Goal: Task Accomplishment & Management: Use online tool/utility

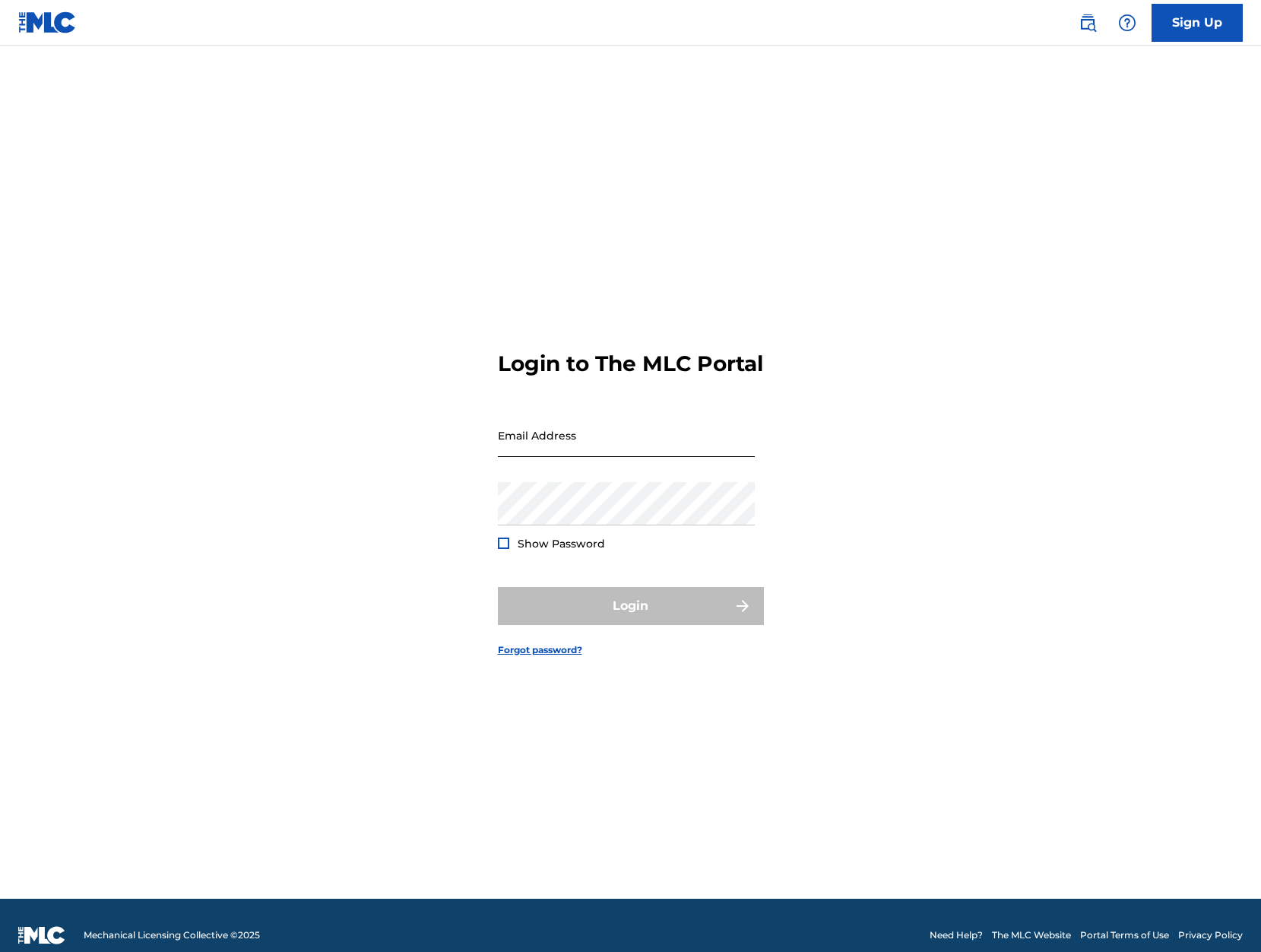
click at [551, 447] on input "Email Address" at bounding box center [626, 435] width 257 height 44
click at [507, 551] on div "Show Password" at bounding box center [551, 543] width 107 height 15
click at [506, 549] on div at bounding box center [503, 543] width 11 height 11
click at [539, 453] on input "Email Address" at bounding box center [626, 435] width 257 height 44
type input "[PERSON_NAME][EMAIL_ADDRESS][DOMAIN_NAME]"
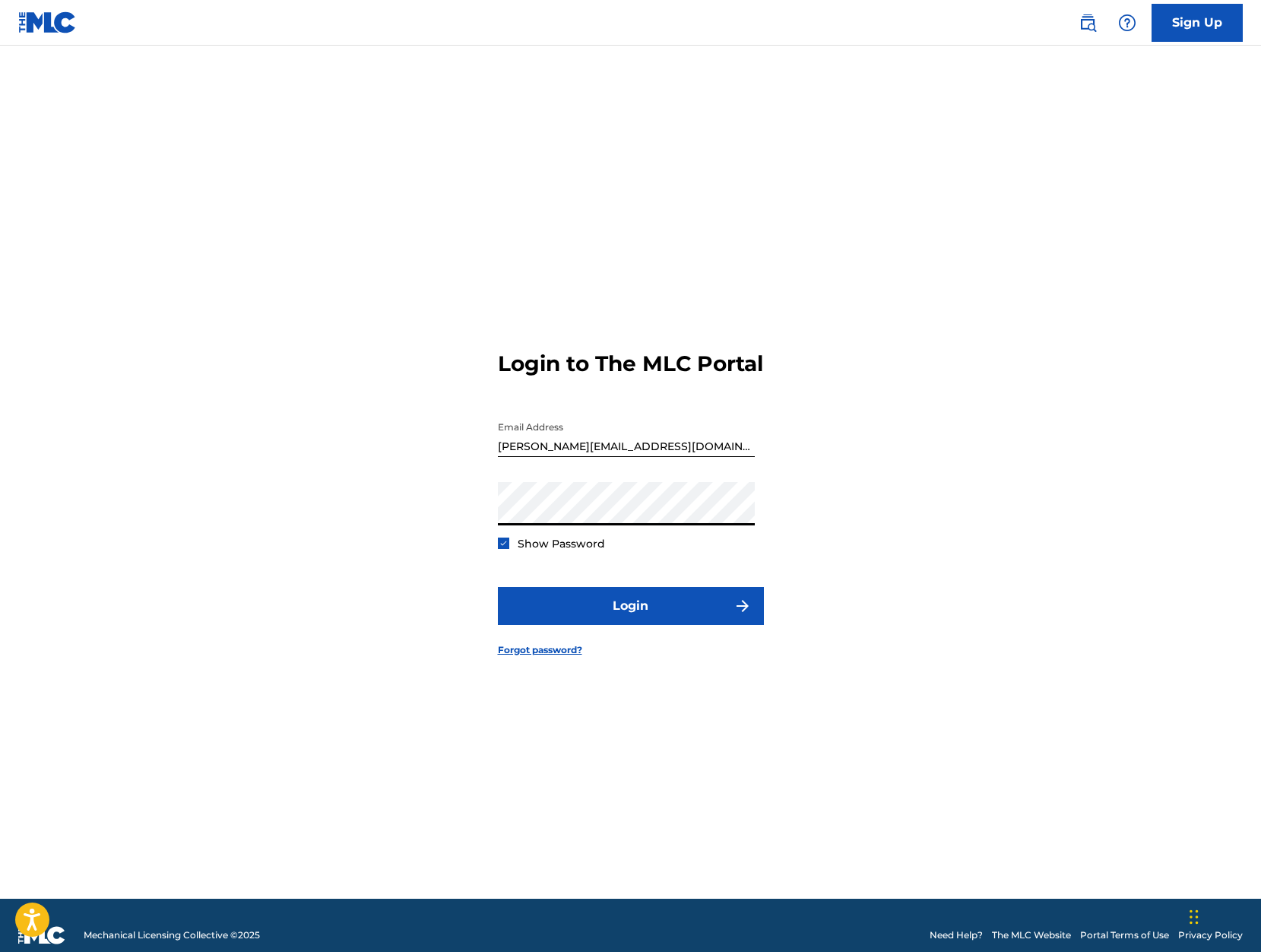
click at [498, 587] on button "Login" at bounding box center [630, 606] width 266 height 38
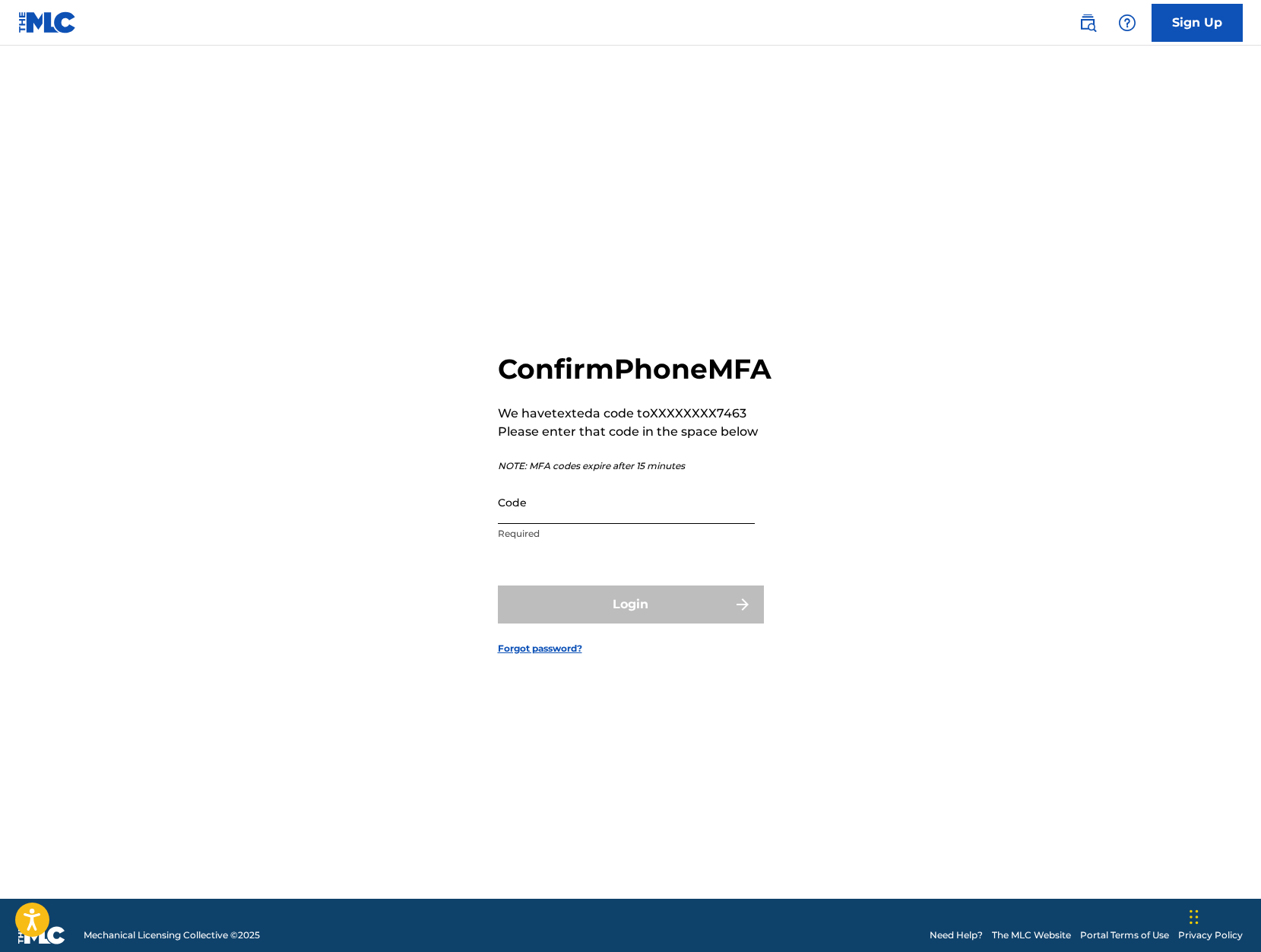
click at [527, 524] on input "Code" at bounding box center [626, 502] width 257 height 44
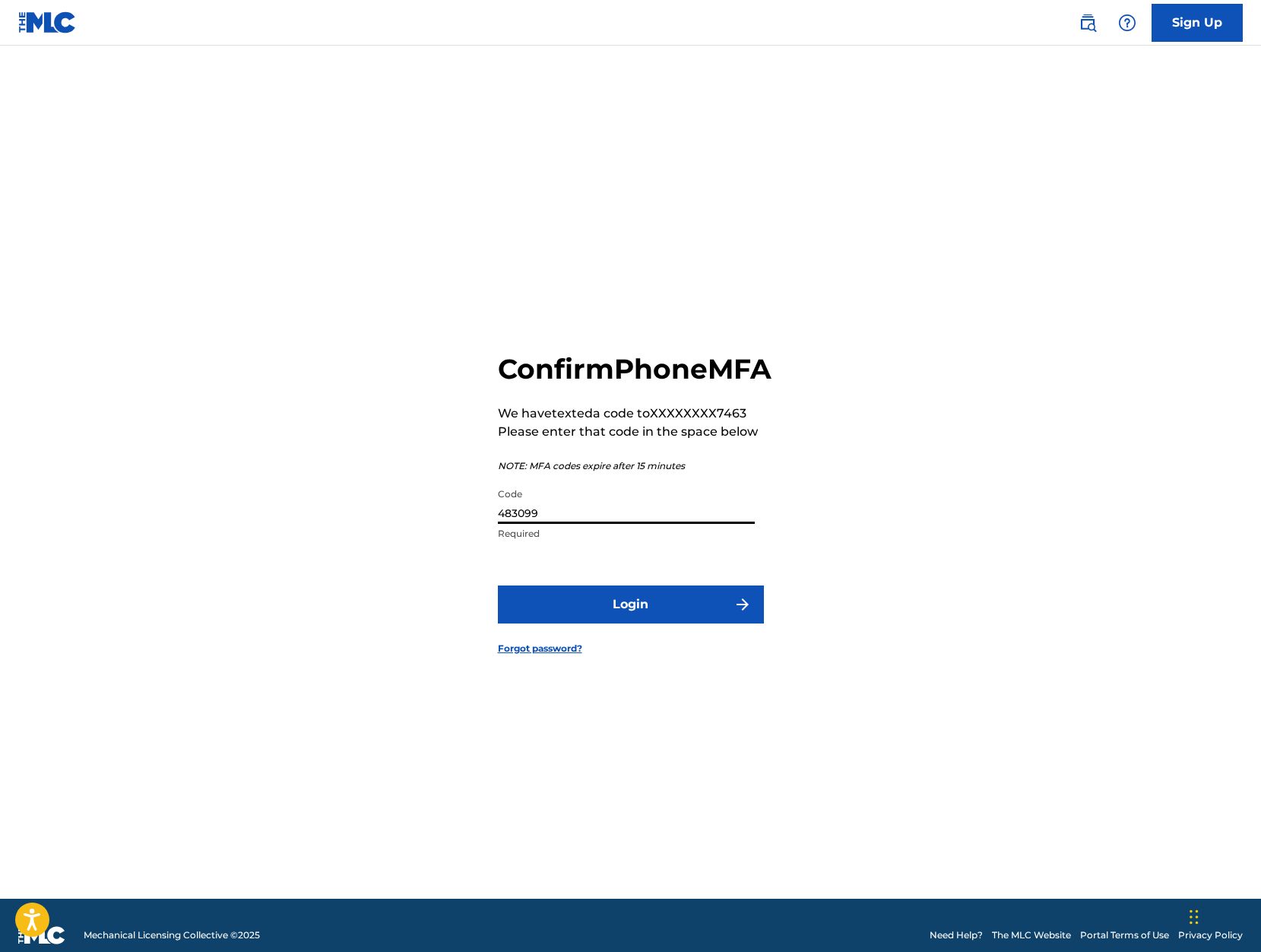
type input "483099"
click at [498, 585] on button "Login" at bounding box center [630, 604] width 266 height 38
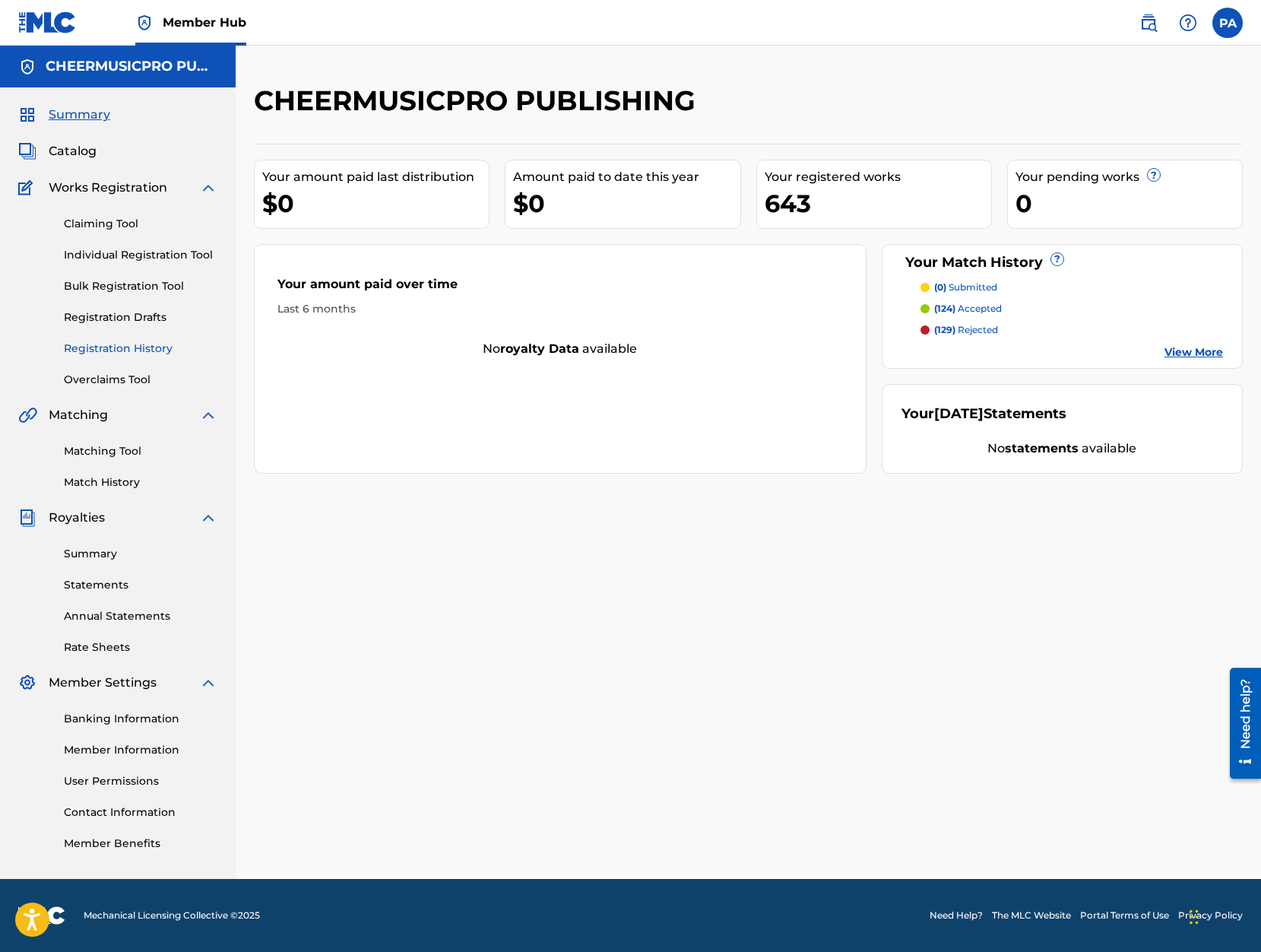
click at [119, 343] on link "Registration History" at bounding box center [140, 348] width 153 height 16
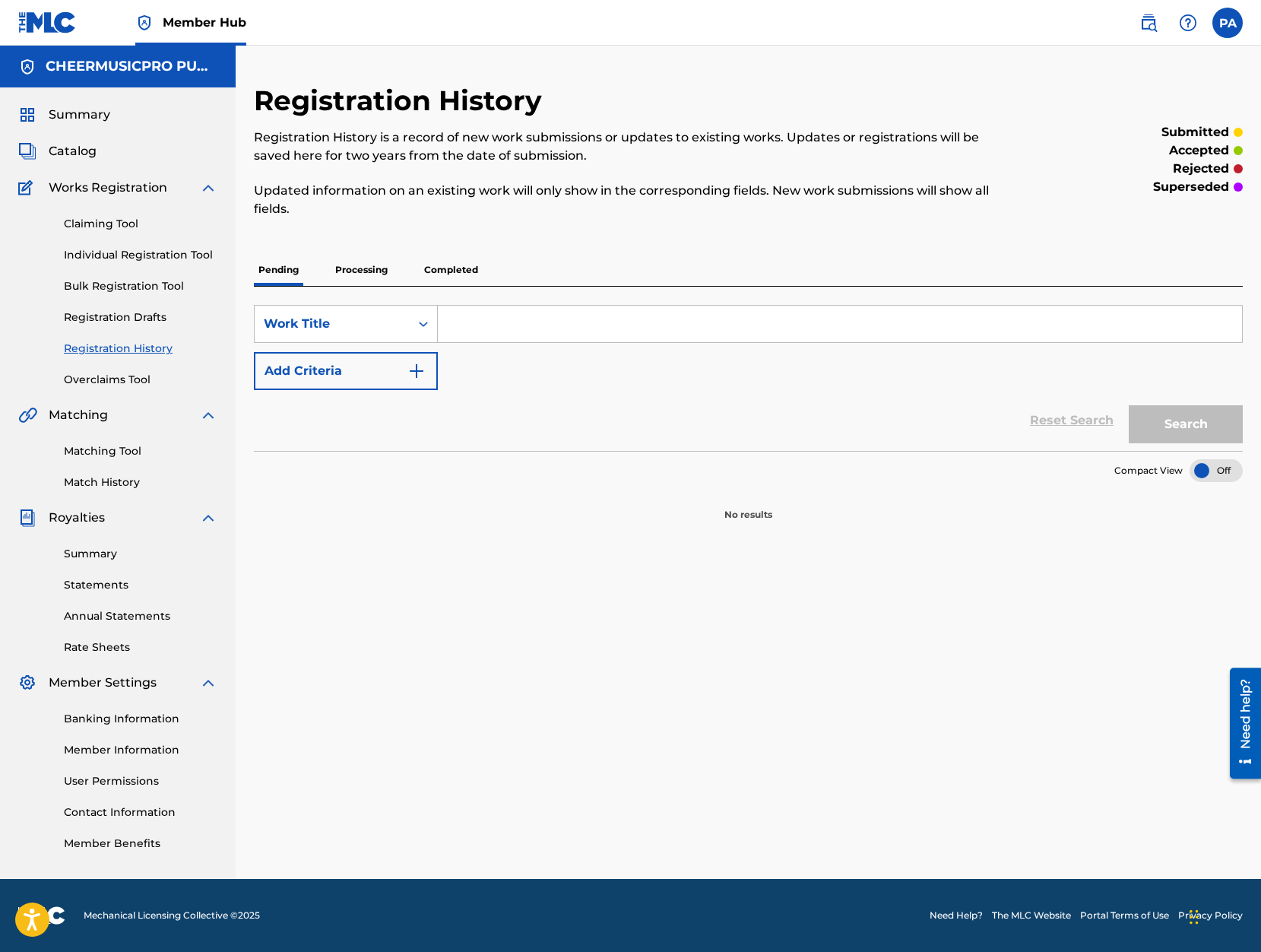
click at [369, 270] on p "Processing" at bounding box center [361, 269] width 61 height 32
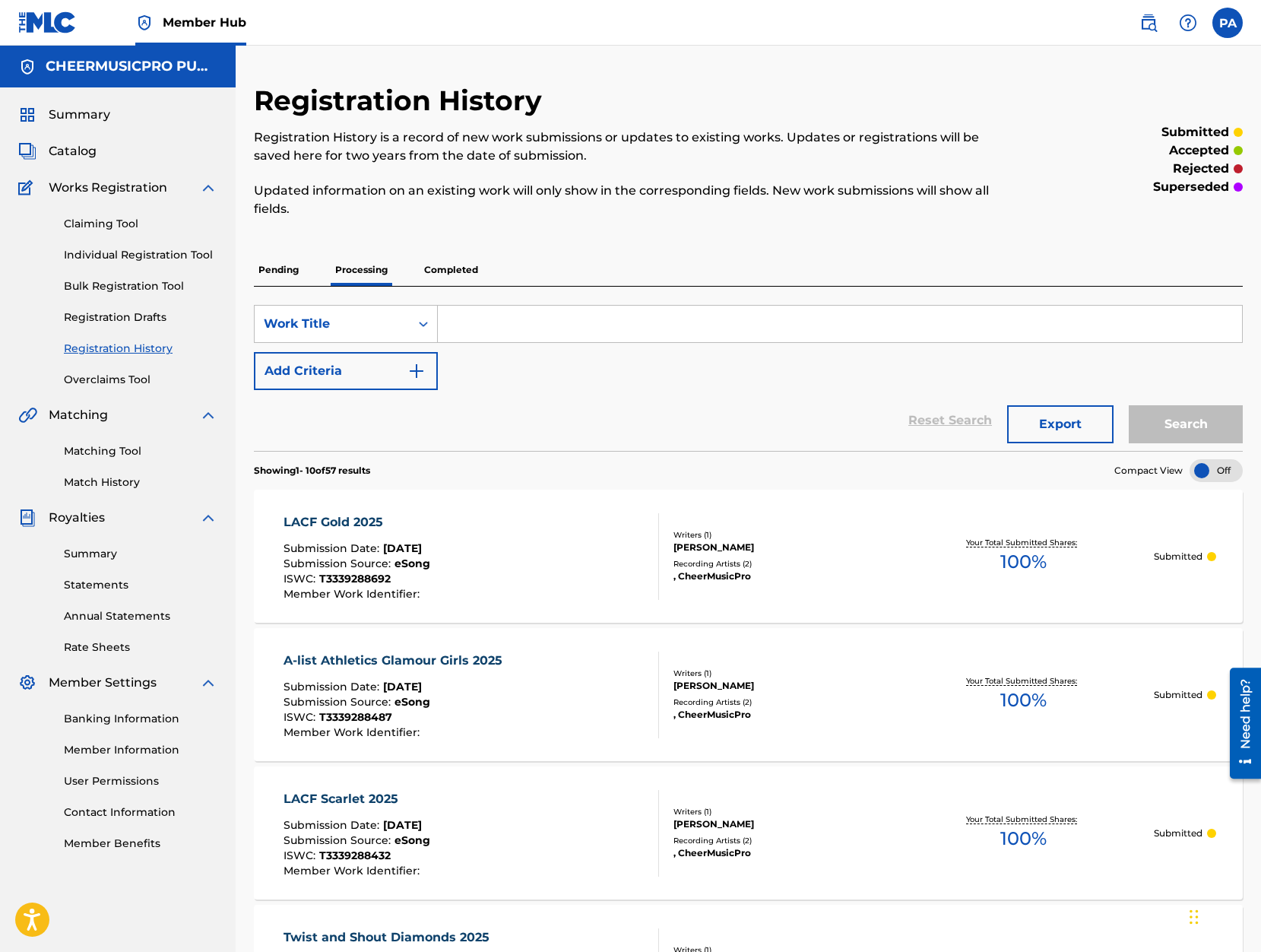
click at [434, 279] on p "Completed" at bounding box center [451, 269] width 63 height 32
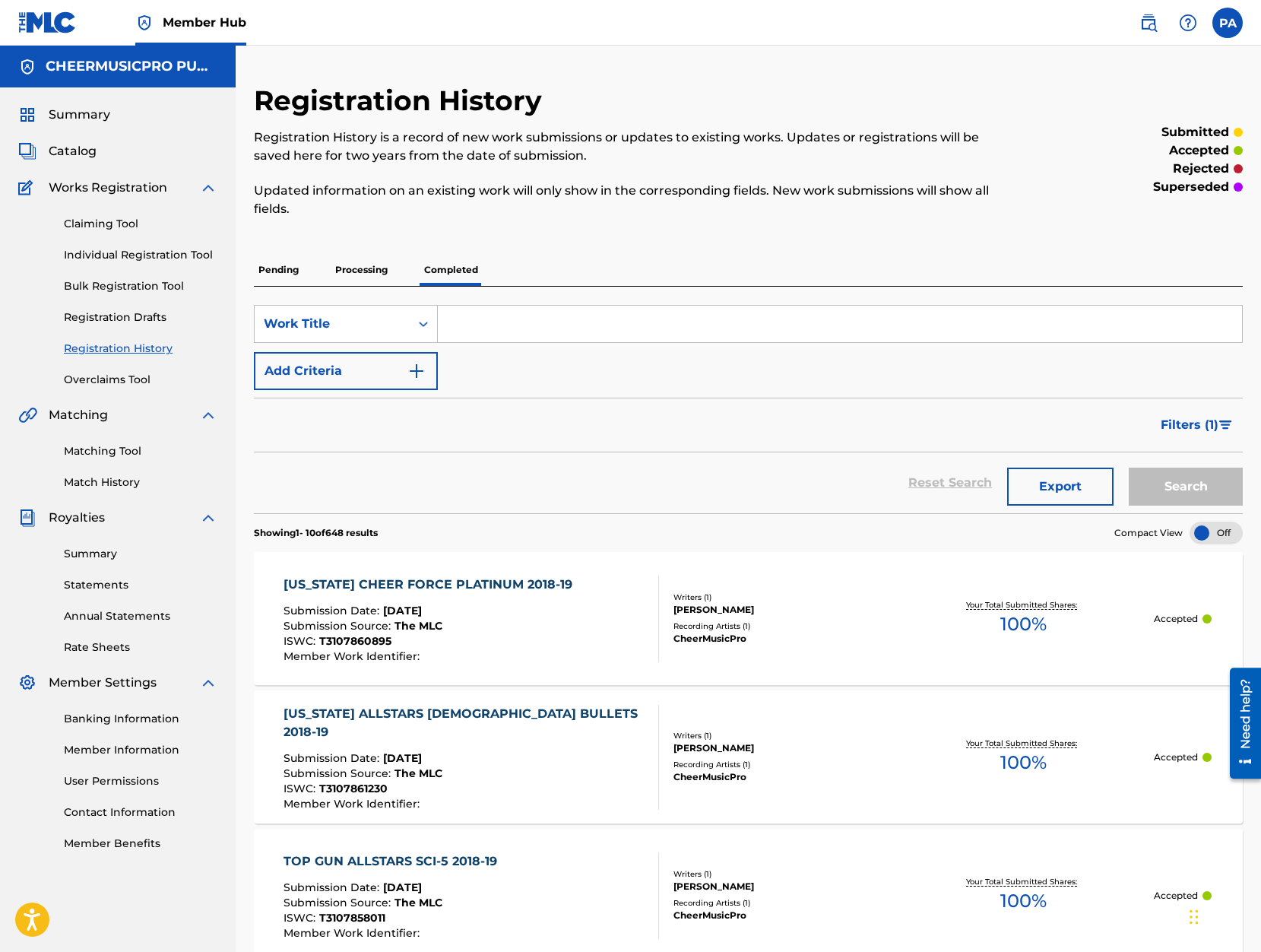
click at [483, 318] on input "Search Form" at bounding box center [839, 323] width 804 height 36
click at [110, 454] on link "Matching Tool" at bounding box center [140, 450] width 153 height 16
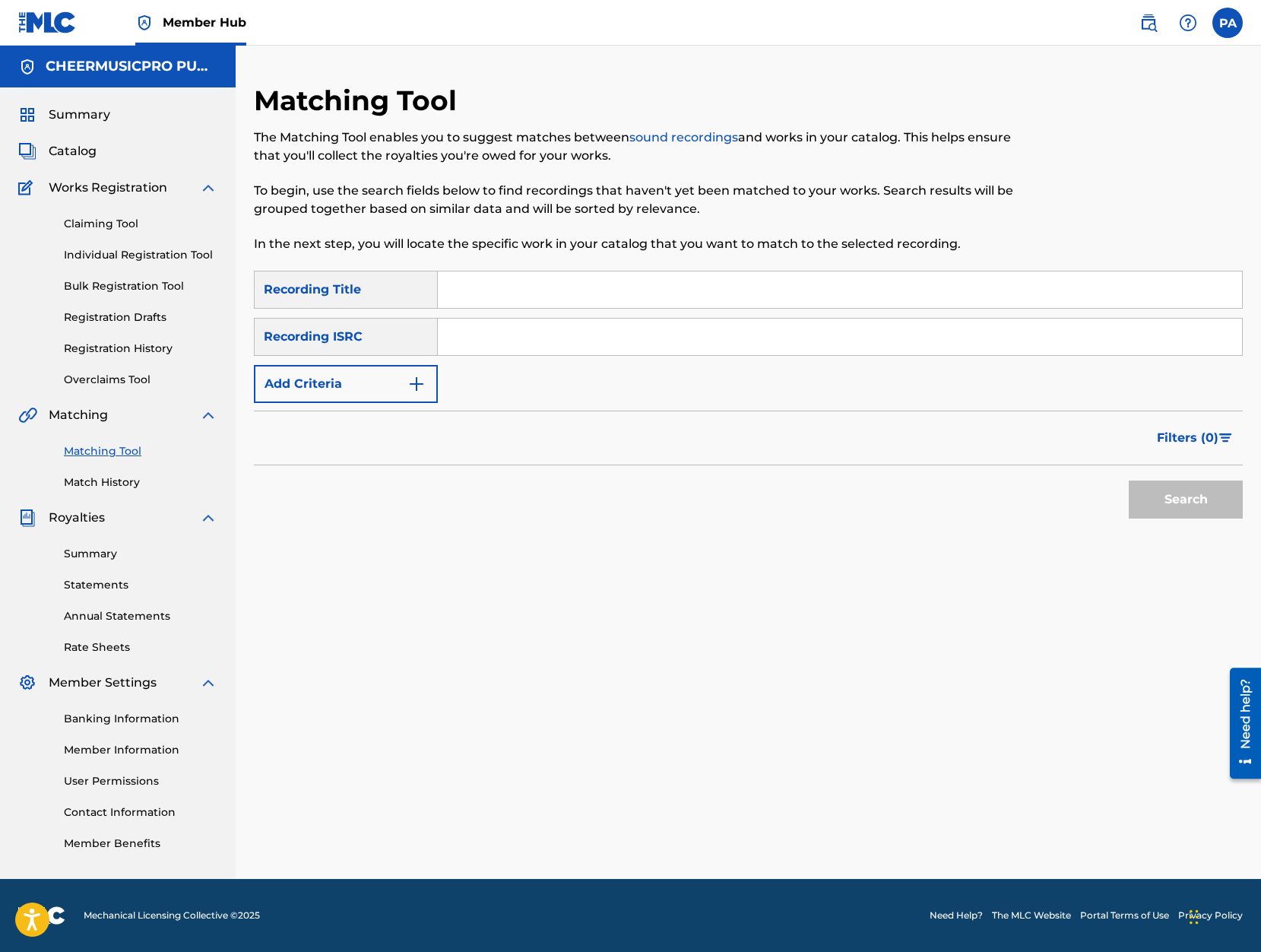
click at [497, 298] on input "Search Form" at bounding box center [839, 289] width 804 height 36
type input "2019-20"
click at [335, 336] on div "Recording ISRC" at bounding box center [345, 336] width 184 height 38
click at [349, 372] on button "Add Criteria" at bounding box center [345, 384] width 184 height 38
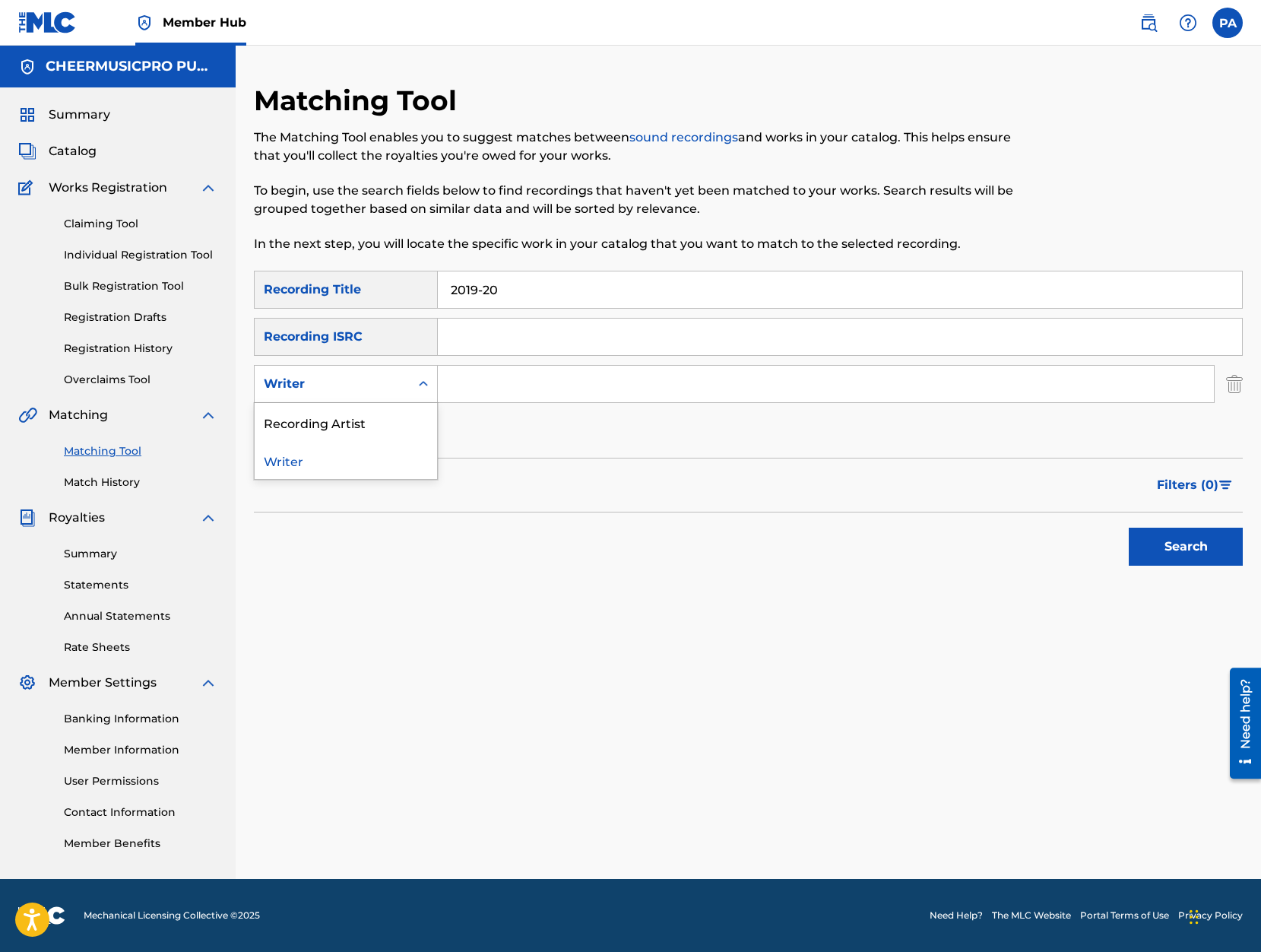
click at [346, 375] on div "Writer" at bounding box center [332, 384] width 136 height 19
click at [302, 466] on div "Writer" at bounding box center [345, 460] width 182 height 38
click at [551, 386] on input "Search Form" at bounding box center [826, 384] width 776 height 36
click at [354, 371] on div "Writer" at bounding box center [332, 384] width 155 height 29
click at [329, 434] on div "Recording Artist" at bounding box center [345, 422] width 182 height 38
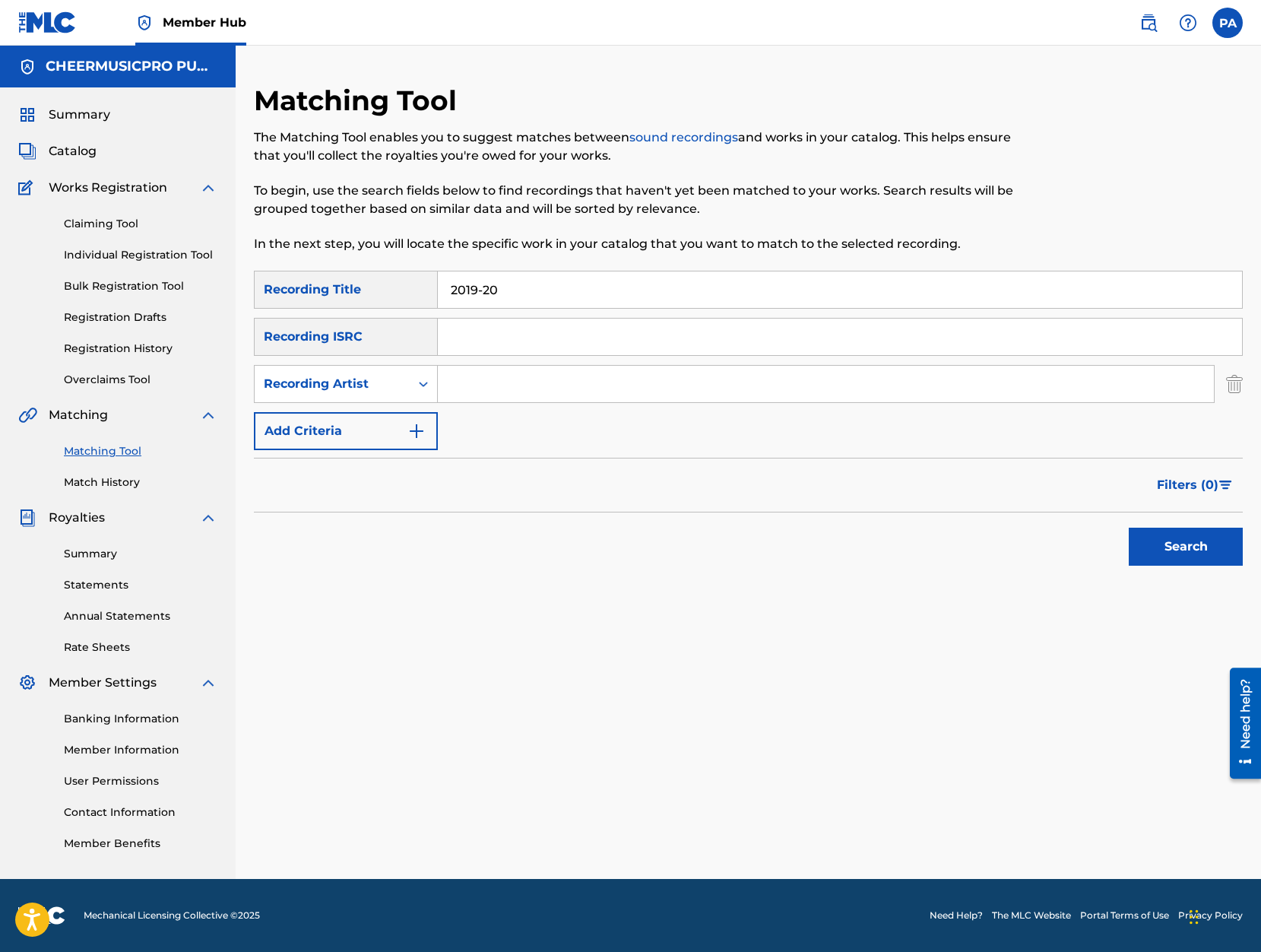
click at [498, 369] on input "Search Form" at bounding box center [826, 384] width 776 height 36
type input "cheermusicpro"
click at [1170, 553] on button "Search" at bounding box center [1185, 546] width 114 height 38
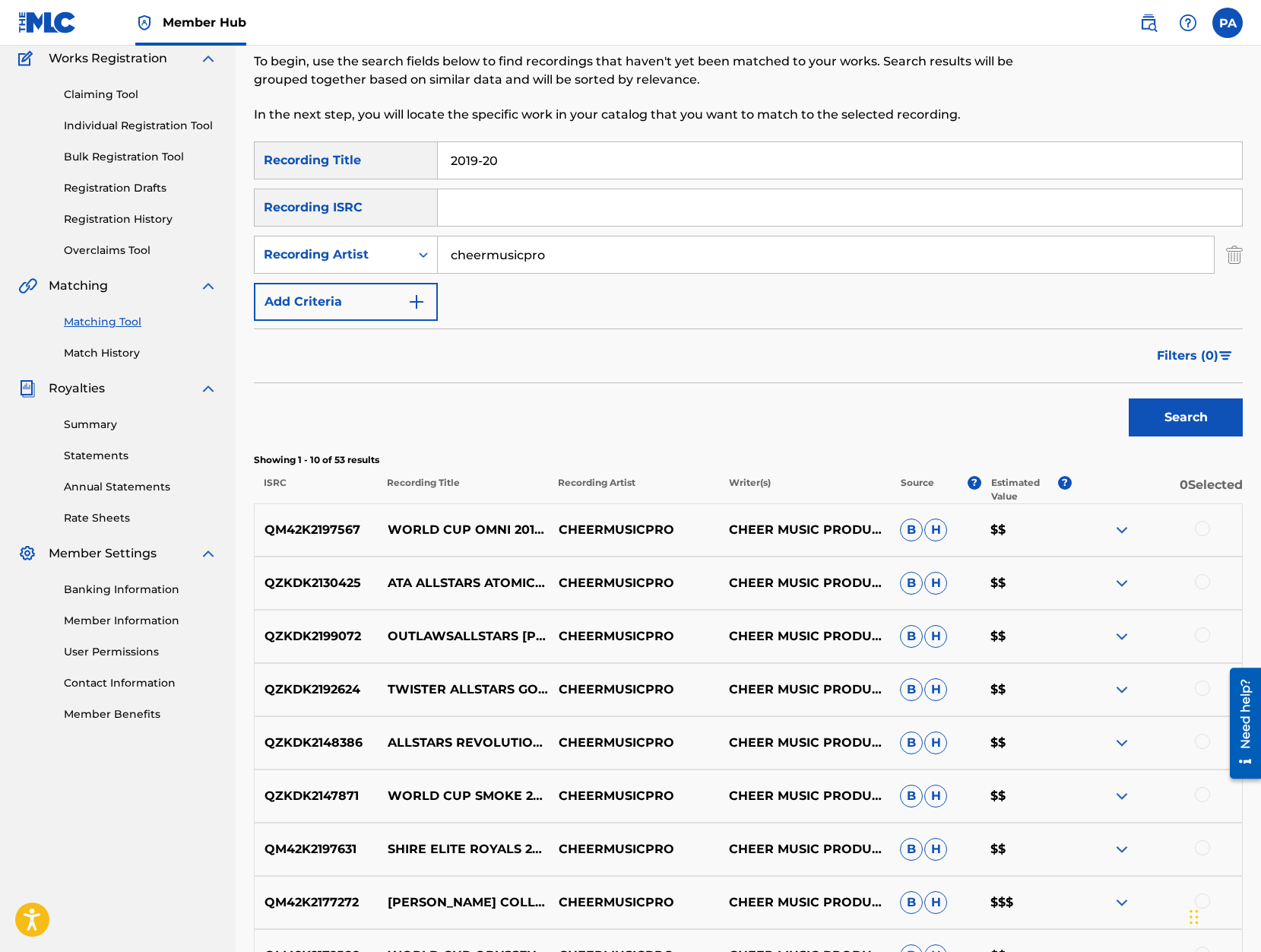
scroll to position [65, 0]
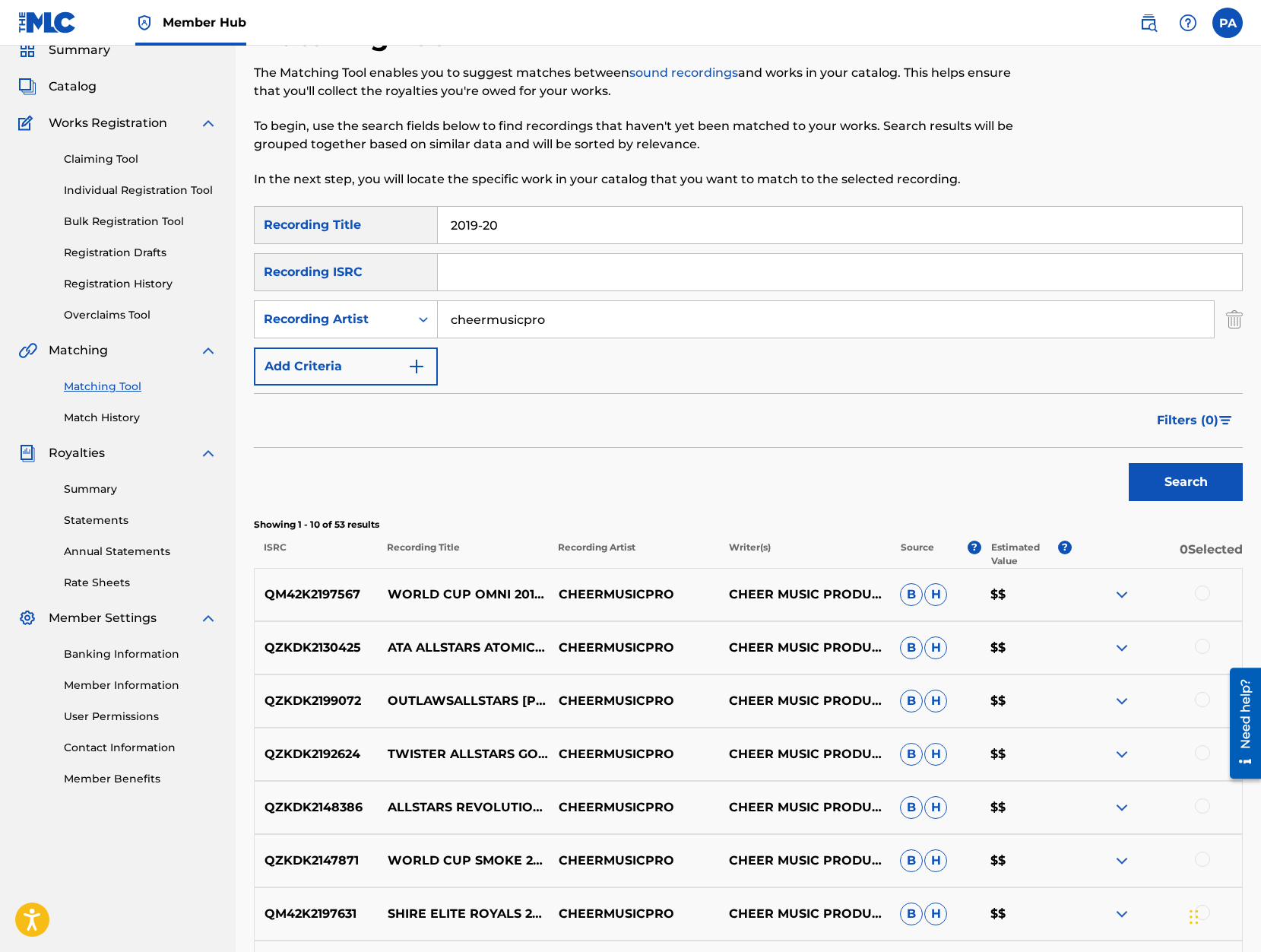
click at [447, 228] on input "2019-20" at bounding box center [839, 225] width 804 height 36
click at [1128, 463] on button "Search" at bounding box center [1185, 481] width 114 height 38
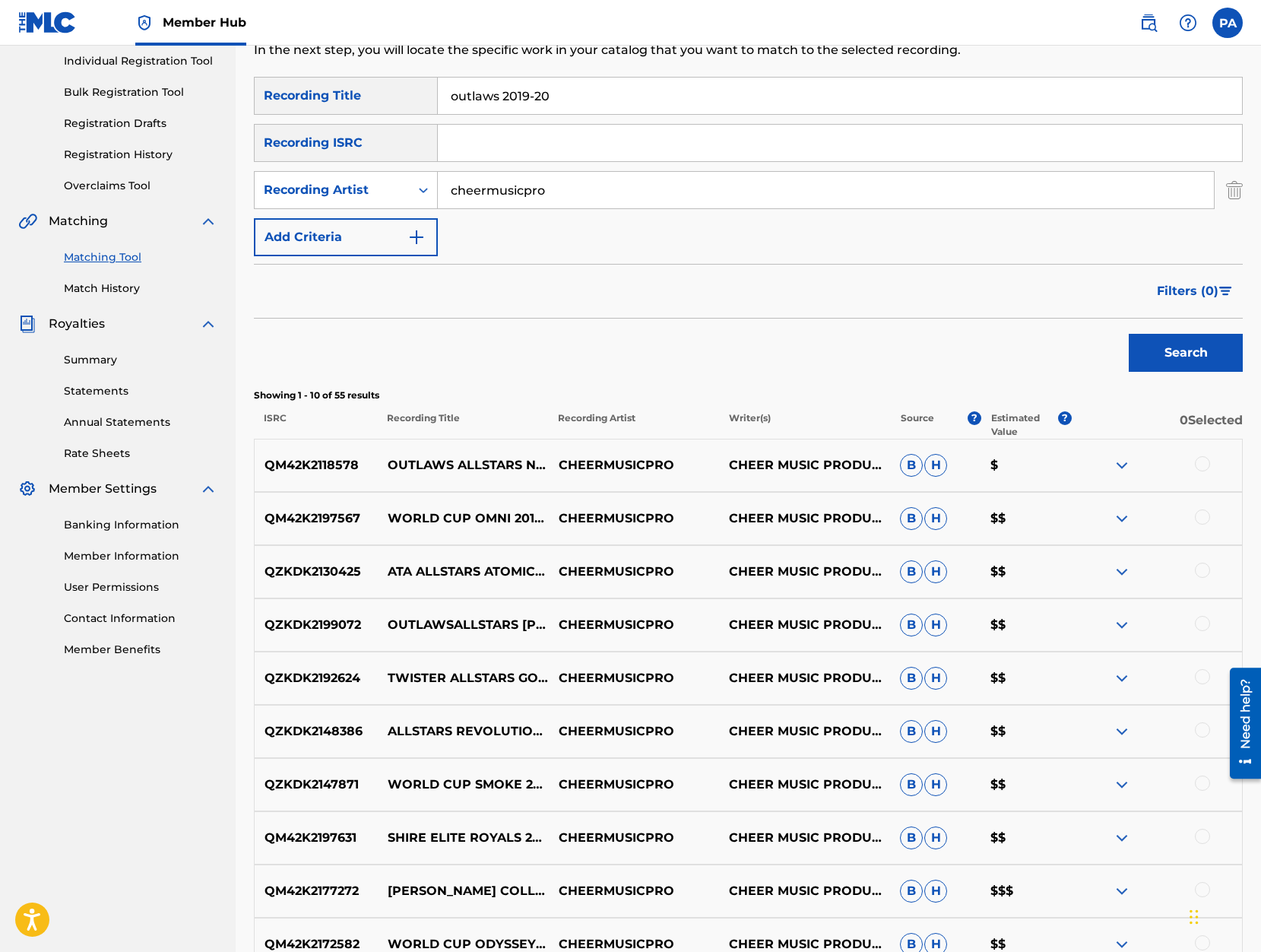
scroll to position [0, 0]
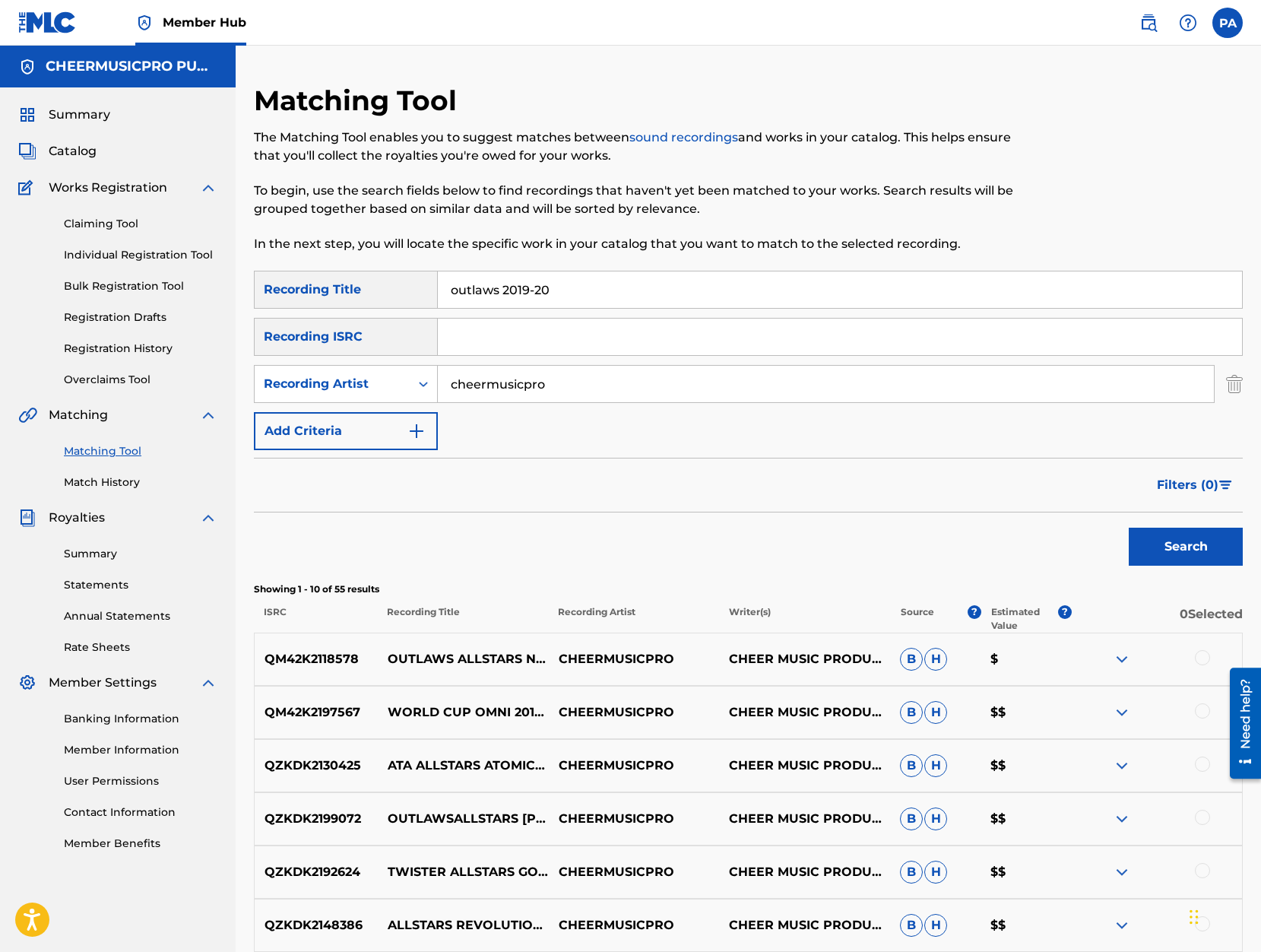
drag, startPoint x: 501, startPoint y: 293, endPoint x: 263, endPoint y: 281, distance: 238.3
click at [437, 282] on input "outlaws 2019-20" at bounding box center [839, 289] width 804 height 36
type input "golden girls 2019-20"
click at [1128, 528] on button "Search" at bounding box center [1185, 546] width 114 height 38
click at [1198, 657] on div at bounding box center [1202, 658] width 15 height 15
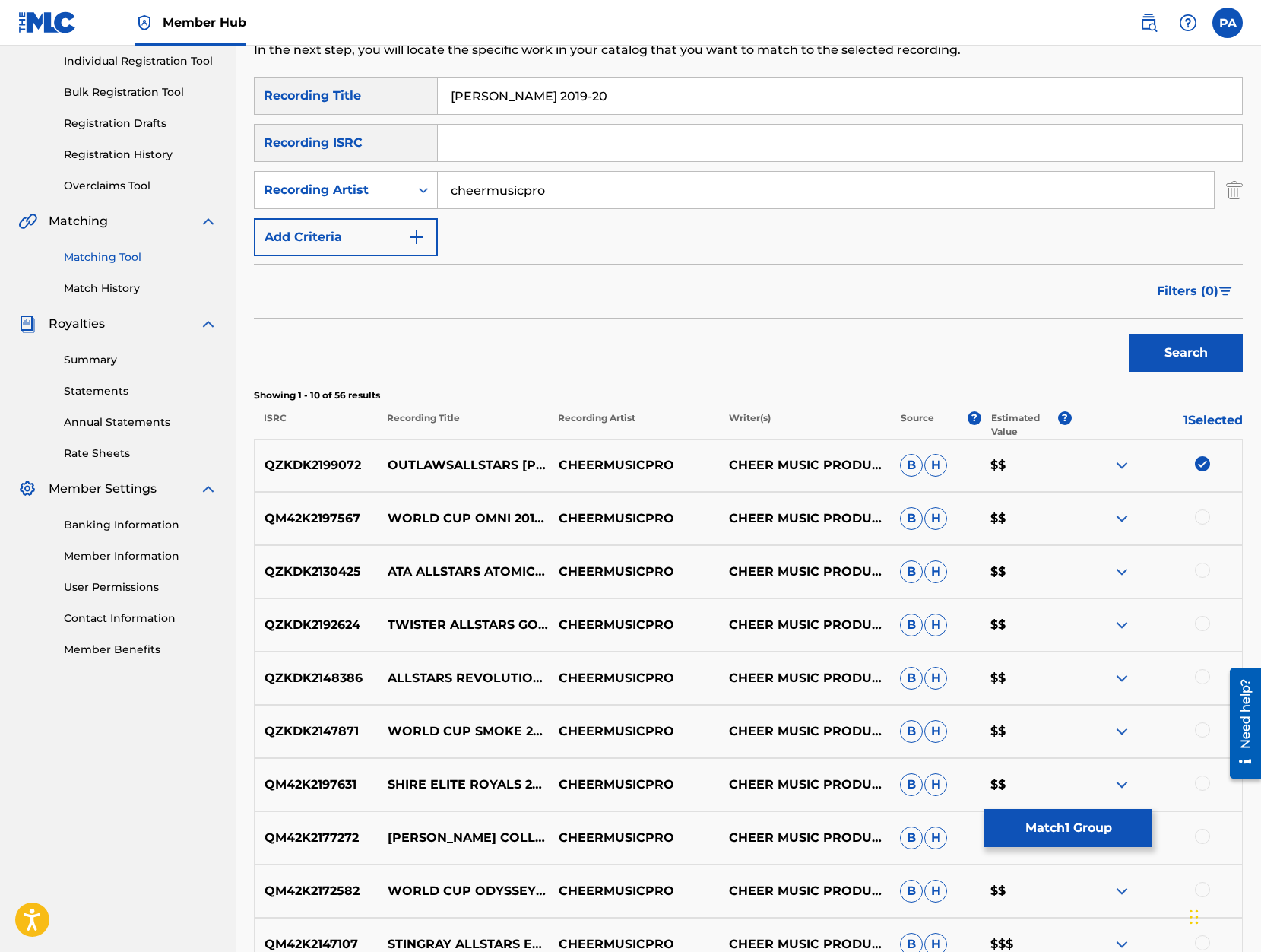
scroll to position [258, 0]
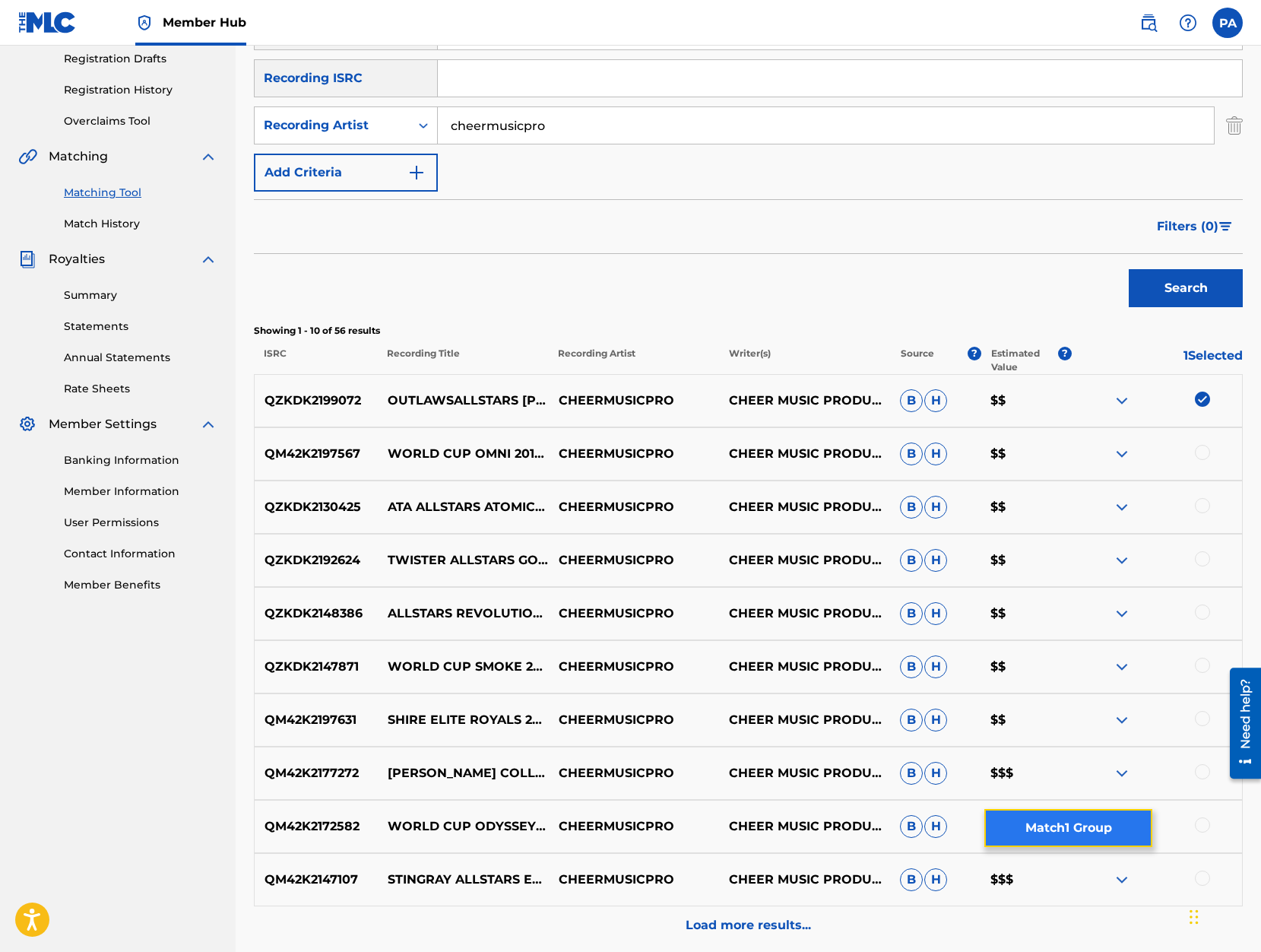
click at [1065, 824] on button "Match 1 Group" at bounding box center [1068, 828] width 168 height 38
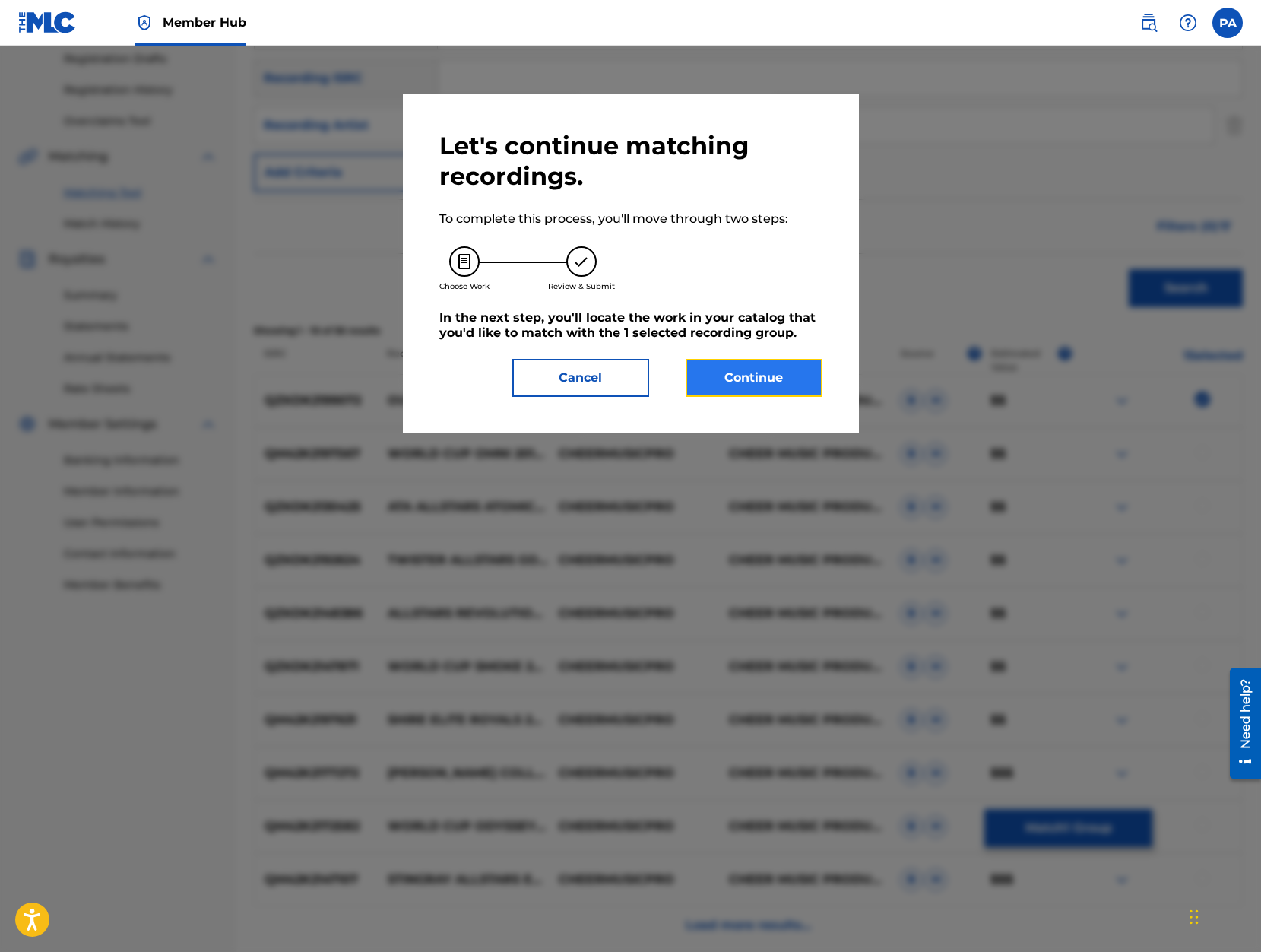
click at [767, 383] on button "Continue" at bounding box center [753, 377] width 136 height 38
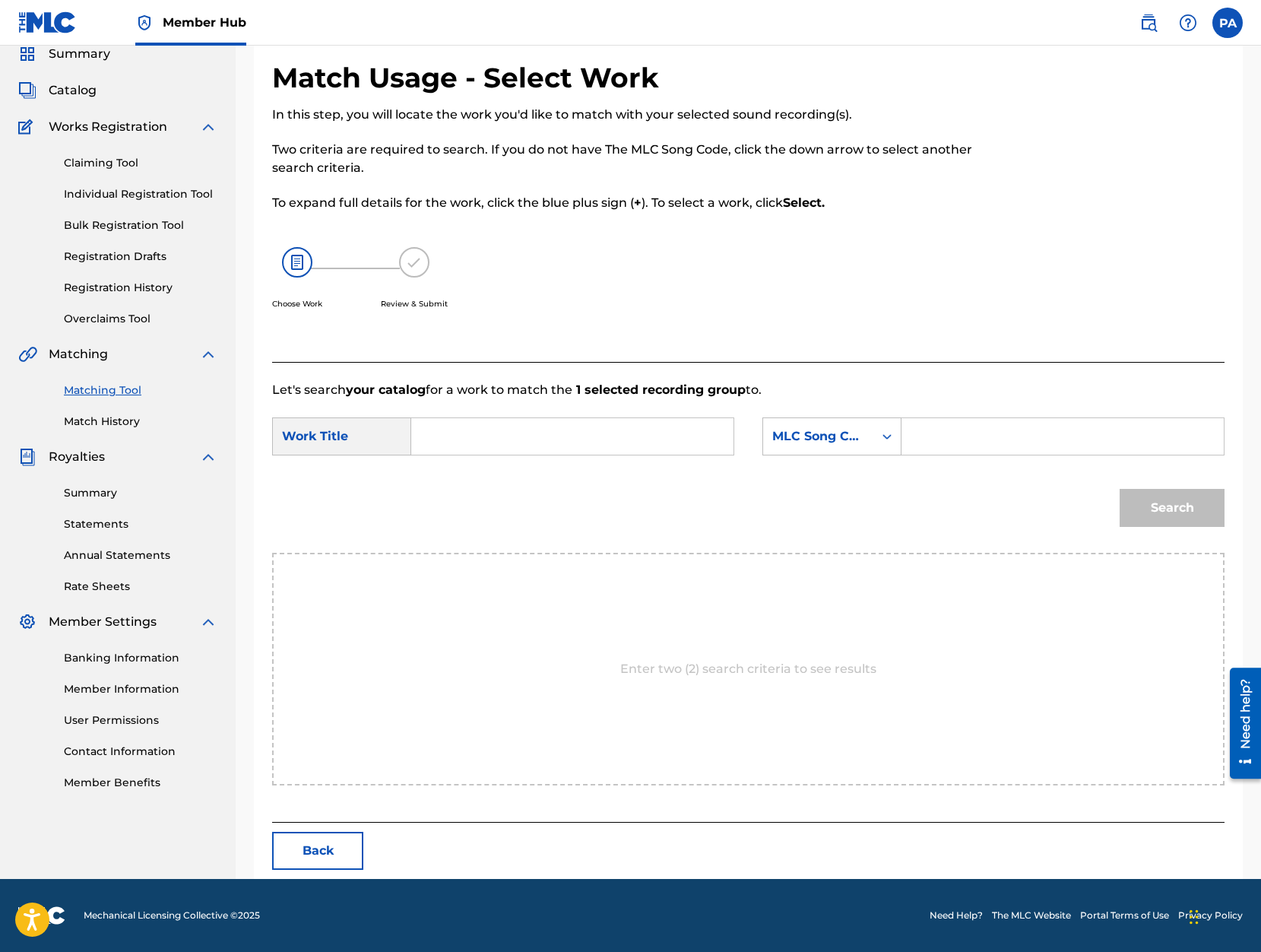
scroll to position [0, 0]
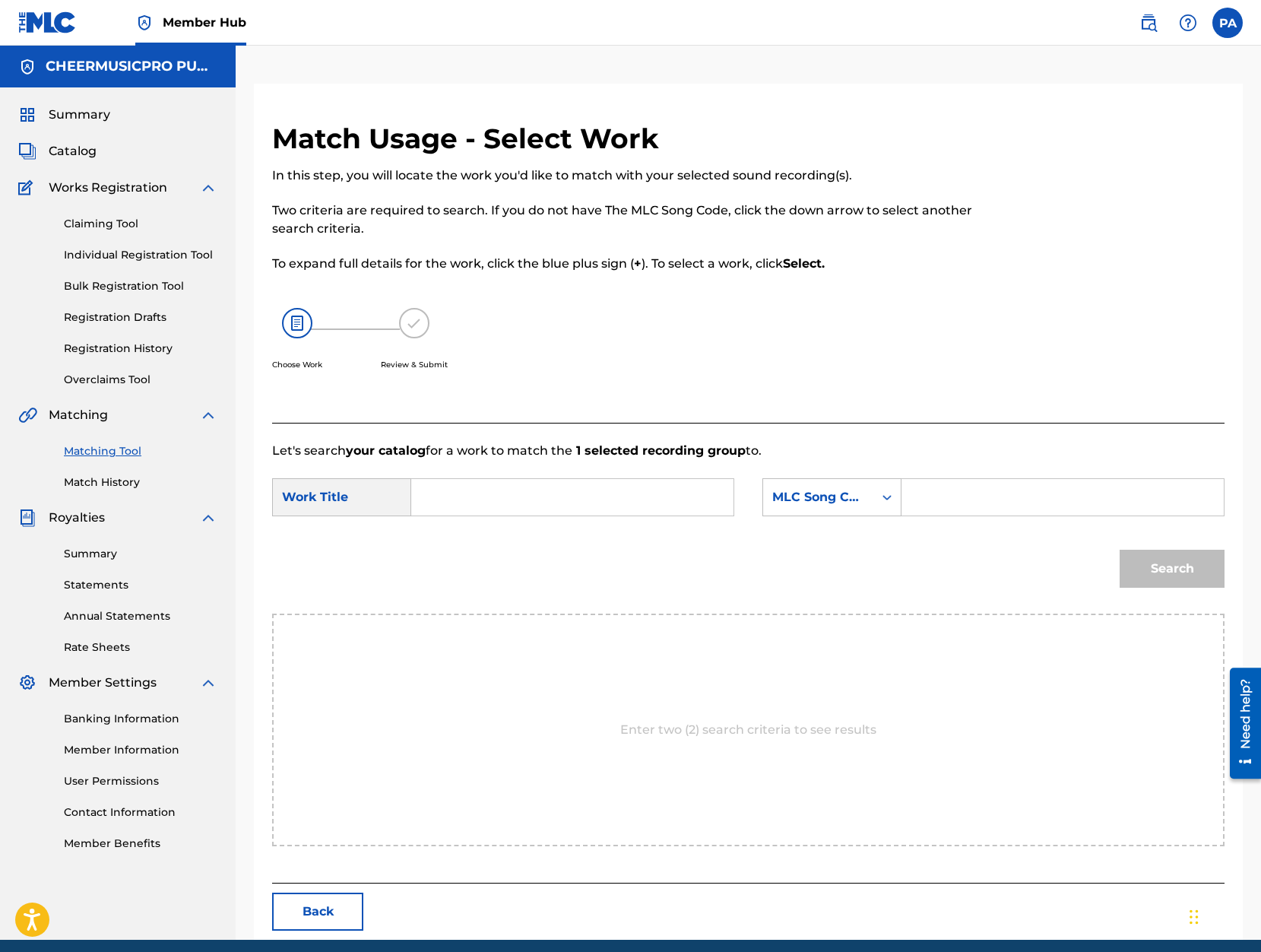
click at [448, 507] on input "Search Form" at bounding box center [572, 497] width 296 height 36
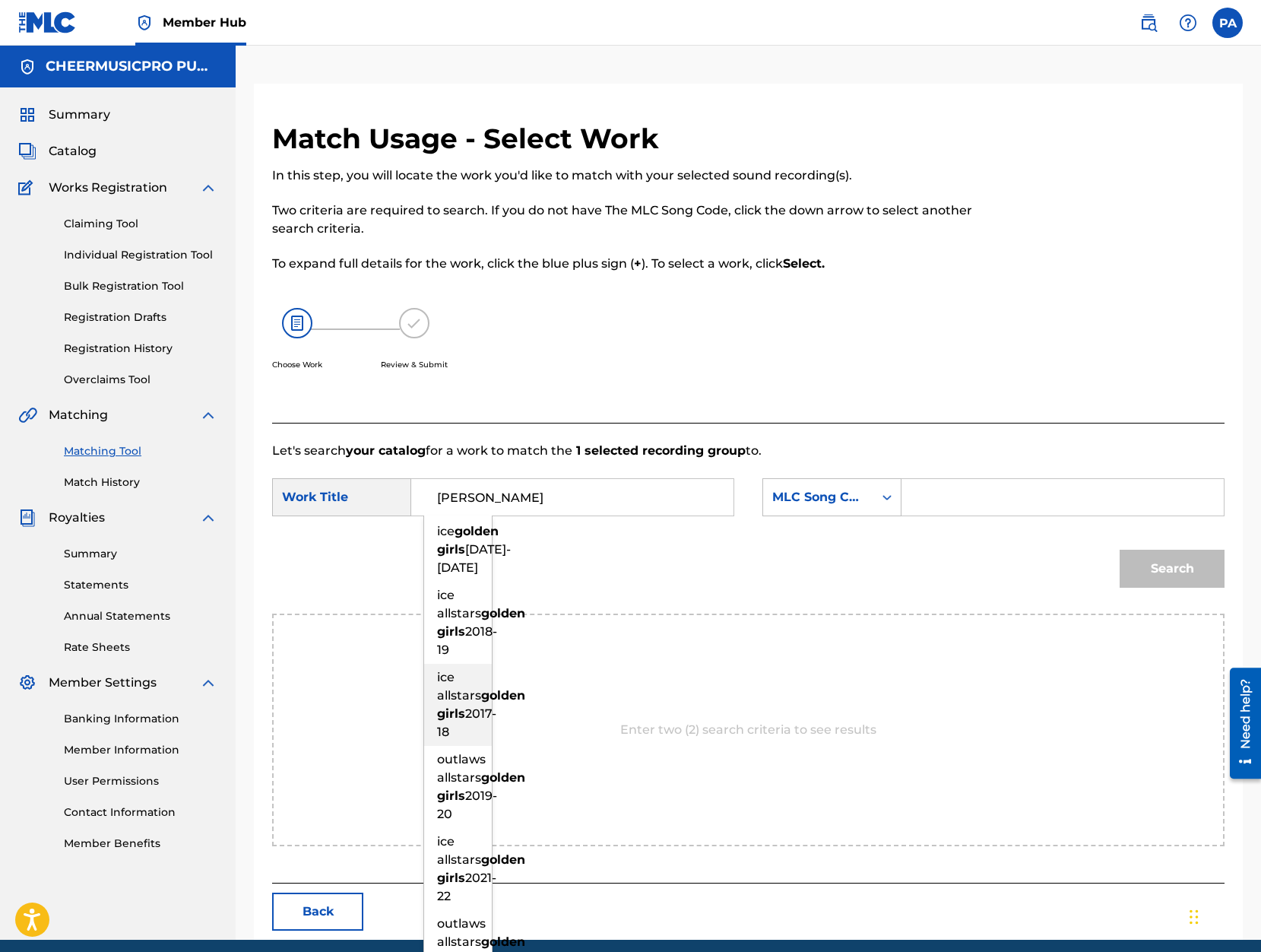
scroll to position [129, 0]
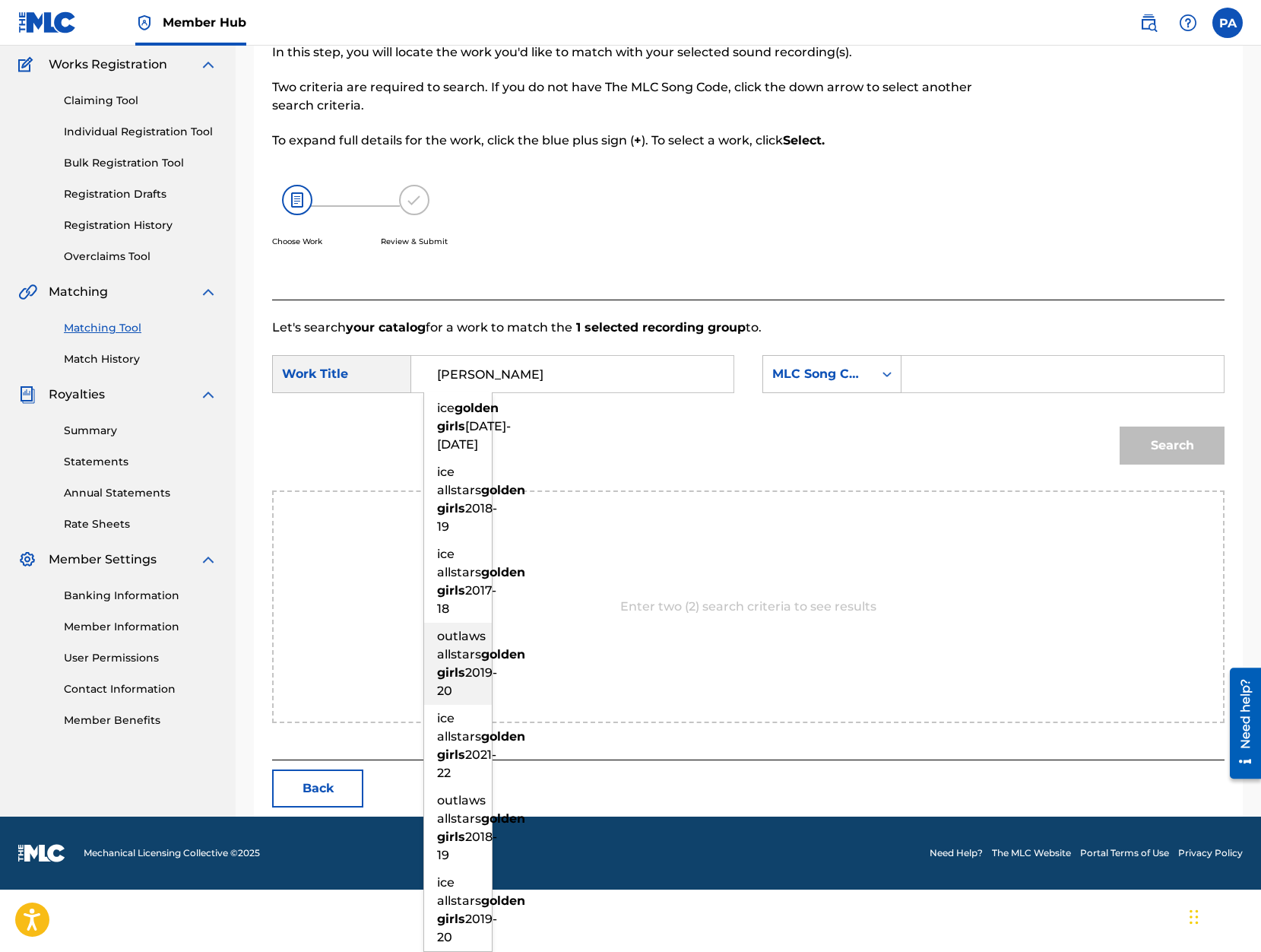
click at [481, 661] on strong "golden" at bounding box center [502, 654] width 44 height 15
type input "outlaws allstars golden girls 2019-20"
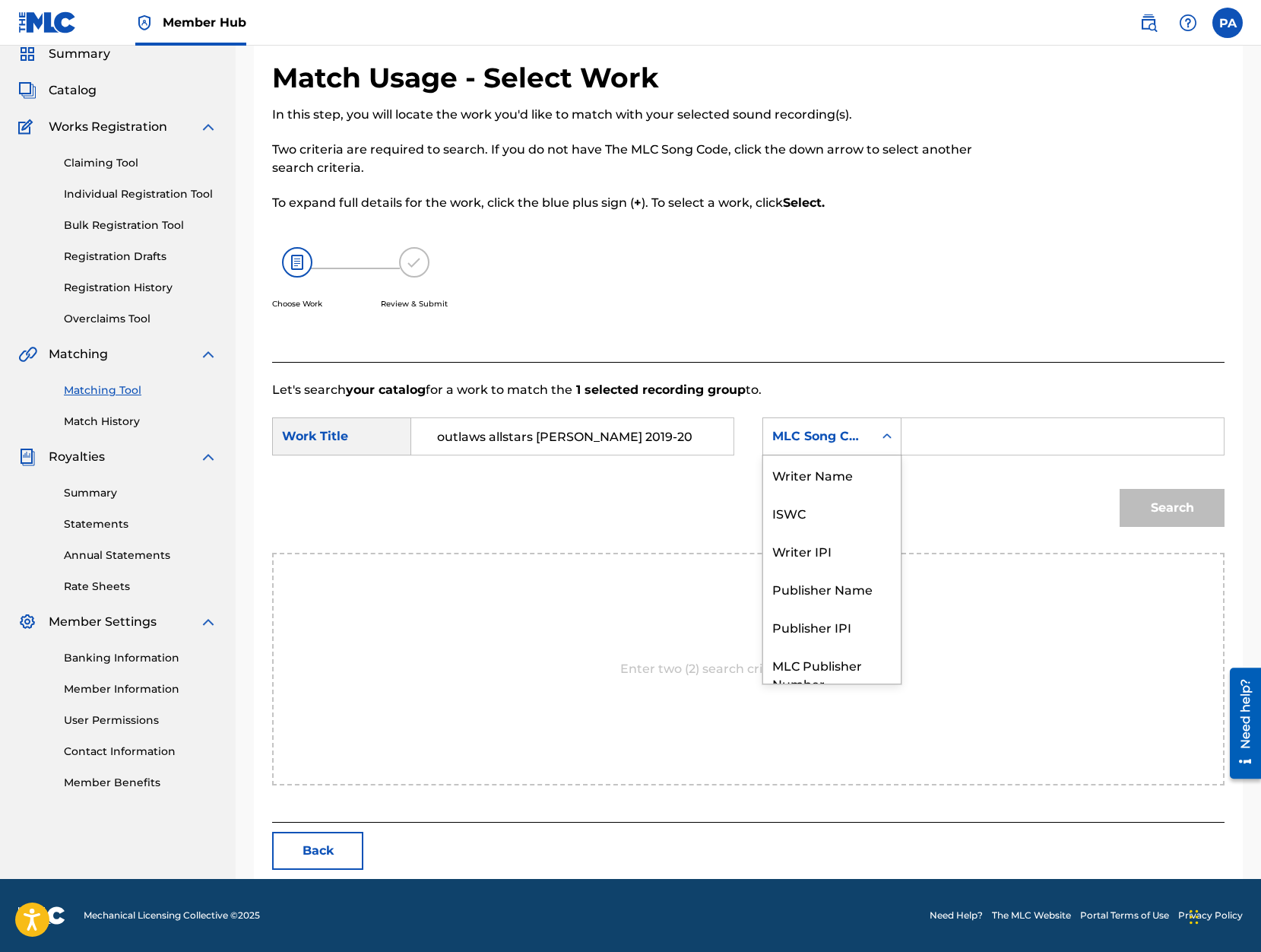
click at [866, 431] on div "MLC Song Code" at bounding box center [818, 436] width 110 height 29
click at [843, 479] on div "Writer Name" at bounding box center [832, 474] width 137 height 38
click at [985, 435] on input "Search Form" at bounding box center [1062, 436] width 296 height 36
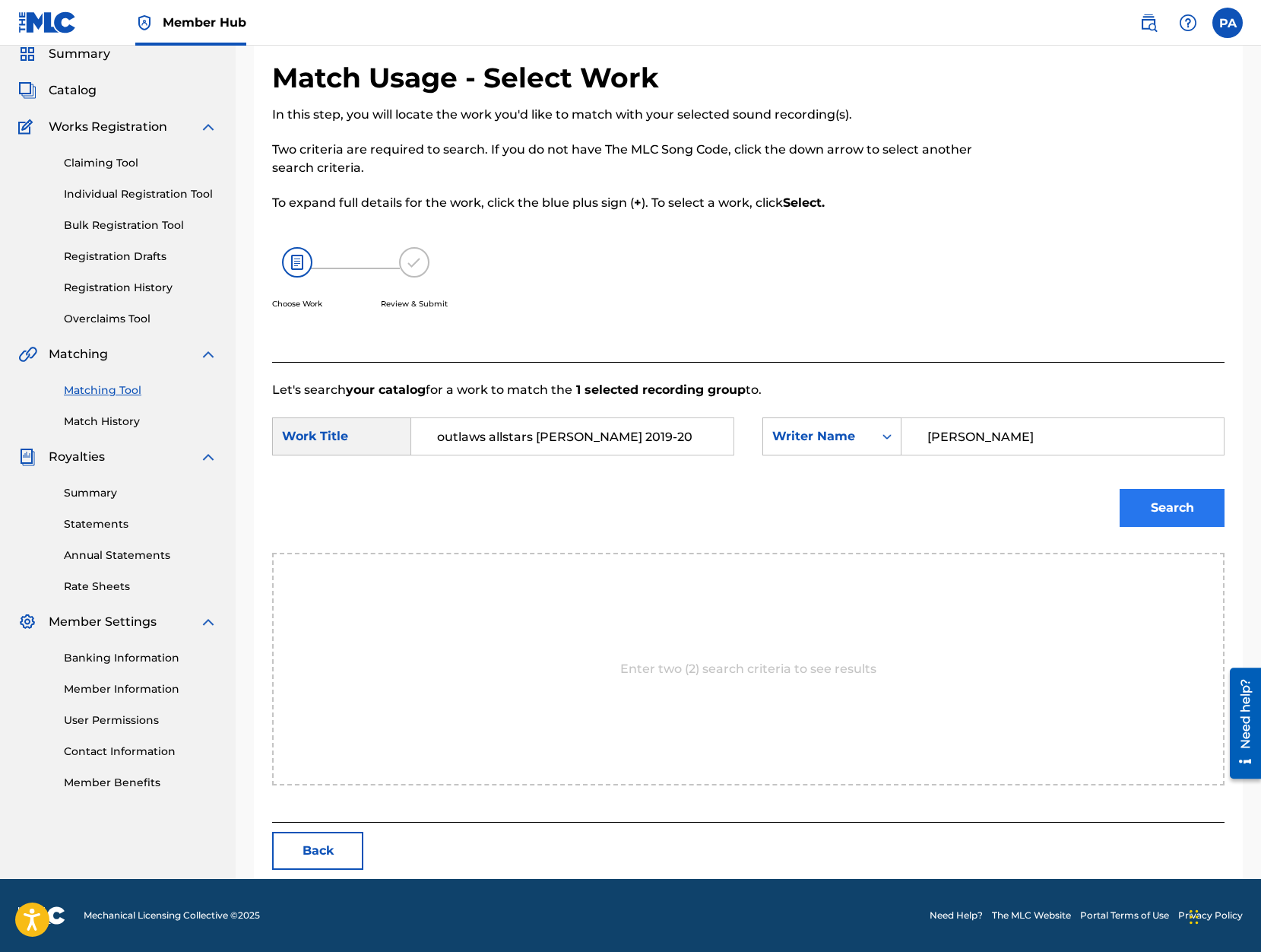
type input "Patrick Avard"
click at [1147, 500] on button "Search" at bounding box center [1171, 507] width 105 height 38
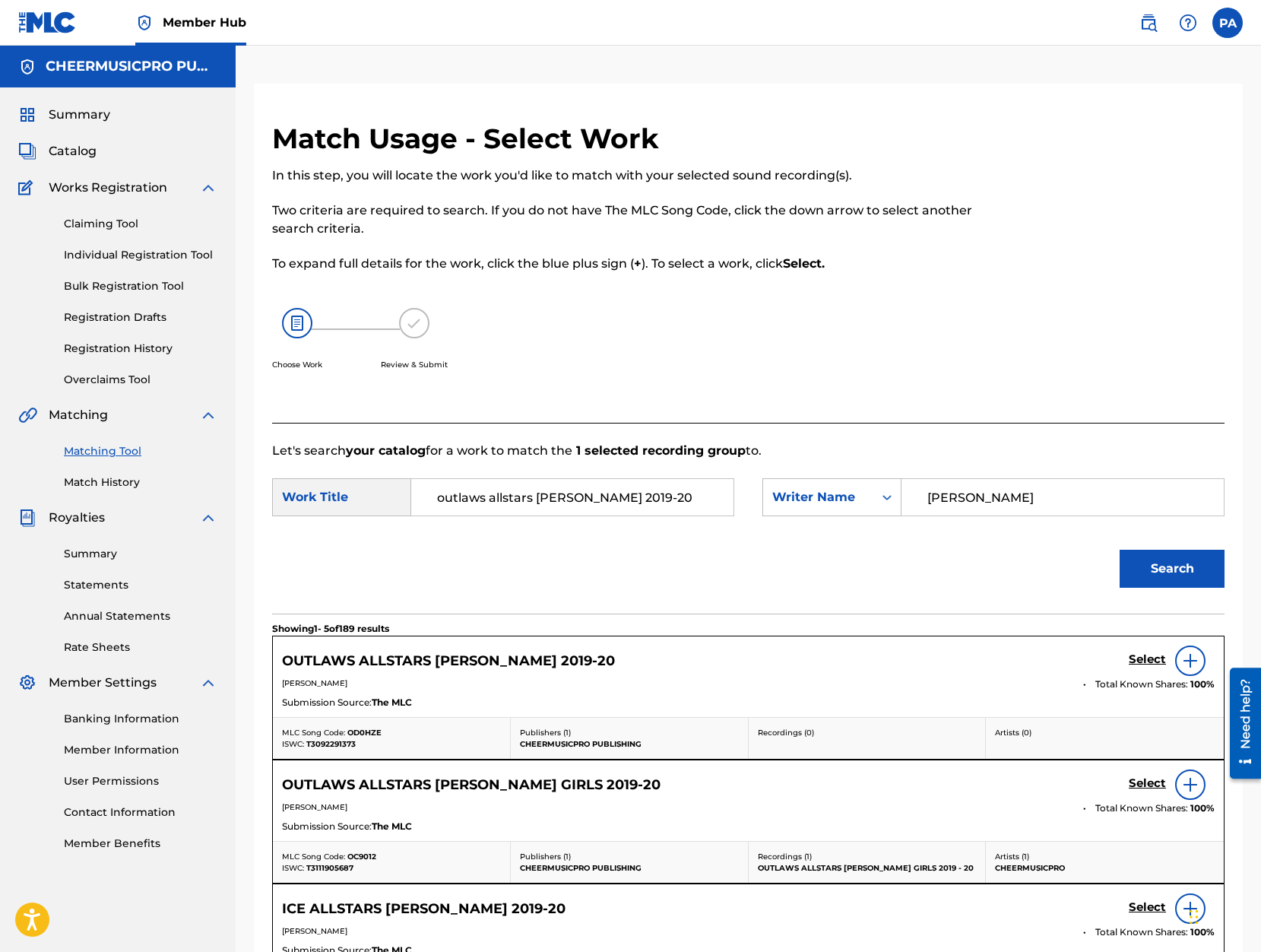
scroll to position [129, 0]
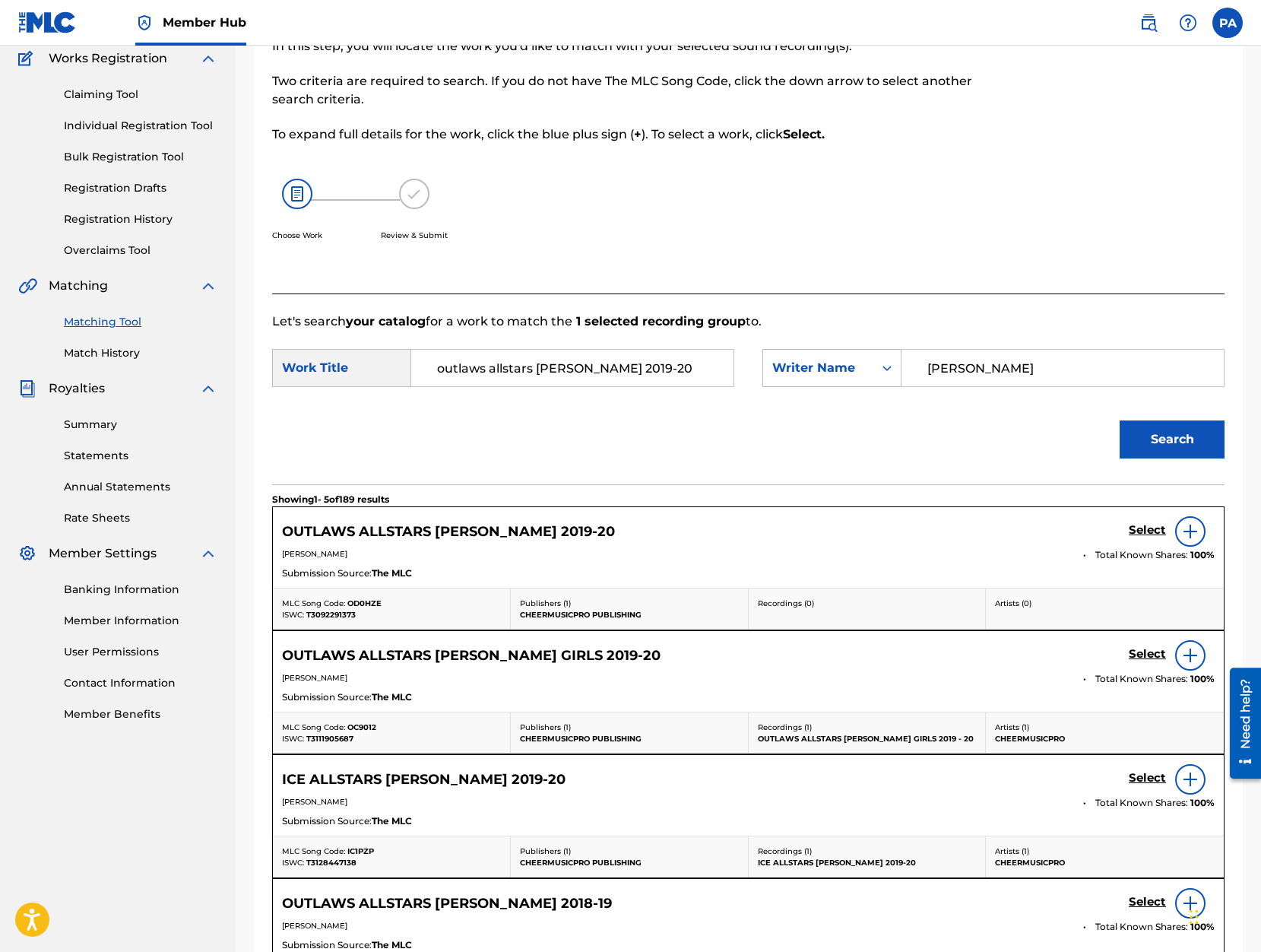
click at [1187, 532] on img at bounding box center [1190, 531] width 19 height 19
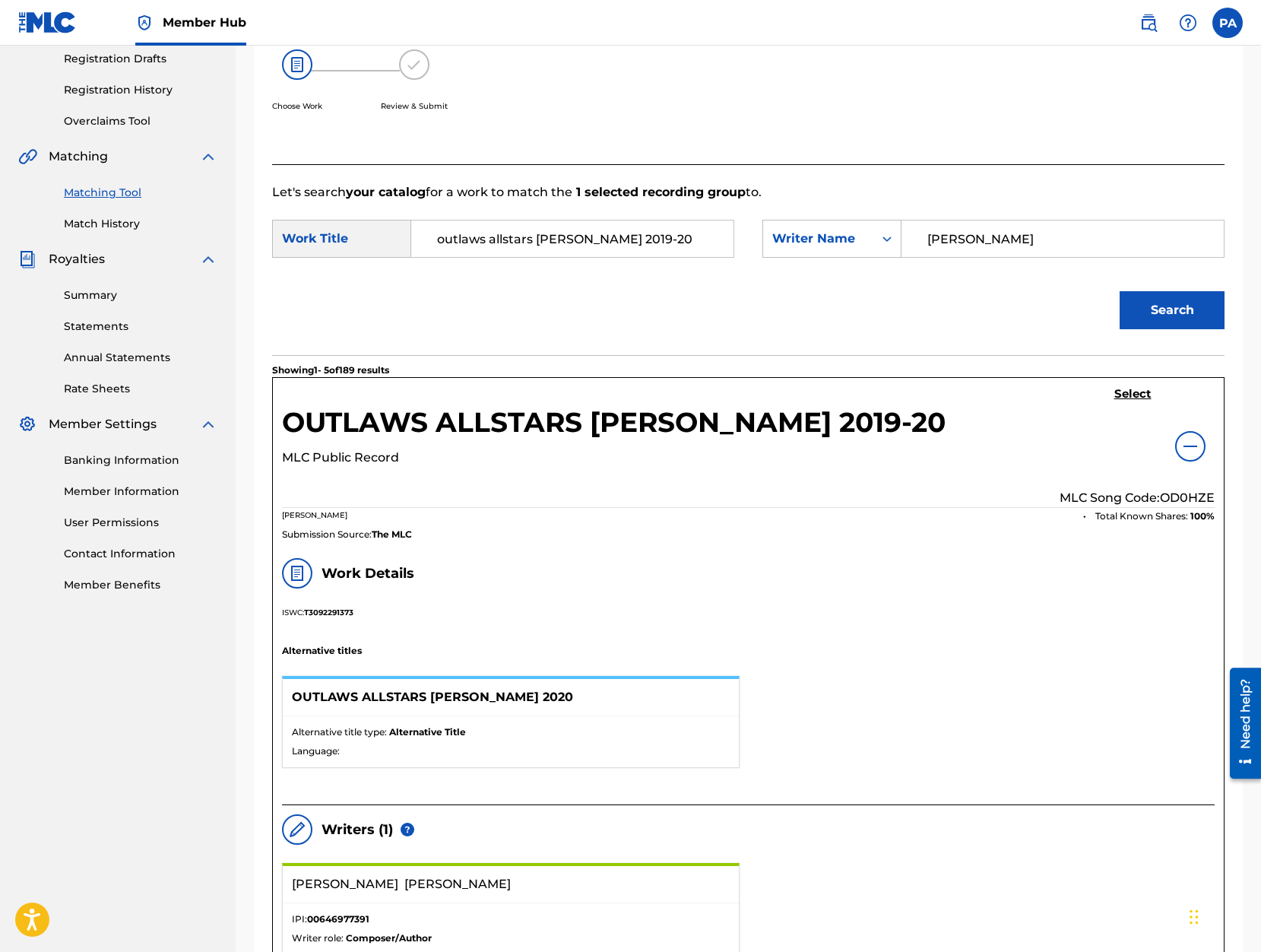
scroll to position [0, 0]
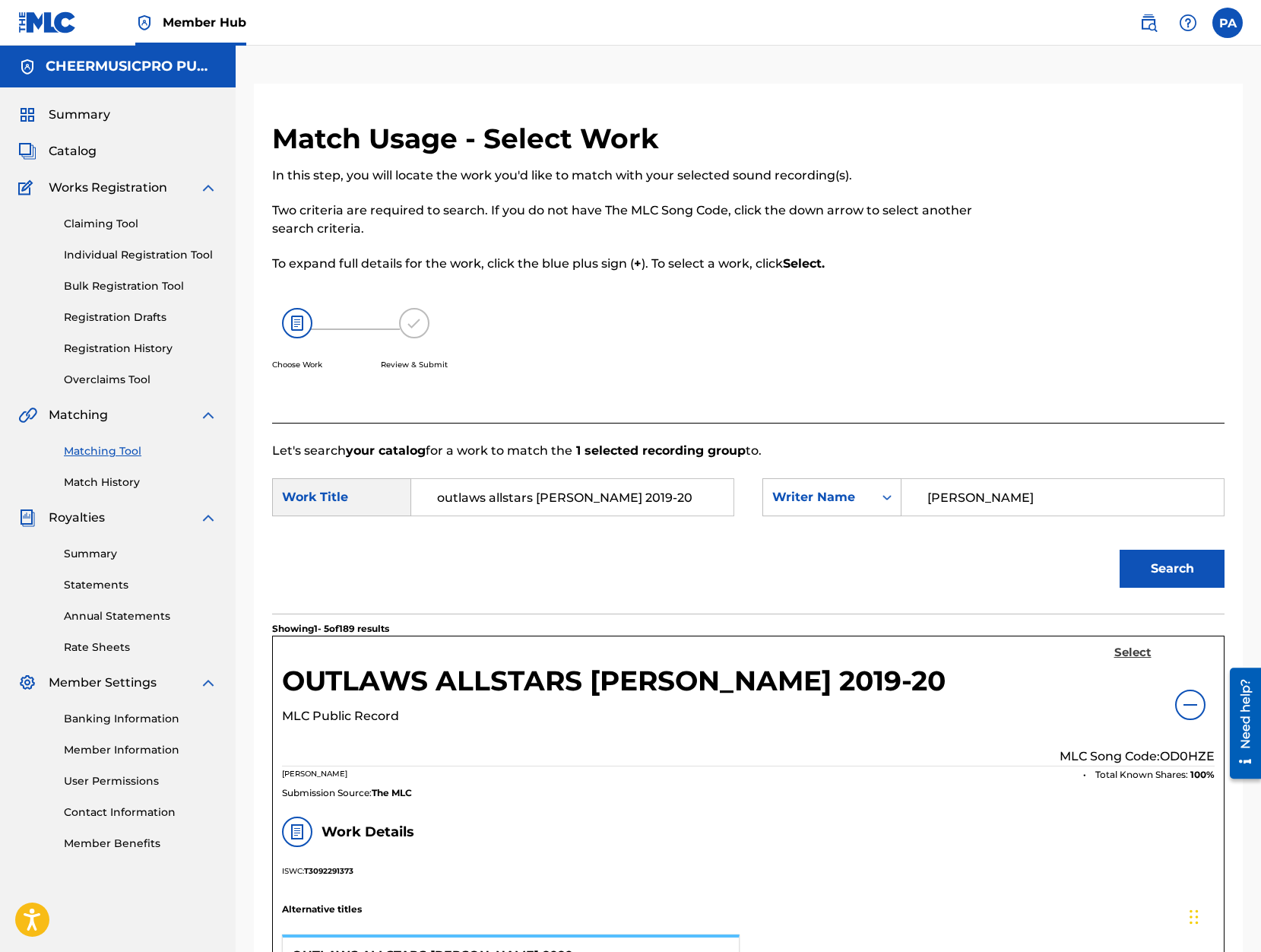
click at [1123, 651] on h5 "Select" at bounding box center [1133, 653] width 37 height 15
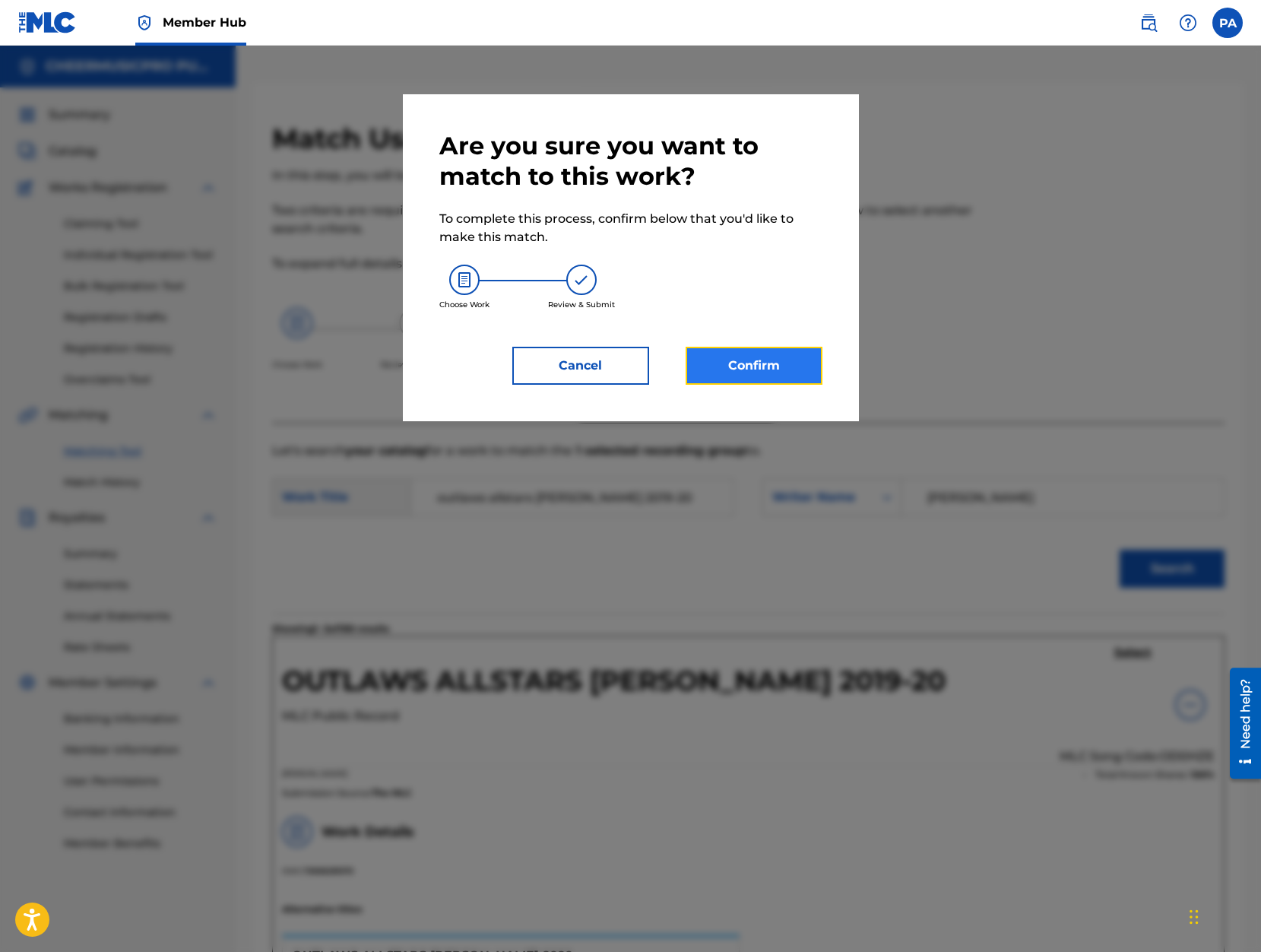
click at [759, 364] on button "Confirm" at bounding box center [753, 365] width 136 height 38
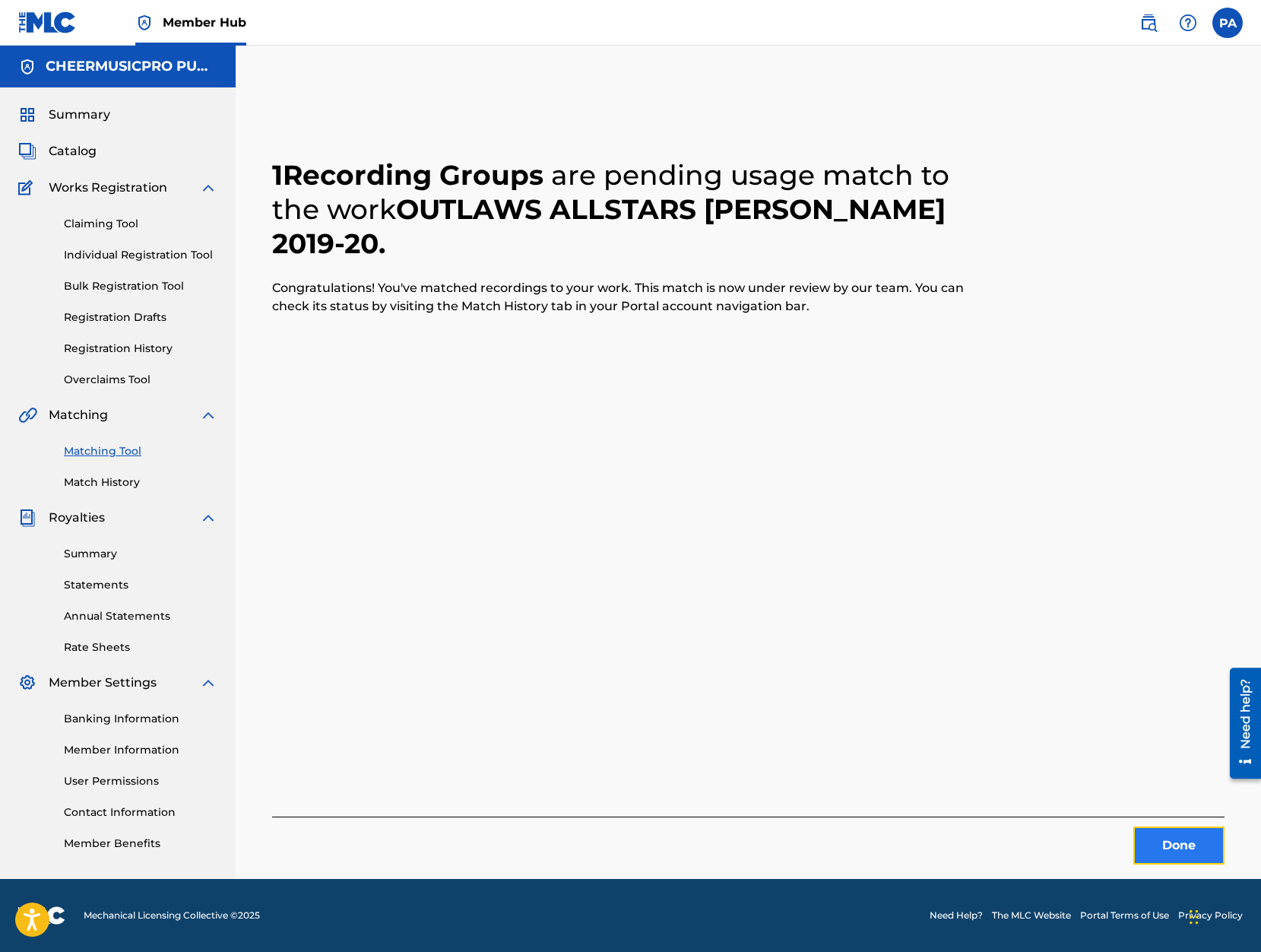
click at [1177, 841] on button "Done" at bounding box center [1178, 845] width 91 height 38
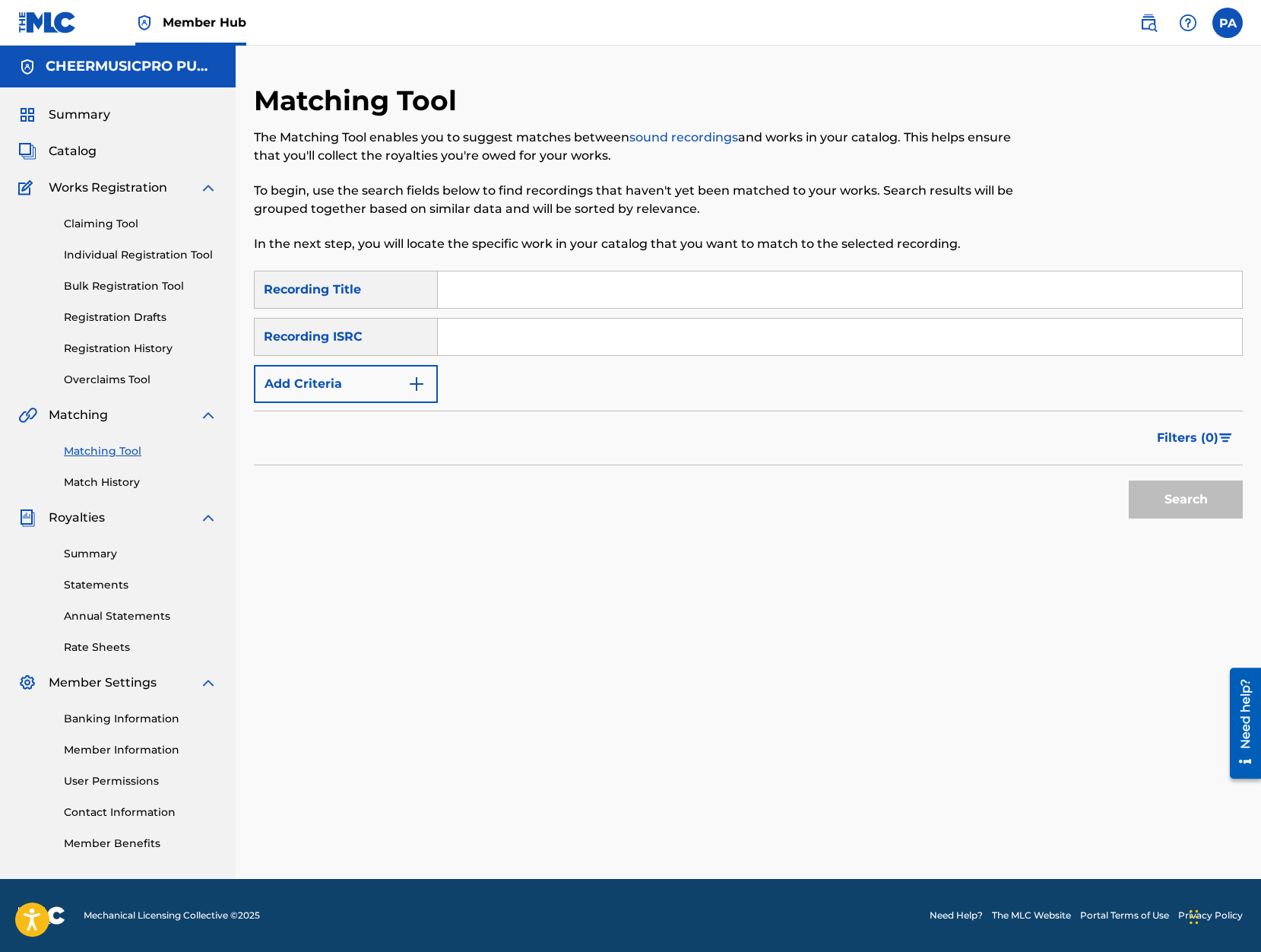
click at [499, 289] on input "Search Form" at bounding box center [839, 289] width 804 height 36
type input "kelly girls 2019-20"
click at [341, 331] on div "Recording ISRC" at bounding box center [345, 336] width 184 height 38
click at [337, 346] on div "Recording ISRC" at bounding box center [345, 336] width 184 height 38
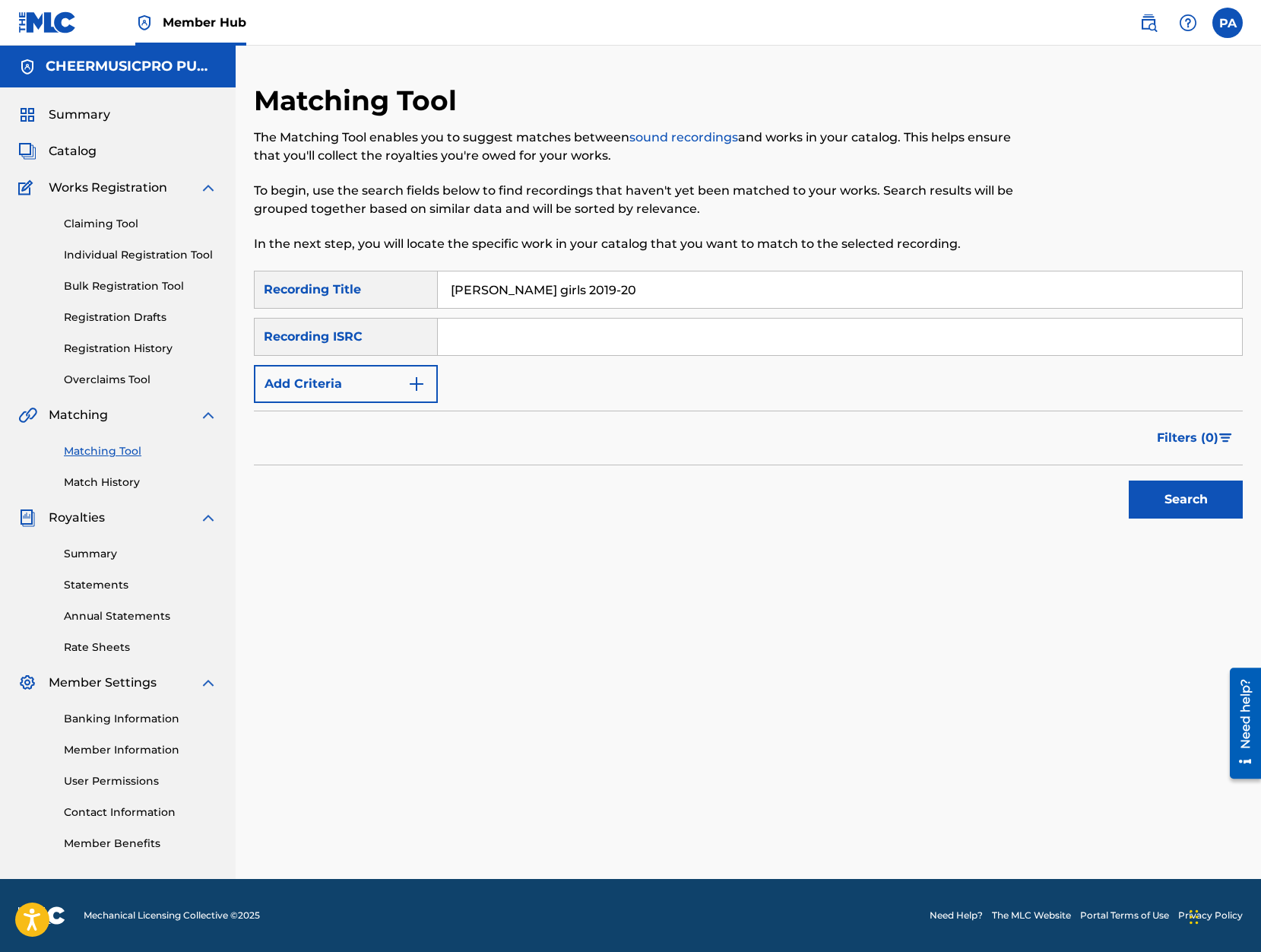
click at [479, 341] on input "Search Form" at bounding box center [839, 336] width 804 height 36
click at [335, 343] on div "Recording ISRC" at bounding box center [345, 336] width 184 height 38
click at [315, 336] on div "Recording ISRC" at bounding box center [345, 336] width 184 height 38
click at [1178, 502] on button "Search" at bounding box center [1185, 499] width 114 height 38
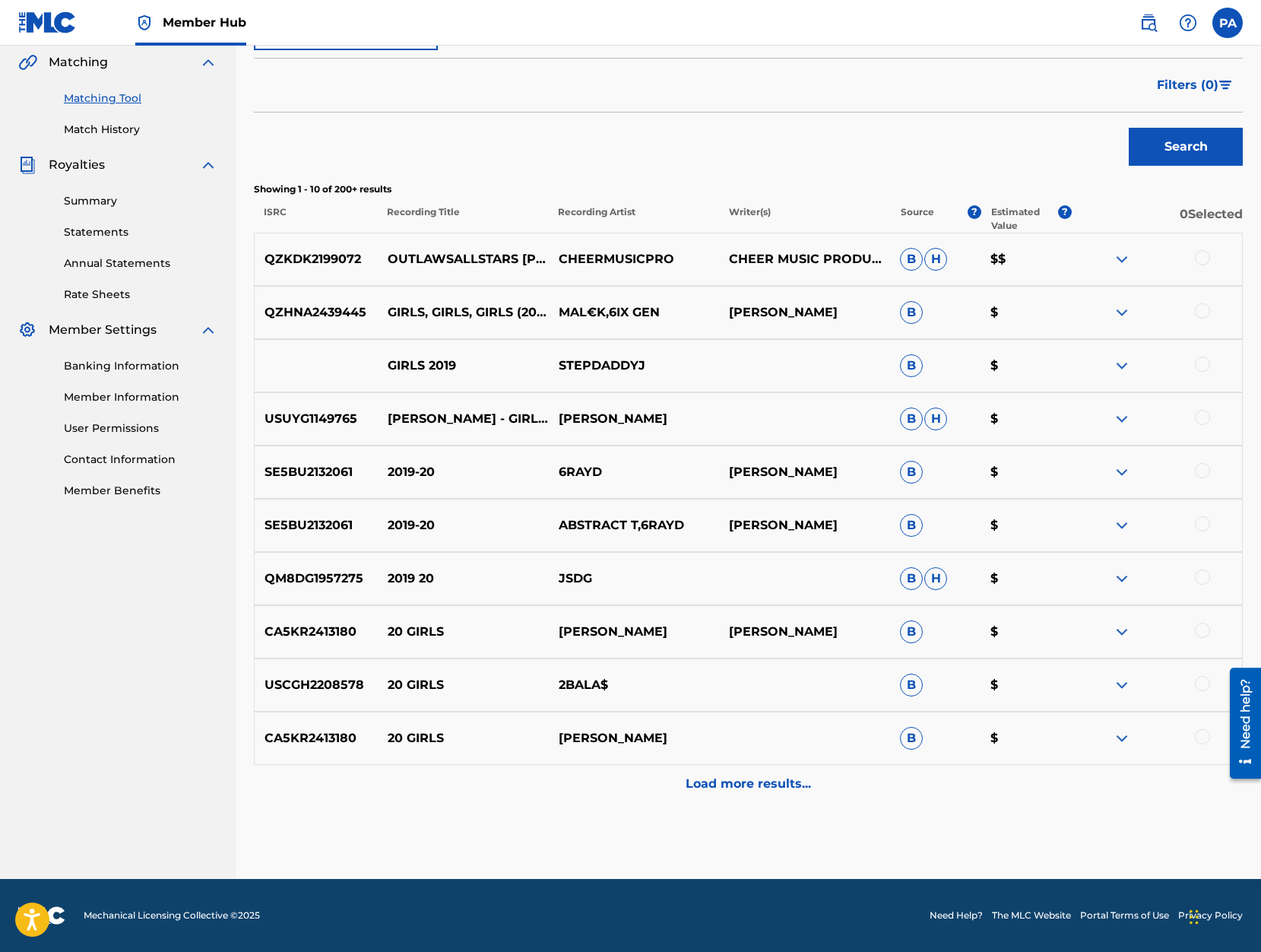
scroll to position [224, 0]
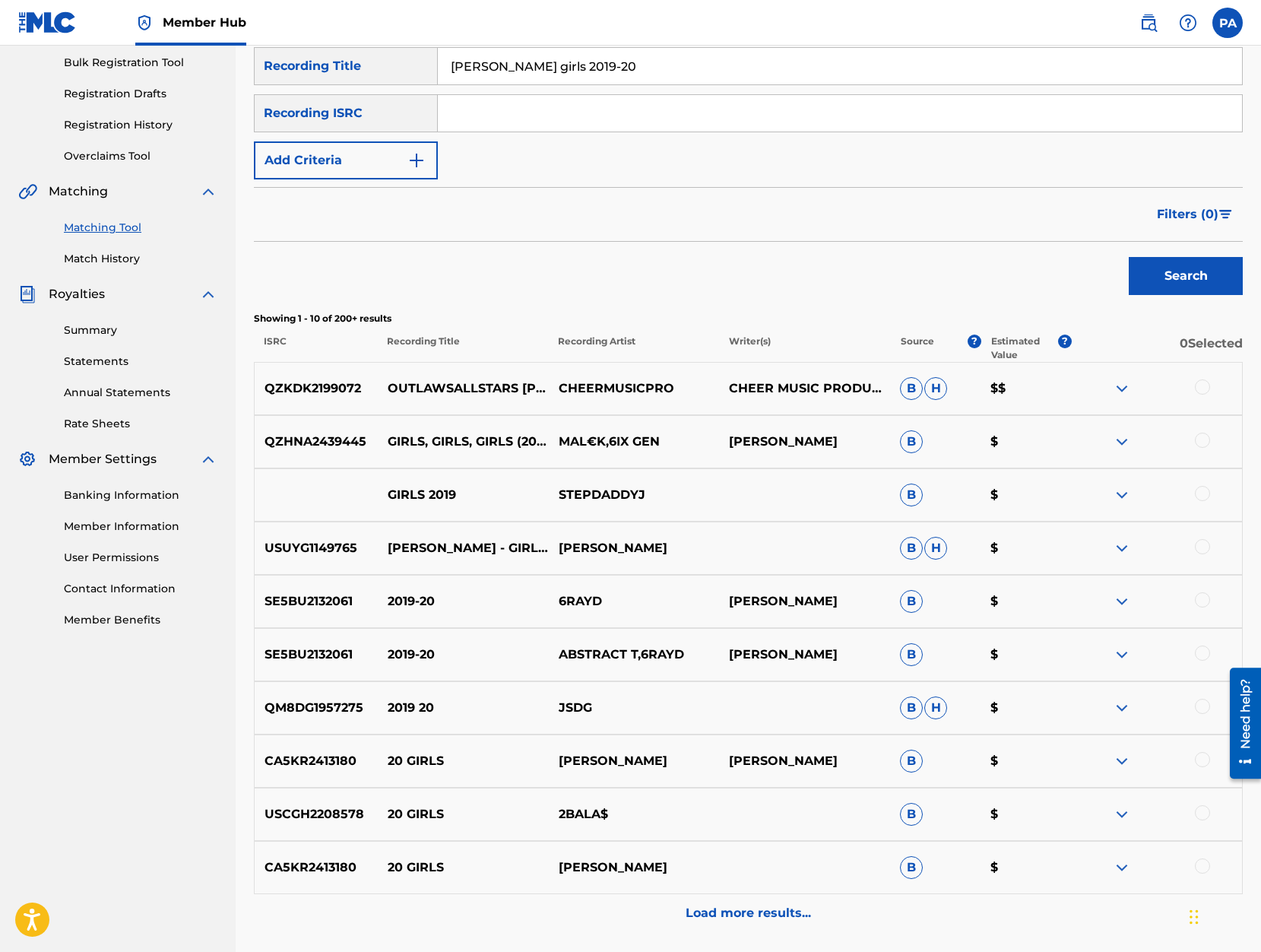
click at [1199, 385] on div at bounding box center [1202, 386] width 15 height 15
click at [1065, 828] on button "Match 1 Group" at bounding box center [1068, 828] width 168 height 38
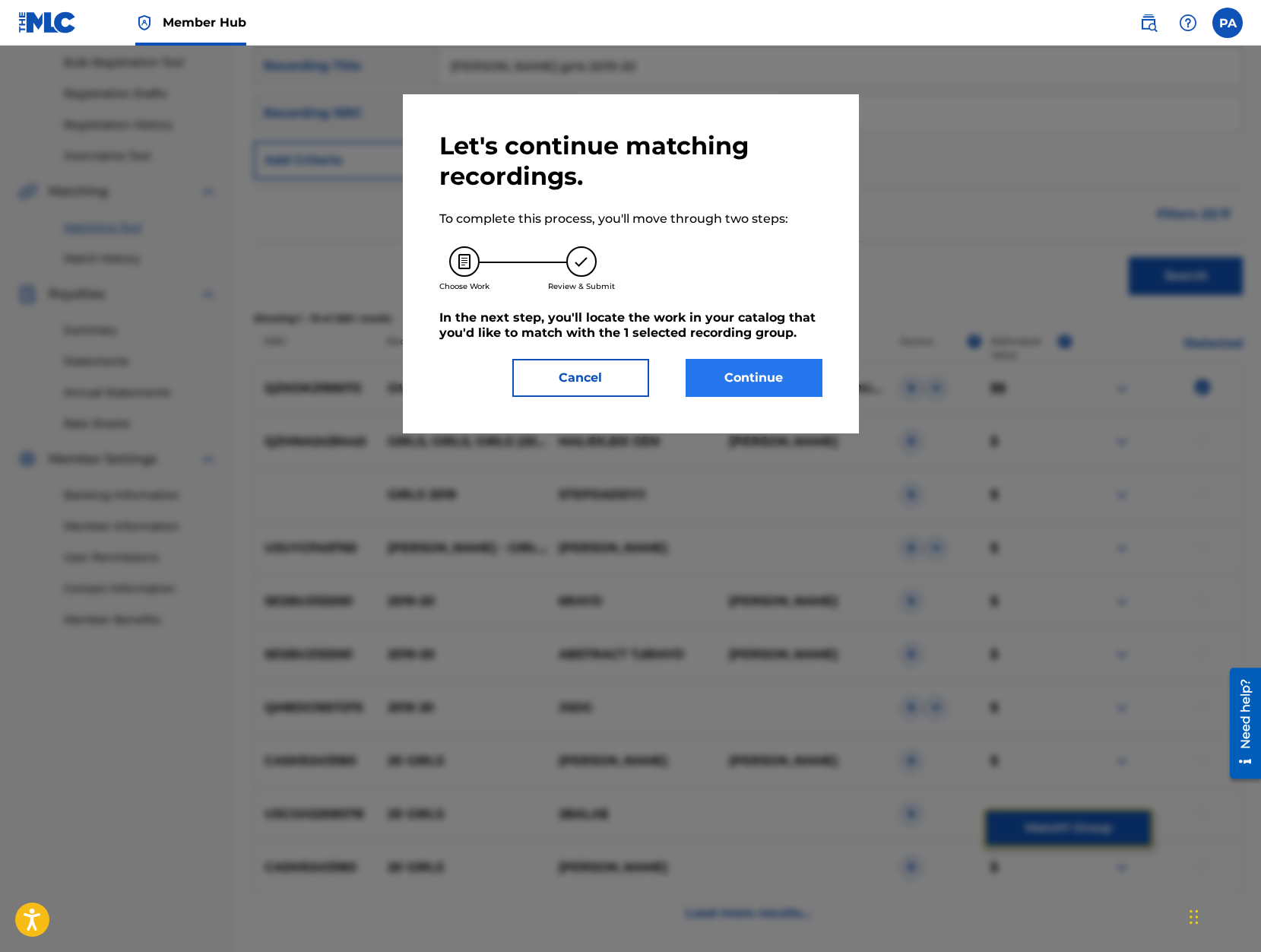
scroll to position [0, 0]
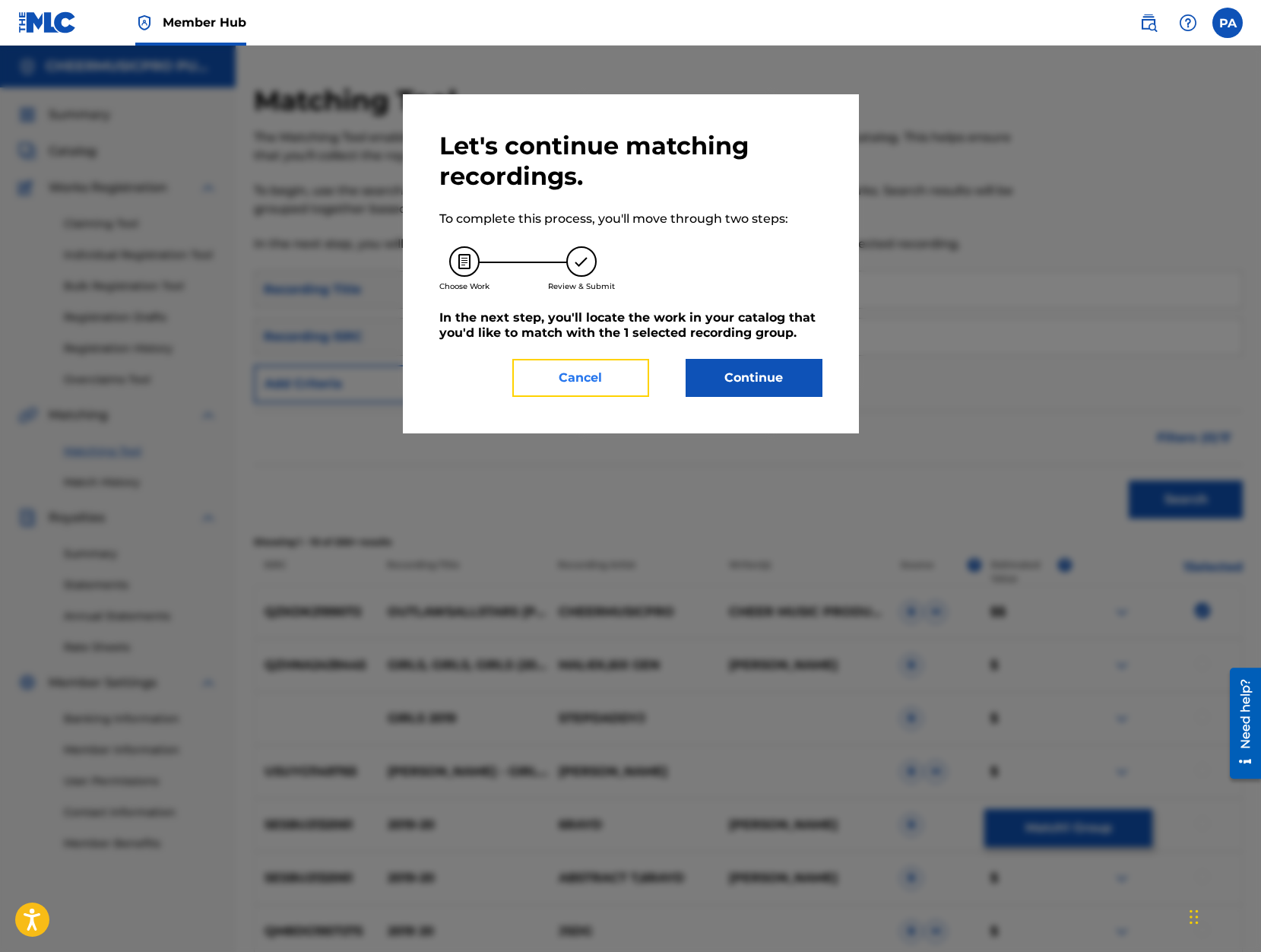
click at [587, 375] on button "Cancel" at bounding box center [580, 377] width 136 height 38
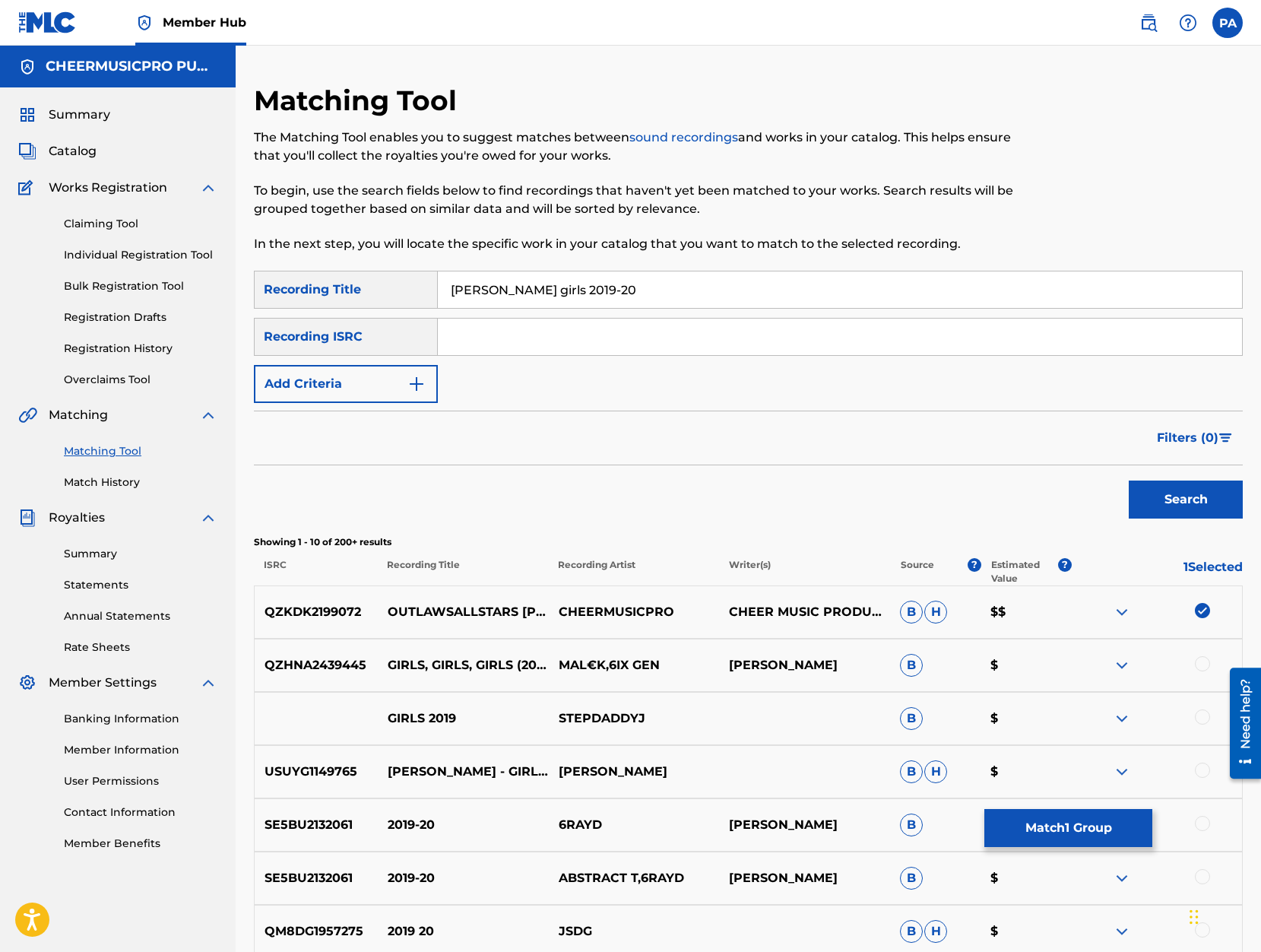
scroll to position [65, 0]
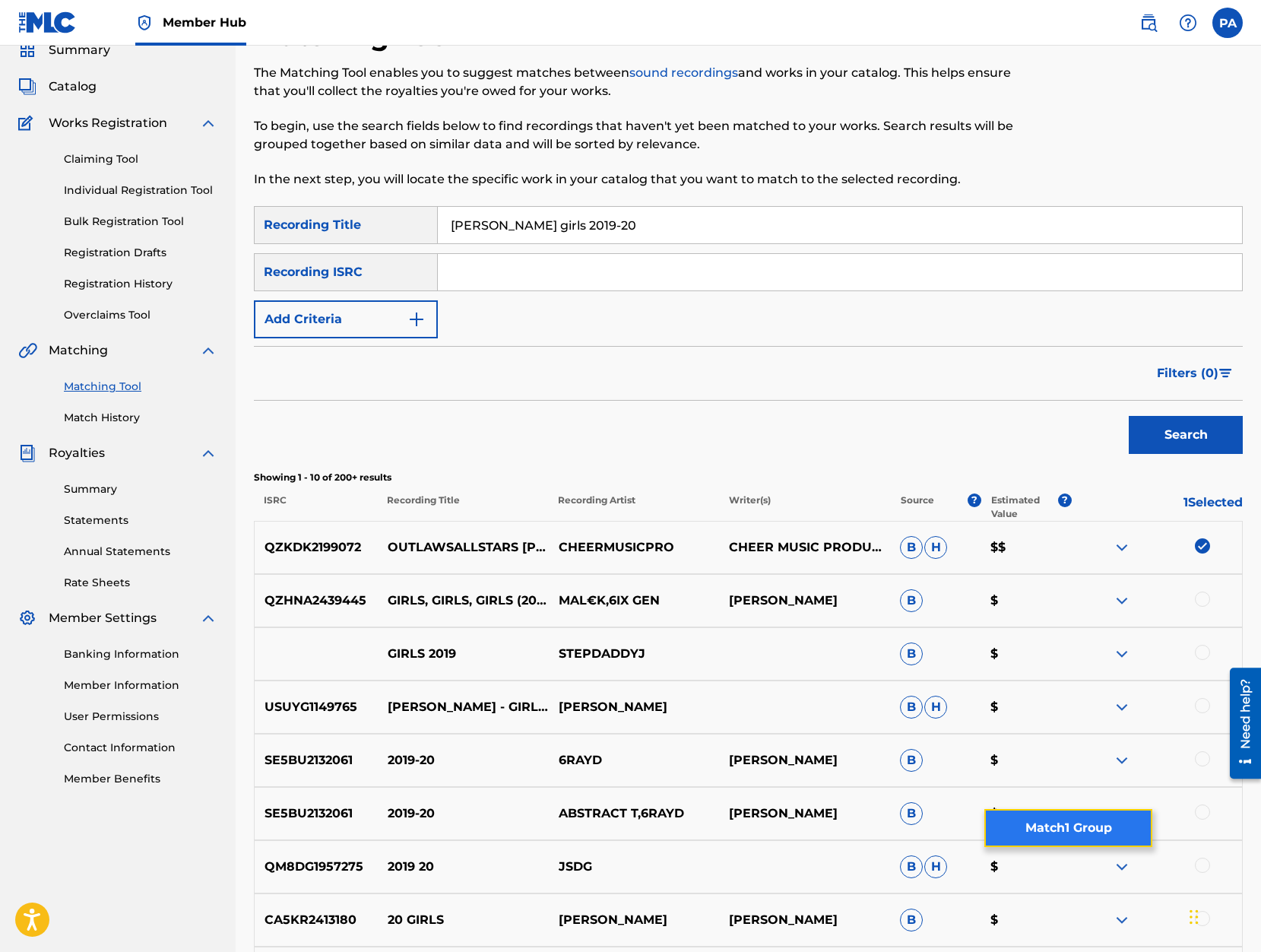
click at [1067, 824] on button "Match 1 Group" at bounding box center [1068, 828] width 168 height 38
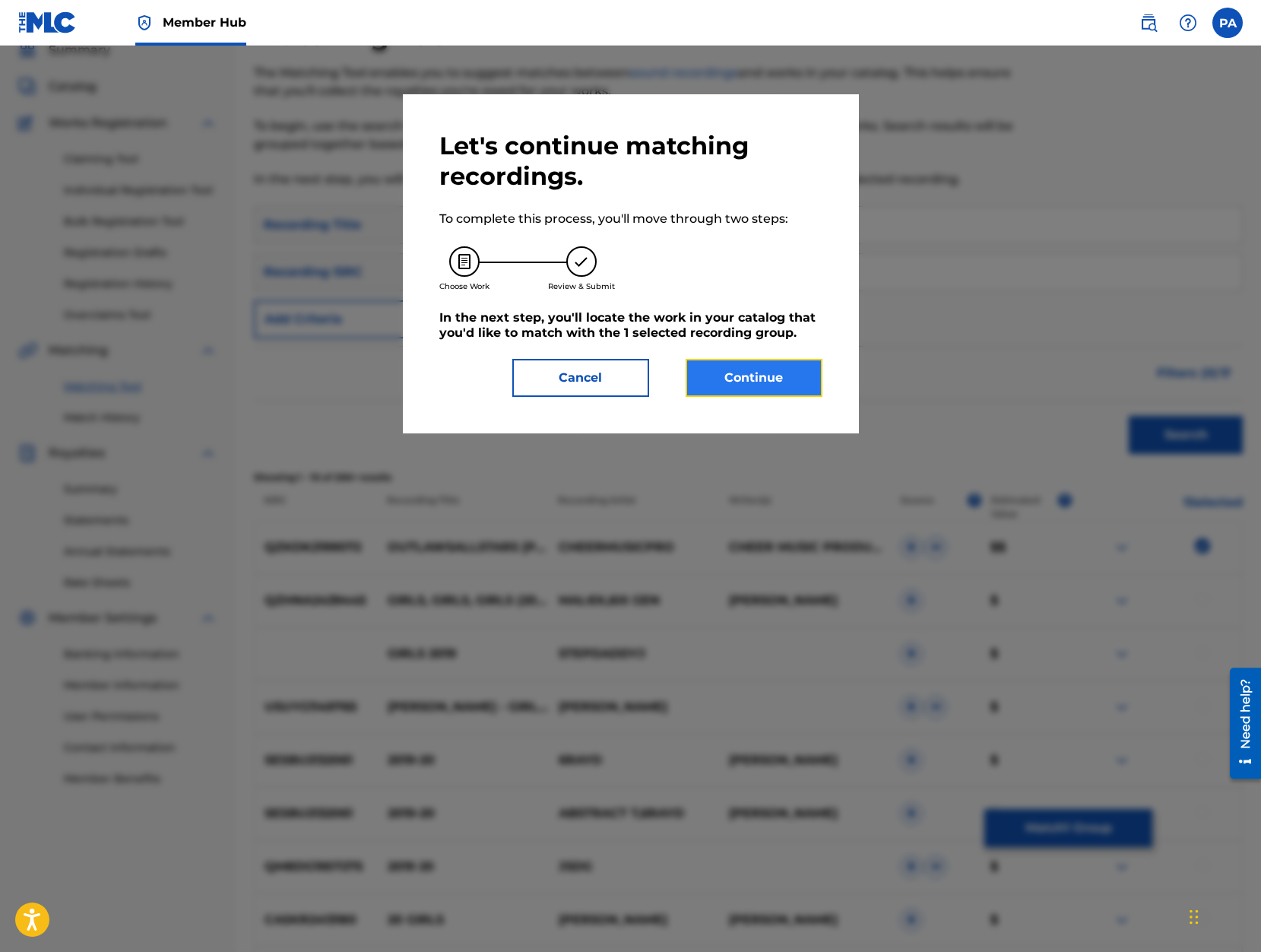
click at [755, 376] on button "Continue" at bounding box center [753, 377] width 136 height 38
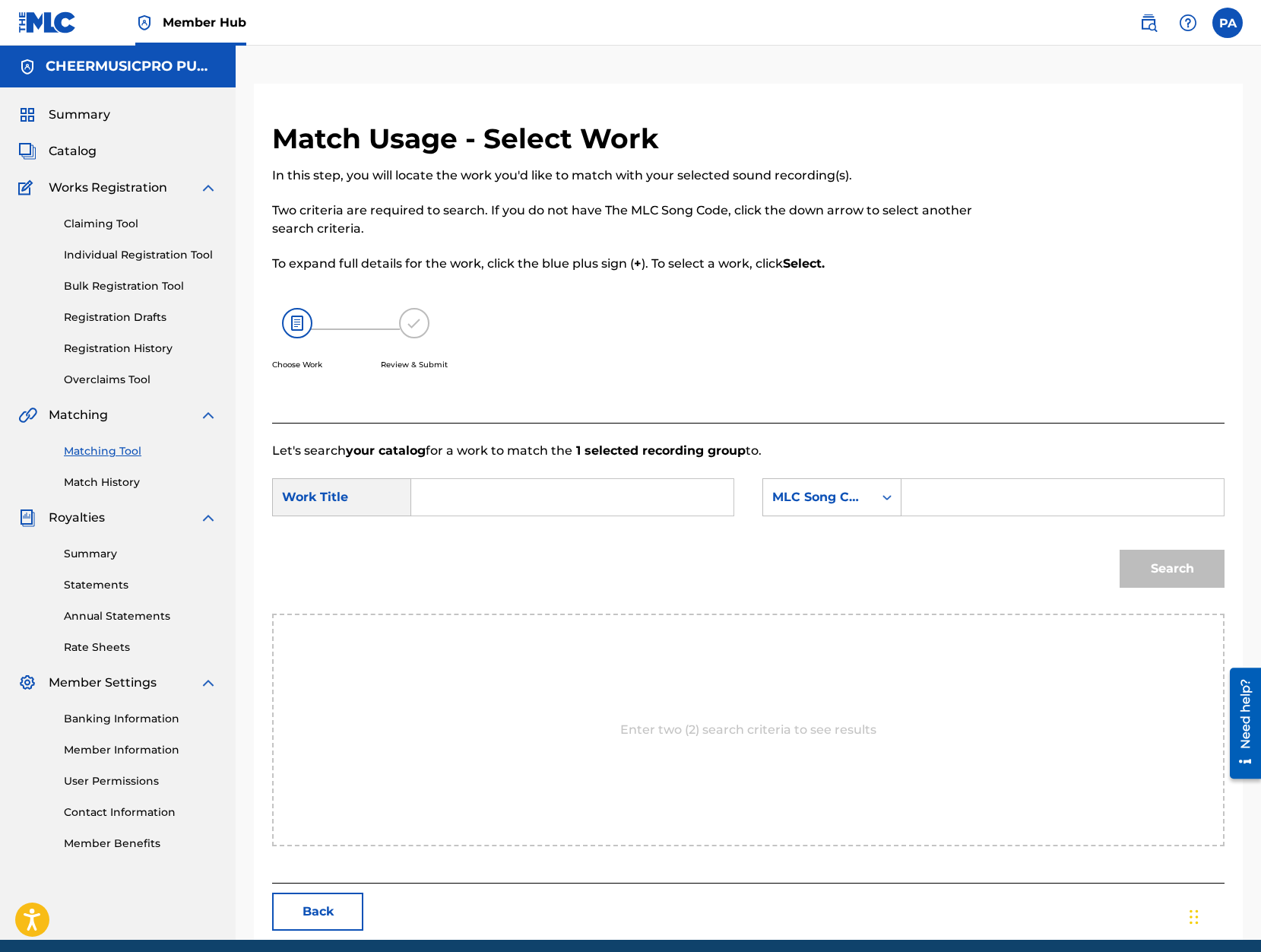
click at [448, 505] on input "Search Form" at bounding box center [572, 497] width 296 height 36
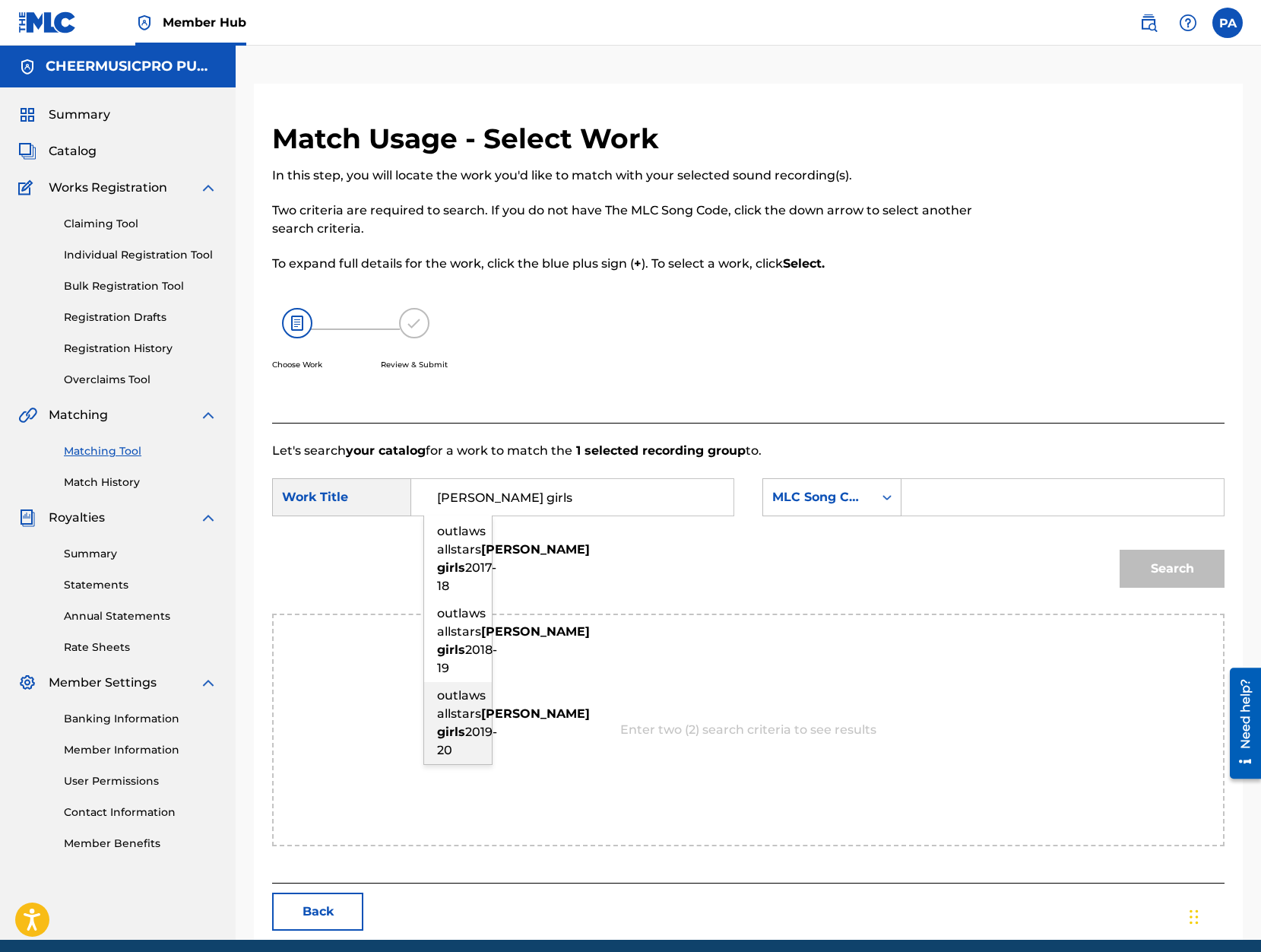
click at [481, 721] on strong "kelly" at bounding box center [535, 713] width 109 height 15
type input "outlaws allstars kelly girls 2019-20"
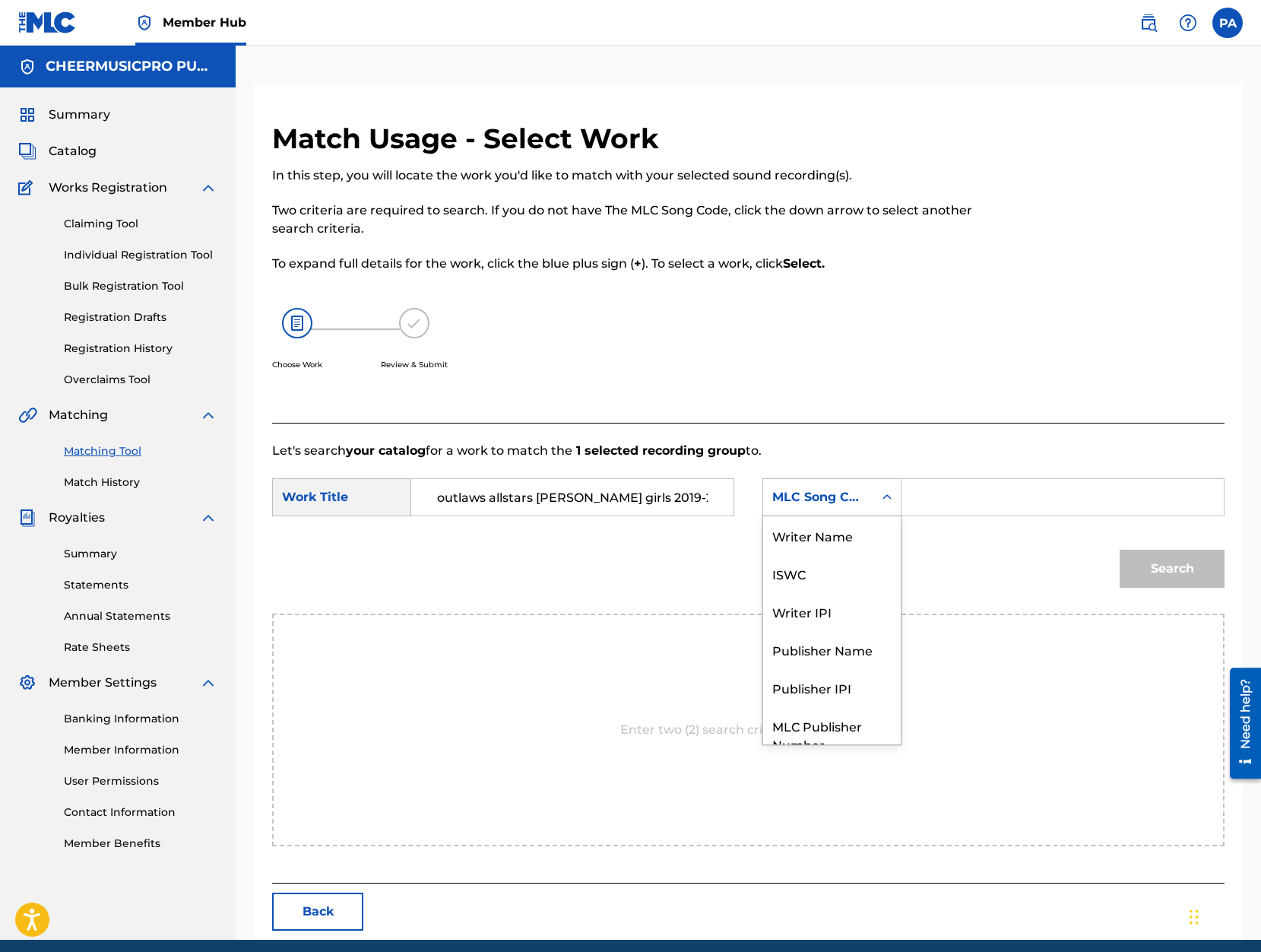
click at [799, 502] on div "MLC Song Code" at bounding box center [817, 497] width 92 height 19
click at [827, 539] on div "Writer Name" at bounding box center [832, 535] width 137 height 38
click at [975, 492] on input "Search Form" at bounding box center [1062, 497] width 296 height 36
paste input "P"
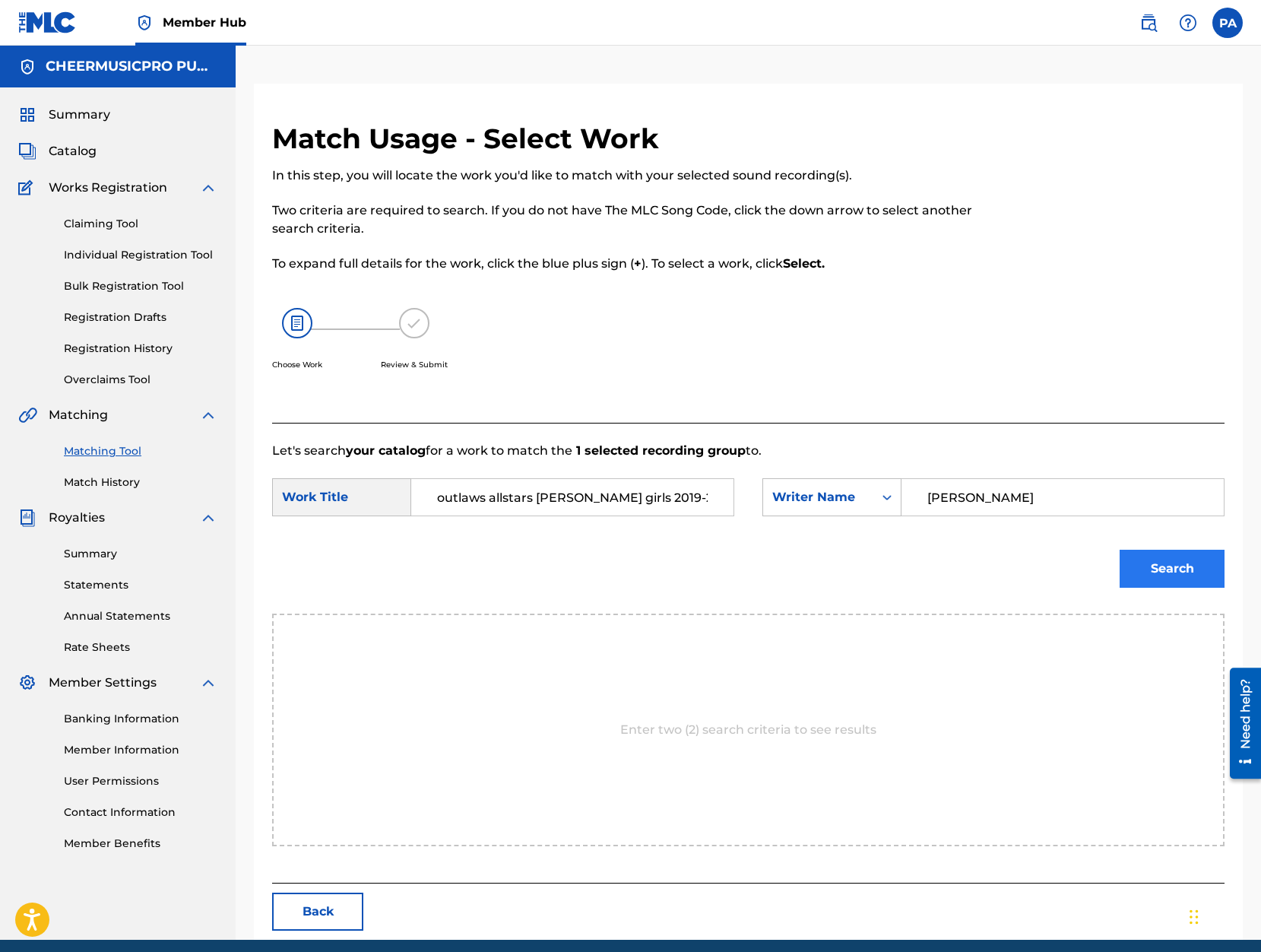
type input "Patrick Avard"
click at [1153, 567] on button "Search" at bounding box center [1171, 568] width 105 height 38
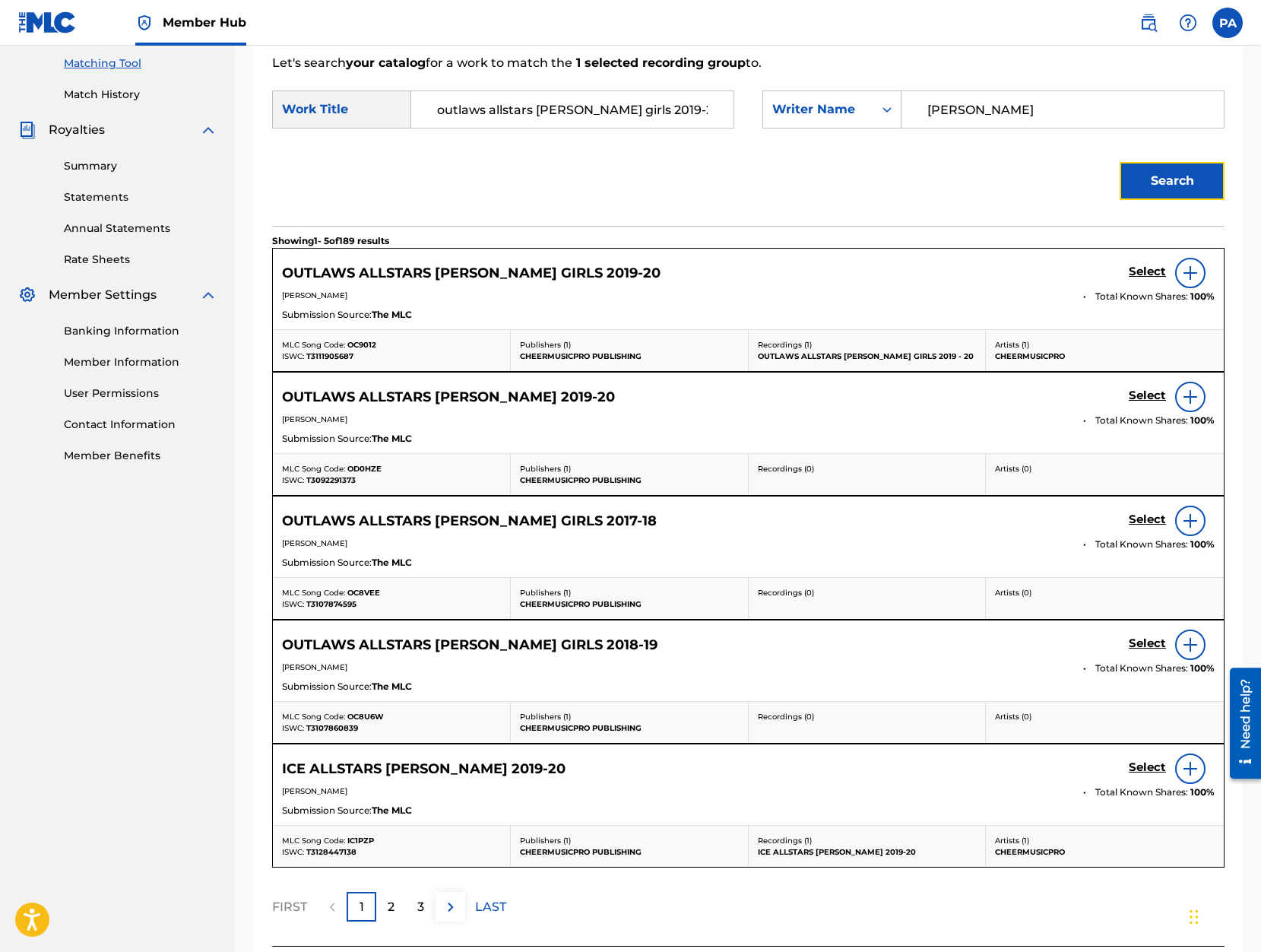
scroll to position [194, 0]
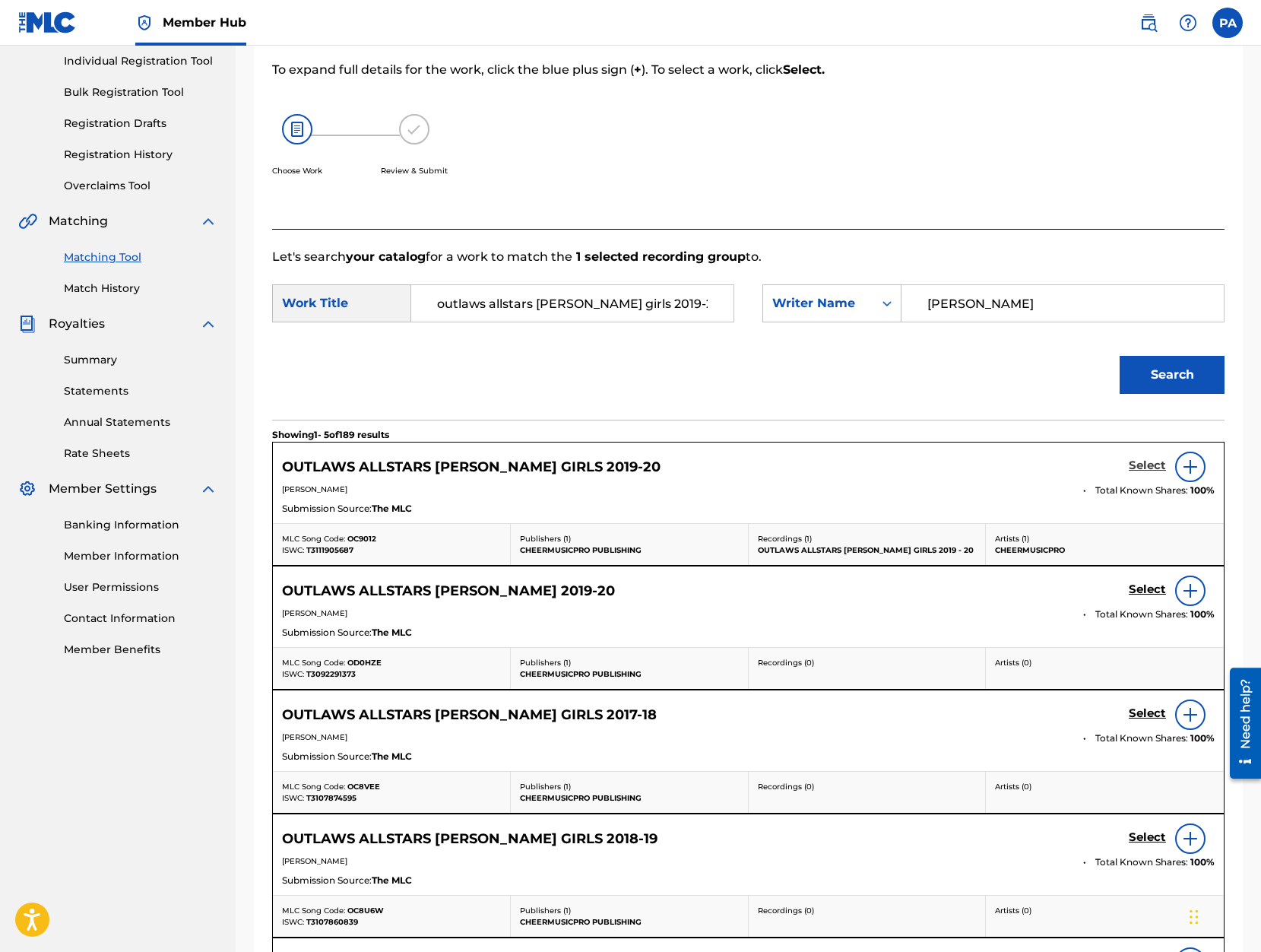
click at [1143, 466] on h5 "Select" at bounding box center [1147, 465] width 37 height 15
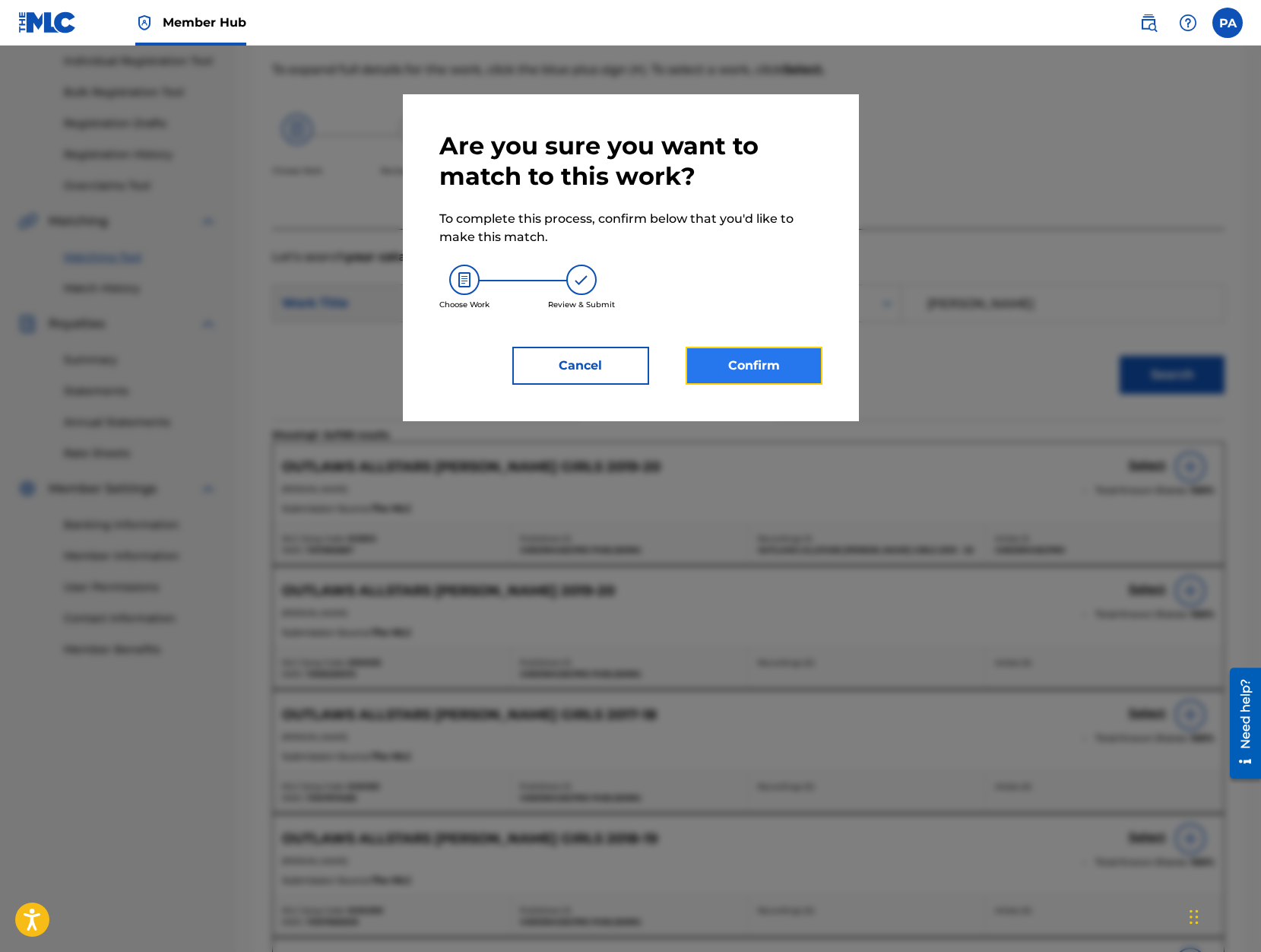
click at [771, 368] on button "Confirm" at bounding box center [753, 365] width 136 height 38
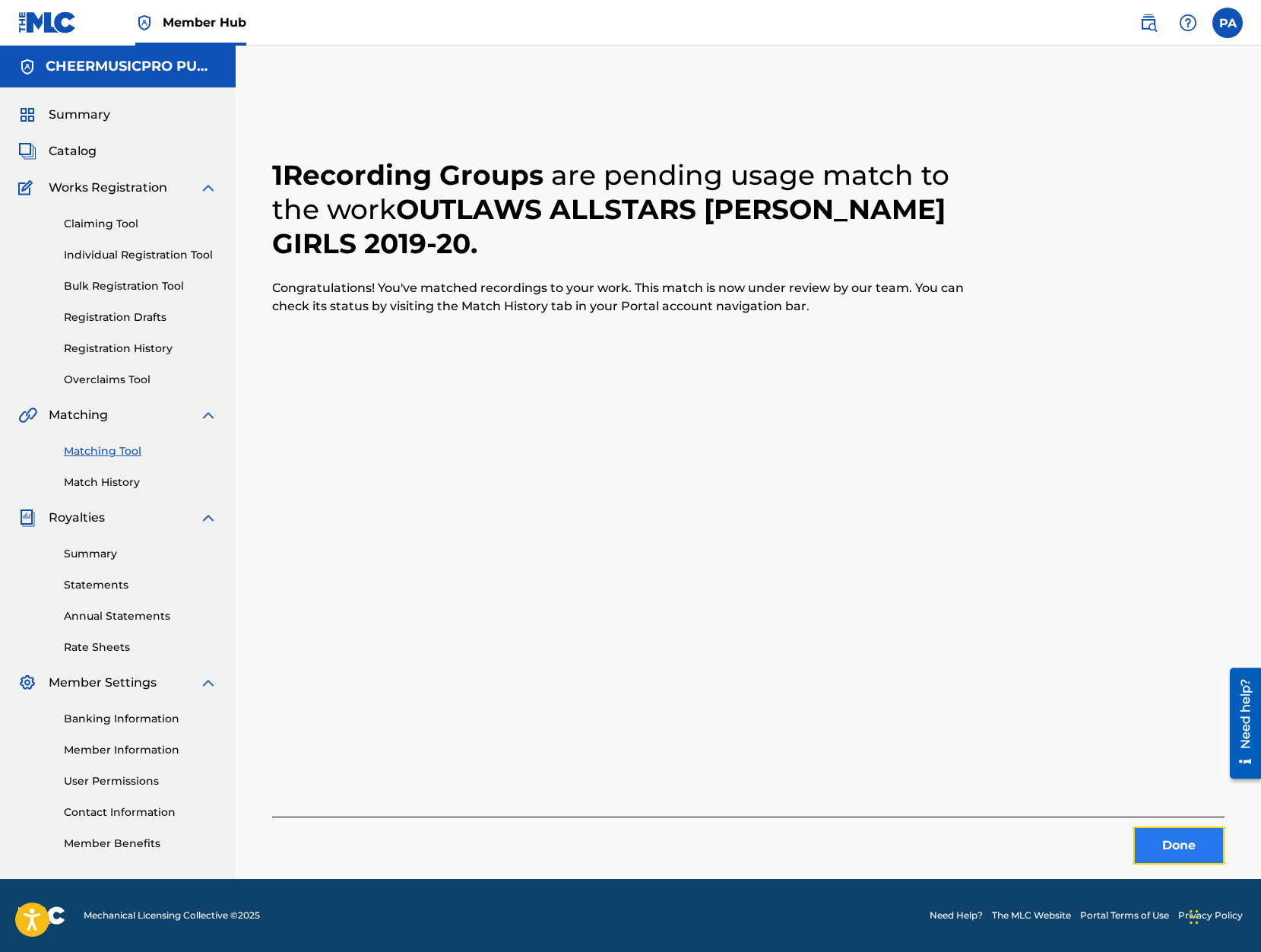
click at [1176, 855] on button "Done" at bounding box center [1178, 845] width 91 height 38
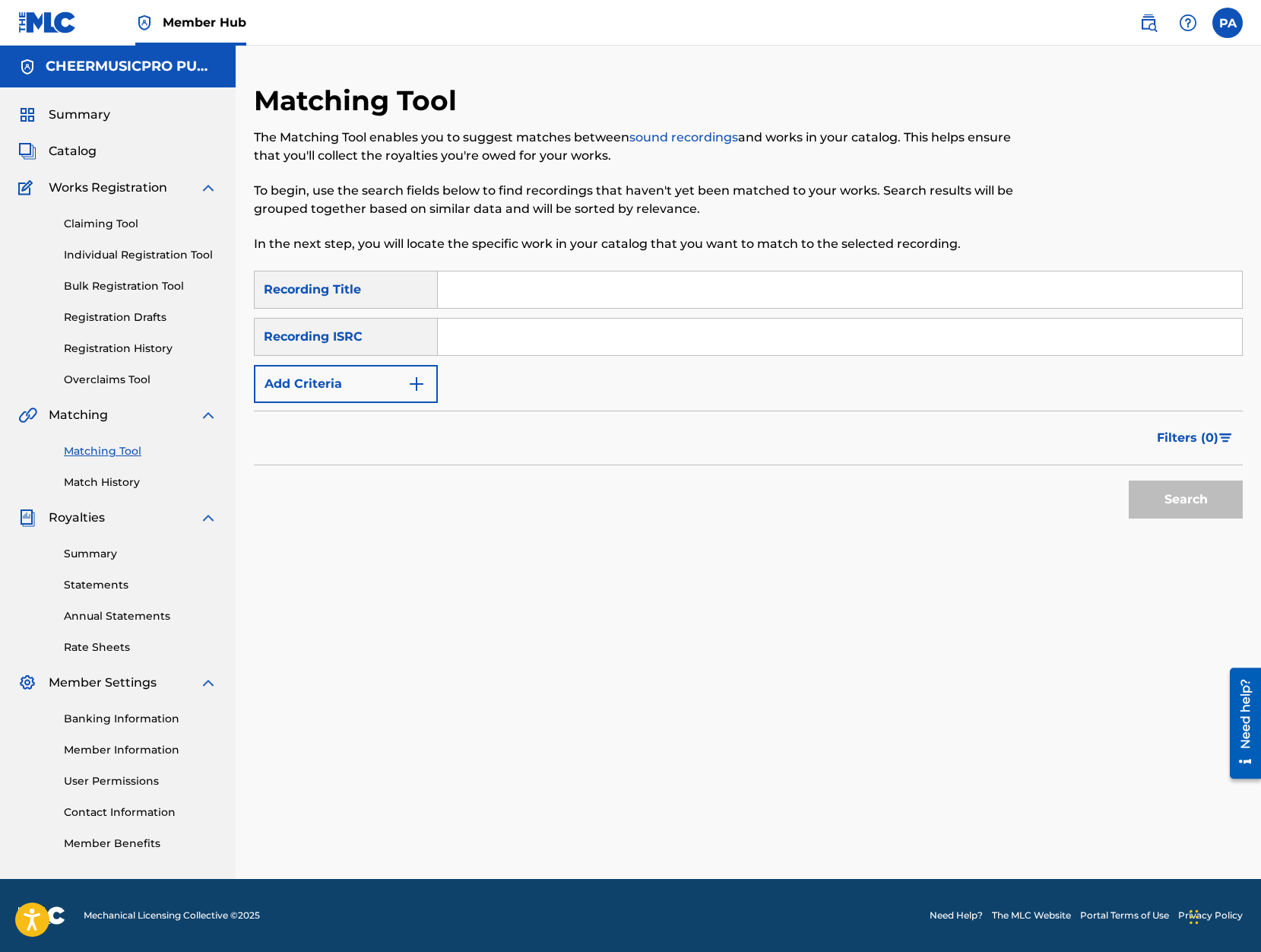
click at [511, 304] on input "Search Form" at bounding box center [839, 289] width 804 height 36
type input "elite heat 2019-20"
click at [1128, 480] on button "Search" at bounding box center [1185, 499] width 114 height 38
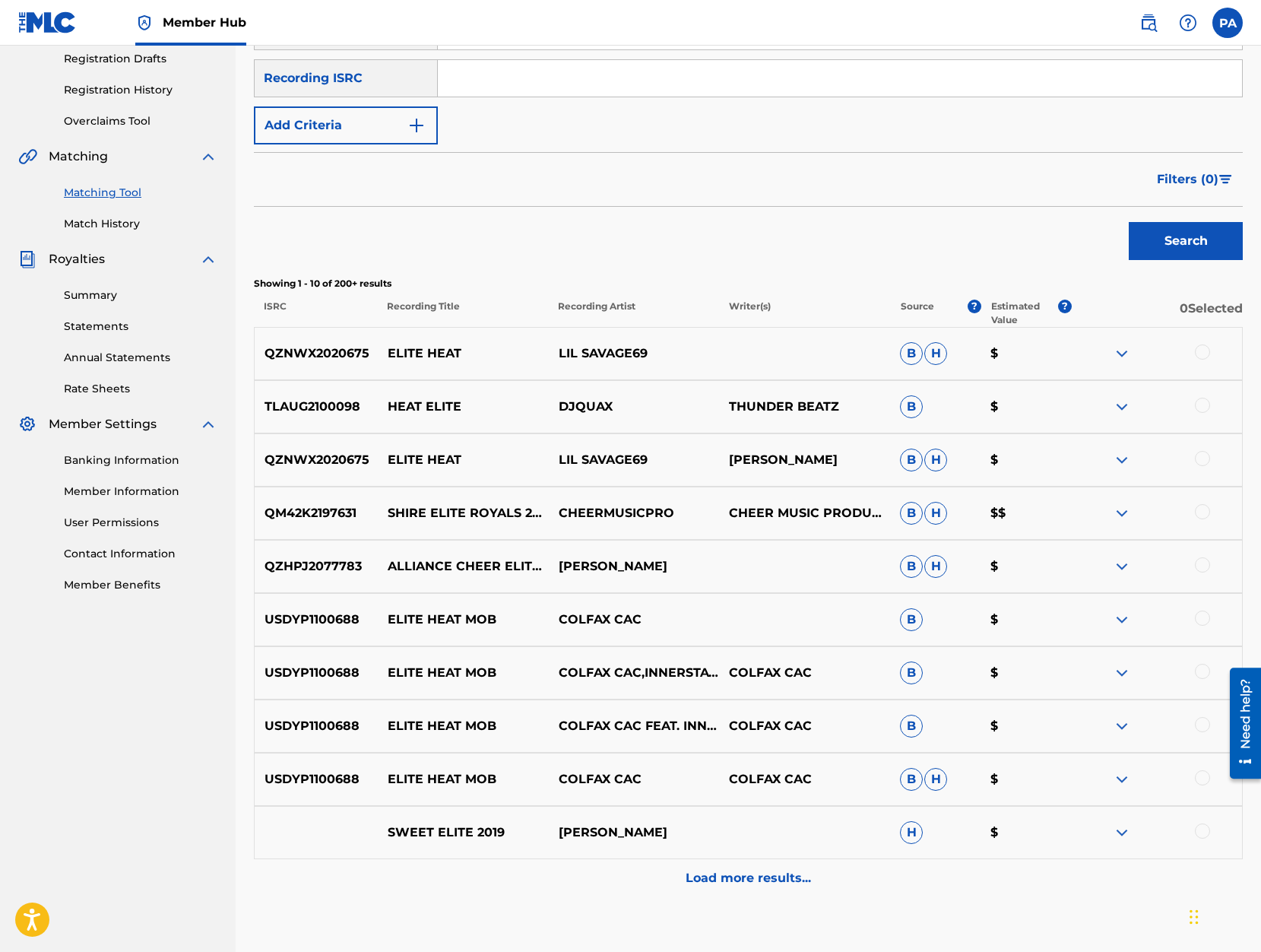
scroll to position [65, 0]
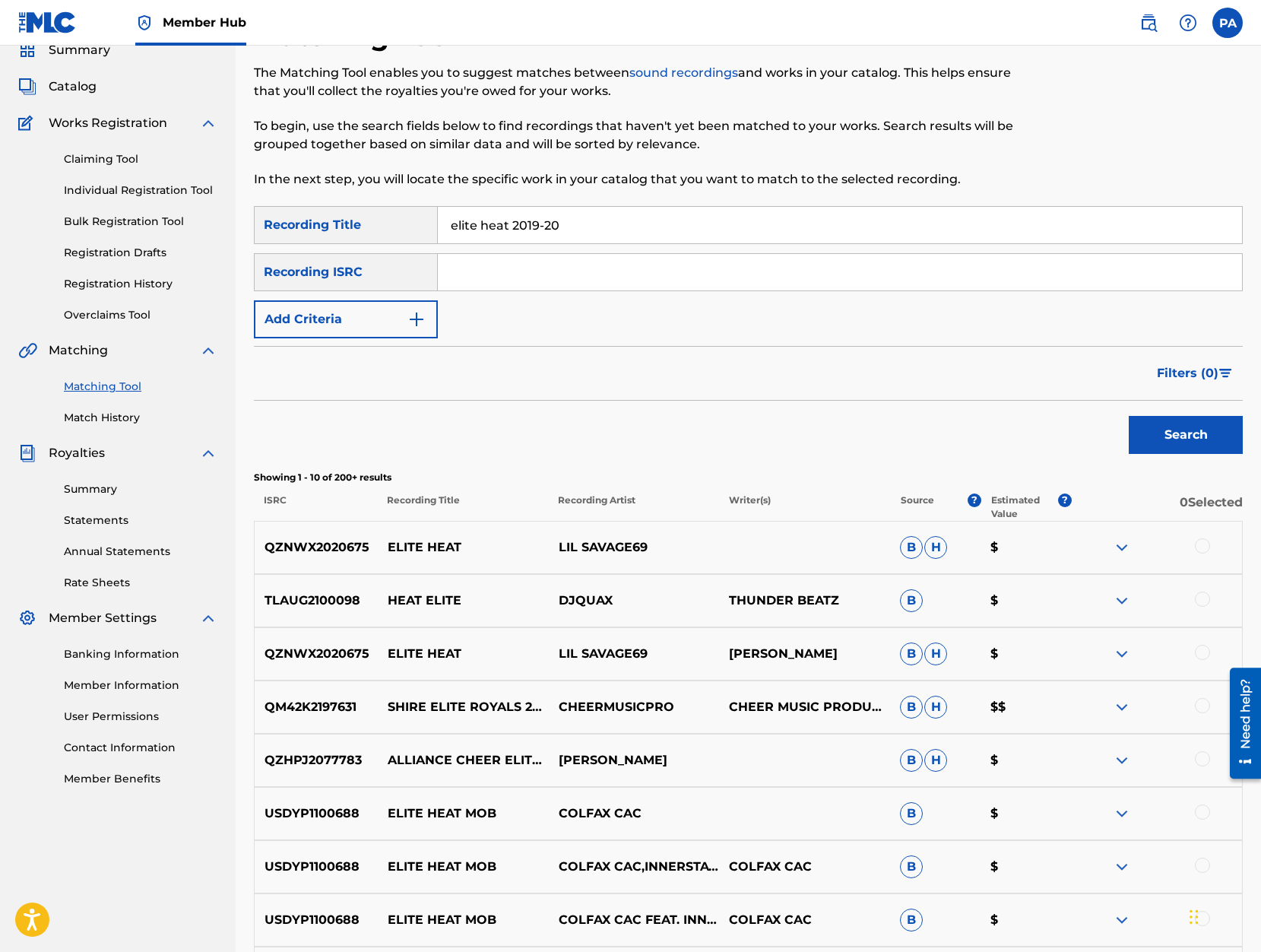
click at [318, 265] on div "Recording ISRC" at bounding box center [345, 272] width 184 height 38
click at [320, 266] on div "Recording ISRC" at bounding box center [345, 272] width 184 height 38
click at [320, 305] on button "Add Criteria" at bounding box center [345, 319] width 184 height 38
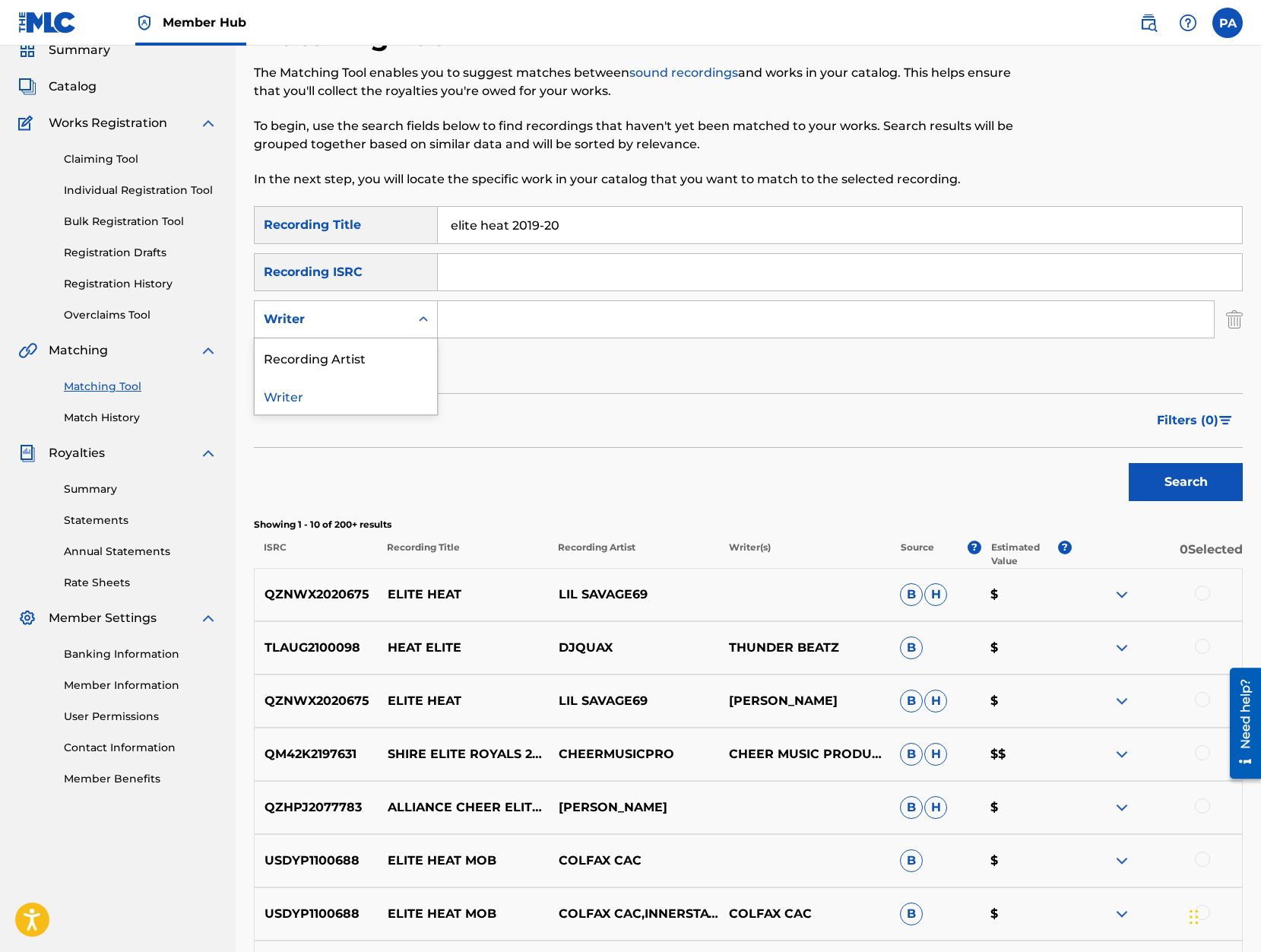
click at [322, 334] on div "Writer" at bounding box center [345, 319] width 184 height 38
click at [332, 355] on div "Recording Artist" at bounding box center [345, 357] width 182 height 38
click at [546, 324] on input "Search Form" at bounding box center [826, 319] width 776 height 36
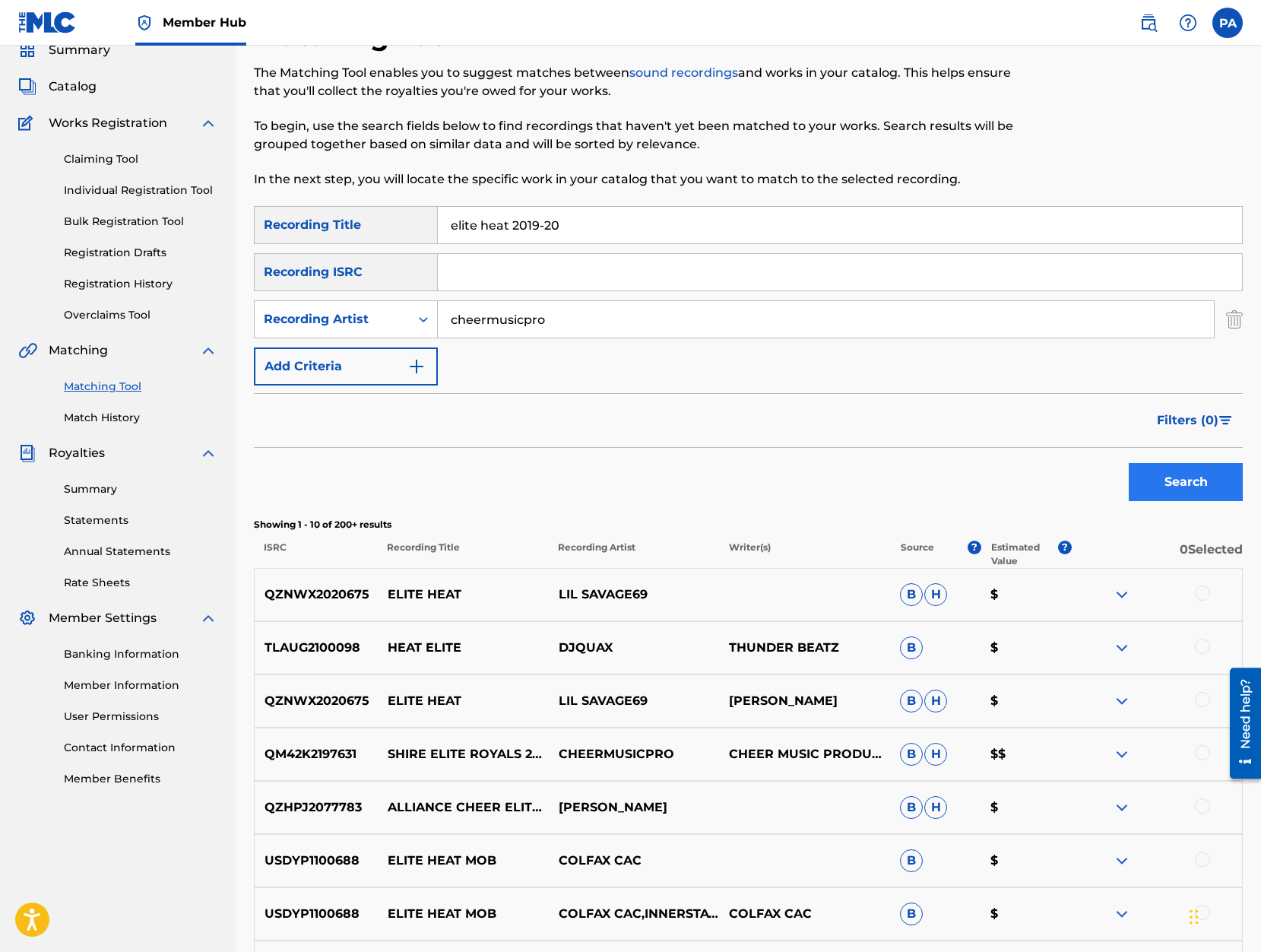
type input "cheermusicpro"
click at [1170, 481] on button "Search" at bounding box center [1185, 481] width 114 height 38
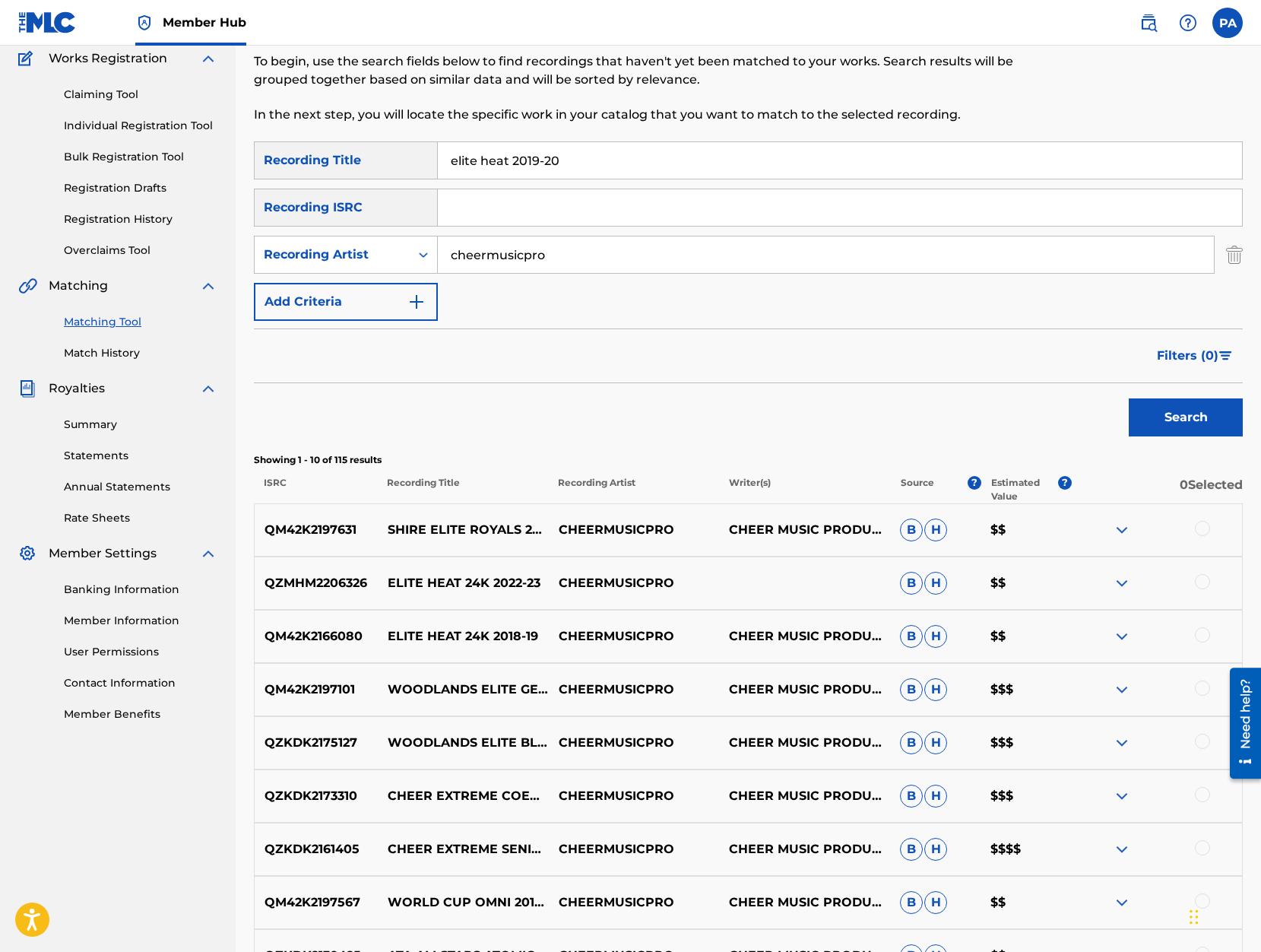
scroll to position [194, 0]
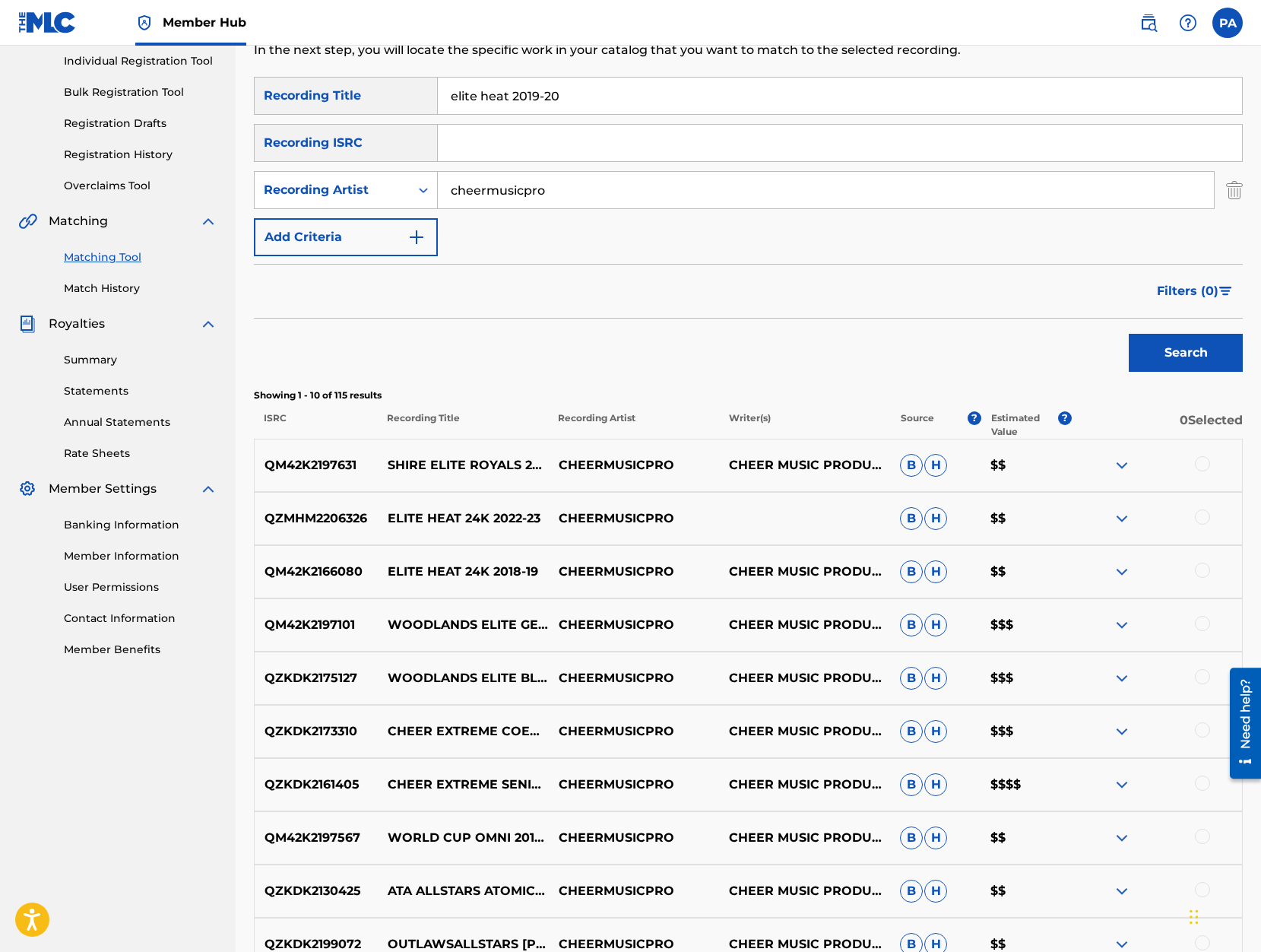
drag, startPoint x: 509, startPoint y: 98, endPoint x: 260, endPoint y: 110, distance: 249.3
click at [437, 110] on input "elite heat 2019-20" at bounding box center [839, 95] width 804 height 36
click at [1128, 333] on button "Search" at bounding box center [1185, 352] width 114 height 38
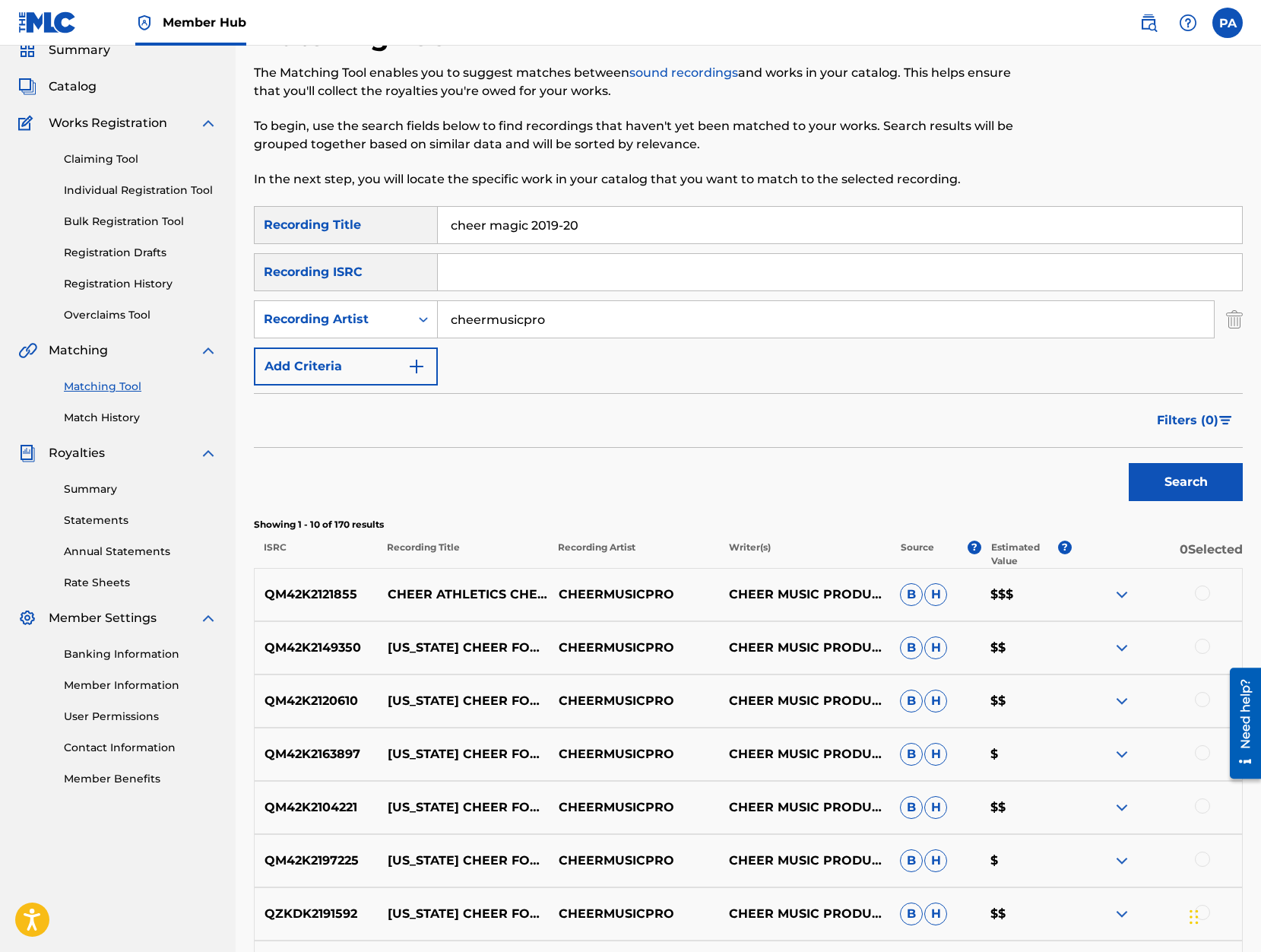
scroll to position [0, 0]
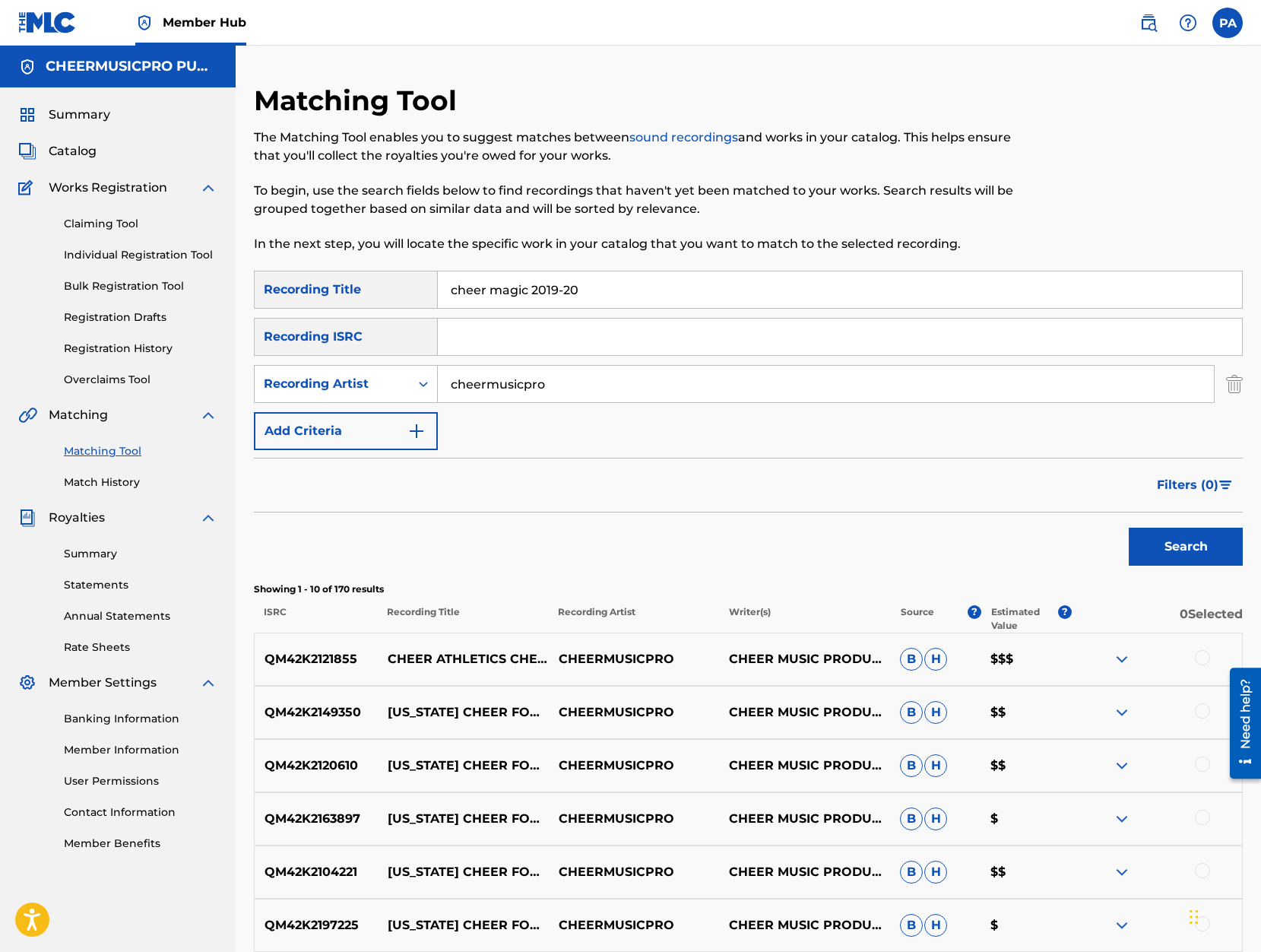
click at [521, 281] on input "cheer magic 2019-20" at bounding box center [839, 289] width 804 height 36
drag, startPoint x: 525, startPoint y: 282, endPoint x: 327, endPoint y: 284, distance: 198.0
click at [437, 285] on input "cheer magic 2019-20" at bounding box center [839, 289] width 804 height 36
click at [1128, 528] on button "Search" at bounding box center [1185, 546] width 114 height 38
drag, startPoint x: 484, startPoint y: 293, endPoint x: 362, endPoint y: 296, distance: 122.0
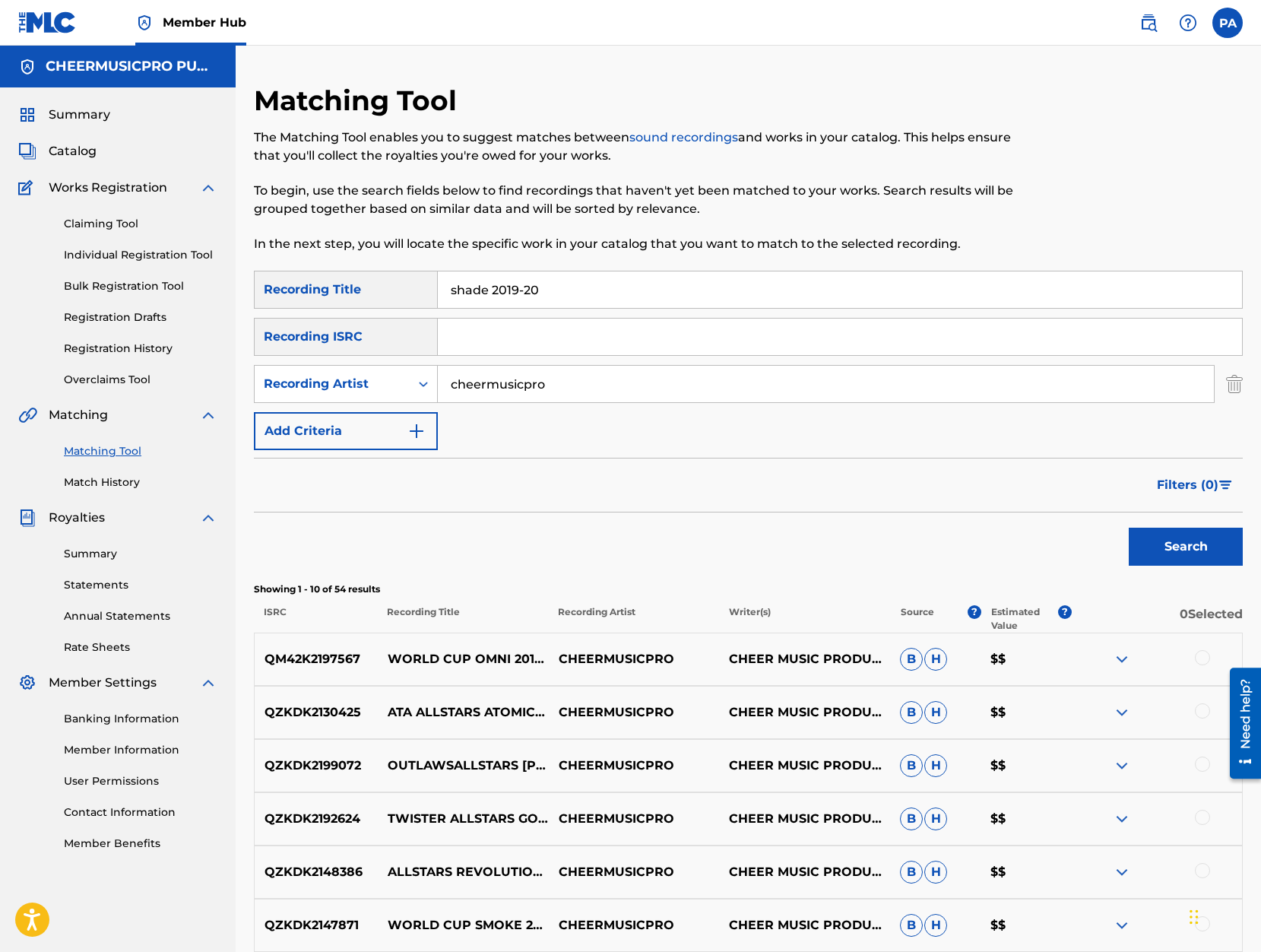
click at [437, 296] on input "shade 2019-20" at bounding box center [839, 289] width 804 height 36
click at [1128, 528] on button "Search" at bounding box center [1185, 546] width 114 height 38
drag, startPoint x: 640, startPoint y: 295, endPoint x: 383, endPoint y: 287, distance: 257.1
click at [437, 287] on input "cheer extreme shade 2019-20" at bounding box center [839, 289] width 804 height 36
click at [539, 288] on input "cheer extreme shade 2019-20" at bounding box center [839, 289] width 804 height 36
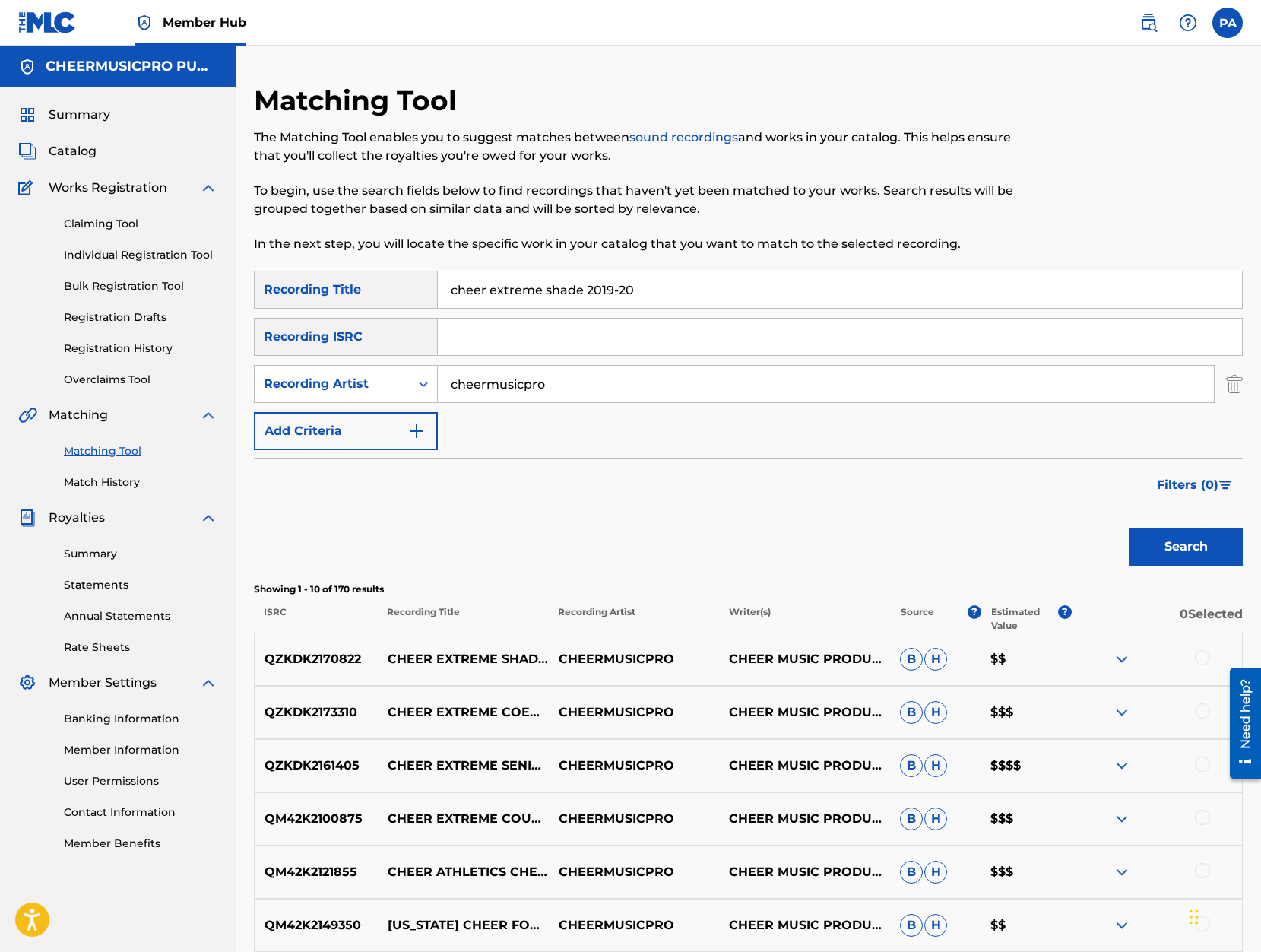
drag, startPoint x: 585, startPoint y: 291, endPoint x: 199, endPoint y: 287, distance: 386.0
click at [437, 287] on input "cheer extreme shade 2019-20" at bounding box center [839, 289] width 804 height 36
click at [1128, 528] on button "Search" at bounding box center [1185, 546] width 114 height 38
click at [590, 295] on input "slate allstars 2019-20" at bounding box center [839, 289] width 804 height 36
drag, startPoint x: 531, startPoint y: 288, endPoint x: 209, endPoint y: 291, distance: 322.0
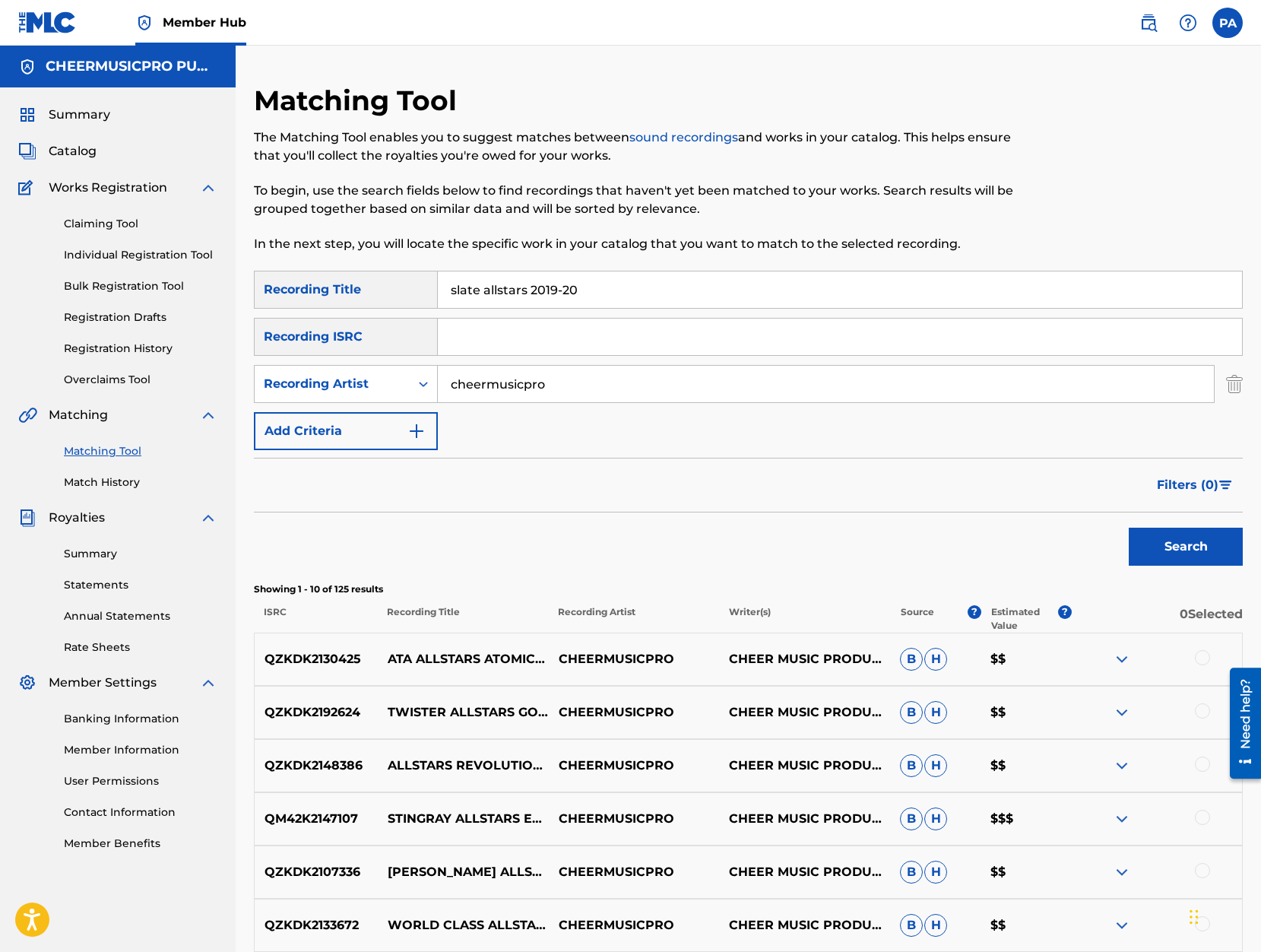
click at [437, 291] on input "slate allstars 2019-20" at bounding box center [839, 289] width 804 height 36
click at [1128, 528] on button "Search" at bounding box center [1185, 546] width 114 height 38
click at [1181, 545] on button "Search" at bounding box center [1185, 546] width 114 height 38
drag, startPoint x: 578, startPoint y: 293, endPoint x: 529, endPoint y: 293, distance: 49.0
click at [529, 293] on input "stars vipers [PERSON_NAME] 2019-20" at bounding box center [839, 289] width 804 height 36
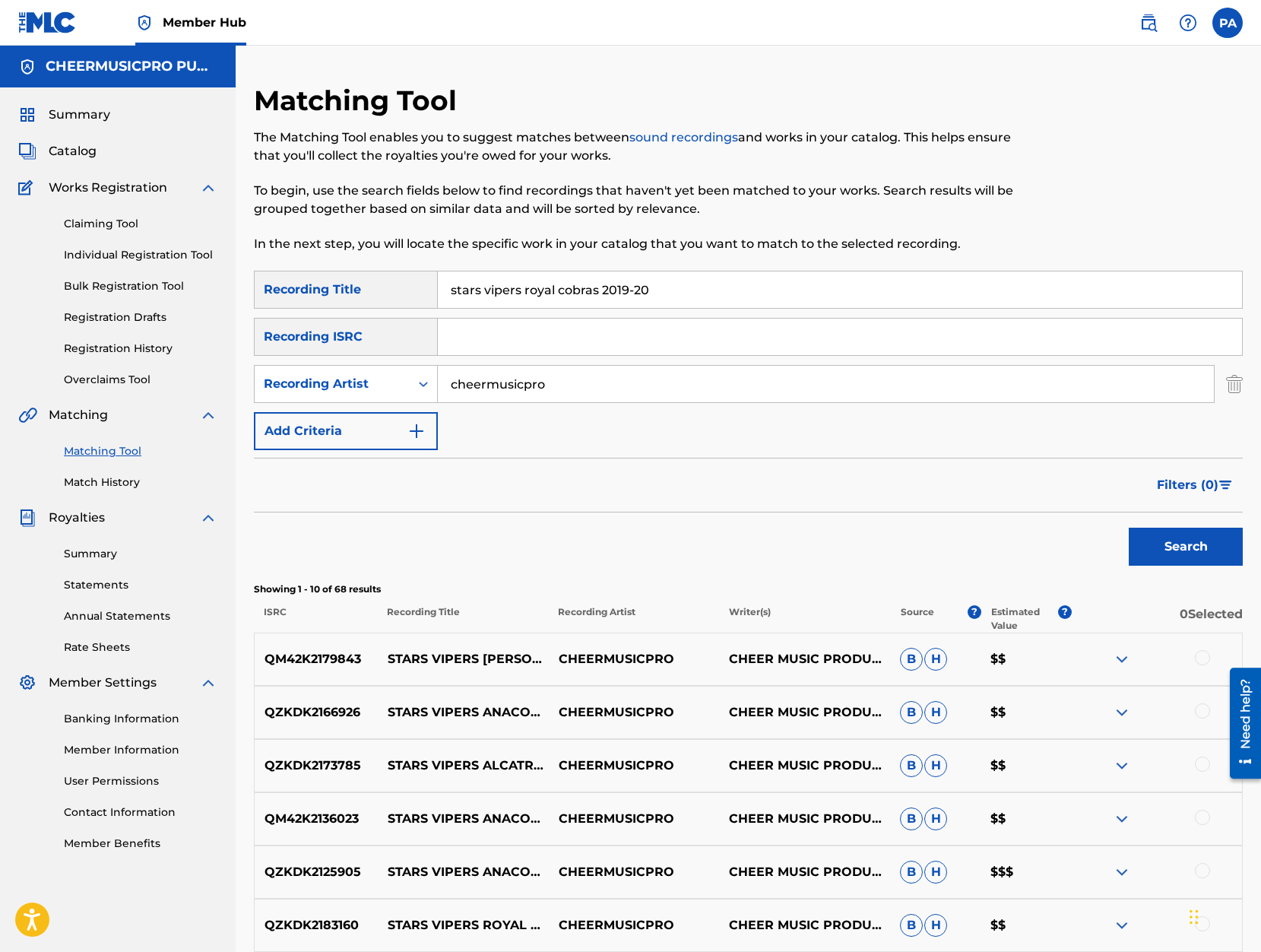
click at [1128, 528] on button "Search" at bounding box center [1185, 546] width 114 height 38
click at [590, 293] on input "stars vipers royal cobras 2019-20" at bounding box center [839, 289] width 804 height 36
drag, startPoint x: 596, startPoint y: 293, endPoint x: 308, endPoint y: 280, distance: 288.3
click at [437, 280] on input "stars vipers royal cobras 2019-20" at bounding box center [839, 289] width 804 height 36
type input "world cup smoke 2019-20"
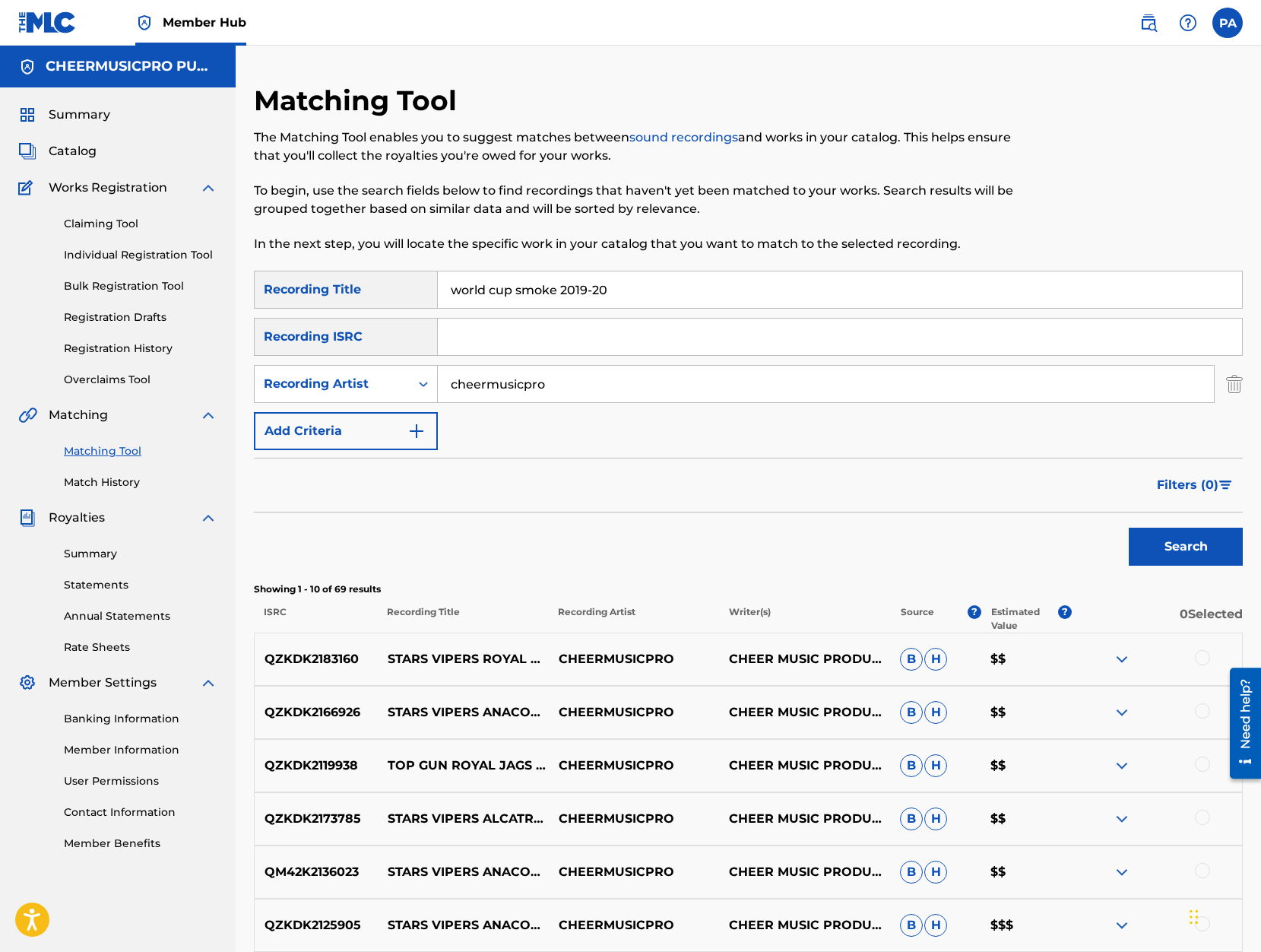
click at [1128, 528] on button "Search" at bounding box center [1185, 546] width 114 height 38
click at [1209, 659] on div at bounding box center [1202, 658] width 15 height 15
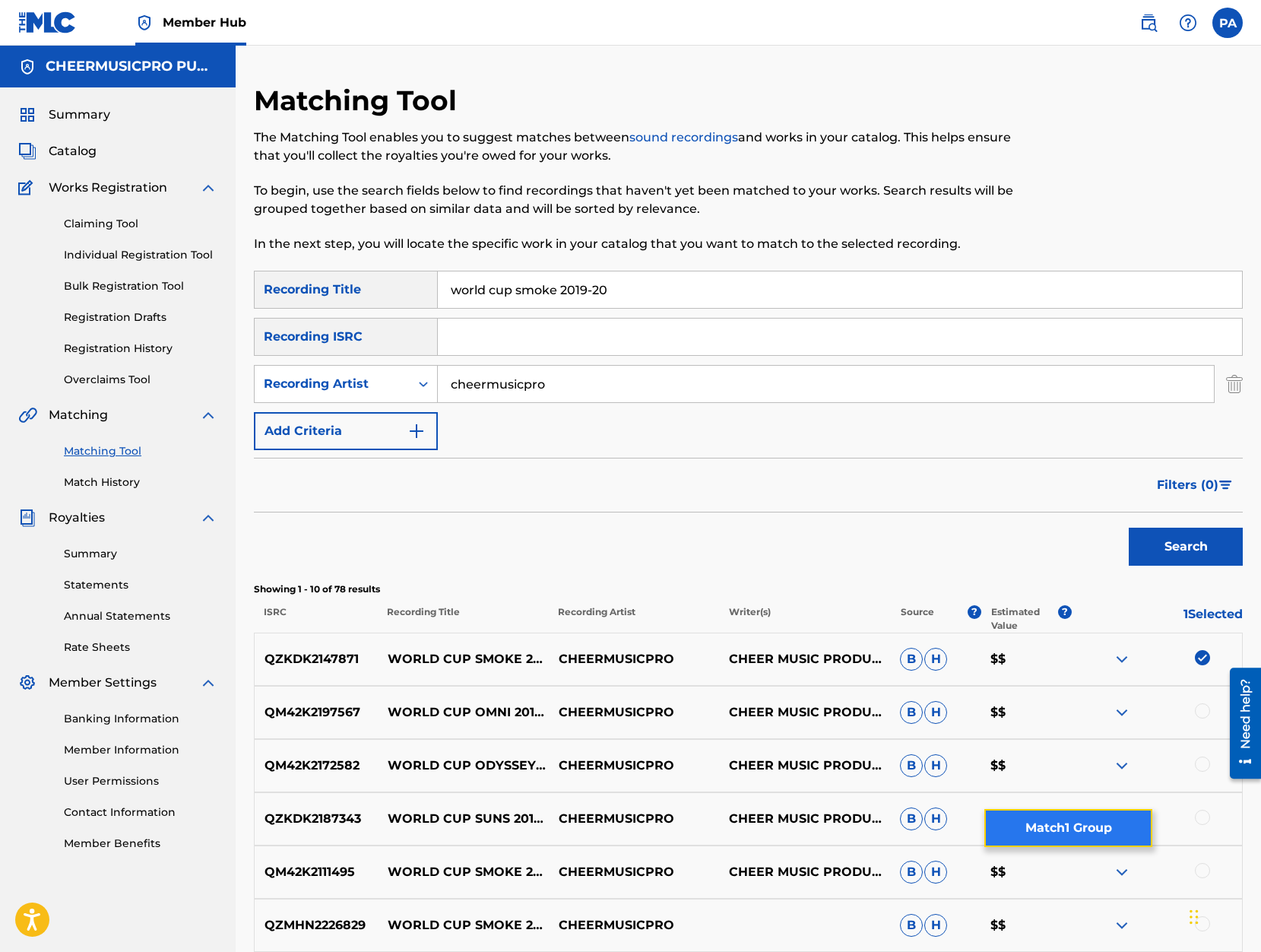
click at [1044, 832] on button "Match 1 Group" at bounding box center [1068, 828] width 168 height 38
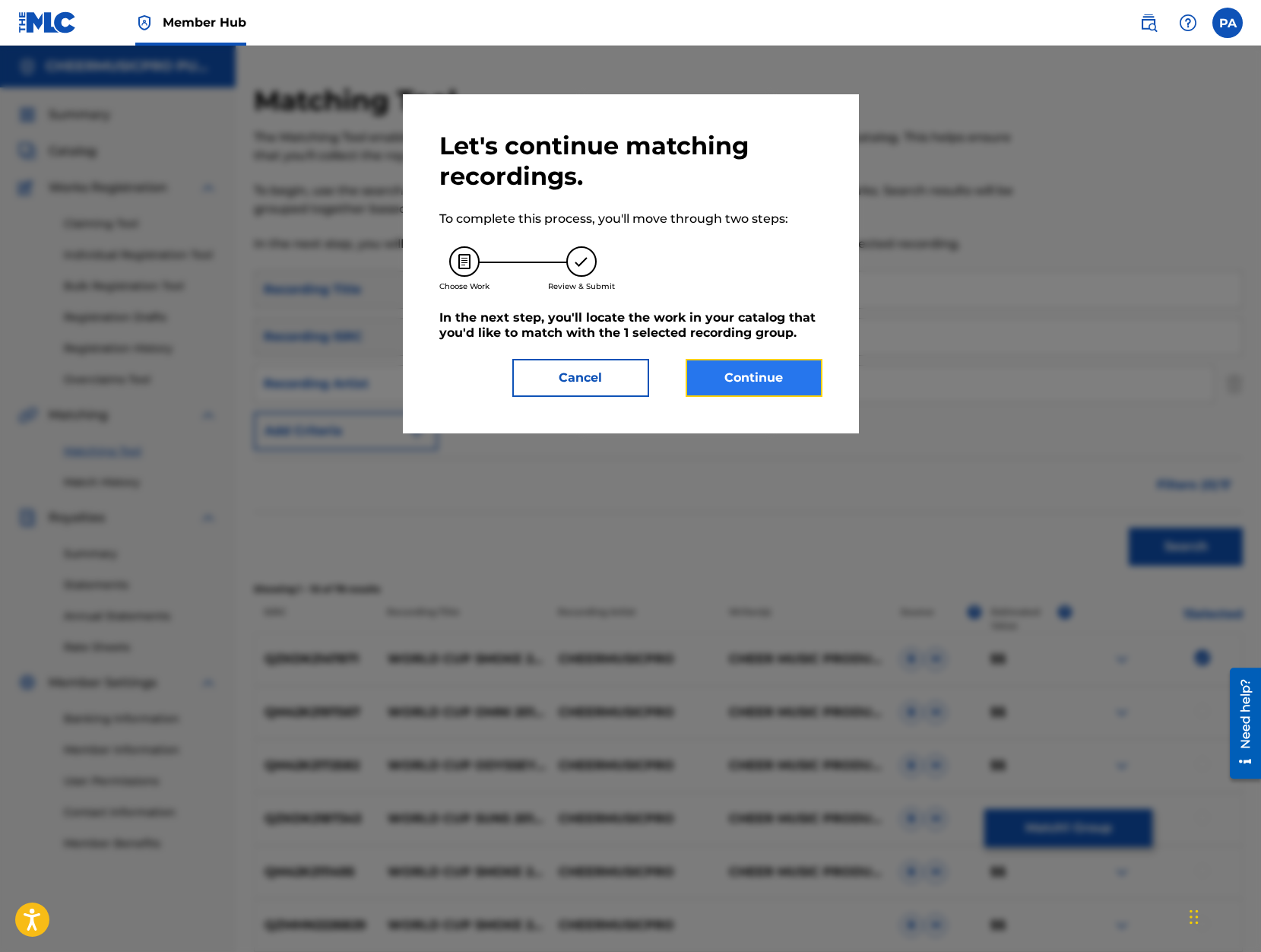
click at [729, 379] on button "Continue" at bounding box center [753, 377] width 136 height 38
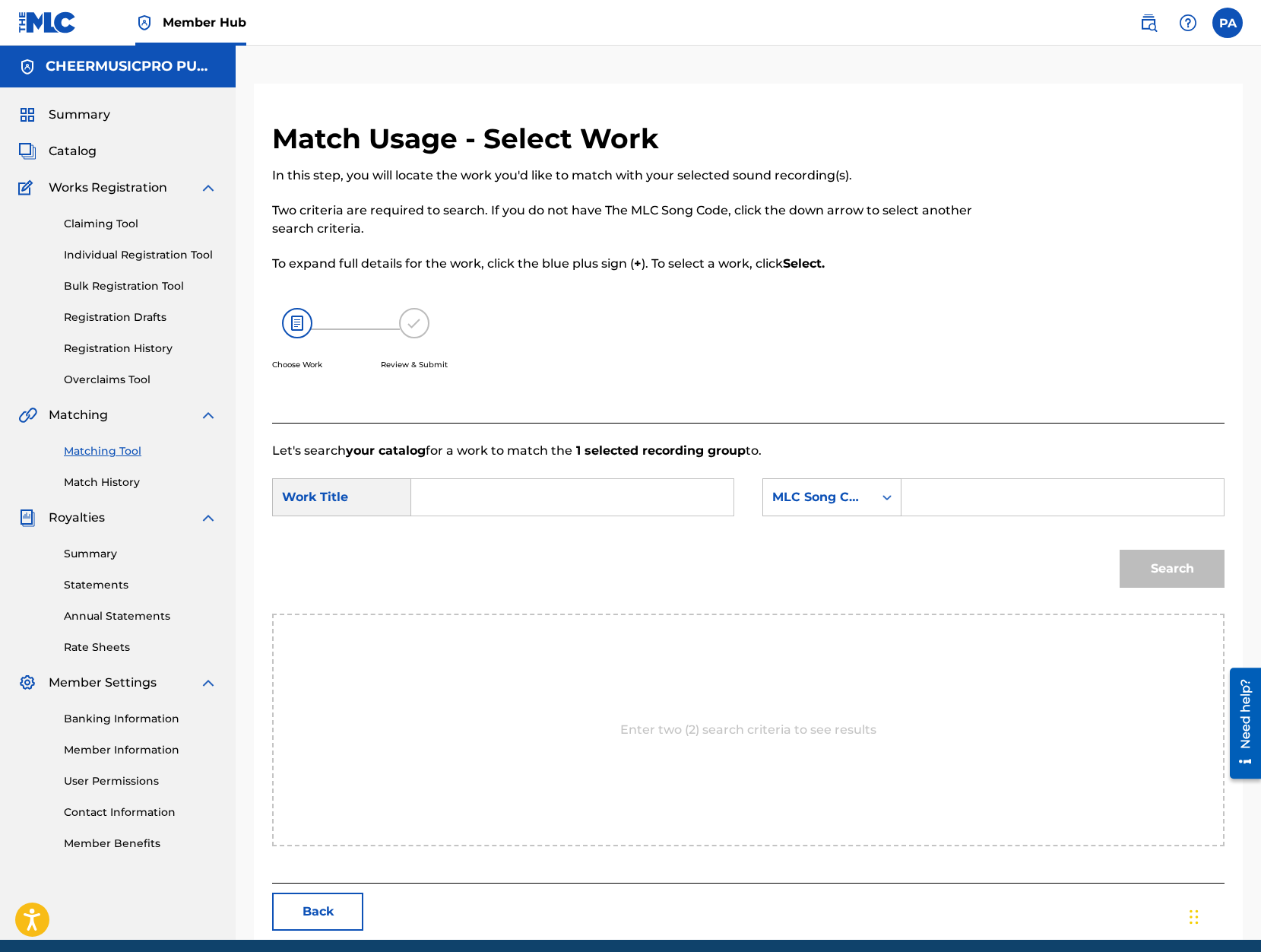
click at [471, 485] on input "Search Form" at bounding box center [572, 497] width 296 height 36
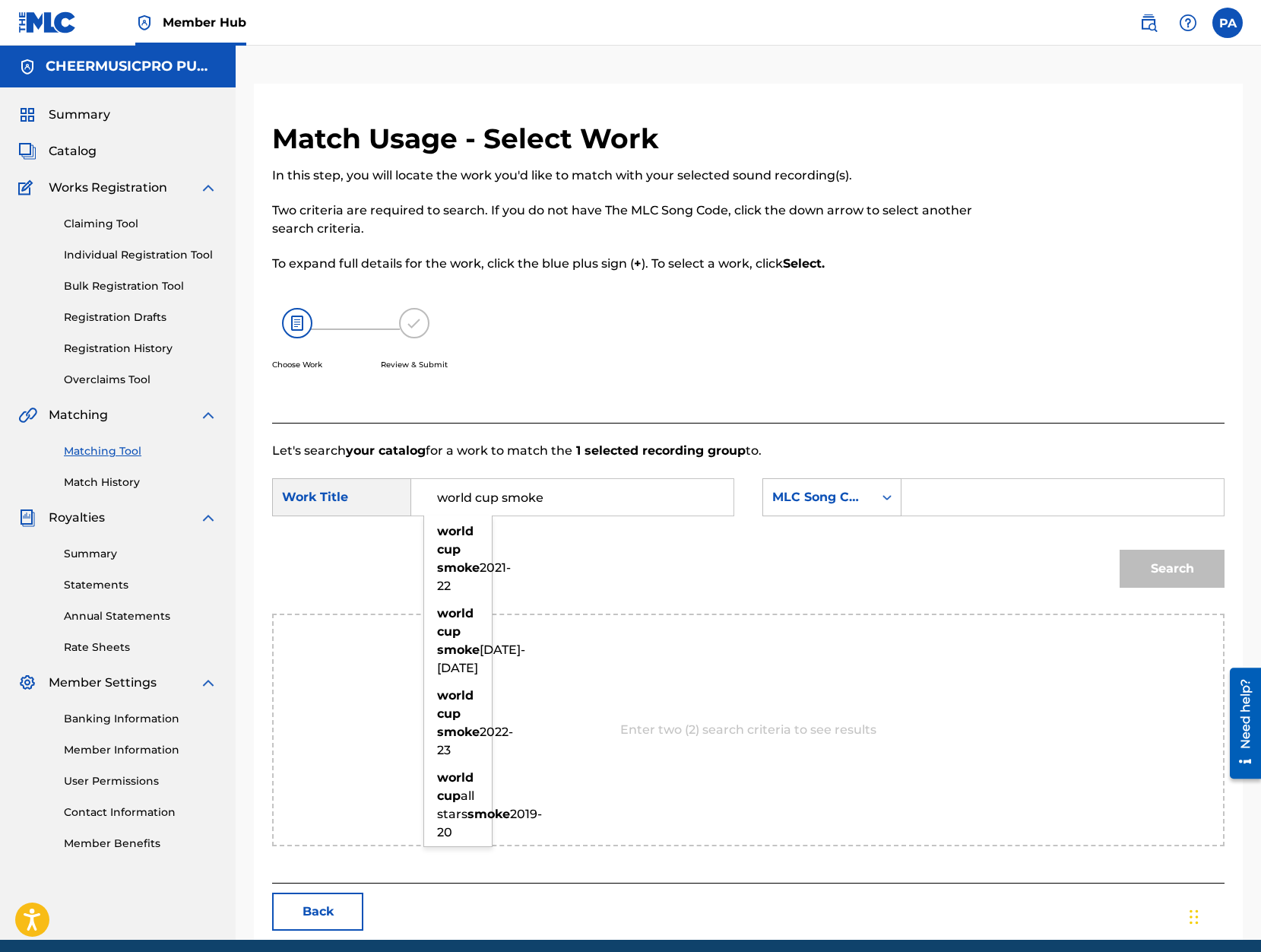
scroll to position [60, 0]
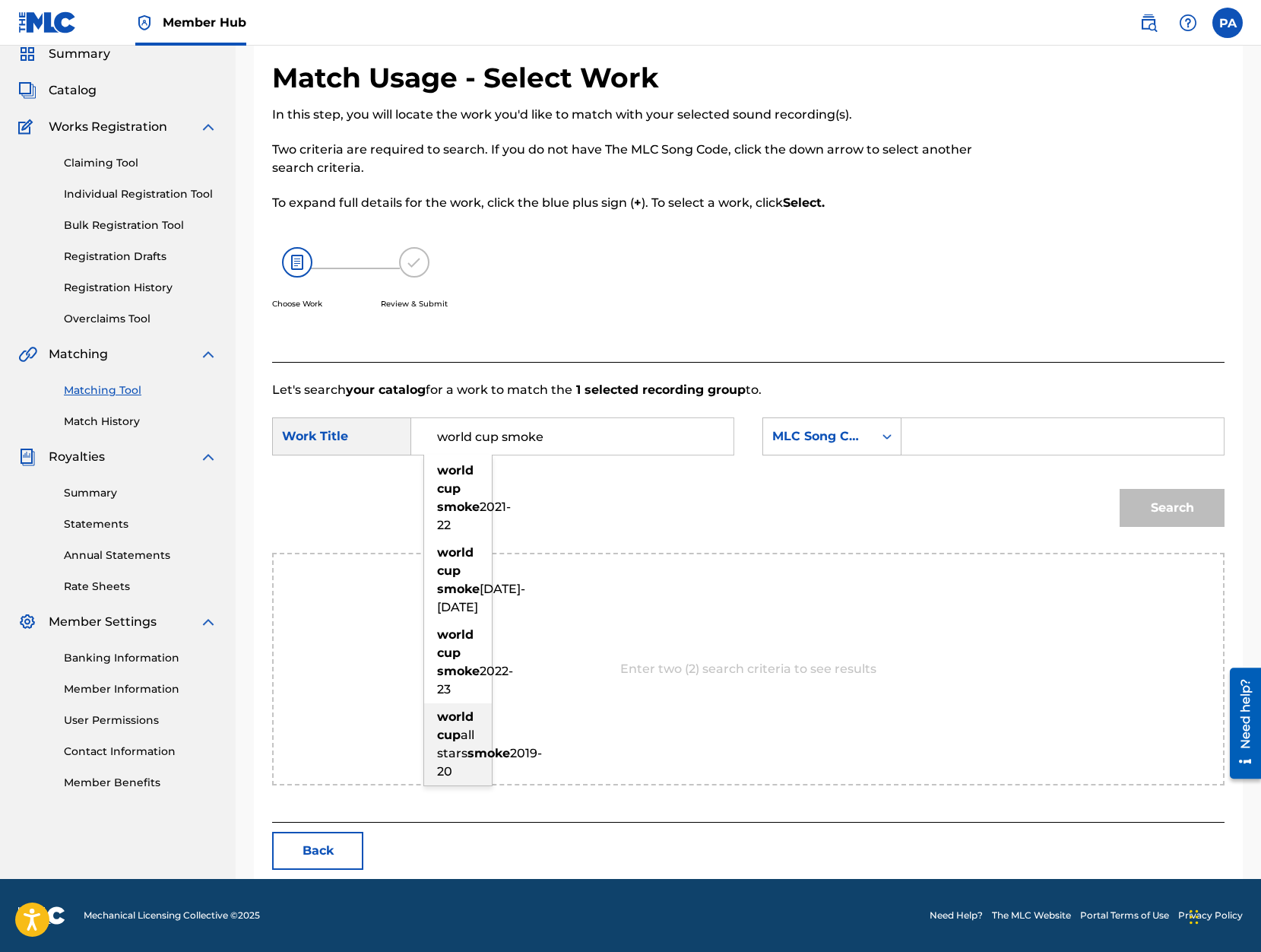
click at [467, 760] on strong "smoke" at bounding box center [488, 753] width 43 height 15
type input "world cup all stars smoke 2019-20"
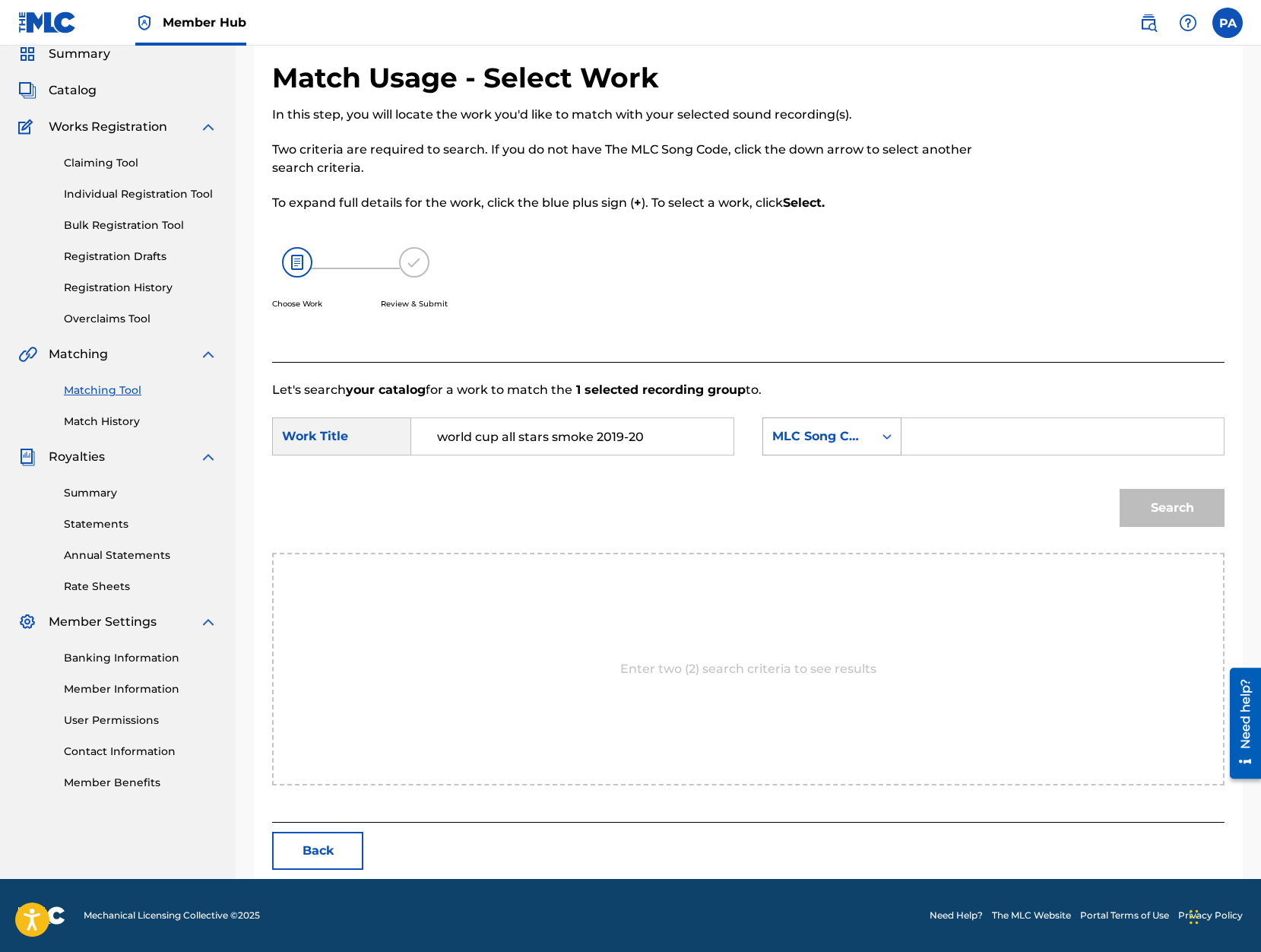
click at [811, 442] on div "MLC Song Code" at bounding box center [817, 437] width 92 height 19
drag, startPoint x: 826, startPoint y: 483, endPoint x: 859, endPoint y: 457, distance: 42.0
click at [827, 482] on div "Writer Name" at bounding box center [832, 474] width 137 height 38
click at [937, 441] on input "Search Form" at bounding box center [1062, 436] width 296 height 36
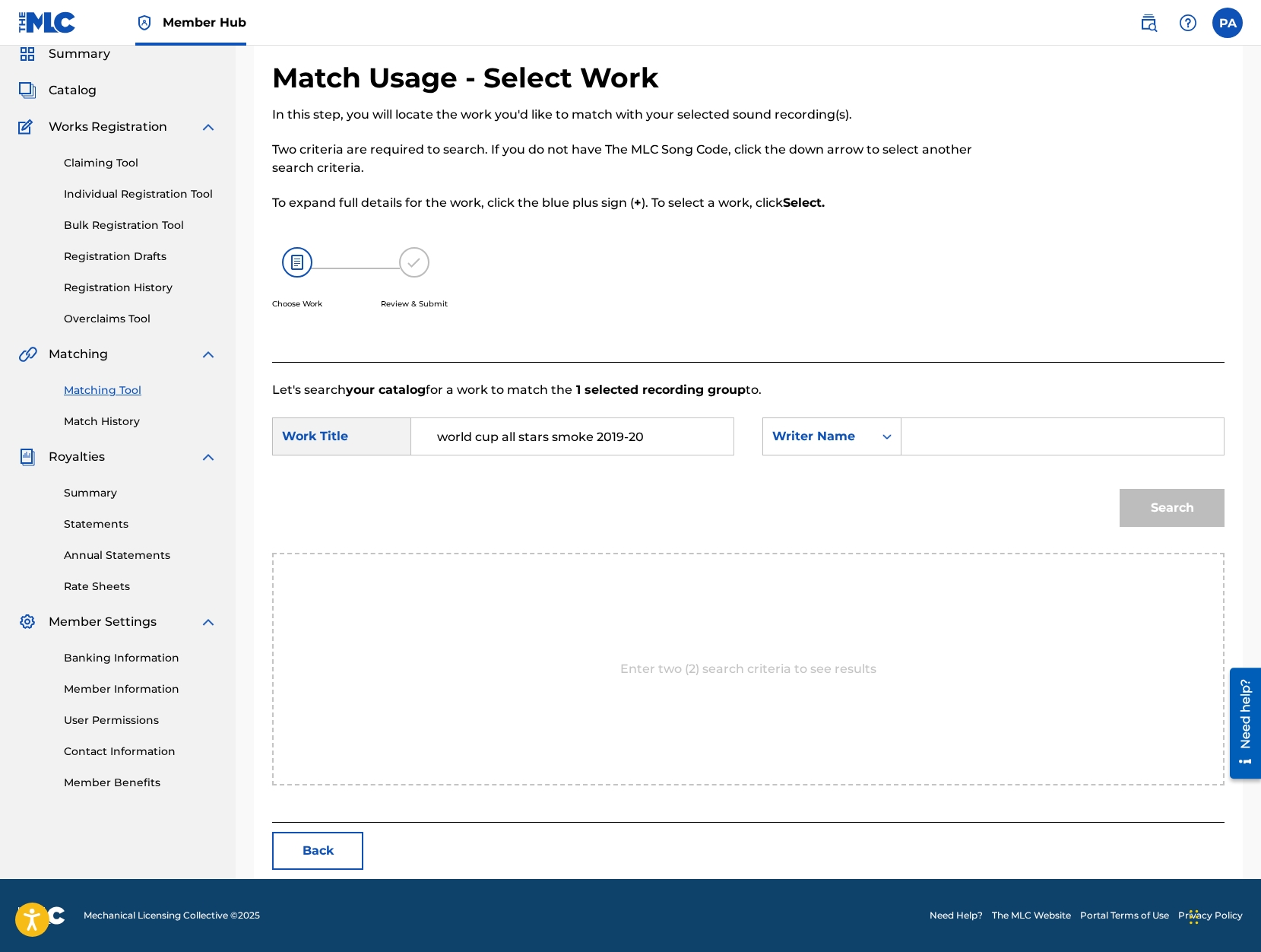
paste input "Patrick Avard"
type input "Patrick Avard"
click at [1174, 500] on button "Search" at bounding box center [1171, 507] width 105 height 38
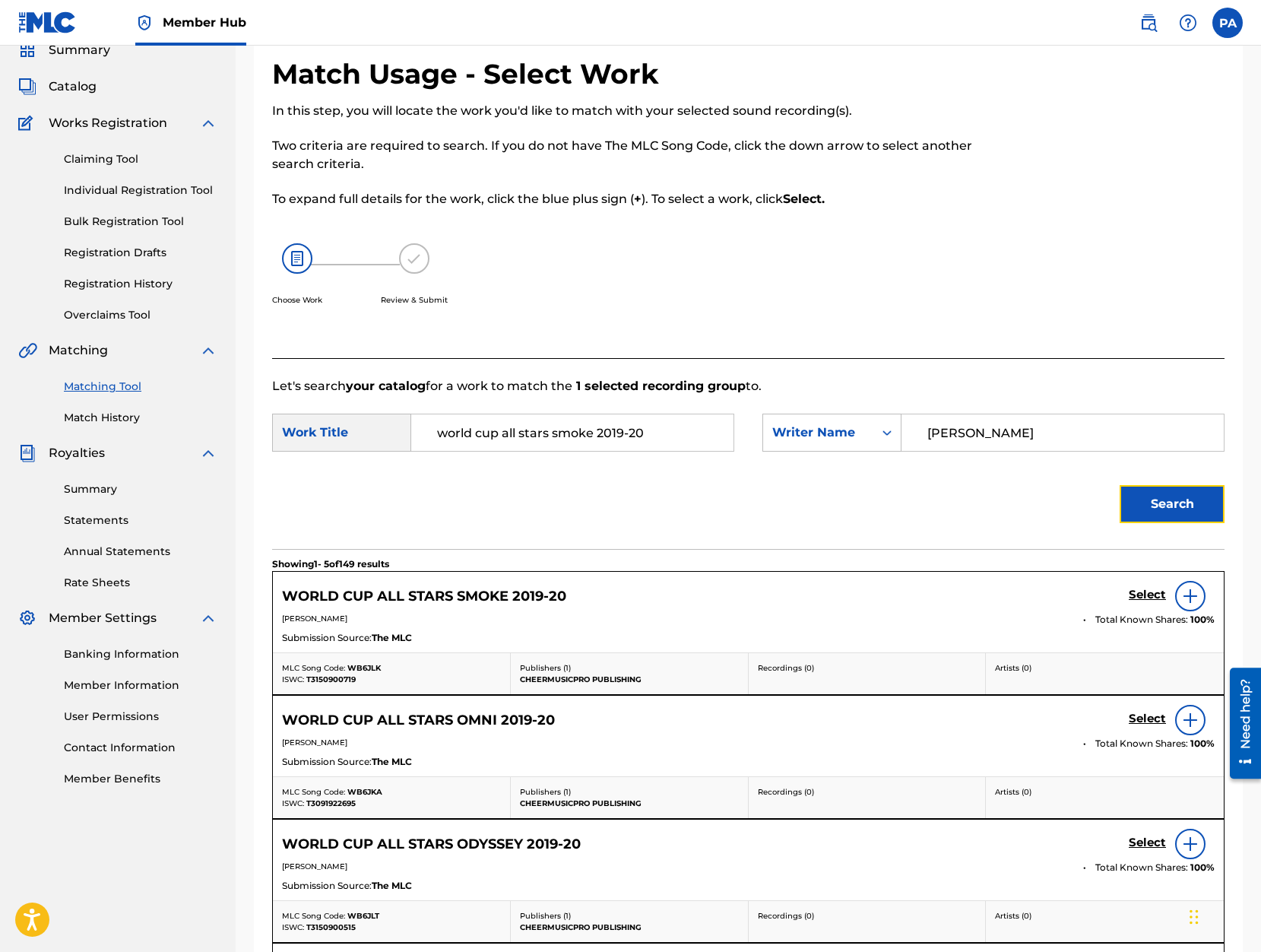
scroll to position [129, 0]
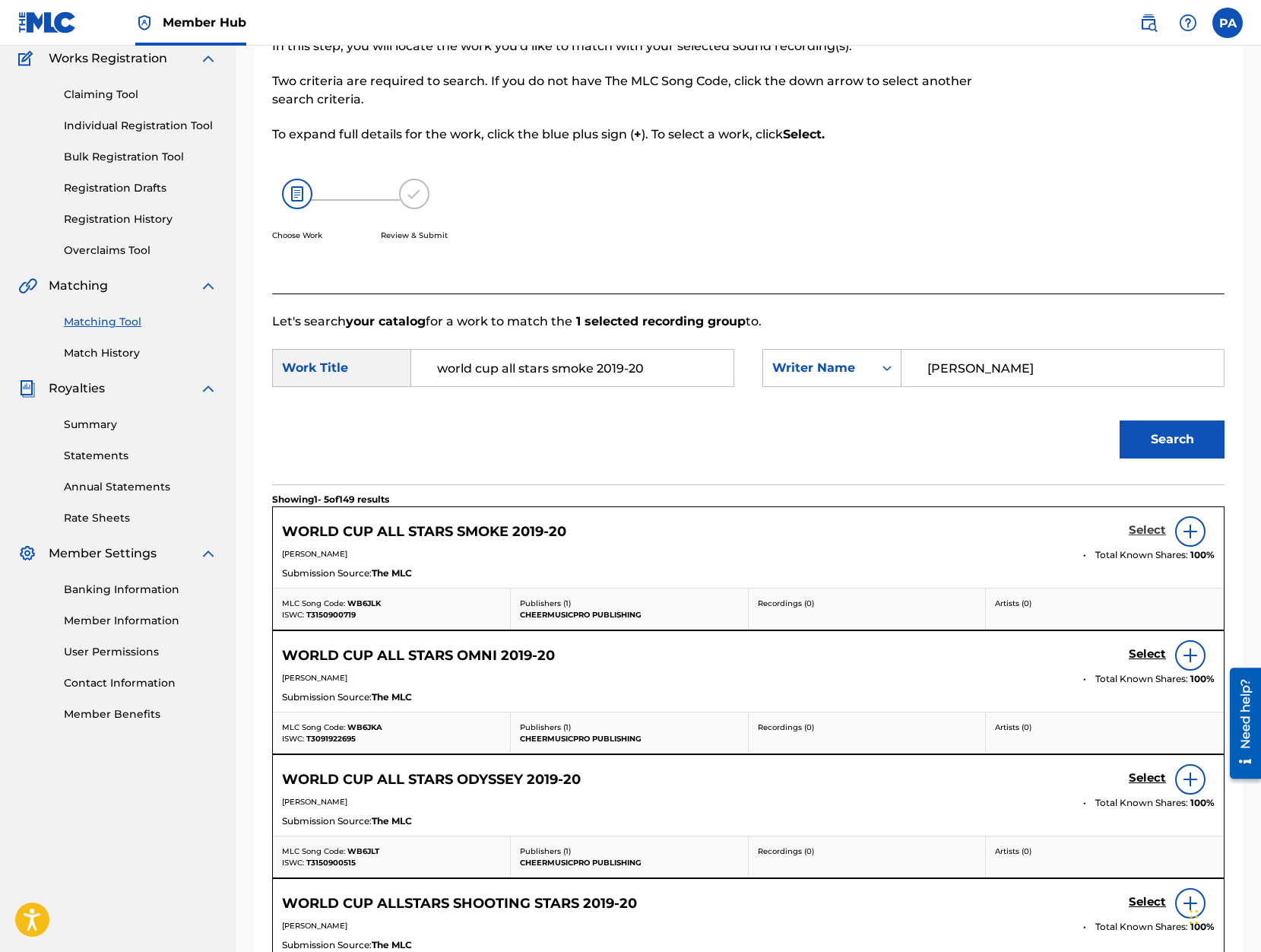
click at [1150, 532] on h5 "Select" at bounding box center [1147, 530] width 37 height 15
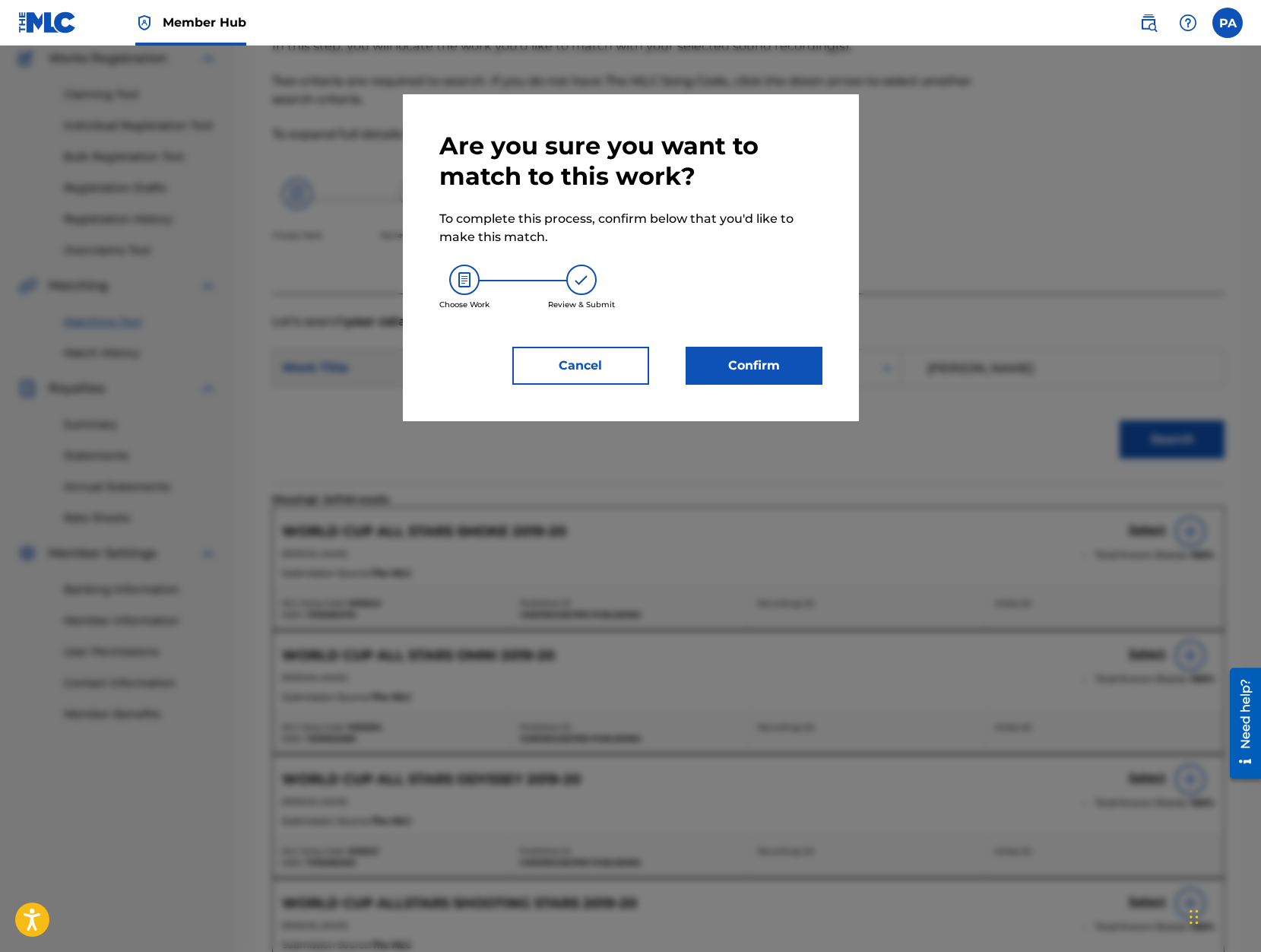
click at [757, 390] on div "Are you sure you want to match to this work? To complete this process, confirm …" at bounding box center [630, 257] width 456 height 327
click at [750, 376] on button "Confirm" at bounding box center [753, 365] width 136 height 38
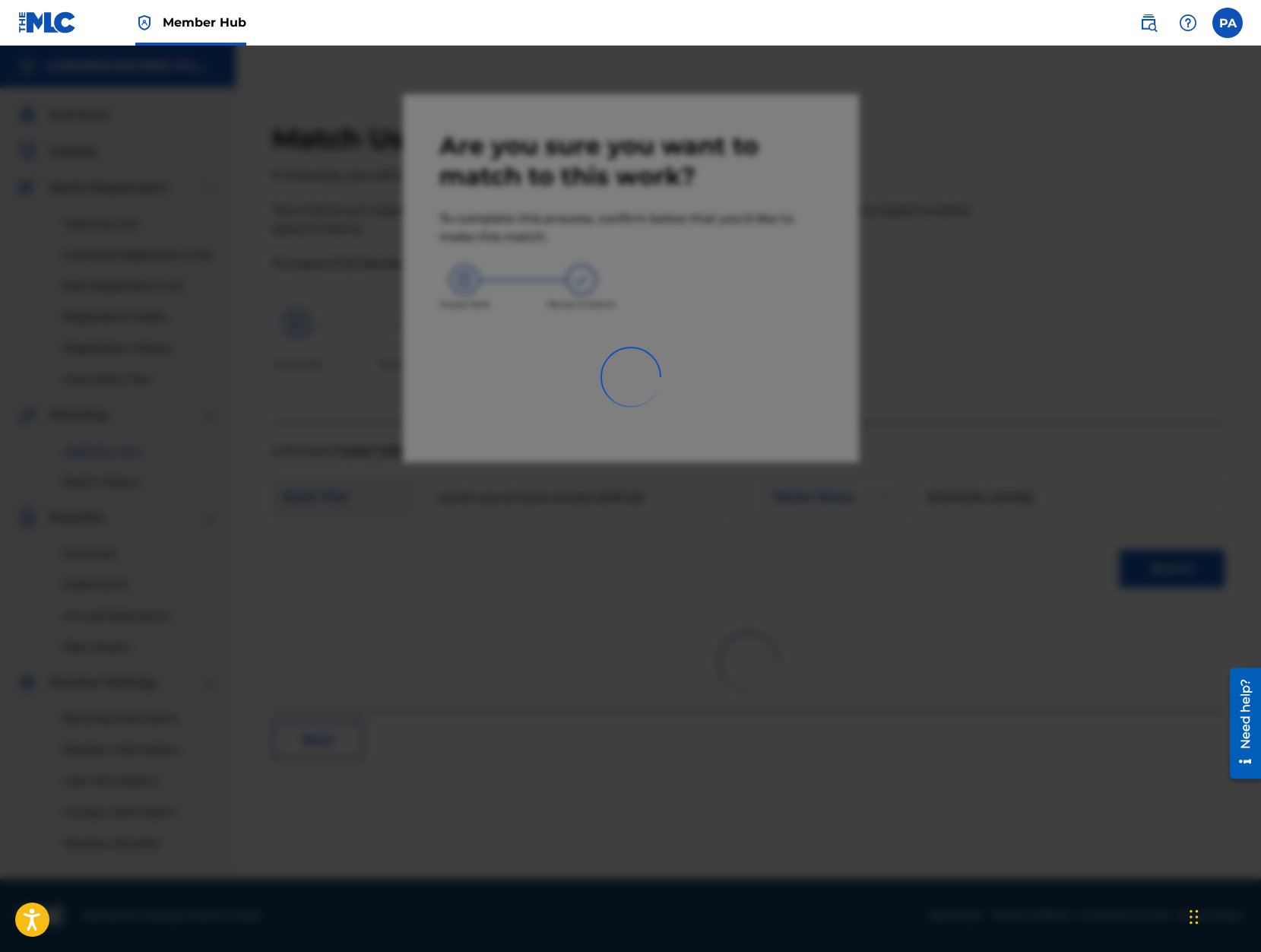
scroll to position [0, 0]
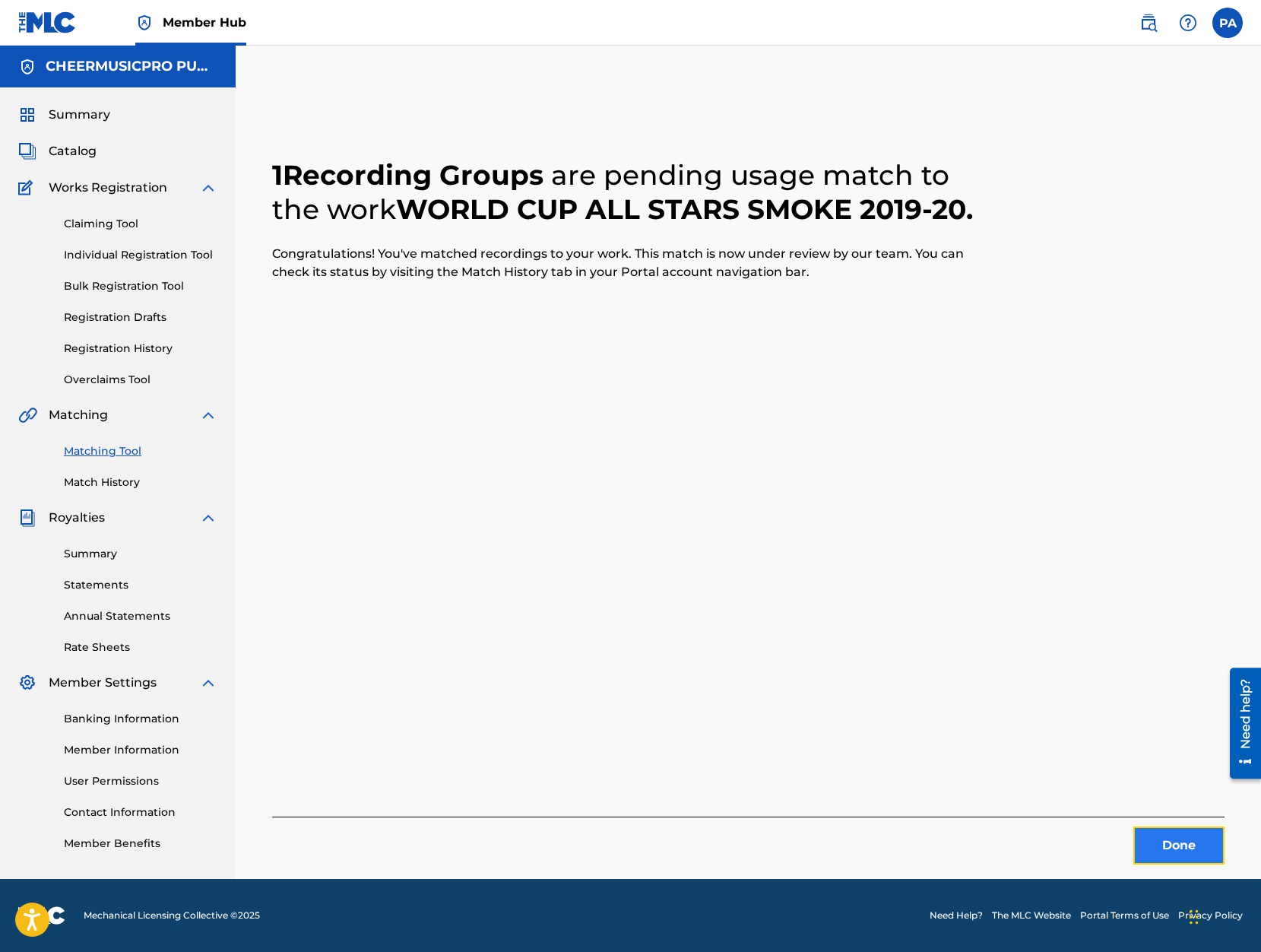
click at [1207, 855] on button "Done" at bounding box center [1178, 845] width 91 height 38
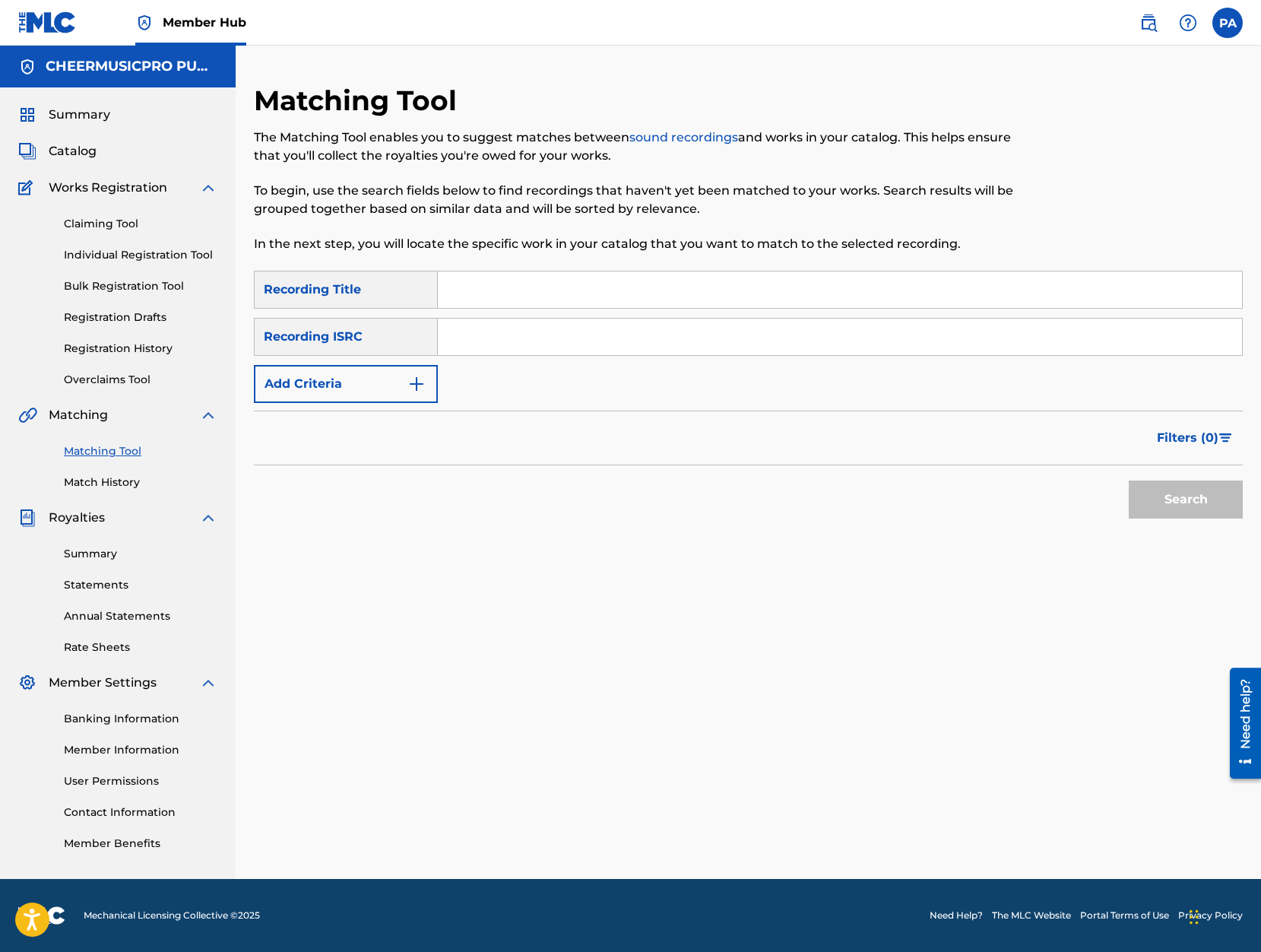
click at [475, 292] on input "Search Form" at bounding box center [839, 289] width 804 height 36
drag, startPoint x: 579, startPoint y: 284, endPoint x: 528, endPoint y: 294, distance: 52.0
click at [528, 294] on input "stars vipers [PERSON_NAME] 2019-20" at bounding box center [839, 289] width 804 height 36
click at [1128, 480] on button "Search" at bounding box center [1185, 499] width 114 height 38
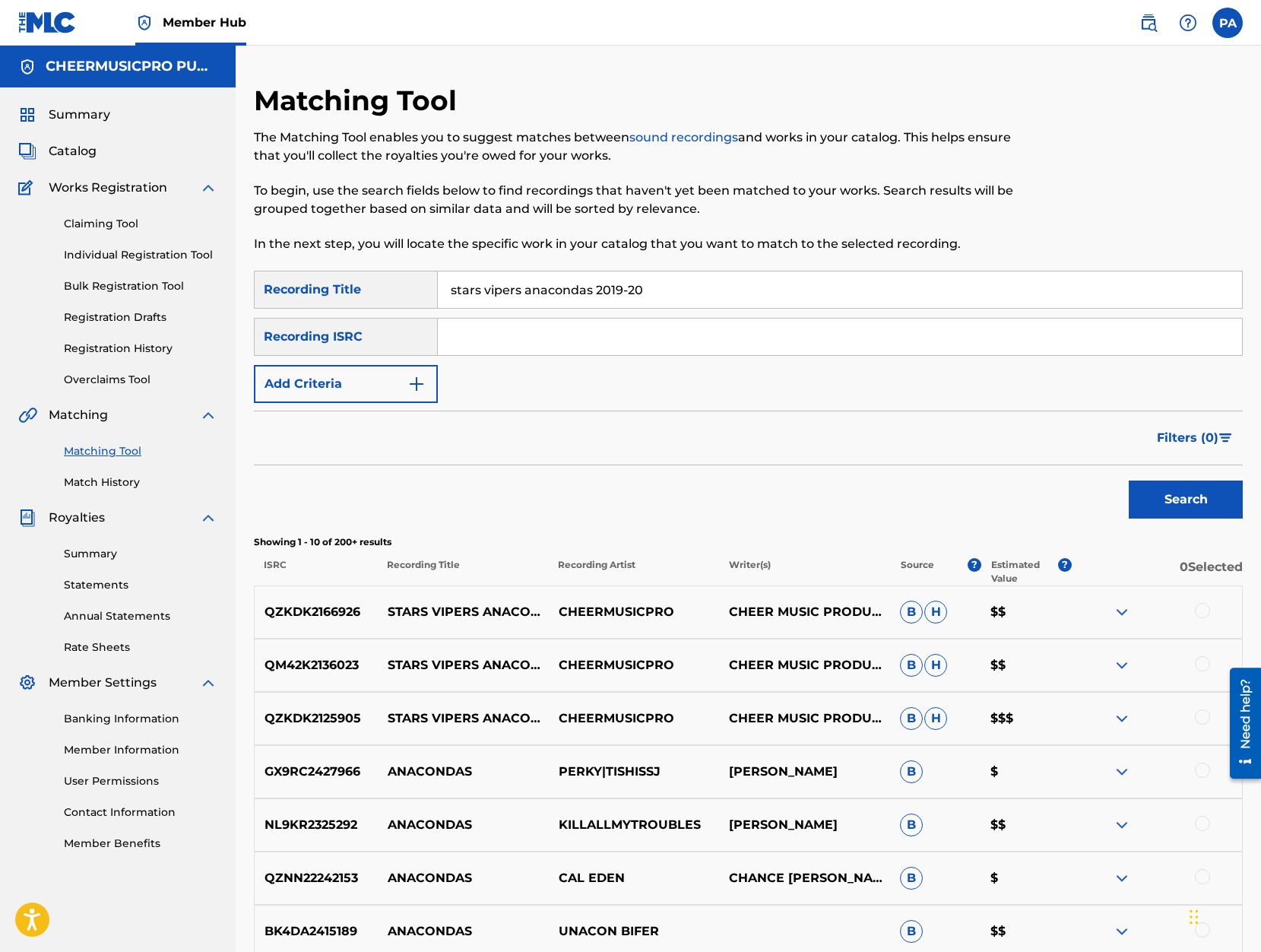
drag, startPoint x: 592, startPoint y: 293, endPoint x: 43, endPoint y: 316, distance: 549.5
click at [437, 307] on input "stars vipers anacondas 2019-20" at bounding box center [839, 289] width 804 height 36
type input "lady lux 2019-20"
click at [1128, 480] on button "Search" at bounding box center [1185, 499] width 114 height 38
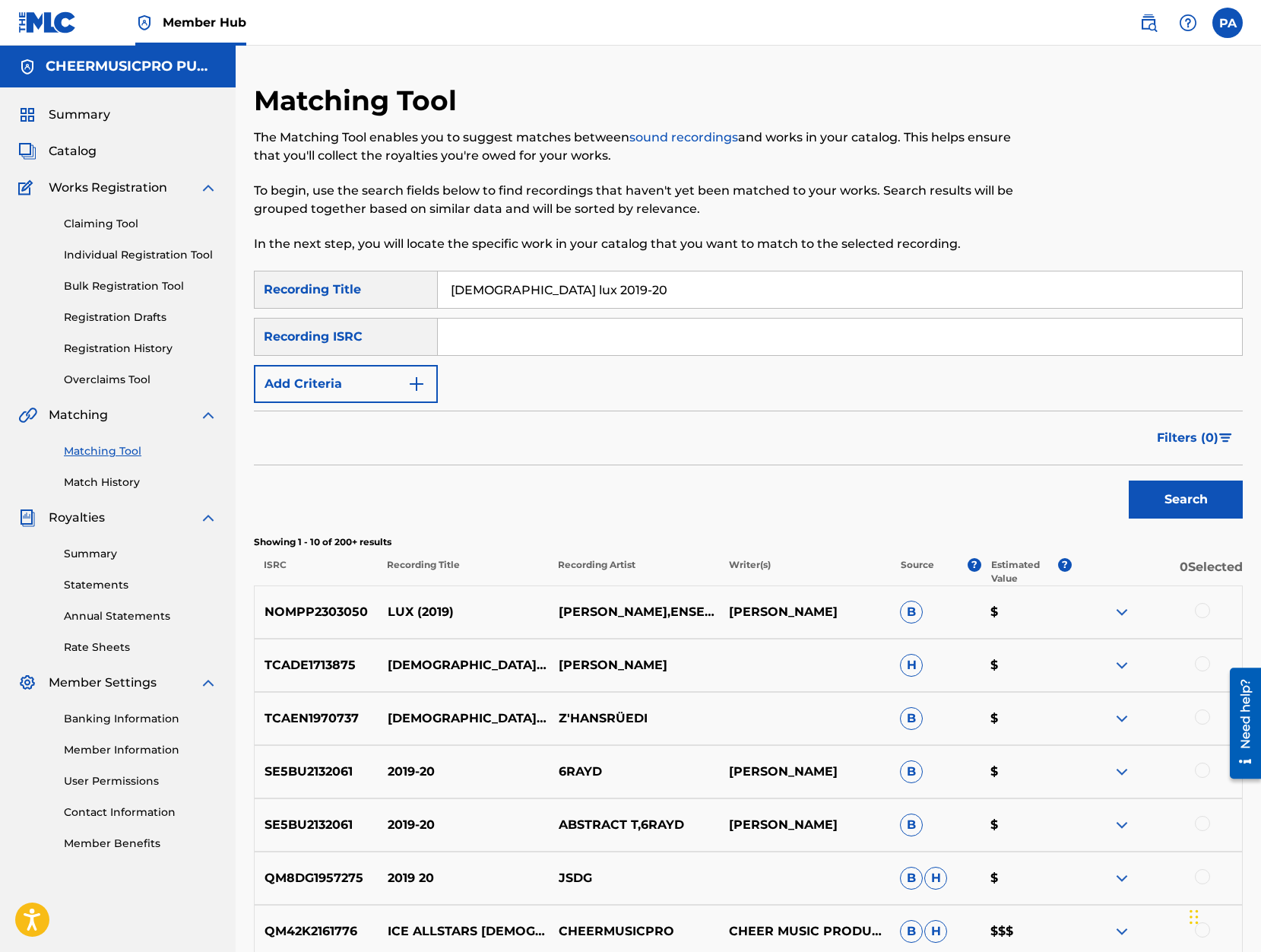
click at [370, 344] on div "Recording ISRC" at bounding box center [345, 336] width 184 height 38
click at [332, 391] on button "Add Criteria" at bounding box center [345, 384] width 184 height 38
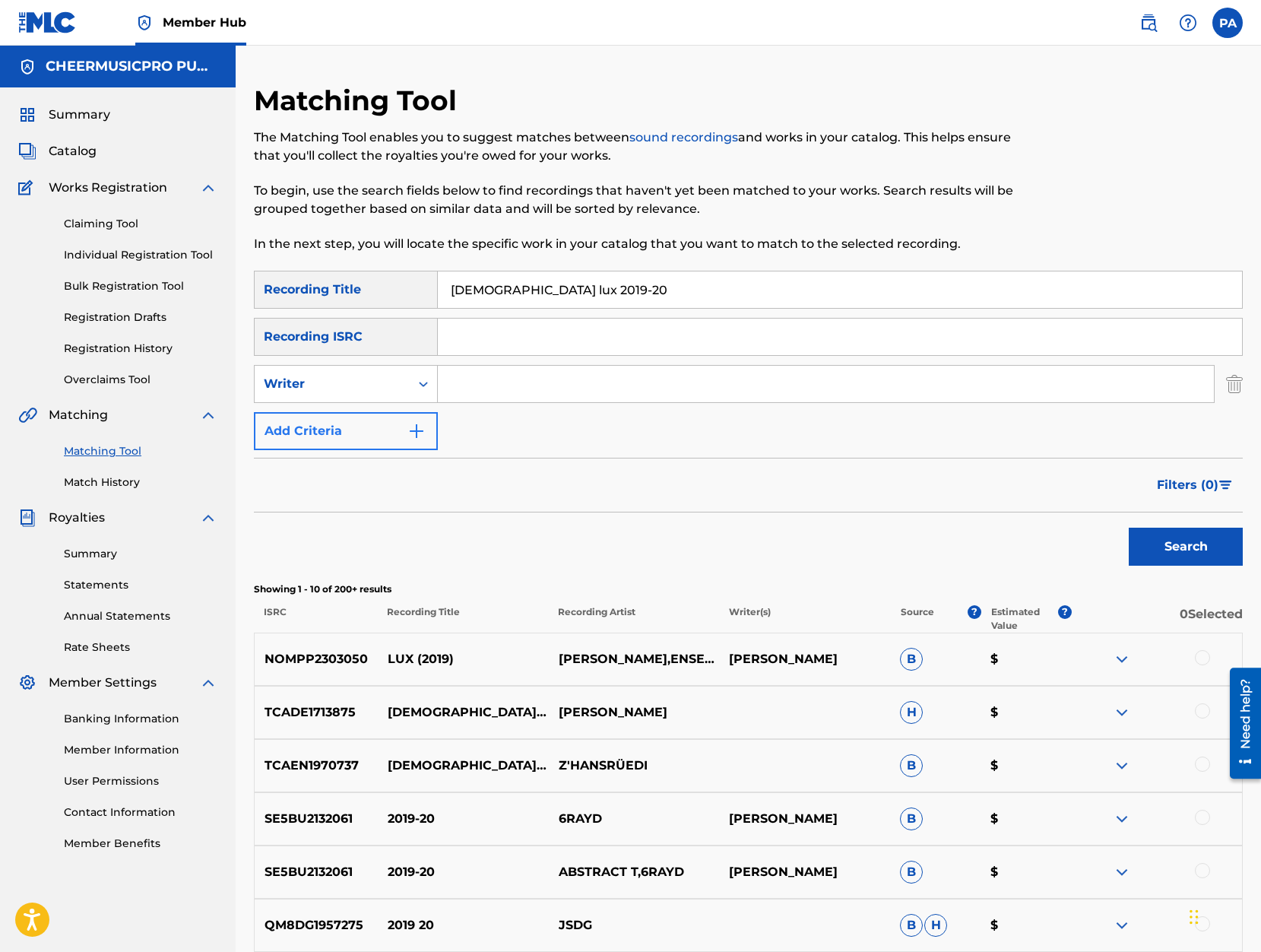
click at [332, 397] on div "Writer" at bounding box center [332, 384] width 155 height 29
click at [331, 424] on div "Recording Artist" at bounding box center [345, 422] width 182 height 38
click at [502, 379] on input "Search Form" at bounding box center [826, 384] width 776 height 36
type input "cheermusicpro"
click at [1197, 542] on button "Search" at bounding box center [1185, 546] width 114 height 38
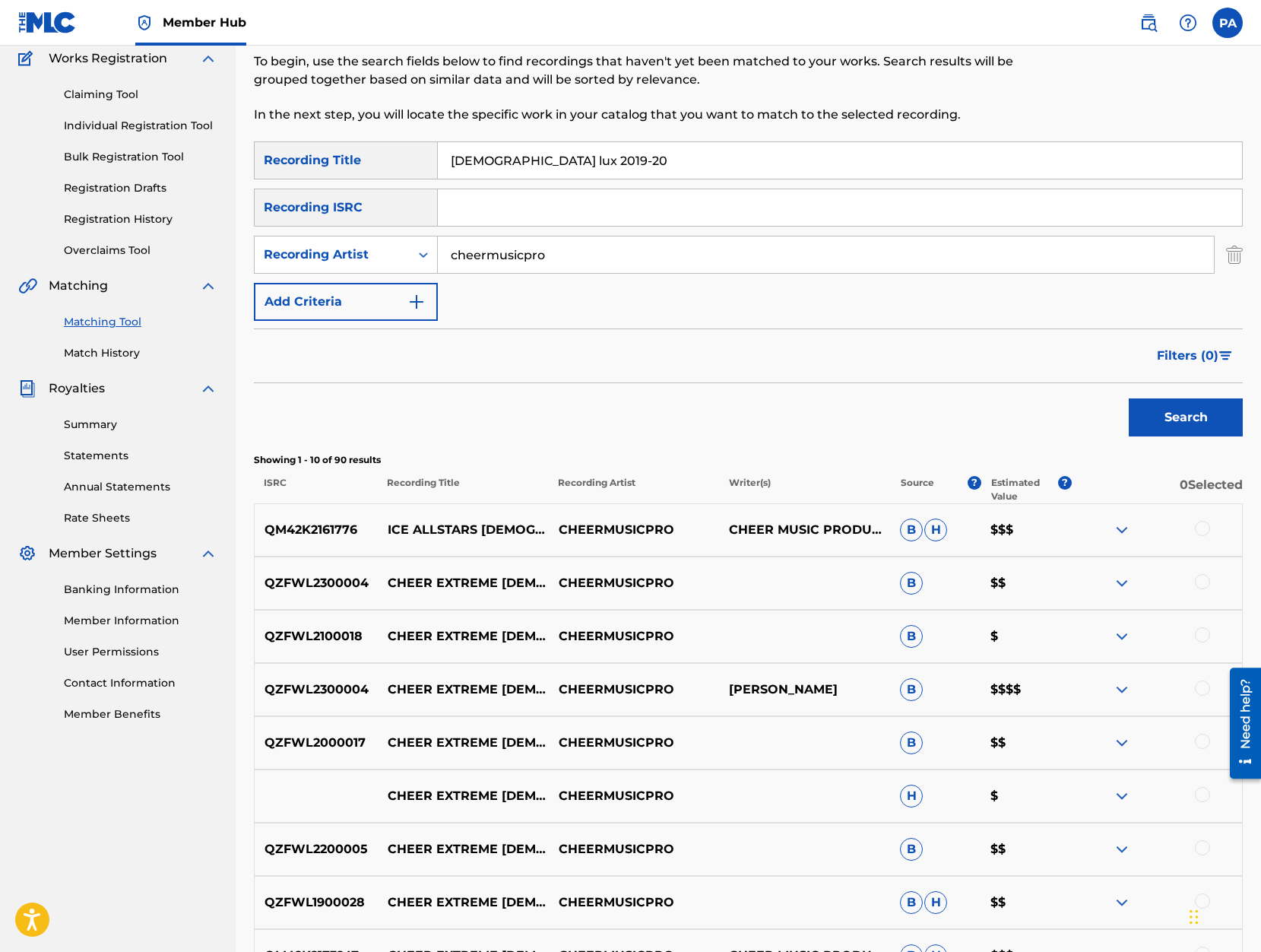
scroll to position [194, 0]
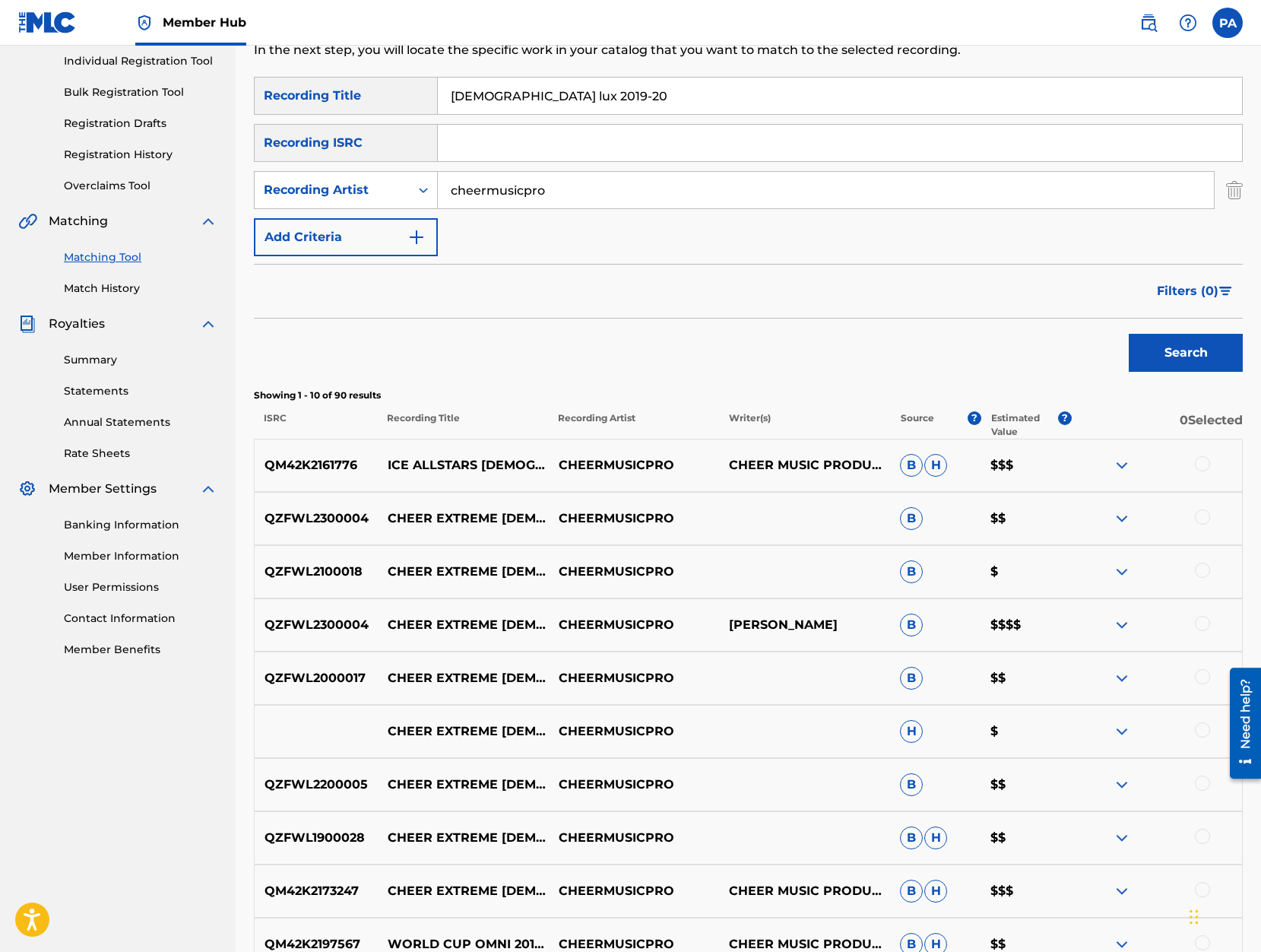
click at [1206, 730] on div at bounding box center [1202, 729] width 15 height 15
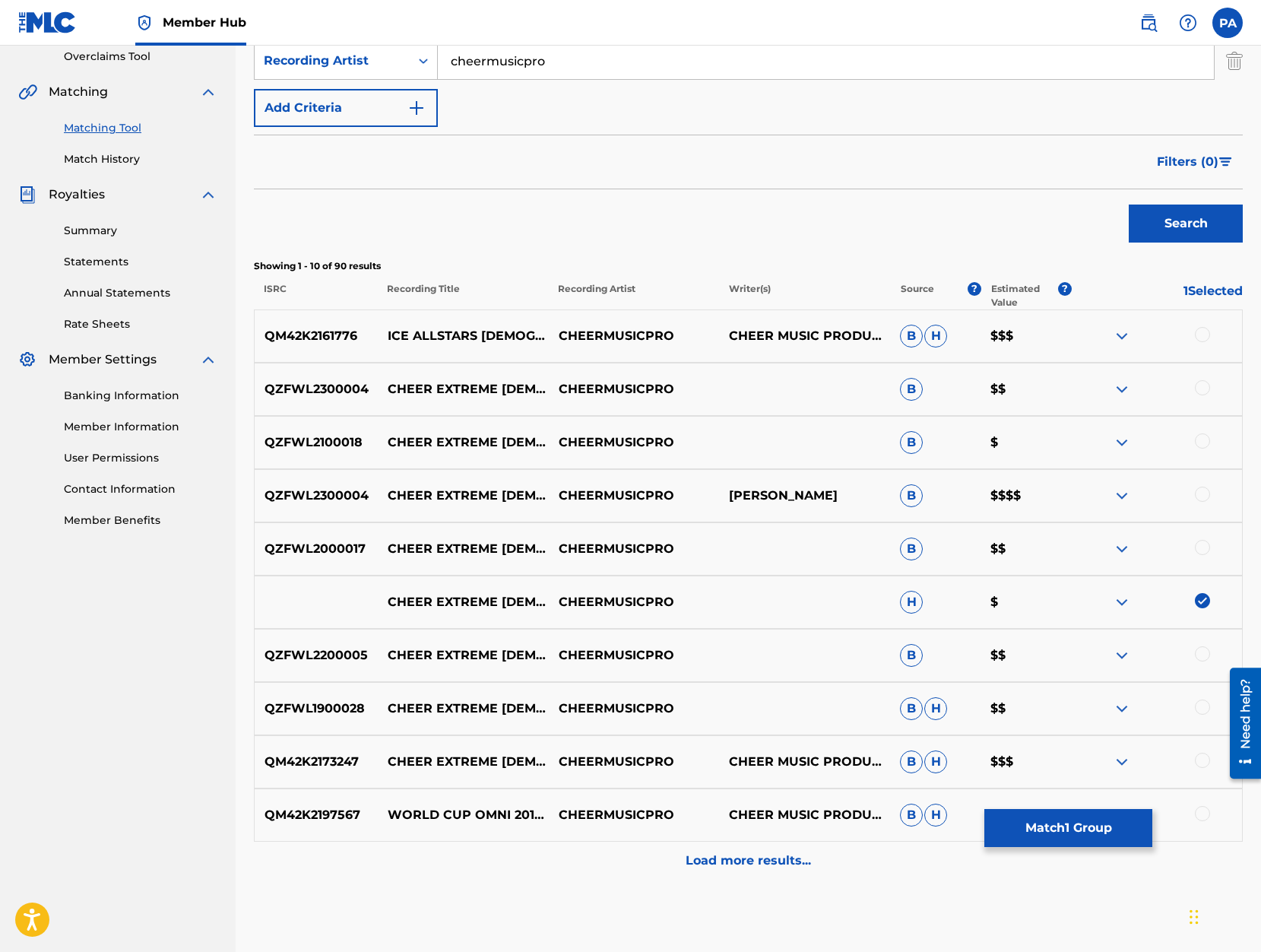
scroll to position [387, 0]
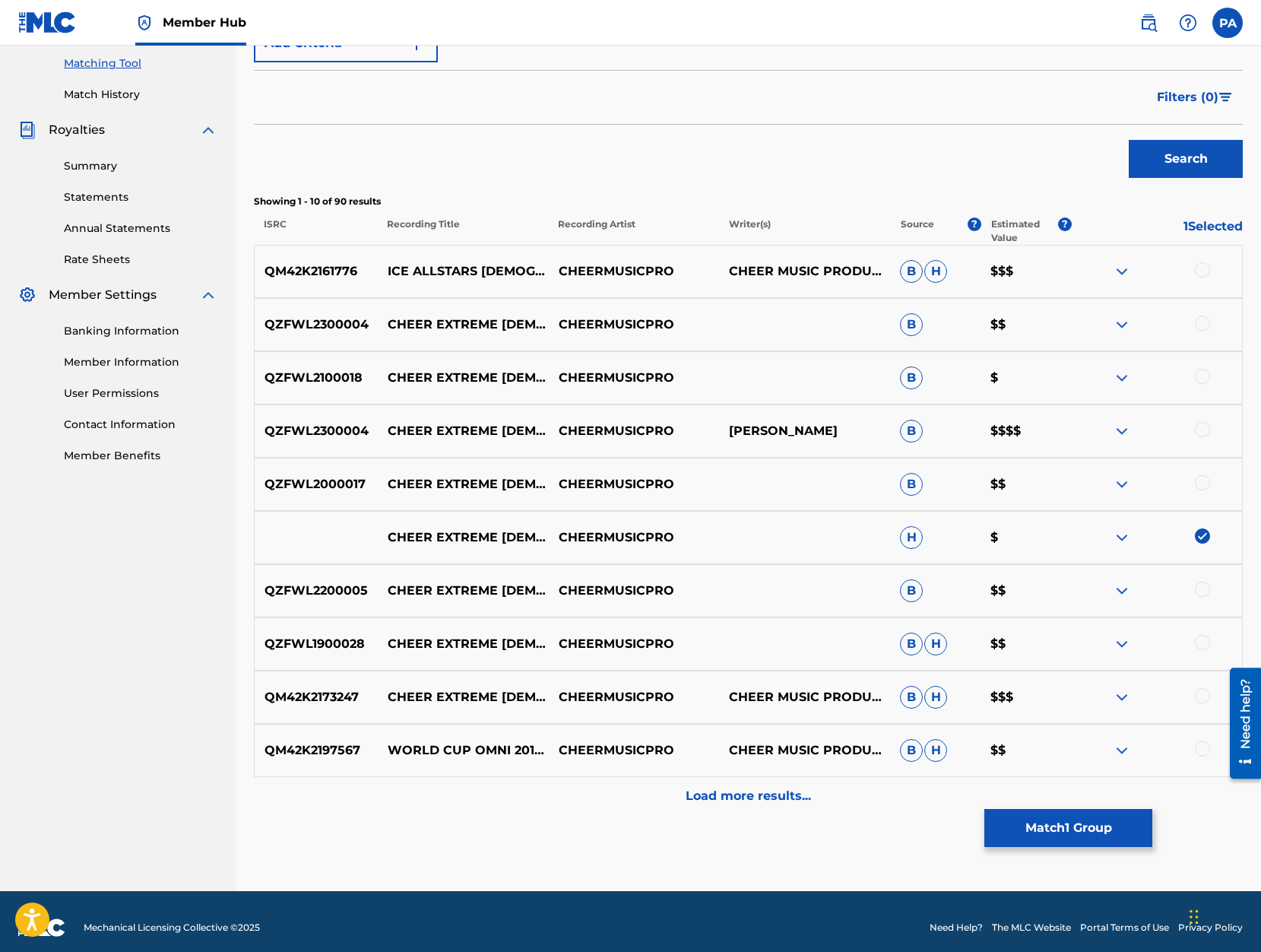
click at [1207, 646] on div at bounding box center [1202, 642] width 15 height 15
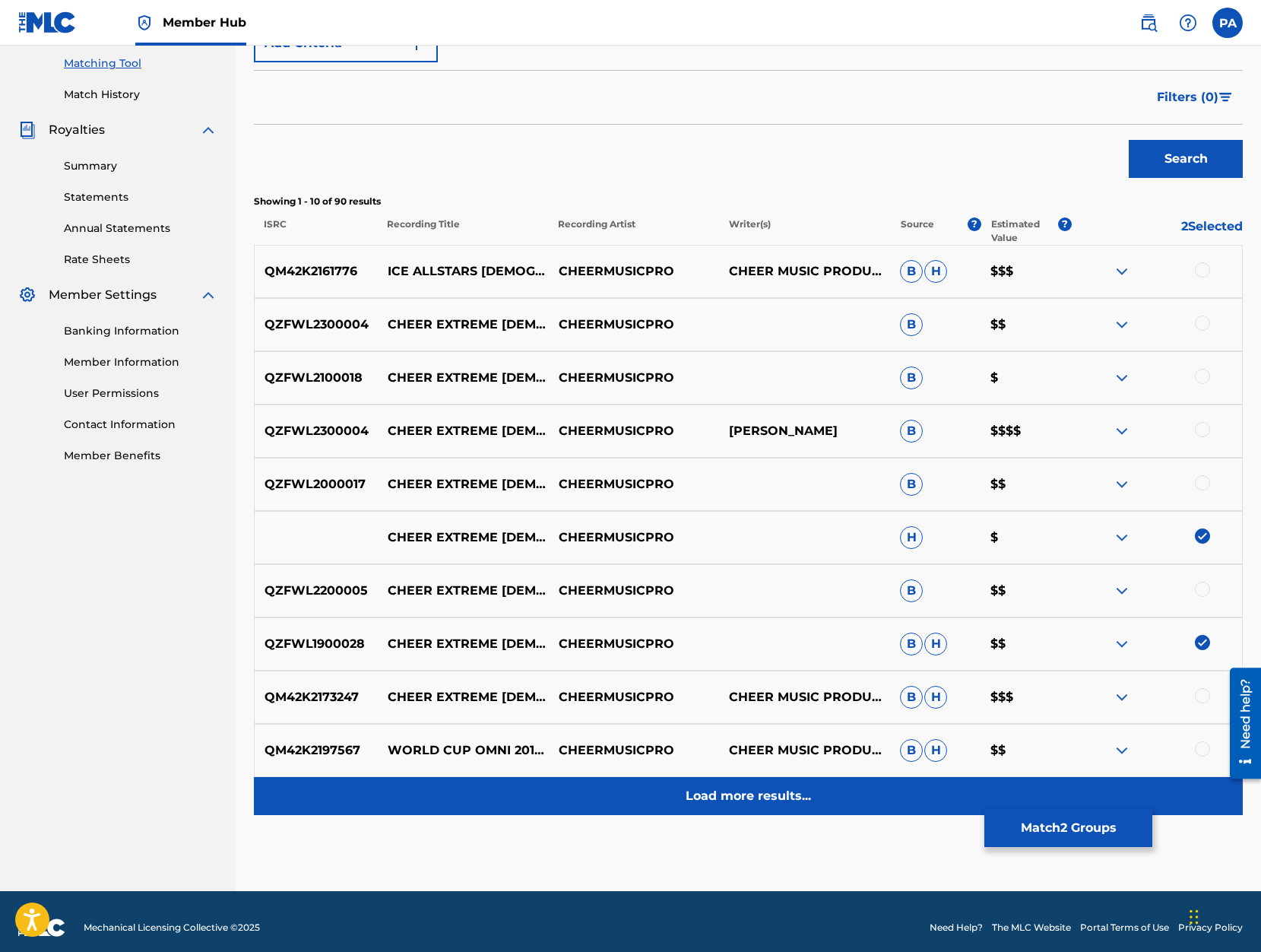
click at [726, 799] on p "Load more results..." at bounding box center [748, 796] width 125 height 19
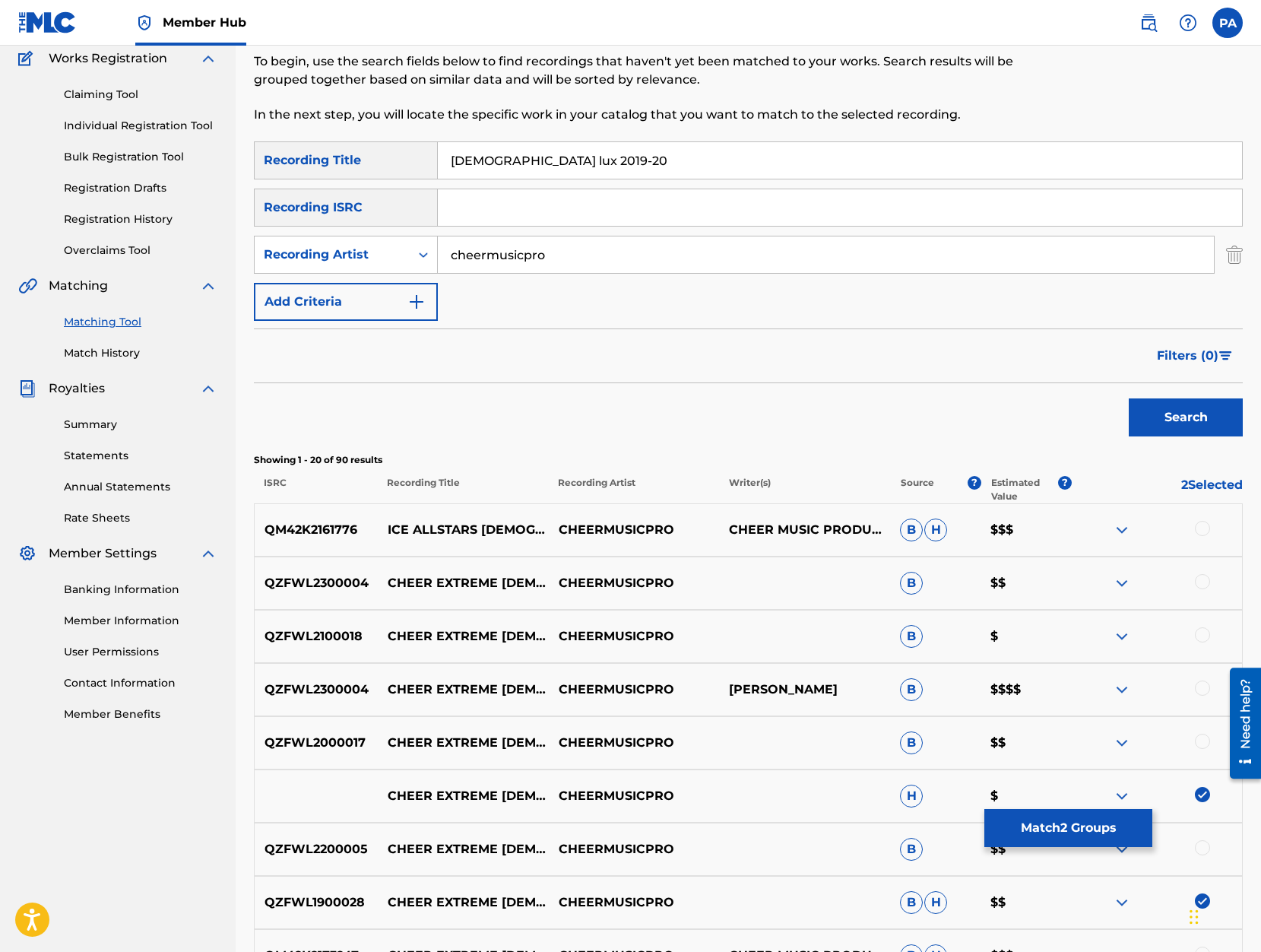
scroll to position [0, 0]
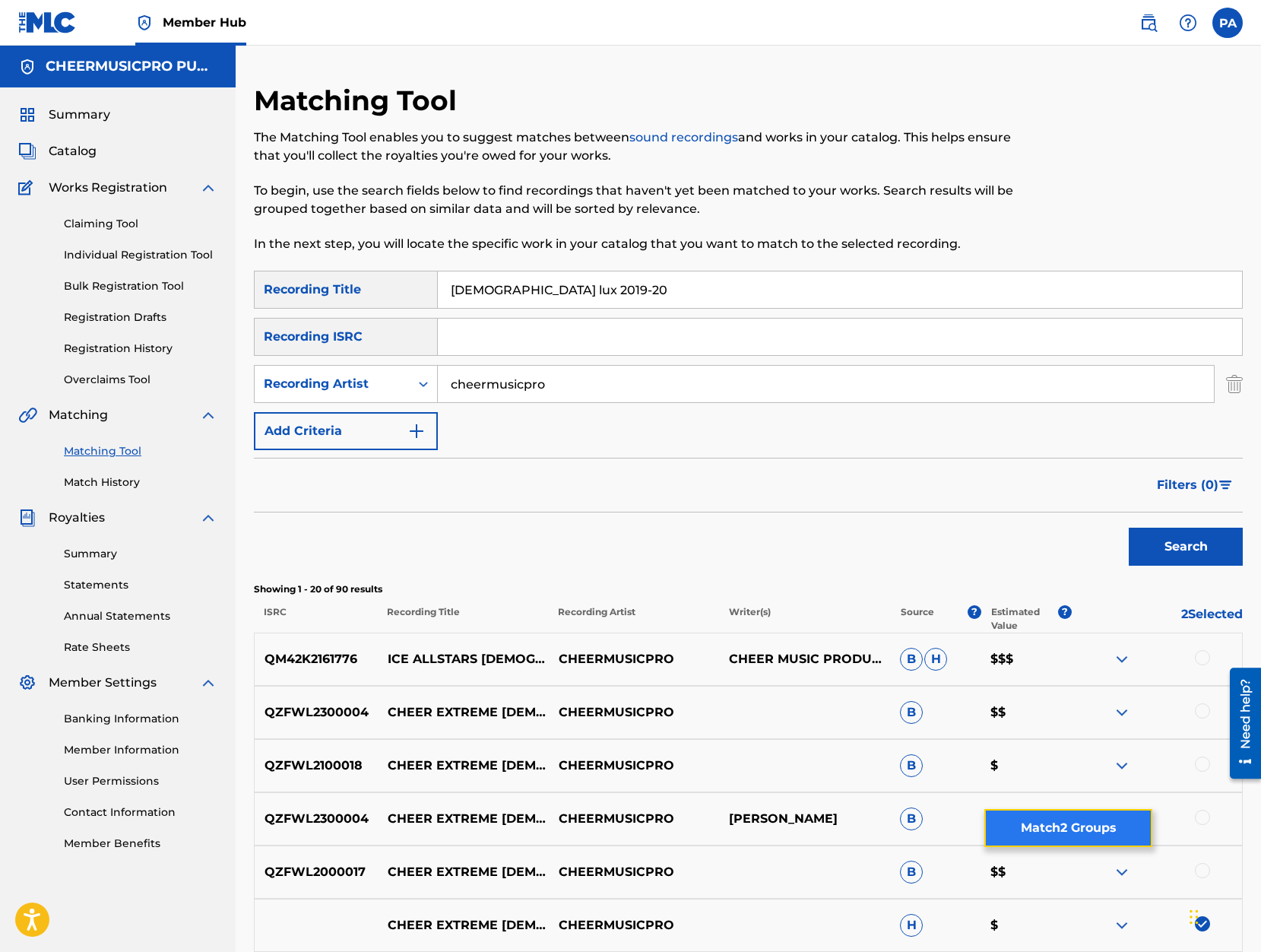
click at [1076, 834] on button "Match 2 Groups" at bounding box center [1068, 828] width 168 height 38
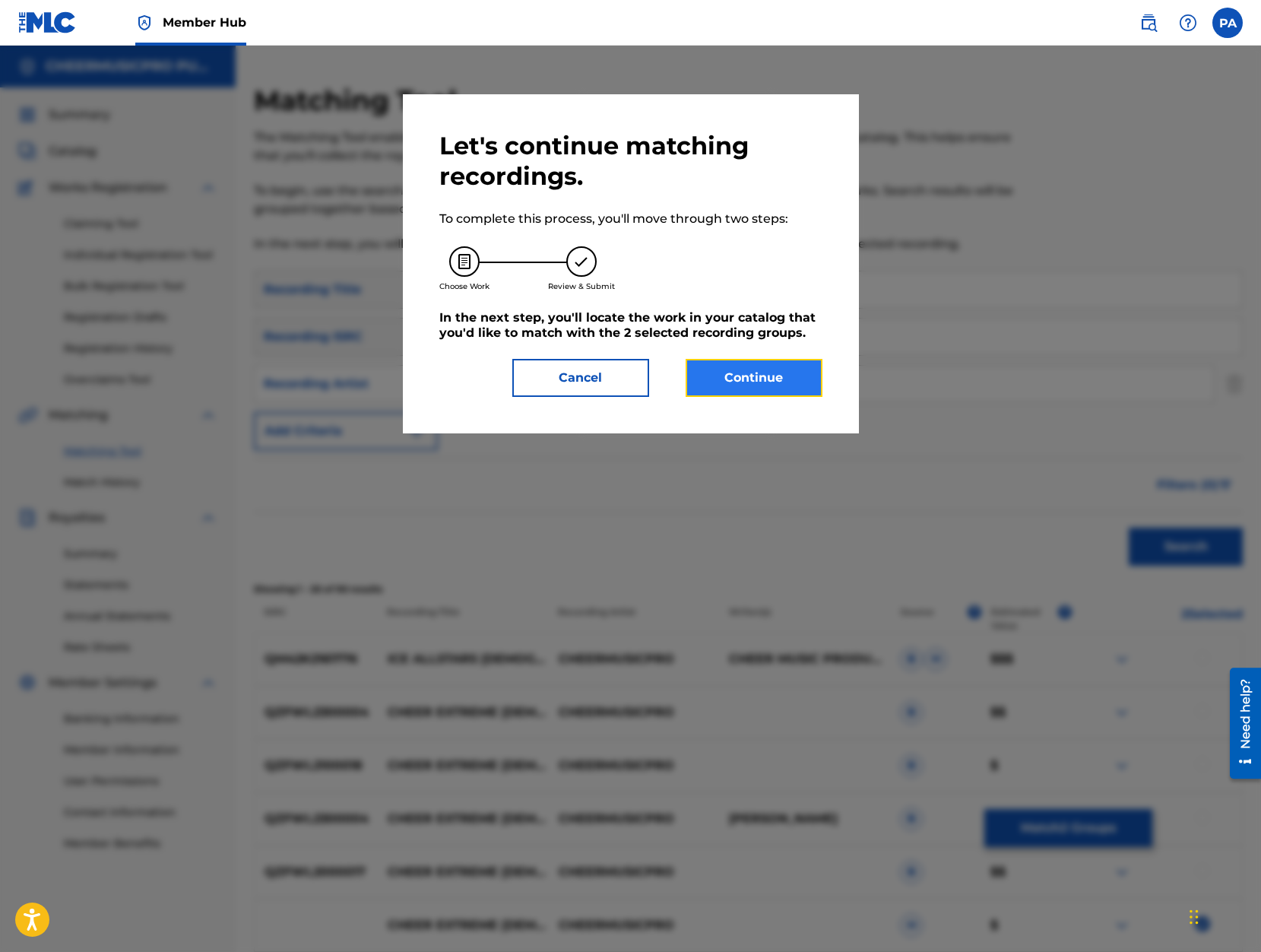
click at [784, 372] on button "Continue" at bounding box center [753, 377] width 136 height 38
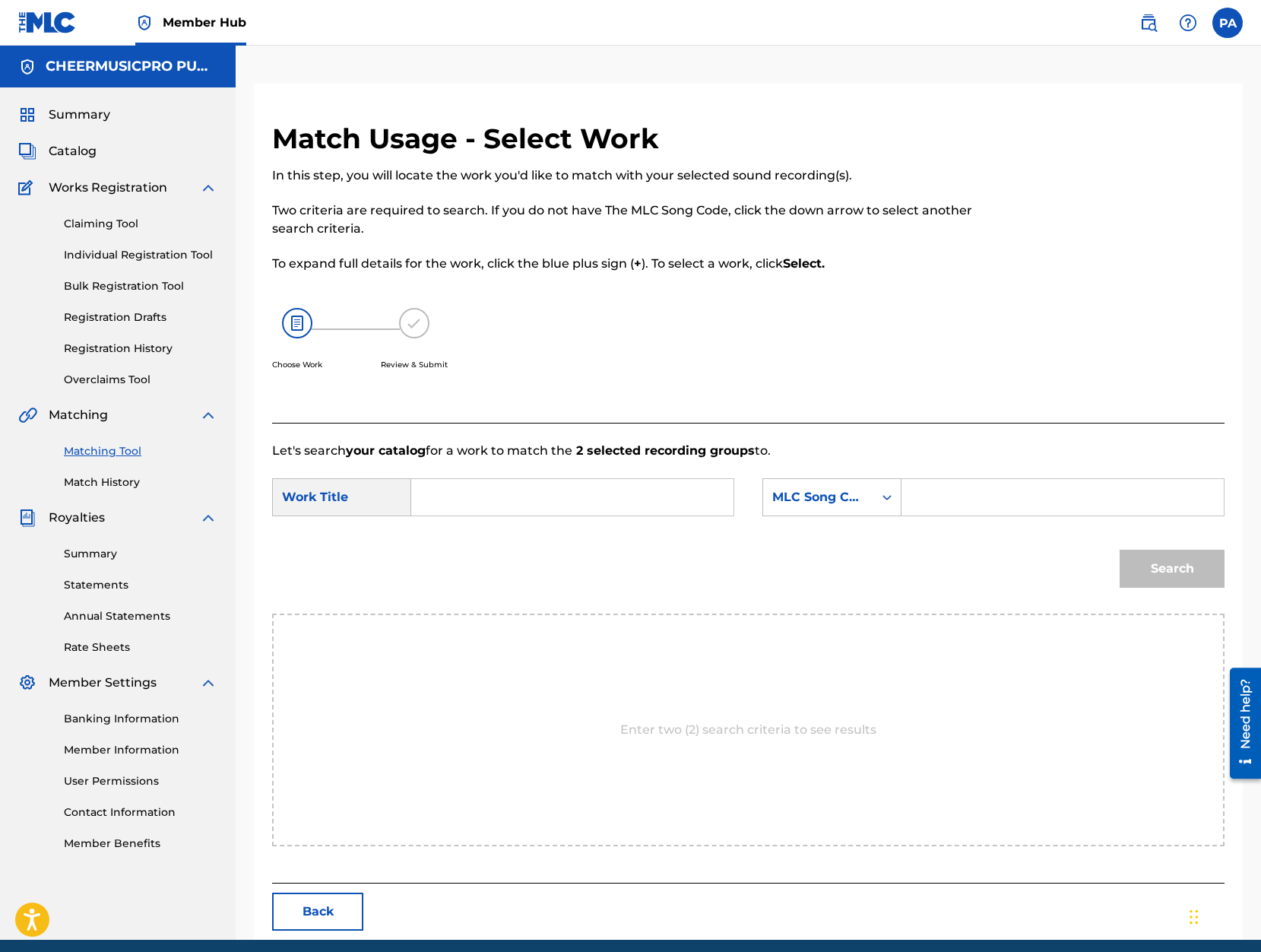
click at [526, 488] on input "Search Form" at bounding box center [572, 497] width 296 height 36
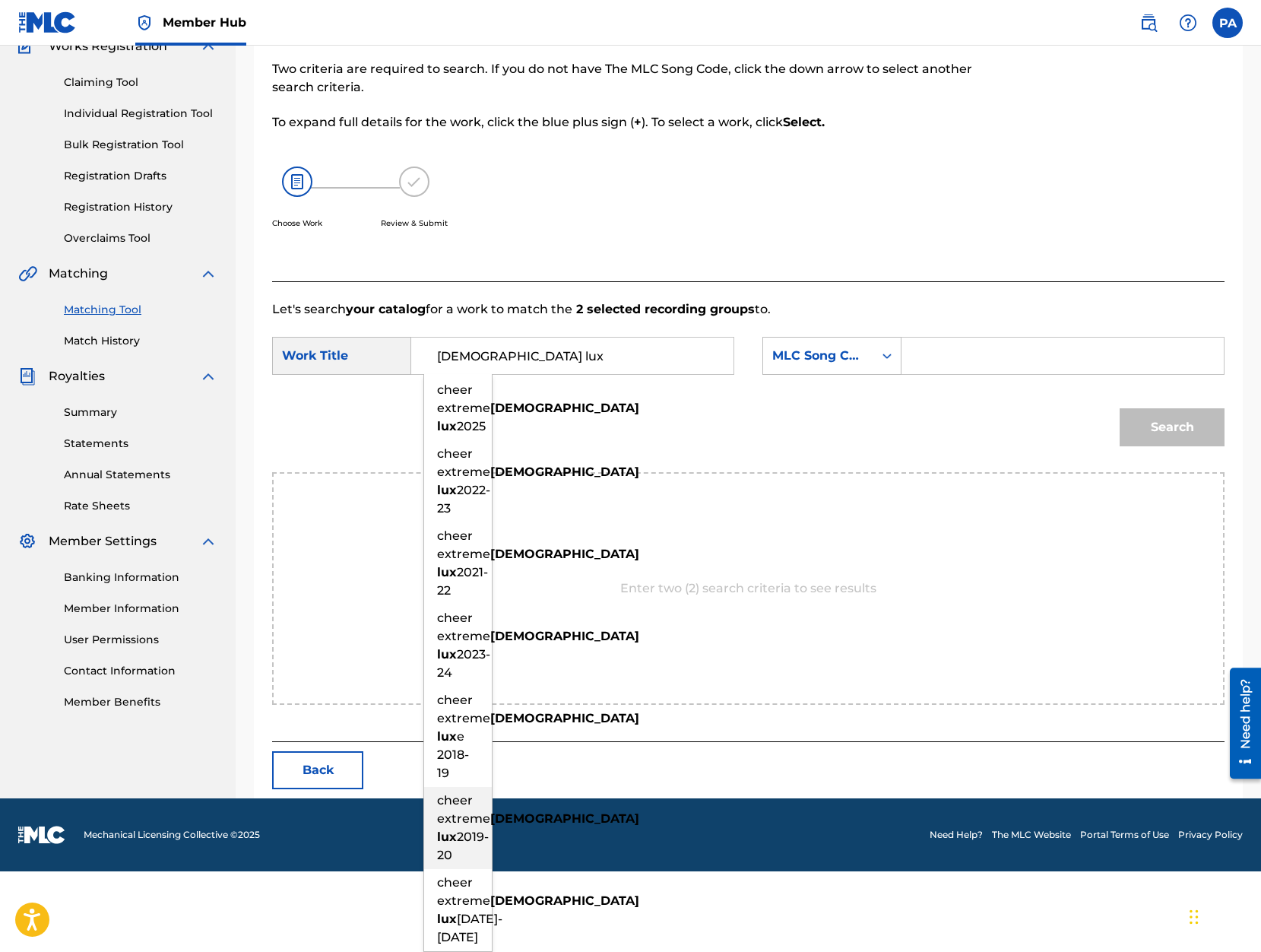
click at [490, 811] on strong "lady" at bounding box center [565, 818] width 149 height 15
type input "cheer extreme lady lux 2019-20"
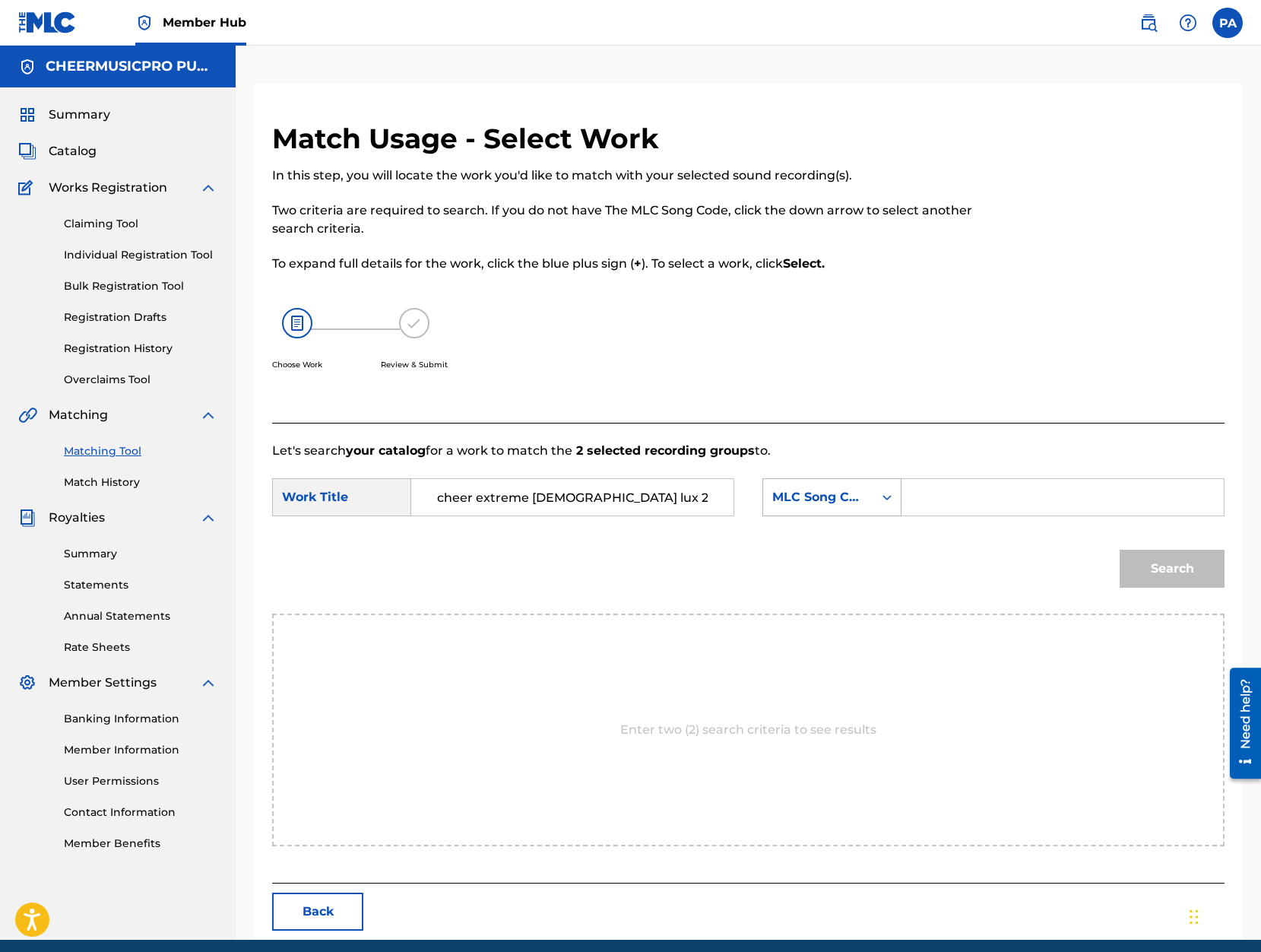
click at [793, 502] on div "MLC Song Code" at bounding box center [817, 497] width 92 height 19
click at [810, 536] on div "Writer Name" at bounding box center [832, 535] width 137 height 38
click at [933, 488] on input "Search Form" at bounding box center [1062, 497] width 296 height 36
paste input "Patrick Avard"
type input "Patrick Avard"
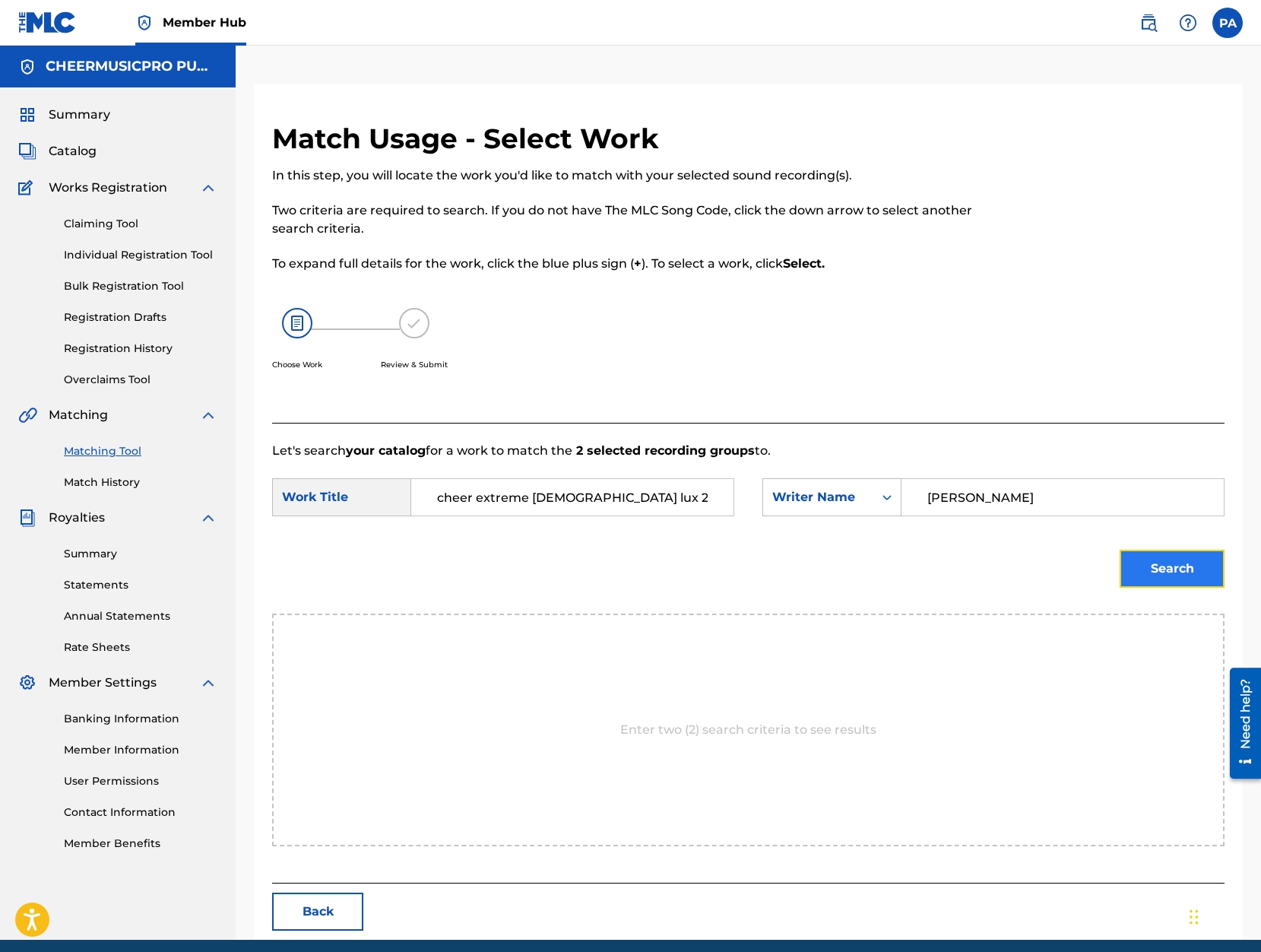
click at [1165, 561] on button "Search" at bounding box center [1171, 568] width 105 height 38
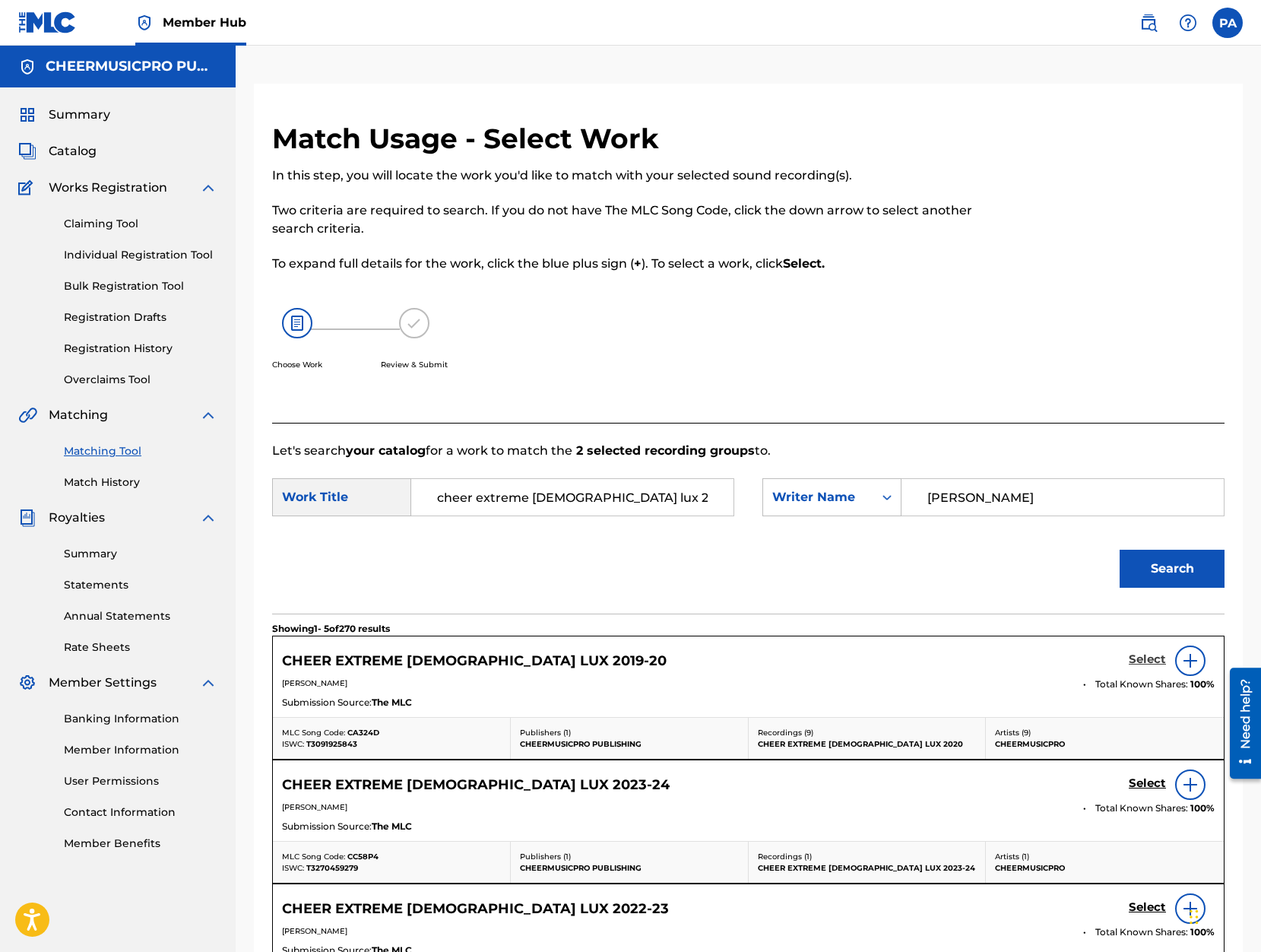
click at [1139, 661] on h5 "Select" at bounding box center [1147, 659] width 37 height 15
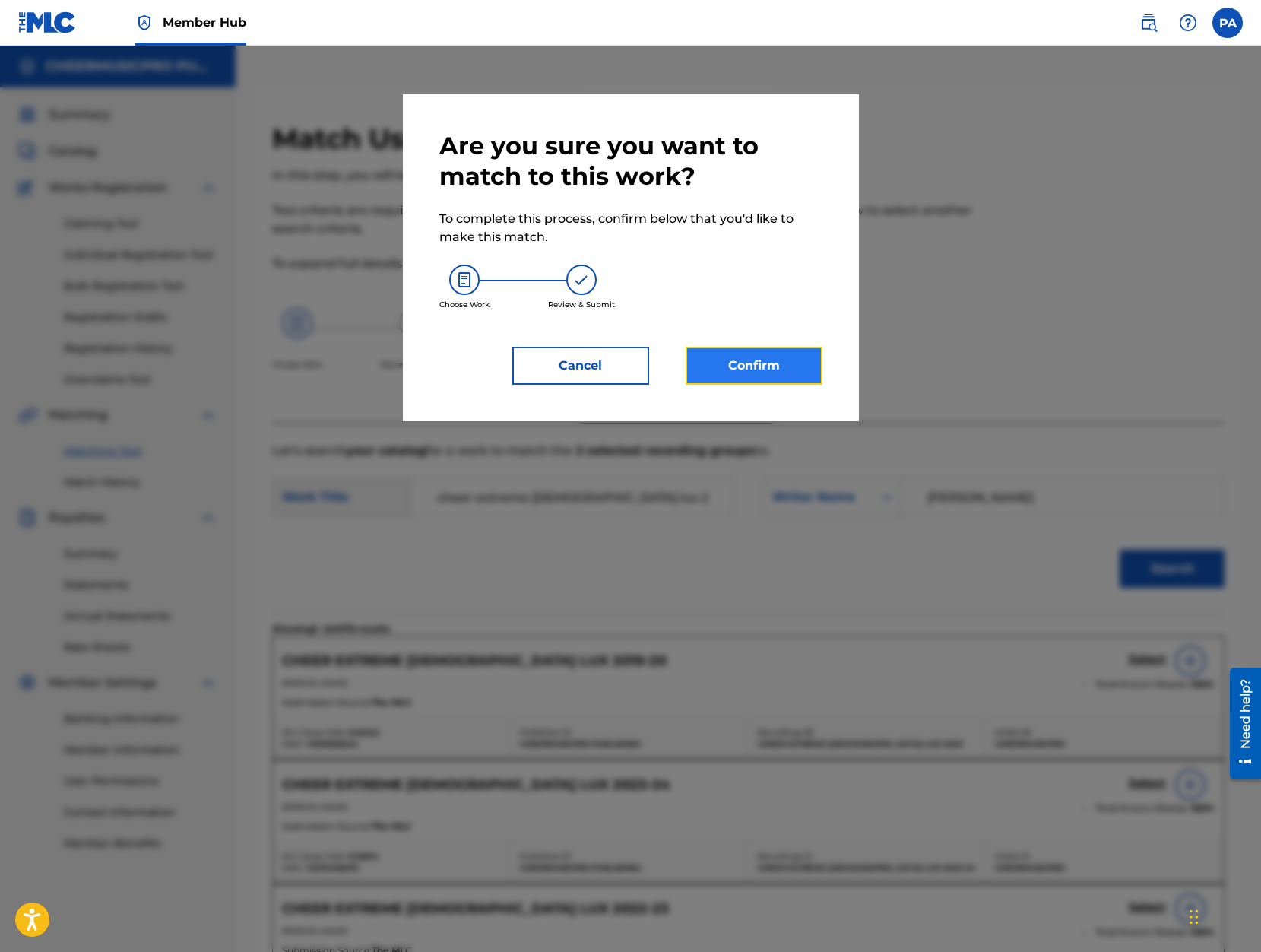
click at [745, 359] on button "Confirm" at bounding box center [753, 365] width 136 height 38
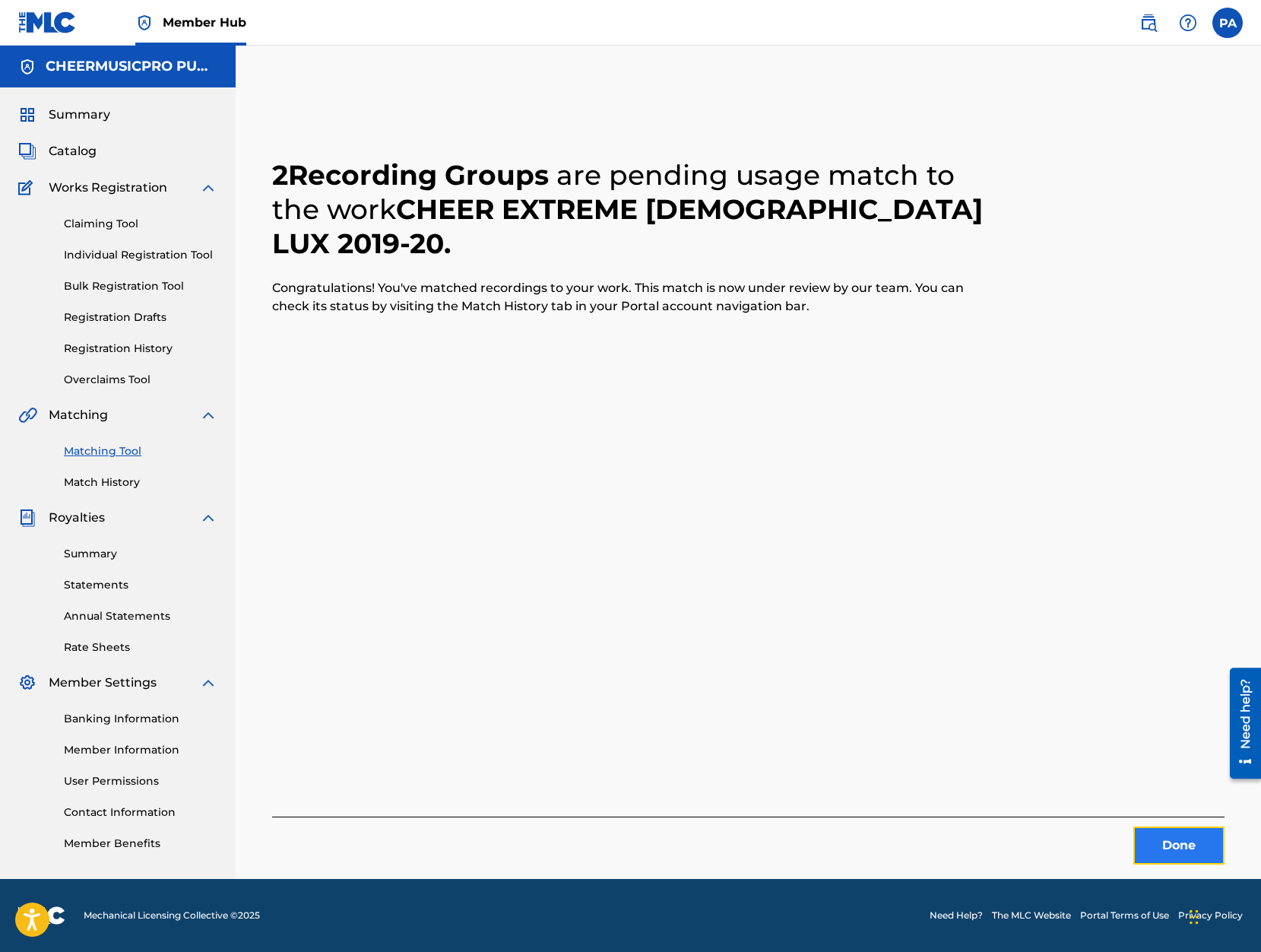
click at [1187, 837] on button "Done" at bounding box center [1178, 845] width 91 height 38
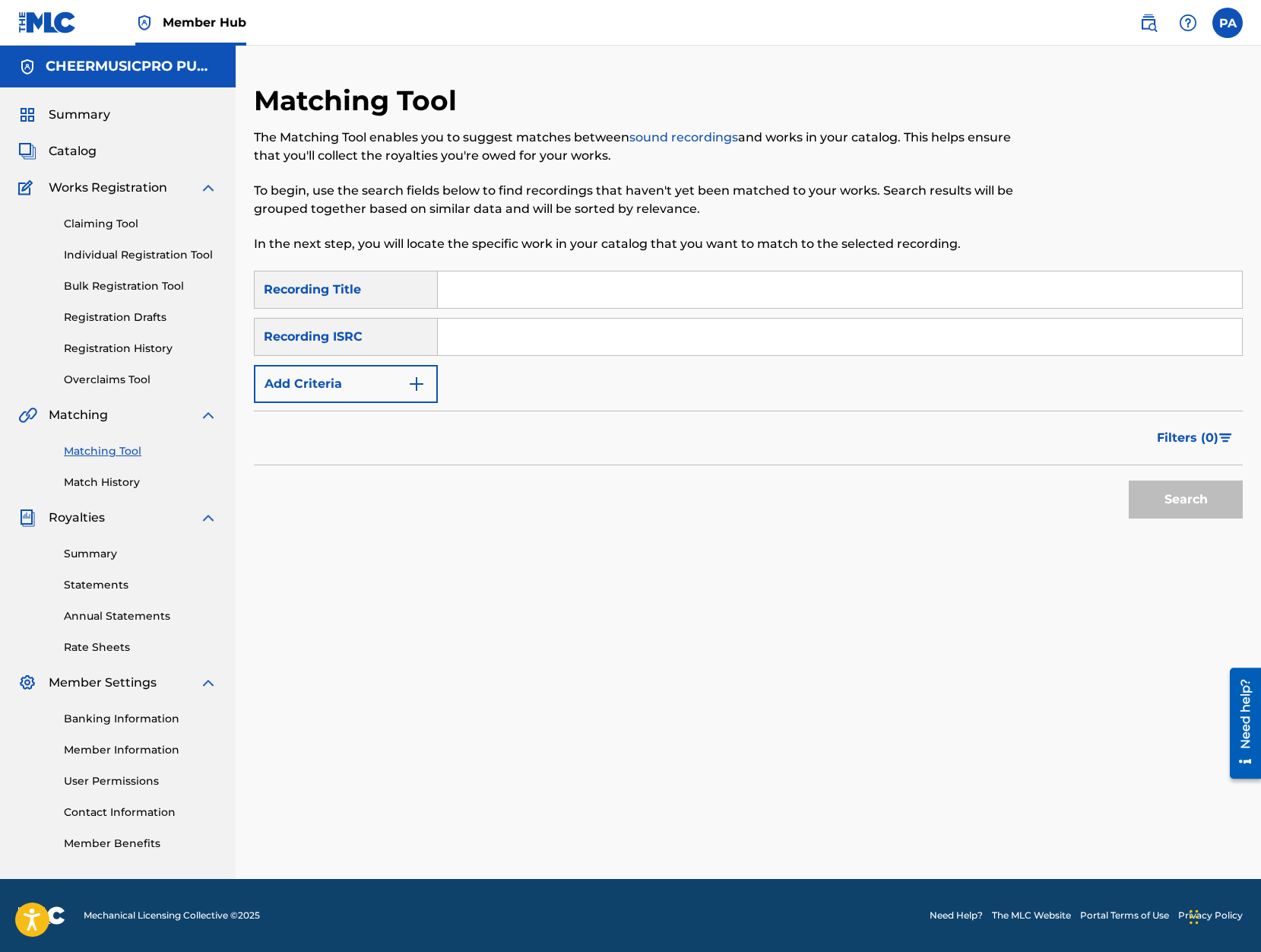
click at [341, 286] on div "Recording Title" at bounding box center [345, 289] width 184 height 38
click at [545, 293] on input "Search Form" at bounding box center [839, 289] width 804 height 36
click at [1128, 480] on button "Search" at bounding box center [1185, 499] width 114 height 38
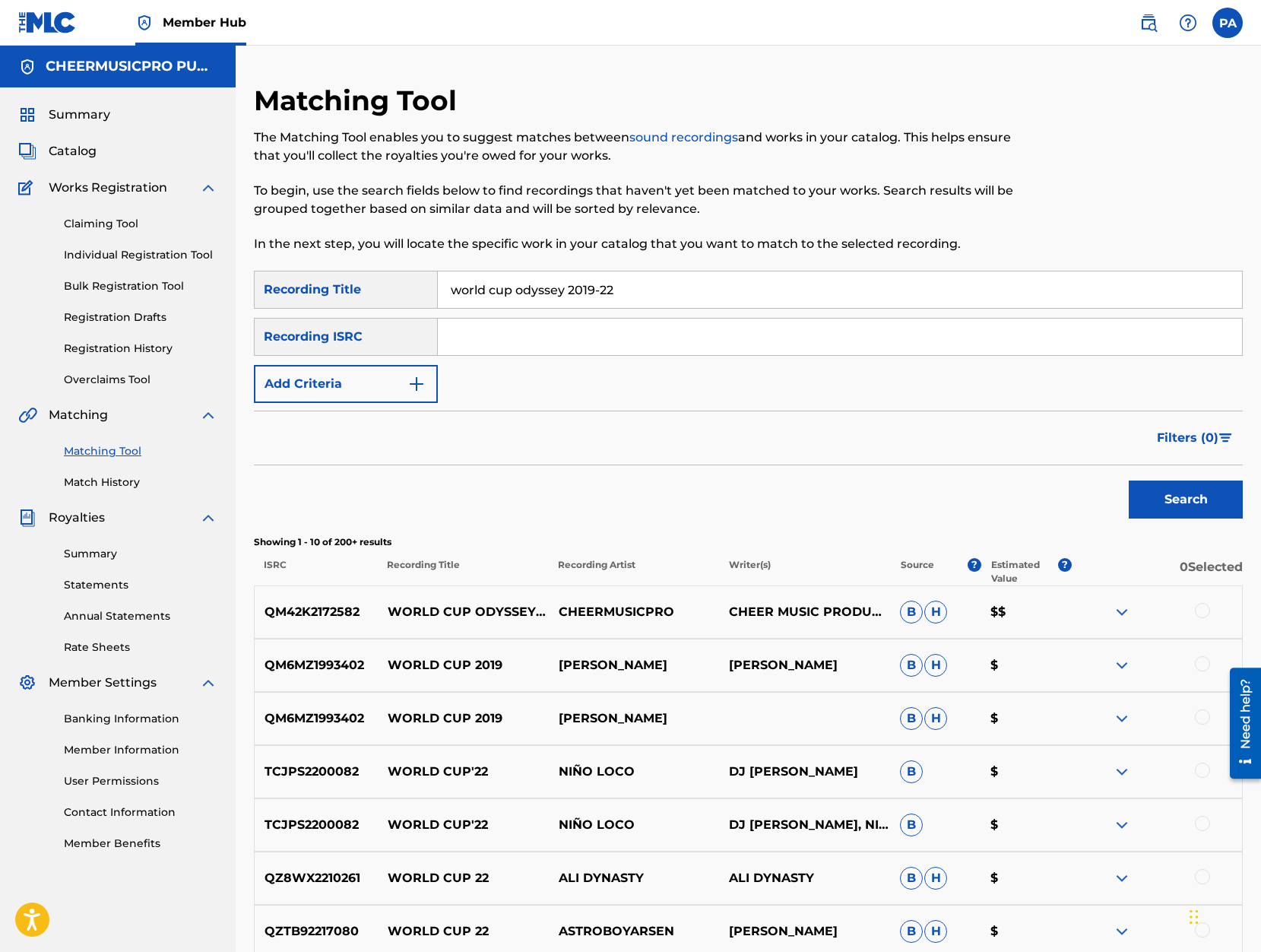
click at [1204, 611] on div at bounding box center [1202, 610] width 15 height 15
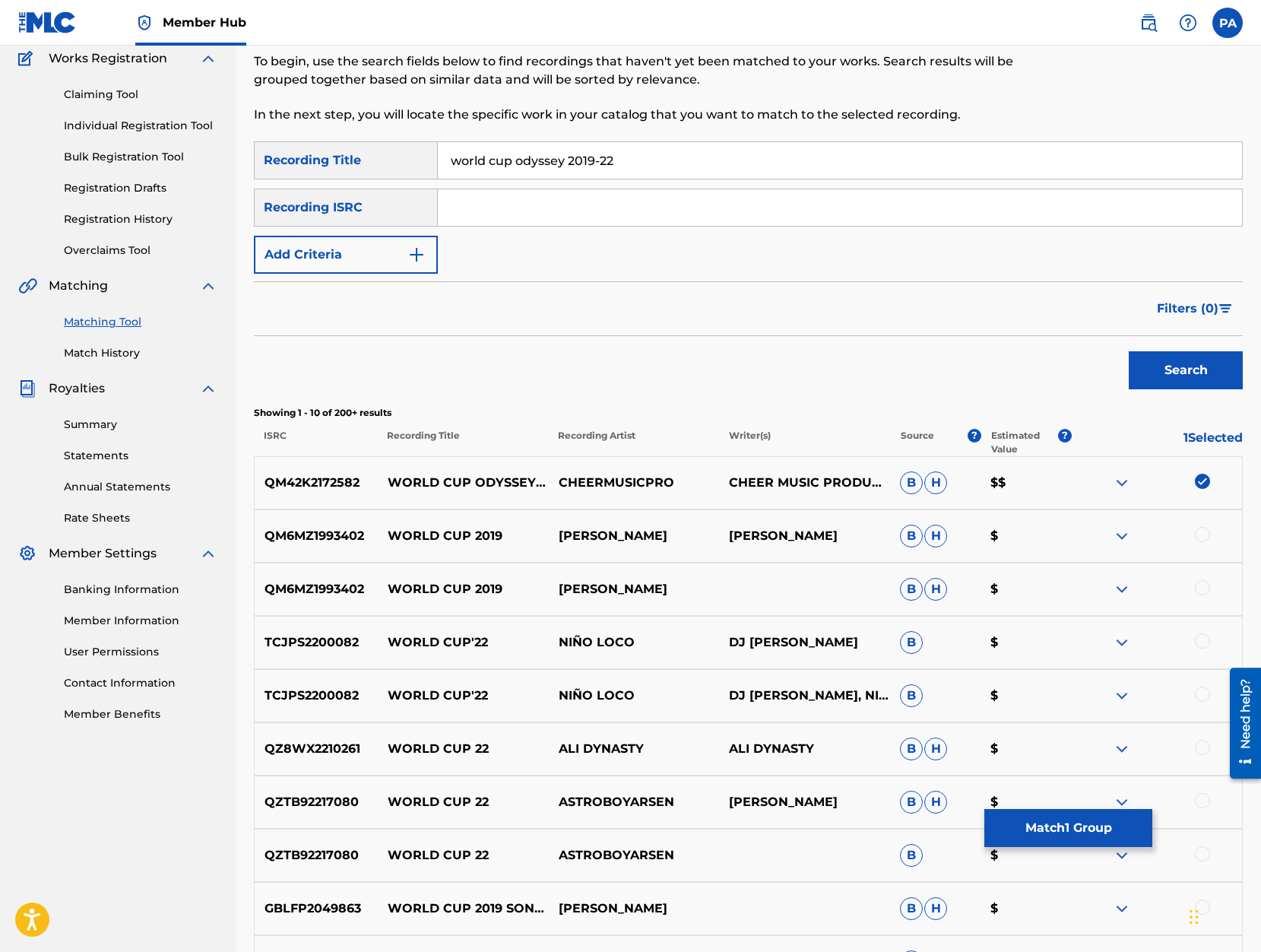
click at [638, 161] on input "world cup odyssey 2019-22" at bounding box center [839, 160] width 804 height 36
type input "world cup odyssey 2019-20"
click at [1128, 351] on button "Search" at bounding box center [1185, 370] width 114 height 38
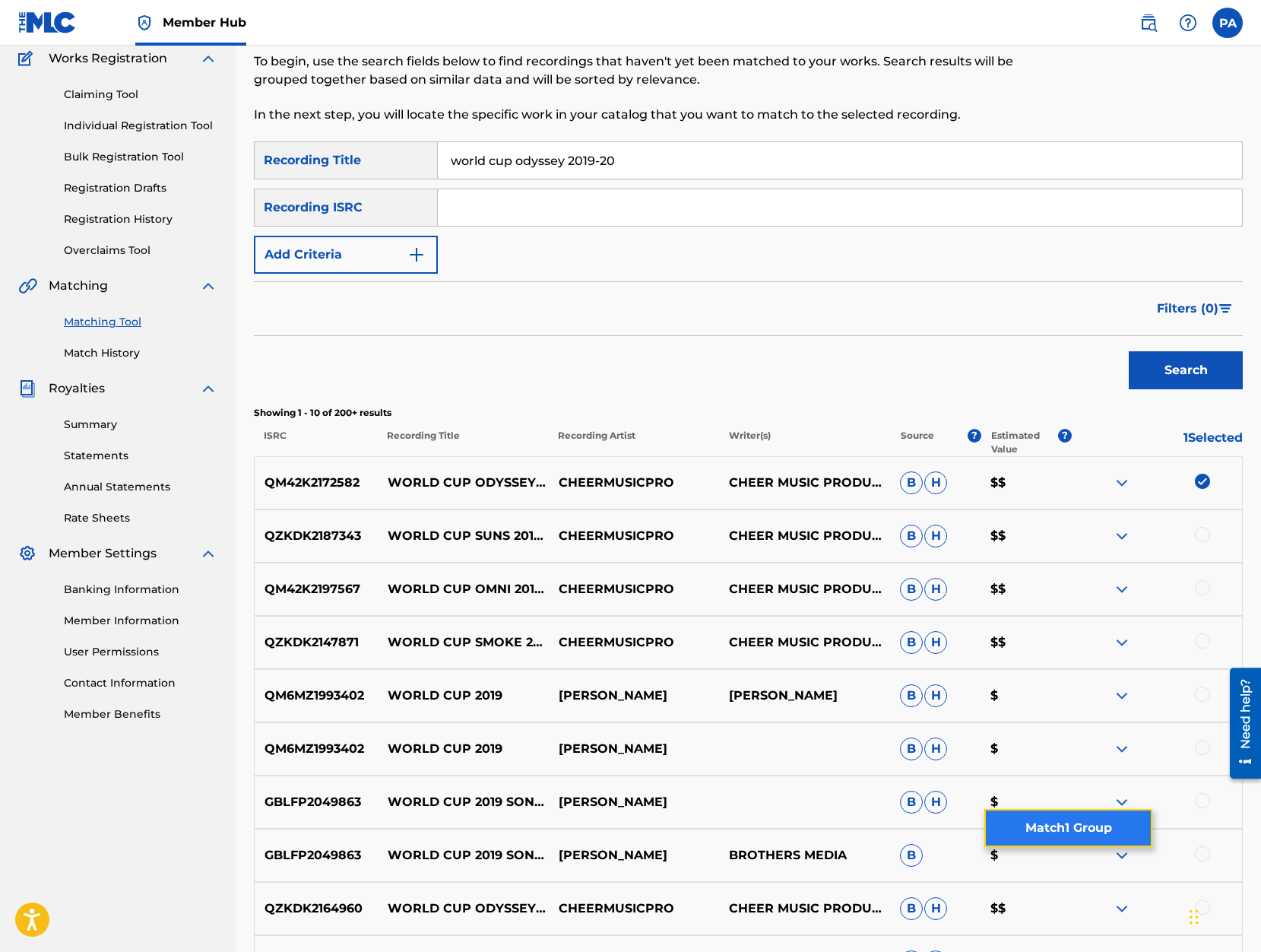
click at [1057, 824] on button "Match 1 Group" at bounding box center [1068, 828] width 168 height 38
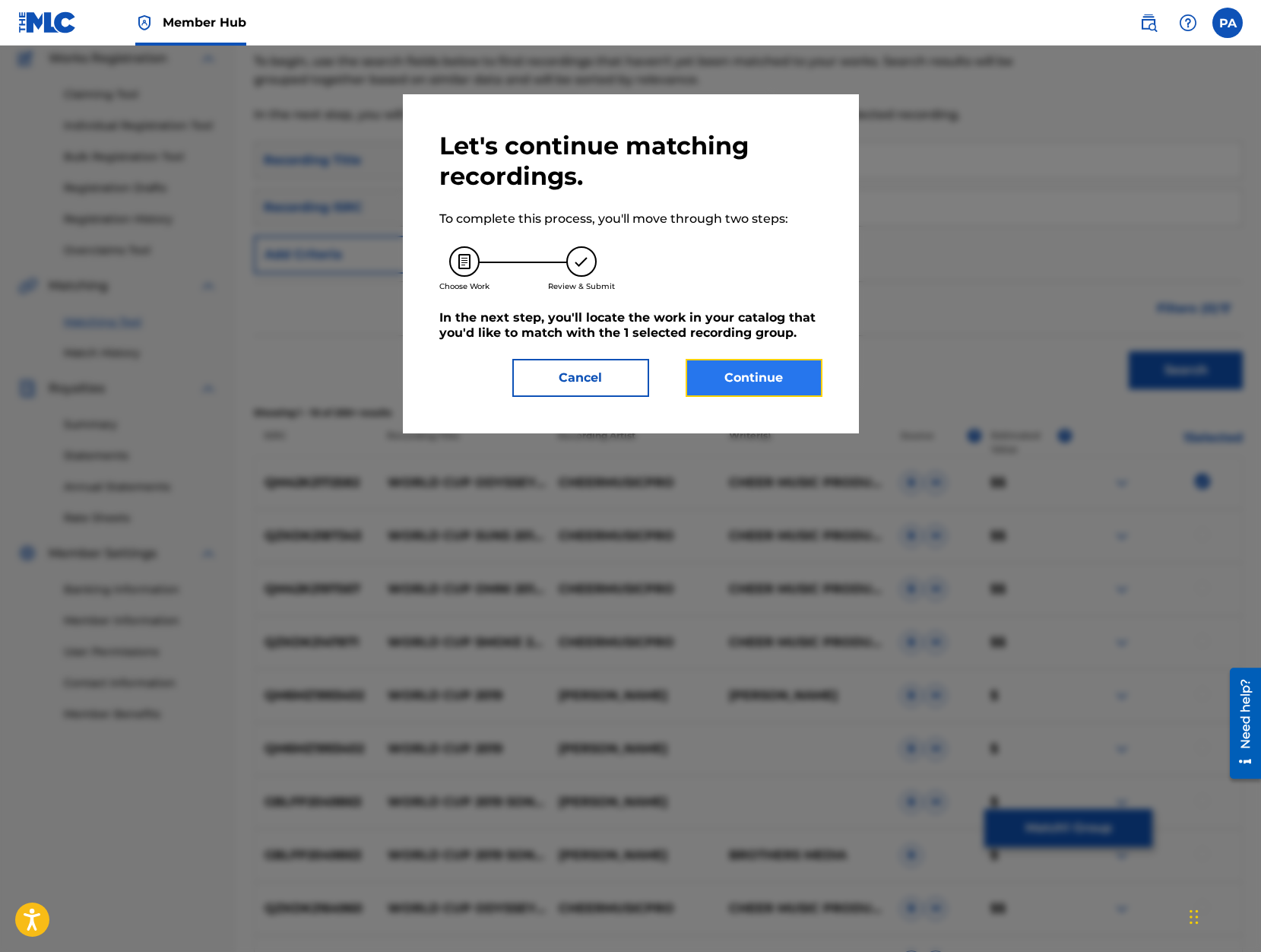
click at [767, 391] on button "Continue" at bounding box center [753, 377] width 136 height 38
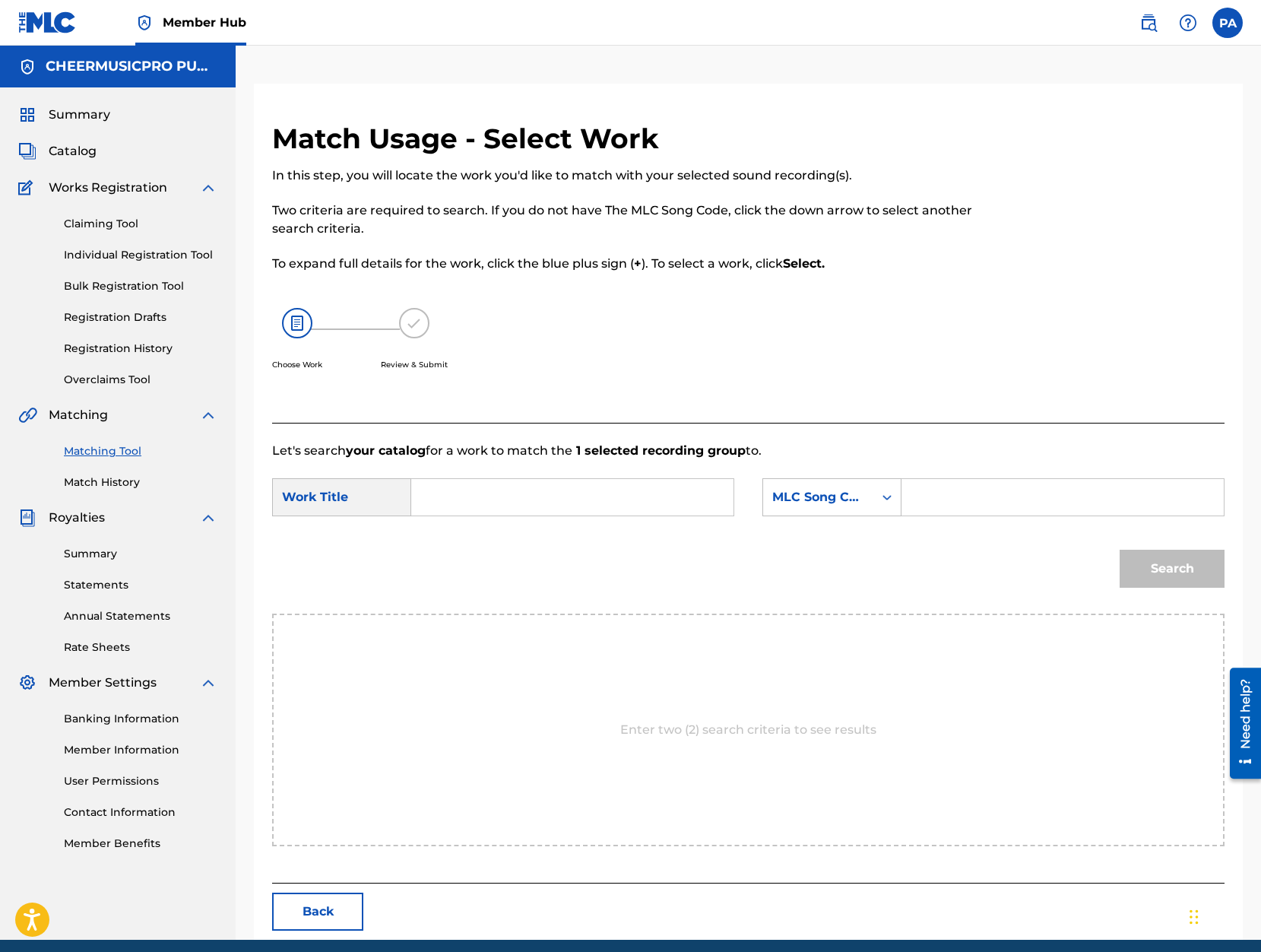
scroll to position [60, 0]
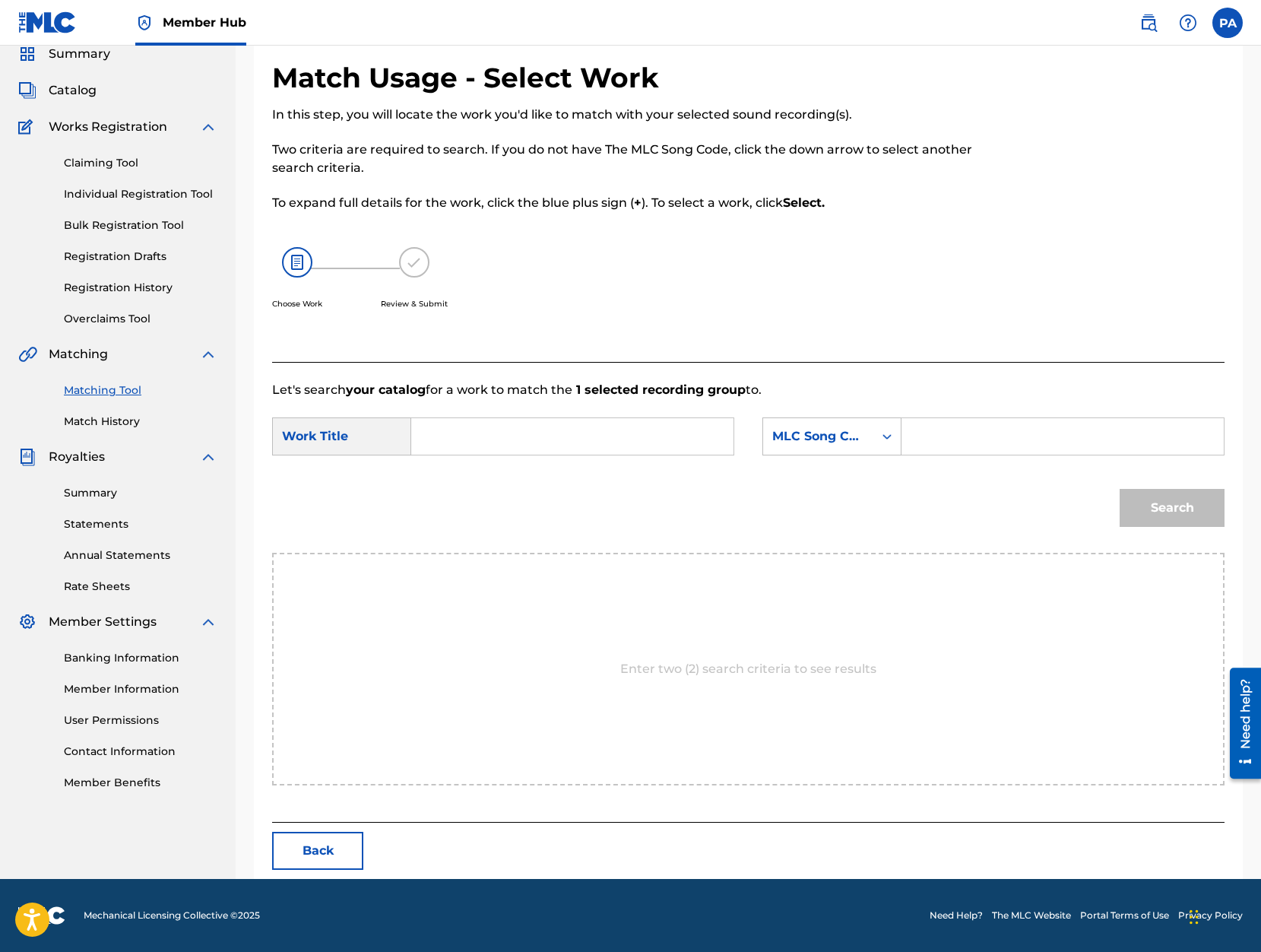
click at [335, 433] on div "Work Title" at bounding box center [342, 436] width 139 height 38
click at [334, 439] on div "Work Title" at bounding box center [342, 436] width 139 height 38
click at [446, 437] on input "Search Form" at bounding box center [572, 436] width 296 height 36
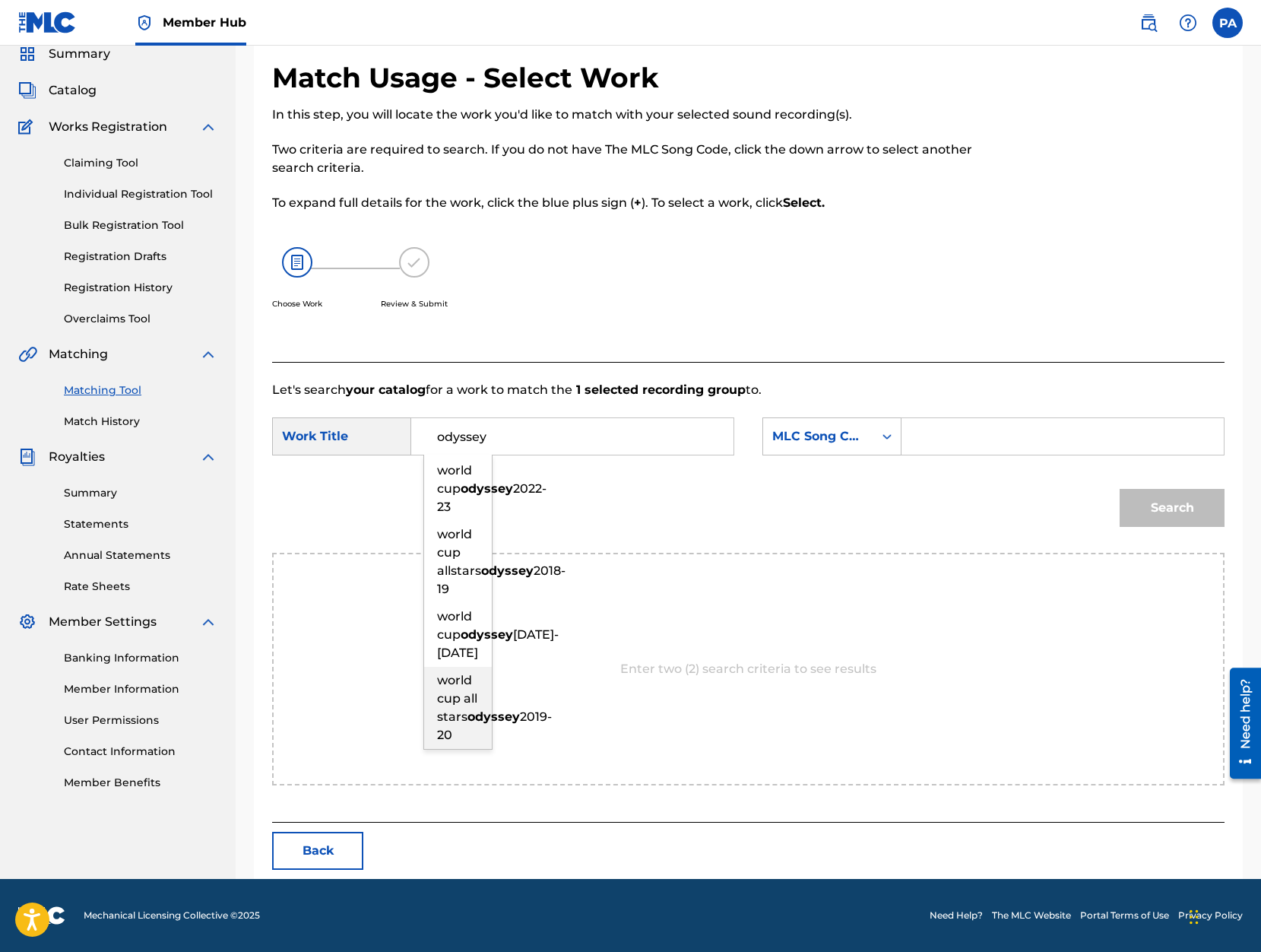
click at [472, 724] on strong "odyssey" at bounding box center [493, 717] width 52 height 15
type input "world cup all stars odyssey 2019-20"
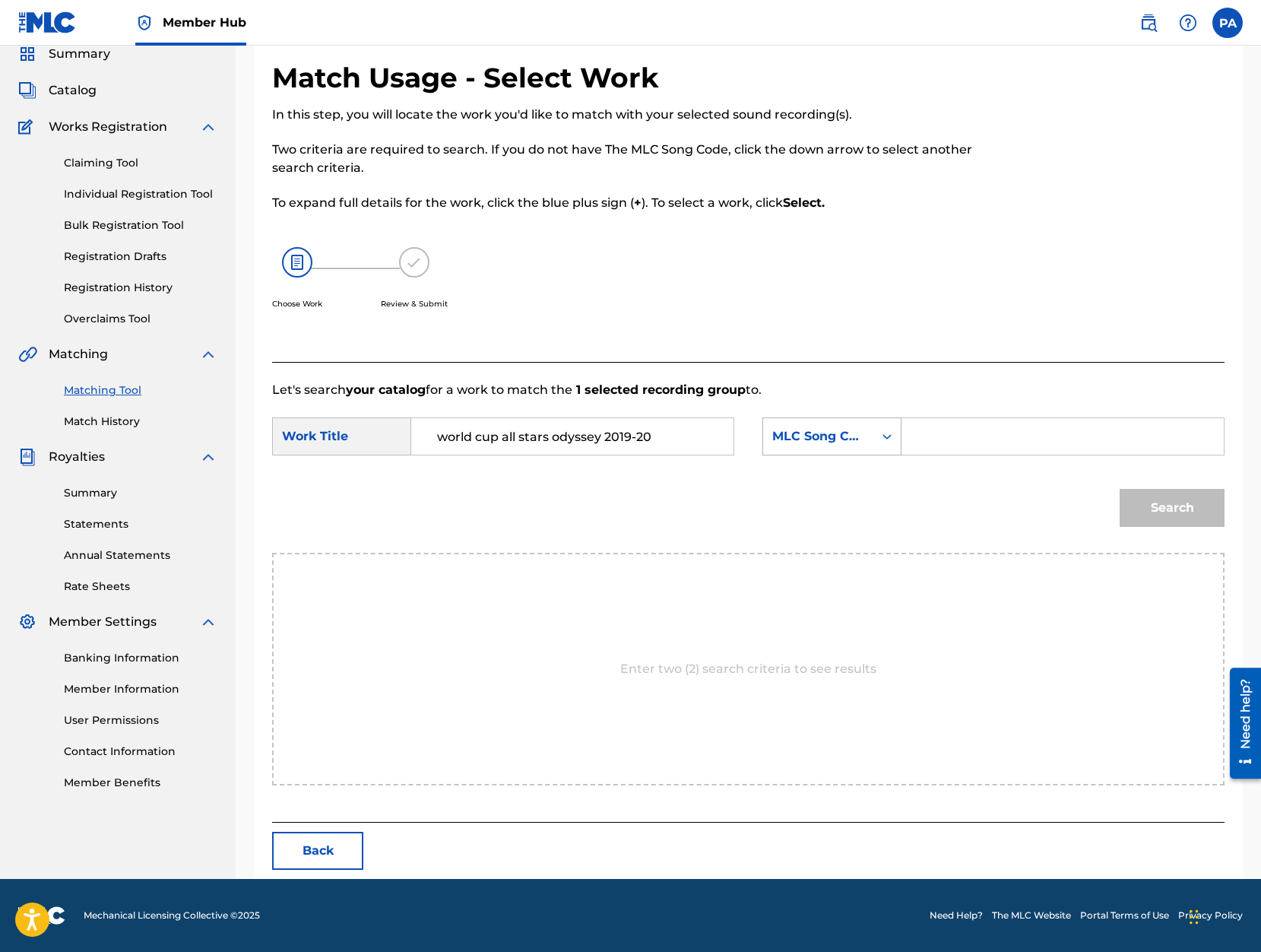
click at [831, 437] on div "MLC Song Code" at bounding box center [817, 437] width 92 height 19
click at [831, 483] on div "Writer Name" at bounding box center [832, 474] width 137 height 38
click at [935, 439] on input "Search Form" at bounding box center [1062, 436] width 296 height 36
paste input "Patrick Avard"
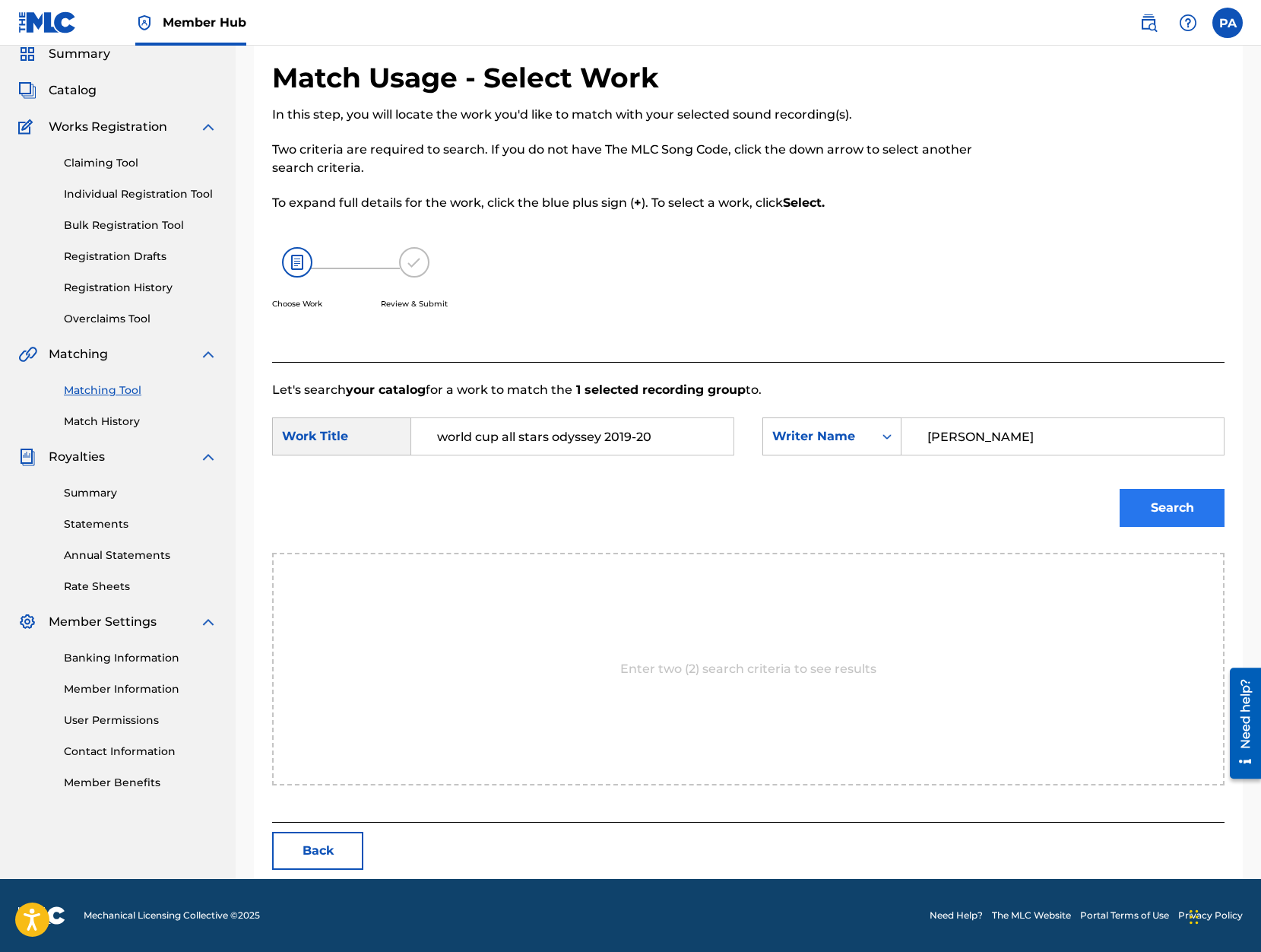
type input "Patrick Avard"
click at [1174, 505] on button "Search" at bounding box center [1171, 507] width 105 height 38
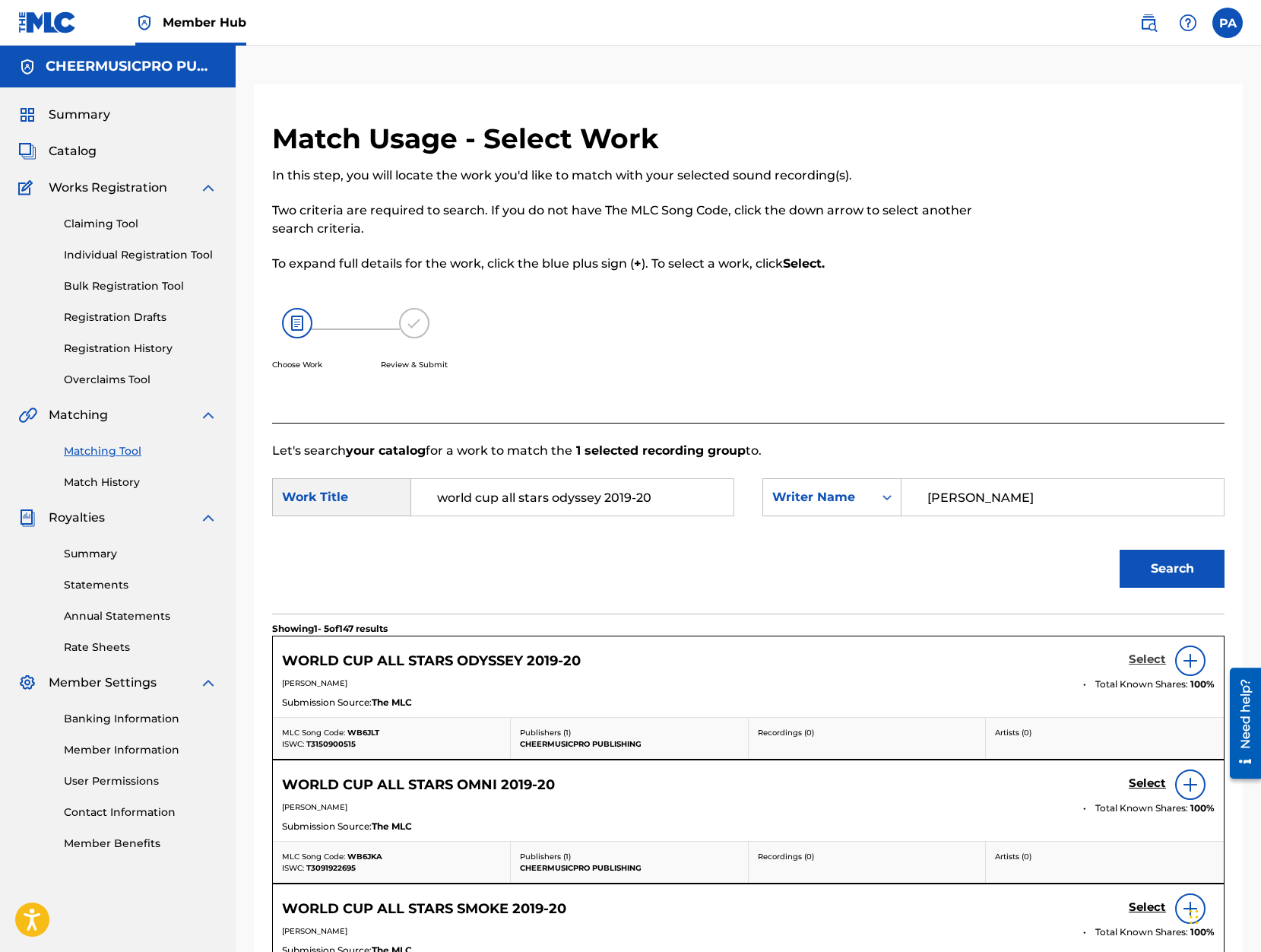
click at [1150, 659] on h5 "Select" at bounding box center [1147, 659] width 37 height 15
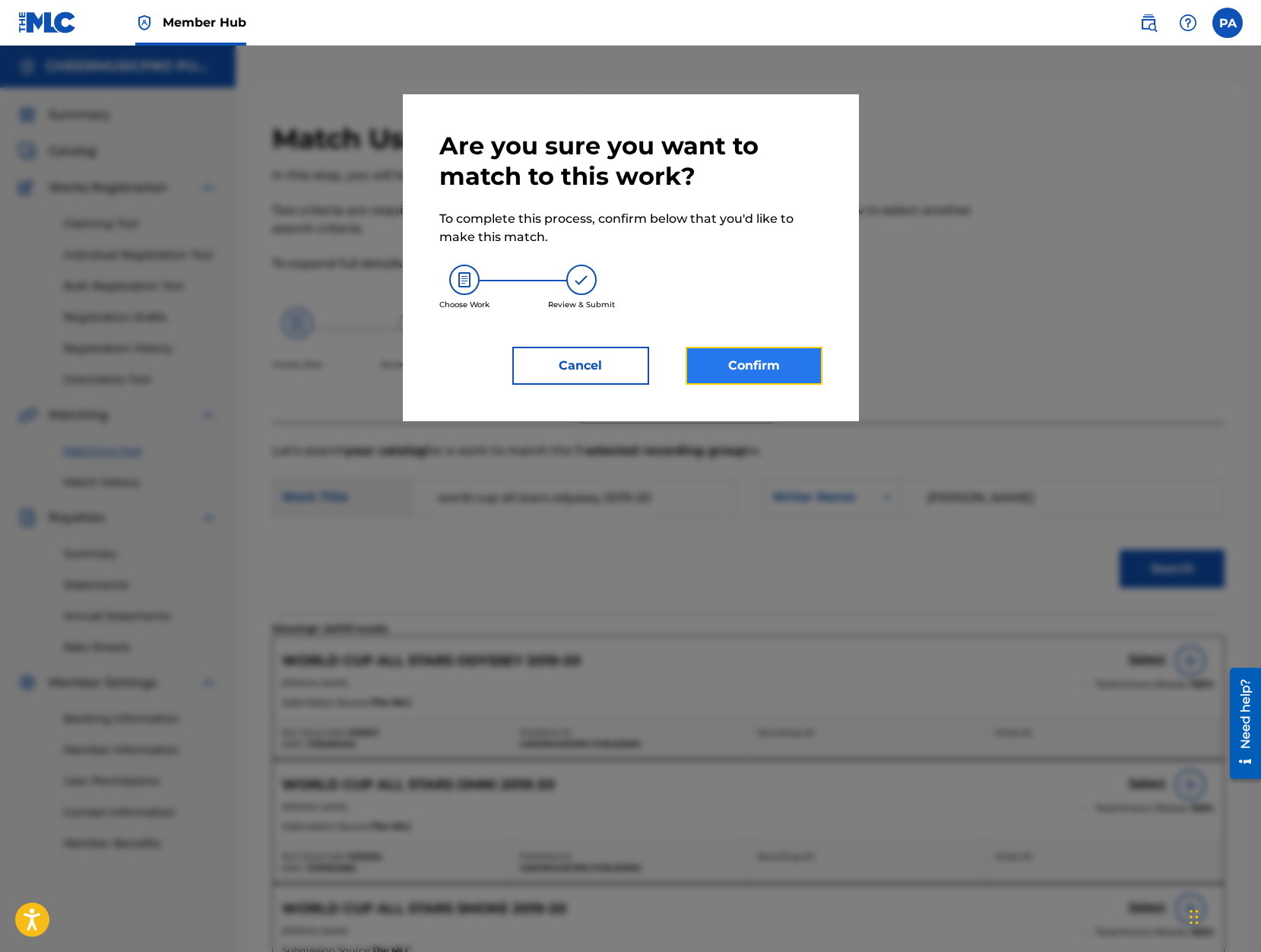
click at [760, 374] on button "Confirm" at bounding box center [753, 365] width 136 height 38
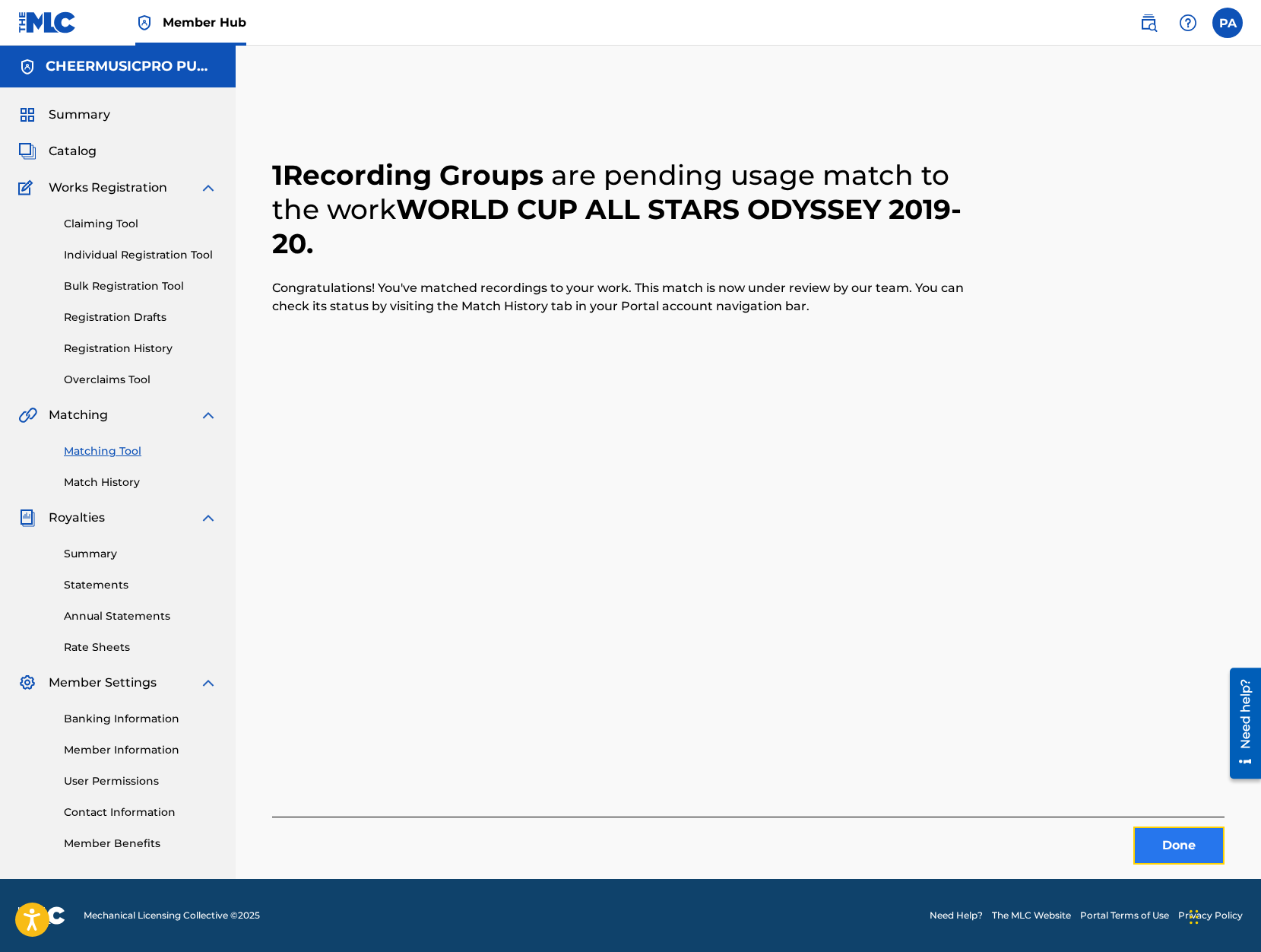
click at [1187, 846] on button "Done" at bounding box center [1178, 845] width 91 height 38
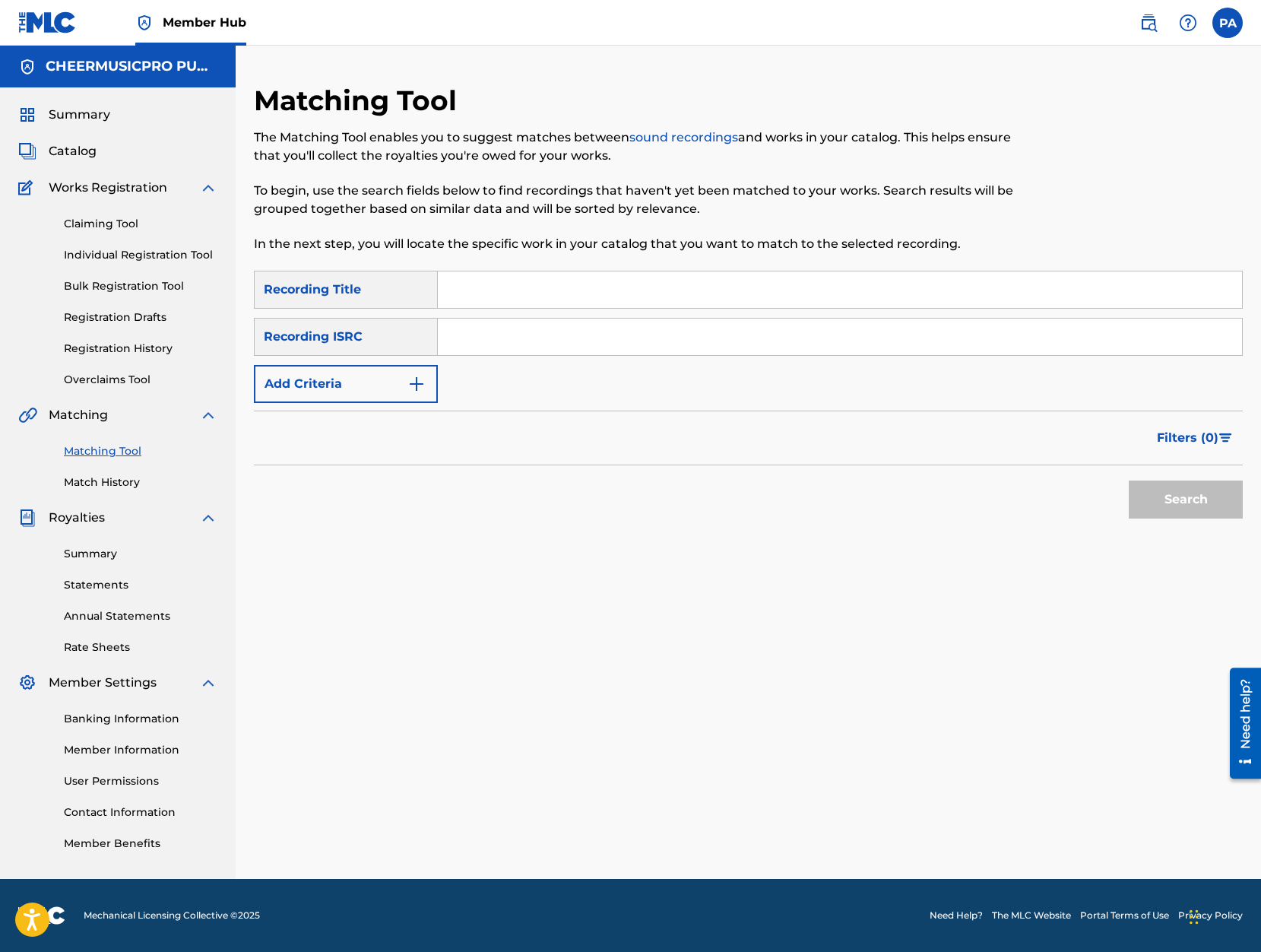
click at [488, 282] on input "Search Form" at bounding box center [839, 289] width 804 height 36
type input "Panthers 2019-22"
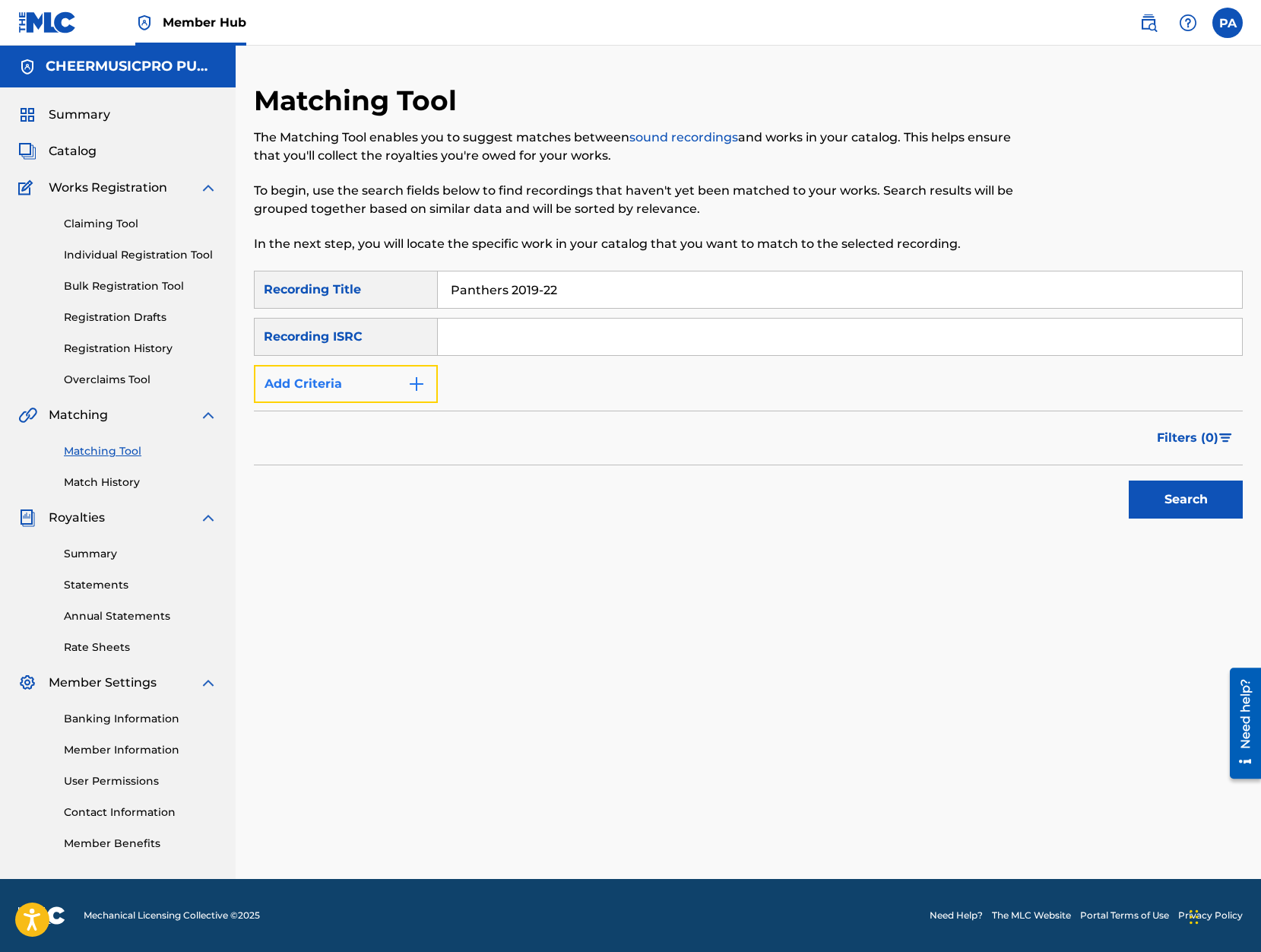
click at [320, 387] on button "Add Criteria" at bounding box center [345, 384] width 184 height 38
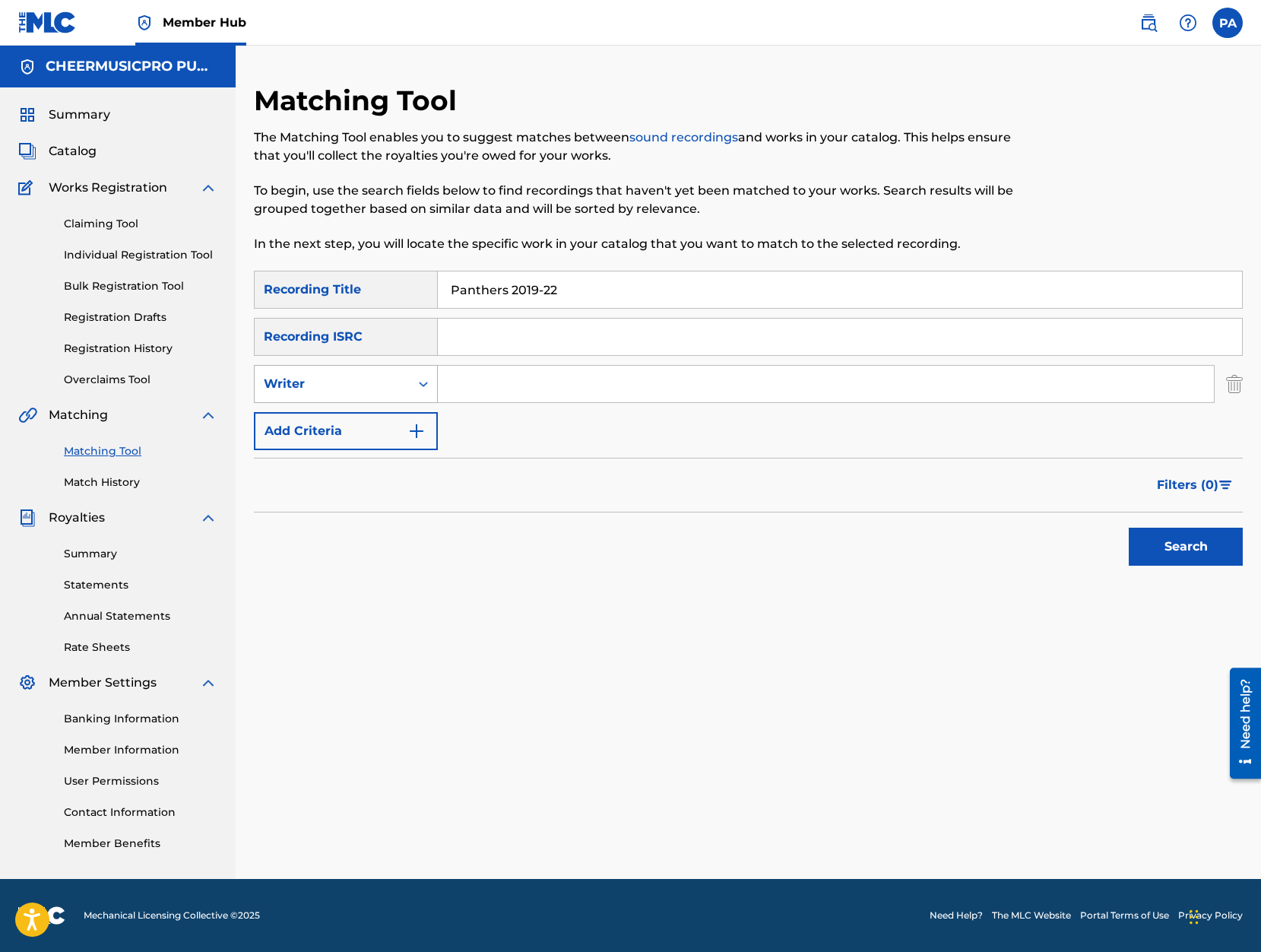
click at [352, 385] on div "Writer" at bounding box center [332, 384] width 136 height 19
click at [338, 421] on div "Recording Artist" at bounding box center [345, 422] width 182 height 38
click at [534, 385] on input "Search Form" at bounding box center [826, 384] width 776 height 36
type input "cheermusicpro"
click at [1190, 544] on button "Search" at bounding box center [1185, 546] width 114 height 38
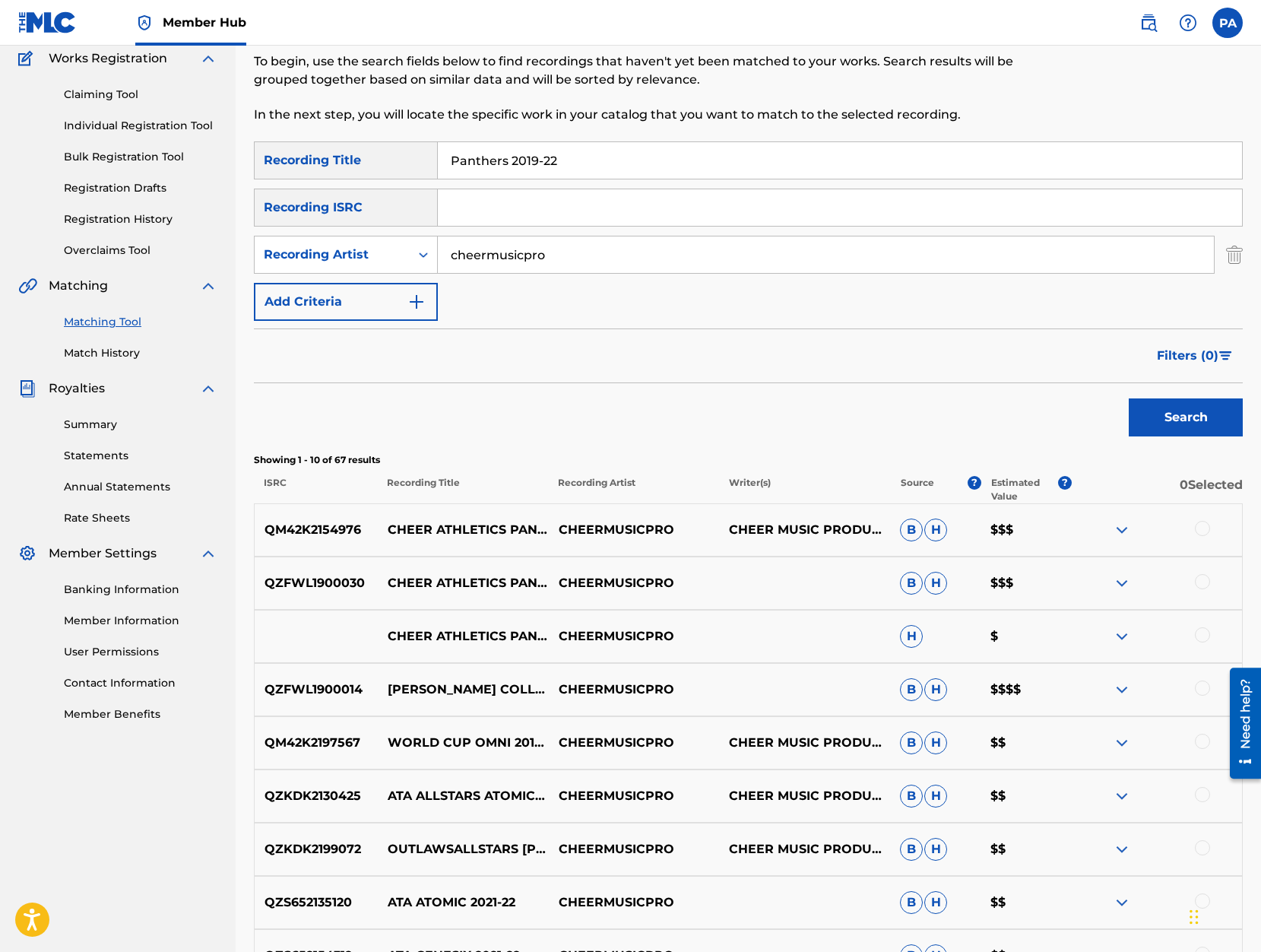
scroll to position [194, 0]
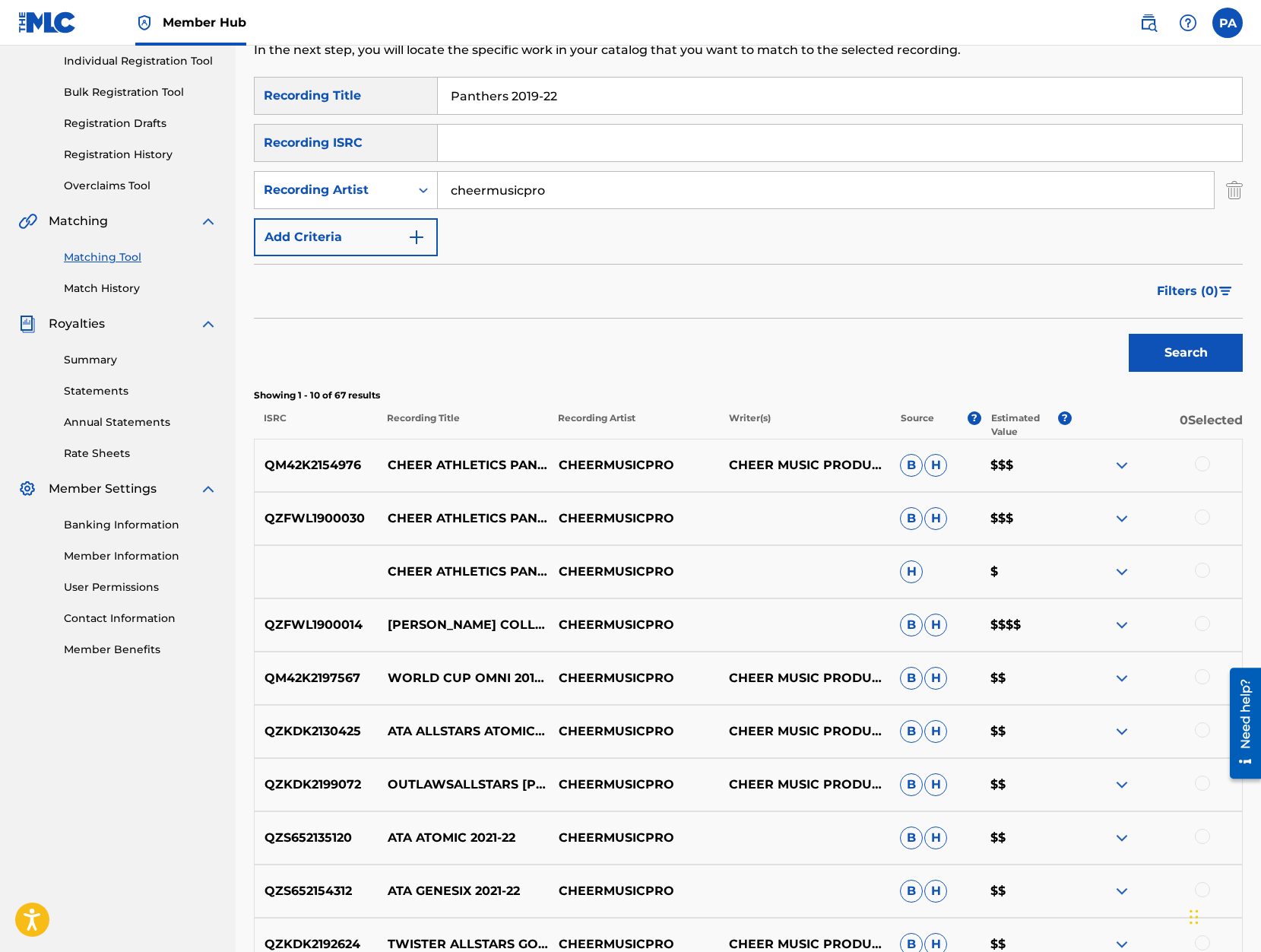
click at [1209, 521] on div at bounding box center [1156, 518] width 171 height 19
click at [1203, 520] on div at bounding box center [1202, 516] width 15 height 15
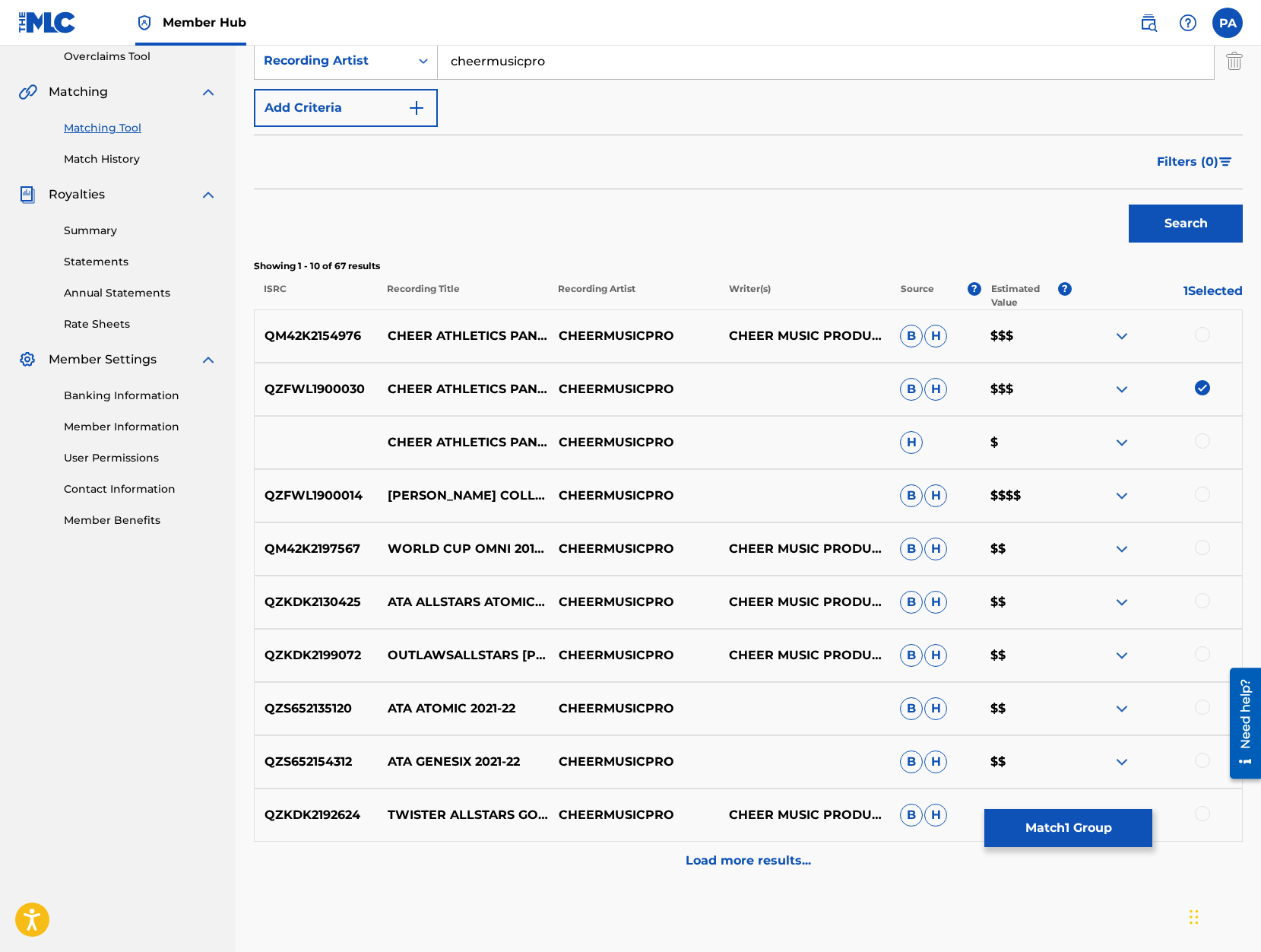
click at [1202, 444] on div at bounding box center [1202, 440] width 15 height 15
click at [1124, 381] on img at bounding box center [1122, 389] width 19 height 19
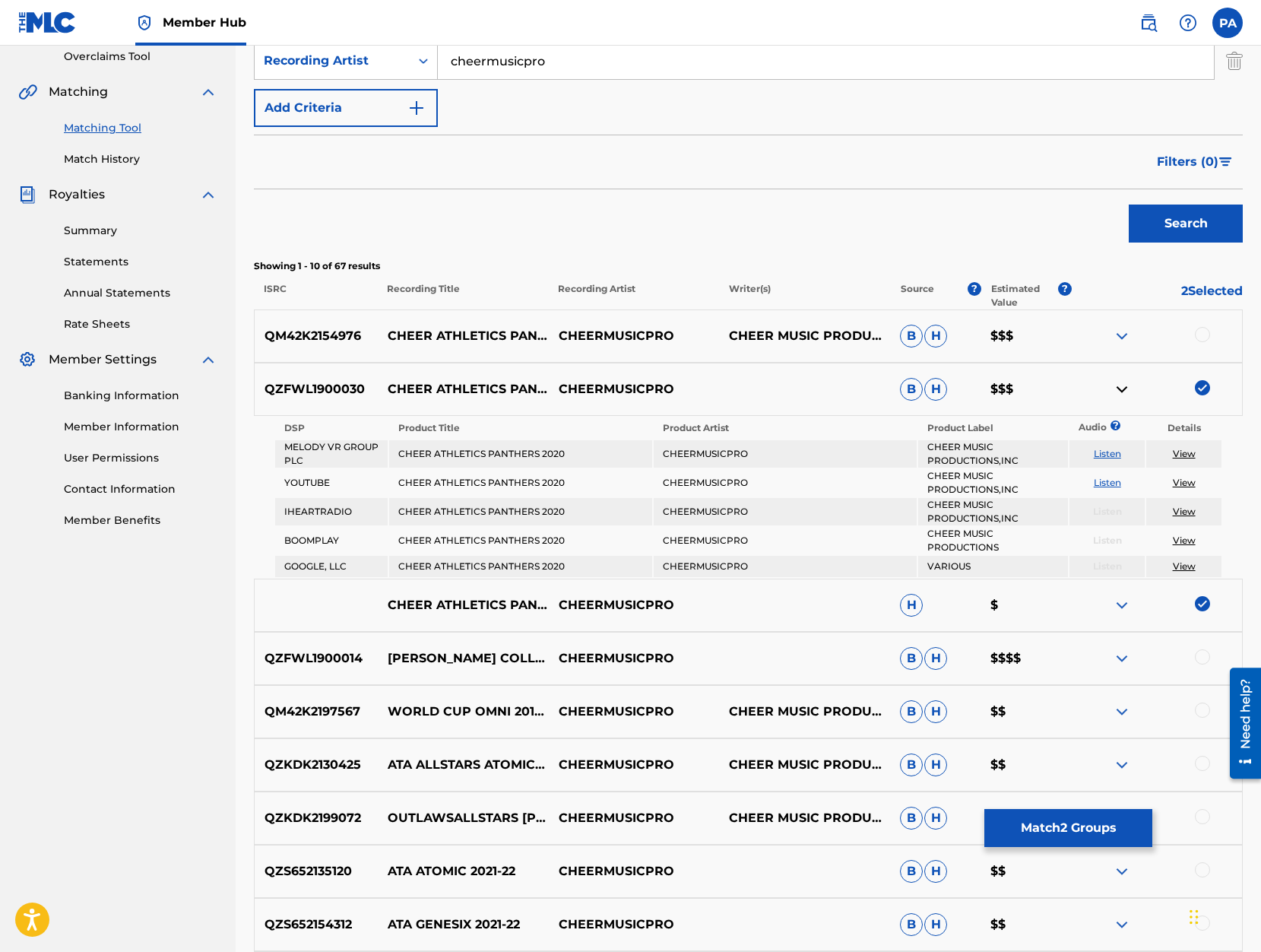
click at [1121, 385] on img at bounding box center [1122, 389] width 19 height 19
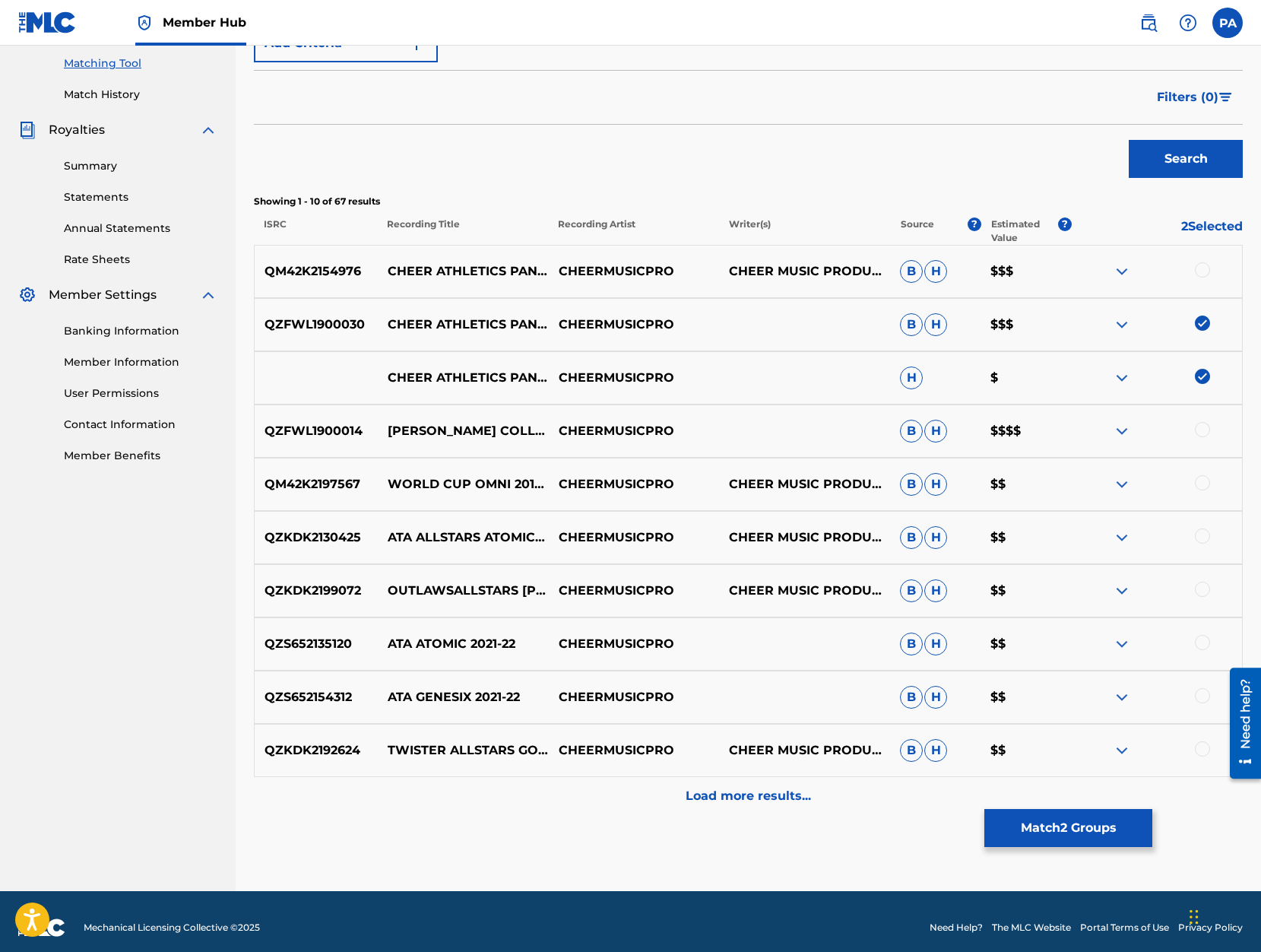
scroll to position [399, 0]
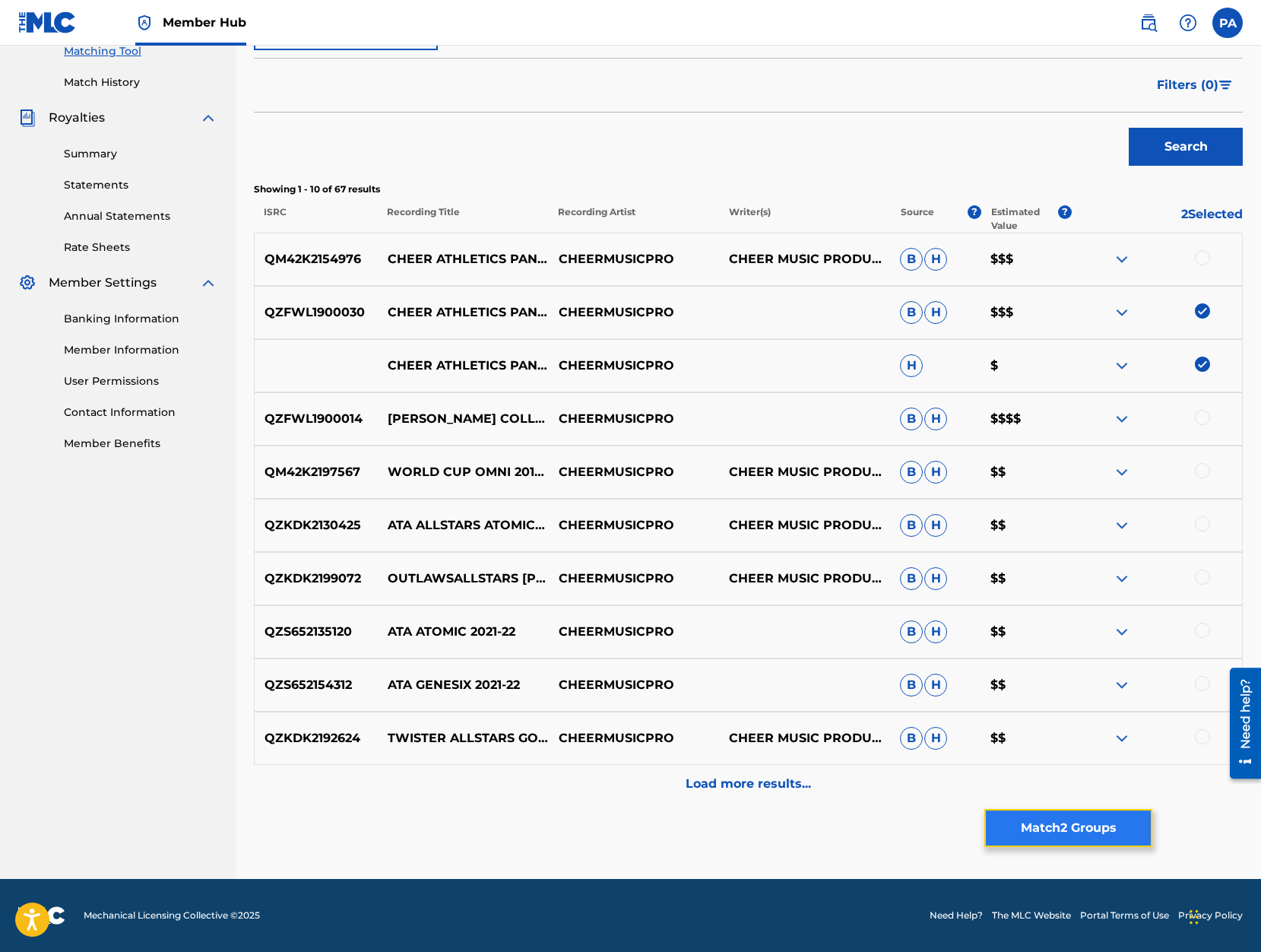
click at [1069, 831] on button "Match 2 Groups" at bounding box center [1068, 828] width 168 height 38
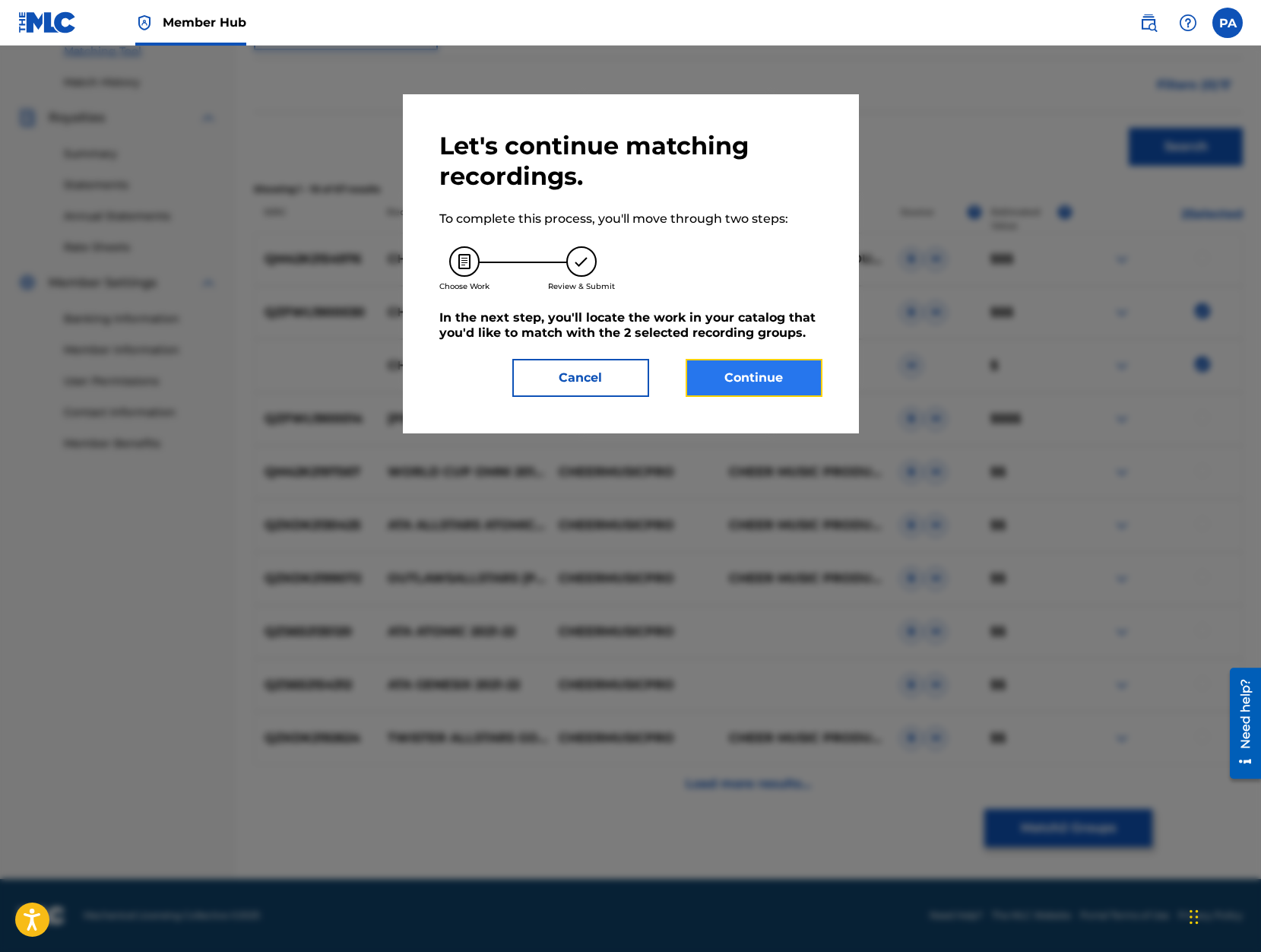
click at [748, 389] on button "Continue" at bounding box center [753, 377] width 136 height 38
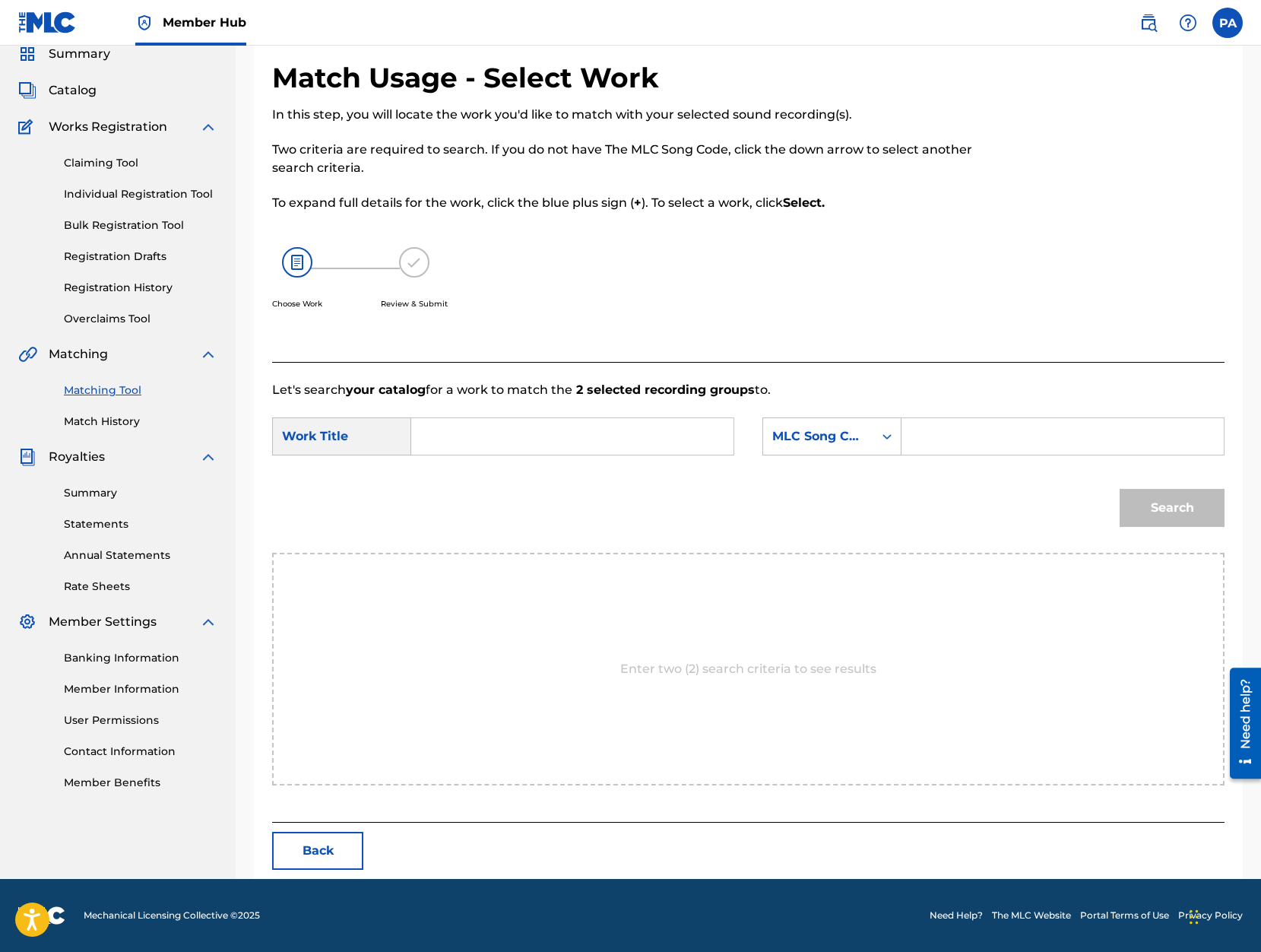
scroll to position [0, 0]
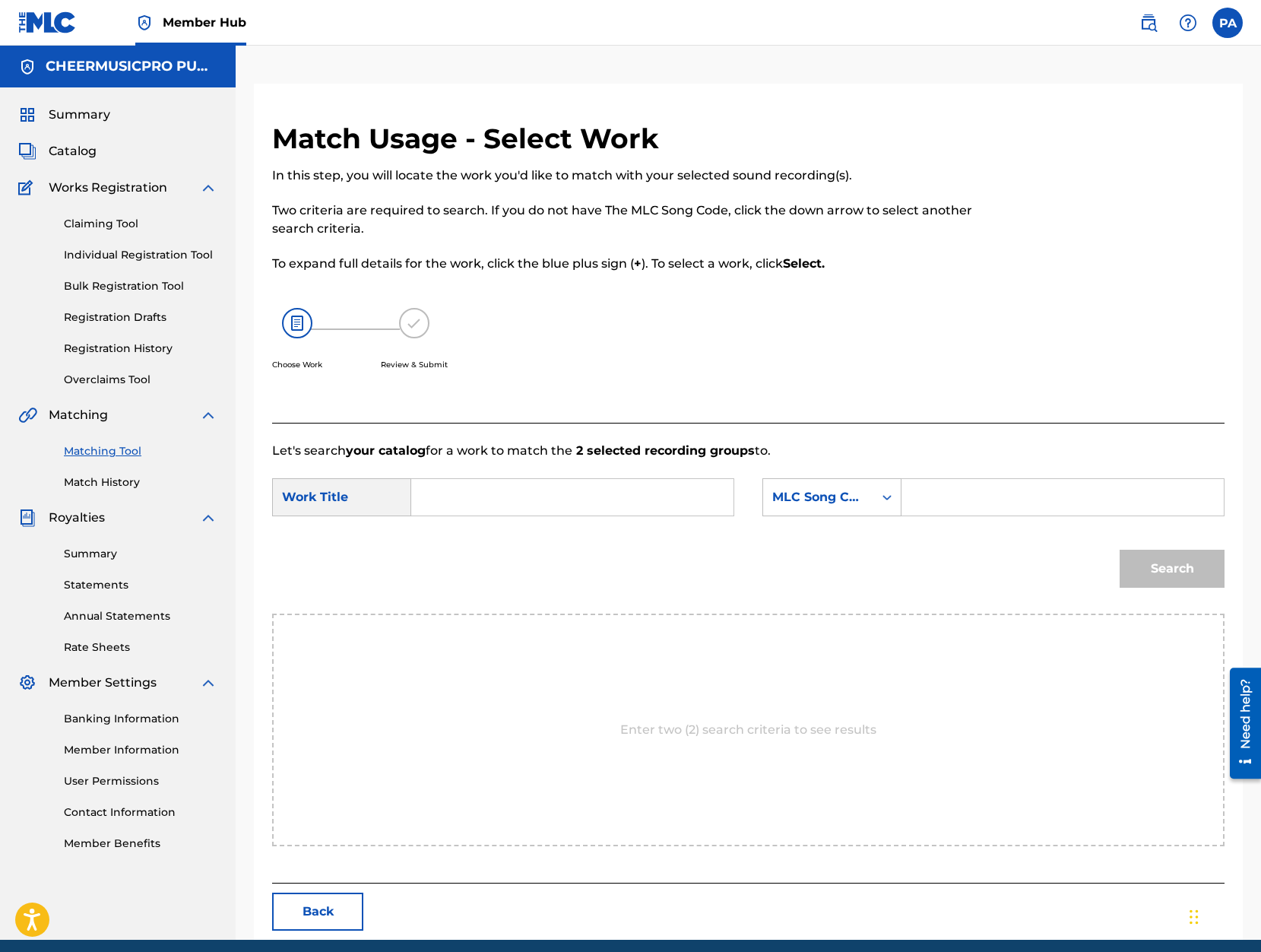
click at [447, 489] on input "Search Form" at bounding box center [572, 497] width 296 height 36
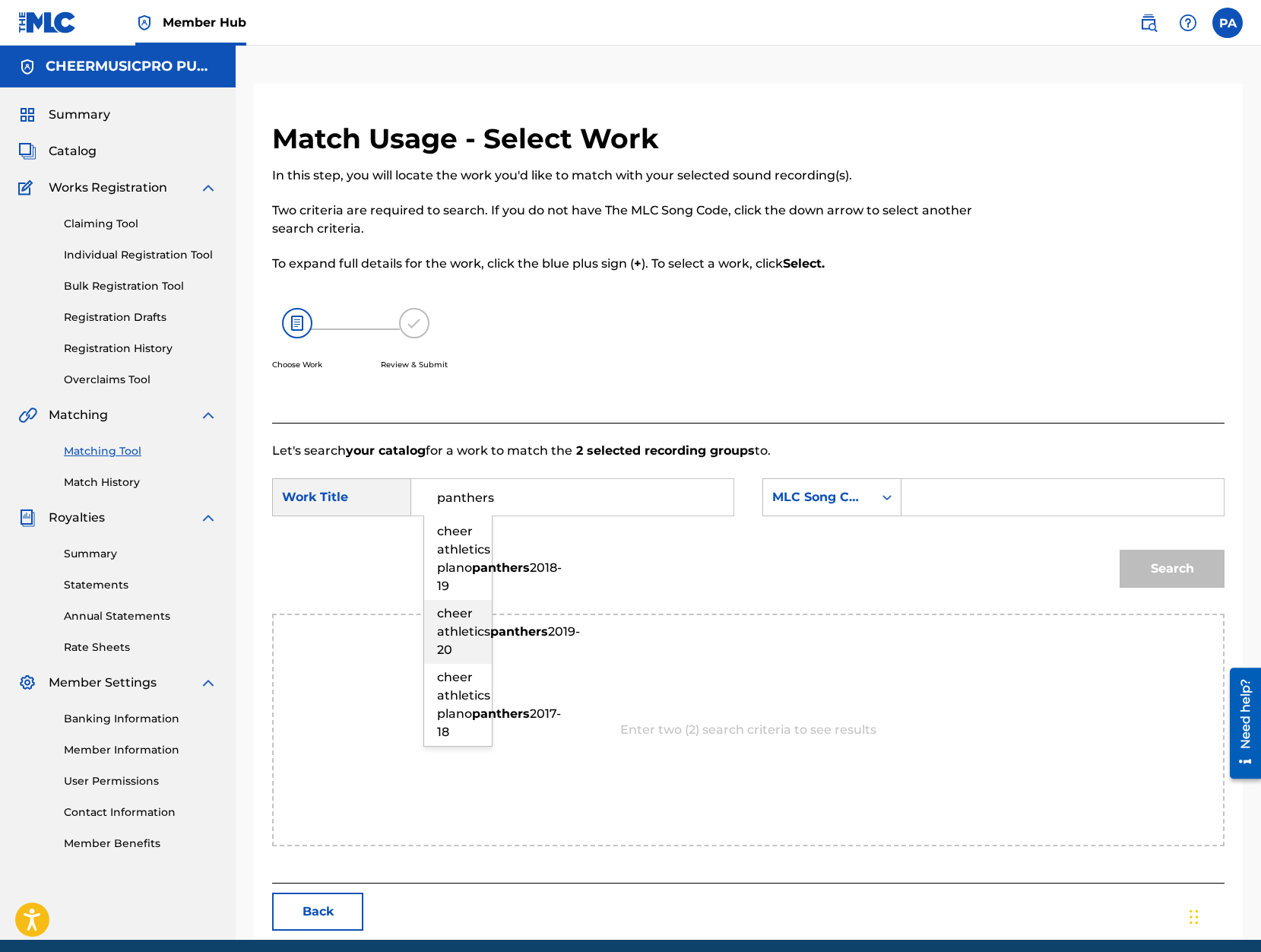
click at [459, 638] on span "cheer athletics" at bounding box center [463, 621] width 53 height 33
type input "cheer athletics panthers 2019-20"
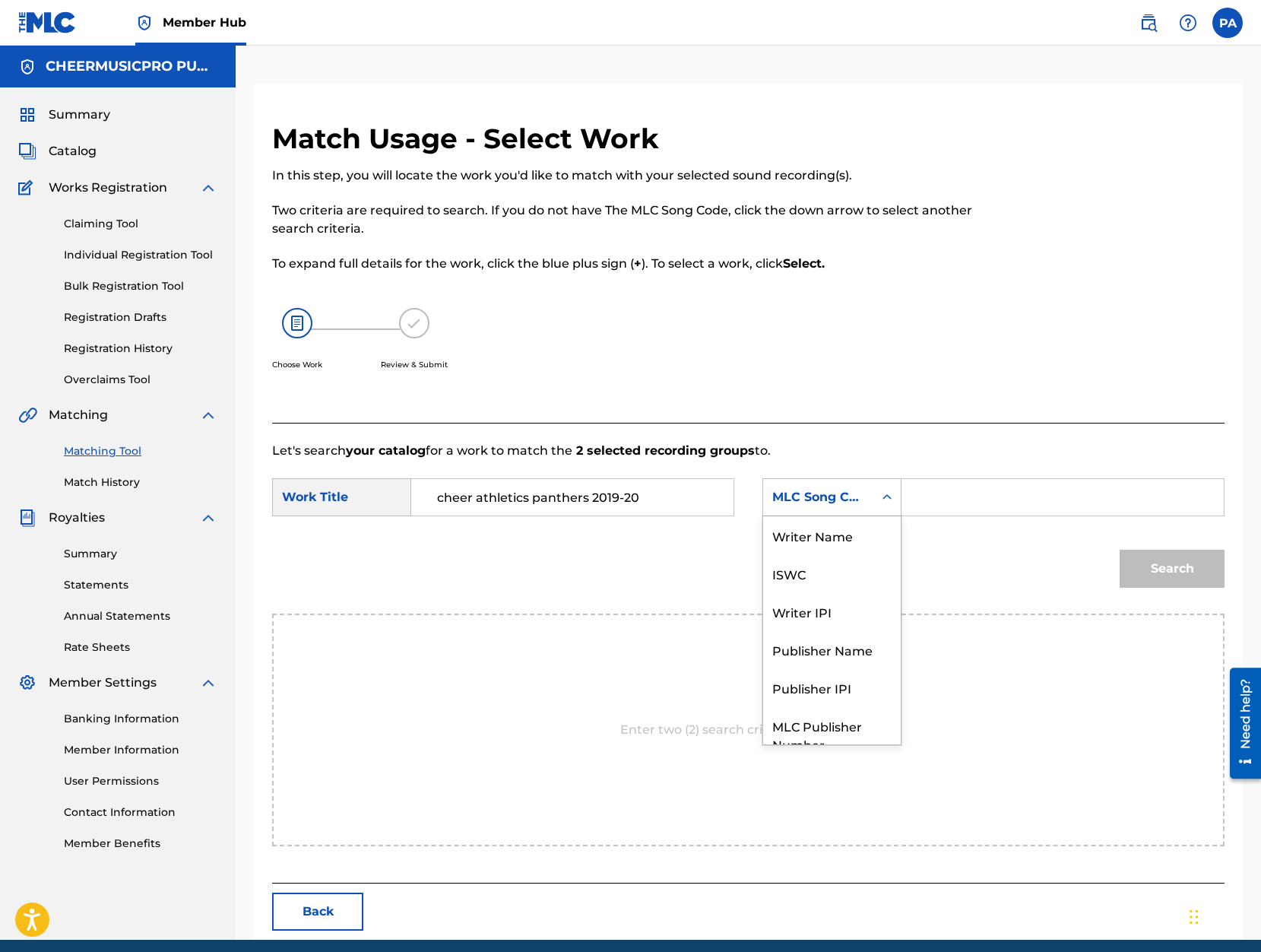
click at [821, 499] on div "MLC Song Code" at bounding box center [817, 497] width 92 height 19
click at [828, 538] on div "Writer Name" at bounding box center [832, 535] width 137 height 38
click at [951, 507] on input "Search Form" at bounding box center [1062, 497] width 296 height 36
paste input "Patrick Avard"
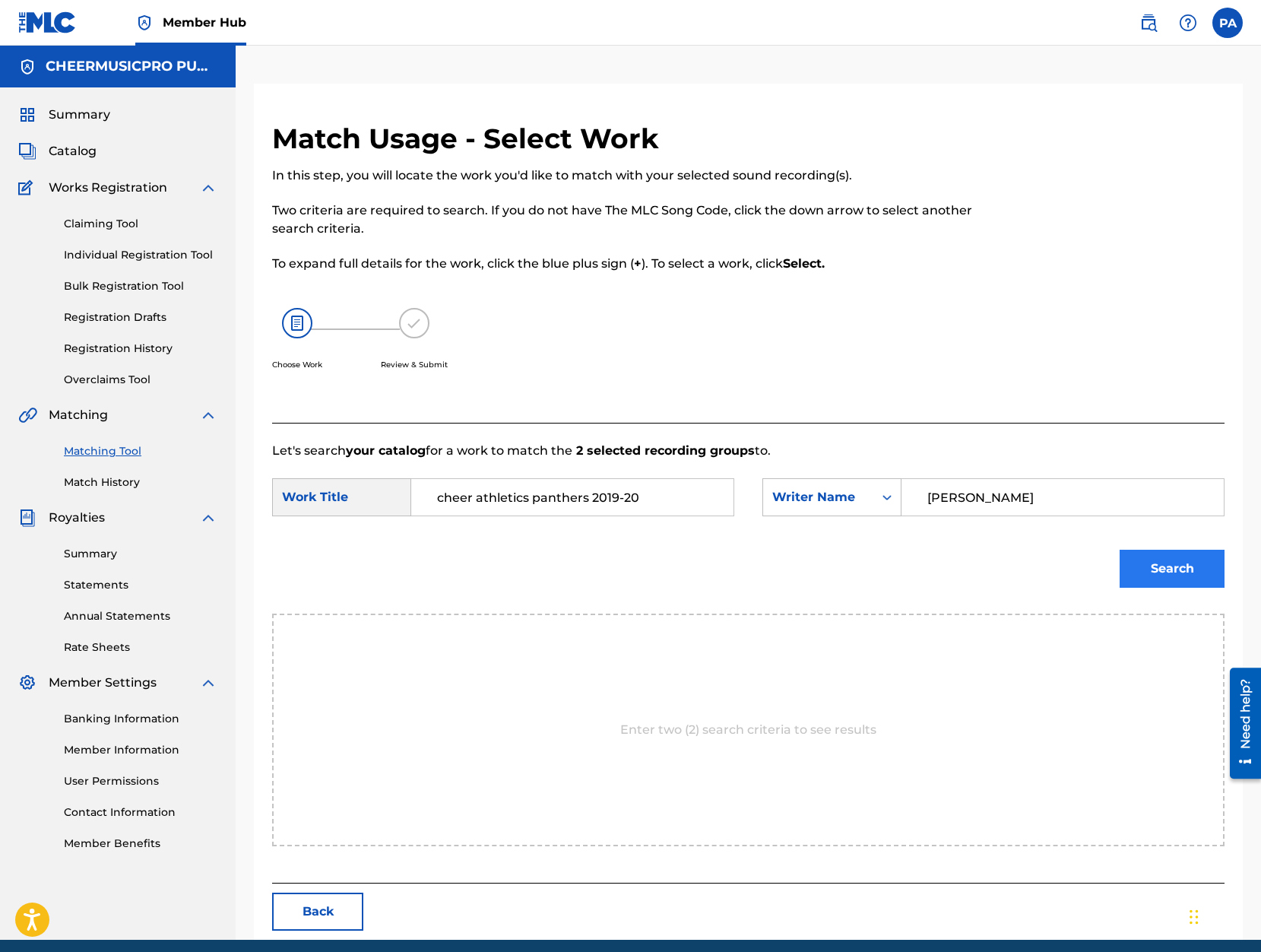
type input "Patrick Avard"
click at [1174, 562] on button "Search" at bounding box center [1171, 568] width 105 height 38
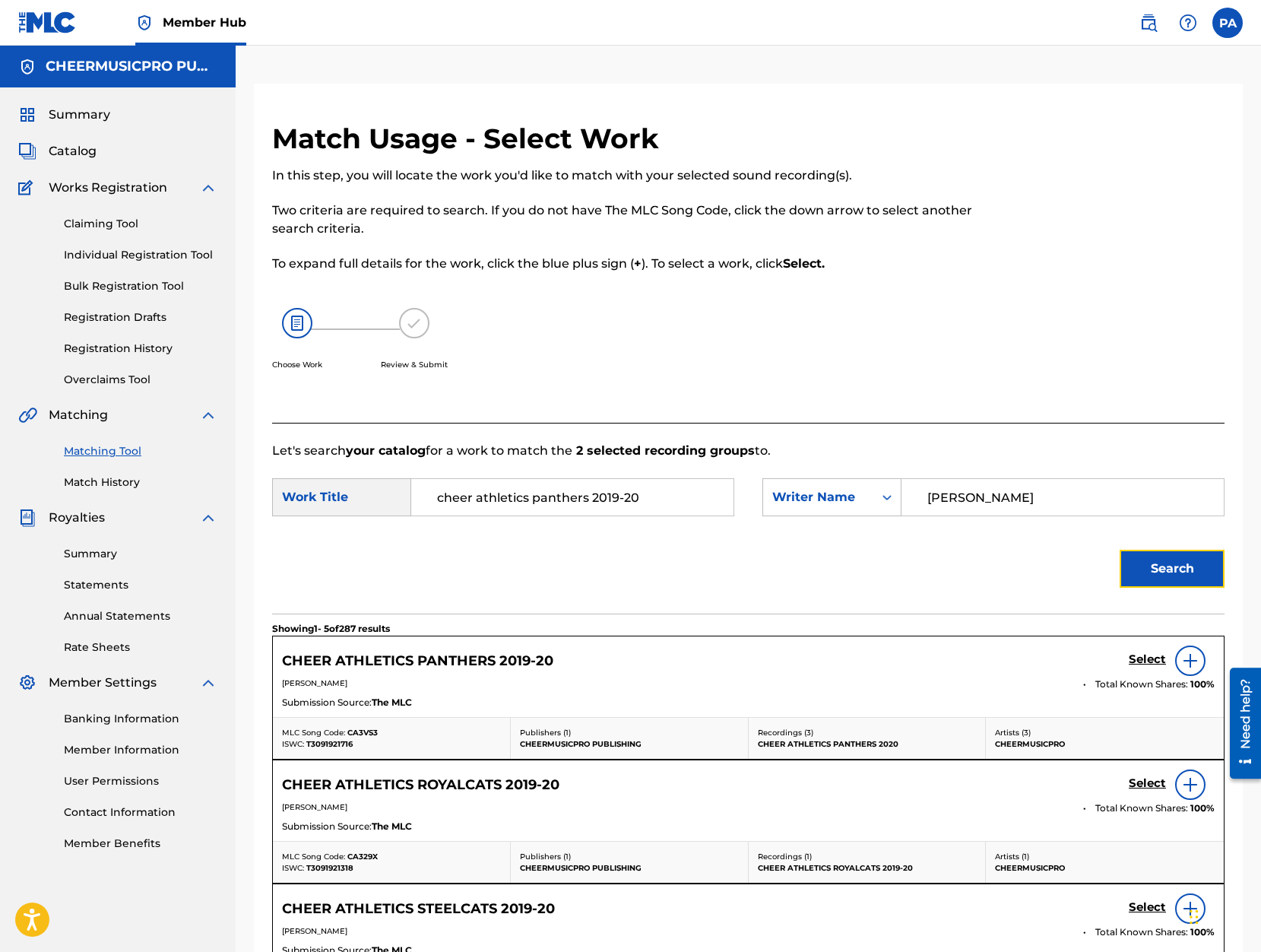
scroll to position [194, 0]
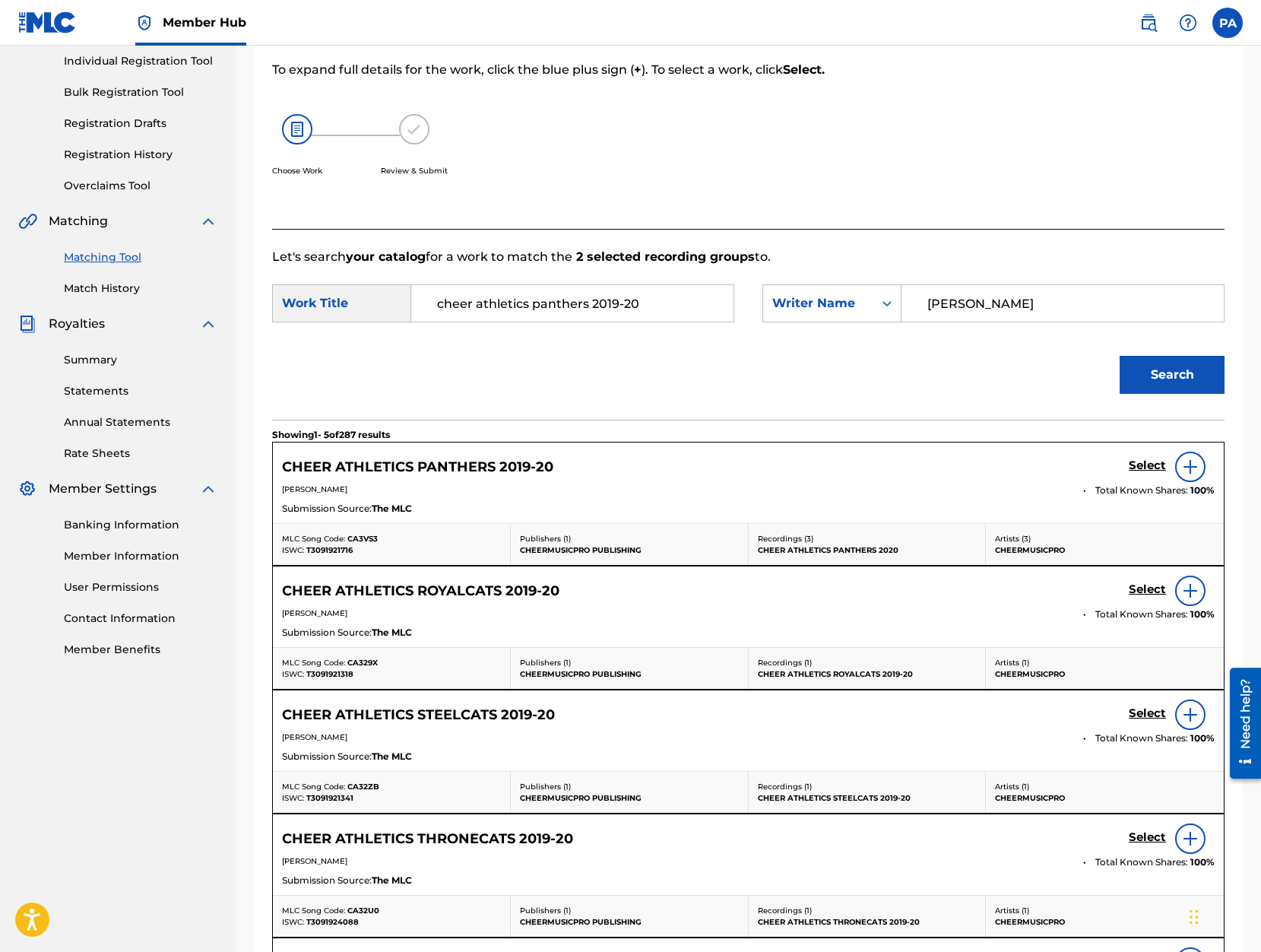
click at [1150, 458] on div "Select" at bounding box center [1171, 466] width 85 height 31
click at [1143, 463] on h5 "Select" at bounding box center [1147, 465] width 37 height 15
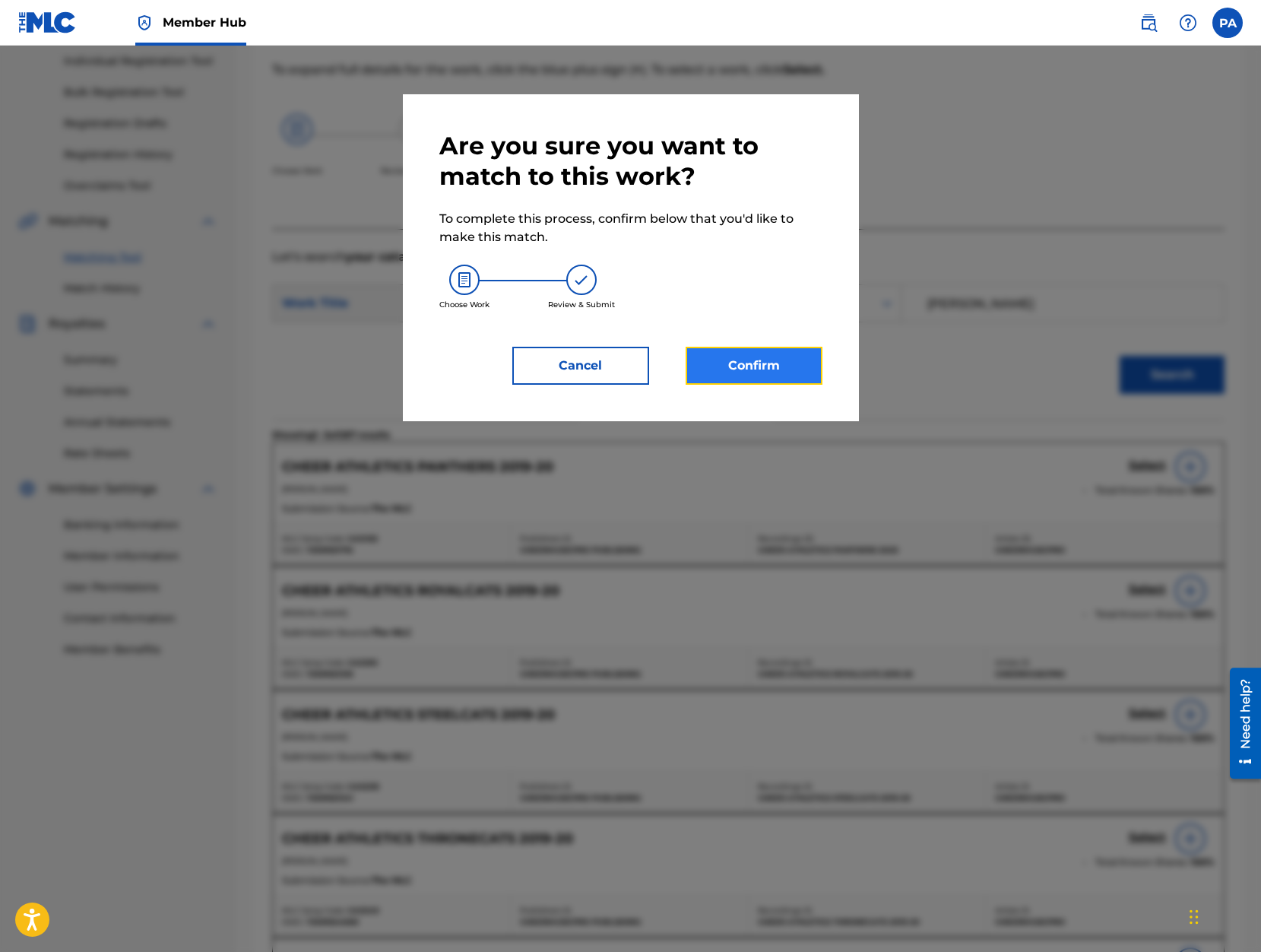
click at [736, 371] on button "Confirm" at bounding box center [753, 365] width 136 height 38
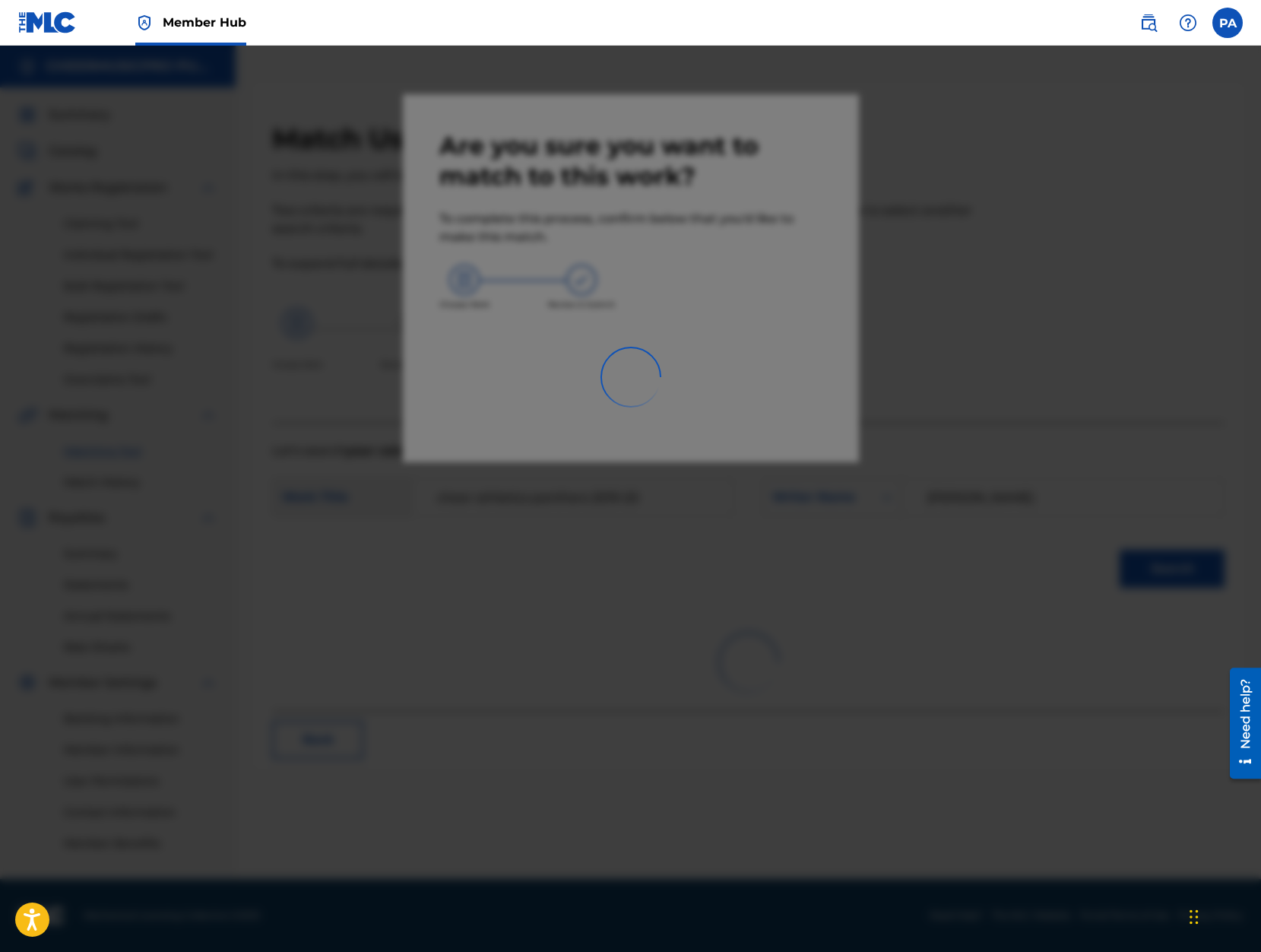
scroll to position [0, 0]
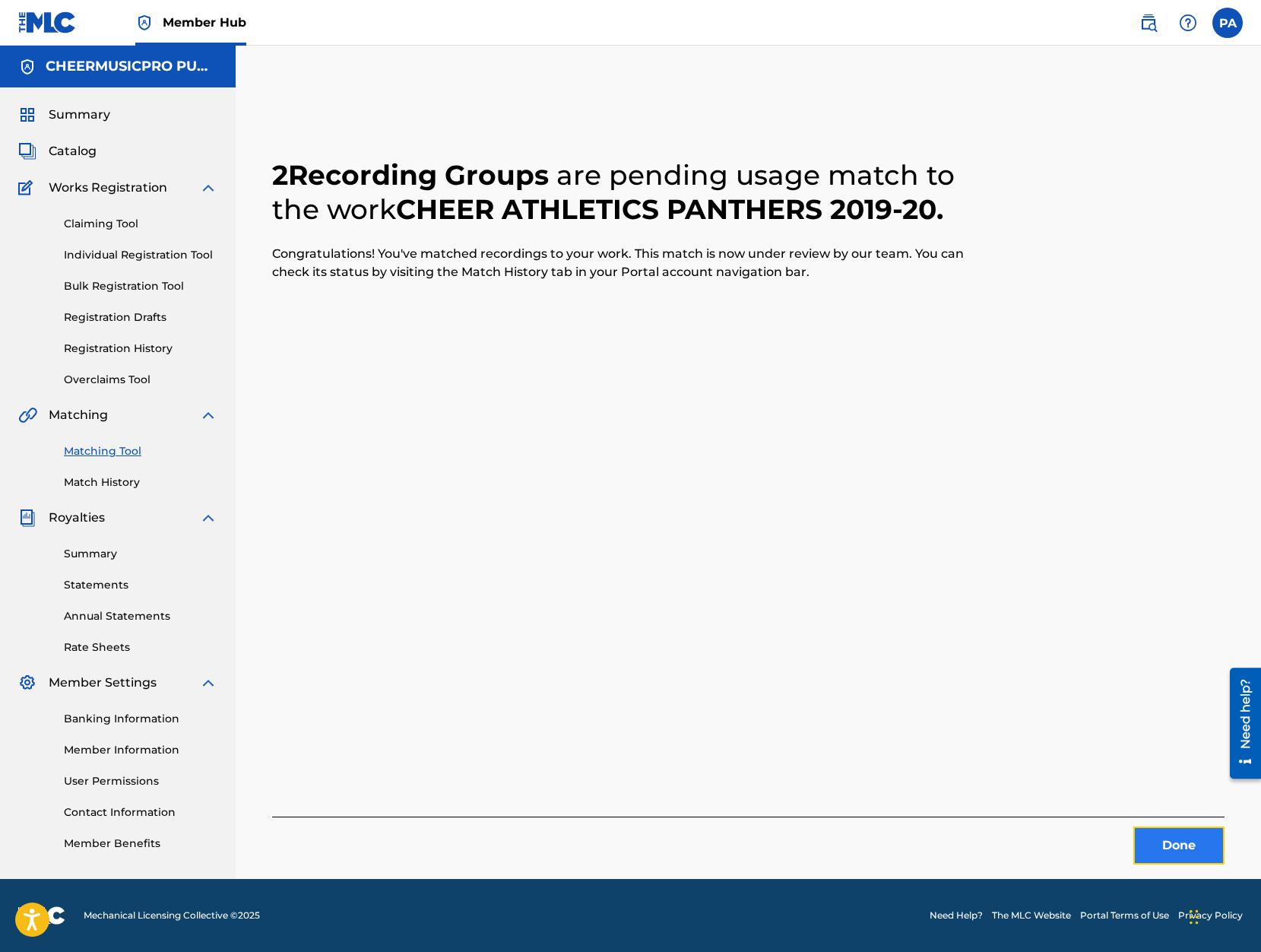
click at [1180, 839] on button "Done" at bounding box center [1178, 845] width 91 height 38
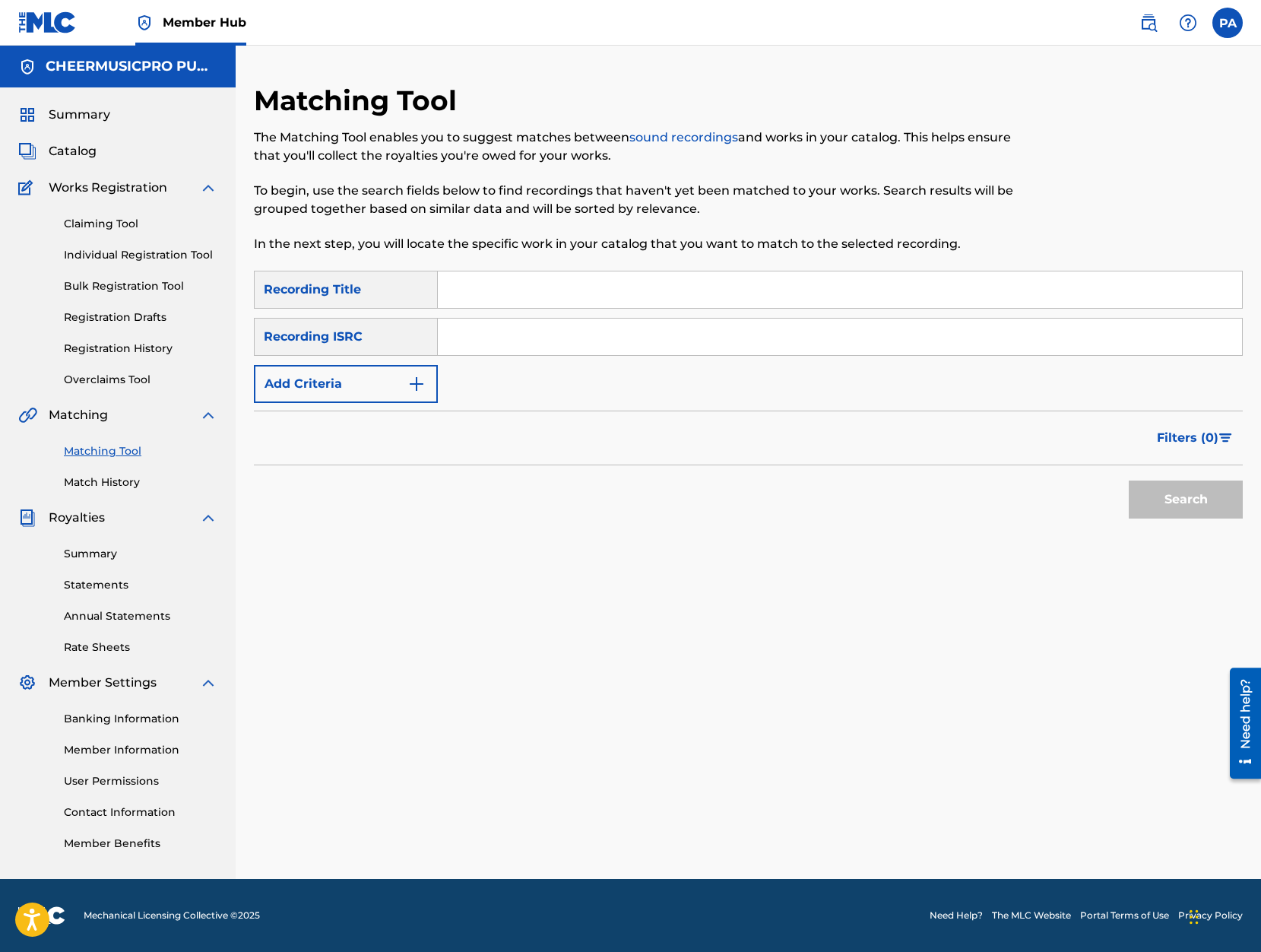
click at [473, 304] on input "Search Form" at bounding box center [839, 289] width 804 height 36
type input "colonels 2019-20"
click at [1180, 496] on button "Search" at bounding box center [1185, 499] width 114 height 38
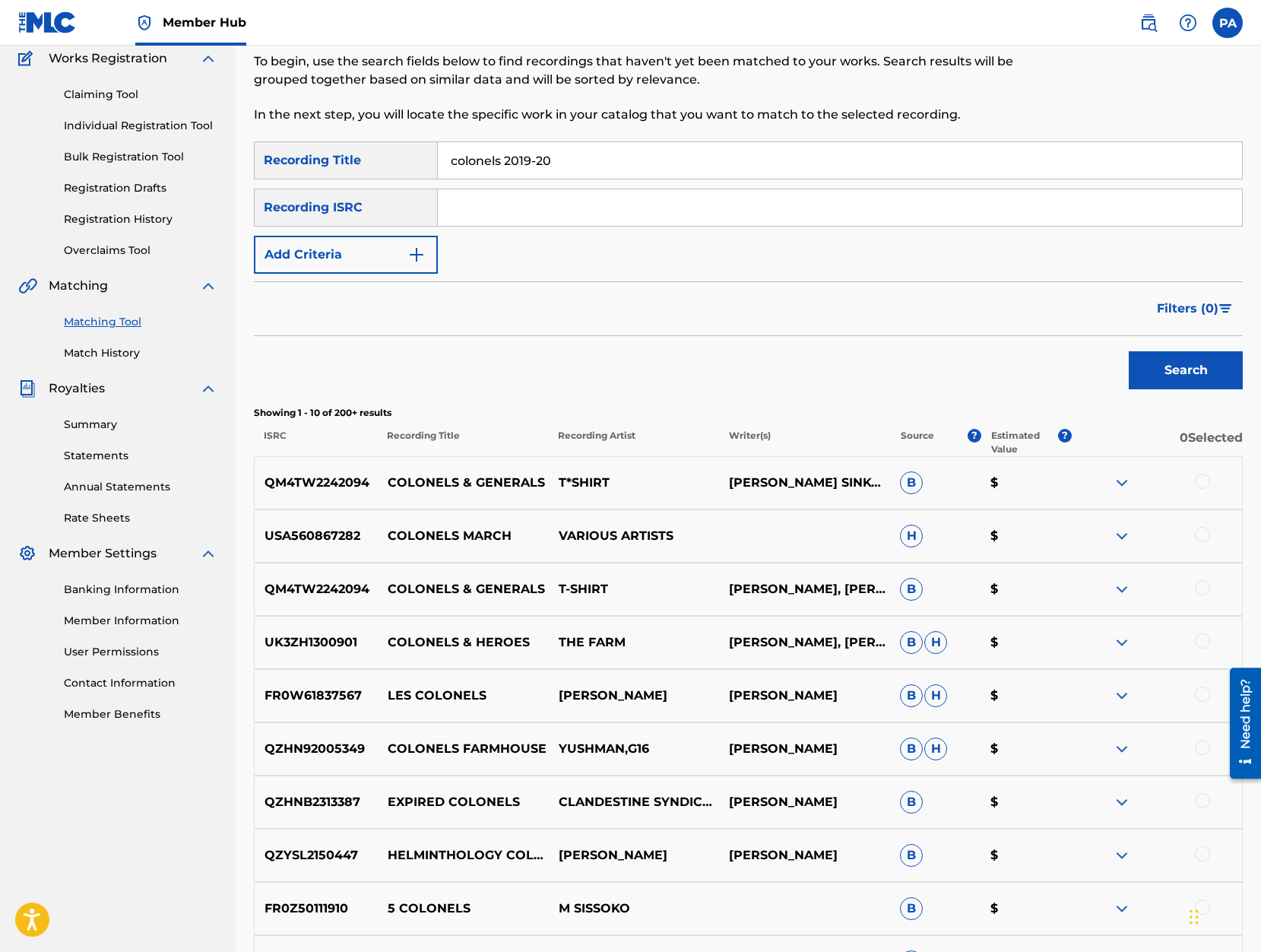
scroll to position [194, 0]
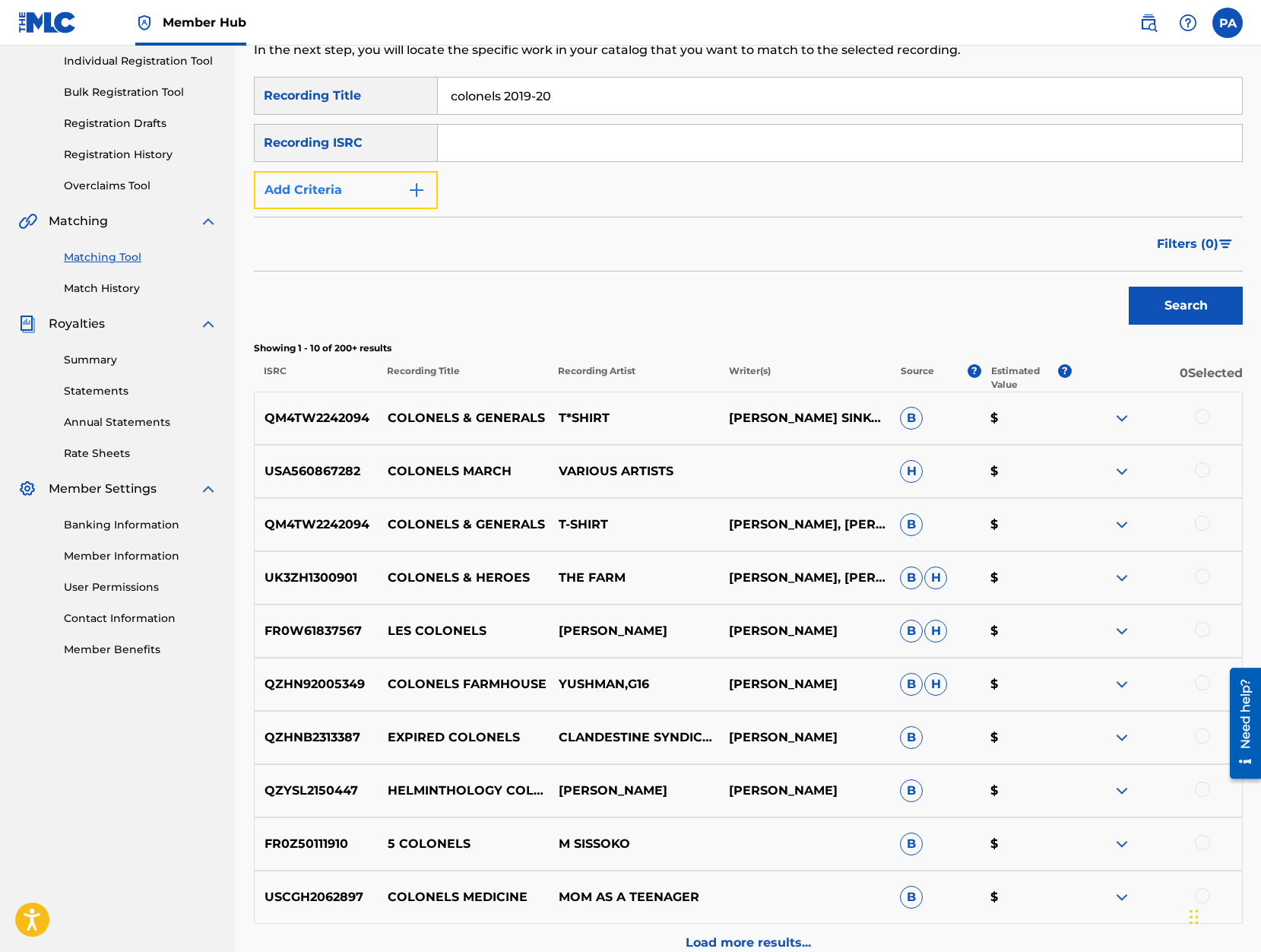
click at [319, 183] on button "Add Criteria" at bounding box center [345, 189] width 184 height 38
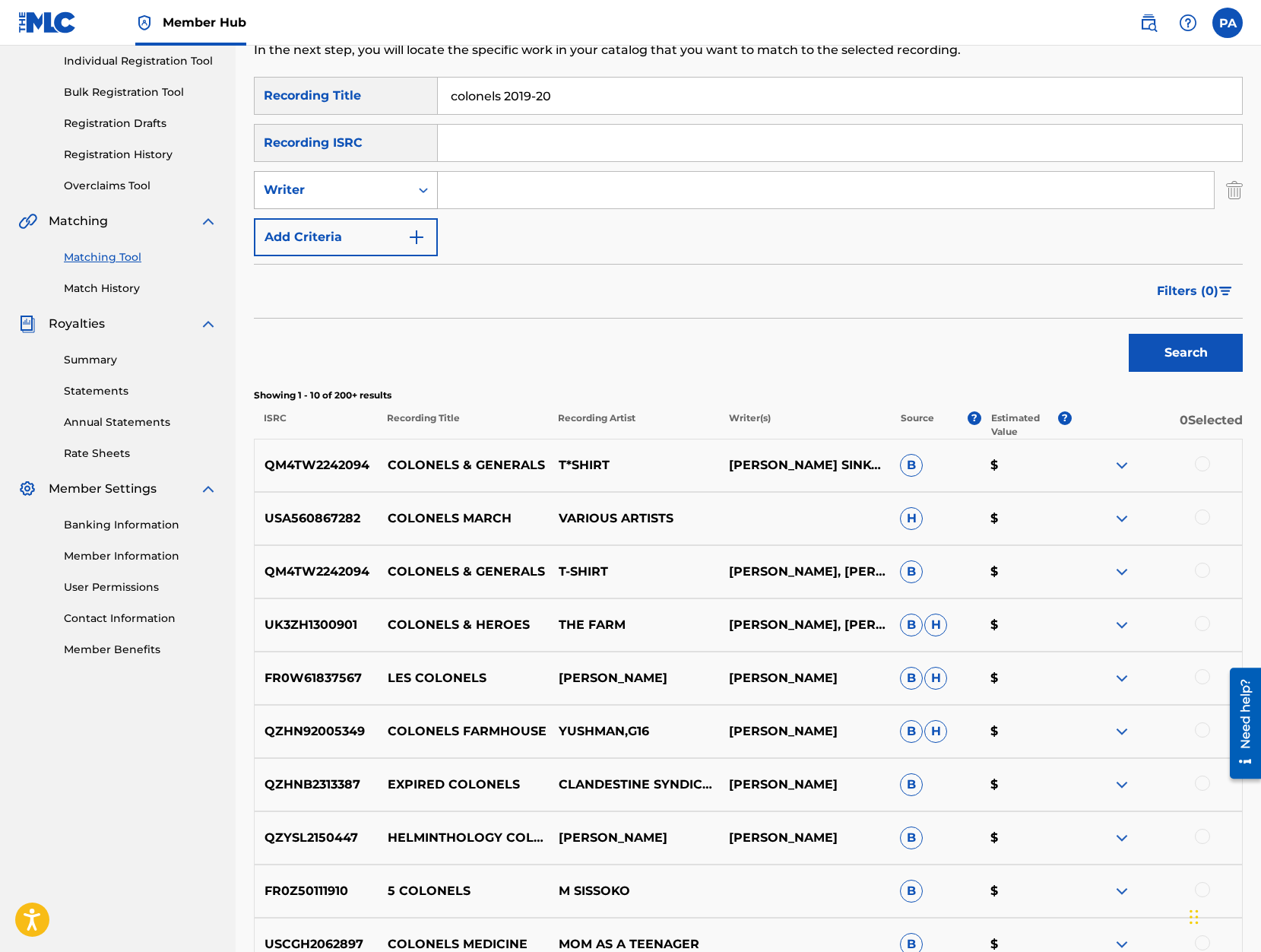
click at [318, 196] on div "Writer" at bounding box center [332, 190] width 136 height 19
click at [323, 223] on div "Recording Artist" at bounding box center [345, 228] width 182 height 38
click at [526, 188] on input "Search Form" at bounding box center [826, 189] width 776 height 36
type input "cheermusicpro"
click at [1178, 349] on button "Search" at bounding box center [1185, 352] width 114 height 38
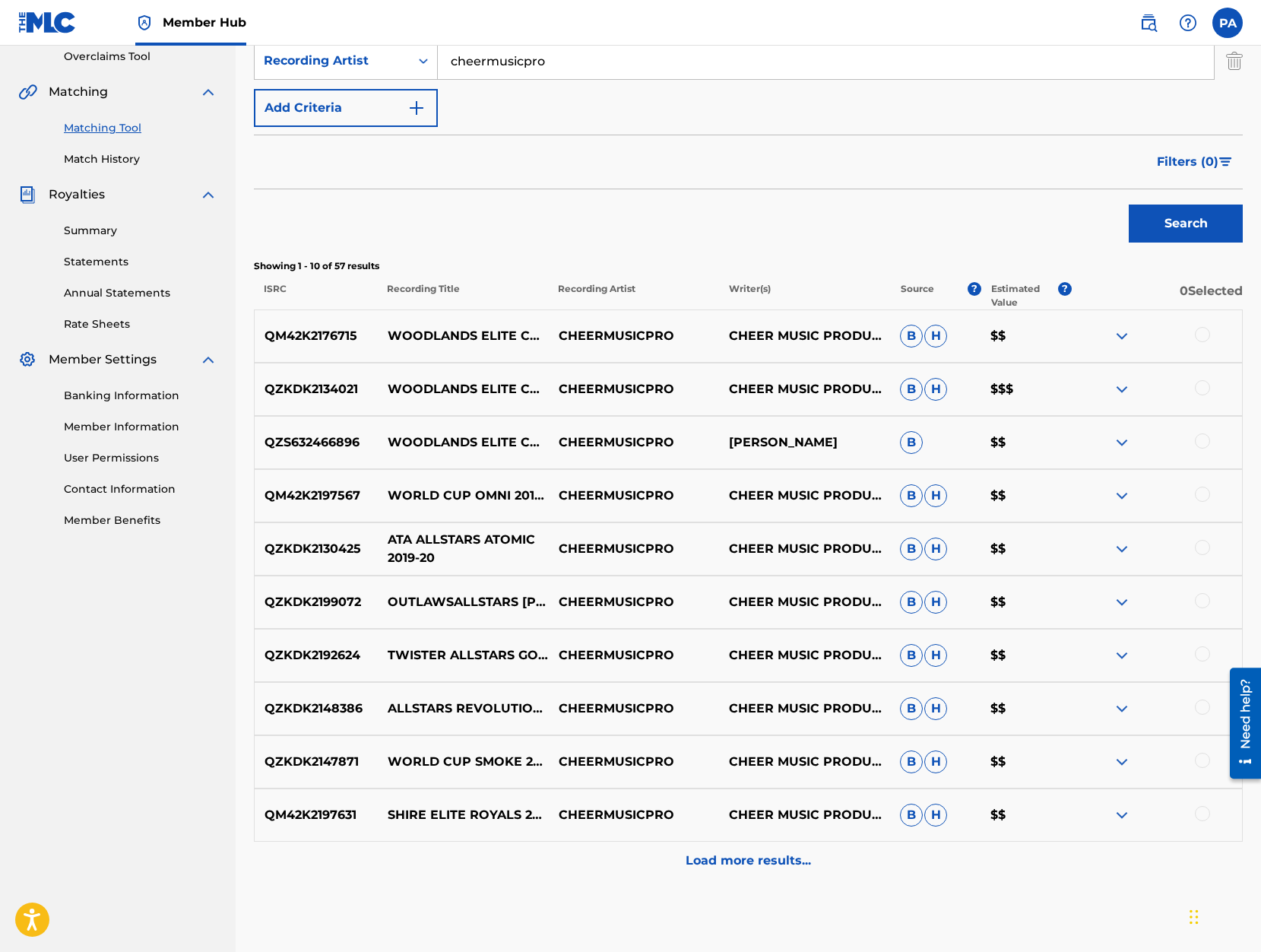
scroll to position [0, 0]
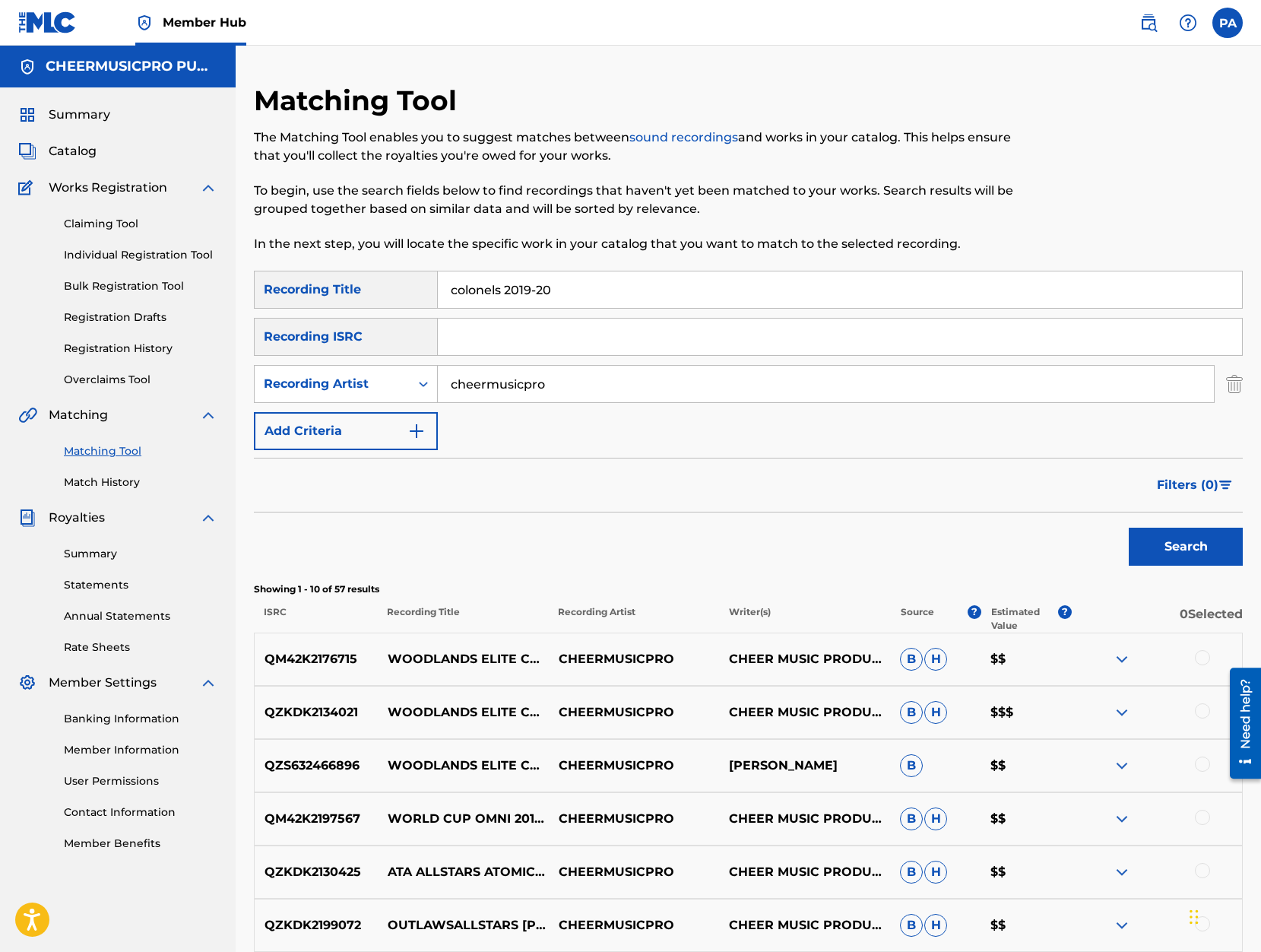
drag, startPoint x: 504, startPoint y: 291, endPoint x: 291, endPoint y: 292, distance: 213.0
click at [437, 292] on input "colonels 2019-20" at bounding box center [839, 289] width 804 height 36
type input "world cup shooting stars 2019-20"
click at [1128, 528] on button "Search" at bounding box center [1185, 546] width 114 height 38
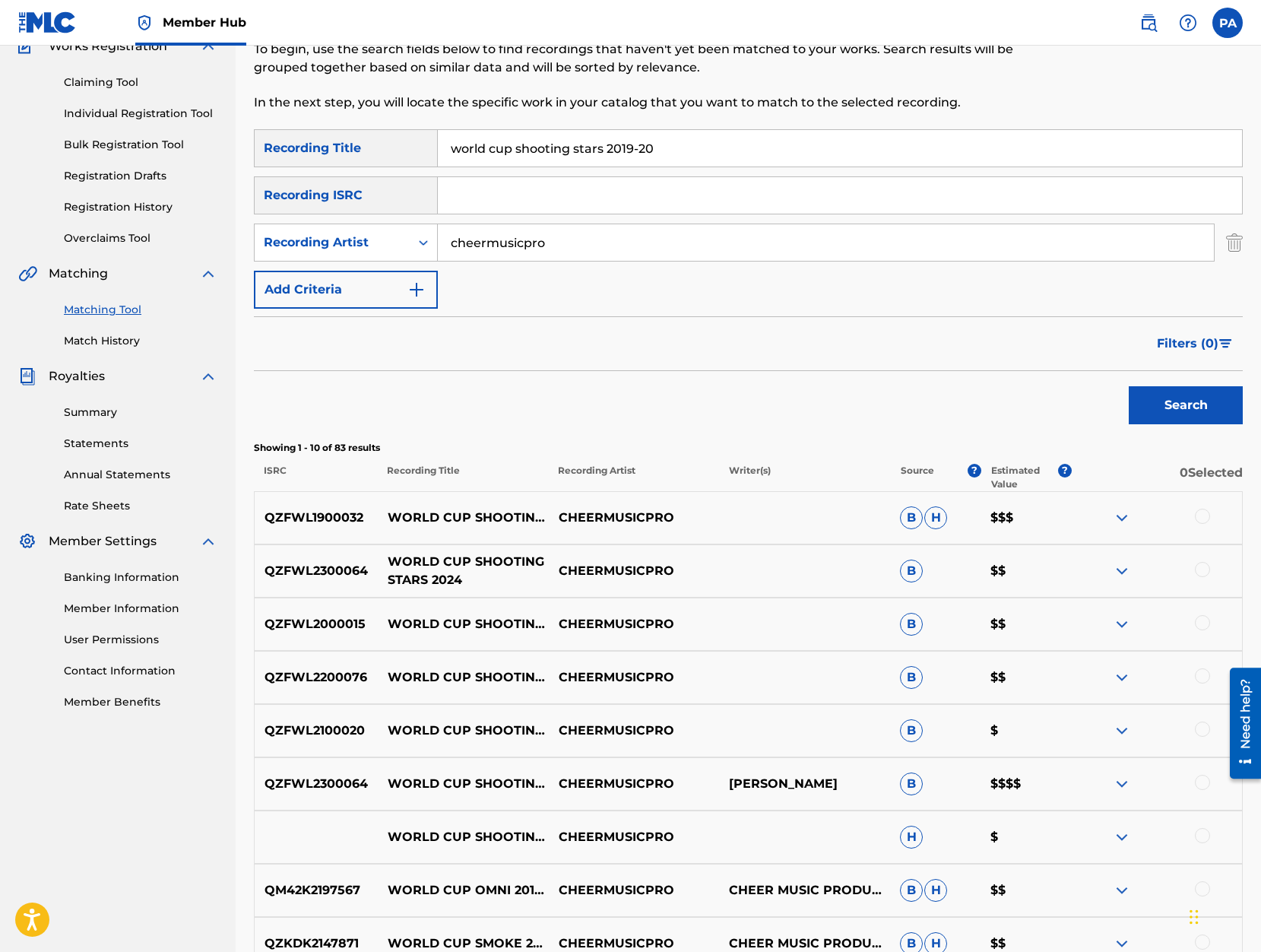
scroll to position [206, 0]
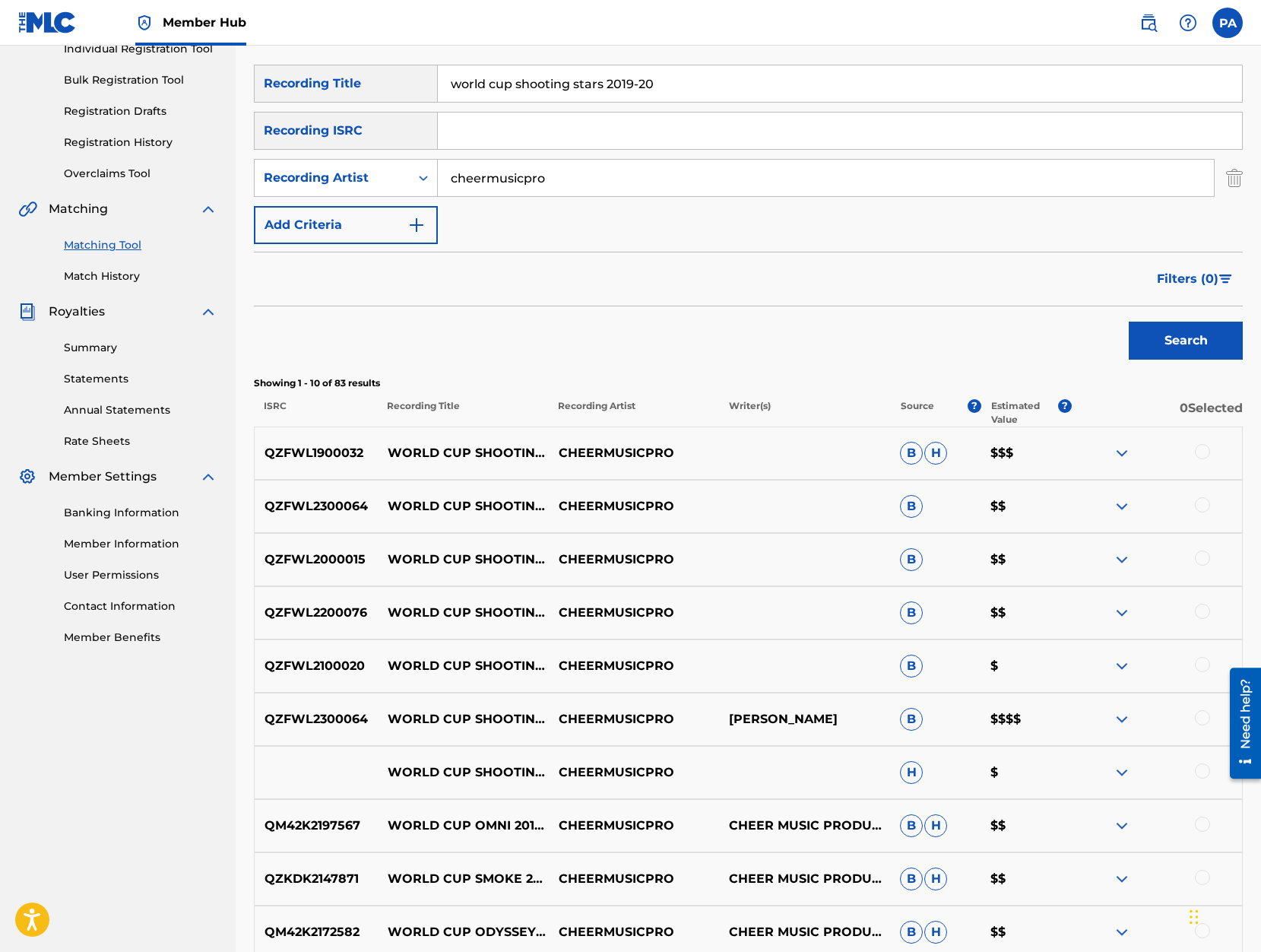
click at [1204, 450] on div at bounding box center [1202, 451] width 15 height 15
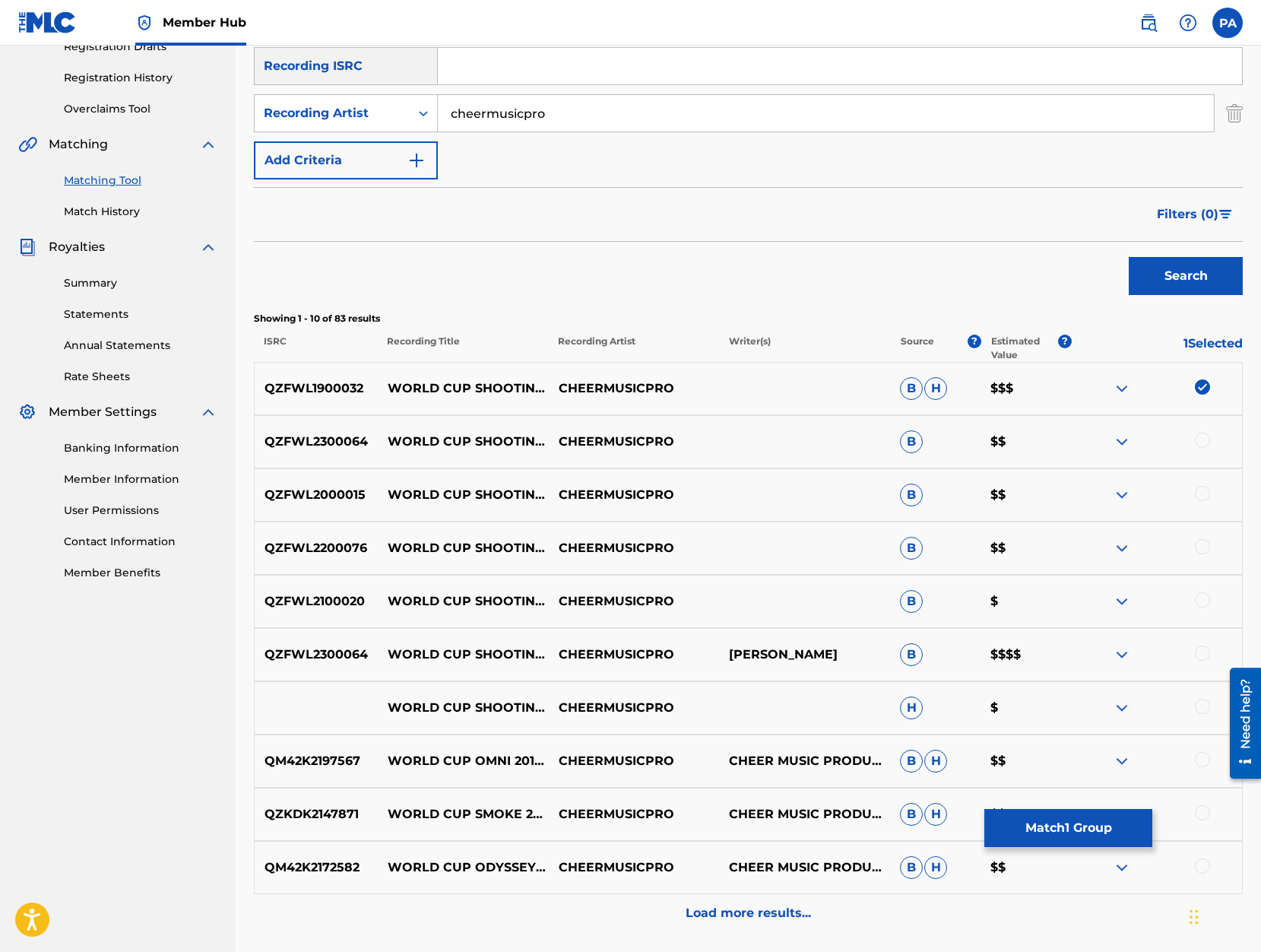
click at [1203, 709] on div at bounding box center [1202, 706] width 15 height 15
click at [1120, 387] on img at bounding box center [1122, 388] width 19 height 19
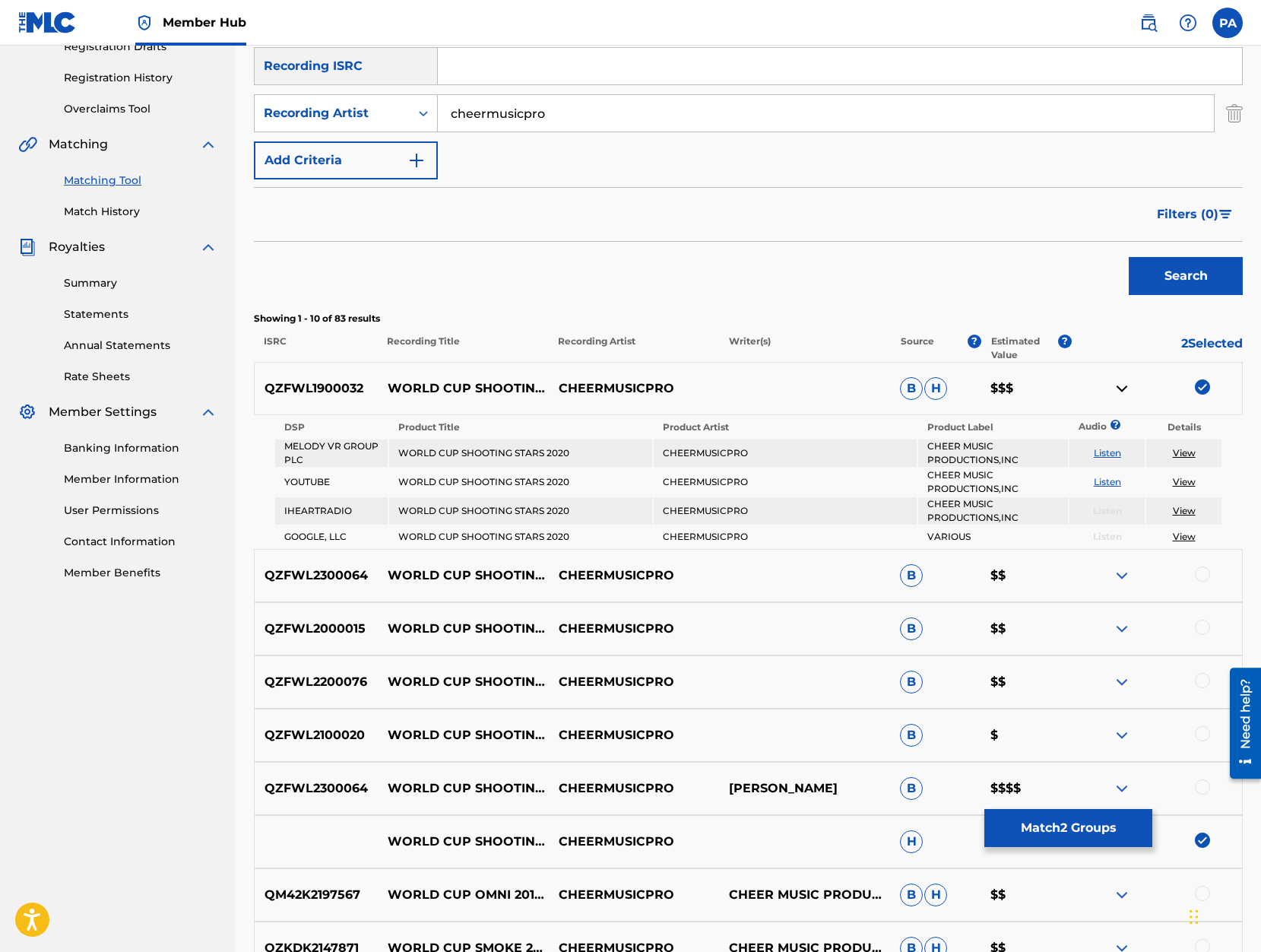
click at [1120, 387] on img at bounding box center [1122, 388] width 19 height 19
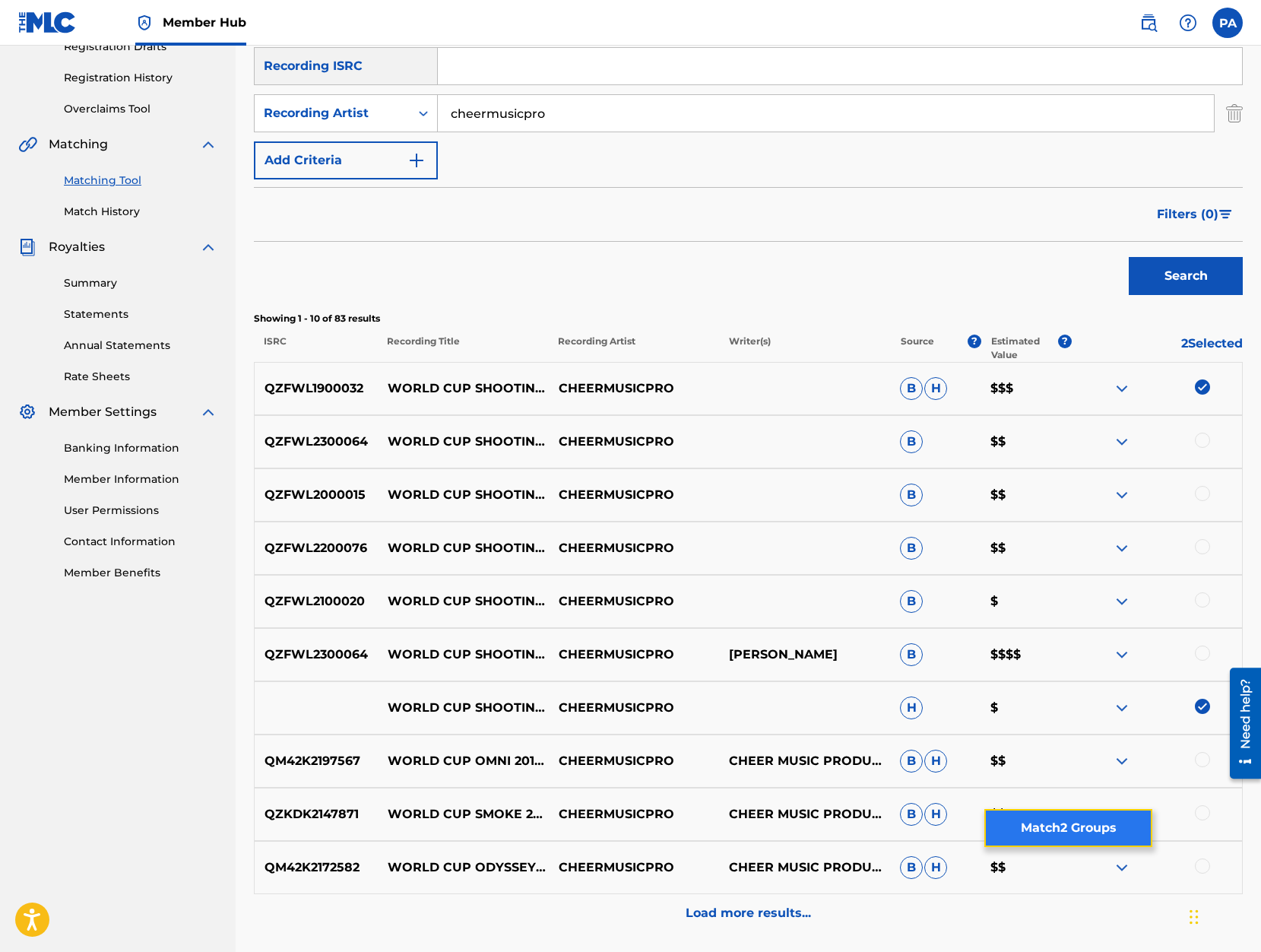
click at [1057, 826] on button "Match 2 Groups" at bounding box center [1068, 828] width 168 height 38
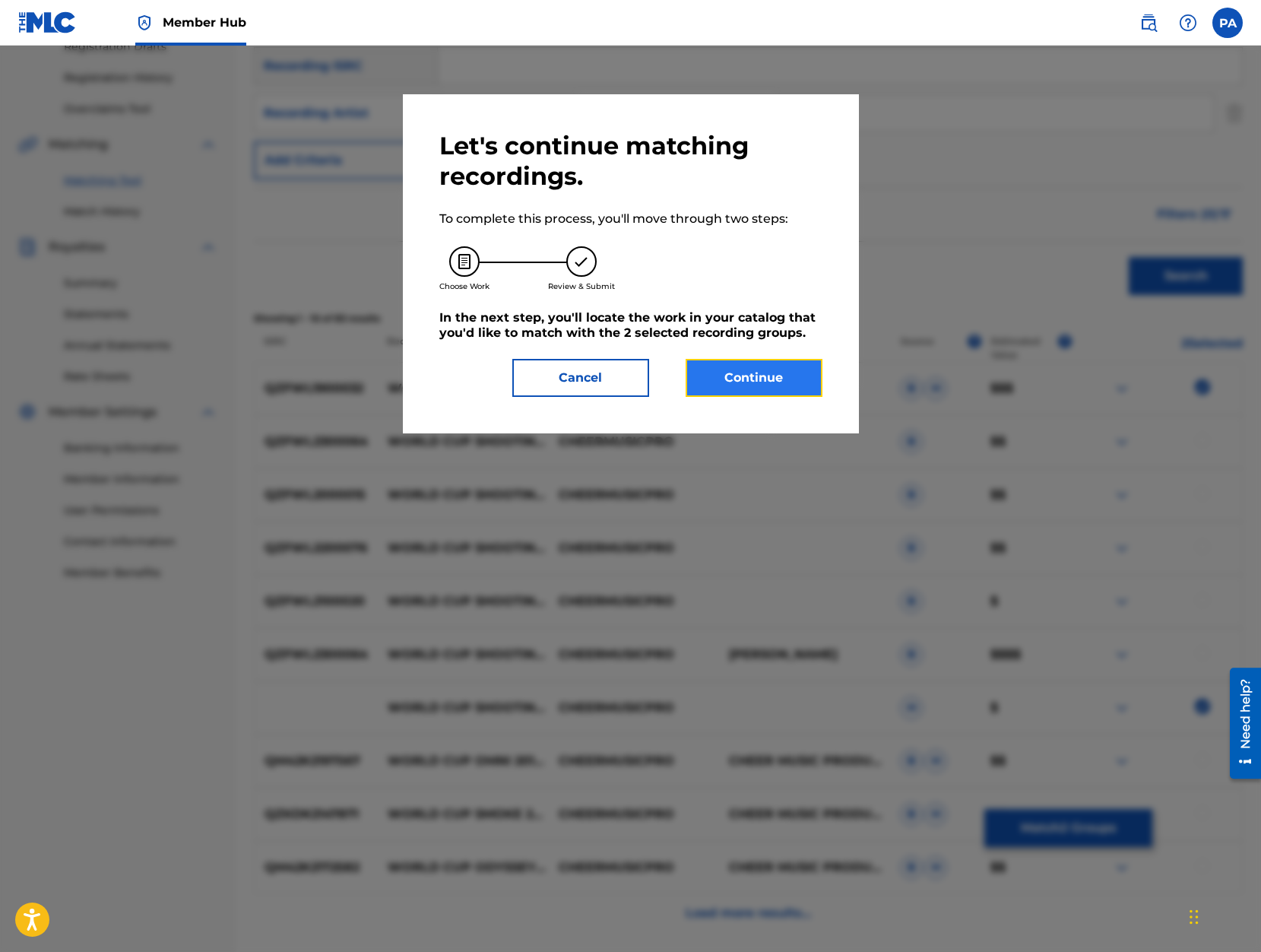
click at [769, 382] on button "Continue" at bounding box center [753, 377] width 136 height 38
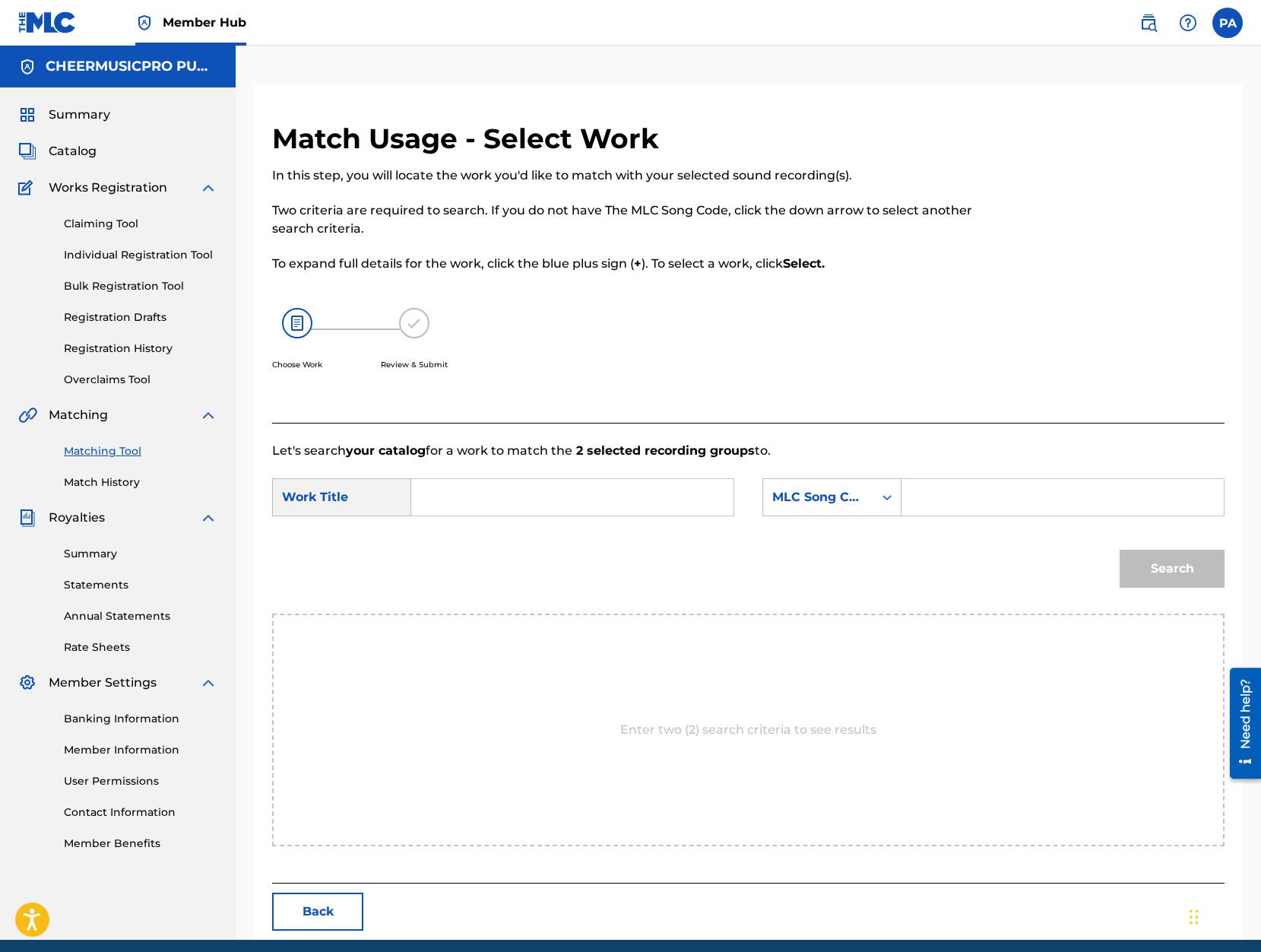
click at [361, 501] on div "Work Title" at bounding box center [342, 497] width 139 height 38
click at [475, 502] on input "Search Form" at bounding box center [572, 497] width 296 height 36
click at [455, 576] on div "world cup allstars shooting stars 2019 -20" at bounding box center [458, 577] width 68 height 119
type input "world cup allstars shooting stars 2019-20"
click at [830, 488] on div "MLC Song Code" at bounding box center [817, 497] width 92 height 19
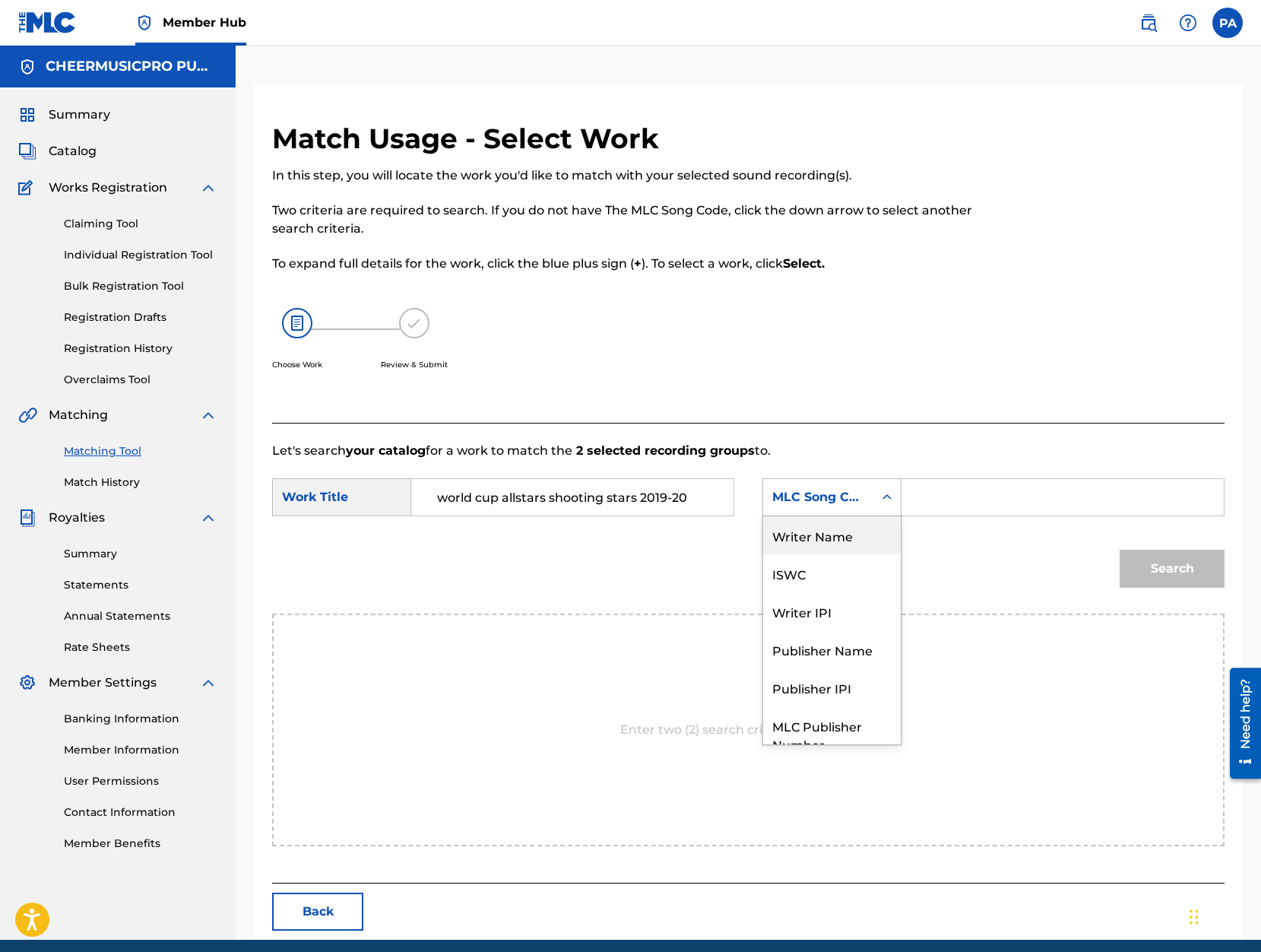
click at [856, 542] on div "Writer Name" at bounding box center [832, 535] width 137 height 38
click at [967, 500] on input "Search Form" at bounding box center [1062, 497] width 296 height 36
paste input "Patrick Avard"
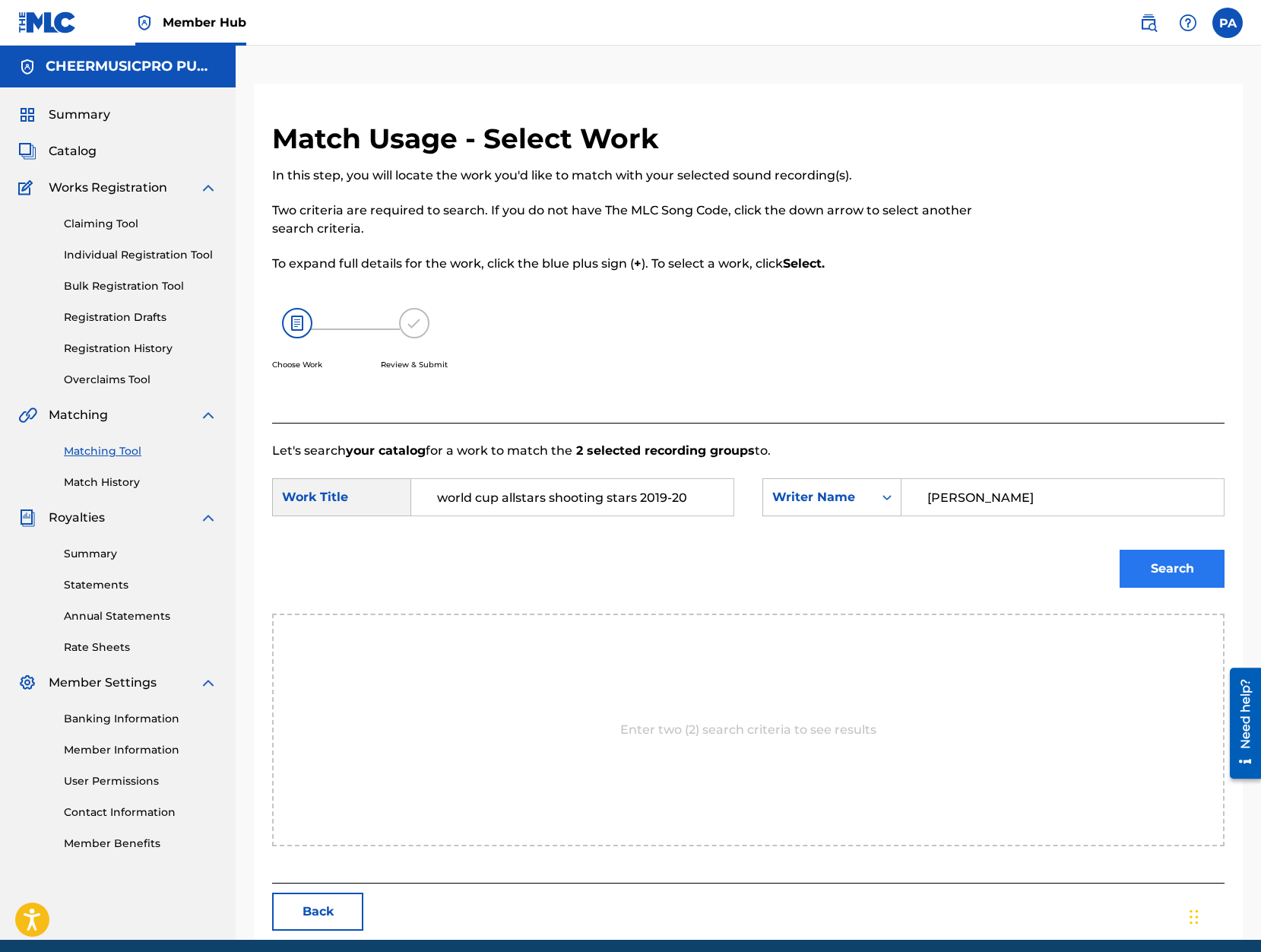
type input "Patrick Avard"
click at [1150, 580] on button "Search" at bounding box center [1171, 568] width 105 height 38
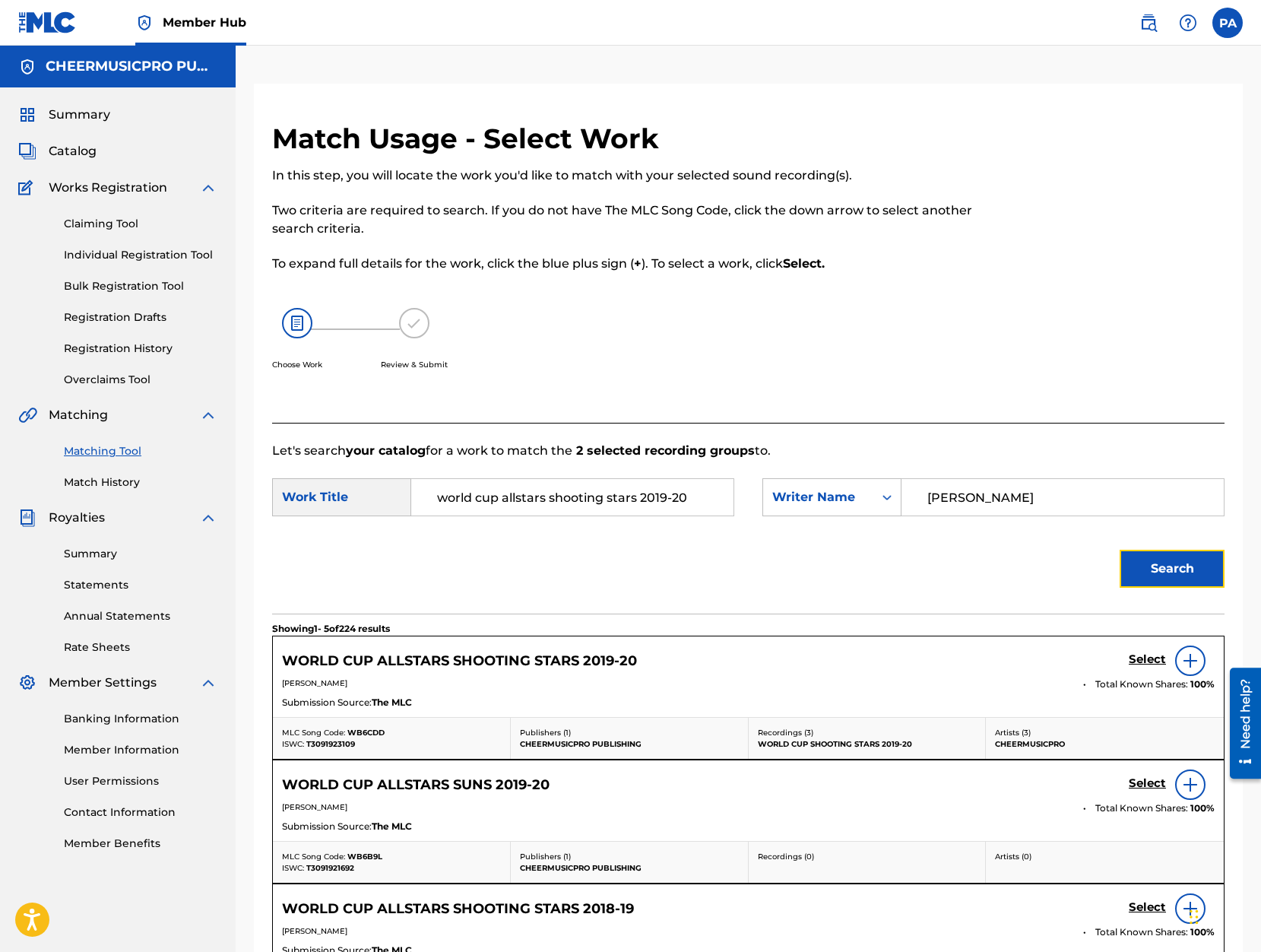
scroll to position [129, 0]
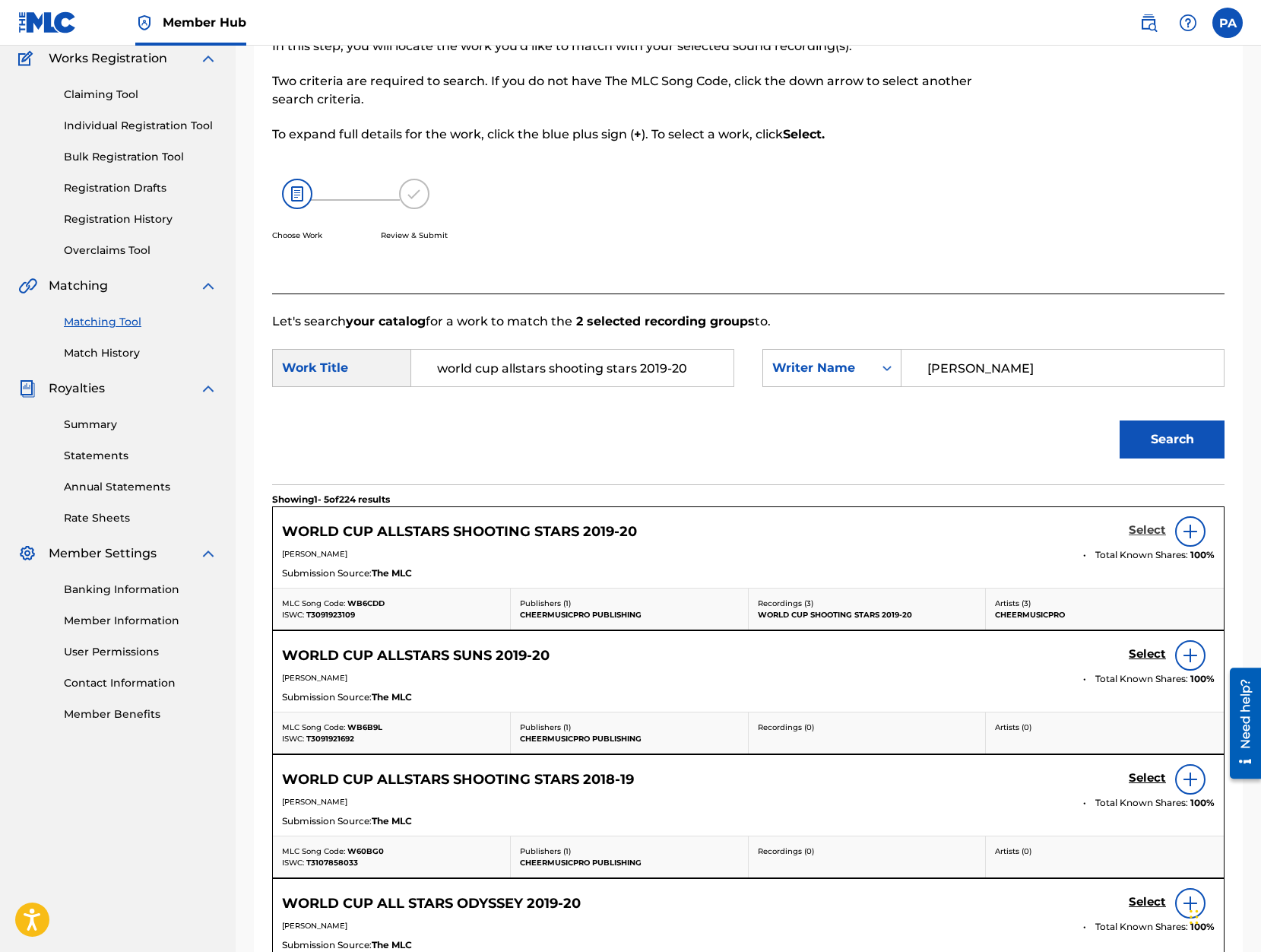
click at [1147, 532] on h5 "Select" at bounding box center [1147, 530] width 37 height 15
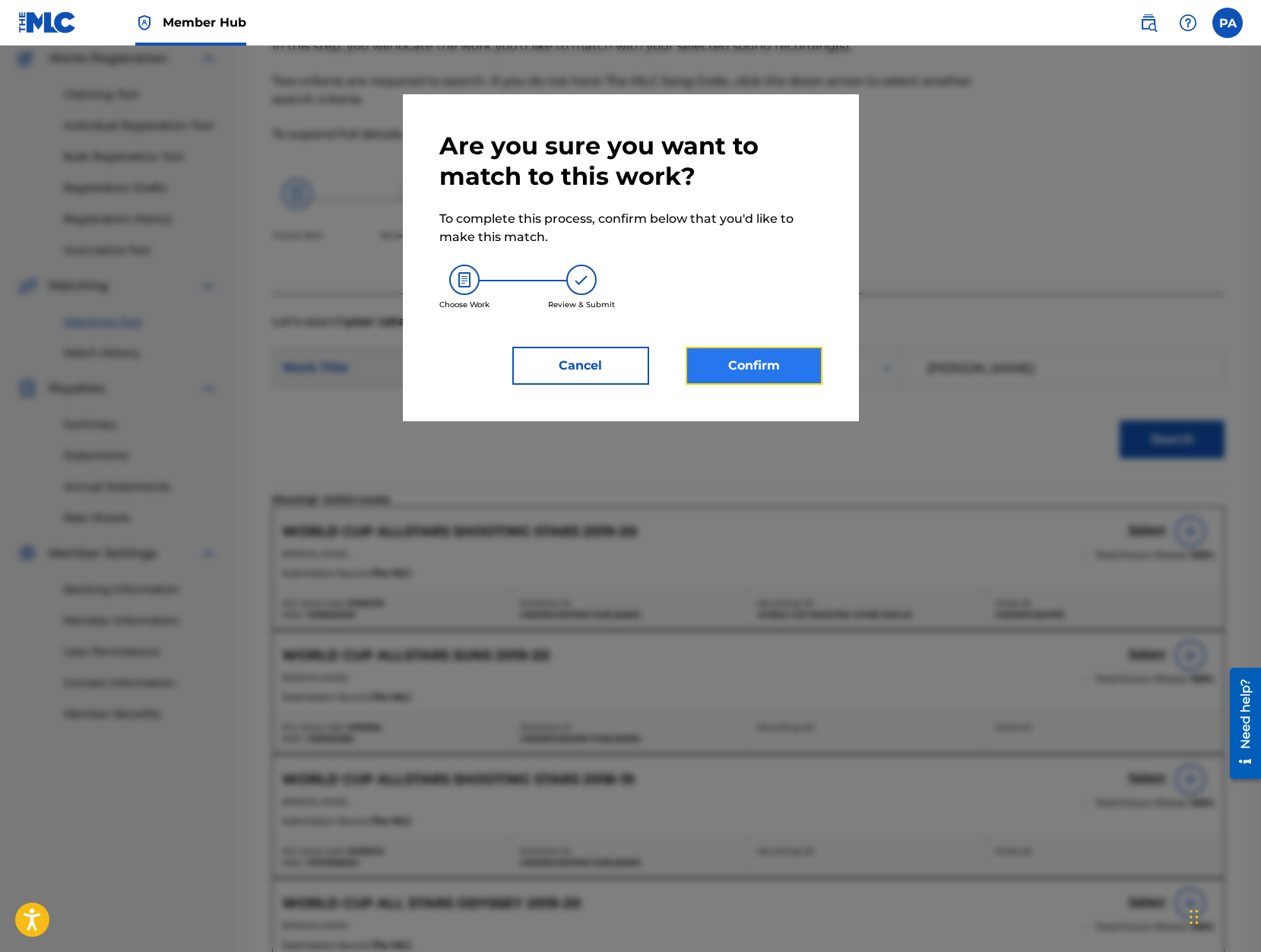
click at [757, 362] on button "Confirm" at bounding box center [753, 365] width 136 height 38
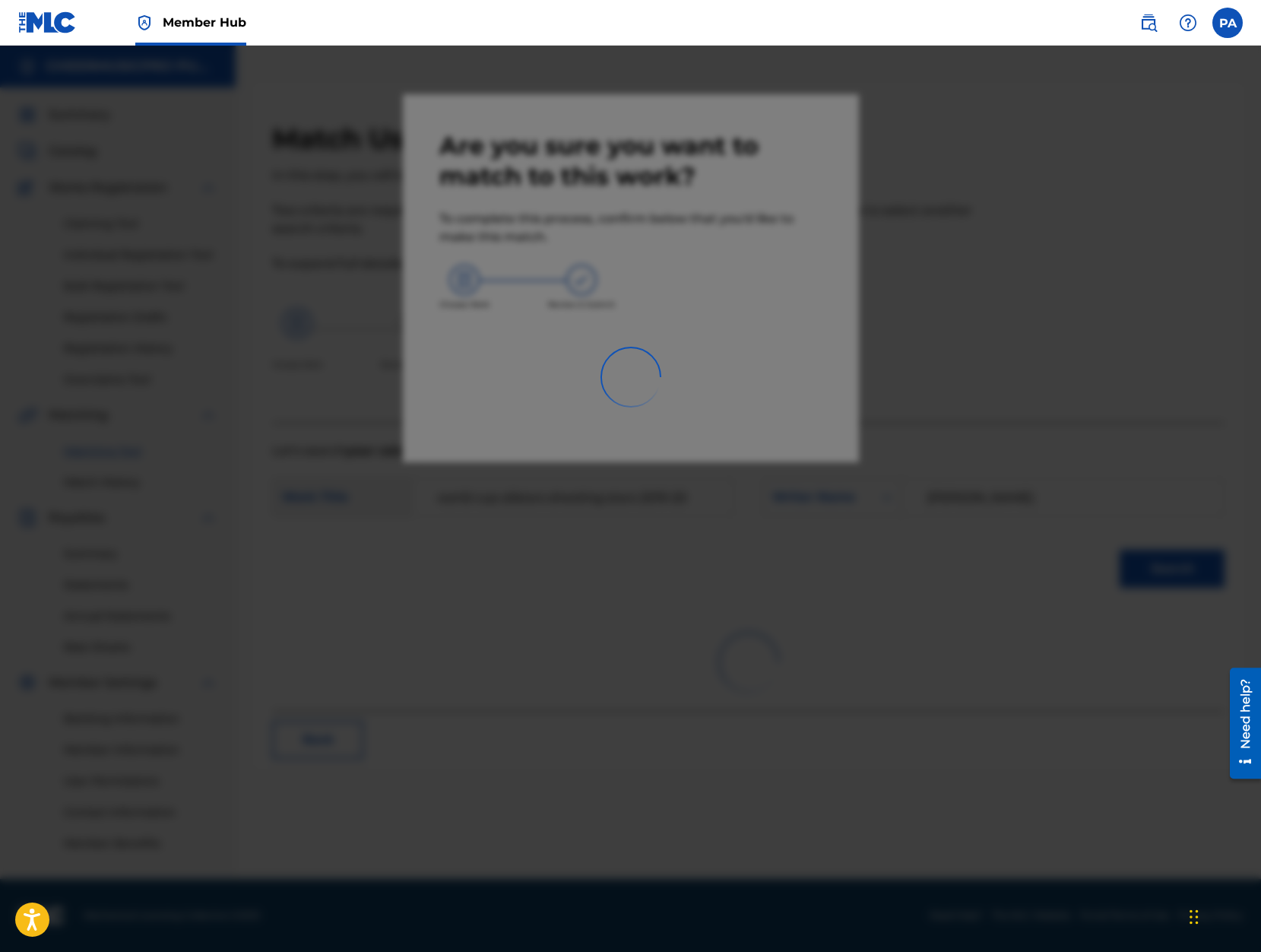
scroll to position [0, 0]
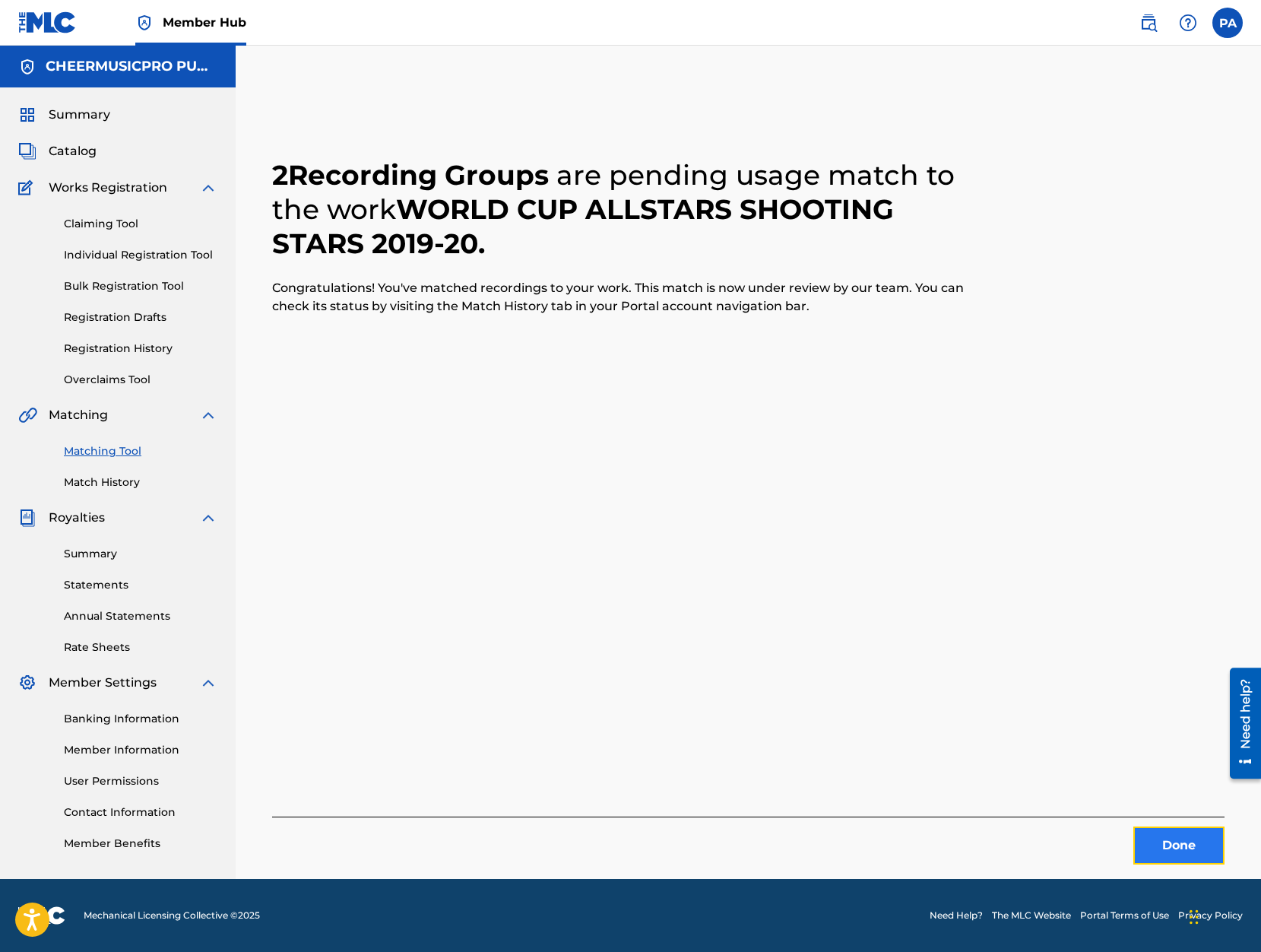
click at [1174, 840] on button "Done" at bounding box center [1178, 845] width 91 height 38
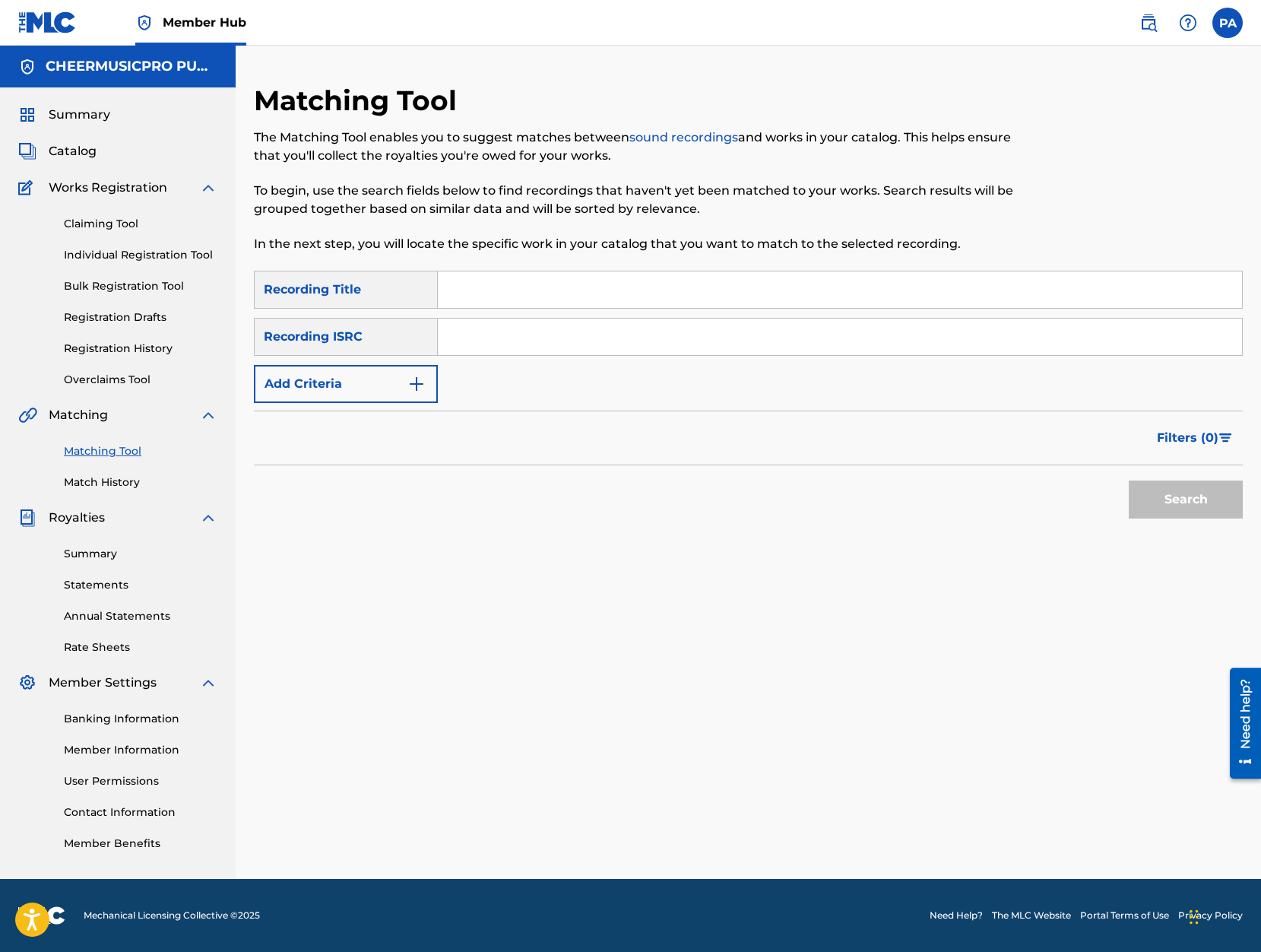
click at [478, 267] on div "Matching Tool The Matching Tool enables you to suggest matches between sound re…" at bounding box center [634, 176] width 761 height 187
click at [468, 281] on input "Search Form" at bounding box center [839, 289] width 804 height 36
type input "world cup suns 2019-20"
click at [1173, 509] on button "Search" at bounding box center [1185, 499] width 114 height 38
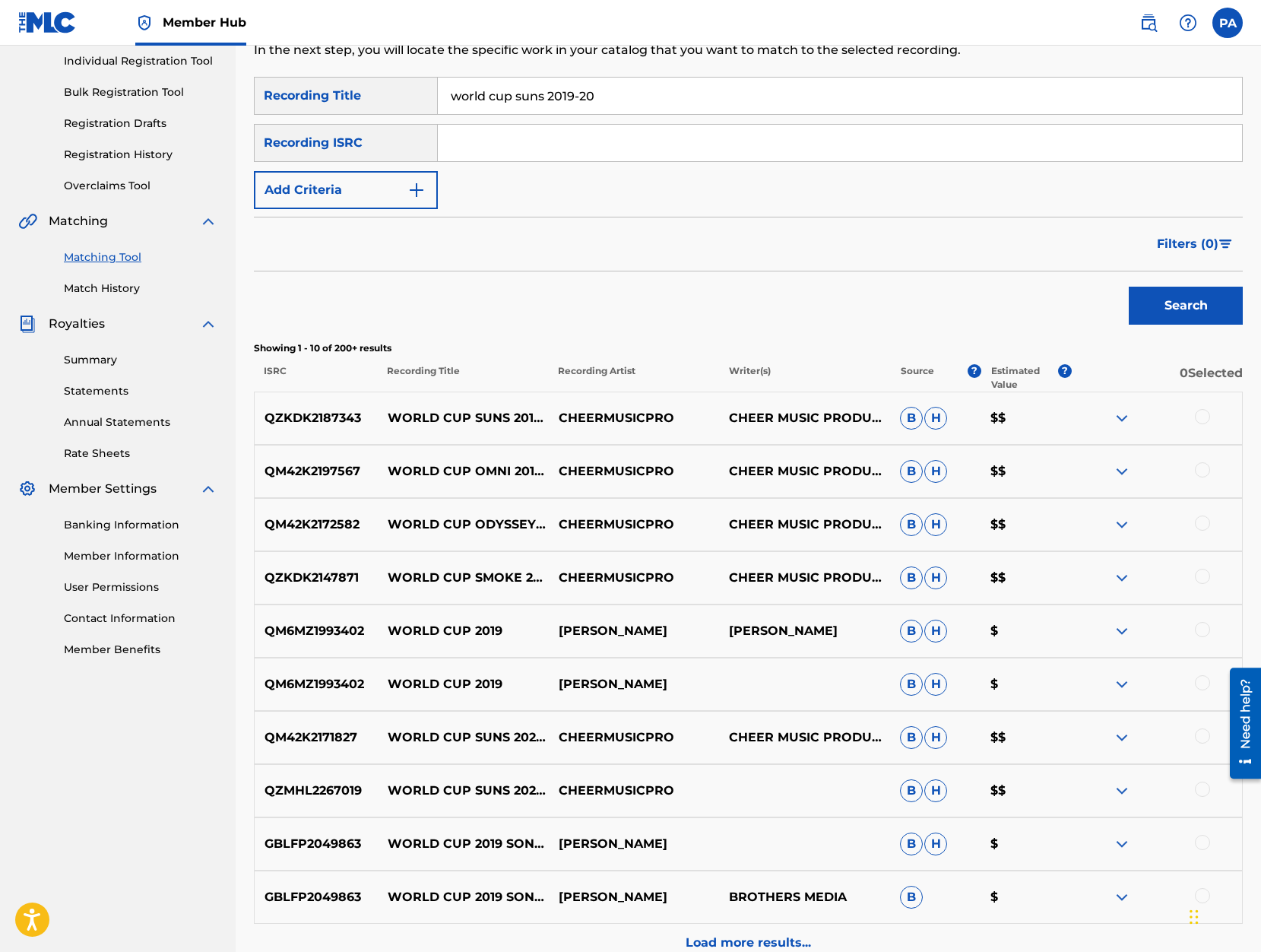
scroll to position [258, 0]
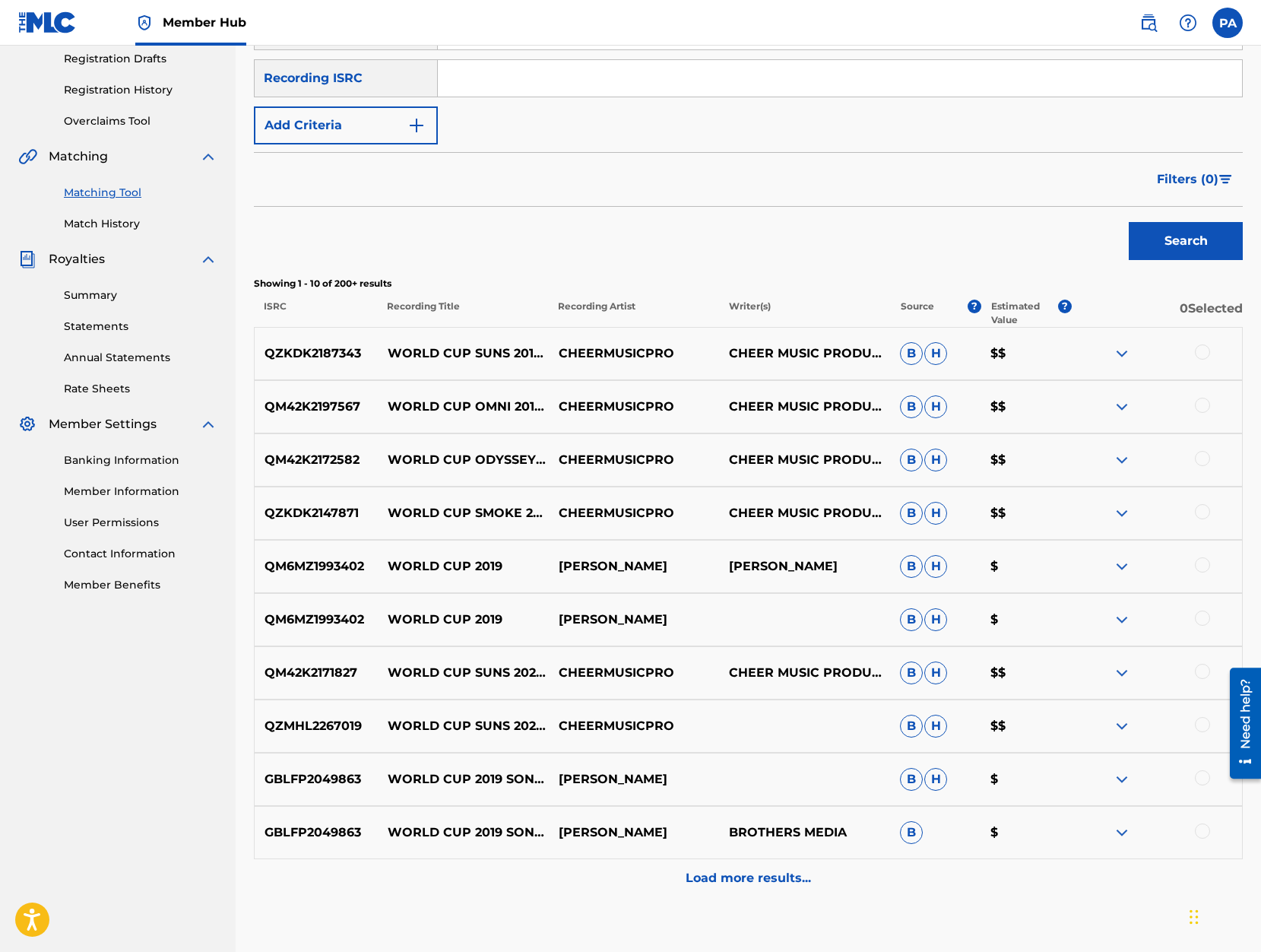
click at [1203, 358] on div at bounding box center [1202, 352] width 15 height 15
click at [1119, 352] on img at bounding box center [1122, 354] width 19 height 19
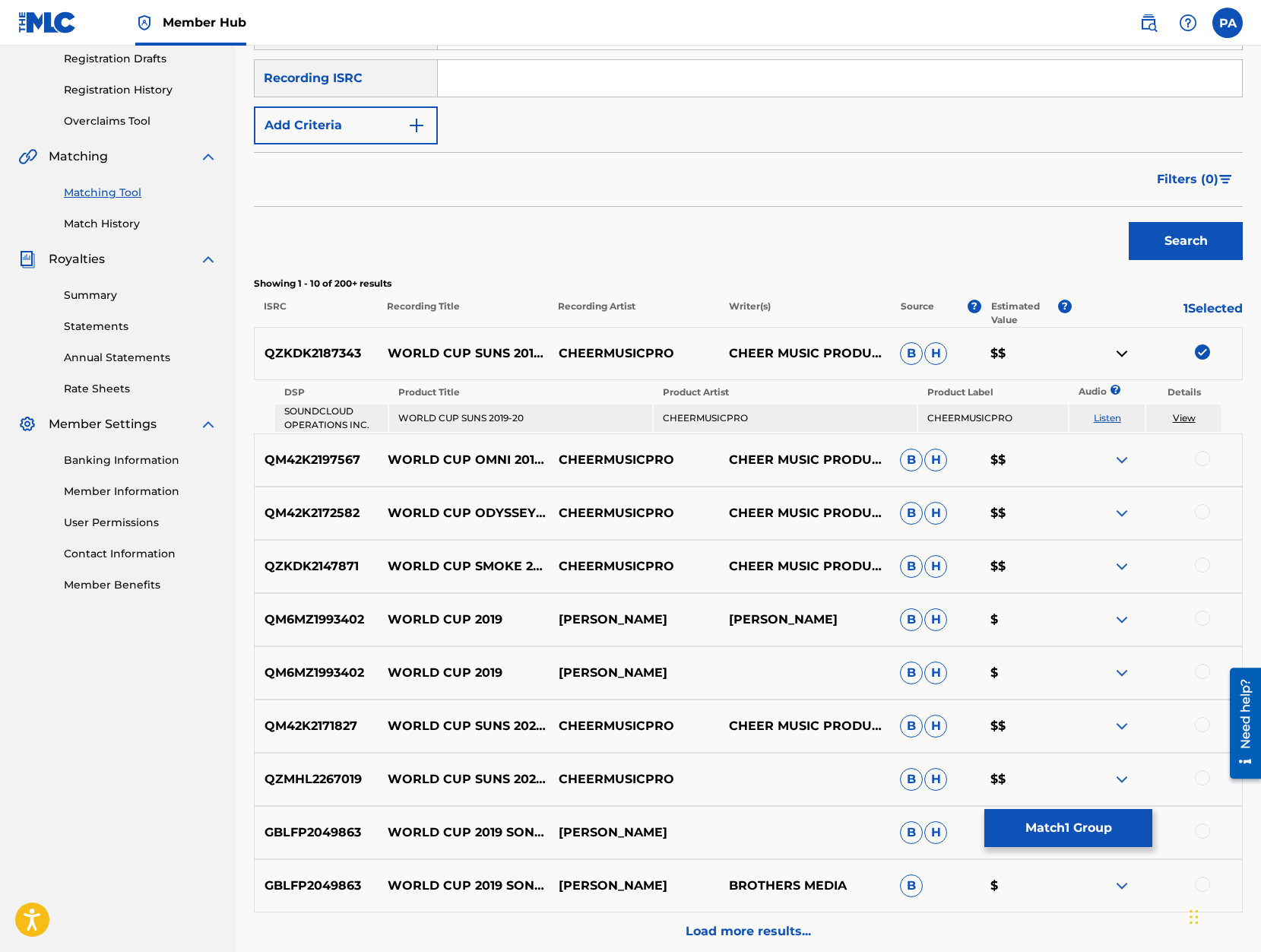
click at [1114, 352] on img at bounding box center [1122, 354] width 19 height 19
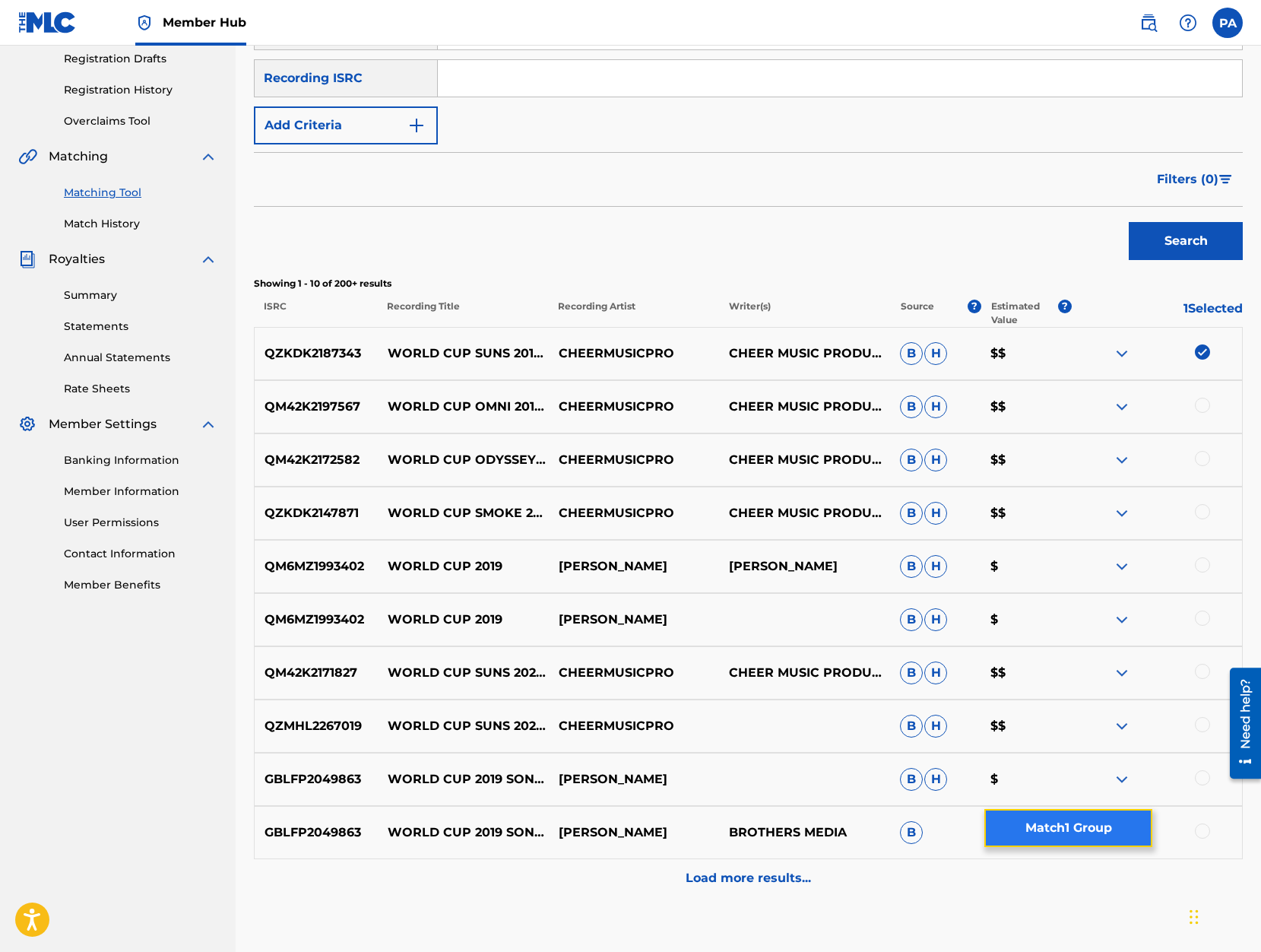
click at [1081, 832] on button "Match 1 Group" at bounding box center [1068, 828] width 168 height 38
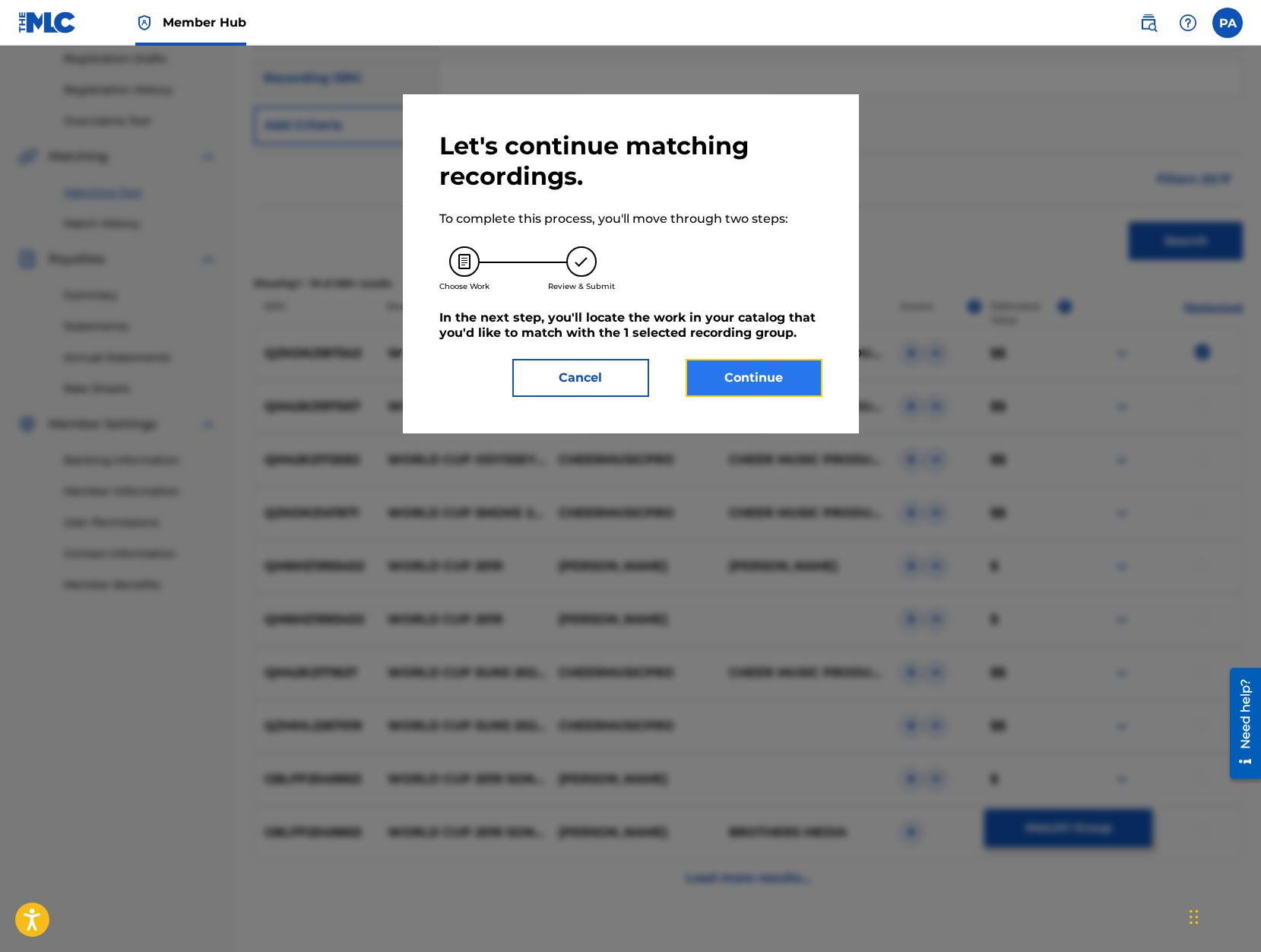
click at [761, 384] on button "Continue" at bounding box center [753, 377] width 136 height 38
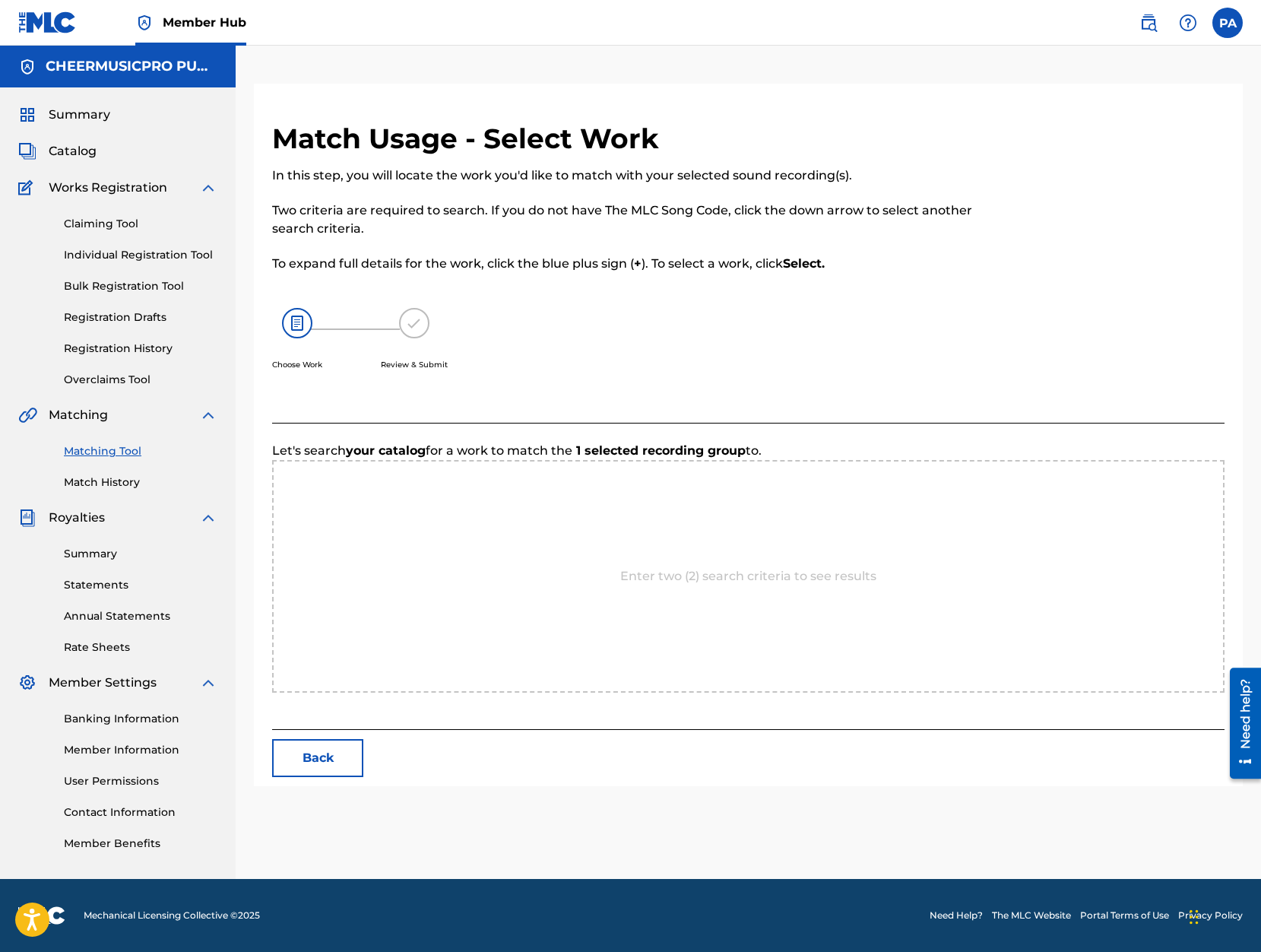
scroll to position [0, 0]
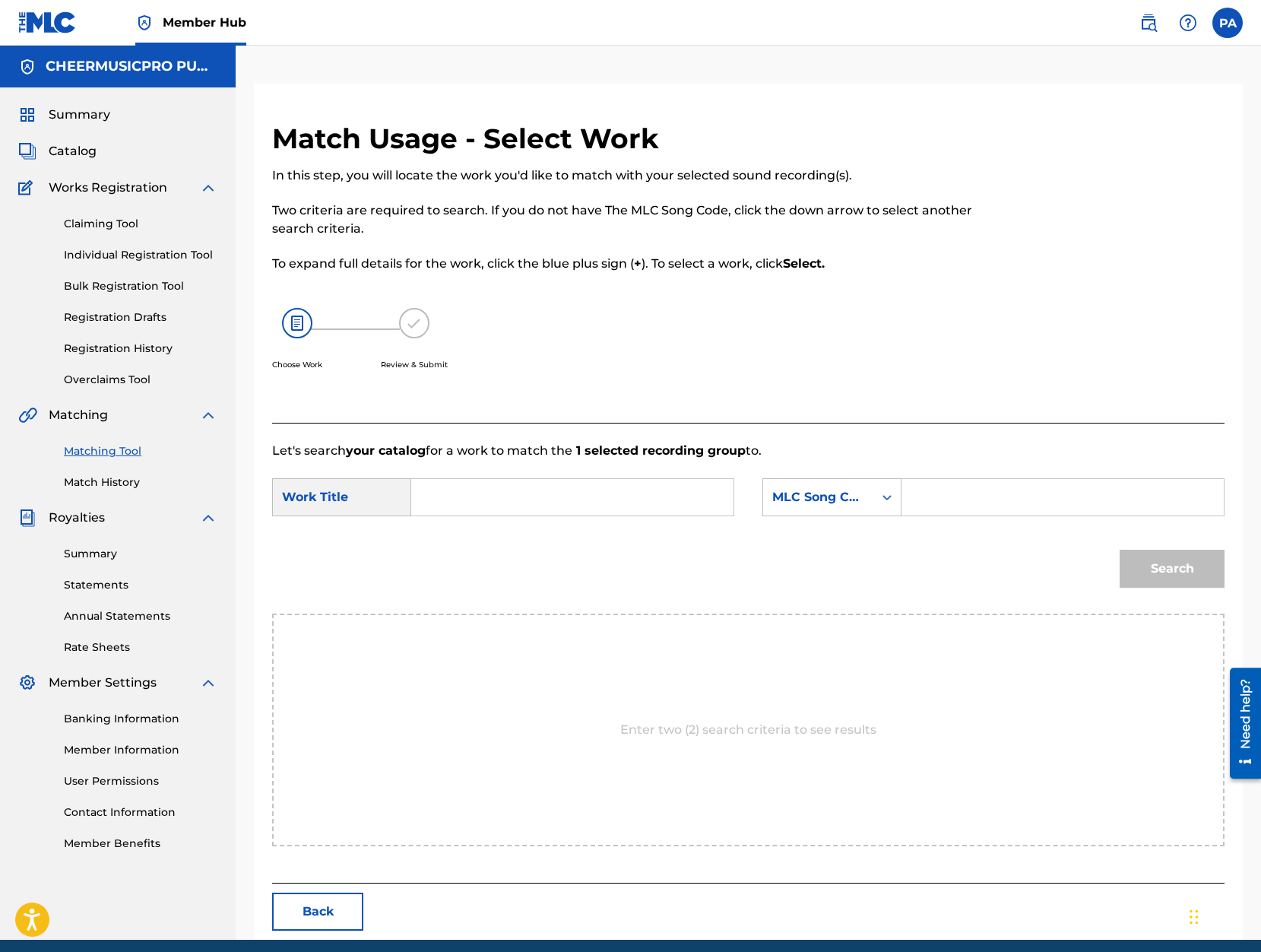
click at [454, 509] on input "Search Form" at bounding box center [572, 497] width 296 height 36
click at [430, 550] on div "world cup allstars suns 201 9-20" at bounding box center [458, 558] width 68 height 82
type input "world cup allstars suns 2019-20"
click at [820, 497] on div "MLC Song Code" at bounding box center [817, 497] width 92 height 19
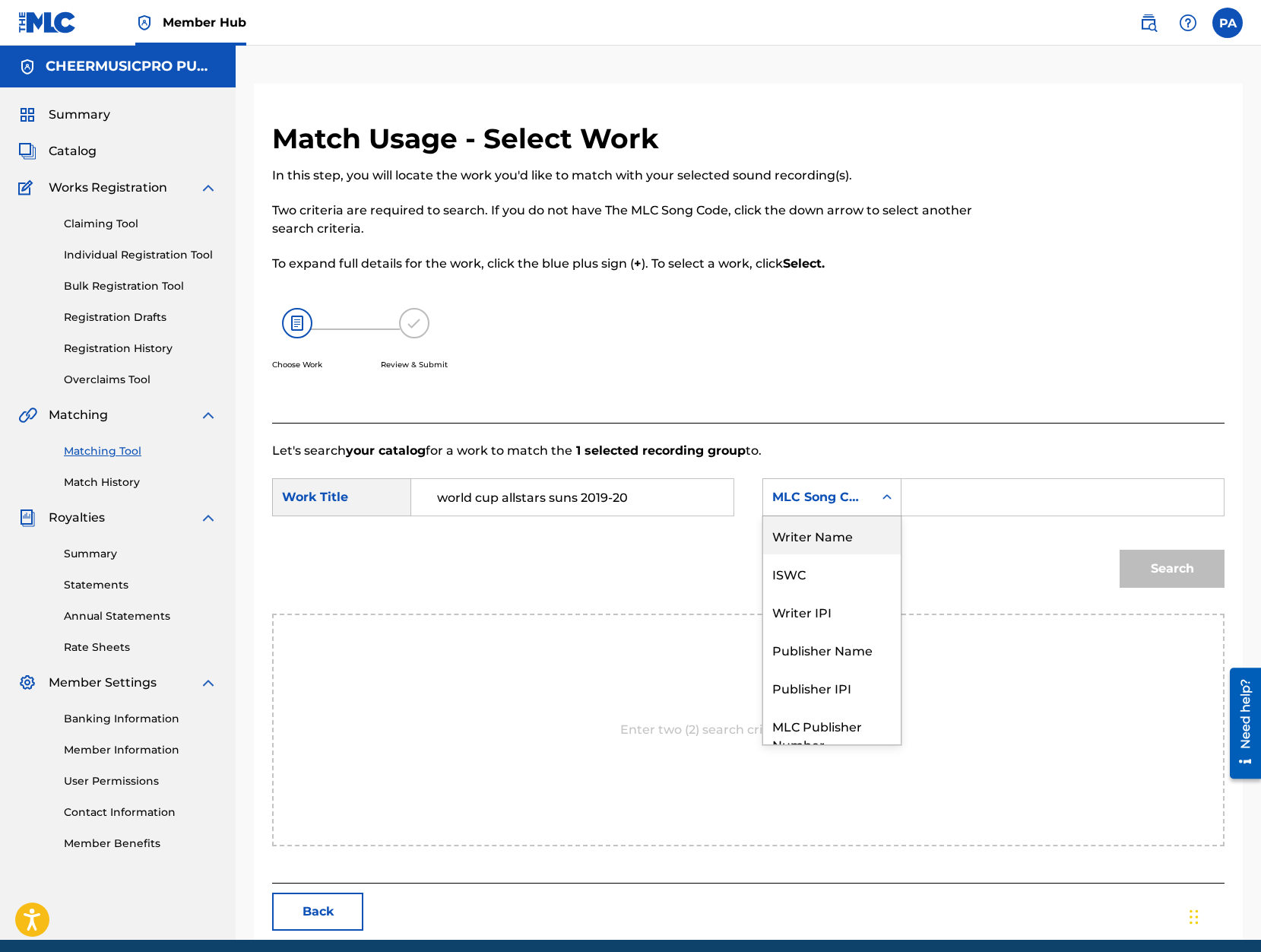
drag, startPoint x: 835, startPoint y: 534, endPoint x: 898, endPoint y: 519, distance: 64.8
click at [836, 534] on div "Writer Name" at bounding box center [832, 535] width 137 height 38
click at [977, 504] on input "Search Form" at bounding box center [1062, 497] width 296 height 36
paste input "Patrick Avard"
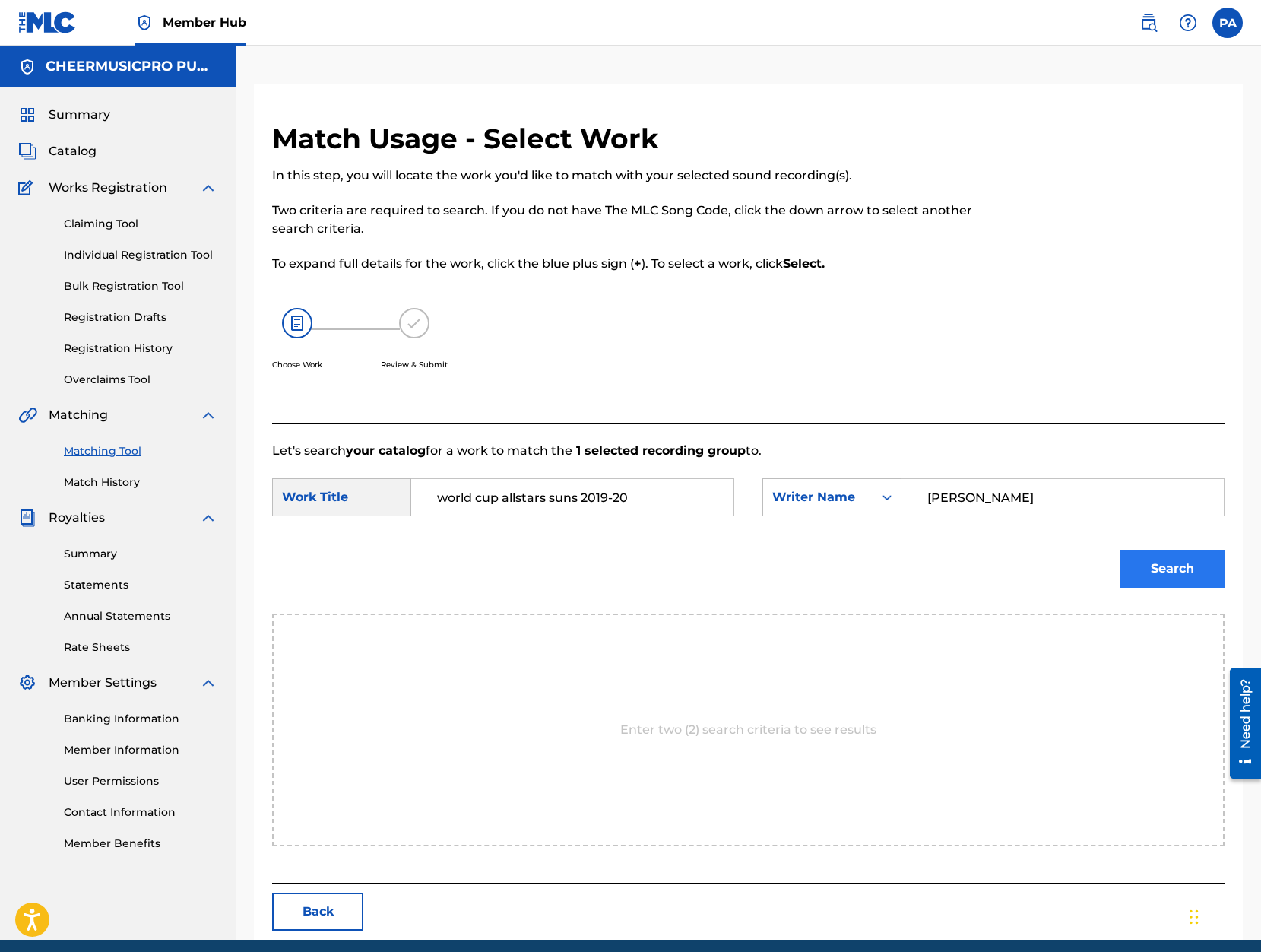
type input "Patrick Avard"
click at [1170, 579] on button "Search" at bounding box center [1171, 568] width 105 height 38
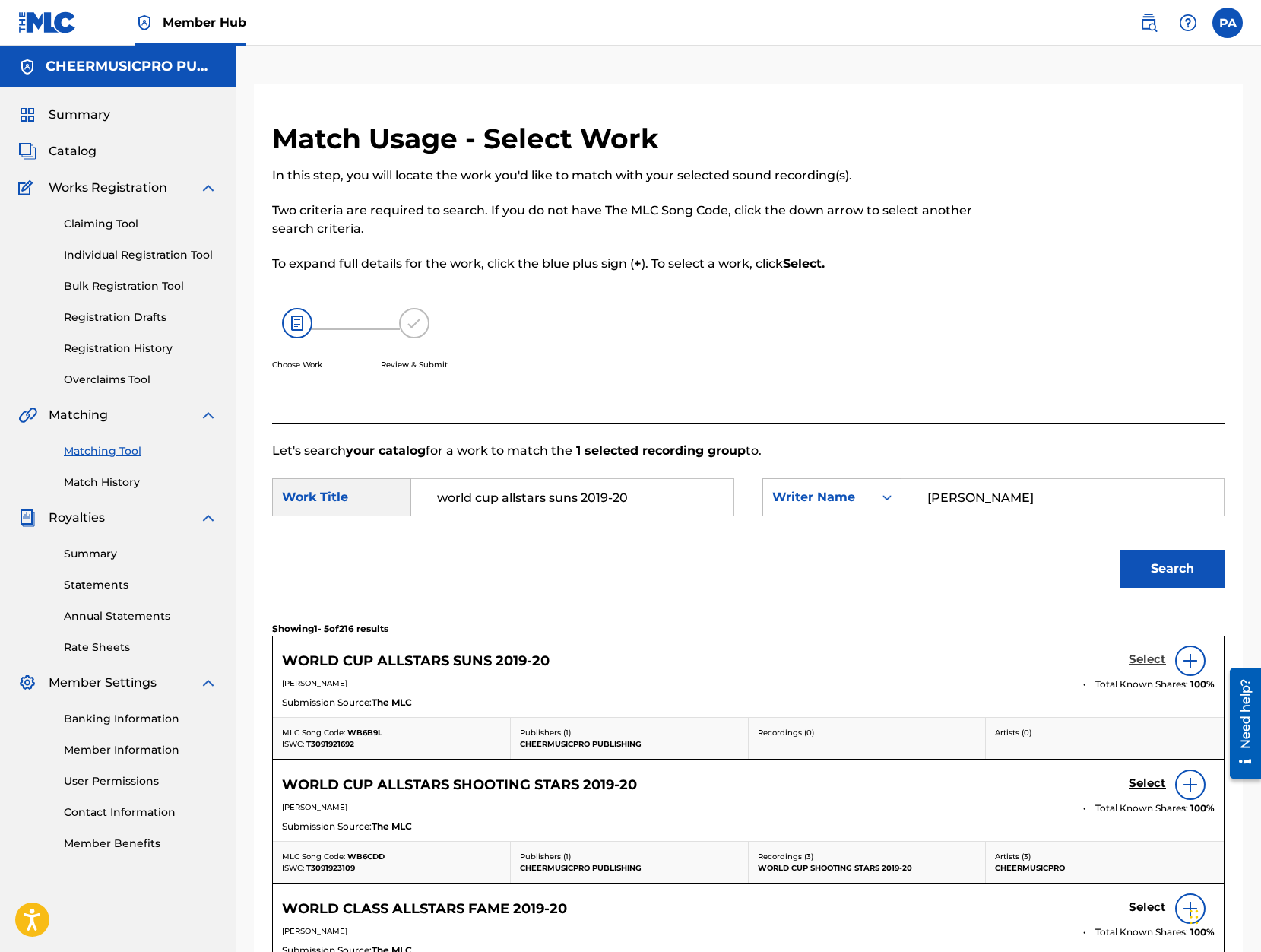
click at [1139, 657] on h5 "Select" at bounding box center [1147, 659] width 37 height 15
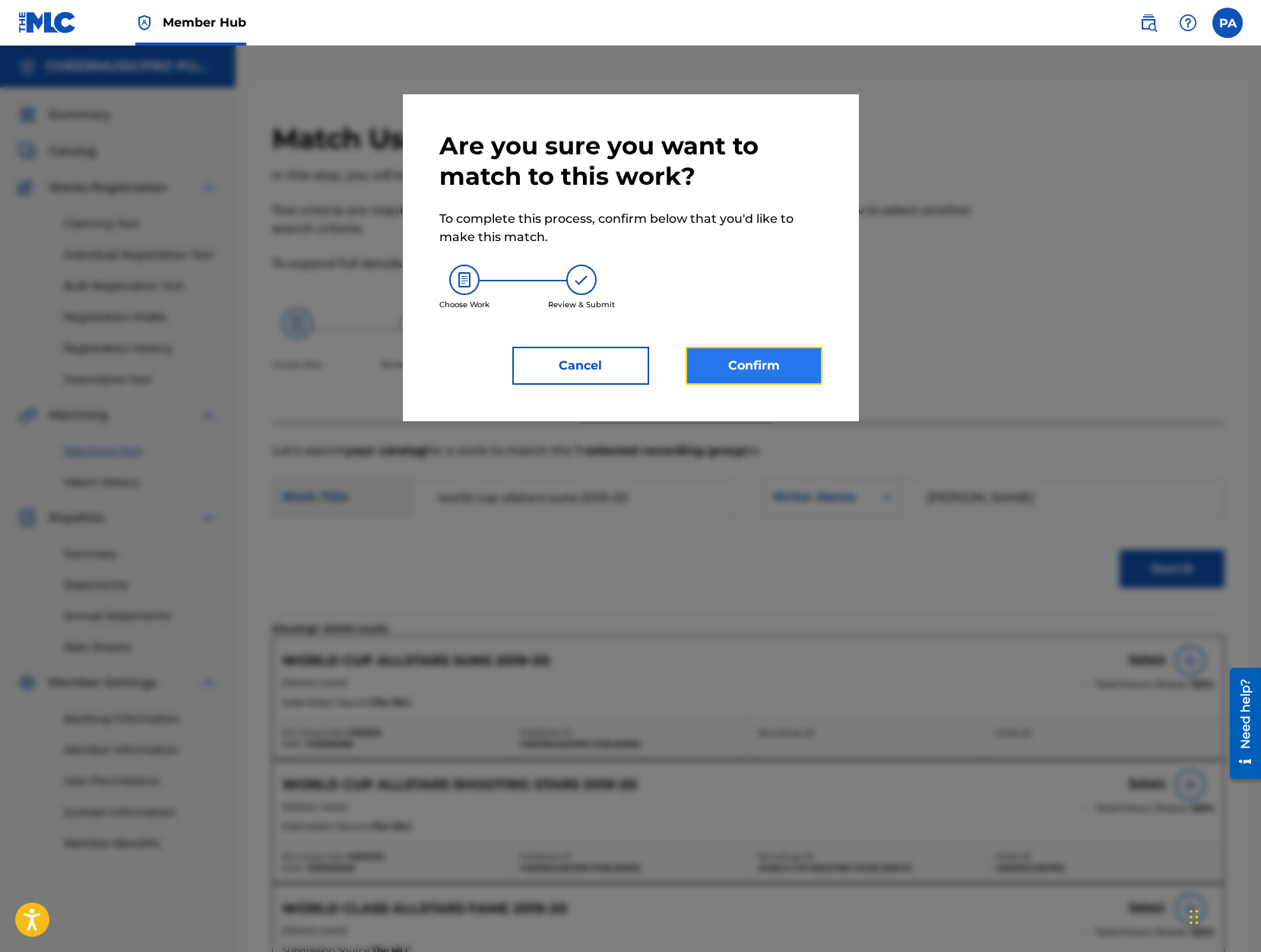
click at [701, 366] on button "Confirm" at bounding box center [753, 365] width 136 height 38
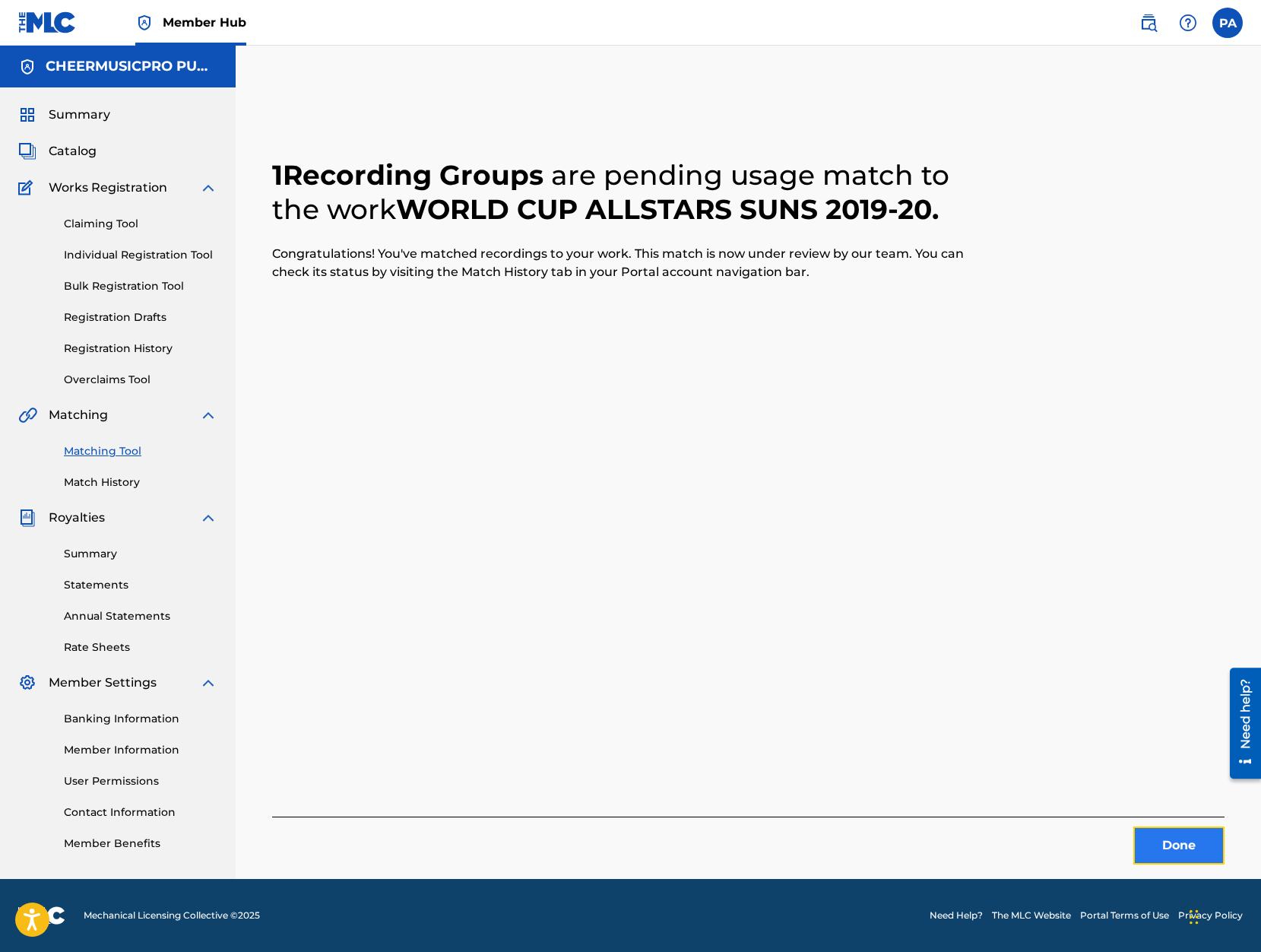
click at [1156, 859] on button "Done" at bounding box center [1178, 845] width 91 height 38
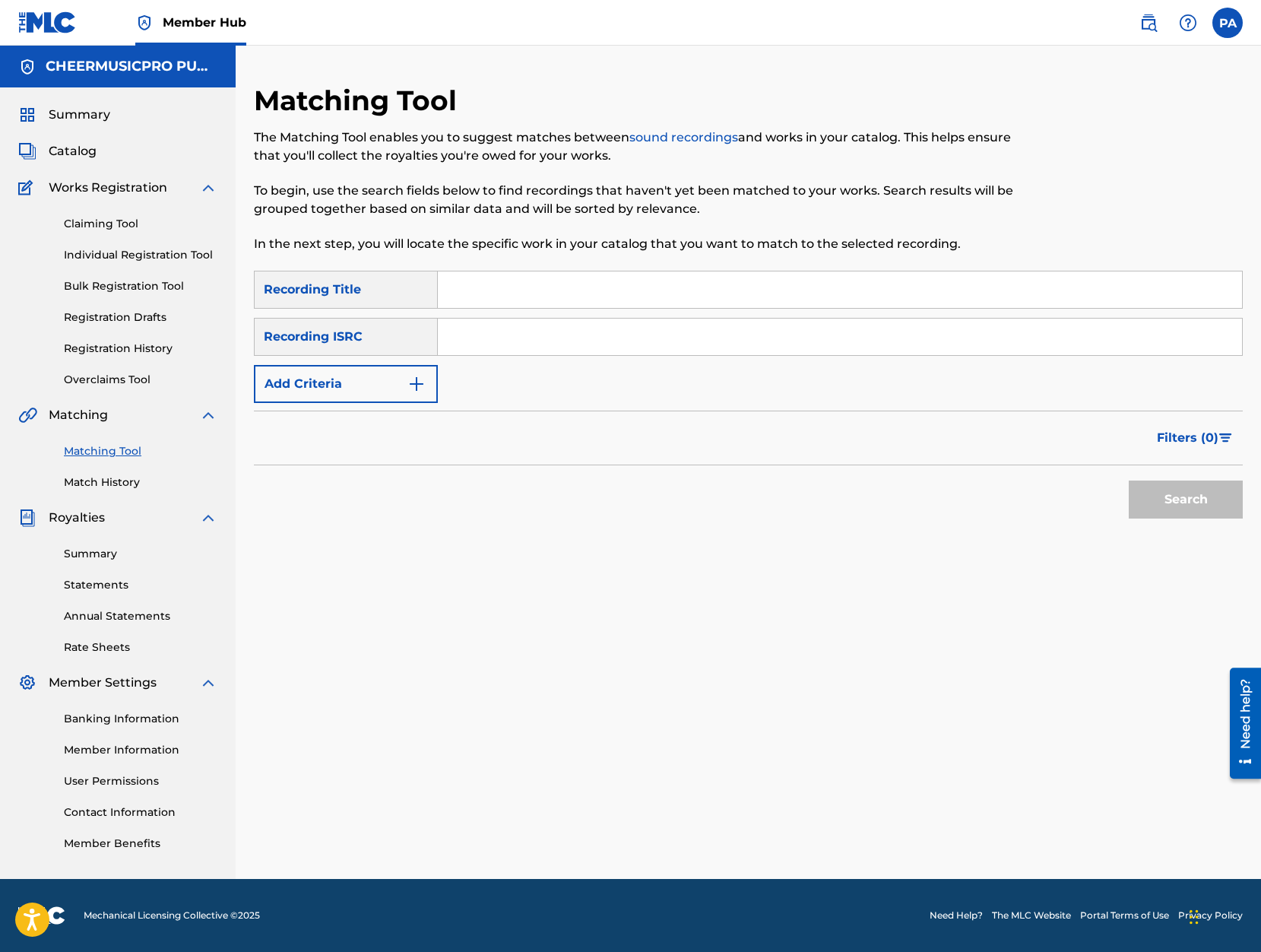
click at [483, 306] on input "Search Form" at bounding box center [839, 289] width 804 height 36
click at [1128, 480] on button "Search" at bounding box center [1185, 499] width 114 height 38
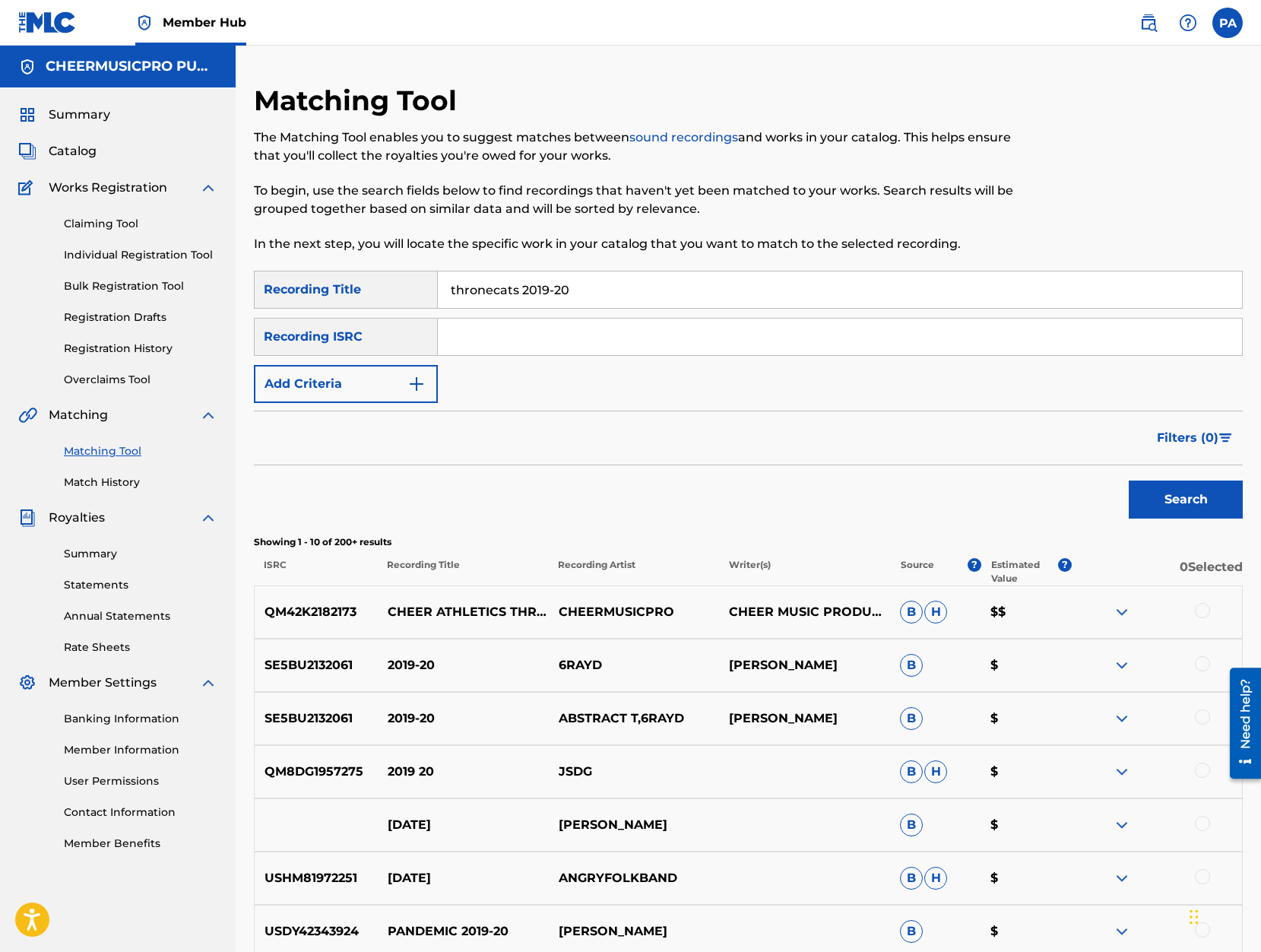
drag, startPoint x: 579, startPoint y: 297, endPoint x: 290, endPoint y: 282, distance: 289.4
click at [437, 282] on input "thronecats 2019-20" at bounding box center [839, 289] width 804 height 36
click at [1128, 480] on button "Search" at bounding box center [1185, 499] width 114 height 38
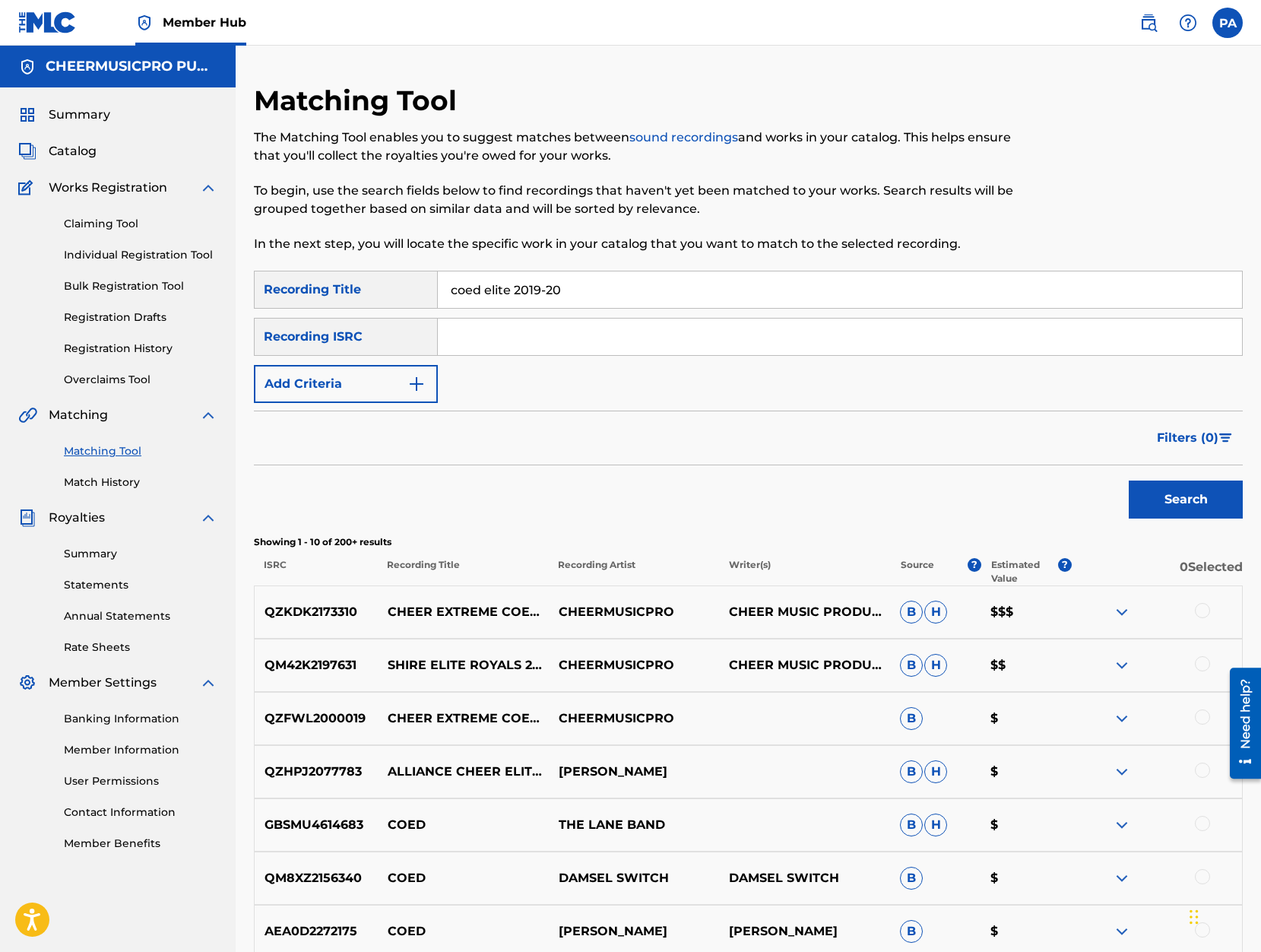
drag, startPoint x: 513, startPoint y: 289, endPoint x: 320, endPoint y: 290, distance: 193.0
click at [437, 290] on input "coed elite 2019-20" at bounding box center [839, 289] width 804 height 36
type input "gunsmoke 2019-20"
click at [1128, 480] on button "Search" at bounding box center [1185, 499] width 114 height 38
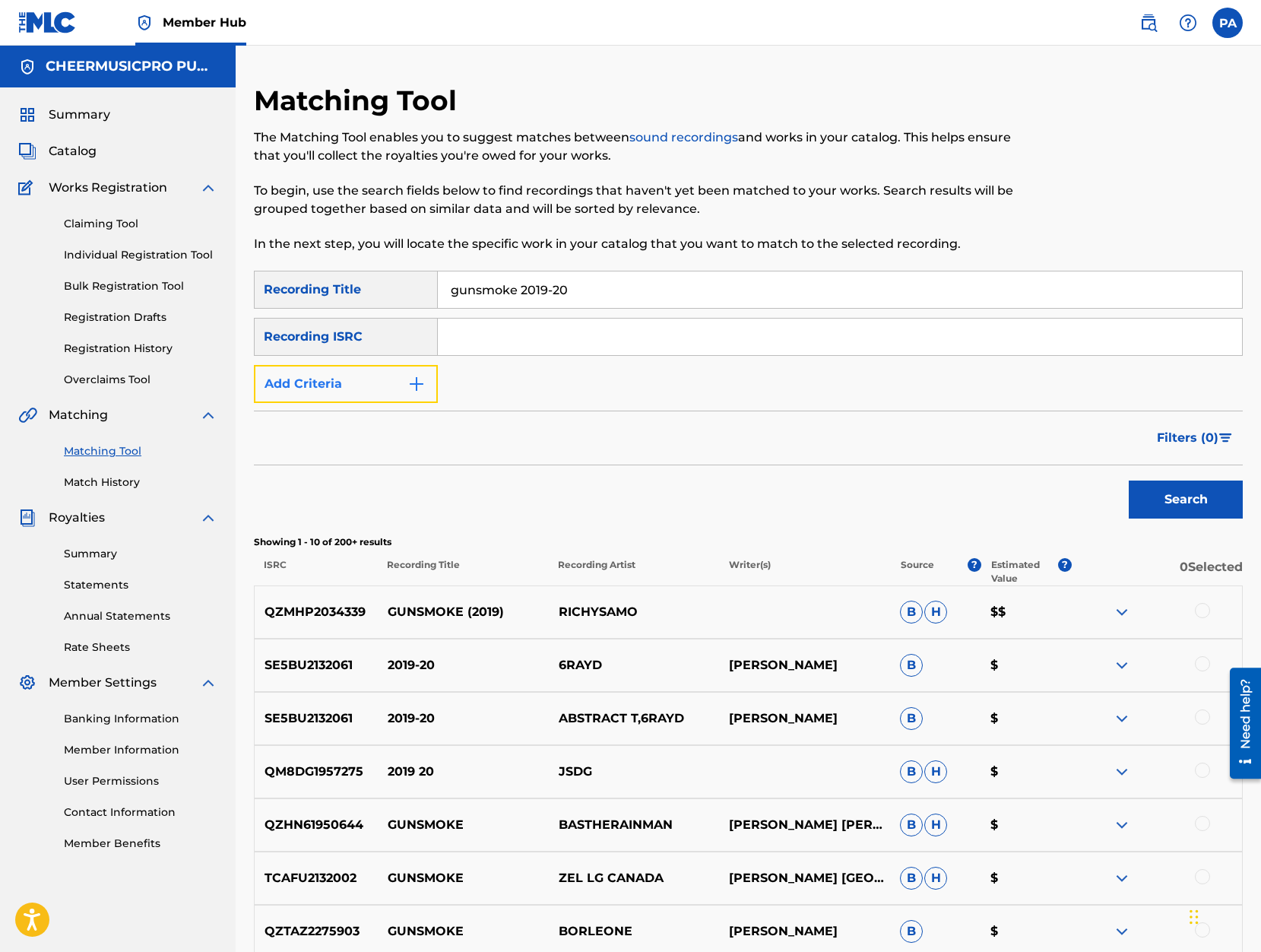
click at [329, 385] on button "Add Criteria" at bounding box center [345, 384] width 184 height 38
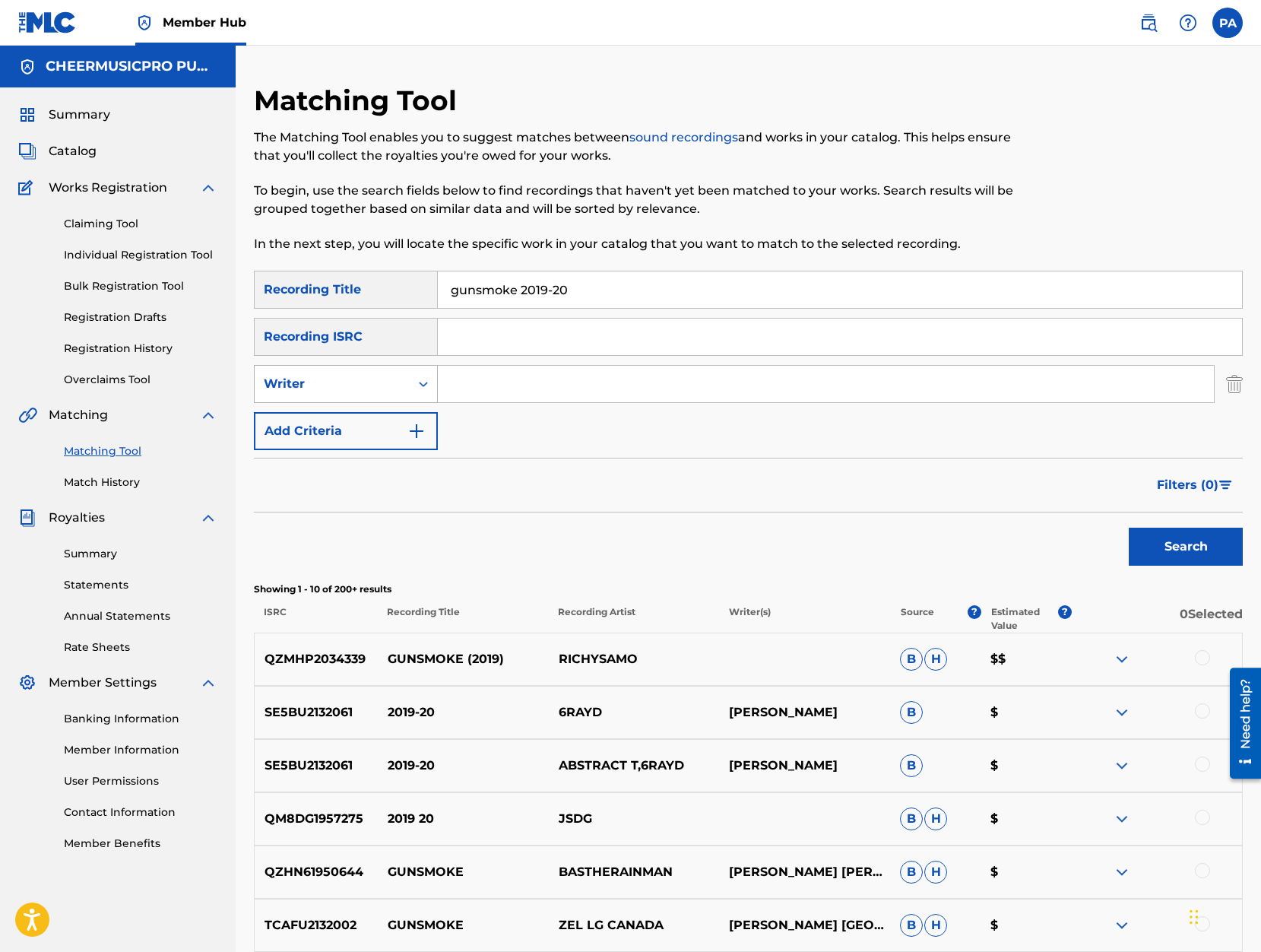
click at [324, 389] on div "Writer" at bounding box center [332, 384] width 136 height 19
click at [324, 416] on div "Recording Artist" at bounding box center [345, 422] width 182 height 38
click at [496, 392] on input "Search Form" at bounding box center [826, 384] width 776 height 36
type input "cheermusicpro"
click at [1195, 549] on button "Search" at bounding box center [1185, 546] width 114 height 38
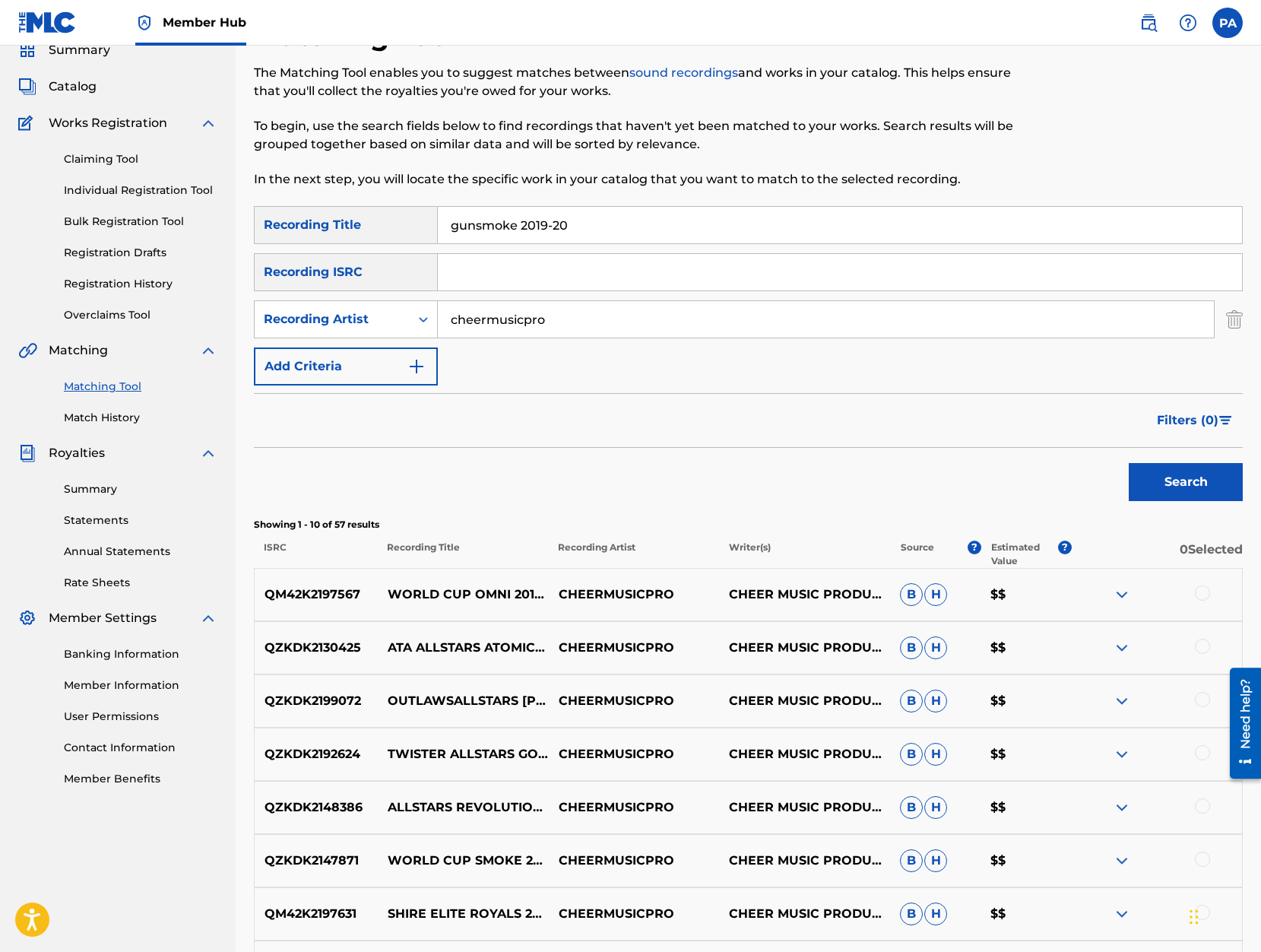
scroll to position [129, 0]
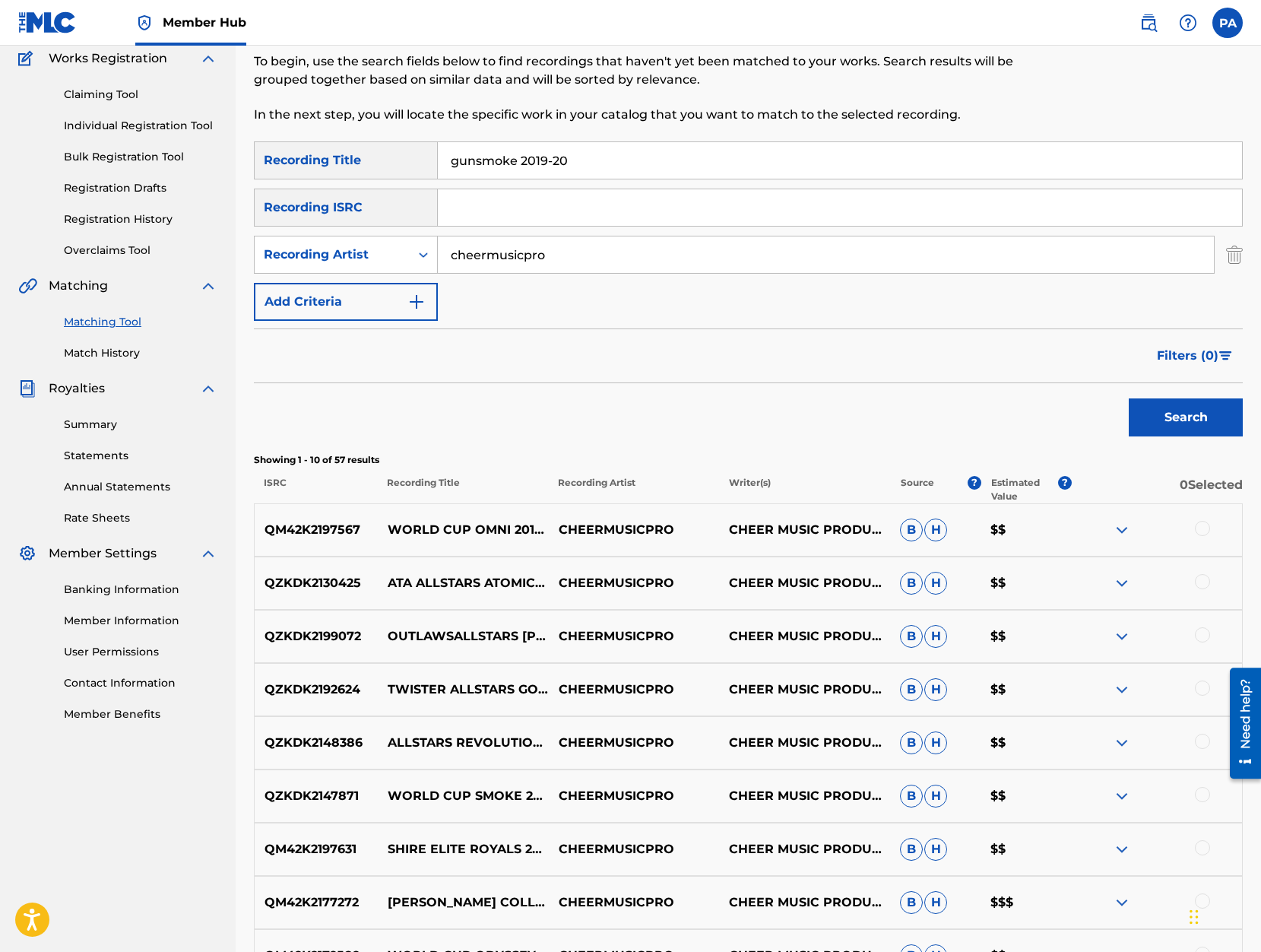
click at [1199, 526] on div at bounding box center [1202, 528] width 15 height 15
click at [1056, 829] on button "Match 1 Group" at bounding box center [1068, 828] width 168 height 38
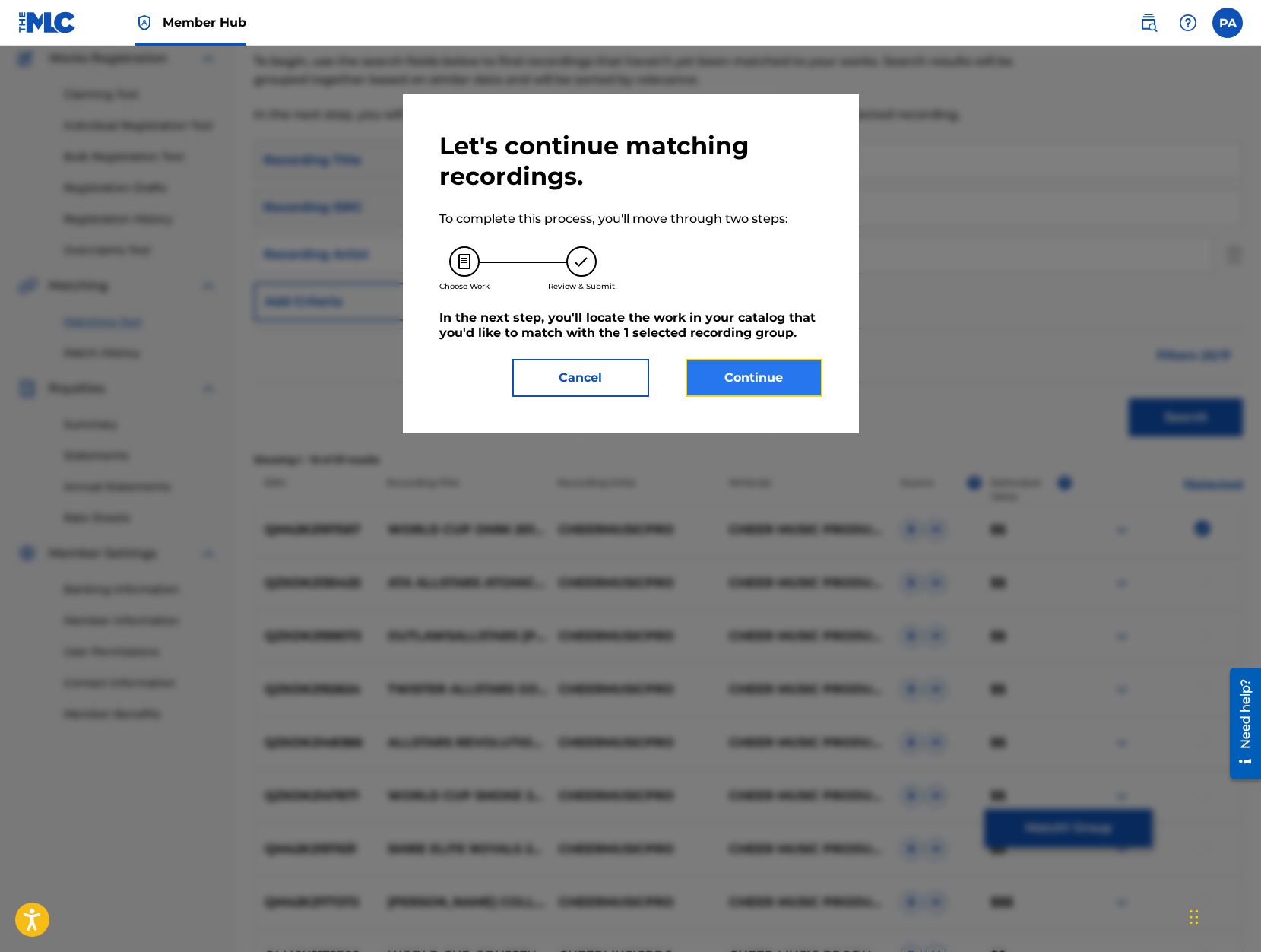
click at [747, 383] on button "Continue" at bounding box center [753, 377] width 136 height 38
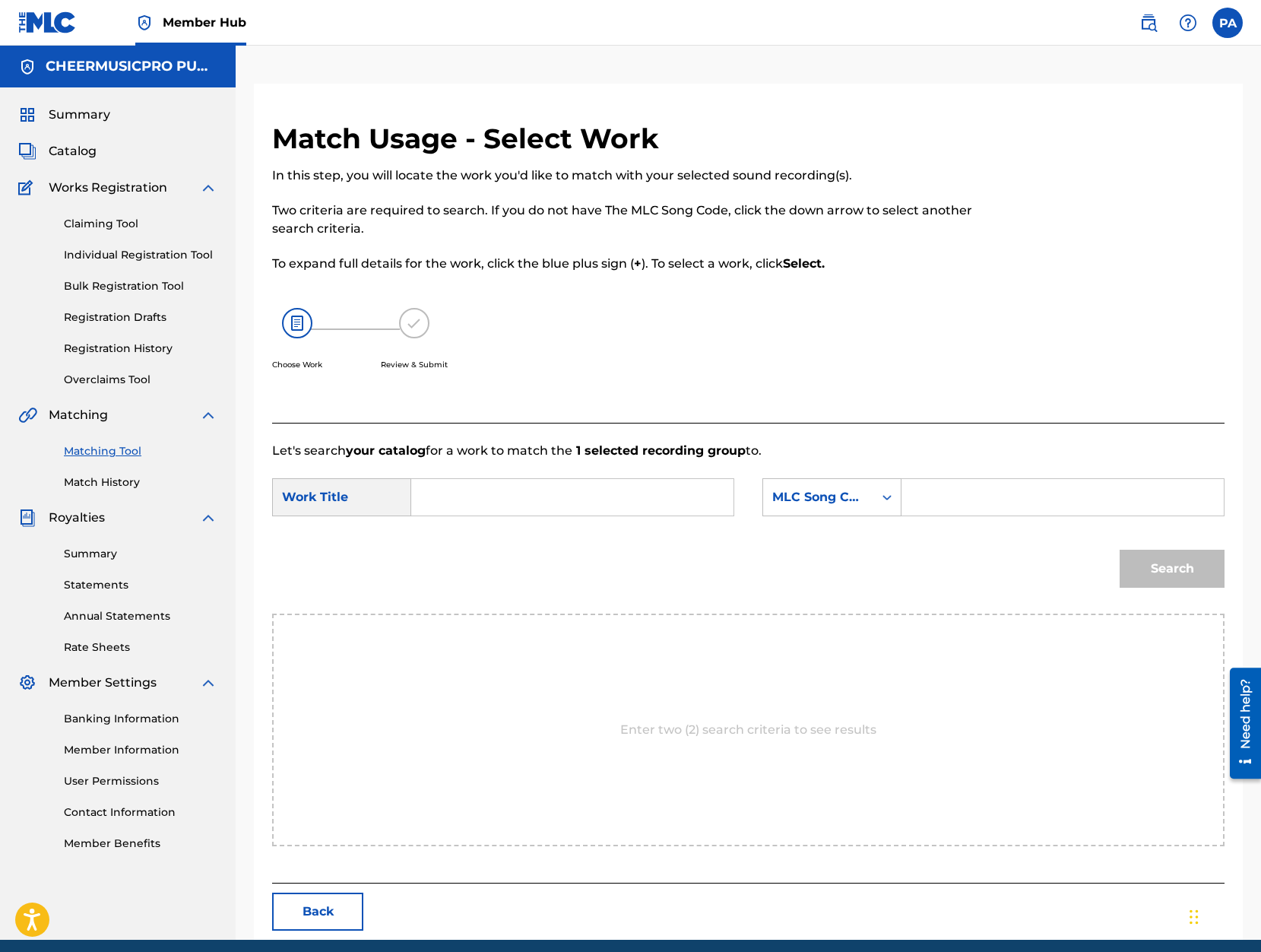
click at [447, 502] on input "Search Form" at bounding box center [572, 497] width 296 height 36
click at [467, 657] on strong "omni" at bounding box center [483, 650] width 32 height 15
type input "world cup all stars omni 2019-20"
click at [848, 489] on div "MLC Song Code" at bounding box center [817, 497] width 92 height 19
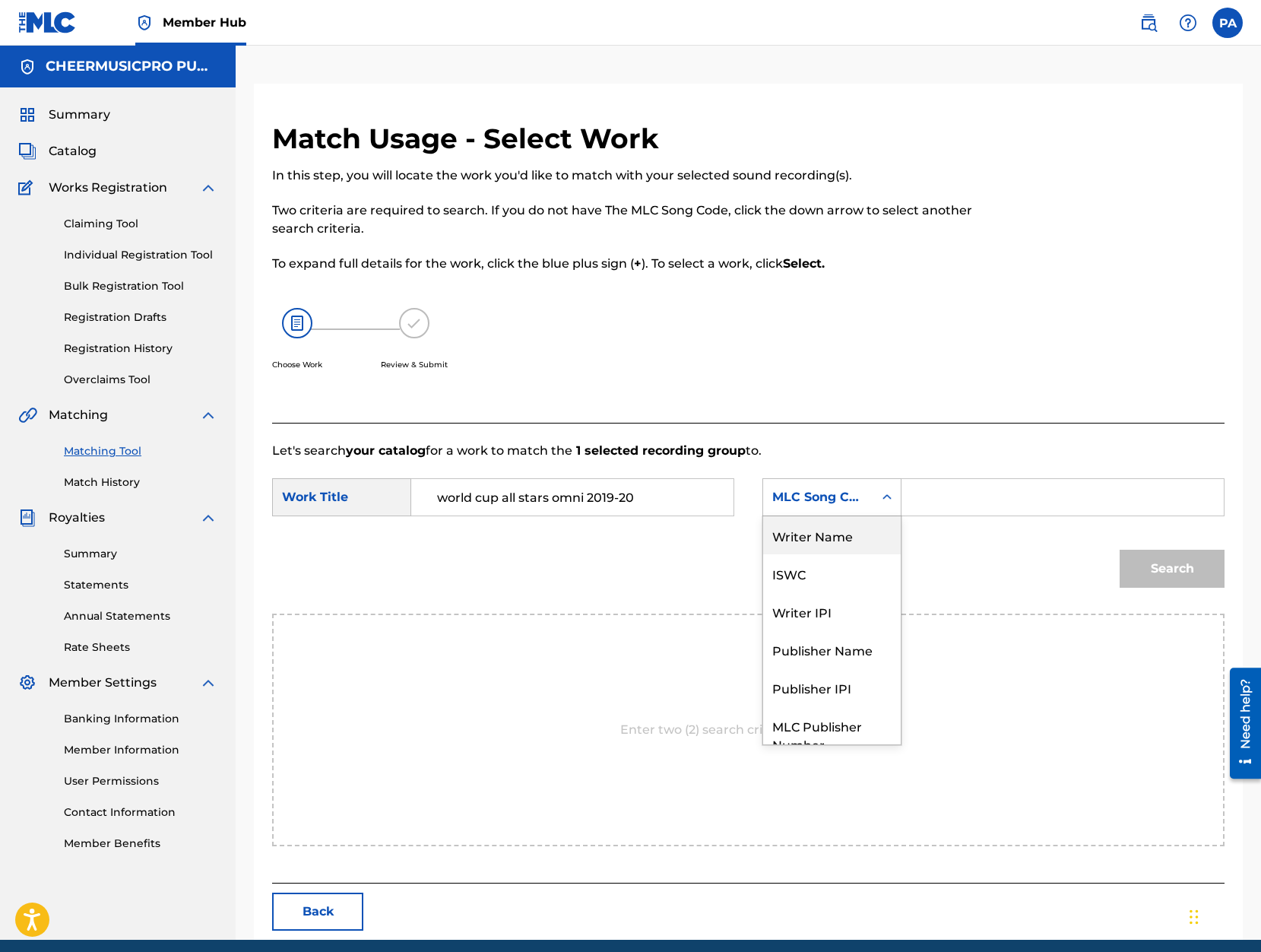
click at [836, 536] on div "Writer Name" at bounding box center [832, 535] width 137 height 38
click at [931, 504] on input "Search Form" at bounding box center [1062, 497] width 296 height 36
paste input "Patrick Avard"
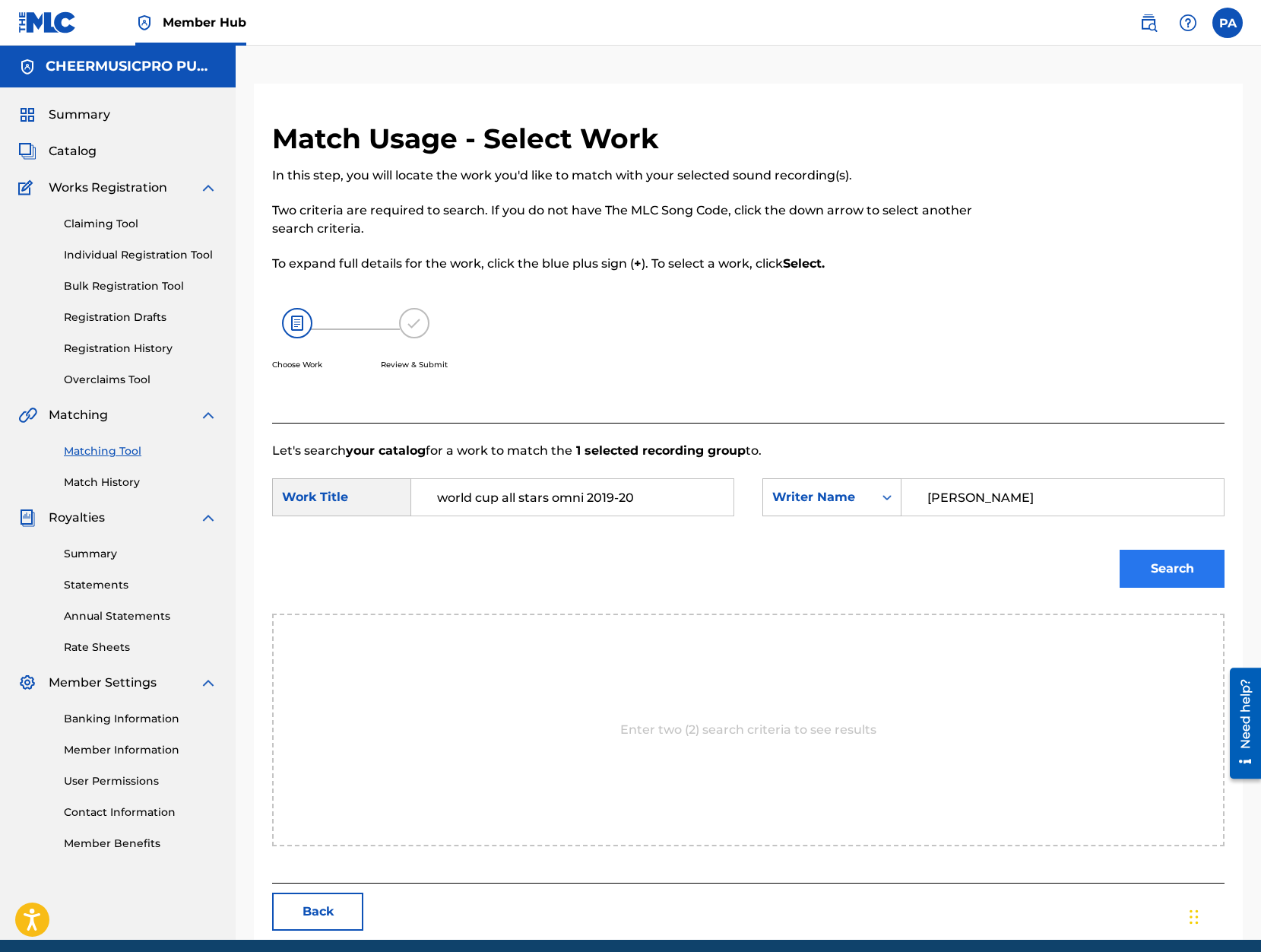
type input "Patrick Avard"
click at [1184, 580] on button "Search" at bounding box center [1171, 568] width 105 height 38
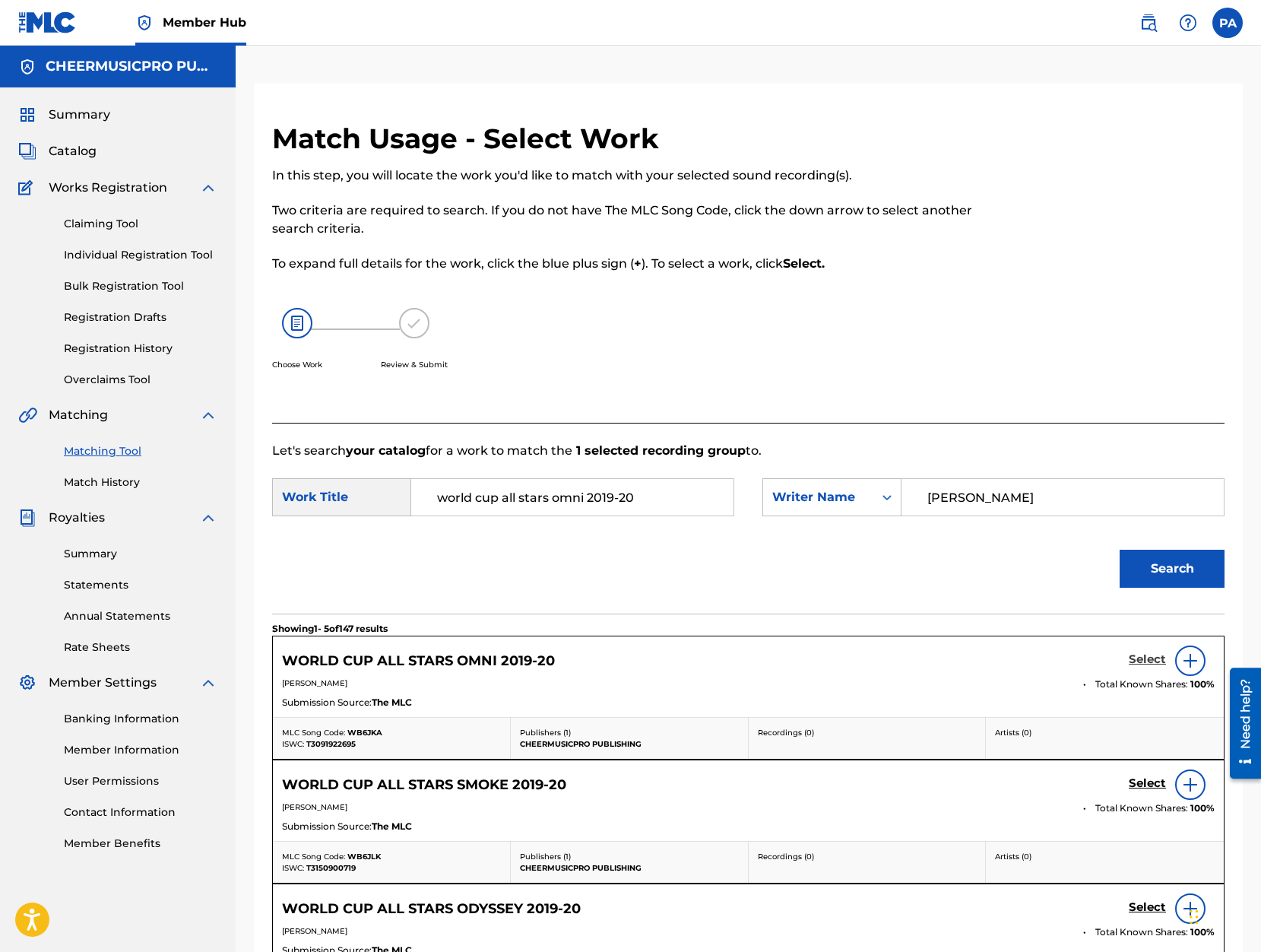
click at [1137, 656] on h5 "Select" at bounding box center [1147, 659] width 37 height 15
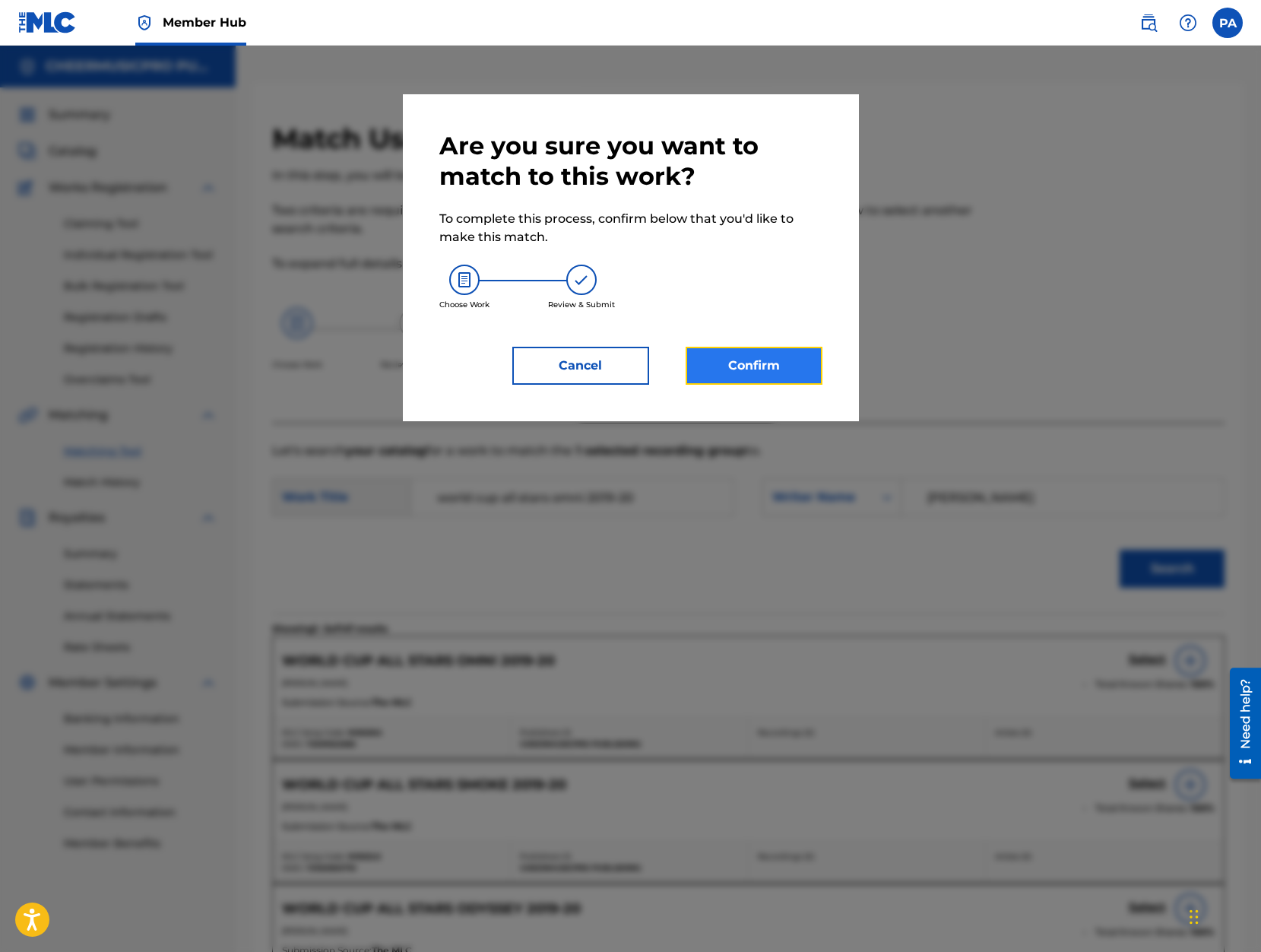
click at [748, 367] on button "Confirm" at bounding box center [753, 365] width 136 height 38
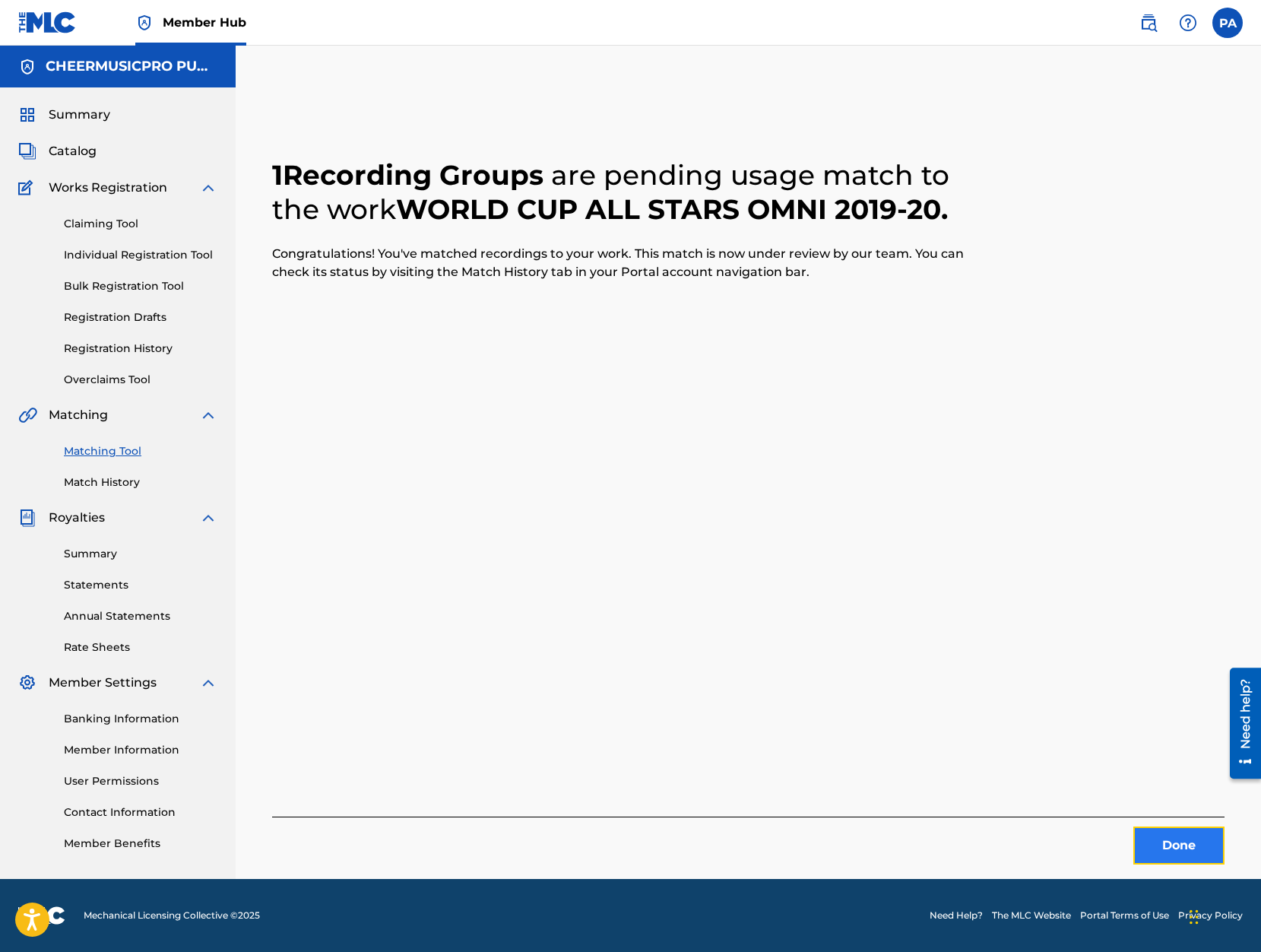
click at [1167, 841] on button "Done" at bounding box center [1178, 845] width 91 height 38
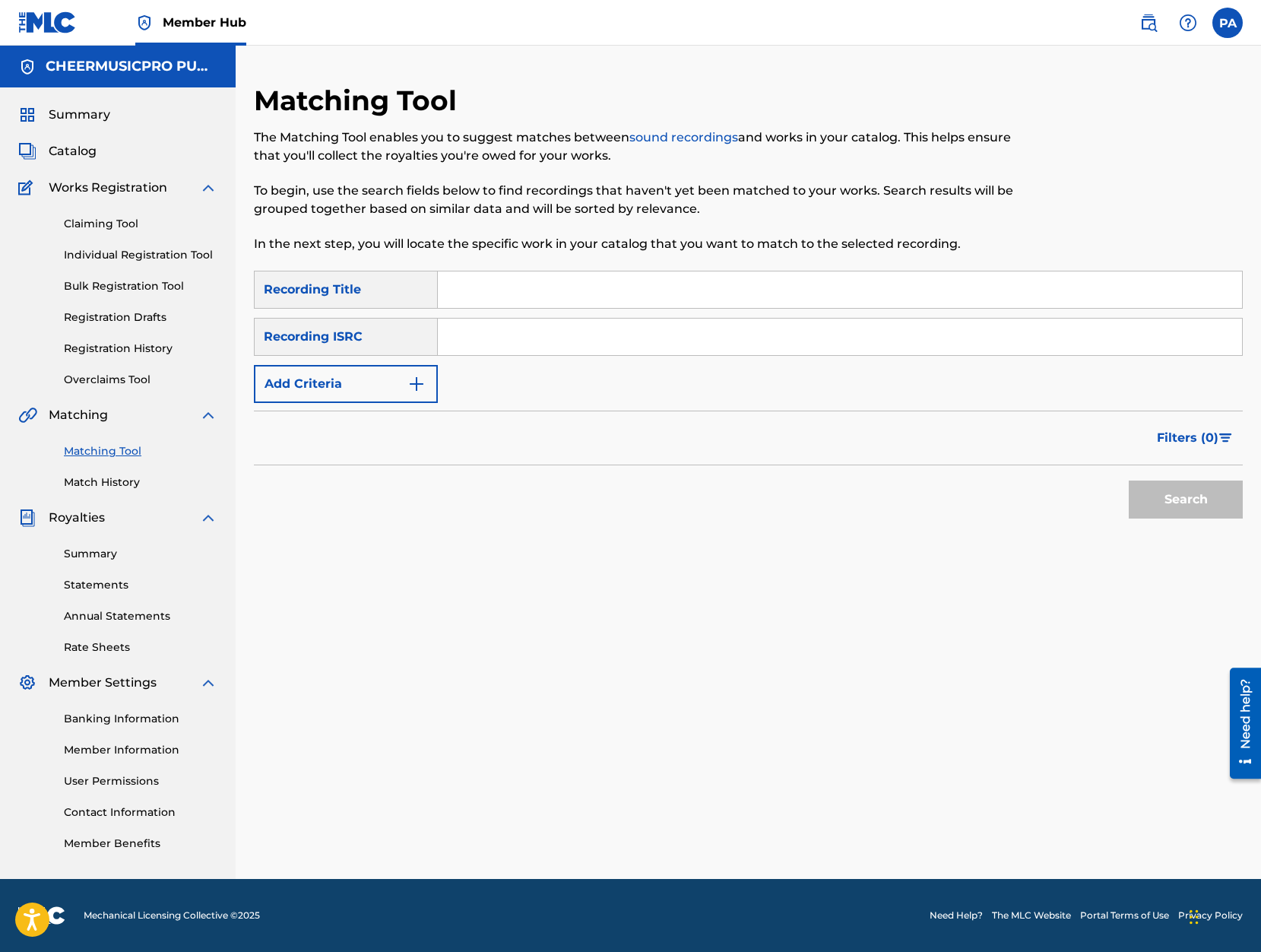
click at [490, 293] on input "Search Form" at bounding box center [839, 289] width 804 height 36
type input "royalcats 2019-20"
click at [1128, 480] on button "Search" at bounding box center [1185, 499] width 114 height 38
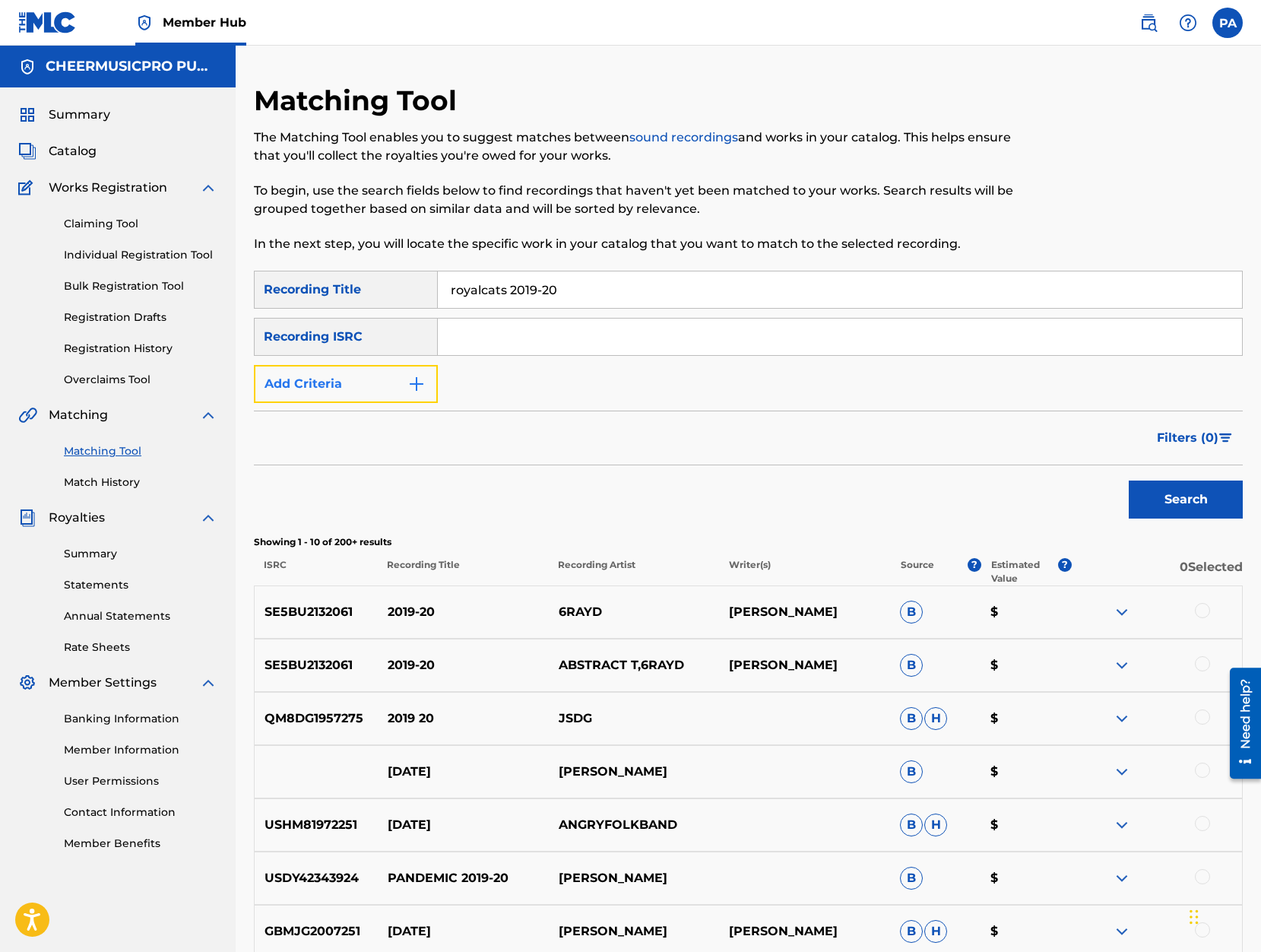
click at [332, 388] on button "Add Criteria" at bounding box center [345, 384] width 184 height 38
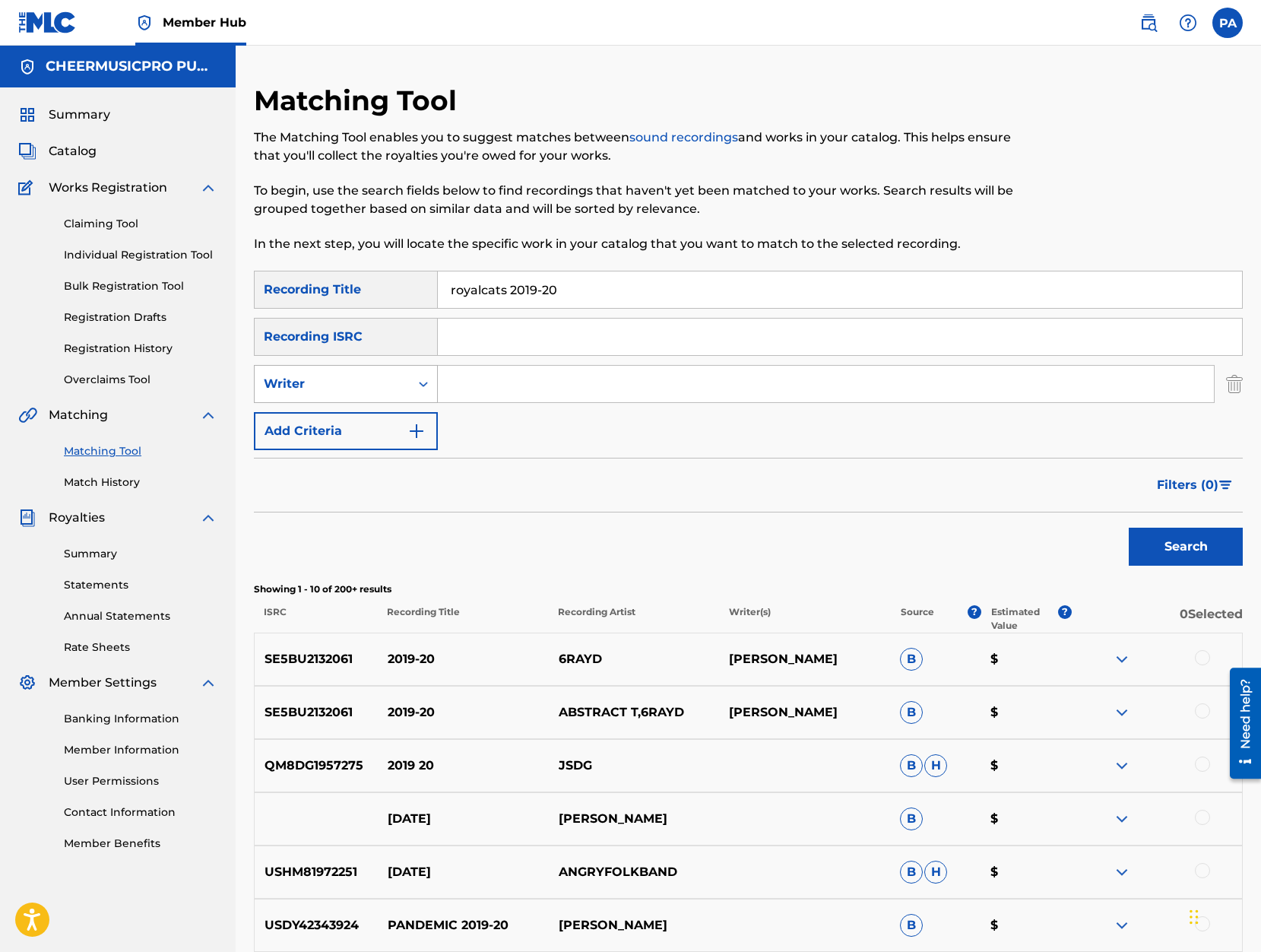
click at [341, 384] on div "Writer" at bounding box center [332, 384] width 136 height 19
click at [338, 420] on div "Recording Artist" at bounding box center [345, 422] width 182 height 38
click at [470, 392] on input "Search Form" at bounding box center [826, 384] width 776 height 36
type input "cheermusicpro"
click at [1205, 546] on button "Search" at bounding box center [1185, 546] width 114 height 38
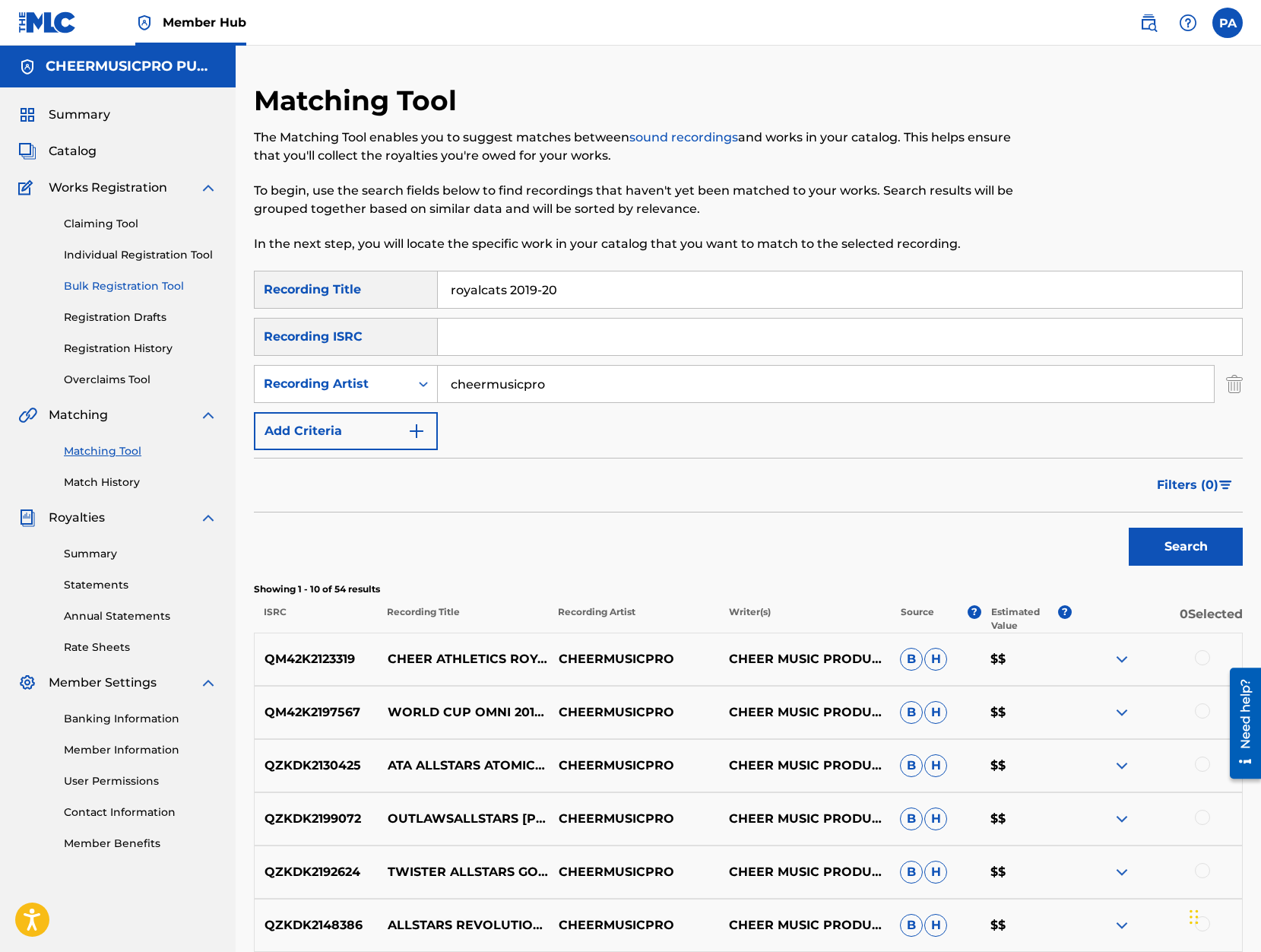
drag, startPoint x: 508, startPoint y: 291, endPoint x: 207, endPoint y: 290, distance: 301.0
click at [437, 290] on input "royalcats 2019-20" at bounding box center [839, 289] width 804 height 36
click at [1169, 545] on button "Search" at bounding box center [1185, 546] width 114 height 38
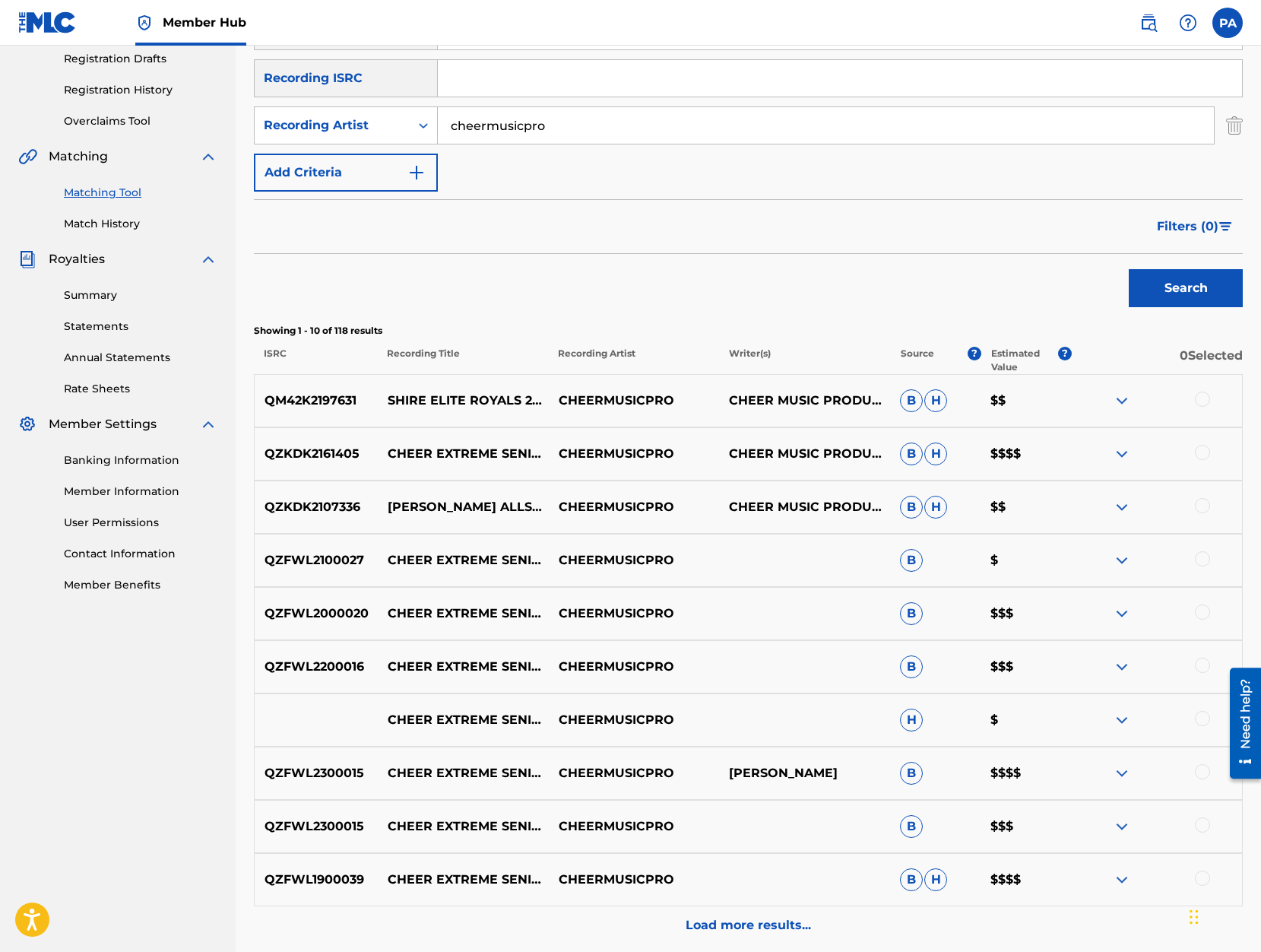
scroll to position [387, 0]
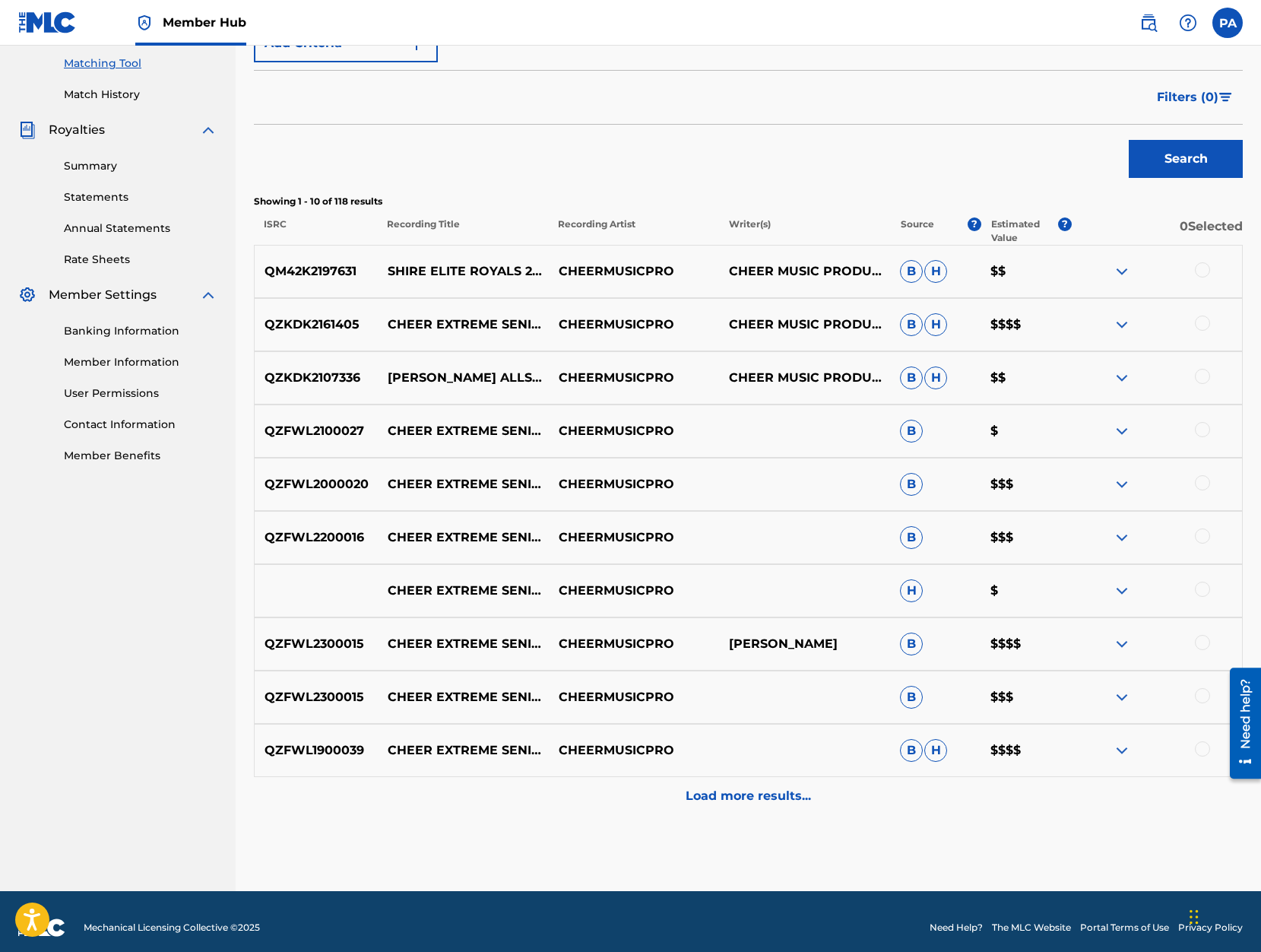
click at [1207, 591] on div at bounding box center [1202, 589] width 15 height 15
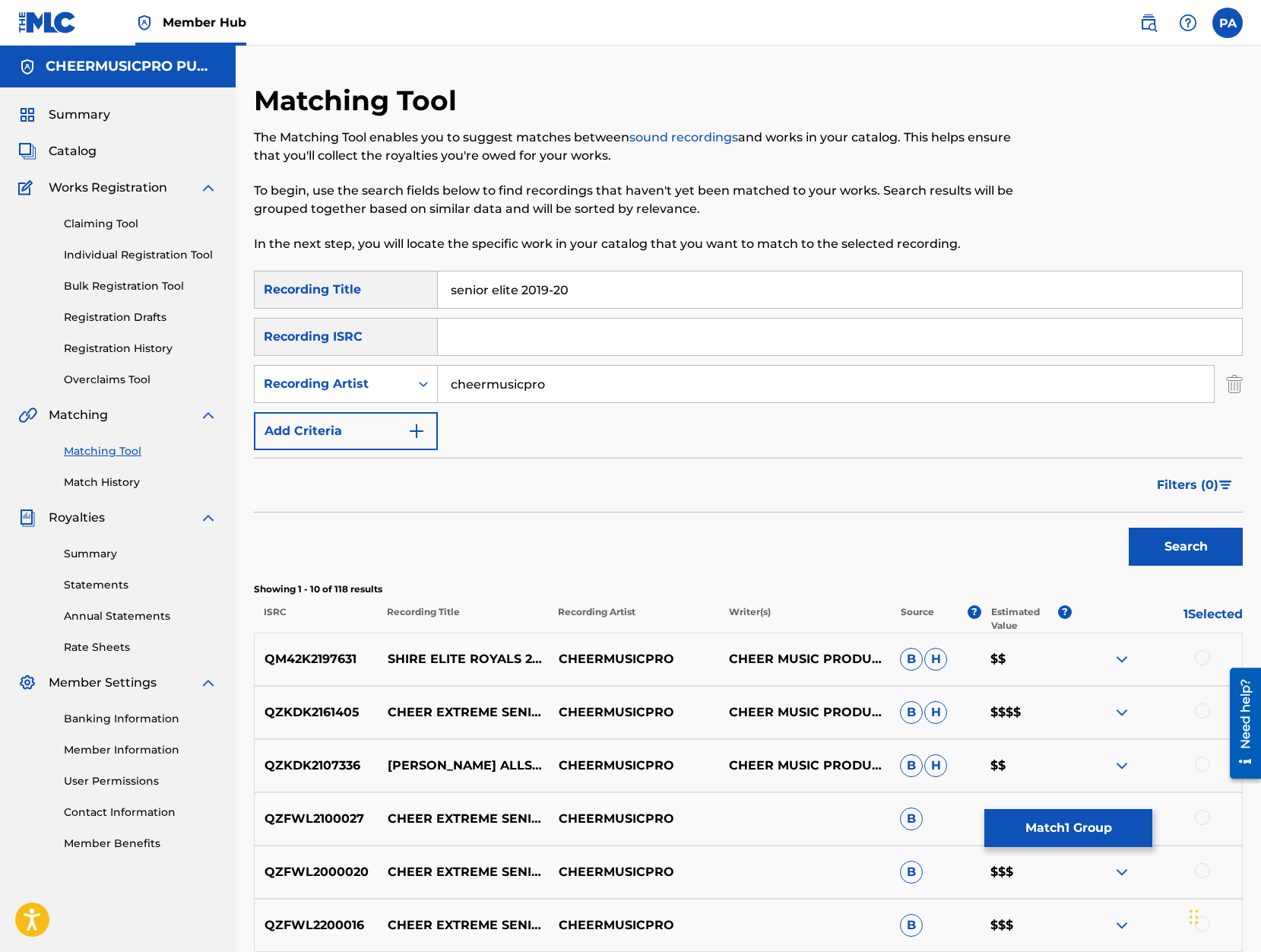
click at [556, 292] on input "senior elite 2019-20" at bounding box center [839, 289] width 804 height 36
type input "senior elite 2020"
click at [1178, 541] on button "Search" at bounding box center [1185, 546] width 114 height 38
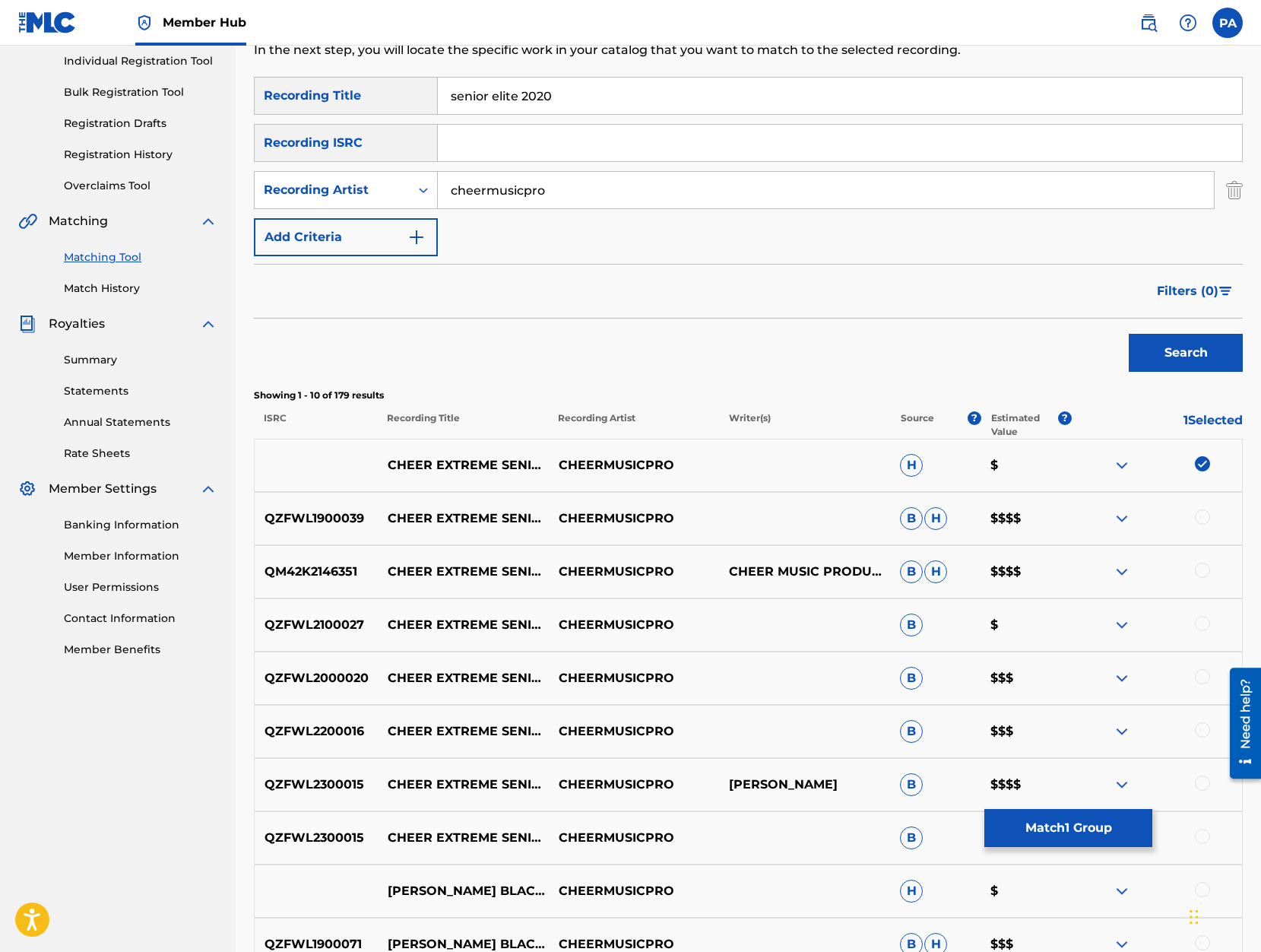
scroll to position [258, 0]
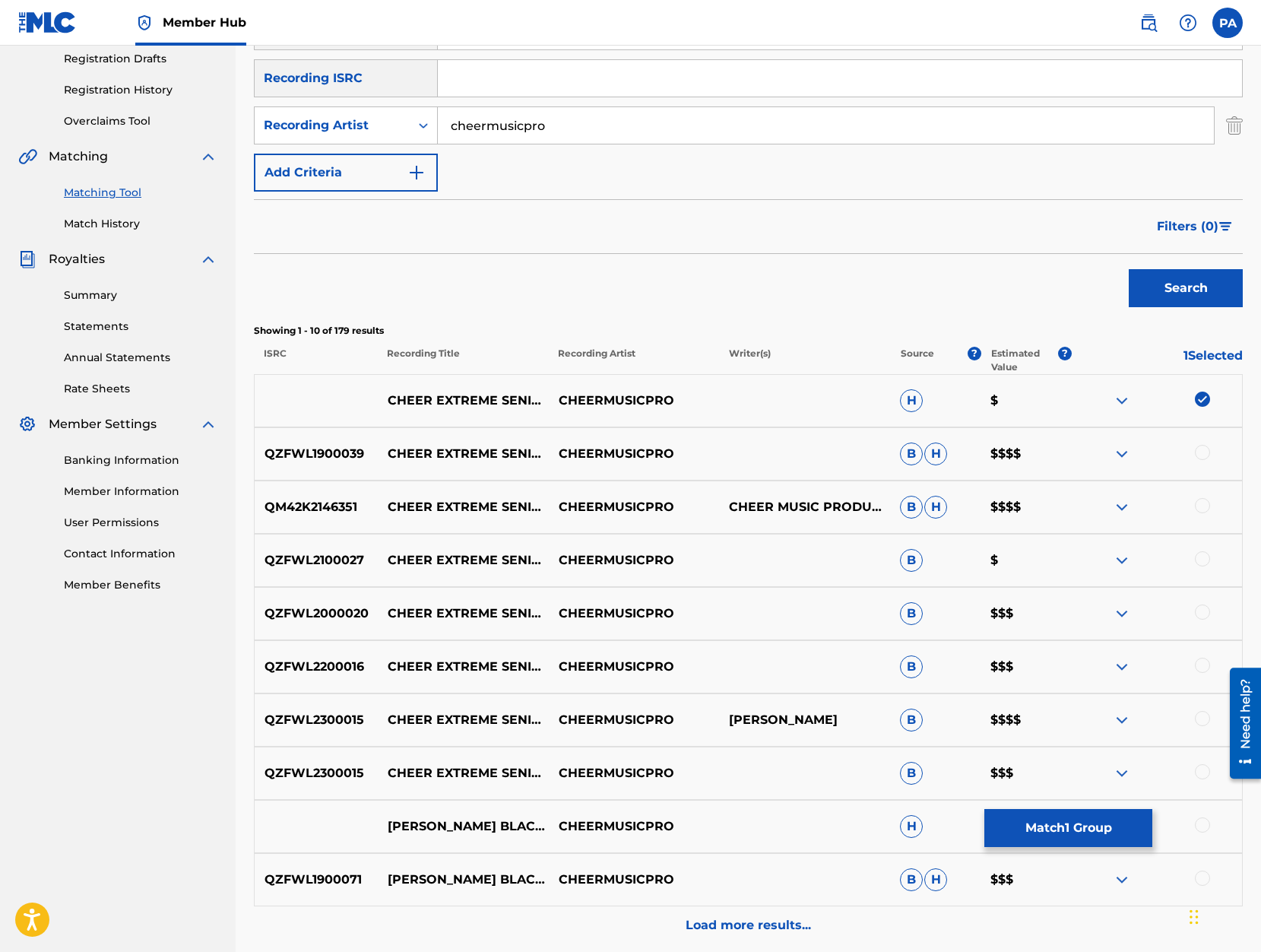
click at [1203, 452] on div at bounding box center [1202, 452] width 15 height 15
click at [1203, 502] on div at bounding box center [1202, 505] width 15 height 15
drag, startPoint x: 1206, startPoint y: 501, endPoint x: 1195, endPoint y: 504, distance: 11.4
click at [1206, 502] on img at bounding box center [1202, 505] width 15 height 15
click at [1124, 454] on img at bounding box center [1122, 454] width 19 height 19
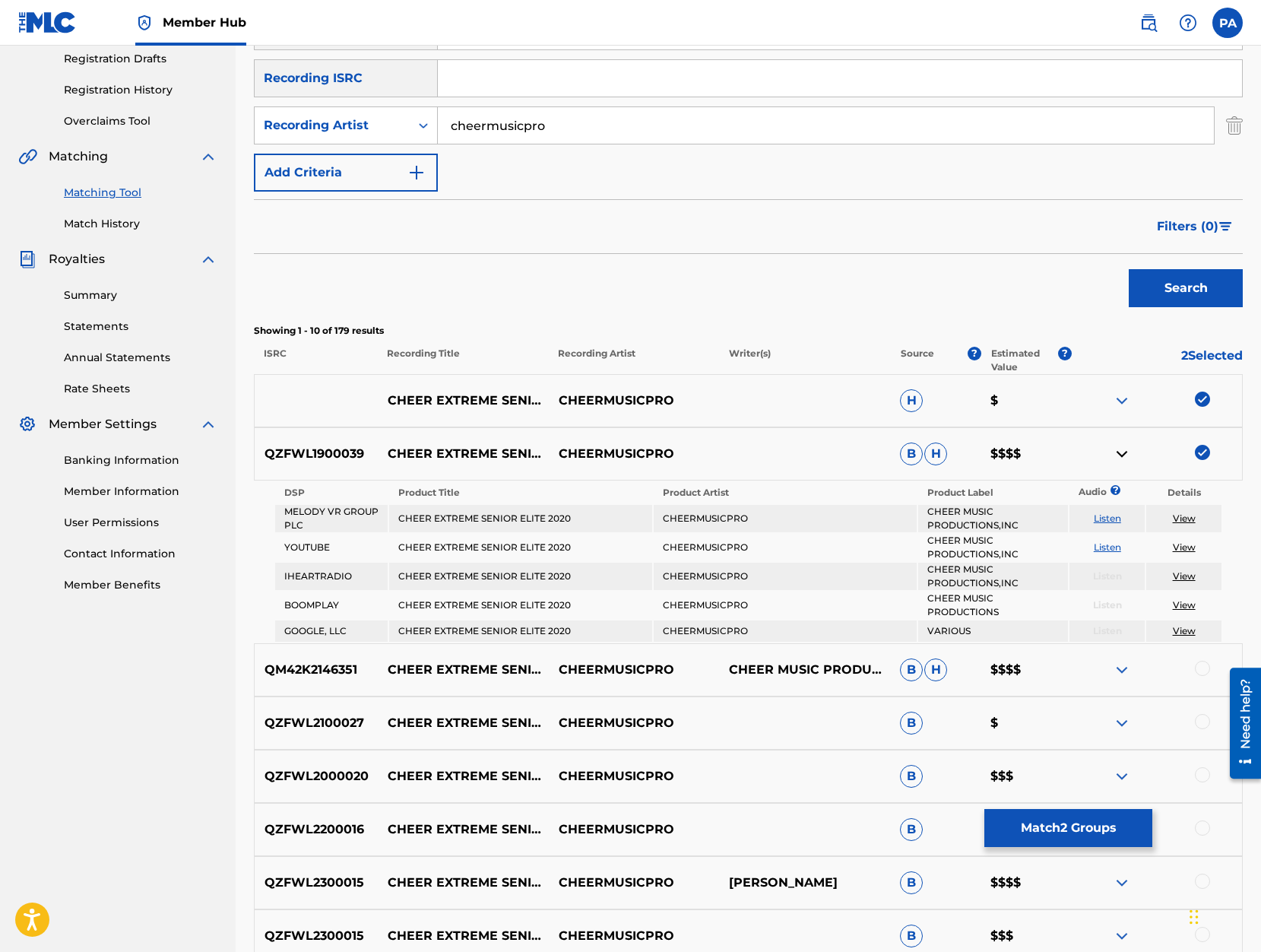
click at [1114, 454] on img at bounding box center [1122, 454] width 19 height 19
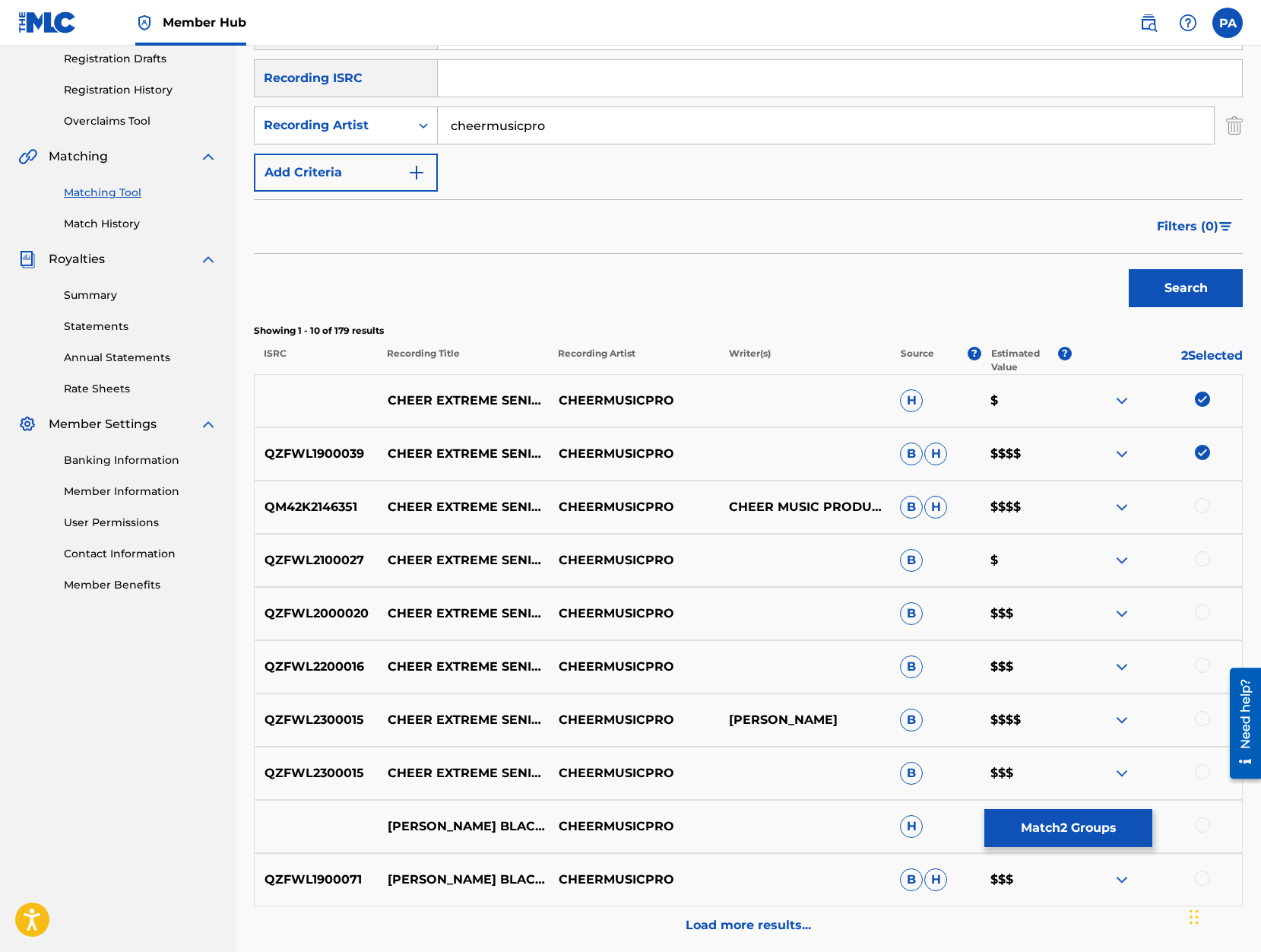
scroll to position [387, 0]
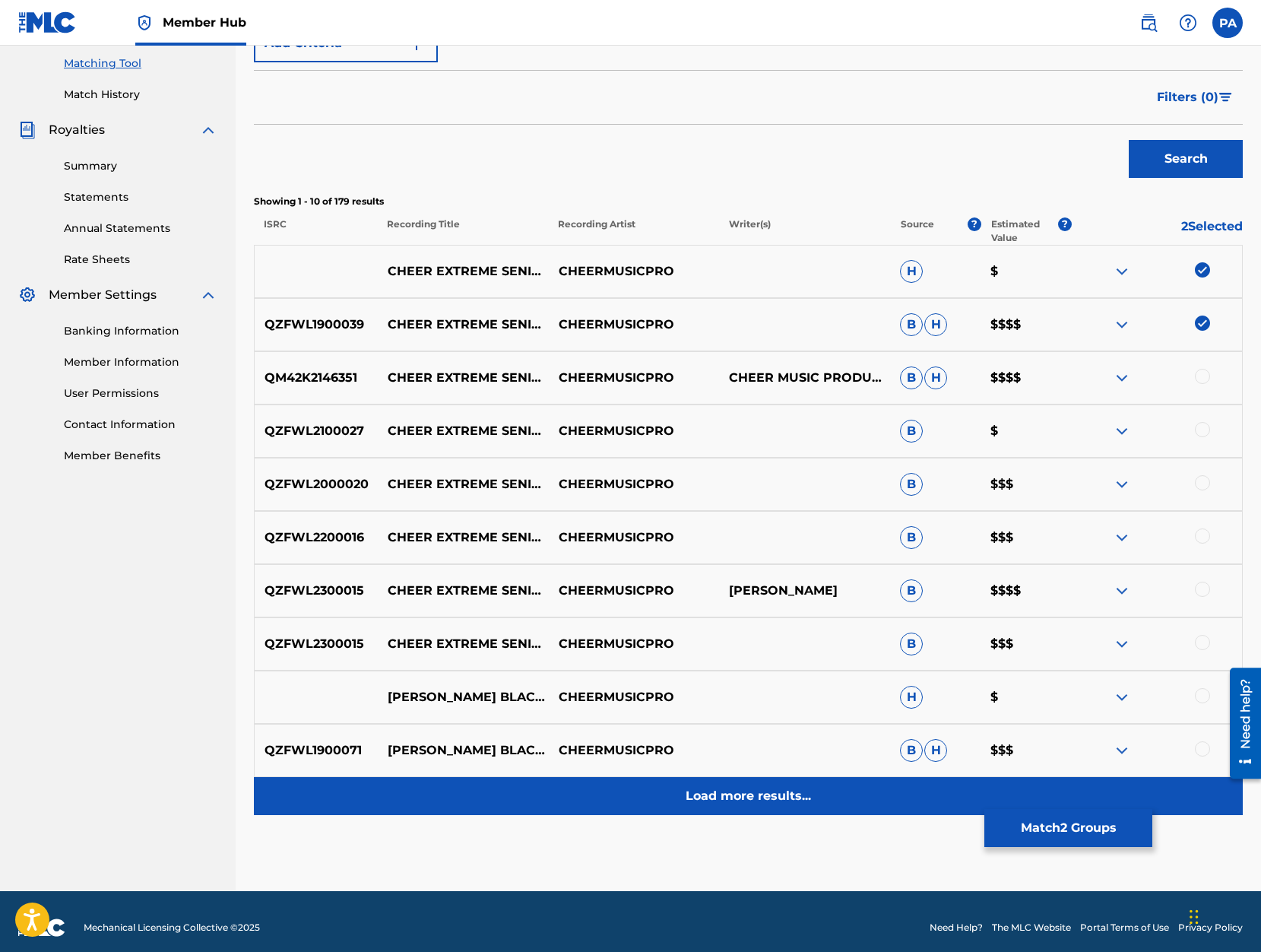
click at [734, 796] on p "Load more results..." at bounding box center [748, 796] width 125 height 19
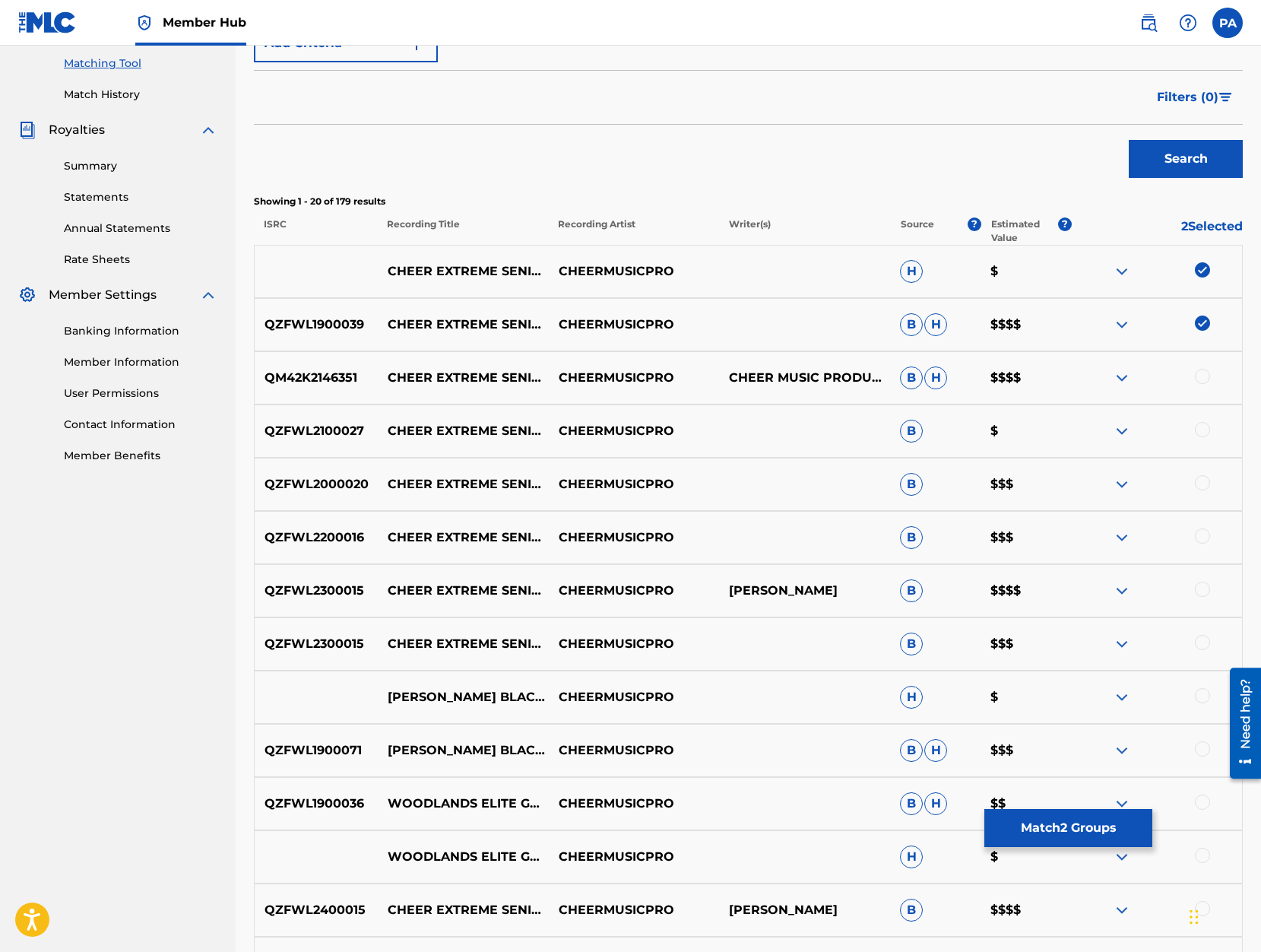
scroll to position [517, 0]
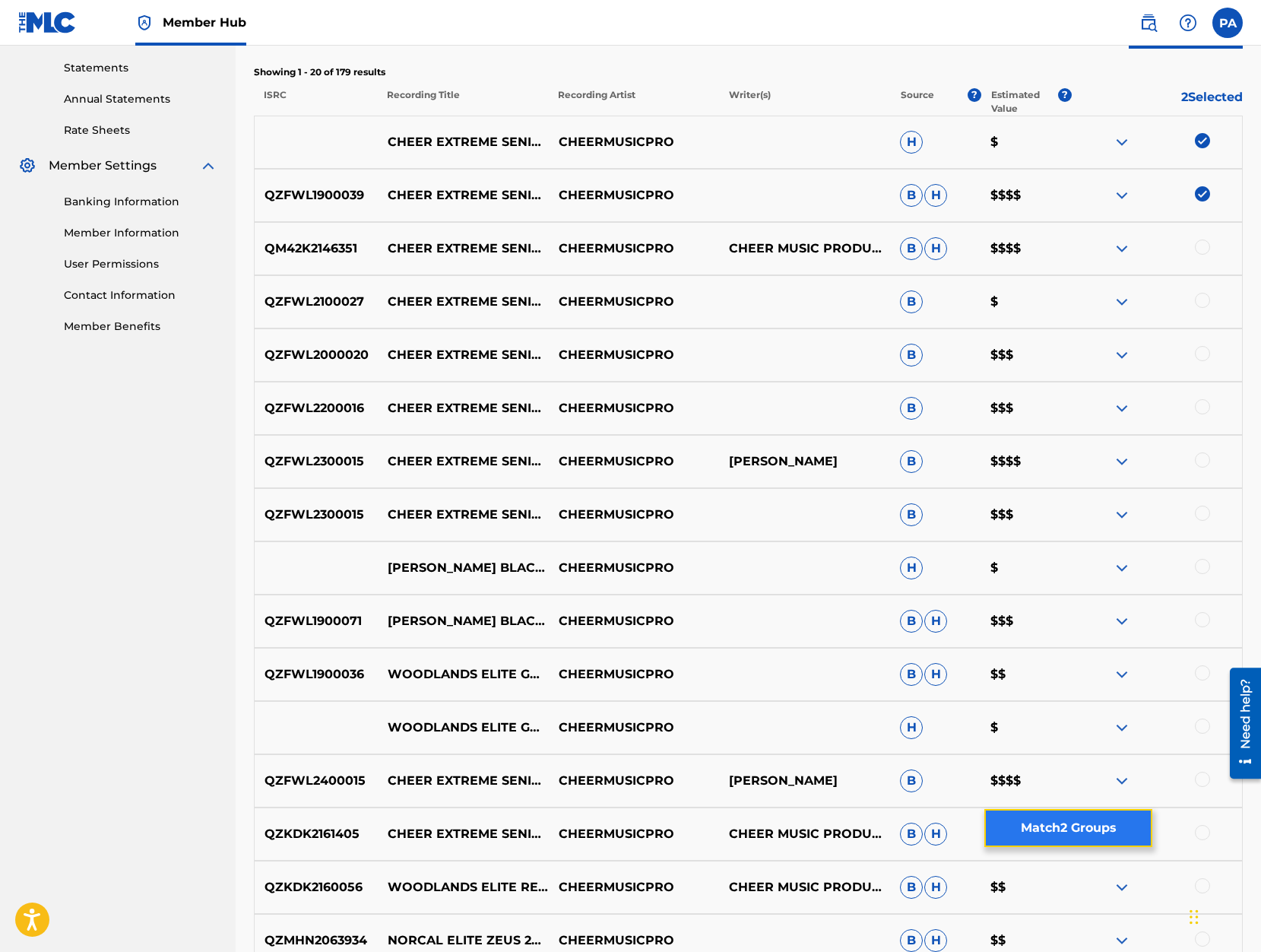
click at [1057, 825] on button "Match 2 Groups" at bounding box center [1068, 828] width 168 height 38
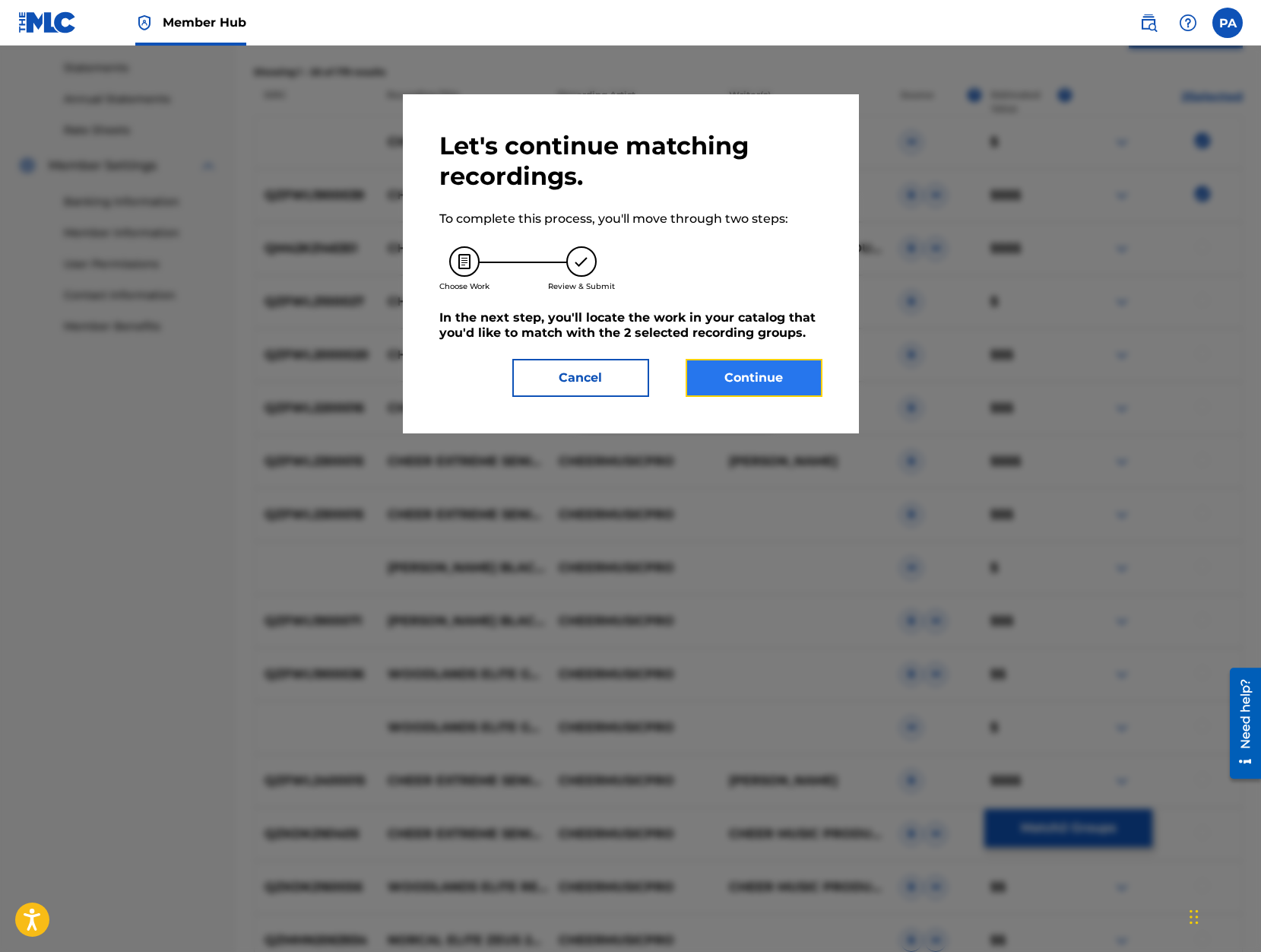
click at [751, 376] on button "Continue" at bounding box center [753, 377] width 136 height 38
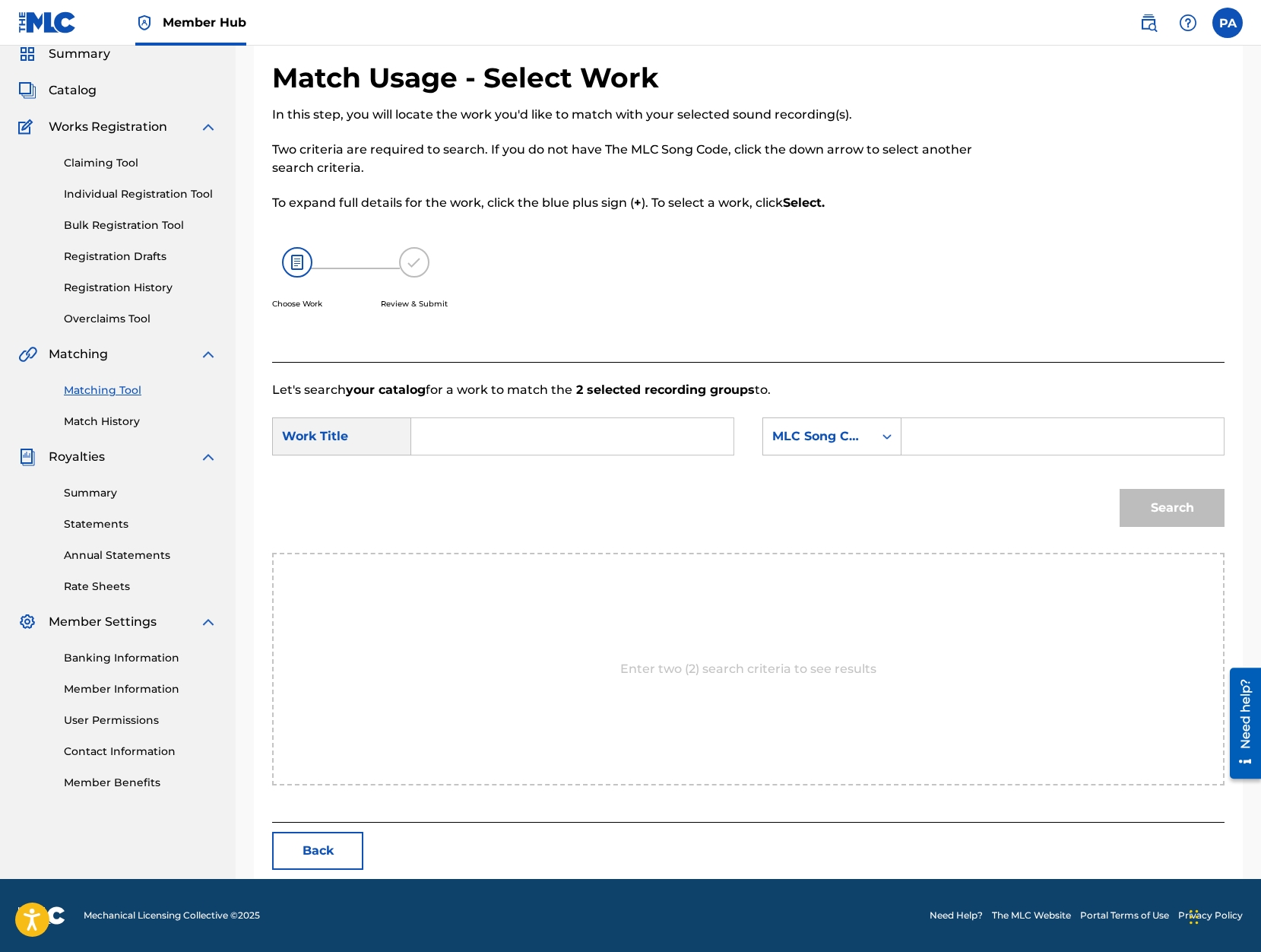
scroll to position [0, 0]
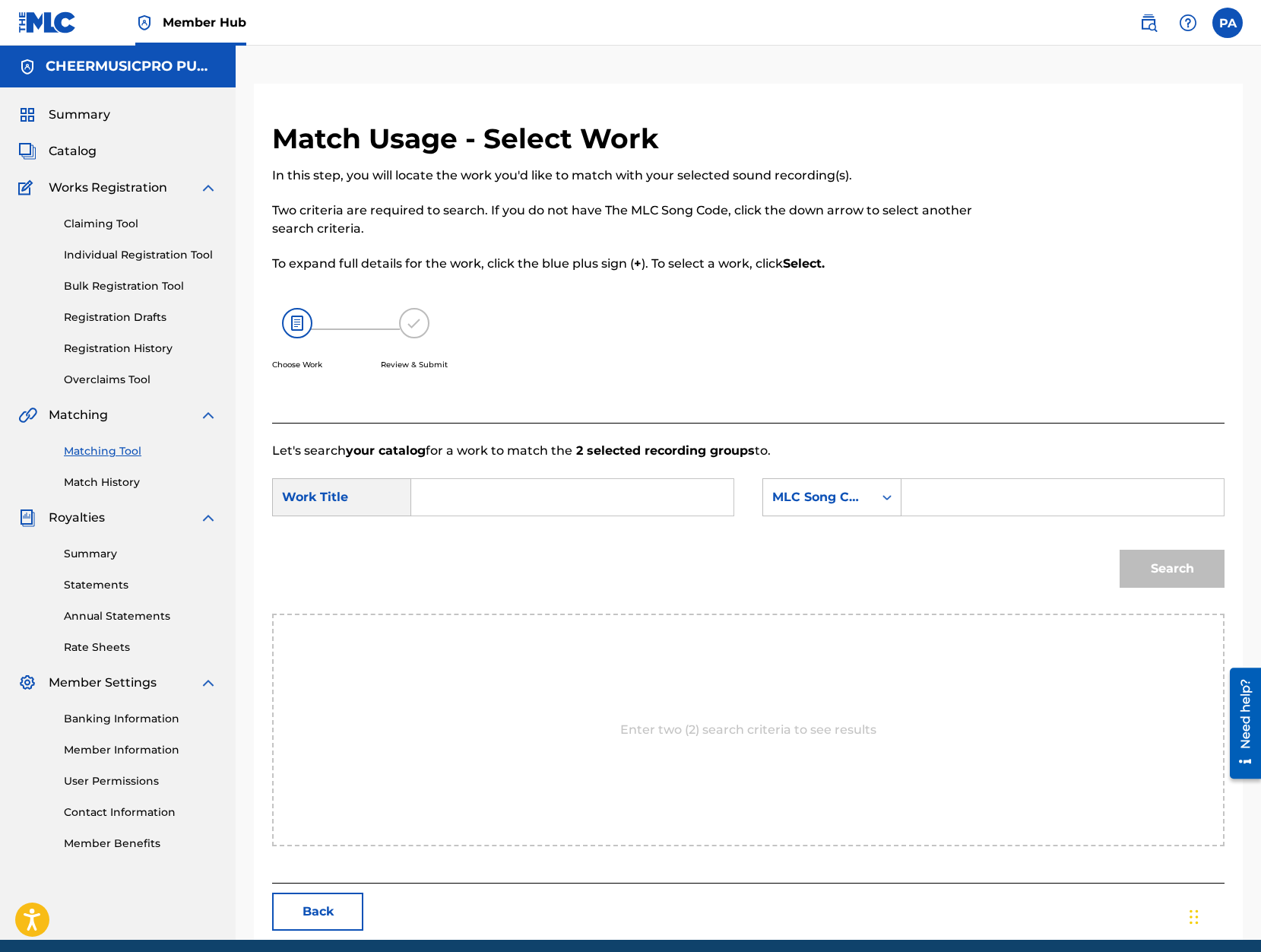
click at [511, 482] on input "Search Form" at bounding box center [572, 497] width 296 height 36
click at [454, 546] on span "cheer extreme" at bounding box center [463, 540] width 53 height 33
type input "cheer extreme senior elite 2019-20"
drag, startPoint x: 844, startPoint y: 496, endPoint x: 842, endPoint y: 513, distance: 17.1
click at [843, 496] on div "MLC Song Code" at bounding box center [817, 497] width 92 height 19
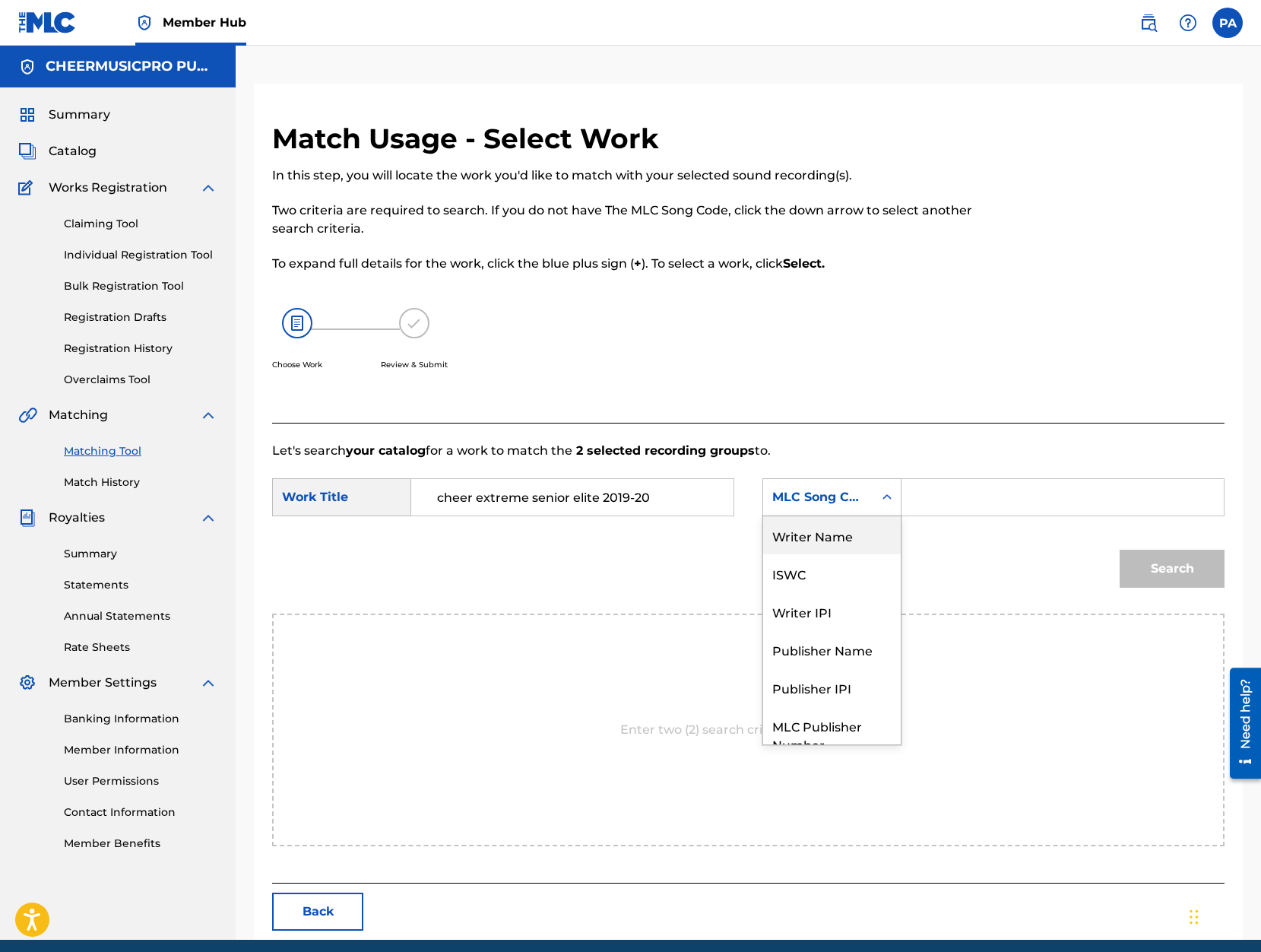
click at [841, 536] on div "Writer Name" at bounding box center [832, 535] width 137 height 38
click at [981, 489] on input "Search Form" at bounding box center [1062, 497] width 296 height 36
paste input "Patrick Avard"
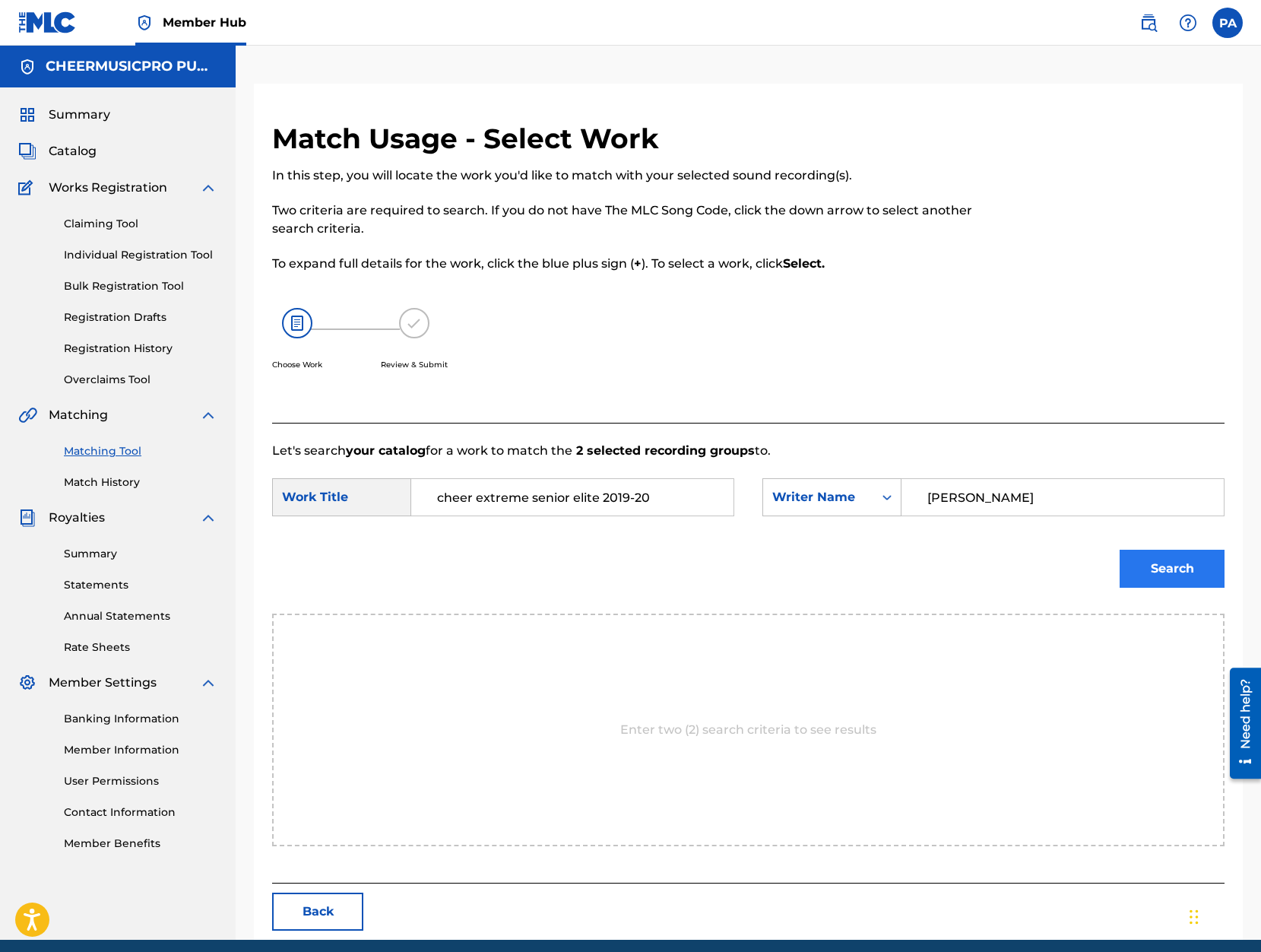
type input "Patrick Avard"
click at [1177, 580] on button "Search" at bounding box center [1171, 568] width 105 height 38
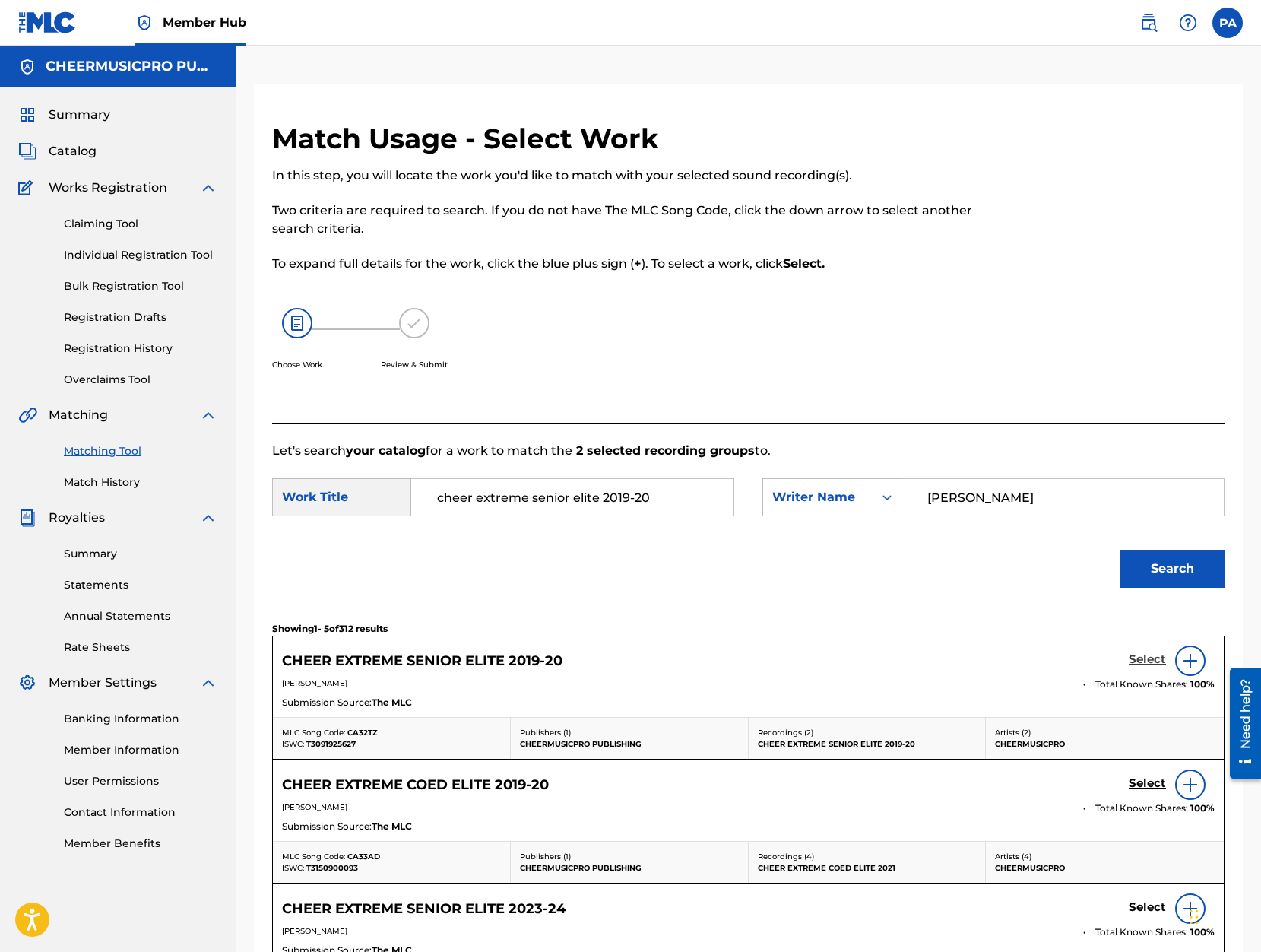
click at [1139, 658] on h5 "Select" at bounding box center [1147, 659] width 37 height 15
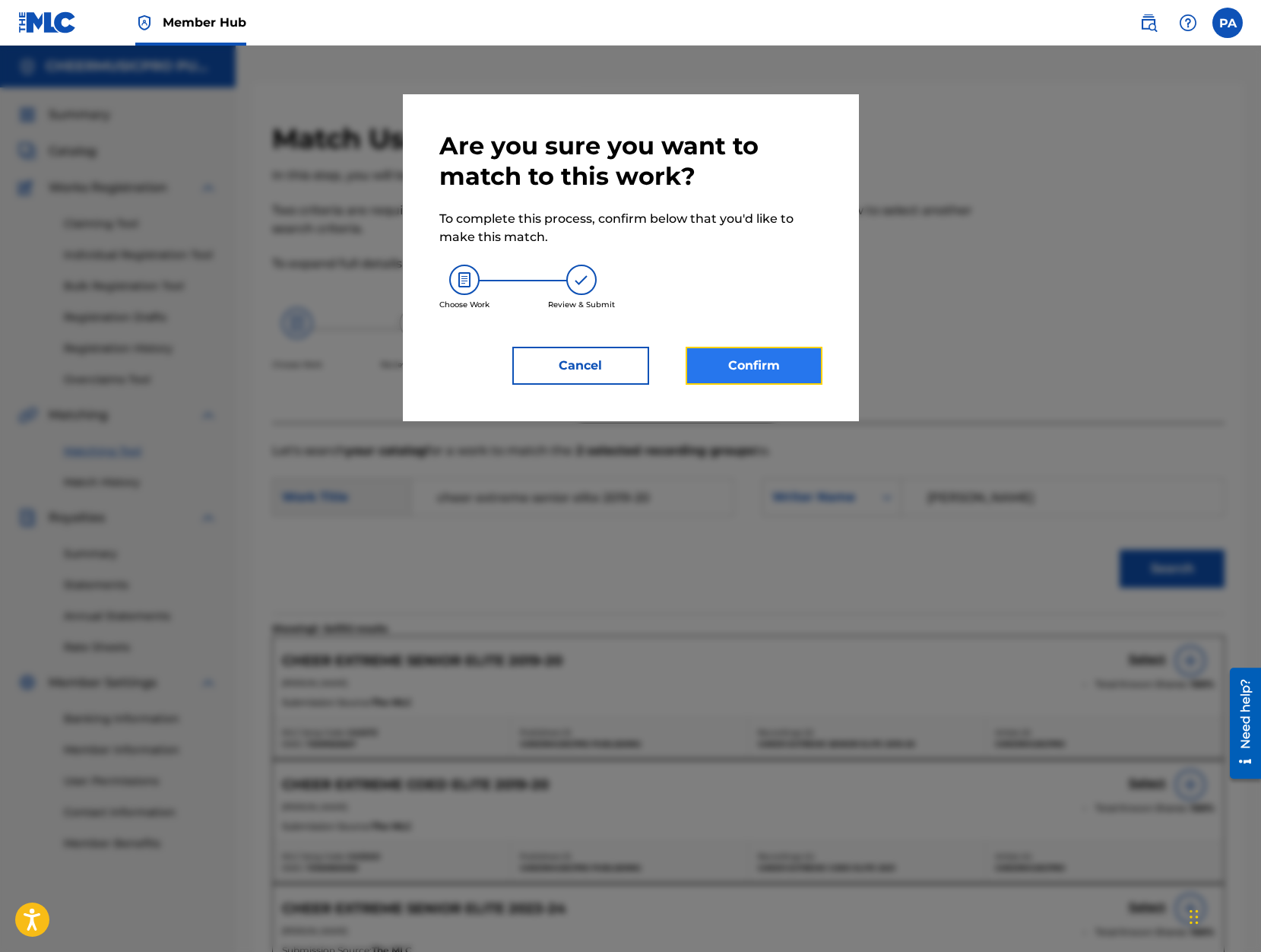
click at [736, 363] on button "Confirm" at bounding box center [753, 365] width 136 height 38
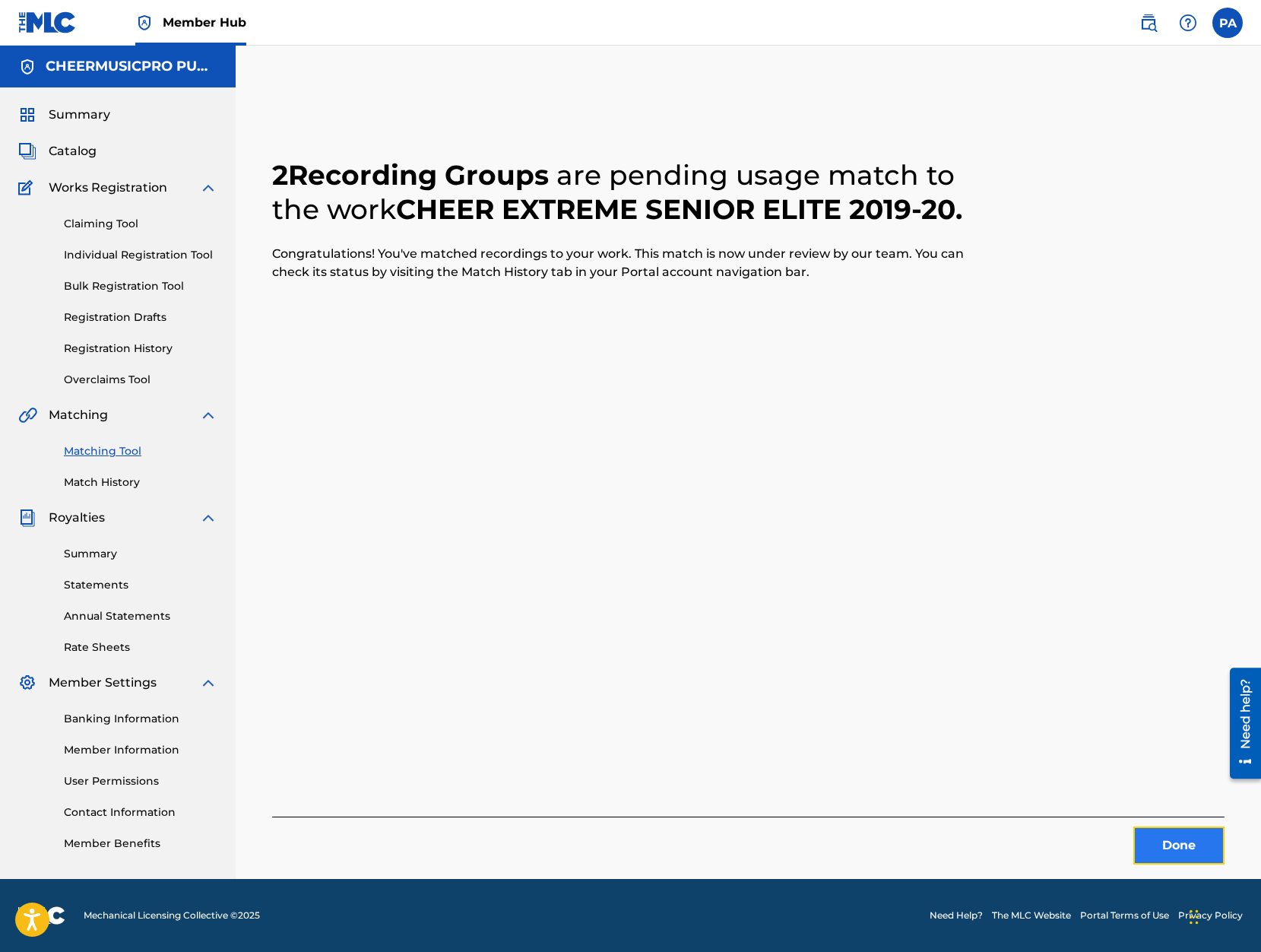
click at [1182, 851] on button "Done" at bounding box center [1178, 845] width 91 height 38
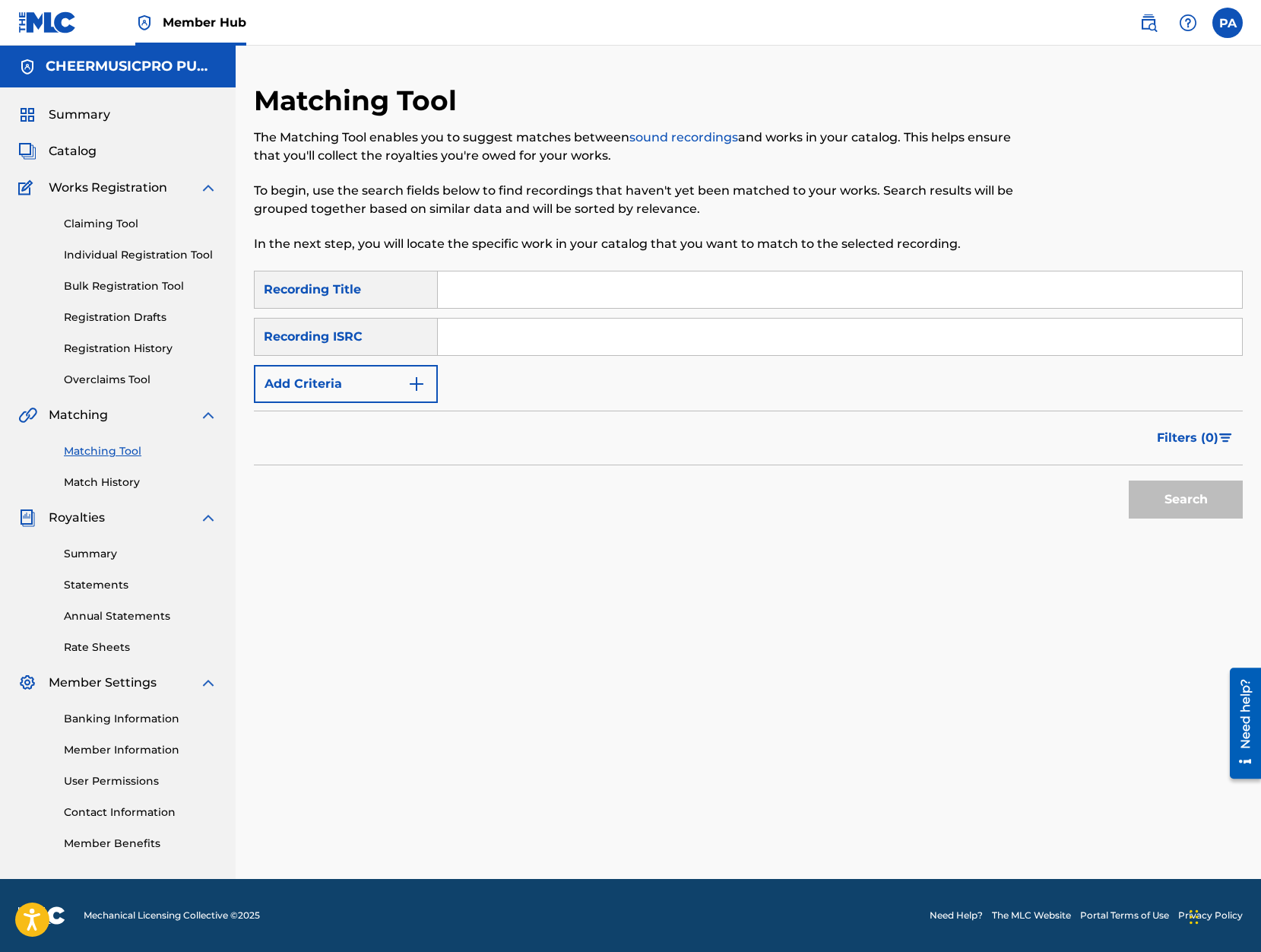
click at [509, 281] on input "Search Form" at bounding box center [839, 289] width 804 height 36
type input "shooting stars 2020"
click at [1128, 480] on button "Search" at bounding box center [1185, 499] width 114 height 38
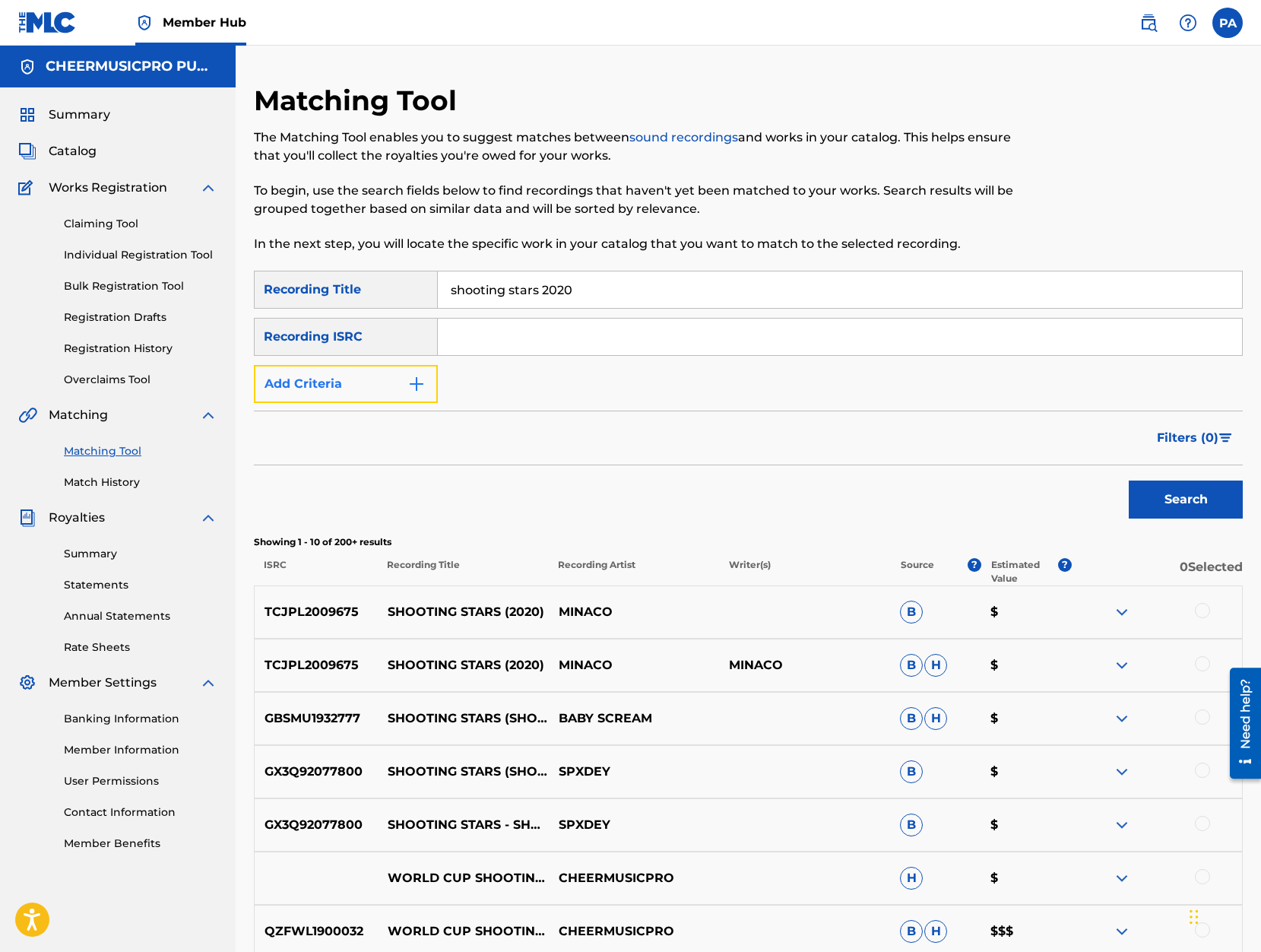
click at [314, 380] on button "Add Criteria" at bounding box center [345, 384] width 184 height 38
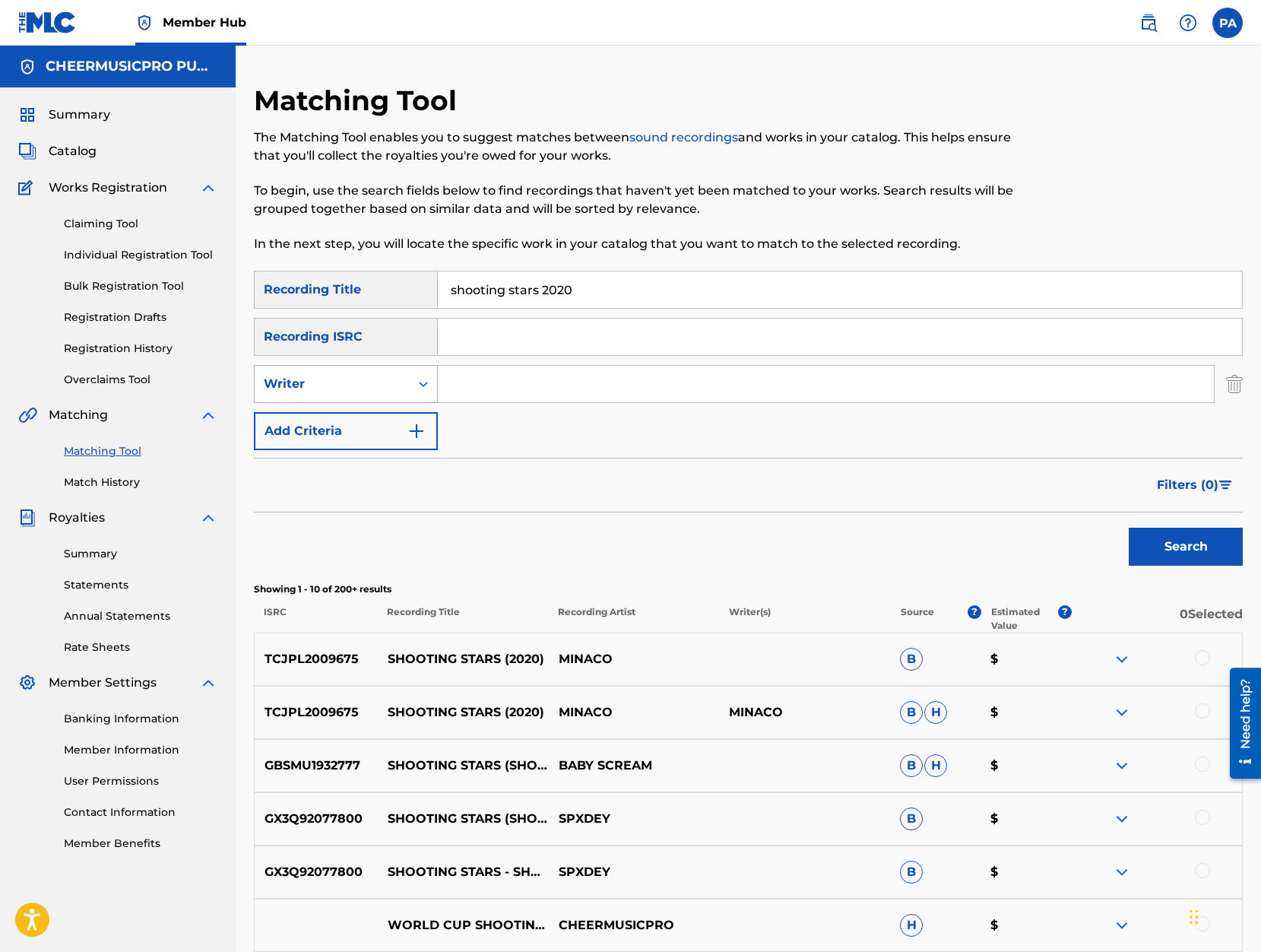
drag, startPoint x: 337, startPoint y: 381, endPoint x: 344, endPoint y: 392, distance: 13.0
click at [340, 381] on div "Writer" at bounding box center [332, 384] width 136 height 19
click at [337, 423] on div "Recording Artist" at bounding box center [345, 422] width 182 height 38
click at [494, 387] on input "Search Form" at bounding box center [826, 384] width 776 height 36
paste input "Patrick Avard"
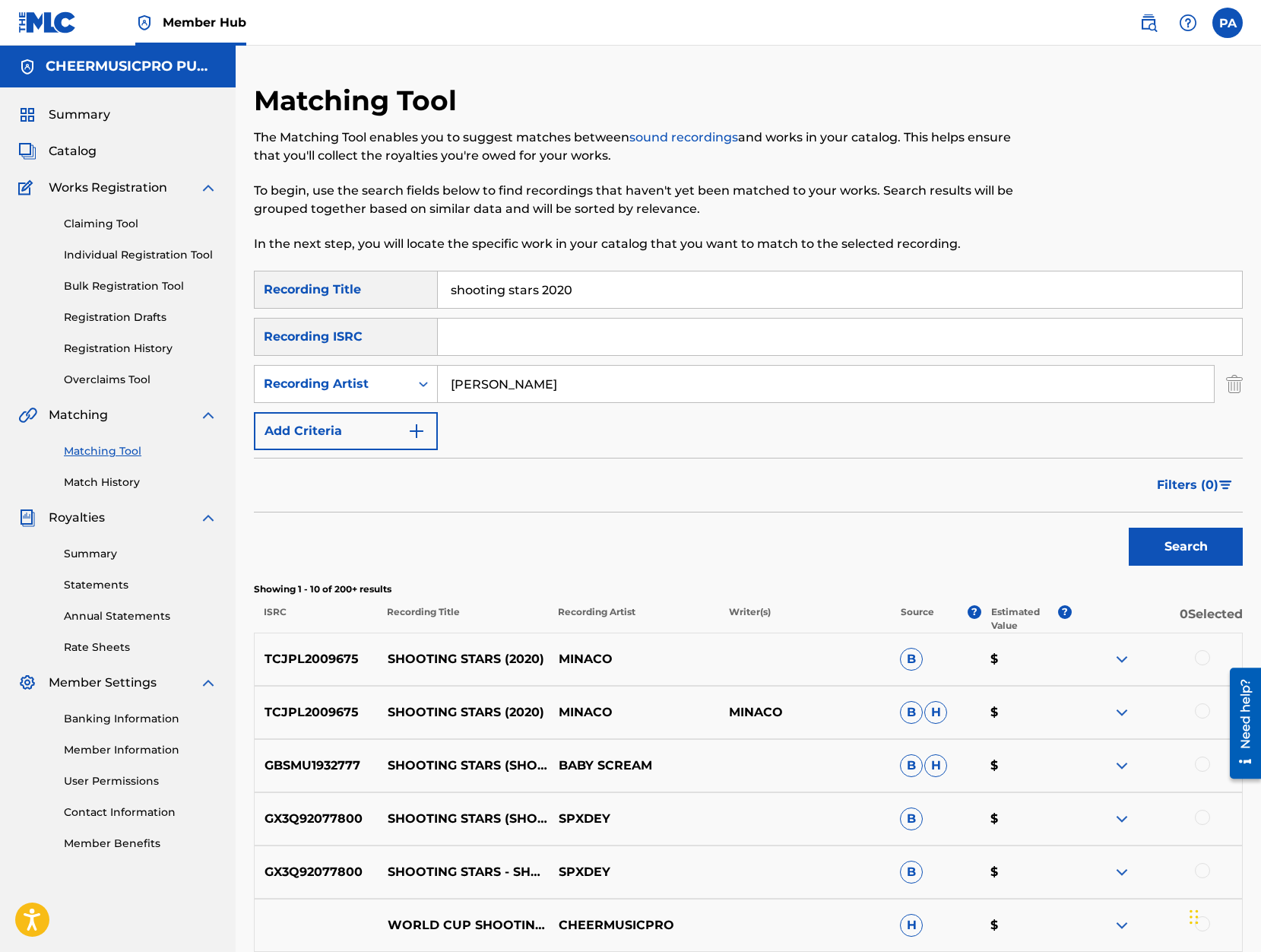
drag, startPoint x: 562, startPoint y: 379, endPoint x: 317, endPoint y: 384, distance: 245.1
click at [437, 384] on input "Patrick Avard" at bounding box center [826, 384] width 776 height 36
type input "cheermusicpro"
drag, startPoint x: 1182, startPoint y: 551, endPoint x: 702, endPoint y: 513, distance: 481.5
click at [1182, 551] on button "Search" at bounding box center [1185, 546] width 114 height 38
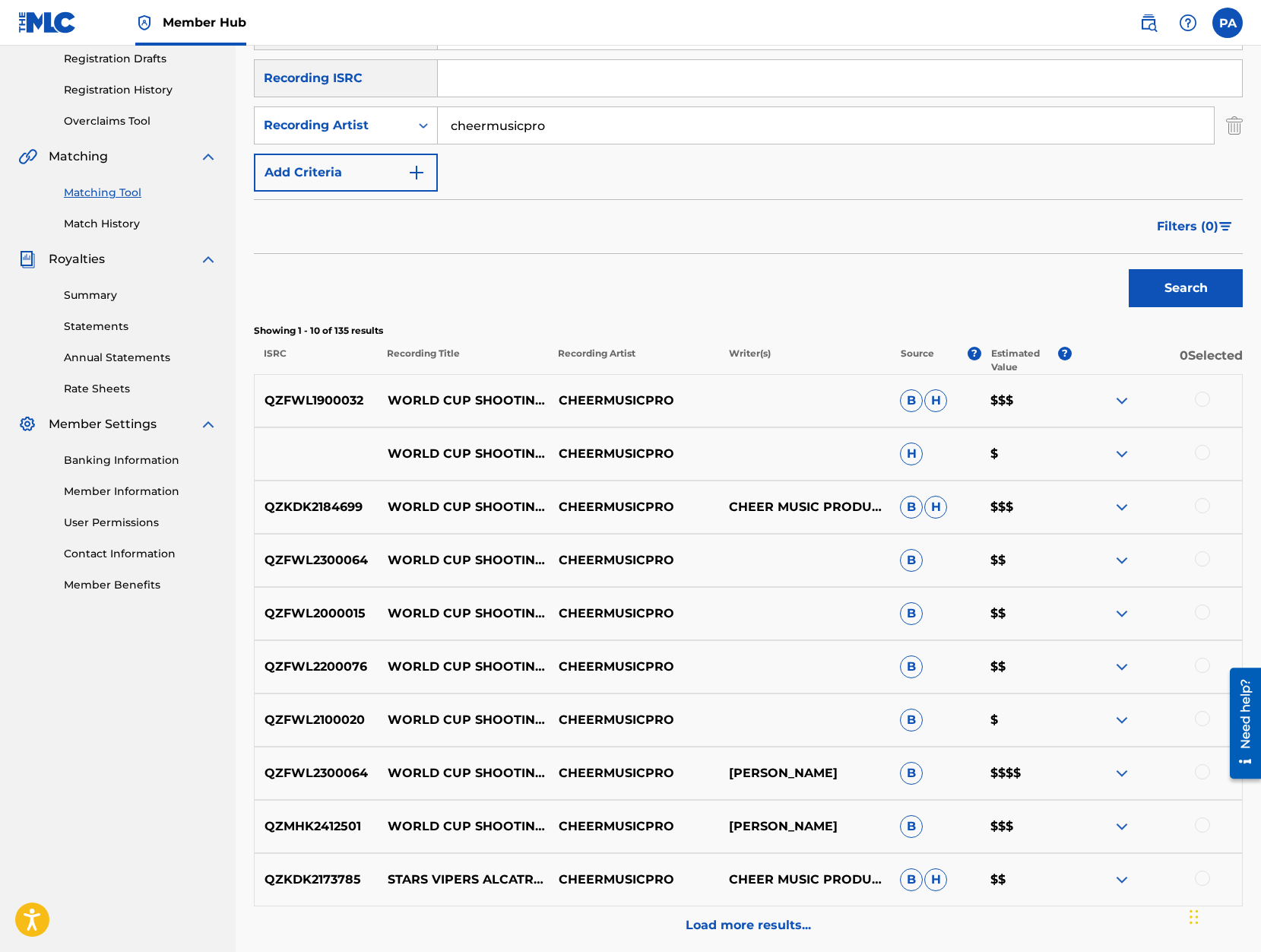
scroll to position [323, 0]
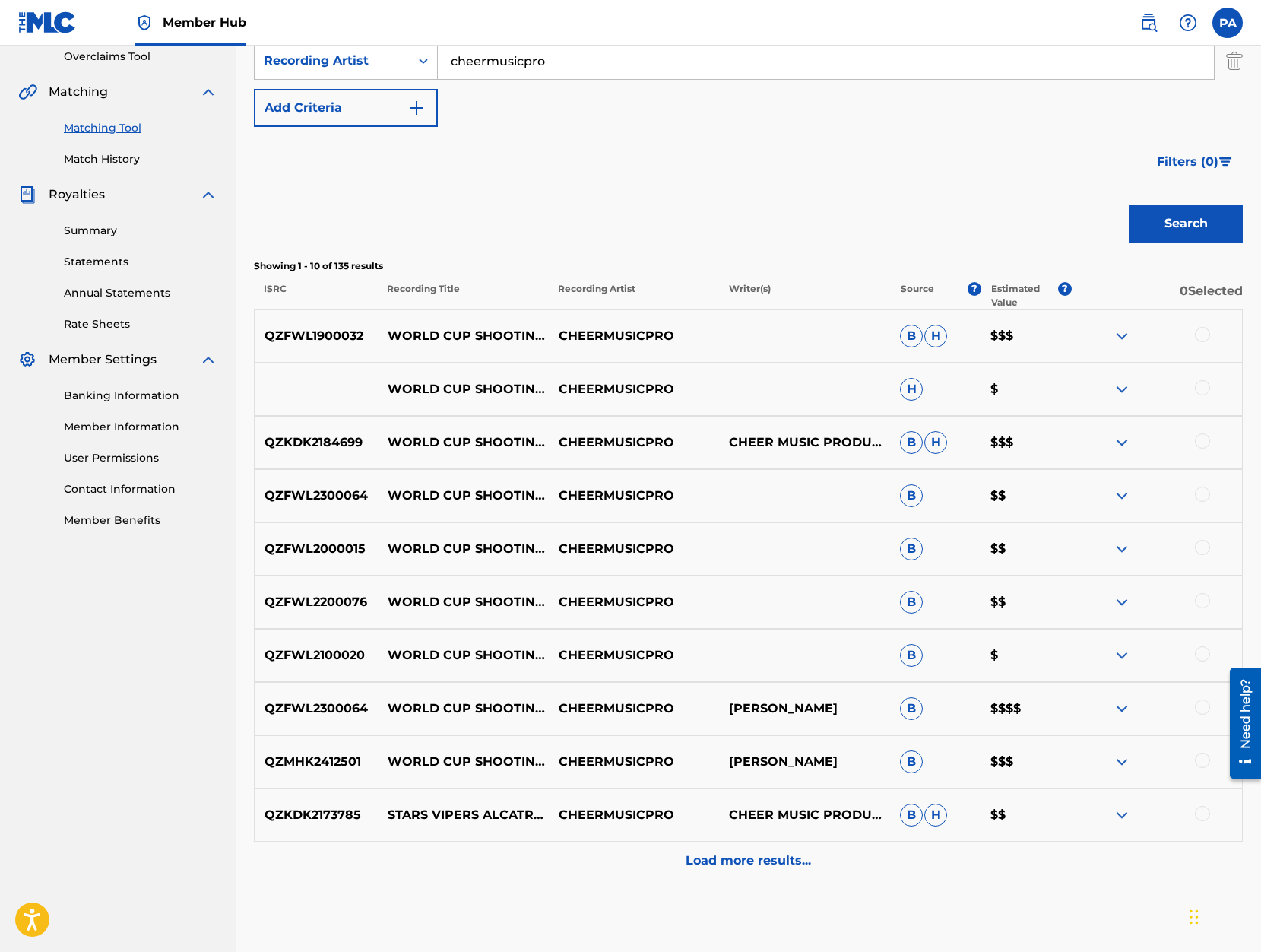
click at [1203, 335] on div at bounding box center [1202, 334] width 15 height 15
click at [1120, 341] on img at bounding box center [1122, 336] width 19 height 19
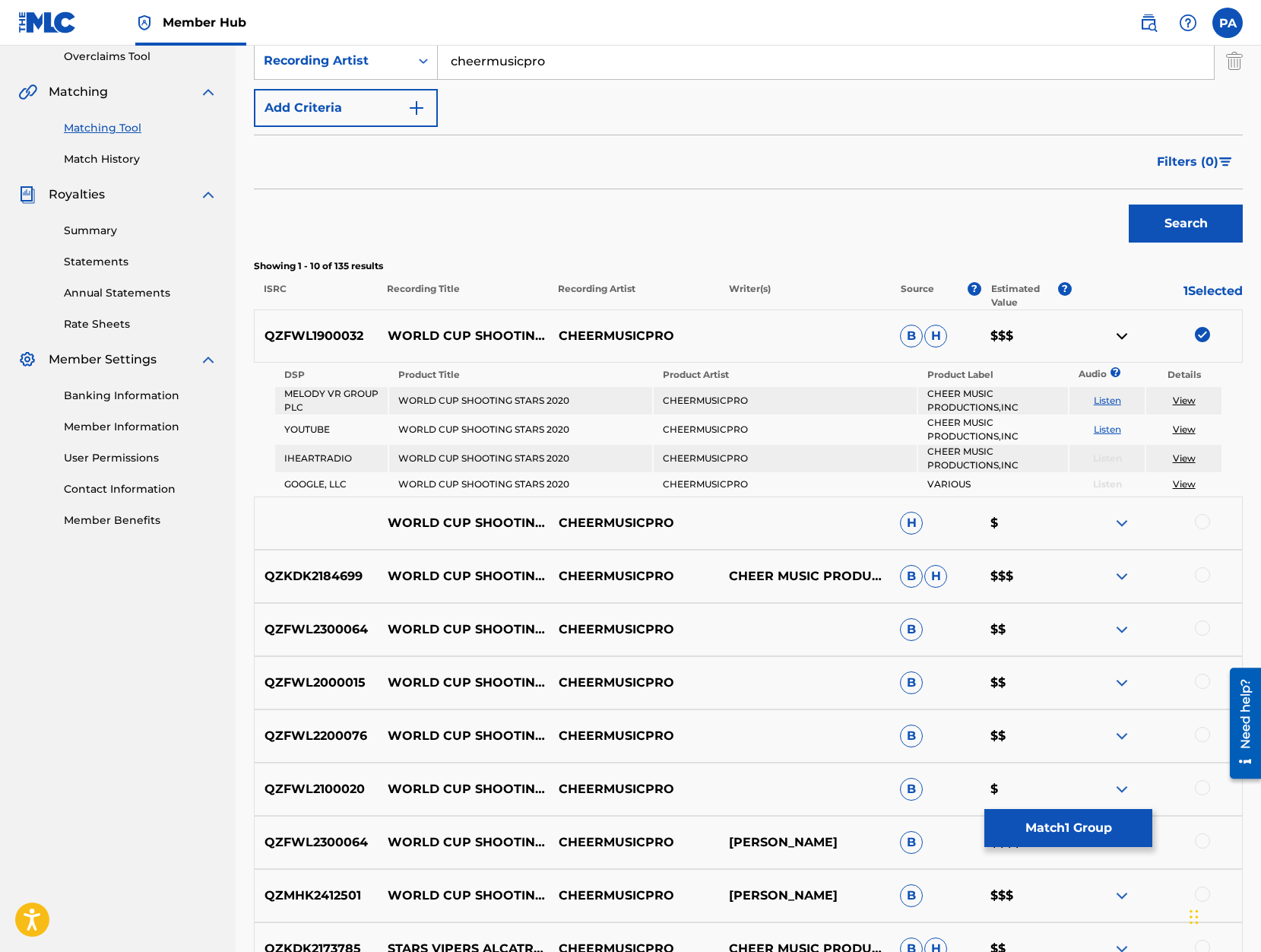
click at [1119, 334] on img at bounding box center [1122, 336] width 19 height 19
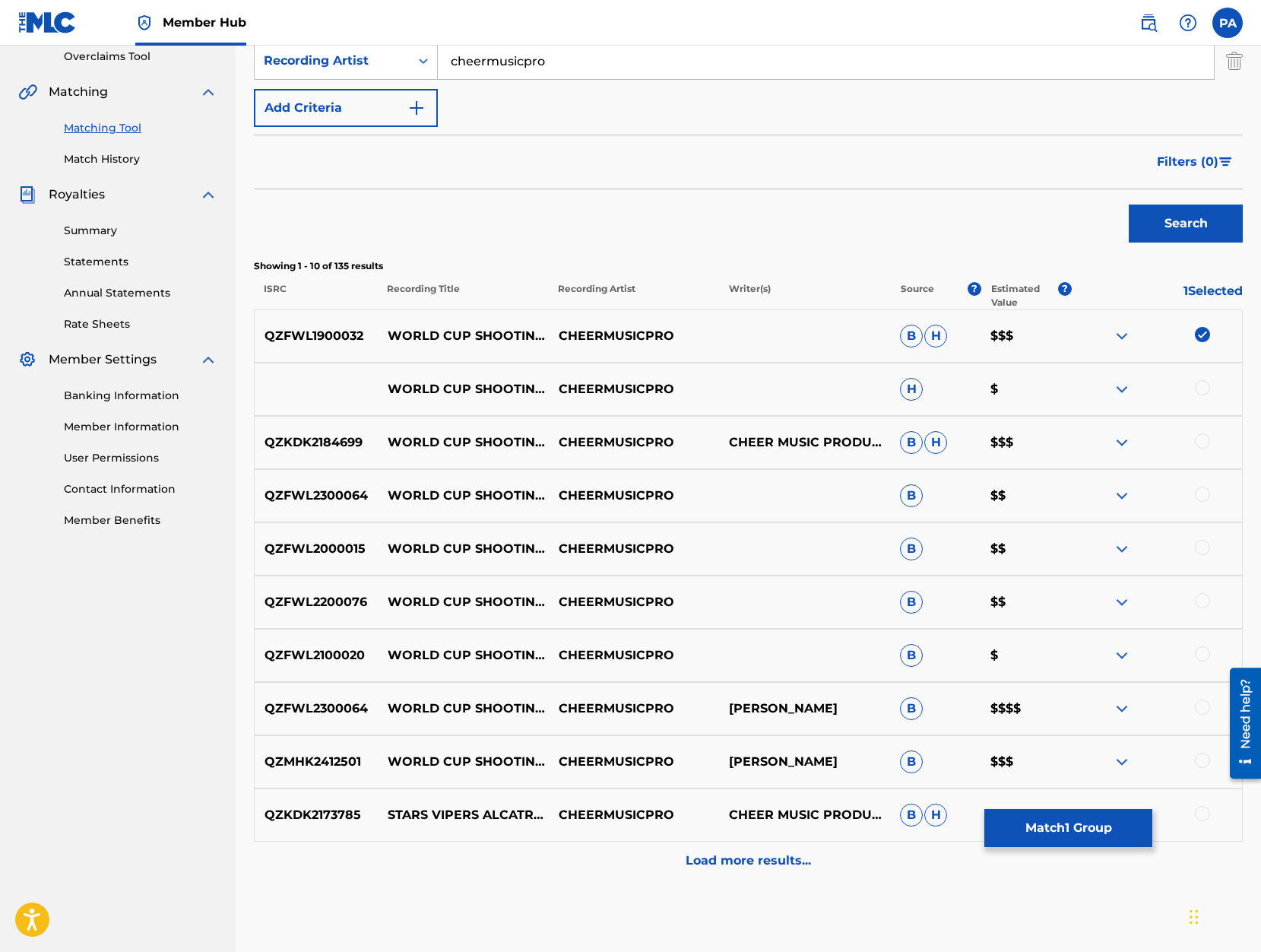
scroll to position [0, 0]
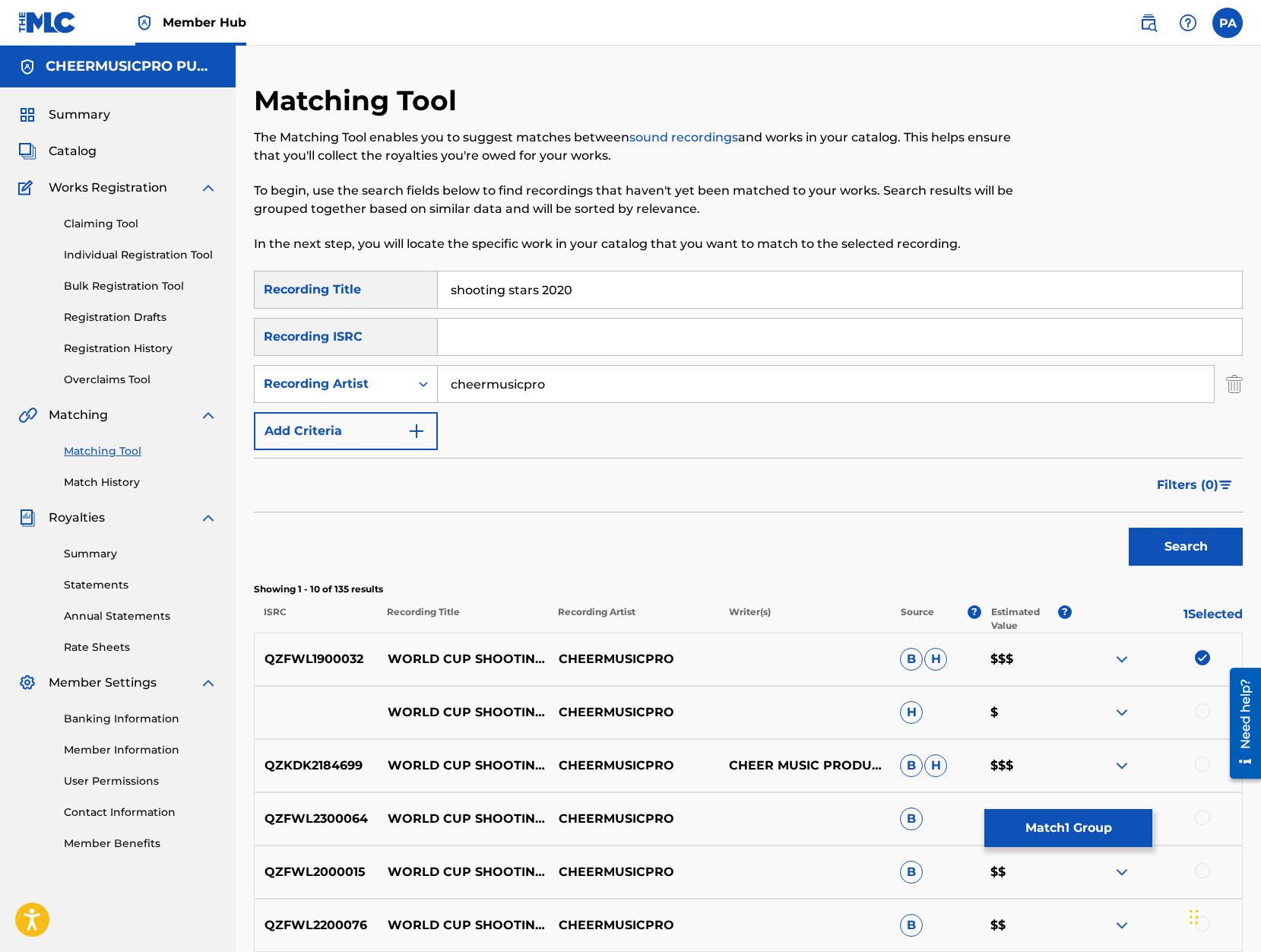
drag, startPoint x: 540, startPoint y: 290, endPoint x: 161, endPoint y: 295, distance: 379.0
click at [437, 295] on input "shooting stars 2020" at bounding box center [839, 289] width 804 height 36
click at [1128, 528] on button "Search" at bounding box center [1185, 546] width 114 height 38
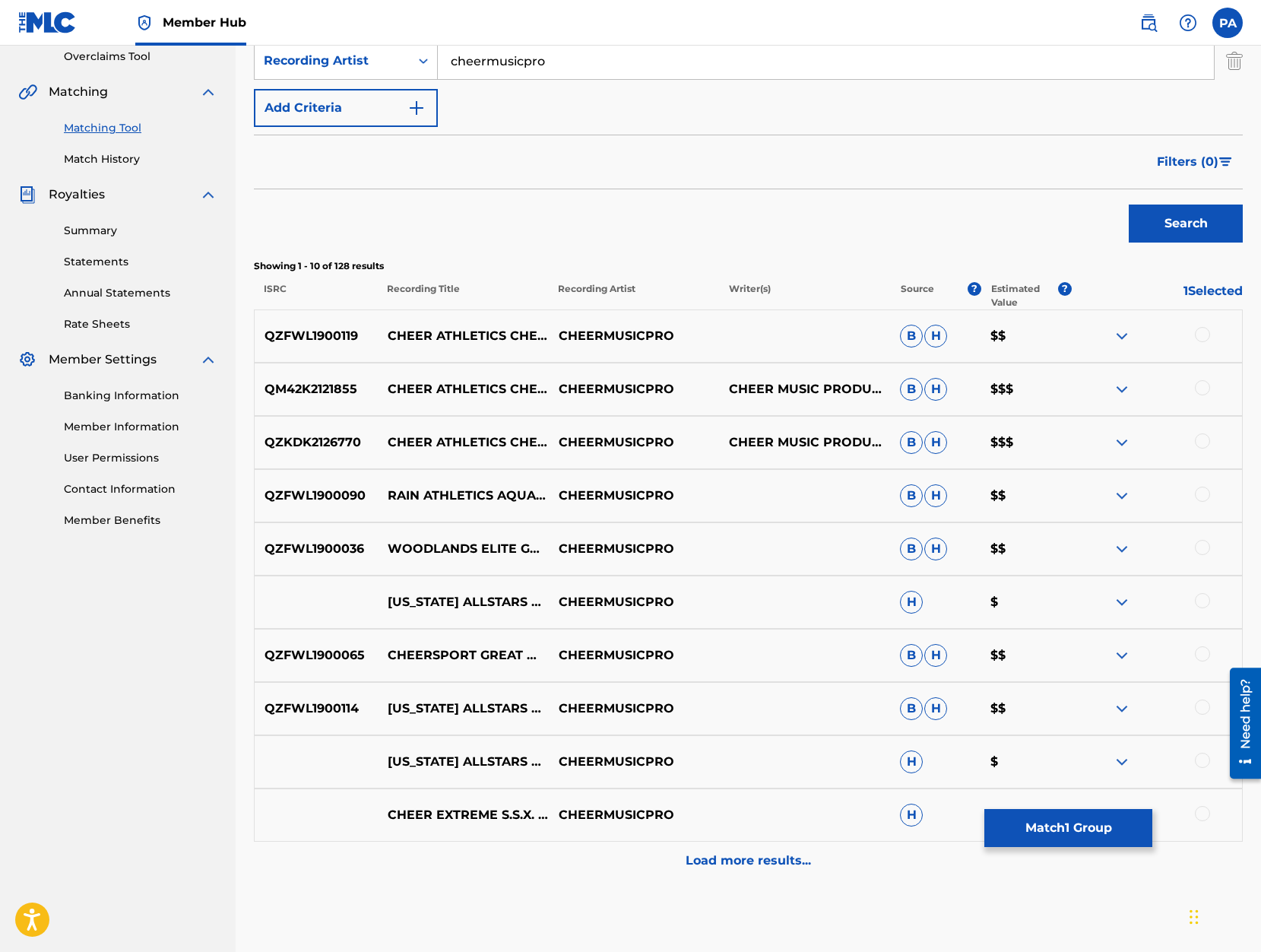
scroll to position [258, 0]
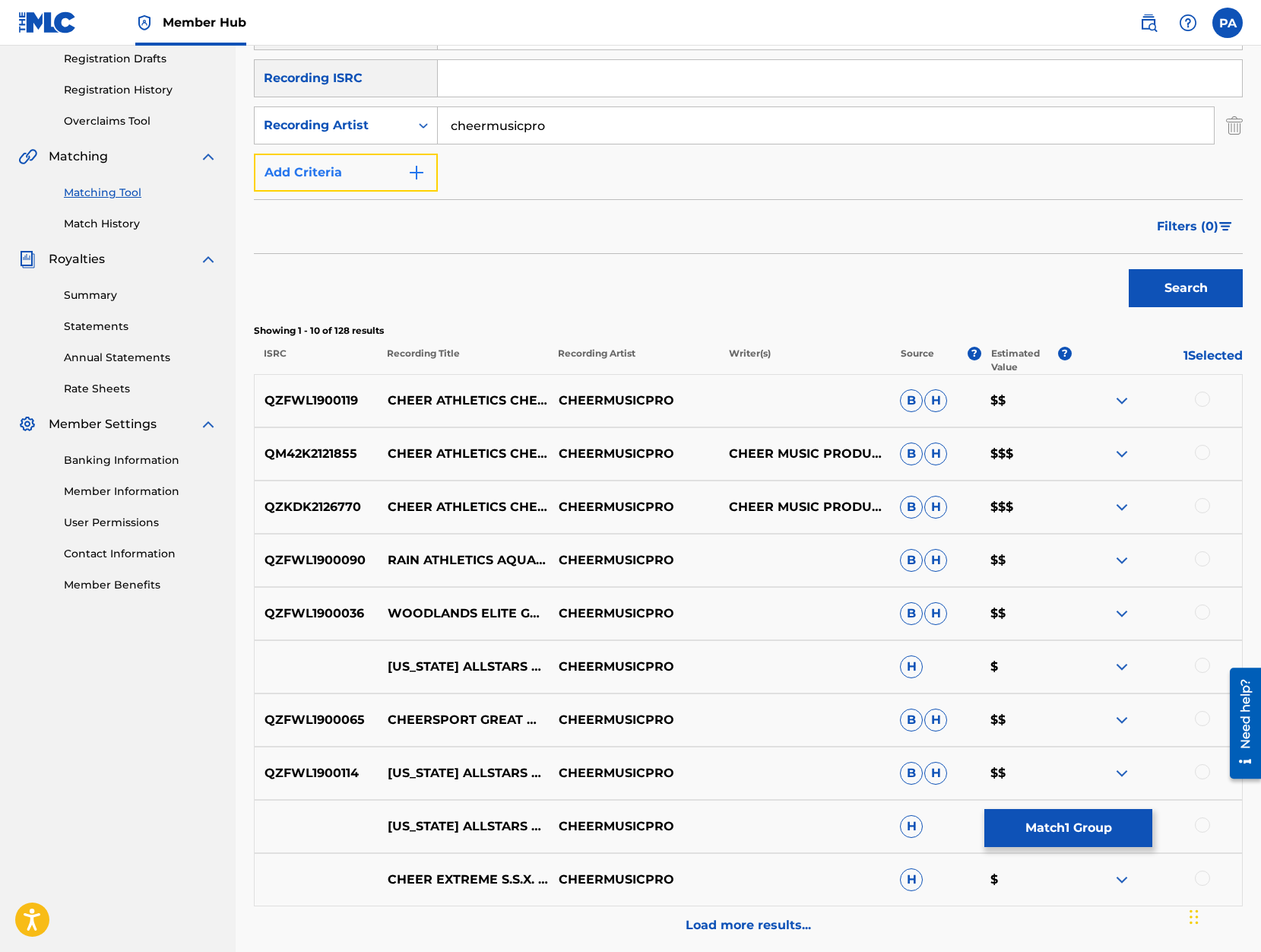
click at [332, 163] on button "Add Criteria" at bounding box center [345, 172] width 184 height 38
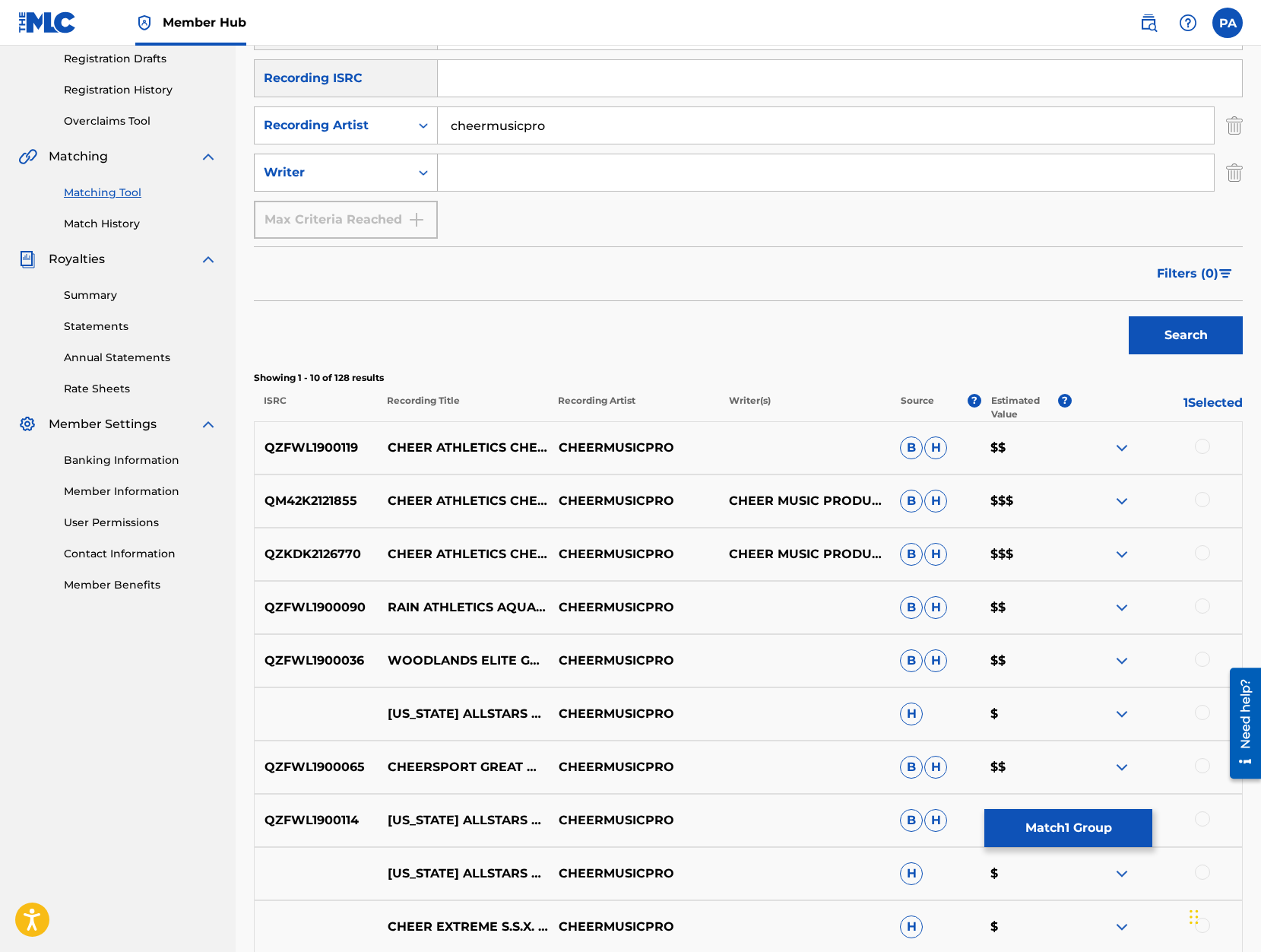
click at [328, 170] on div "Writer" at bounding box center [332, 173] width 136 height 19
click at [517, 204] on div "SearchWithCriteriab9152746-15d8-4bc5-a5d6-c5ecc40d3231 Recording Title cheetahs…" at bounding box center [748, 125] width 989 height 227
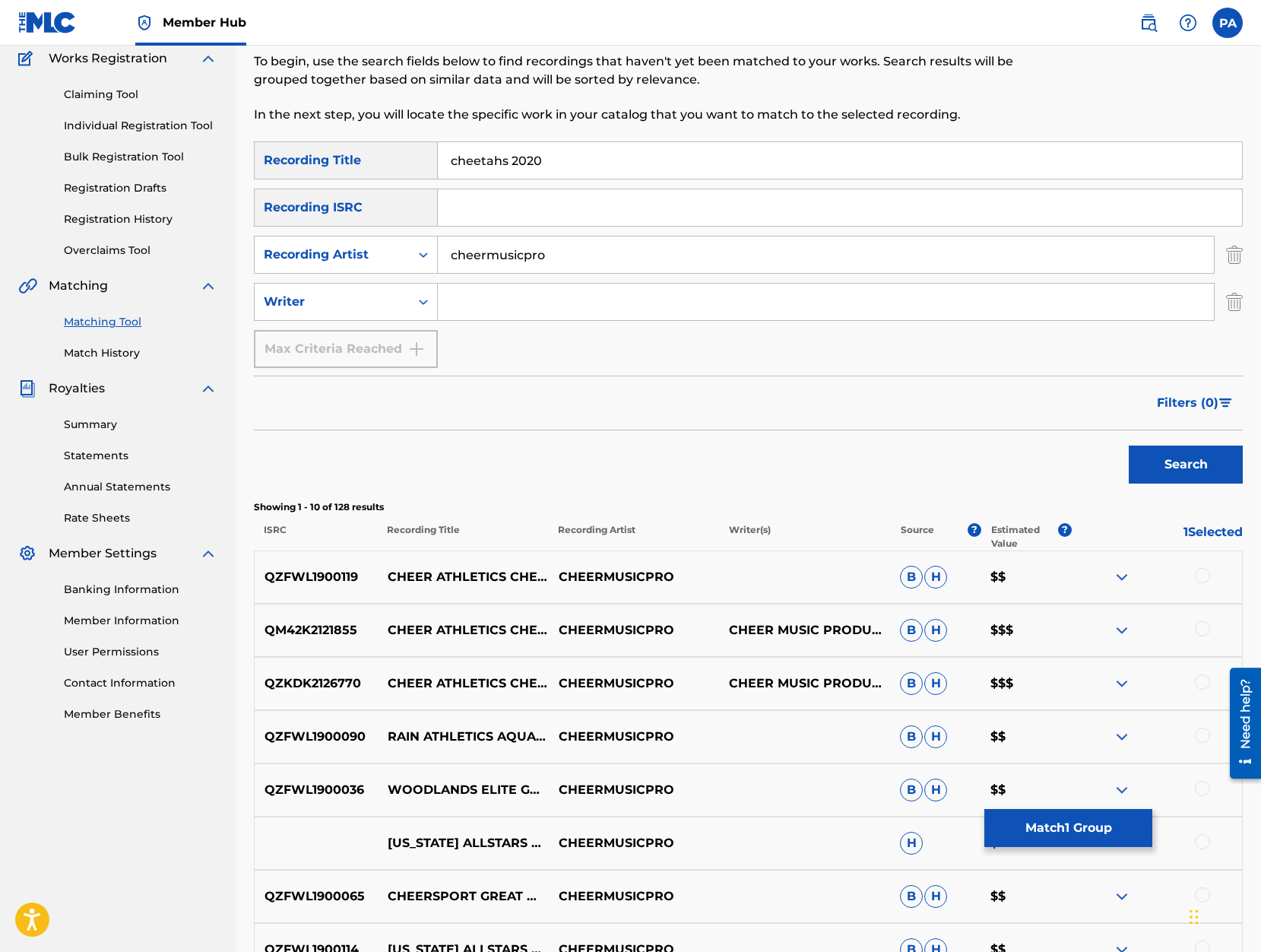
scroll to position [65, 0]
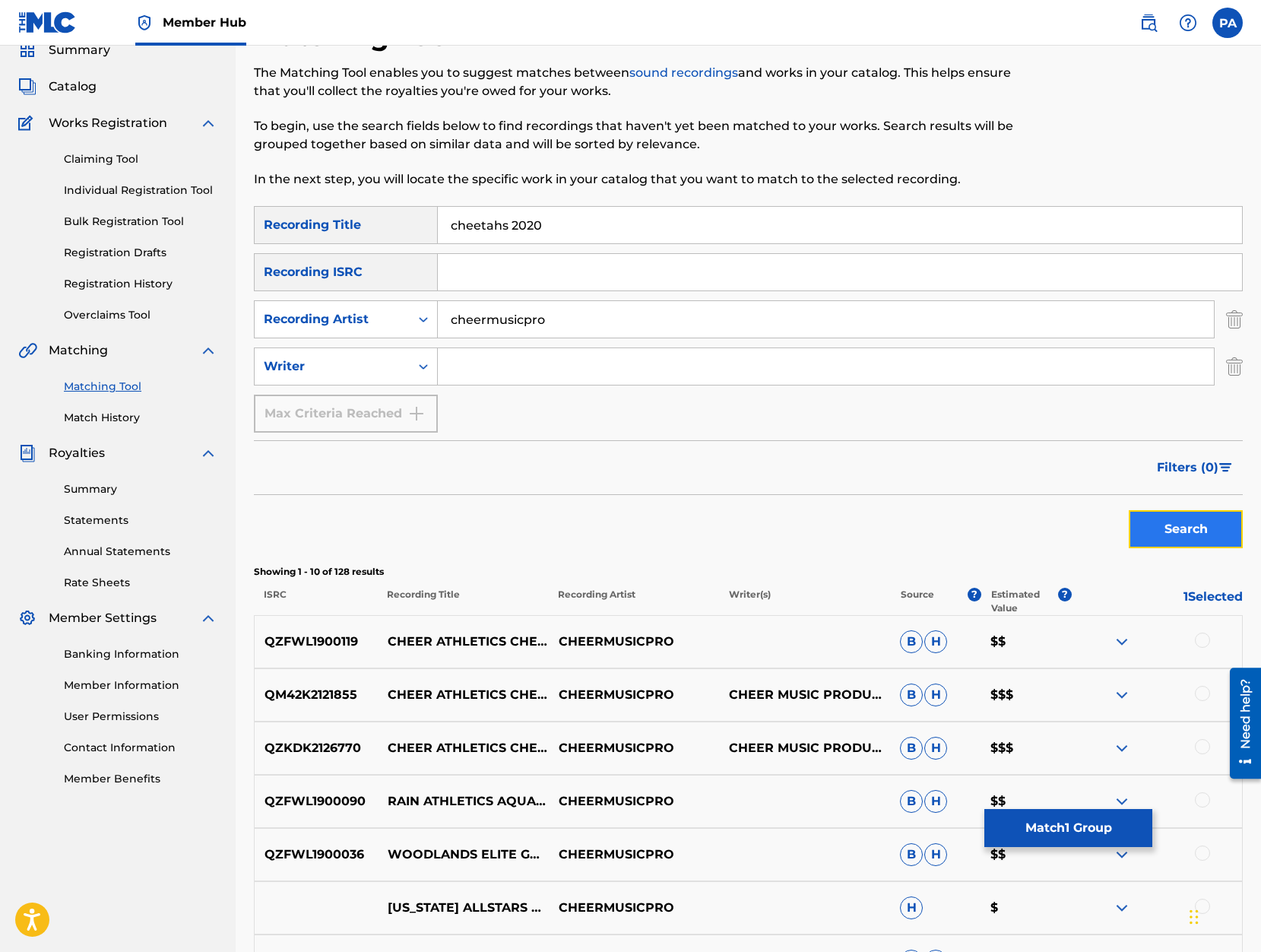
click at [1201, 537] on button "Search" at bounding box center [1185, 528] width 114 height 38
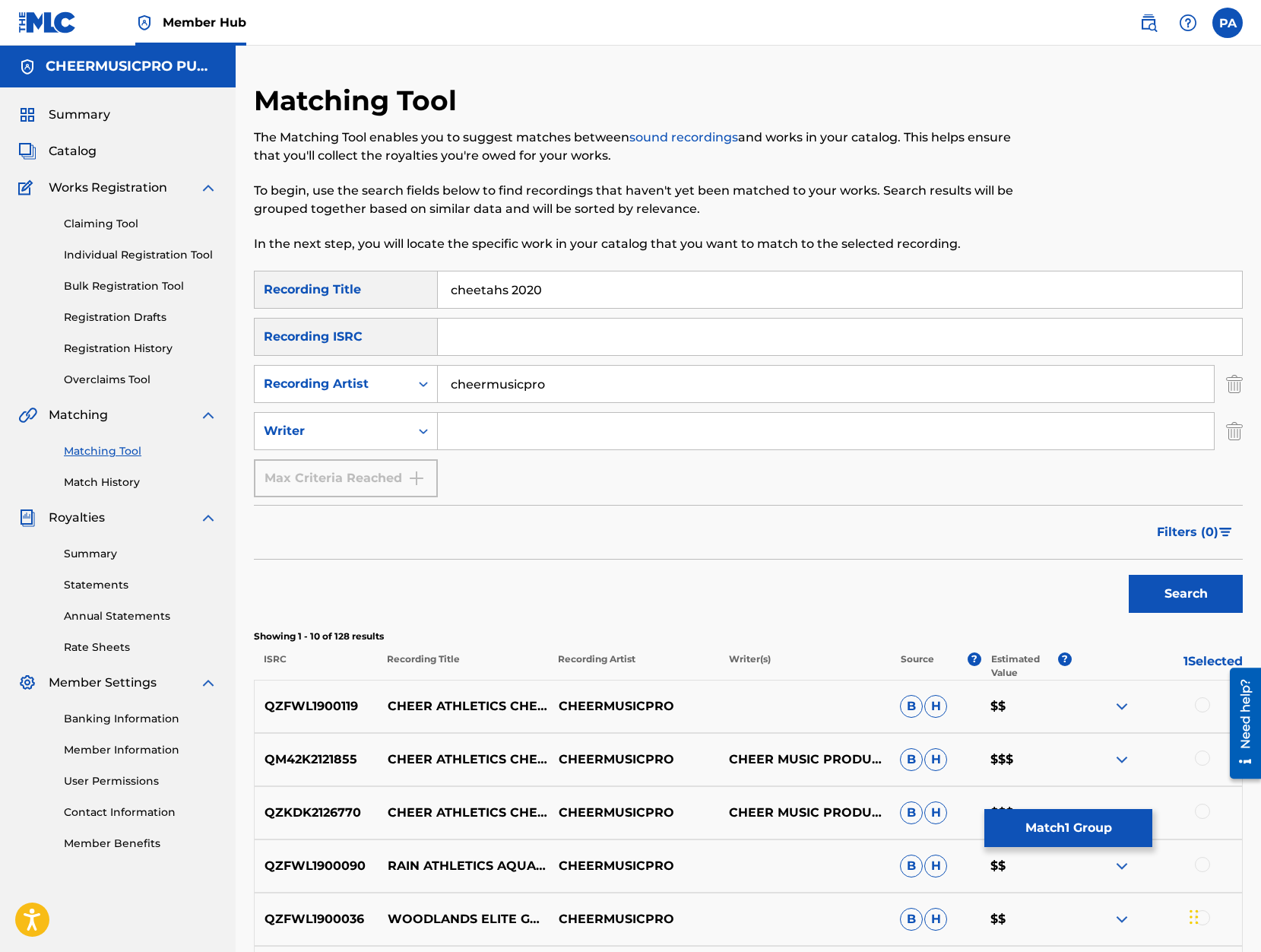
scroll to position [194, 0]
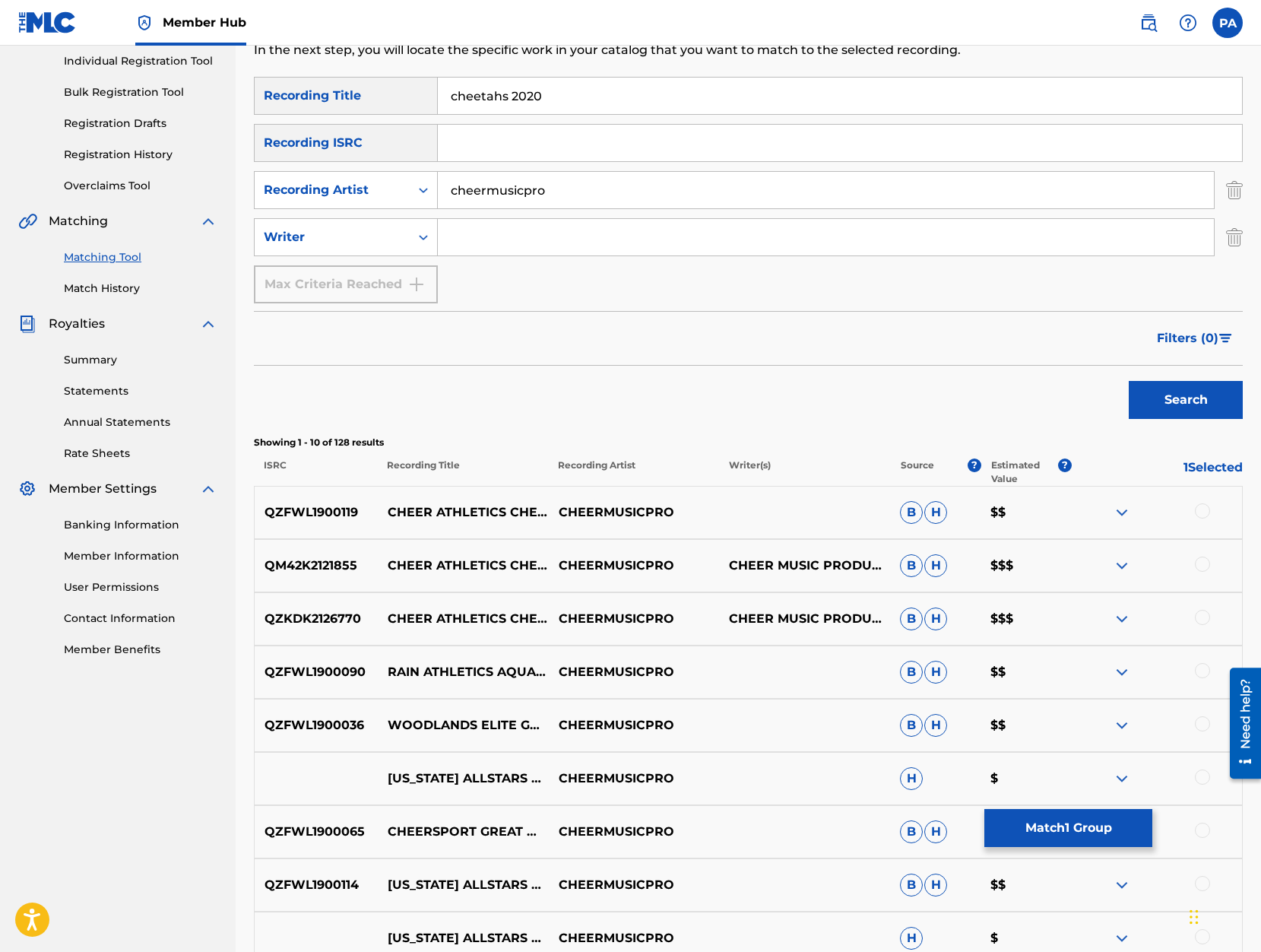
click at [1204, 510] on div at bounding box center [1202, 511] width 15 height 15
click at [1202, 567] on div at bounding box center [1202, 564] width 15 height 15
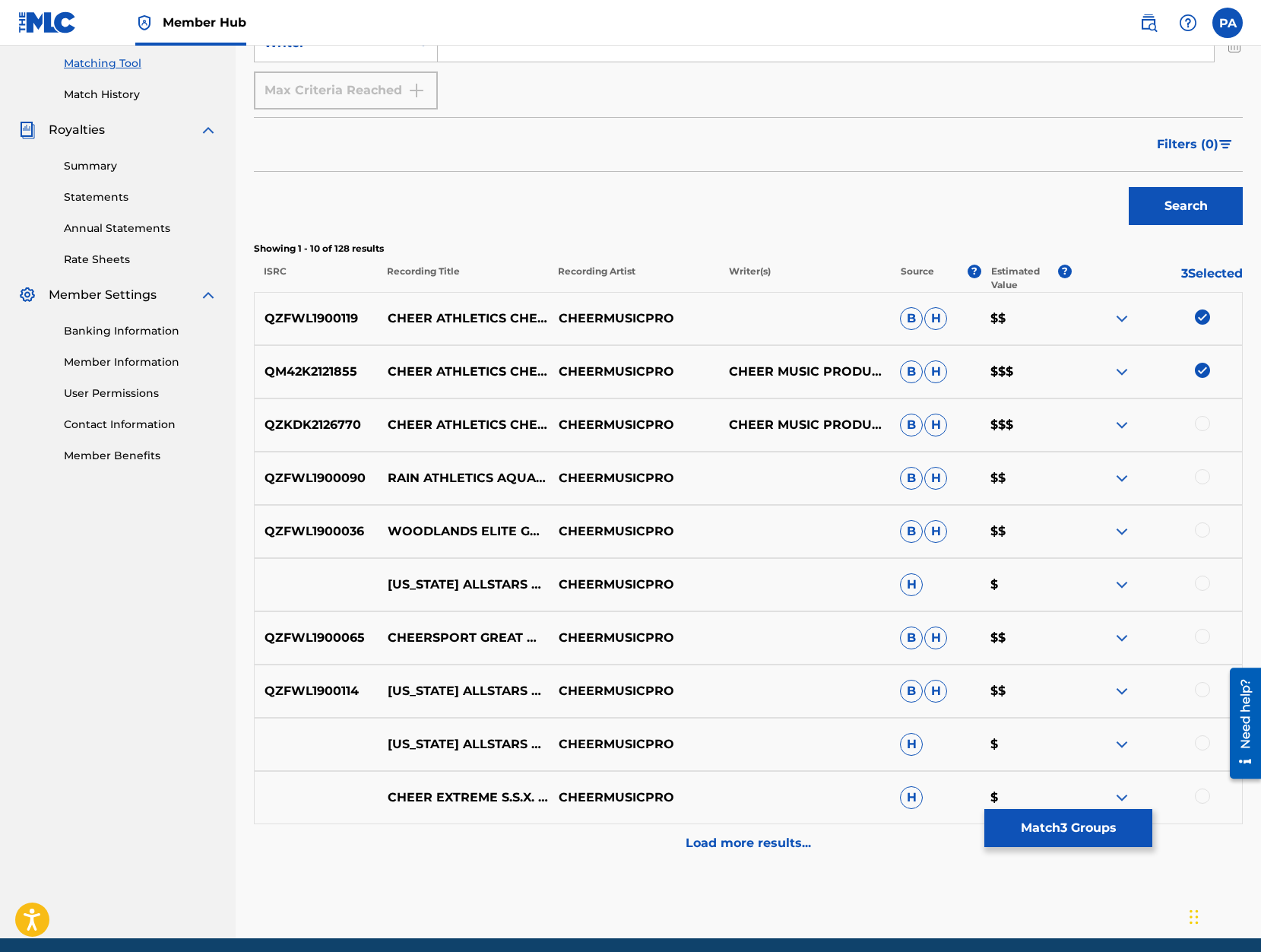
scroll to position [0, 0]
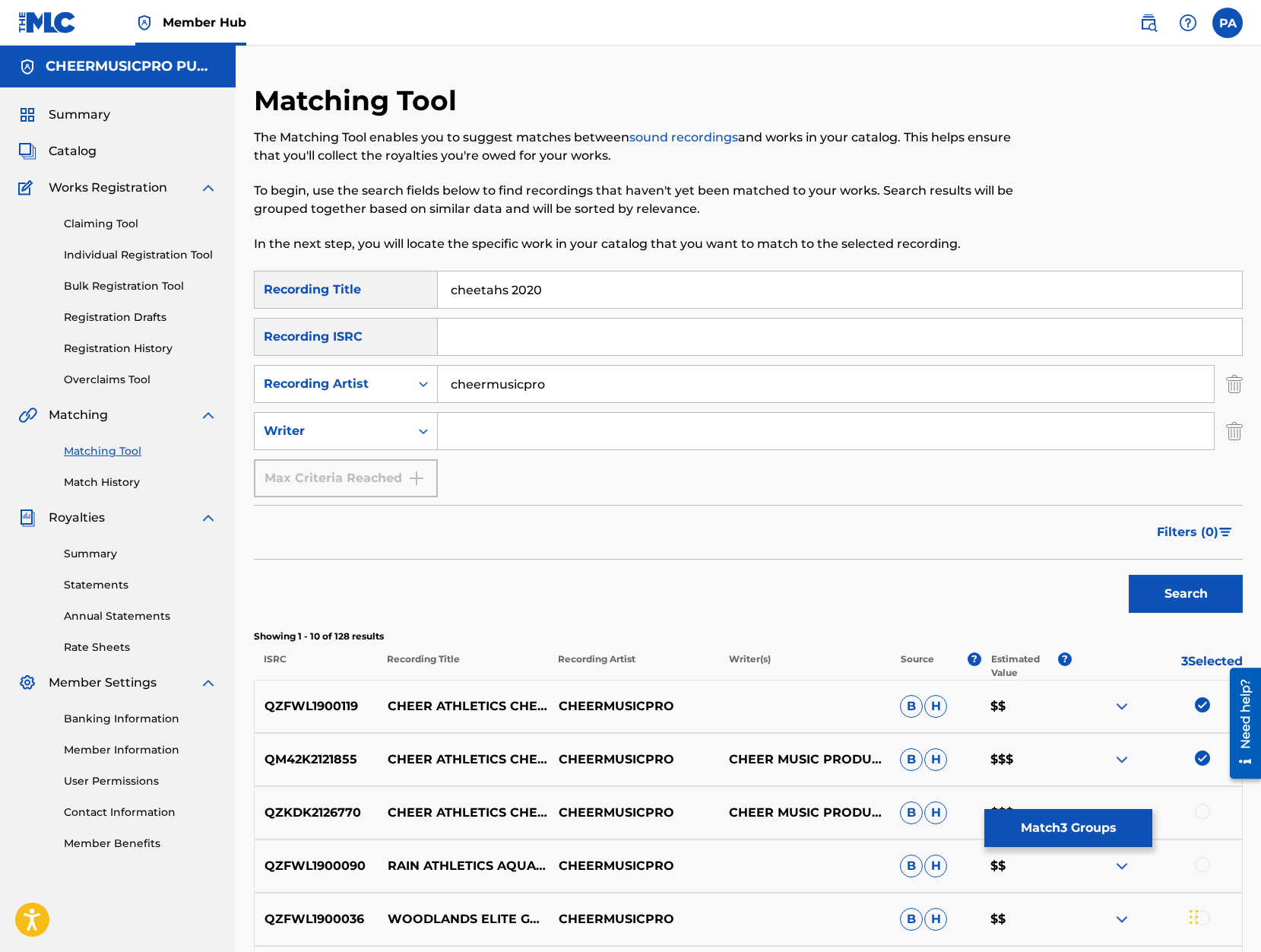
click at [525, 287] on input "cheetahs 2020" at bounding box center [839, 289] width 804 height 36
type input "cheetahs 2019-20"
click at [1128, 575] on button "Search" at bounding box center [1185, 593] width 114 height 38
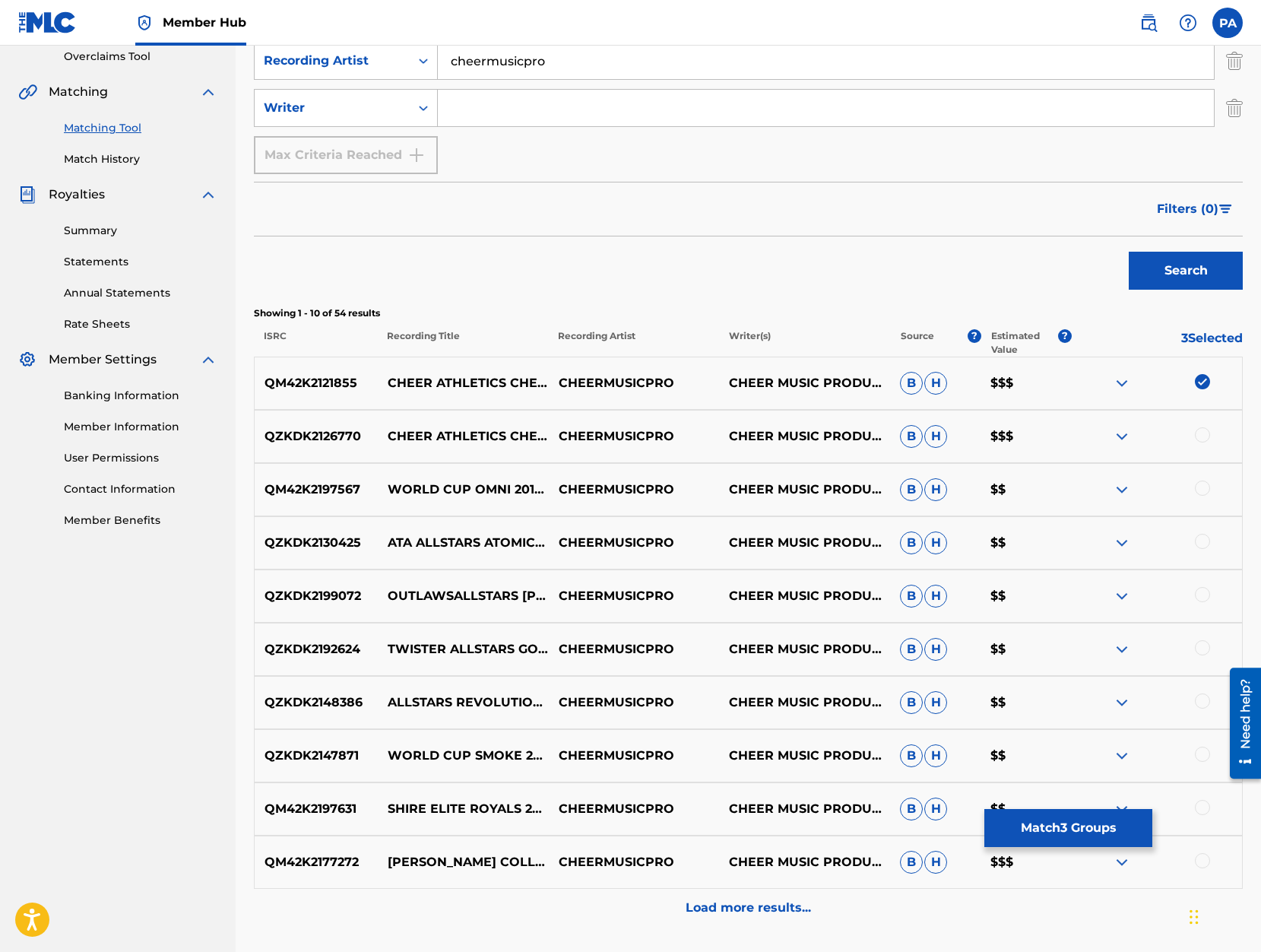
scroll to position [387, 0]
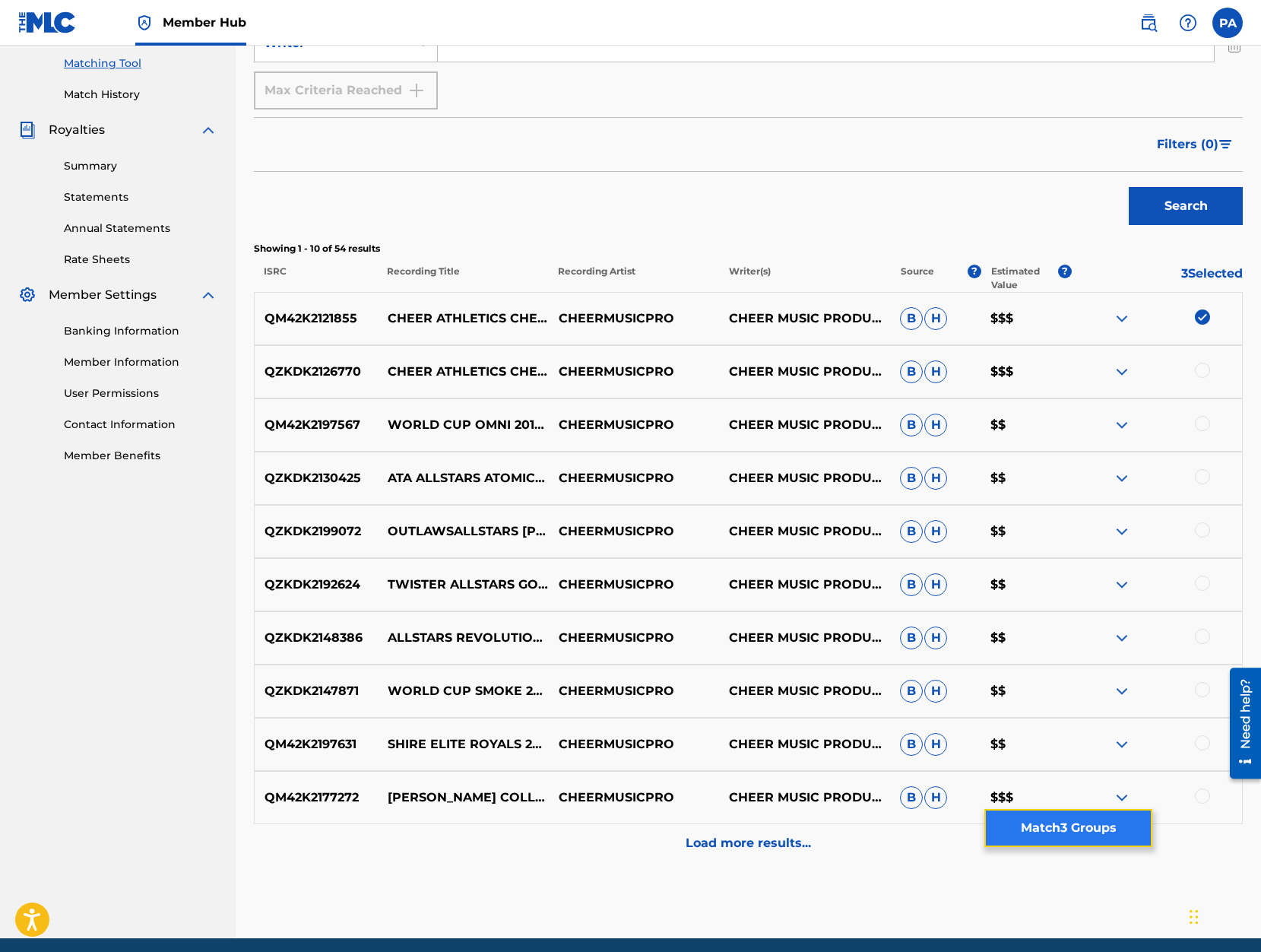
click at [1070, 830] on button "Match 3 Groups" at bounding box center [1068, 828] width 168 height 38
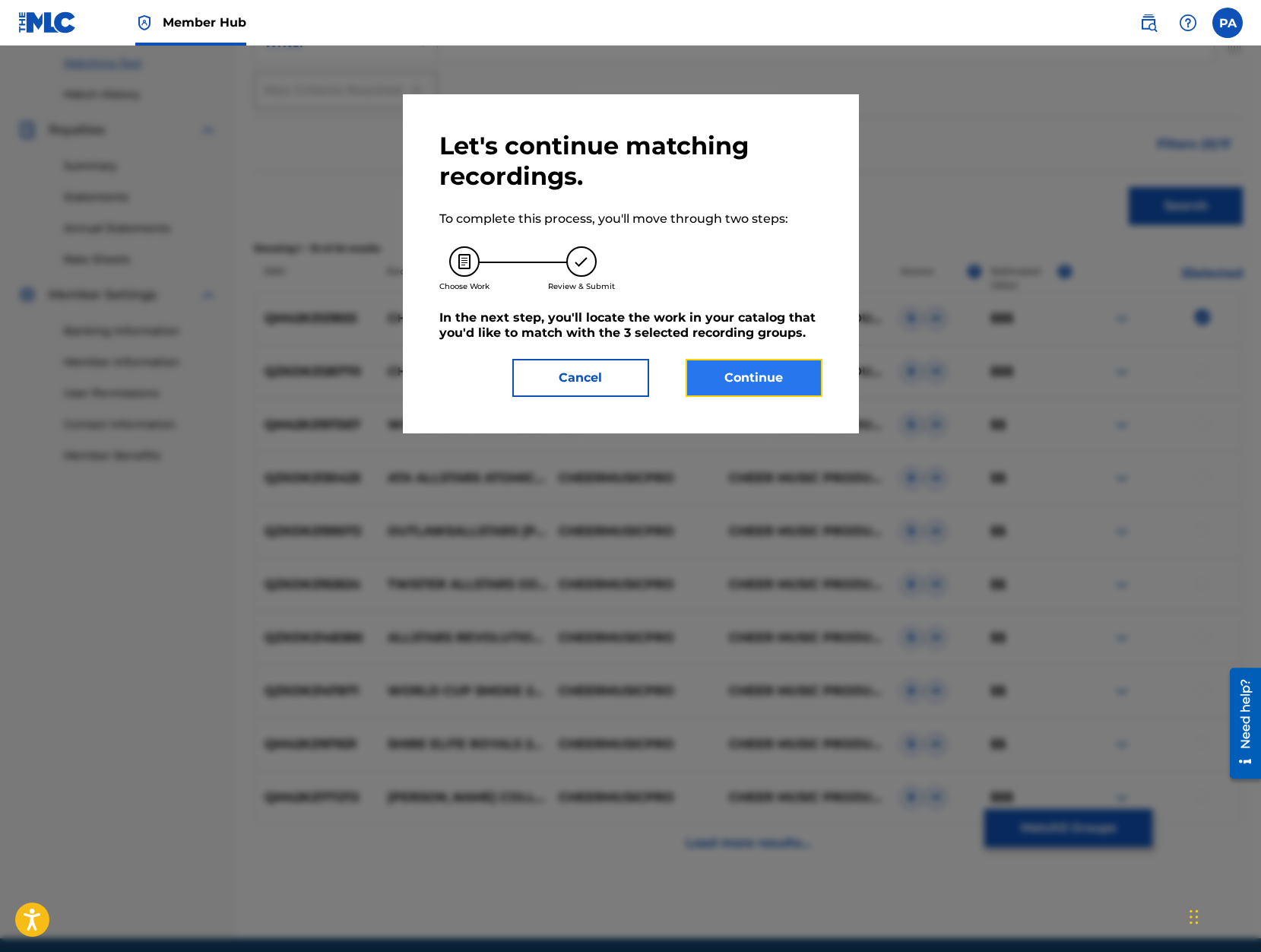
click at [748, 376] on button "Continue" at bounding box center [753, 377] width 136 height 38
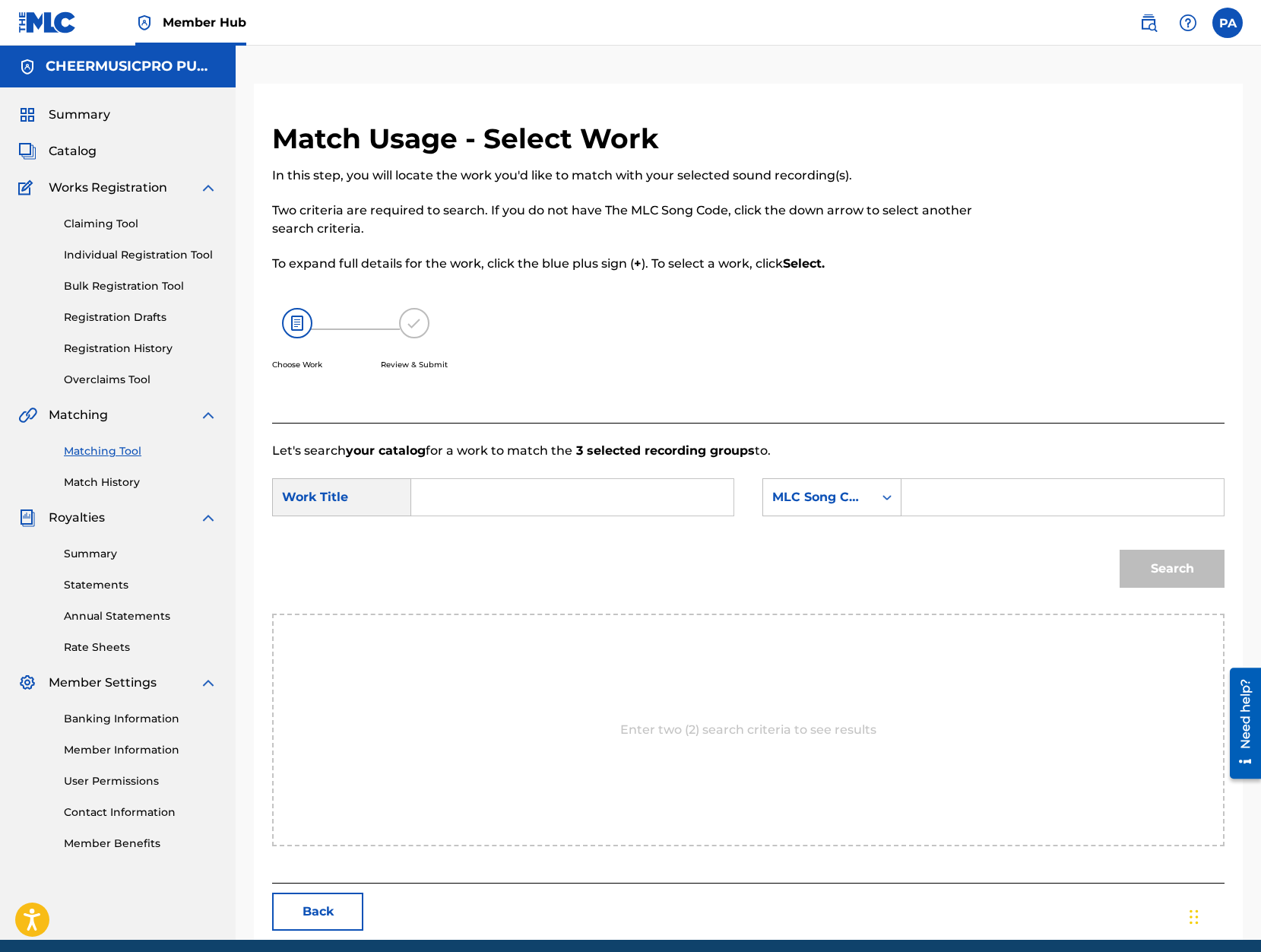
click at [464, 496] on input "Search Form" at bounding box center [572, 497] width 296 height 36
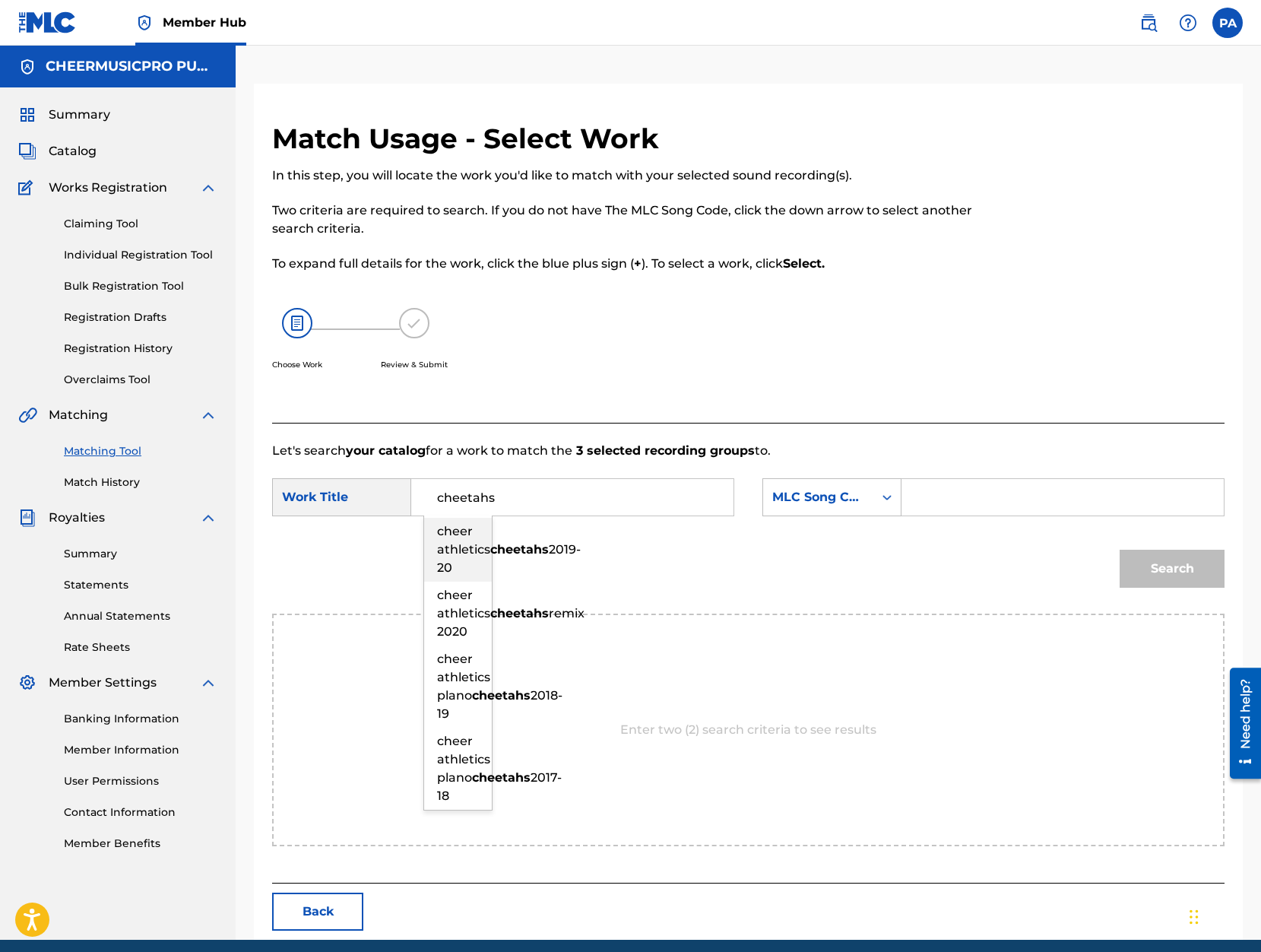
click at [466, 550] on span "cheer athletics" at bounding box center [463, 540] width 53 height 33
type input "cheer athletics cheetahs 2019-20"
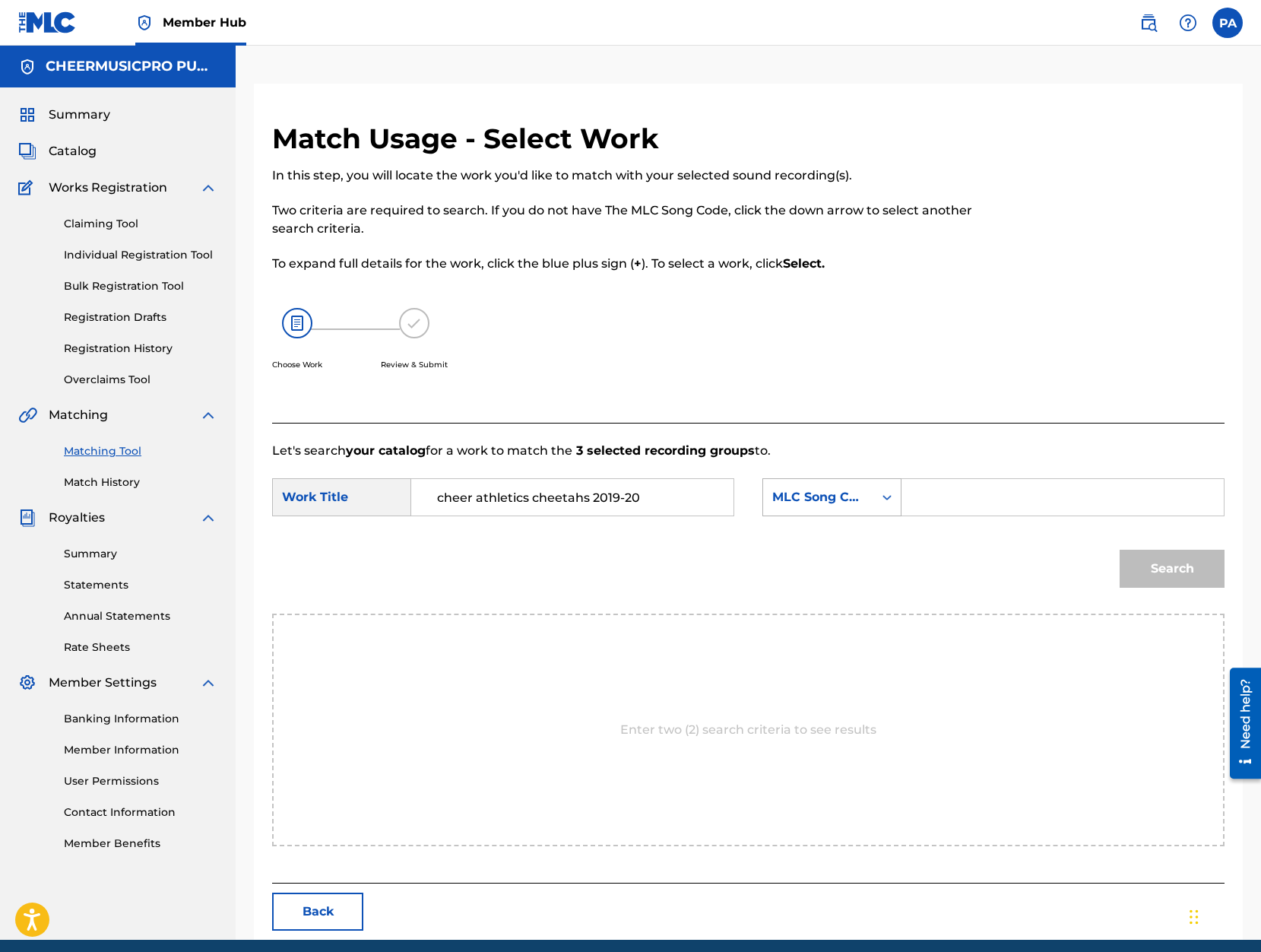
drag, startPoint x: 903, startPoint y: 494, endPoint x: 836, endPoint y: 503, distance: 67.6
click at [895, 496] on div "SearchWithCriteria25c67e50-e484-4225-86d6-04ab2a974eb7 MLC Song Code" at bounding box center [994, 497] width 462 height 38
click at [836, 503] on div "MLC Song Code" at bounding box center [817, 497] width 92 height 19
drag, startPoint x: 819, startPoint y: 541, endPoint x: 904, endPoint y: 525, distance: 86.5
click at [821, 541] on div "Writer Name" at bounding box center [832, 535] width 137 height 38
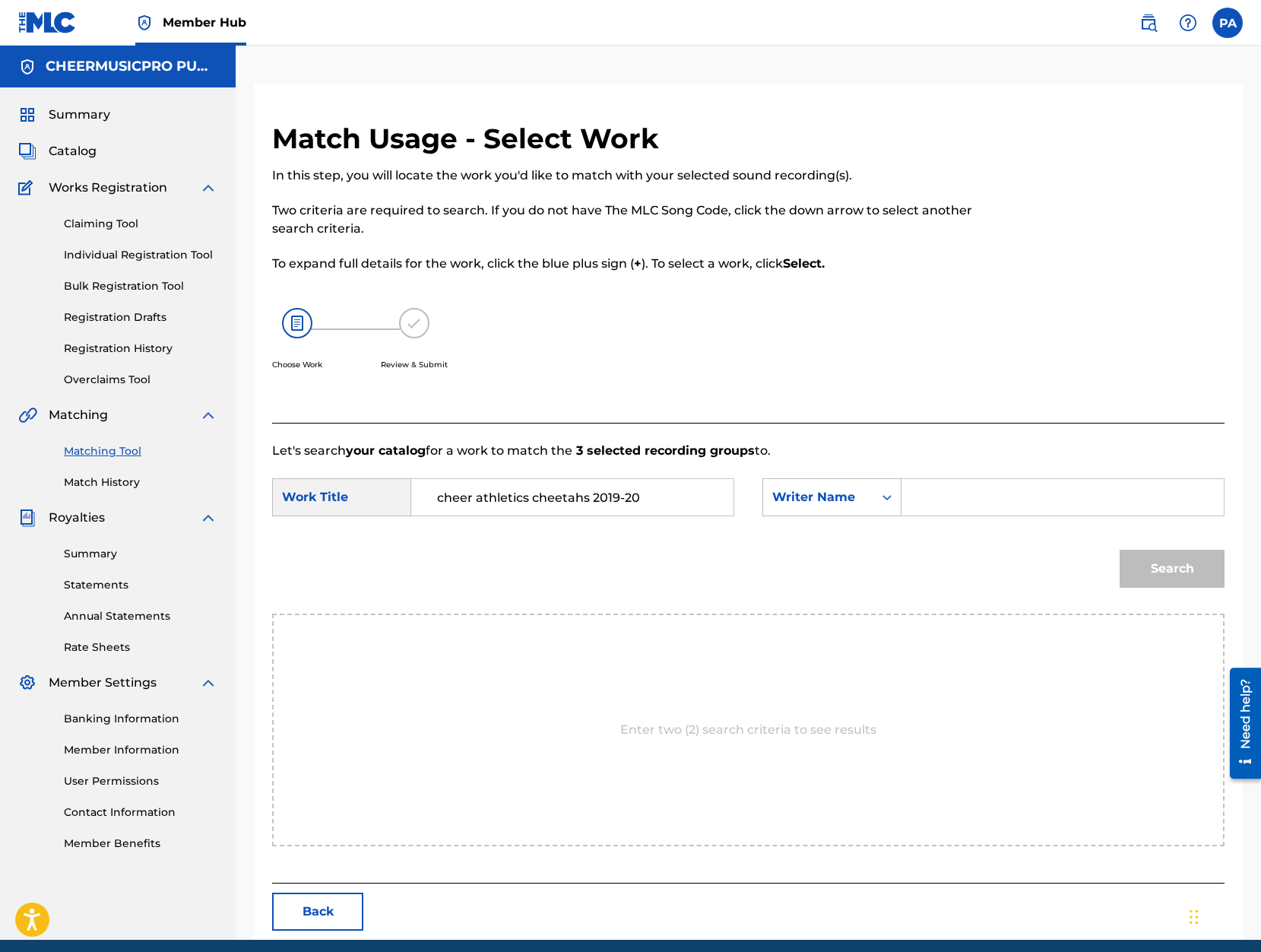
click at [958, 515] on div "Search Form" at bounding box center [1063, 497] width 323 height 38
click at [960, 511] on input "Search Form" at bounding box center [1062, 497] width 296 height 36
paste input "Patrick Avard"
type input "Patrick Avard"
click at [984, 575] on div "Search" at bounding box center [751, 573] width 958 height 79
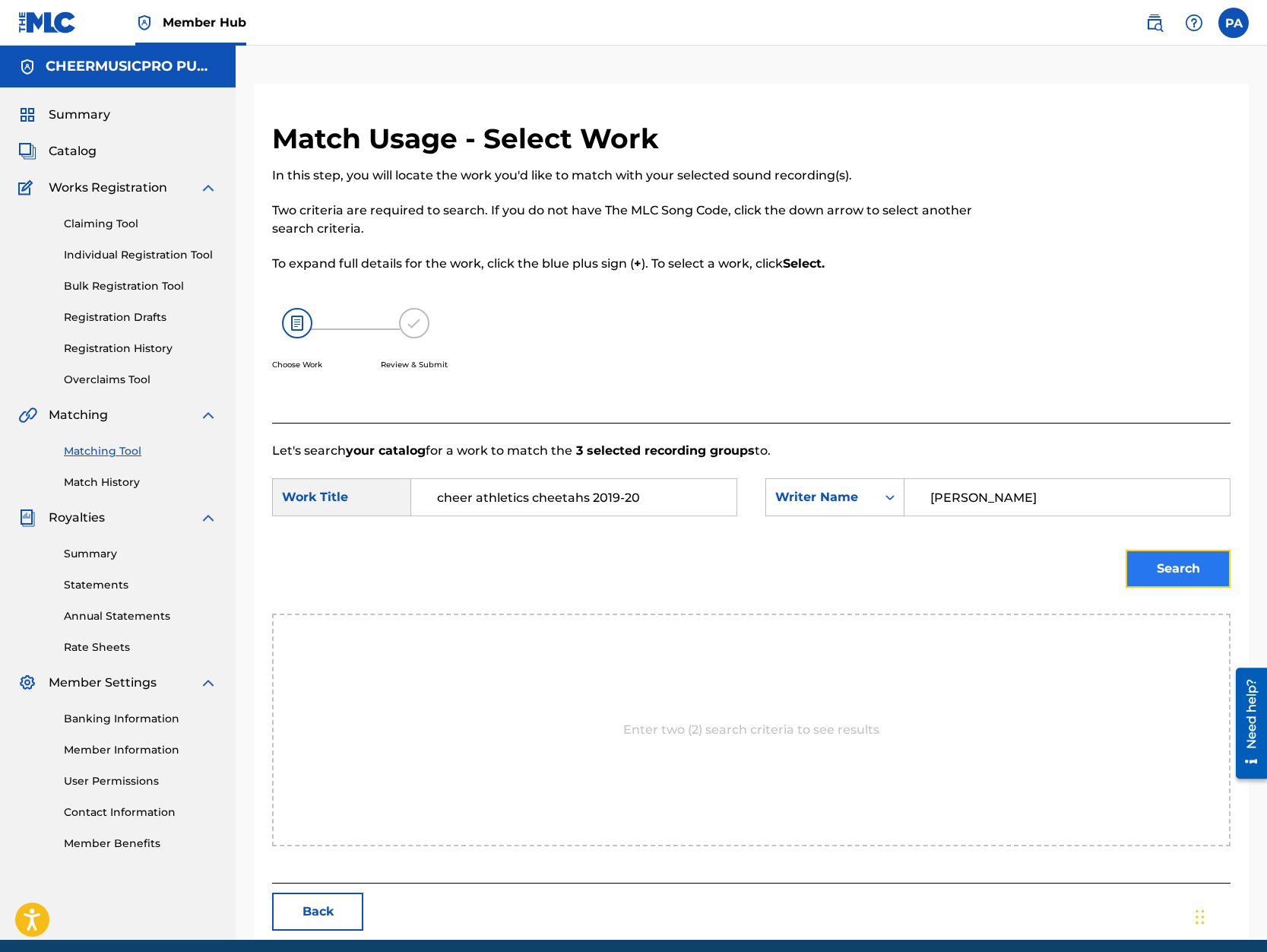
click at [1187, 575] on button "Search" at bounding box center [1178, 568] width 105 height 38
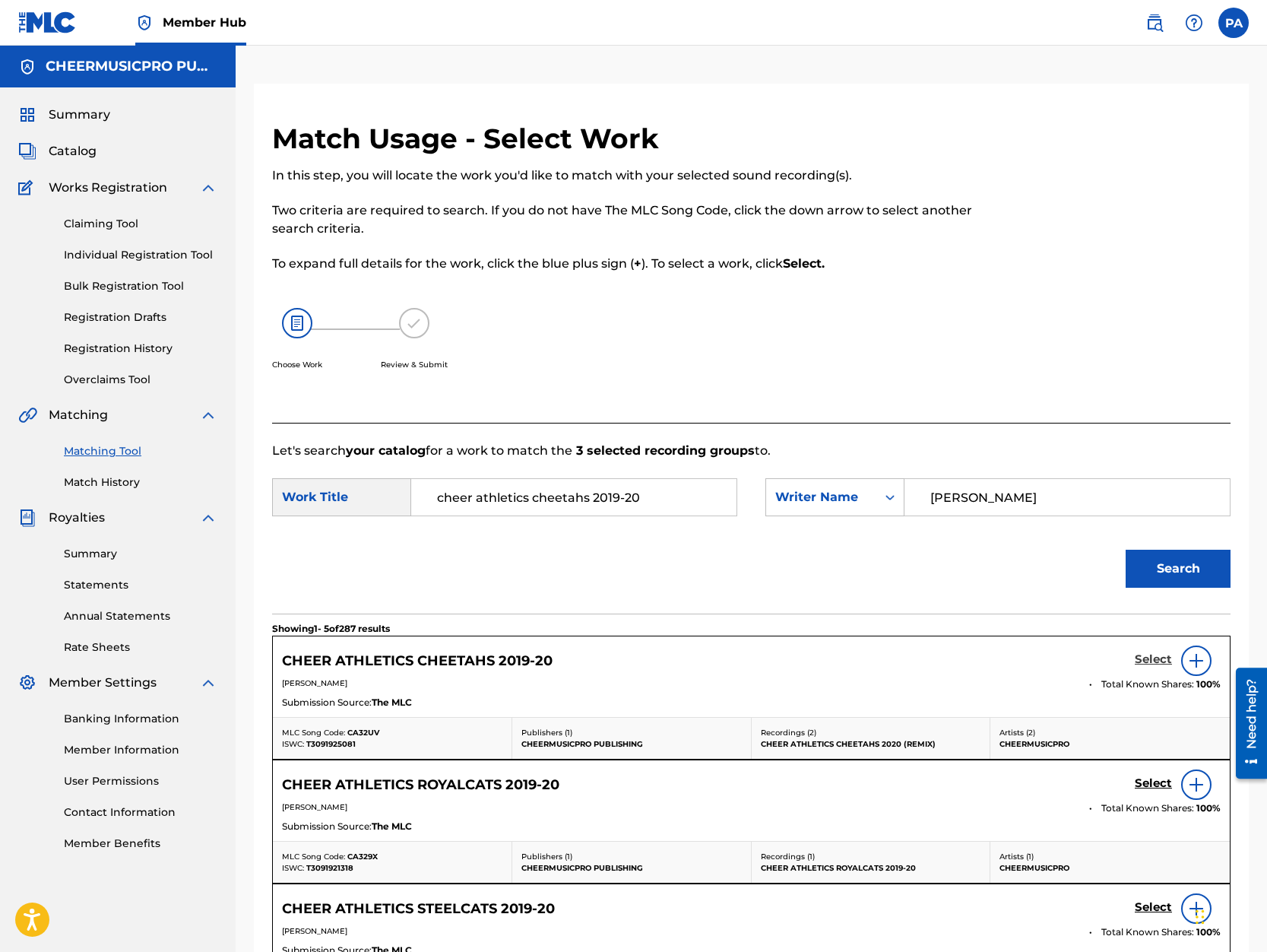
click at [1156, 656] on h5 "Select" at bounding box center [1154, 659] width 37 height 15
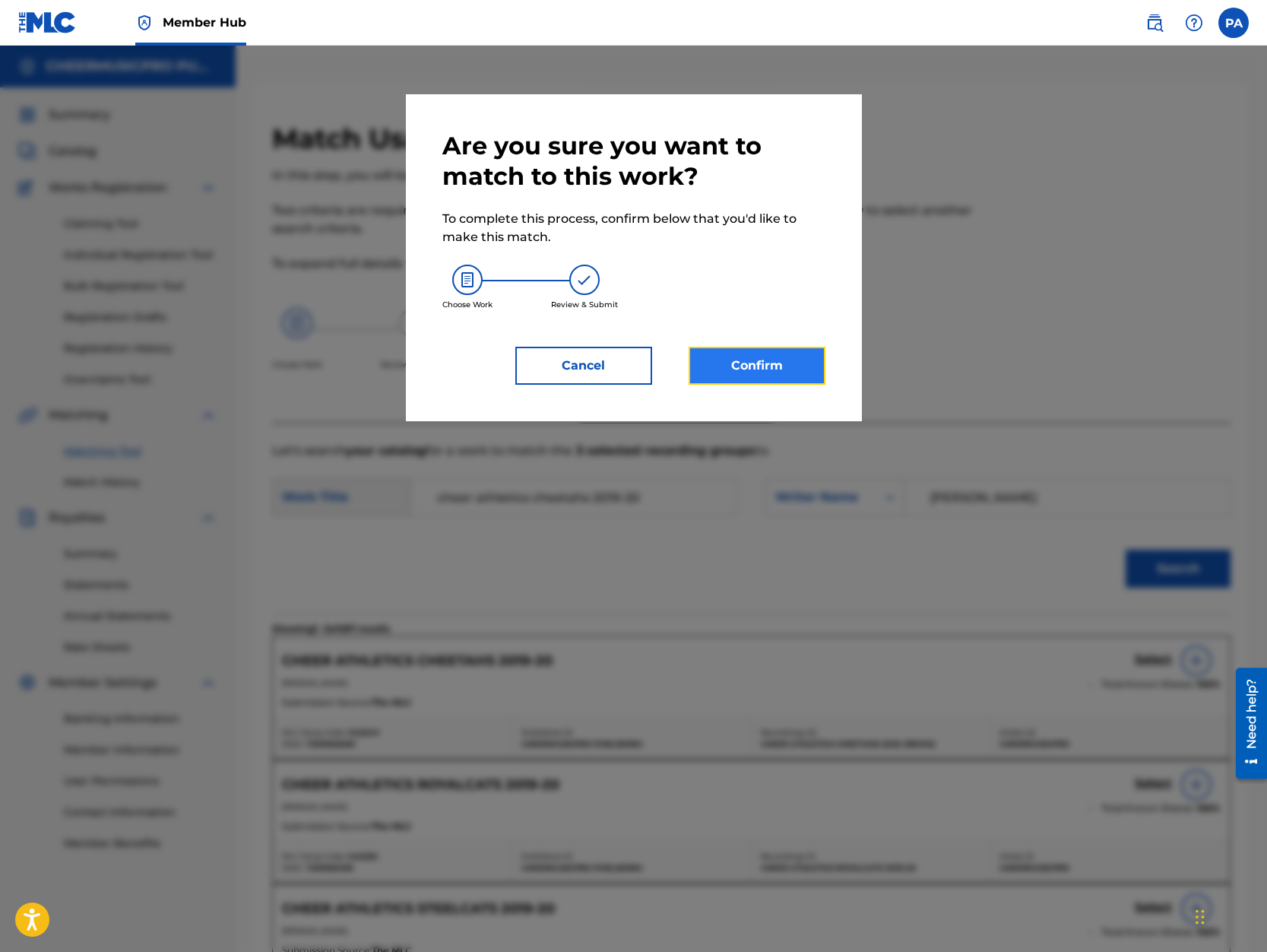
click at [764, 372] on button "Confirm" at bounding box center [756, 365] width 137 height 38
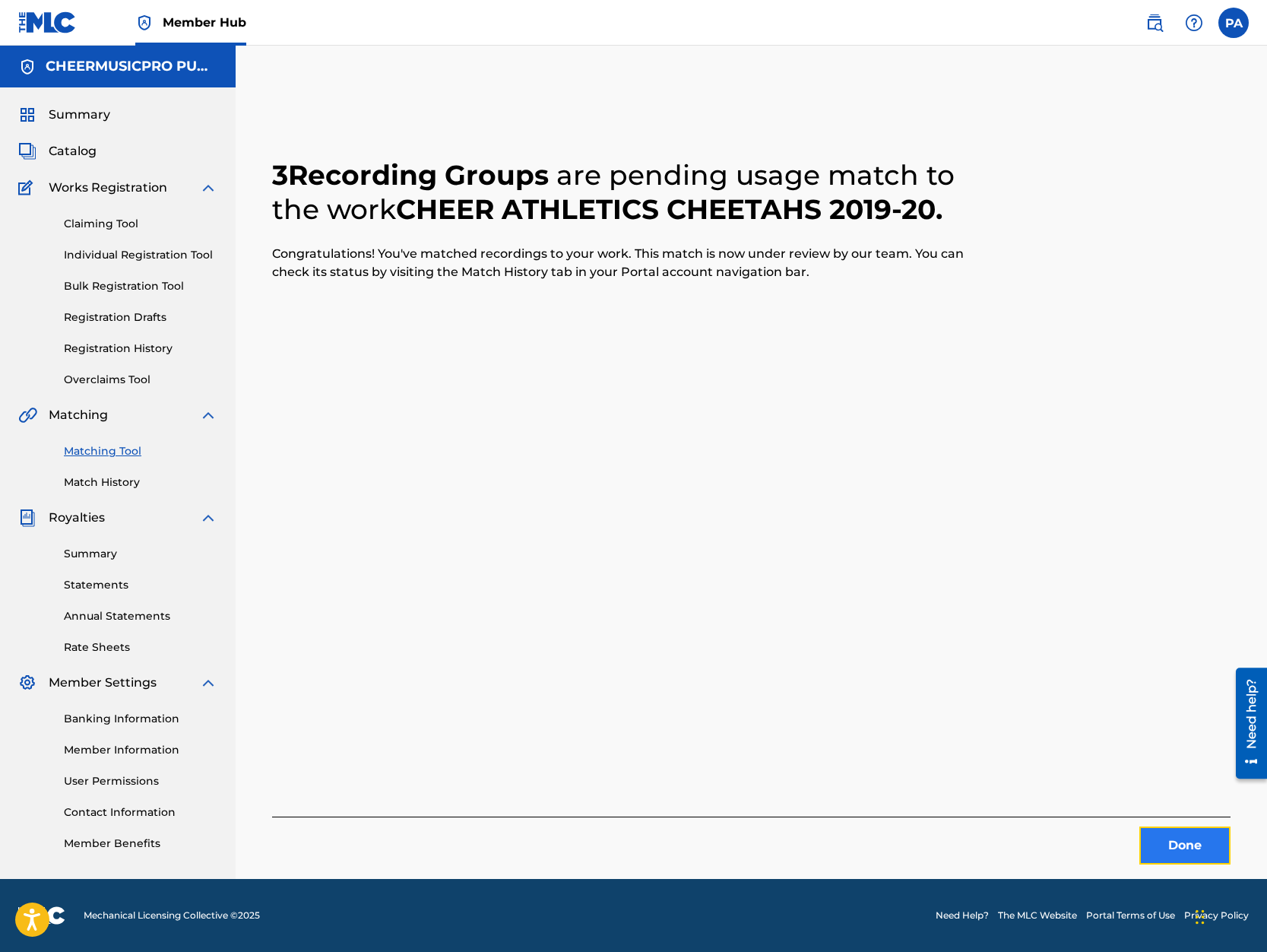
click at [1182, 848] on button "Done" at bounding box center [1185, 845] width 91 height 38
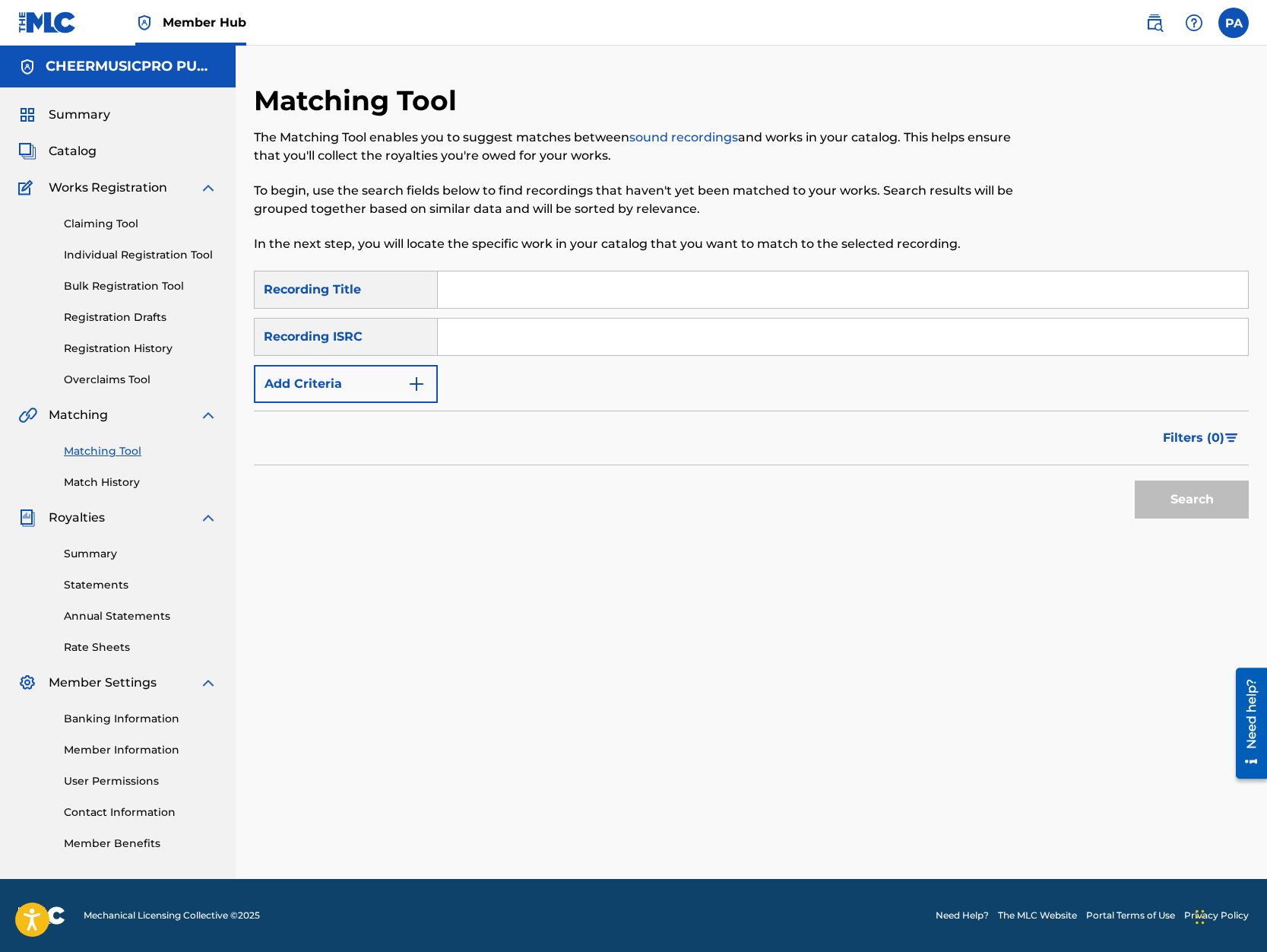
click at [489, 287] on input "Search Form" at bounding box center [842, 289] width 810 height 36
click at [1135, 480] on button "Search" at bounding box center [1192, 499] width 114 height 38
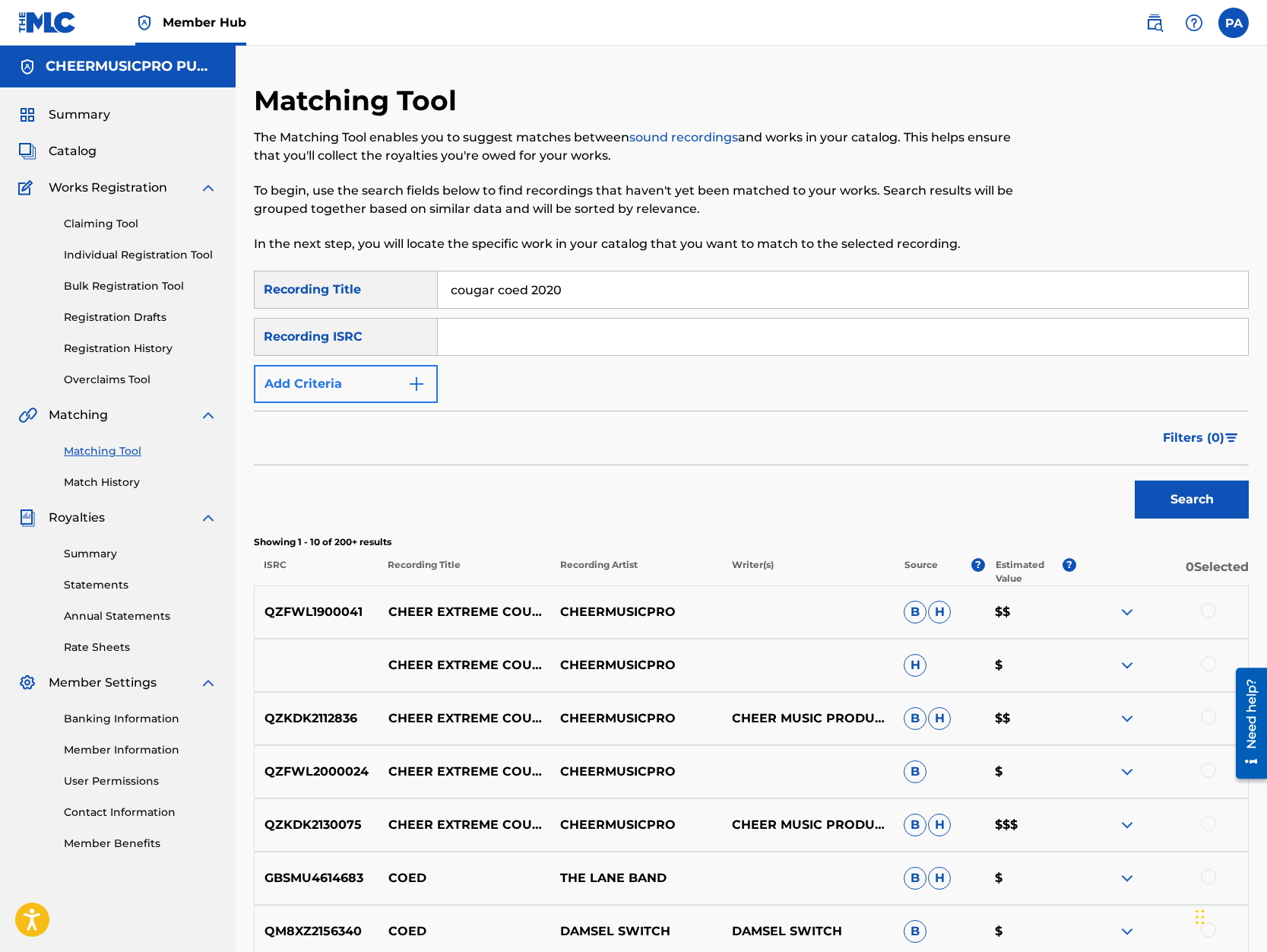
scroll to position [258, 0]
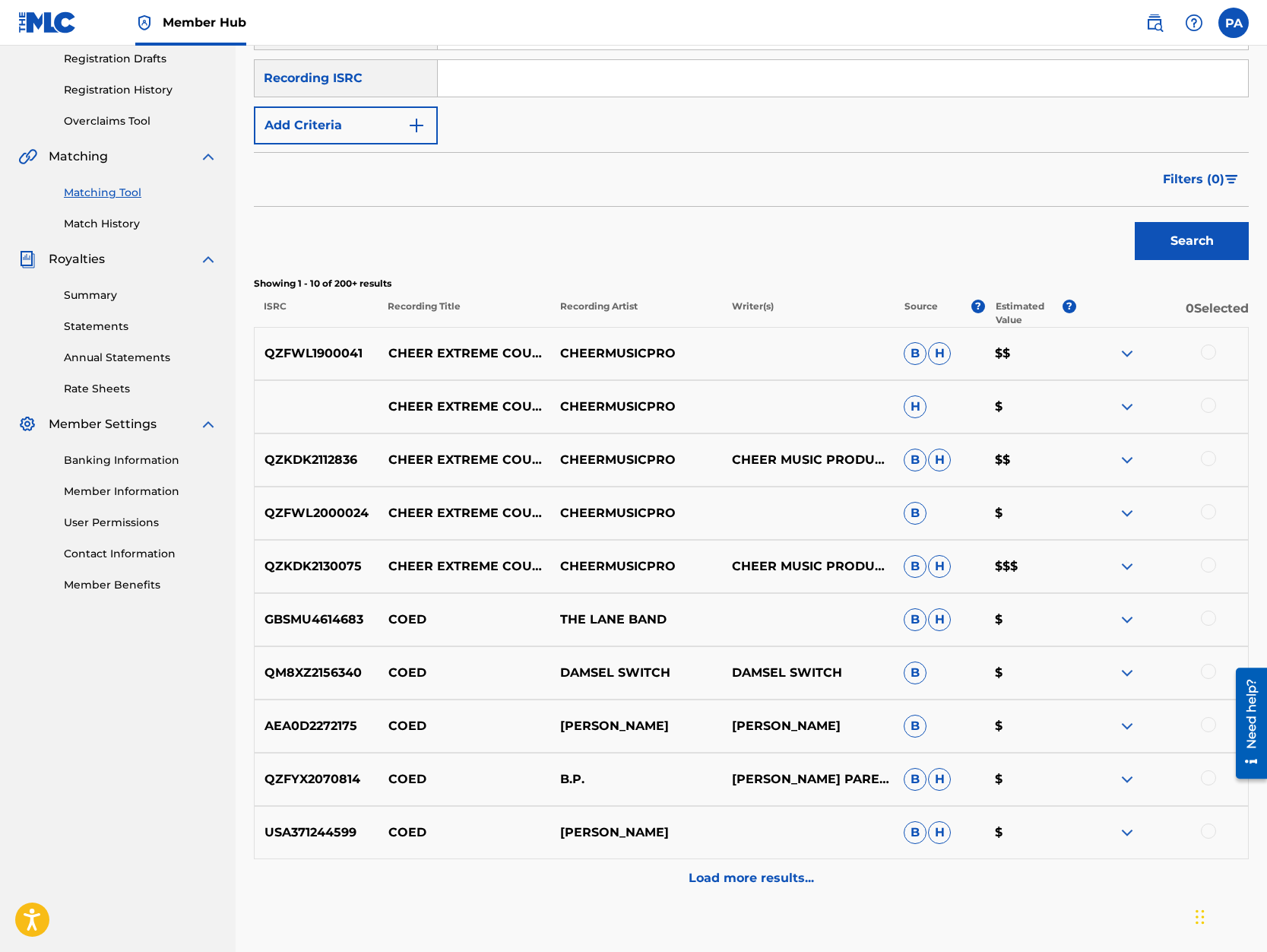
click at [1209, 352] on div at bounding box center [1208, 352] width 15 height 15
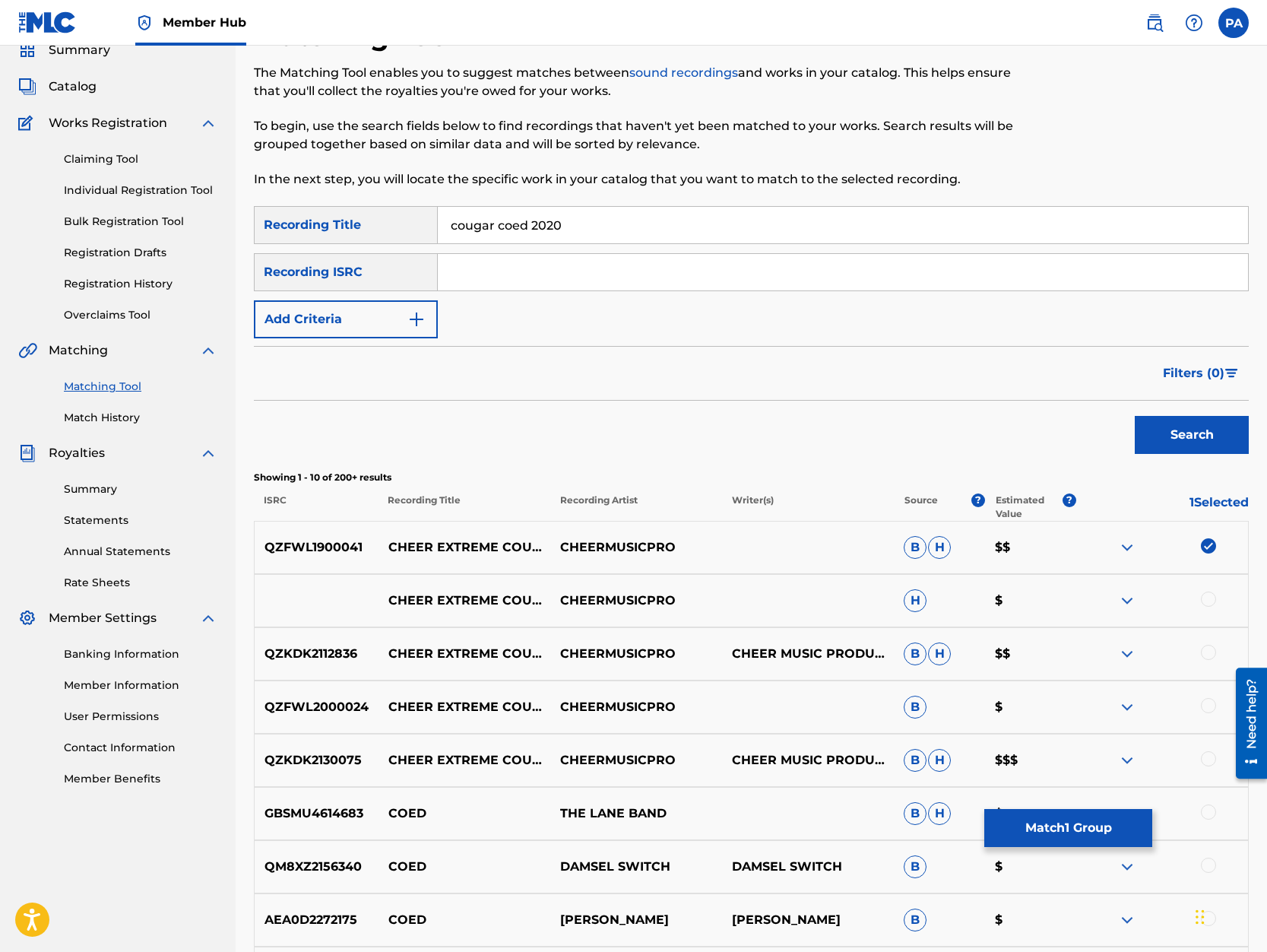
scroll to position [0, 0]
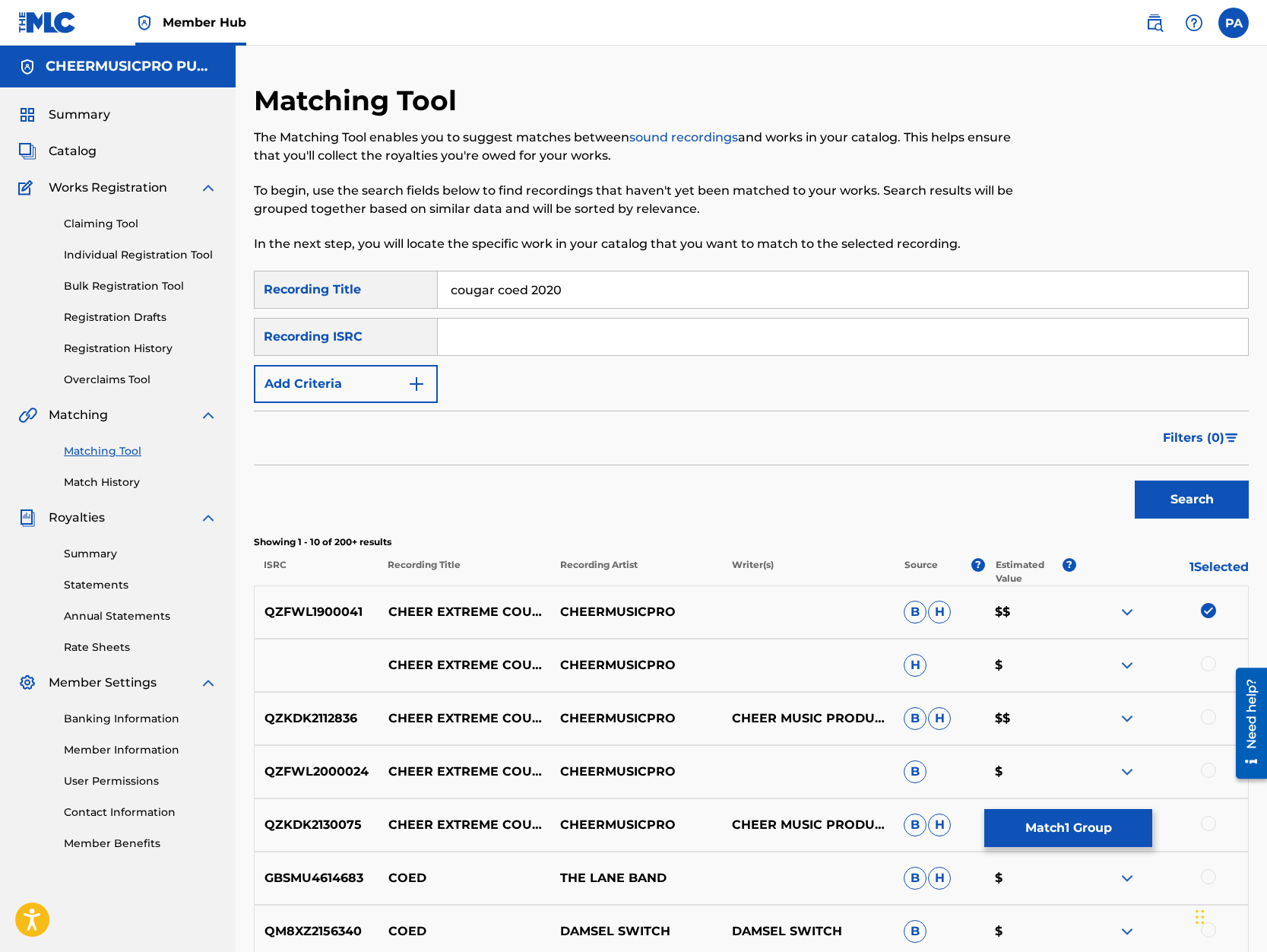
click at [546, 288] on input "cougar coed 2020" at bounding box center [842, 289] width 810 height 36
type input "cougar coed 2019-20"
click at [1135, 480] on button "Search" at bounding box center [1192, 499] width 114 height 38
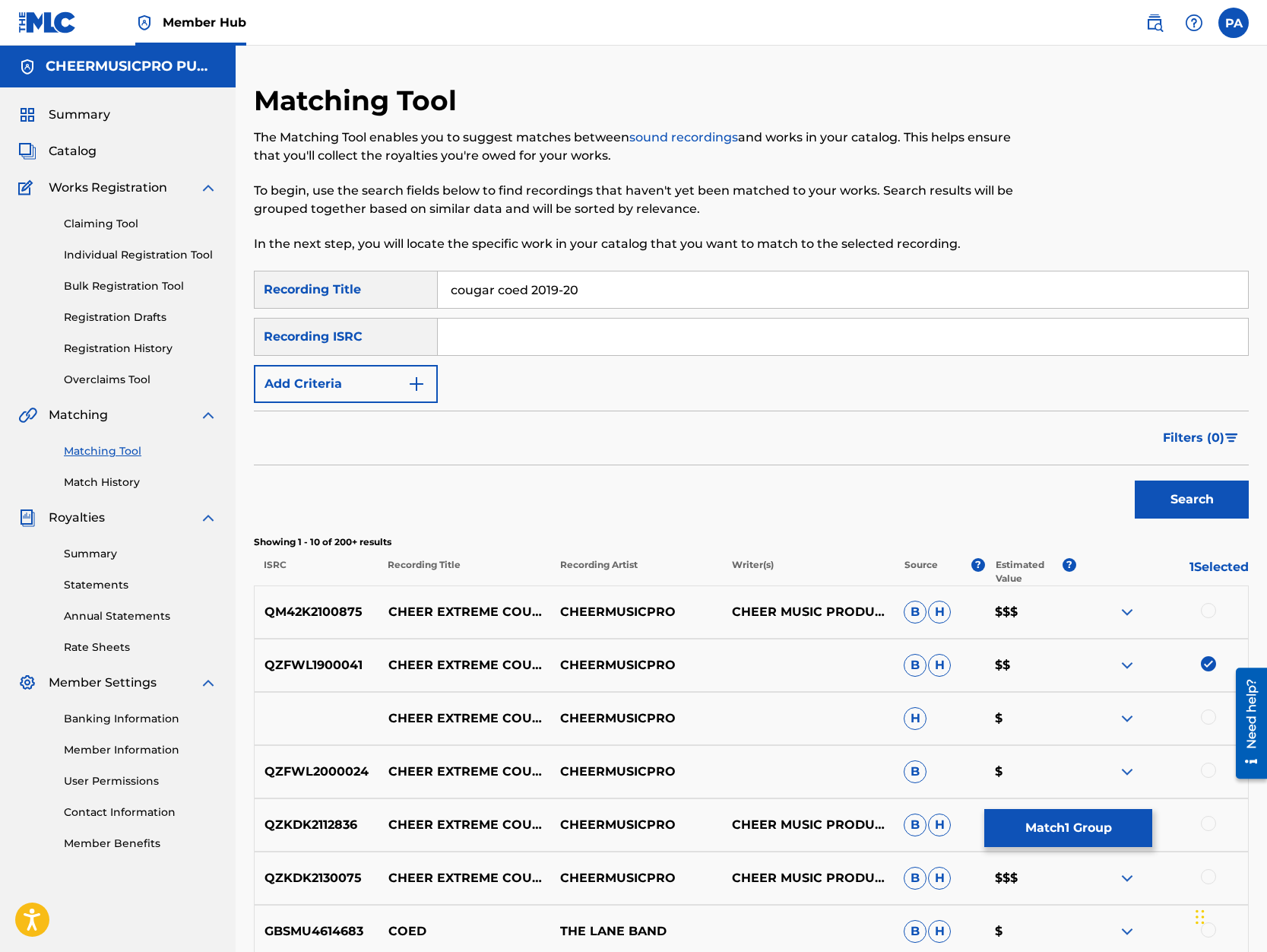
scroll to position [129, 0]
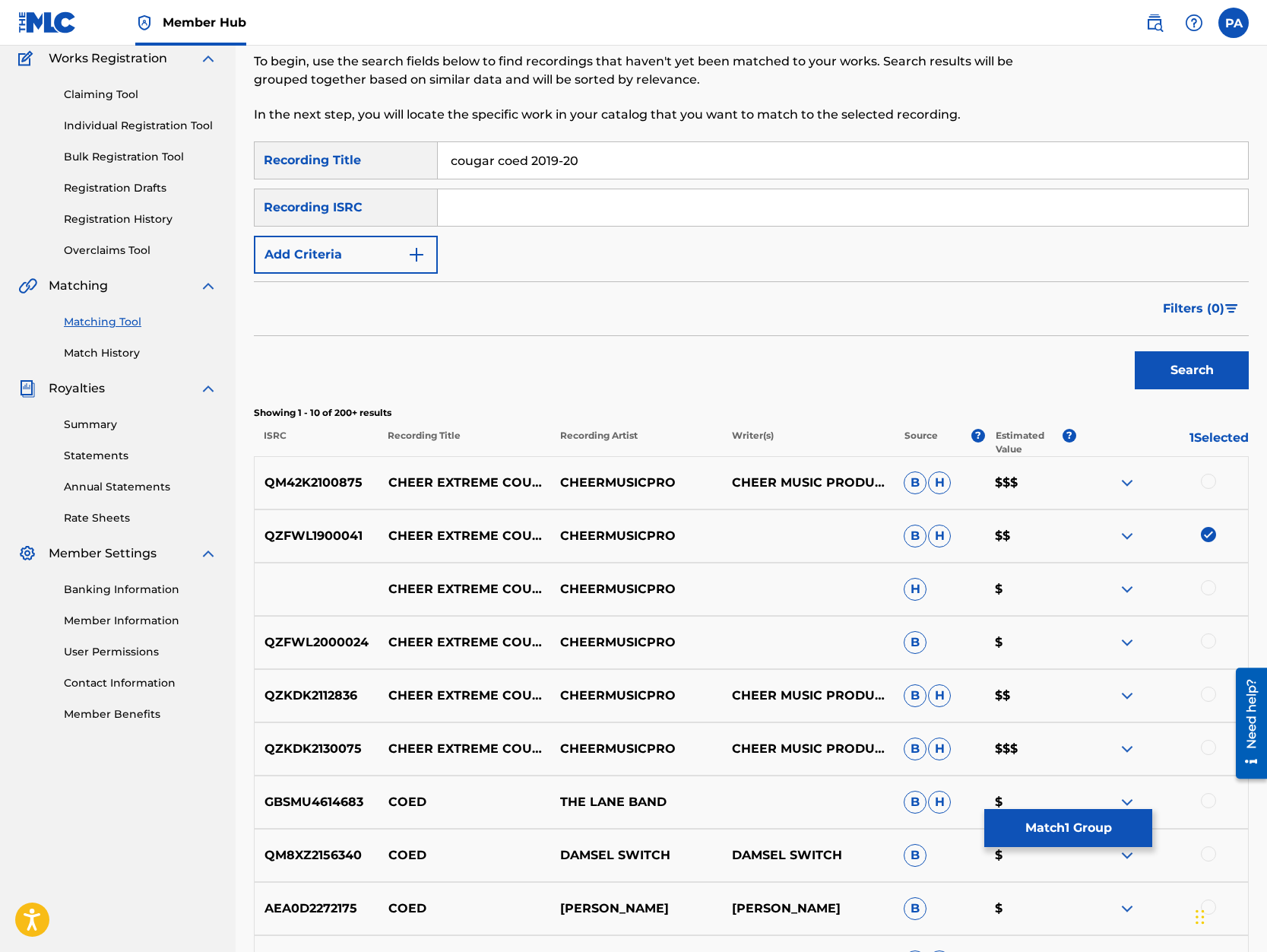
click at [1209, 587] on div at bounding box center [1208, 587] width 15 height 15
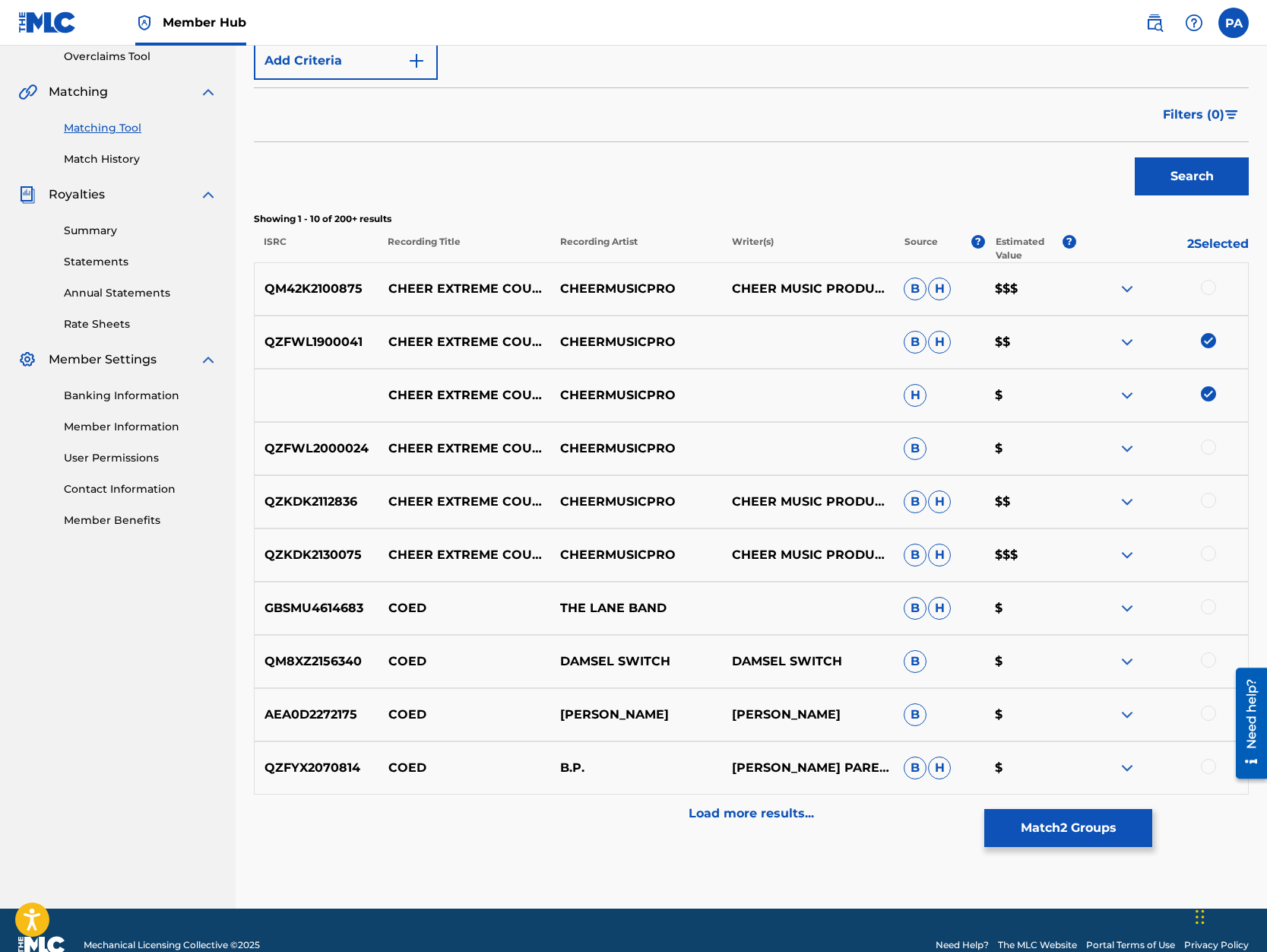
scroll to position [0, 0]
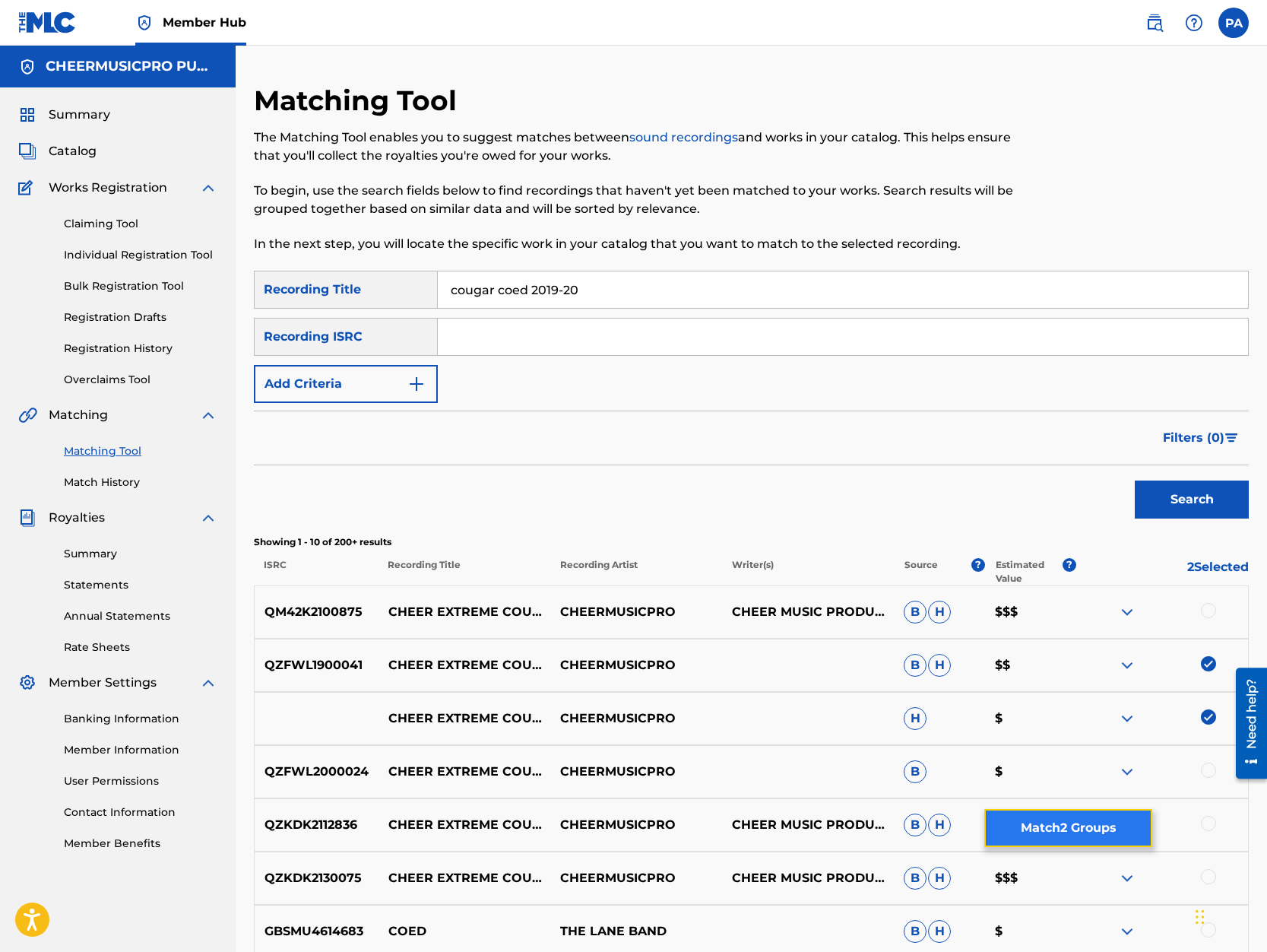
click at [1079, 829] on button "Match 2 Groups" at bounding box center [1068, 828] width 168 height 38
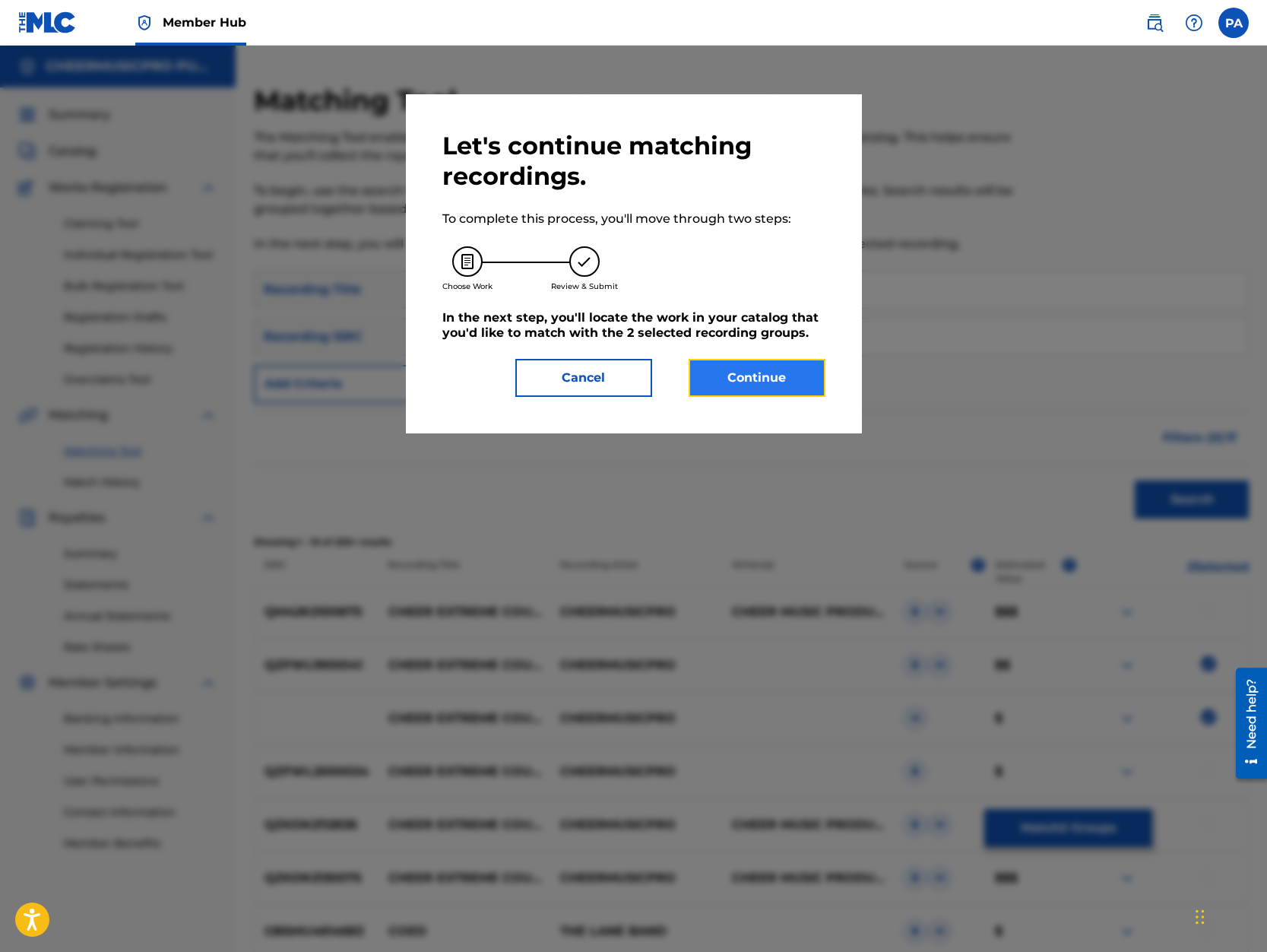
click at [785, 394] on button "Continue" at bounding box center [756, 377] width 137 height 38
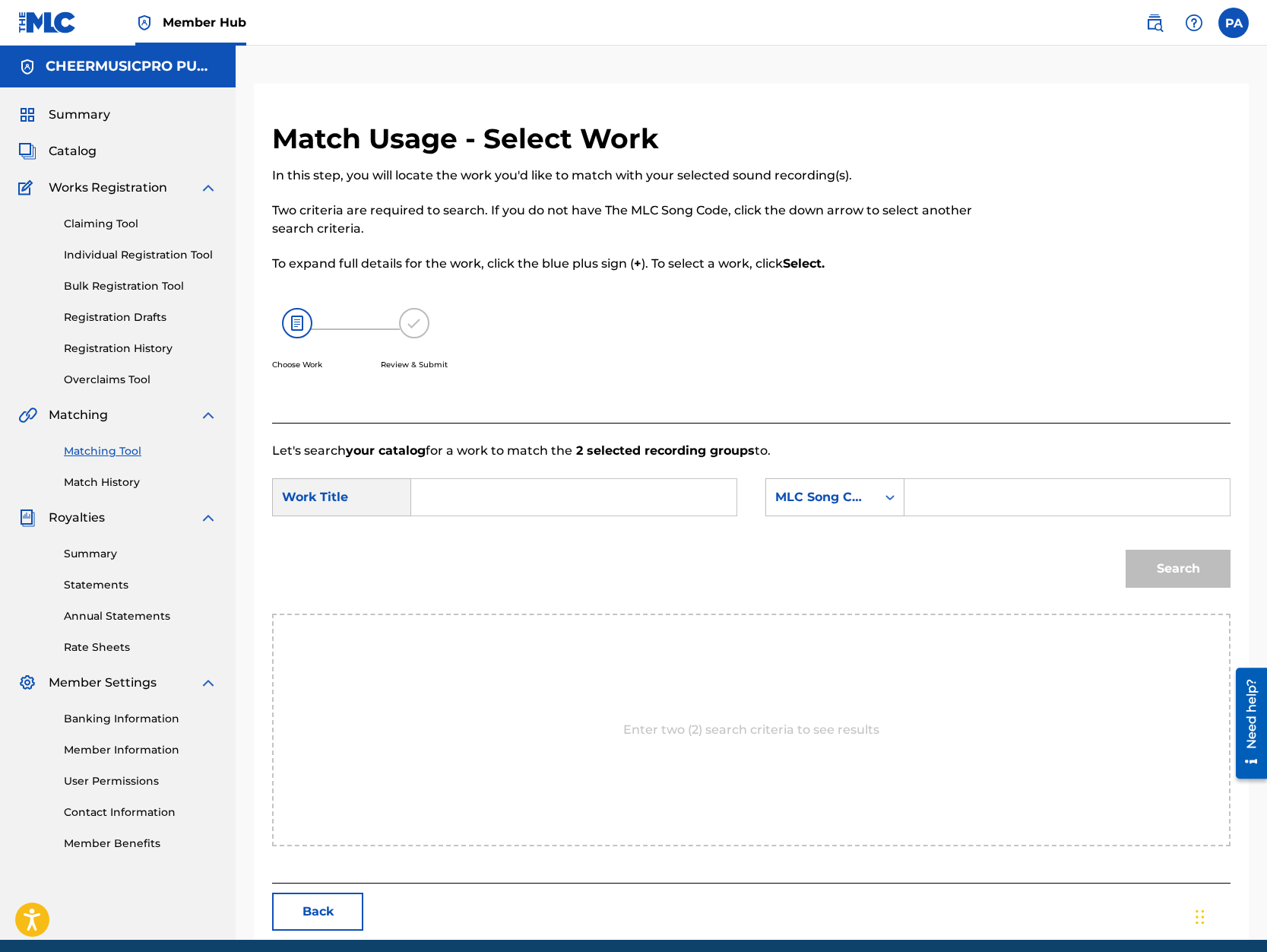
click at [473, 501] on input "Search Form" at bounding box center [574, 497] width 299 height 36
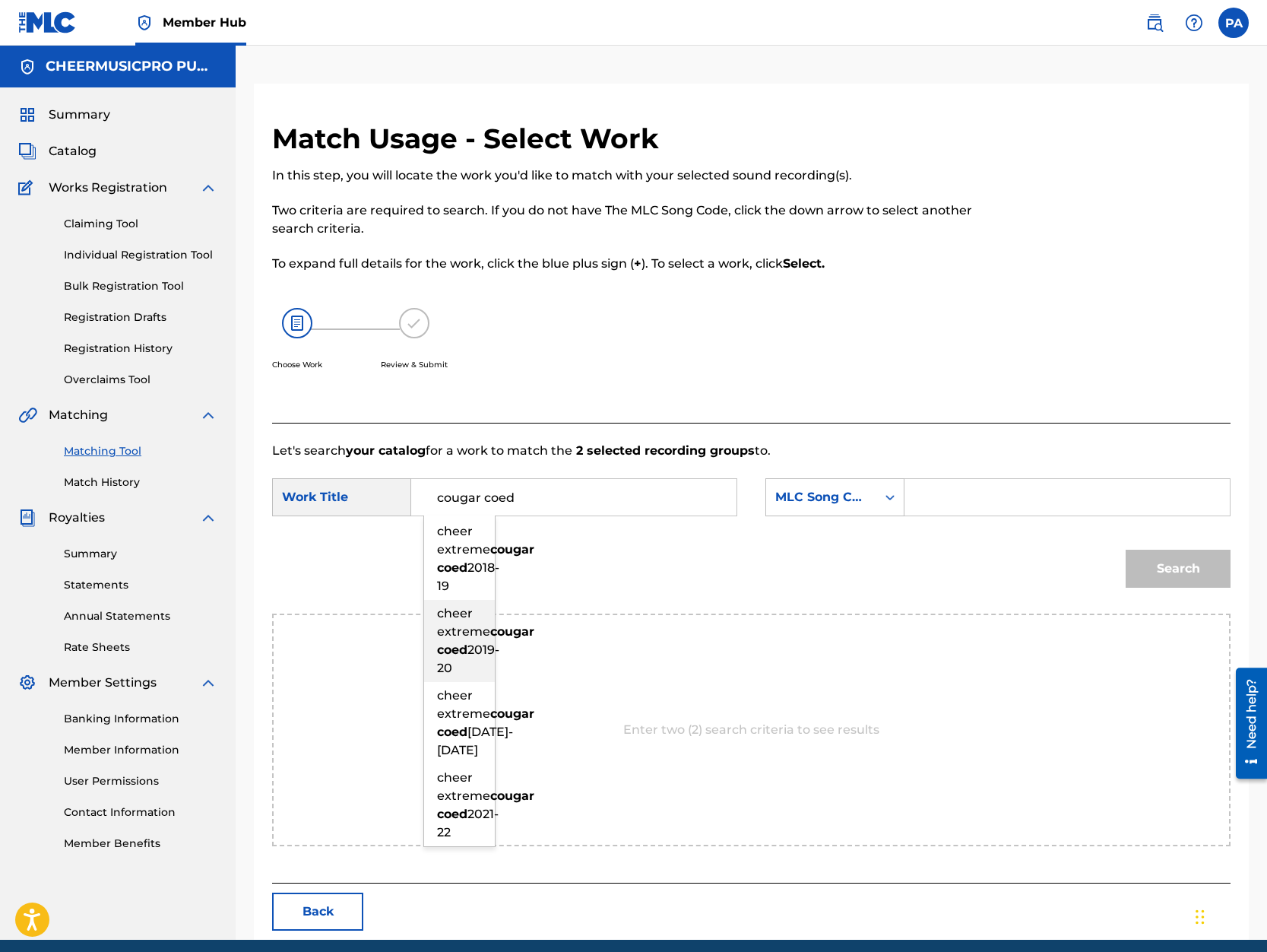
drag, startPoint x: 454, startPoint y: 672, endPoint x: 517, endPoint y: 645, distance: 68.5
click at [490, 638] on strong "cougar" at bounding box center [512, 632] width 44 height 15
type input "cheer extreme cougar coed 2019-20"
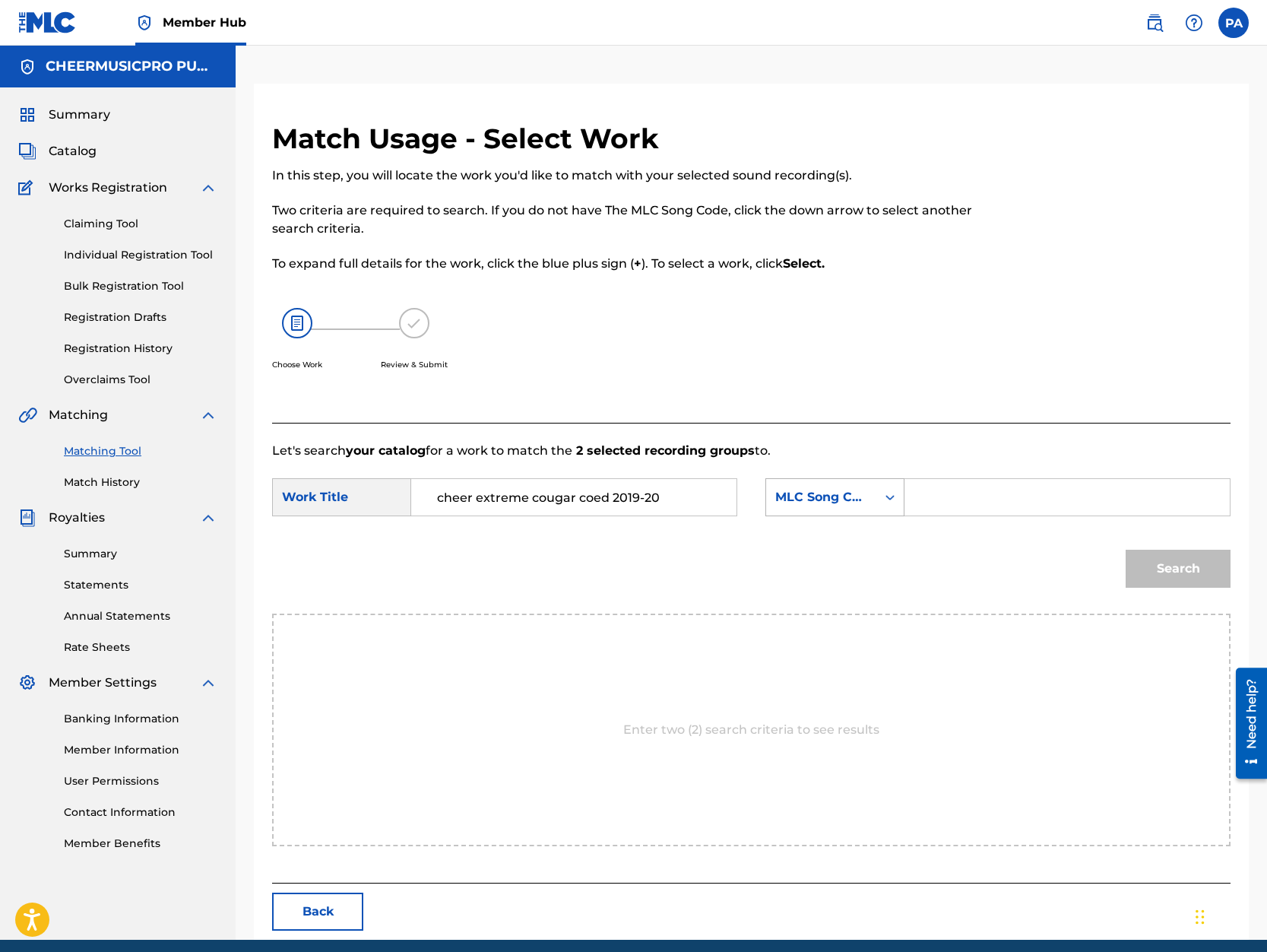
click at [818, 504] on div "MLC Song Code" at bounding box center [821, 497] width 92 height 19
click at [824, 539] on div "Writer Name" at bounding box center [835, 535] width 137 height 38
click at [1012, 491] on input "Search Form" at bounding box center [1067, 497] width 299 height 36
type input "Patrick Avard"
click at [1165, 566] on button "Search" at bounding box center [1178, 568] width 105 height 38
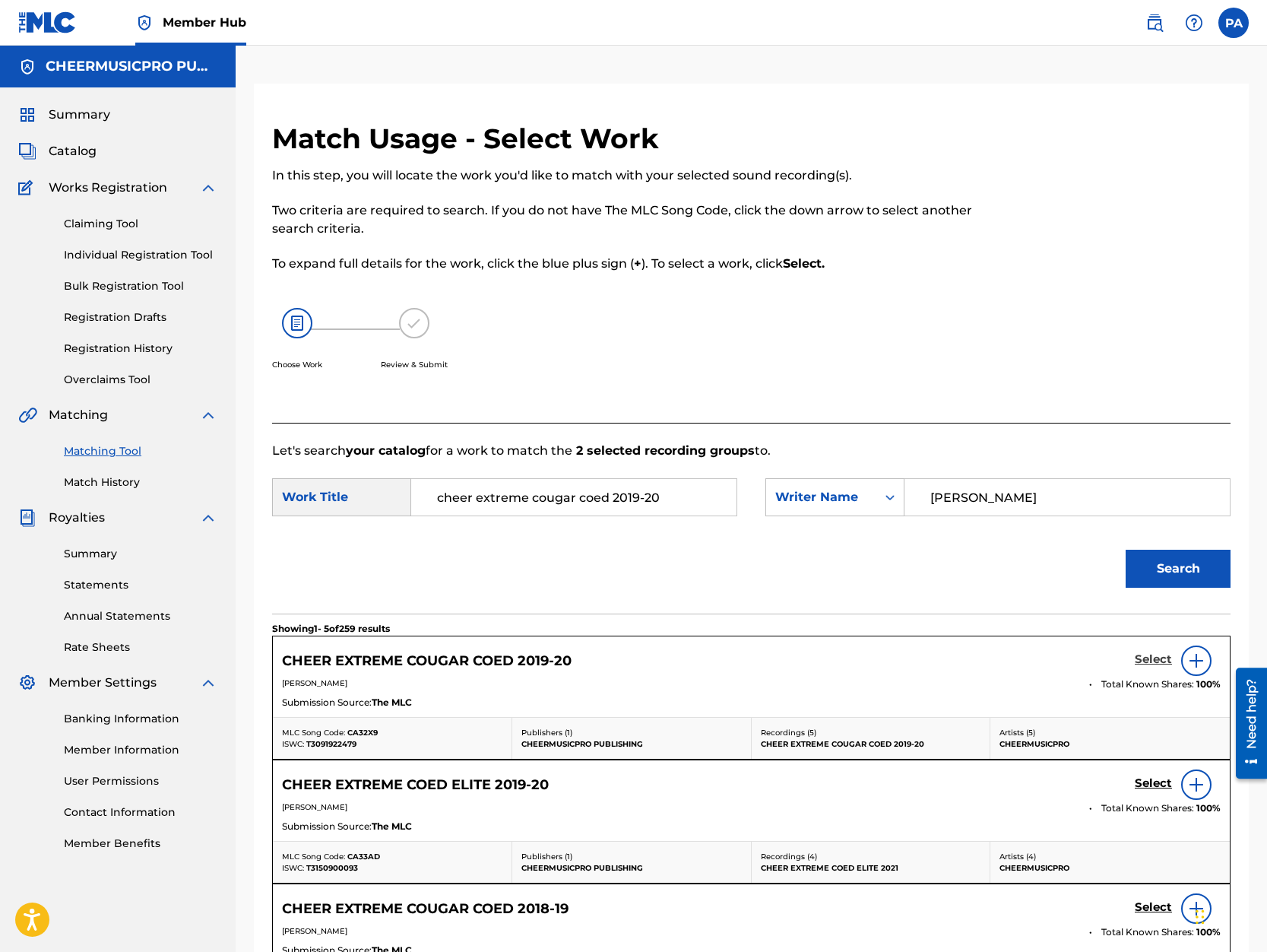
click at [1154, 659] on h5 "Select" at bounding box center [1154, 659] width 37 height 15
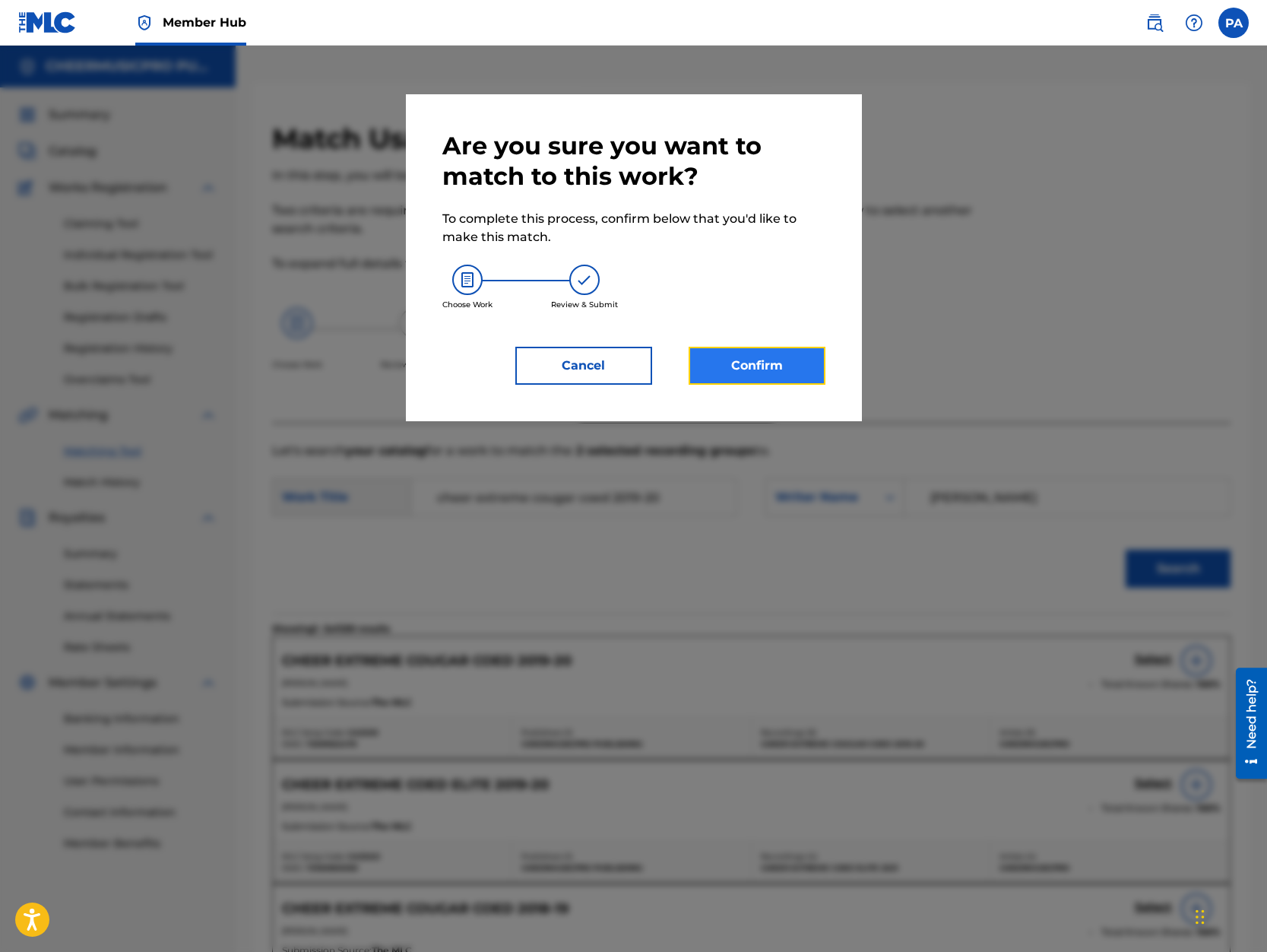
click at [755, 359] on button "Confirm" at bounding box center [756, 365] width 137 height 38
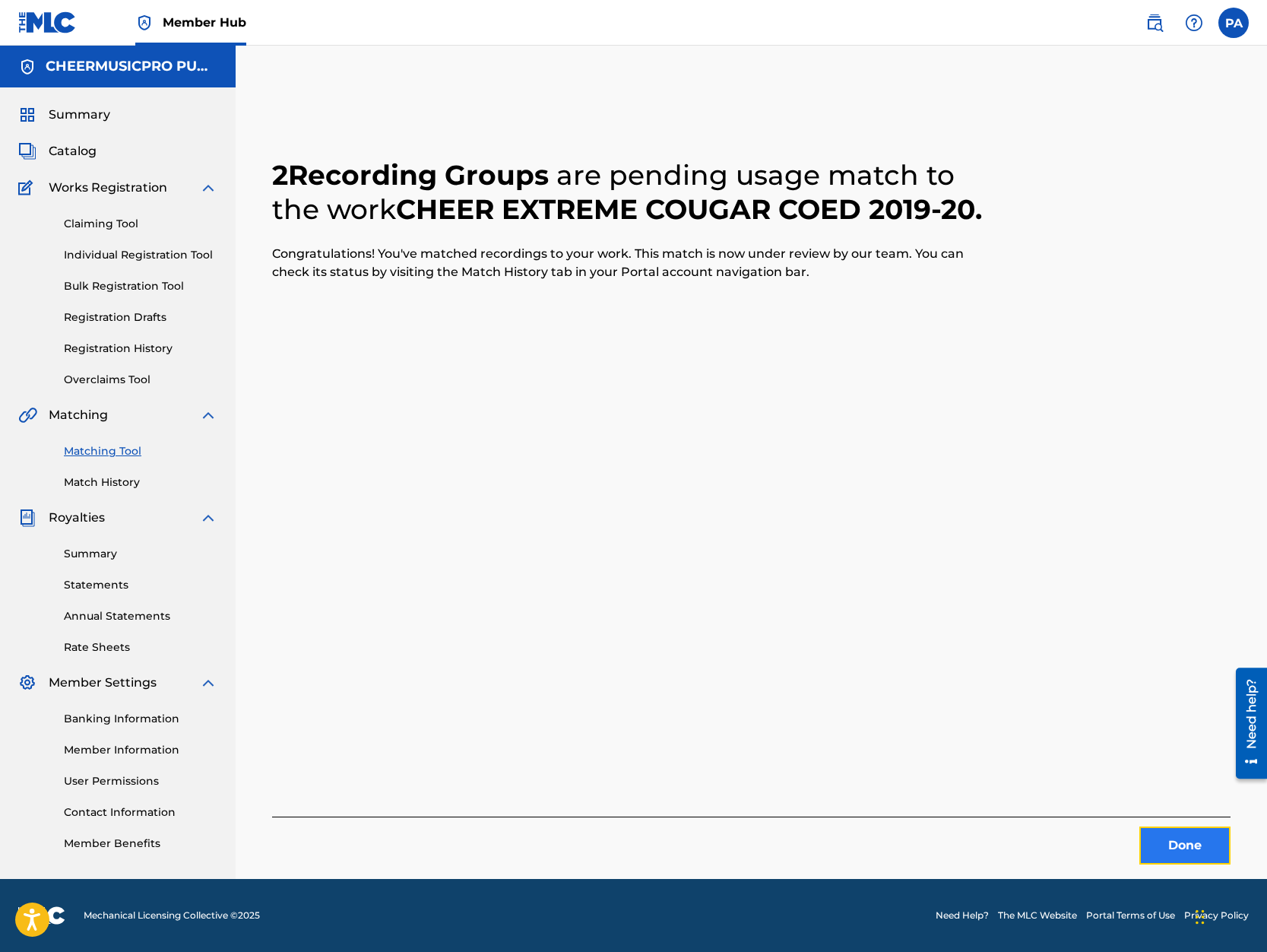
click at [1172, 843] on button "Done" at bounding box center [1185, 845] width 91 height 38
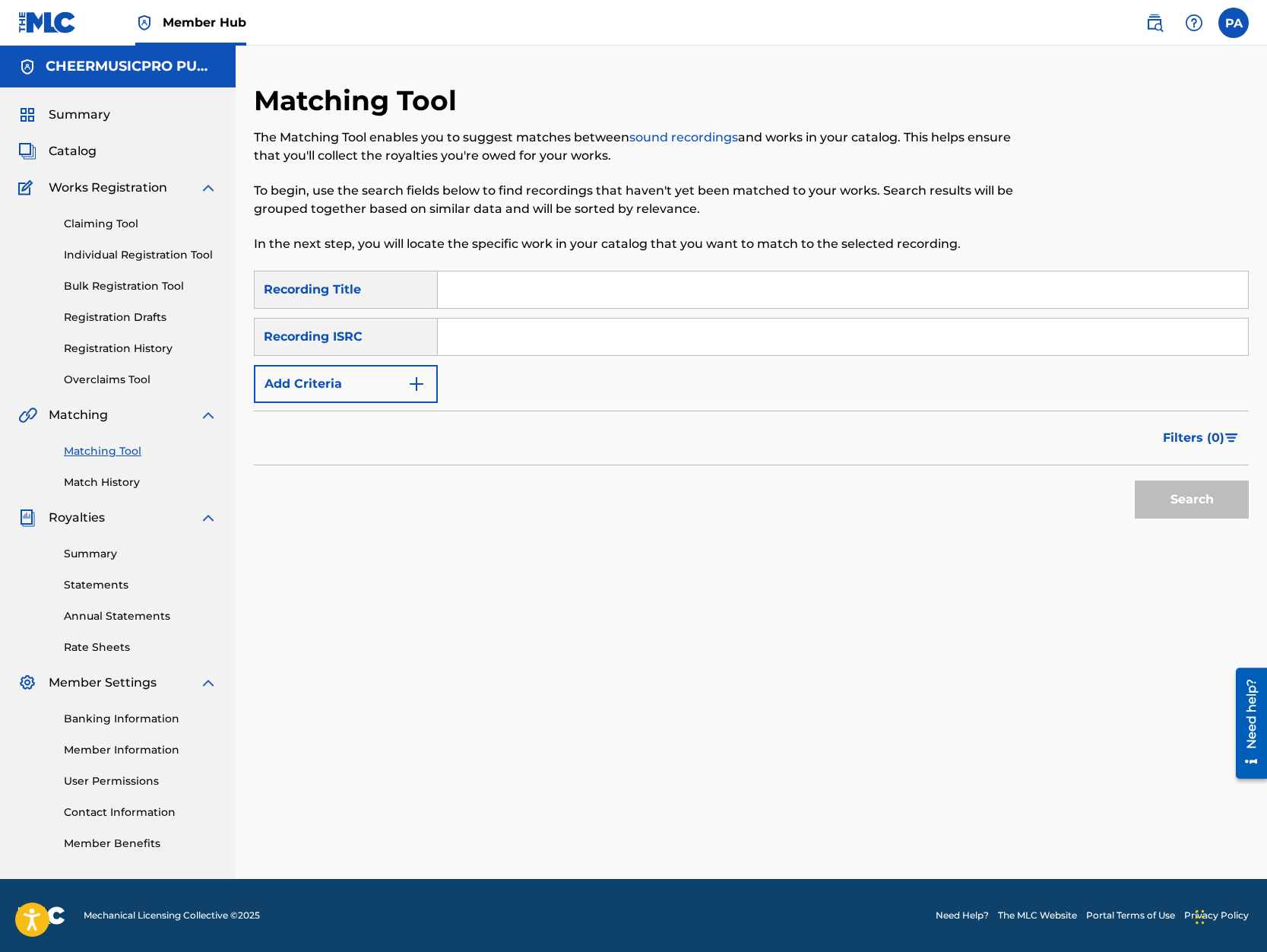
click at [488, 270] on div "Search Form" at bounding box center [842, 289] width 811 height 38
click at [481, 292] on input "Search Form" at bounding box center [842, 289] width 810 height 36
type input "crush 2019-20"
click at [1135, 480] on button "Search" at bounding box center [1192, 499] width 114 height 38
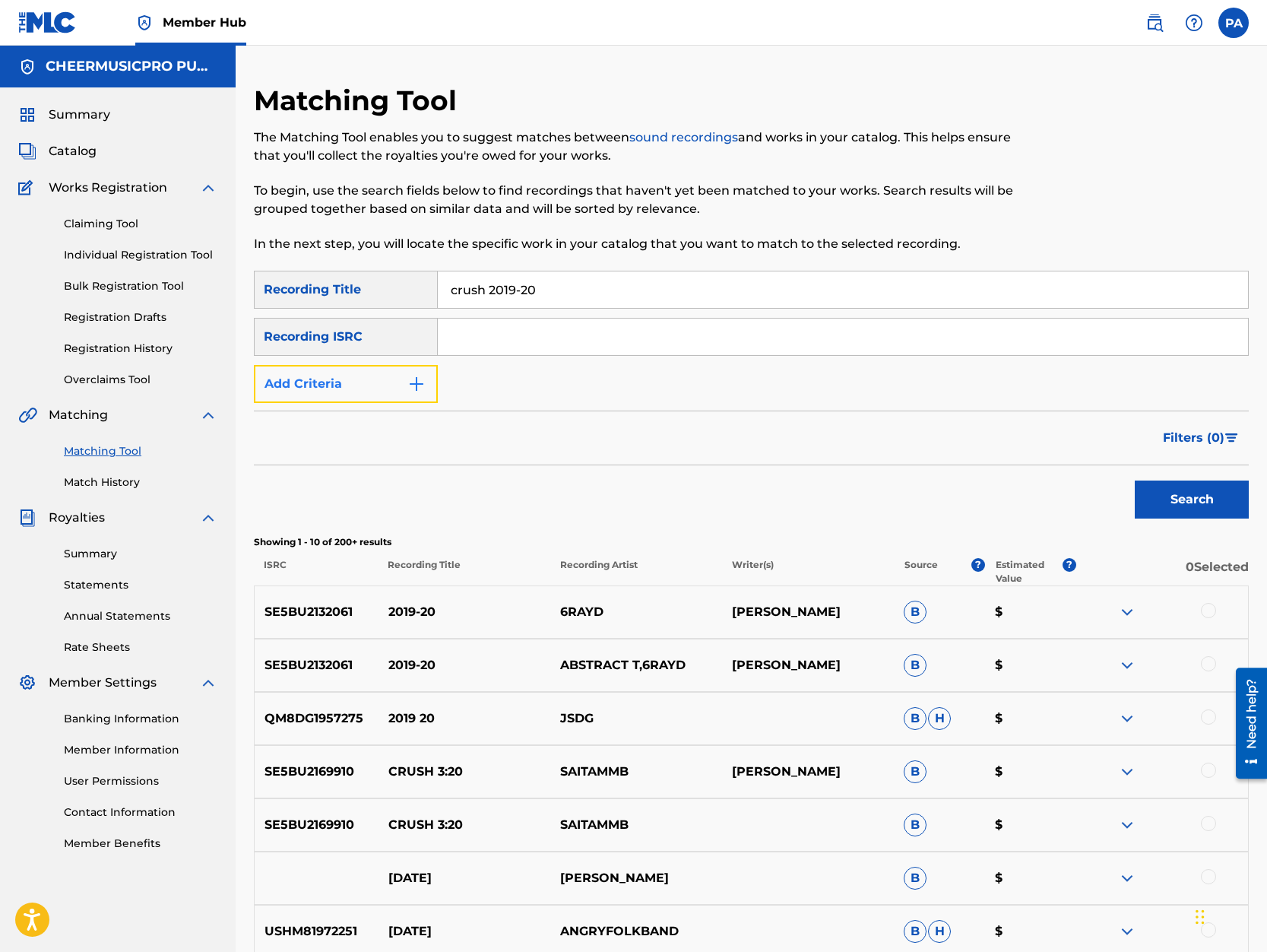
click at [345, 390] on button "Add Criteria" at bounding box center [346, 384] width 184 height 38
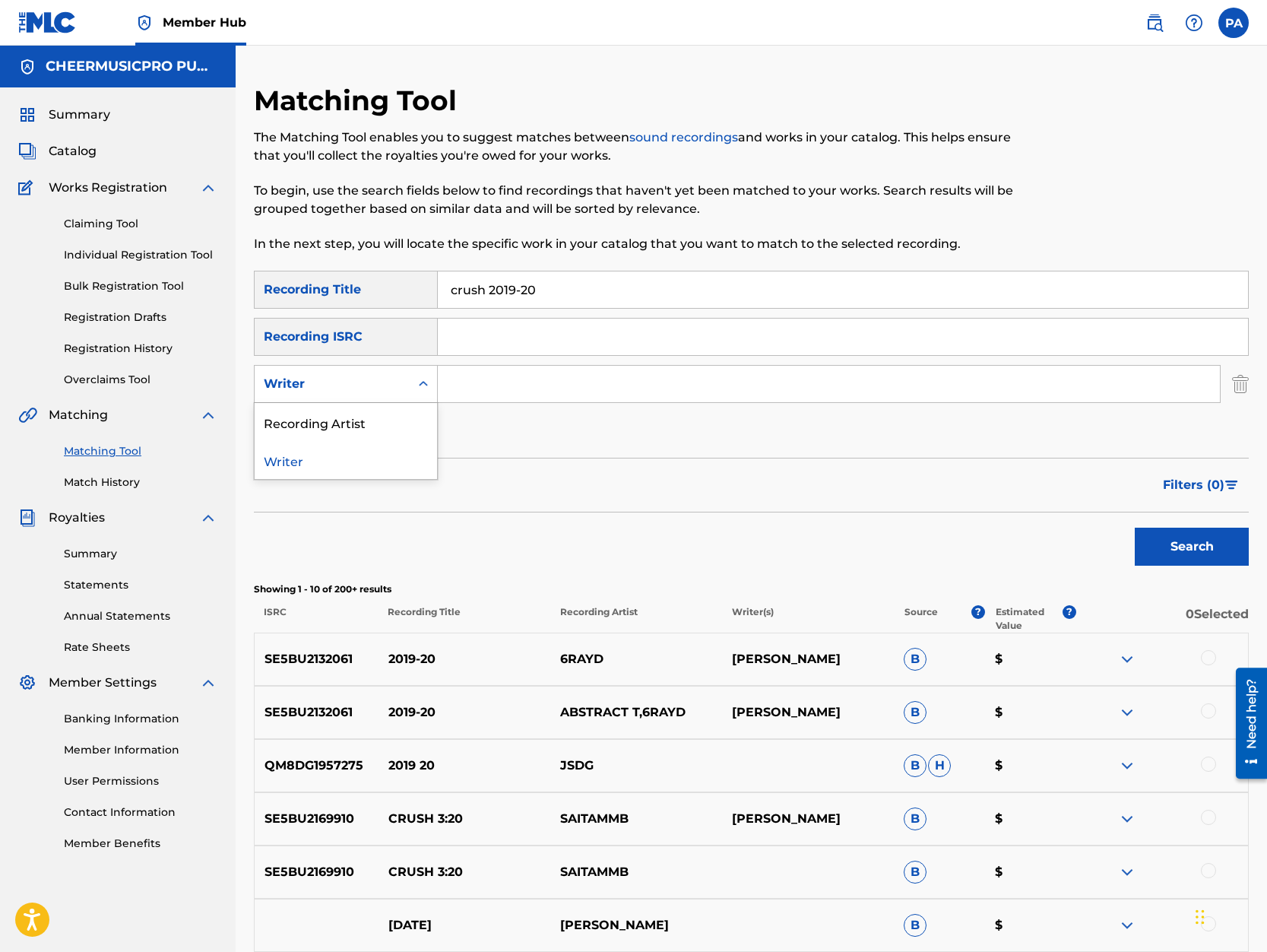
click at [327, 368] on div "Writer" at bounding box center [346, 384] width 184 height 38
click at [377, 324] on div "Recording ISRC" at bounding box center [346, 336] width 184 height 38
click at [341, 389] on div "Writer" at bounding box center [332, 384] width 137 height 19
click at [725, 403] on div "SearchWithCriteriab9152746-15d8-4bc5-a5d6-c5ecc40d3231 Recording Title crush 20…" at bounding box center [751, 359] width 995 height 179
click at [1174, 537] on button "Search" at bounding box center [1192, 546] width 114 height 38
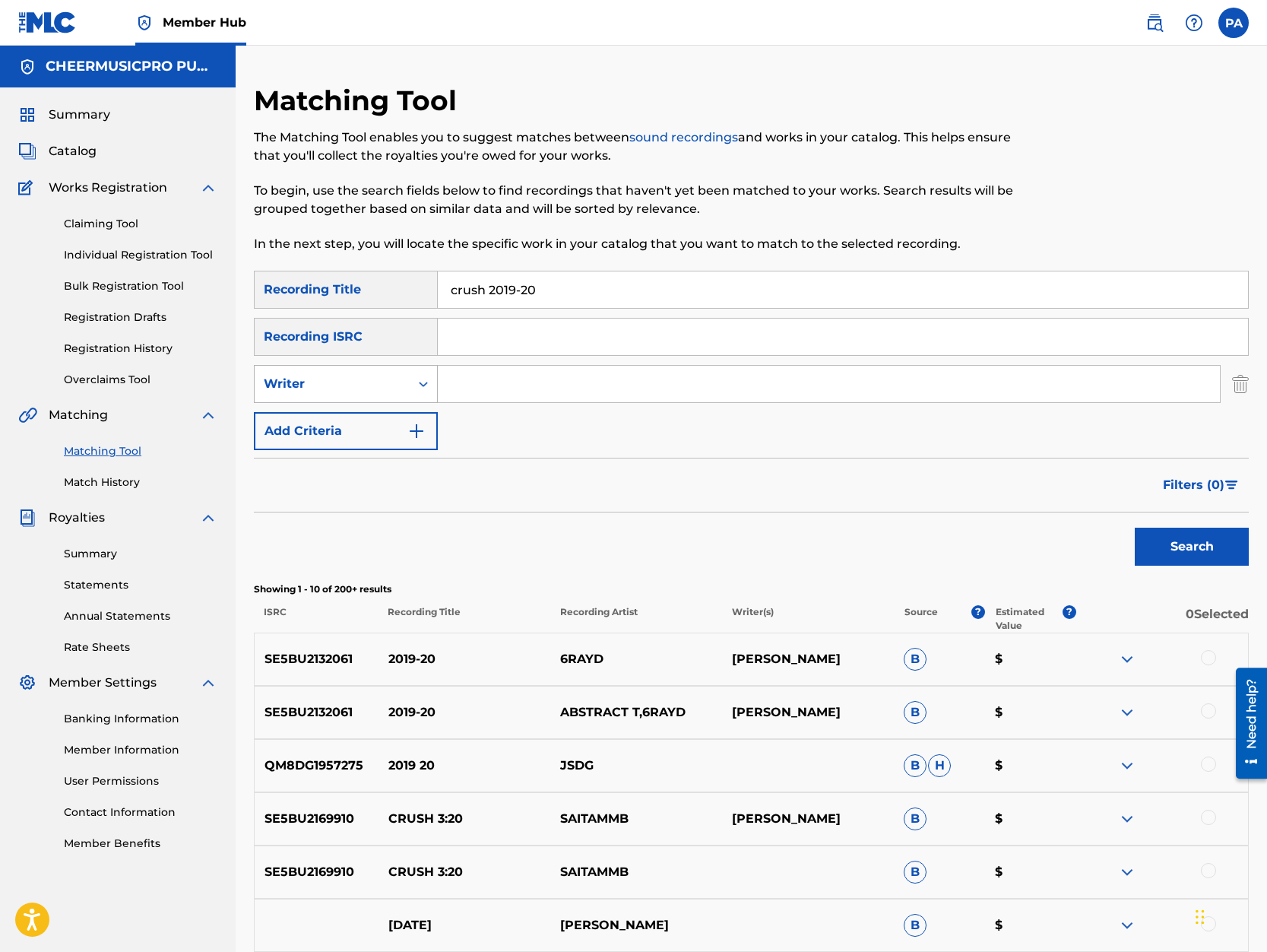
click at [352, 384] on div "Writer" at bounding box center [332, 384] width 137 height 19
drag, startPoint x: 362, startPoint y: 431, endPoint x: 417, endPoint y: 404, distance: 61.3
click at [363, 431] on div "Recording Artist" at bounding box center [346, 422] width 182 height 38
click at [496, 379] on input "Search Form" at bounding box center [829, 384] width 782 height 36
type input "cheermusicpro"
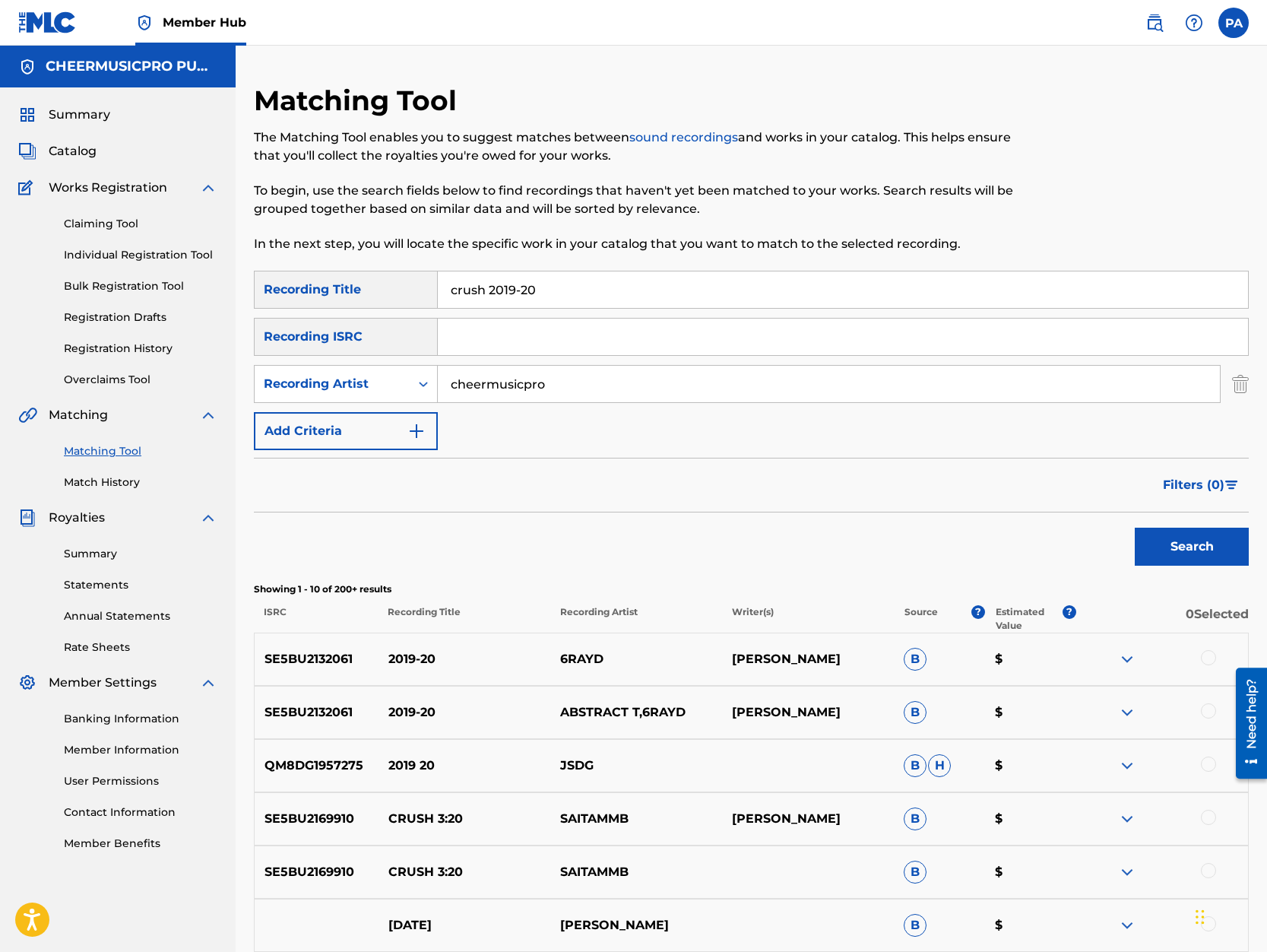
drag, startPoint x: 1195, startPoint y: 518, endPoint x: 1184, endPoint y: 525, distance: 13.0
click at [1191, 518] on div "Search" at bounding box center [1188, 542] width 122 height 60
click at [1174, 538] on button "Search" at bounding box center [1192, 546] width 114 height 38
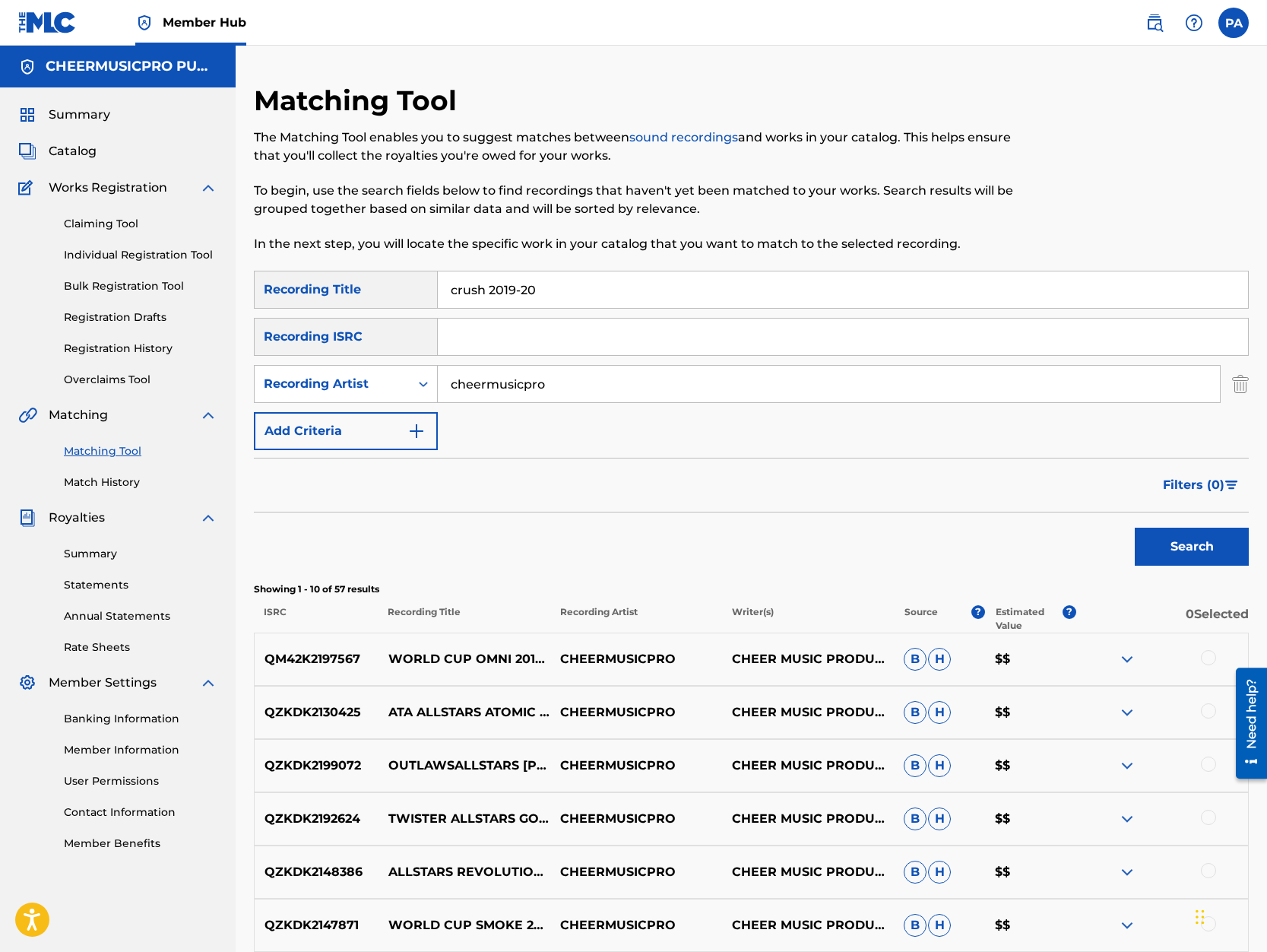
drag, startPoint x: 483, startPoint y: 293, endPoint x: 257, endPoint y: 320, distance: 227.6
click at [438, 307] on input "crush 2019-20" at bounding box center [842, 289] width 810 height 36
click at [1135, 528] on button "Search" at bounding box center [1192, 546] width 114 height 38
drag, startPoint x: 486, startPoint y: 288, endPoint x: 247, endPoint y: 296, distance: 239.1
click at [438, 296] on input "recon 2019-20" at bounding box center [842, 289] width 810 height 36
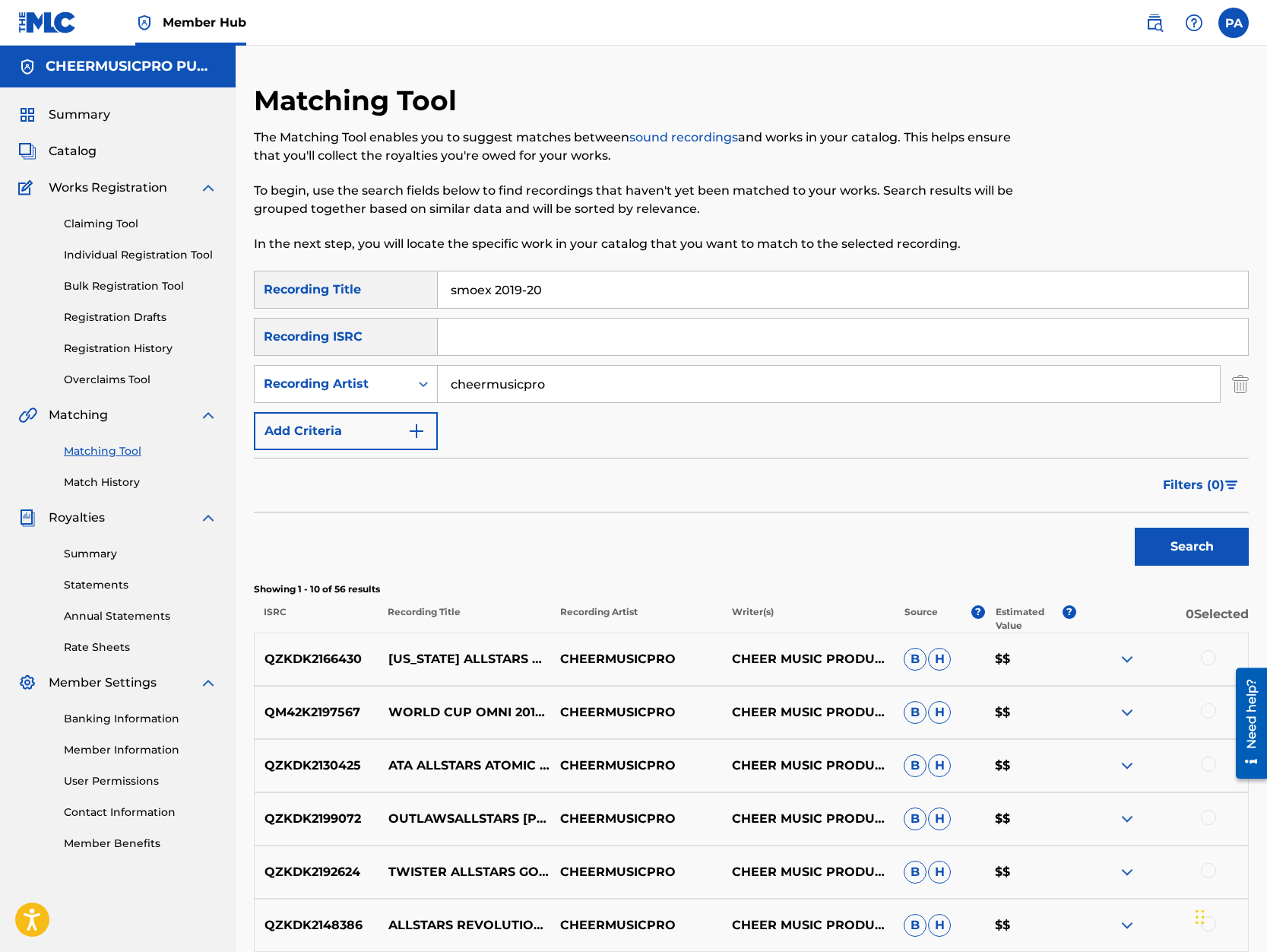
click at [1135, 528] on button "Search" at bounding box center [1192, 546] width 114 height 38
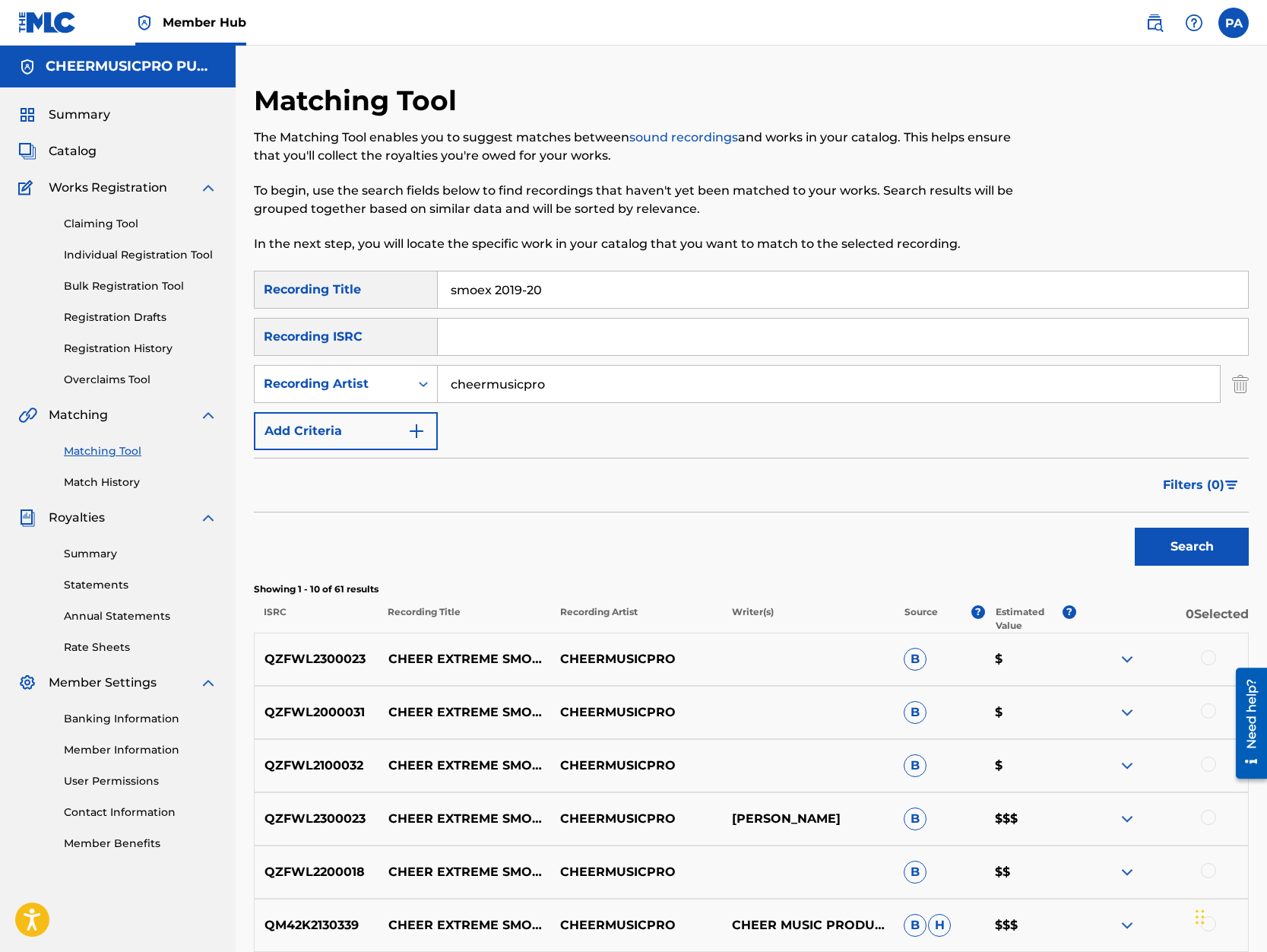
drag, startPoint x: 489, startPoint y: 295, endPoint x: 289, endPoint y: 294, distance: 200.0
click at [438, 294] on input "smoex 2019-20" at bounding box center [842, 289] width 810 height 36
click at [1135, 528] on button "Search" at bounding box center [1192, 546] width 114 height 38
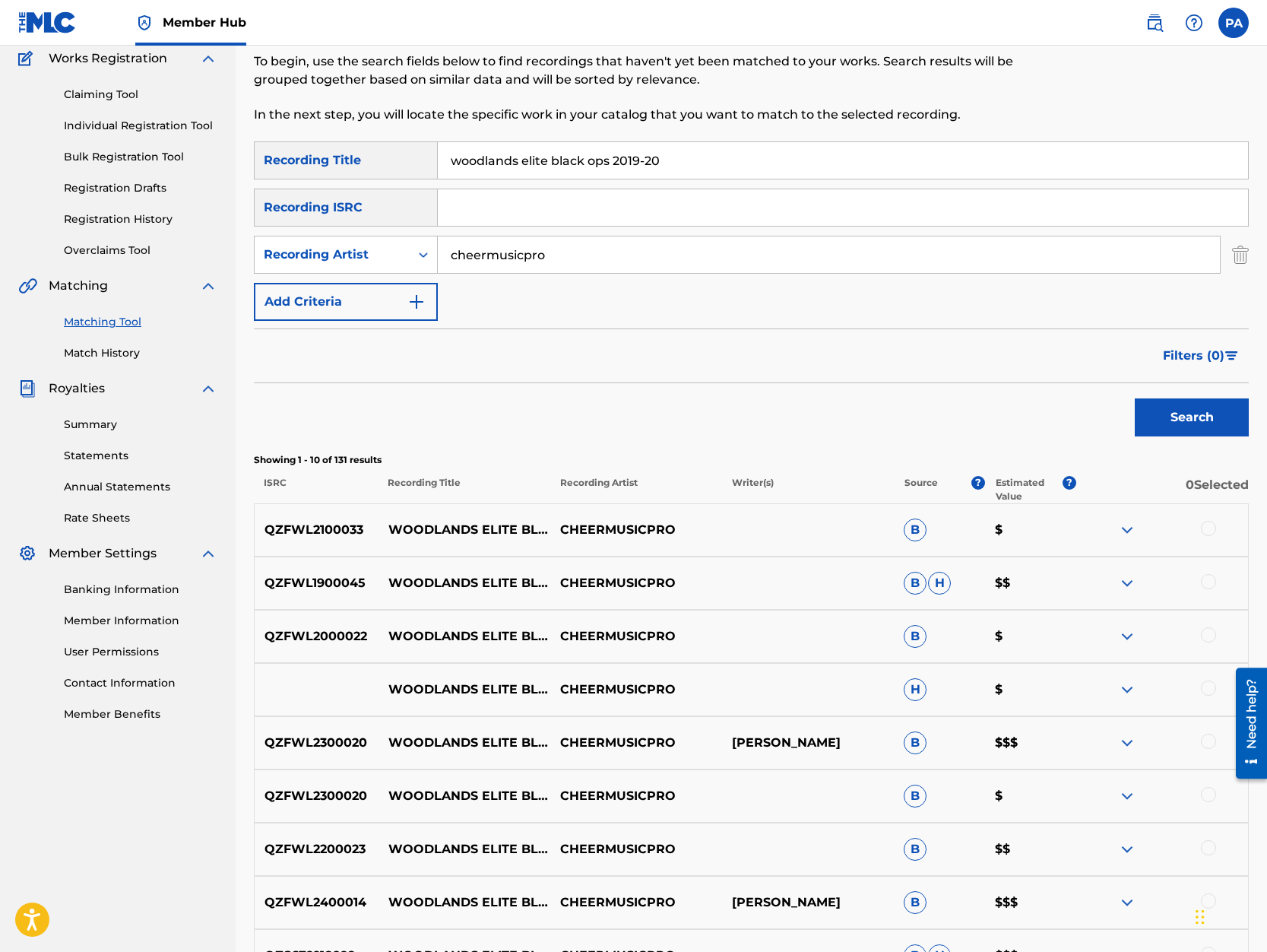
scroll to position [258, 0]
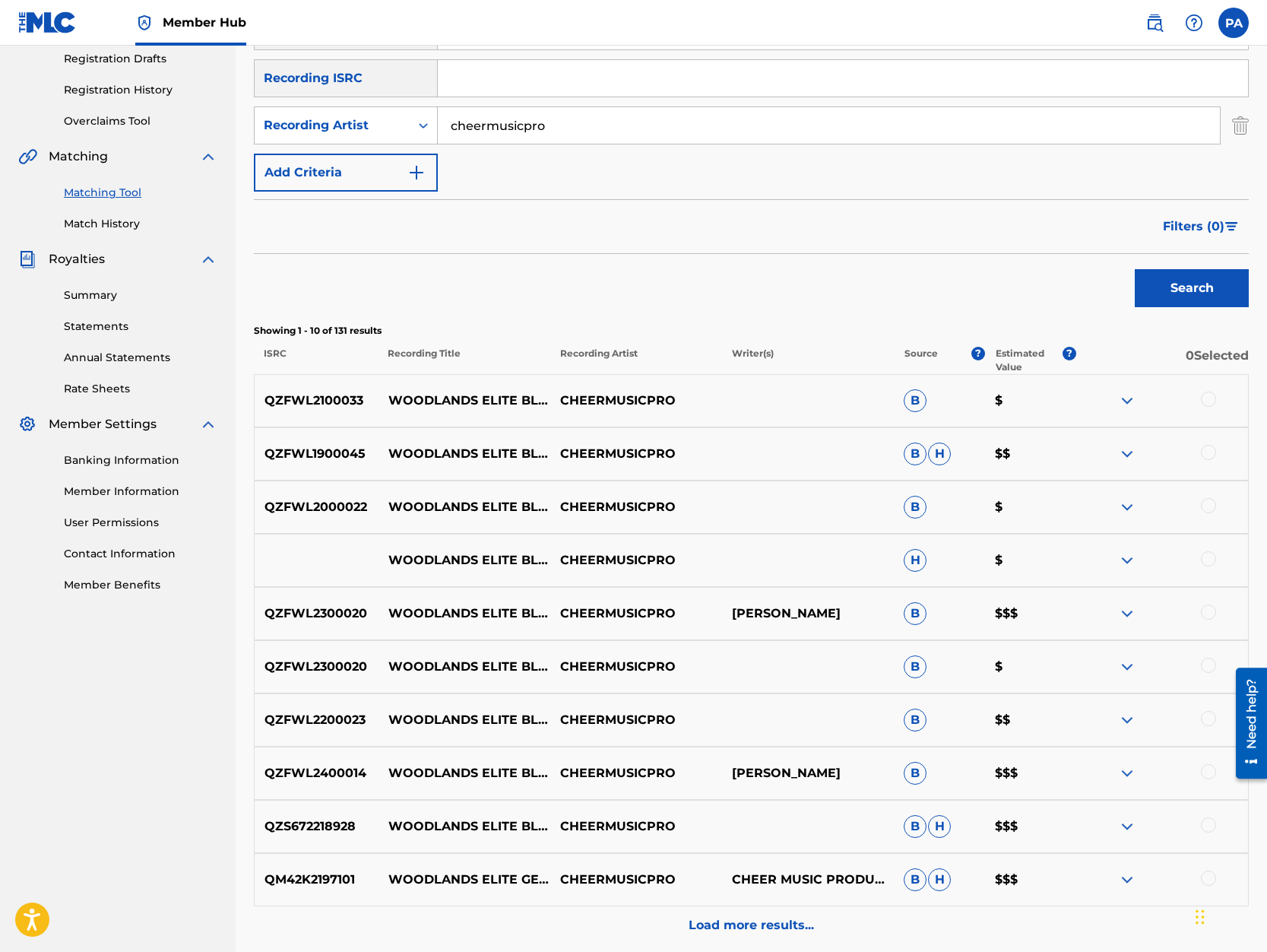
click at [1209, 453] on div at bounding box center [1208, 452] width 15 height 15
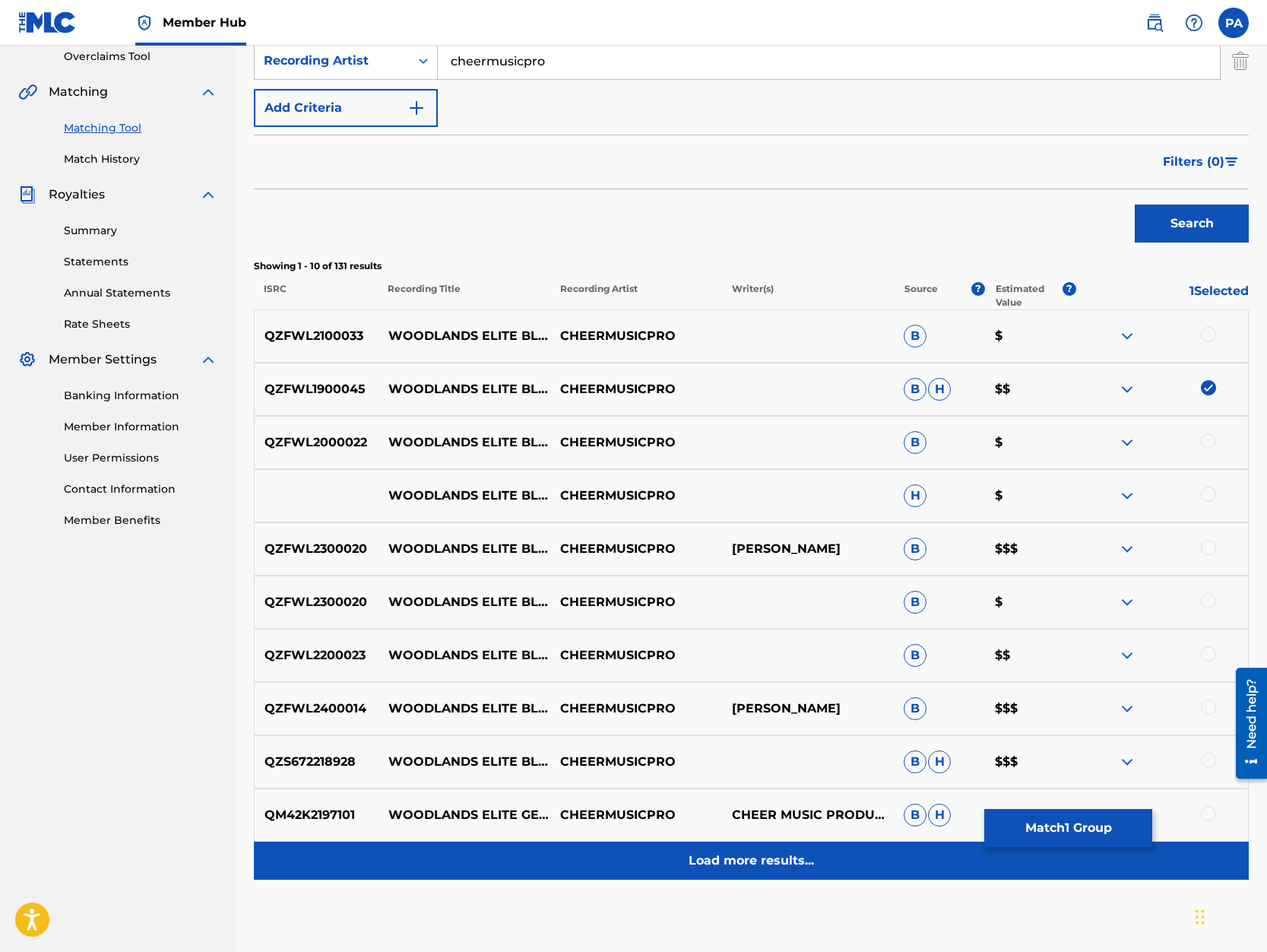
click at [690, 856] on p "Load more results..." at bounding box center [751, 861] width 125 height 19
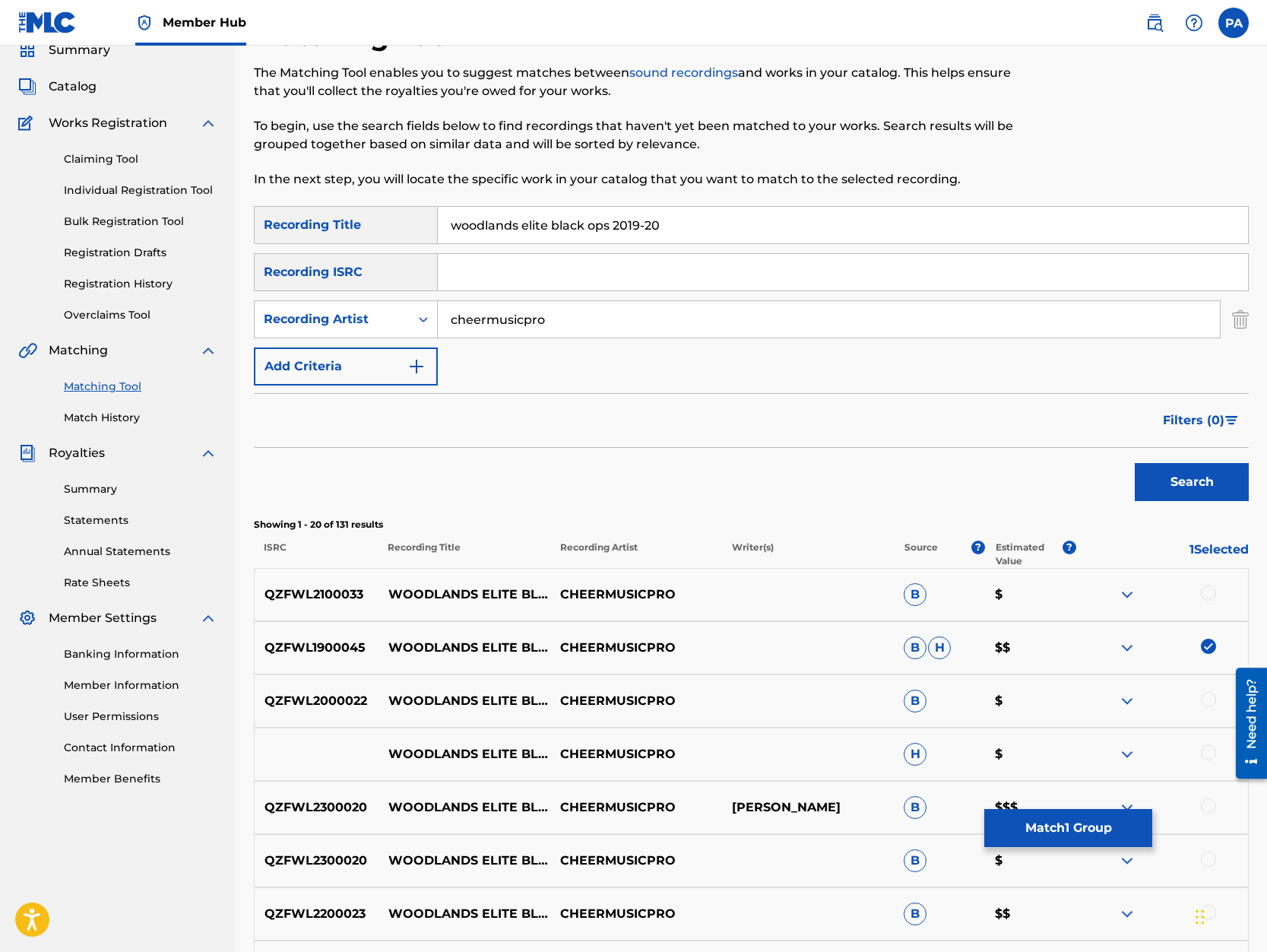
scroll to position [0, 0]
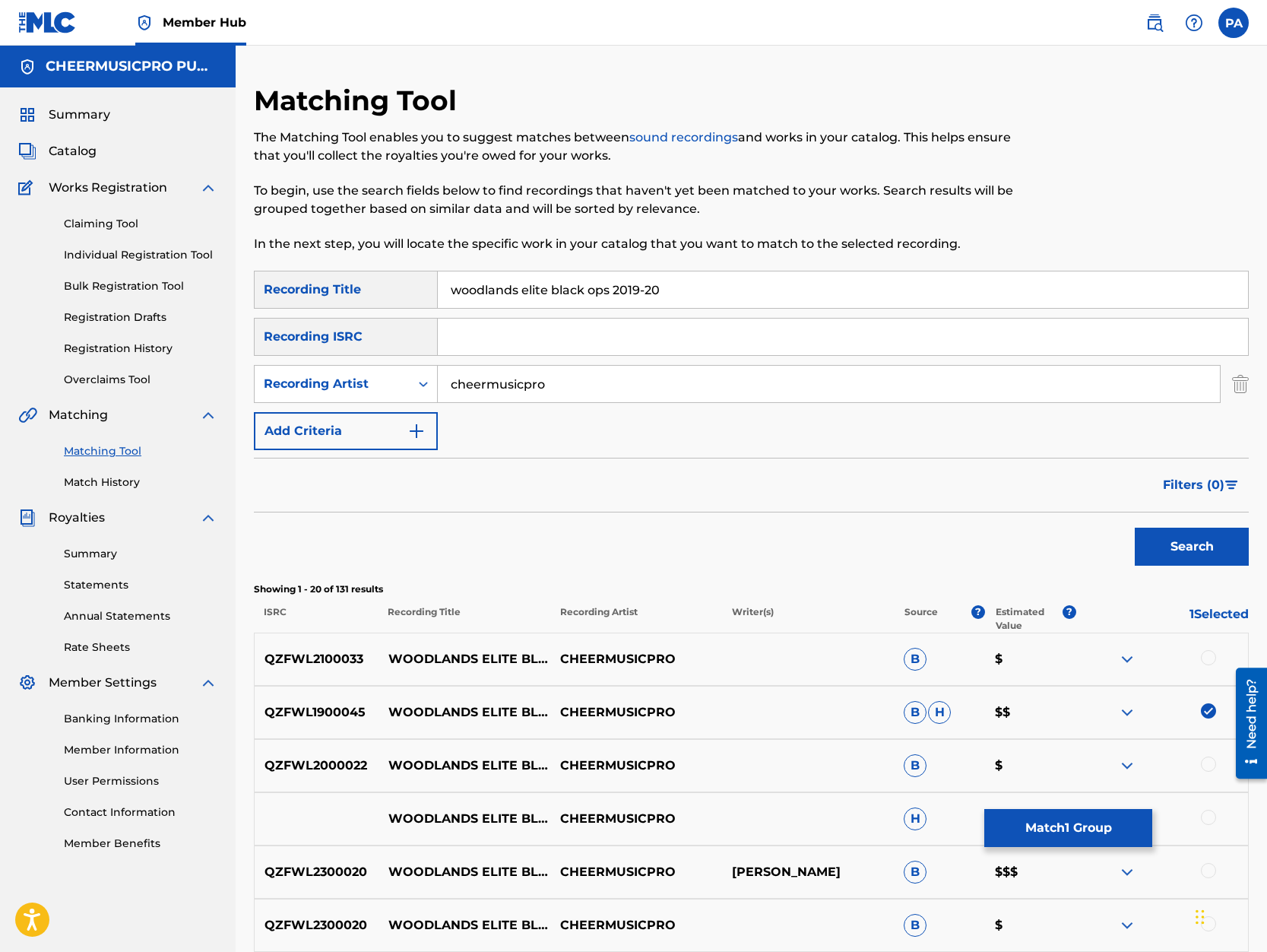
click at [647, 287] on input "woodlands elite black ops 2019-20" at bounding box center [842, 289] width 810 height 36
type input "woodlands elite black ops 2020"
click at [1135, 528] on button "Search" at bounding box center [1192, 546] width 114 height 38
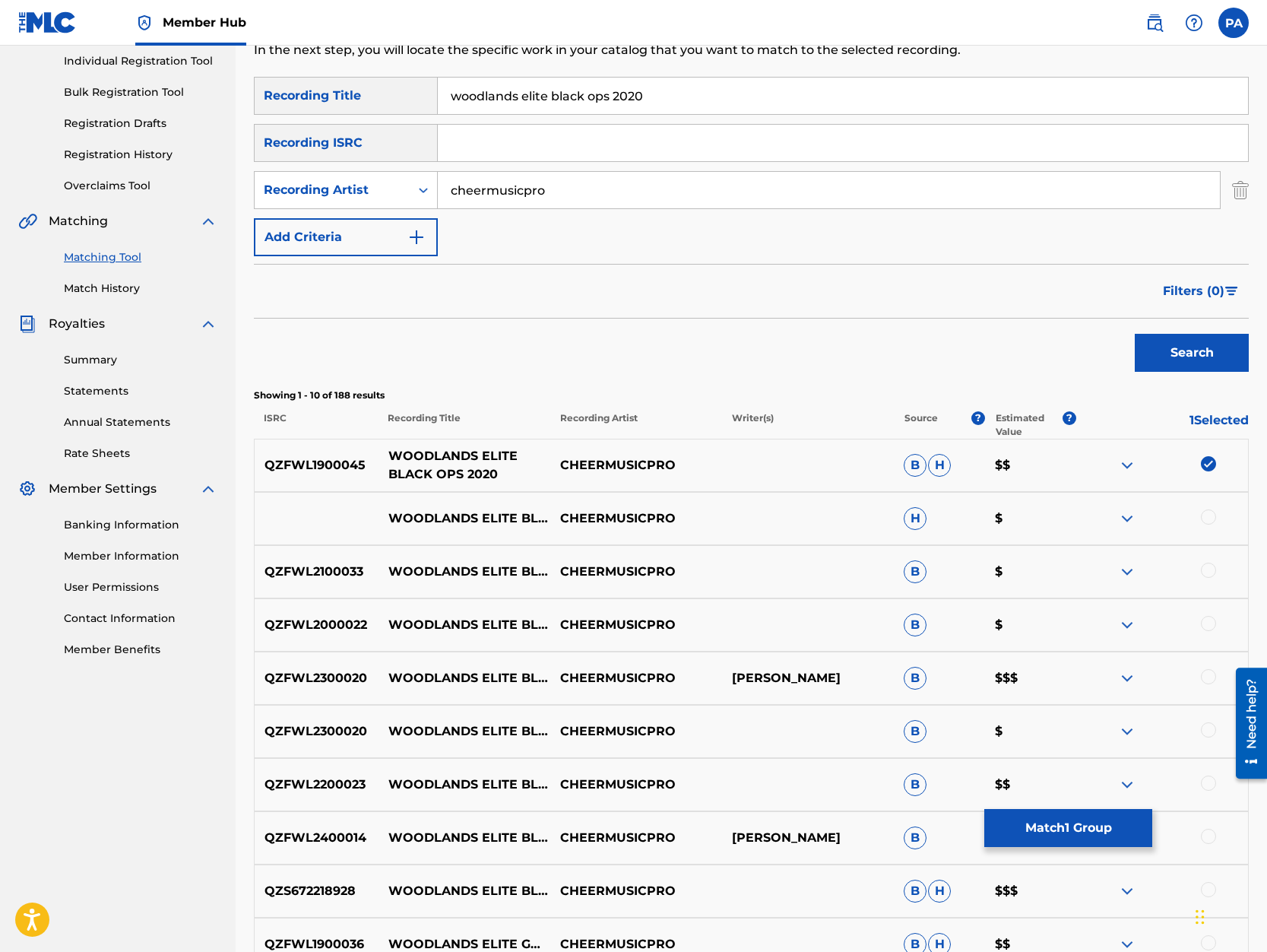
scroll to position [258, 0]
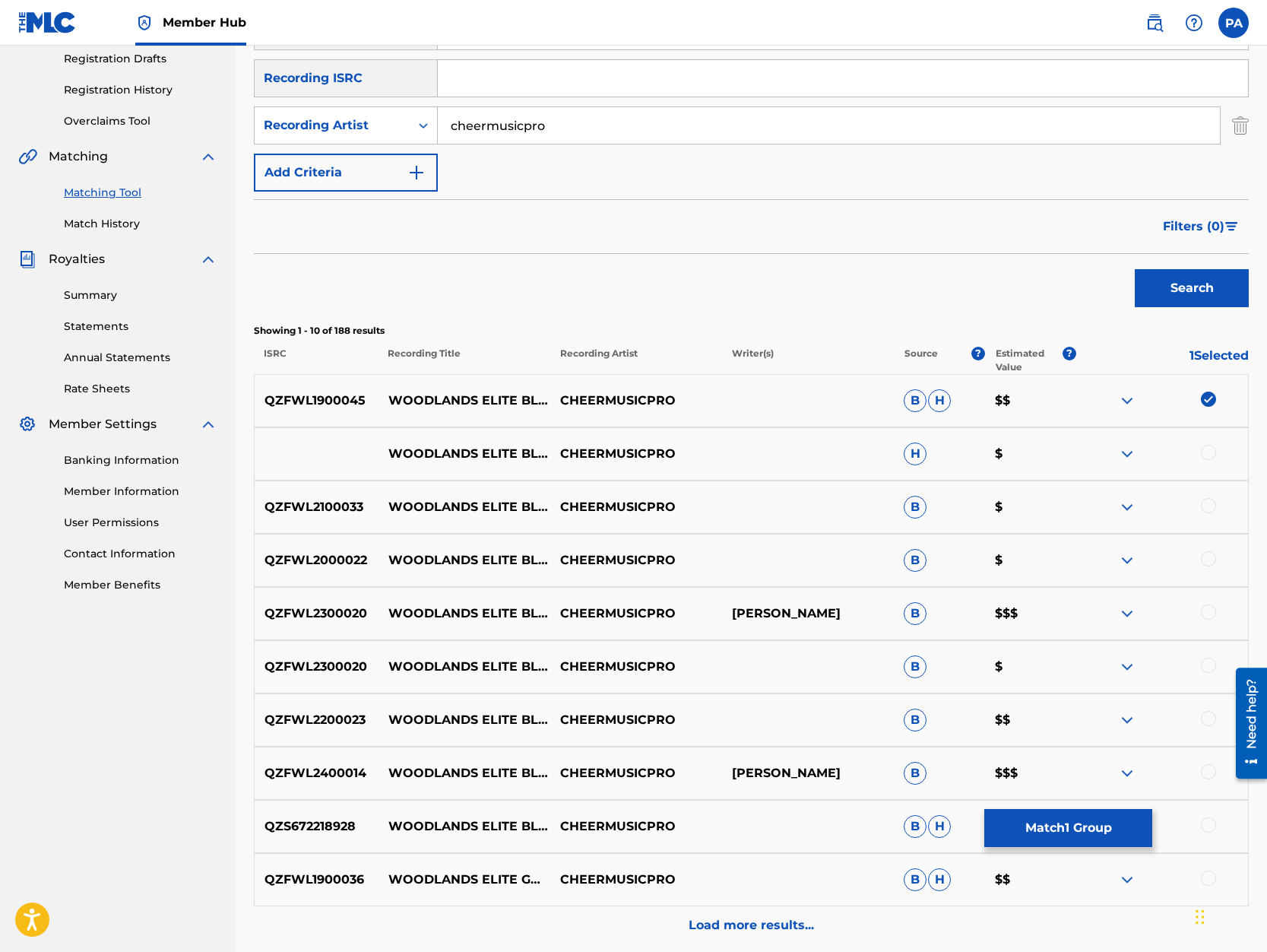
click at [1216, 455] on div at bounding box center [1162, 454] width 172 height 19
click at [1202, 455] on div at bounding box center [1208, 452] width 15 height 15
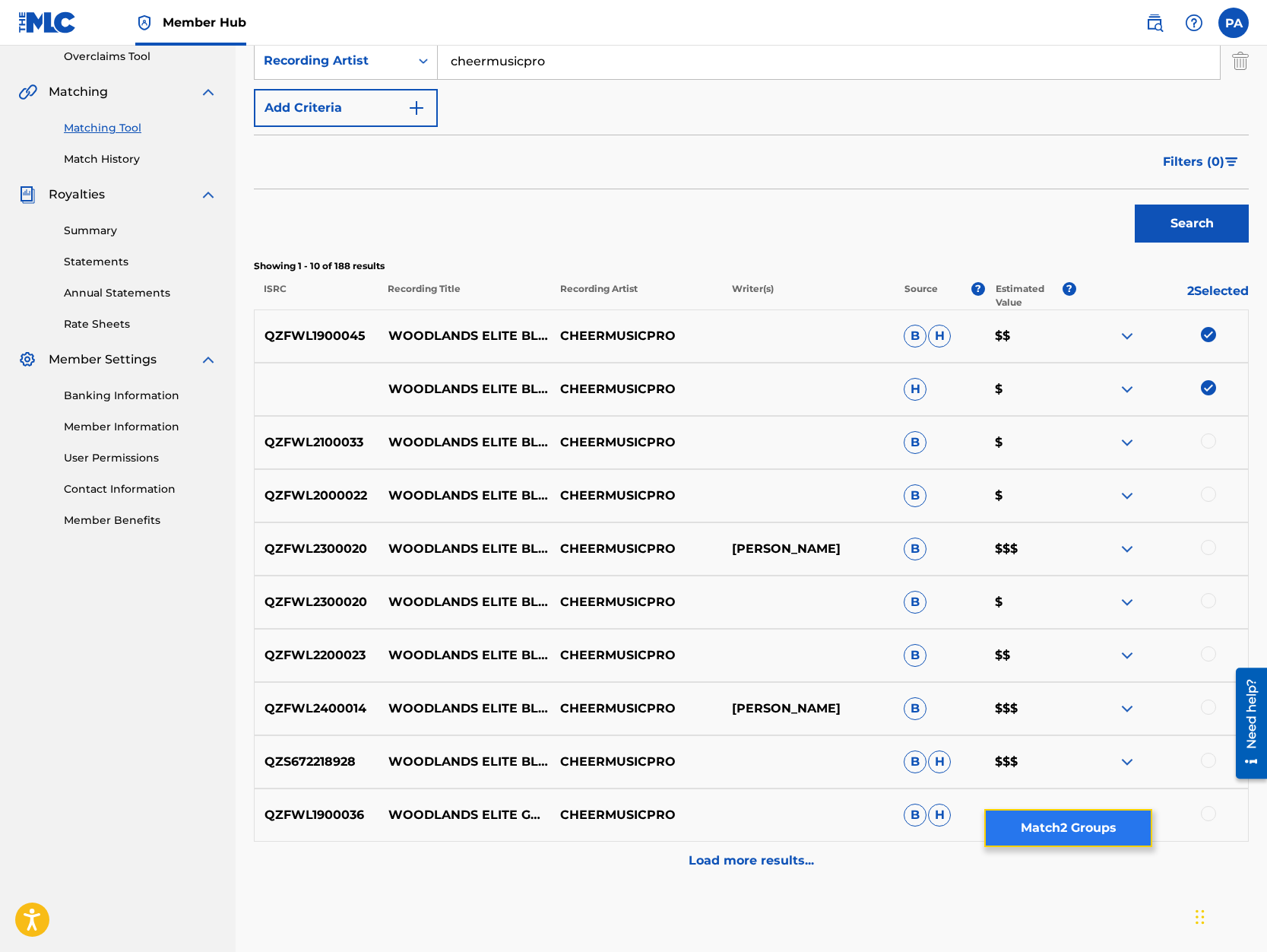
click at [1088, 828] on button "Match 2 Groups" at bounding box center [1068, 828] width 168 height 38
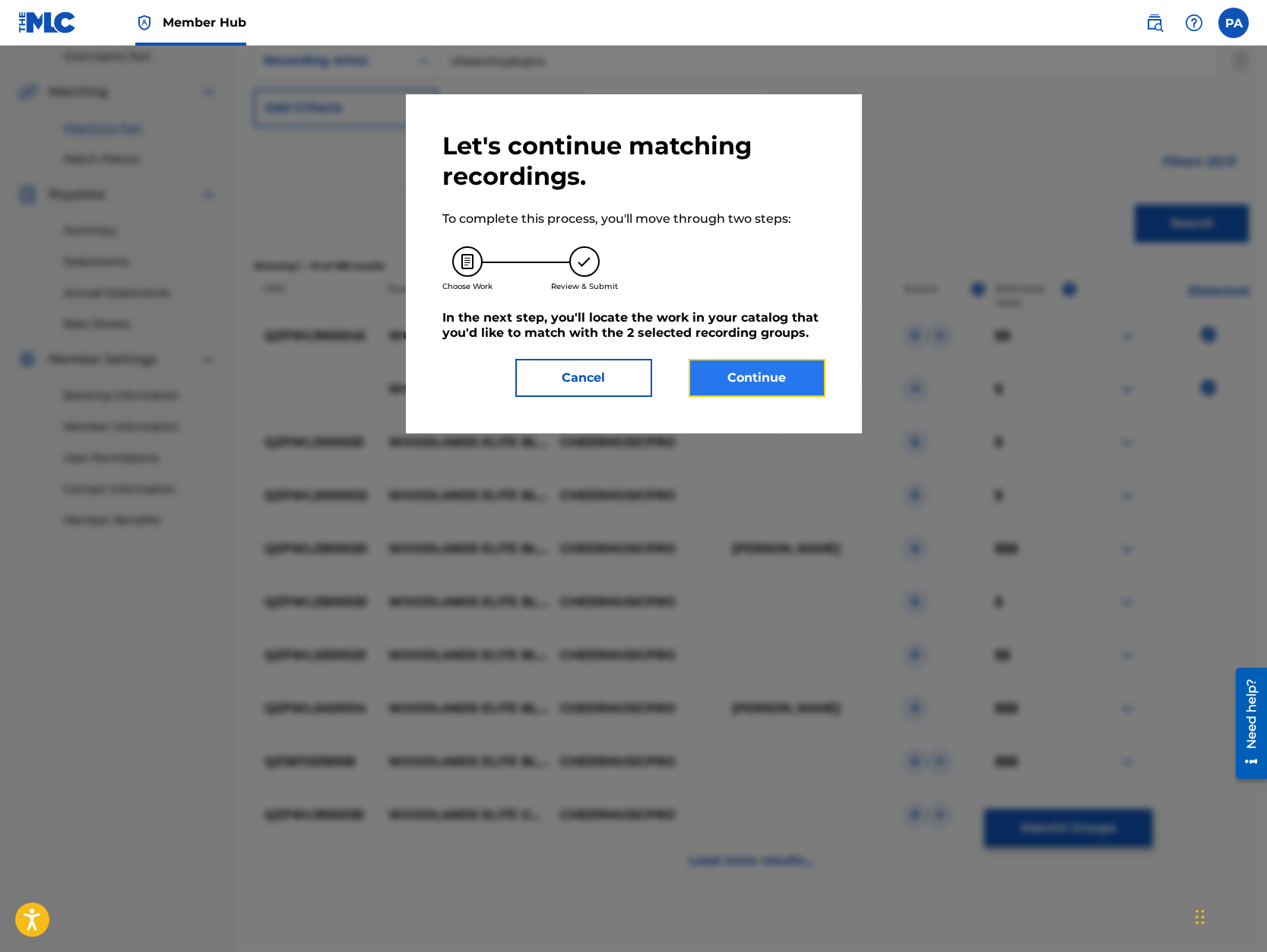
click at [750, 389] on button "Continue" at bounding box center [756, 377] width 137 height 38
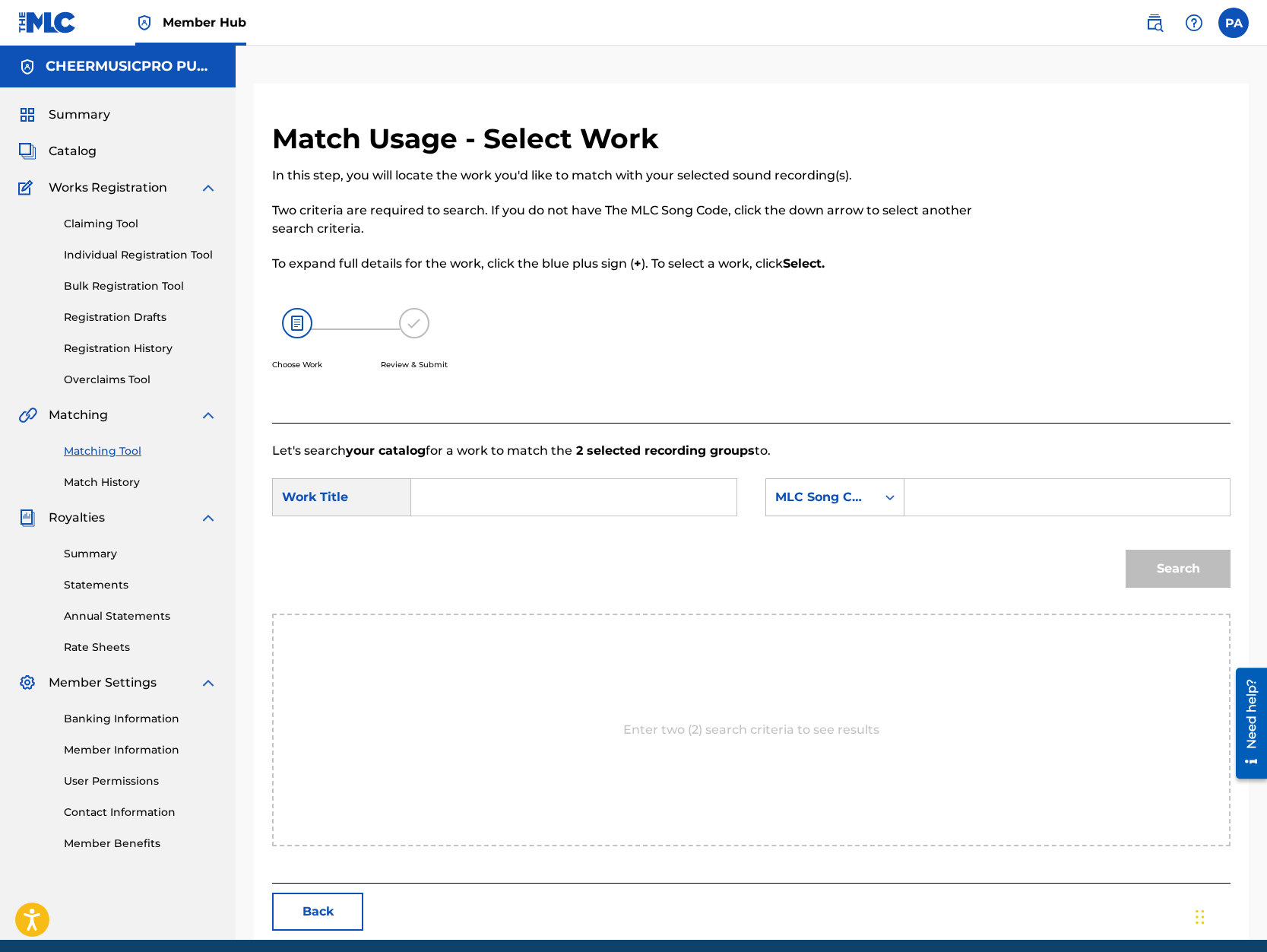
click at [494, 504] on input "Search Form" at bounding box center [574, 497] width 299 height 36
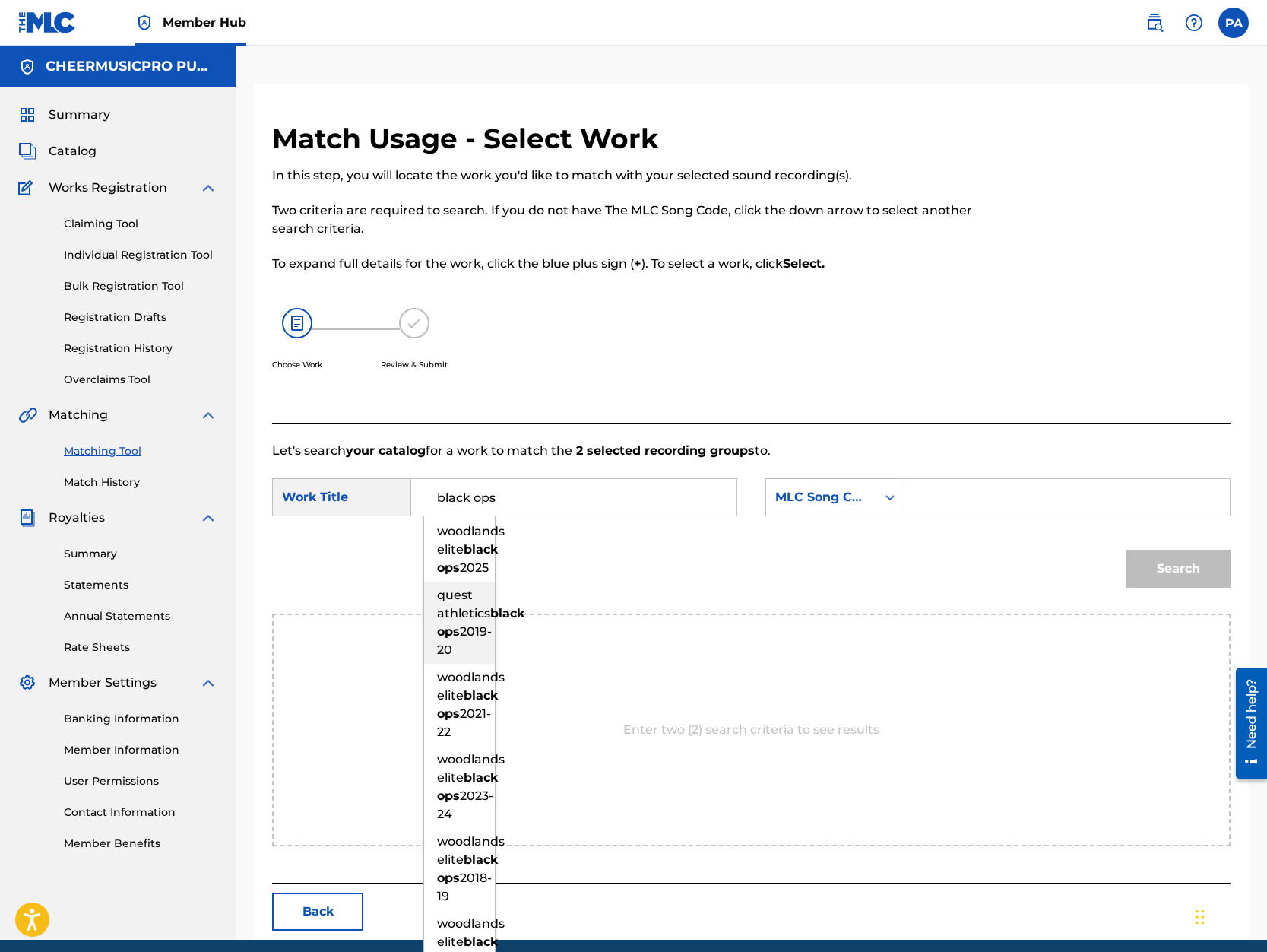
click at [441, 638] on strong "ops" at bounding box center [449, 632] width 23 height 15
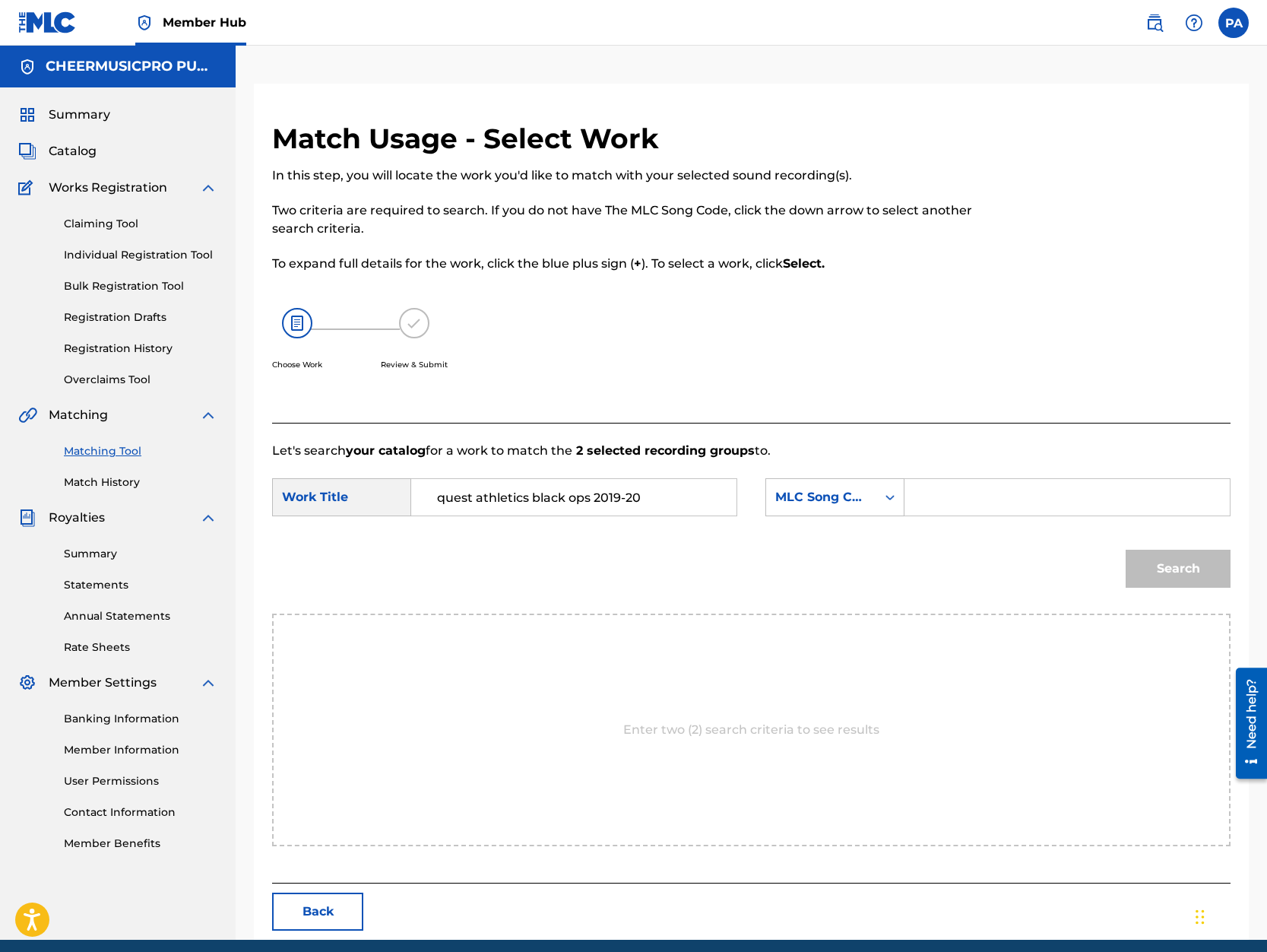
click at [713, 496] on input "quest athletics black ops 2019-20" at bounding box center [574, 497] width 299 height 36
drag, startPoint x: 528, startPoint y: 490, endPoint x: 73, endPoint y: 522, distance: 456.1
click at [425, 515] on input "quest athletics black ops 2019-20" at bounding box center [574, 497] width 299 height 36
type input "woodlands elite black ops 2019-20"
click at [826, 504] on div "MLC Song Code" at bounding box center [821, 497] width 92 height 19
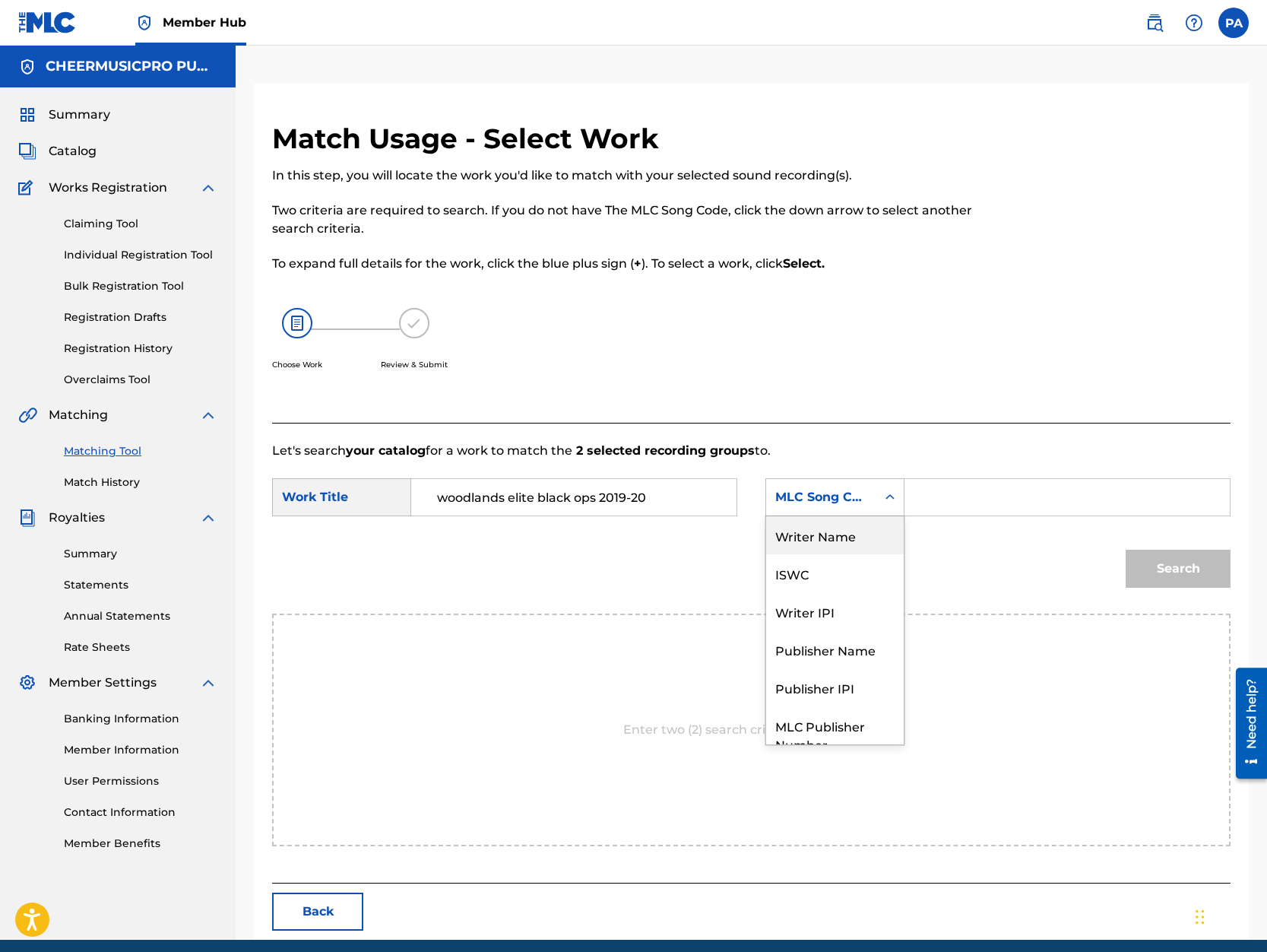
click at [827, 535] on div "Writer Name" at bounding box center [835, 535] width 137 height 38
click at [922, 501] on input "Search Form" at bounding box center [1067, 497] width 299 height 36
paste input "Patrick Avard"
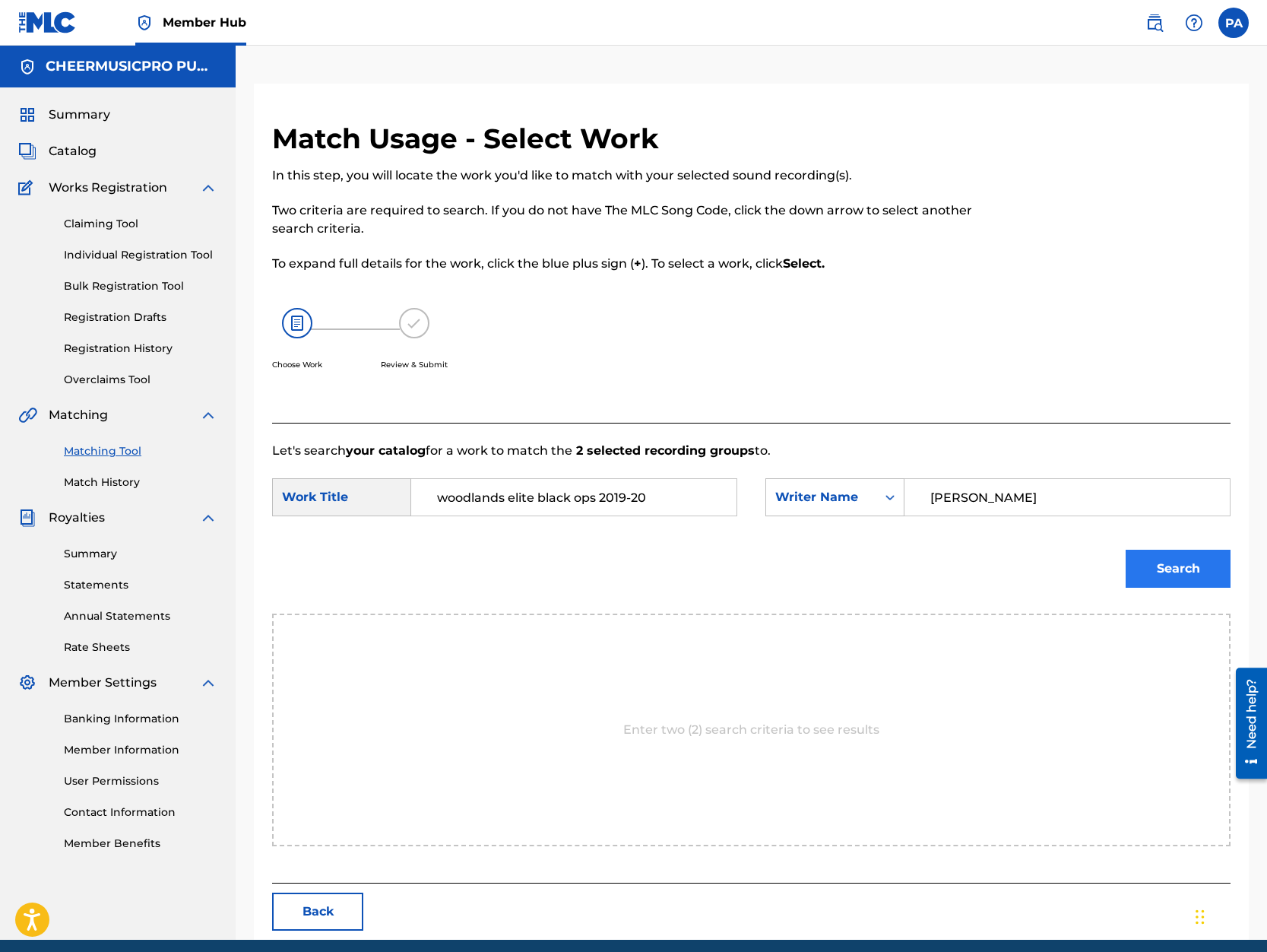
type input "Patrick Avard"
click at [1171, 571] on button "Search" at bounding box center [1178, 568] width 105 height 38
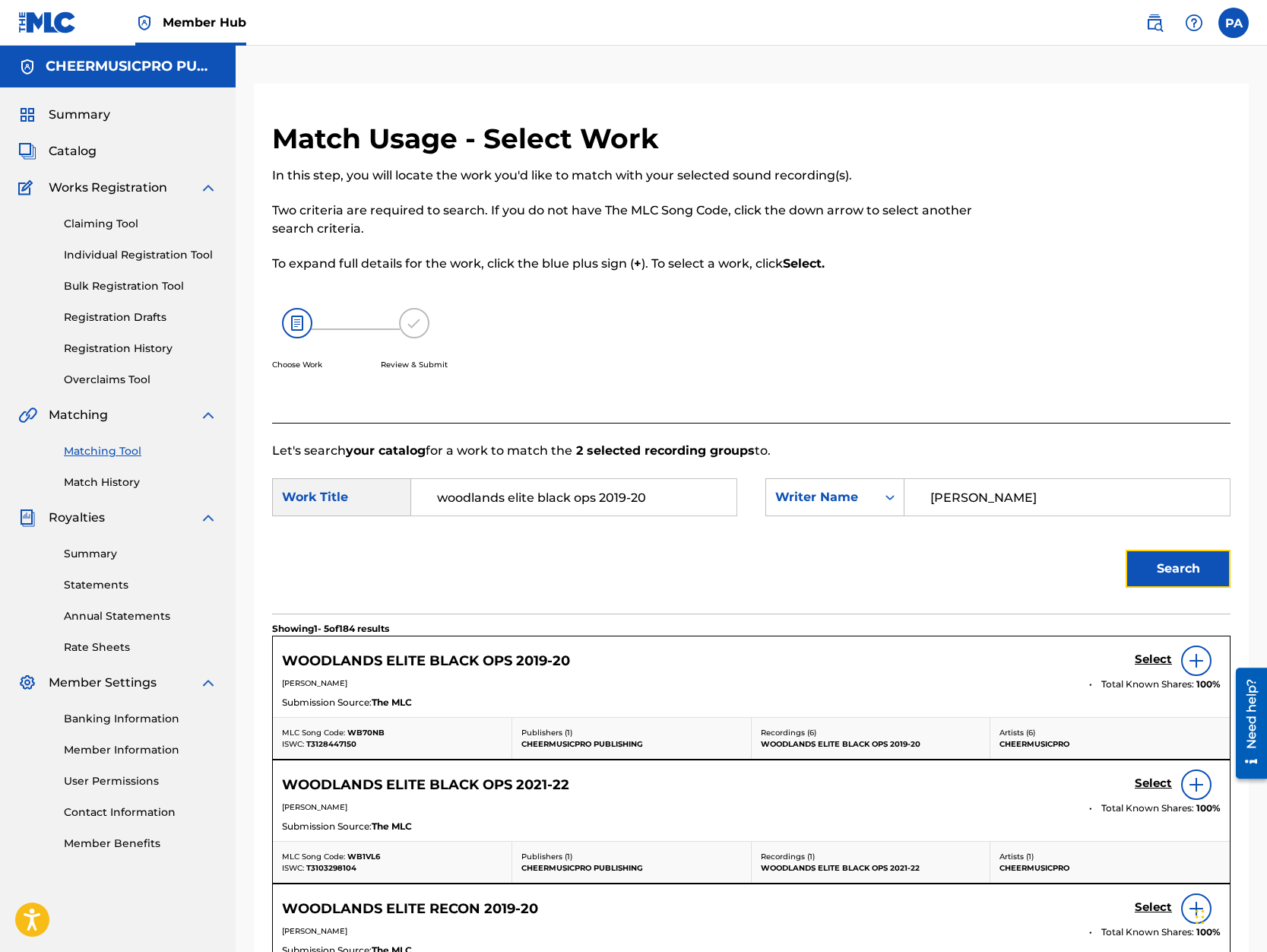
scroll to position [129, 0]
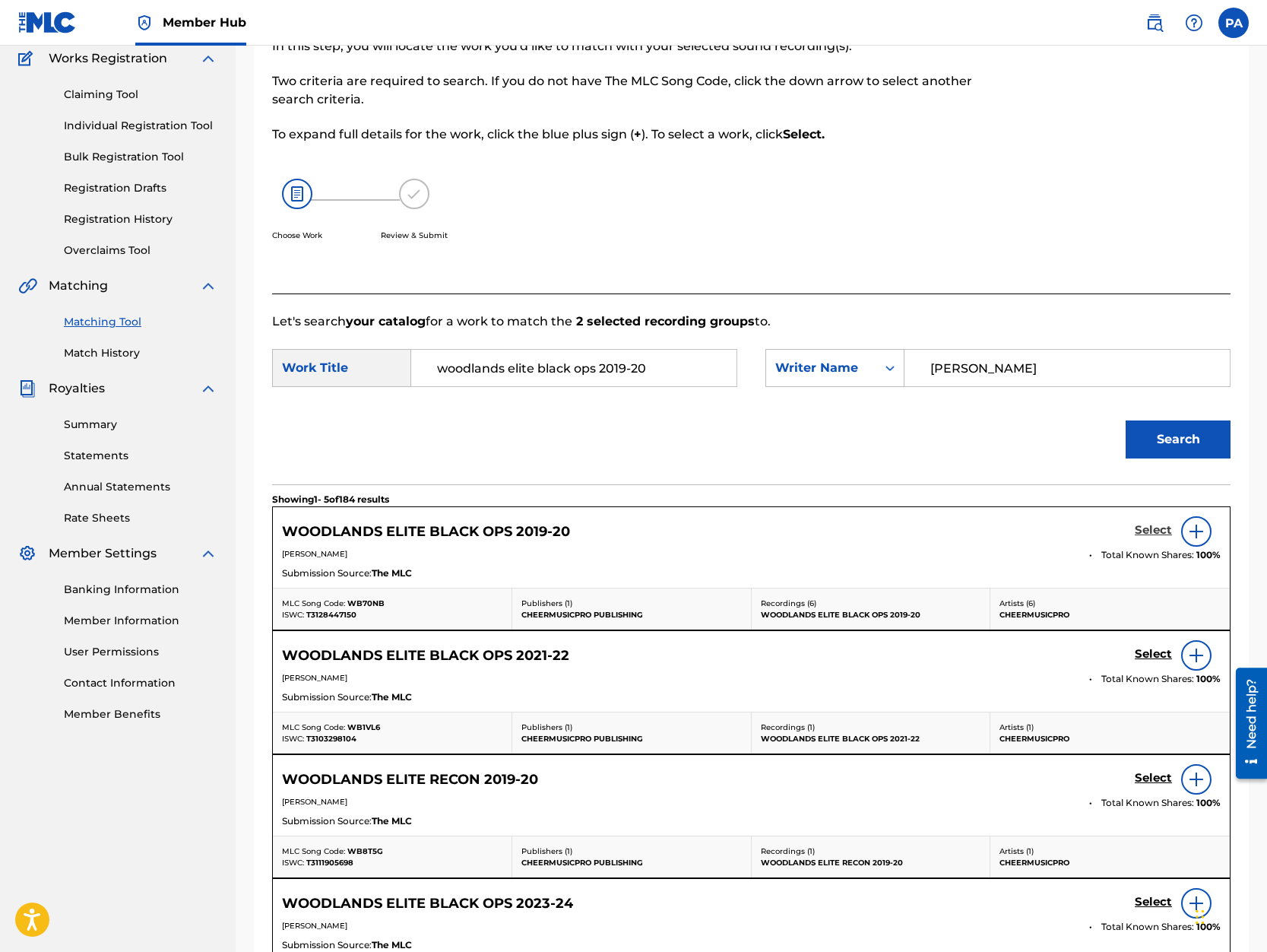
click at [1156, 531] on h5 "Select" at bounding box center [1154, 530] width 37 height 15
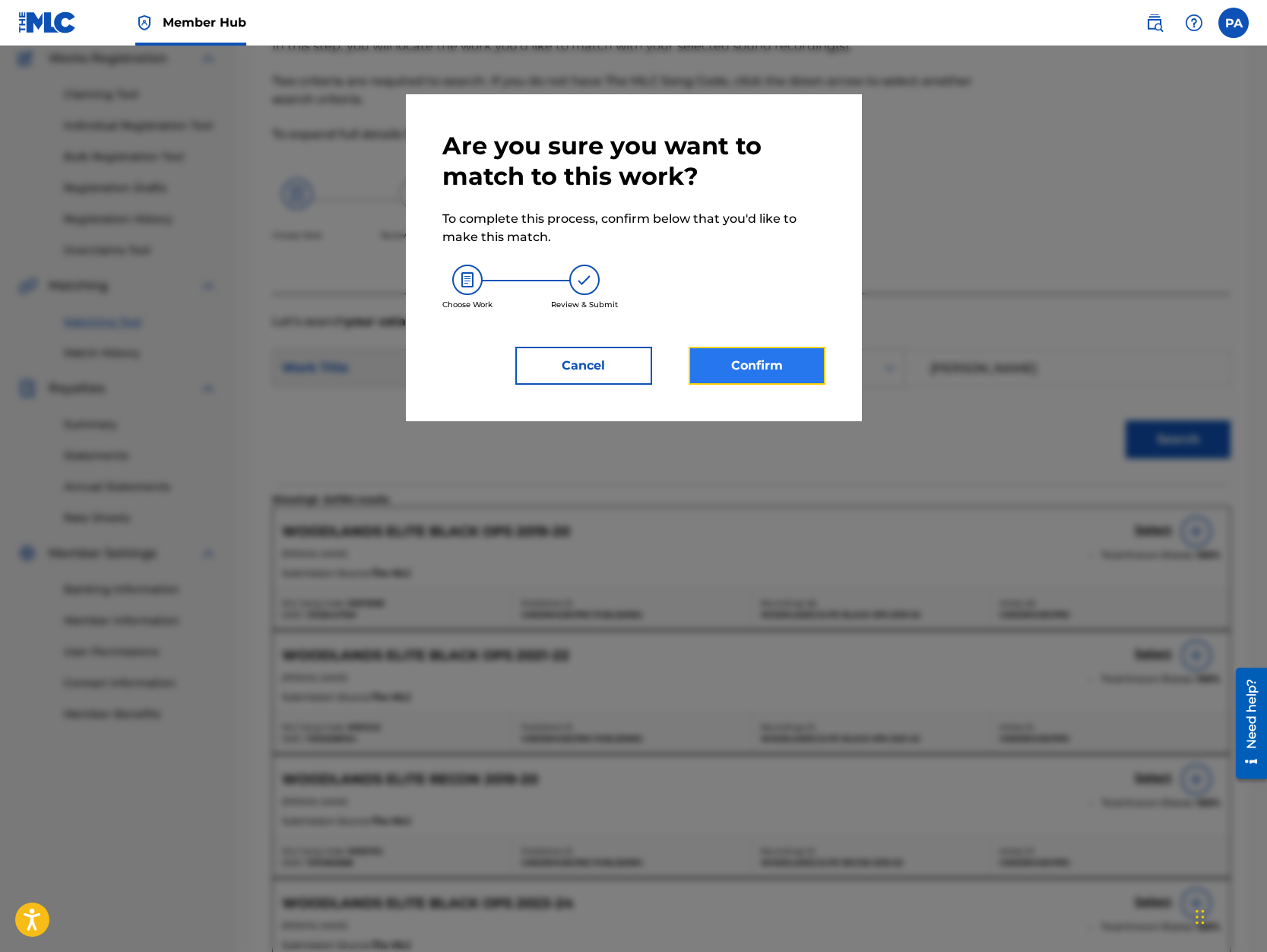
click at [776, 368] on button "Confirm" at bounding box center [756, 365] width 137 height 38
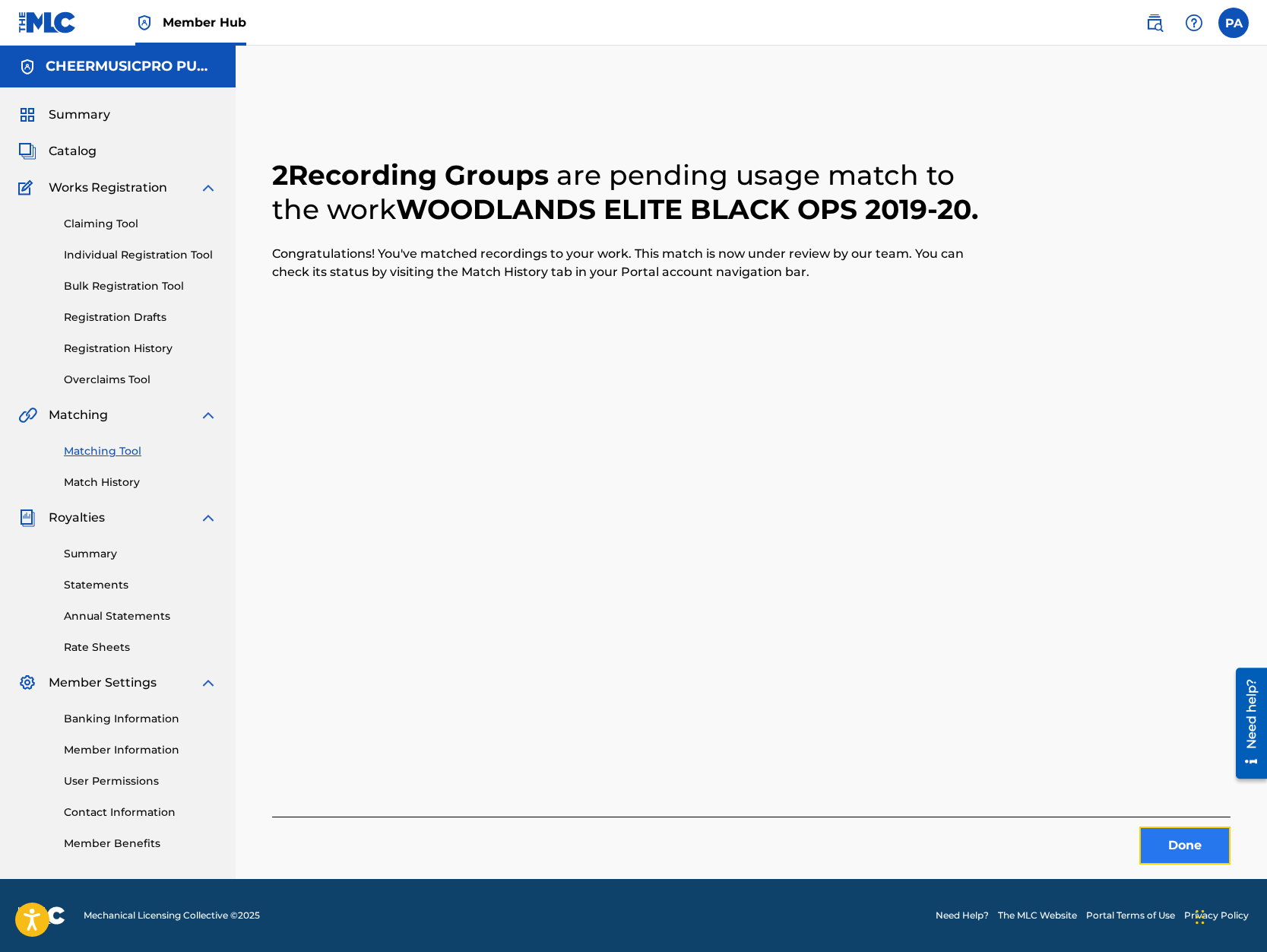
click at [1180, 855] on button "Done" at bounding box center [1185, 845] width 91 height 38
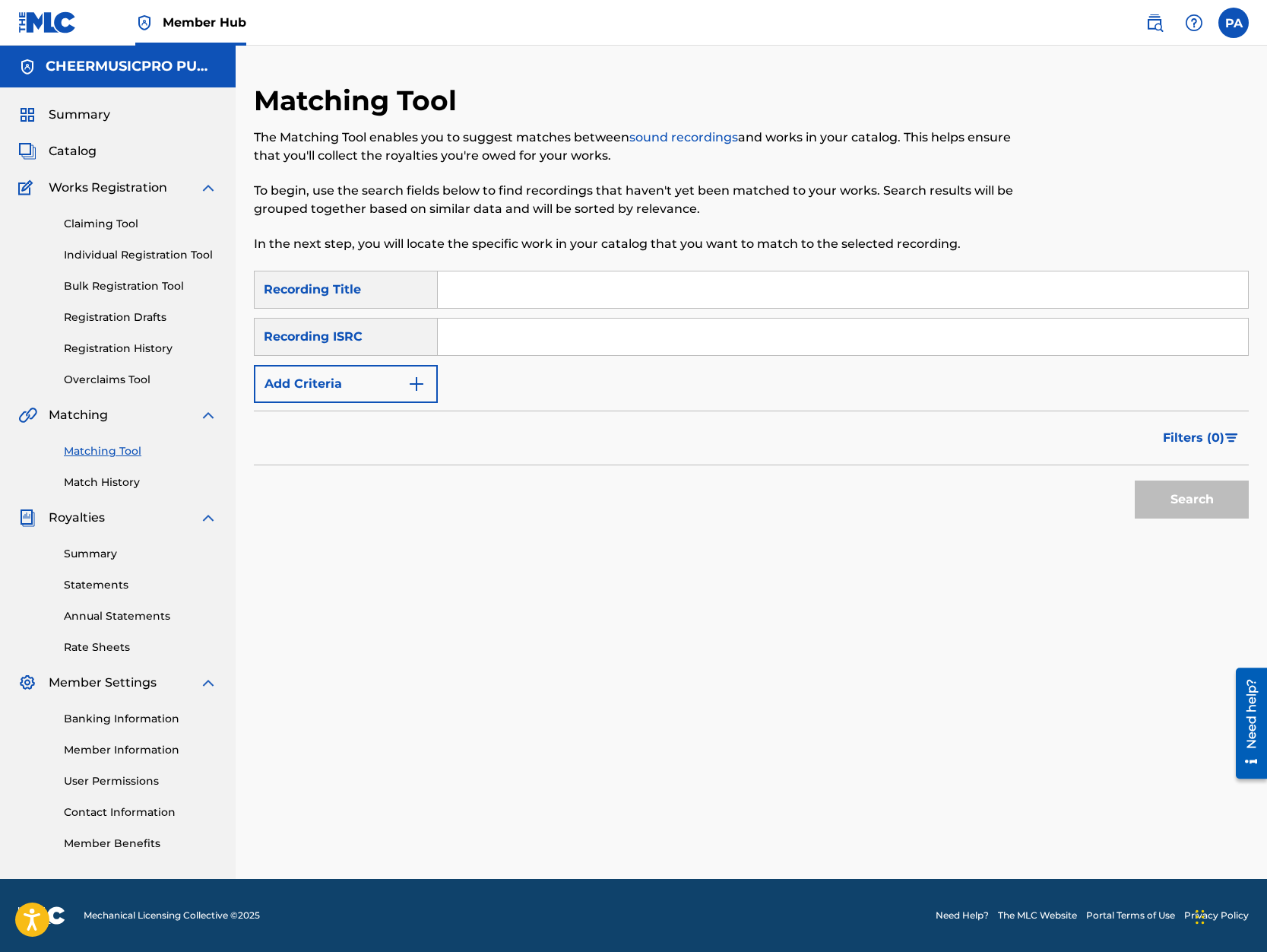
click at [525, 299] on input "Search Form" at bounding box center [842, 289] width 810 height 36
type input "code black 2019-20"
click at [1135, 480] on button "Search" at bounding box center [1192, 499] width 114 height 38
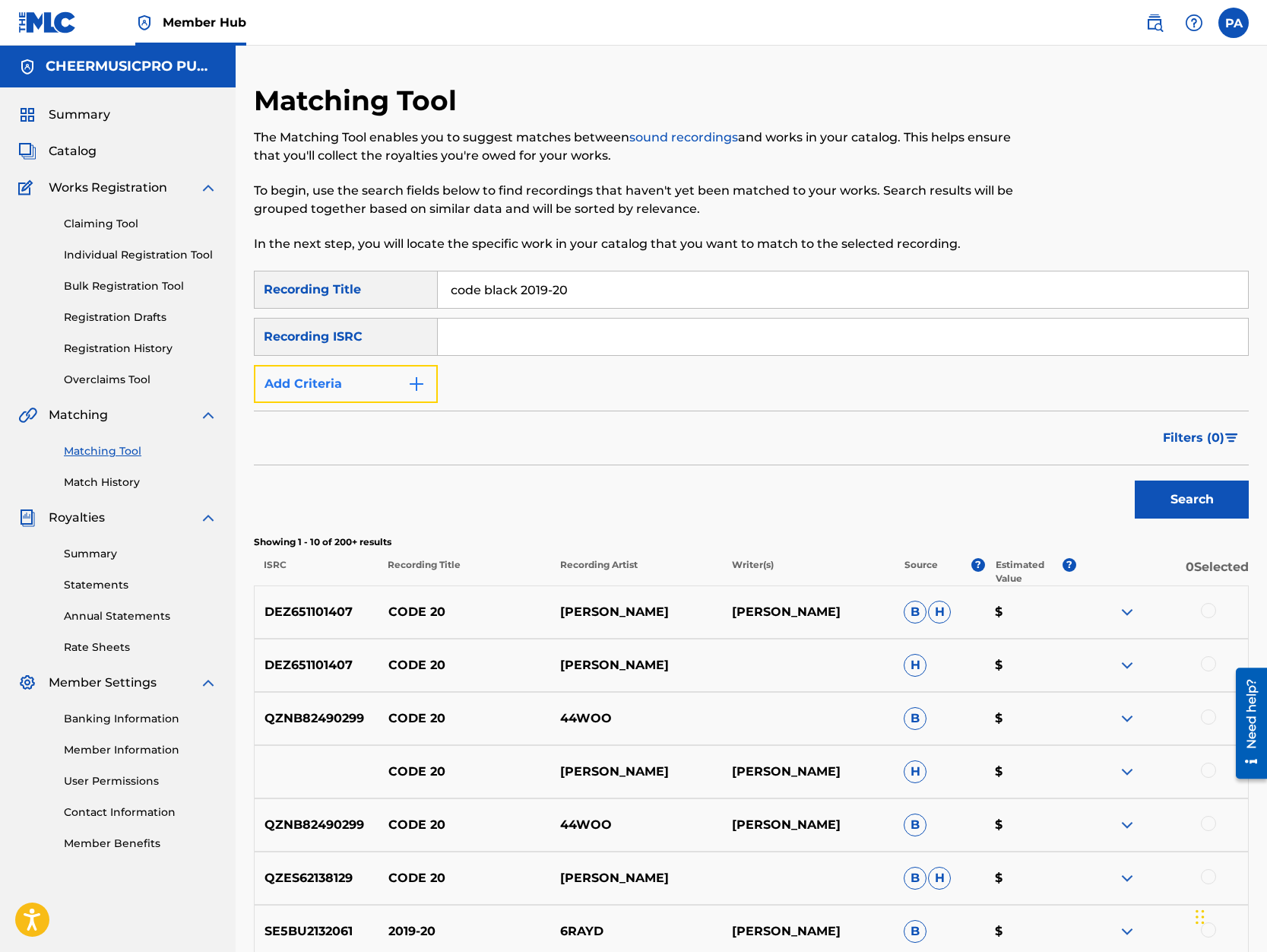
click at [349, 389] on button "Add Criteria" at bounding box center [346, 384] width 184 height 38
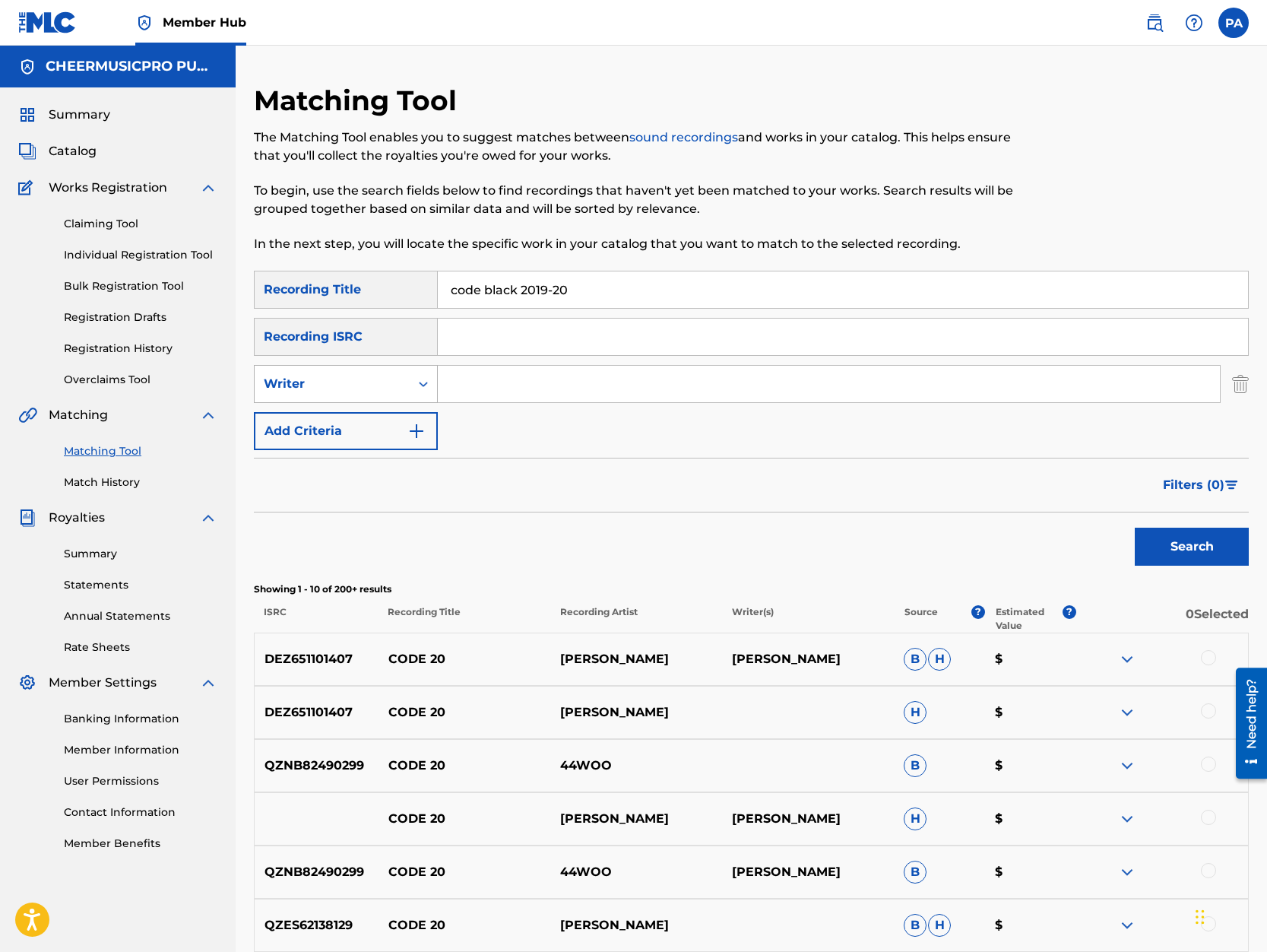
click at [346, 391] on div "Writer" at bounding box center [332, 384] width 137 height 19
click at [345, 419] on div "Recording Artist" at bounding box center [346, 422] width 182 height 38
click at [525, 377] on input "Search Form" at bounding box center [829, 384] width 782 height 36
type input "cheermusicpro"
click at [1195, 547] on button "Search" at bounding box center [1192, 546] width 114 height 38
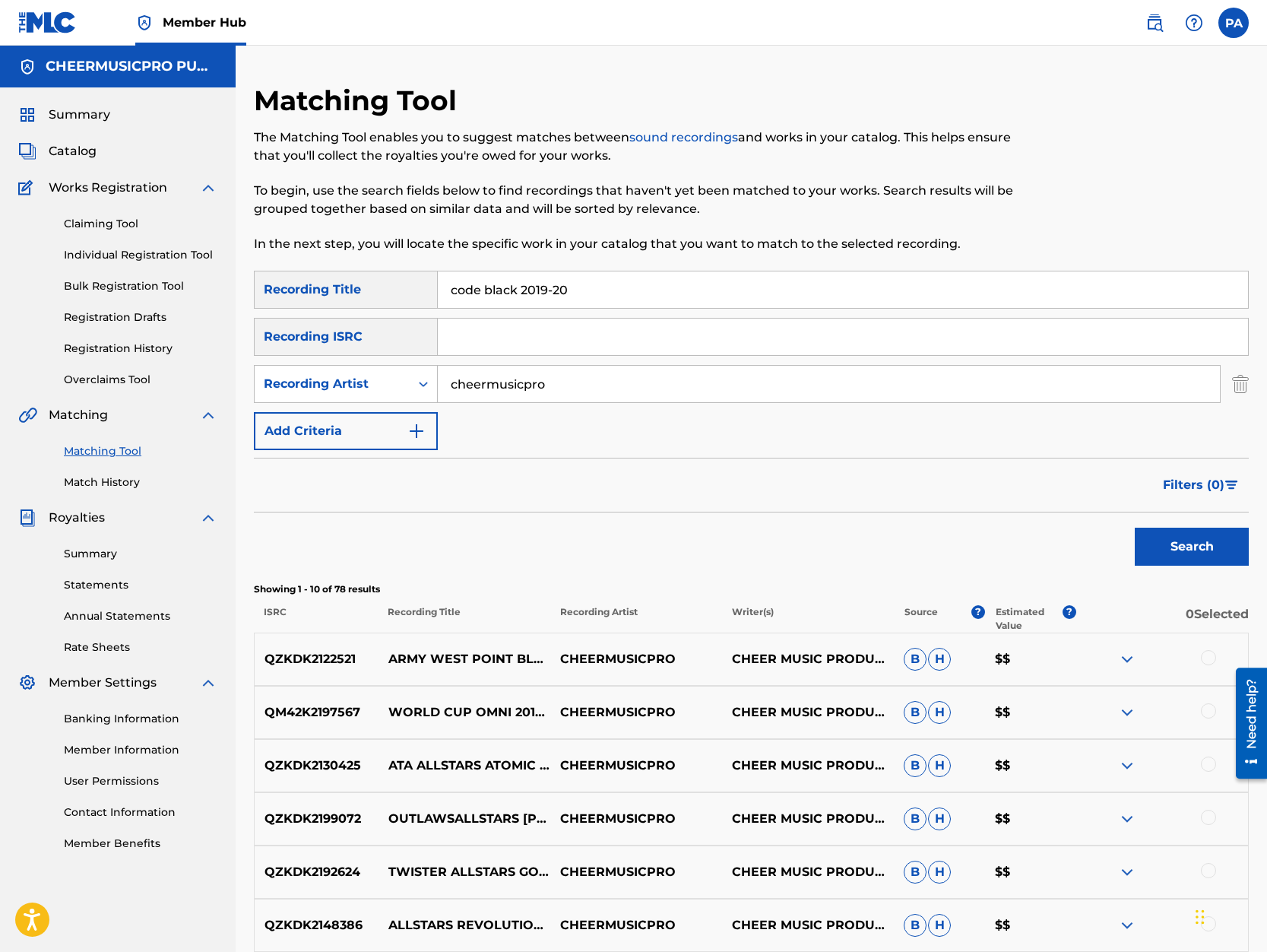
drag, startPoint x: 514, startPoint y: 285, endPoint x: 334, endPoint y: 294, distance: 180.2
click at [438, 294] on input "code black 2019-20" at bounding box center [842, 289] width 810 height 36
click at [1188, 542] on button "Search" at bounding box center [1192, 546] width 114 height 38
drag, startPoint x: 469, startPoint y: 293, endPoint x: 220, endPoint y: 303, distance: 249.2
click at [438, 303] on input "ssx 2019-20" at bounding box center [842, 289] width 810 height 36
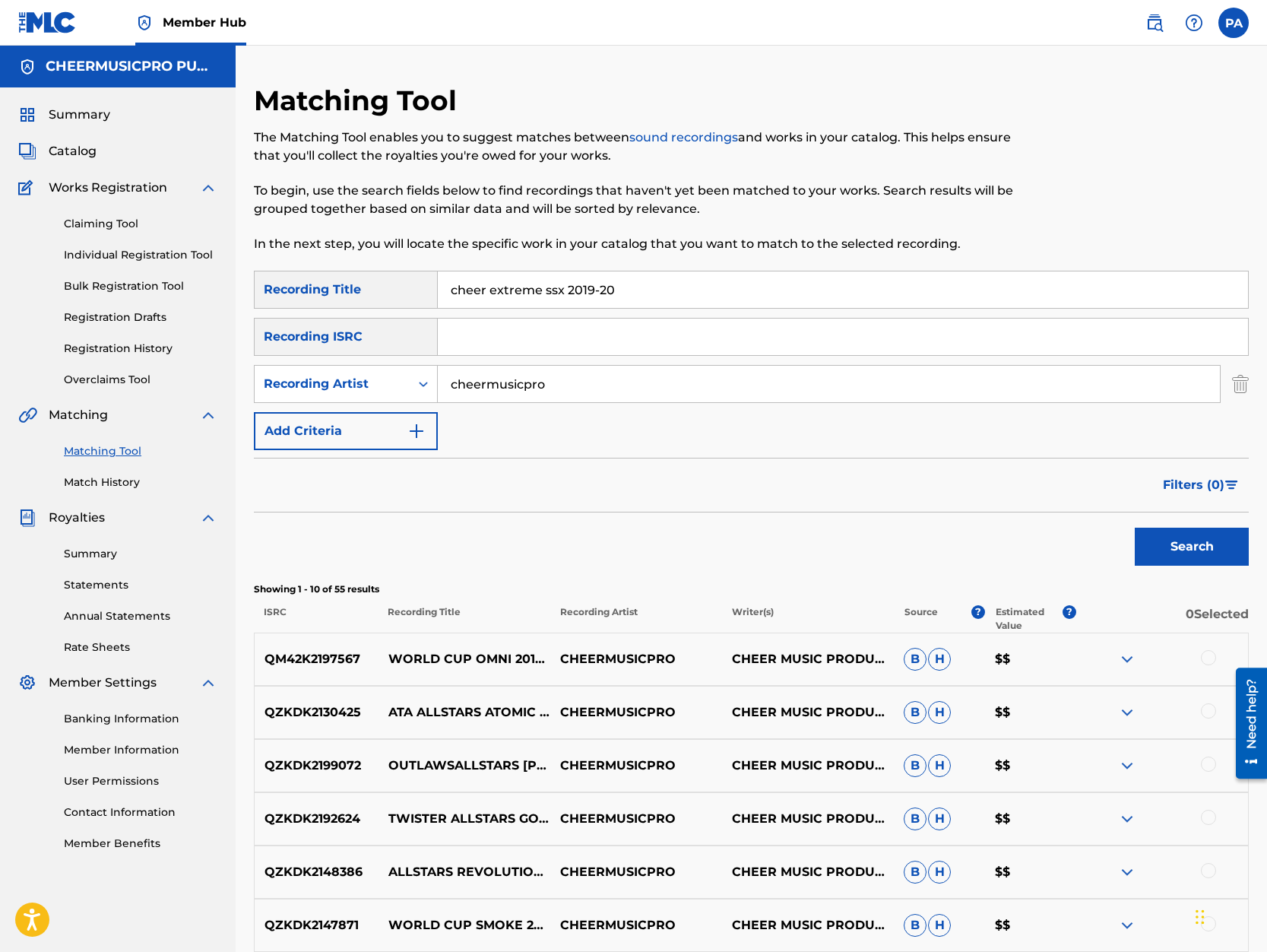
click at [1135, 528] on button "Search" at bounding box center [1192, 546] width 114 height 38
click at [551, 290] on input "cheer extreme ssx 2019-20" at bounding box center [842, 289] width 810 height 36
click at [601, 295] on input "cheer extreme ssx 2019-20" at bounding box center [842, 289] width 810 height 36
click at [1135, 528] on button "Search" at bounding box center [1192, 546] width 114 height 38
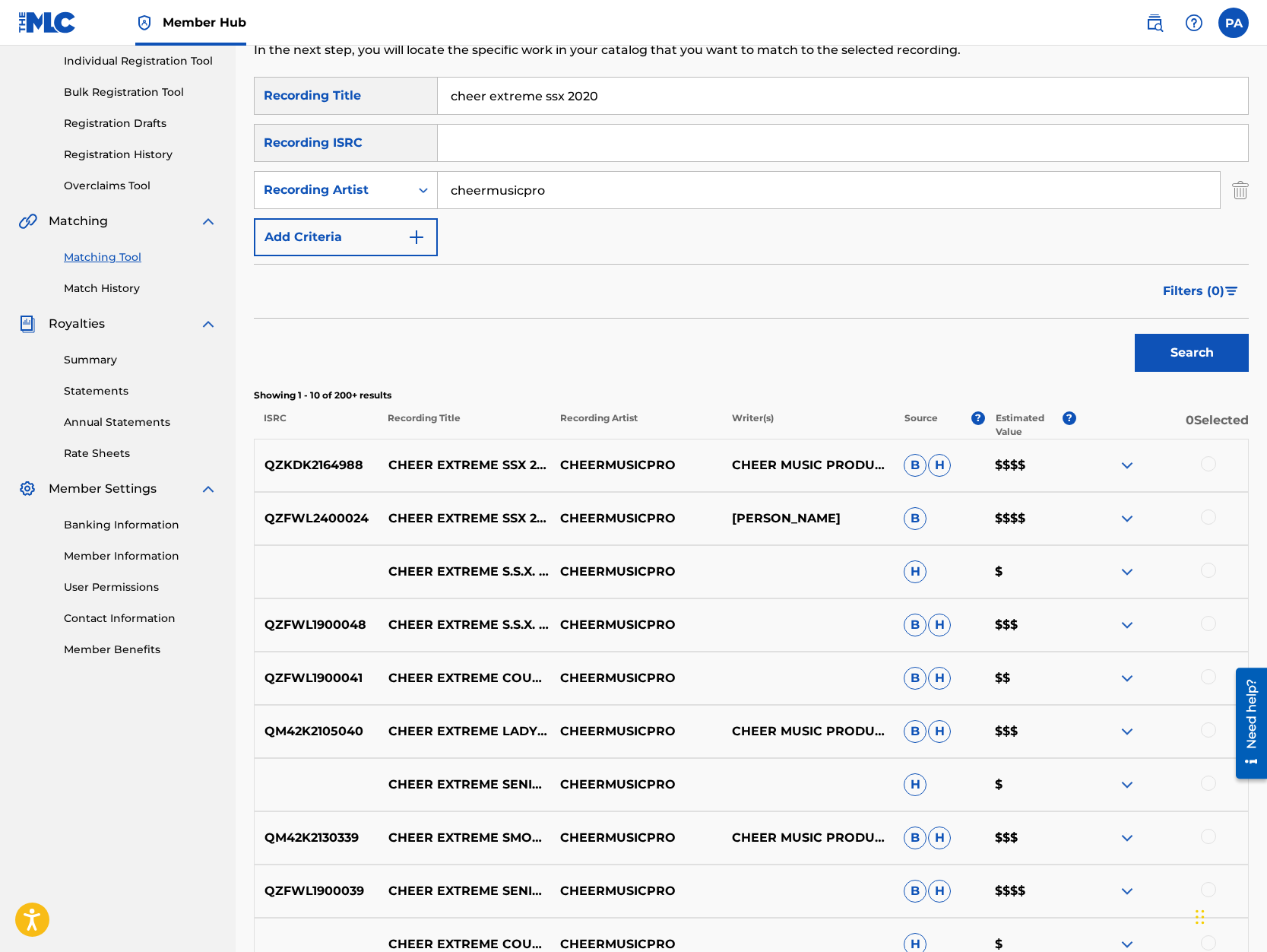
scroll to position [258, 0]
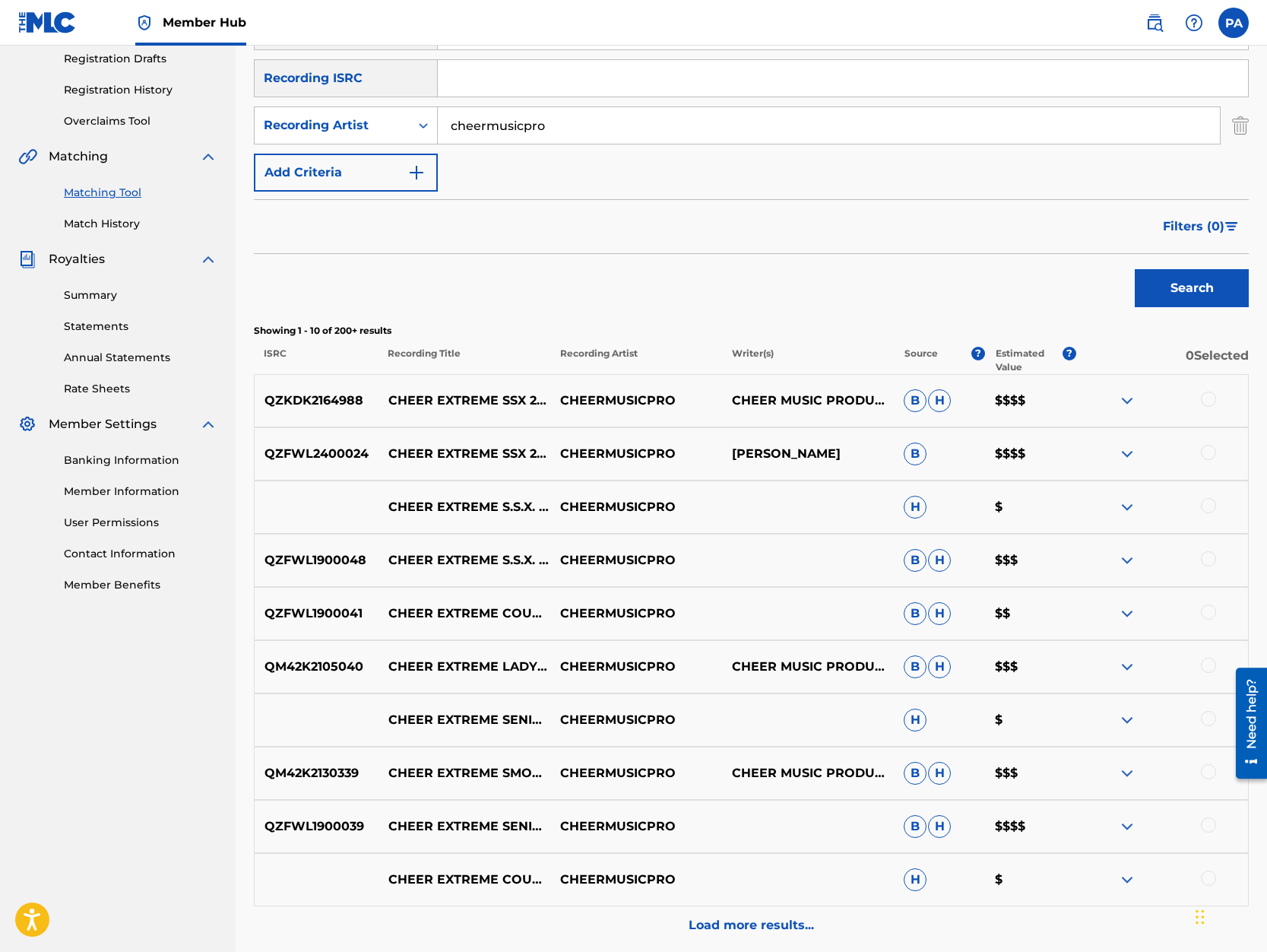
click at [1209, 502] on div at bounding box center [1208, 505] width 15 height 15
click at [1208, 560] on div at bounding box center [1208, 558] width 15 height 15
click at [1125, 559] on img at bounding box center [1128, 560] width 19 height 19
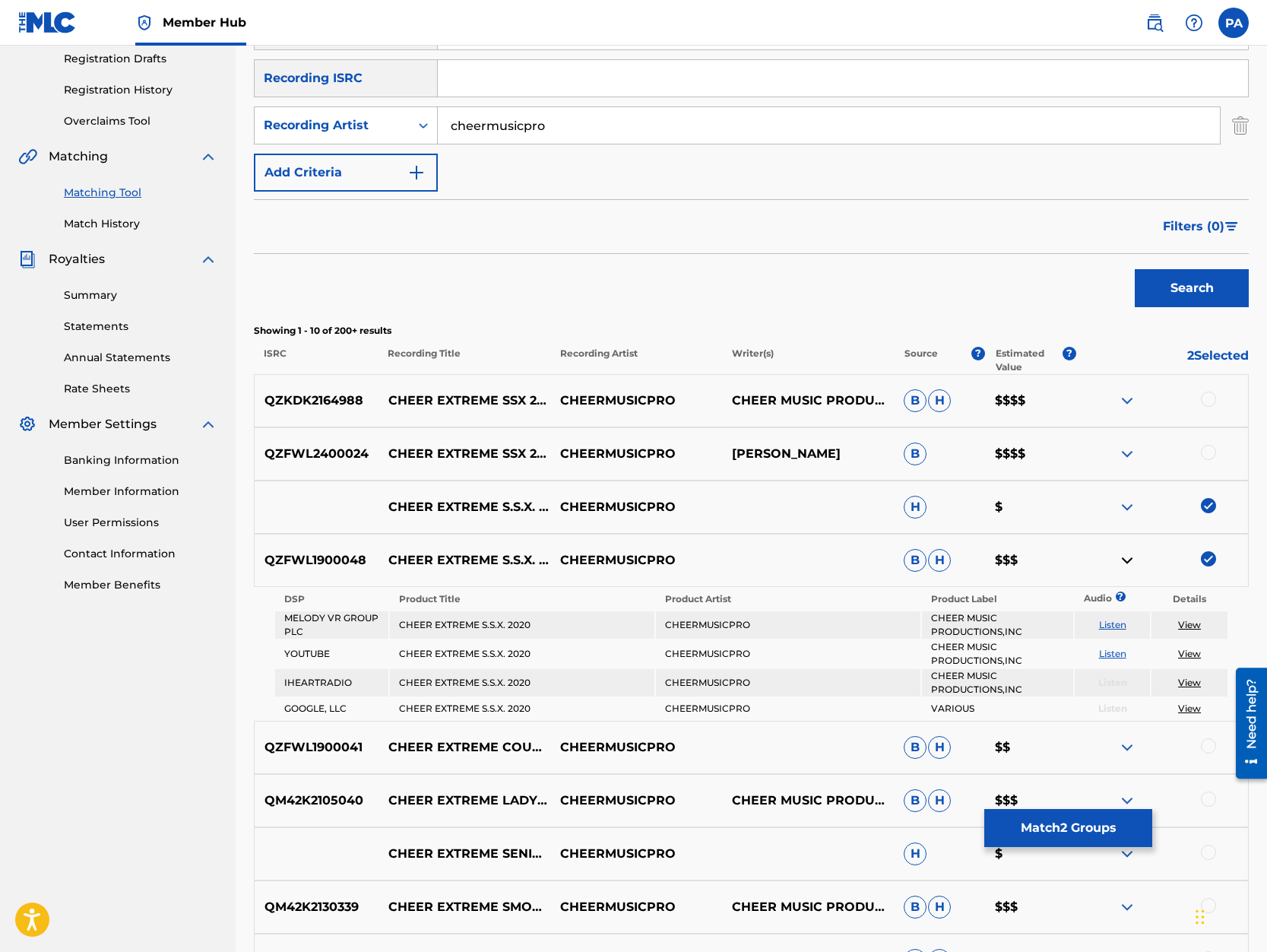
click at [1125, 559] on img at bounding box center [1128, 560] width 19 height 19
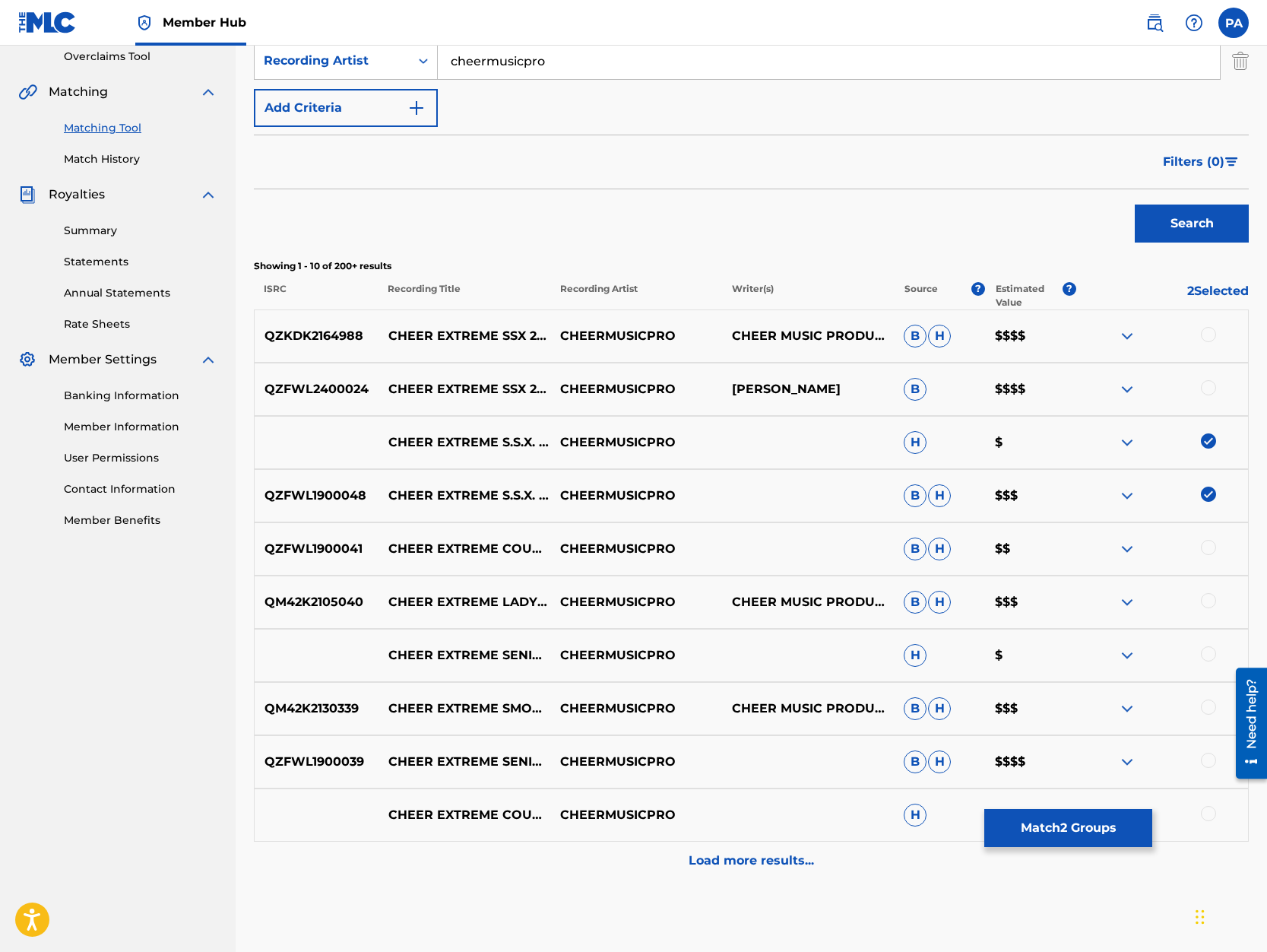
scroll to position [129, 0]
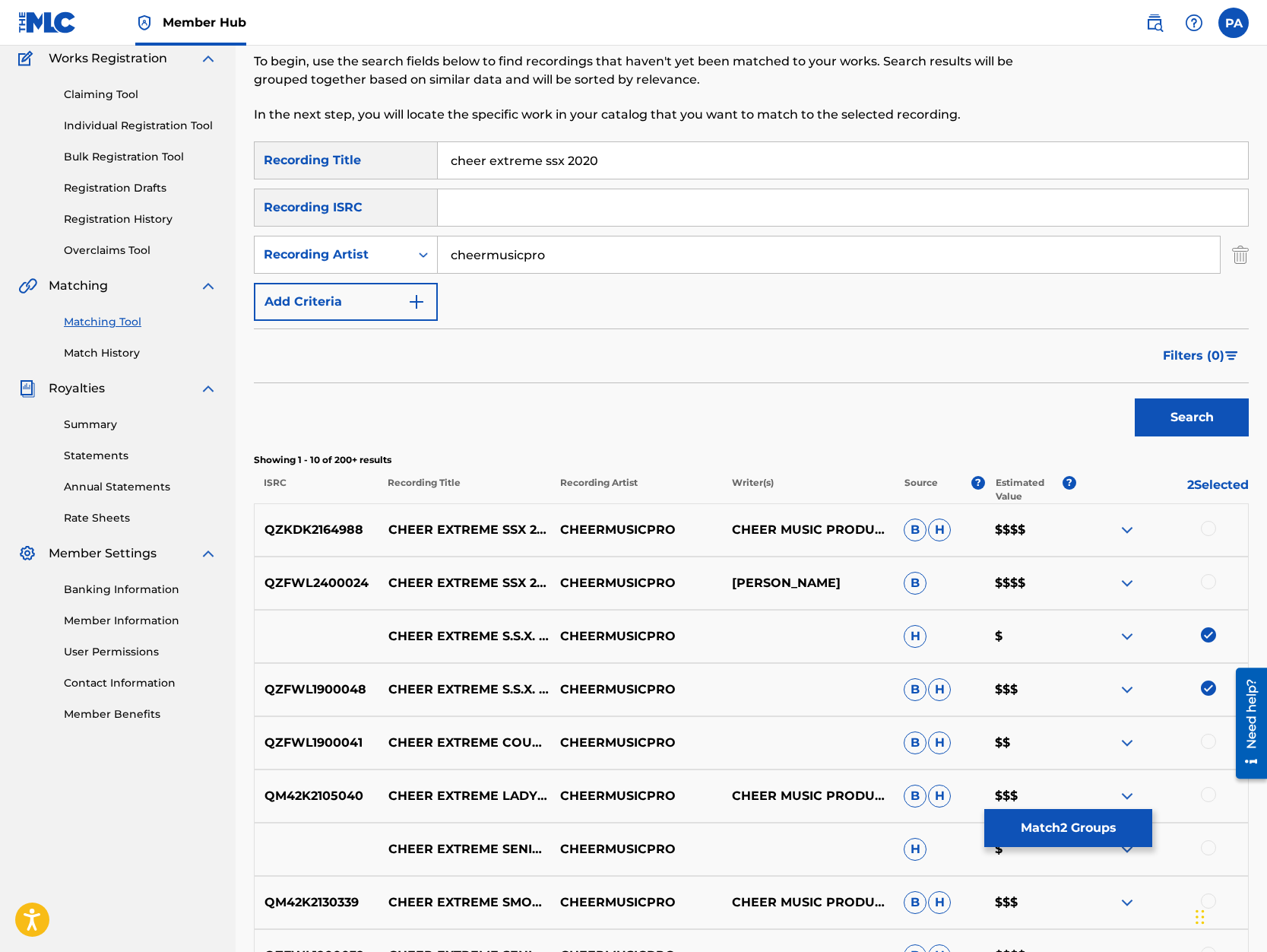
click at [563, 161] on input "cheer extreme ssx 2020" at bounding box center [842, 160] width 810 height 36
type input "cheer extreme s.s.x. 2020"
click at [1135, 398] on button "Search" at bounding box center [1192, 417] width 114 height 38
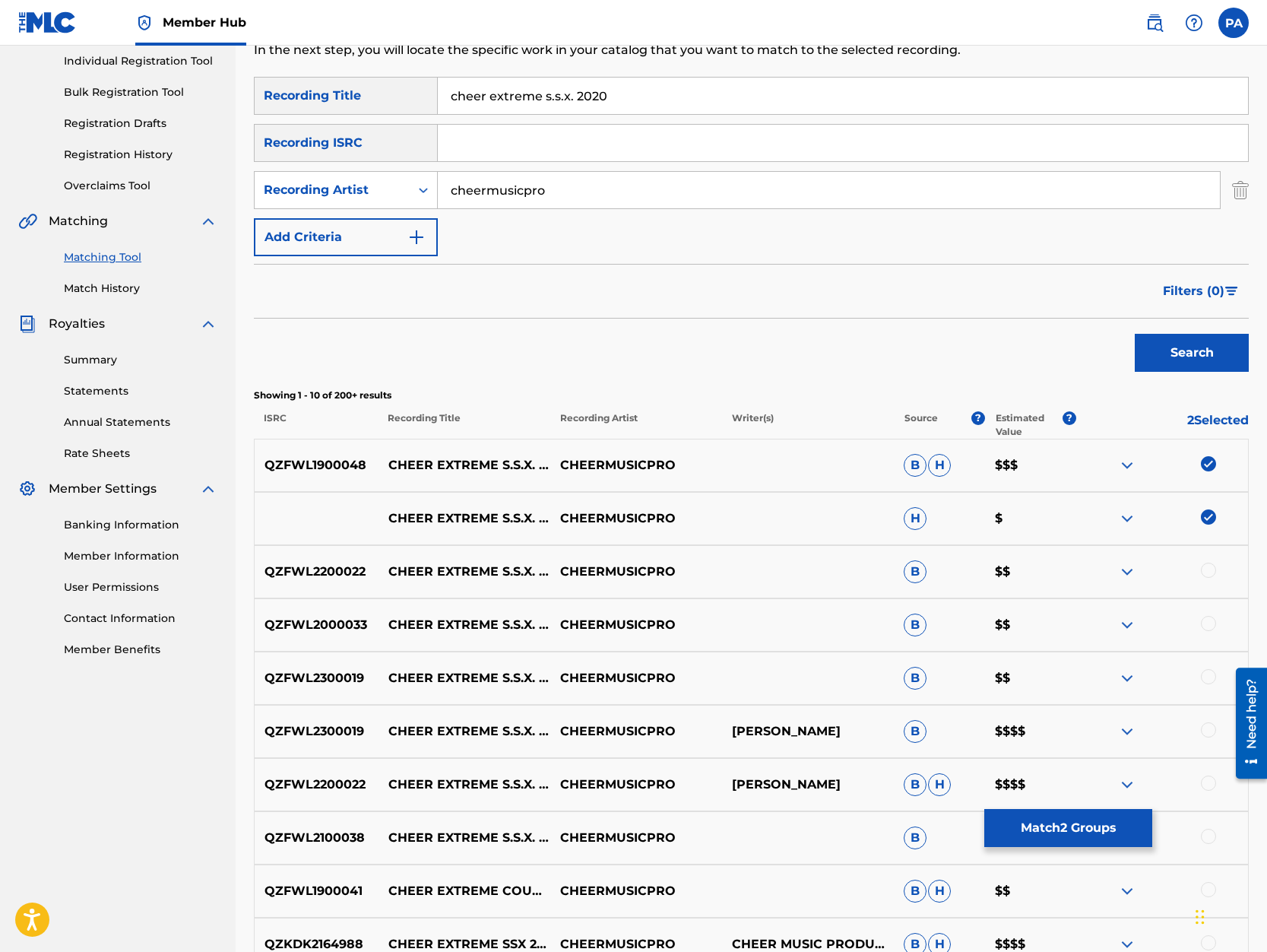
scroll to position [323, 0]
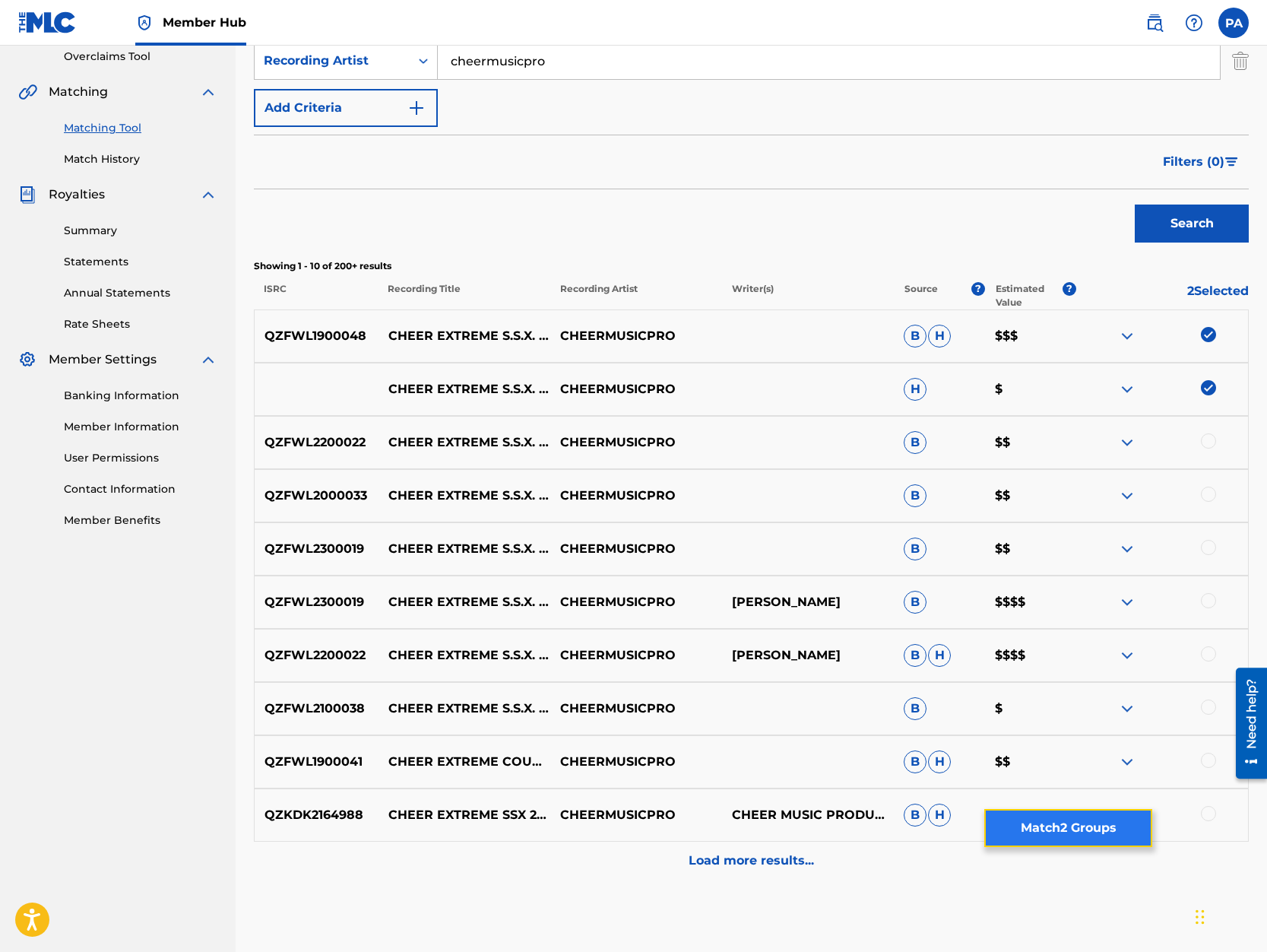
click at [1065, 828] on button "Match 2 Groups" at bounding box center [1068, 828] width 168 height 38
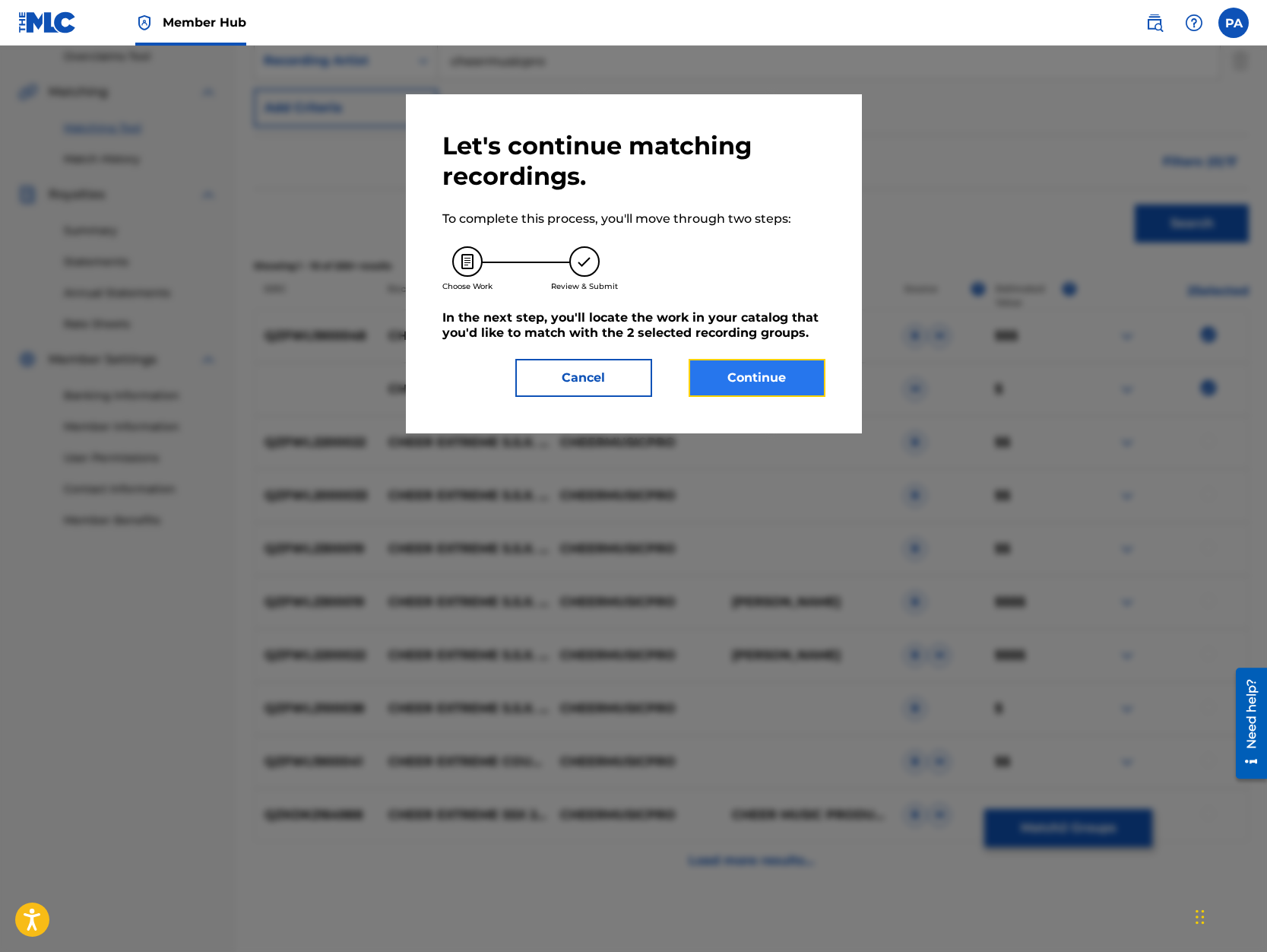
click at [774, 390] on button "Continue" at bounding box center [756, 377] width 137 height 38
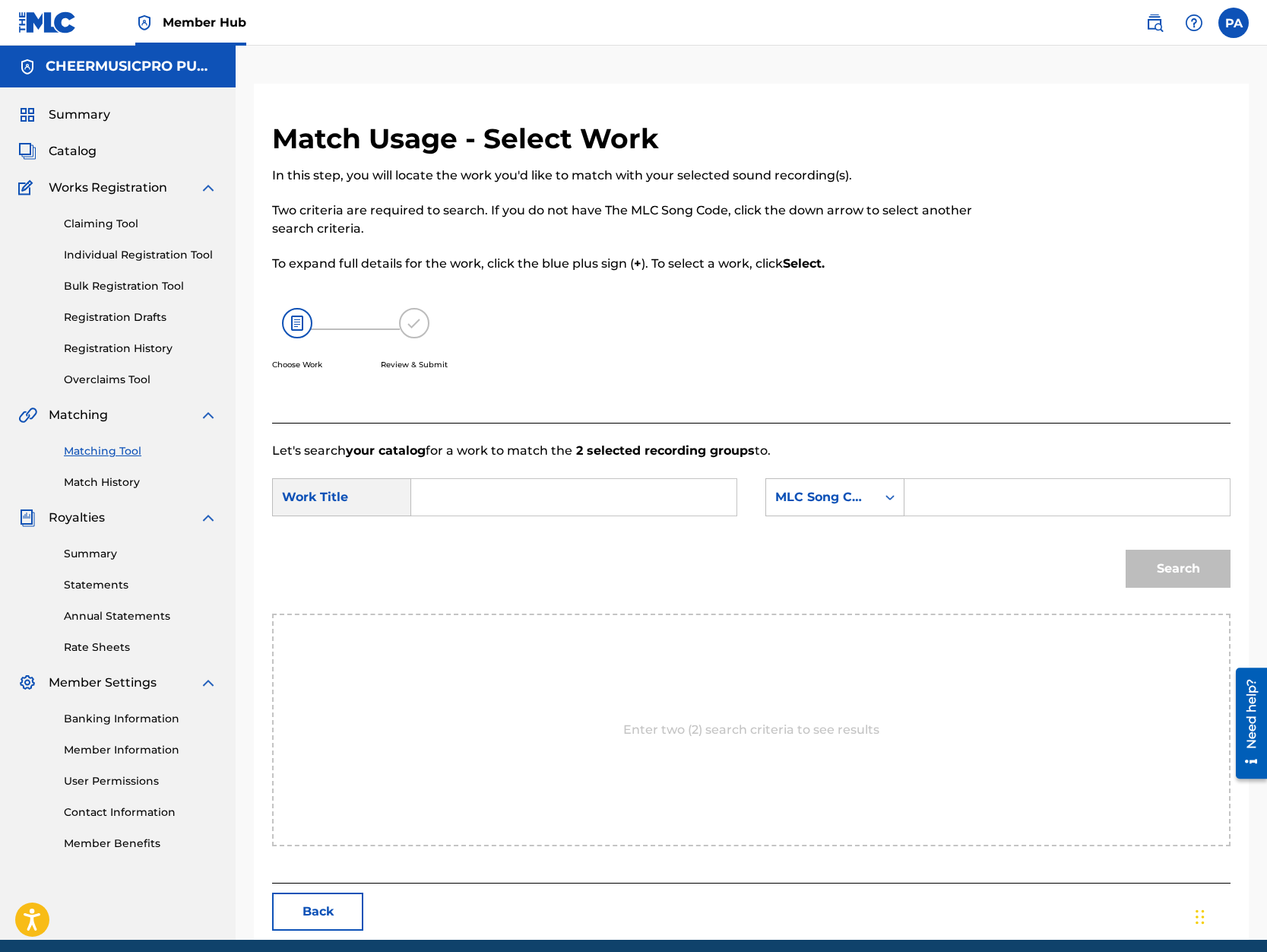
click at [506, 502] on input "Search Form" at bounding box center [574, 497] width 299 height 36
click at [490, 556] on strong "ssx" at bounding box center [501, 550] width 21 height 15
type input "cheer extreme ssx 2019-20"
click at [852, 504] on div "MLC Song Code" at bounding box center [821, 497] width 92 height 19
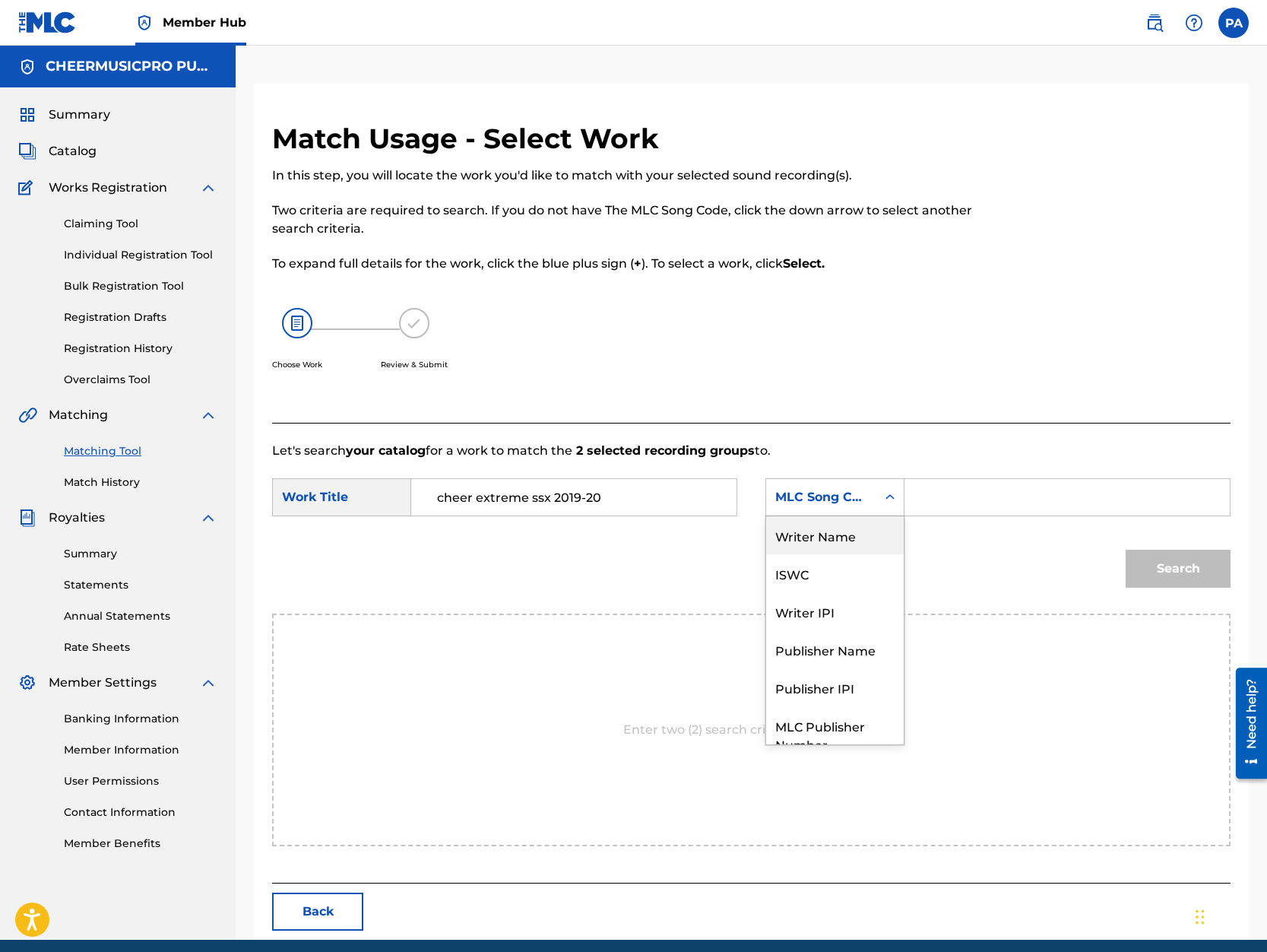
click at [831, 540] on div "Writer Name" at bounding box center [835, 535] width 137 height 38
click at [973, 496] on input "Search Form" at bounding box center [1067, 497] width 299 height 36
paste input "Patrick Avard"
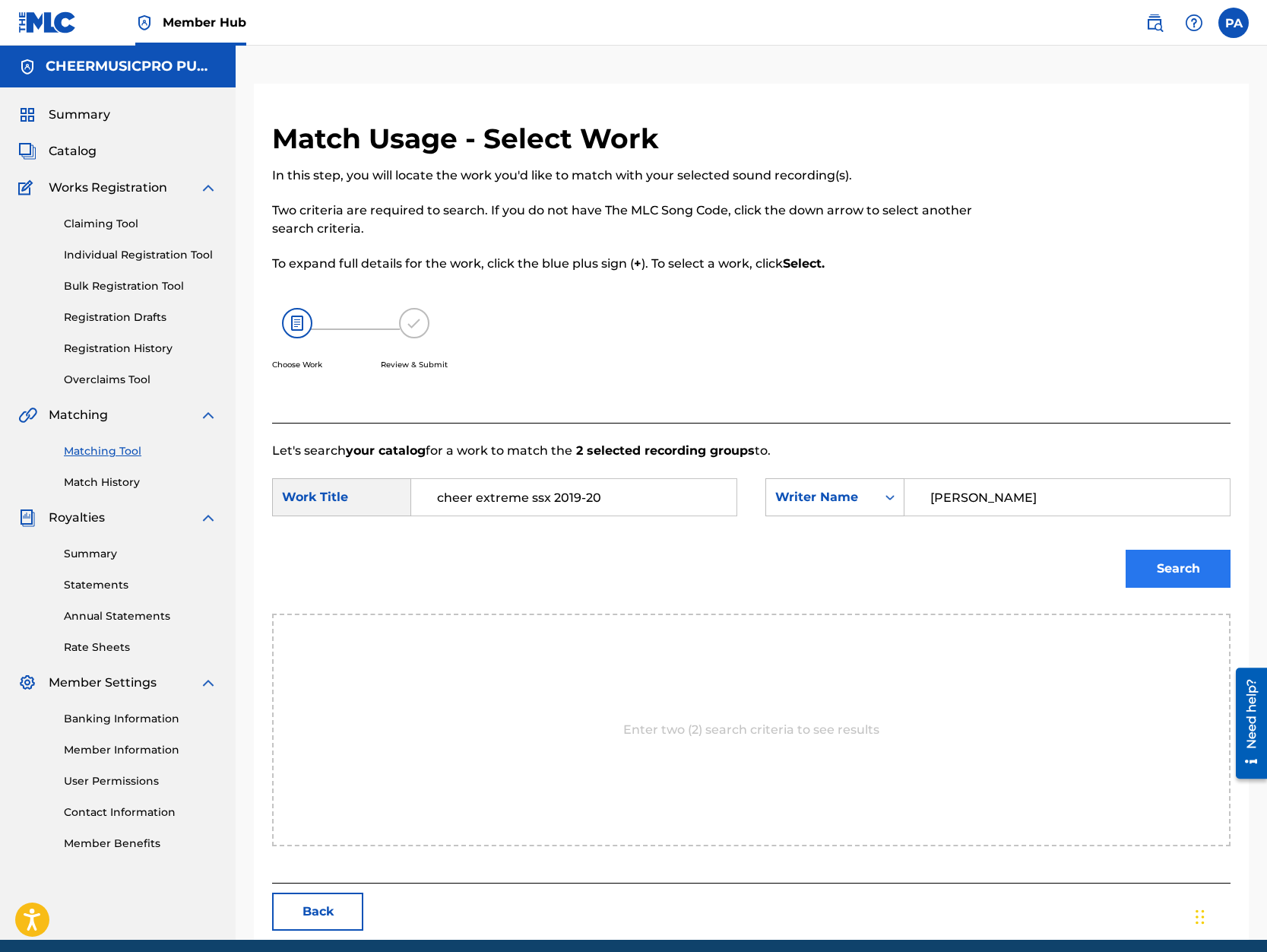
type input "Patrick Avard"
click at [1176, 573] on button "Search" at bounding box center [1178, 568] width 105 height 38
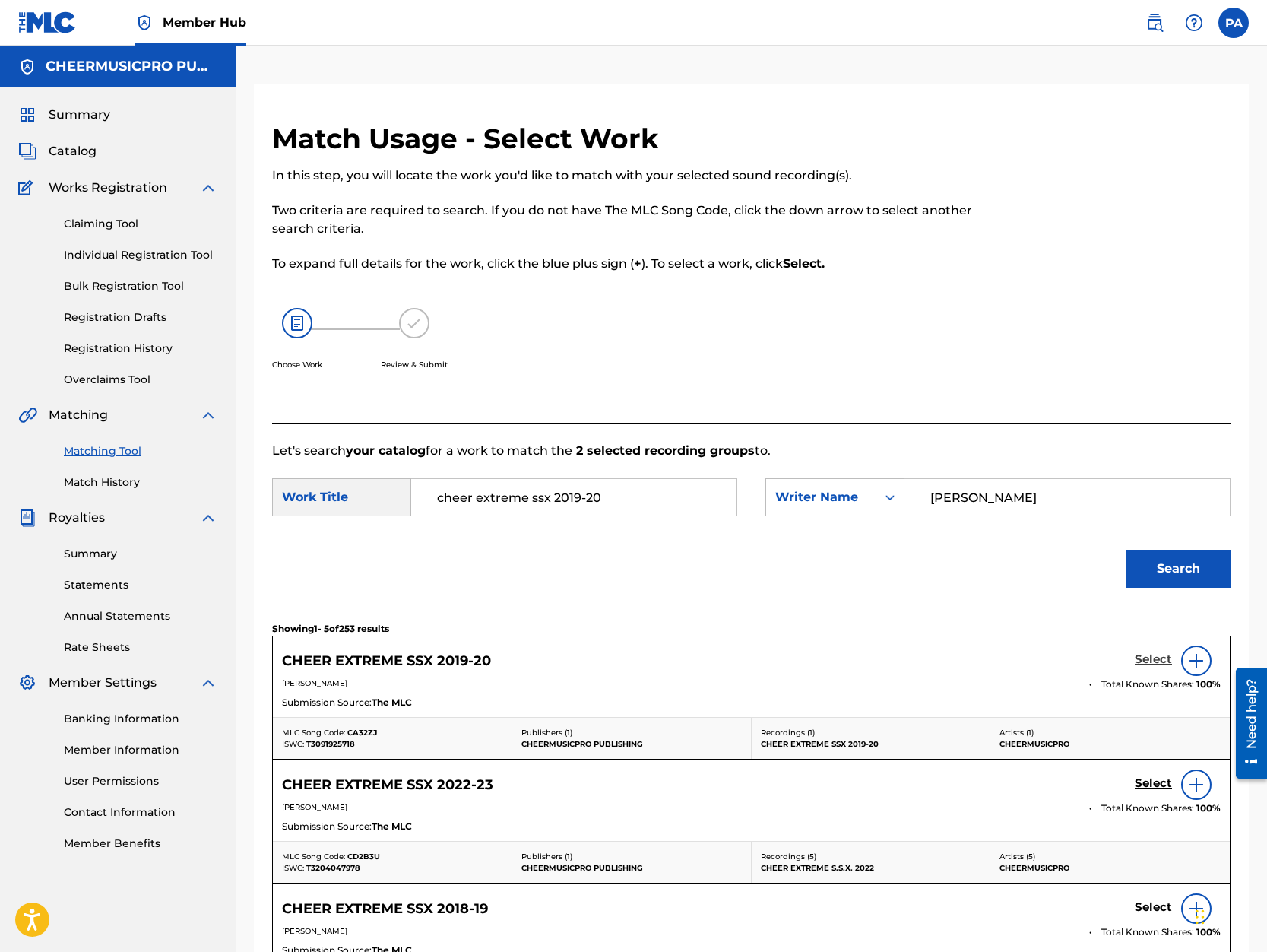
click at [1156, 660] on h5 "Select" at bounding box center [1154, 659] width 37 height 15
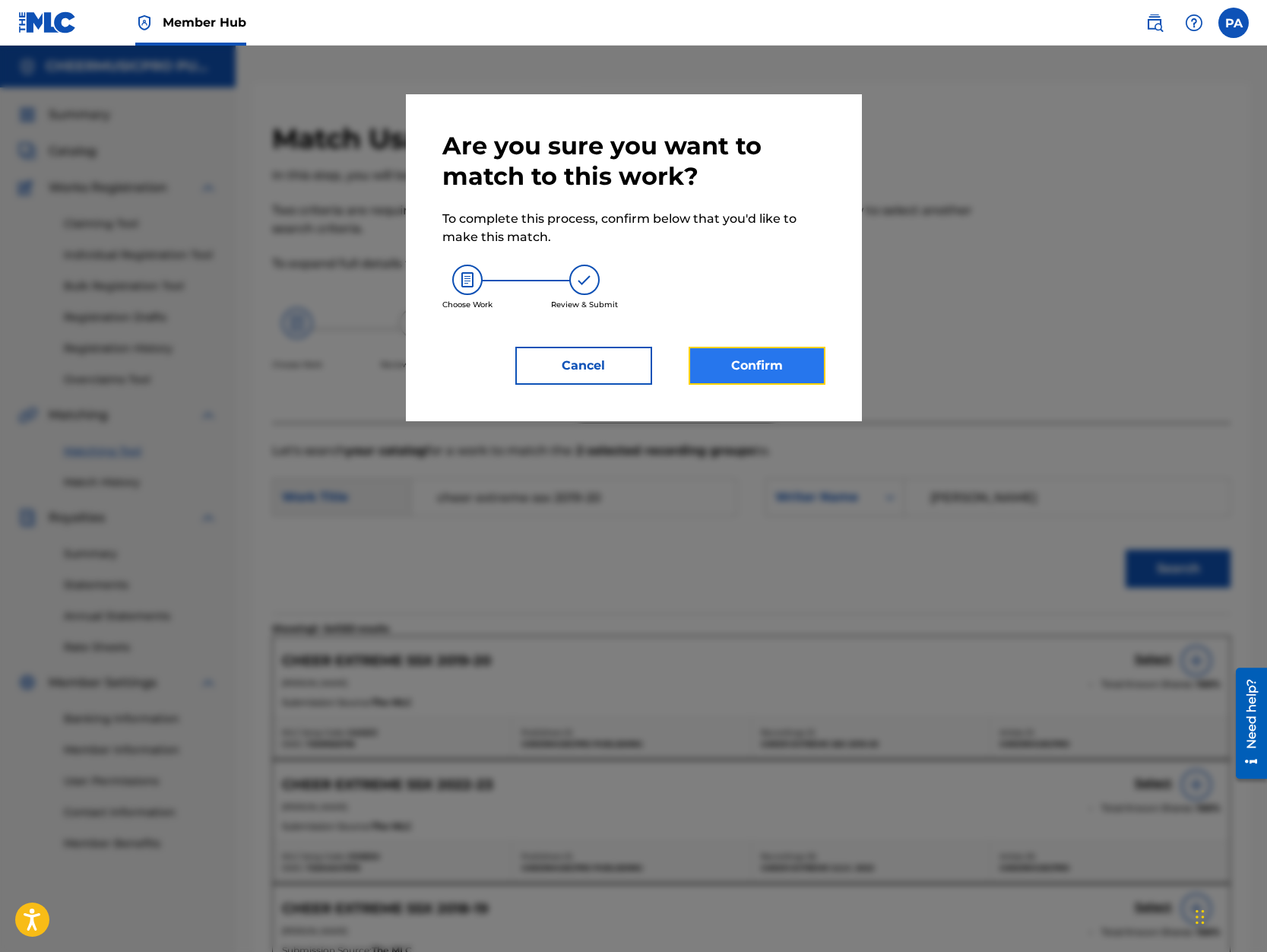
click at [764, 369] on button "Confirm" at bounding box center [756, 365] width 137 height 38
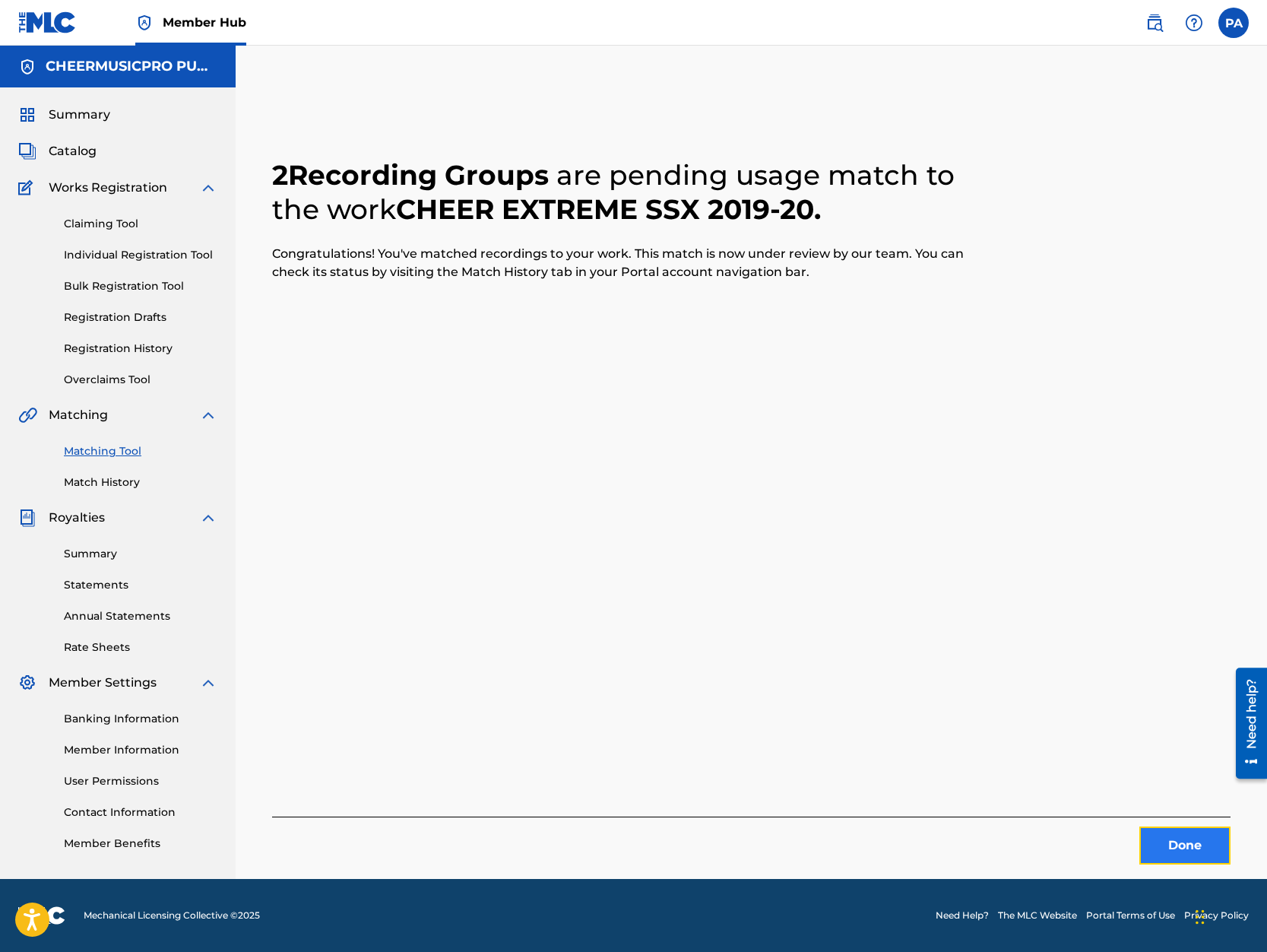
click at [1207, 847] on button "Done" at bounding box center [1185, 845] width 91 height 38
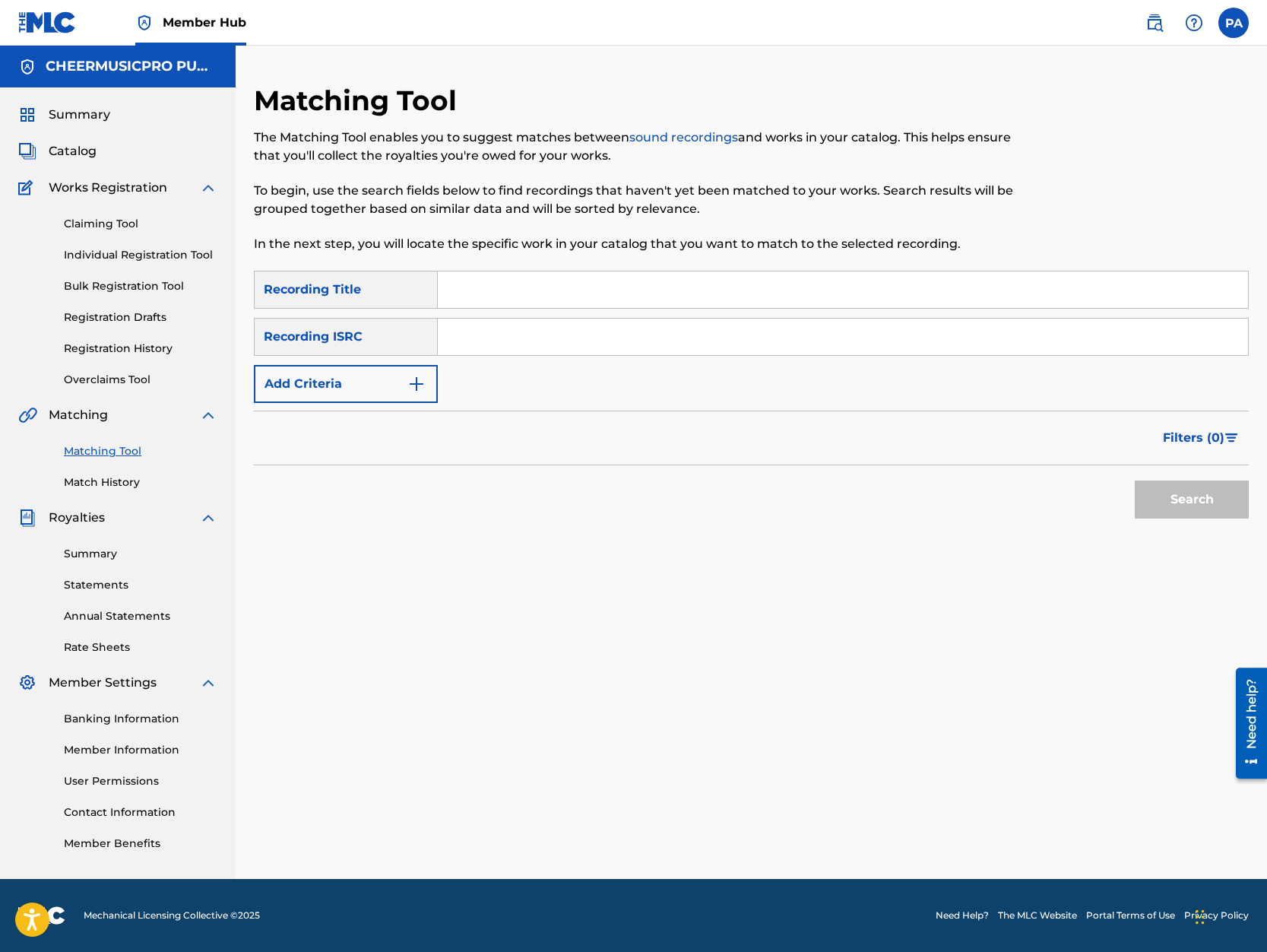
click at [493, 298] on input "Search Form" at bounding box center [842, 289] width 810 height 36
type input "g"
click at [1158, 509] on button "Search" at bounding box center [1192, 499] width 114 height 38
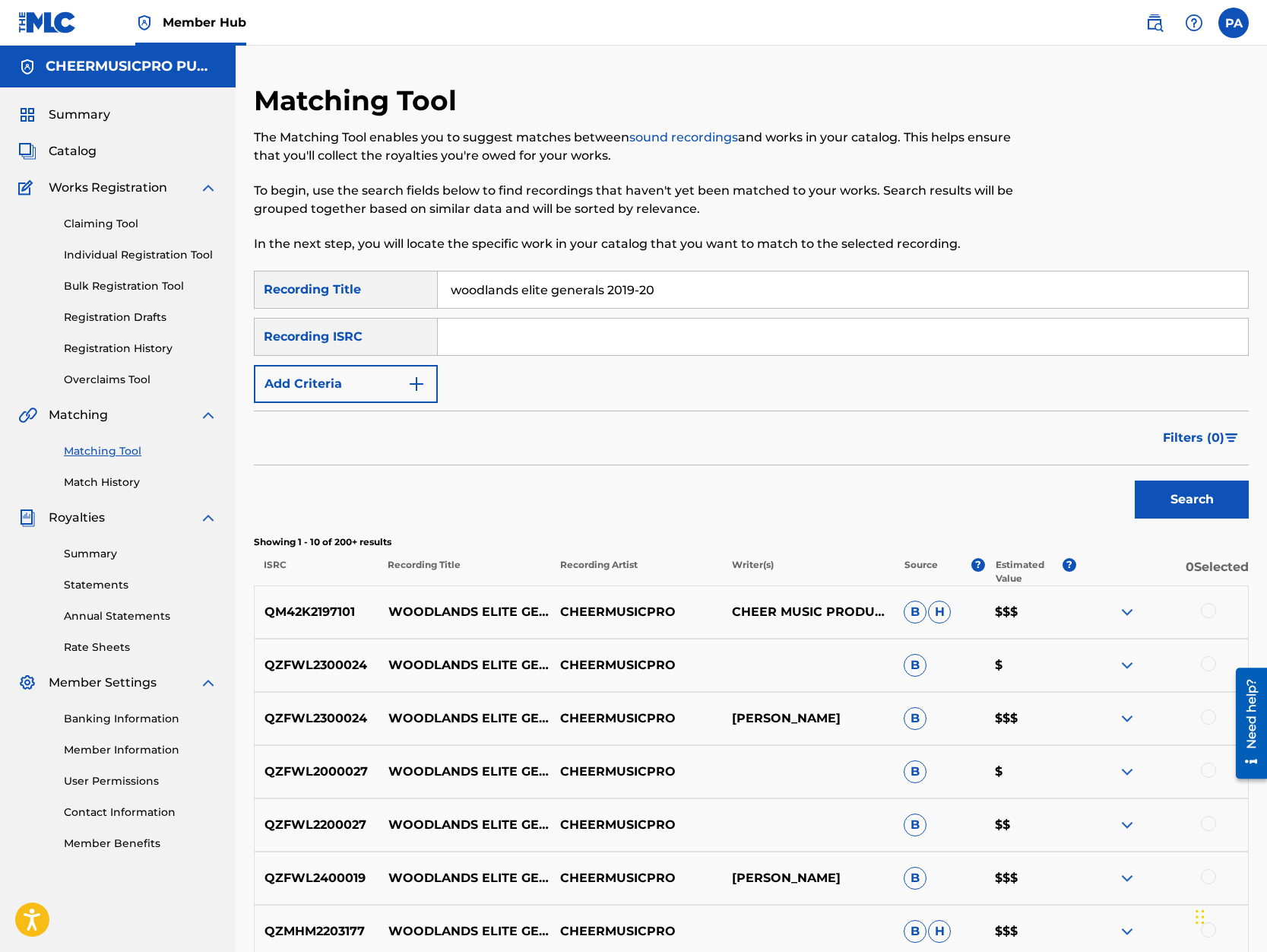
click at [641, 292] on input "woodlands elite generals 2019-20" at bounding box center [842, 289] width 810 height 36
click at [1135, 480] on button "Search" at bounding box center [1192, 499] width 114 height 38
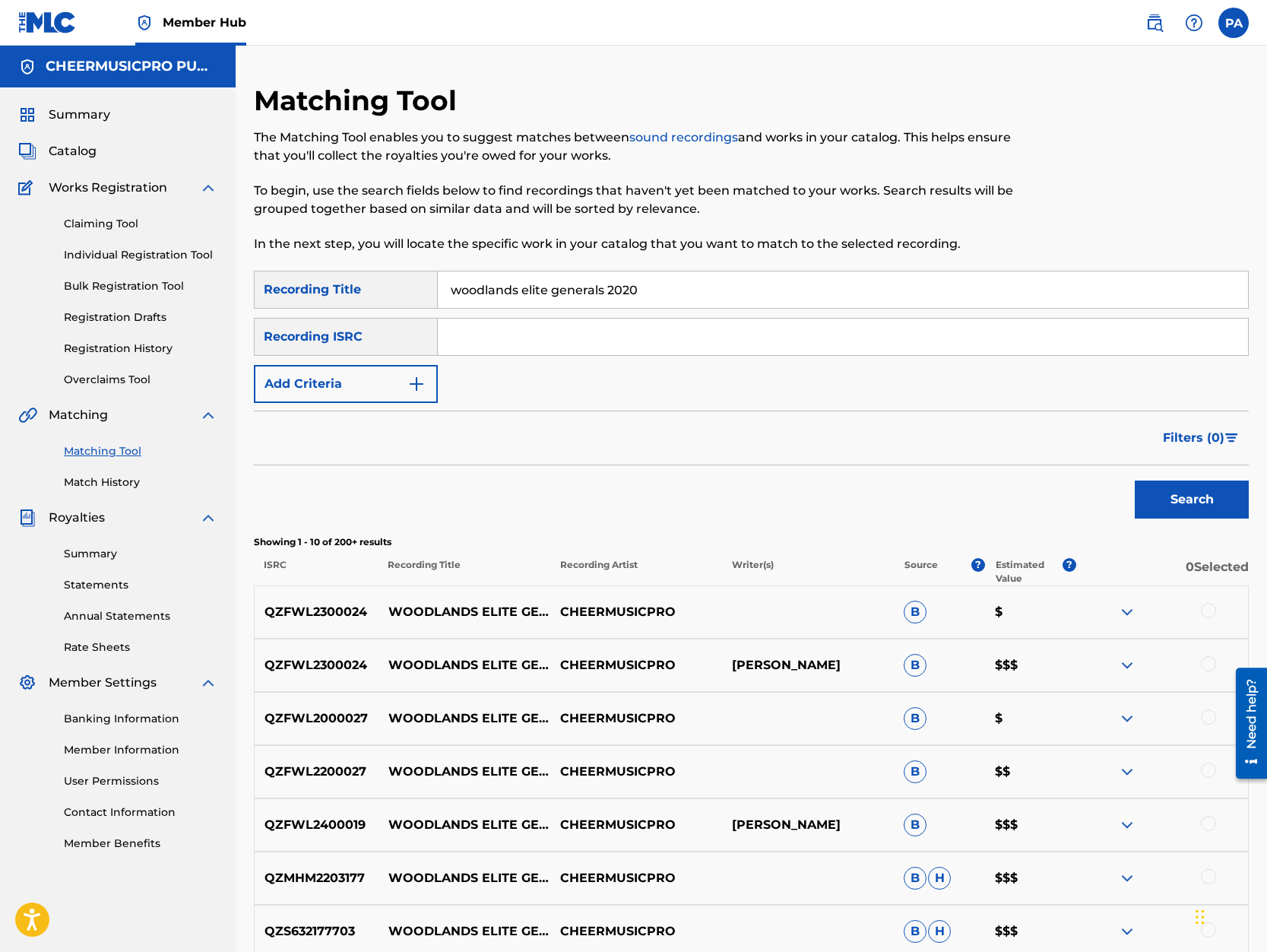
drag, startPoint x: 659, startPoint y: 293, endPoint x: -381, endPoint y: 269, distance: 1040.3
click at [438, 271] on input "woodlands elite generals 2020" at bounding box center [842, 289] width 810 height 36
type input "Prodigy Allstars Midnight 2019-20"
click at [1135, 480] on button "Search" at bounding box center [1192, 499] width 114 height 38
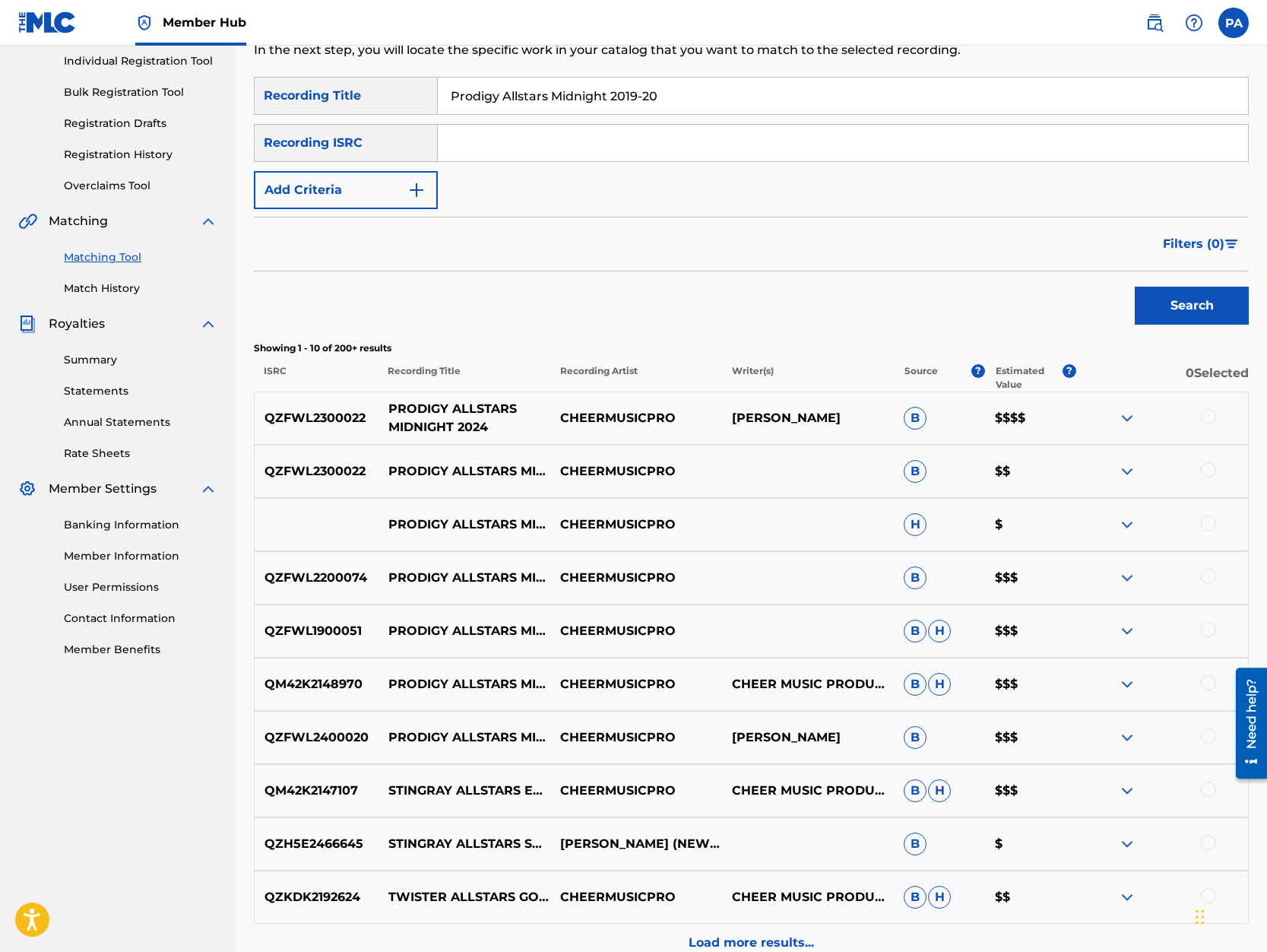
scroll to position [258, 0]
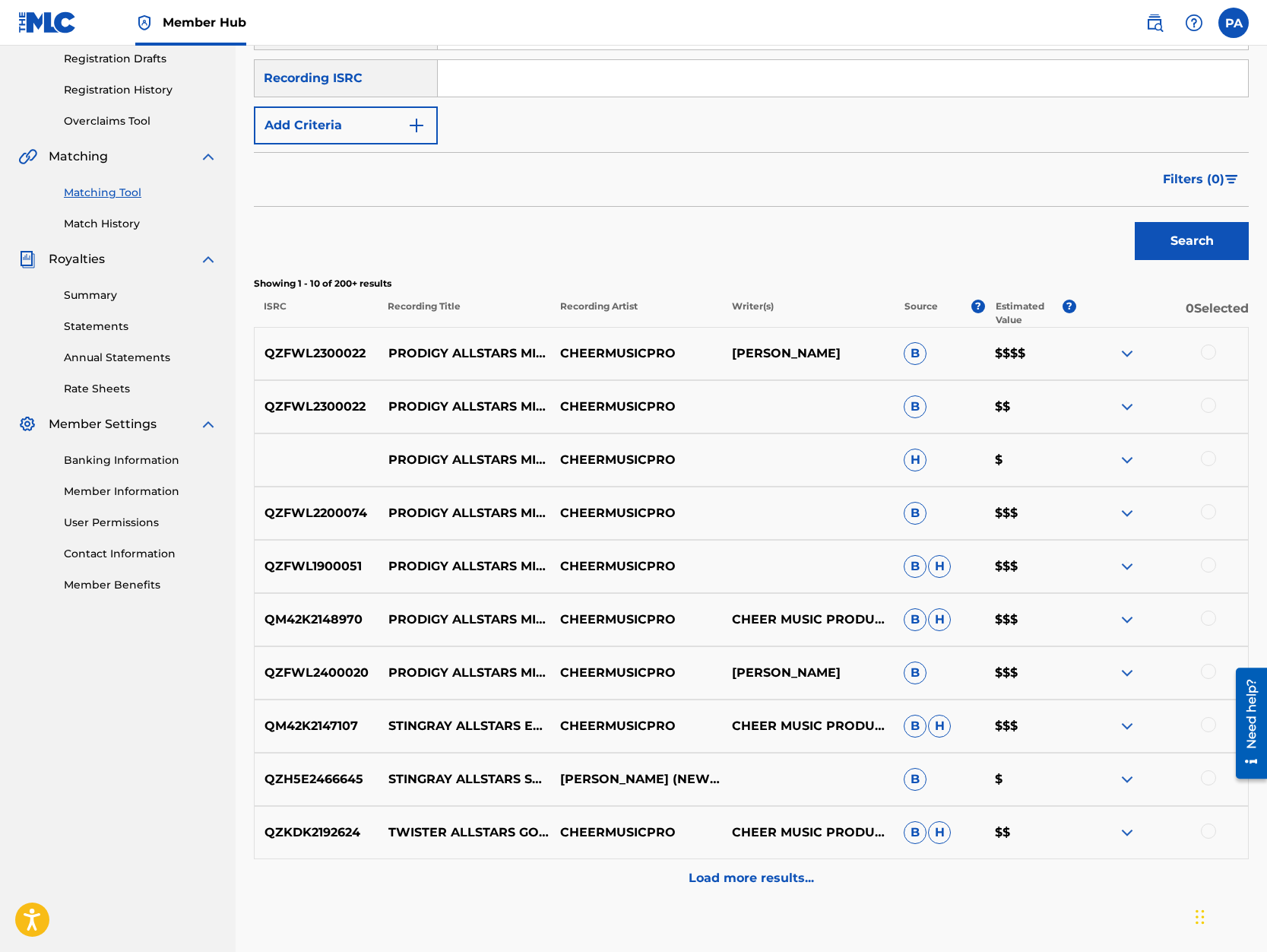
drag, startPoint x: 1206, startPoint y: 453, endPoint x: 1142, endPoint y: 474, distance: 67.4
click at [1206, 454] on div at bounding box center [1208, 458] width 15 height 15
click at [1207, 564] on div at bounding box center [1208, 565] width 15 height 15
click at [1125, 565] on img at bounding box center [1128, 567] width 19 height 19
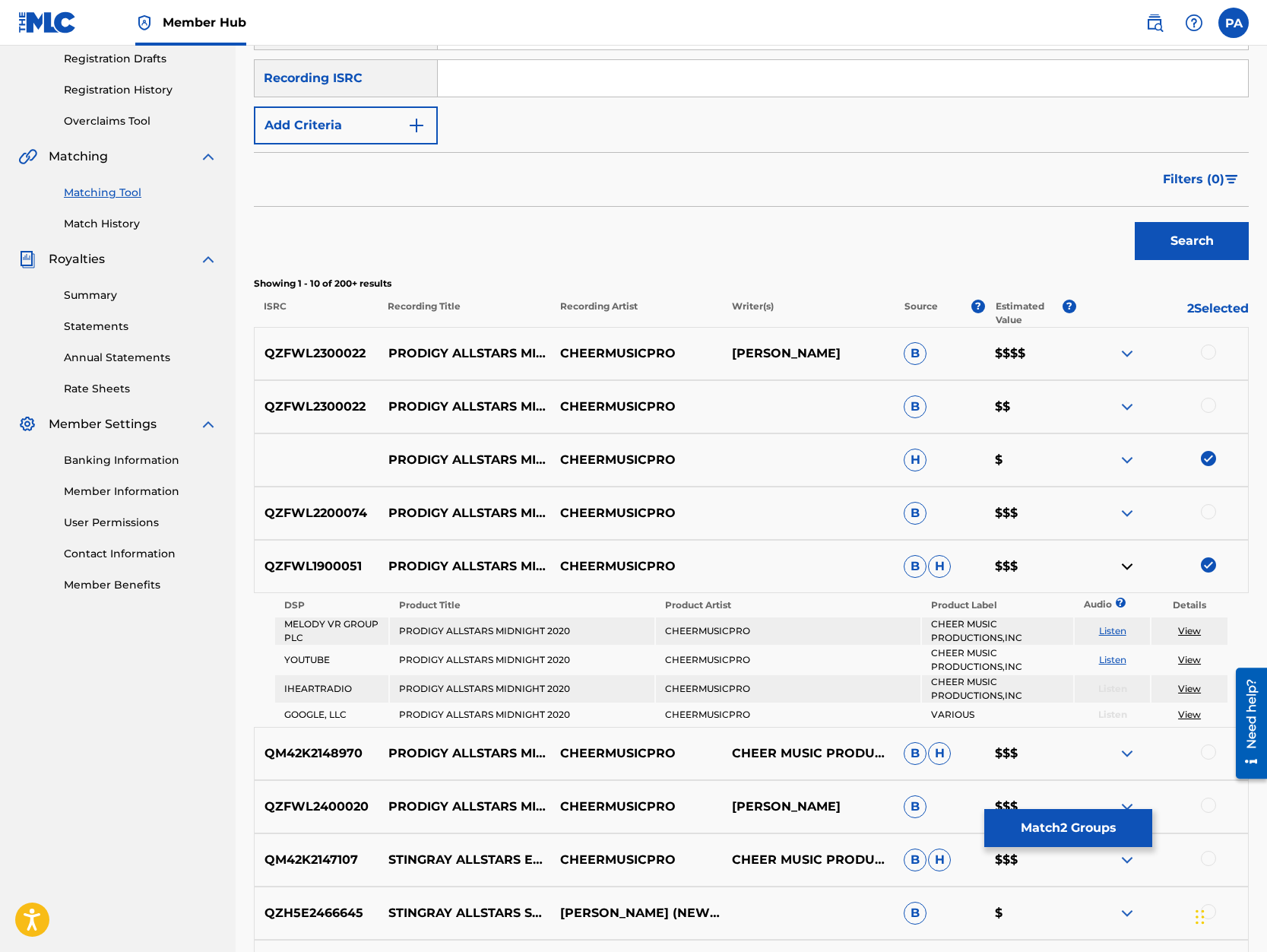
click at [1125, 565] on img at bounding box center [1128, 567] width 19 height 19
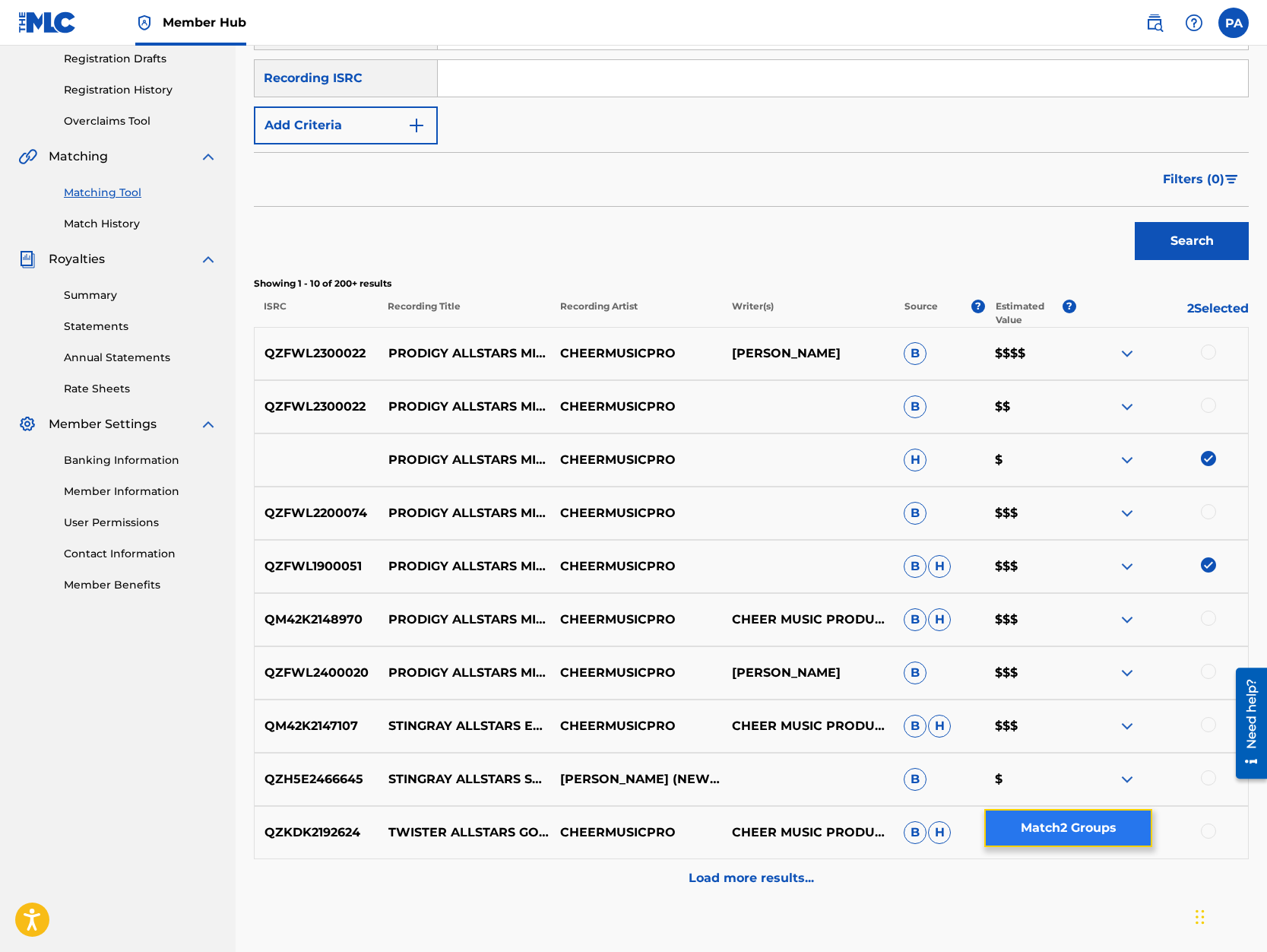
click at [1099, 839] on button "Match 2 Groups" at bounding box center [1068, 828] width 168 height 38
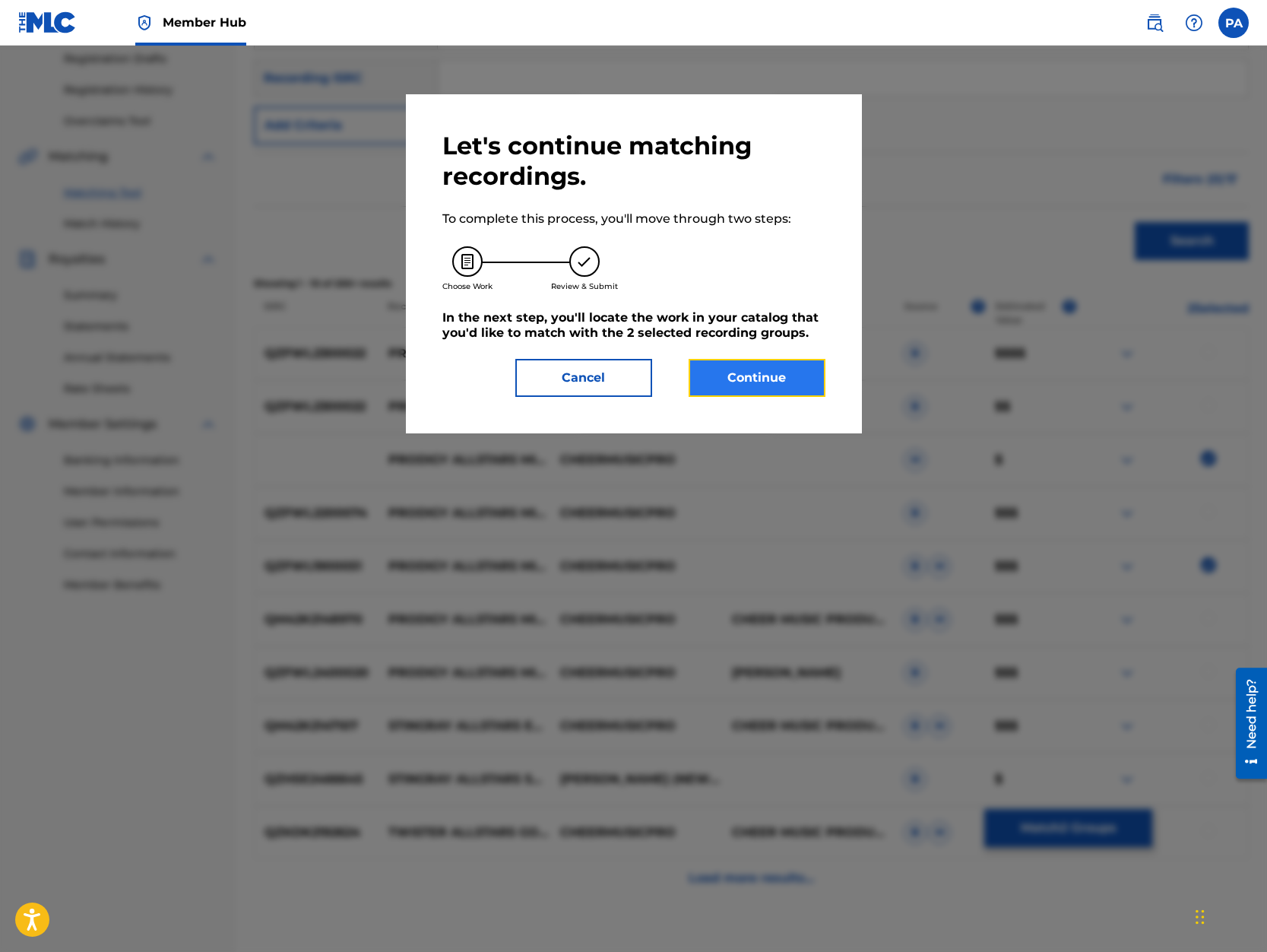
click at [768, 396] on button "Continue" at bounding box center [756, 377] width 137 height 38
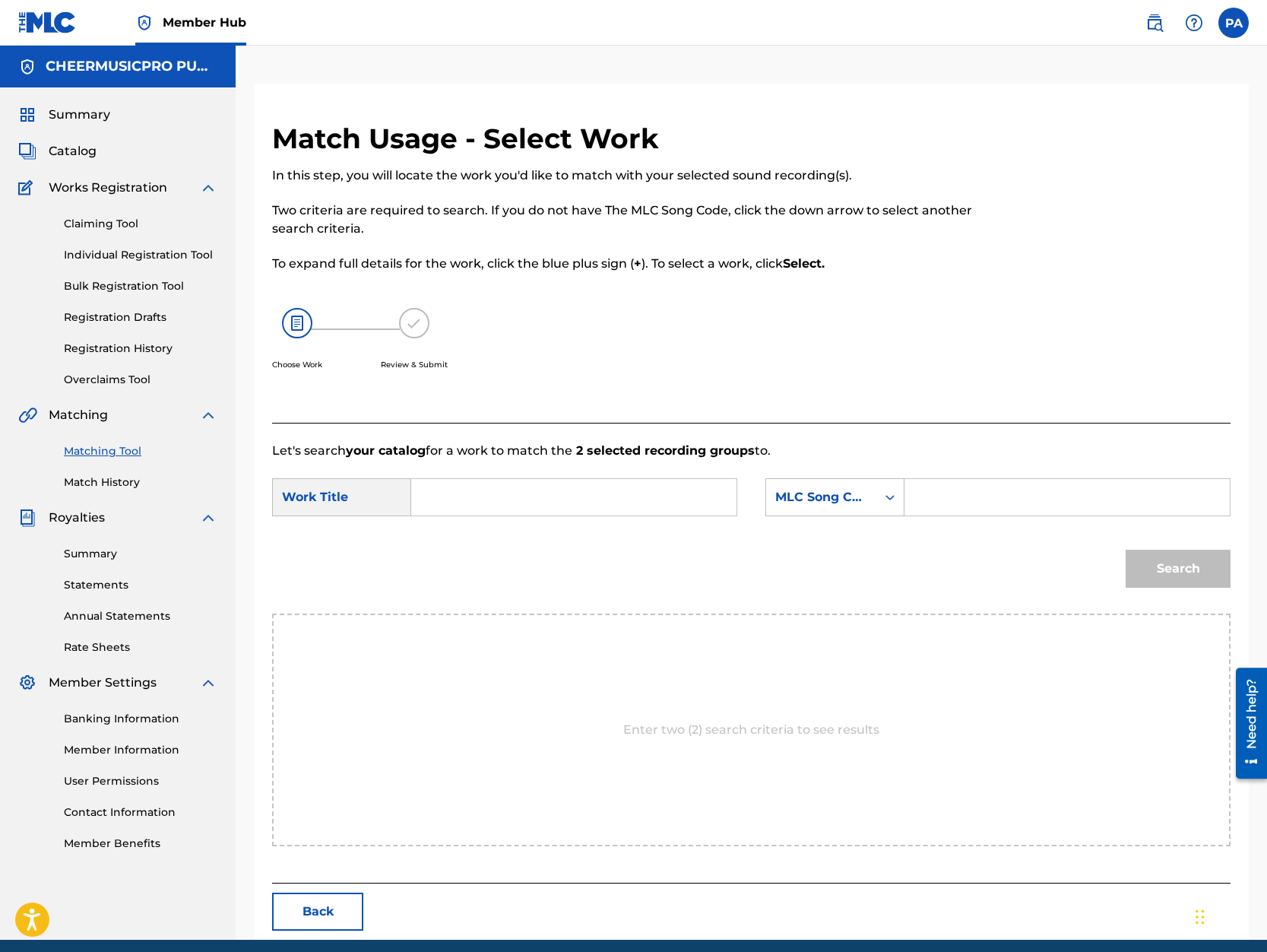
click at [478, 490] on input "Search Form" at bounding box center [574, 497] width 299 height 36
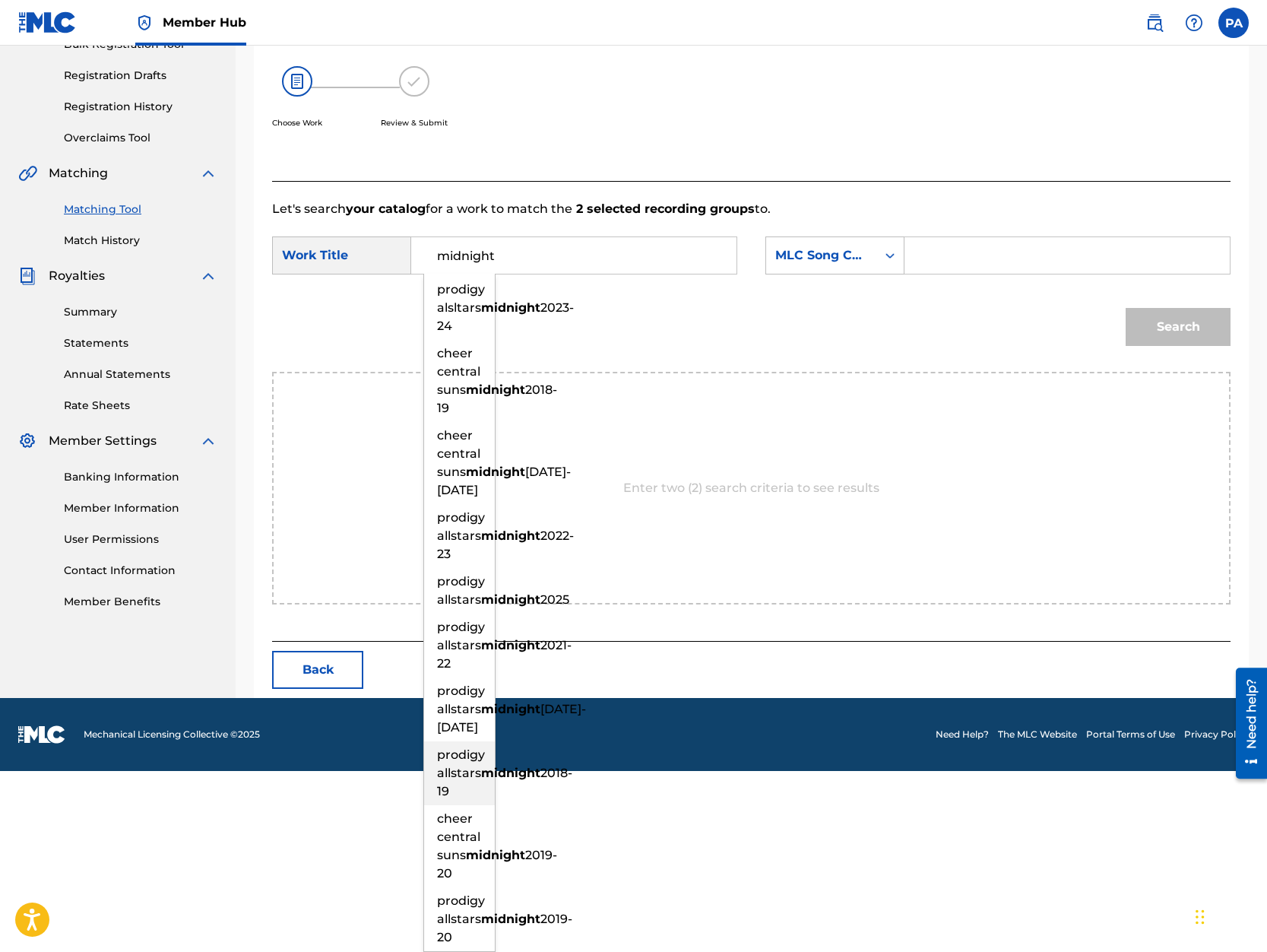
scroll to position [570, 0]
click at [481, 911] on strong "midnight" at bounding box center [511, 919] width 59 height 15
type input "prodigy allstars midnight 2019-20"
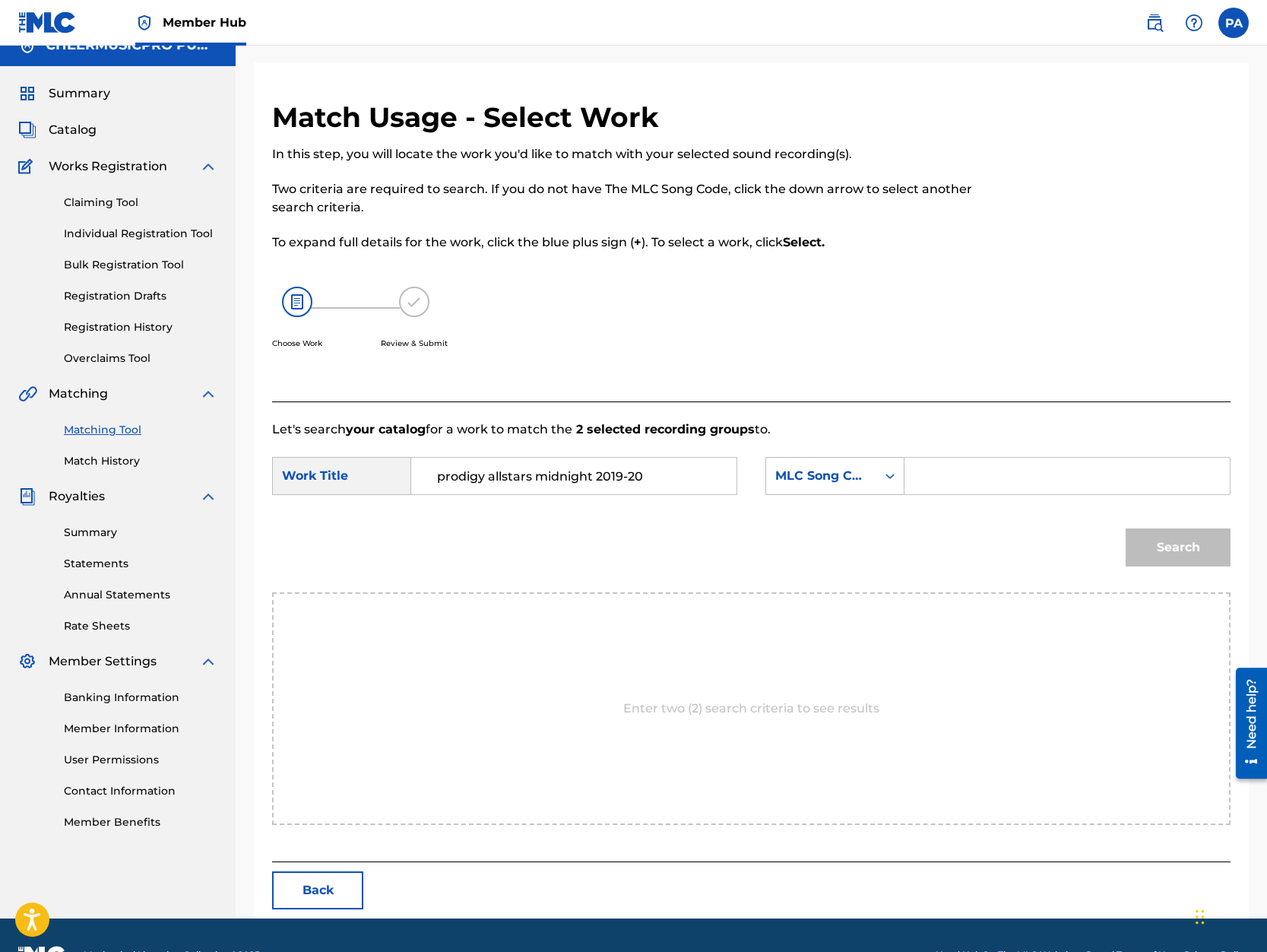
scroll to position [0, 0]
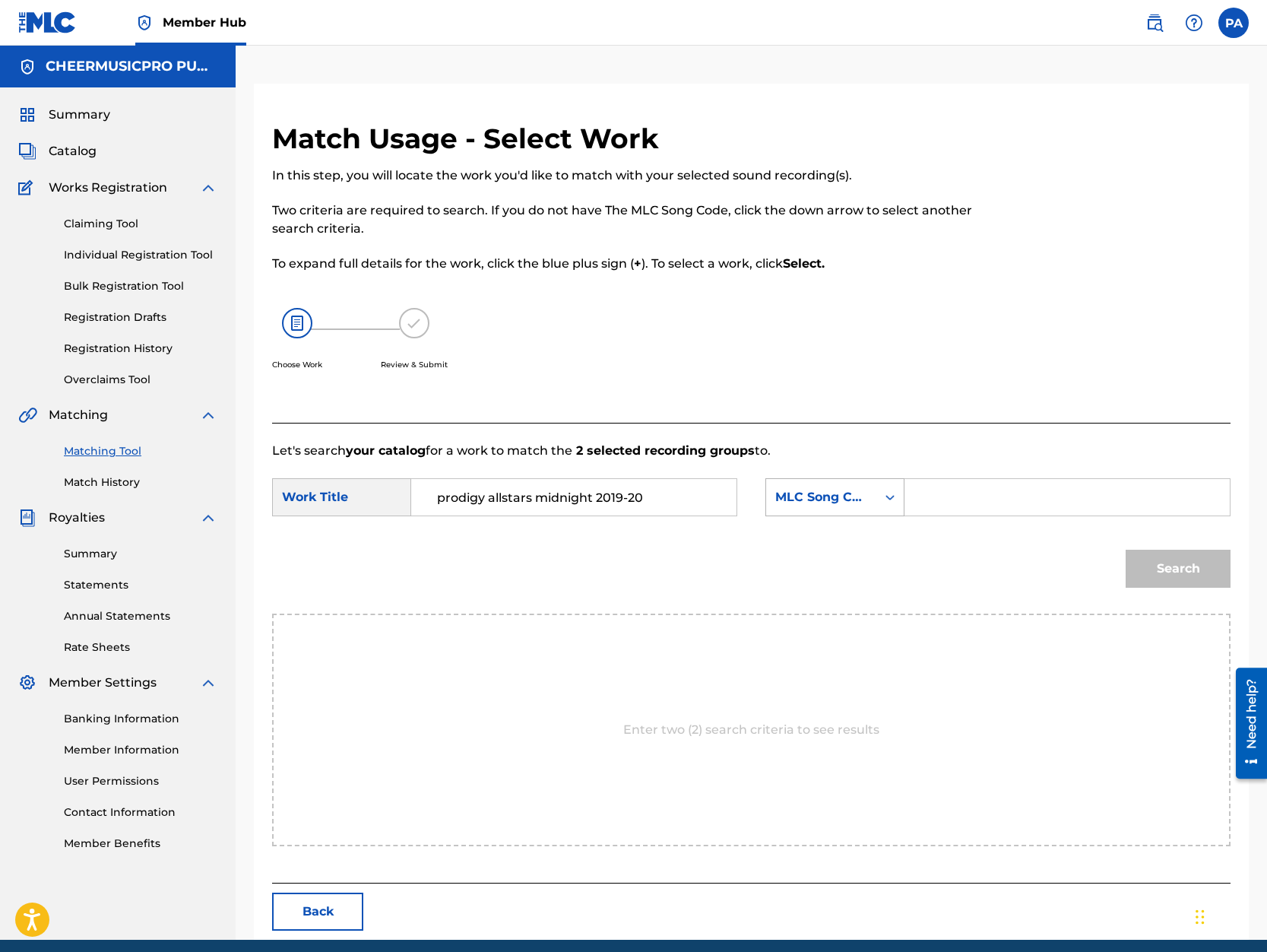
click at [823, 496] on div "MLC Song Code" at bounding box center [821, 497] width 92 height 19
click at [828, 524] on div "Writer Name" at bounding box center [835, 535] width 137 height 38
click at [965, 496] on input "Search Form" at bounding box center [1067, 497] width 299 height 36
paste input "Patrick Avard"
type input "Patrick Avard"
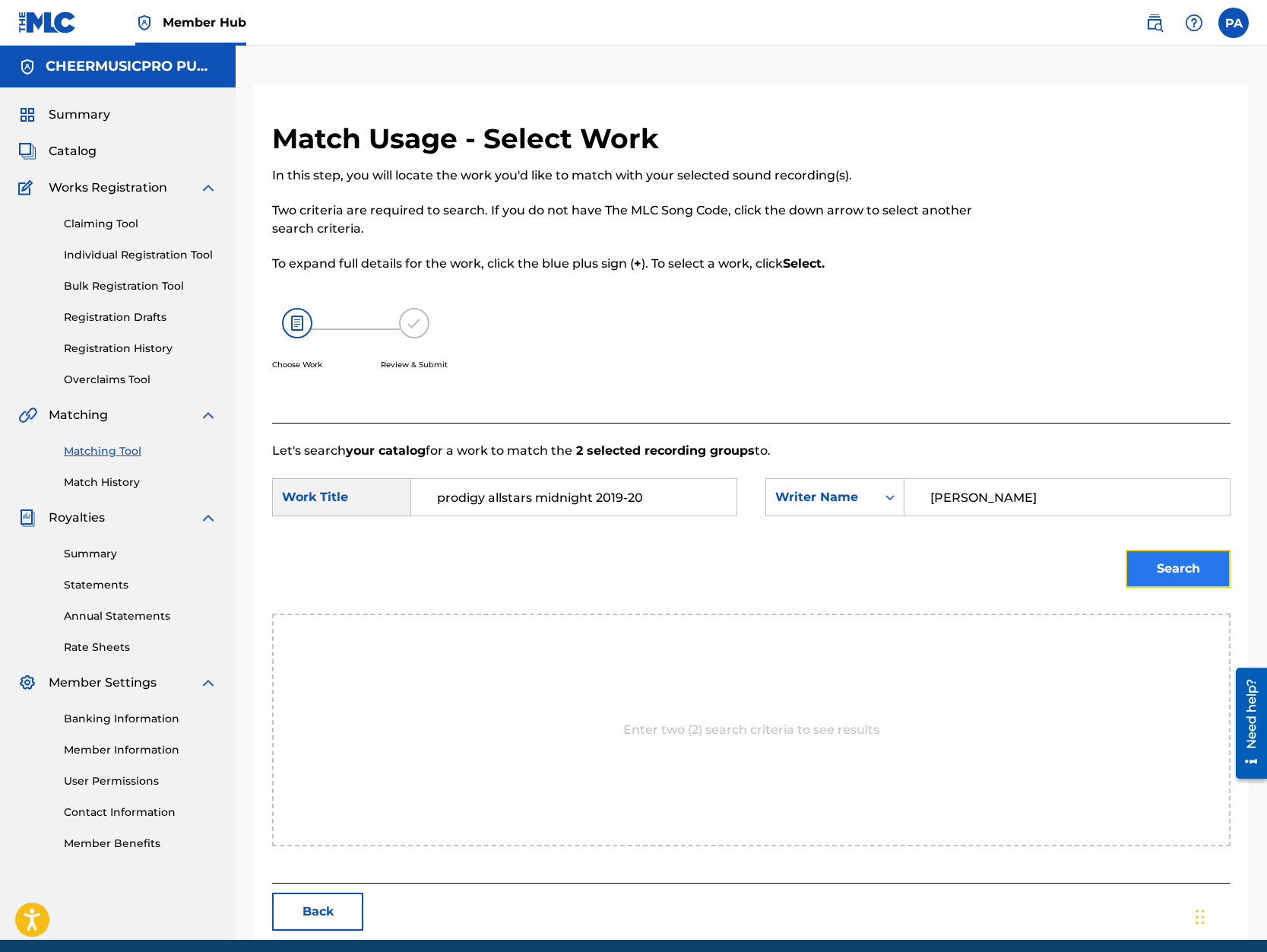
click at [1187, 576] on button "Search" at bounding box center [1178, 568] width 105 height 38
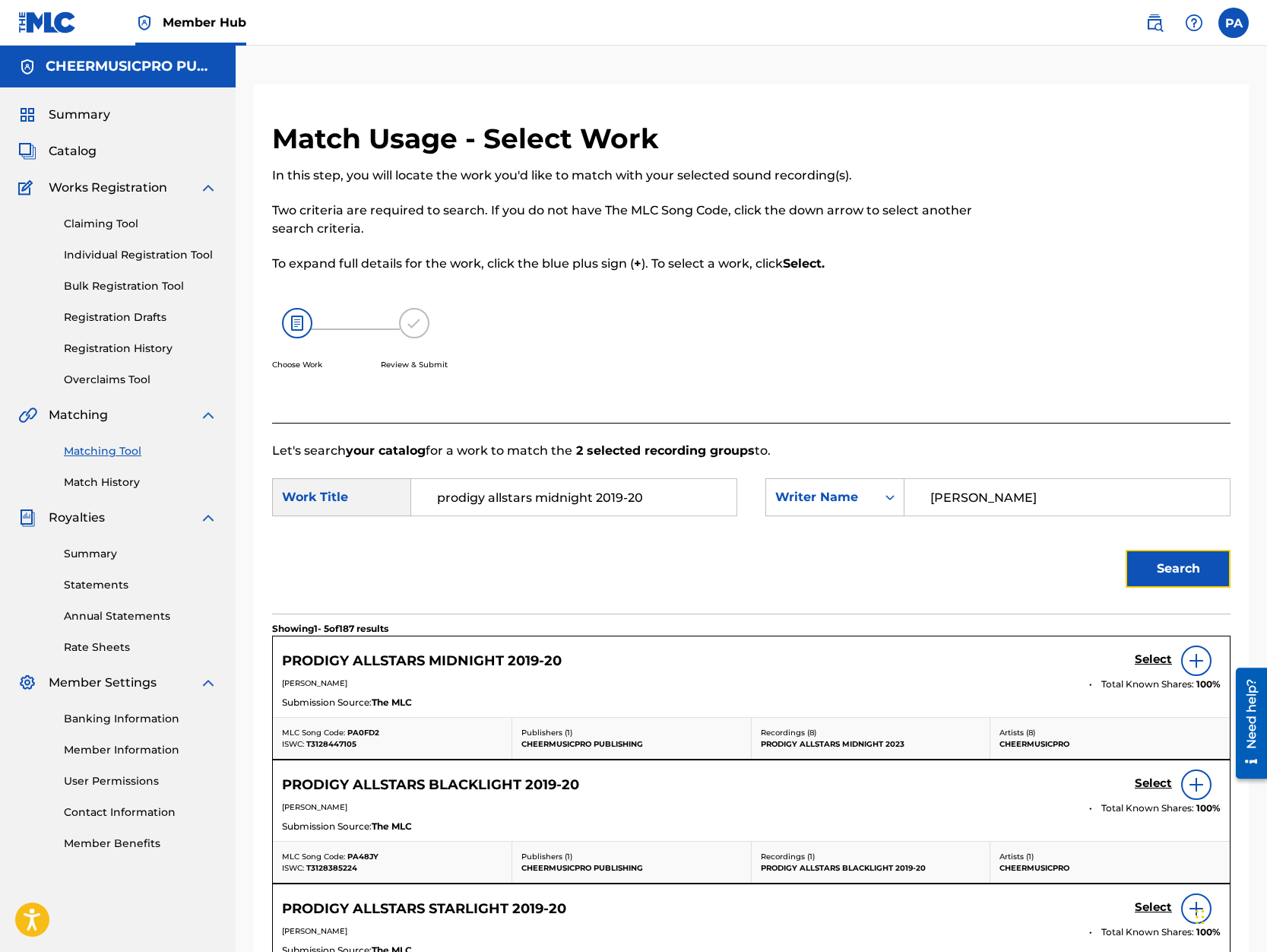
scroll to position [194, 0]
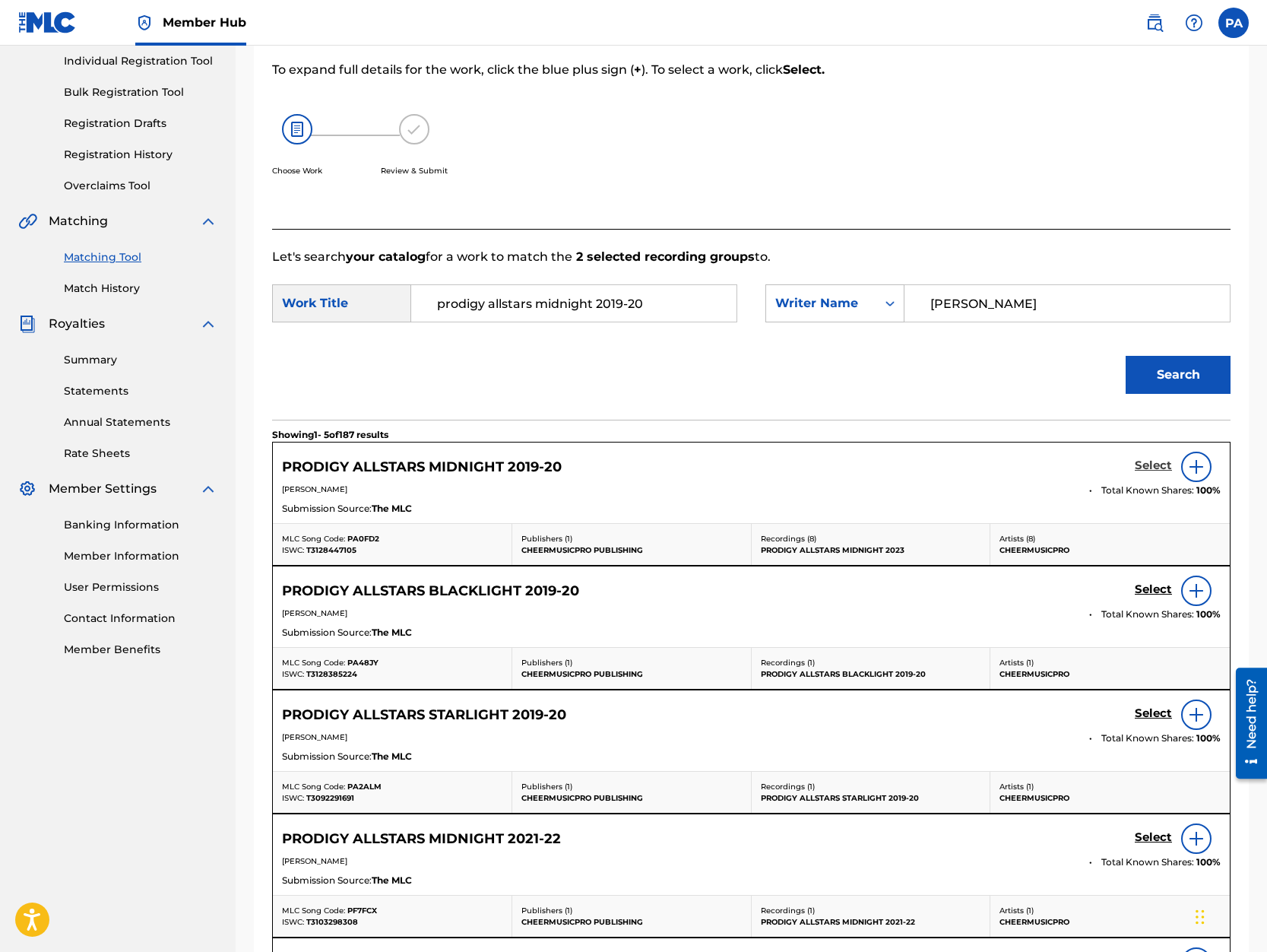
click at [1164, 464] on h5 "Select" at bounding box center [1154, 465] width 37 height 15
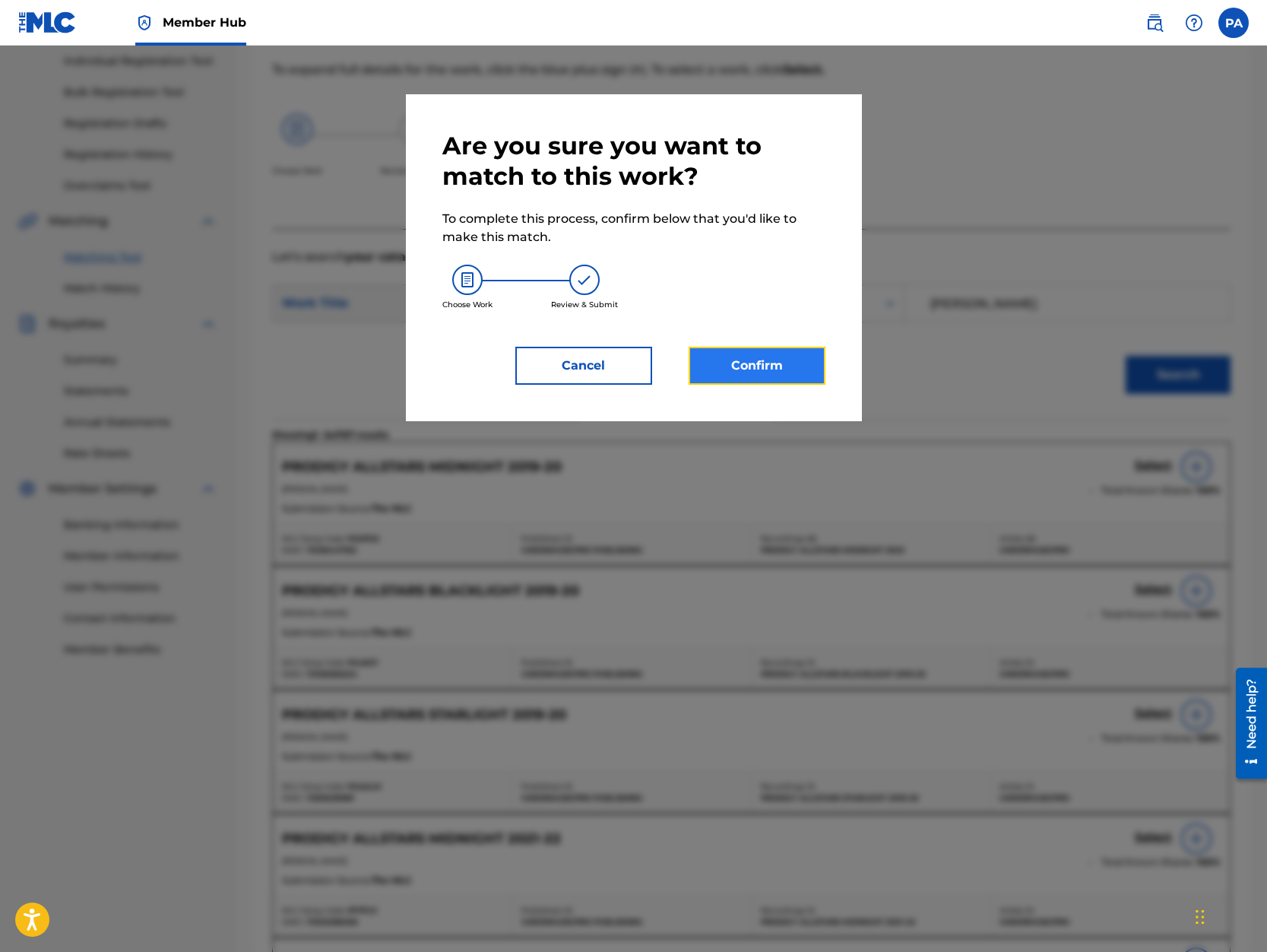
click at [780, 374] on button "Confirm" at bounding box center [756, 365] width 137 height 38
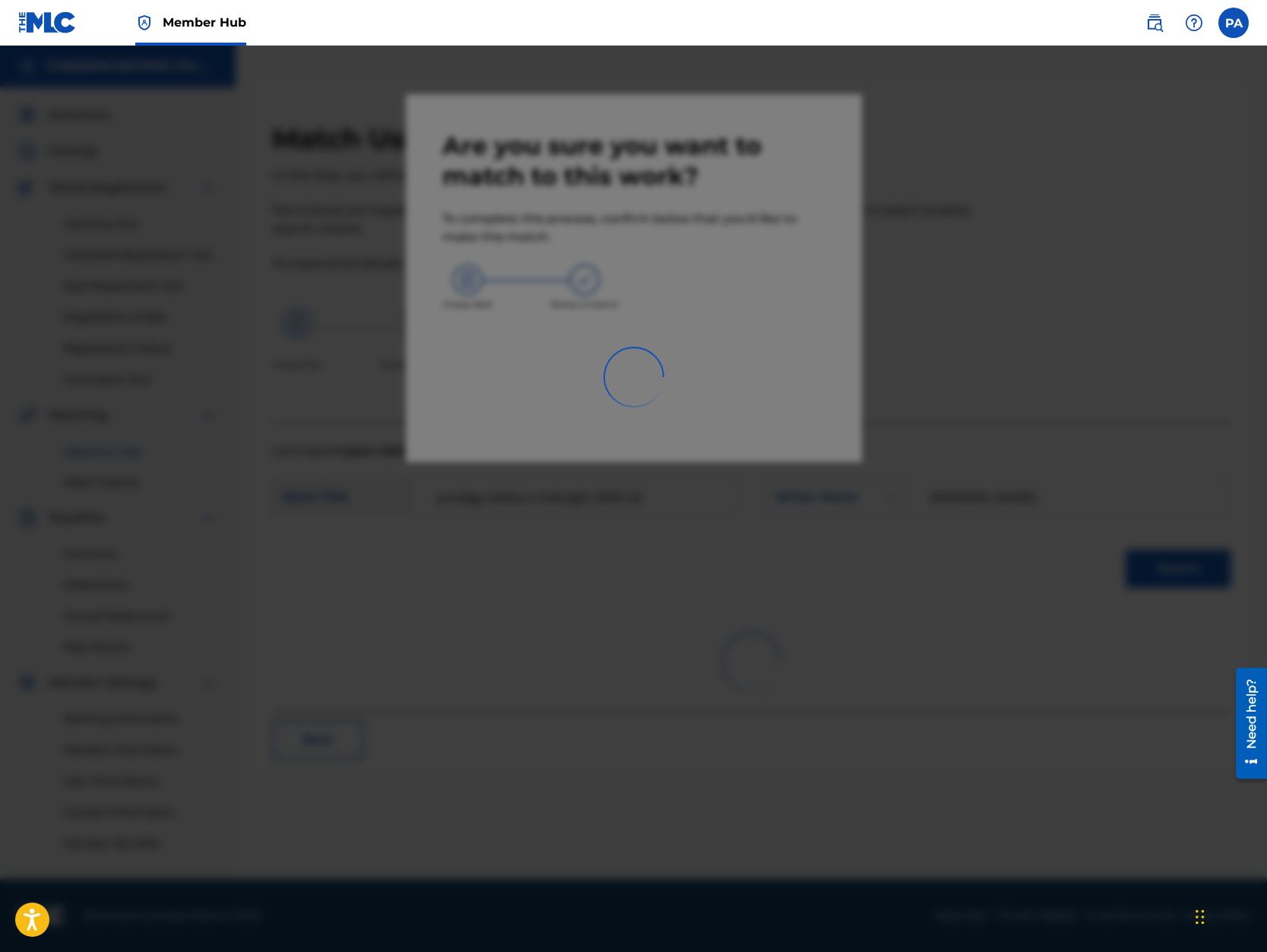
scroll to position [0, 0]
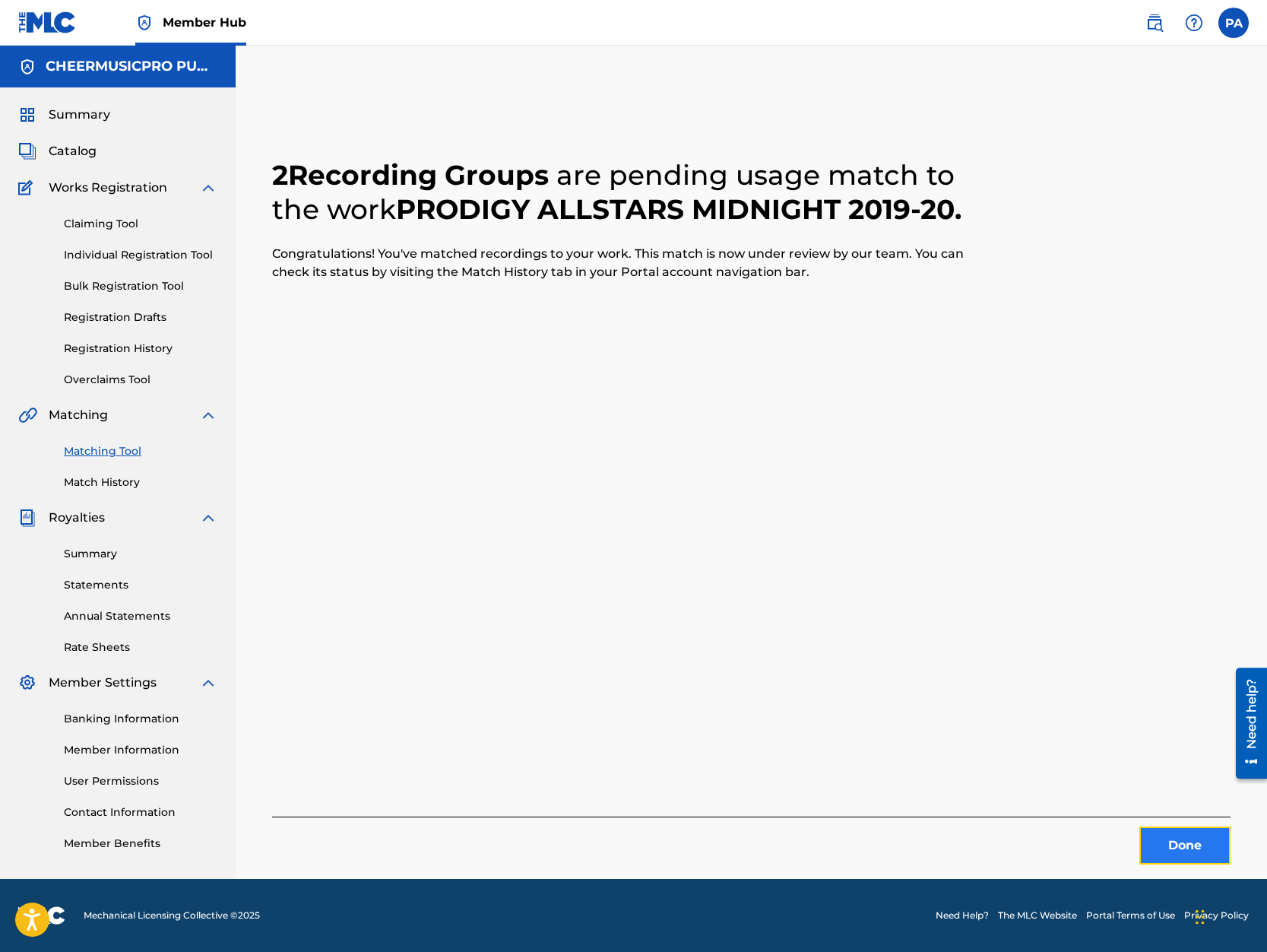
click at [1176, 829] on button "Done" at bounding box center [1185, 845] width 91 height 38
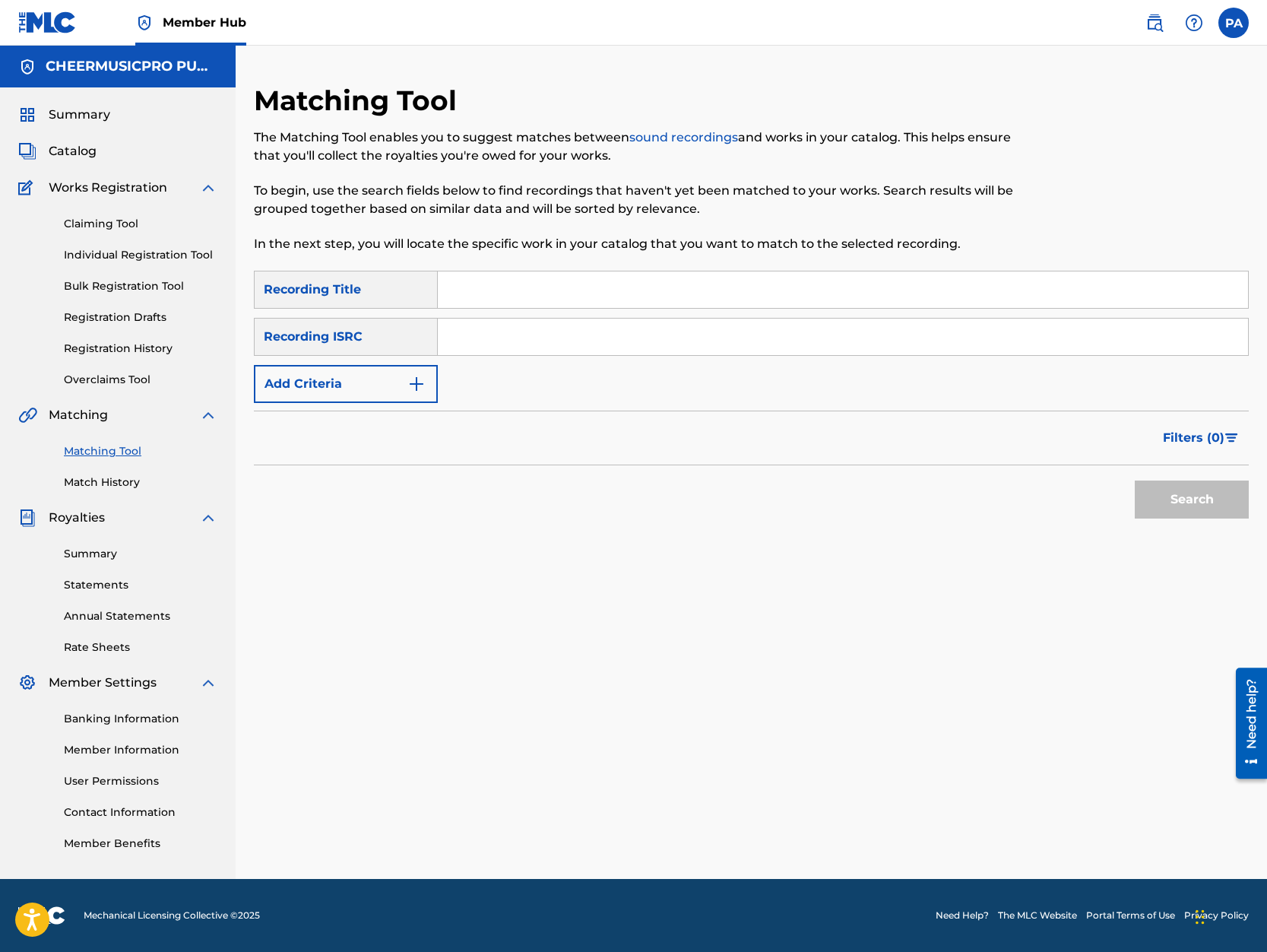
click at [471, 282] on input "Search Form" at bounding box center [842, 289] width 810 height 36
type input "cheer central suns midnight"
click at [1135, 480] on button "Search" at bounding box center [1192, 499] width 114 height 38
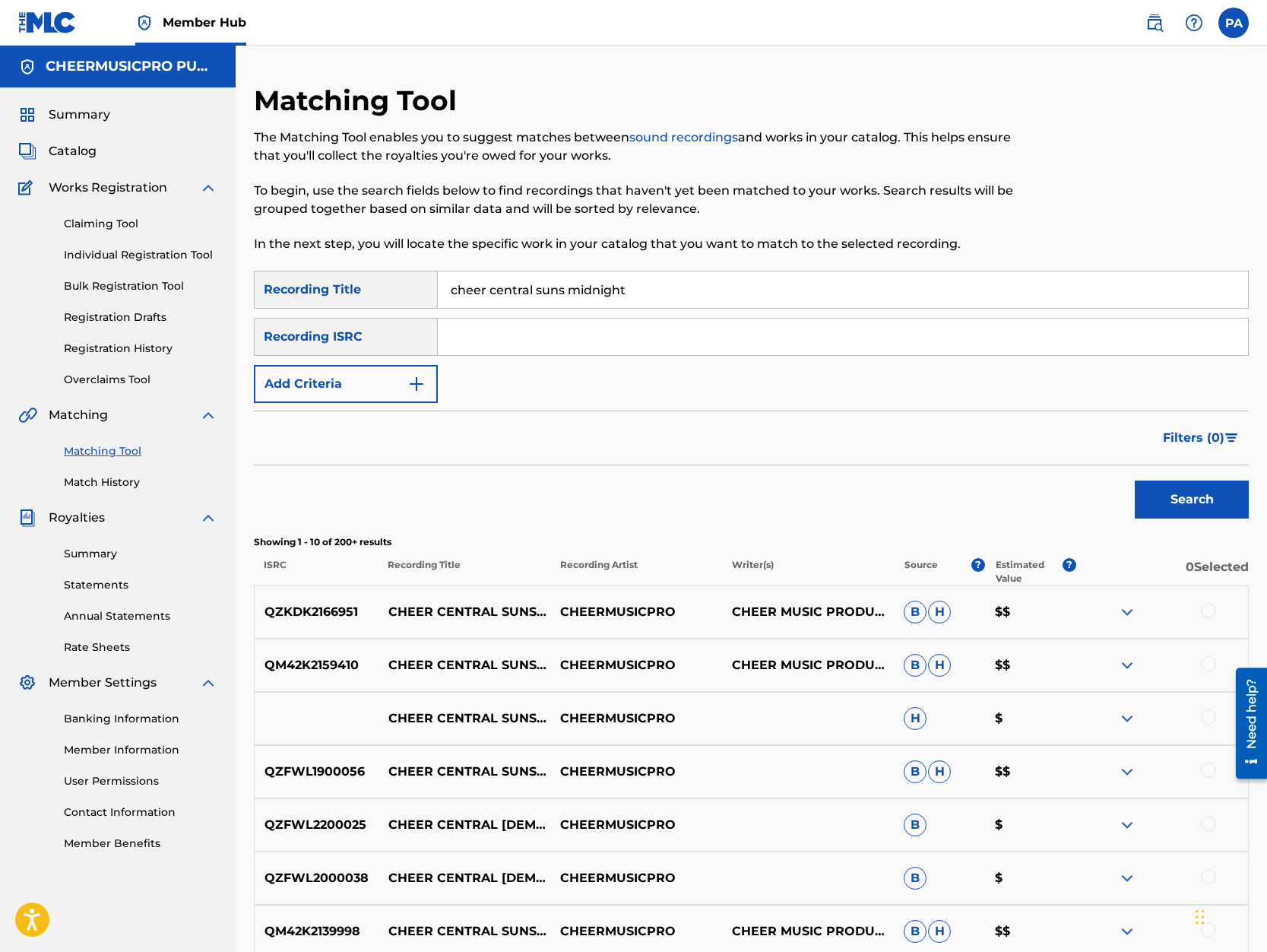
scroll to position [258, 0]
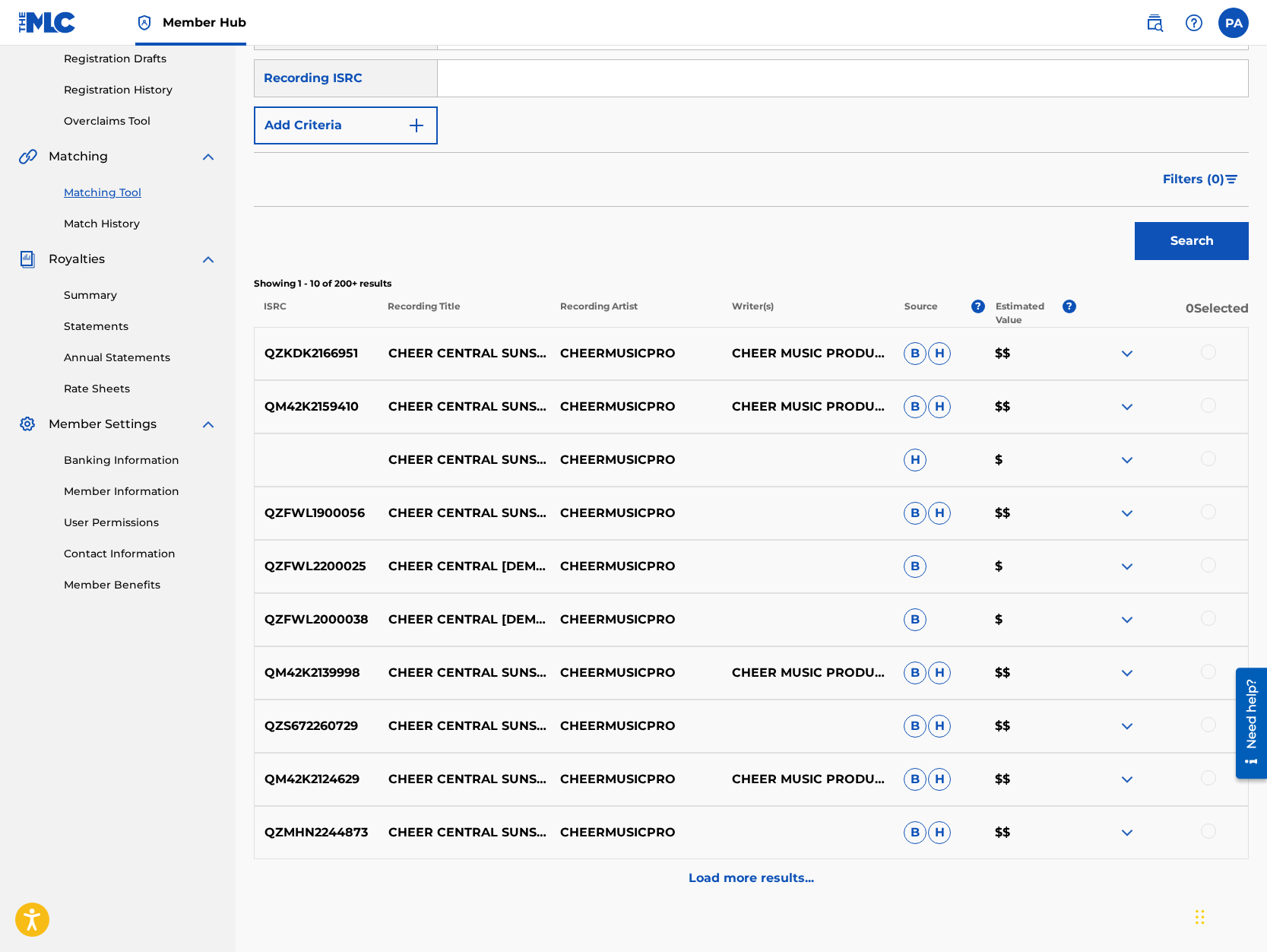
click at [1216, 409] on div at bounding box center [1162, 407] width 172 height 19
click at [1132, 405] on img at bounding box center [1128, 407] width 19 height 19
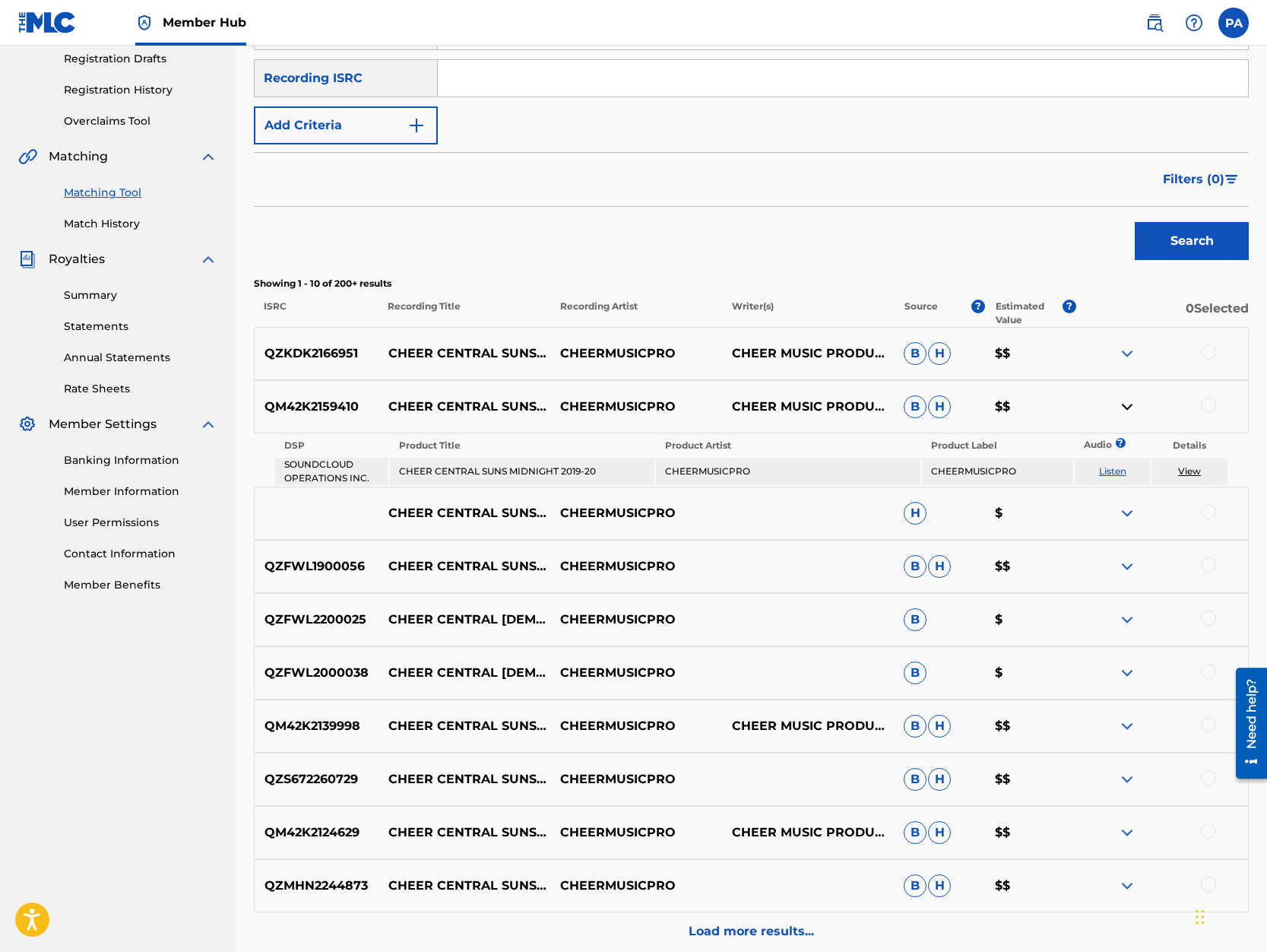
click at [1127, 405] on img at bounding box center [1128, 407] width 19 height 19
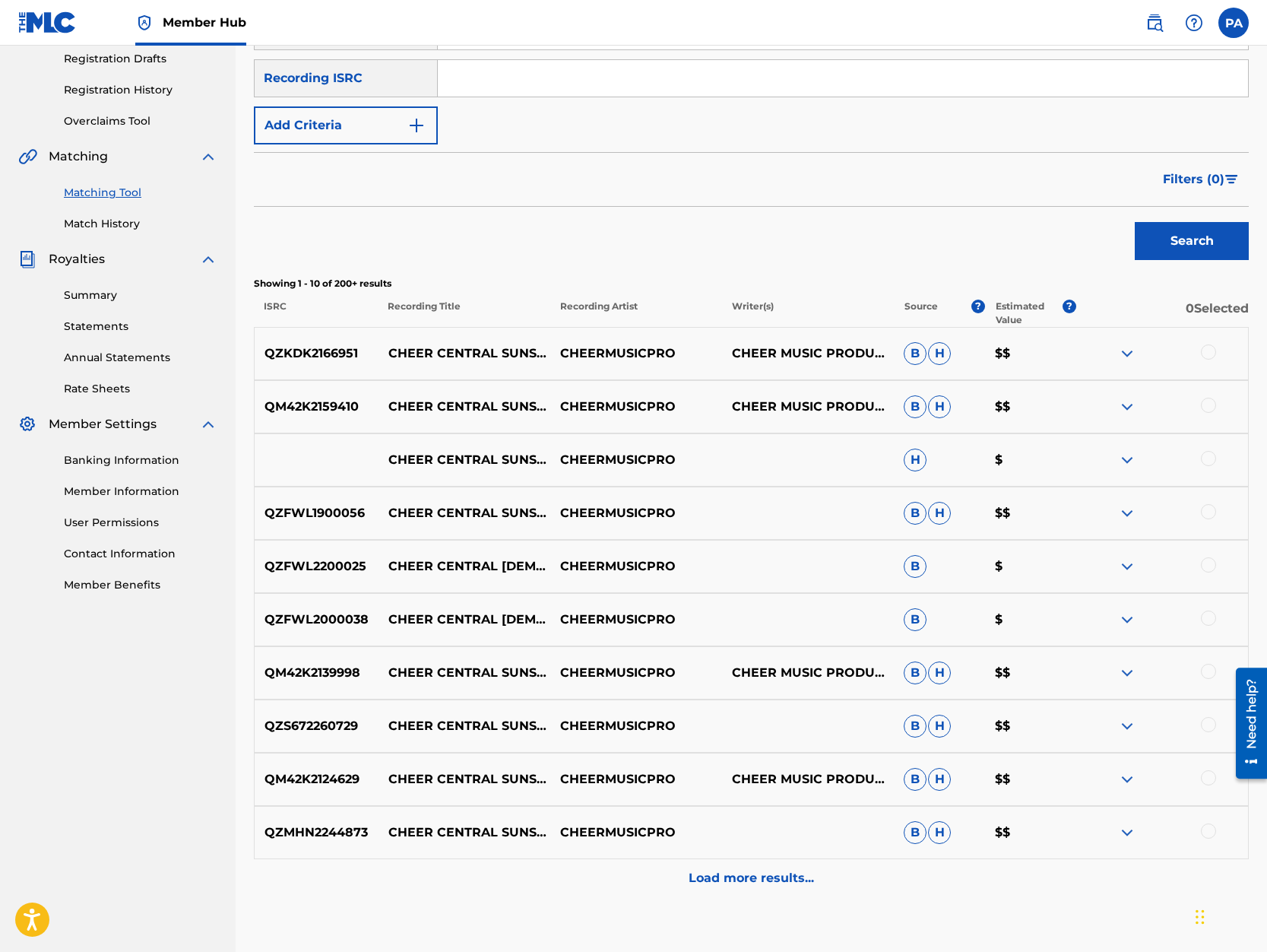
click at [1214, 403] on div at bounding box center [1208, 405] width 15 height 15
click at [1044, 837] on button "Match 1 Group" at bounding box center [1068, 828] width 168 height 38
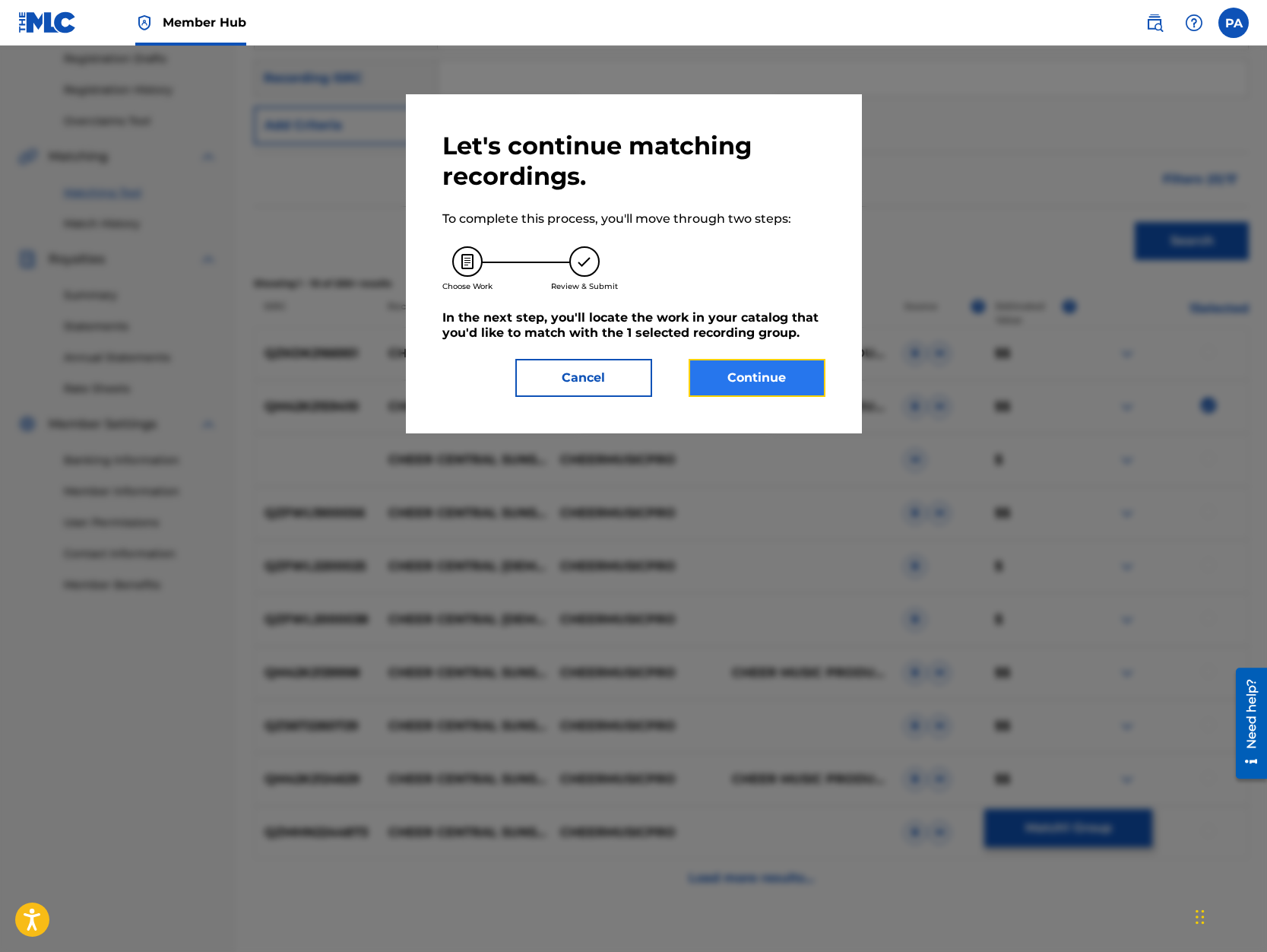
click at [781, 387] on button "Continue" at bounding box center [756, 377] width 137 height 38
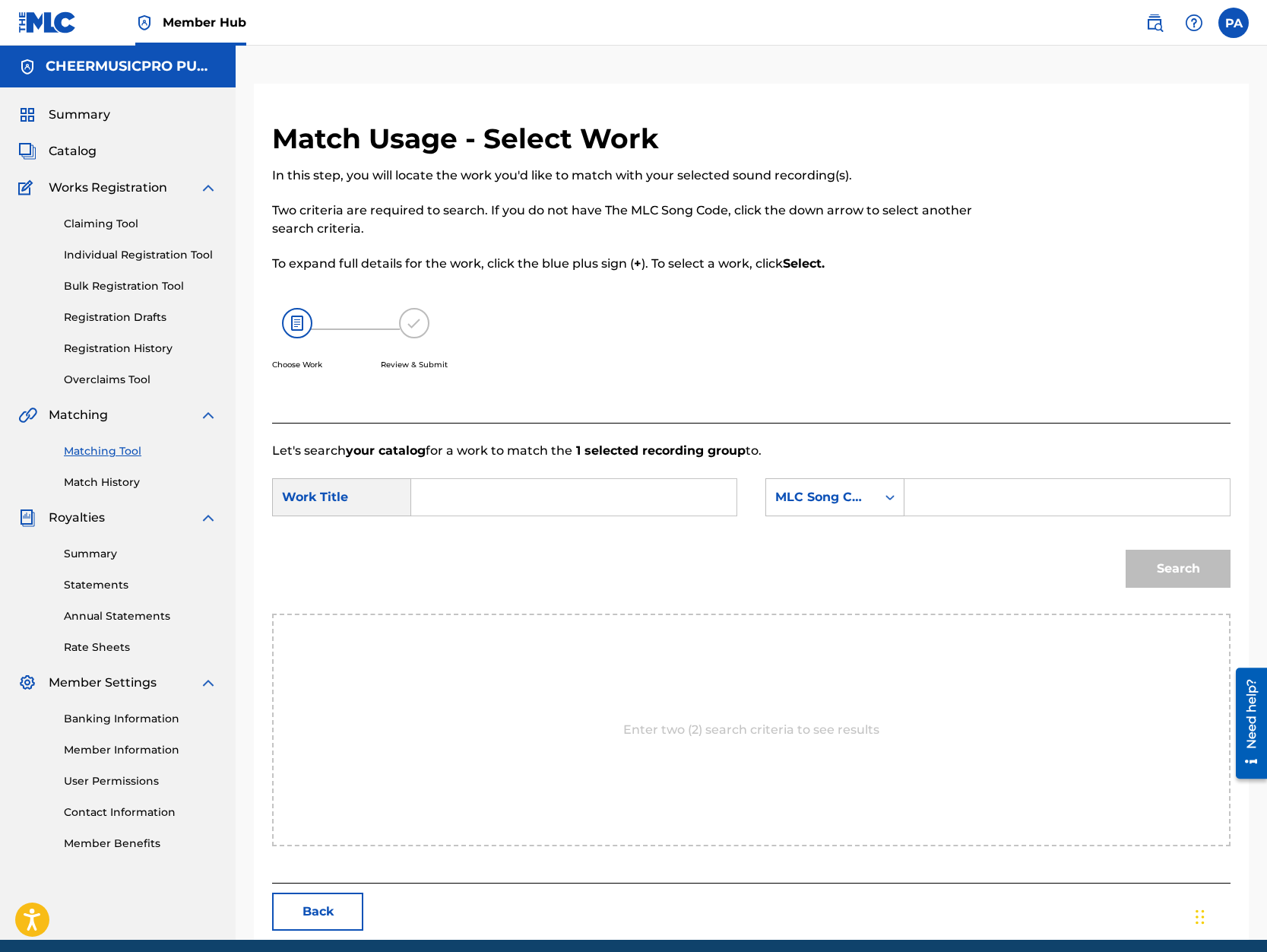
click at [481, 501] on input "Search Form" at bounding box center [574, 497] width 299 height 36
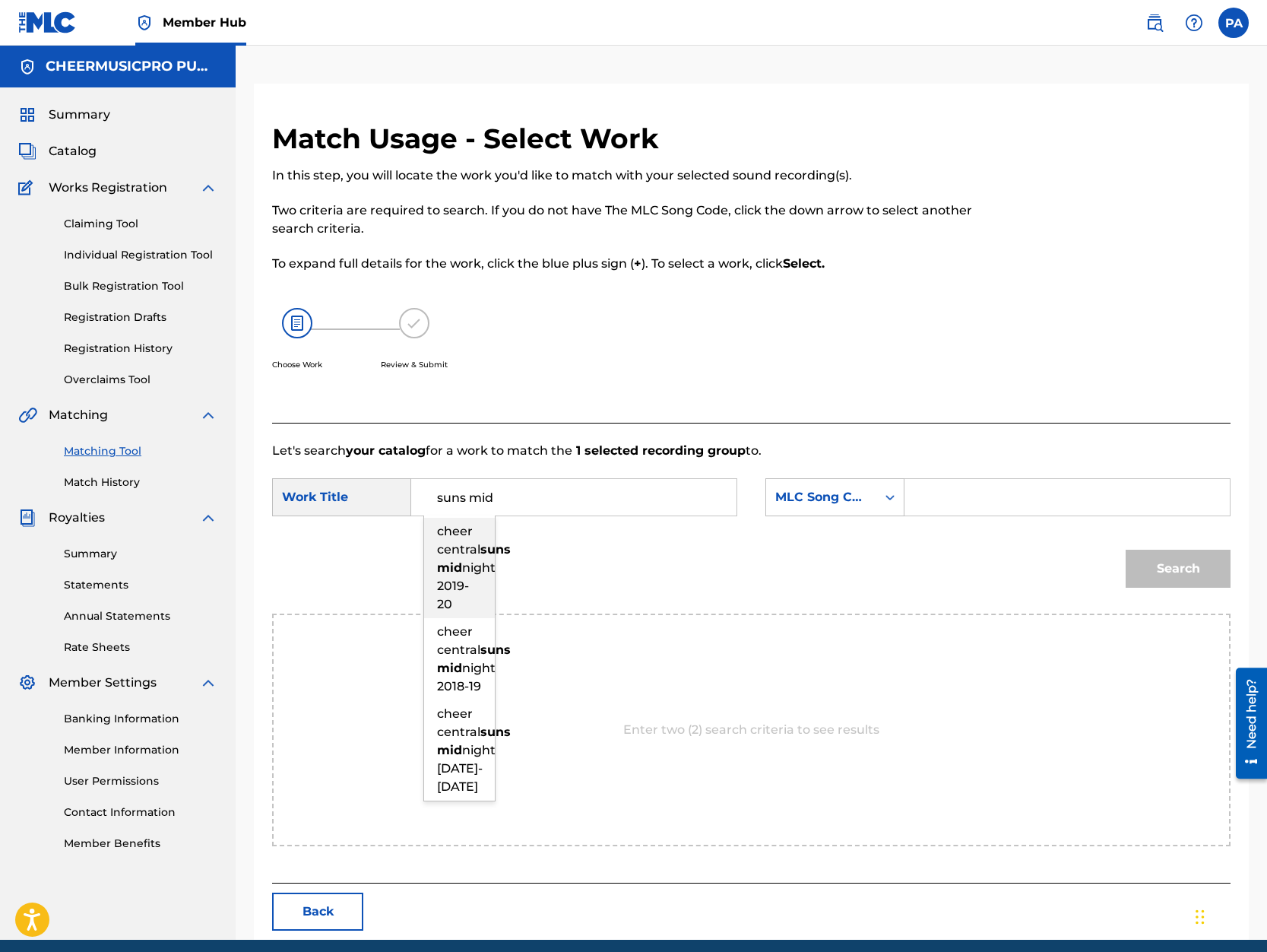
click at [480, 556] on strong "suns" at bounding box center [495, 550] width 31 height 15
type input "cheer central suns midnight 2019-20"
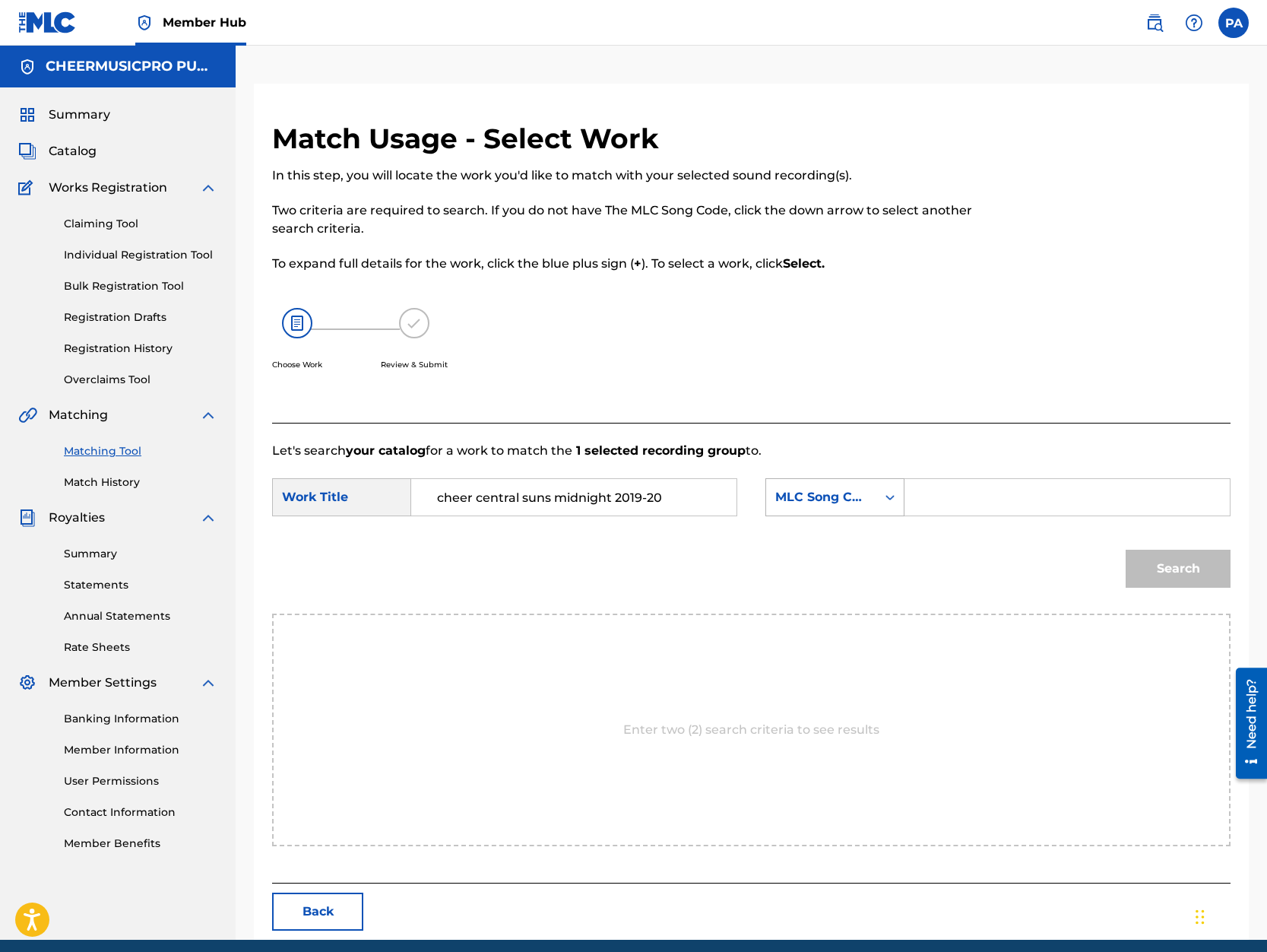
click at [848, 492] on div "MLC Song Code" at bounding box center [821, 497] width 92 height 19
click at [834, 525] on div "Writer Name" at bounding box center [835, 535] width 137 height 38
click at [960, 502] on input "Search Form" at bounding box center [1067, 497] width 299 height 36
paste input "Patrick Avard"
type input "Patrick Avard"
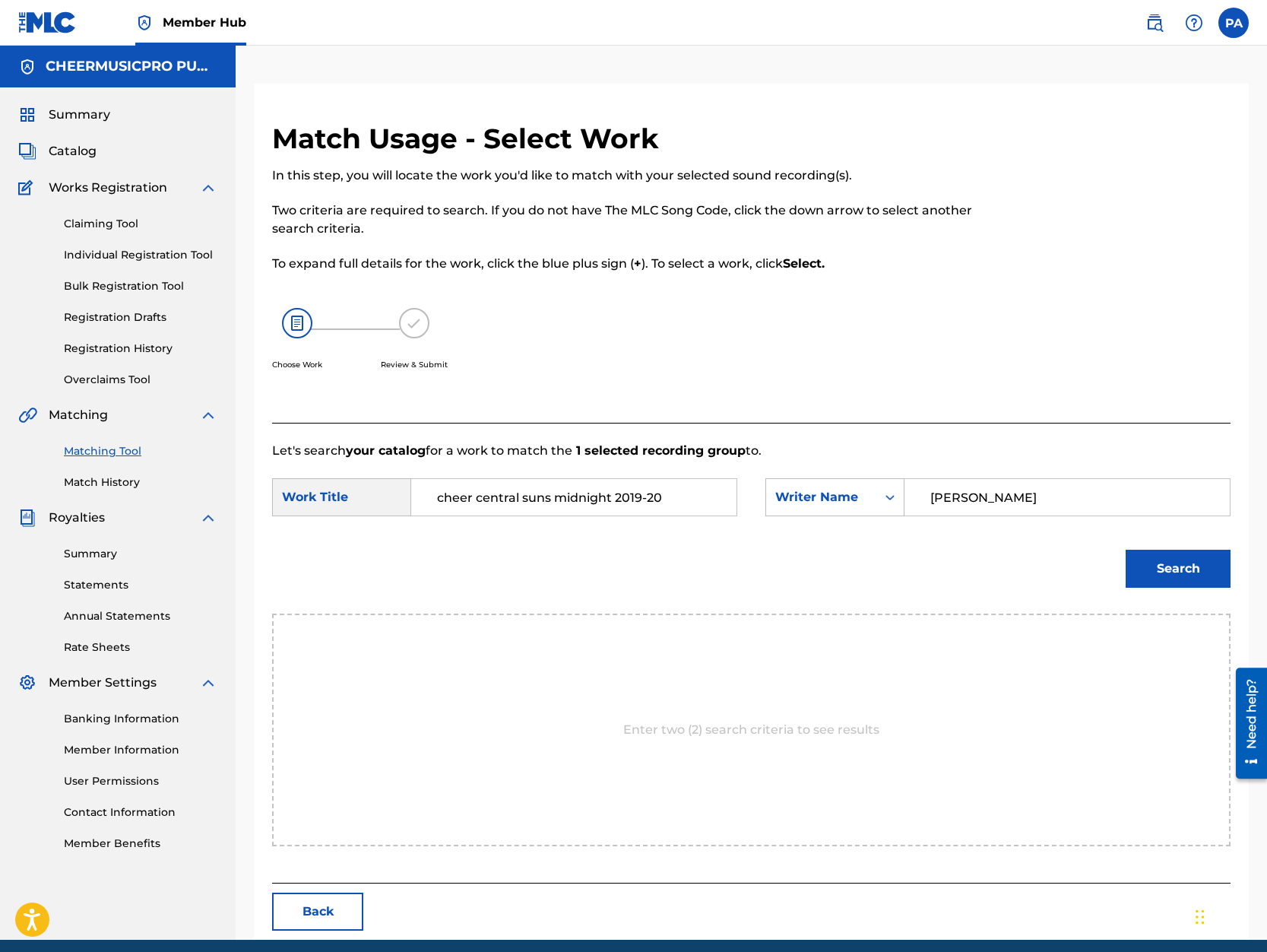
click at [1164, 591] on div "Search" at bounding box center [1174, 564] width 112 height 60
click at [1153, 569] on button "Search" at bounding box center [1178, 568] width 105 height 38
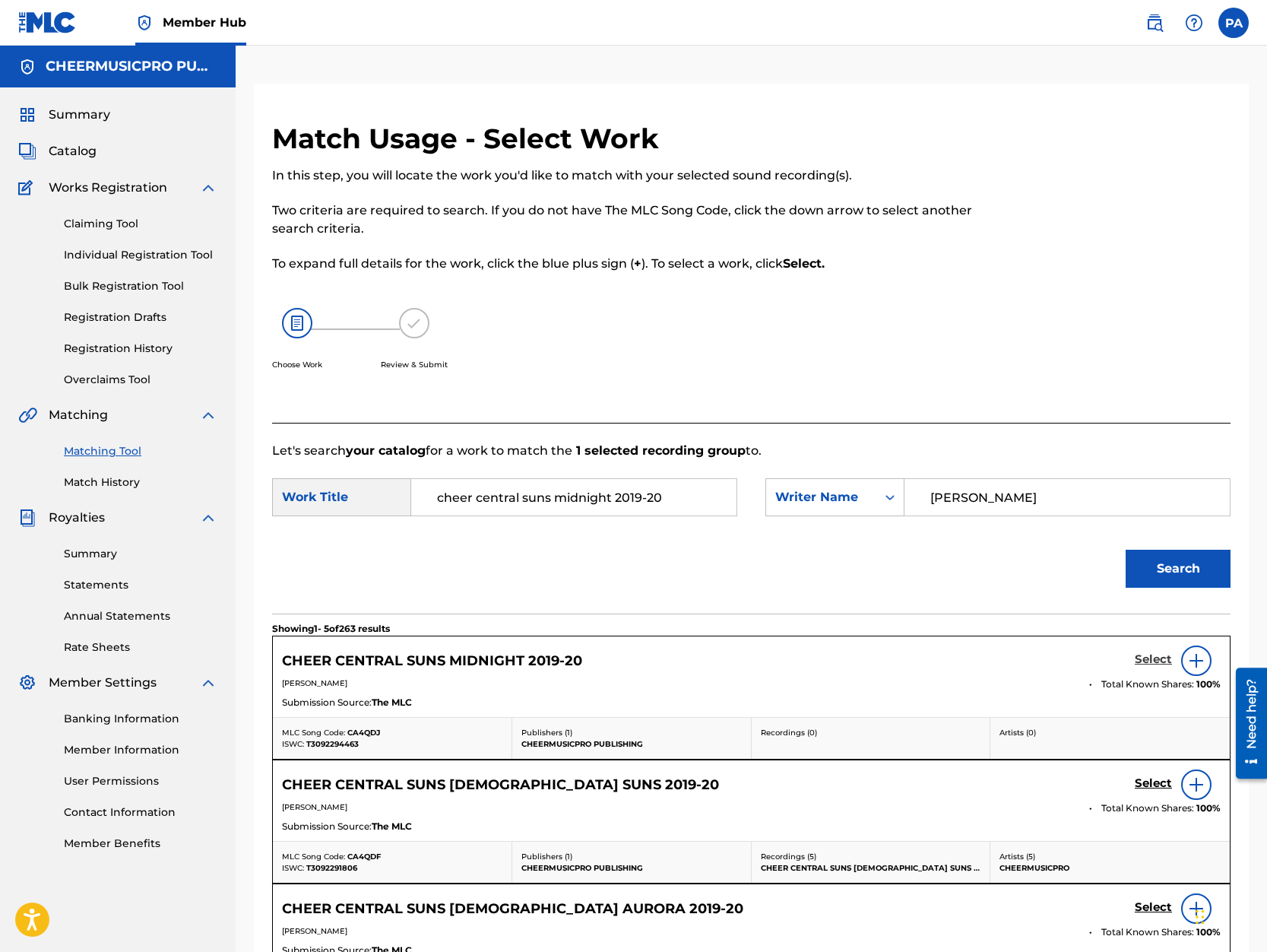
click at [1149, 655] on h5 "Select" at bounding box center [1154, 659] width 37 height 15
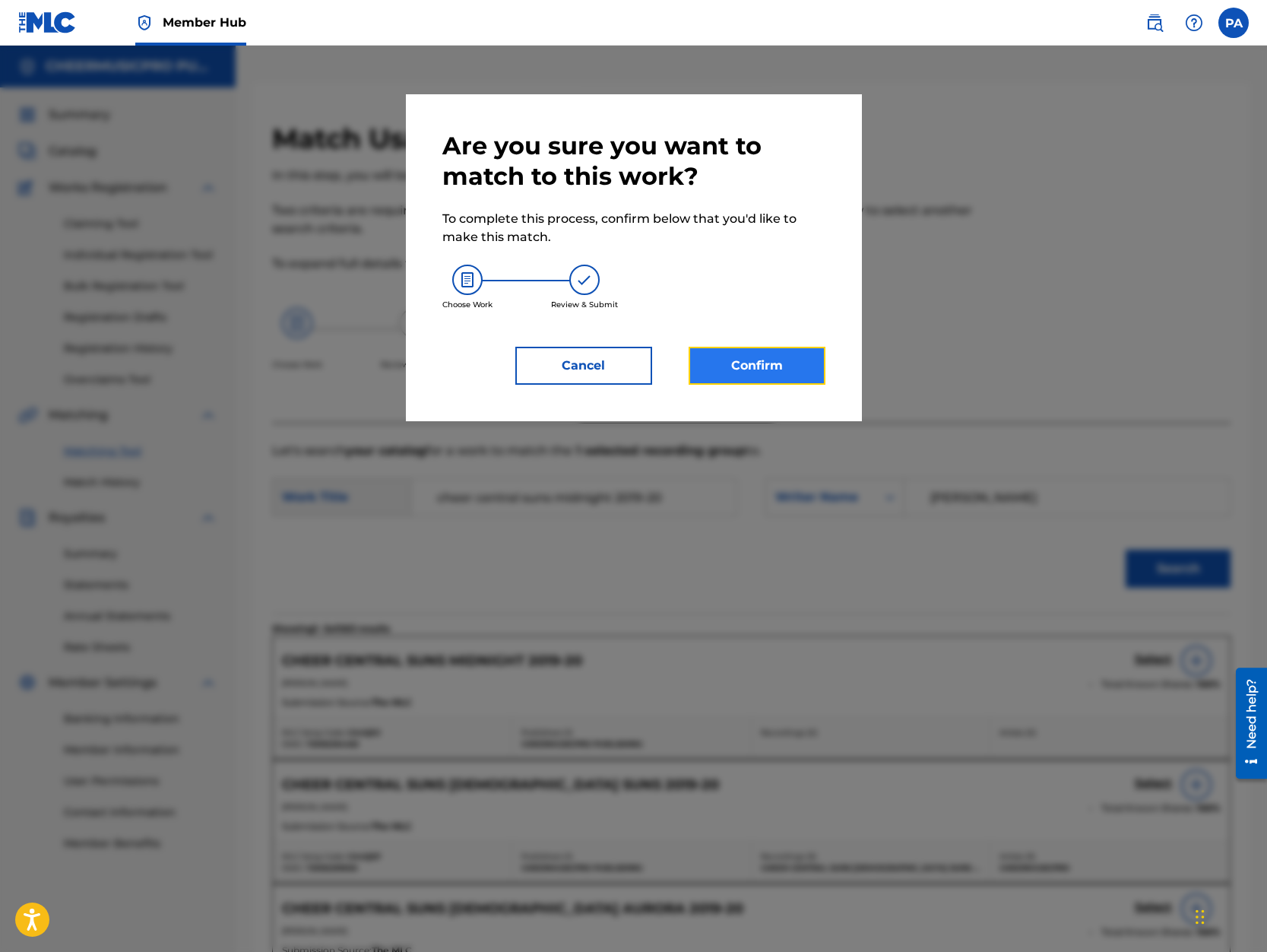
click at [769, 370] on button "Confirm" at bounding box center [756, 365] width 137 height 38
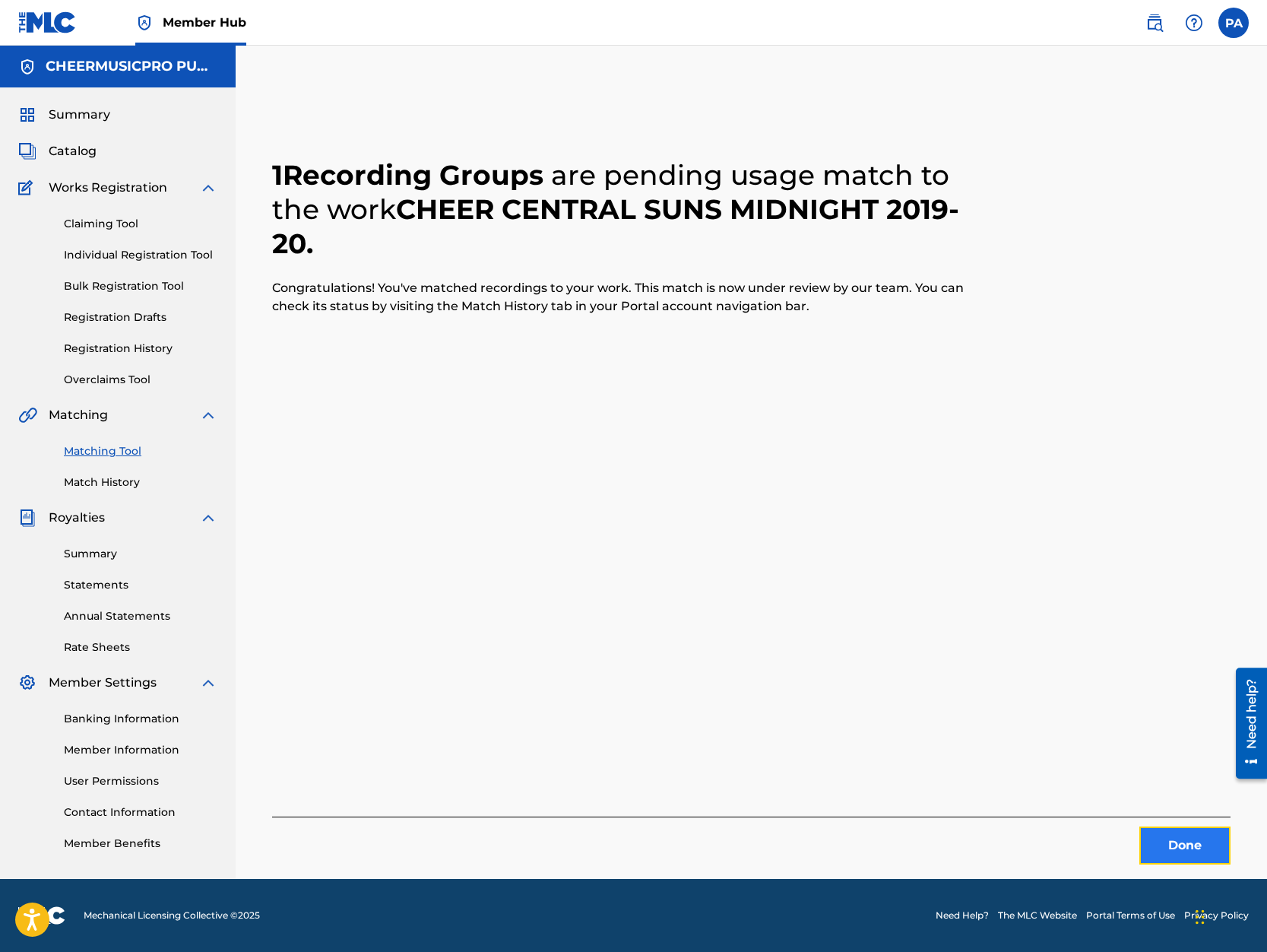
click at [1184, 840] on button "Done" at bounding box center [1185, 845] width 91 height 38
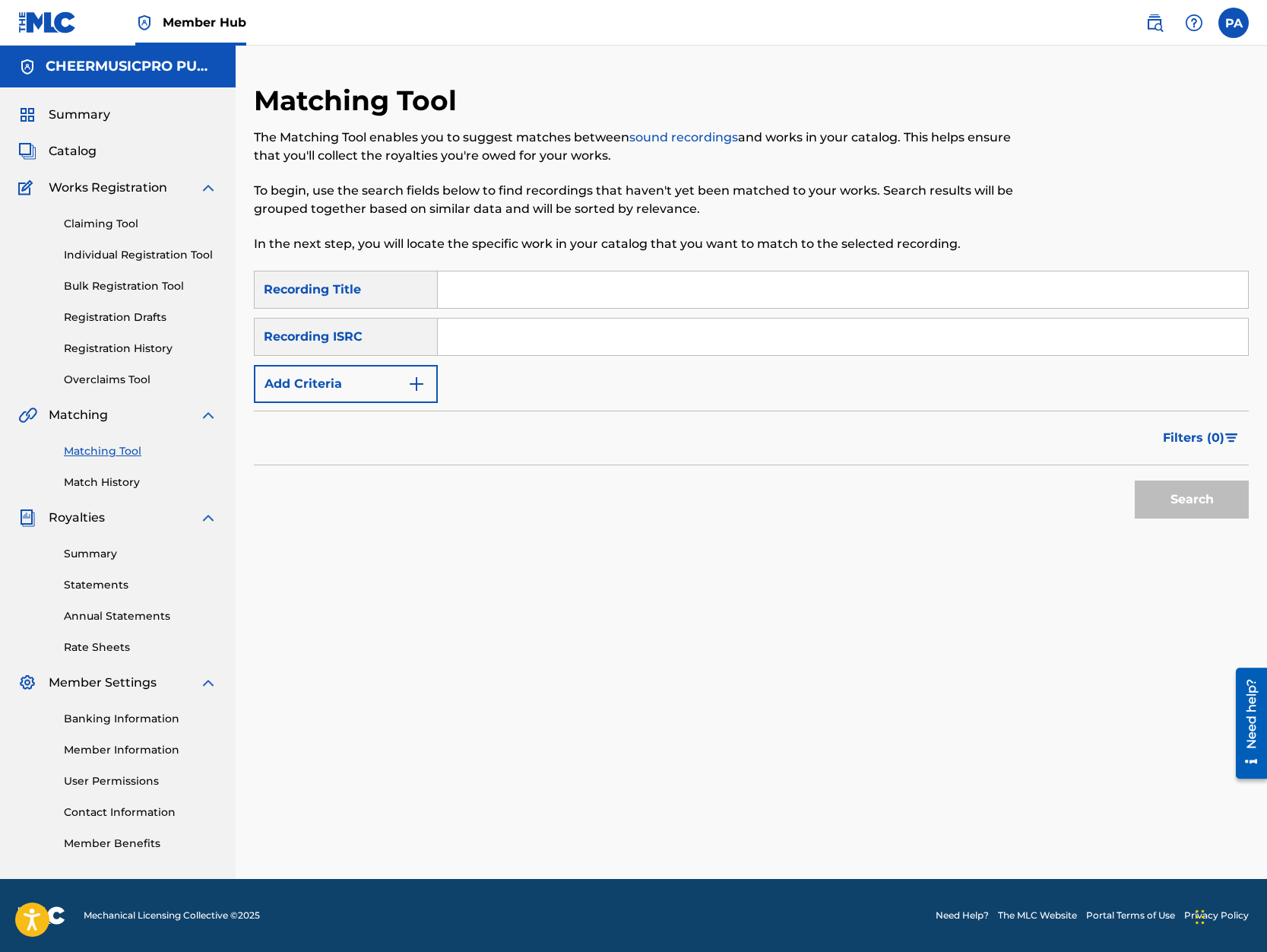
click at [471, 274] on input "Search Form" at bounding box center [842, 289] width 810 height 36
type input "royal jags 2019-20"
click at [1135, 480] on button "Search" at bounding box center [1192, 499] width 114 height 38
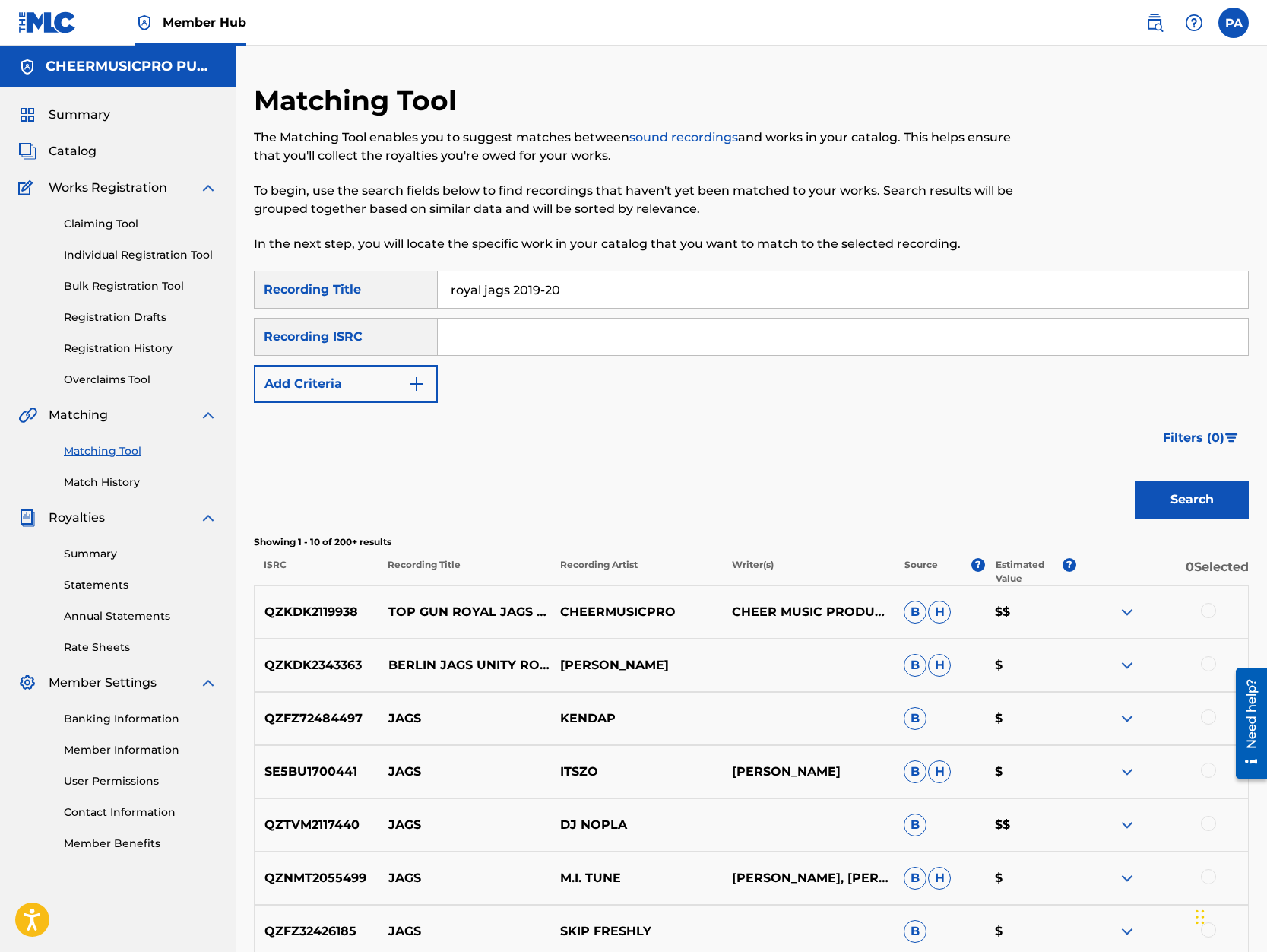
click at [1212, 613] on div at bounding box center [1208, 610] width 15 height 15
click at [1100, 829] on button "Match 1 Group" at bounding box center [1068, 828] width 168 height 38
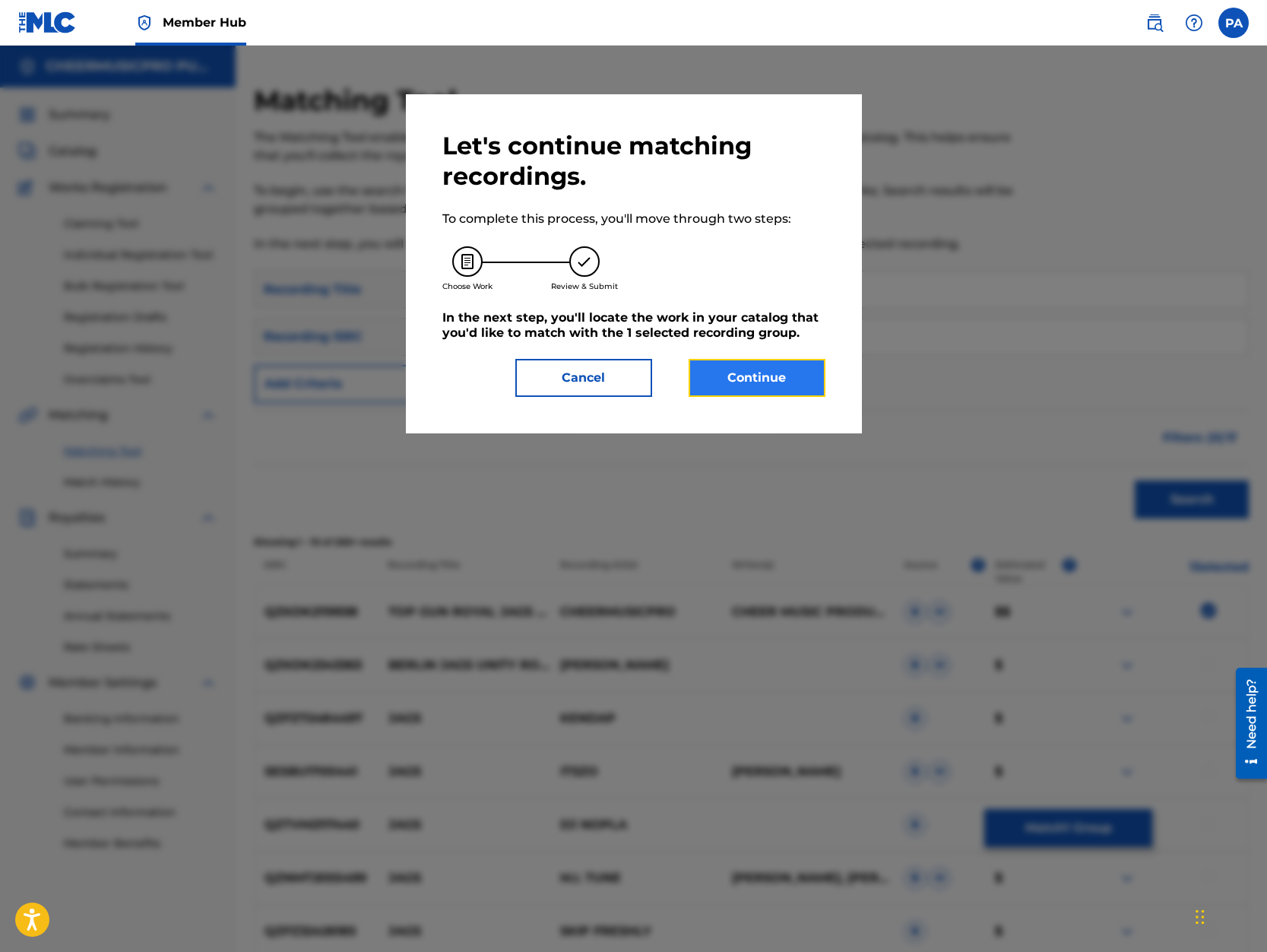
click at [738, 370] on button "Continue" at bounding box center [756, 377] width 137 height 38
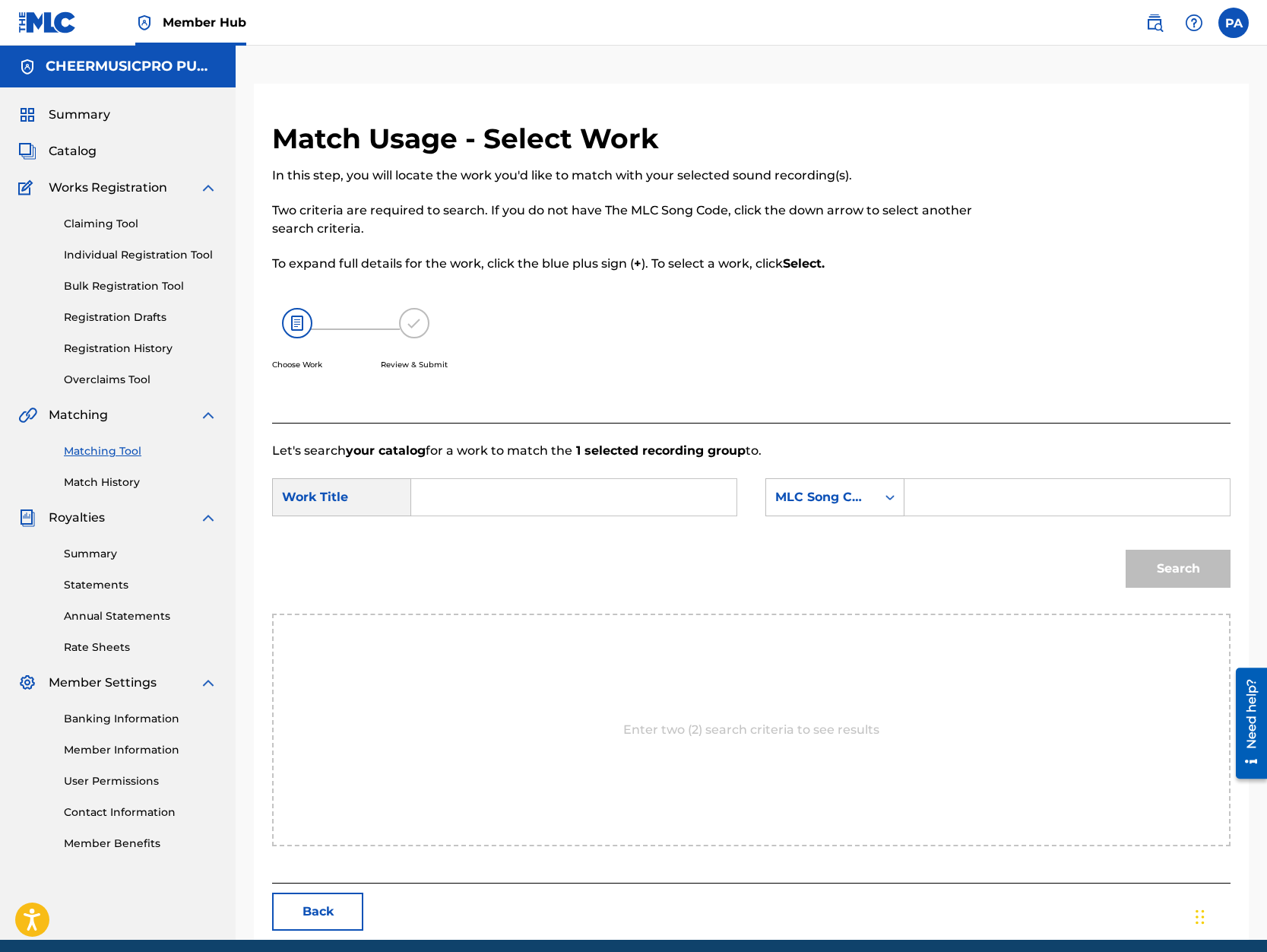
click at [438, 491] on input "Search Form" at bounding box center [574, 497] width 299 height 36
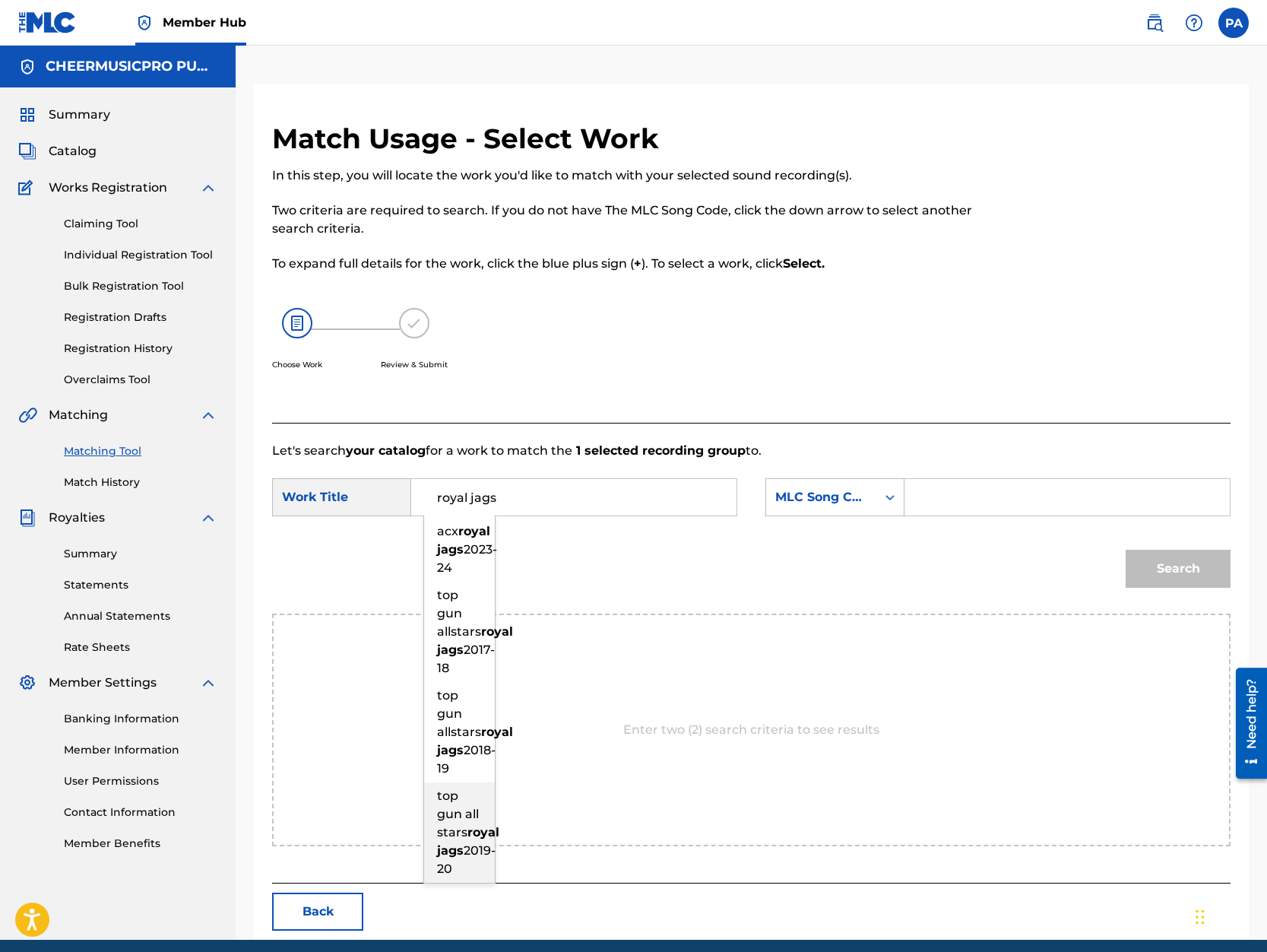
scroll to position [60, 0]
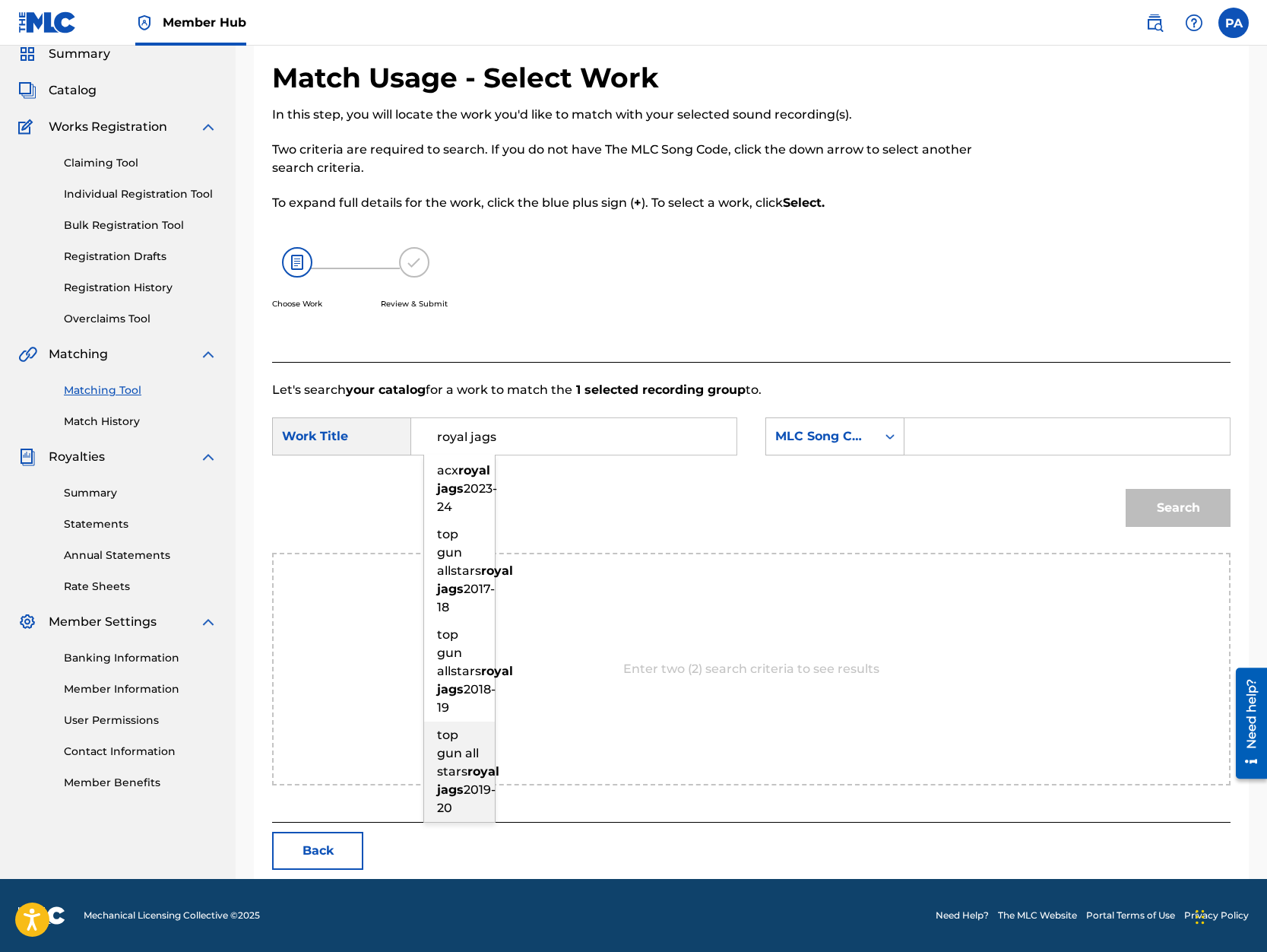
click at [467, 778] on strong "royal" at bounding box center [483, 771] width 32 height 15
type input "top gun all stars royal jags 2019-20"
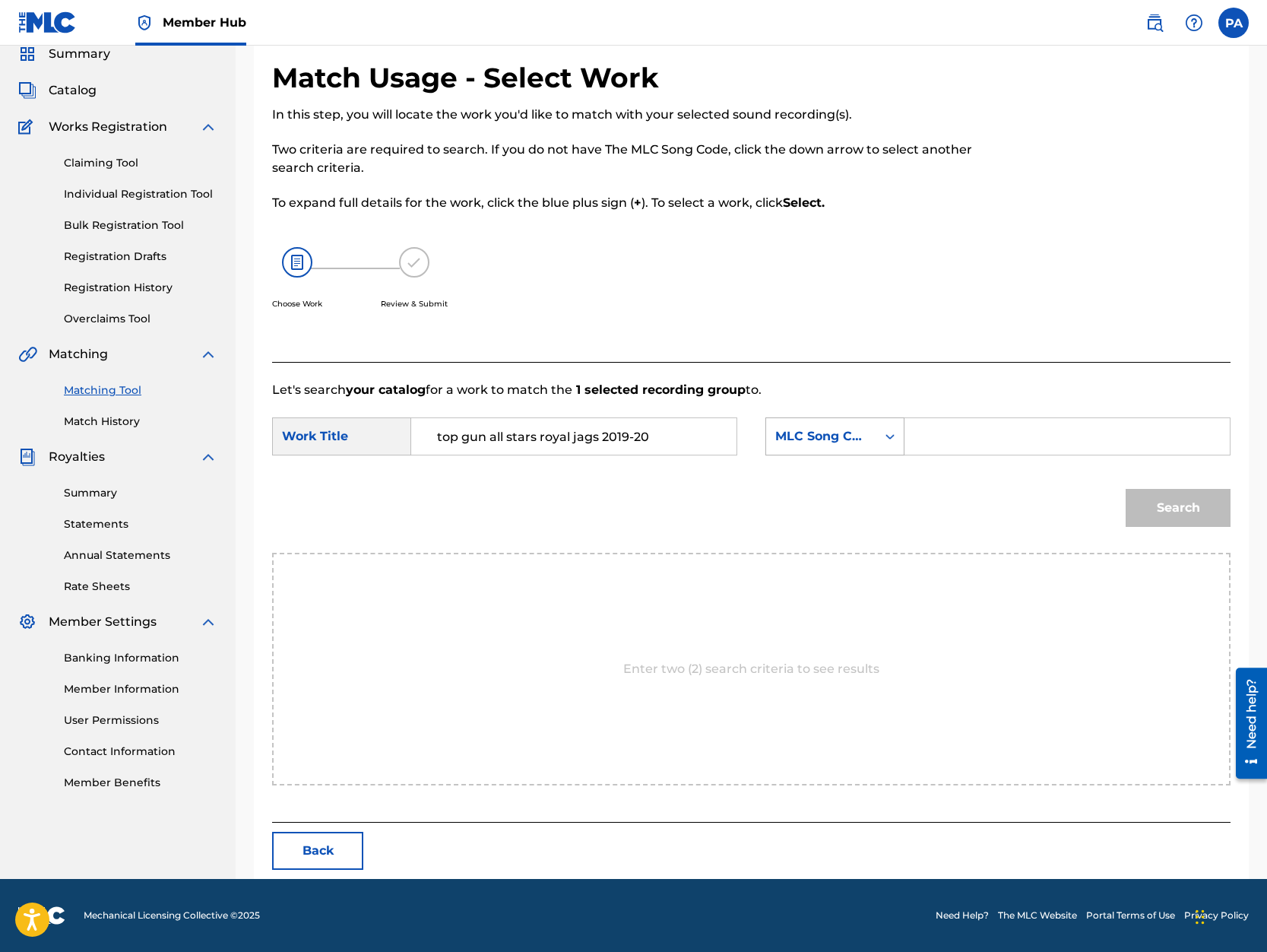
click at [848, 437] on div "MLC Song Code" at bounding box center [821, 437] width 92 height 19
click at [851, 476] on div "Writer Name" at bounding box center [835, 474] width 137 height 38
click at [967, 437] on input "Search Form" at bounding box center [1067, 436] width 299 height 36
paste input "Patrick Avard"
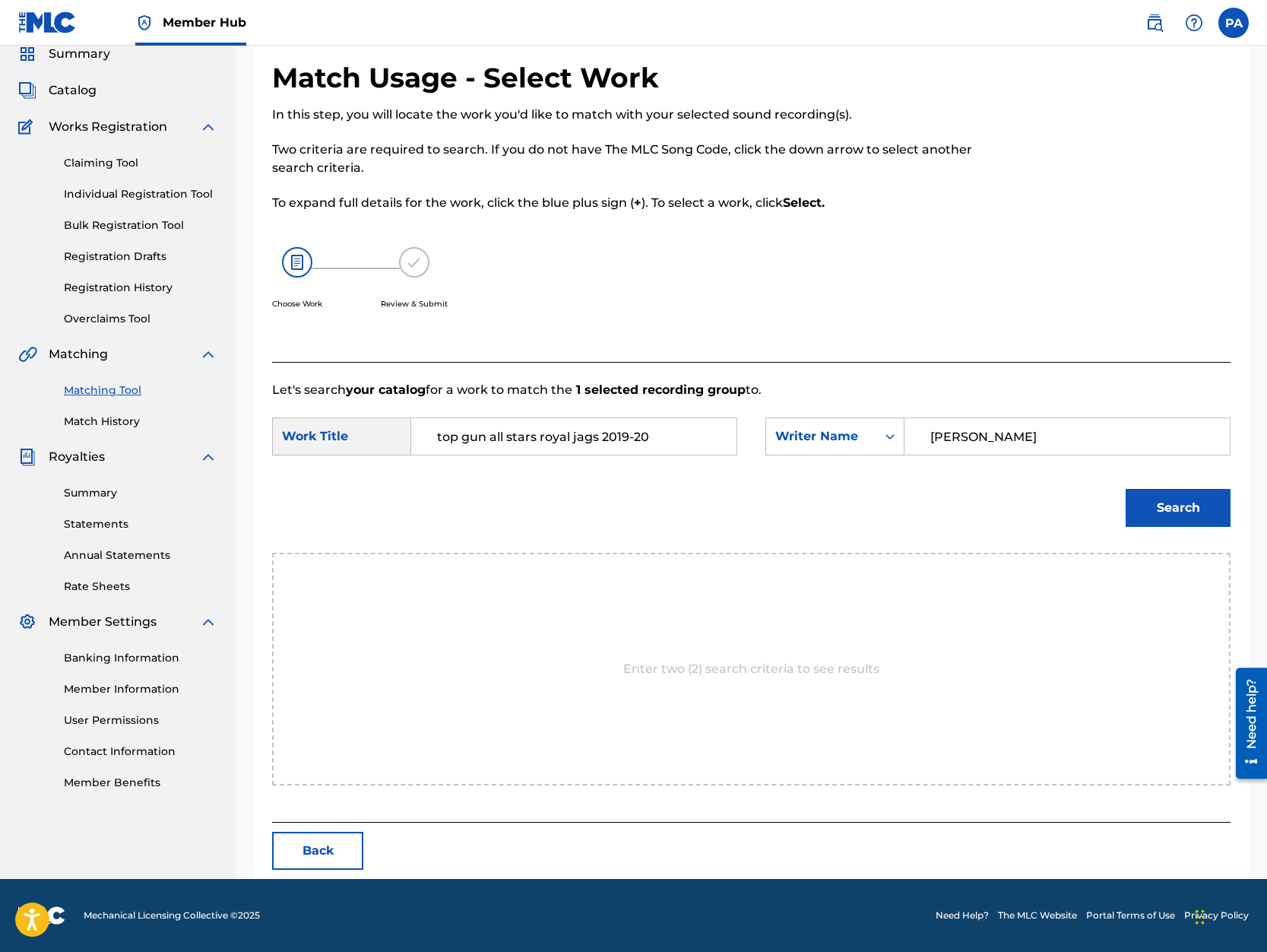
type input "Patrick Avard"
click at [1165, 530] on div "Search" at bounding box center [1174, 503] width 112 height 60
click at [1166, 510] on button "Search" at bounding box center [1178, 507] width 105 height 38
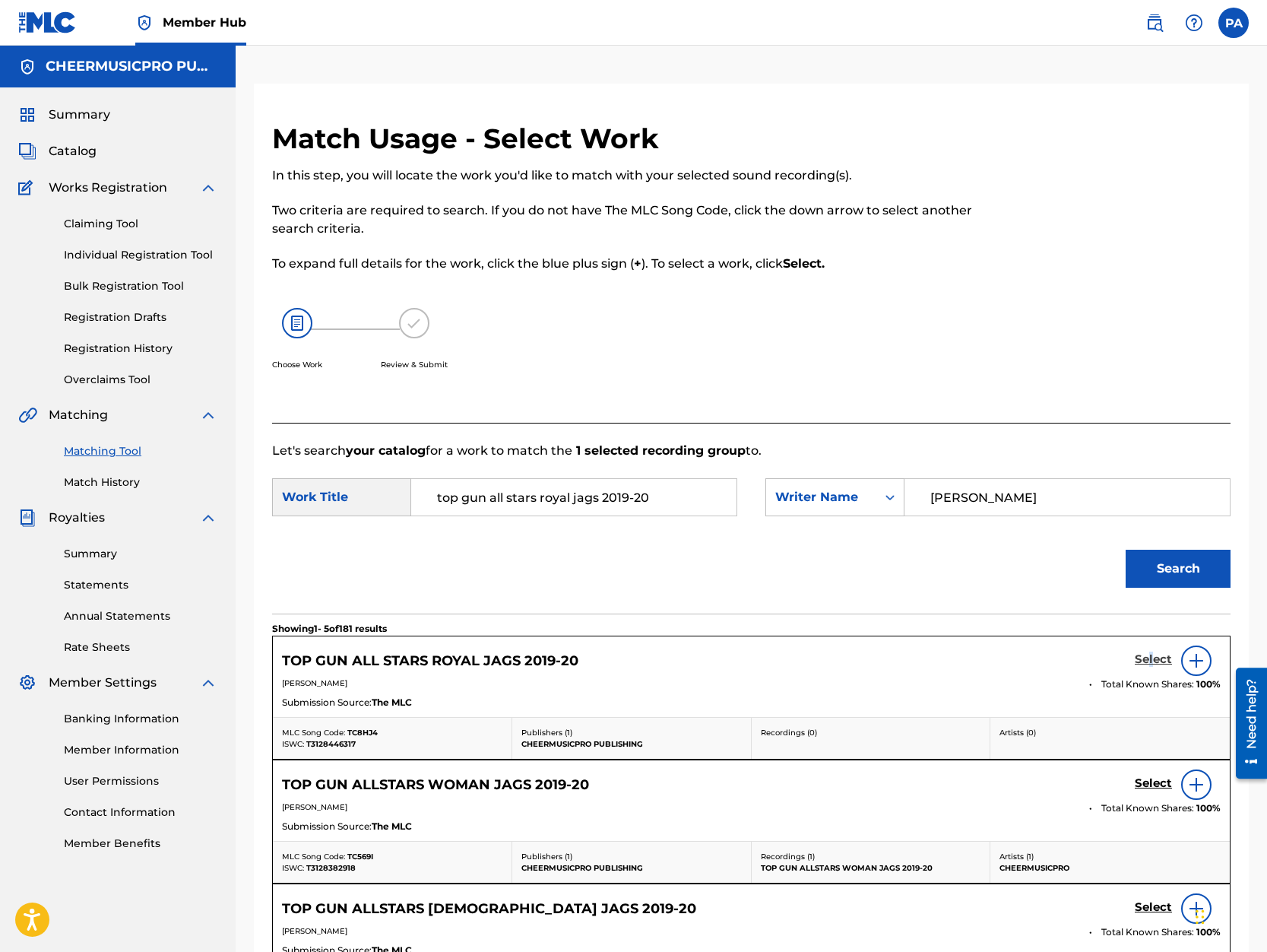
click at [1152, 660] on h5 "Select" at bounding box center [1154, 659] width 37 height 15
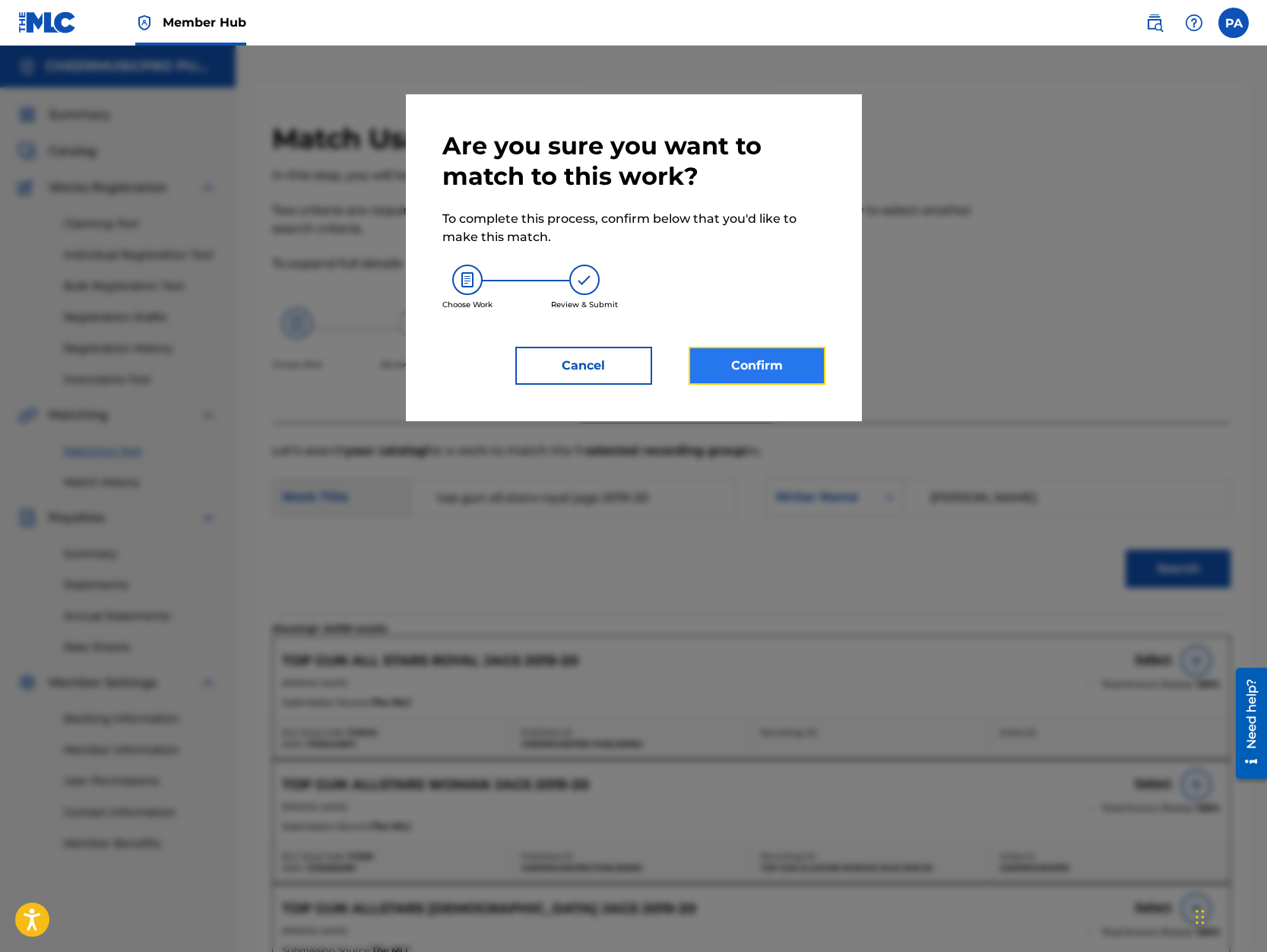
click at [763, 367] on button "Confirm" at bounding box center [756, 365] width 137 height 38
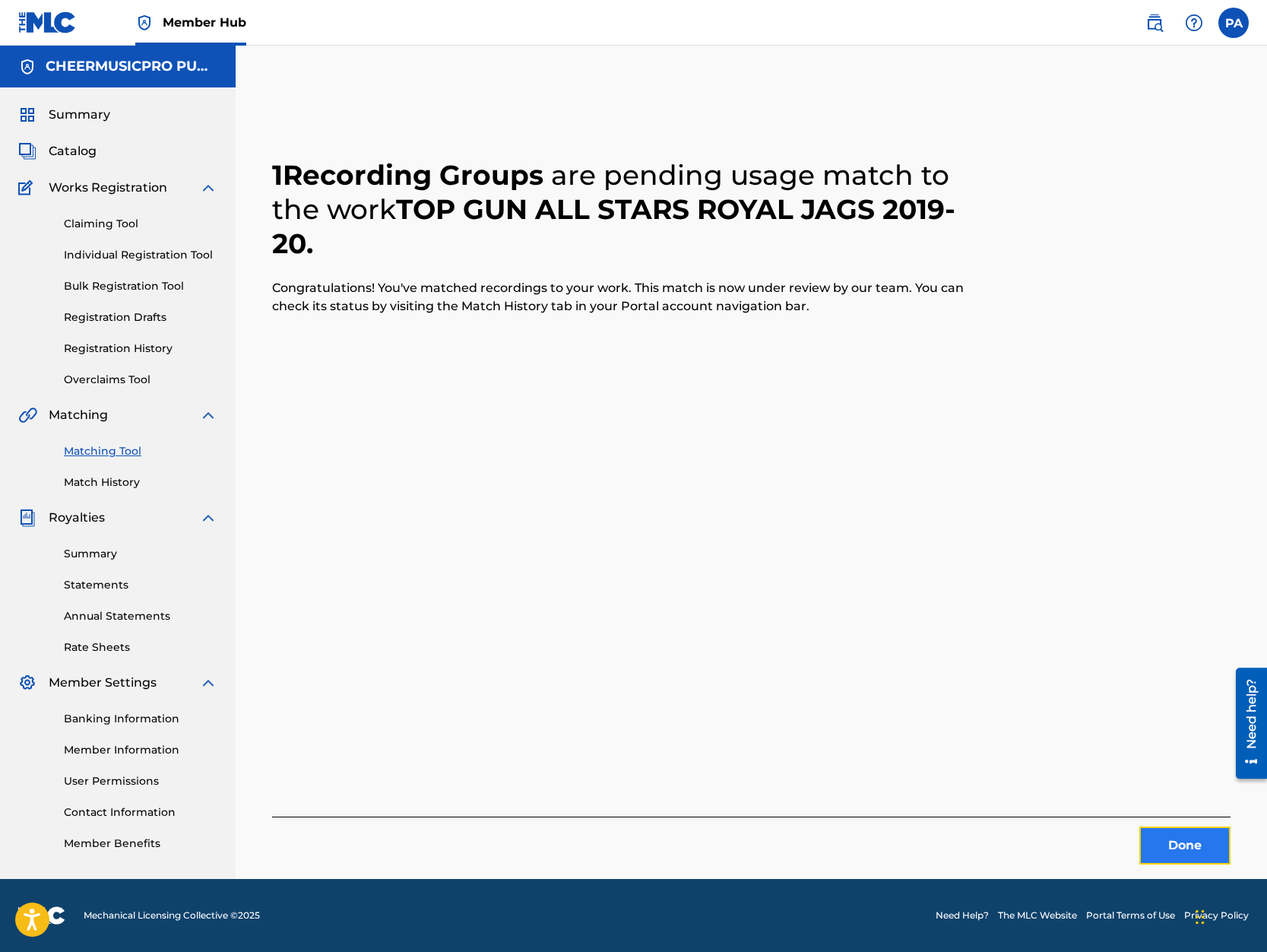
click at [1195, 852] on button "Done" at bounding box center [1185, 845] width 91 height 38
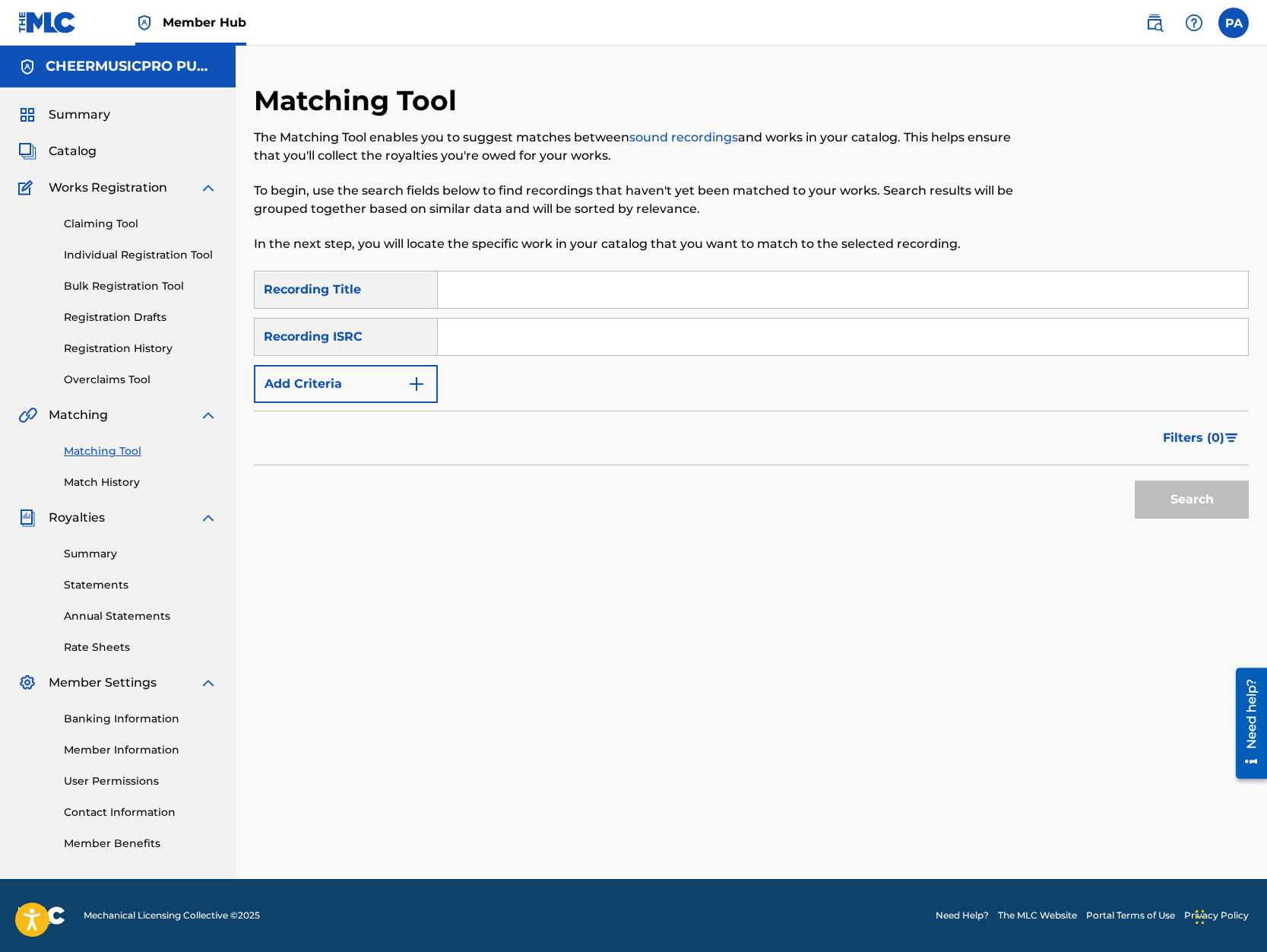
click at [518, 264] on div "Matching Tool The Matching Tool enables you to suggest matches between sound re…" at bounding box center [636, 176] width 766 height 187
click at [513, 275] on input "Search Form" at bounding box center [842, 289] width 810 height 36
type input "blacklight 2019-20"
click at [1135, 480] on button "Search" at bounding box center [1192, 499] width 114 height 38
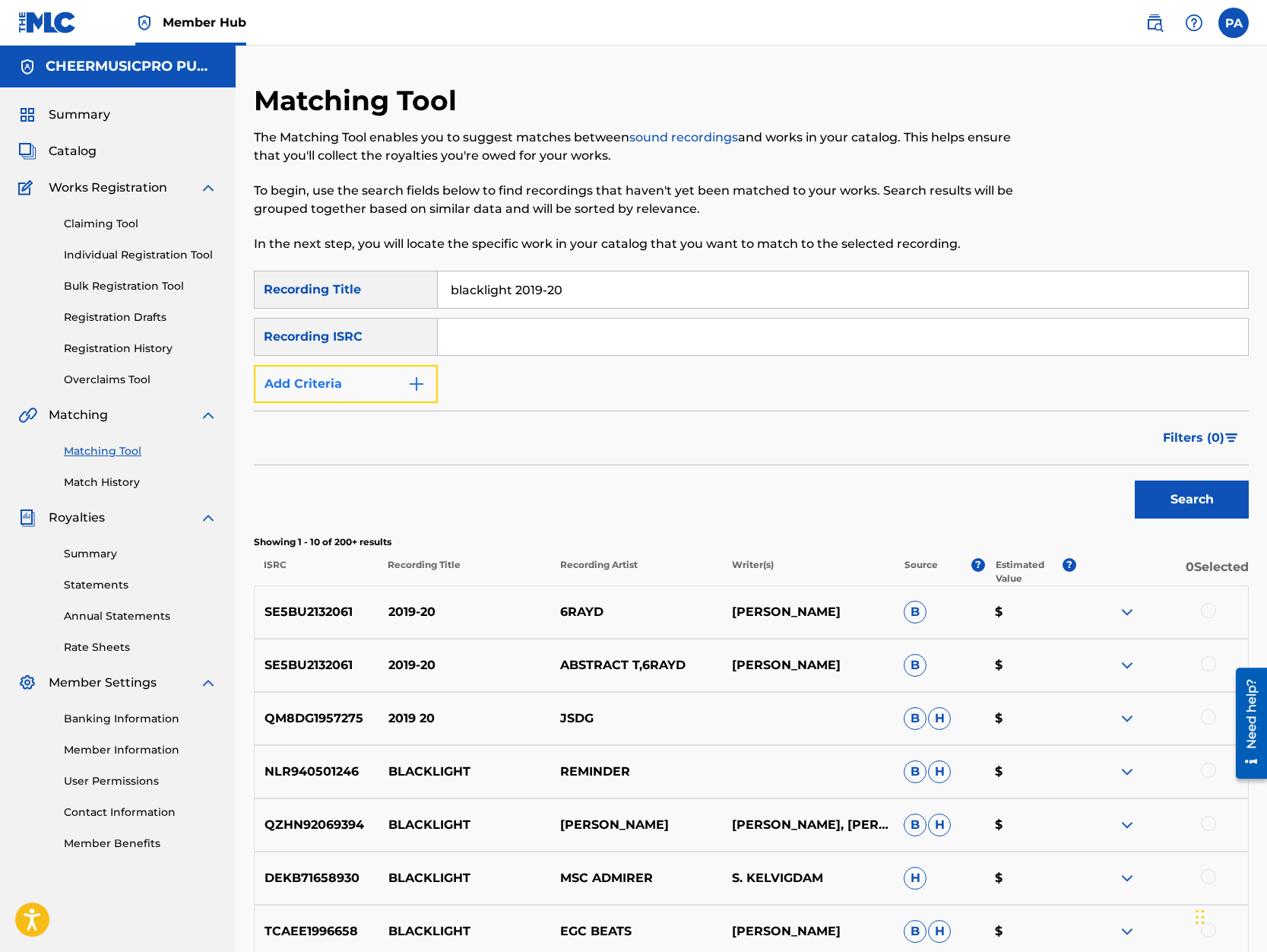
click at [352, 386] on button "Add Criteria" at bounding box center [346, 384] width 184 height 38
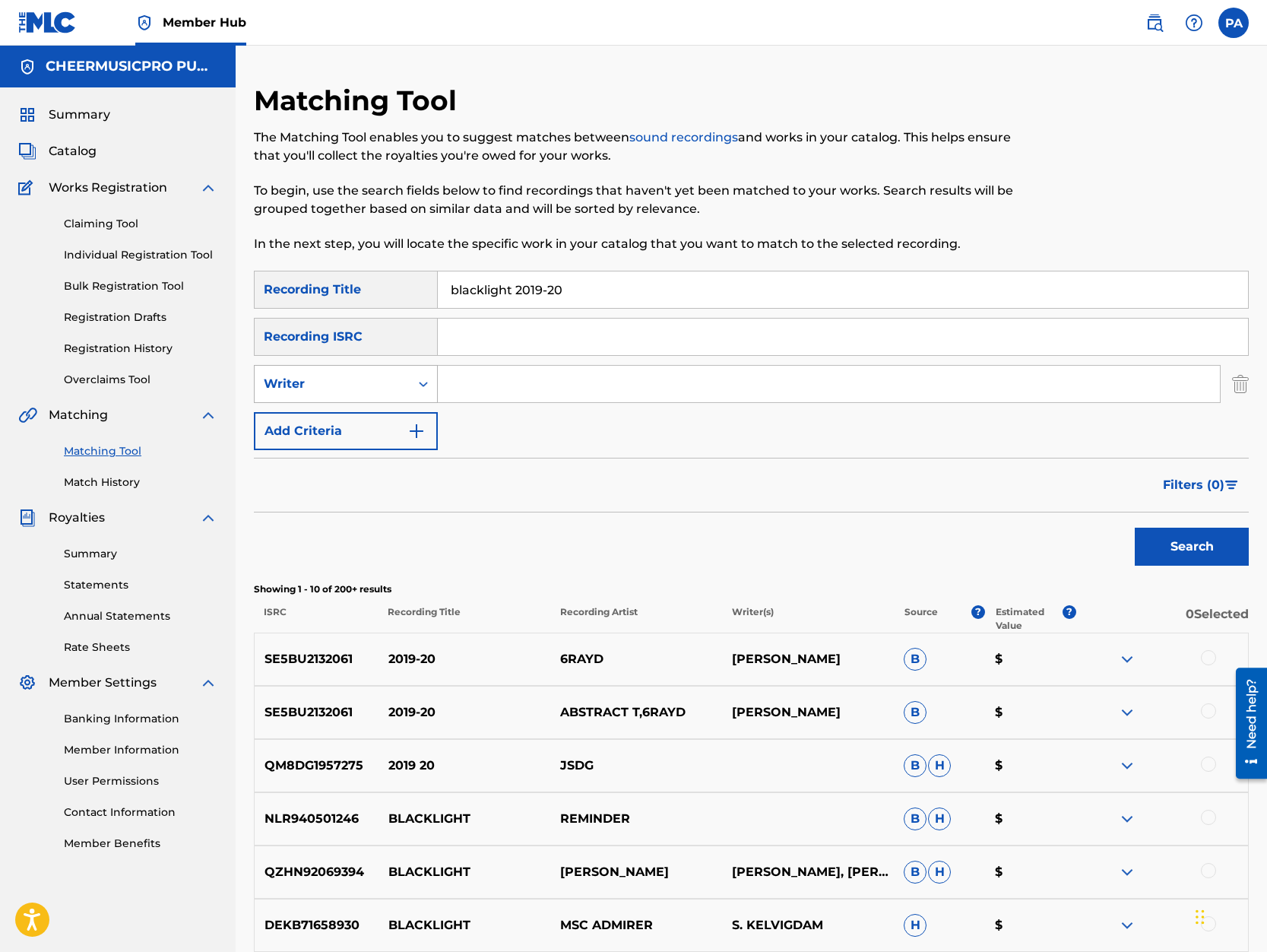
click at [341, 379] on div "Writer" at bounding box center [332, 384] width 137 height 19
click at [335, 420] on div "Recording Artist" at bounding box center [346, 422] width 182 height 38
click at [478, 394] on input "Search Form" at bounding box center [829, 384] width 782 height 36
type input "cheermusicpro"
click at [1187, 555] on button "Search" at bounding box center [1192, 546] width 114 height 38
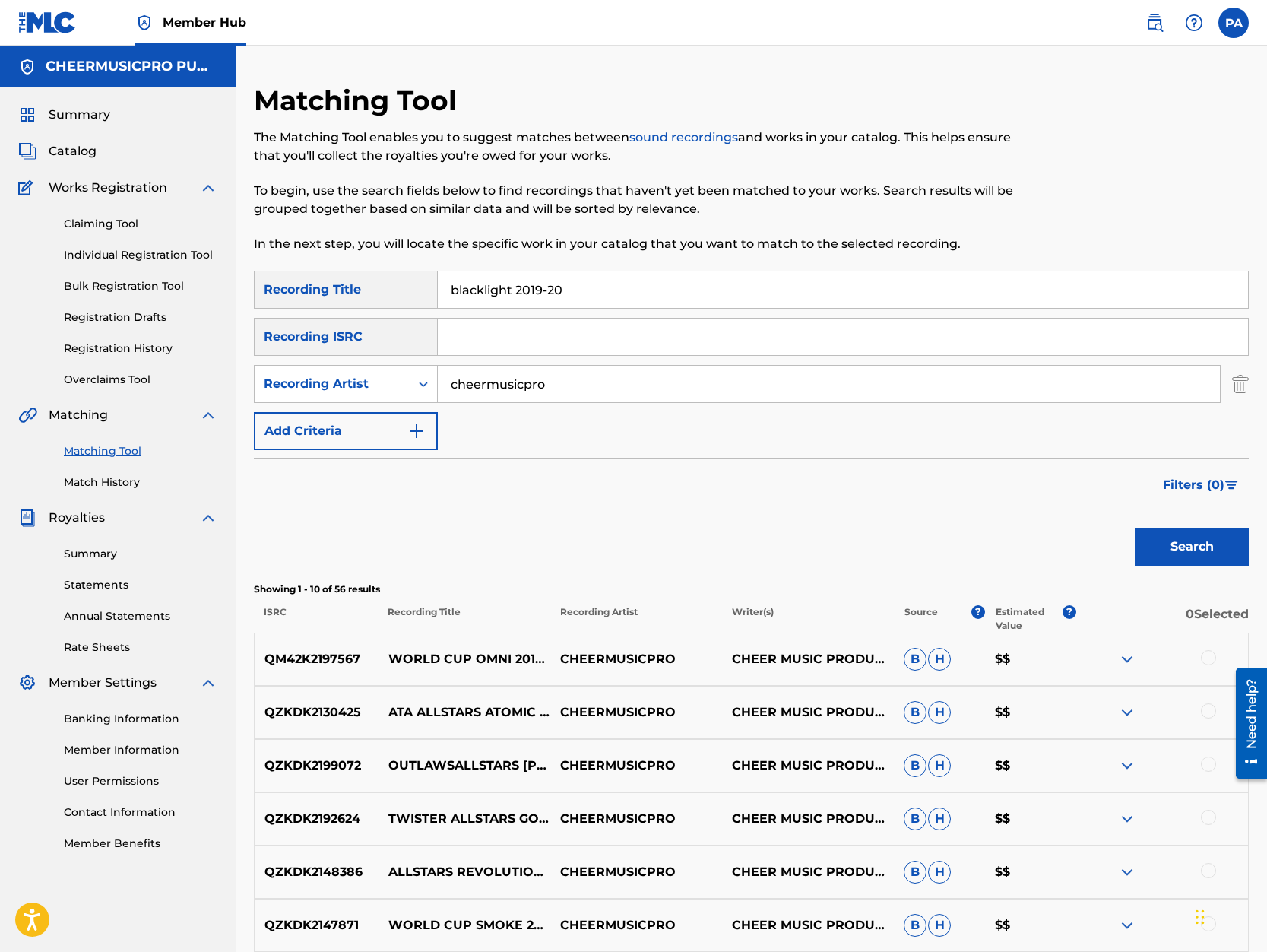
drag, startPoint x: 516, startPoint y: 289, endPoint x: 320, endPoint y: 295, distance: 196.1
click at [438, 295] on input "blacklight 2019-20" at bounding box center [842, 289] width 810 height 36
type input "stingray electric 2019-20"
click at [1135, 528] on button "Search" at bounding box center [1192, 546] width 114 height 38
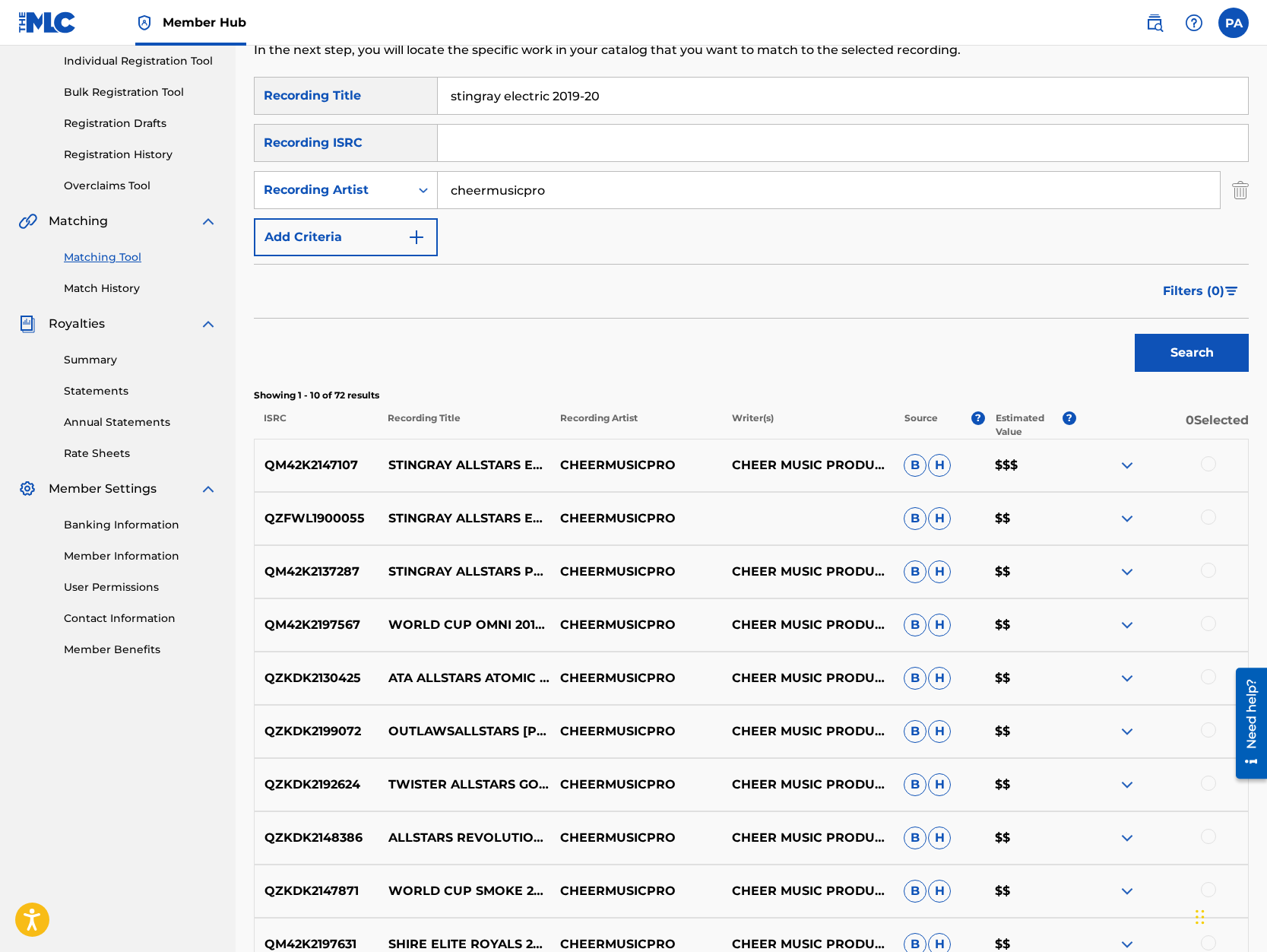
click at [1207, 467] on div at bounding box center [1208, 463] width 15 height 15
click at [1209, 521] on div at bounding box center [1208, 516] width 15 height 15
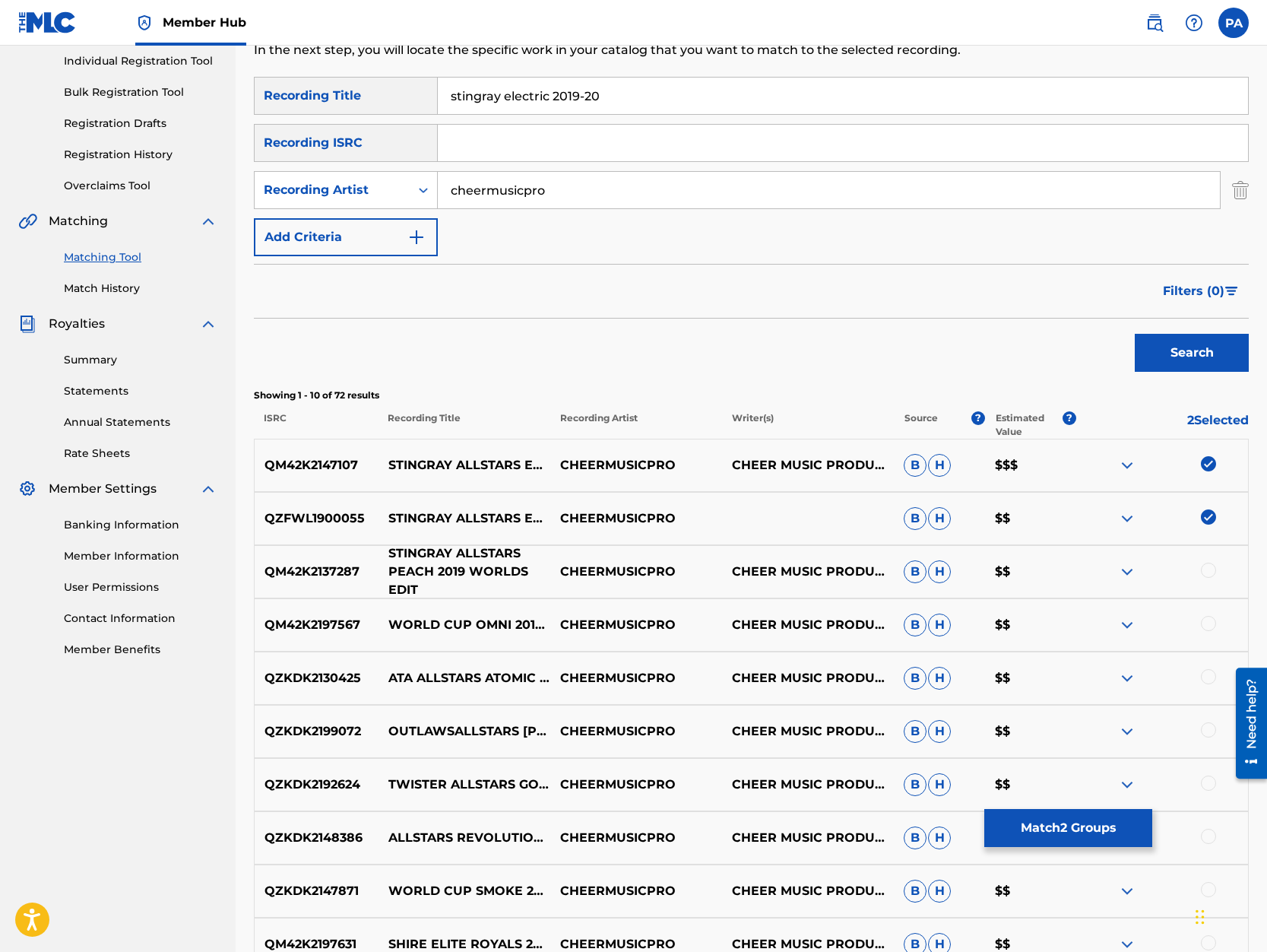
scroll to position [323, 0]
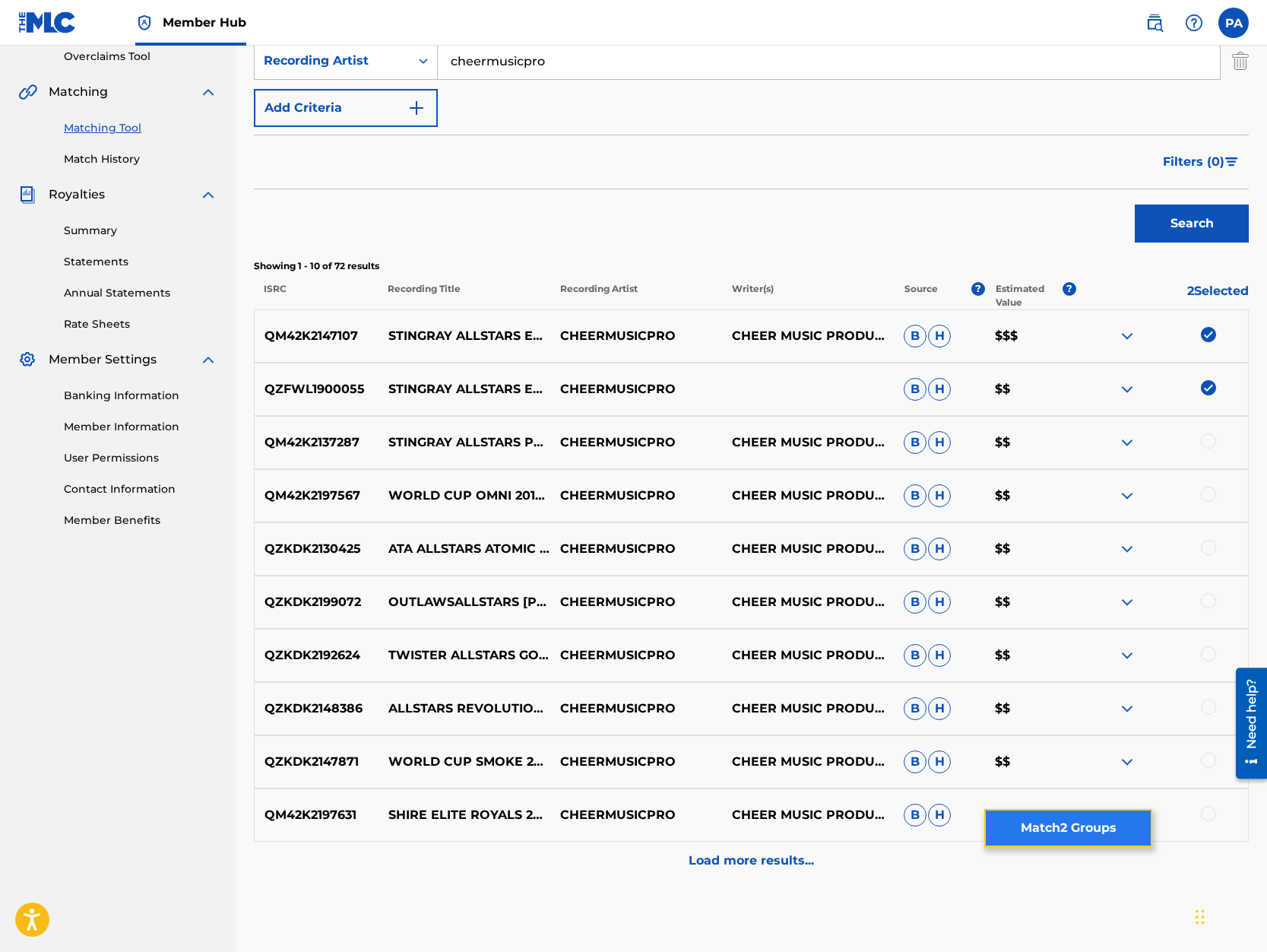
click at [1045, 823] on button "Match 2 Groups" at bounding box center [1068, 828] width 168 height 38
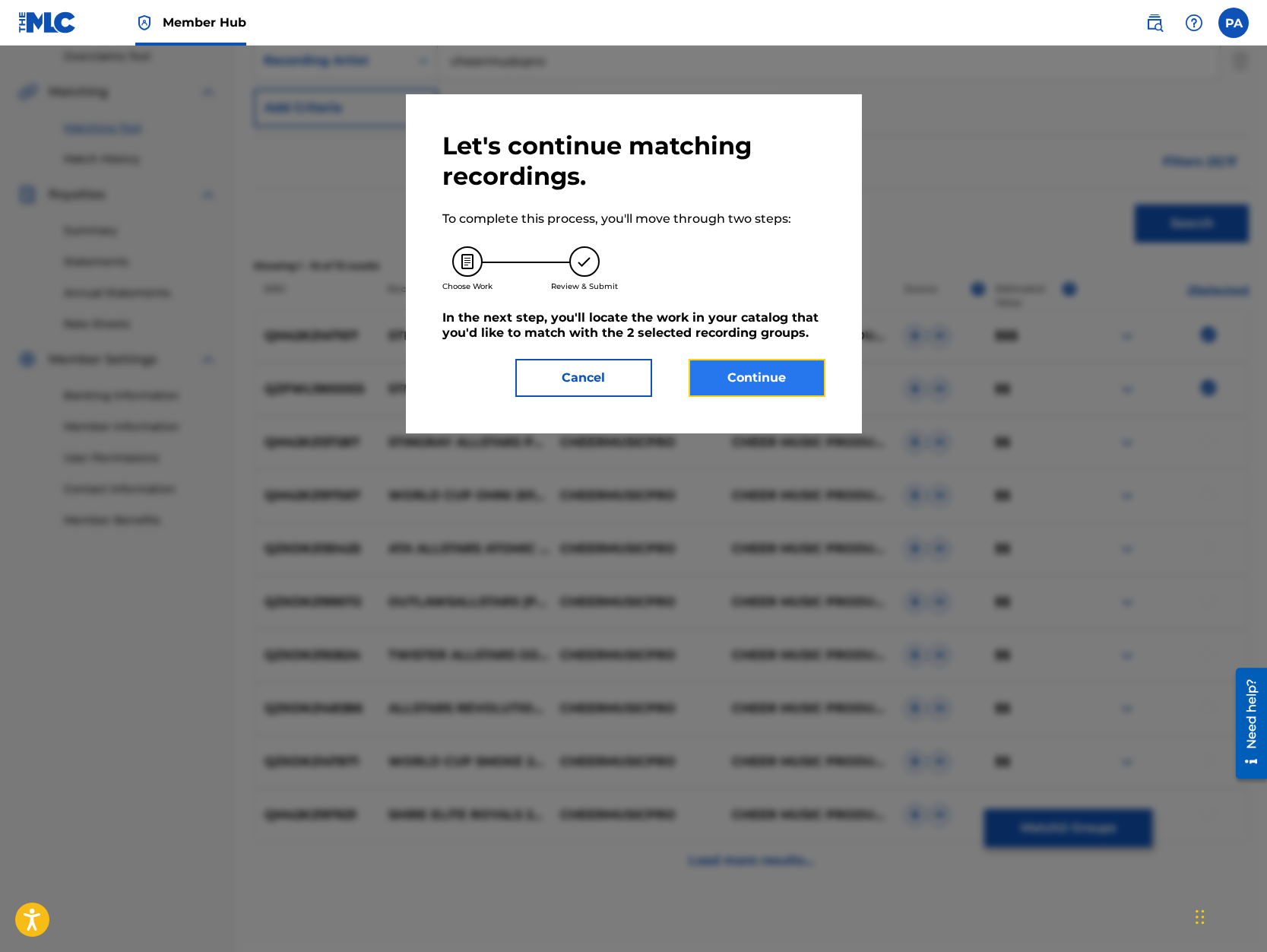
click at [757, 382] on button "Continue" at bounding box center [756, 377] width 137 height 38
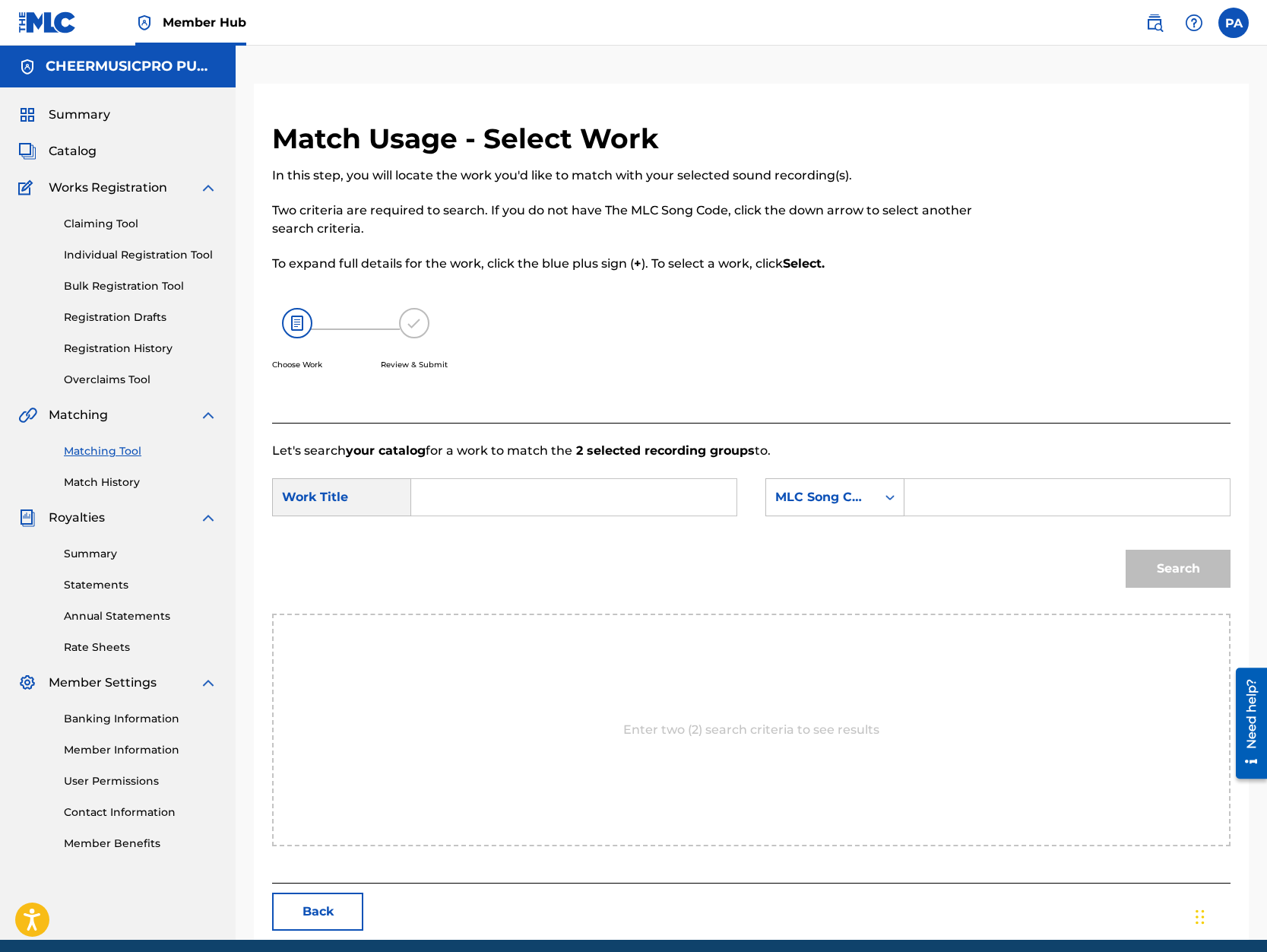
click at [482, 502] on input "Search Form" at bounding box center [574, 497] width 299 height 36
click at [448, 555] on span "stingray allstars" at bounding box center [463, 540] width 50 height 33
type input "stingray allstars electric"
click at [838, 493] on div "MLC Song Code" at bounding box center [821, 497] width 92 height 19
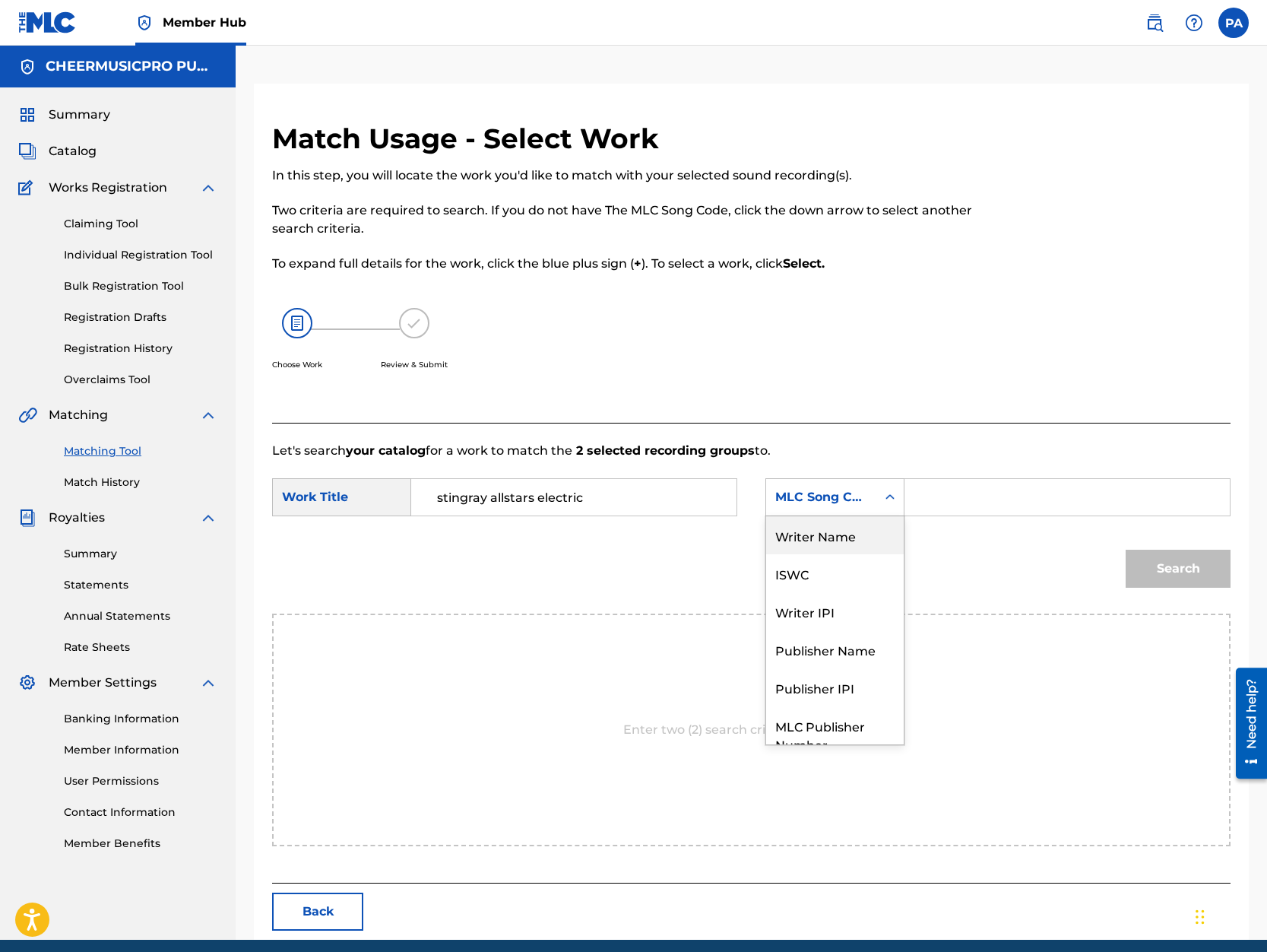
click at [822, 541] on div "Writer Name" at bounding box center [835, 535] width 137 height 38
click at [957, 501] on input "Search Form" at bounding box center [1067, 497] width 299 height 36
paste input "Patrick Avard"
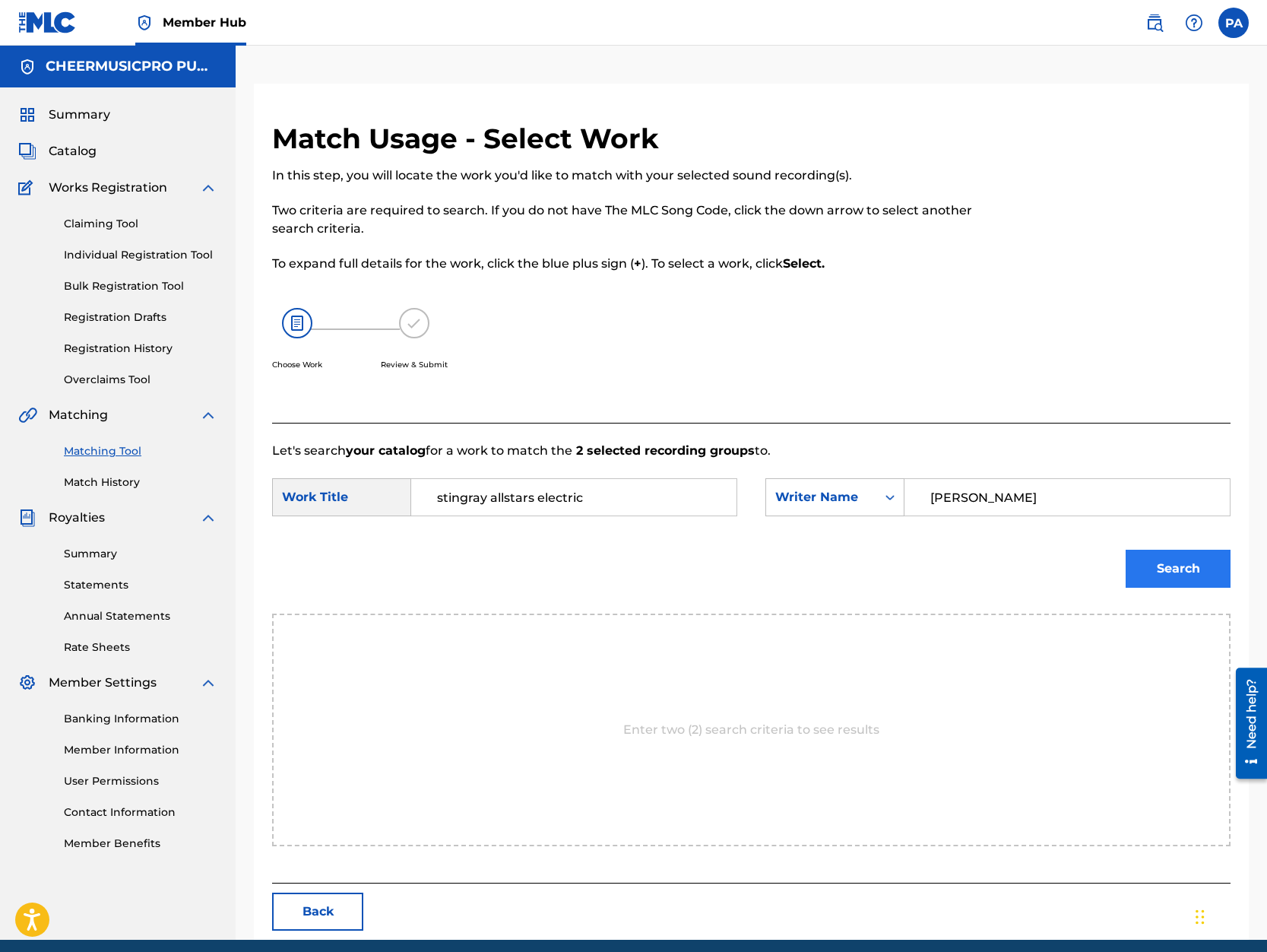
type input "Patrick Avard"
drag, startPoint x: 1170, startPoint y: 586, endPoint x: 1166, endPoint y: 567, distance: 19.4
click at [1169, 585] on button "Search" at bounding box center [1178, 568] width 105 height 38
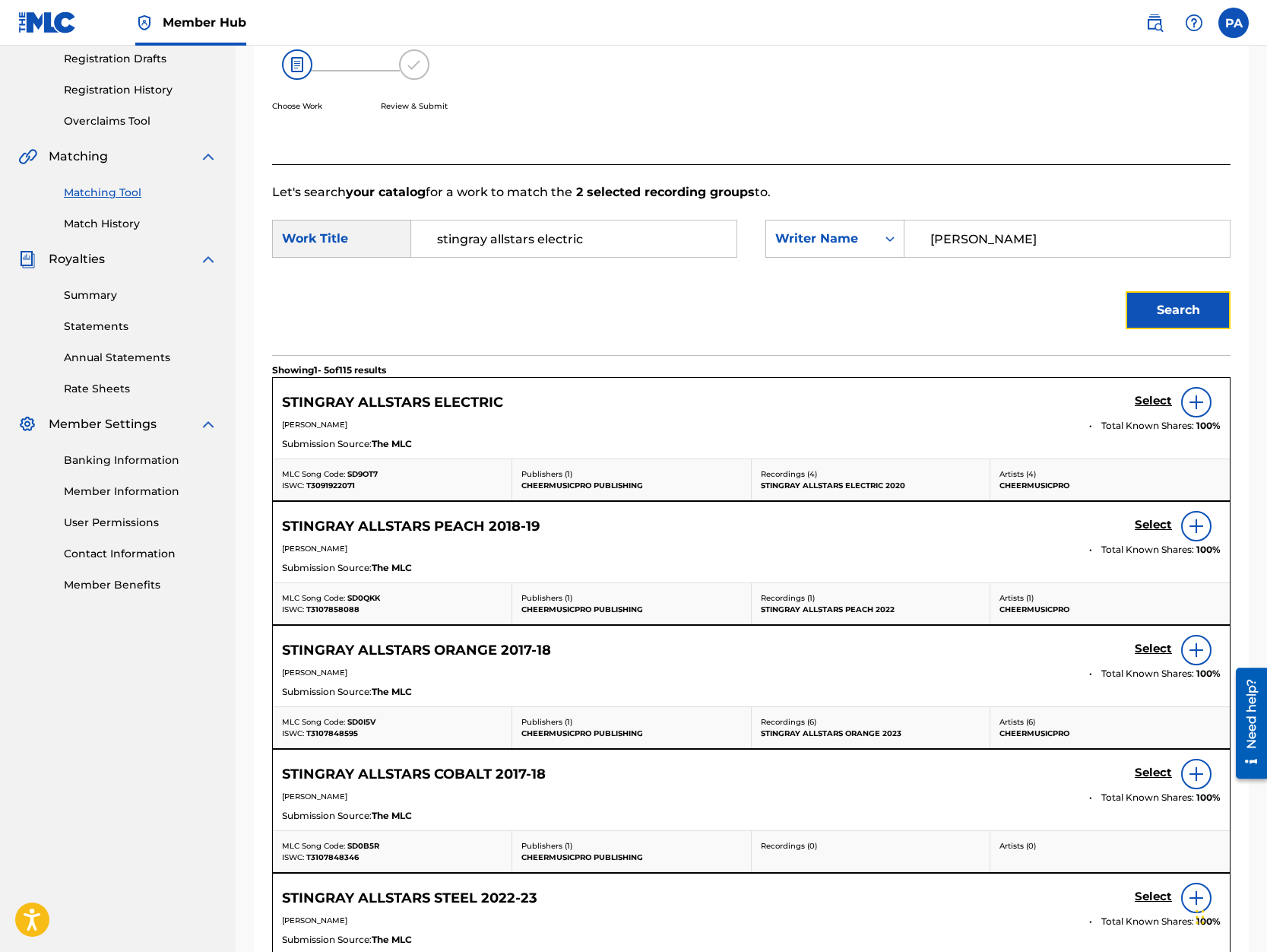
scroll to position [194, 0]
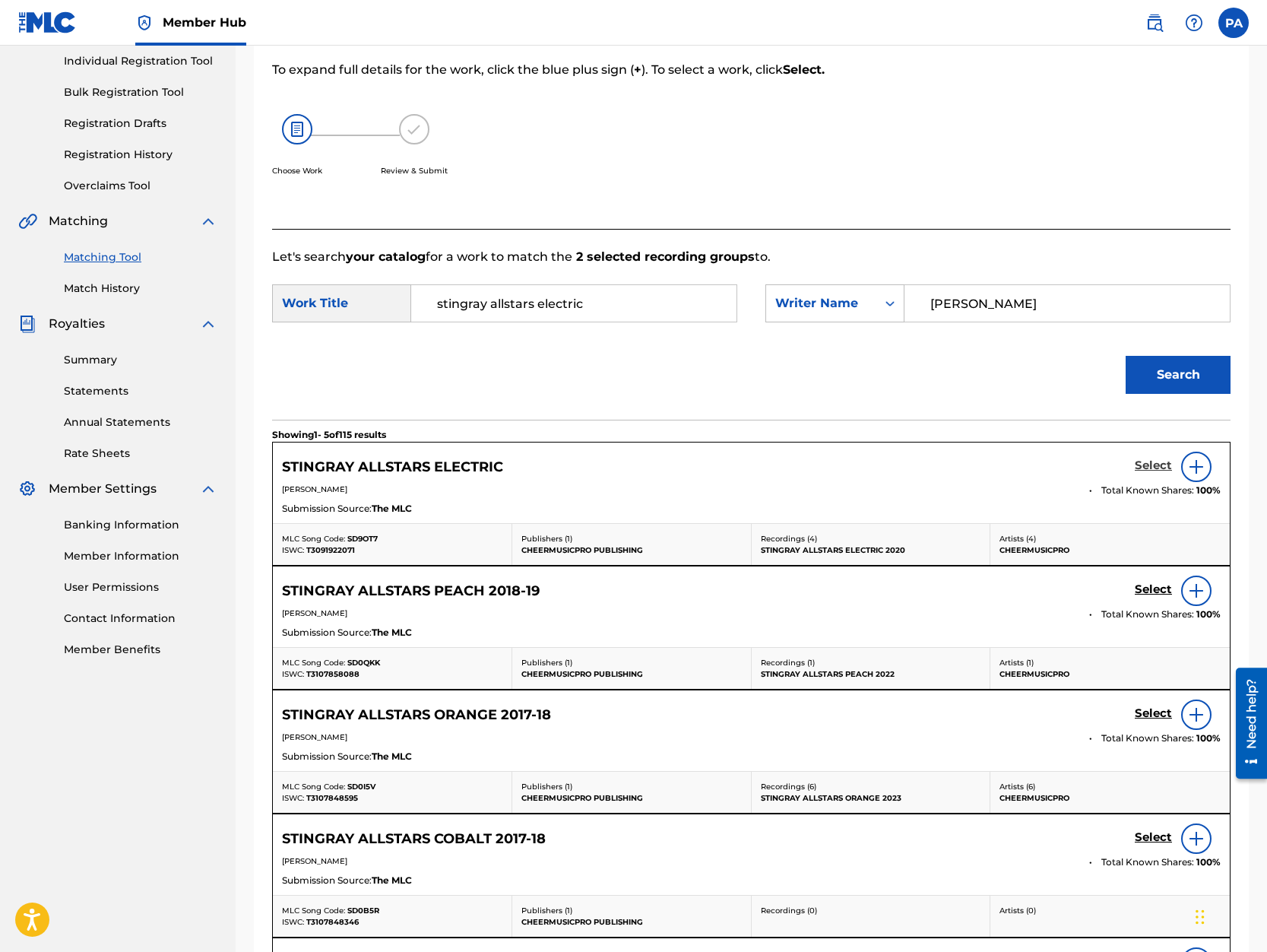
click at [1160, 466] on h5 "Select" at bounding box center [1154, 465] width 37 height 15
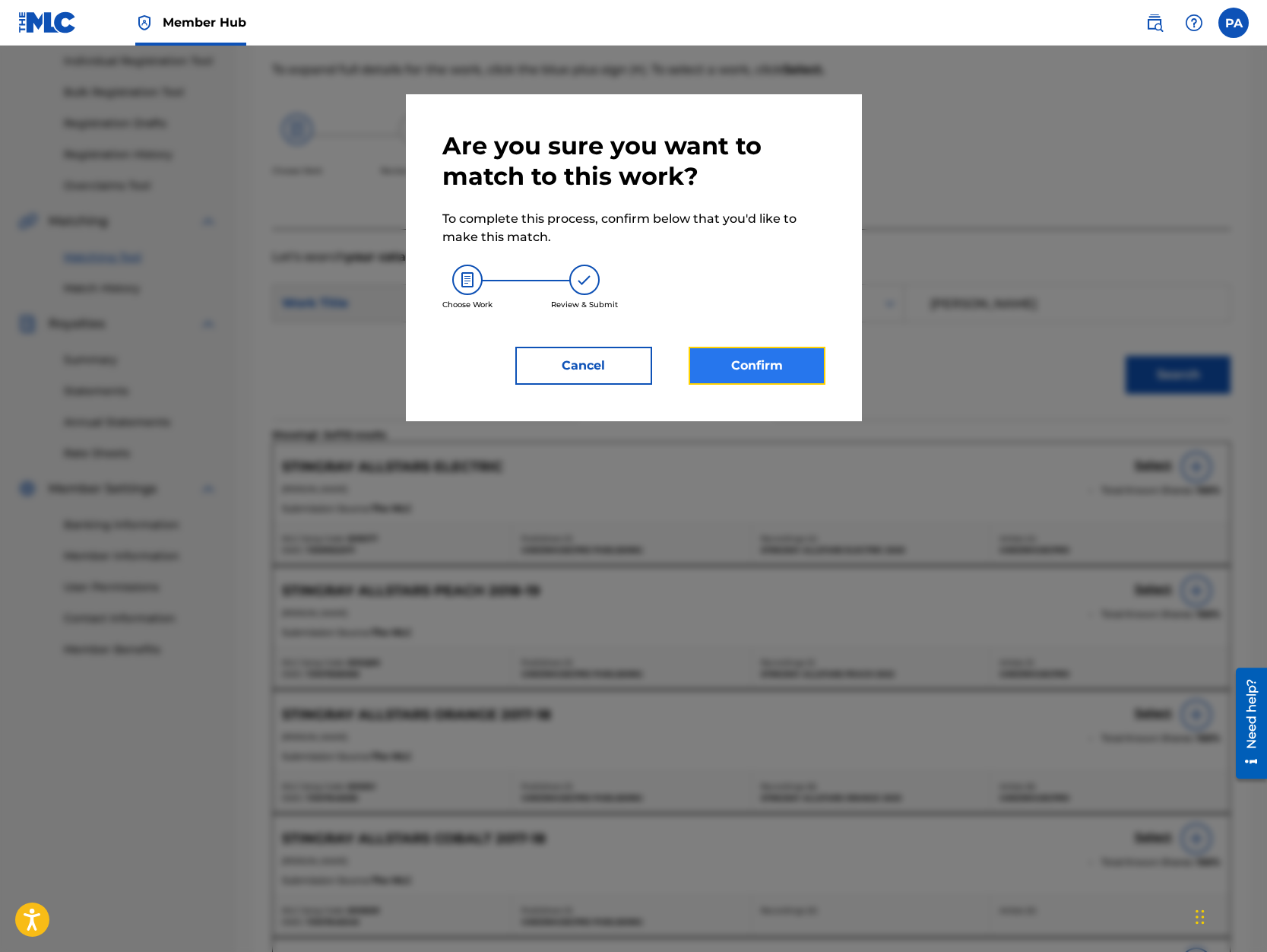
click at [757, 370] on button "Confirm" at bounding box center [756, 365] width 137 height 38
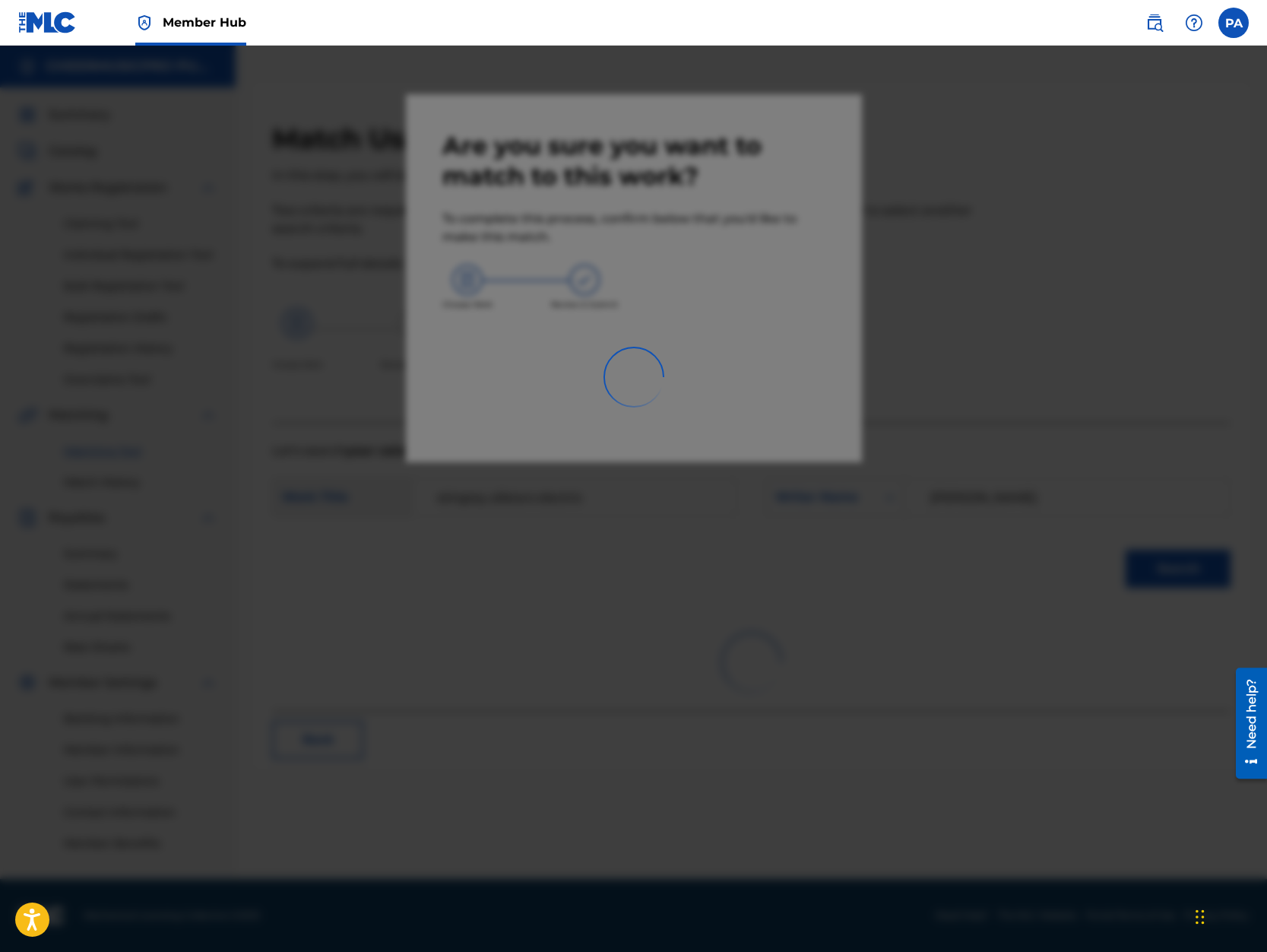
scroll to position [0, 0]
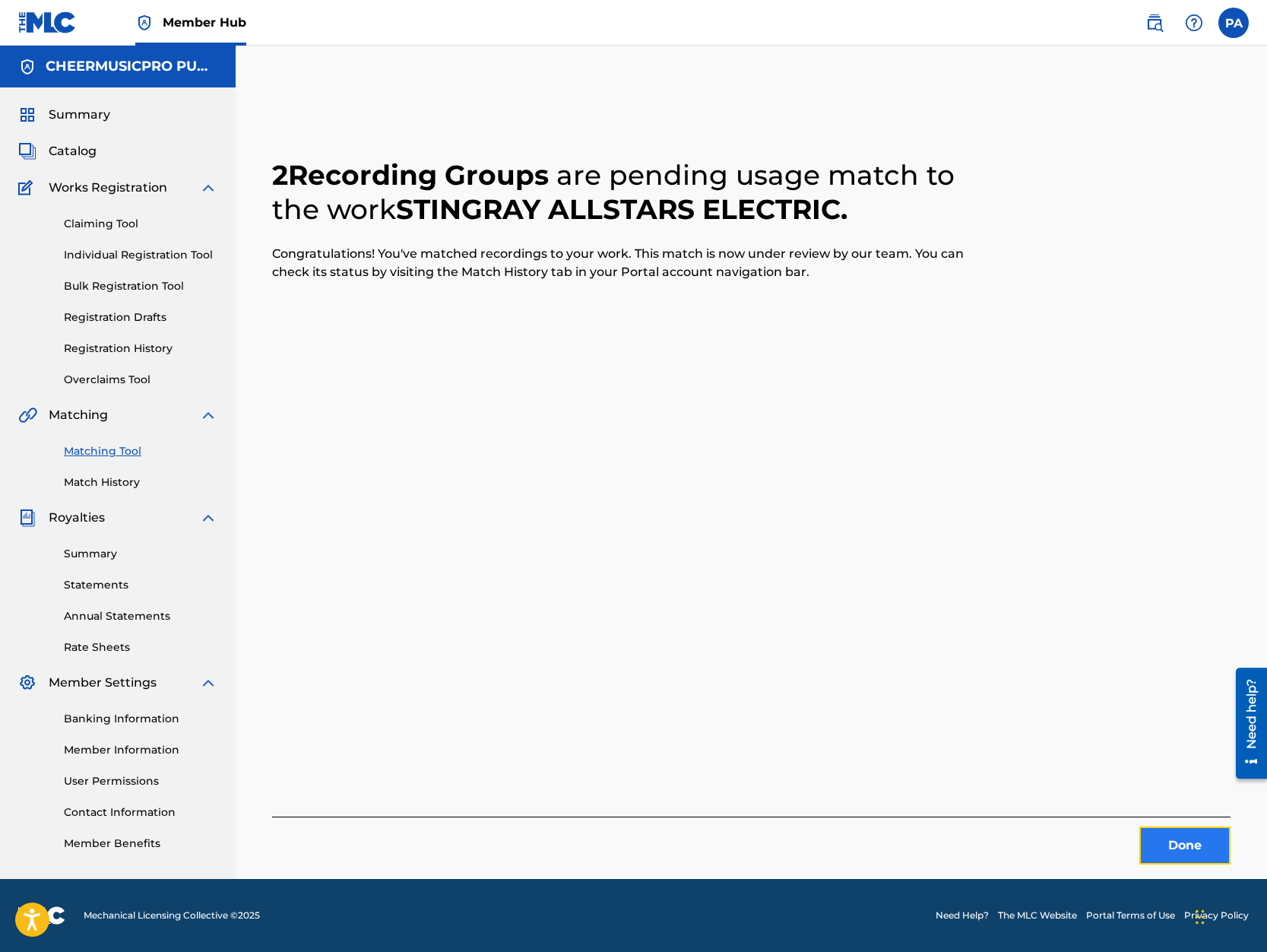
click at [1185, 843] on button "Done" at bounding box center [1185, 845] width 91 height 38
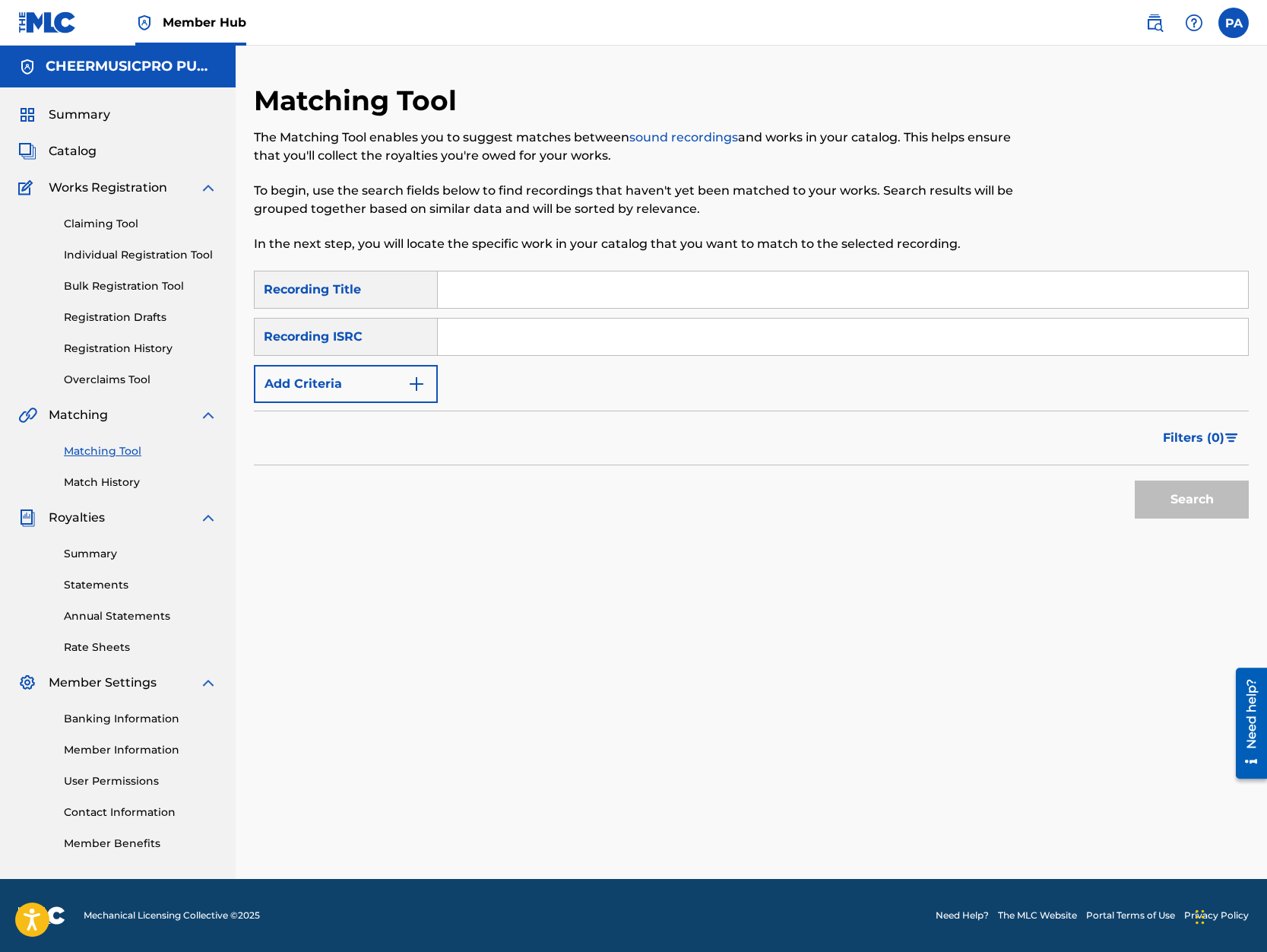
click at [476, 302] on input "Search Form" at bounding box center [842, 289] width 810 height 36
type input "lady suns 2019-20"
click at [1135, 480] on button "Search" at bounding box center [1192, 499] width 114 height 38
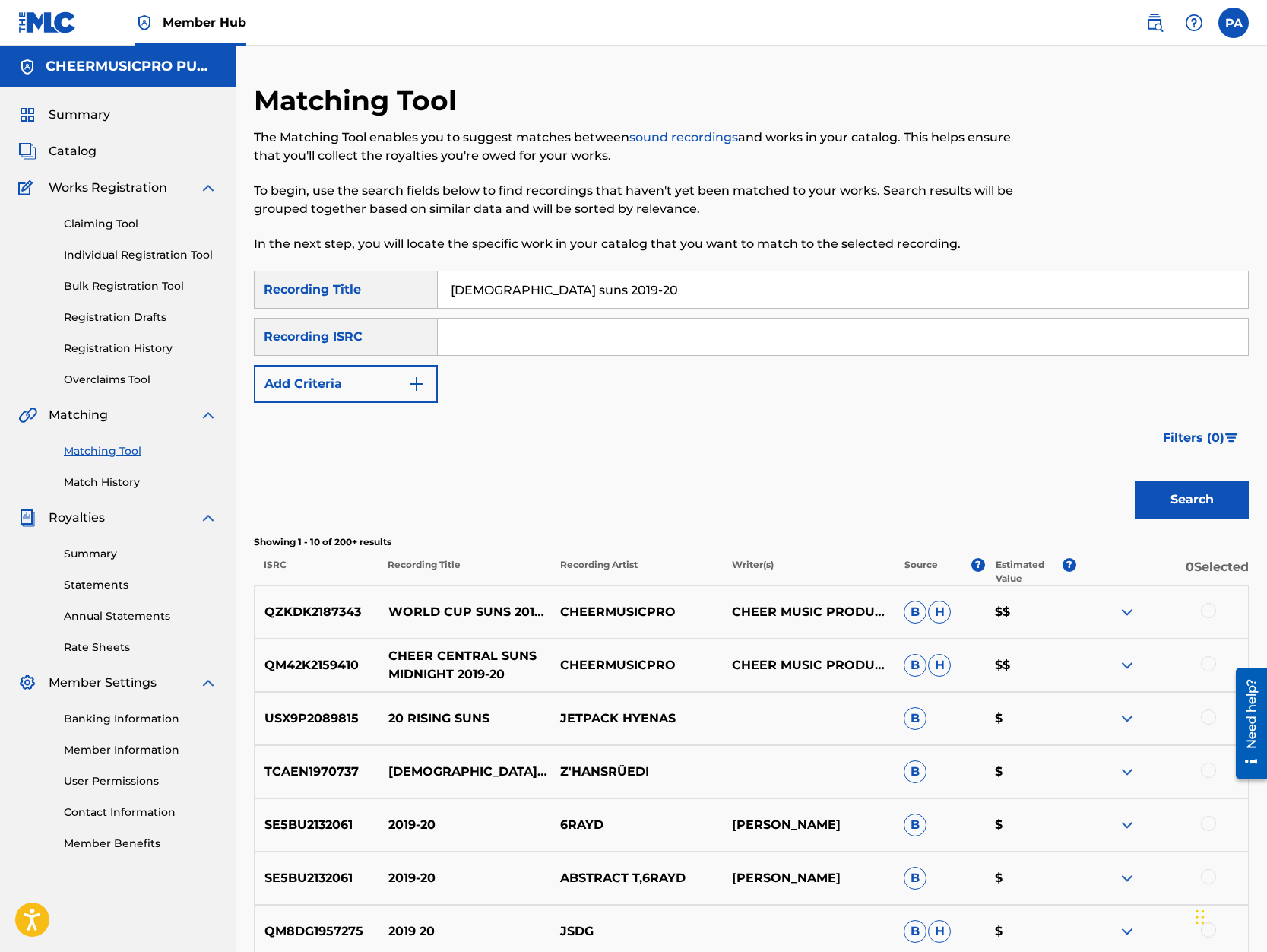
scroll to position [194, 0]
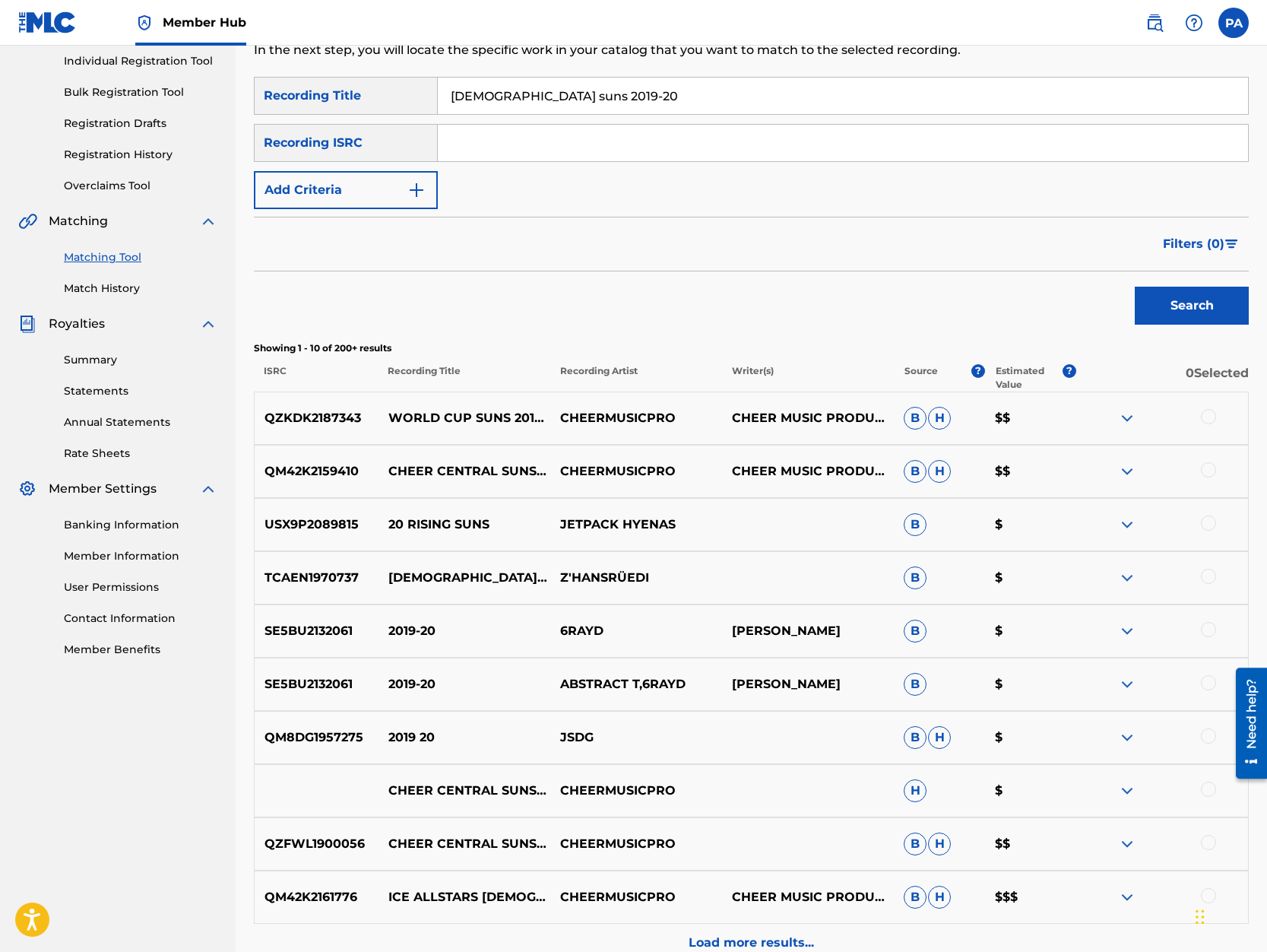
click at [1206, 791] on div at bounding box center [1208, 789] width 15 height 15
click at [1208, 841] on div at bounding box center [1208, 842] width 15 height 15
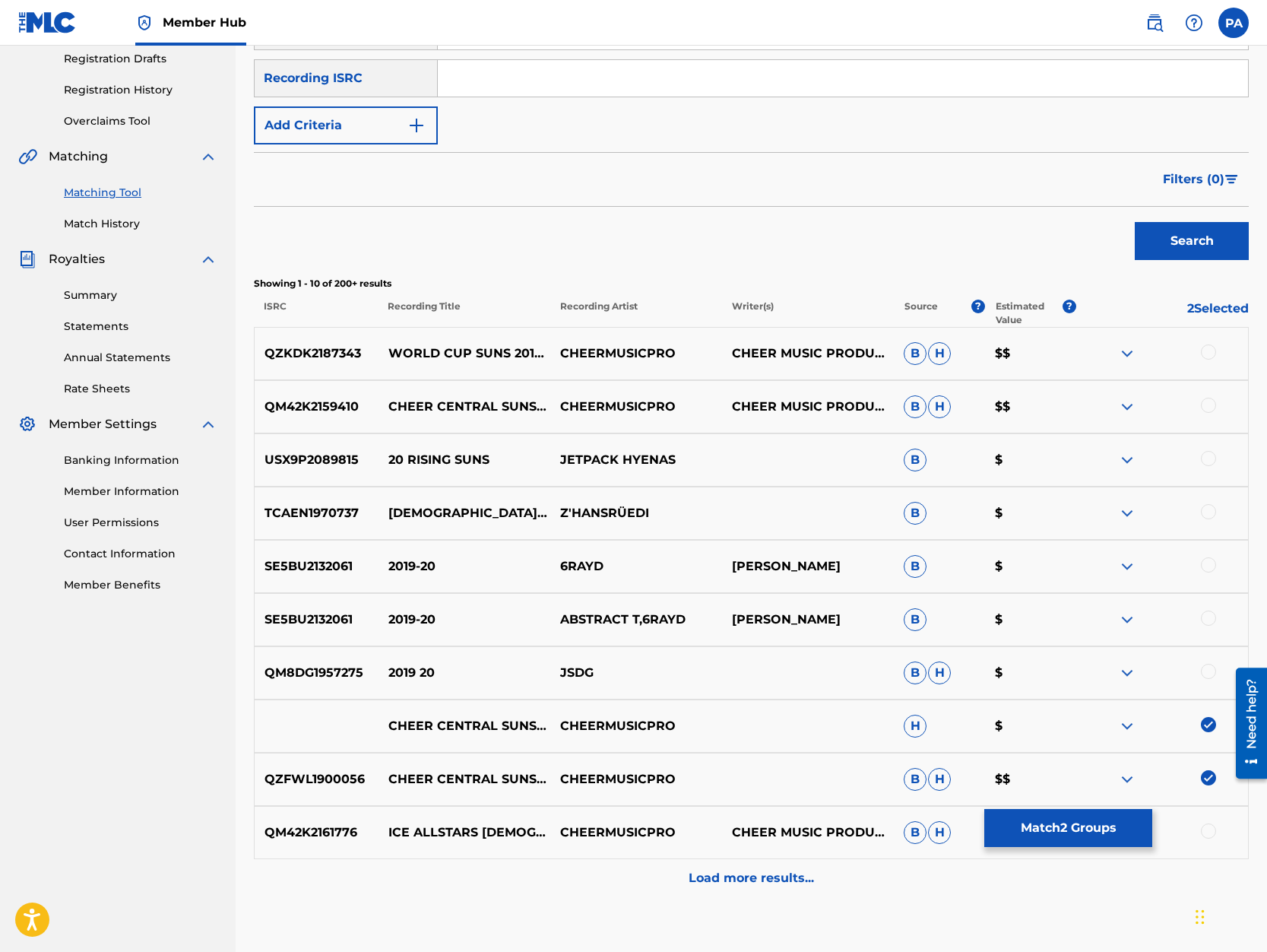
click at [352, 85] on div "Recording ISRC" at bounding box center [346, 78] width 184 height 38
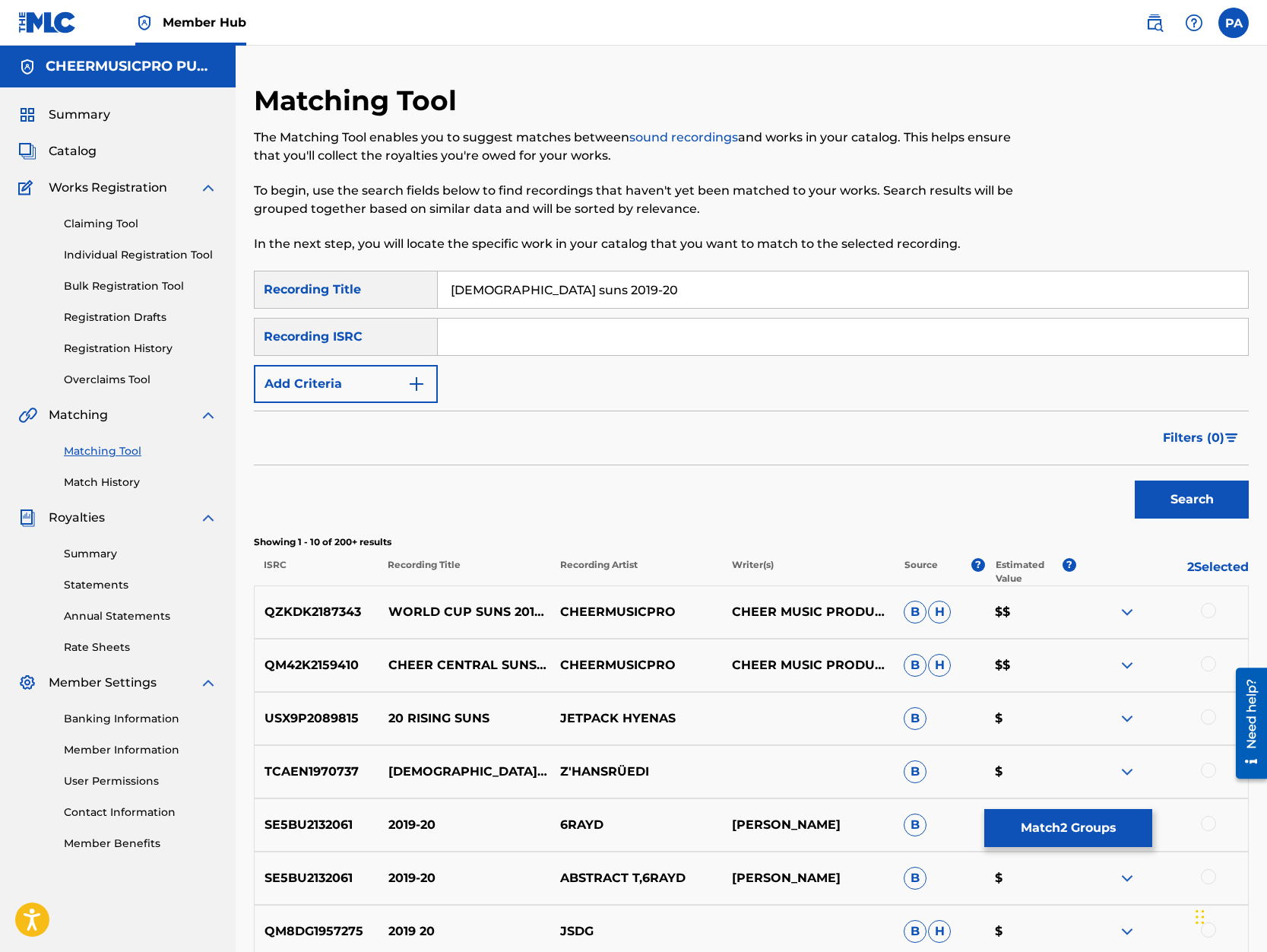
click at [339, 342] on div "Recording ISRC" at bounding box center [346, 336] width 184 height 38
click at [325, 388] on button "Add Criteria" at bounding box center [346, 384] width 184 height 38
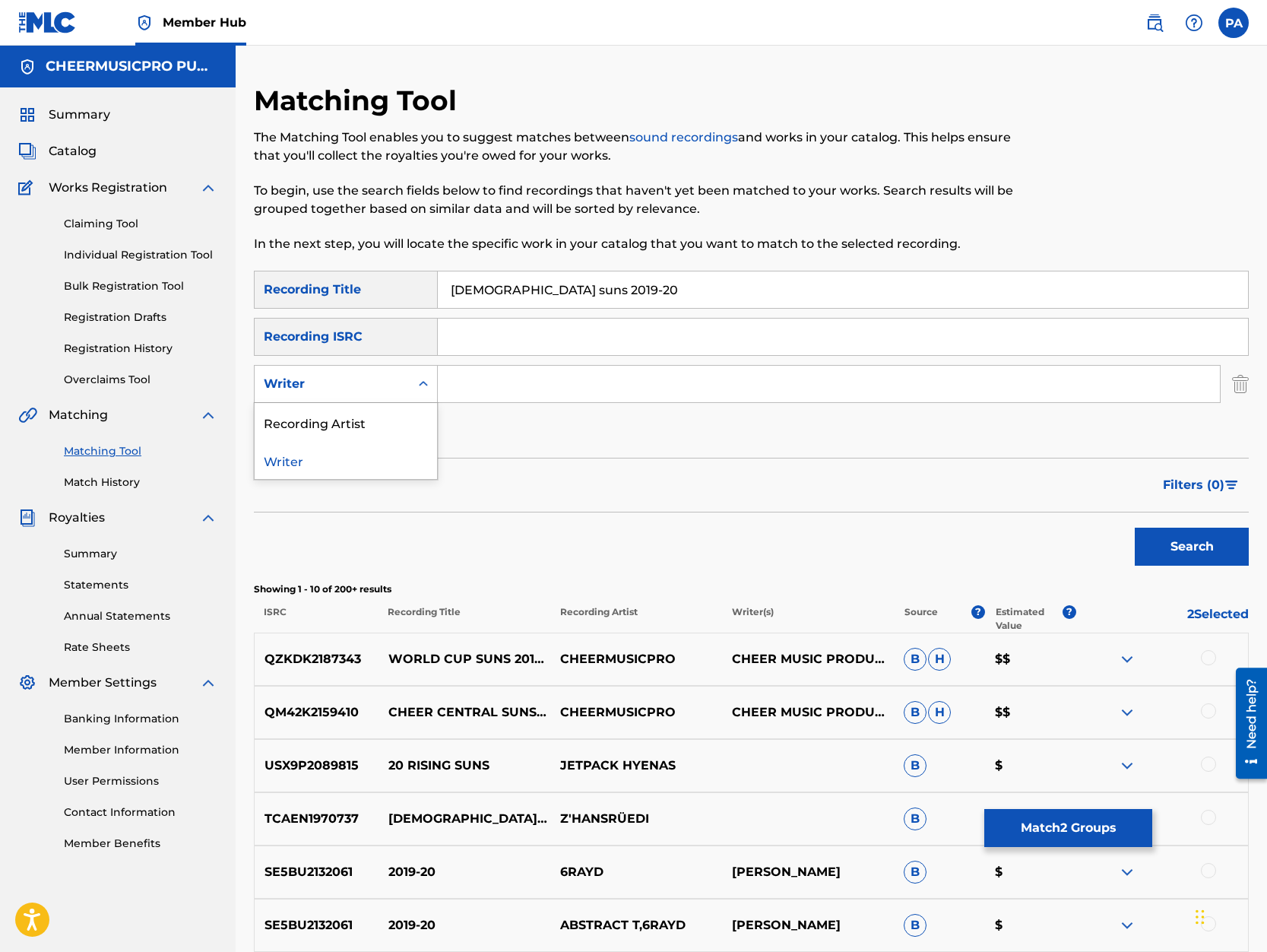
click at [328, 395] on div "Writer" at bounding box center [332, 384] width 155 height 29
click at [321, 421] on div "Recording Artist" at bounding box center [346, 422] width 182 height 38
click at [517, 374] on input "Search Form" at bounding box center [829, 384] width 782 height 36
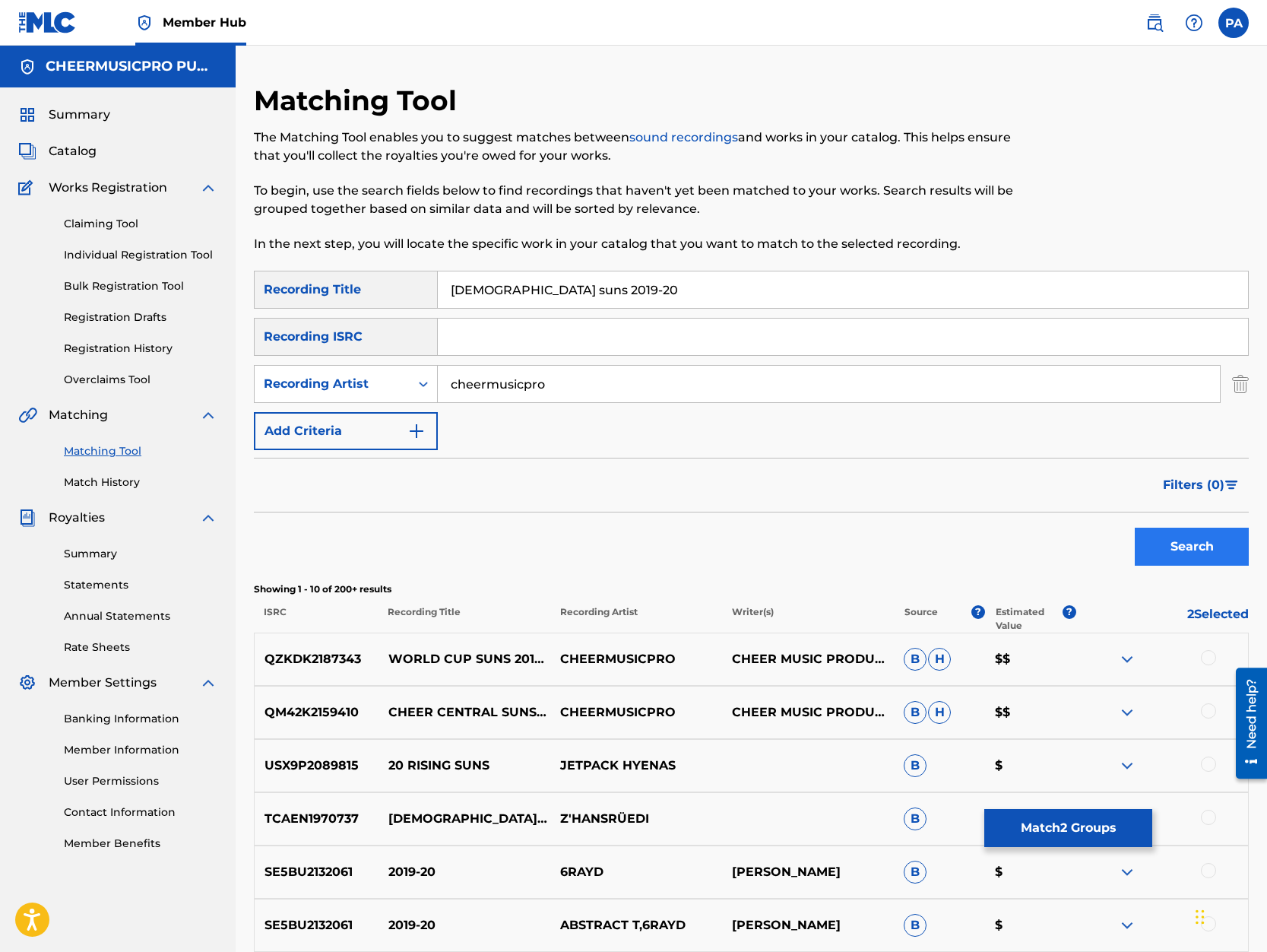
type input "cheermusicpro"
click at [1188, 551] on button "Search" at bounding box center [1192, 546] width 114 height 38
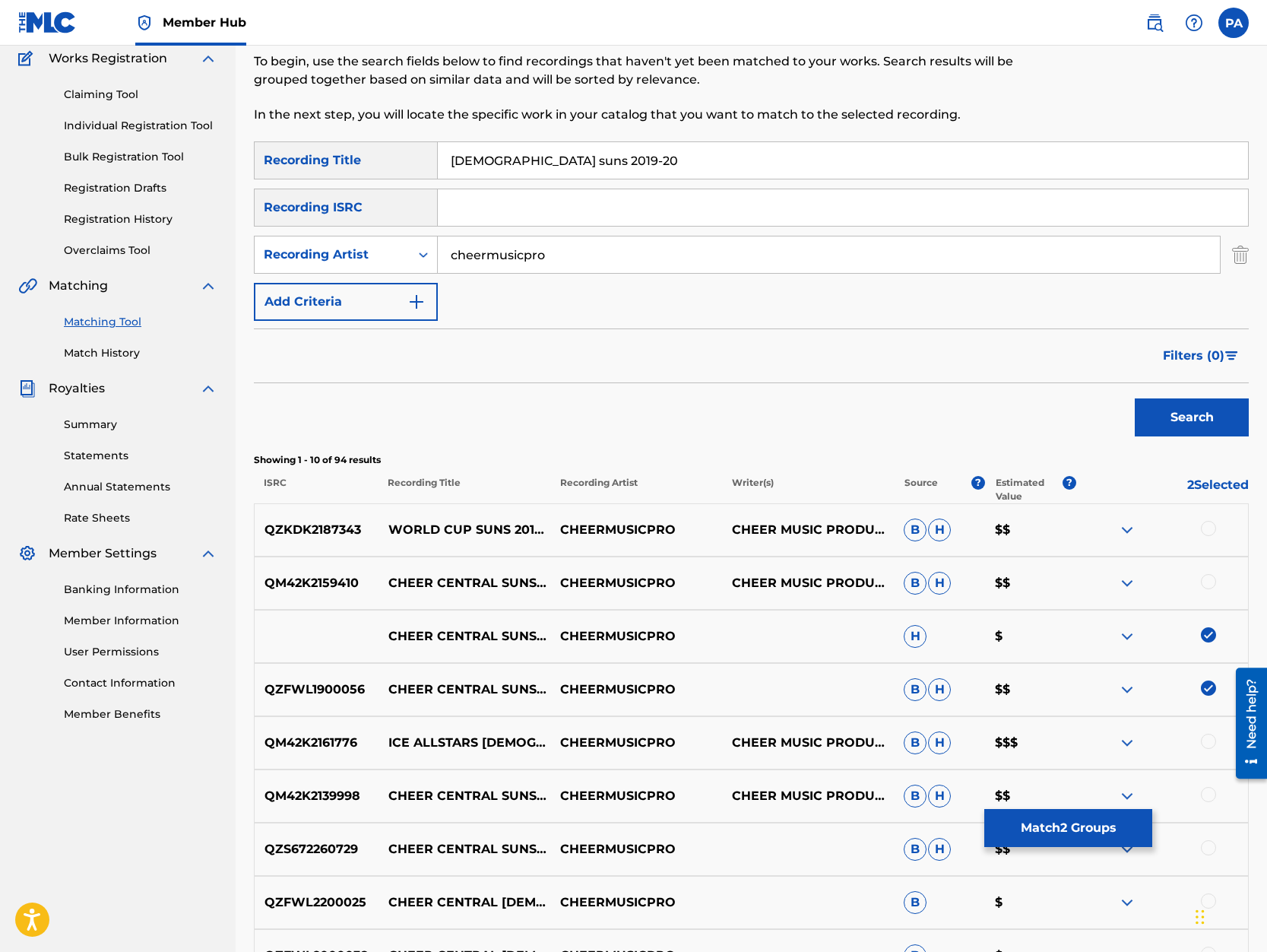
scroll to position [323, 0]
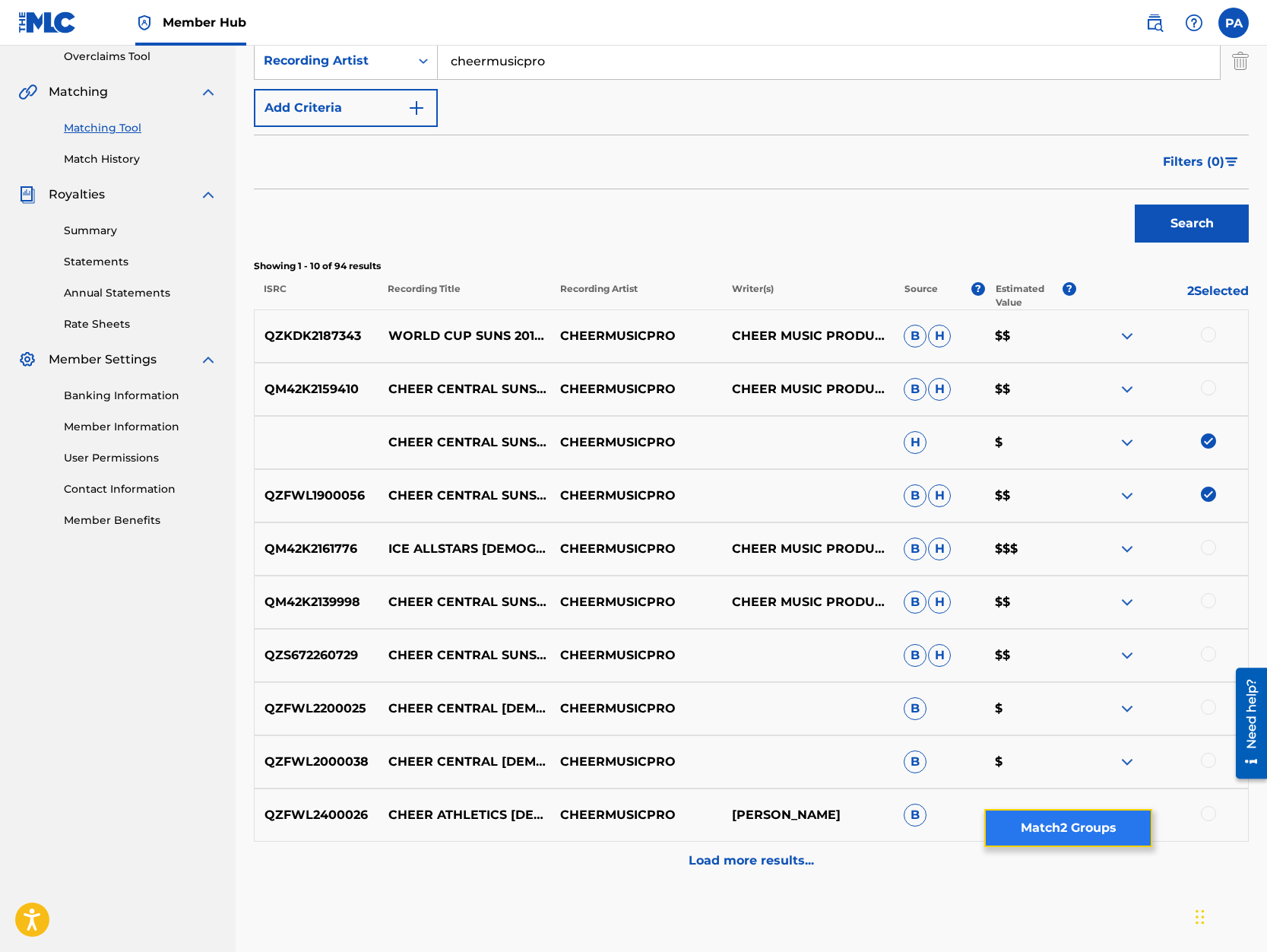
click at [1070, 831] on button "Match 2 Groups" at bounding box center [1068, 828] width 168 height 38
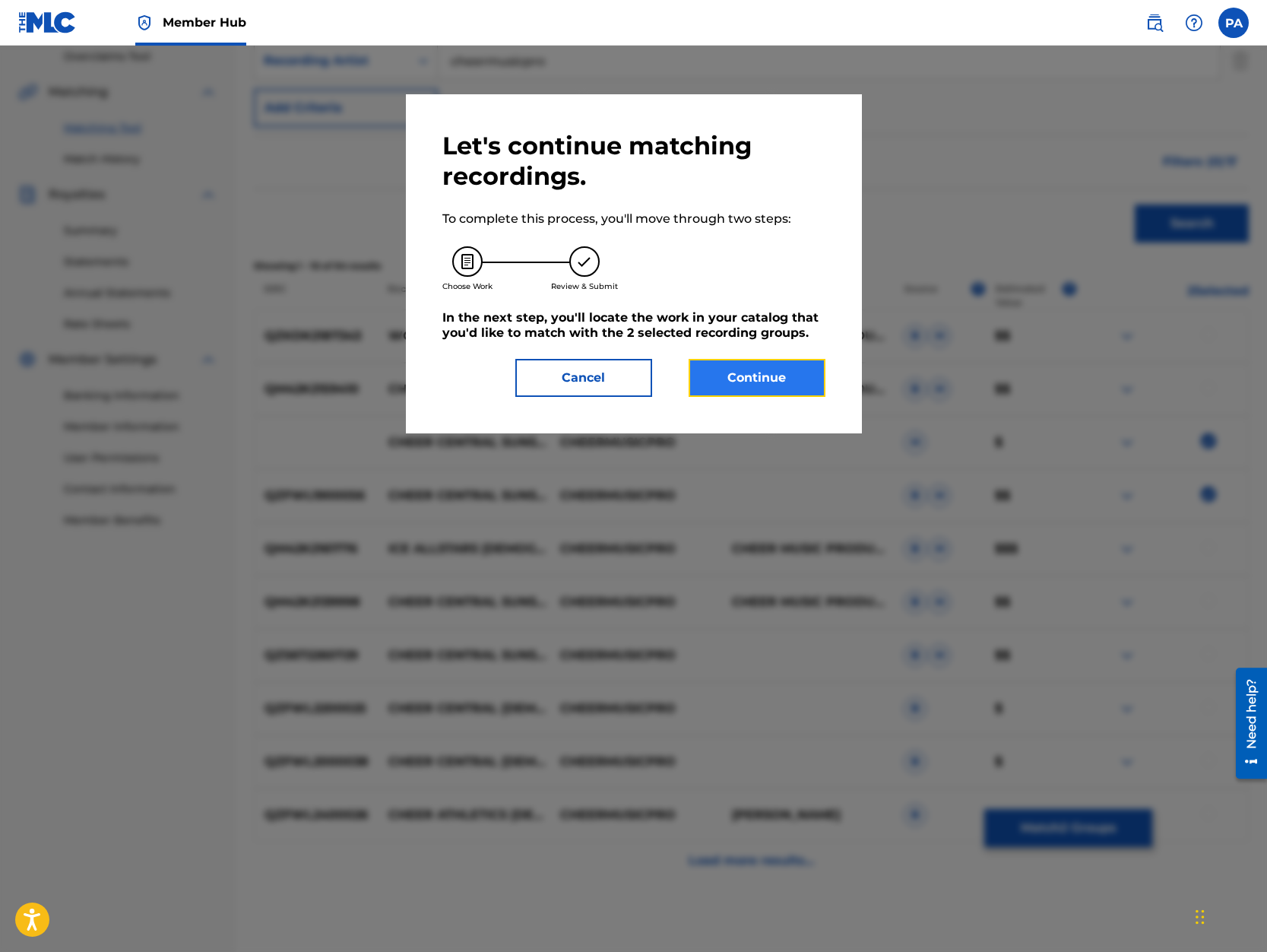
click at [788, 381] on button "Continue" at bounding box center [756, 377] width 137 height 38
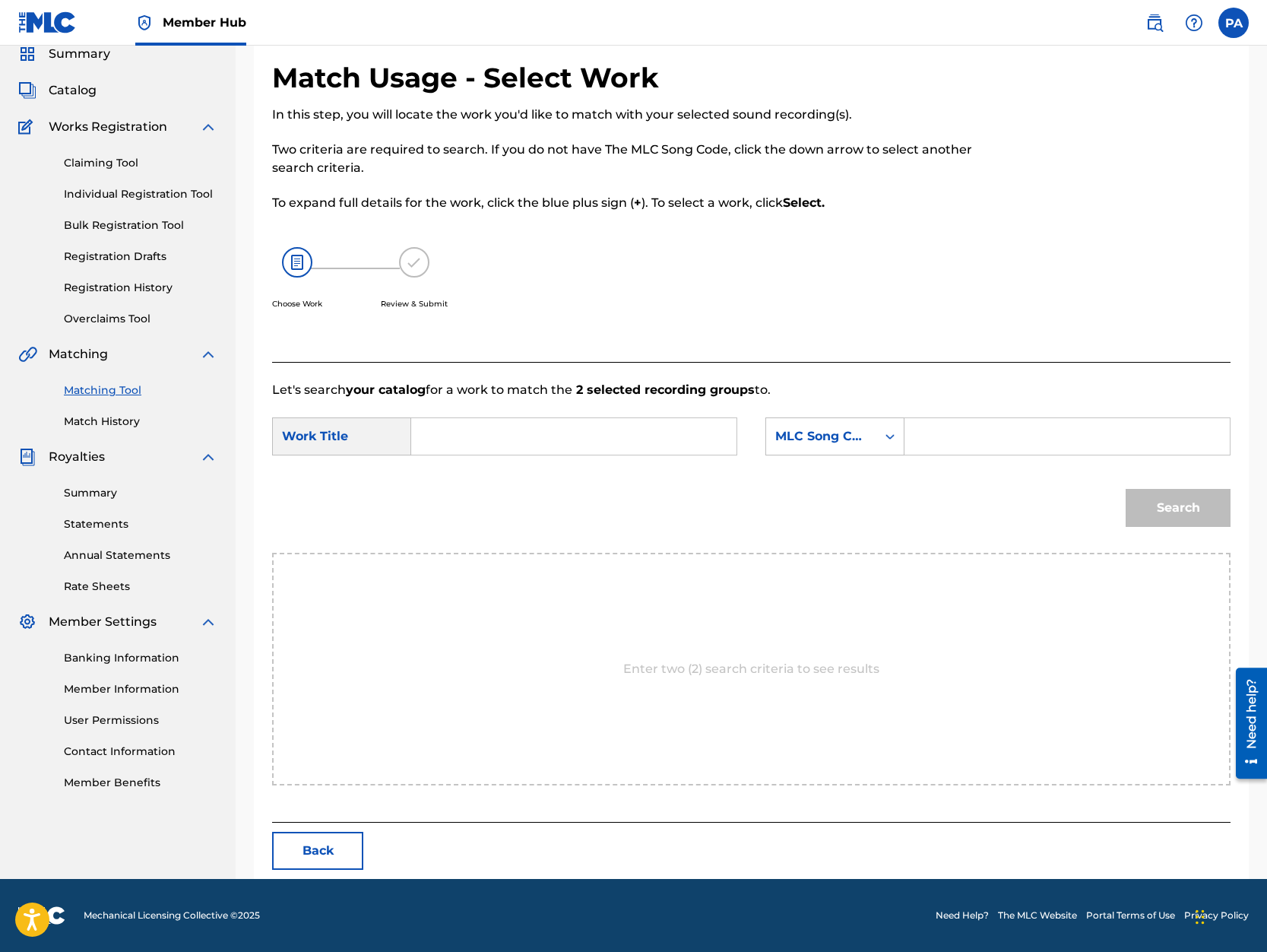
scroll to position [0, 0]
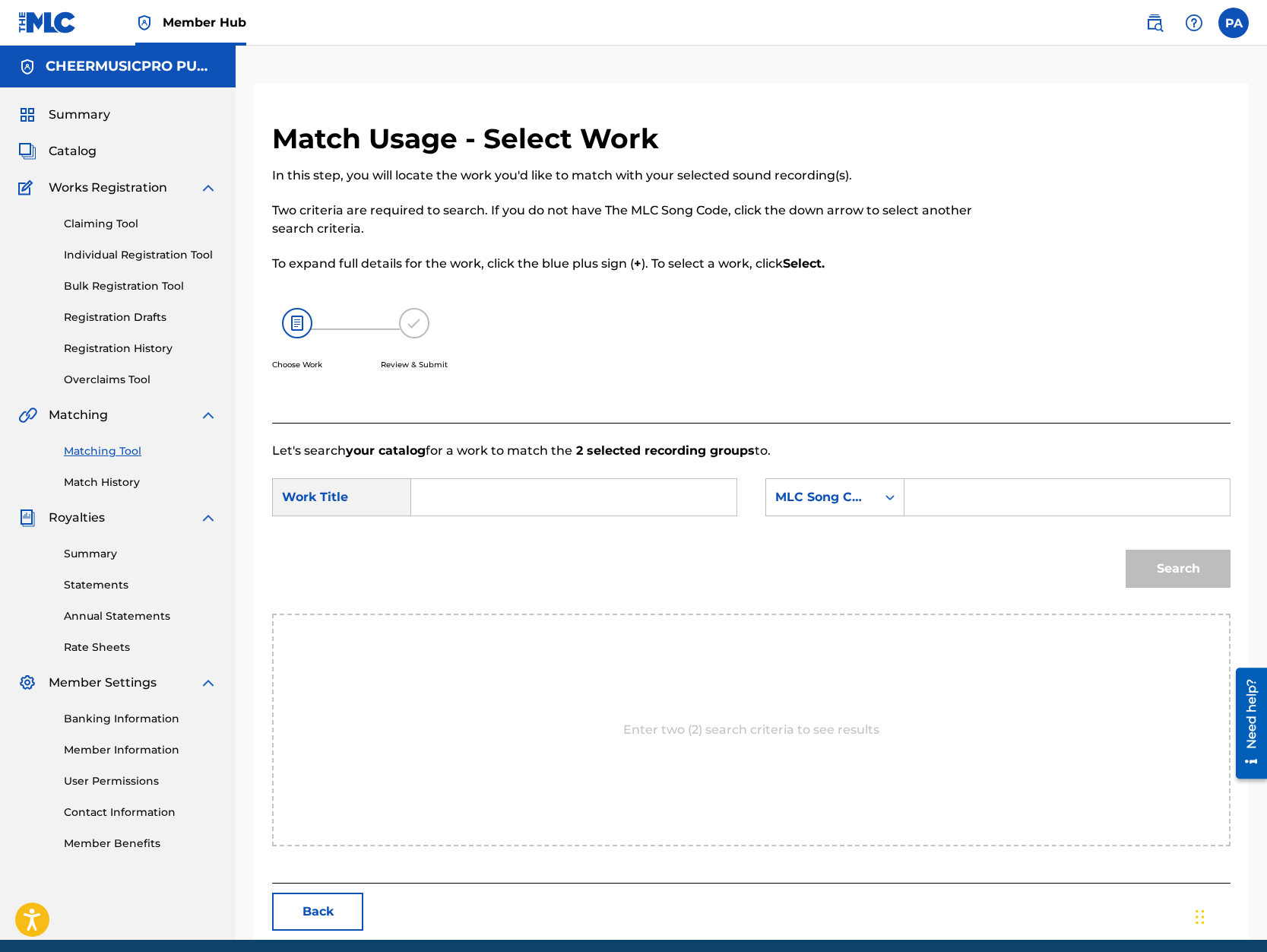
click at [463, 516] on div "SearchWithCriteria639a8f3b-fa60-46e1-9149-28ecdc1567a5 Work Title SearchWithCri…" at bounding box center [751, 502] width 959 height 47
click at [463, 504] on input "Search Form" at bounding box center [574, 497] width 299 height 36
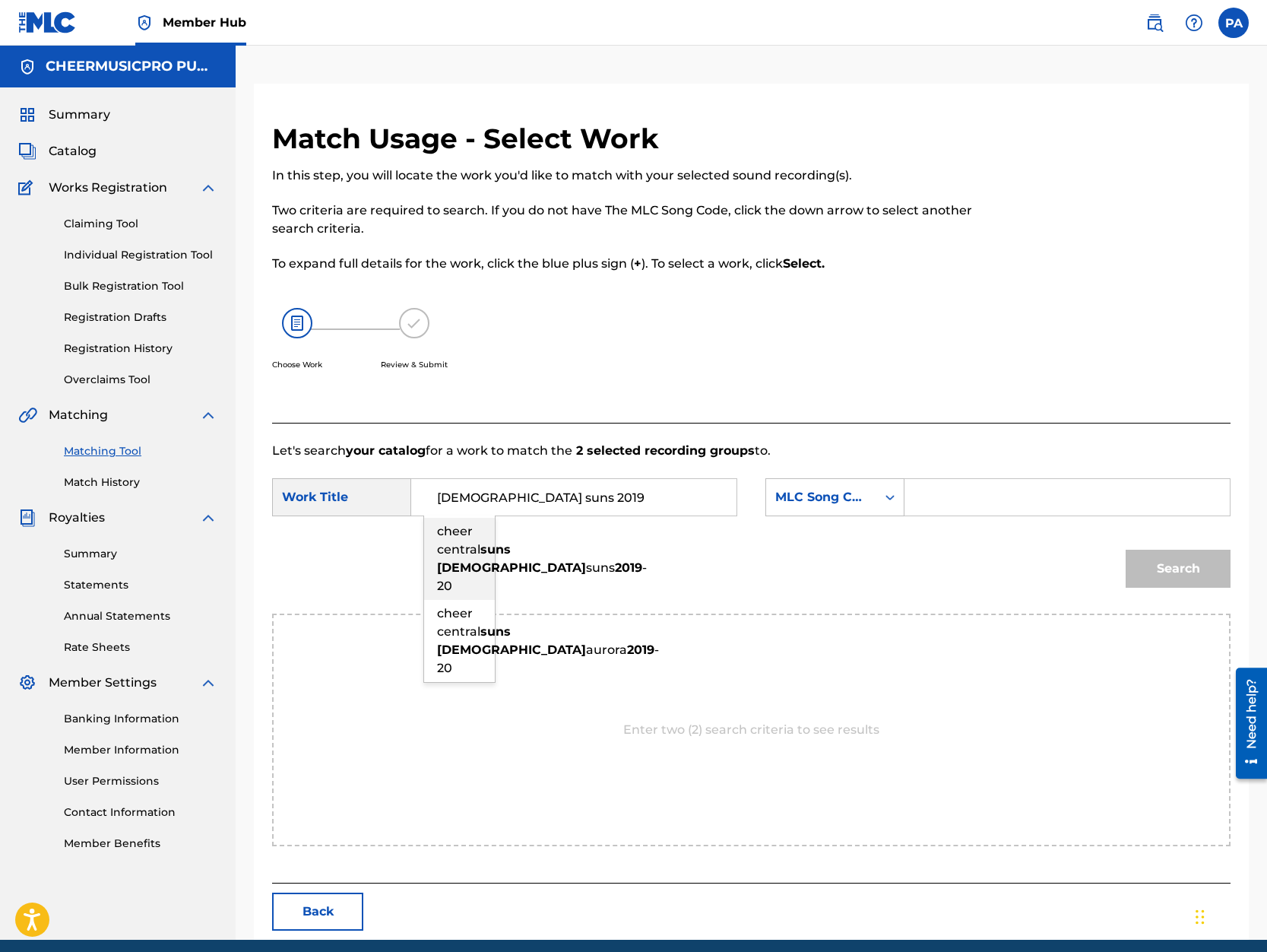
click at [458, 596] on div "cheer central suns lady suns 2019 -20" at bounding box center [460, 558] width 71 height 82
type input "cheer central suns lady suns 2019-20"
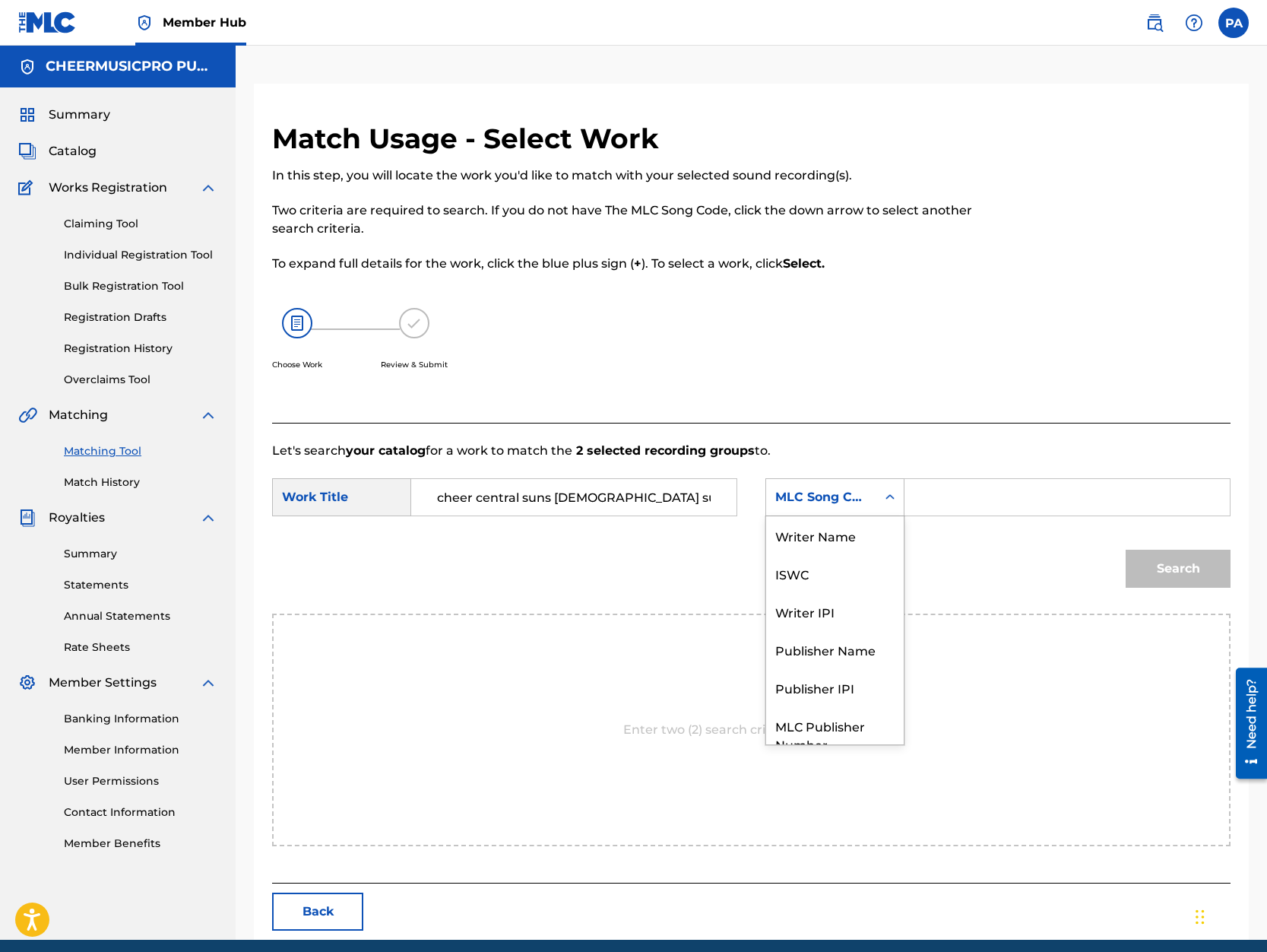
click at [834, 493] on div "MLC Song Code" at bounding box center [821, 497] width 92 height 19
click at [825, 529] on div "Writer Name" at bounding box center [835, 535] width 137 height 38
click at [952, 489] on input "Search Form" at bounding box center [1067, 497] width 299 height 36
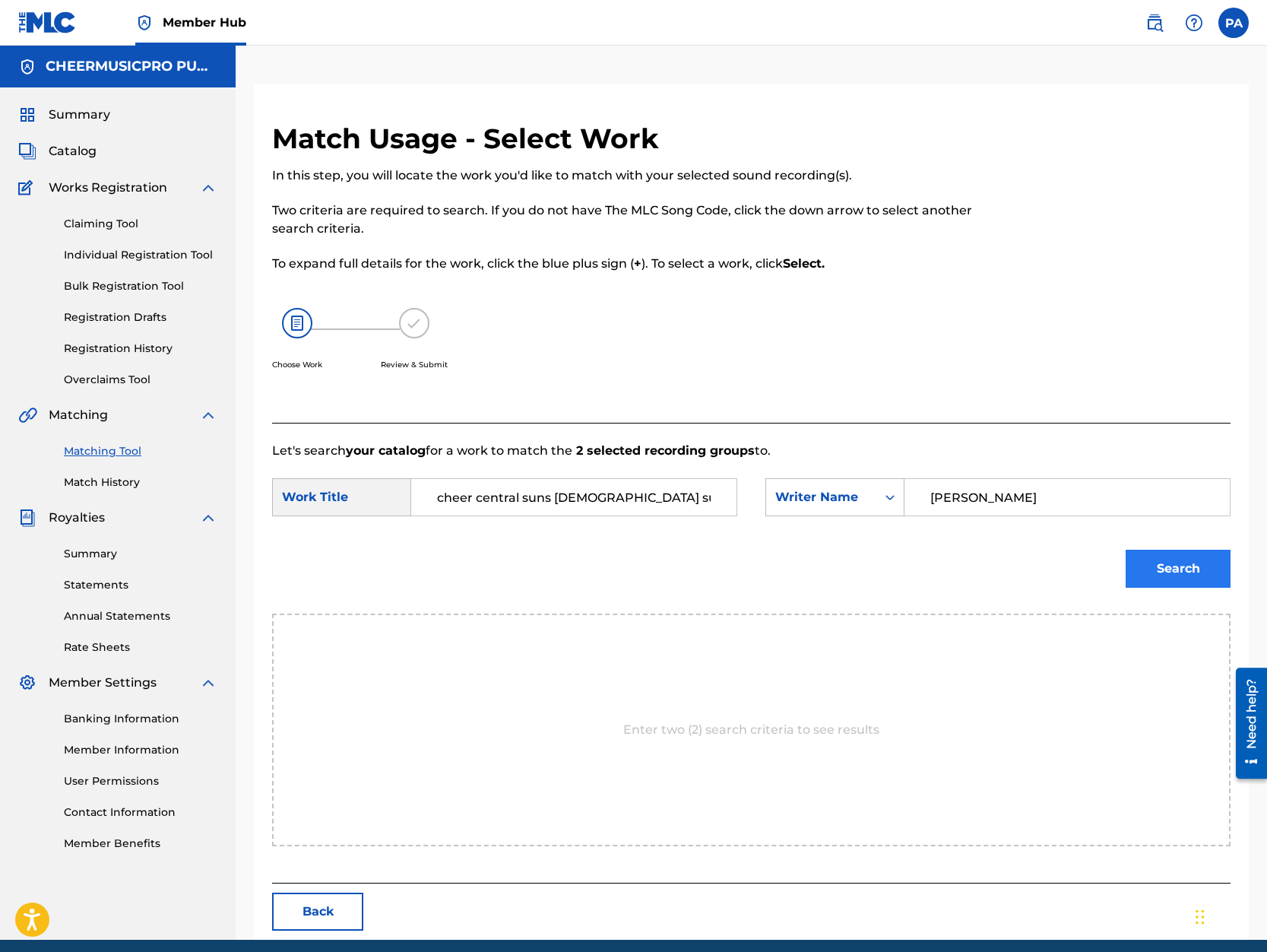
type input "Patrick Avard"
click at [1170, 560] on button "Search" at bounding box center [1178, 568] width 105 height 38
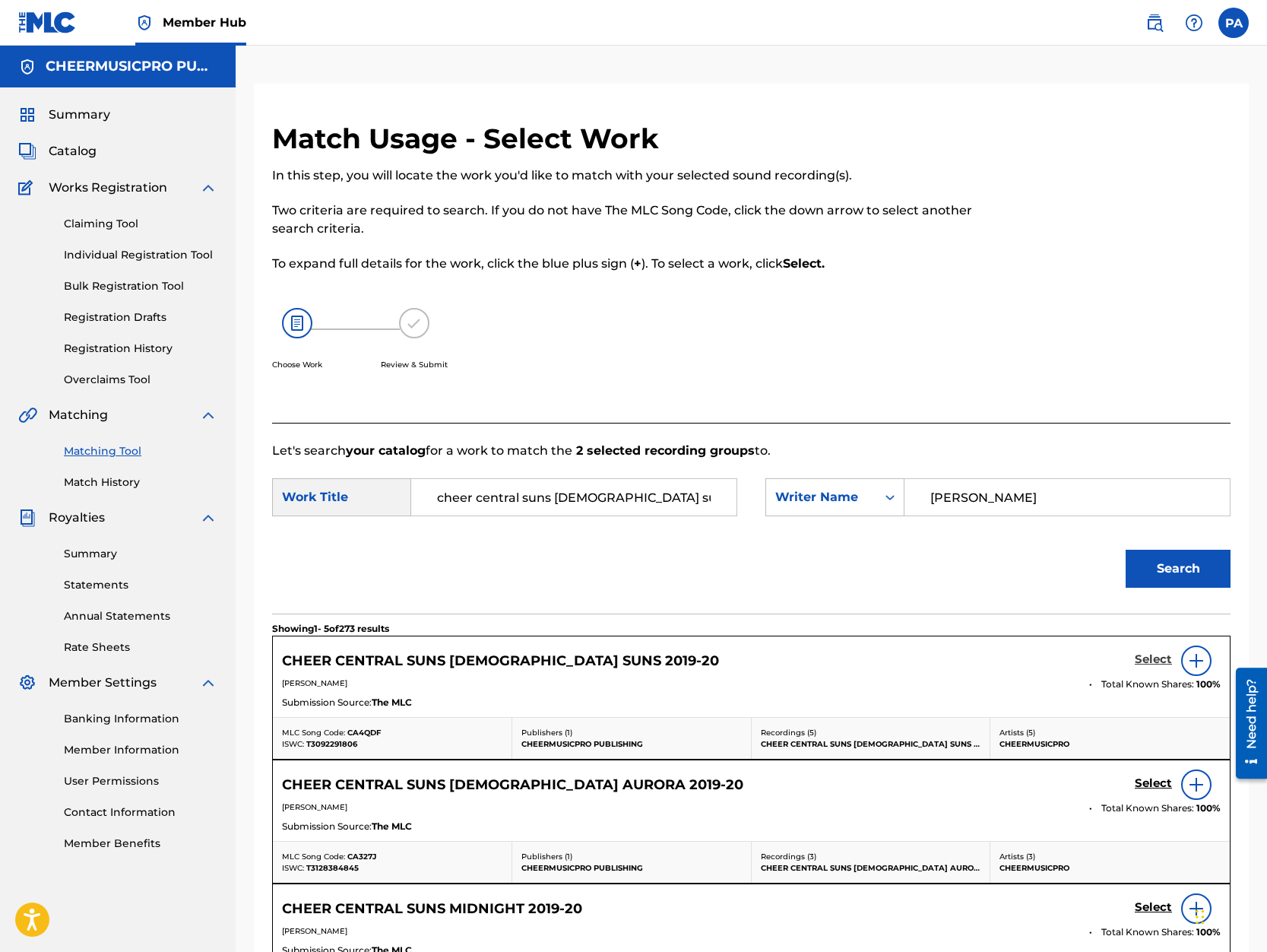
click at [1153, 659] on h5 "Select" at bounding box center [1154, 659] width 37 height 15
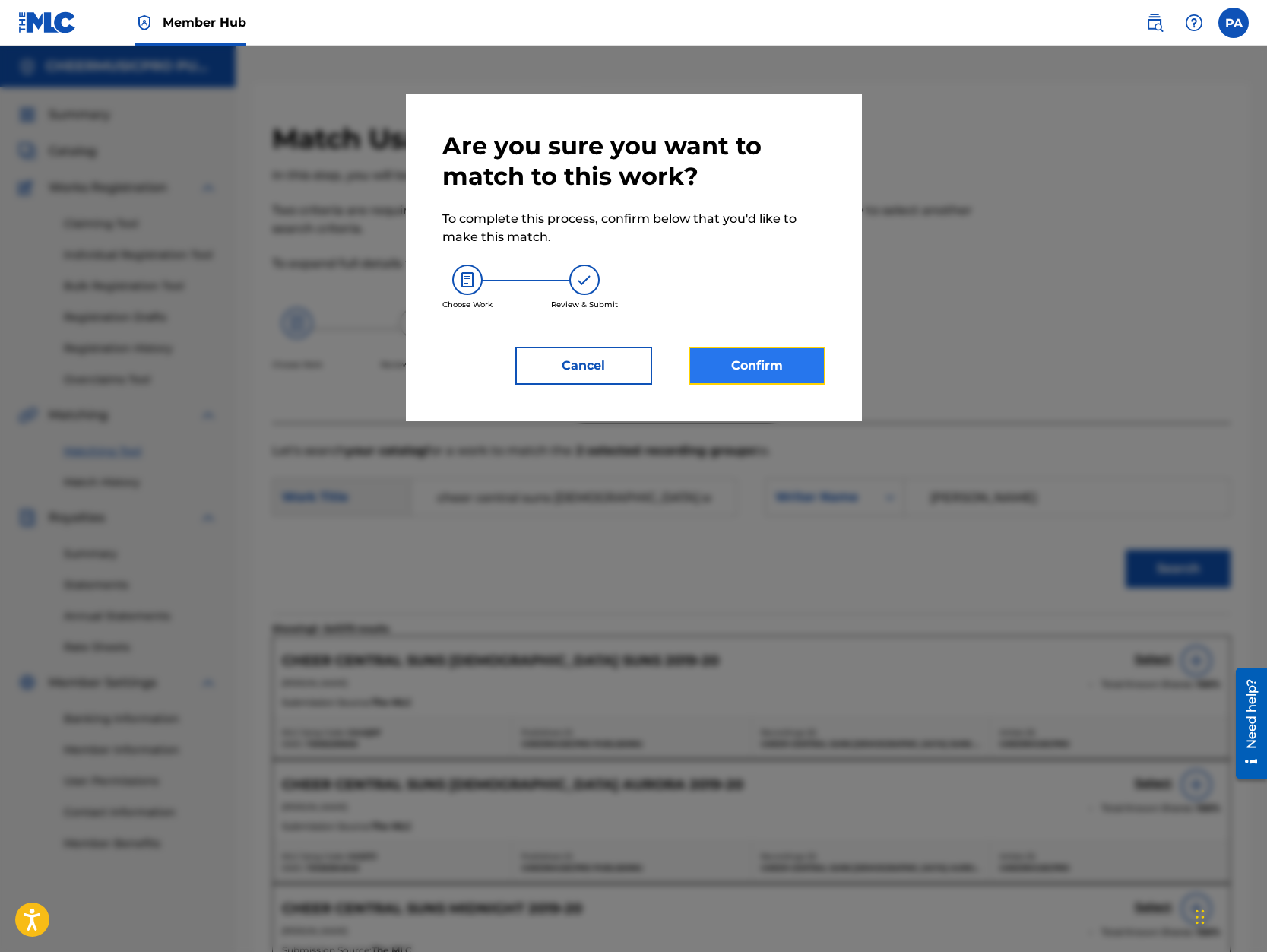
click at [772, 366] on button "Confirm" at bounding box center [756, 365] width 137 height 38
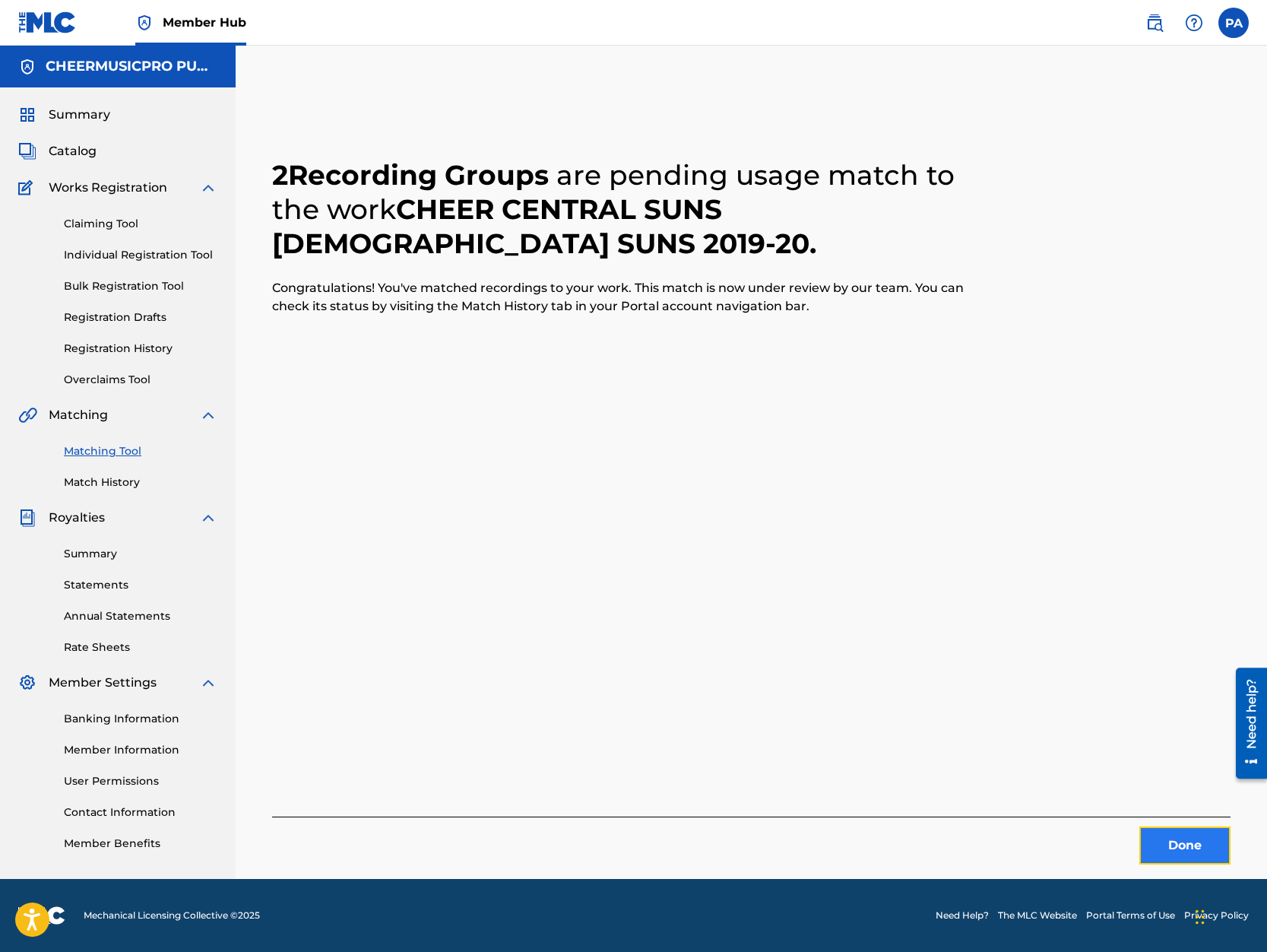
click at [1180, 843] on button "Done" at bounding box center [1185, 845] width 91 height 38
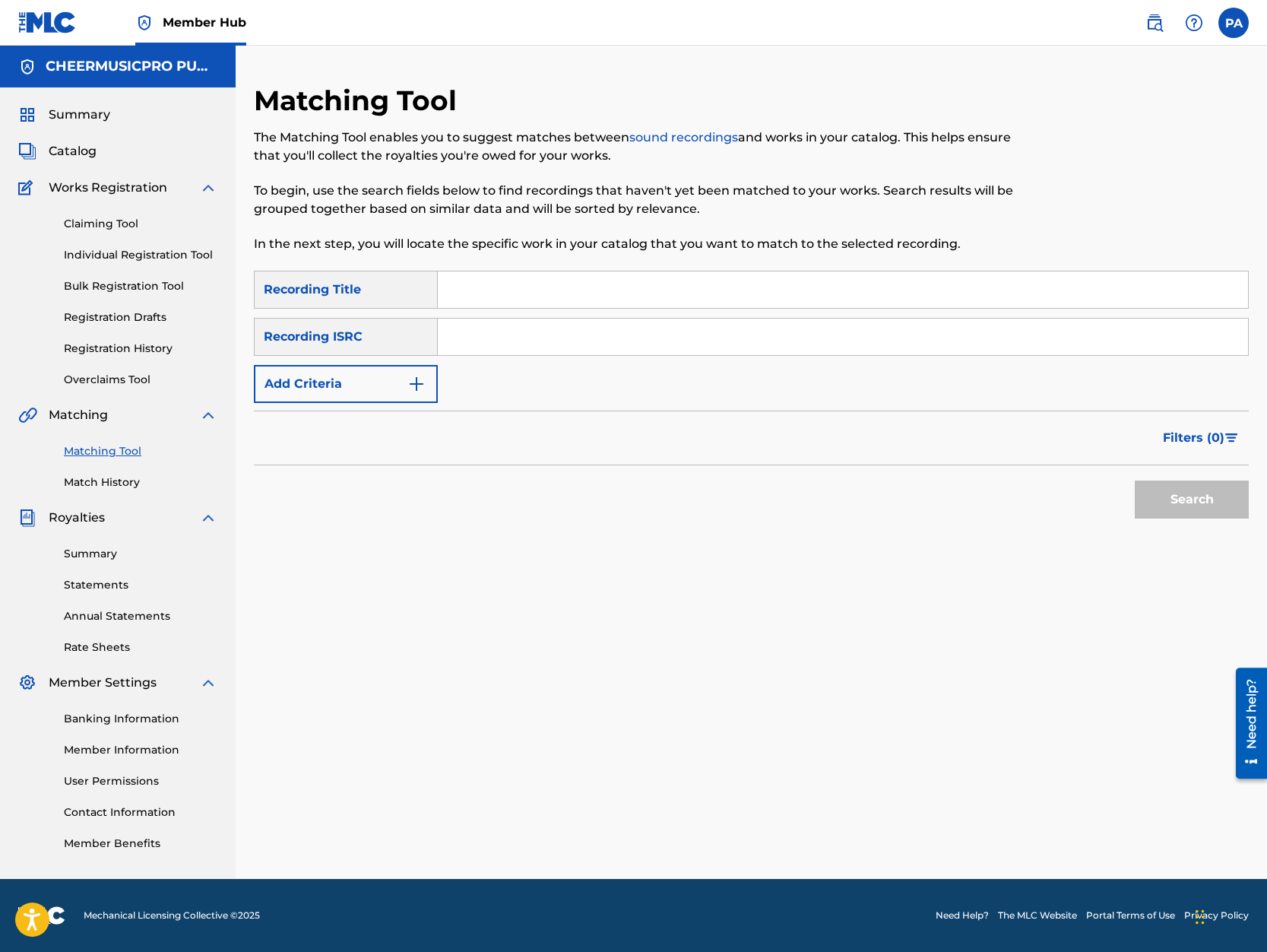
click at [493, 296] on input "Search Form" at bounding box center [842, 289] width 810 height 36
type input "stingray peach 2019-20"
click at [1135, 480] on button "Search" at bounding box center [1192, 499] width 114 height 38
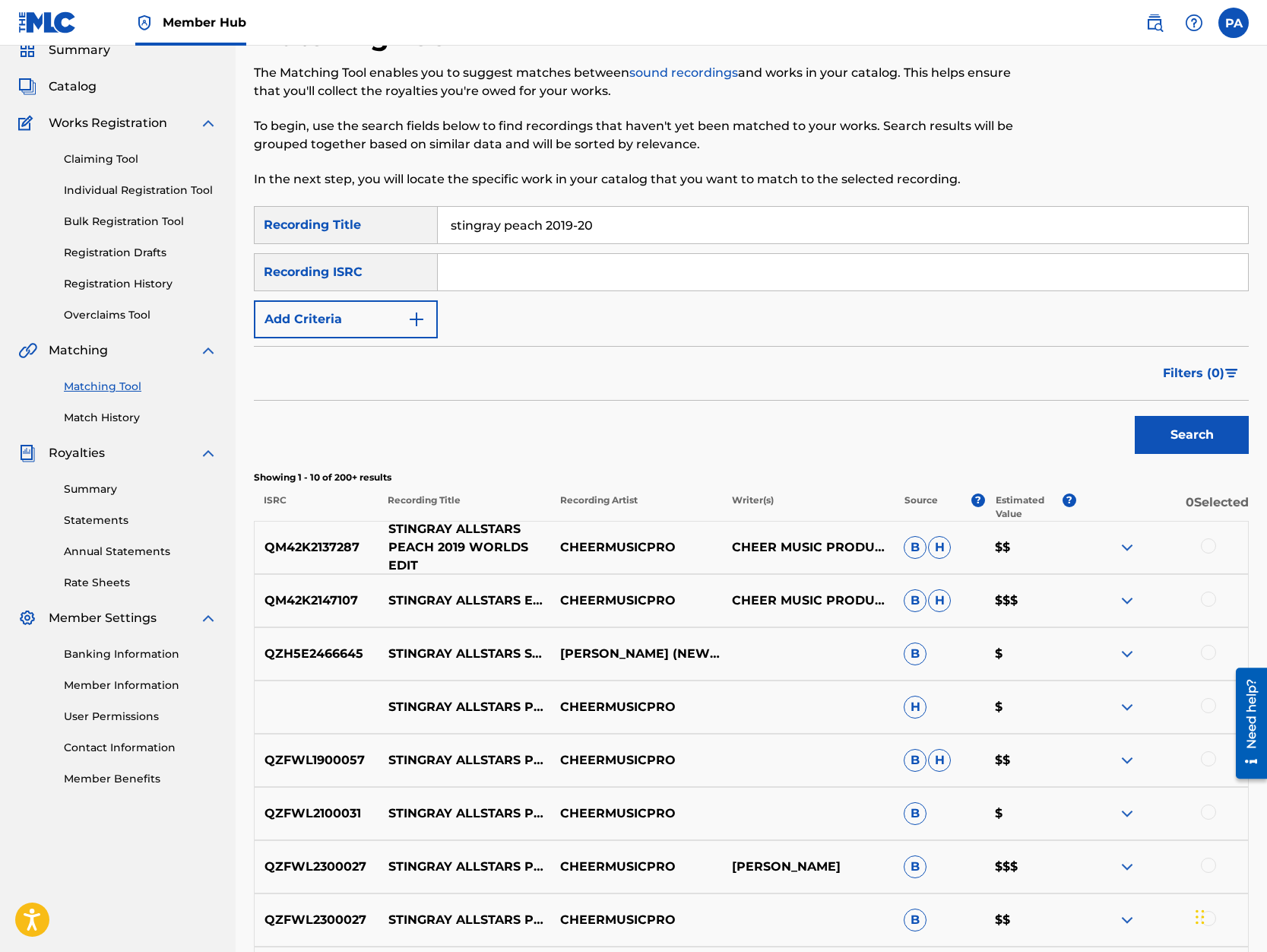
scroll to position [129, 0]
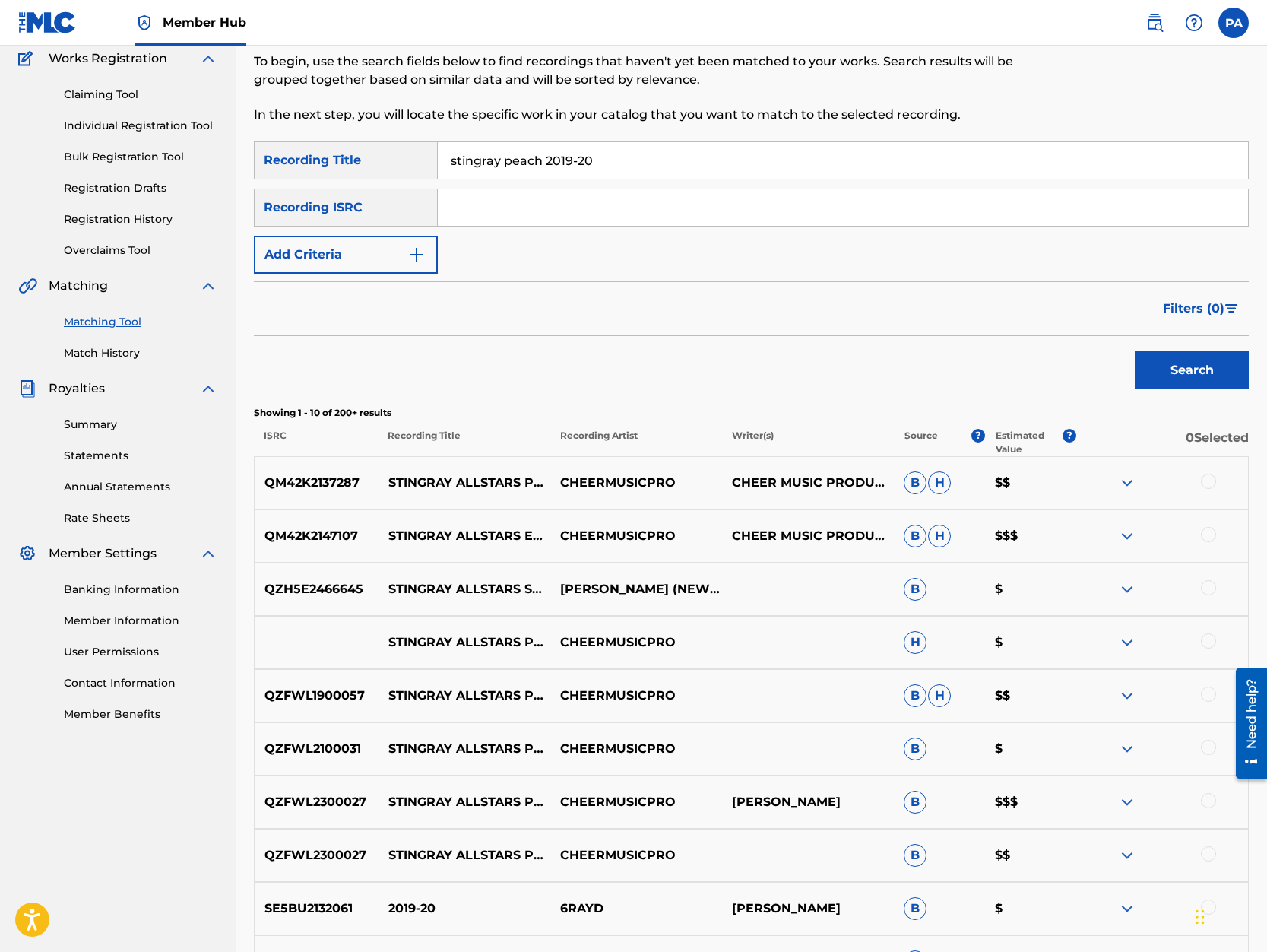
click at [1208, 645] on div at bounding box center [1208, 641] width 15 height 15
click at [1208, 696] on div at bounding box center [1208, 694] width 15 height 15
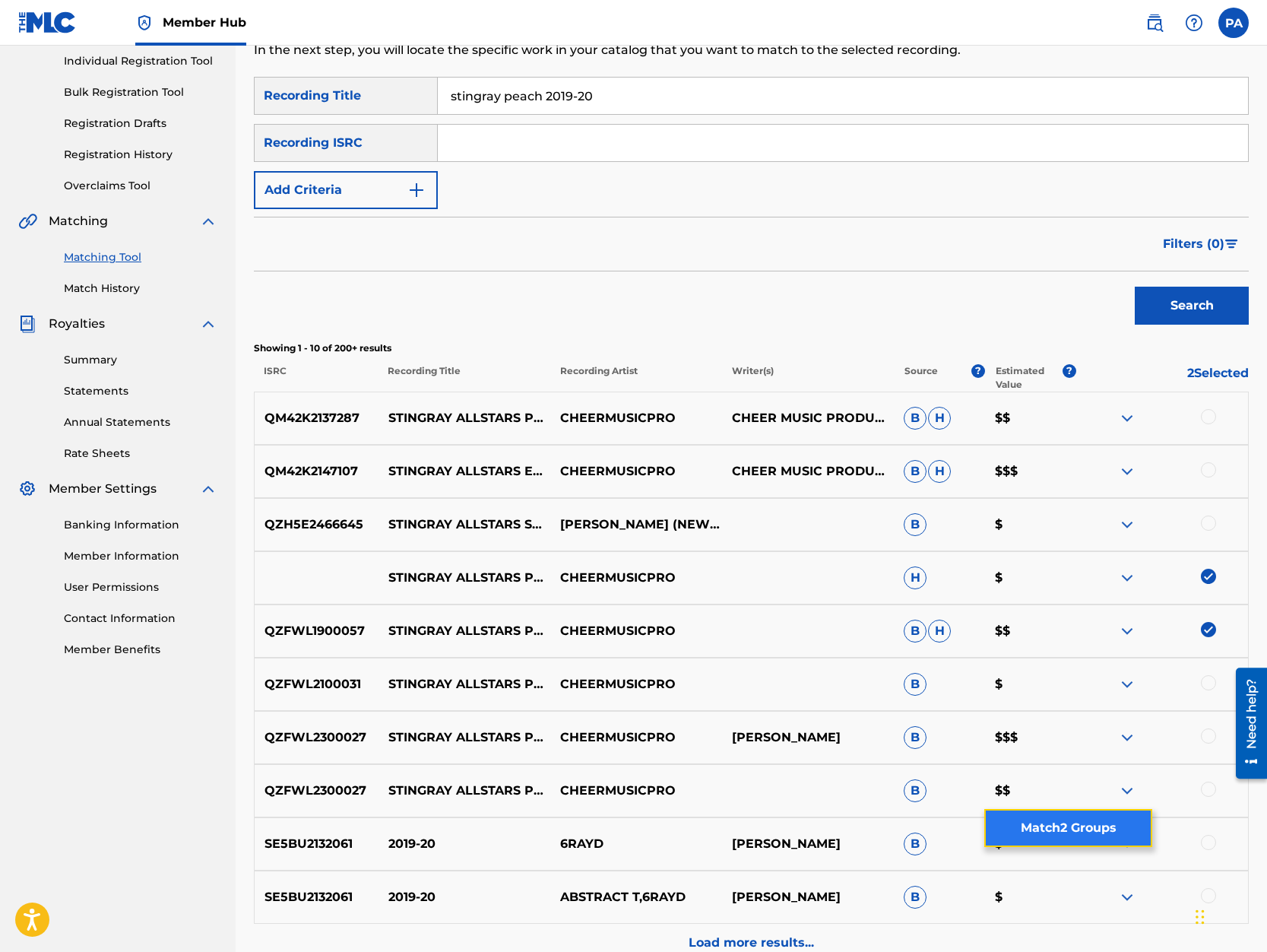
click at [1082, 823] on button "Match 2 Groups" at bounding box center [1068, 828] width 168 height 38
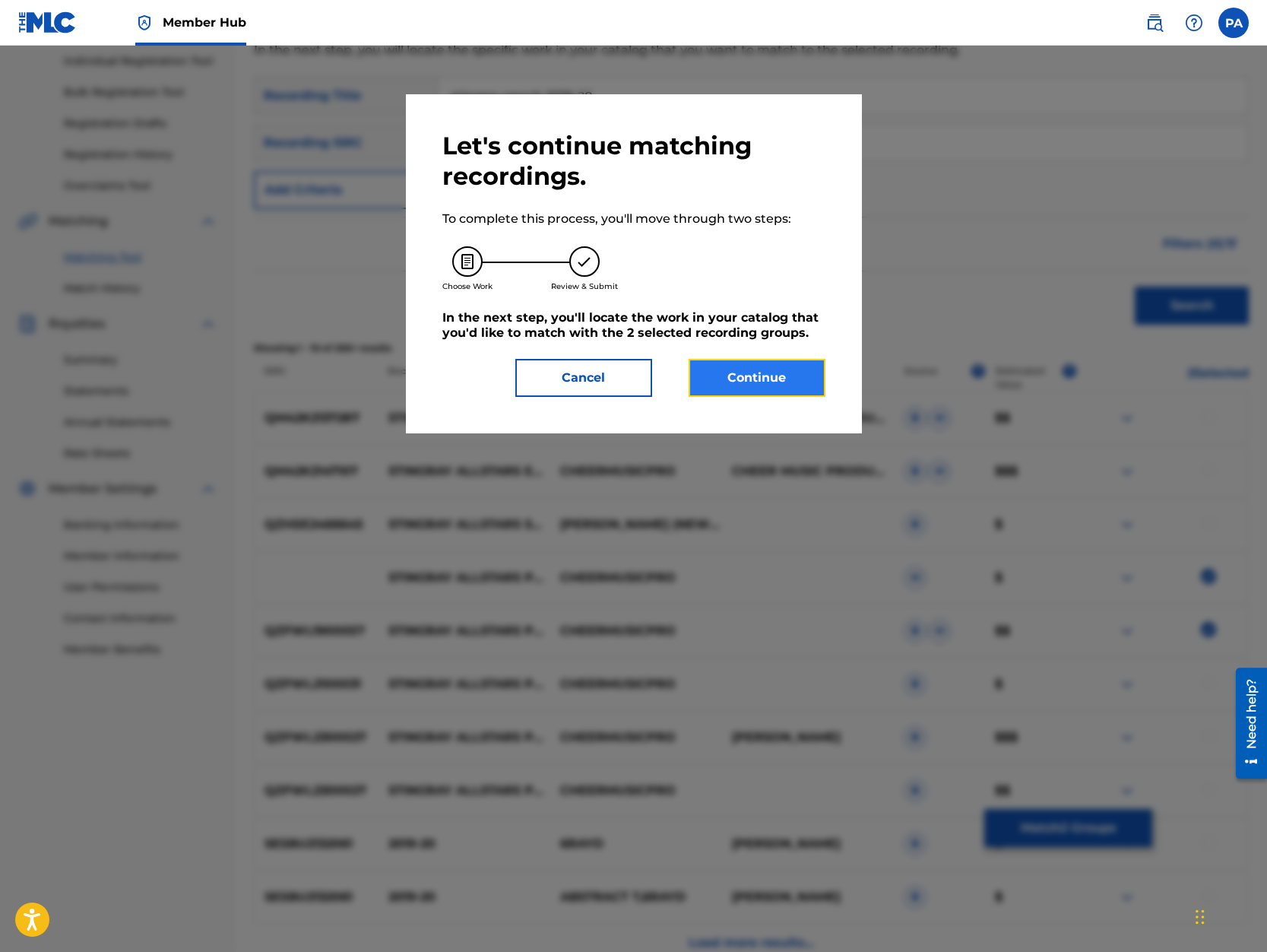
click at [763, 396] on button "Continue" at bounding box center [756, 377] width 137 height 38
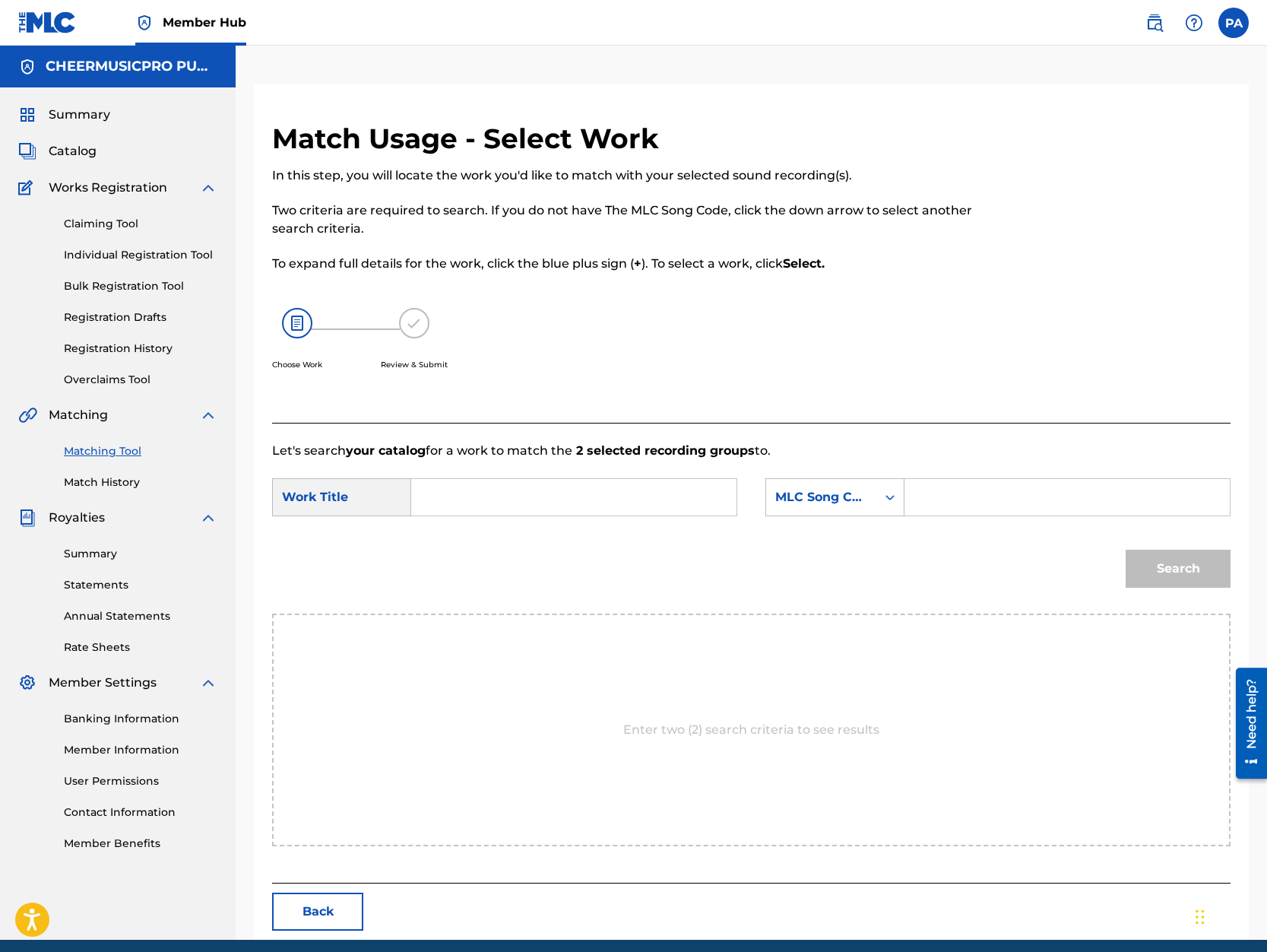
click at [475, 504] on input "Search Form" at bounding box center [574, 497] width 299 height 36
click at [459, 575] on strong "2019" at bounding box center [451, 567] width 27 height 15
type input "stingray allstars peach 2019-20"
click at [794, 492] on div "MLC Song Code" at bounding box center [821, 497] width 92 height 19
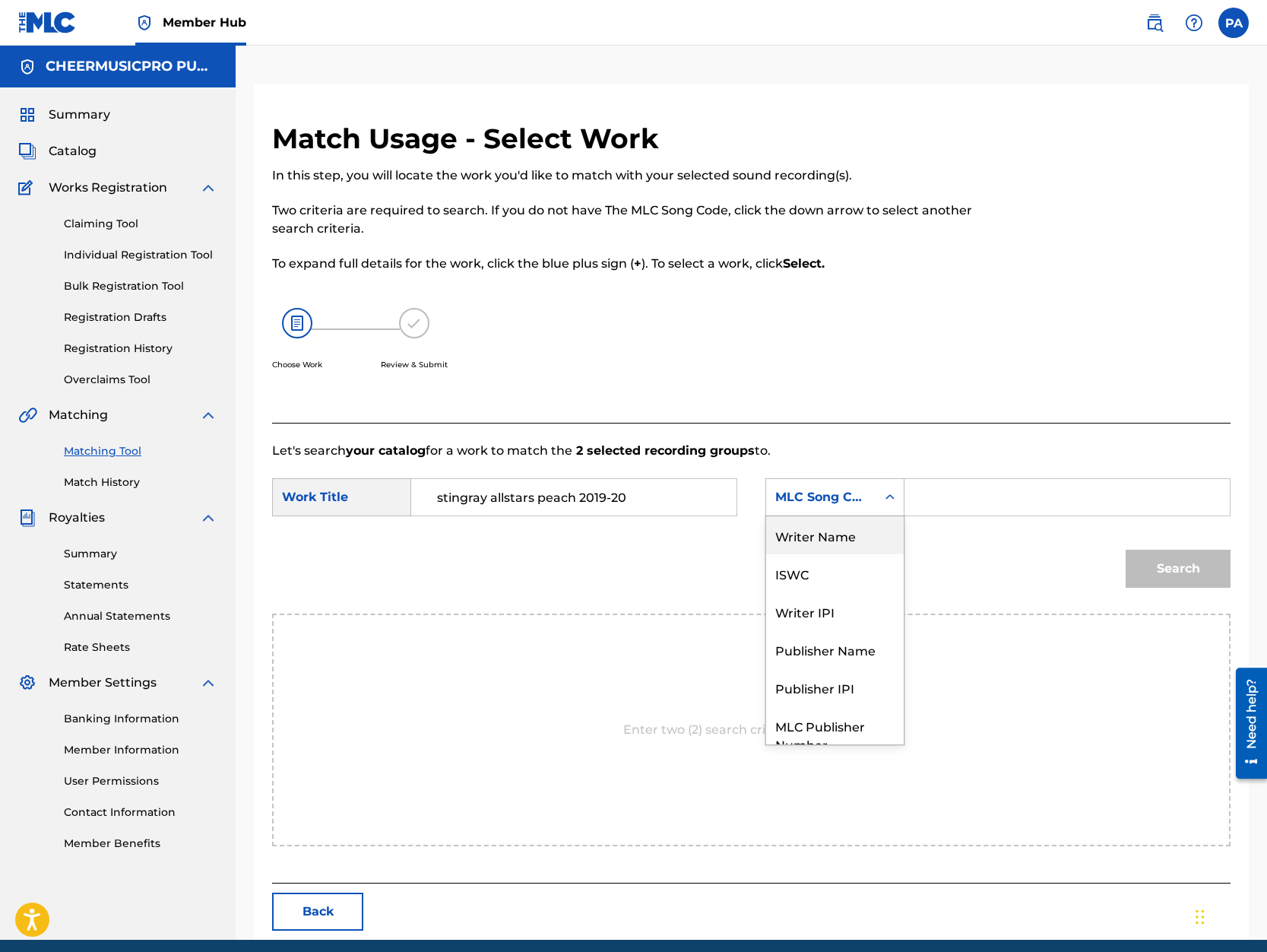
click at [829, 540] on div "Writer Name" at bounding box center [835, 535] width 137 height 38
click at [963, 502] on input "Search Form" at bounding box center [1067, 497] width 299 height 36
paste input "Patrick Avard"
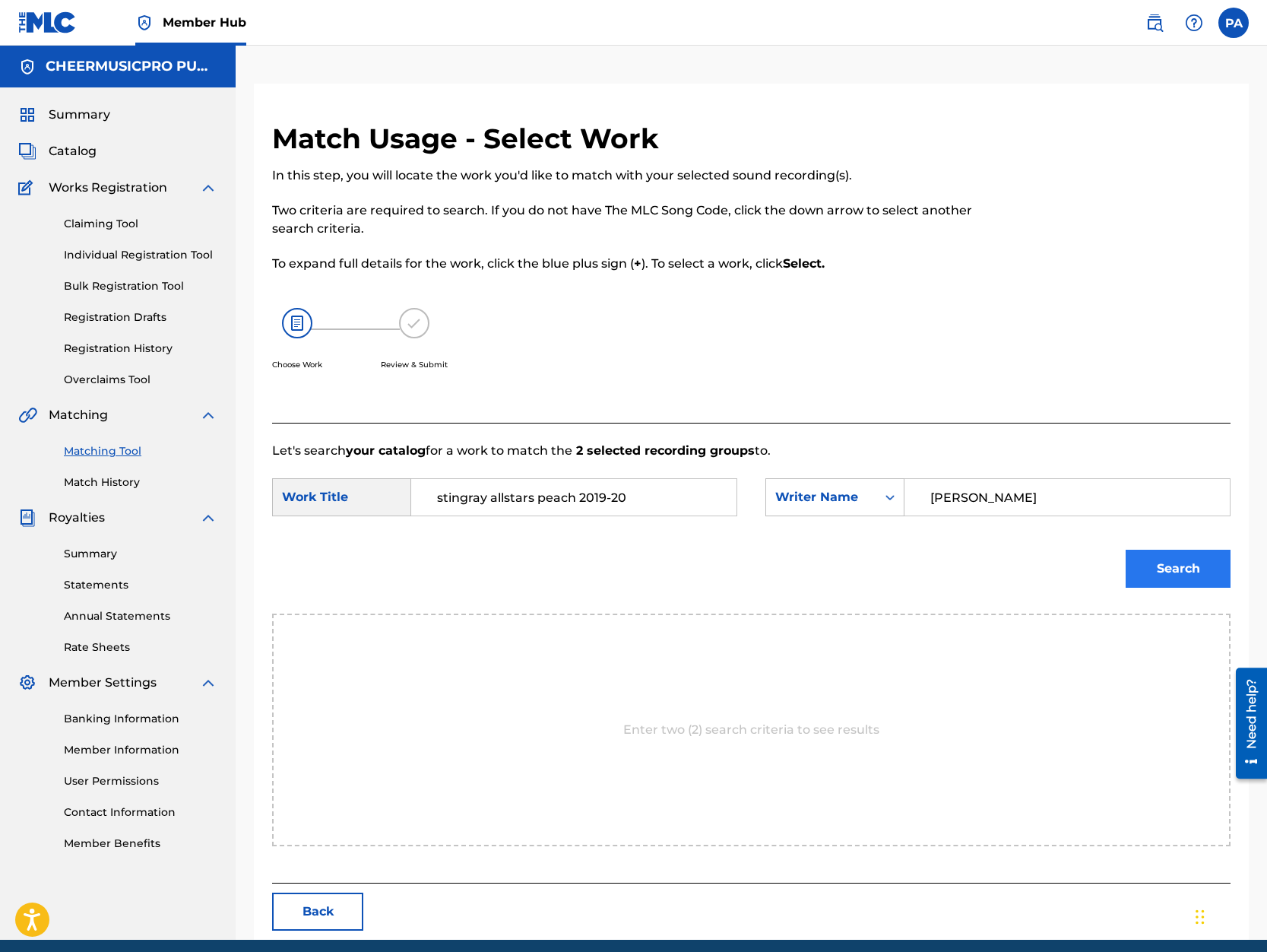
type input "Patrick Avard"
click at [1187, 569] on button "Search" at bounding box center [1178, 568] width 105 height 38
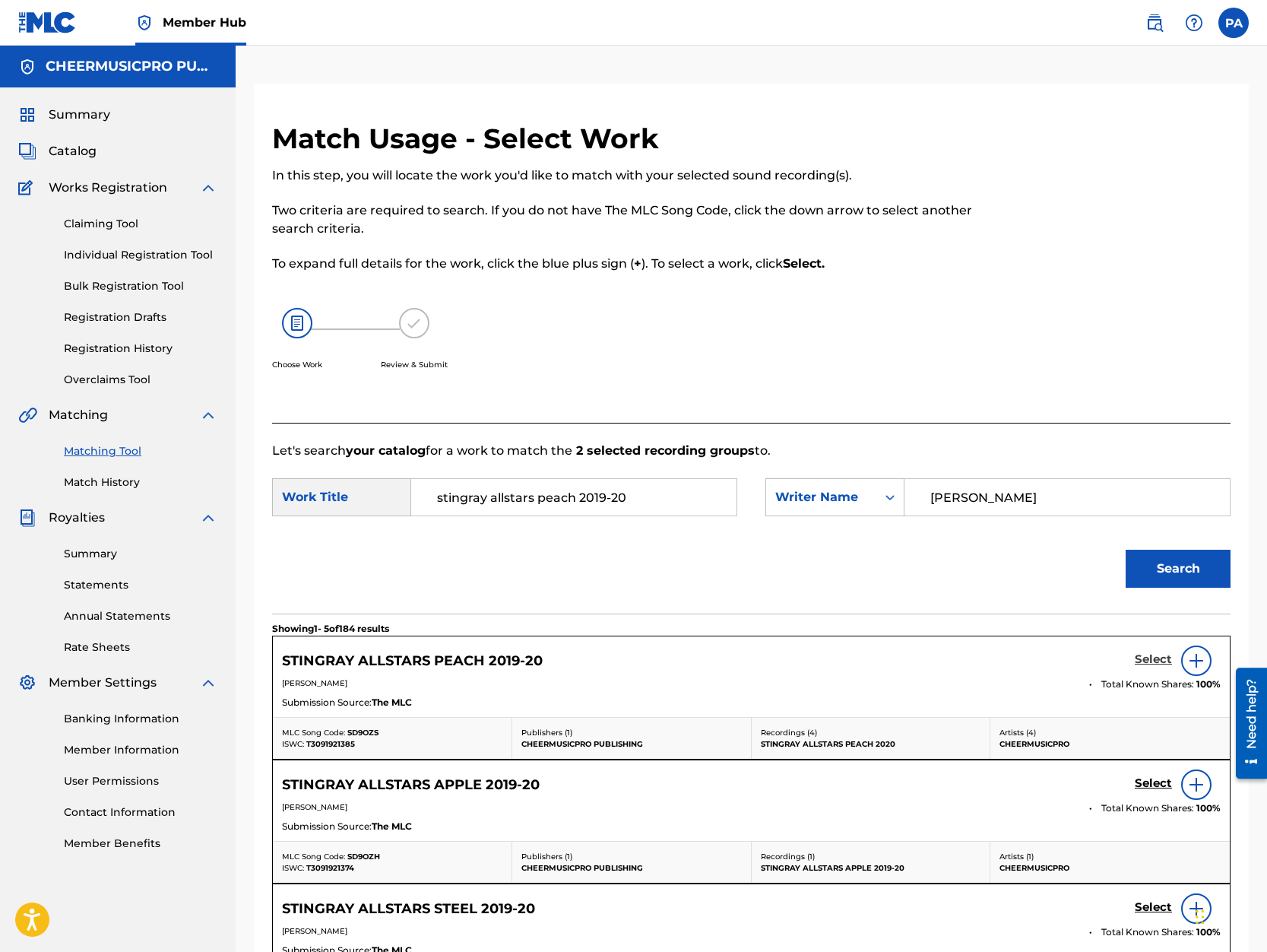
click at [1145, 659] on h5 "Select" at bounding box center [1154, 659] width 37 height 15
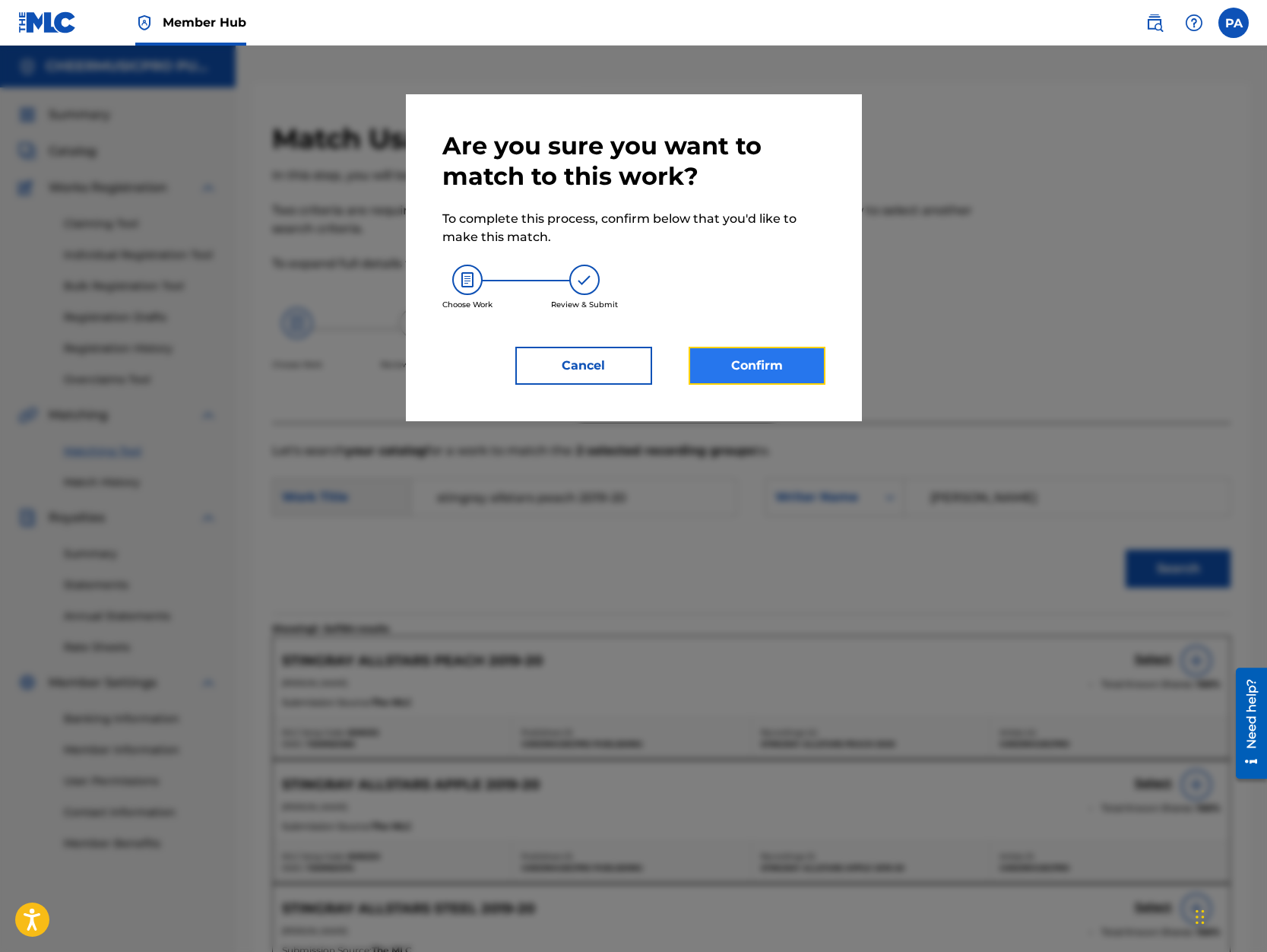
click at [762, 371] on button "Confirm" at bounding box center [756, 365] width 137 height 38
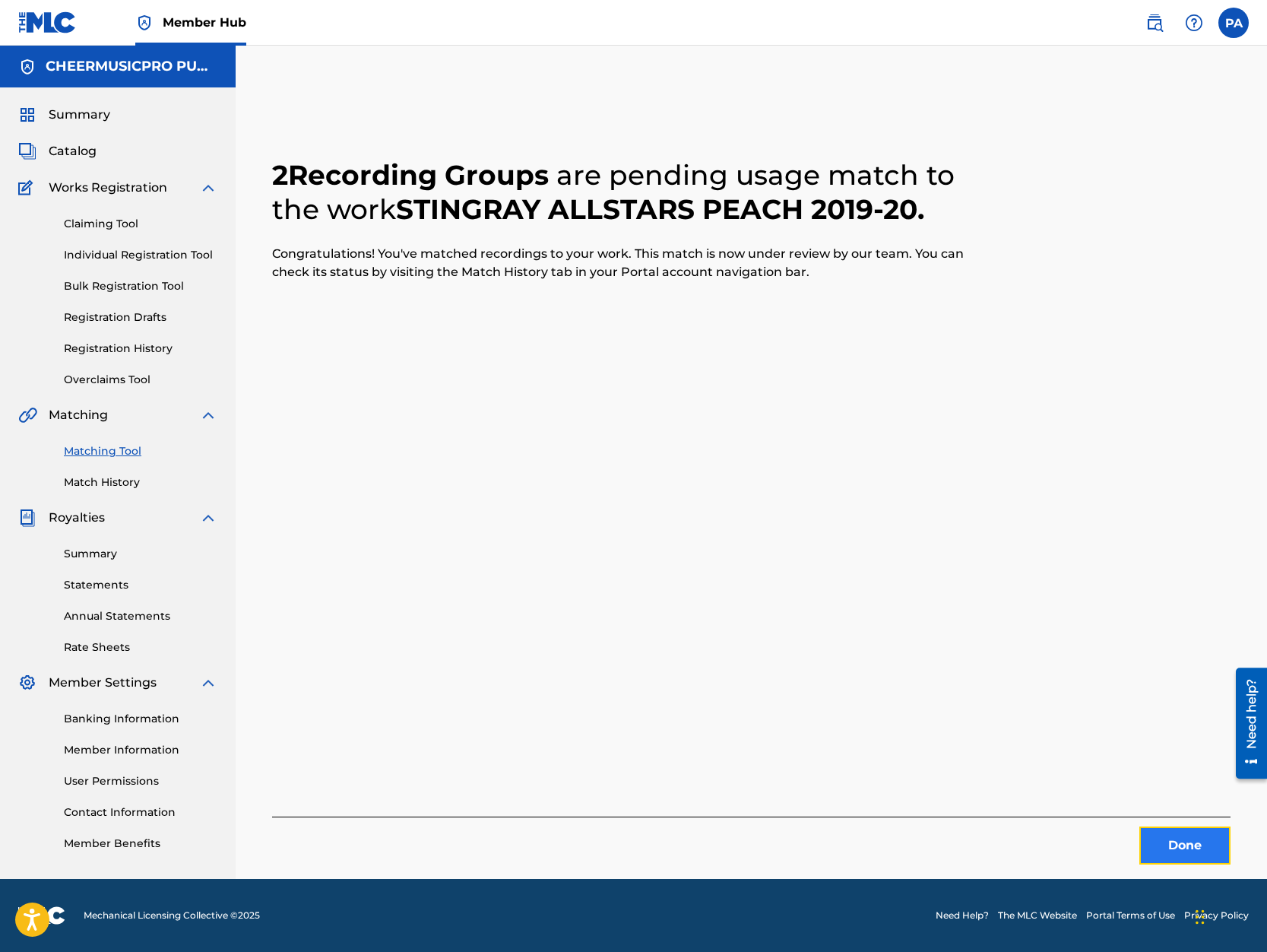
click at [1183, 839] on button "Done" at bounding box center [1185, 845] width 91 height 38
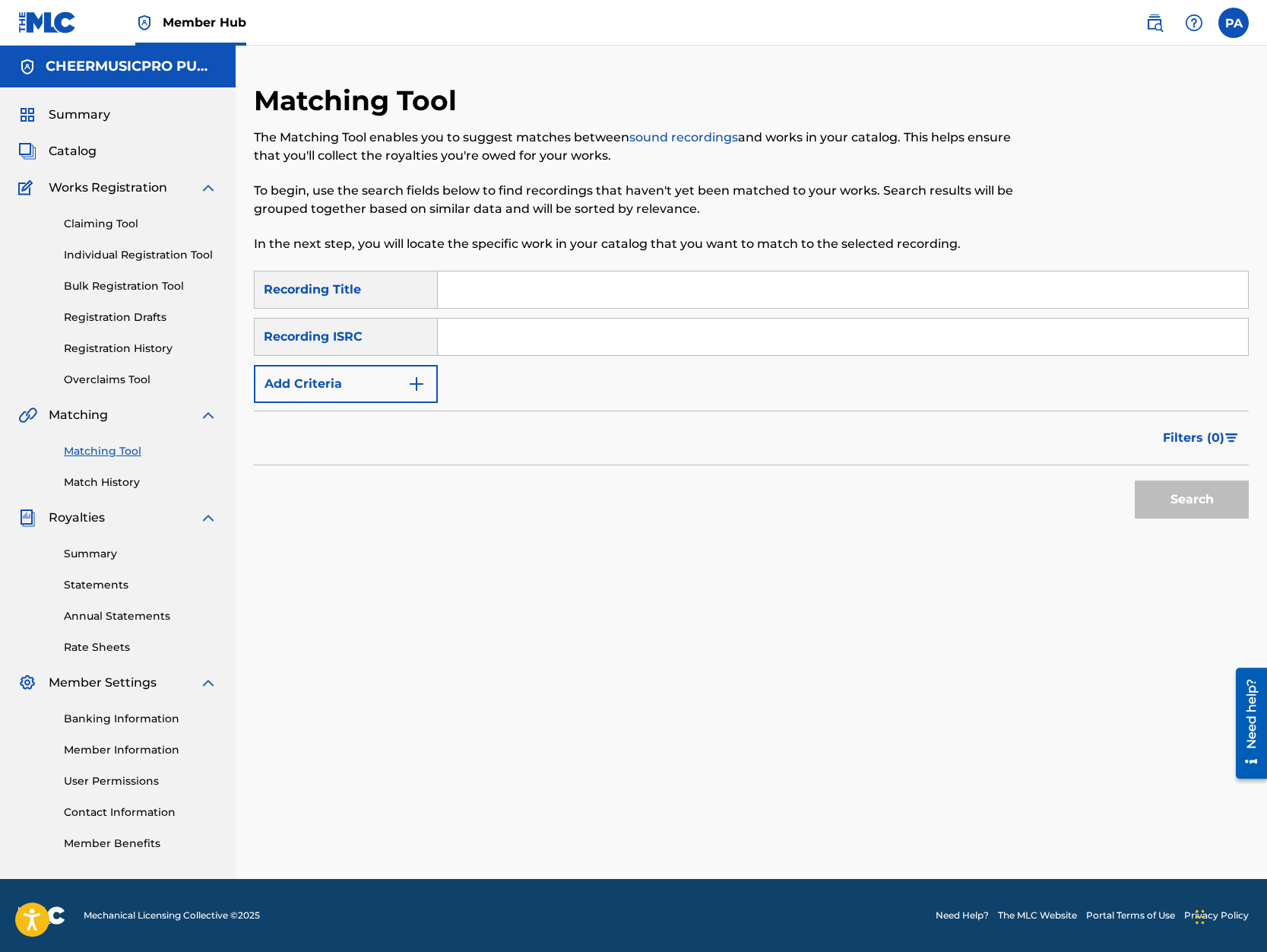
click at [473, 298] on input "Search Form" at bounding box center [842, 289] width 810 height 36
type input "spirit of [US_STATE] 2019-20"
click at [1135, 480] on button "Search" at bounding box center [1192, 499] width 114 height 38
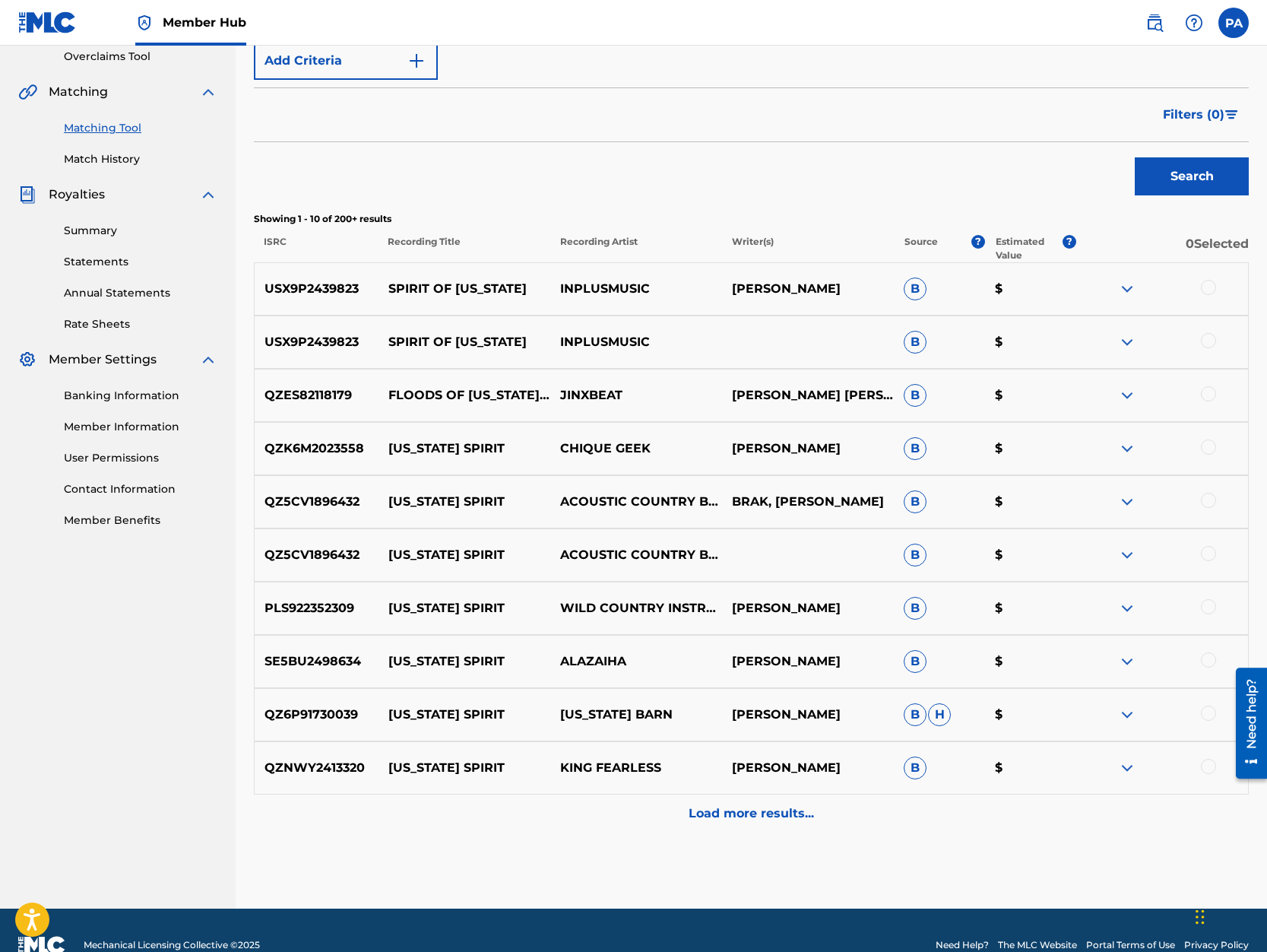
scroll to position [129, 0]
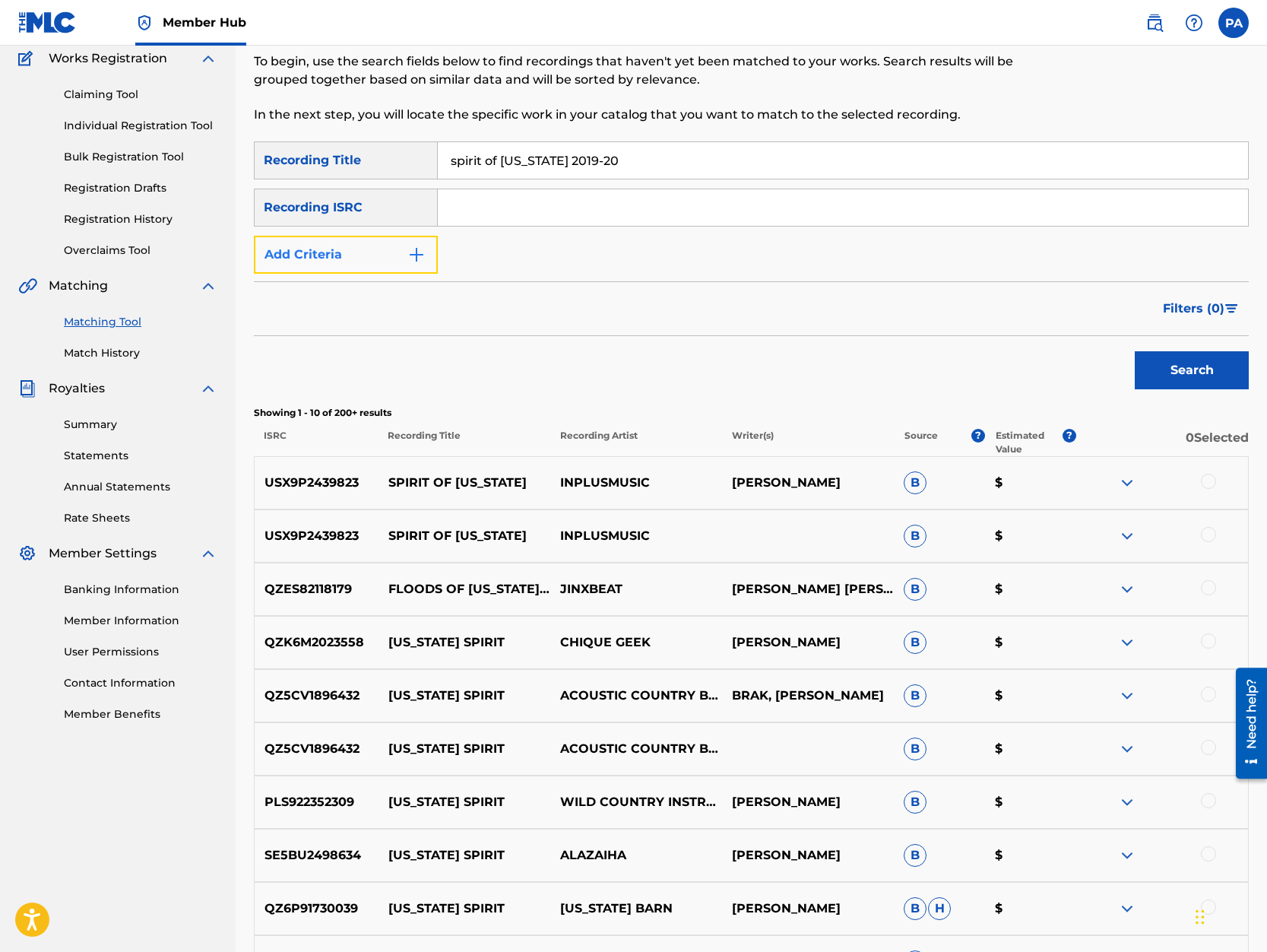
click at [322, 245] on button "Add Criteria" at bounding box center [346, 254] width 184 height 38
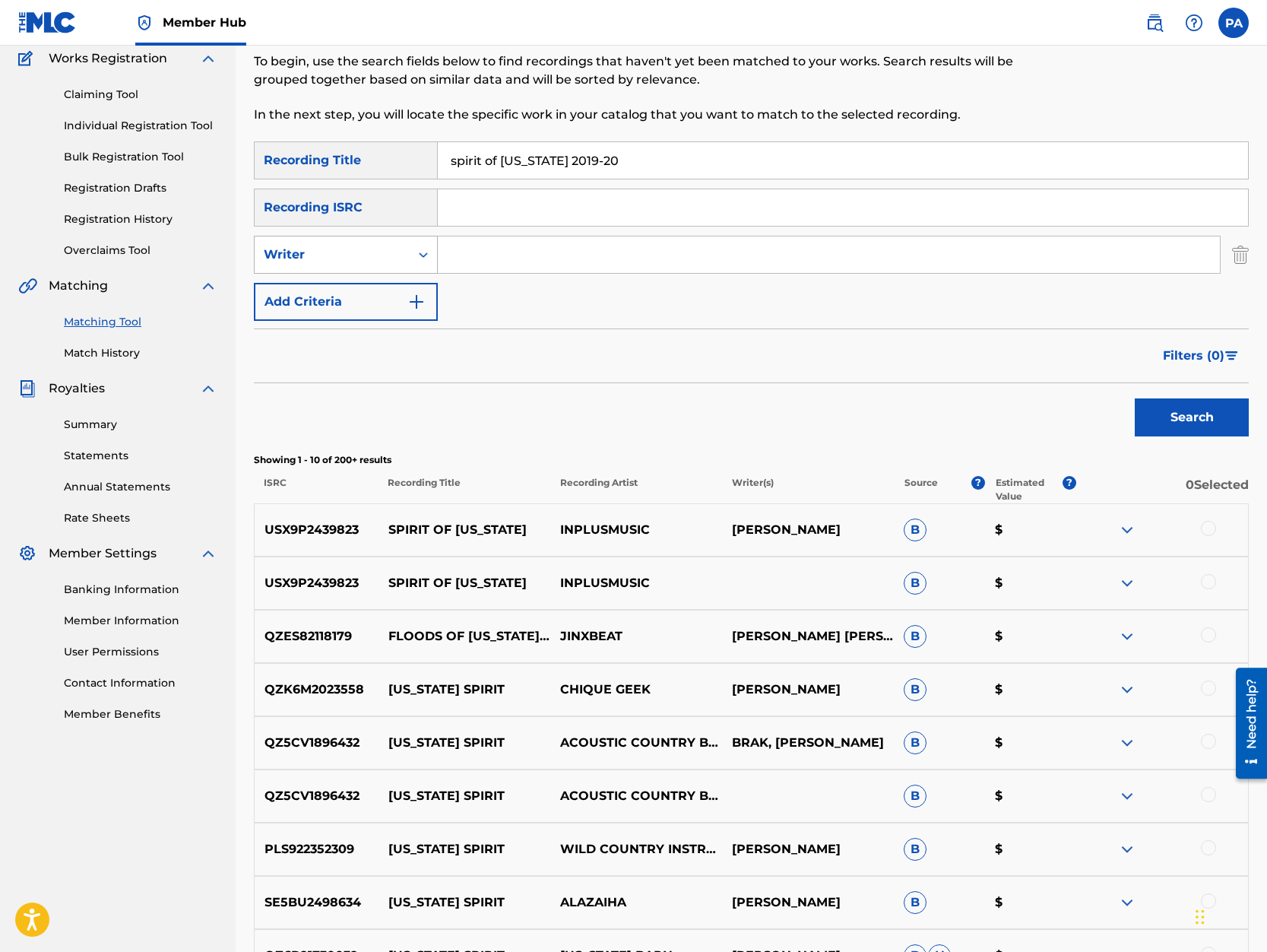
click at [338, 247] on div "Writer" at bounding box center [332, 254] width 137 height 19
click at [338, 292] on div "Recording Artist" at bounding box center [346, 293] width 182 height 38
click at [507, 261] on input "Search Form" at bounding box center [829, 254] width 782 height 36
type input "cheermusicpro"
click at [1168, 424] on button "Search" at bounding box center [1192, 417] width 114 height 38
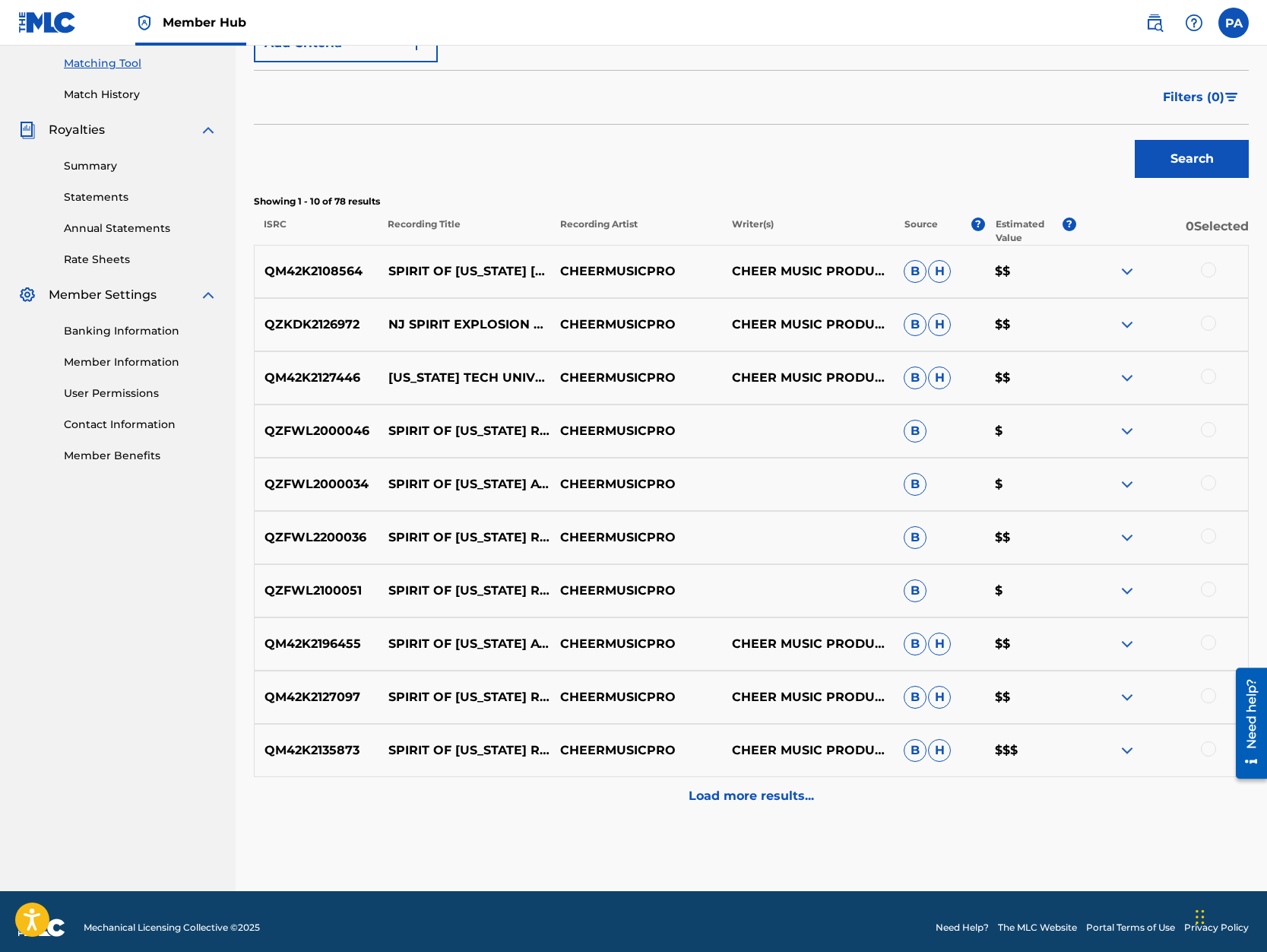
scroll to position [0, 0]
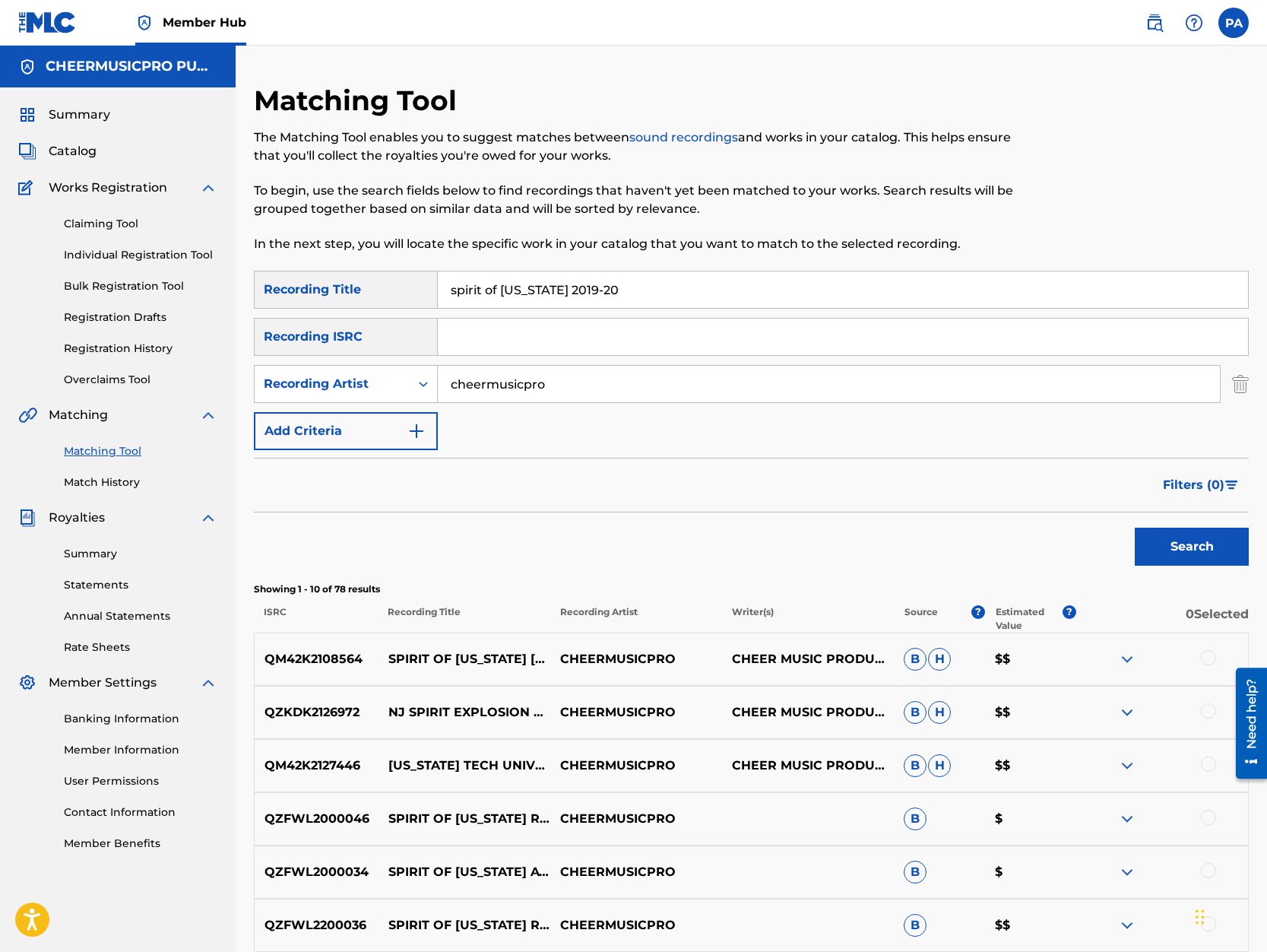
click at [537, 293] on input "spirit of [US_STATE] 2019-20" at bounding box center [842, 289] width 810 height 36
click at [1135, 528] on button "Search" at bounding box center [1192, 546] width 114 height 38
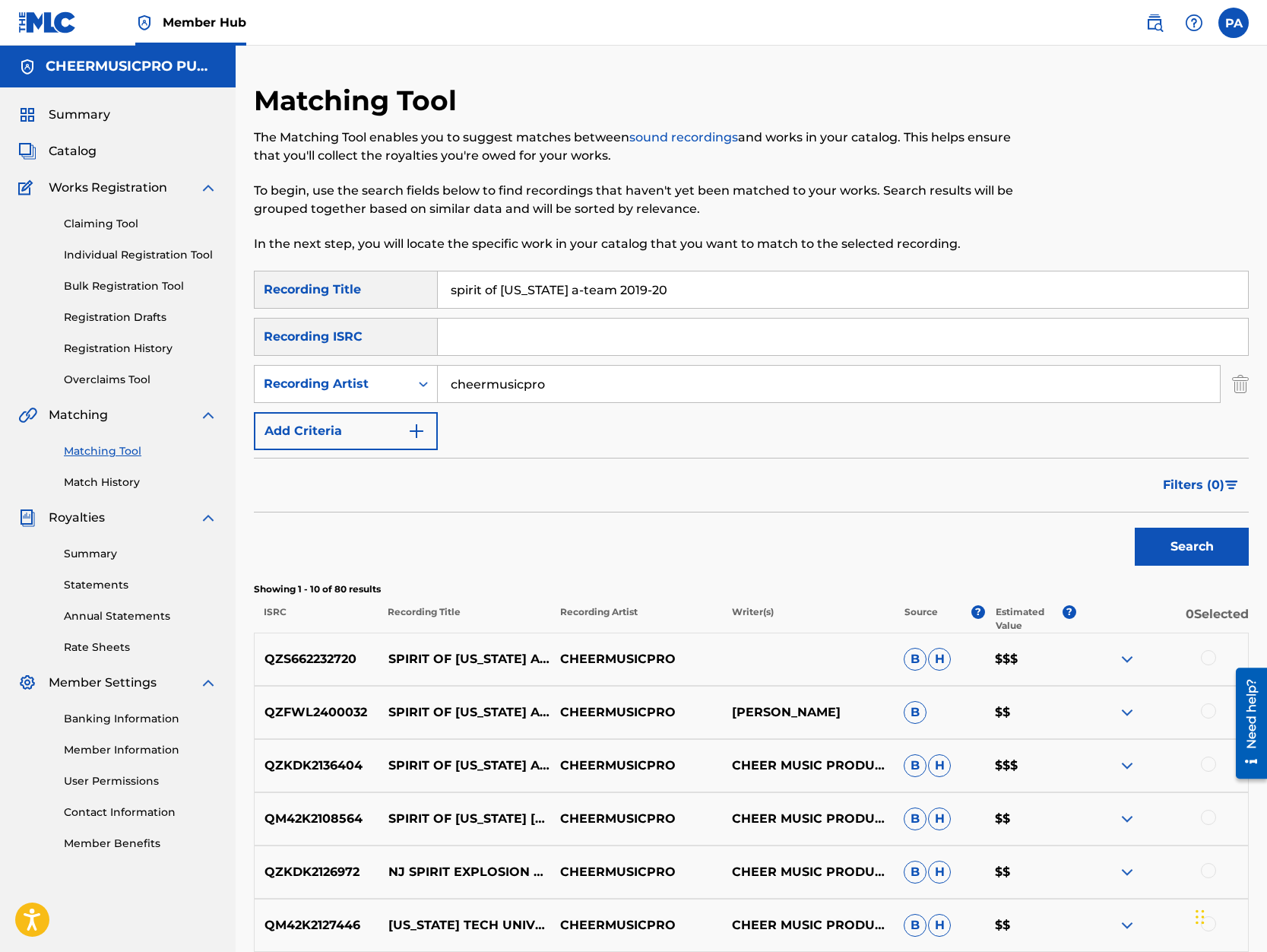
click at [549, 293] on input "spirit of [US_STATE] a-team 2019-20" at bounding box center [842, 289] width 810 height 36
click at [1135, 528] on button "Search" at bounding box center [1192, 546] width 114 height 38
drag, startPoint x: 572, startPoint y: 293, endPoint x: 116, endPoint y: 312, distance: 456.4
click at [438, 307] on input "spirit of texas ateam 2019-20" at bounding box center [842, 289] width 810 height 36
click at [1135, 528] on button "Search" at bounding box center [1192, 546] width 114 height 38
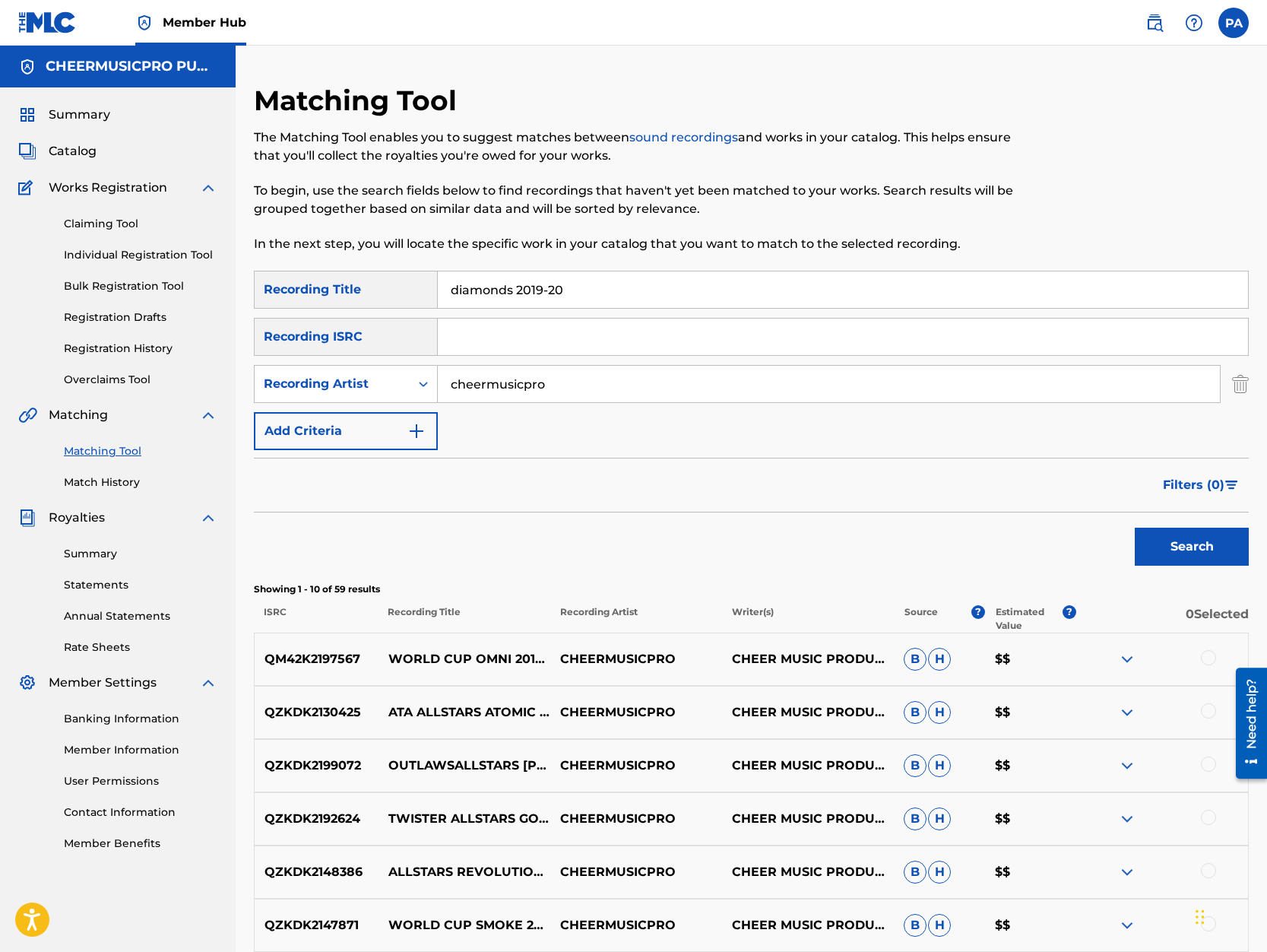
drag, startPoint x: 515, startPoint y: 293, endPoint x: 253, endPoint y: 297, distance: 262.0
click at [438, 297] on input "diamonds 2019-20" at bounding box center [842, 289] width 810 height 36
click at [1135, 528] on button "Search" at bounding box center [1192, 546] width 114 height 38
drag, startPoint x: 503, startPoint y: 287, endPoint x: 143, endPoint y: 312, distance: 360.9
click at [438, 307] on input "ladycats 2019-20" at bounding box center [842, 289] width 810 height 36
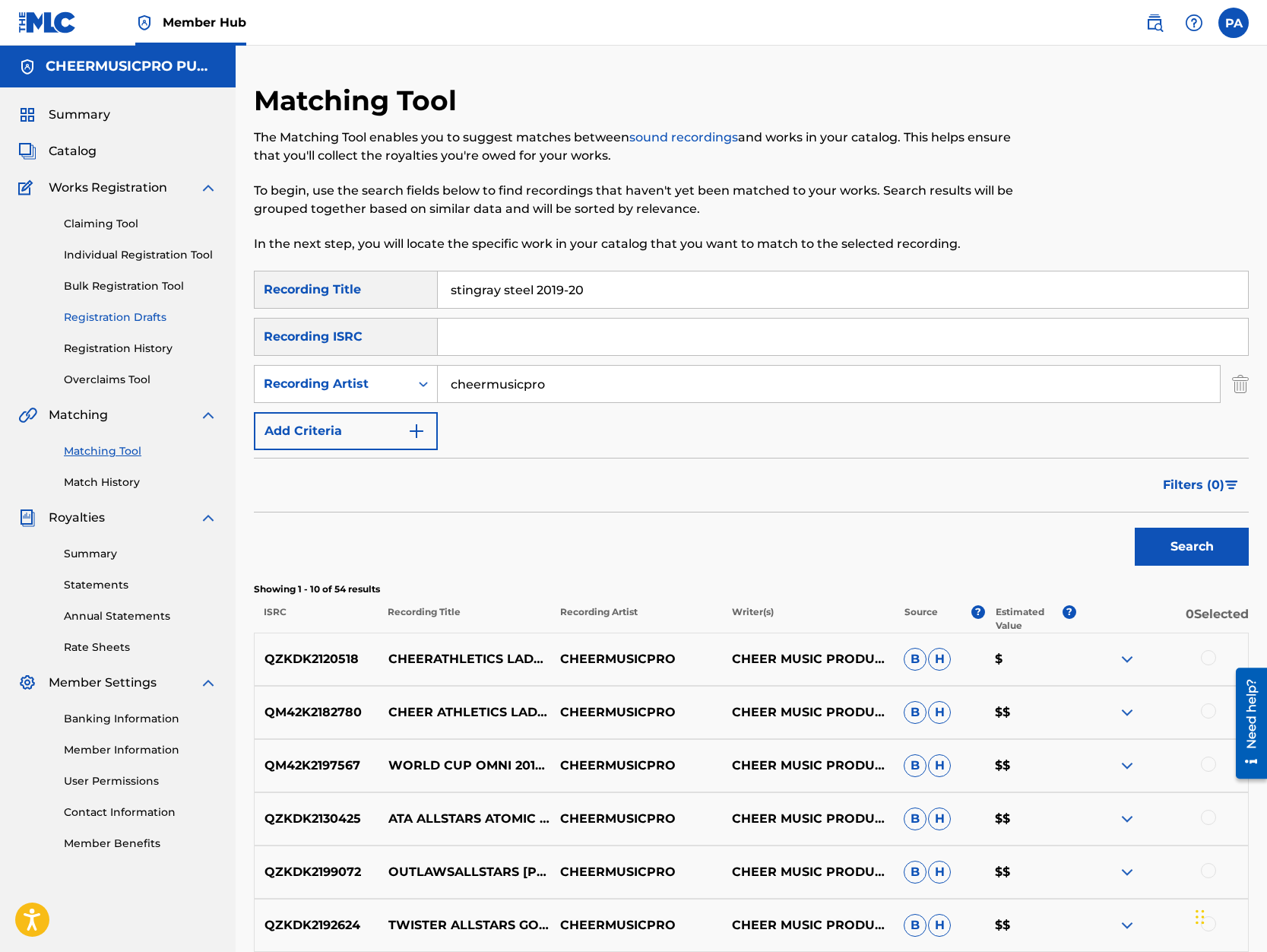
click at [1135, 528] on button "Search" at bounding box center [1192, 546] width 114 height 38
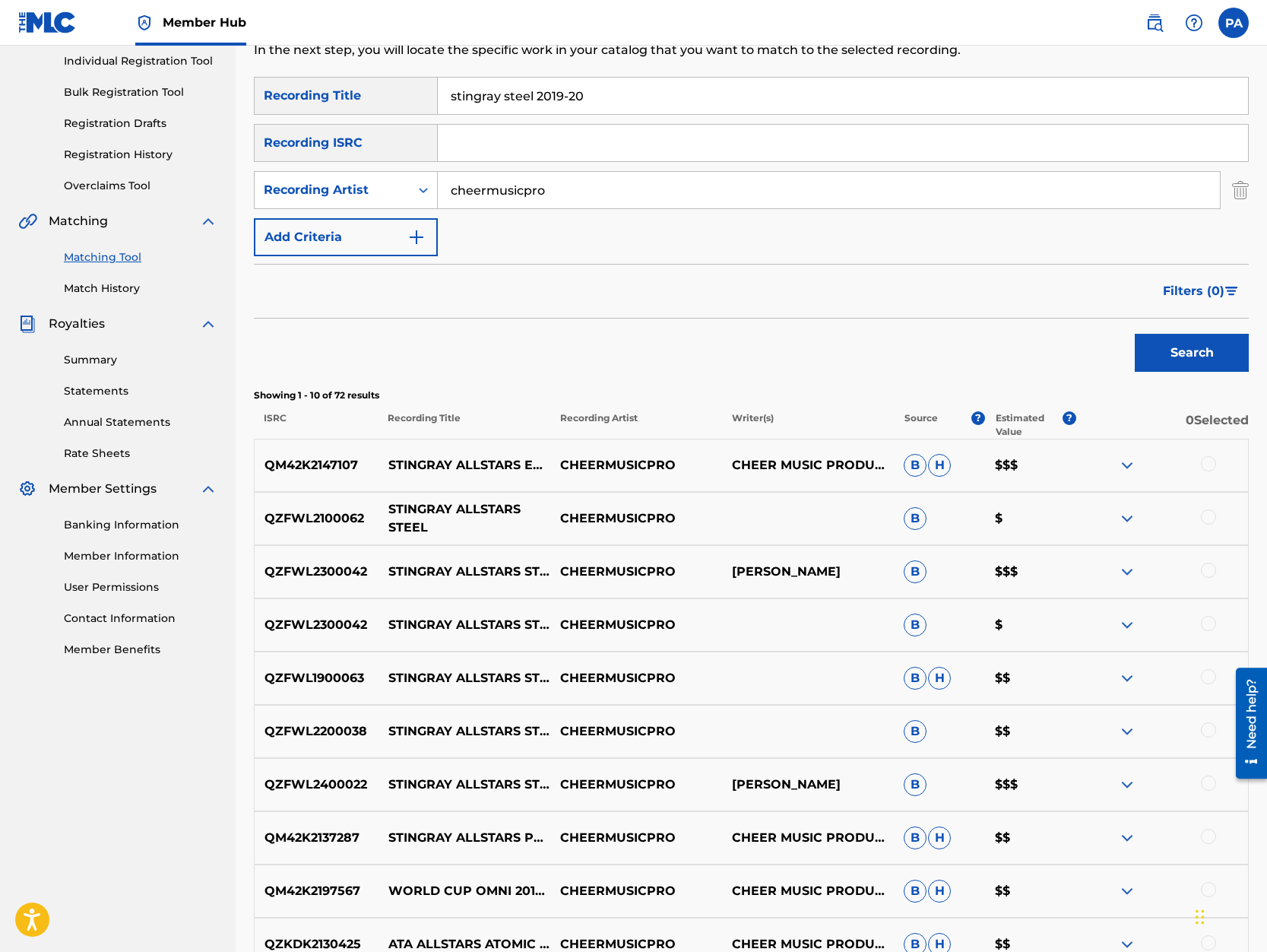
scroll to position [258, 0]
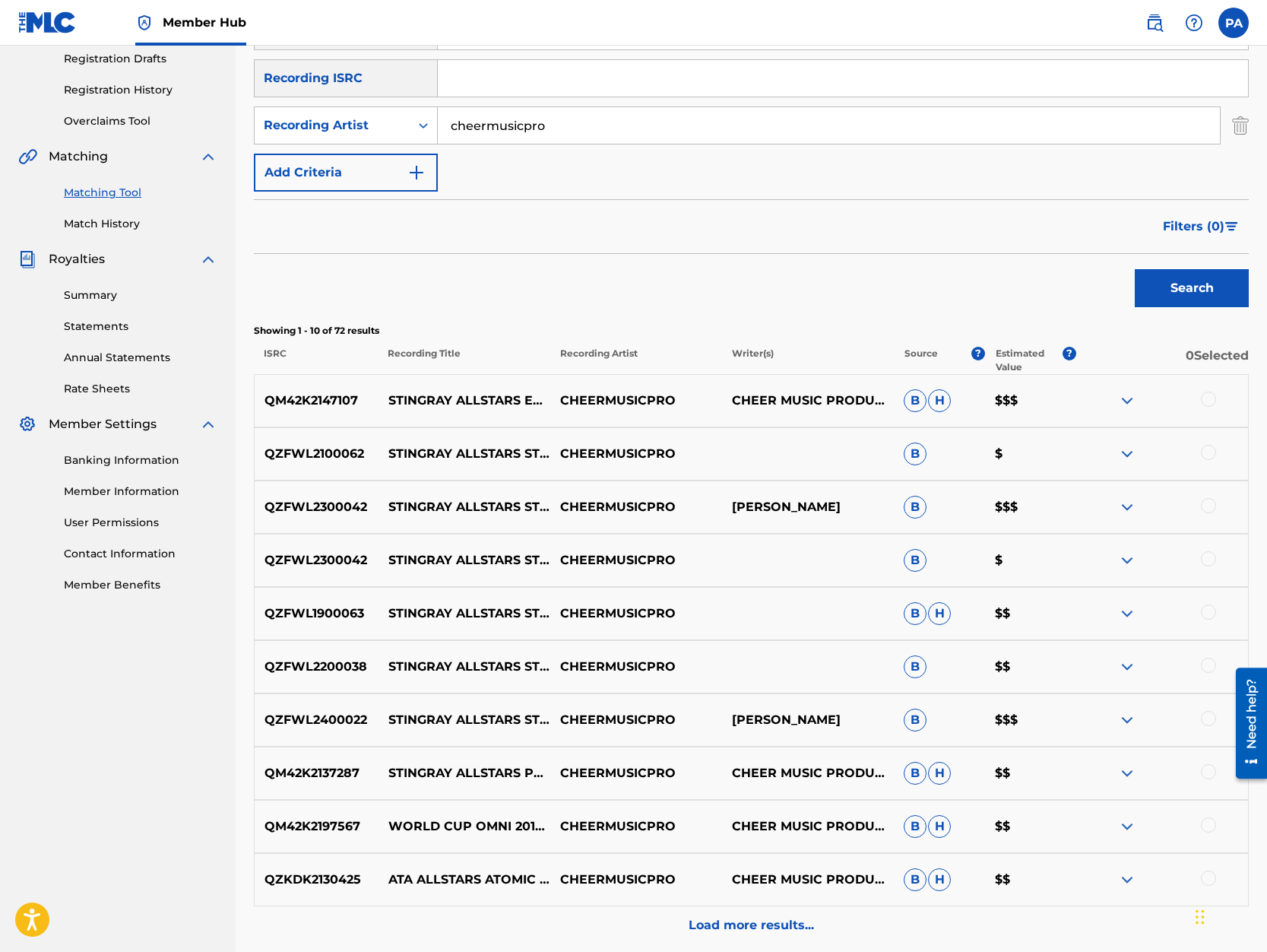
click at [1208, 611] on div at bounding box center [1208, 612] width 15 height 15
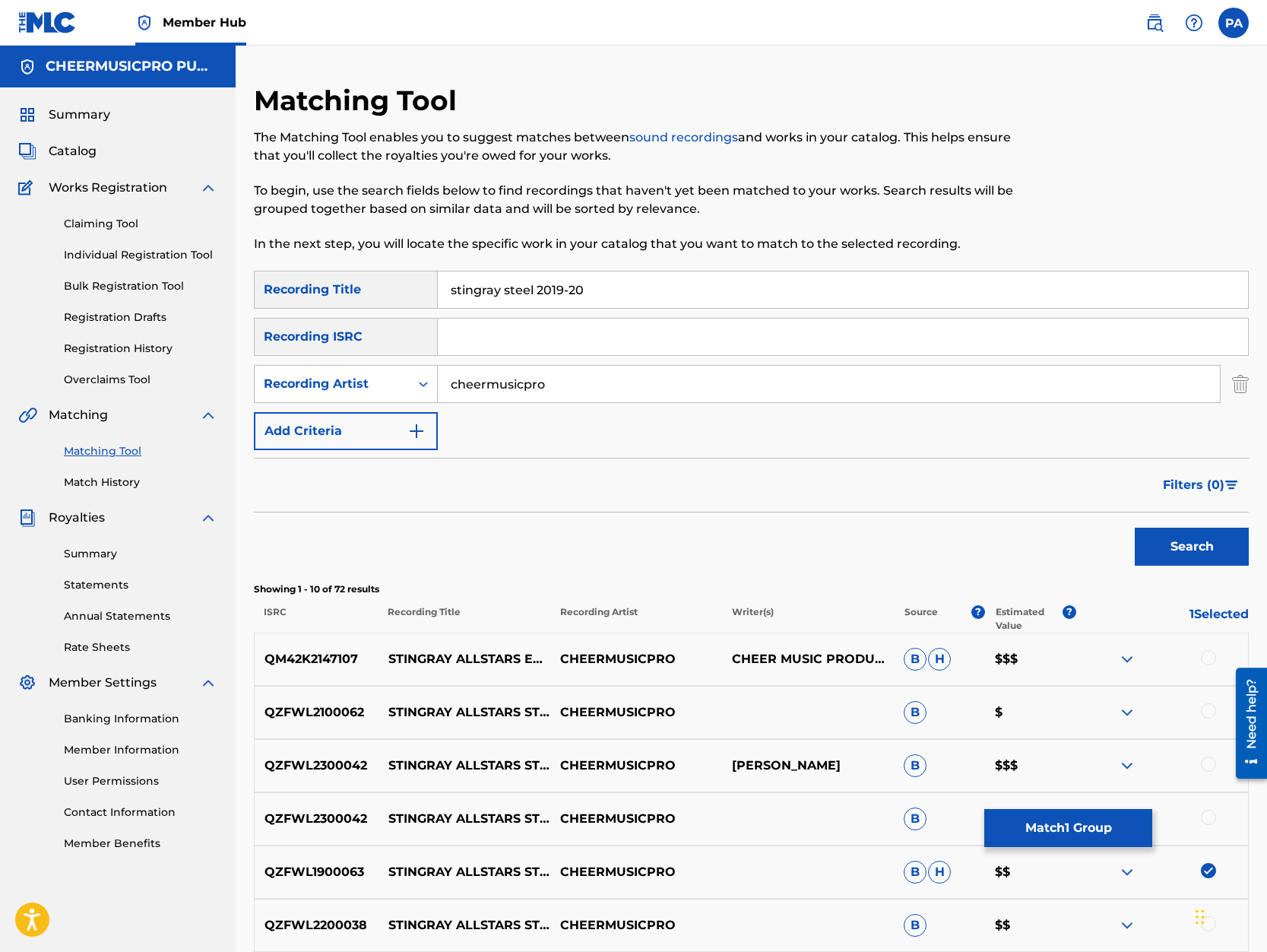
click at [570, 290] on input "stingray steel 2019-20" at bounding box center [842, 289] width 810 height 36
type input "stingray steel 2020"
click at [1135, 528] on button "Search" at bounding box center [1192, 546] width 114 height 38
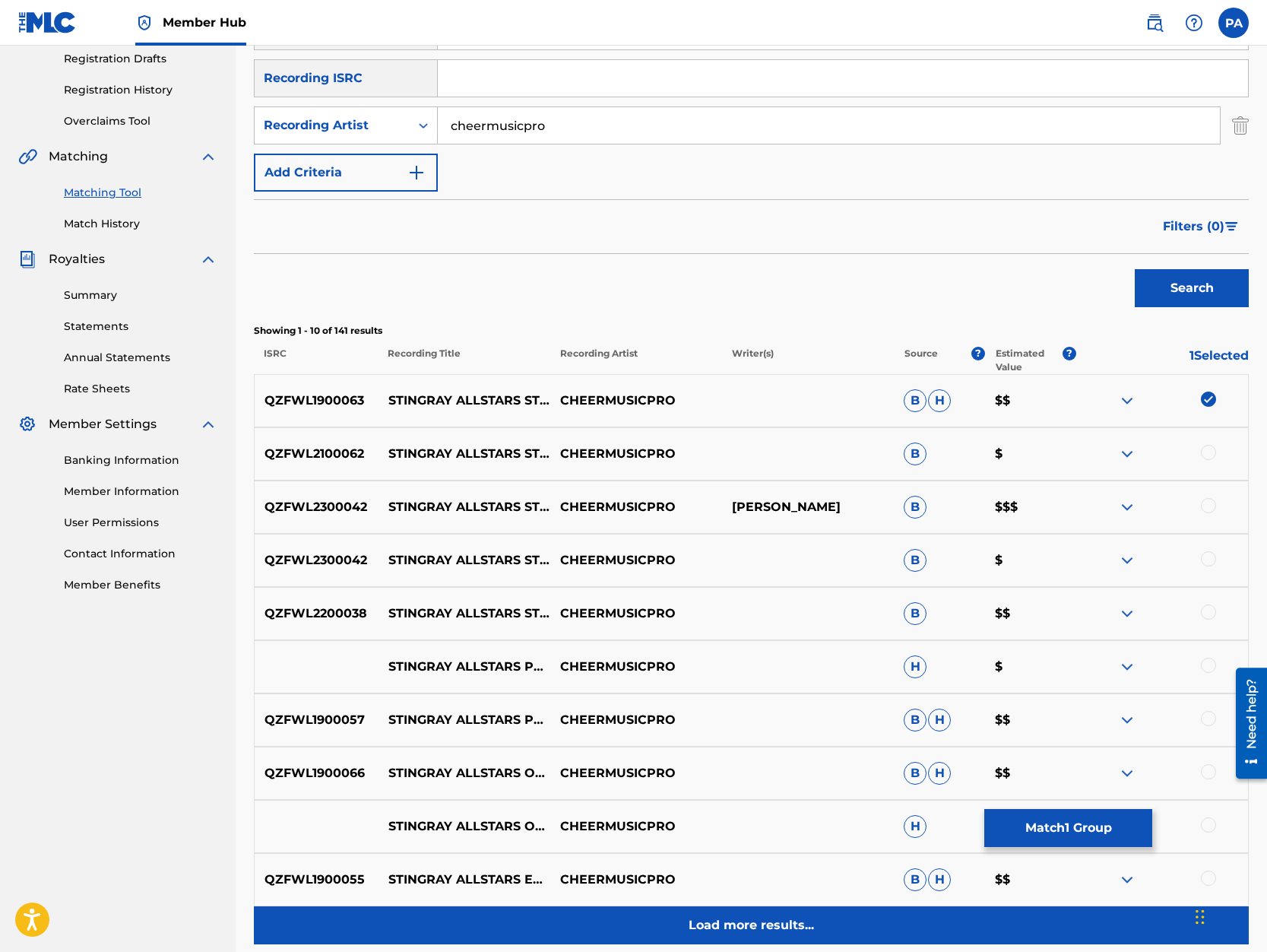
click at [715, 924] on p "Load more results..." at bounding box center [751, 925] width 125 height 19
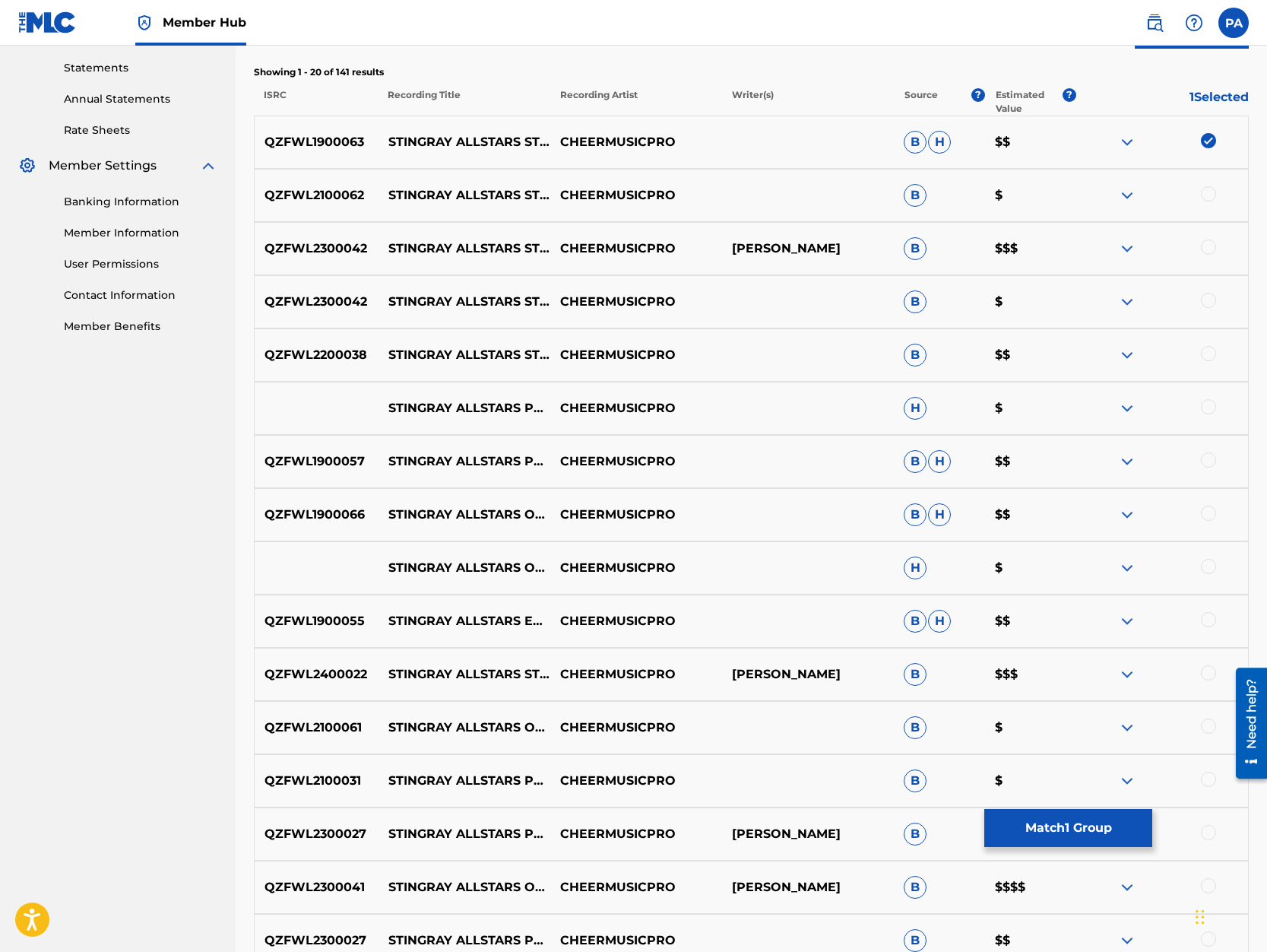
scroll to position [0, 0]
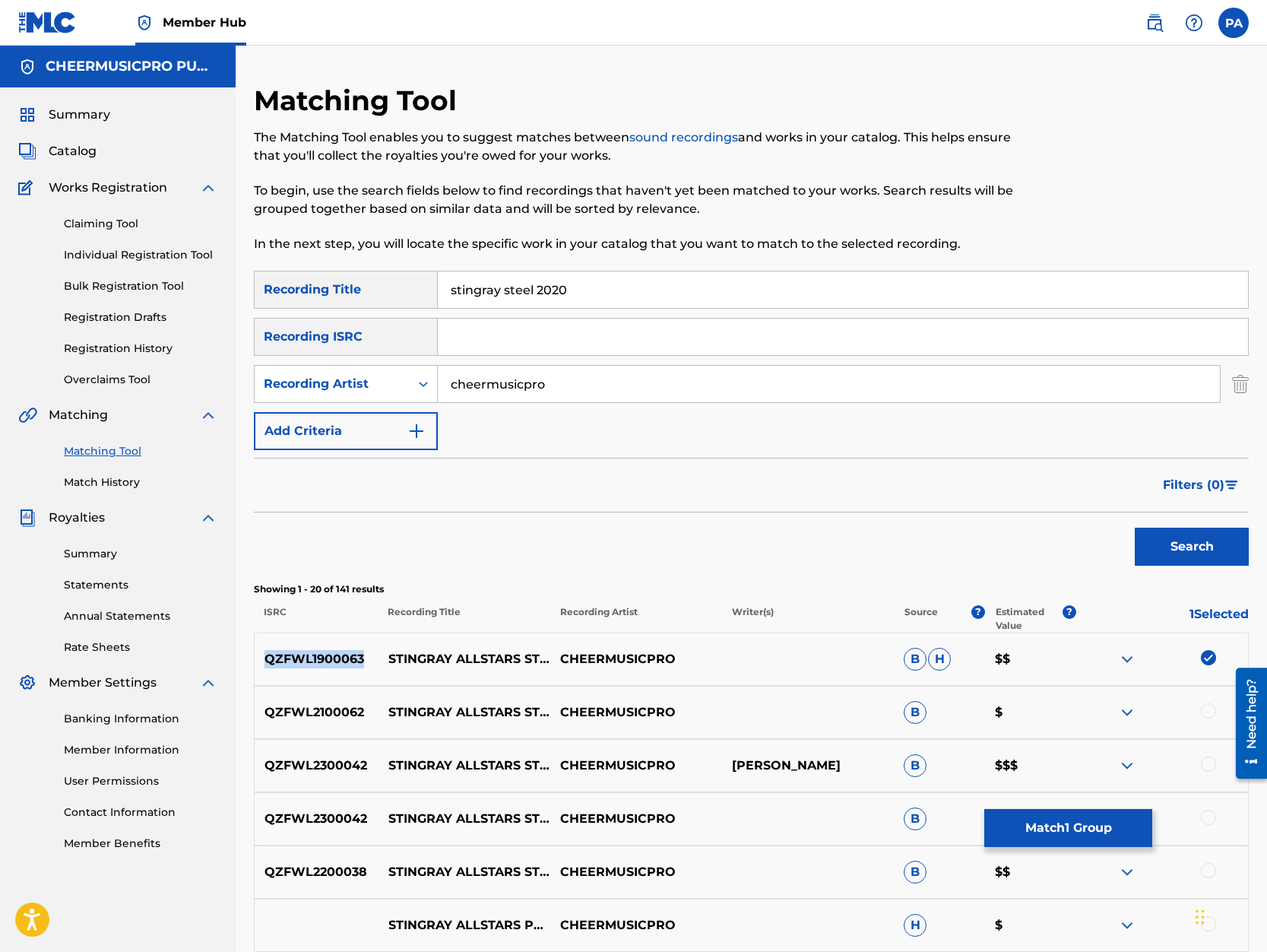
drag, startPoint x: 364, startPoint y: 657, endPoint x: 262, endPoint y: 659, distance: 102.0
click at [262, 659] on p "QZFWL1900063" at bounding box center [316, 659] width 124 height 19
copy p "QZFWL1900063"
click at [481, 338] on input "Search Form" at bounding box center [842, 336] width 810 height 36
paste input "QZFWL1900063"
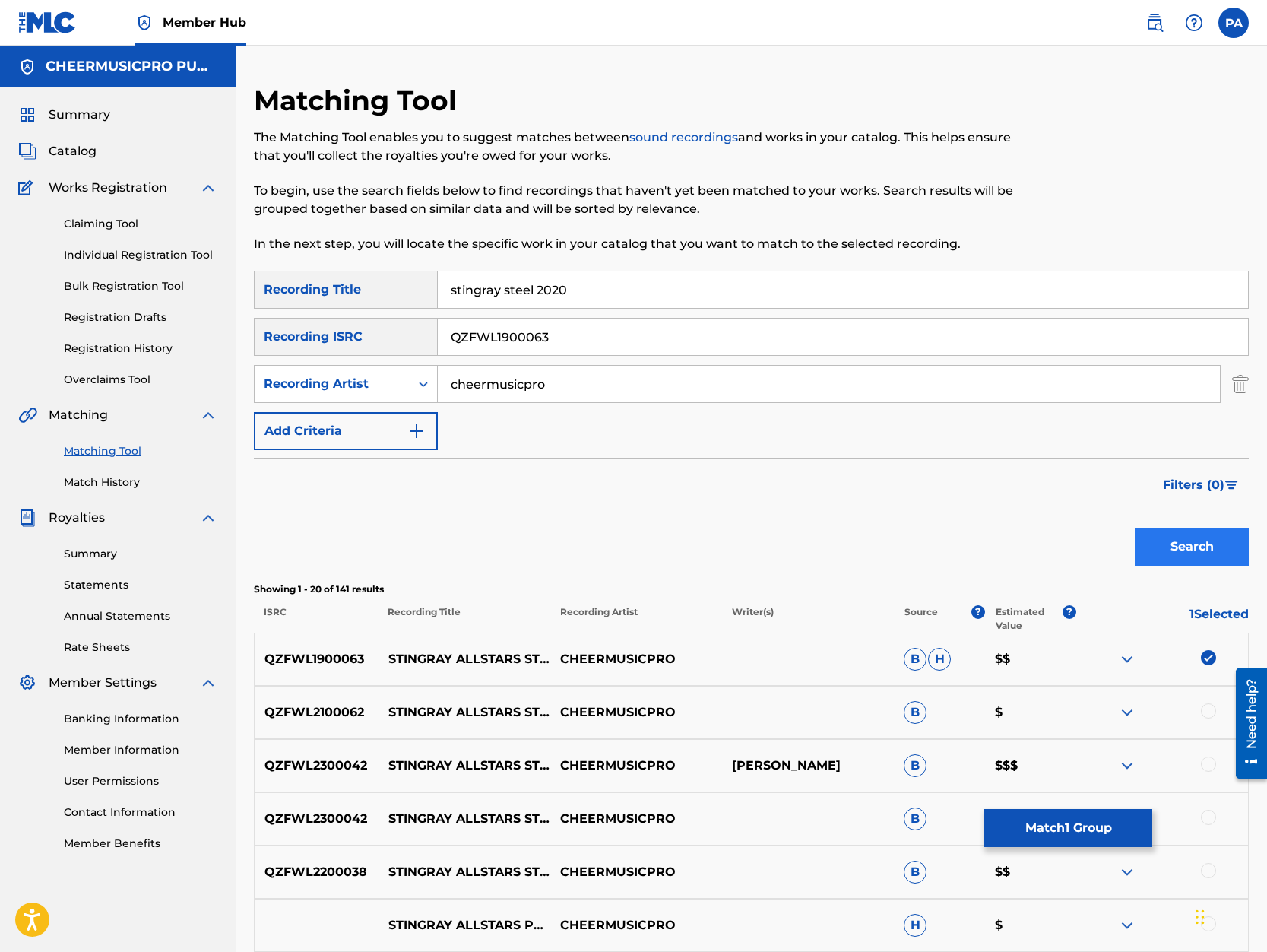
type input "QZFWL1900063"
click at [1195, 545] on button "Search" at bounding box center [1192, 546] width 114 height 38
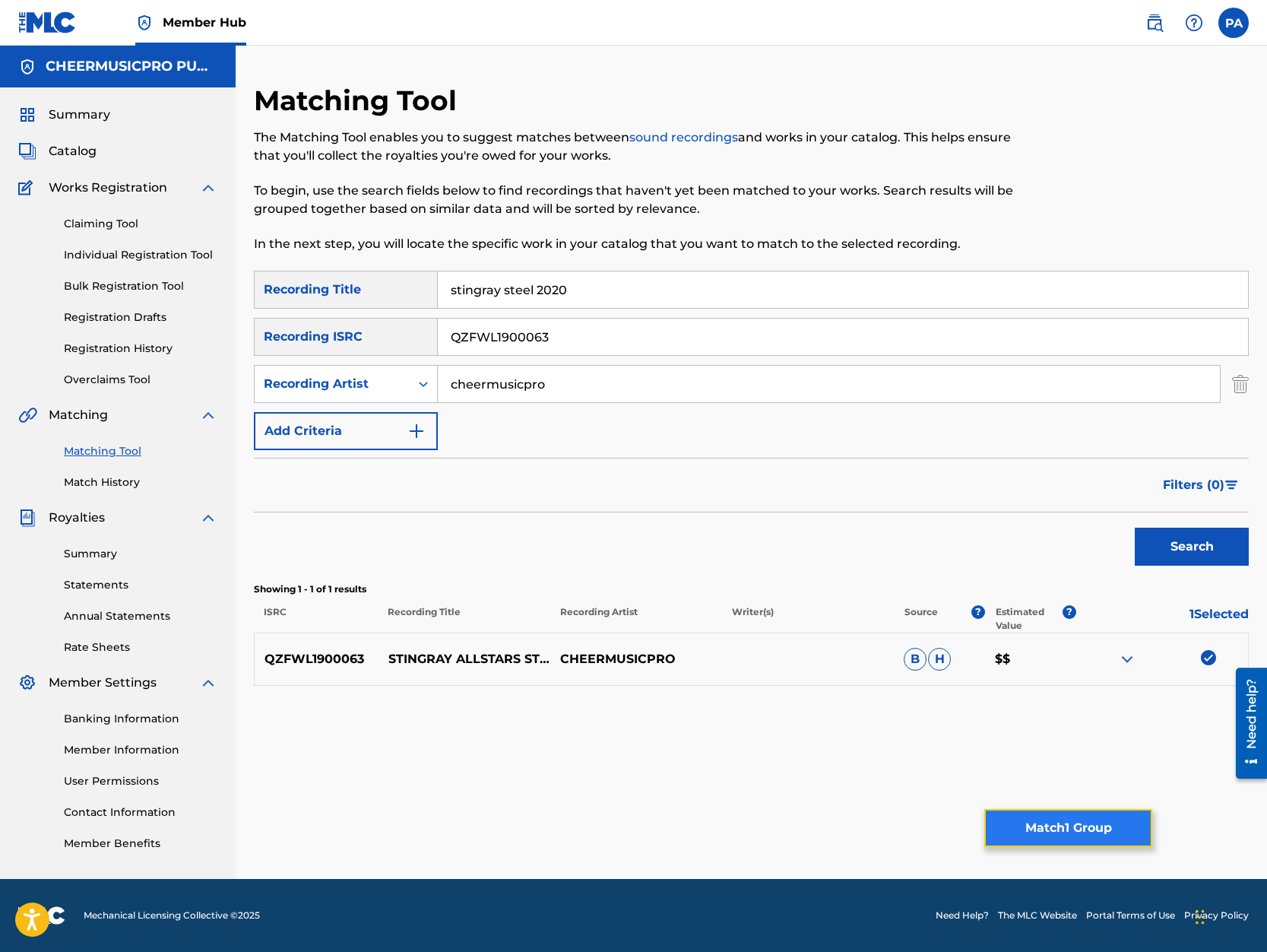
click at [1069, 827] on button "Match 1 Group" at bounding box center [1068, 828] width 168 height 38
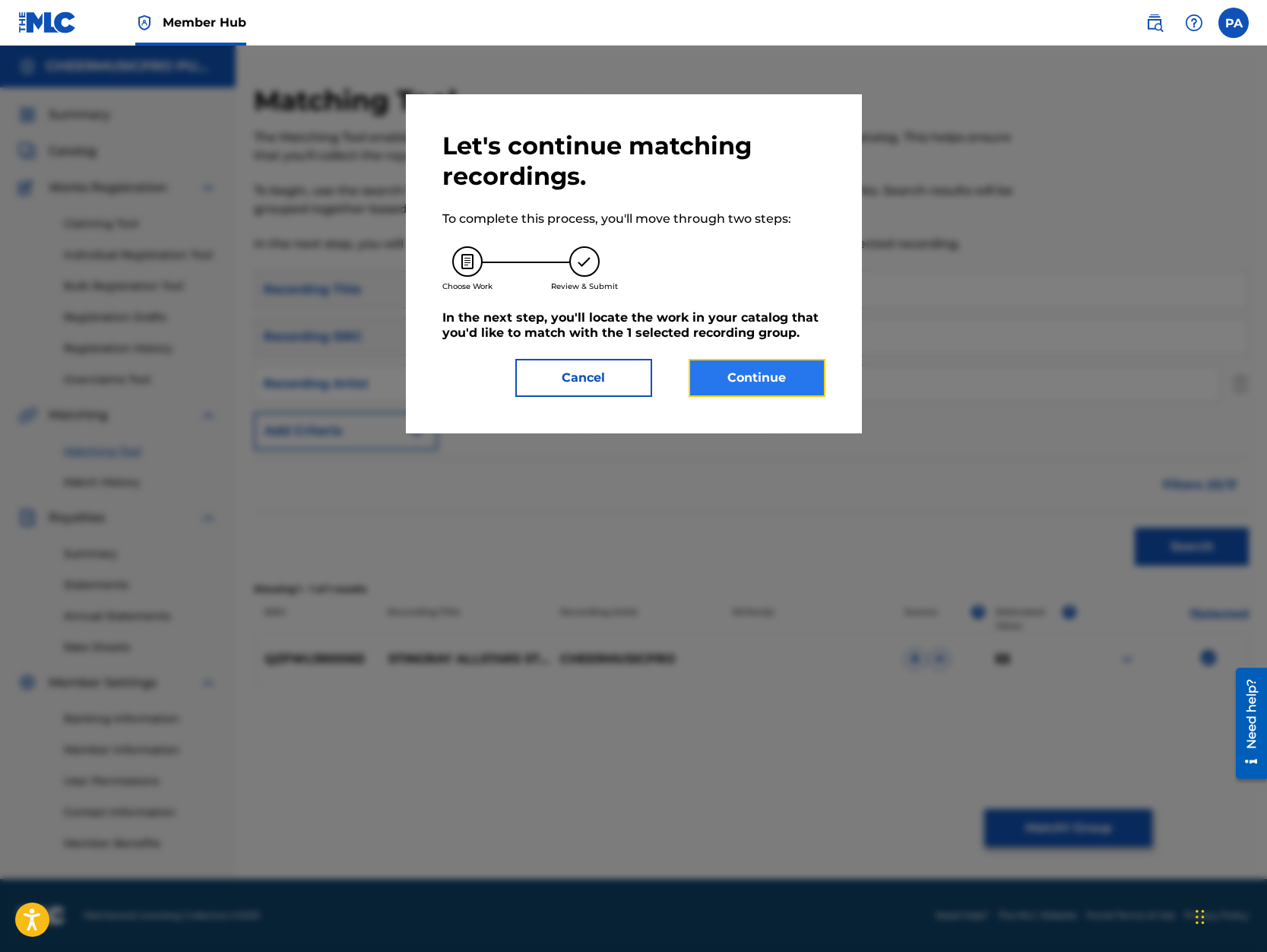
click at [716, 384] on button "Continue" at bounding box center [756, 377] width 137 height 38
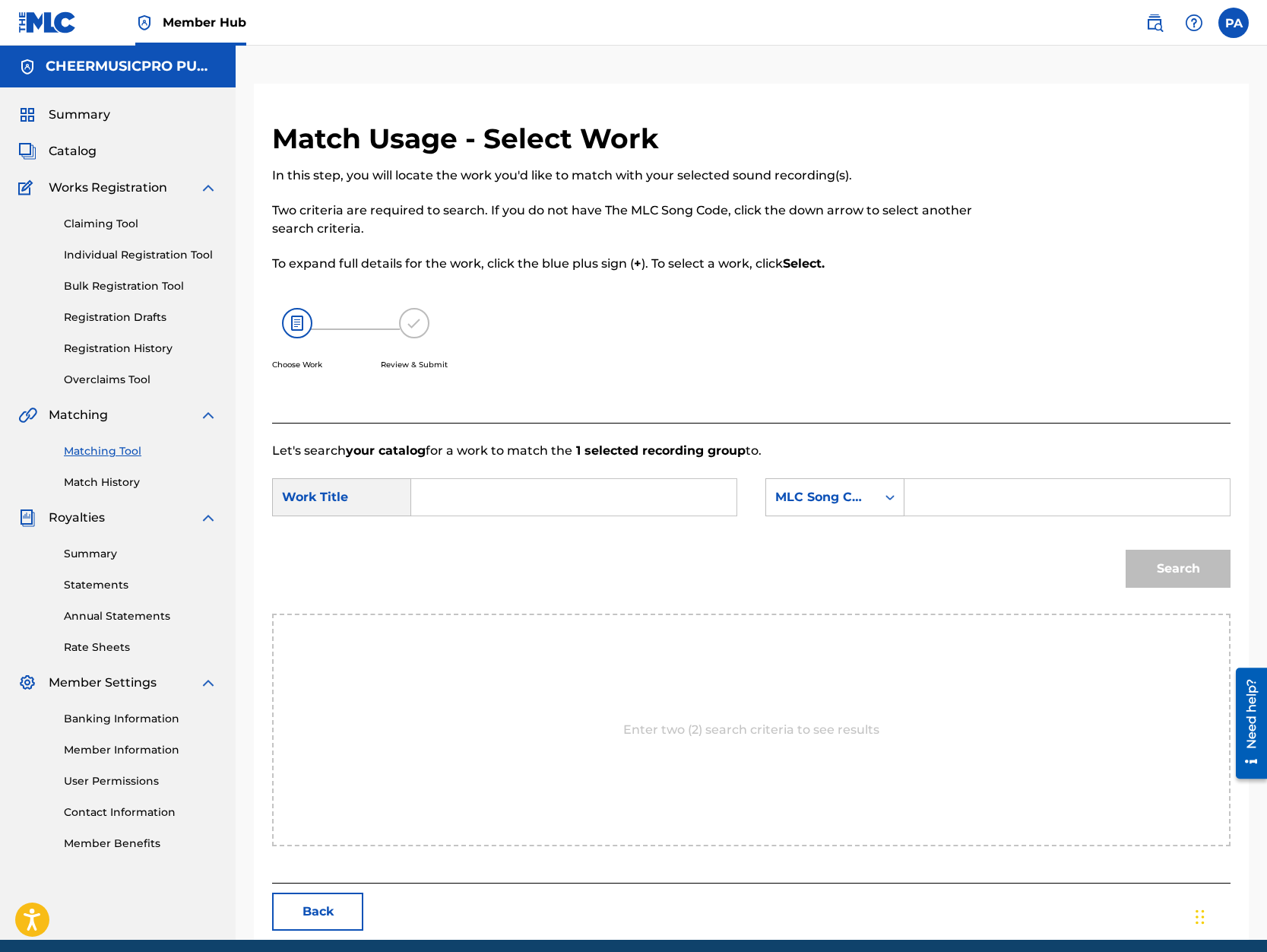
click at [457, 488] on input "Search Form" at bounding box center [574, 497] width 299 height 36
click at [450, 557] on div "stingray allstars steel 2019 -20" at bounding box center [460, 558] width 71 height 82
type input "stingray allstars steel 2019-20"
click at [815, 492] on div "MLC Song Code" at bounding box center [821, 497] width 92 height 19
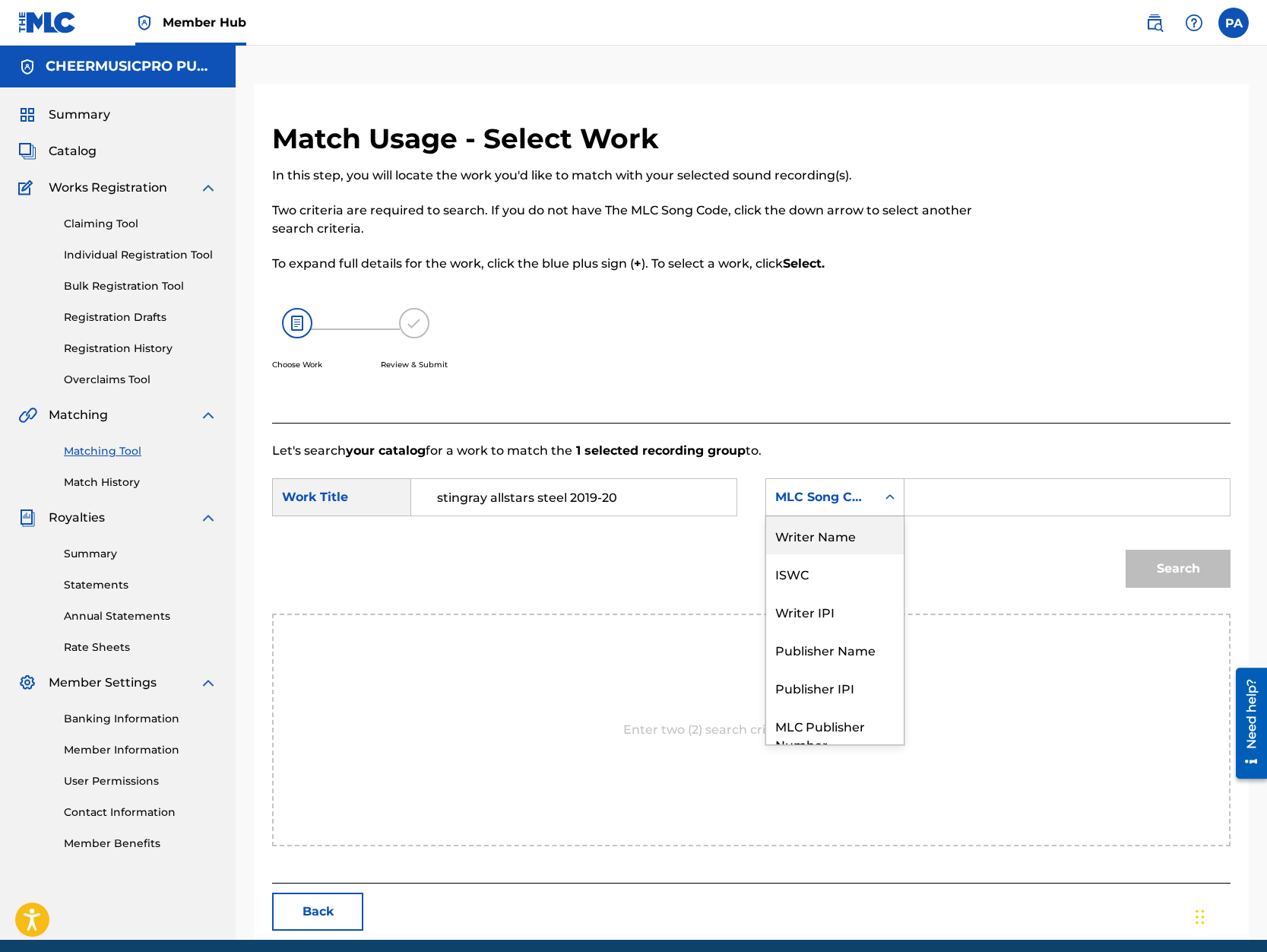
click at [836, 535] on div "Writer Name" at bounding box center [835, 535] width 137 height 38
click at [939, 502] on input "Search Form" at bounding box center [1067, 497] width 299 height 36
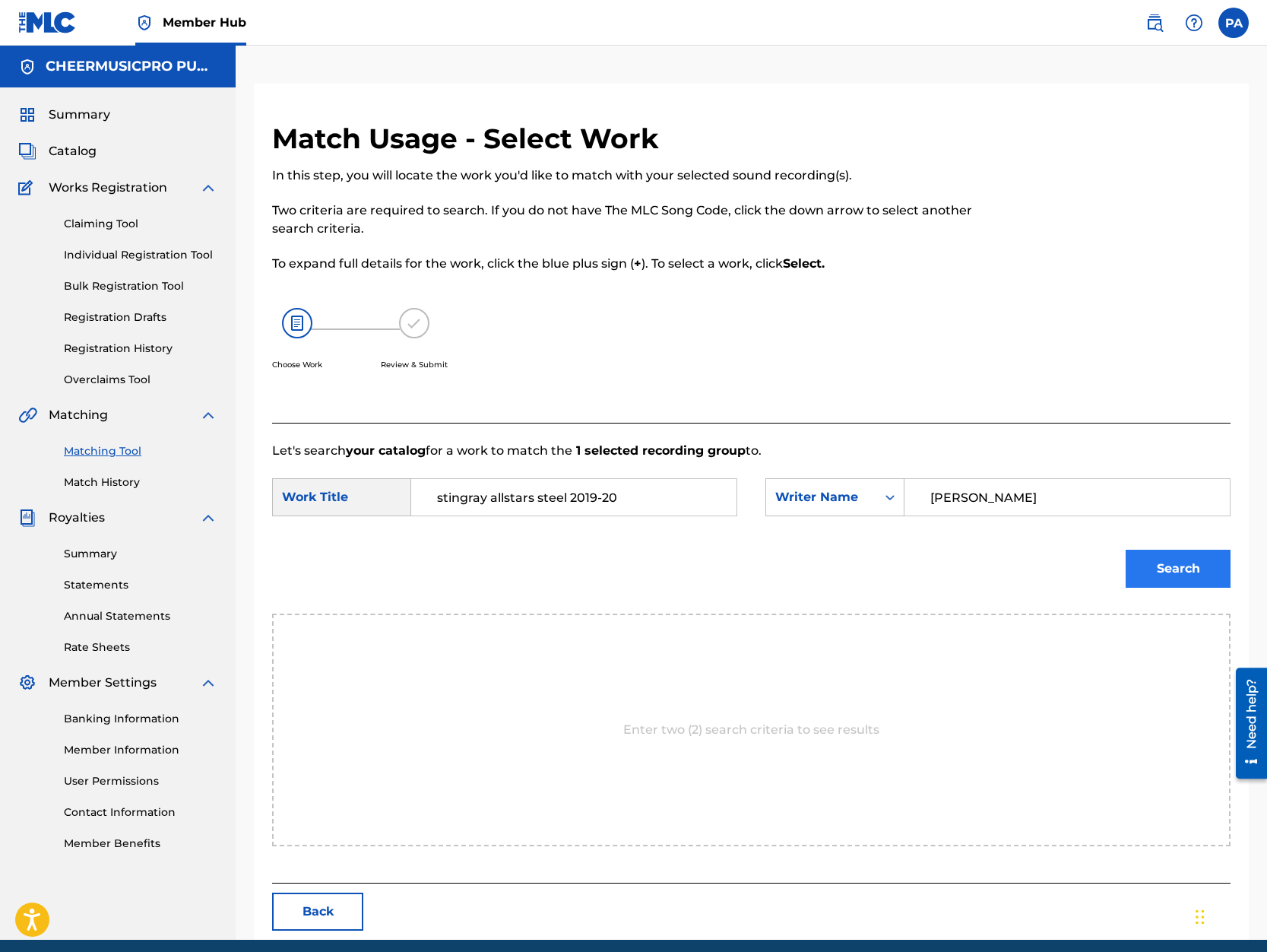
type input "Patrick Avard"
click at [1165, 565] on button "Search" at bounding box center [1178, 568] width 105 height 38
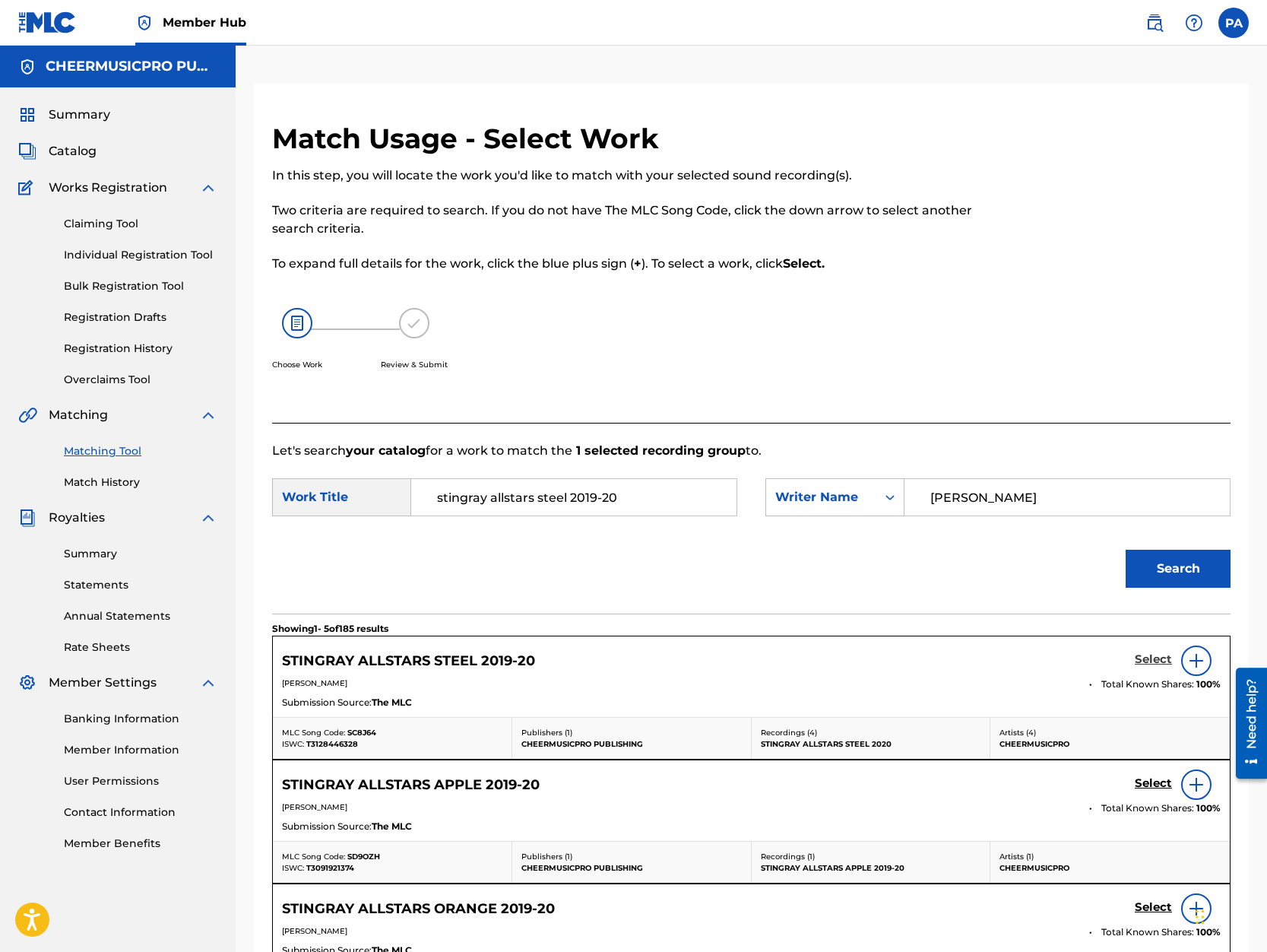
click at [1151, 661] on h5 "Select" at bounding box center [1154, 659] width 37 height 15
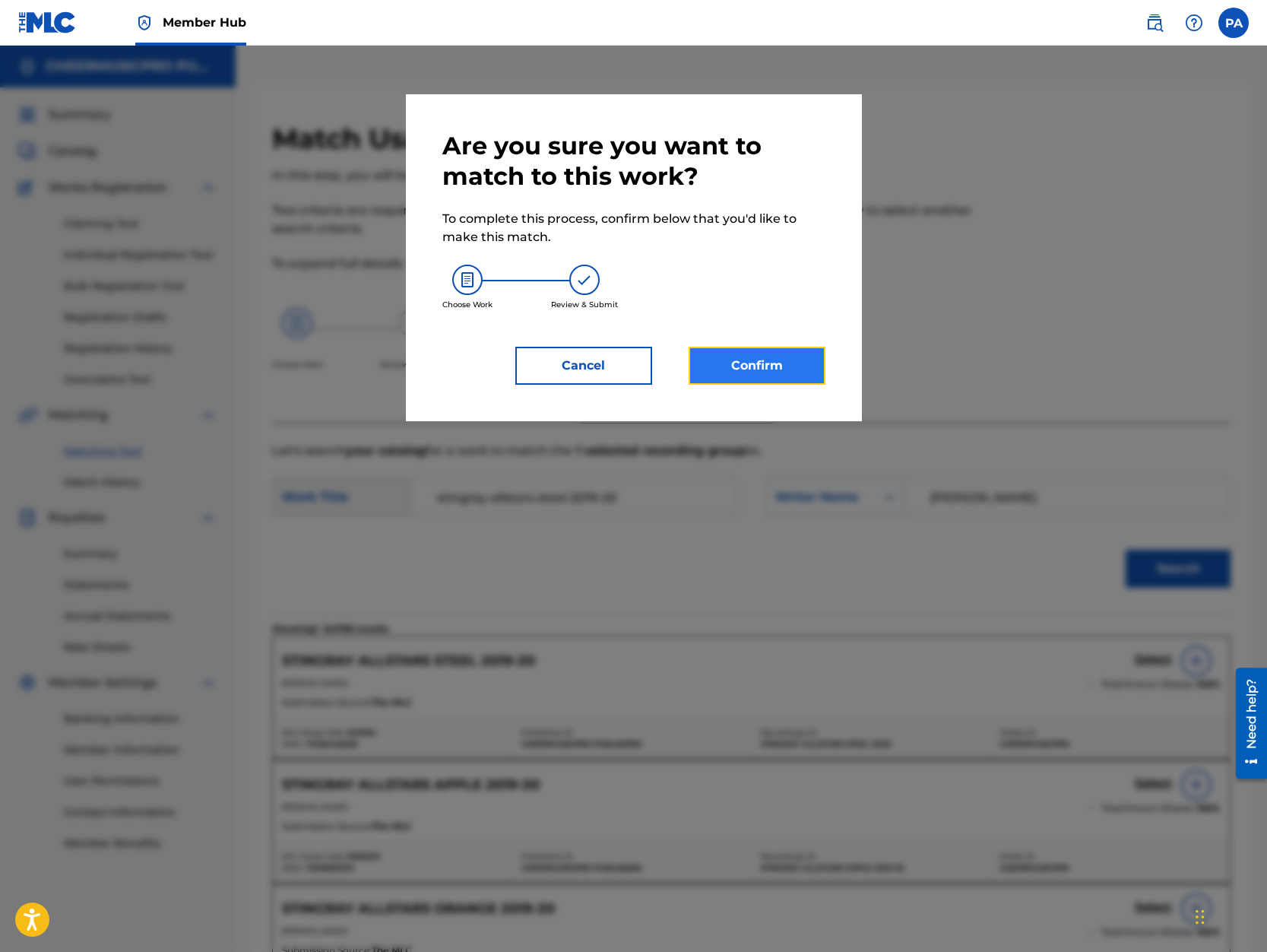
click at [765, 371] on button "Confirm" at bounding box center [756, 365] width 137 height 38
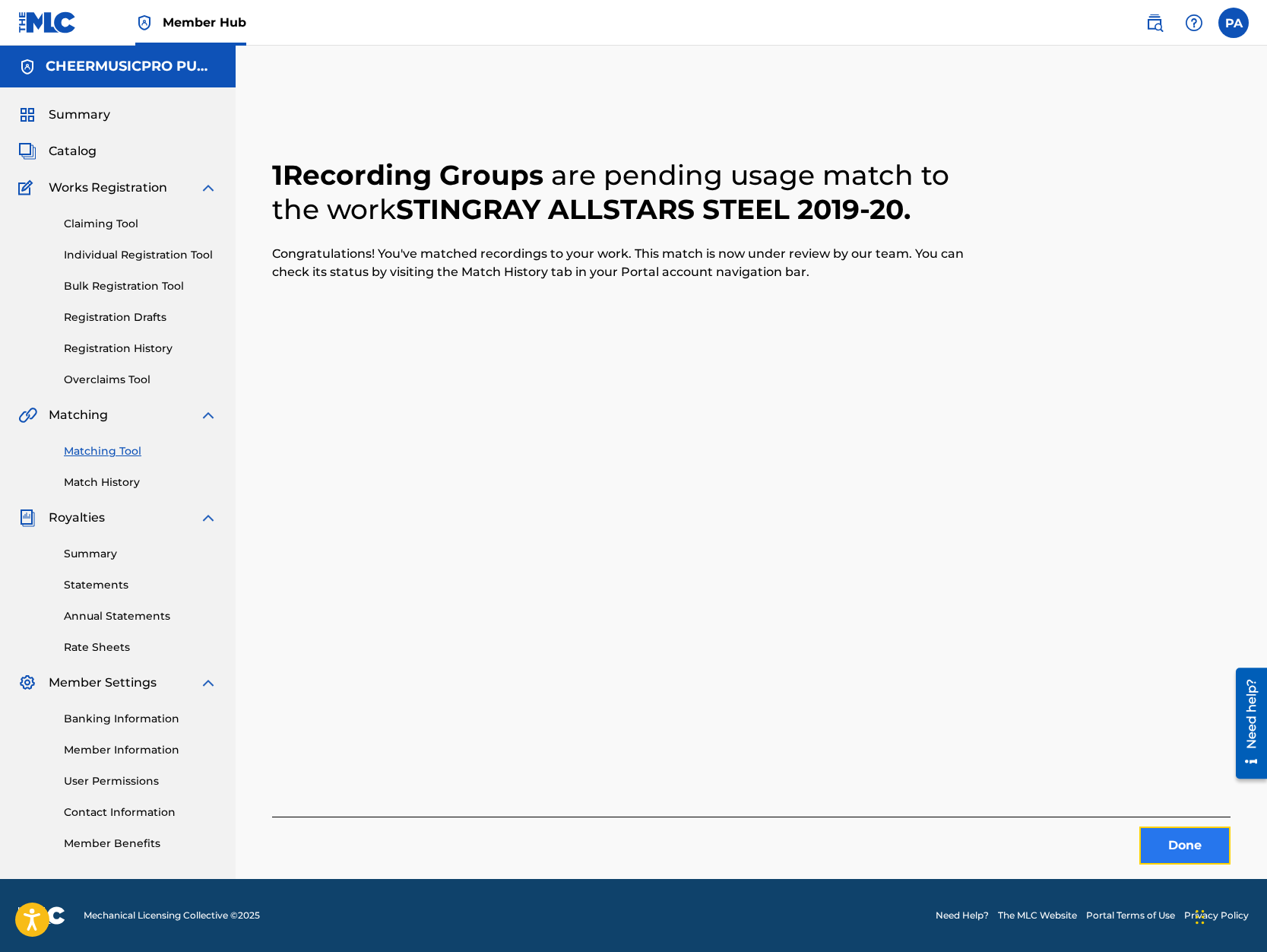
click at [1182, 841] on button "Done" at bounding box center [1185, 845] width 91 height 38
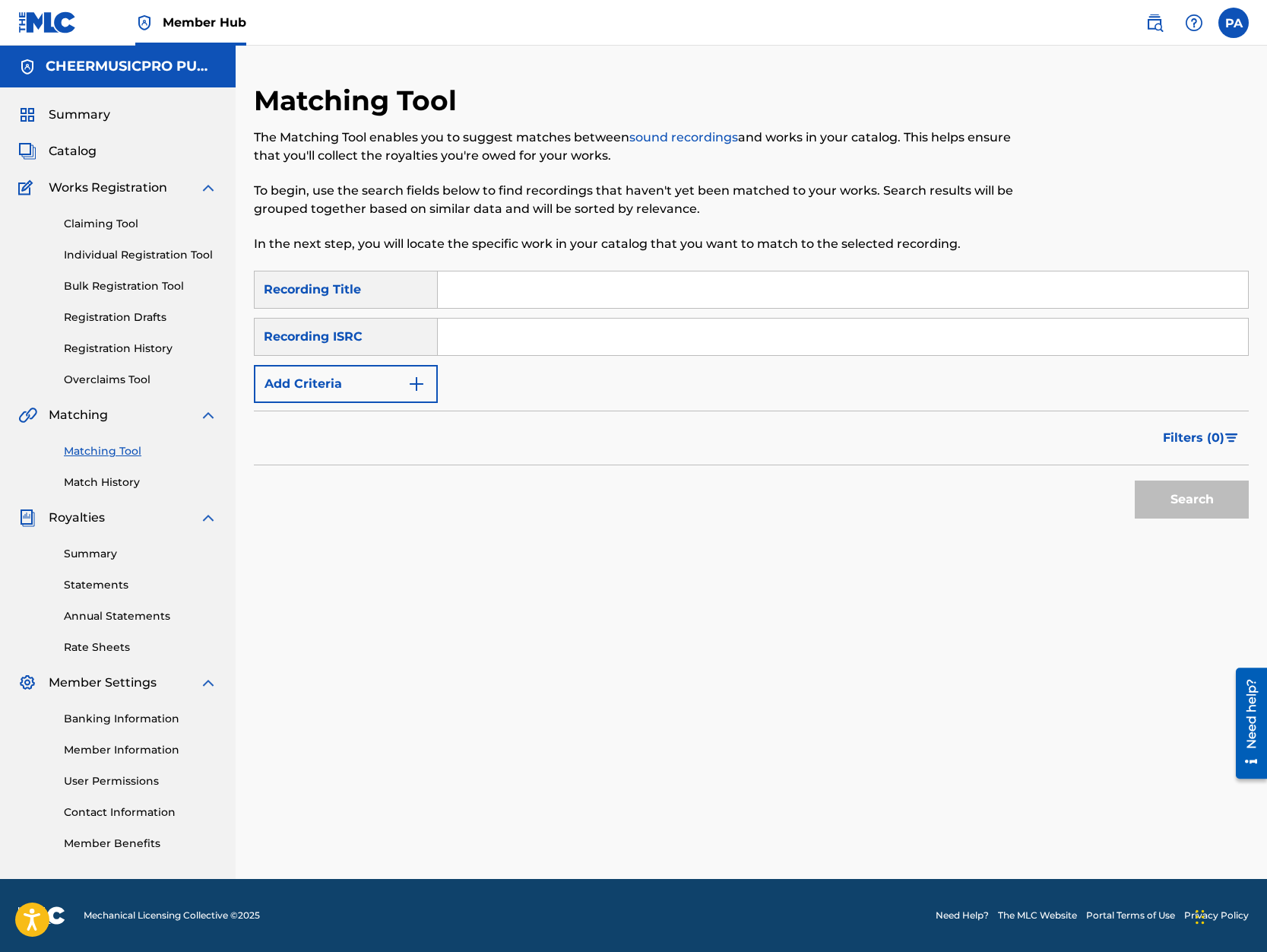
click at [477, 290] on input "Search Form" at bounding box center [842, 289] width 810 height 36
type input "great whites 2019-20"
click at [1135, 480] on button "Search" at bounding box center [1192, 499] width 114 height 38
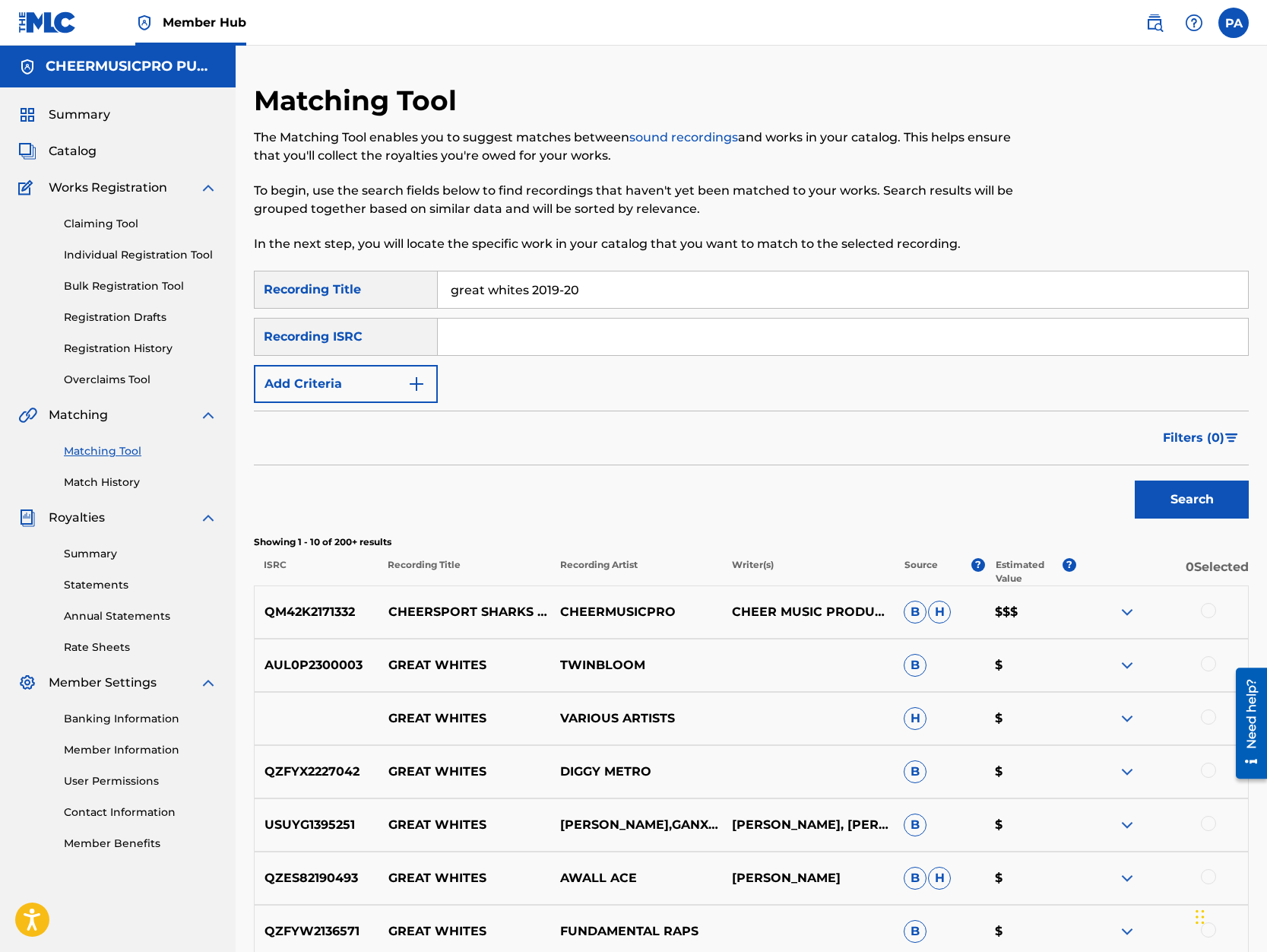
scroll to position [194, 0]
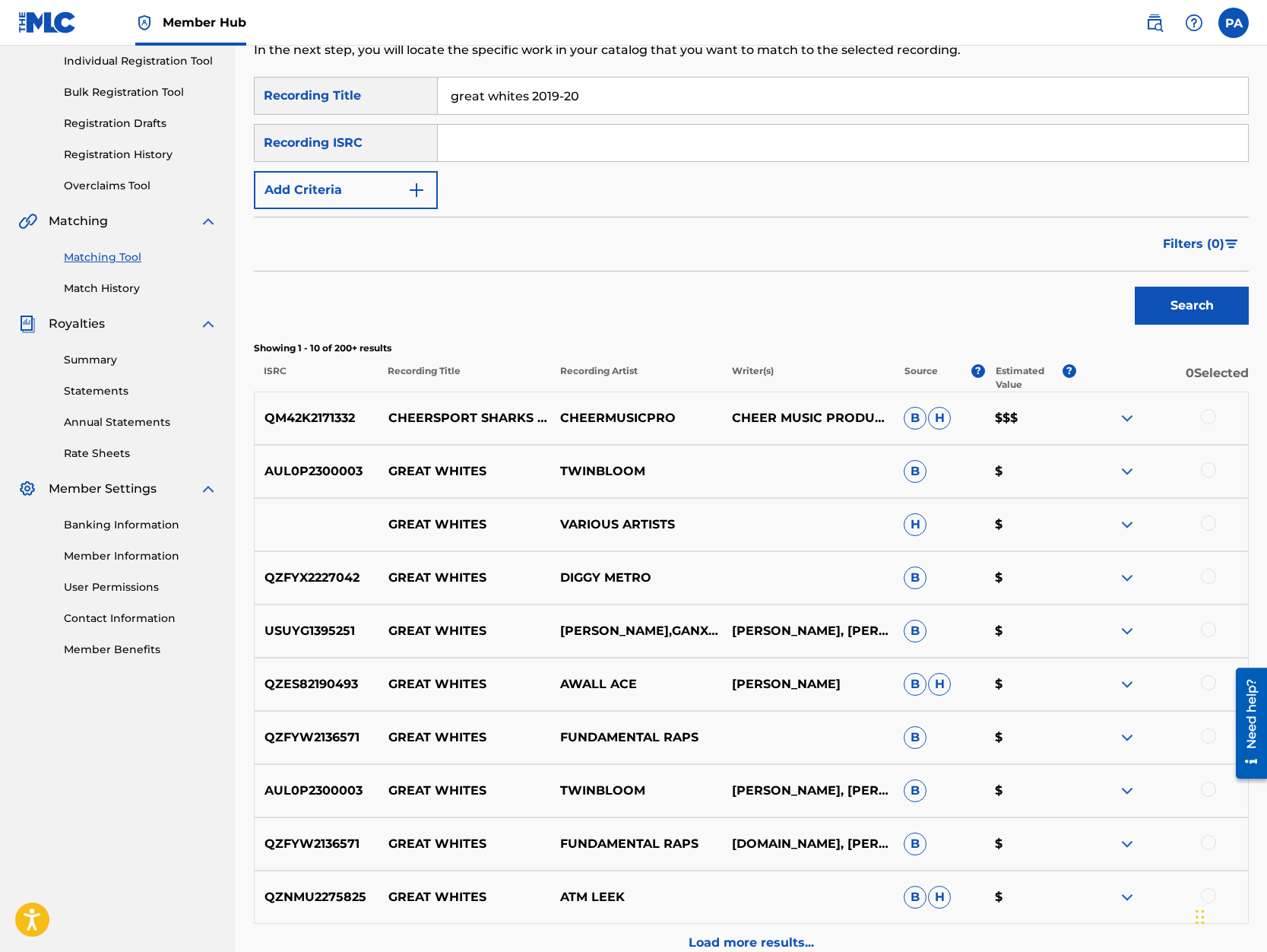
click at [1212, 411] on div at bounding box center [1208, 416] width 15 height 15
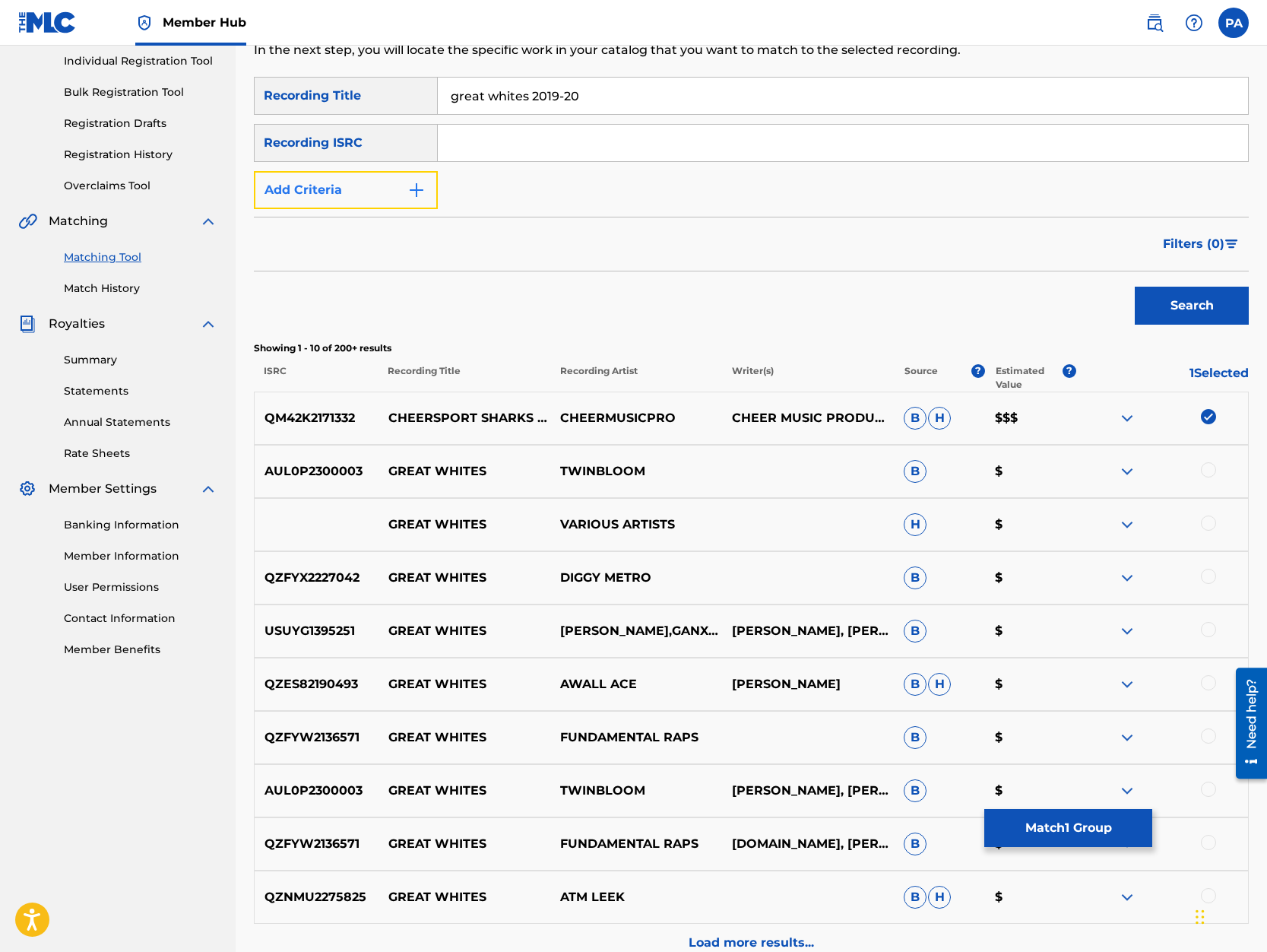
click at [333, 197] on button "Add Criteria" at bounding box center [346, 189] width 184 height 38
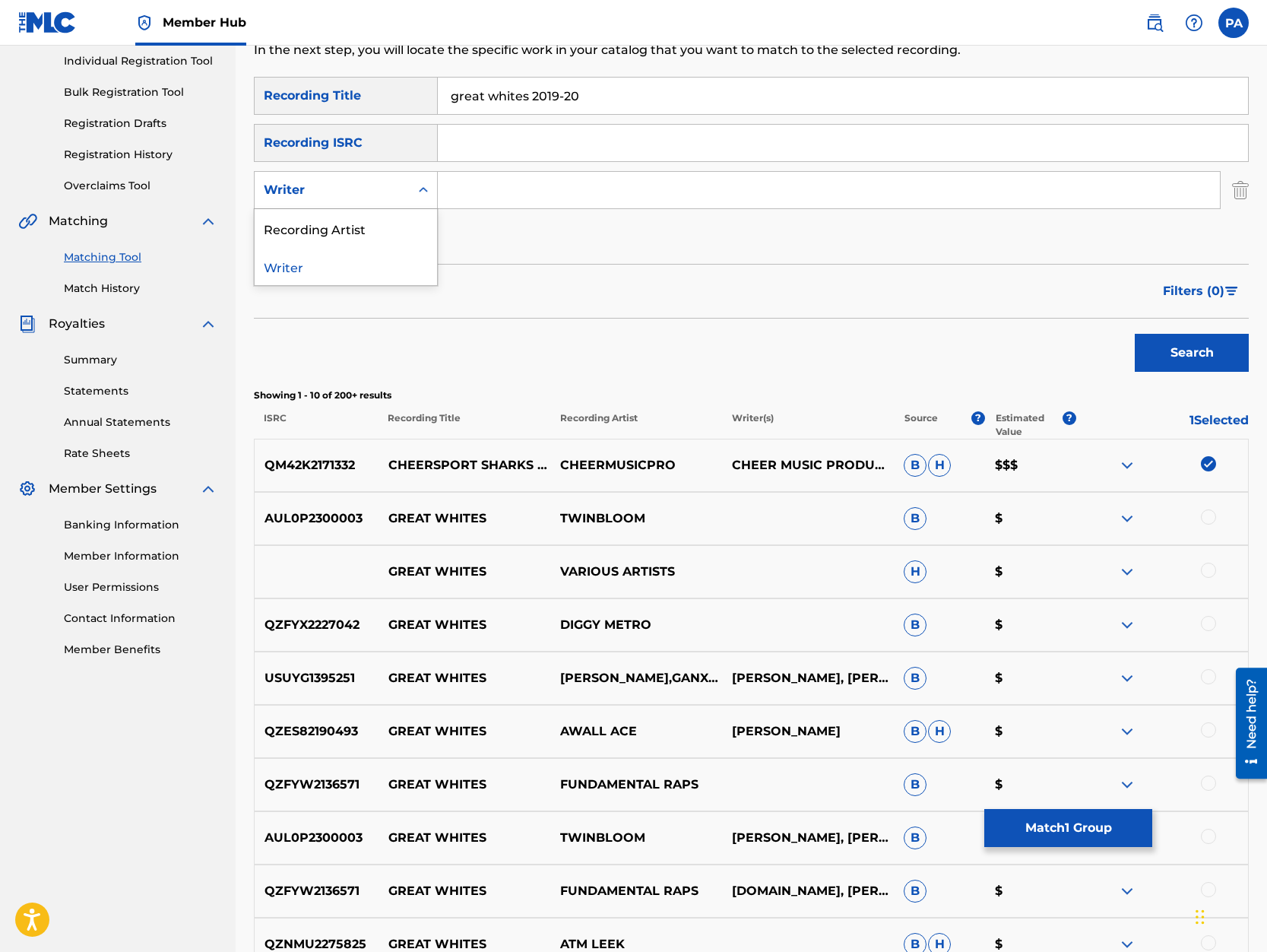
click at [328, 200] on div "Writer" at bounding box center [332, 189] width 155 height 29
click at [323, 223] on div "Recording Artist" at bounding box center [346, 228] width 182 height 38
click at [479, 195] on input "Search Form" at bounding box center [829, 189] width 782 height 36
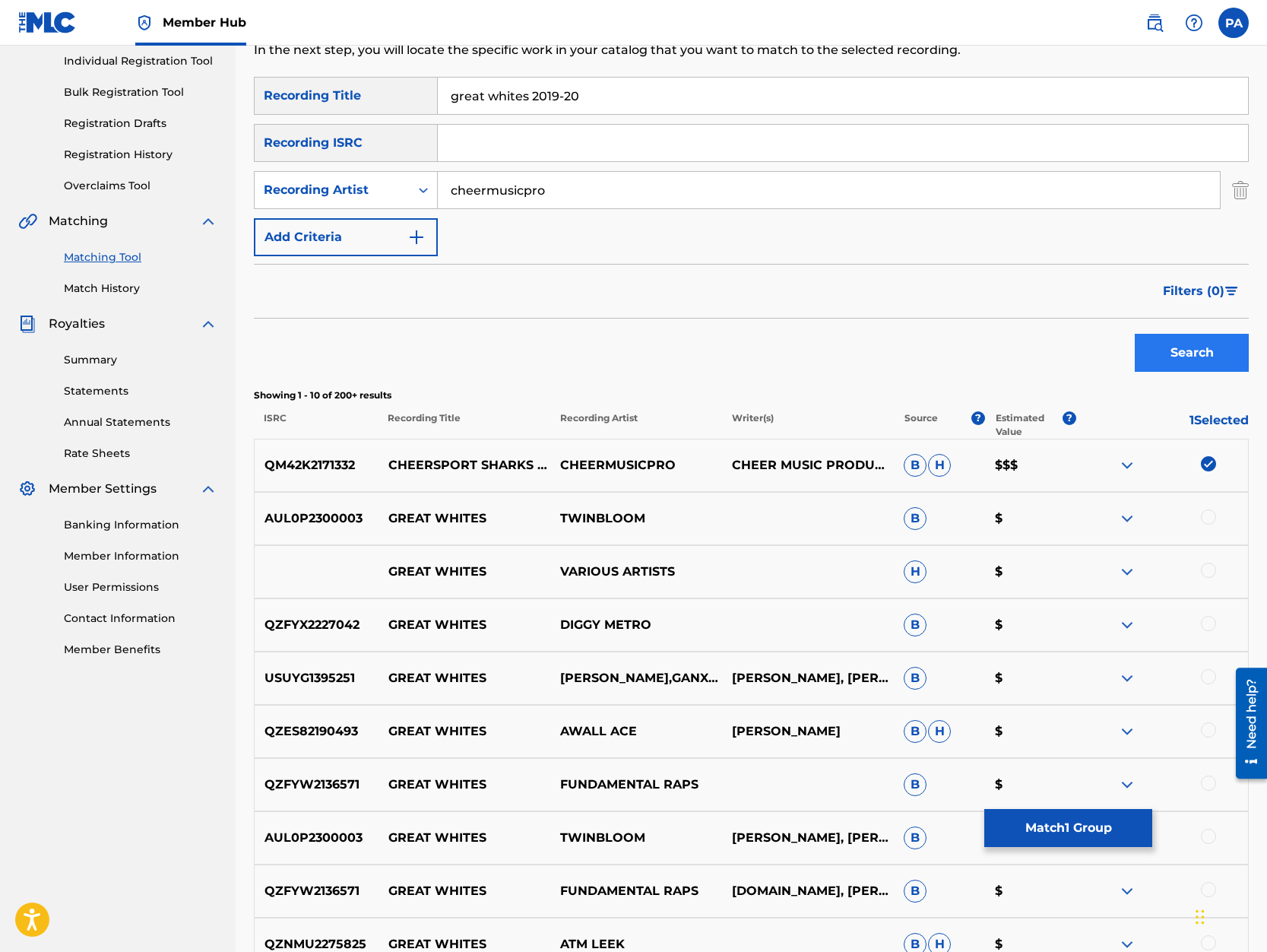
type input "cheermusicpro"
click at [1207, 346] on button "Search" at bounding box center [1192, 352] width 114 height 38
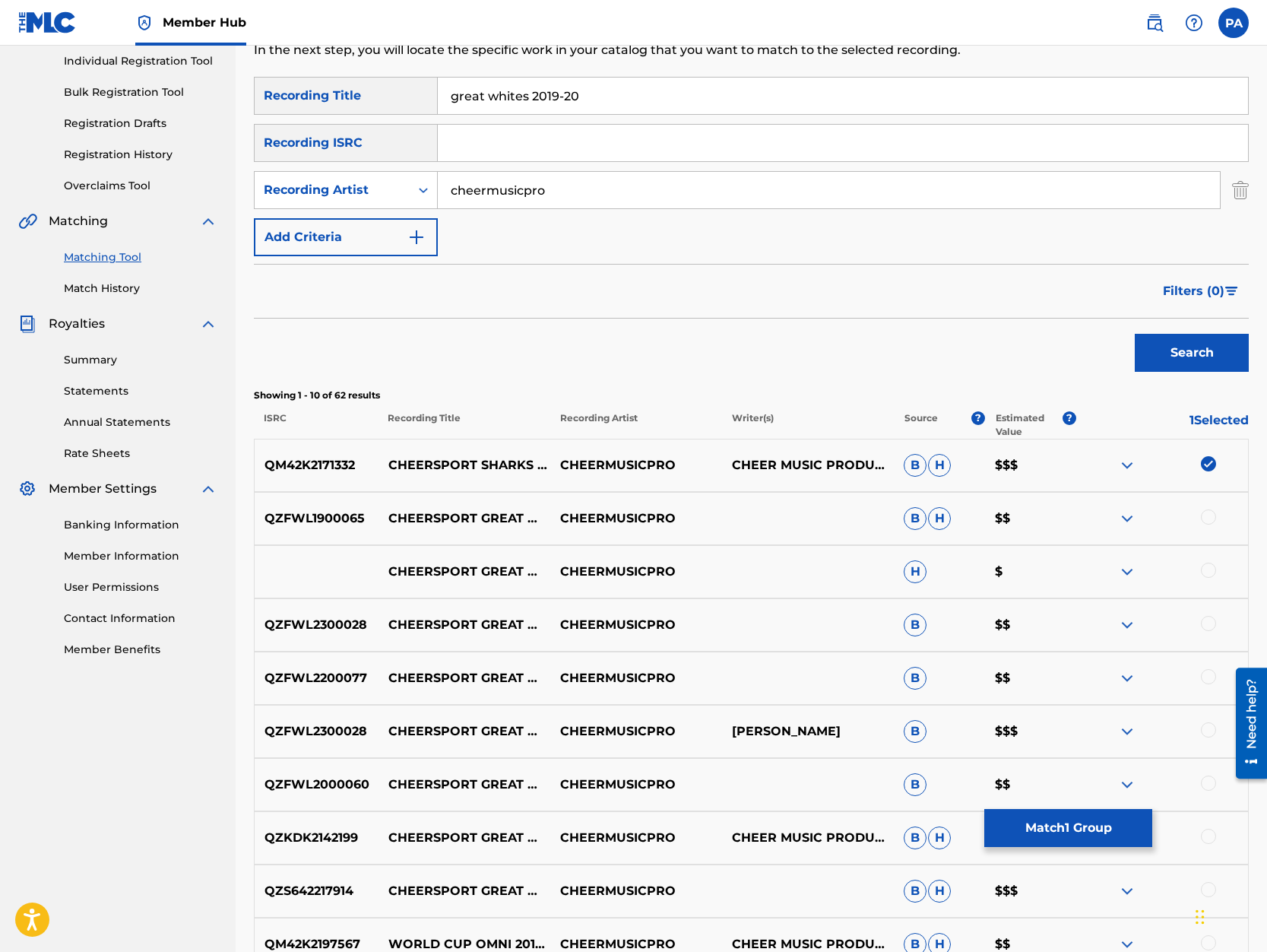
scroll to position [258, 0]
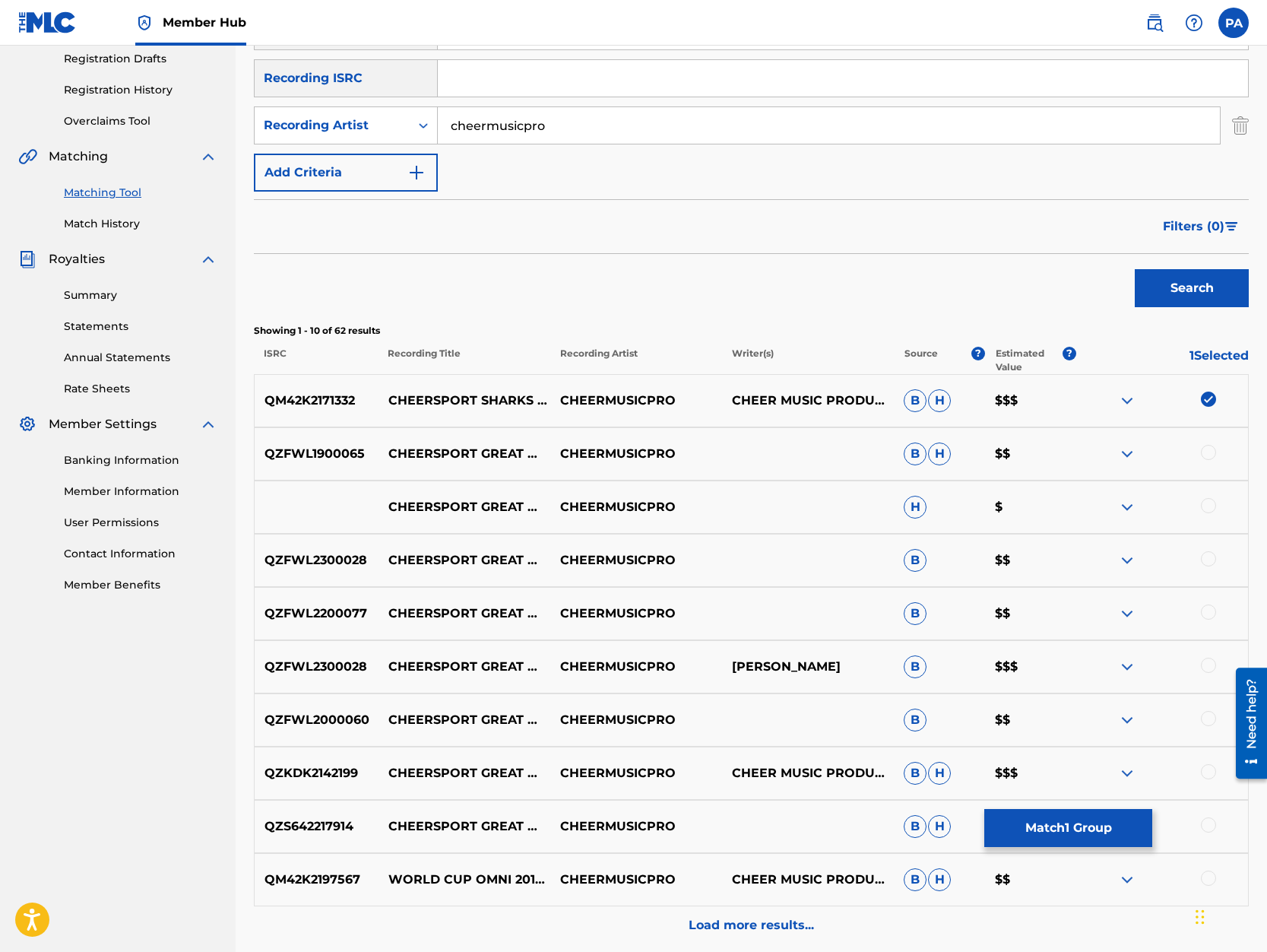
click at [1212, 457] on div at bounding box center [1208, 452] width 15 height 15
click at [1207, 505] on div at bounding box center [1208, 505] width 15 height 15
click at [1082, 826] on button "Match 3 Groups" at bounding box center [1068, 828] width 168 height 38
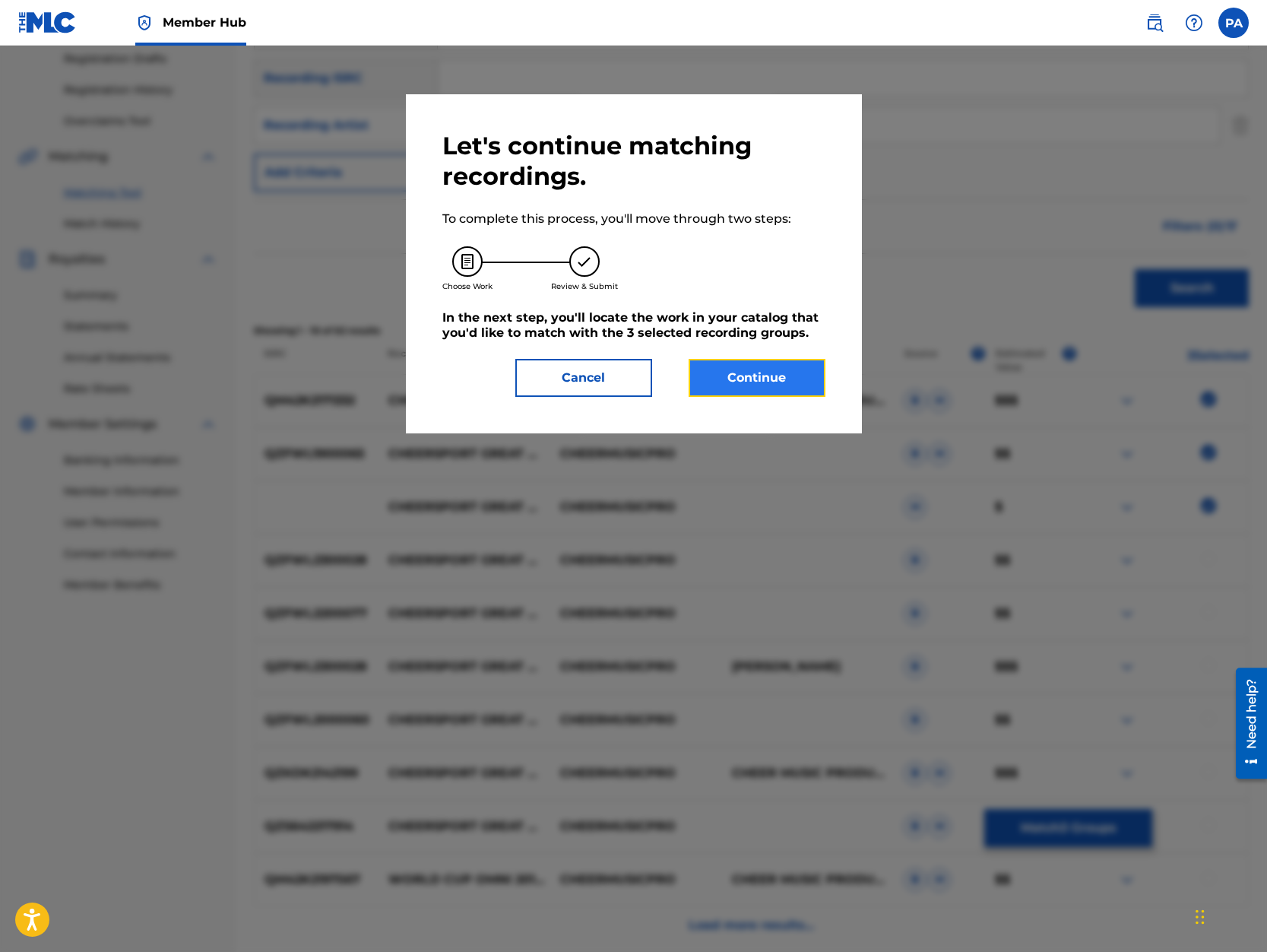
click at [769, 395] on button "Continue" at bounding box center [756, 377] width 137 height 38
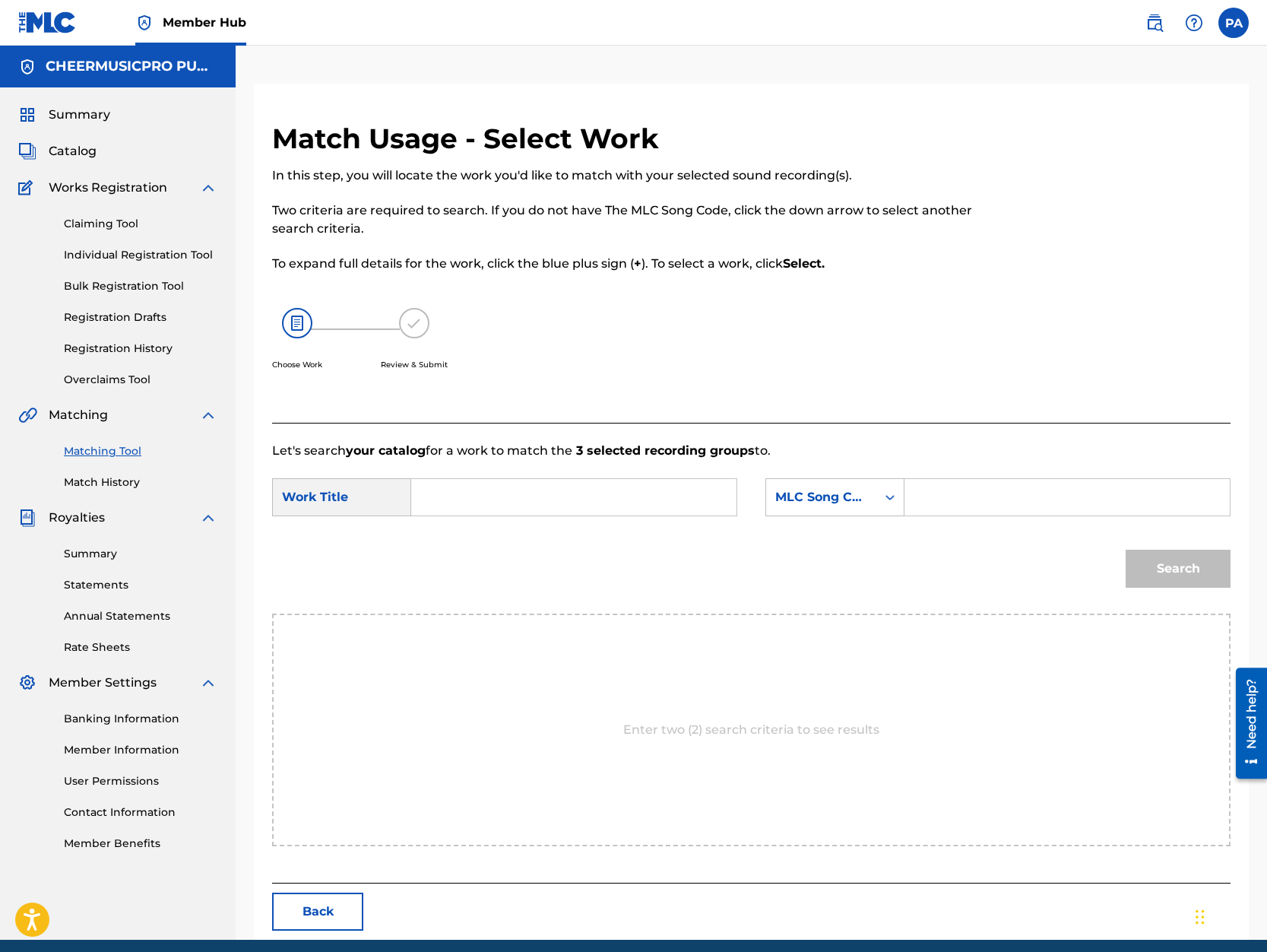
click at [478, 502] on input "Search Form" at bounding box center [574, 497] width 299 height 36
click at [450, 576] on div "cheersport great whites 2019 -20" at bounding box center [460, 558] width 71 height 82
type input "cheersport great whites 2019-20"
click at [823, 498] on div "MLC Song Code" at bounding box center [821, 497] width 92 height 19
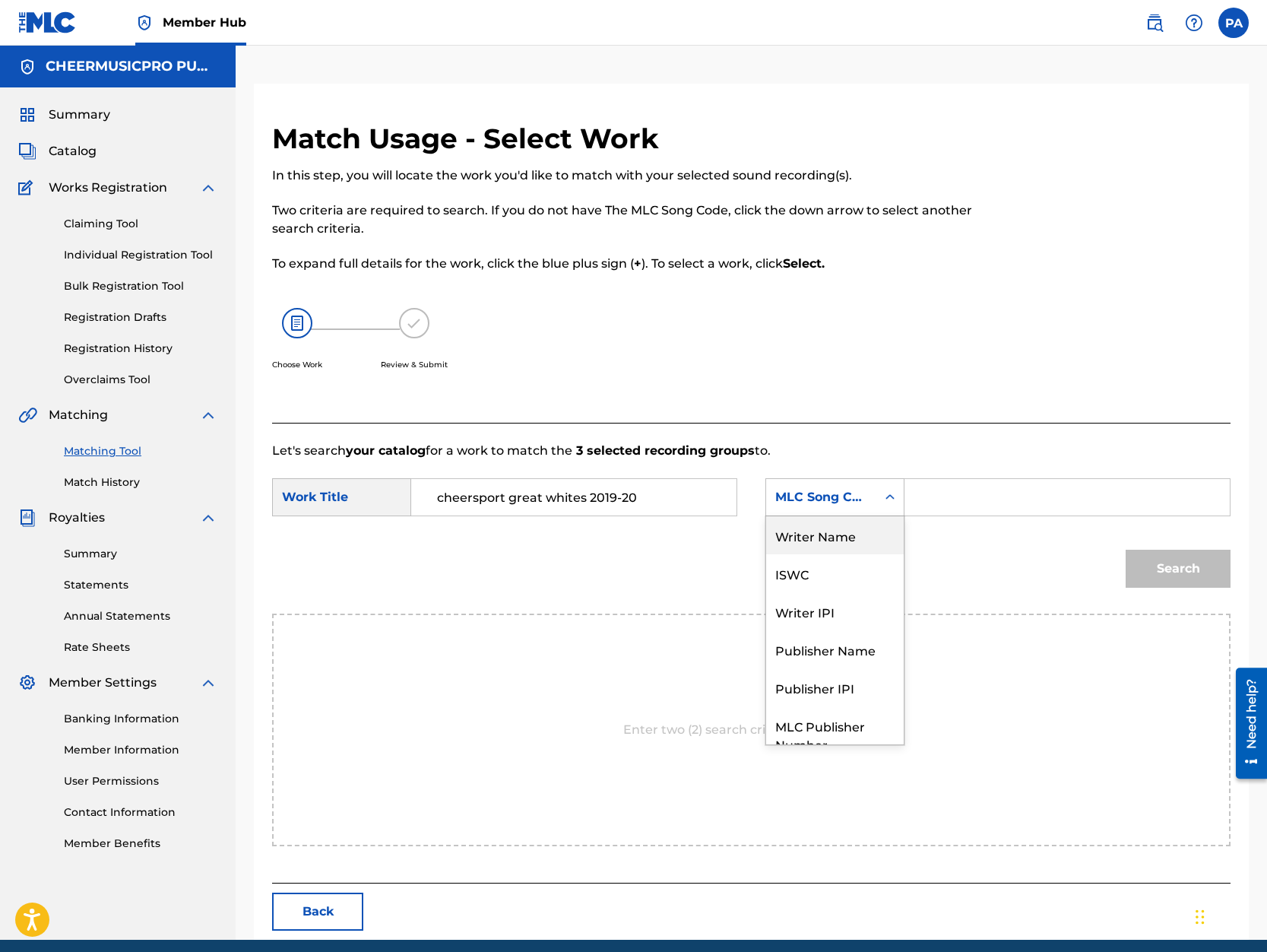
click at [832, 528] on div "Writer Name" at bounding box center [835, 535] width 137 height 38
click at [929, 503] on input "Search Form" at bounding box center [1067, 497] width 299 height 36
paste input "Patrick Avard"
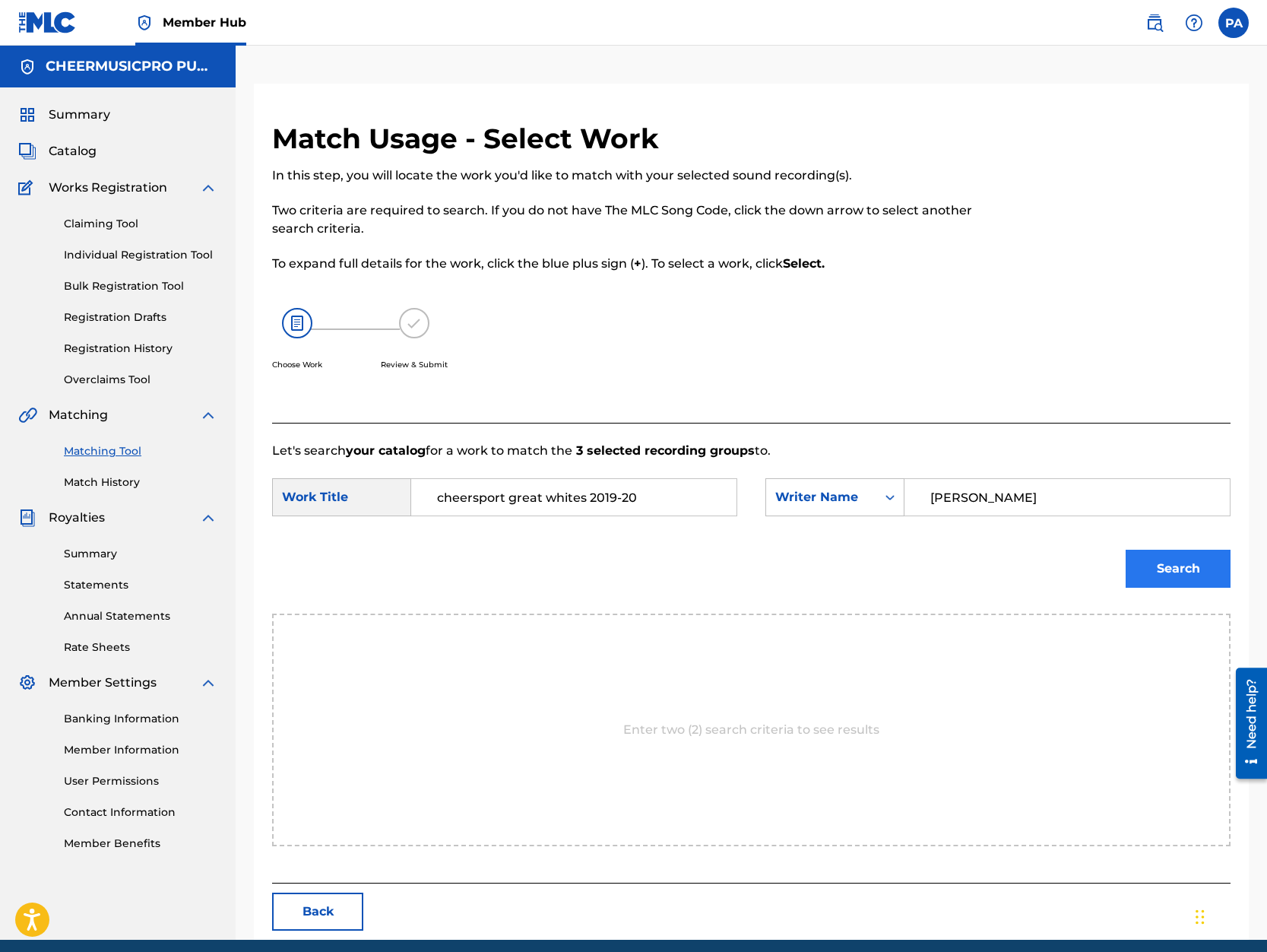
type input "Patrick Avard"
click at [1169, 584] on button "Search" at bounding box center [1178, 568] width 105 height 38
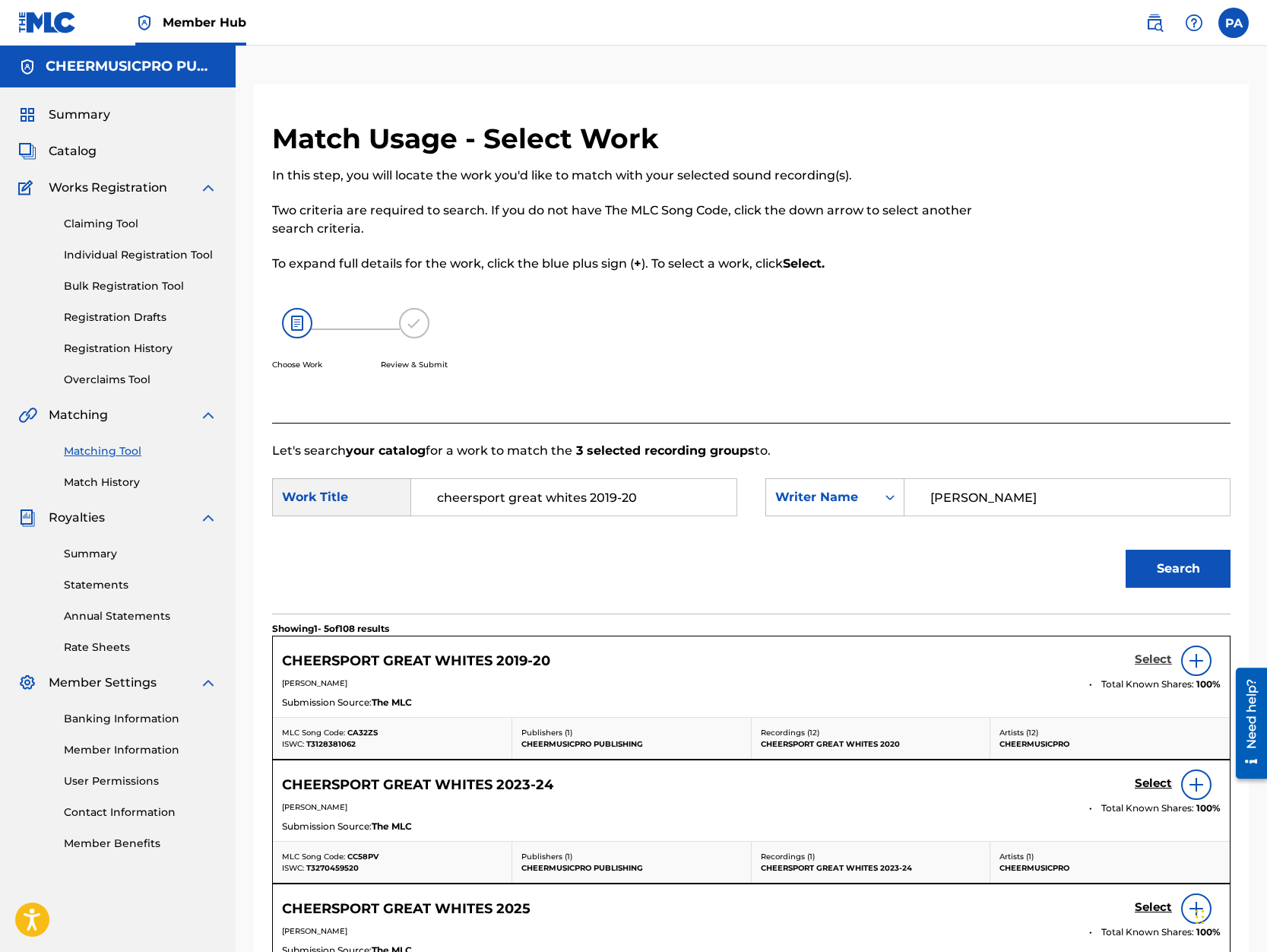
click at [1143, 663] on h5 "Select" at bounding box center [1154, 659] width 37 height 15
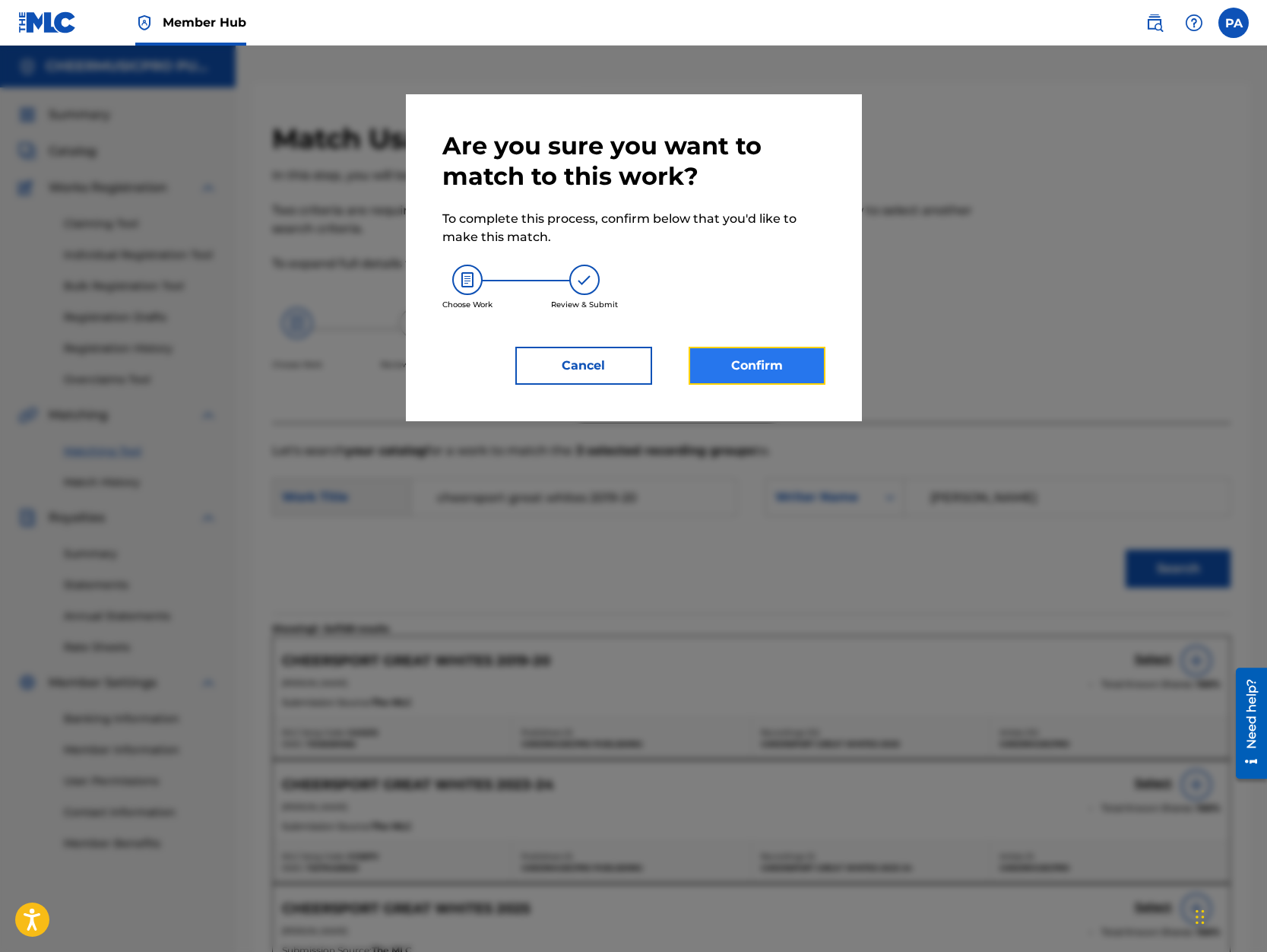
click at [730, 366] on button "Confirm" at bounding box center [756, 365] width 137 height 38
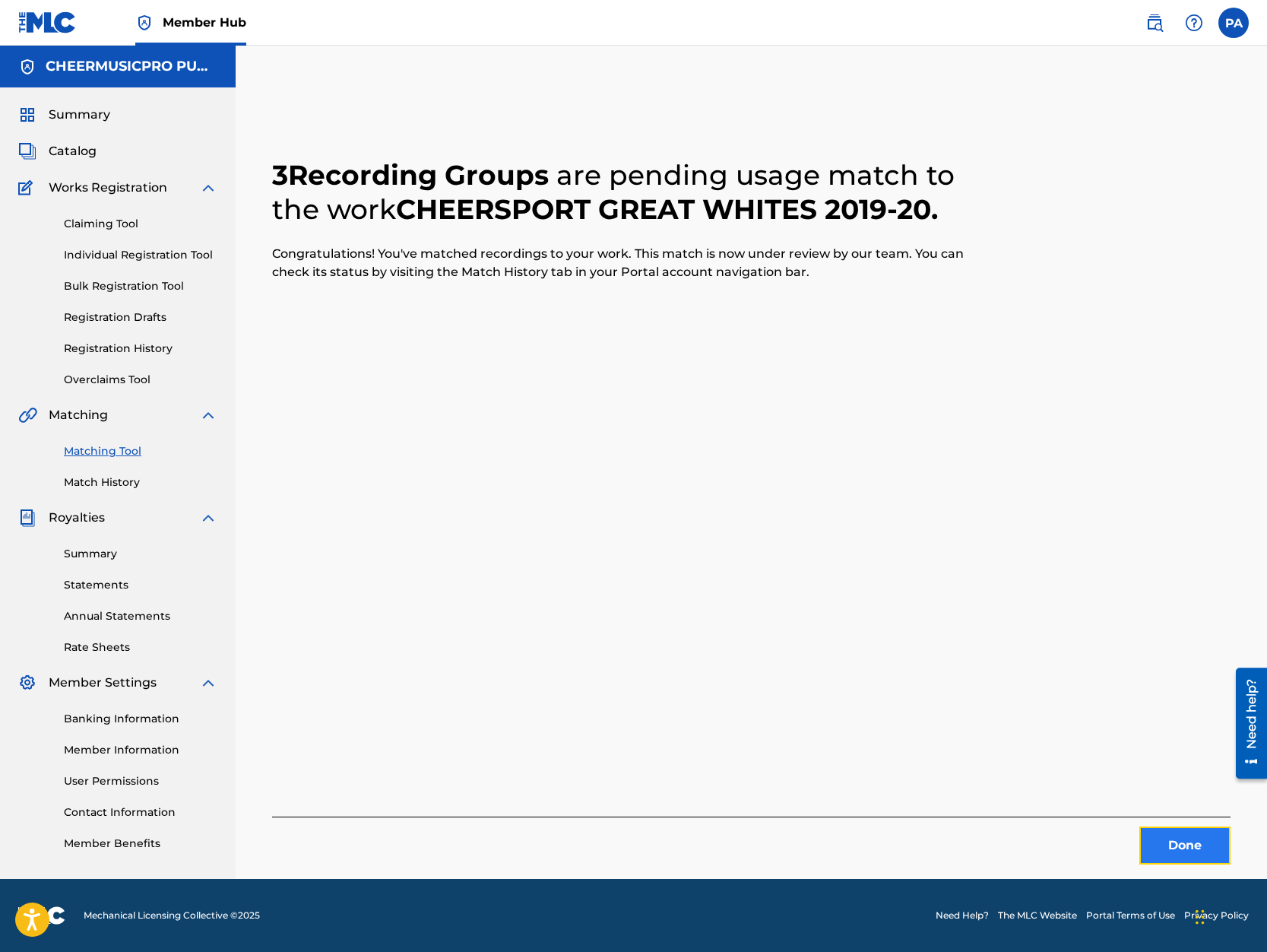
click at [1215, 857] on button "Done" at bounding box center [1185, 845] width 91 height 38
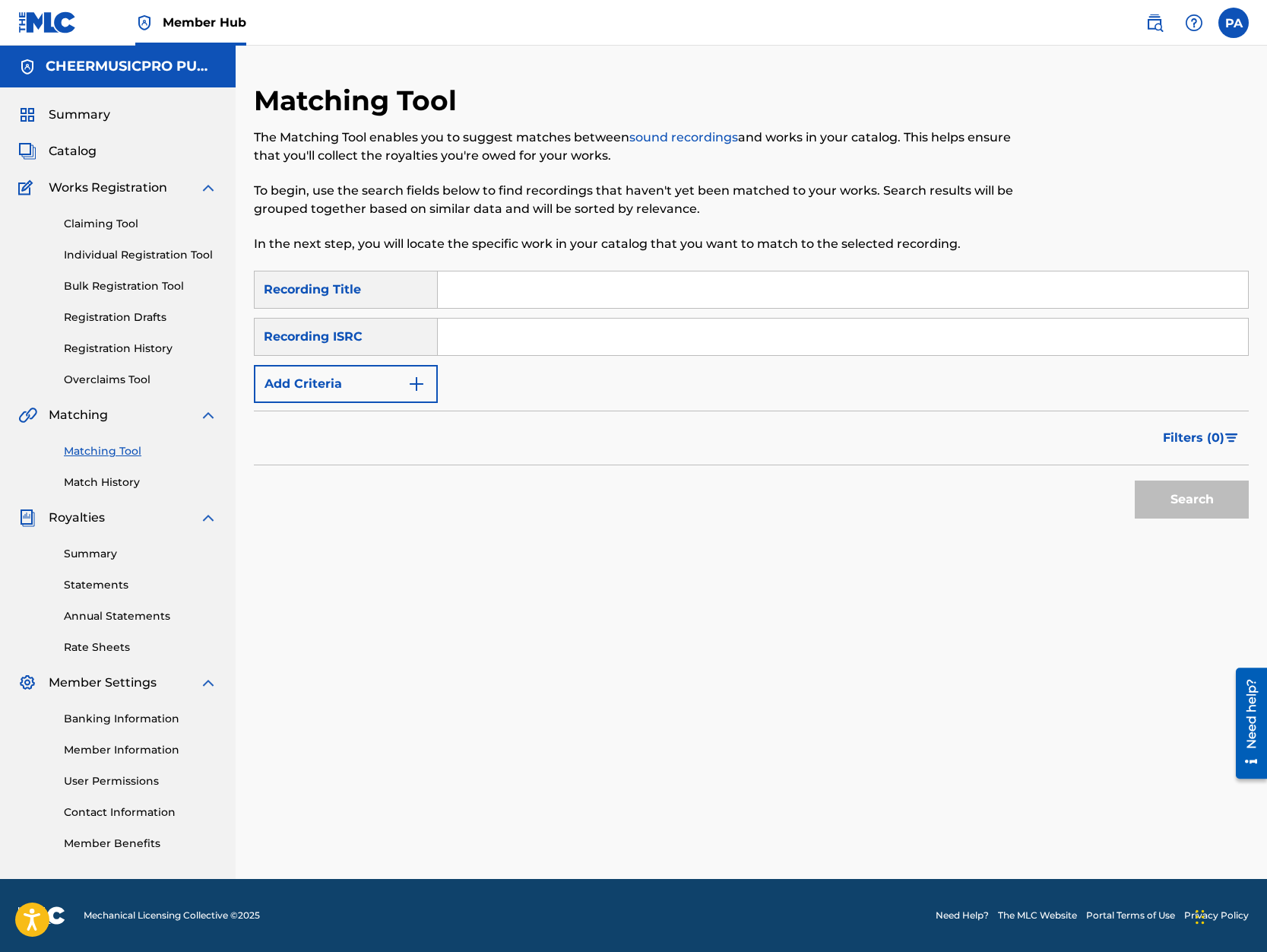
click at [490, 282] on input "Search Form" at bounding box center [842, 289] width 810 height 36
type input "stingray orange 2019-20"
click at [1135, 480] on button "Search" at bounding box center [1192, 499] width 114 height 38
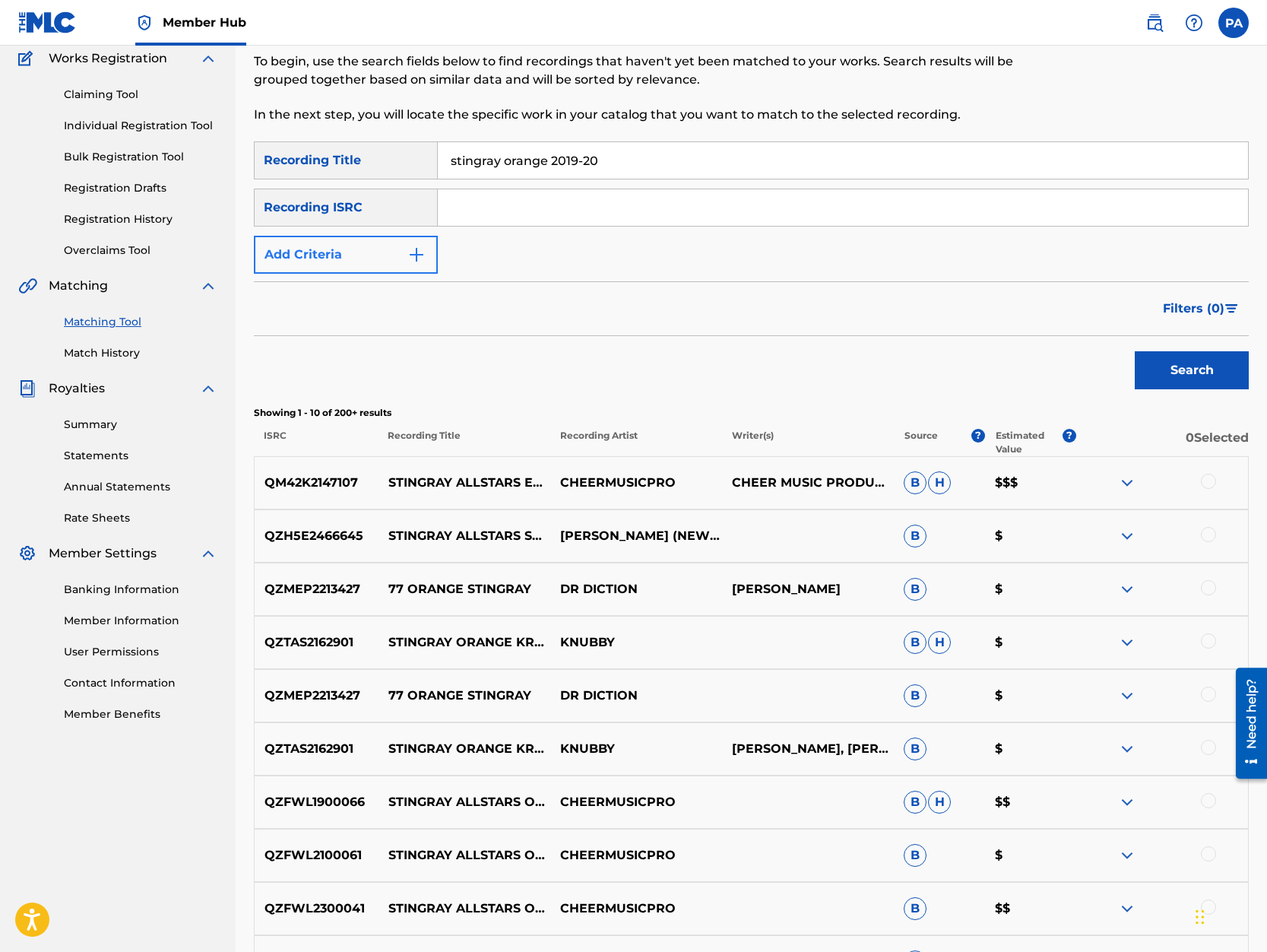
scroll to position [194, 0]
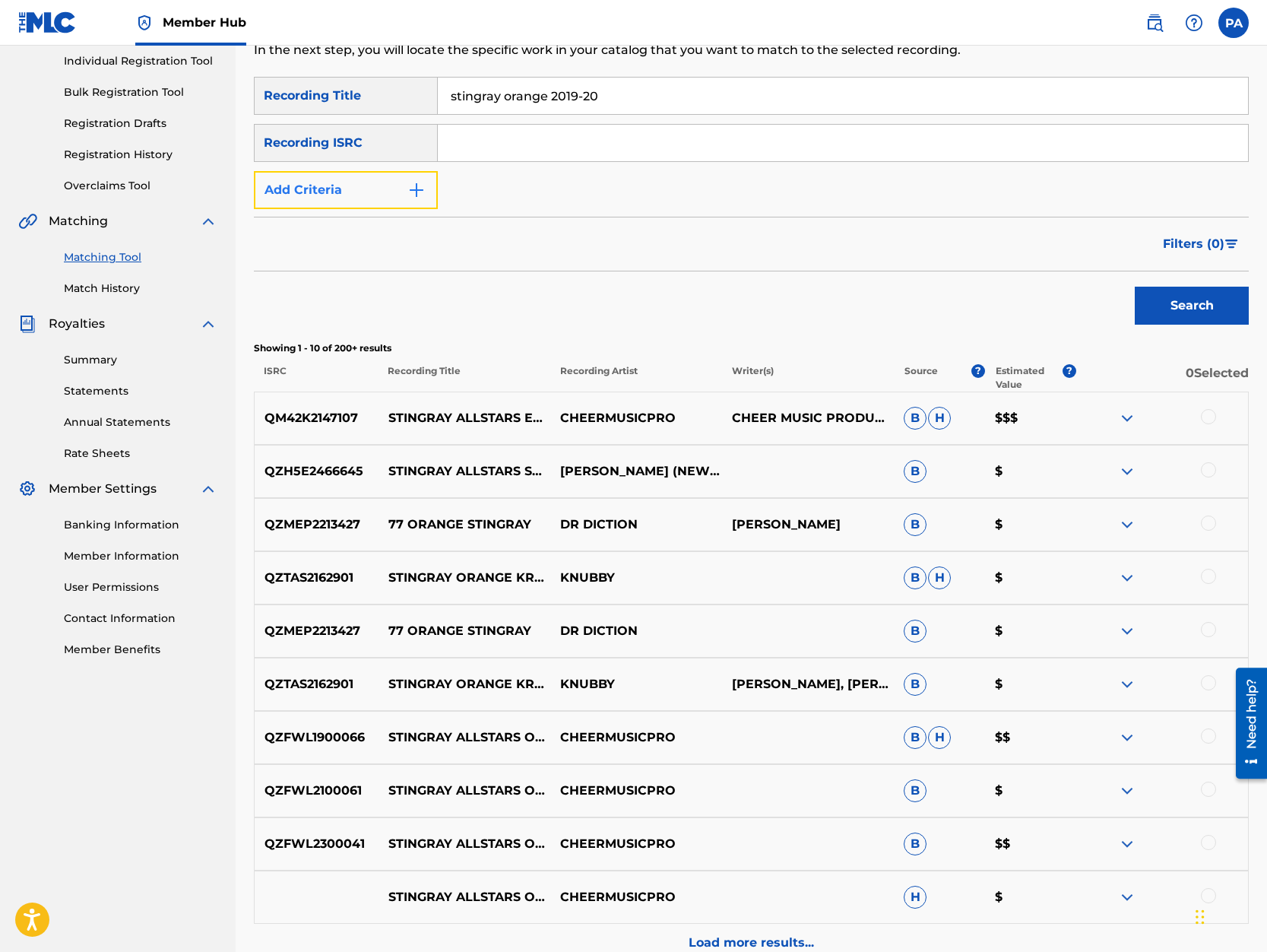
click at [342, 191] on button "Add Criteria" at bounding box center [346, 189] width 184 height 38
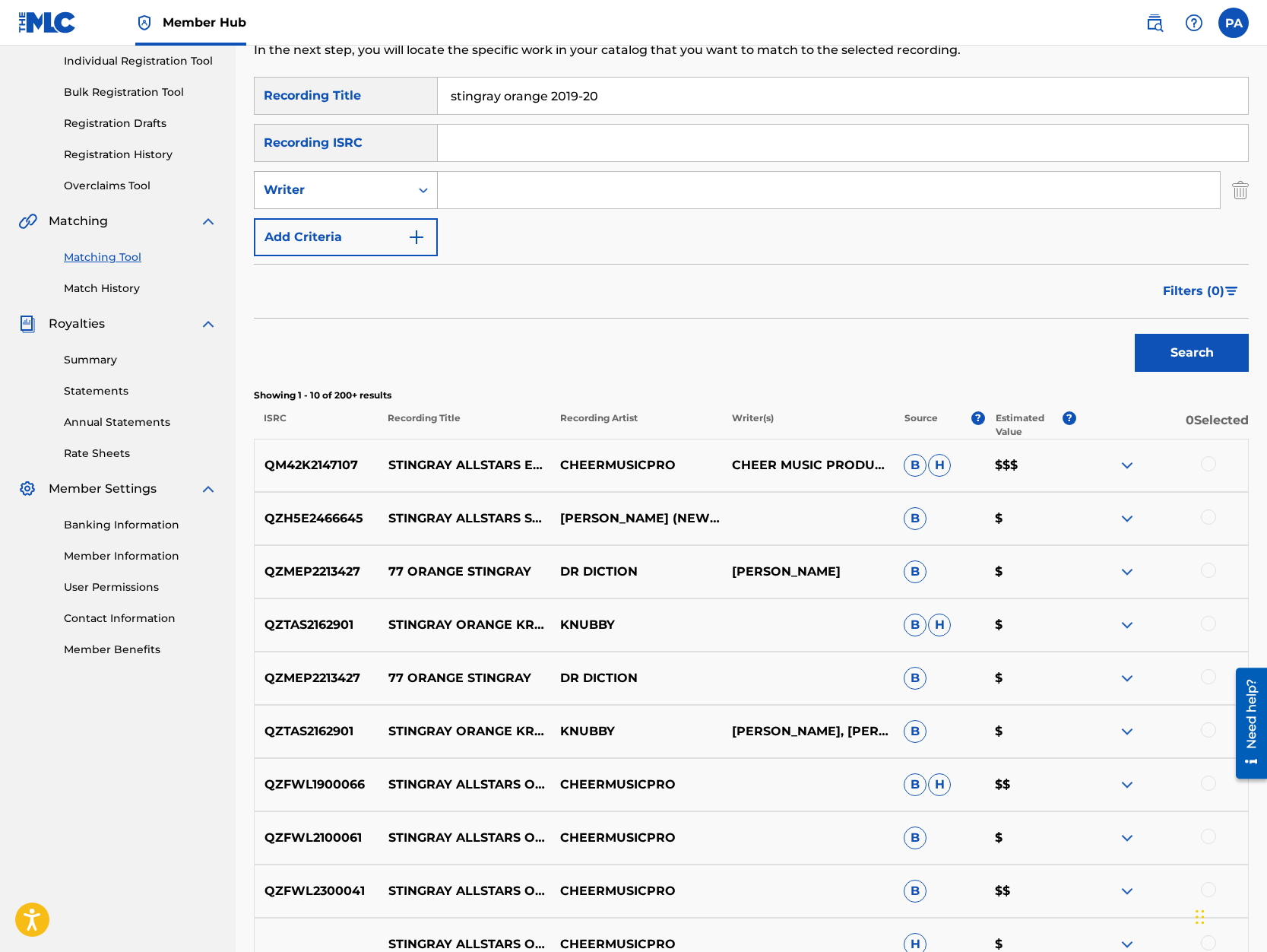
click at [341, 193] on div "Writer" at bounding box center [332, 190] width 137 height 19
click at [321, 221] on div "Recording Artist" at bounding box center [346, 228] width 182 height 38
click at [449, 191] on input "Search Form" at bounding box center [829, 189] width 782 height 36
type input "cheermusicpro"
click at [1183, 351] on button "Search" at bounding box center [1192, 352] width 114 height 38
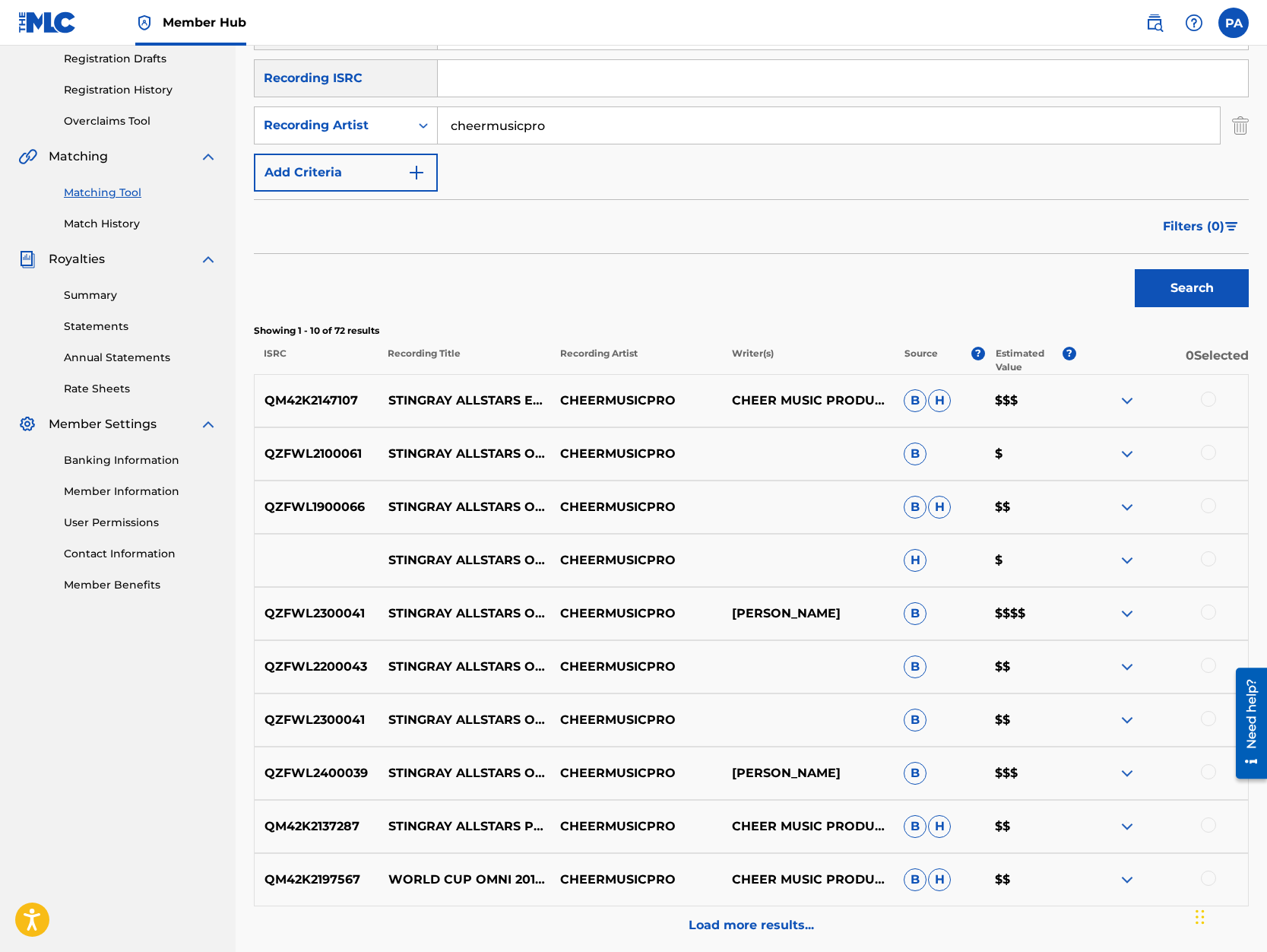
scroll to position [323, 0]
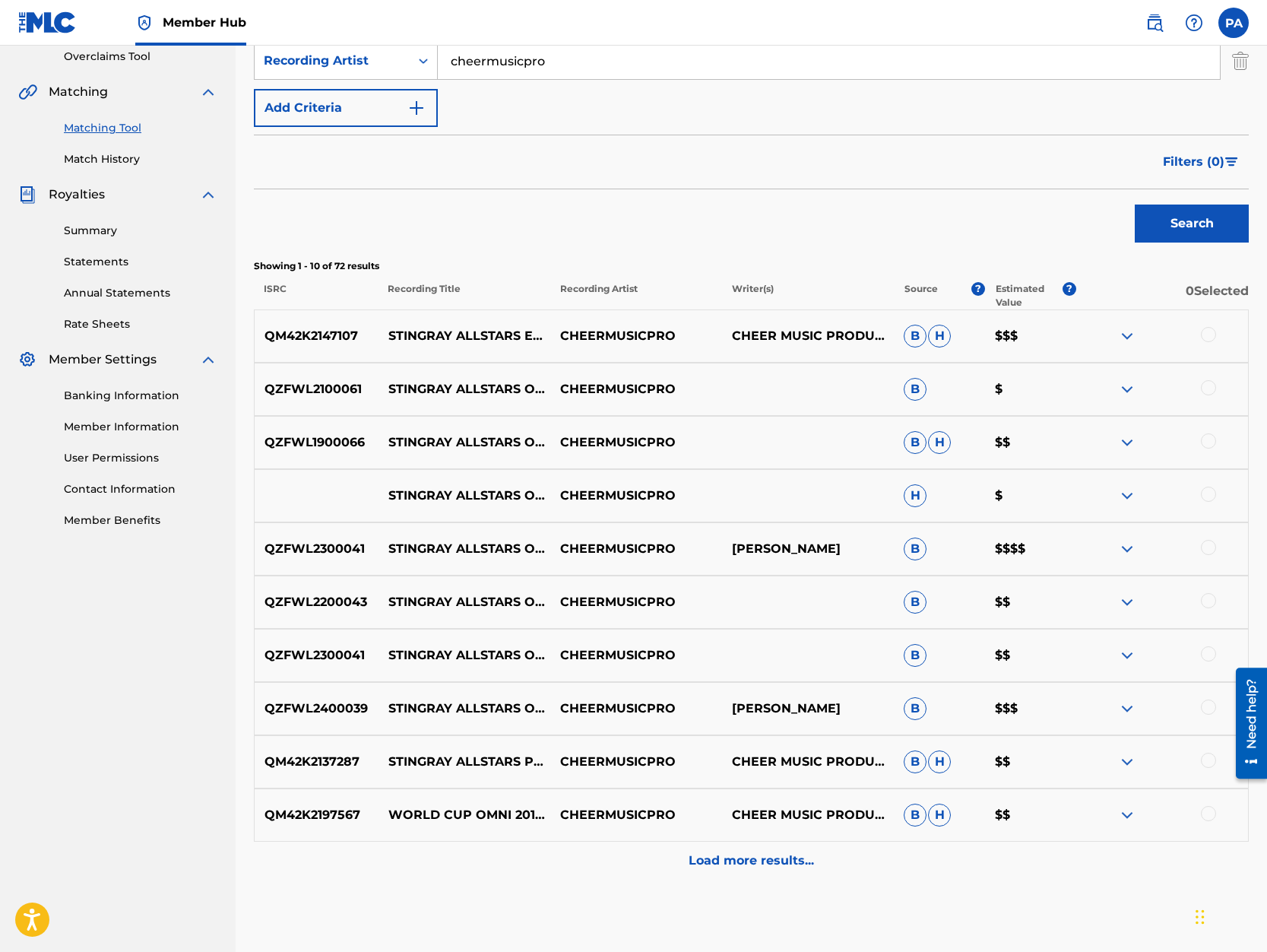
click at [1212, 444] on div at bounding box center [1208, 440] width 15 height 15
click at [796, 855] on p "Load more results..." at bounding box center [751, 861] width 125 height 19
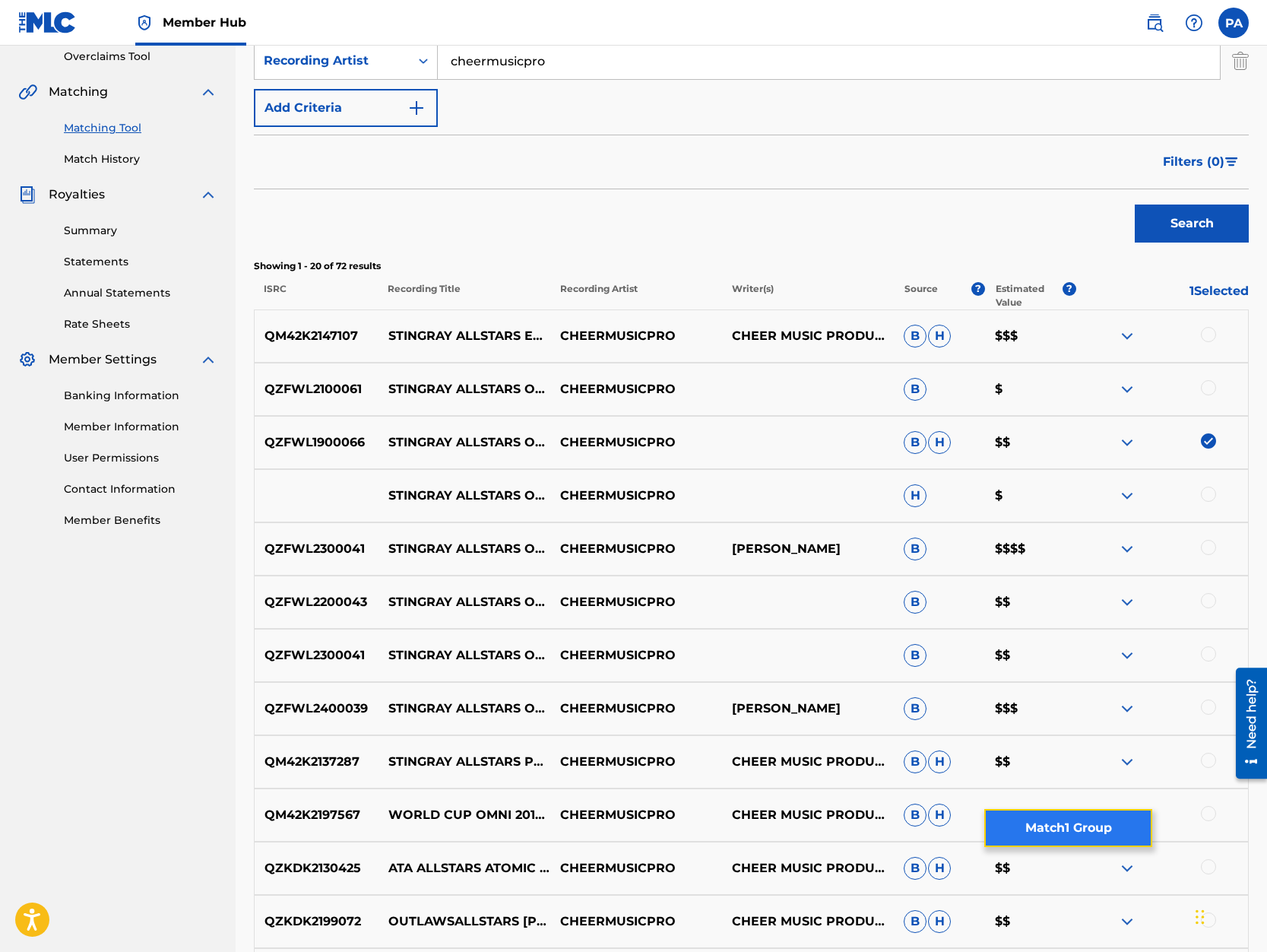
click at [1081, 828] on button "Match 1 Group" at bounding box center [1068, 828] width 168 height 38
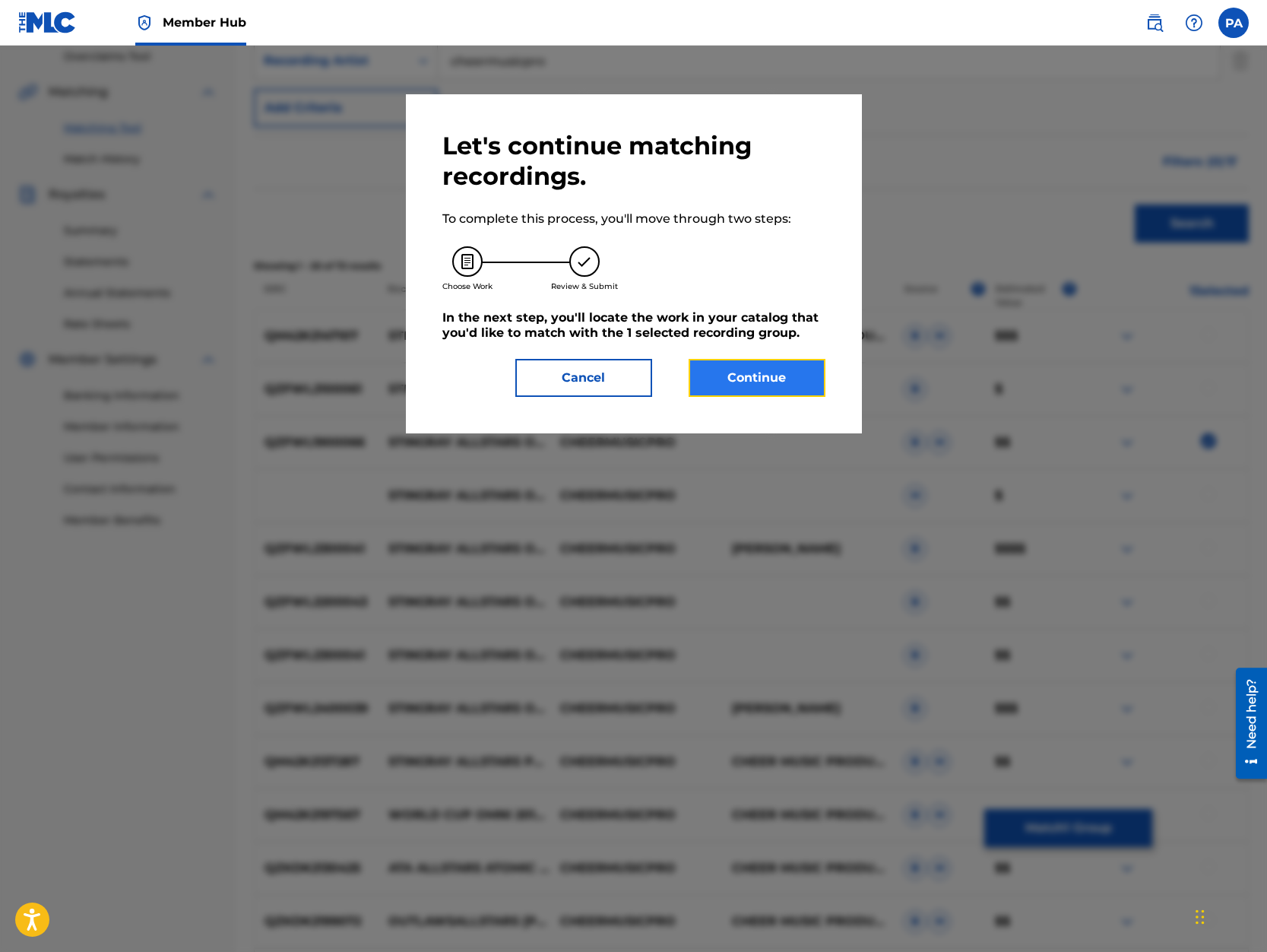
click at [767, 375] on button "Continue" at bounding box center [756, 377] width 137 height 38
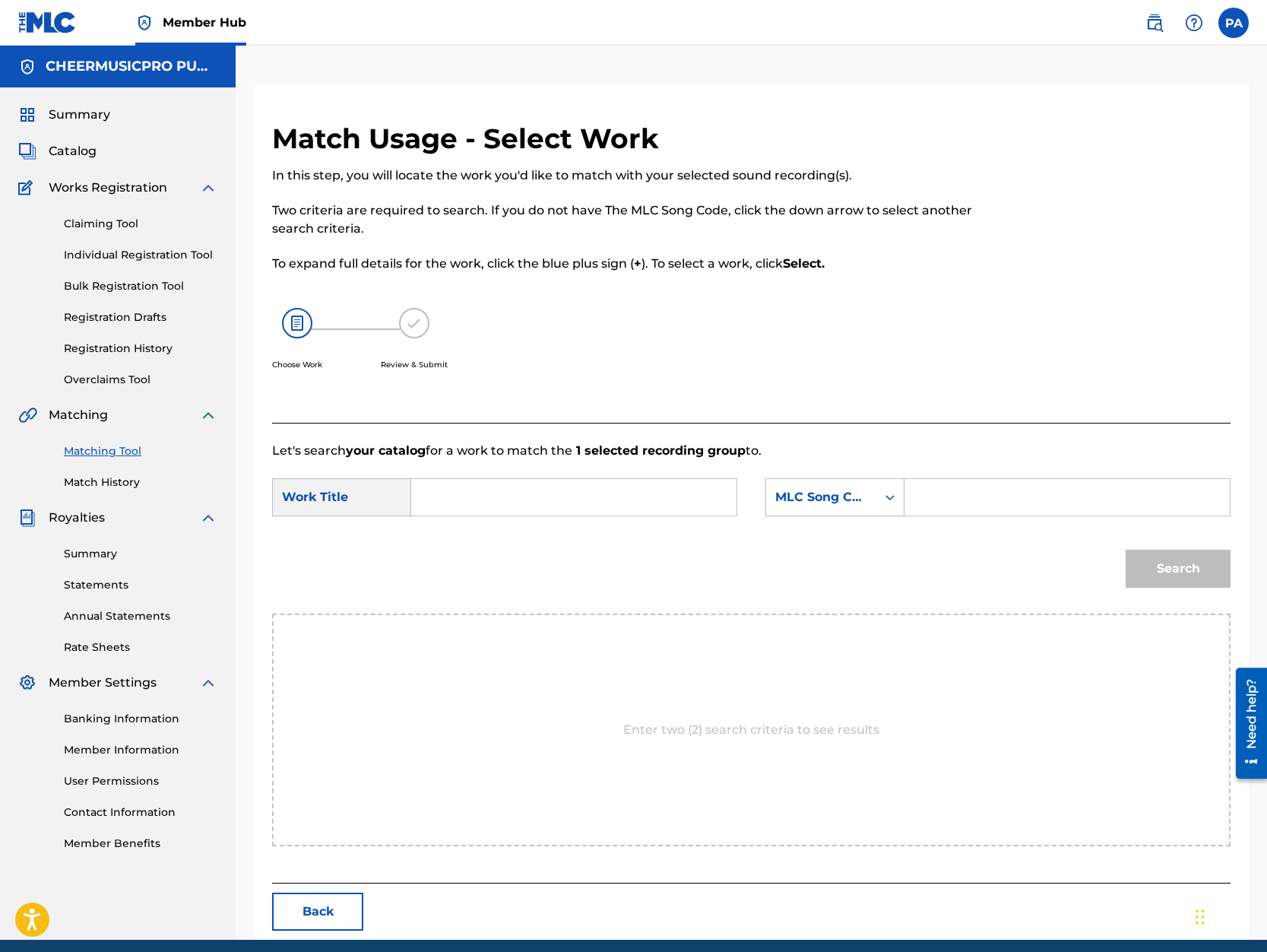
click at [447, 486] on input "Search Form" at bounding box center [574, 497] width 299 height 36
type input "orange 2019-20"
click at [839, 496] on div "MLC Song Code" at bounding box center [821, 497] width 92 height 19
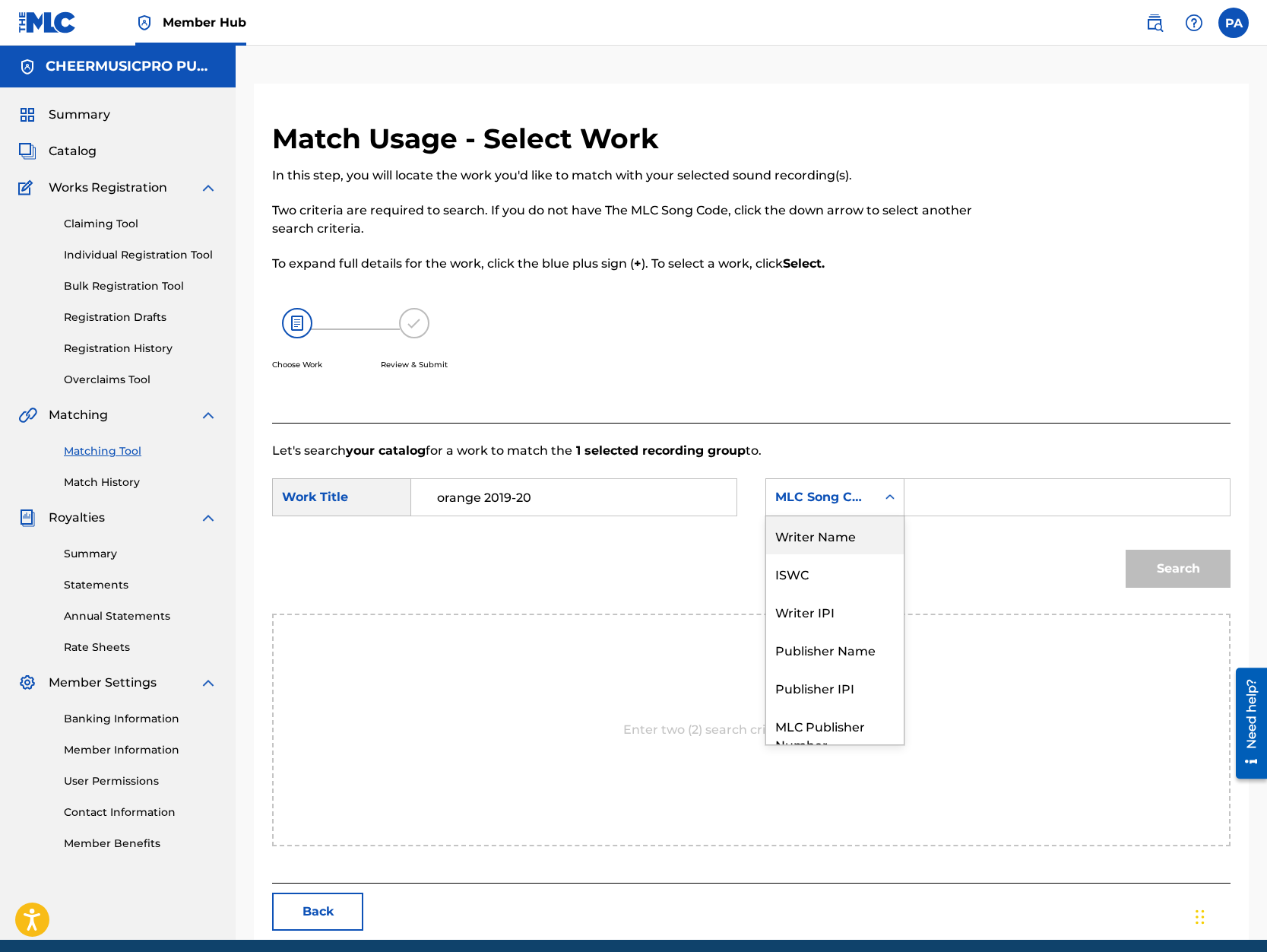
click at [822, 536] on div "Writer Name" at bounding box center [835, 535] width 137 height 38
click at [932, 509] on input "Search Form" at bounding box center [1067, 497] width 299 height 36
paste input "Patrick Avard"
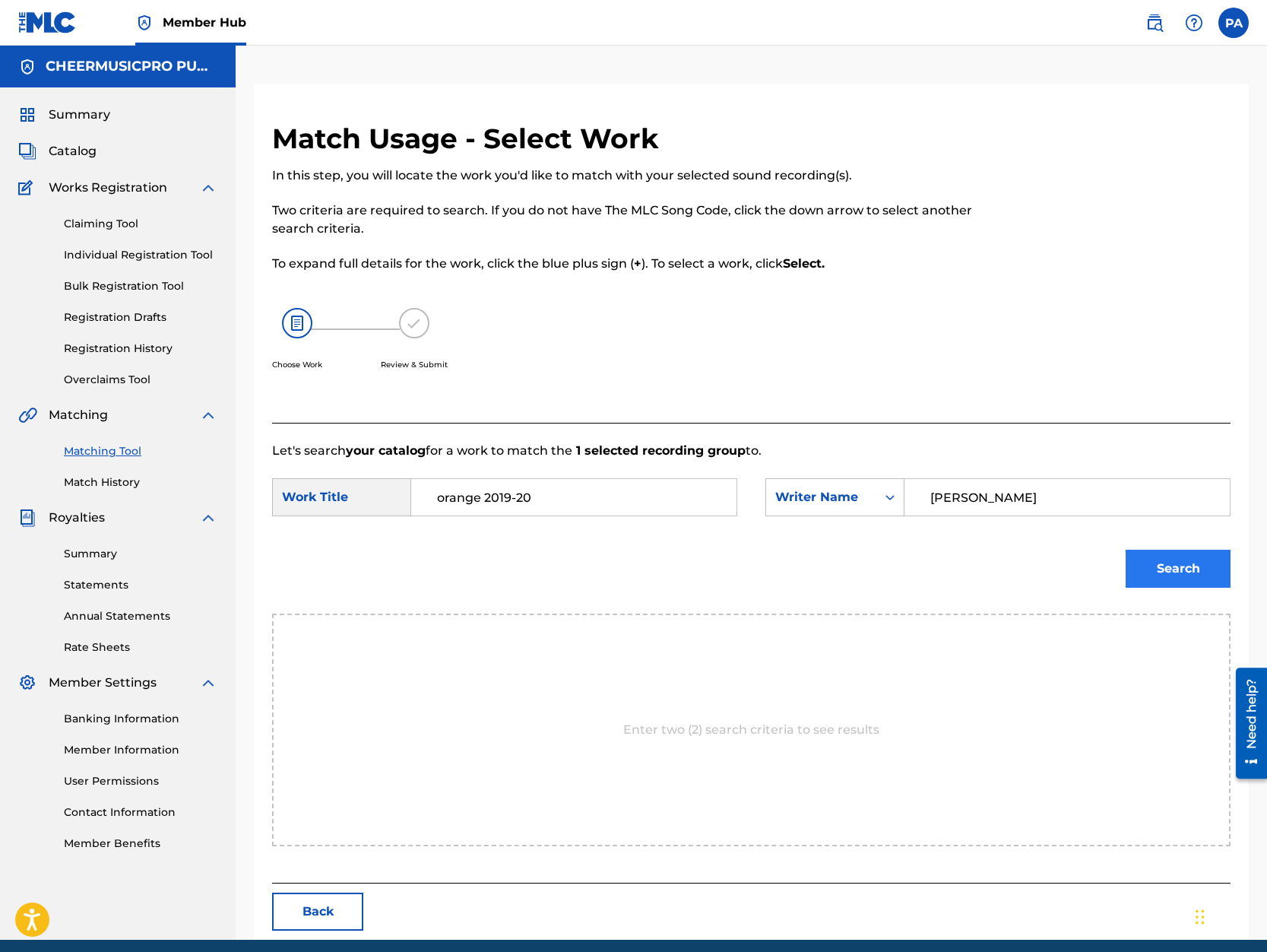
type input "Patrick Avard"
click at [1178, 562] on button "Search" at bounding box center [1178, 568] width 105 height 38
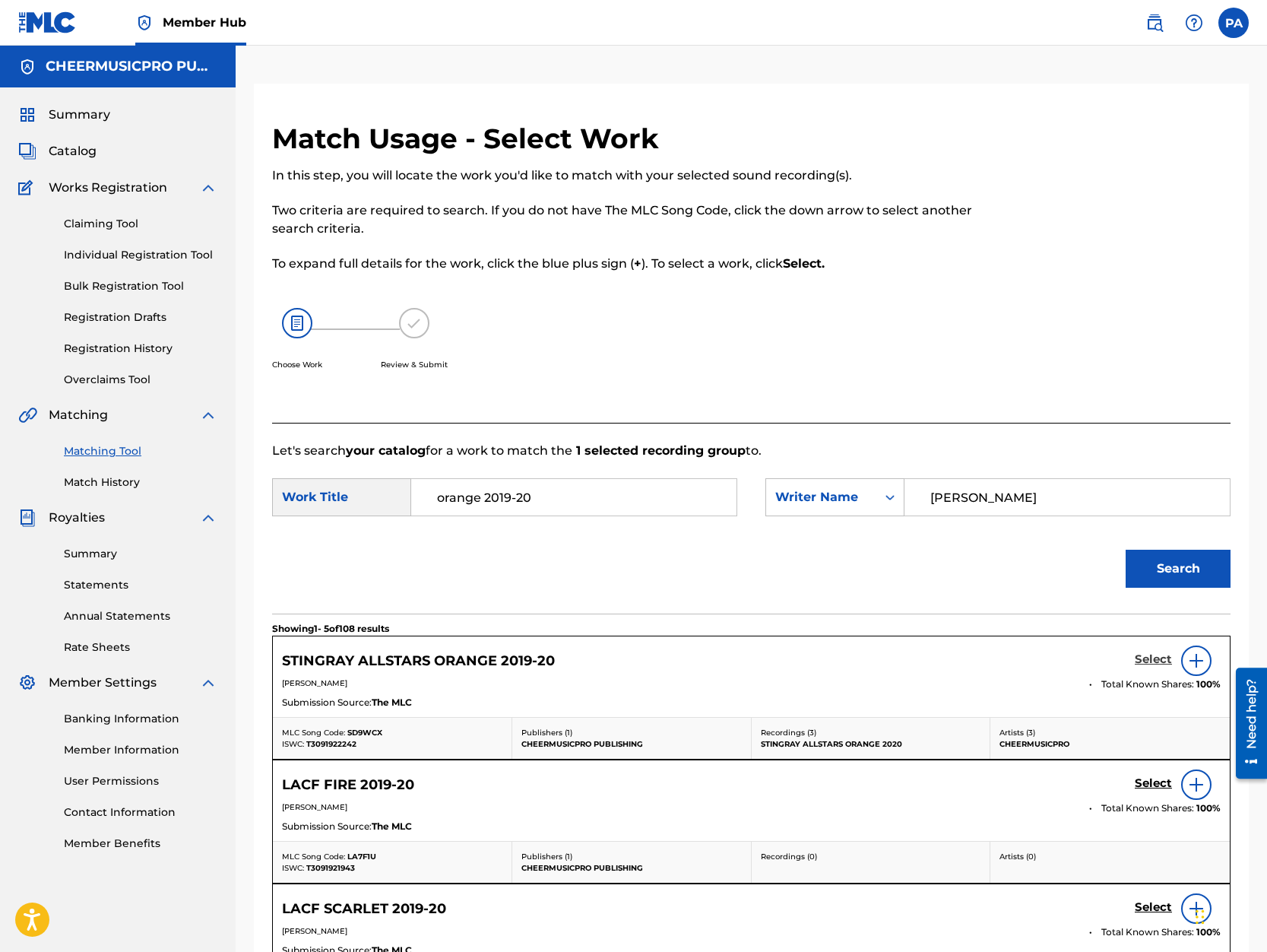
click at [1152, 662] on h5 "Select" at bounding box center [1154, 659] width 37 height 15
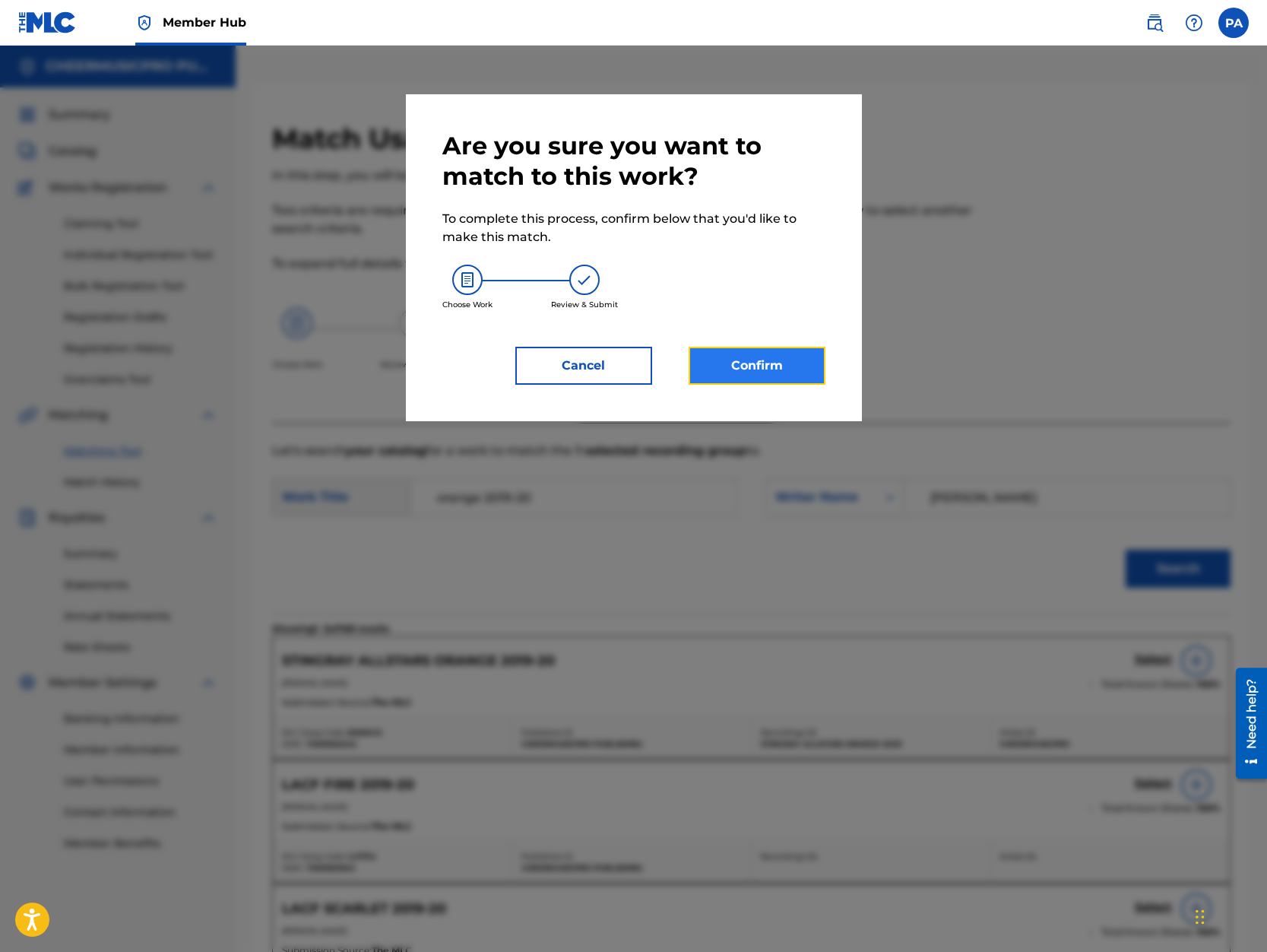
click at [746, 373] on button "Confirm" at bounding box center [756, 365] width 137 height 38
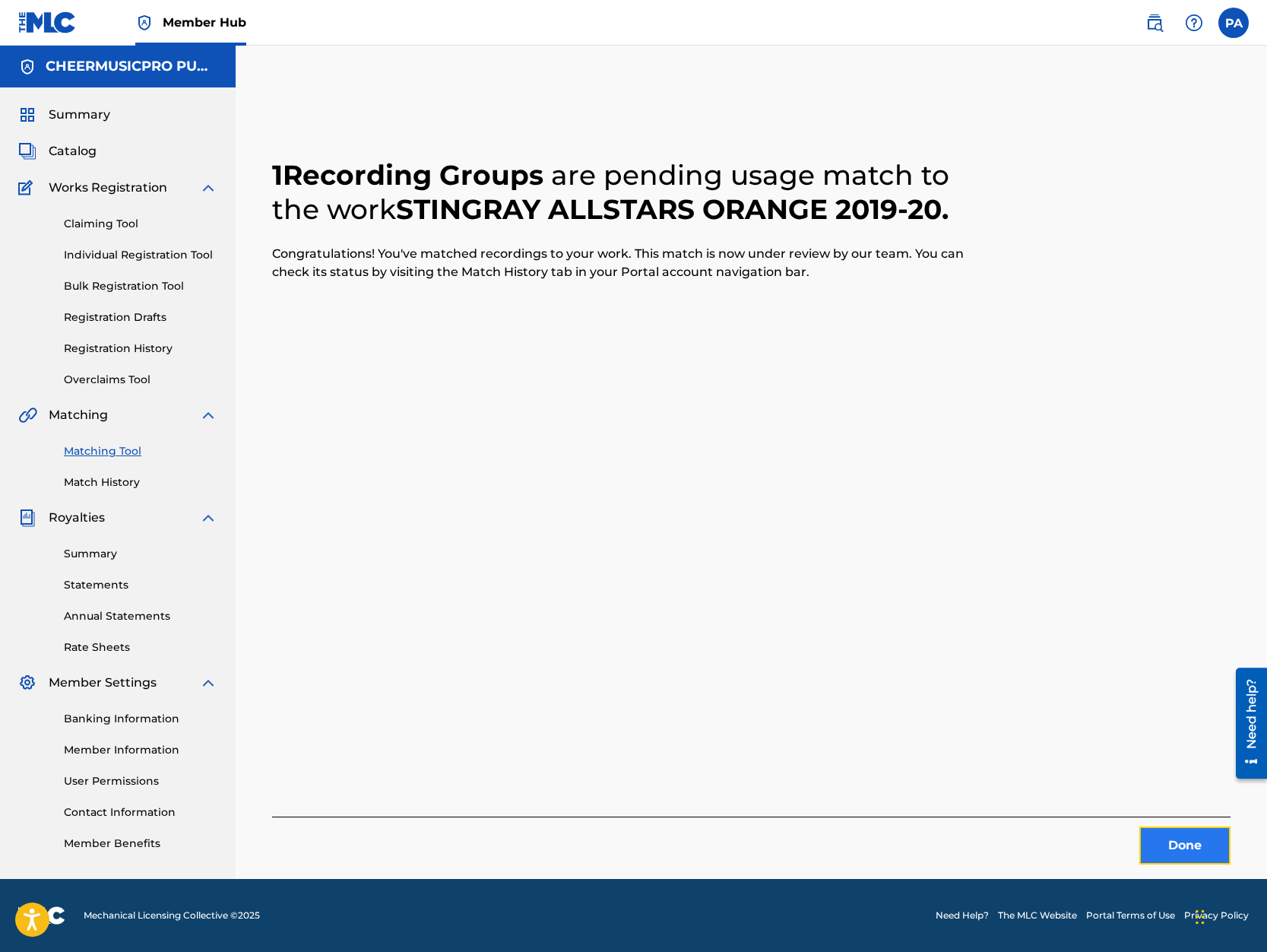
click at [1193, 841] on button "Done" at bounding box center [1185, 845] width 91 height 38
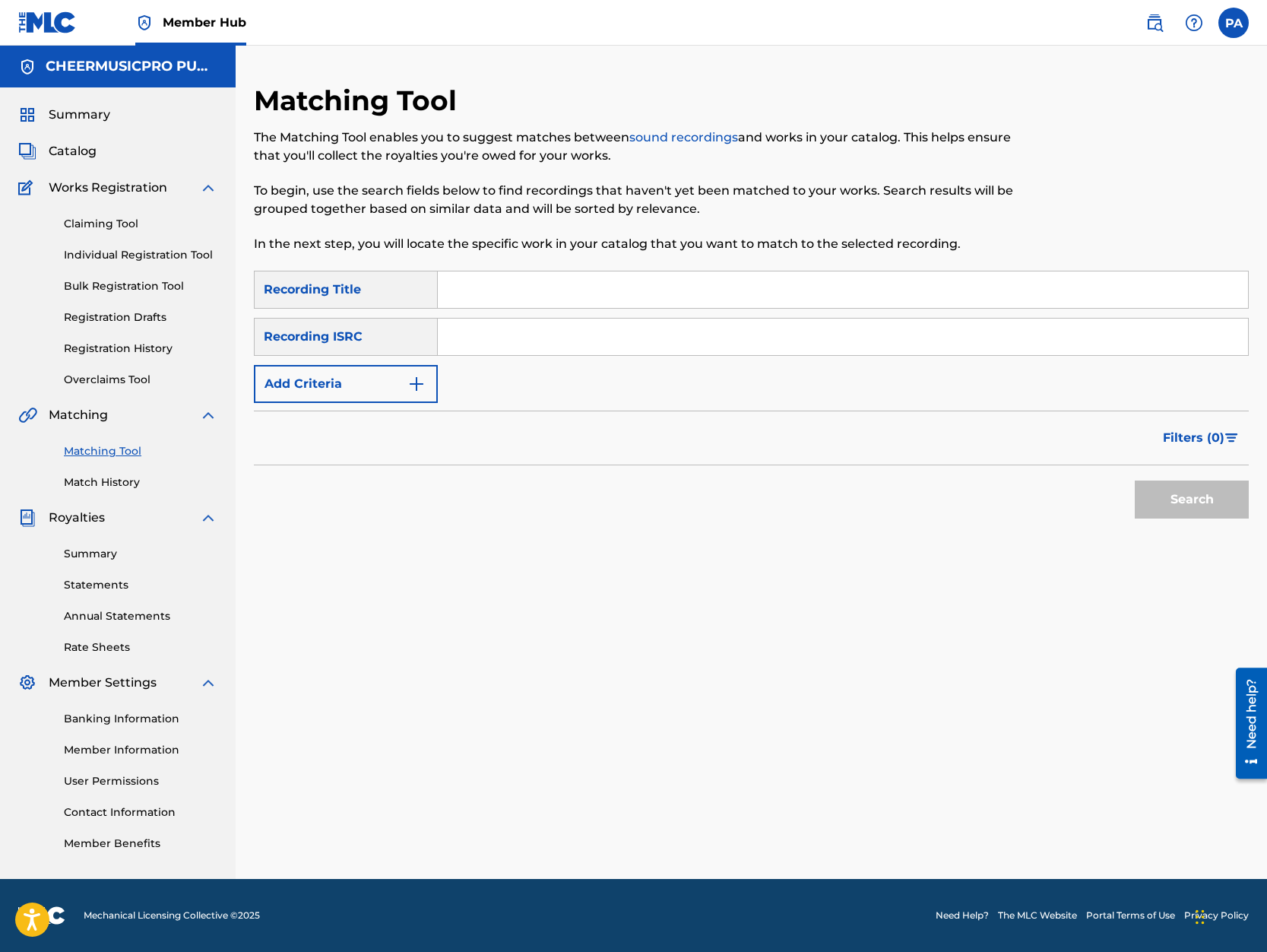
click at [511, 289] on input "Search Form" at bounding box center [842, 289] width 810 height 36
type input "orange 2020"
click at [1135, 480] on button "Search" at bounding box center [1192, 499] width 114 height 38
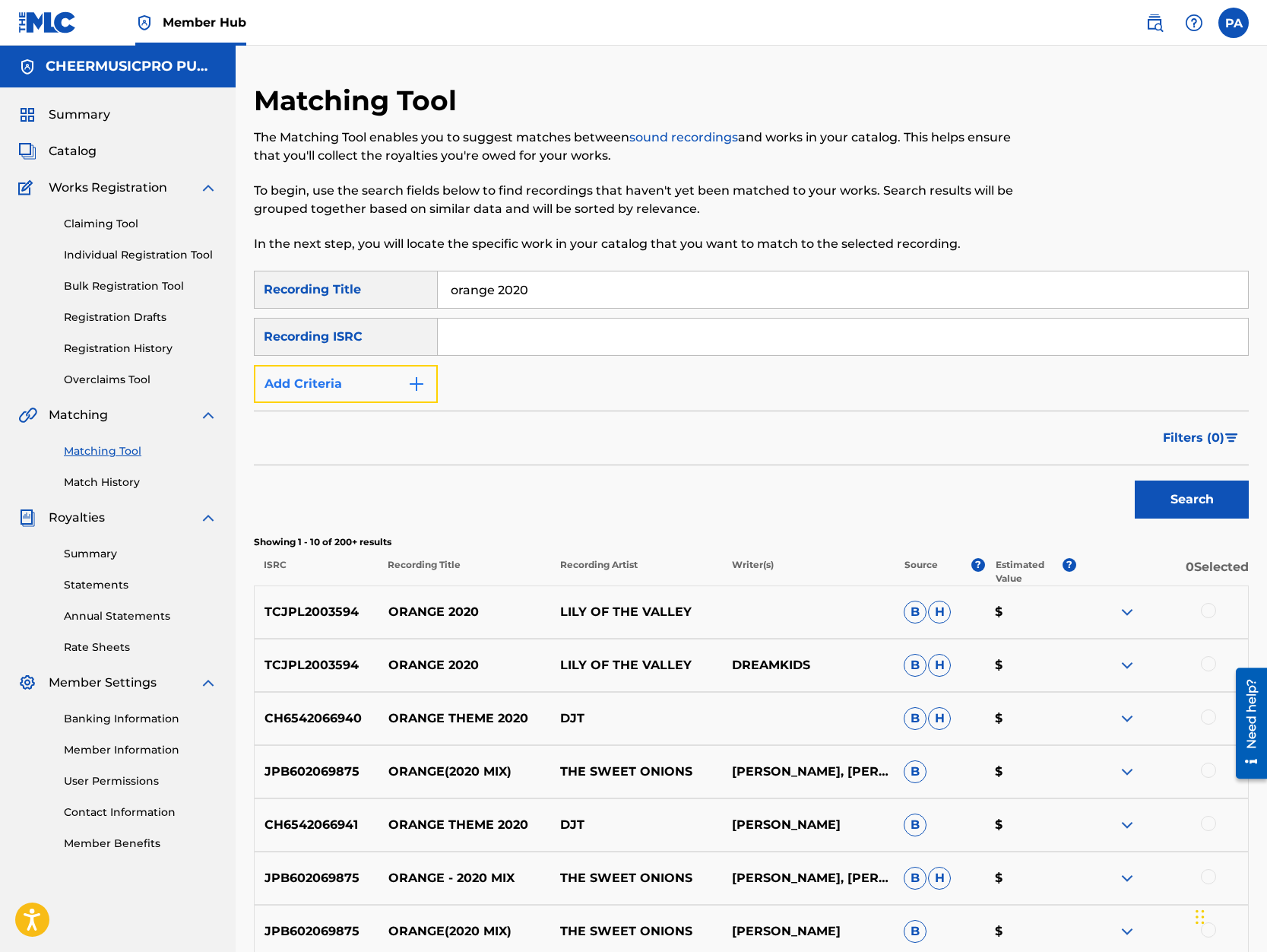
click at [358, 379] on button "Add Criteria" at bounding box center [346, 384] width 184 height 38
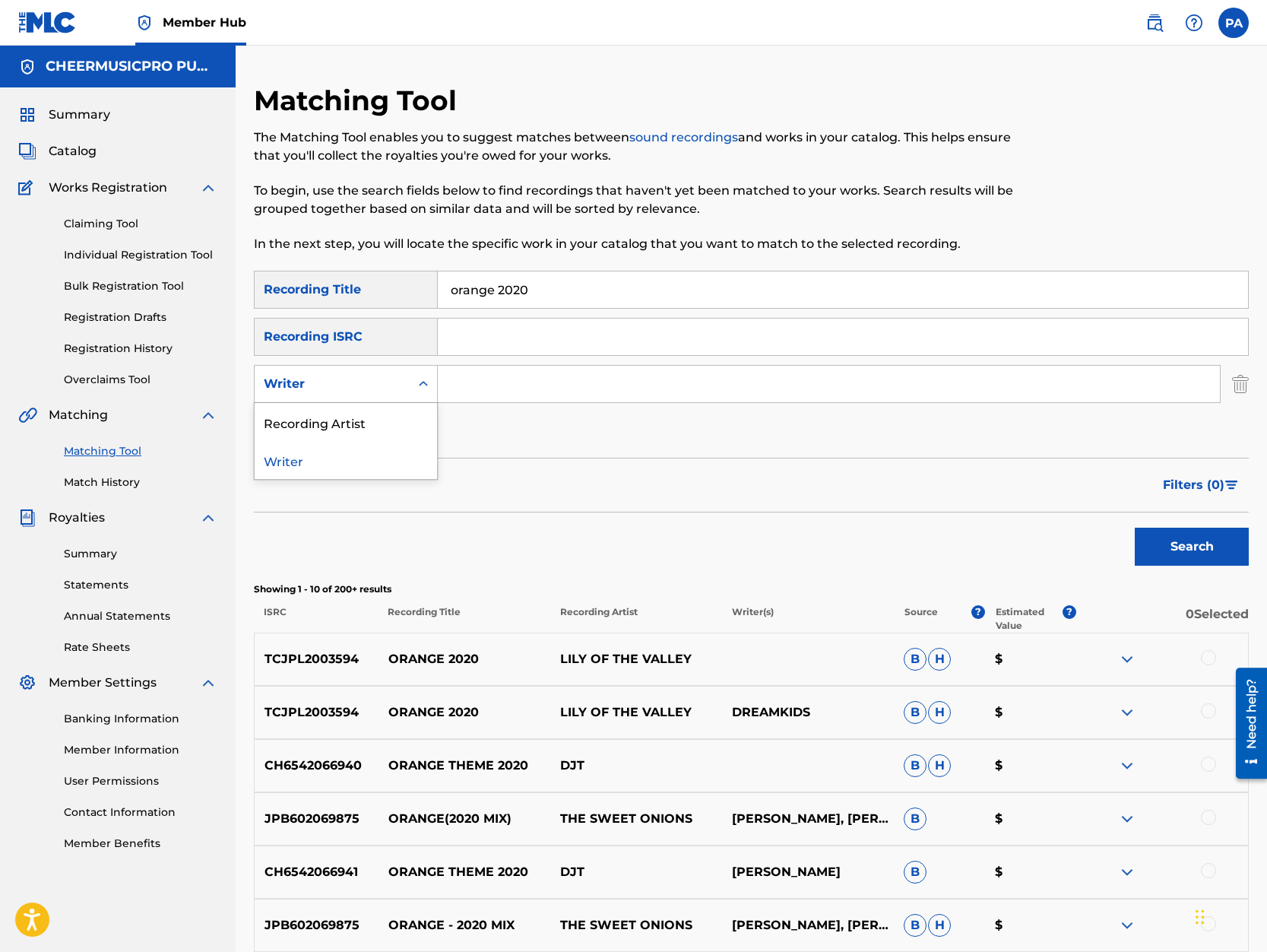
click at [336, 388] on div "Writer" at bounding box center [332, 384] width 137 height 19
click at [319, 415] on div "Recording Artist" at bounding box center [346, 422] width 182 height 38
click at [506, 381] on input "Search Form" at bounding box center [829, 384] width 782 height 36
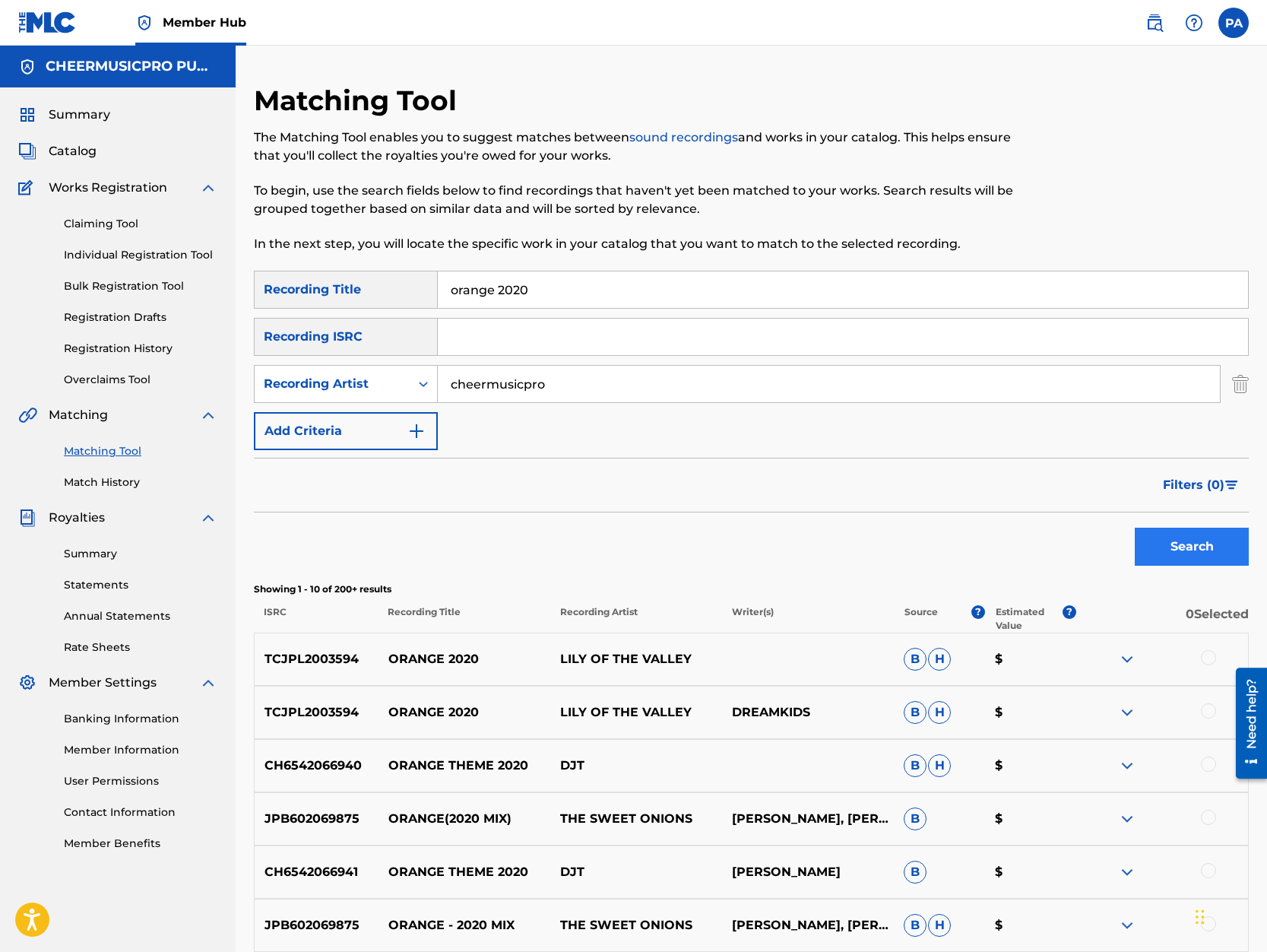
type input "cheermusicpro"
click at [1203, 545] on button "Search" at bounding box center [1192, 546] width 114 height 38
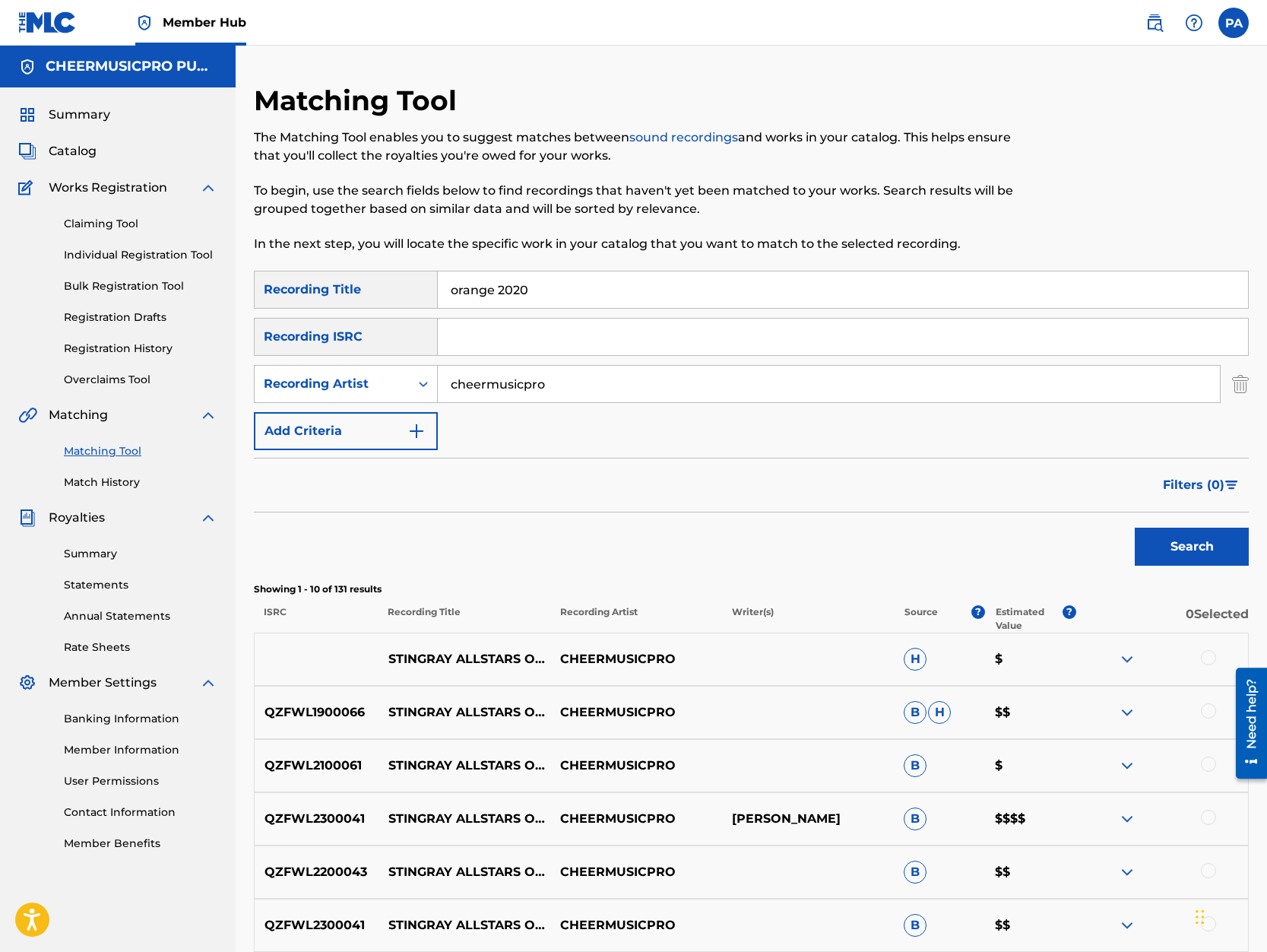
drag, startPoint x: 494, startPoint y: 292, endPoint x: 156, endPoint y: 298, distance: 338.1
click at [438, 298] on input "orange 2020" at bounding box center [842, 289] width 810 height 36
click at [1135, 528] on button "Search" at bounding box center [1192, 546] width 114 height 38
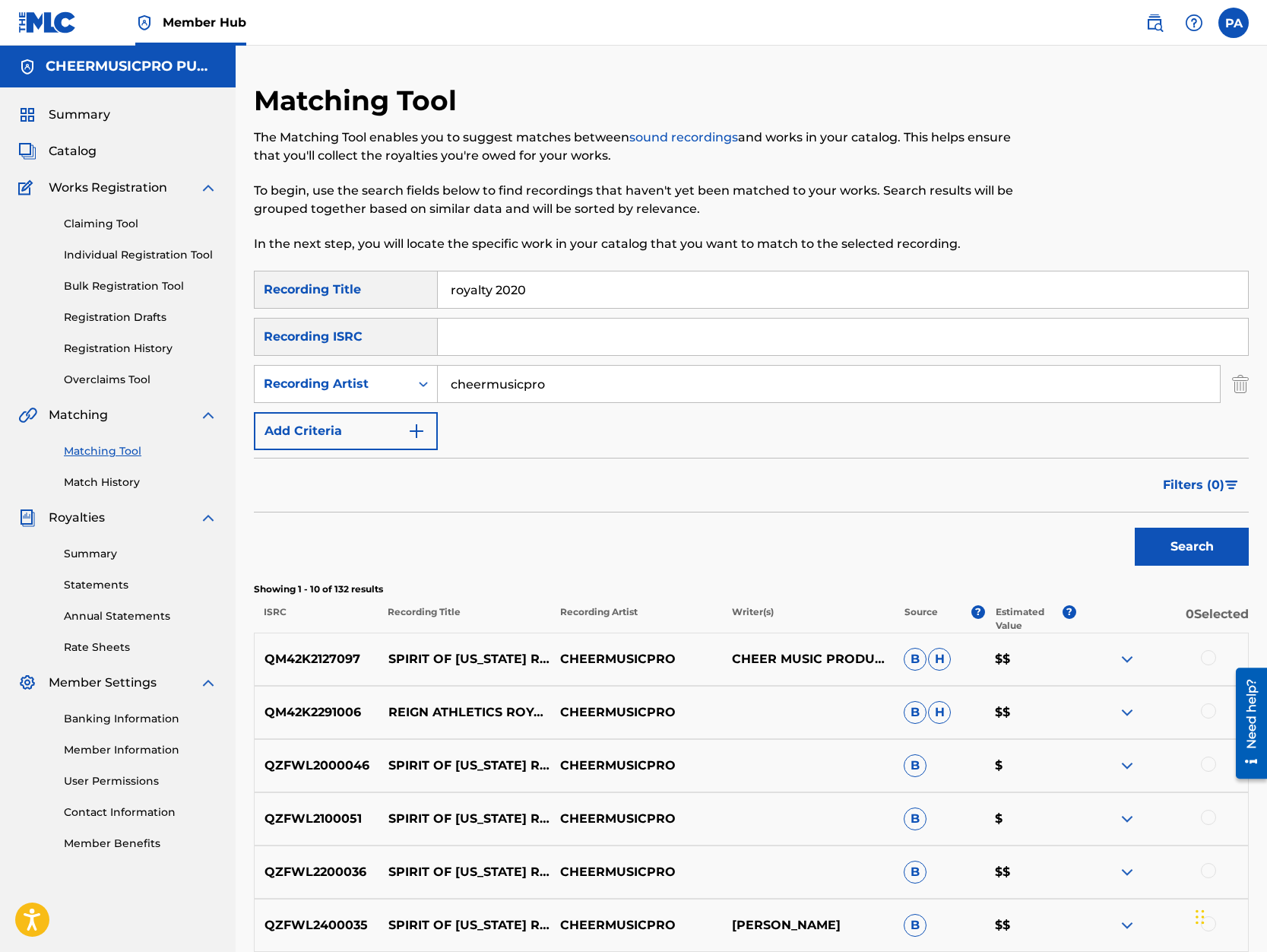
drag, startPoint x: 546, startPoint y: 295, endPoint x: -69, endPoint y: 279, distance: 615.2
click at [438, 279] on input "royalty 2020" at bounding box center [842, 289] width 810 height 36
type input "brandon black 2019-20"
click at [1135, 528] on button "Search" at bounding box center [1192, 546] width 114 height 38
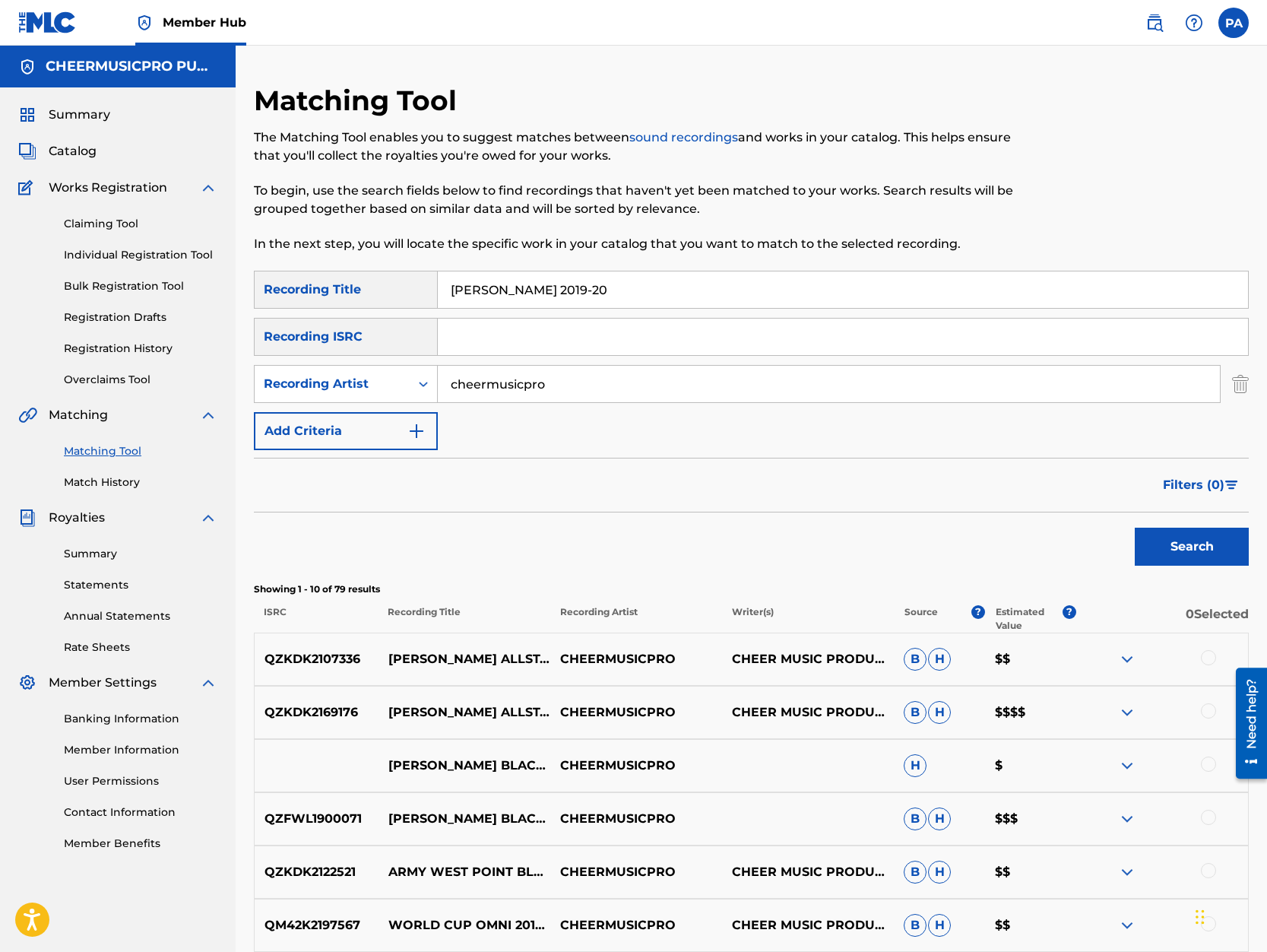
scroll to position [129, 0]
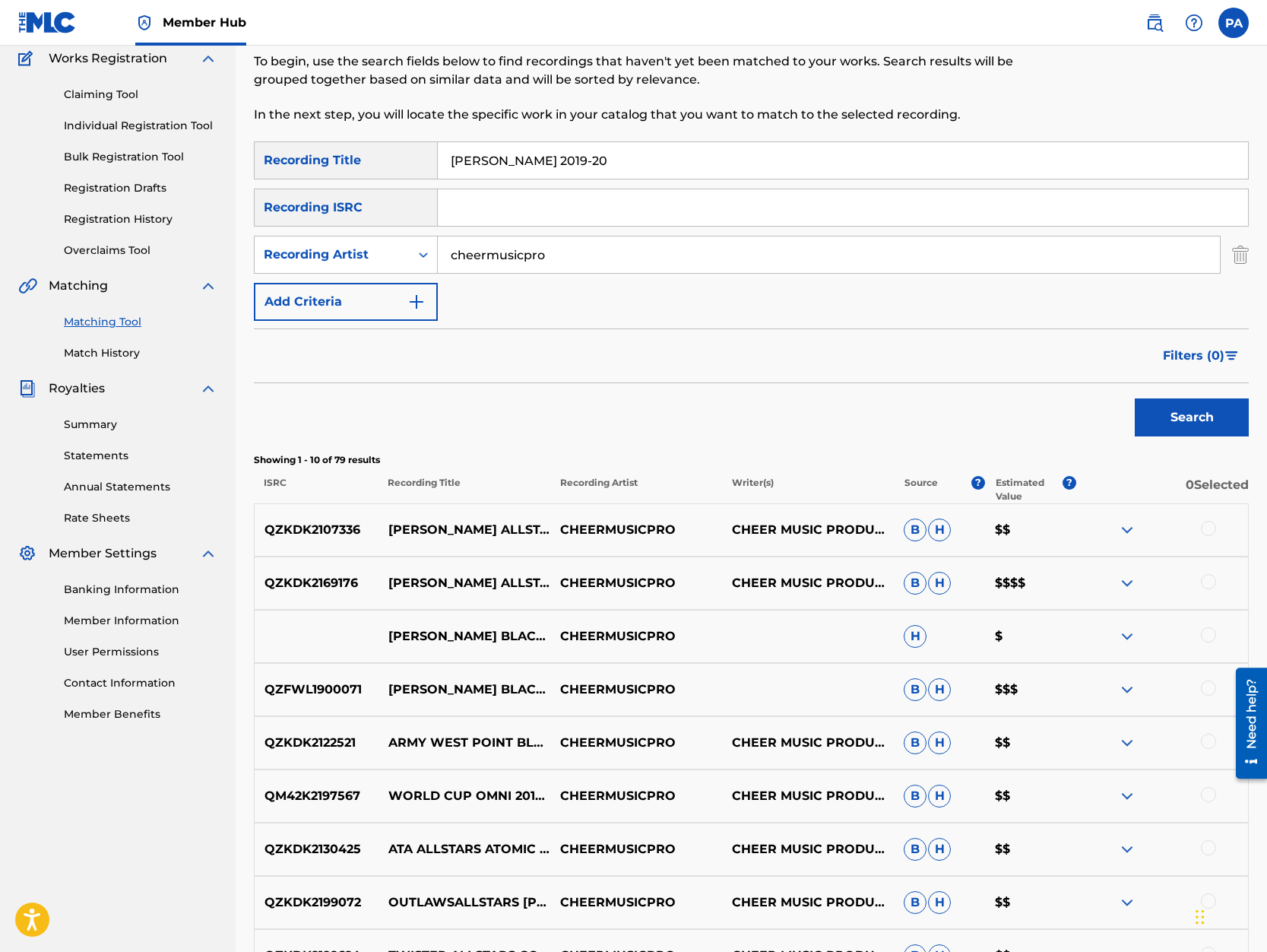
click at [1211, 638] on div at bounding box center [1208, 634] width 15 height 15
click at [1209, 691] on div at bounding box center [1208, 687] width 15 height 15
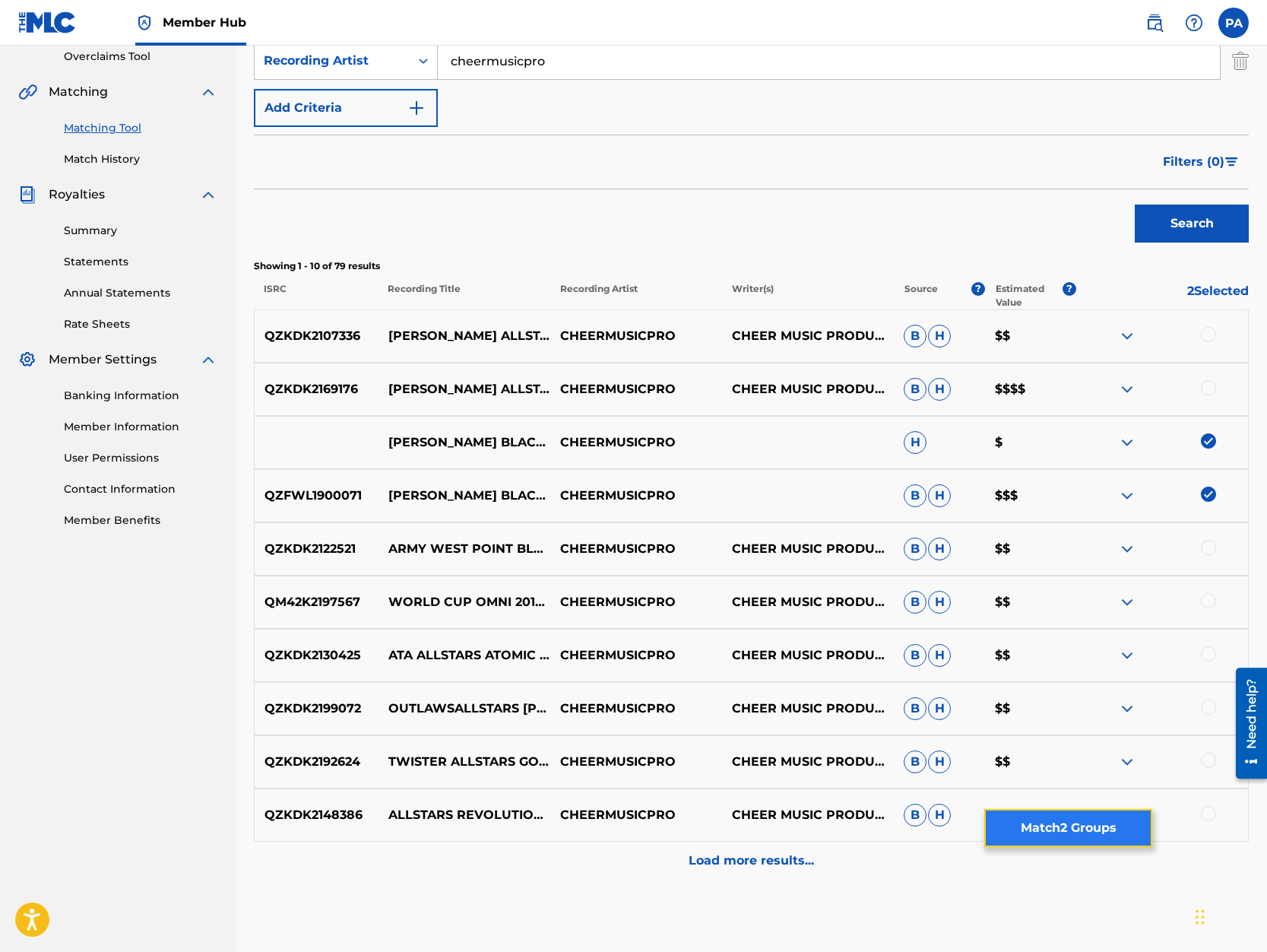
click at [1032, 831] on button "Match 2 Groups" at bounding box center [1068, 828] width 168 height 38
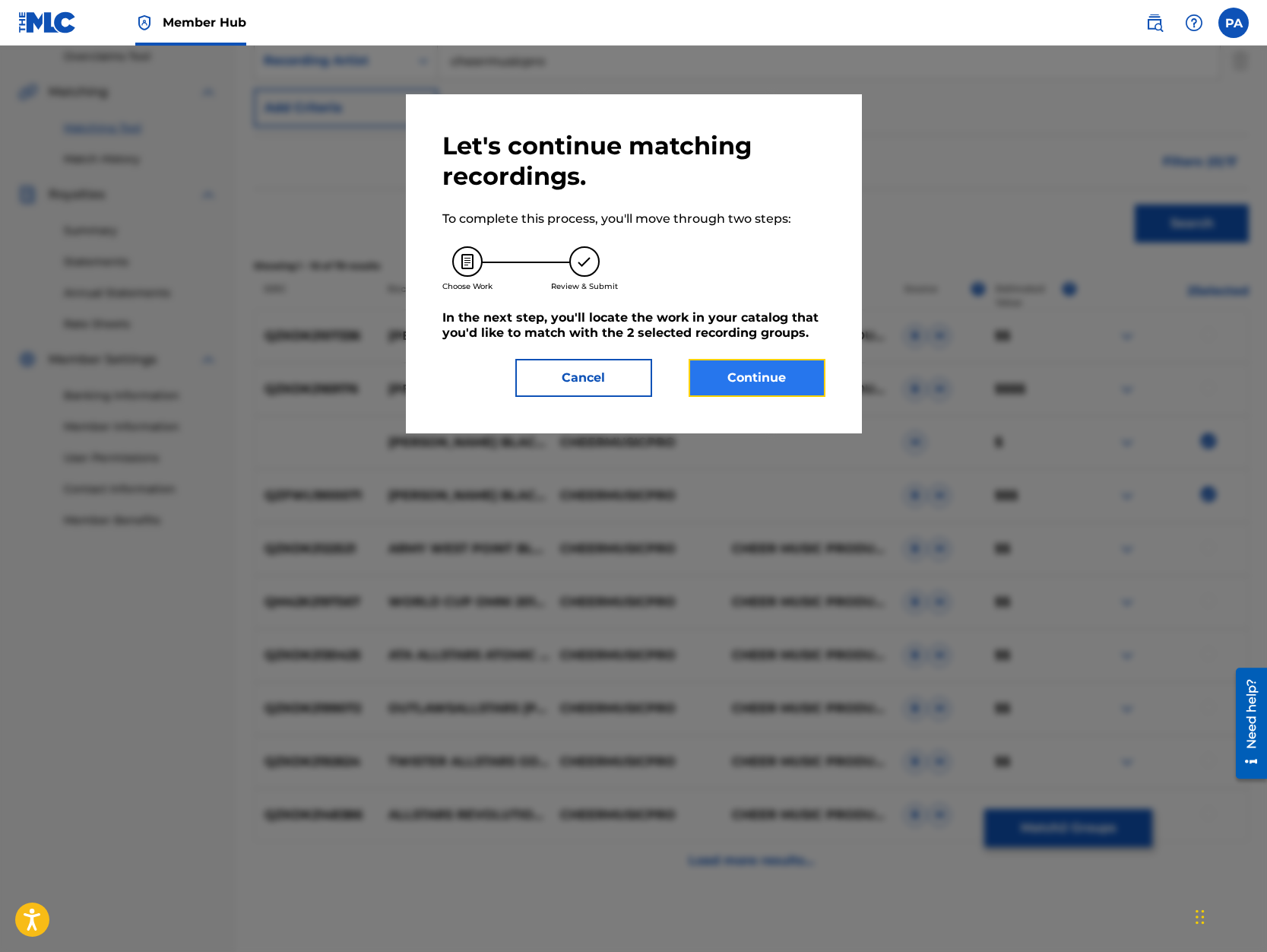
click at [772, 378] on button "Continue" at bounding box center [756, 377] width 137 height 38
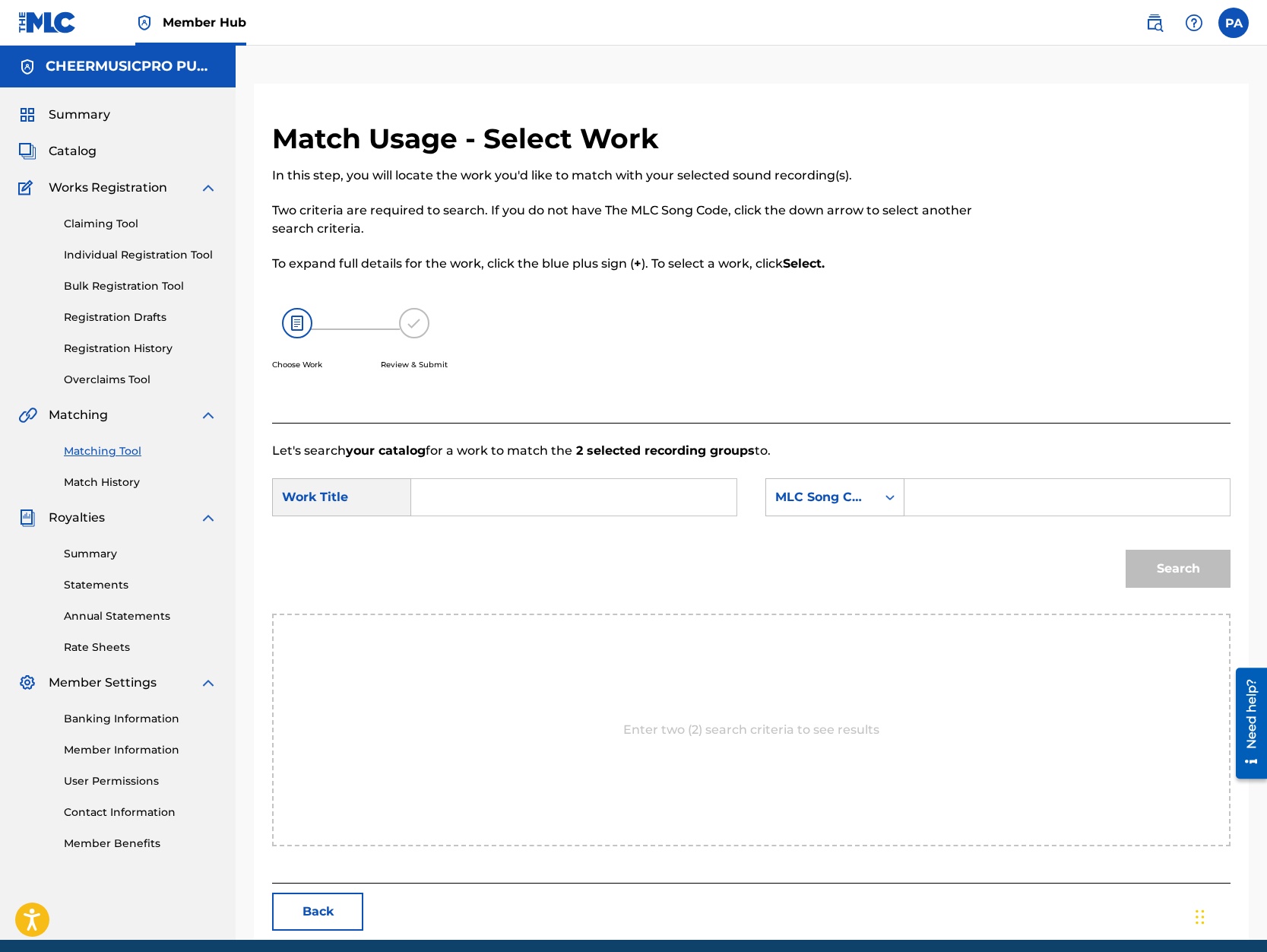
click at [440, 494] on input "Search Form" at bounding box center [574, 497] width 299 height 36
click at [468, 563] on div "brandon allstars sr . black 2019-20" at bounding box center [460, 558] width 71 height 82
type input "brandon allstars sr. black 2019-20"
click at [819, 491] on div "MLC Song Code" at bounding box center [821, 497] width 92 height 19
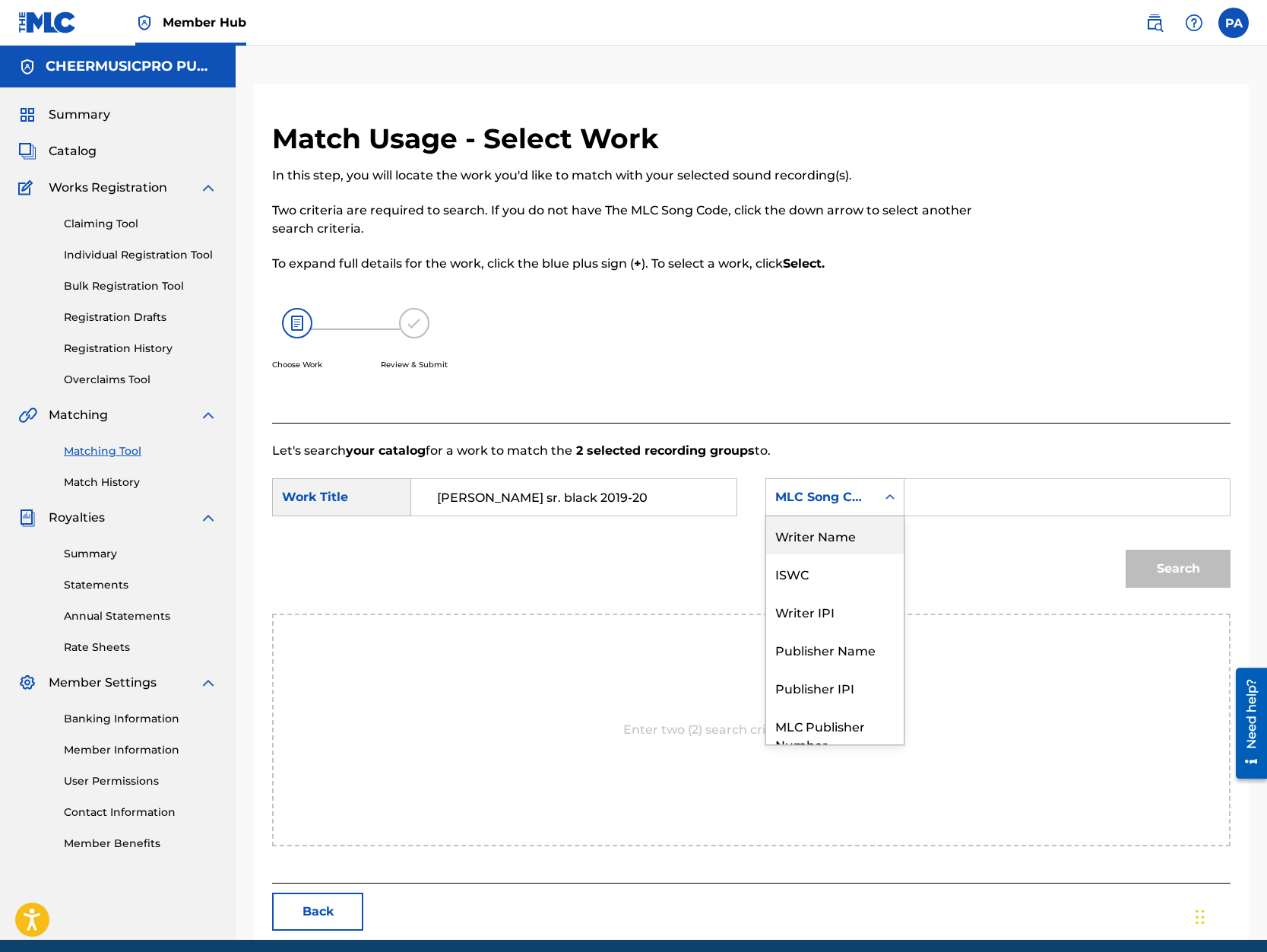
drag, startPoint x: 822, startPoint y: 540, endPoint x: 904, endPoint y: 517, distance: 85.2
click at [823, 540] on div "Writer Name" at bounding box center [835, 535] width 137 height 38
click at [969, 504] on input "Search Form" at bounding box center [1067, 497] width 299 height 36
paste input "Patrick Avard"
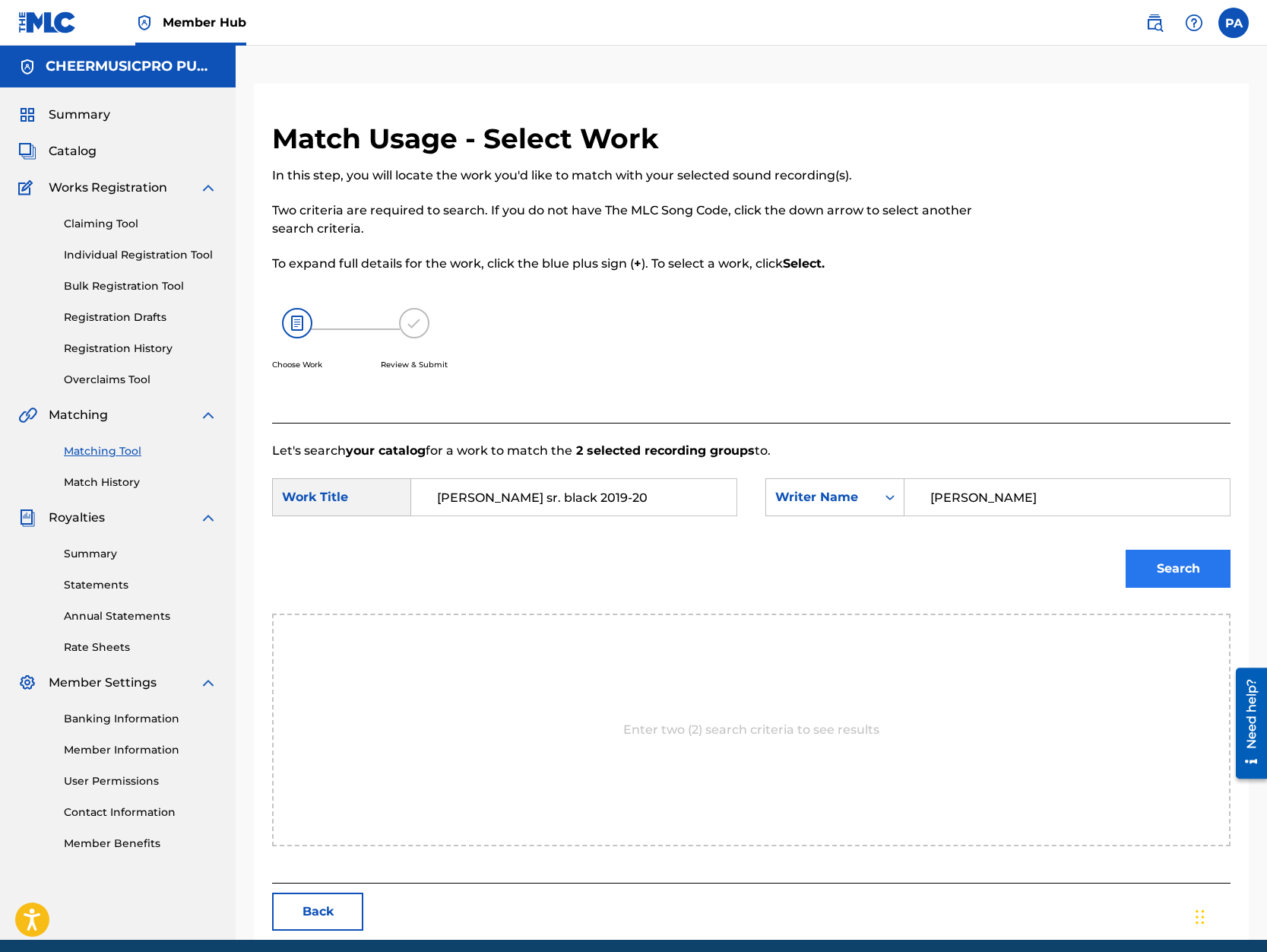
type input "Patrick Avard"
click at [1174, 557] on button "Search" at bounding box center [1178, 568] width 105 height 38
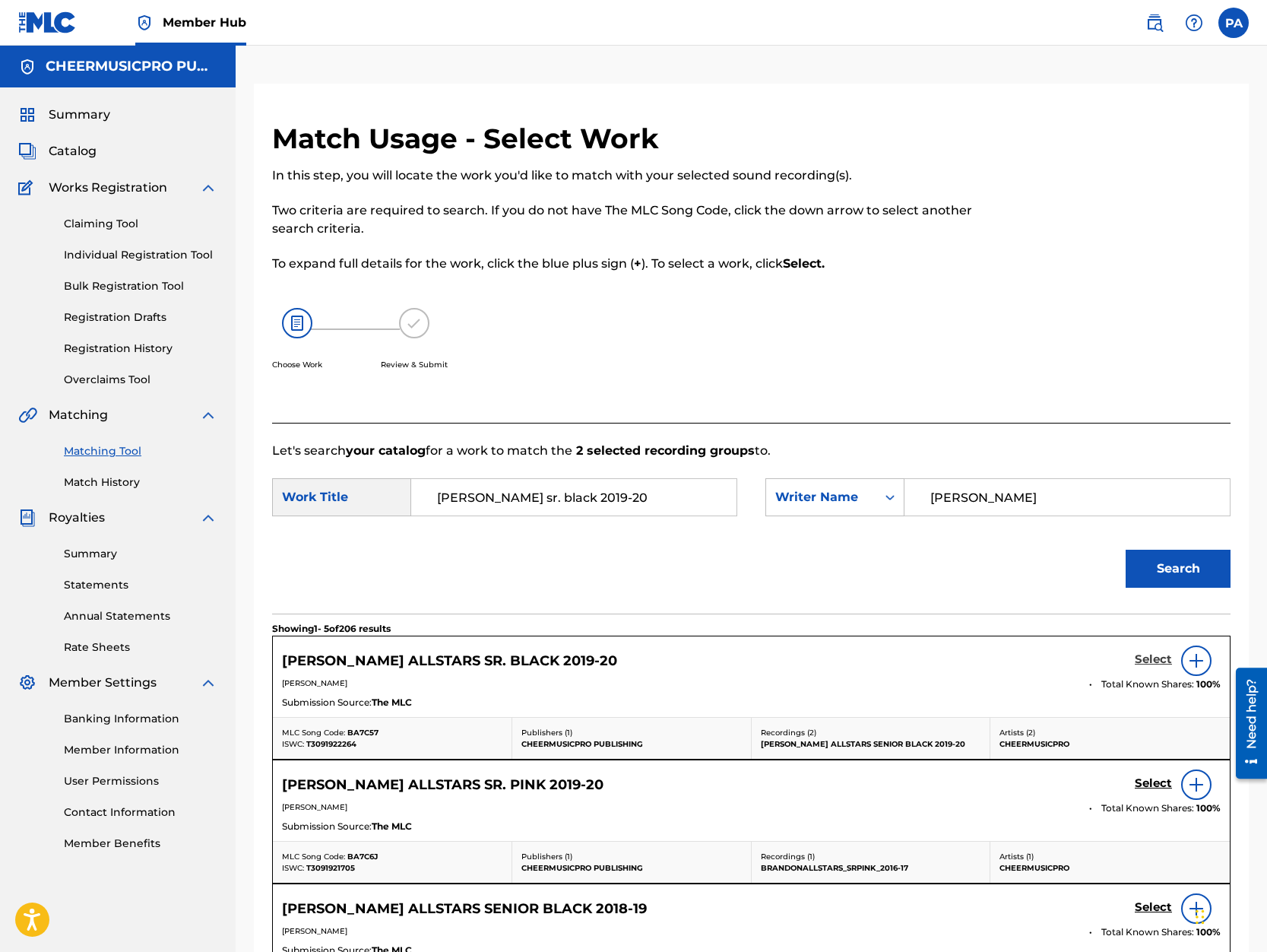
click at [1154, 658] on h5 "Select" at bounding box center [1154, 659] width 37 height 15
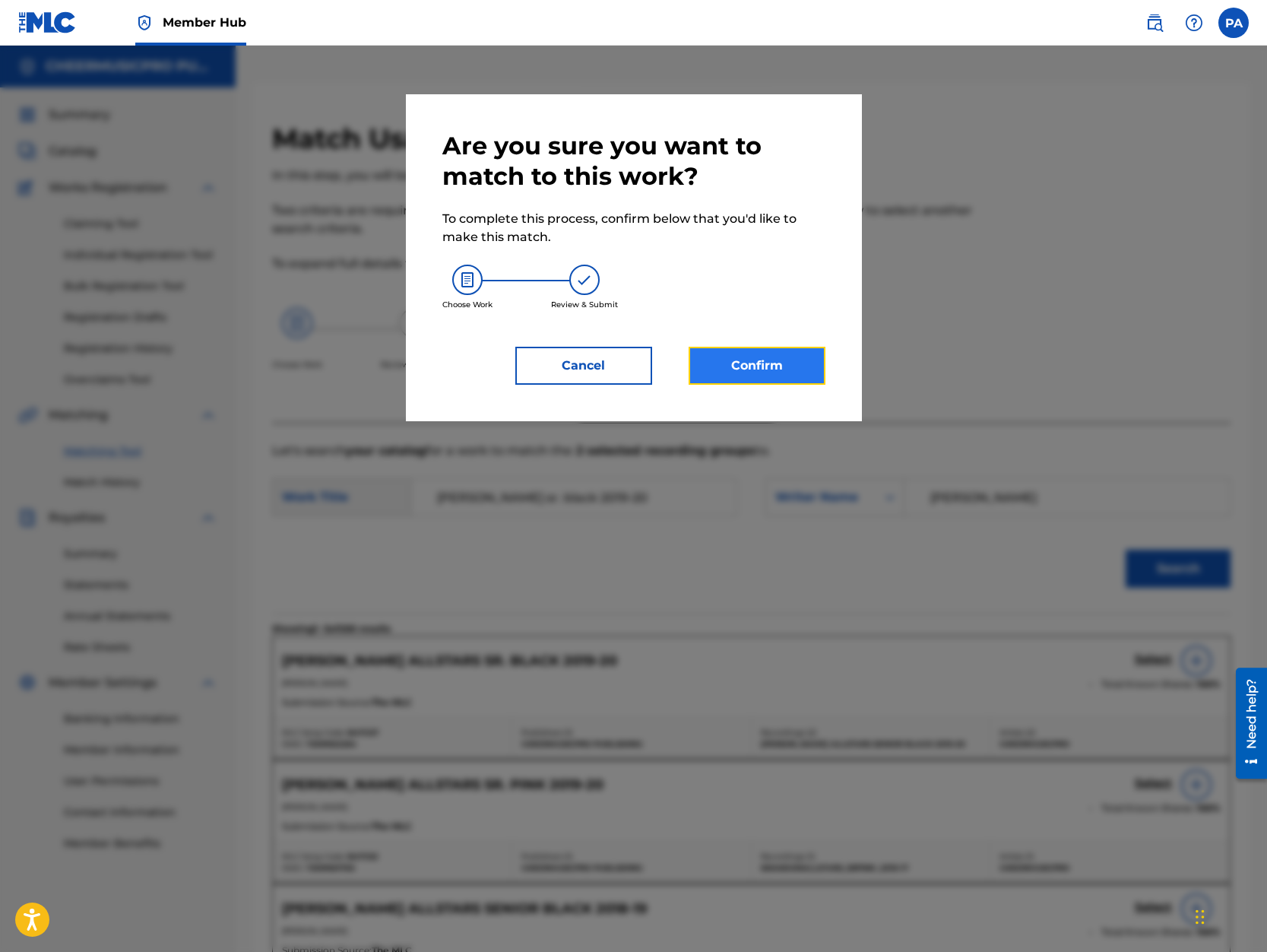
click at [754, 378] on button "Confirm" at bounding box center [756, 365] width 137 height 38
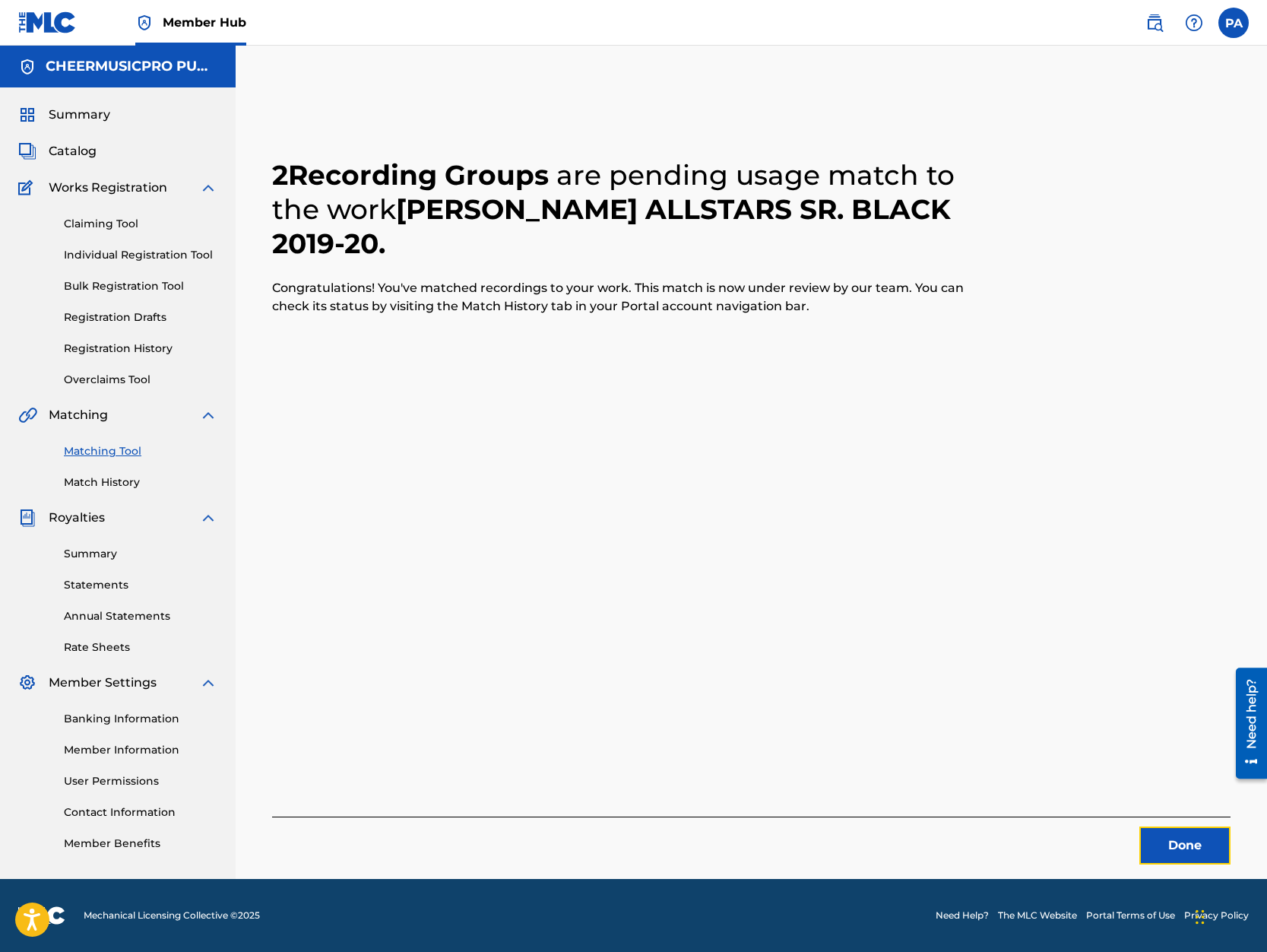
drag, startPoint x: 1200, startPoint y: 848, endPoint x: 15, endPoint y: 755, distance: 1188.6
click at [1196, 847] on button "Done" at bounding box center [1185, 845] width 91 height 38
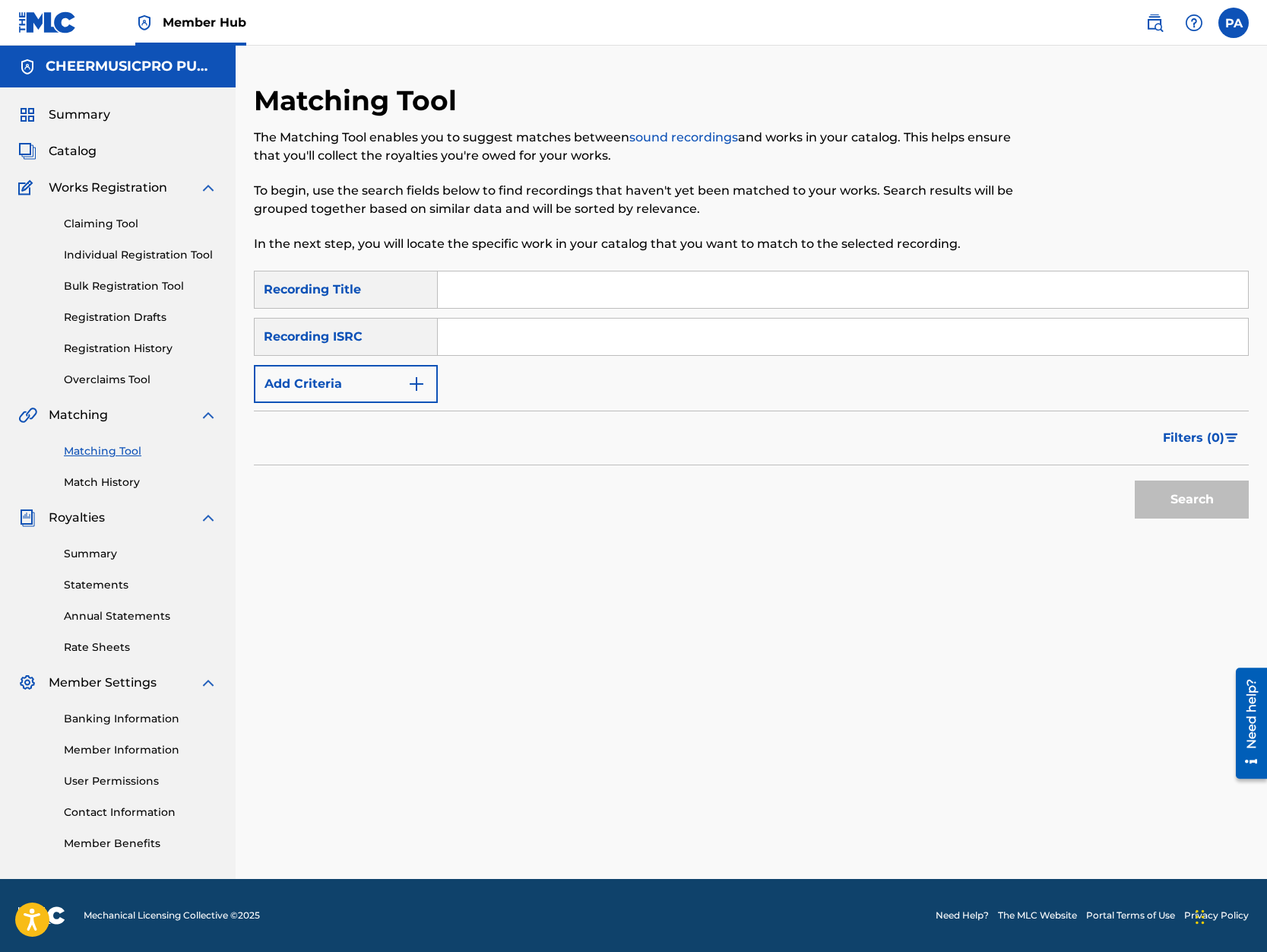
click at [512, 291] on input "Search Form" at bounding box center [842, 289] width 810 height 36
type input "brandon pink 2019-20"
click at [1135, 480] on button "Search" at bounding box center [1192, 499] width 114 height 38
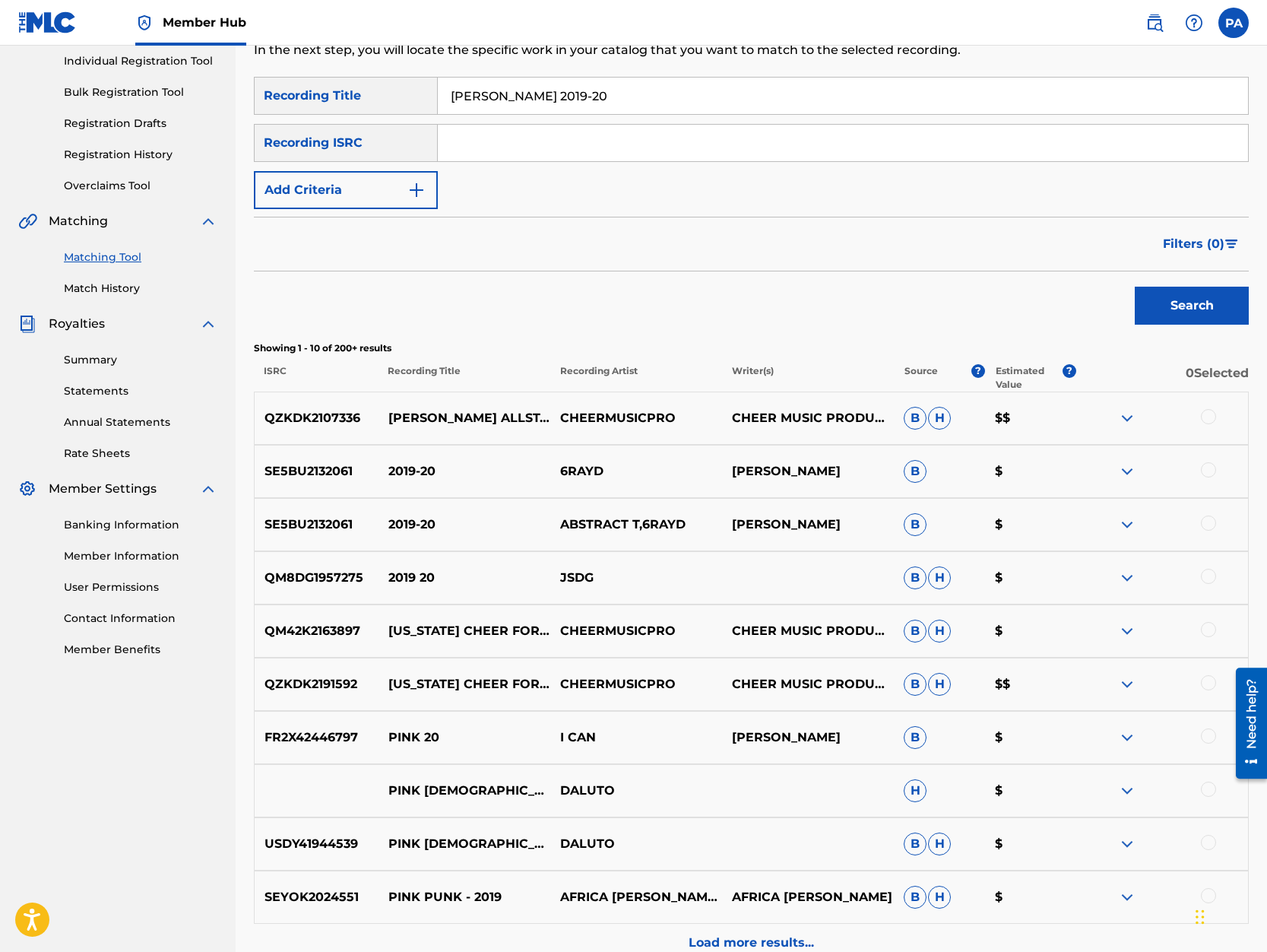
scroll to position [258, 0]
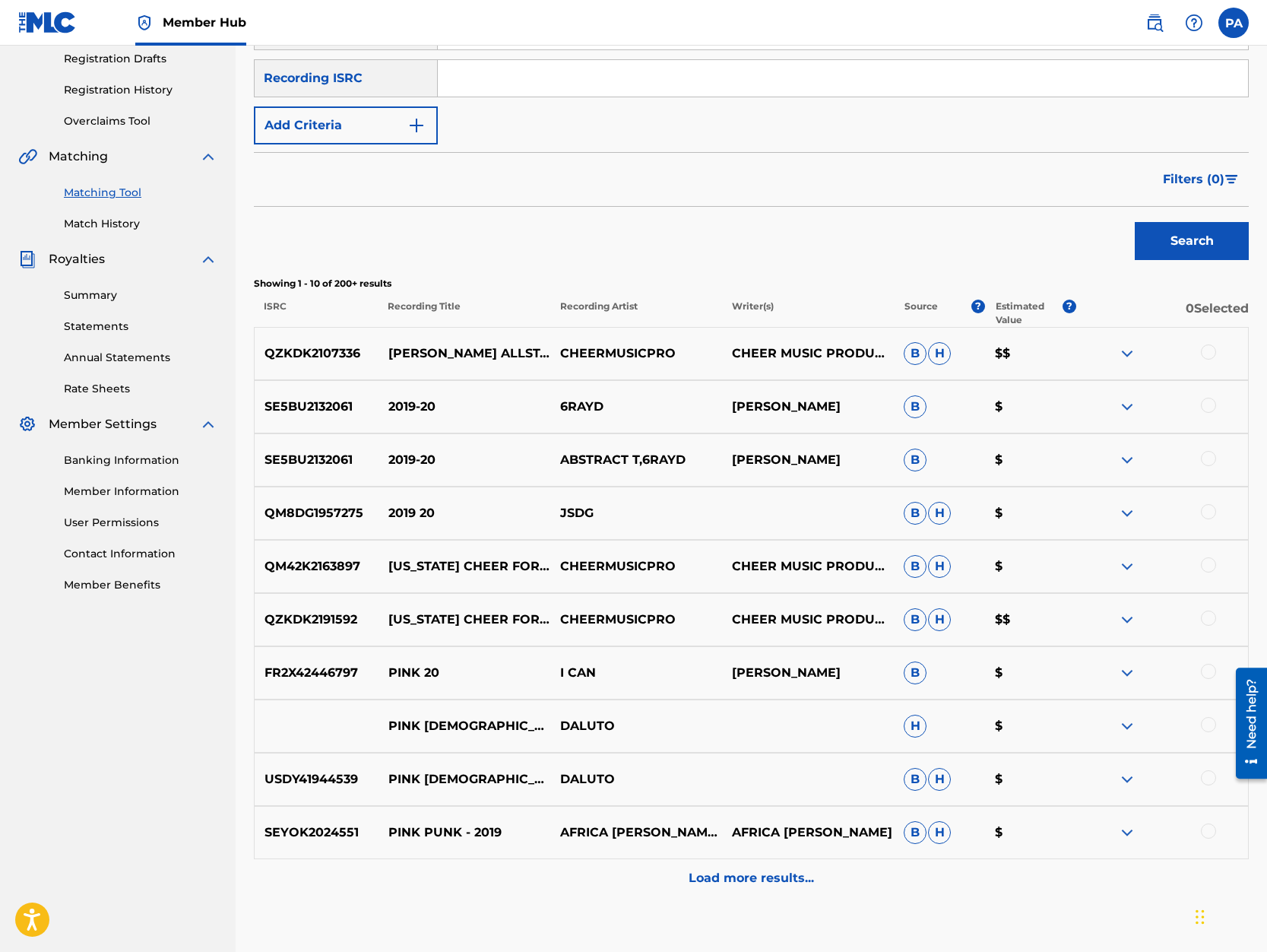
click at [1225, 346] on div at bounding box center [1162, 354] width 172 height 19
click at [1215, 346] on div at bounding box center [1162, 354] width 172 height 19
click at [1209, 348] on div at bounding box center [1208, 352] width 15 height 15
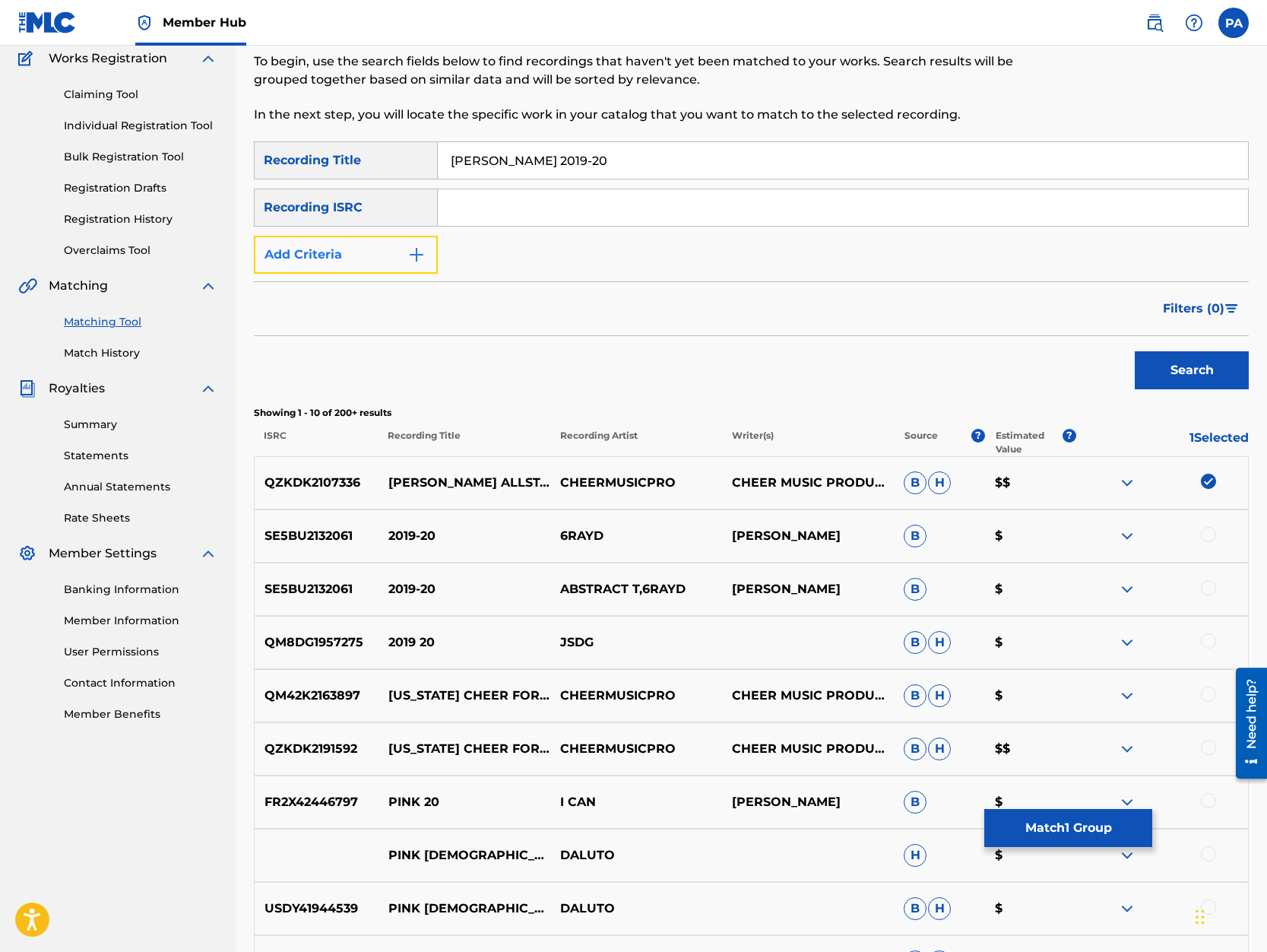
click at [361, 237] on button "Add Criteria" at bounding box center [346, 254] width 184 height 38
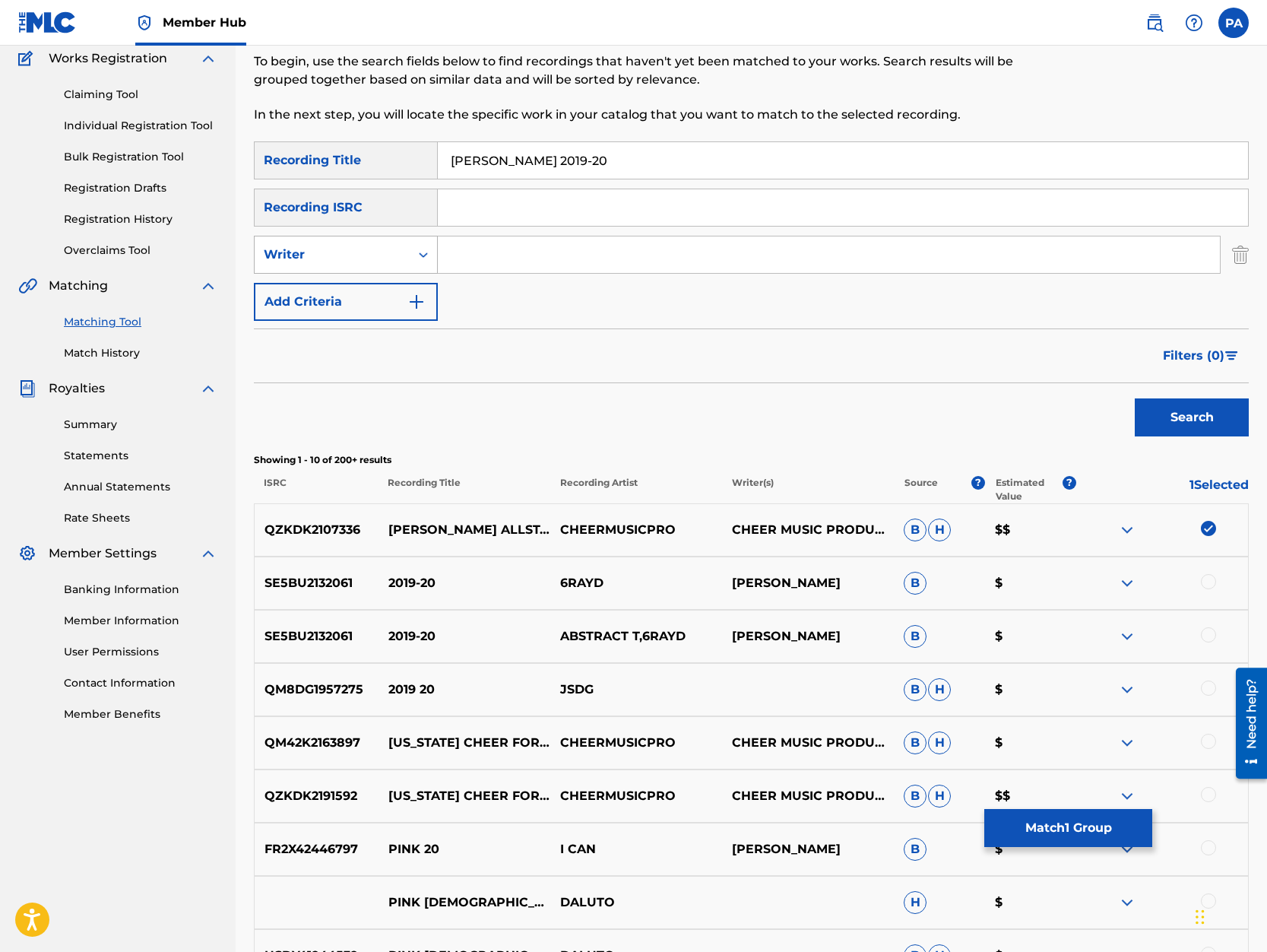
click at [327, 256] on div "Writer" at bounding box center [332, 254] width 137 height 19
click at [326, 288] on div "Recording Artist" at bounding box center [346, 293] width 182 height 38
click at [487, 254] on input "Search Form" at bounding box center [829, 254] width 782 height 36
type input "cheermusicpro"
drag, startPoint x: 1220, startPoint y: 424, endPoint x: 809, endPoint y: 463, distance: 412.8
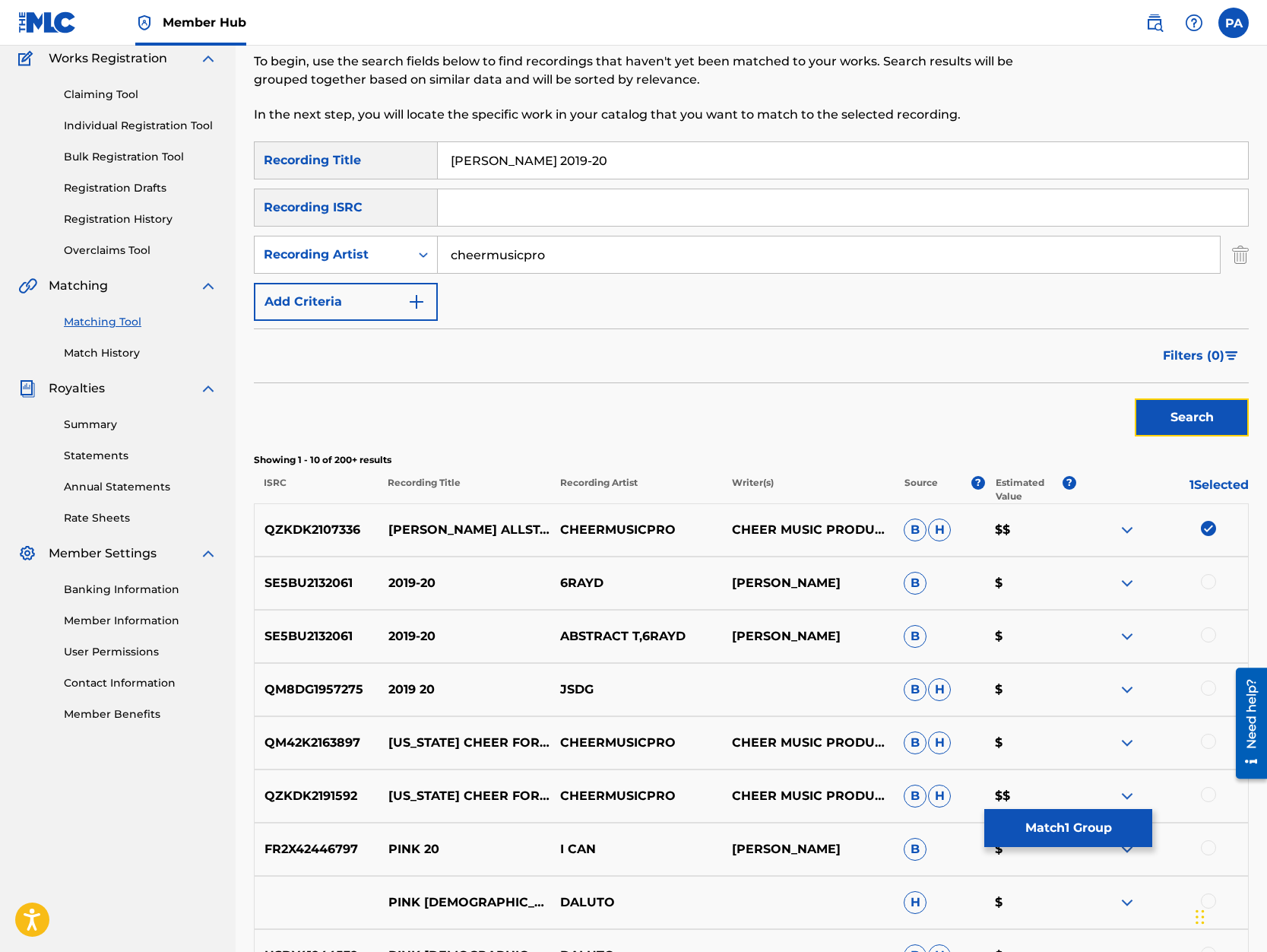
click at [1220, 425] on button "Search" at bounding box center [1192, 417] width 114 height 38
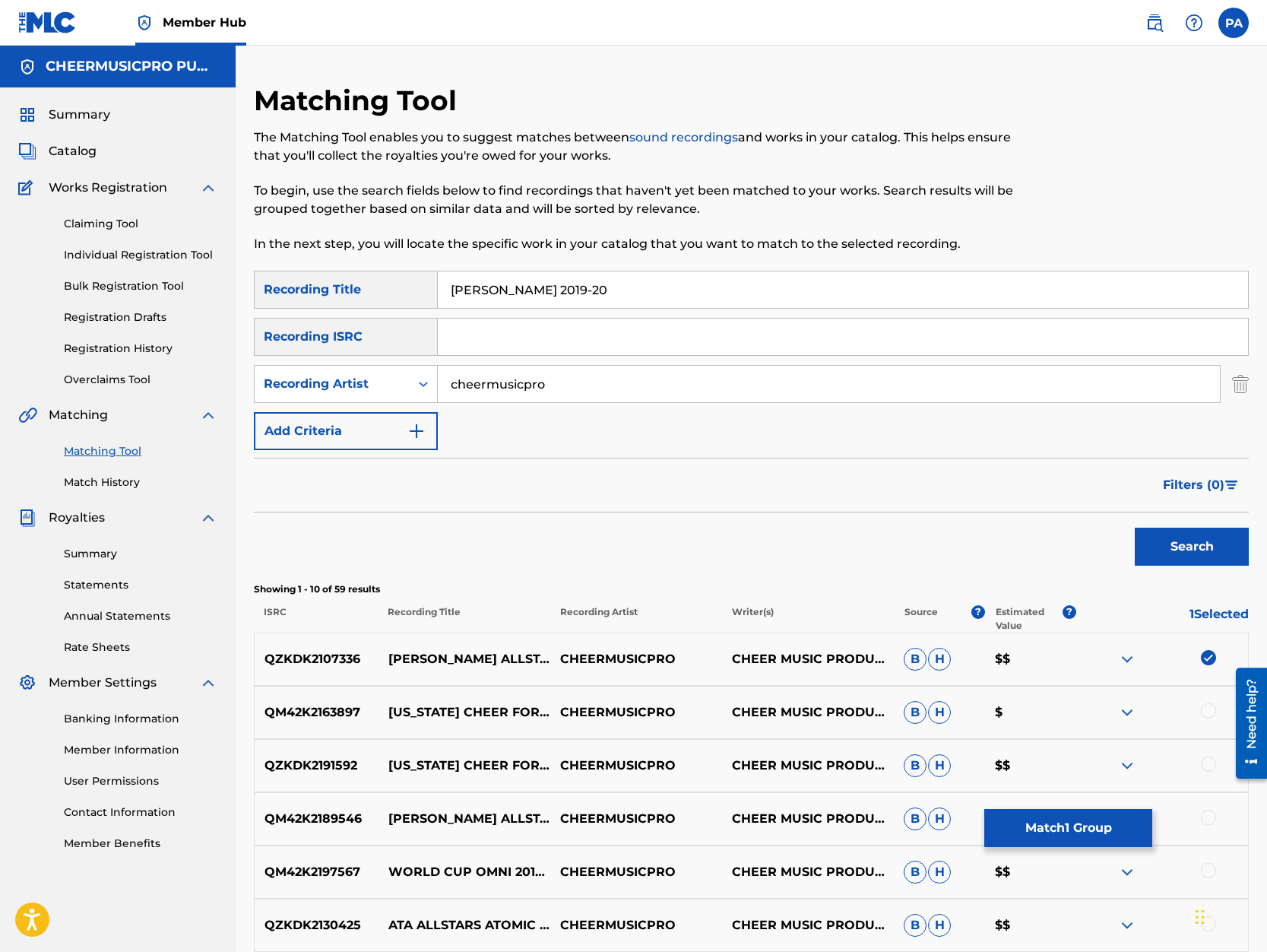
scroll to position [194, 0]
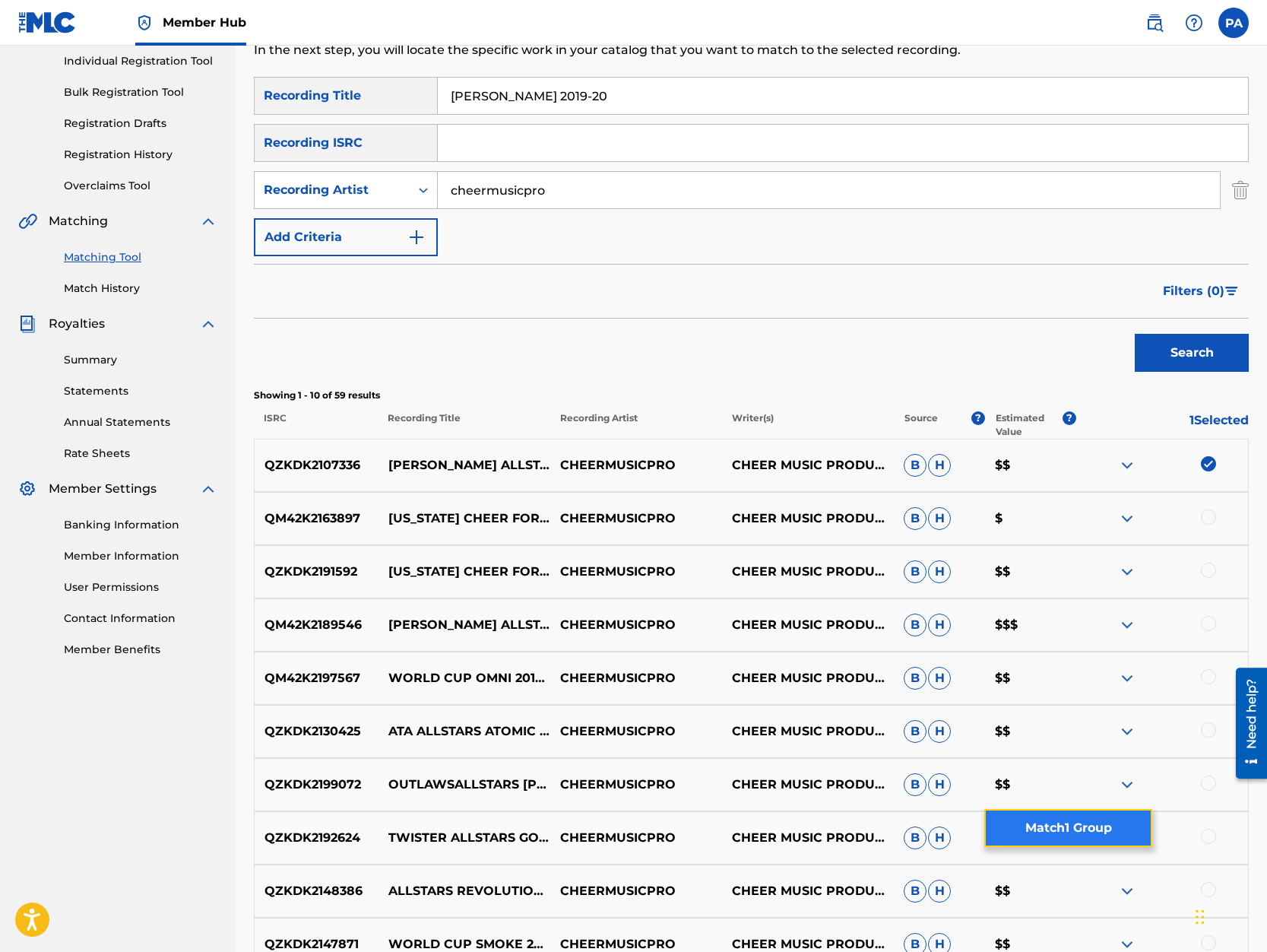
click at [1066, 827] on button "Match 1 Group" at bounding box center [1068, 828] width 168 height 38
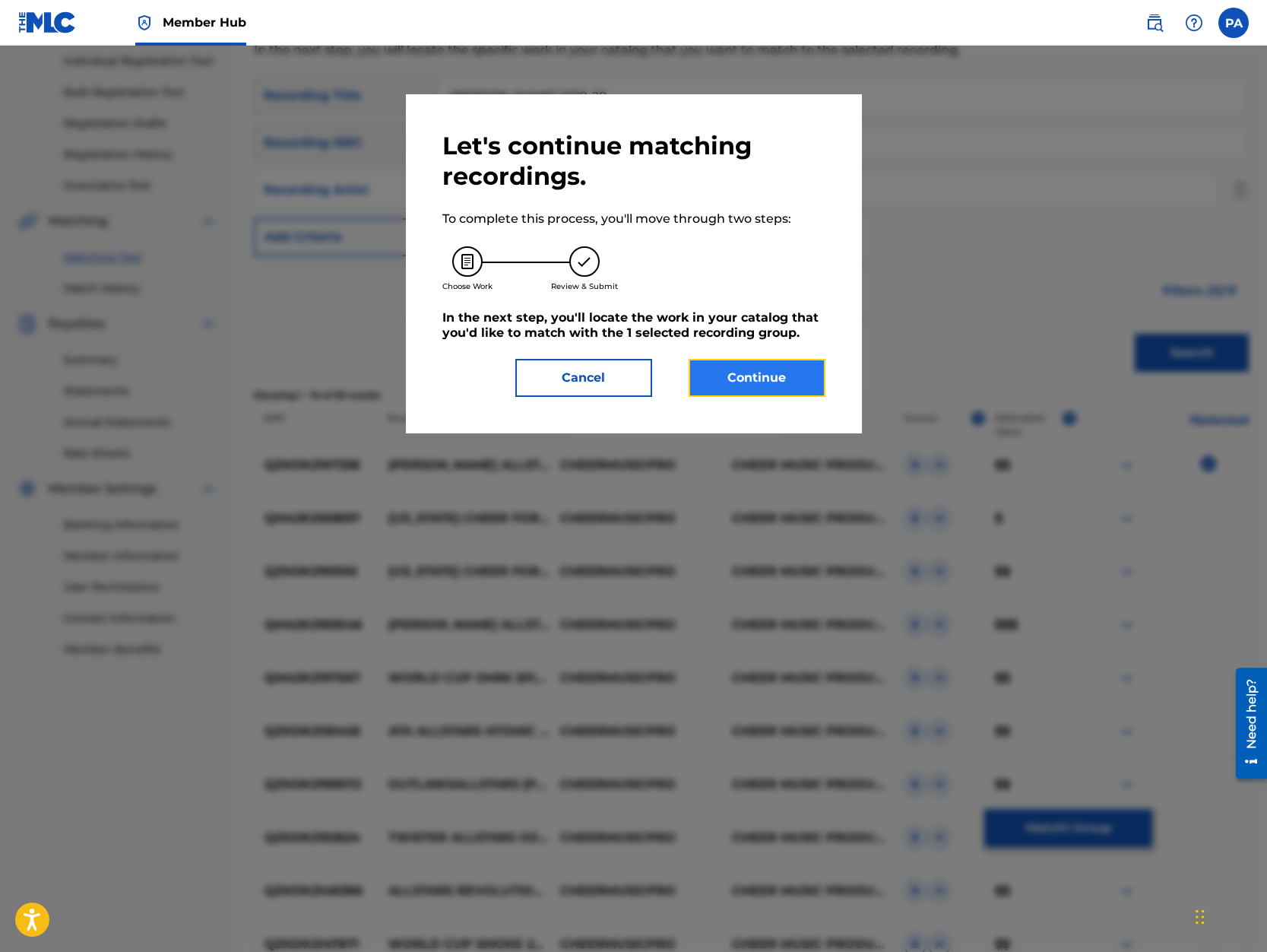
click at [771, 367] on button "Continue" at bounding box center [756, 377] width 137 height 38
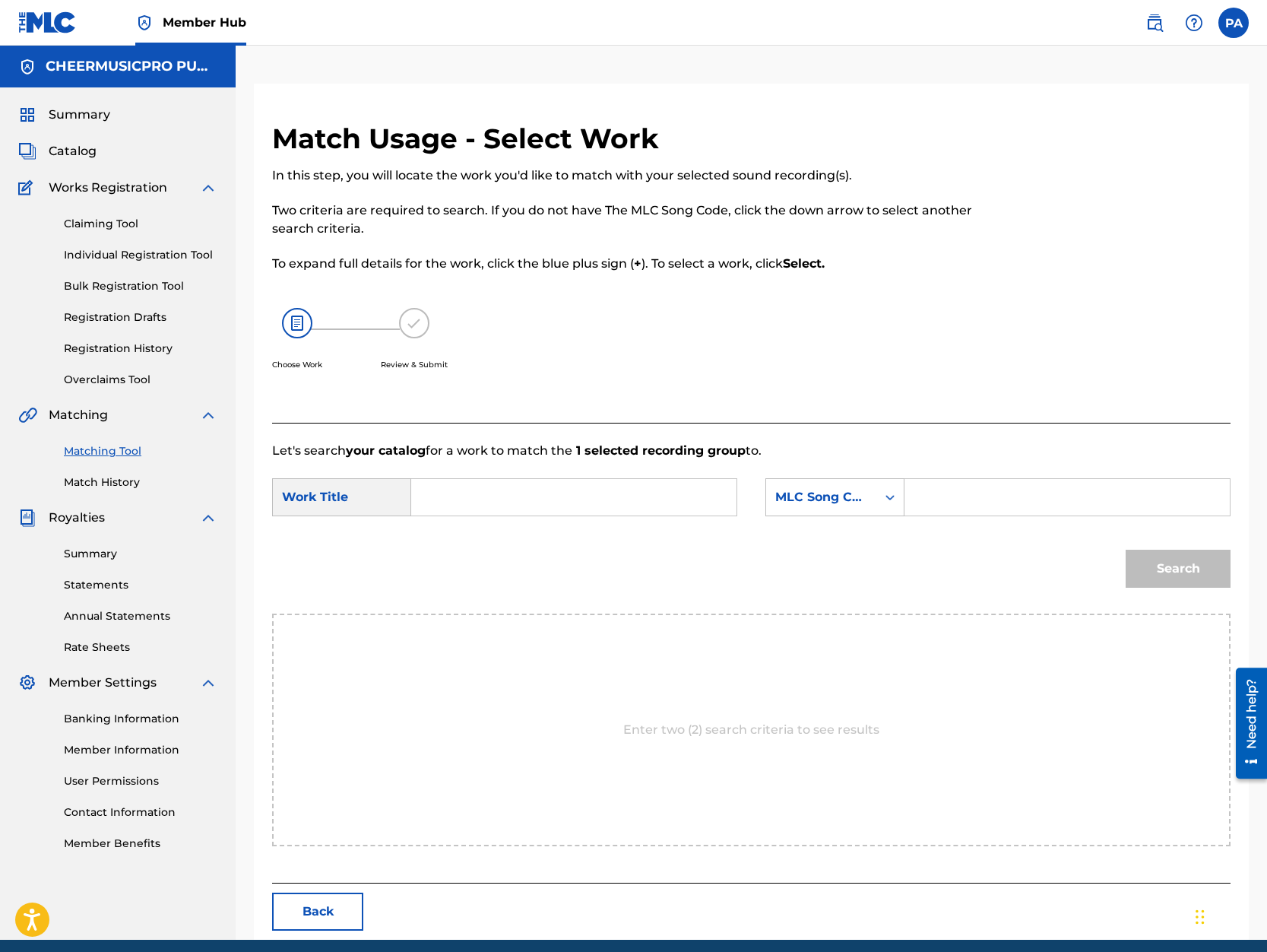
click at [471, 499] on input "Search Form" at bounding box center [574, 497] width 299 height 36
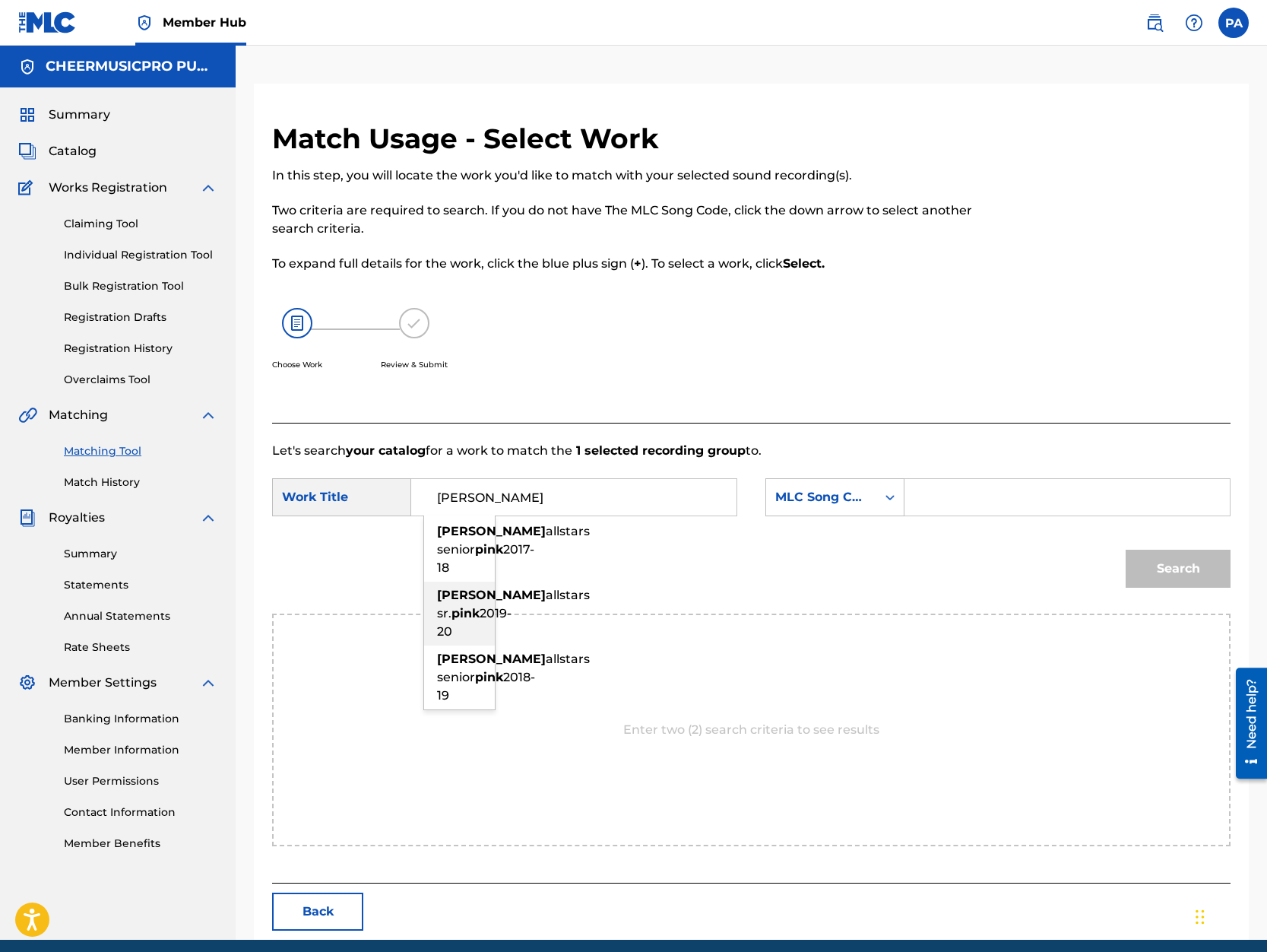
click at [458, 638] on span "2019-20" at bounding box center [475, 621] width 74 height 33
type input "brandon allstars sr. pink 2019-20"
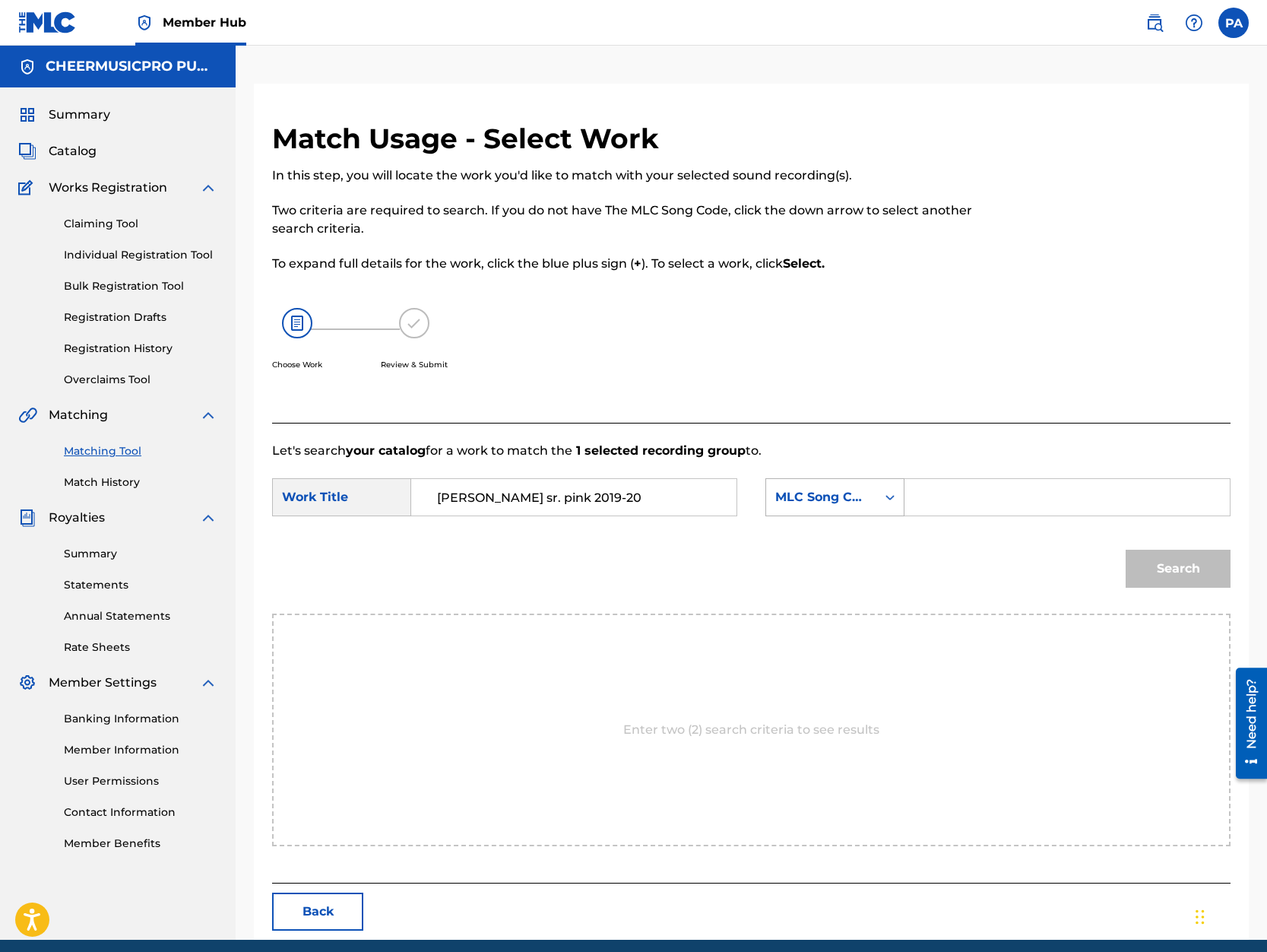
click at [848, 504] on div "MLC Song Code" at bounding box center [821, 497] width 92 height 19
click at [823, 529] on div "Writer Name" at bounding box center [835, 535] width 137 height 38
click at [941, 504] on input "Search Form" at bounding box center [1067, 497] width 299 height 36
paste input "Patrick Avard"
type input "Patrick Avard"
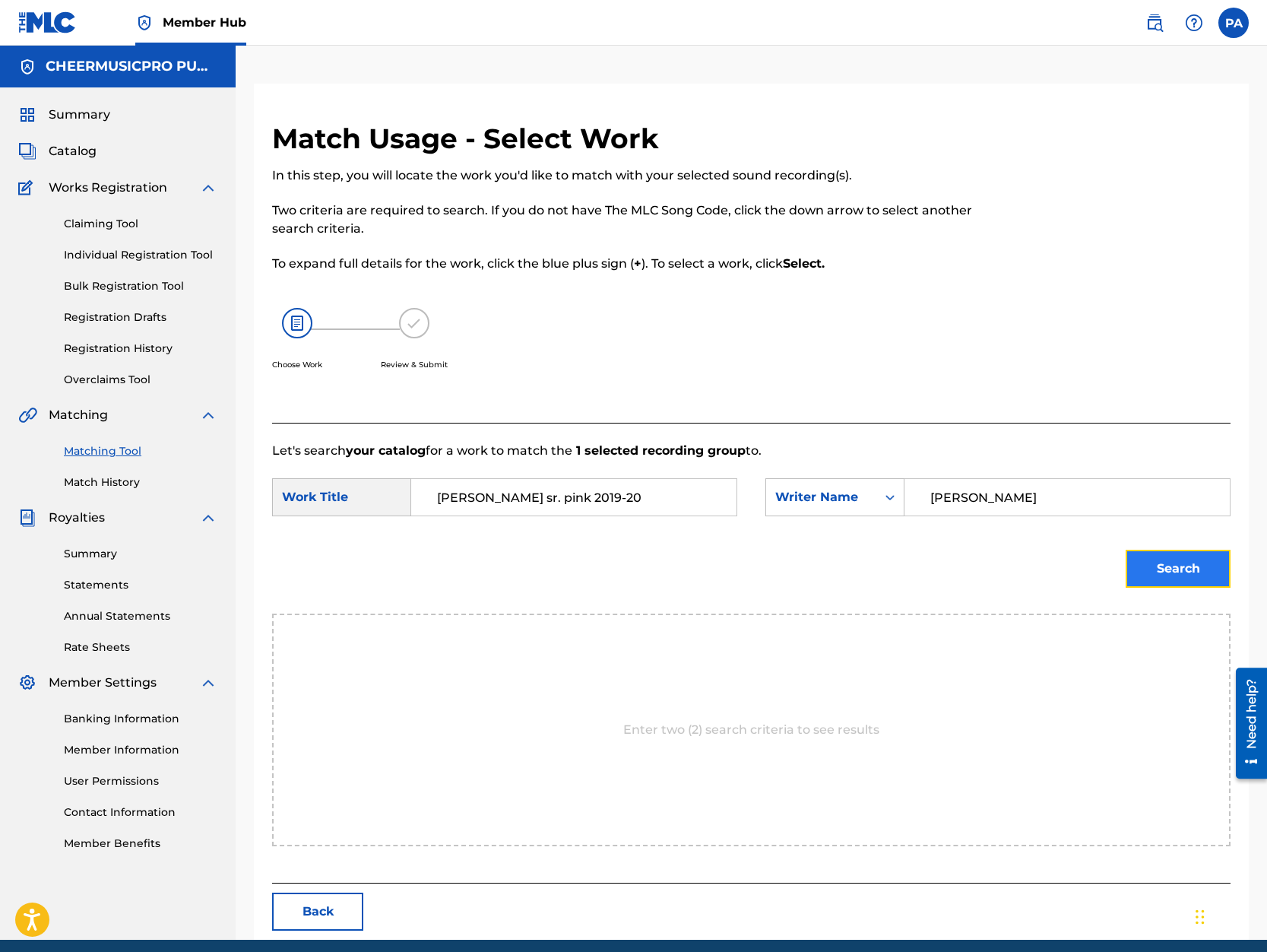
click at [1163, 567] on button "Search" at bounding box center [1178, 568] width 105 height 38
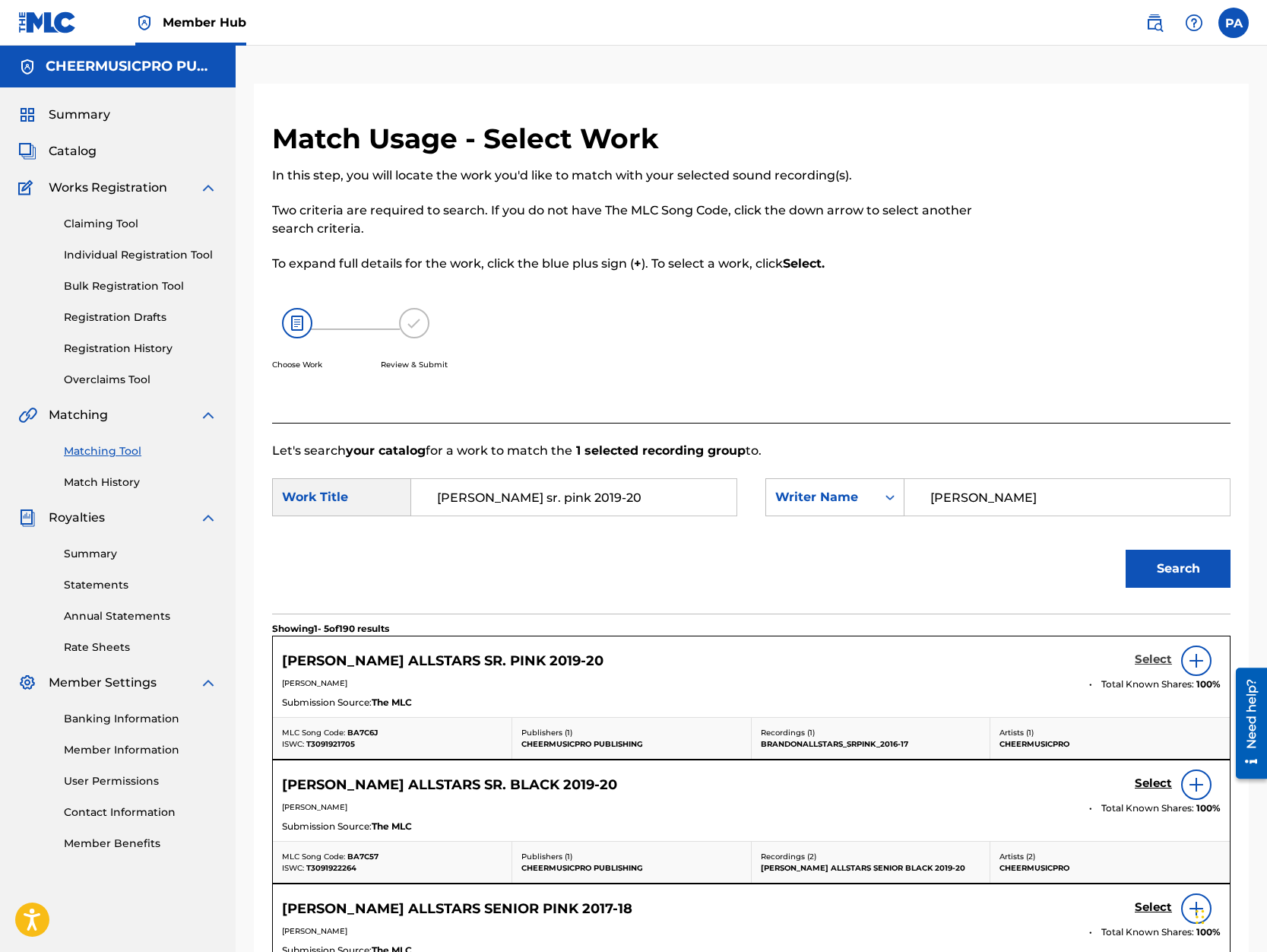
click at [1137, 659] on h5 "Select" at bounding box center [1154, 659] width 37 height 15
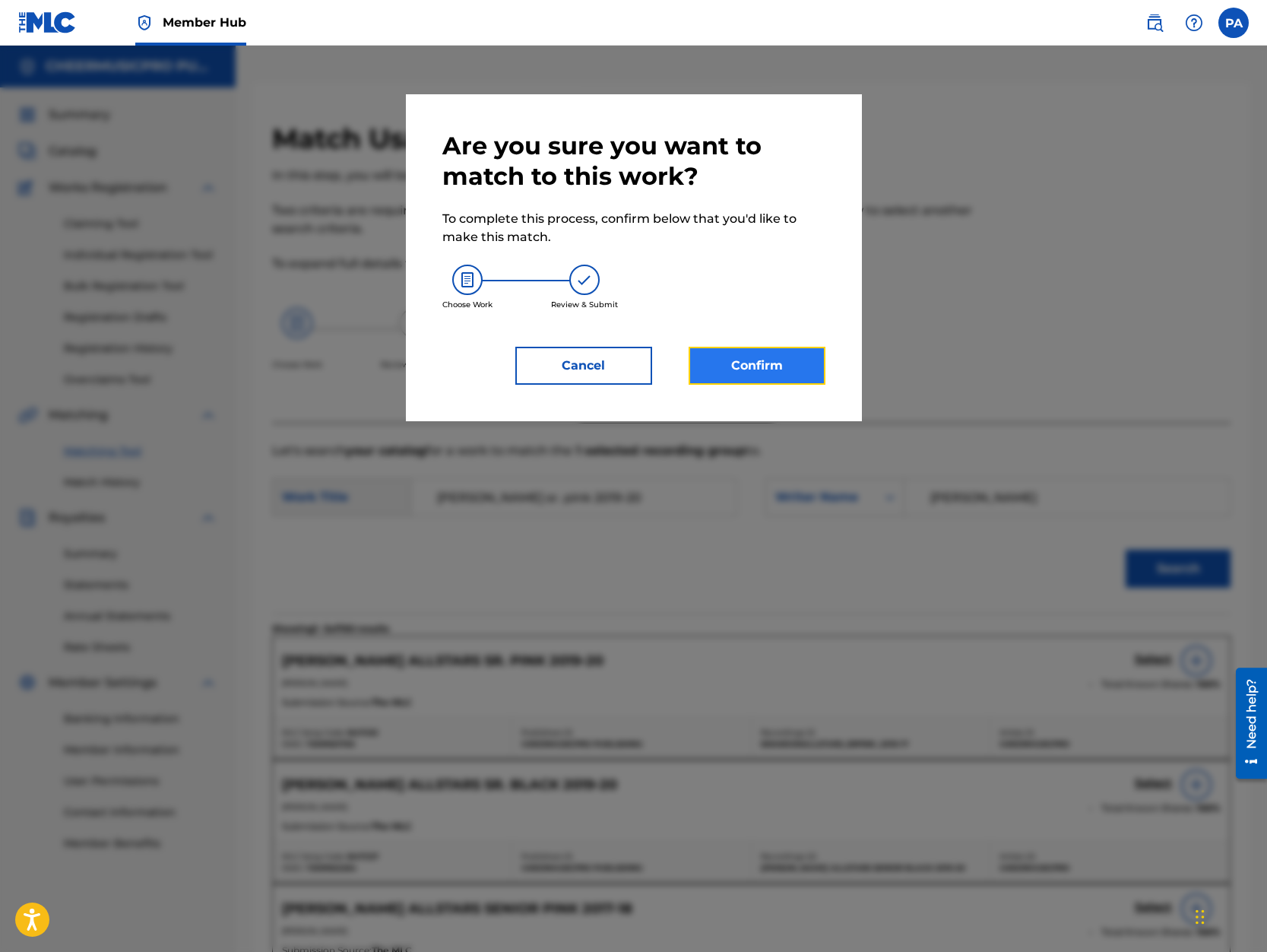
click at [752, 370] on button "Confirm" at bounding box center [756, 365] width 137 height 38
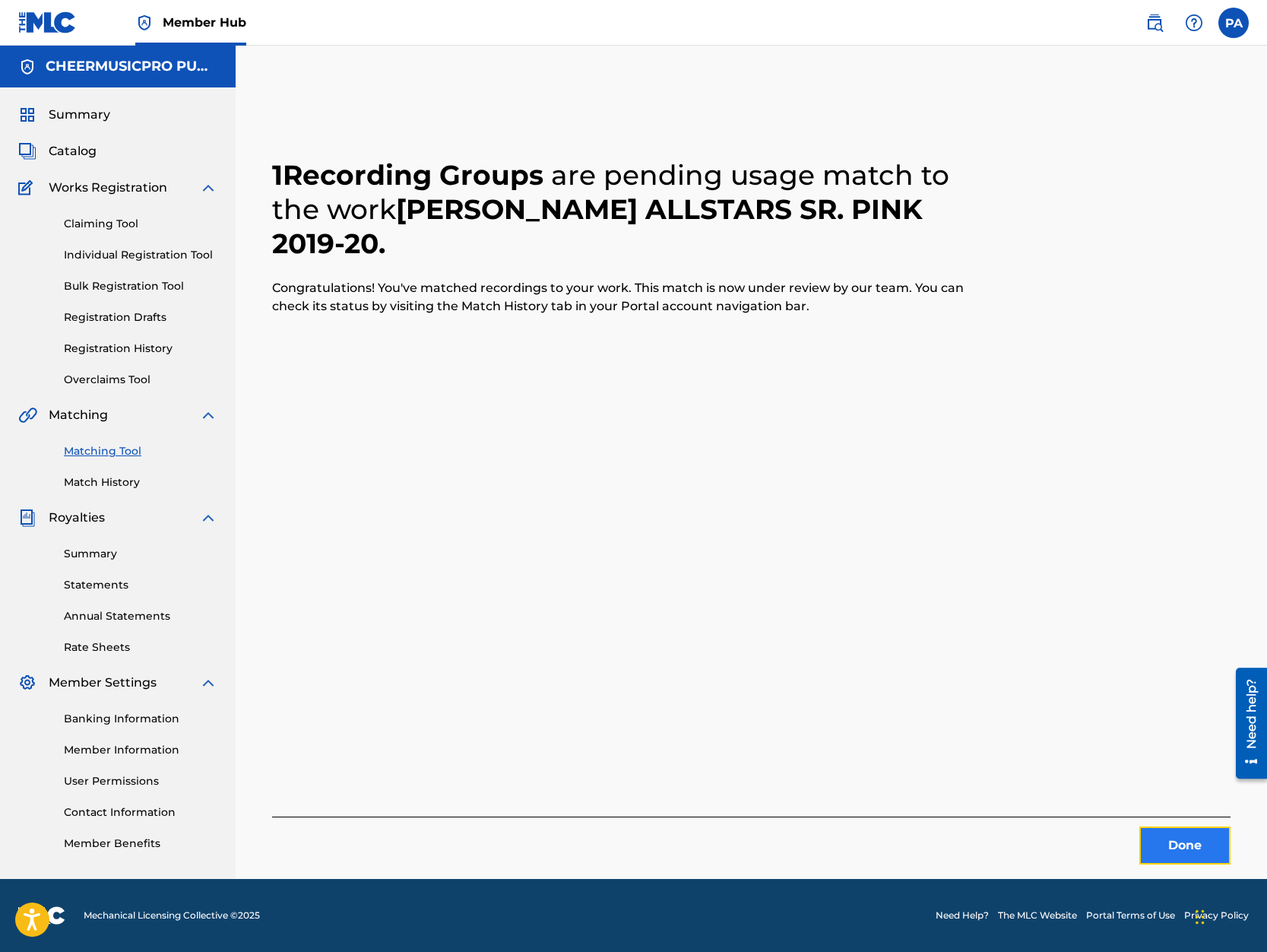
click at [1157, 840] on button "Done" at bounding box center [1185, 845] width 91 height 38
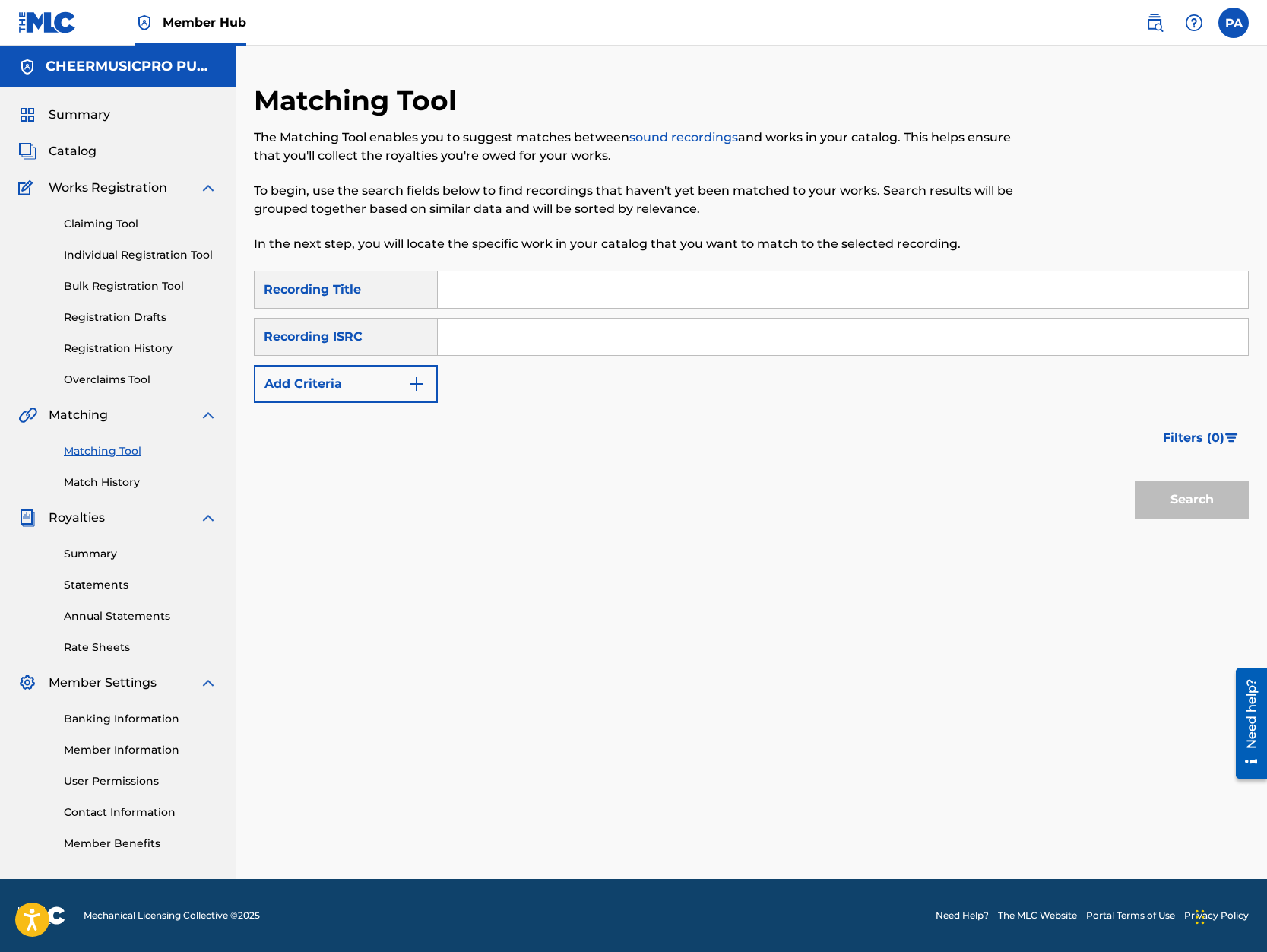
click at [475, 281] on input "Search Form" at bounding box center [842, 289] width 810 height 36
type input "swooshcats 2019-20"
click at [1135, 480] on button "Search" at bounding box center [1192, 499] width 114 height 38
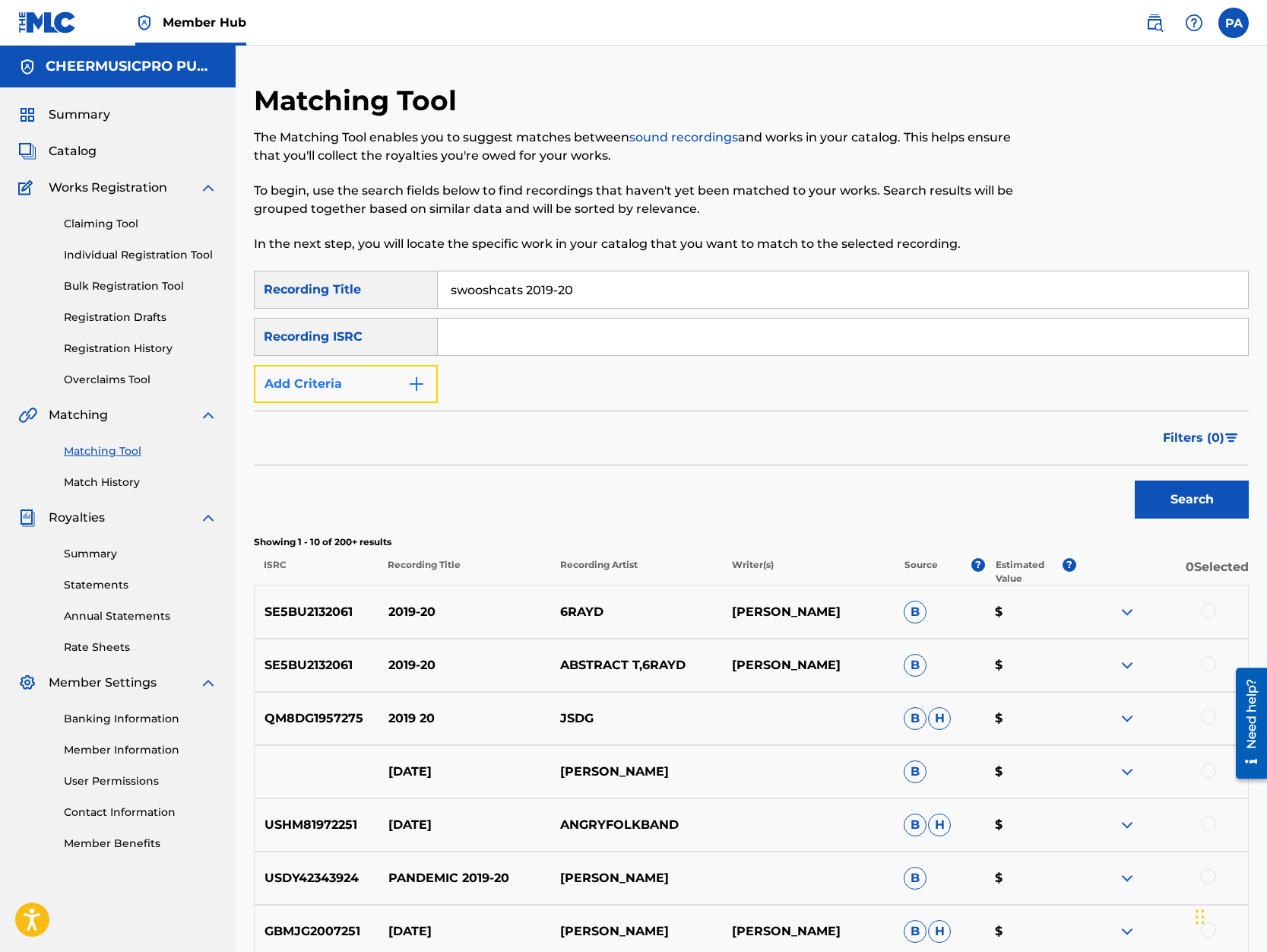
click at [337, 381] on button "Add Criteria" at bounding box center [346, 384] width 184 height 38
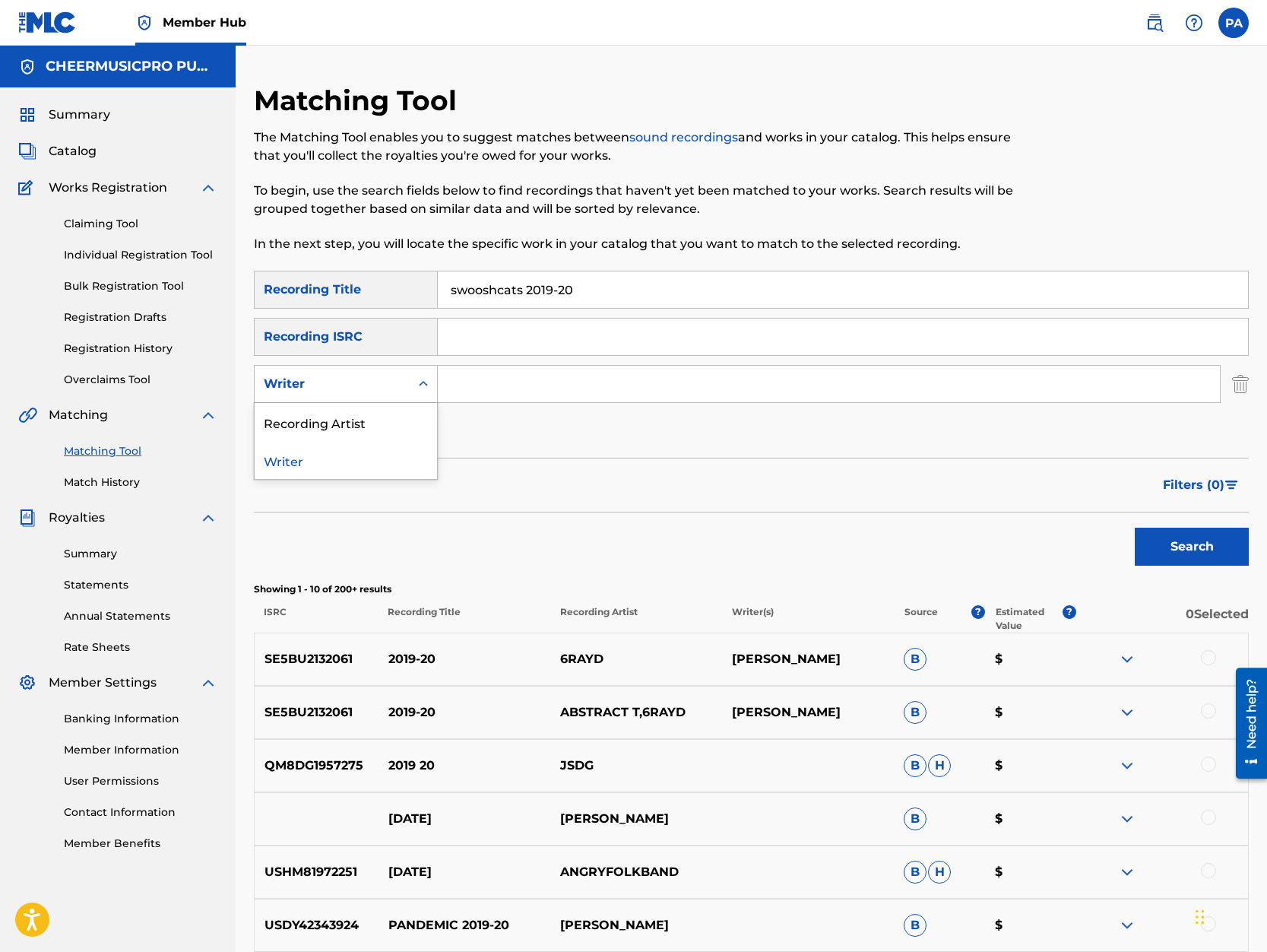
click at [320, 394] on div "Writer" at bounding box center [332, 384] width 155 height 29
click at [320, 411] on div "Recording Artist" at bounding box center [346, 422] width 182 height 38
click at [492, 392] on input "Search Form" at bounding box center [829, 384] width 782 height 36
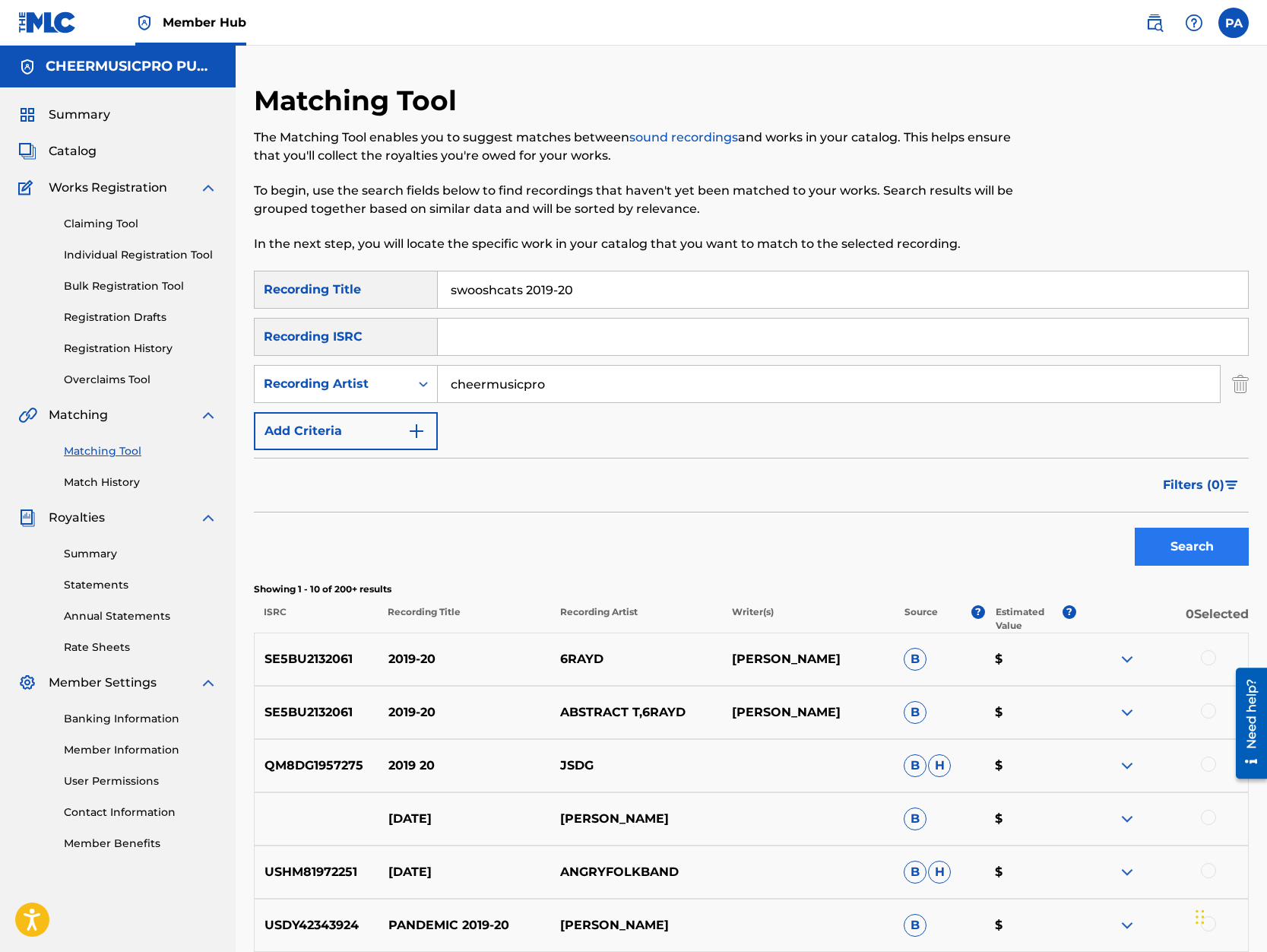
type input "cheermusicpro"
click at [1188, 544] on button "Search" at bounding box center [1192, 546] width 114 height 38
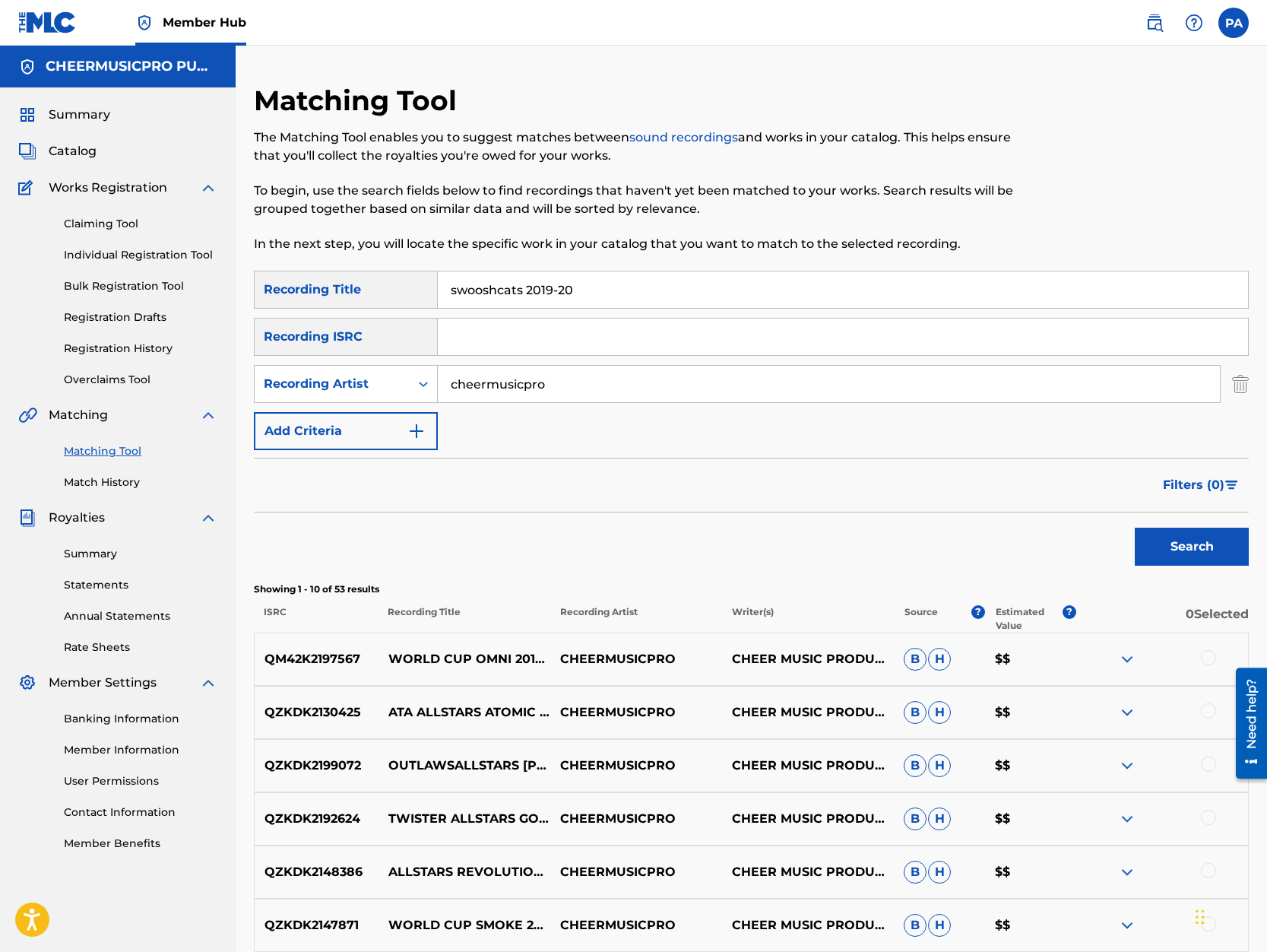
drag, startPoint x: 519, startPoint y: 287, endPoint x: 280, endPoint y: 320, distance: 241.3
click at [438, 307] on input "swooshcats 2019-20" at bounding box center [842, 289] width 810 height 36
click at [1135, 528] on button "Search" at bounding box center [1192, 546] width 114 height 38
drag, startPoint x: 540, startPoint y: 291, endPoint x: 793, endPoint y: 340, distance: 257.7
click at [792, 307] on input "Top Gun TGLC 2019-20" at bounding box center [842, 289] width 810 height 36
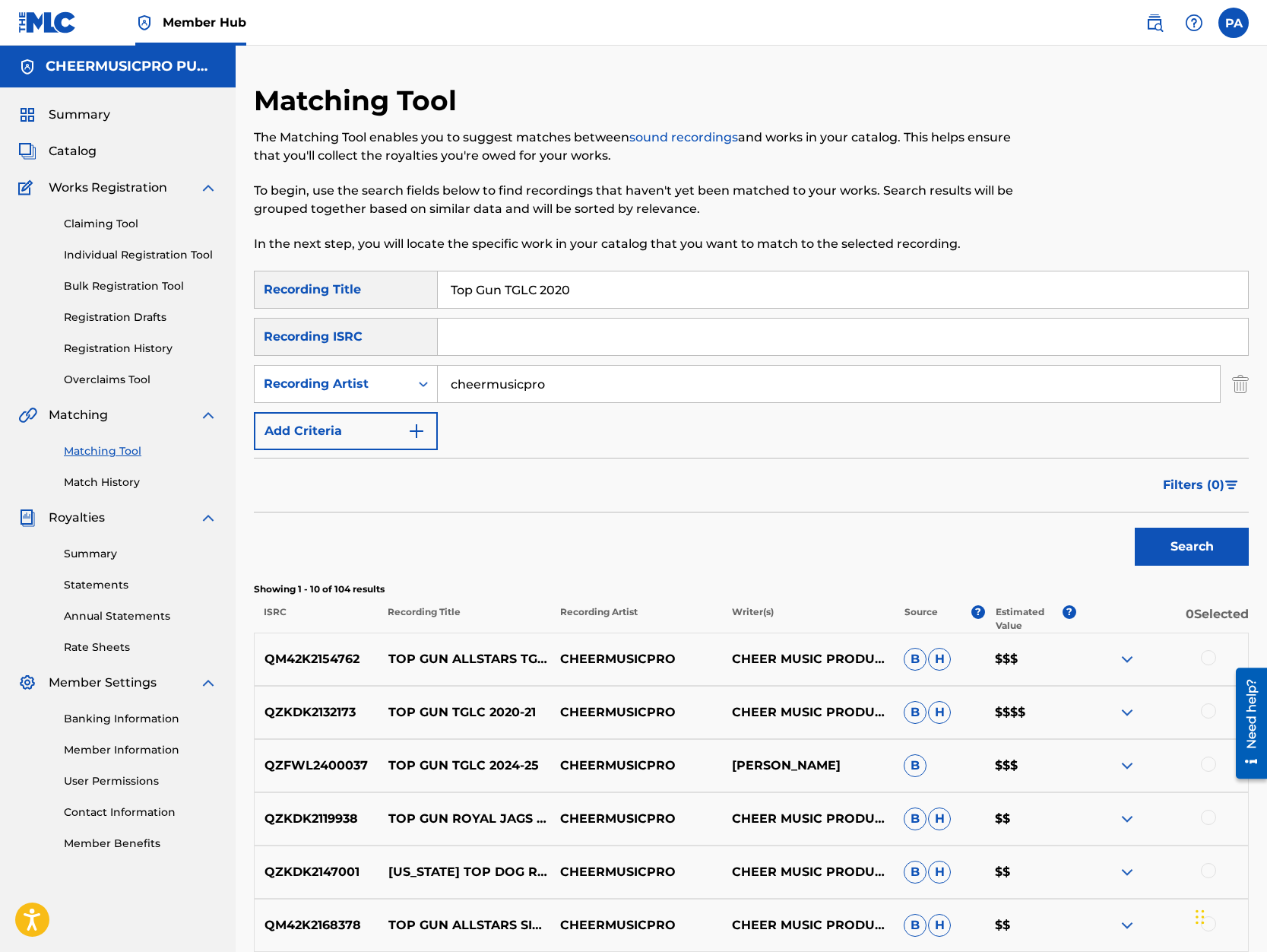
type input "Top Gun TGLC 2020"
click at [1135, 528] on button "Search" at bounding box center [1192, 546] width 114 height 38
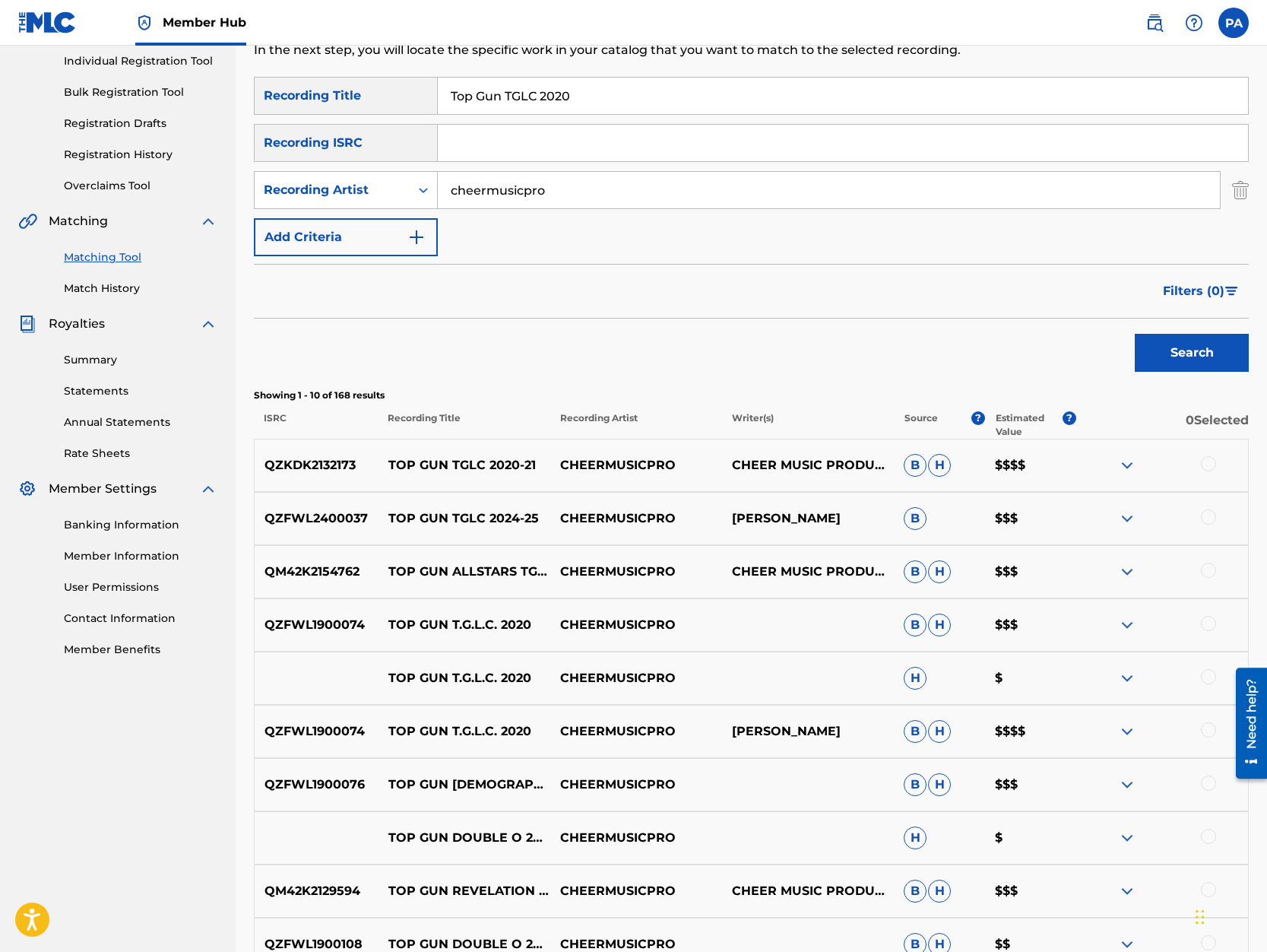
scroll to position [258, 0]
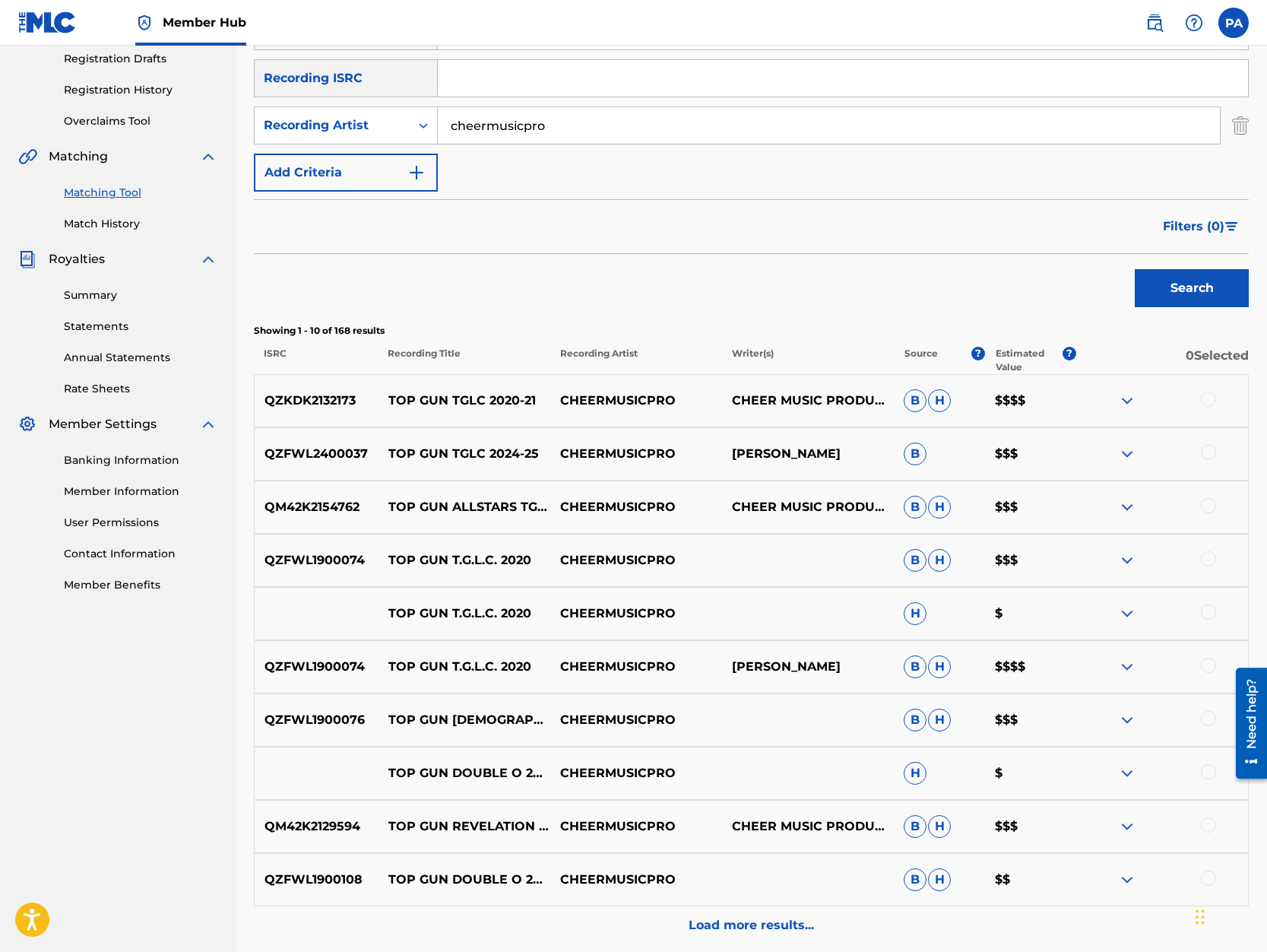
click at [1212, 559] on div at bounding box center [1208, 558] width 15 height 15
click at [1127, 671] on img at bounding box center [1128, 667] width 19 height 19
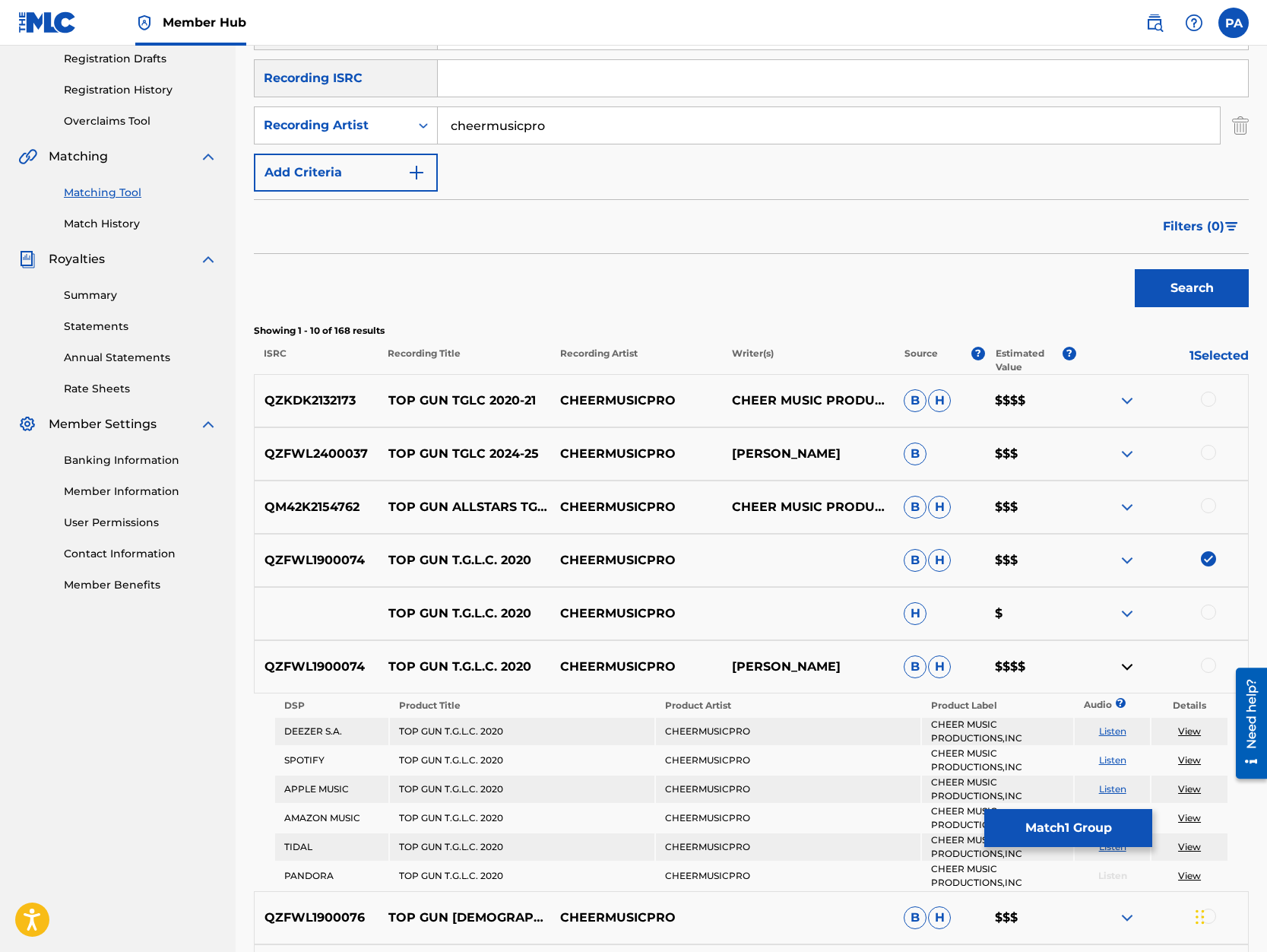
click at [1127, 671] on img at bounding box center [1128, 667] width 19 height 19
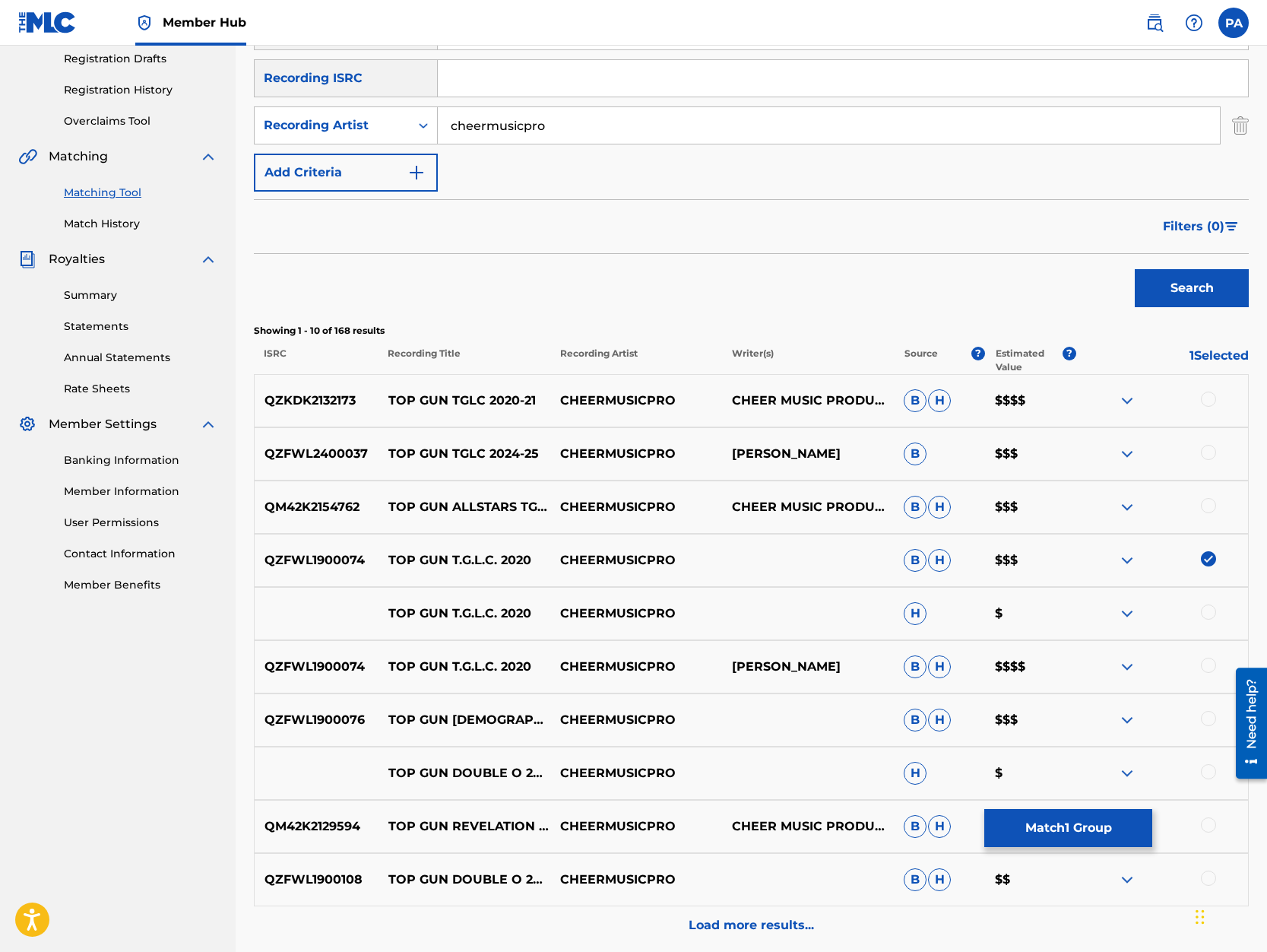
click at [1208, 663] on div at bounding box center [1208, 665] width 15 height 15
click at [1208, 611] on div at bounding box center [1208, 612] width 15 height 15
click at [1079, 826] on button "Match 3 Groups" at bounding box center [1068, 828] width 168 height 38
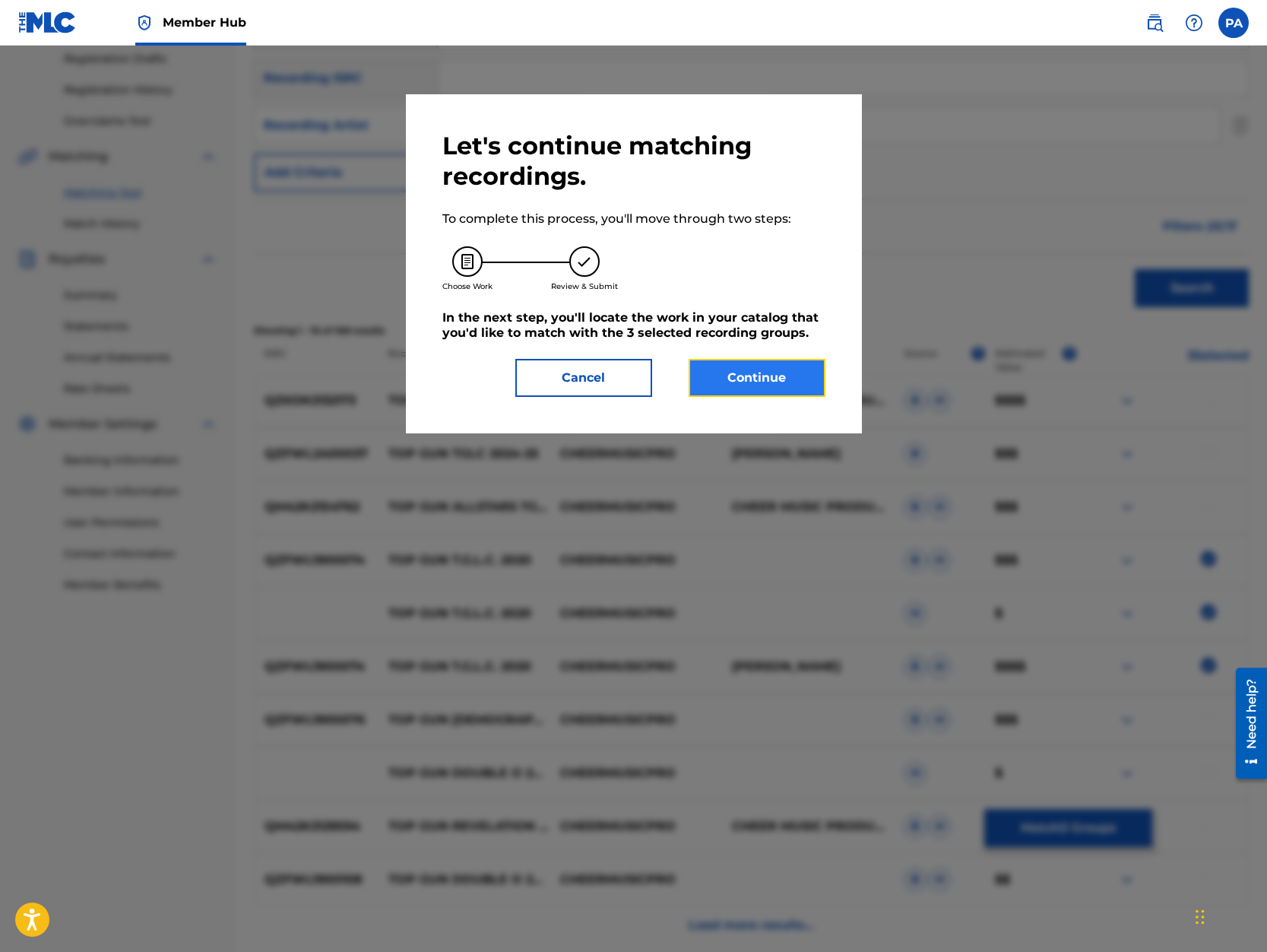
click at [746, 390] on button "Continue" at bounding box center [756, 377] width 137 height 38
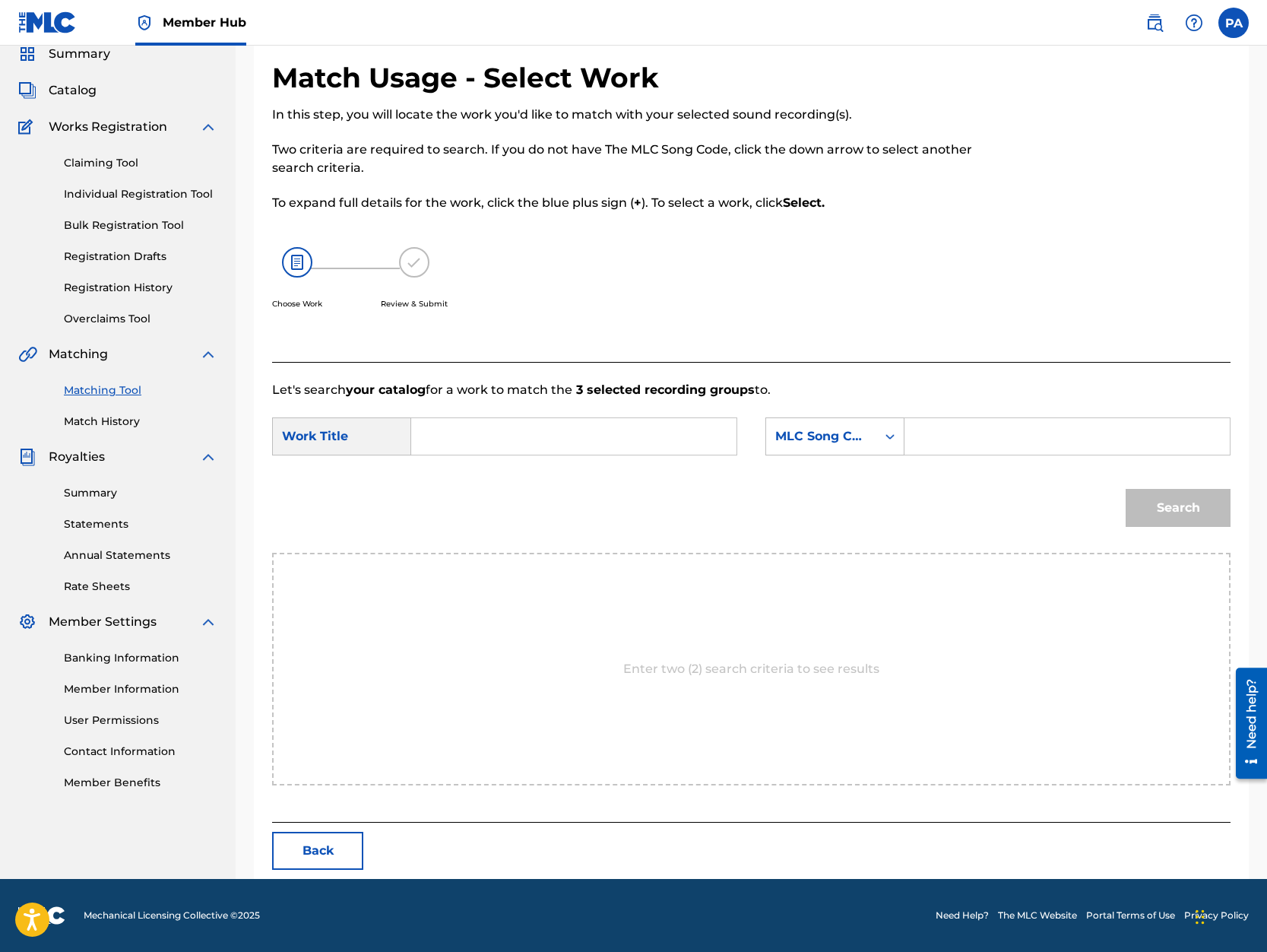
scroll to position [0, 0]
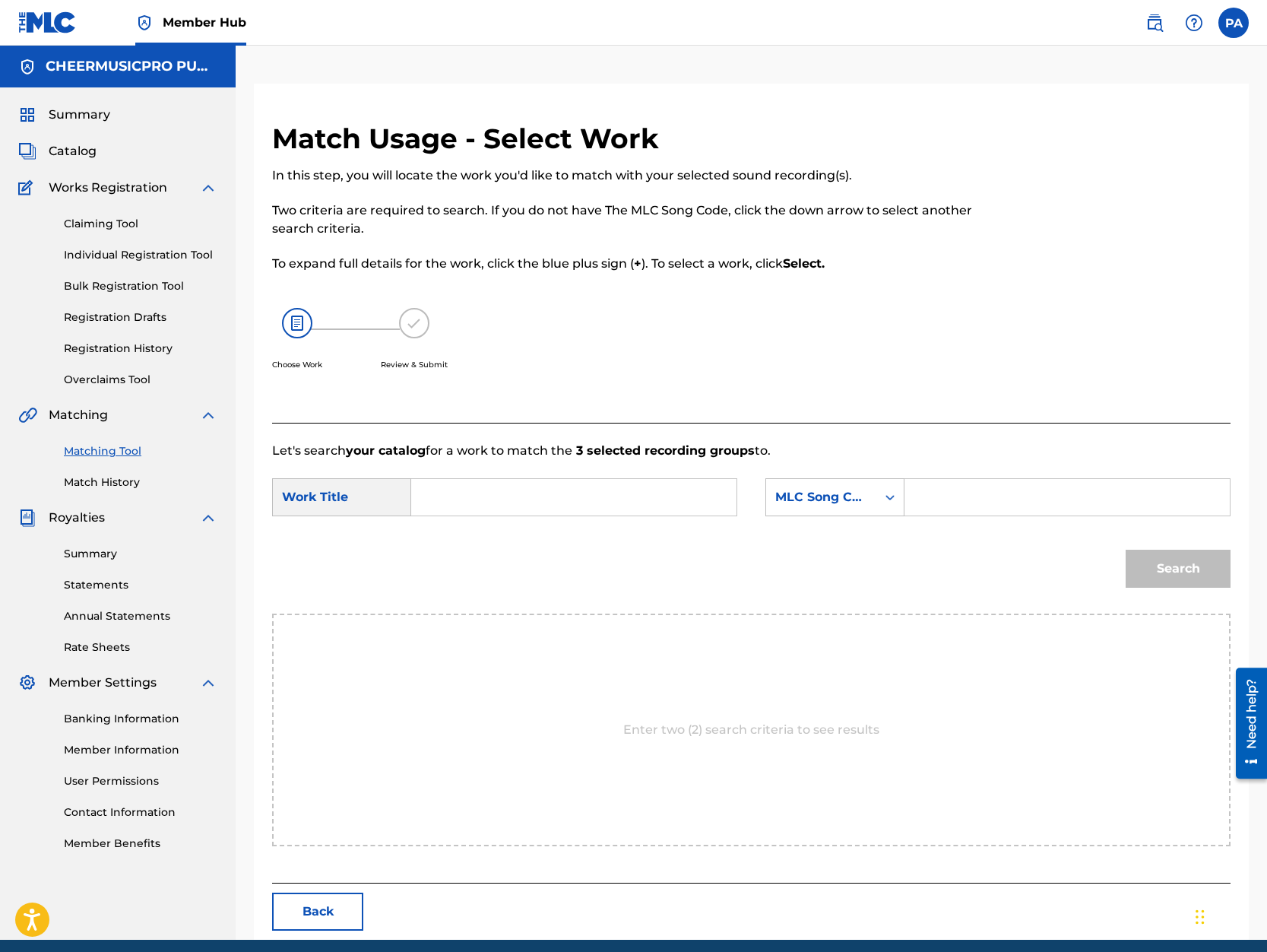
click at [446, 481] on input "Search Form" at bounding box center [574, 497] width 299 height 36
click at [450, 675] on strong "201" at bounding box center [447, 668] width 20 height 15
type input "top gun all stars tglc 2019-20"
click at [823, 489] on div "MLC Song Code" at bounding box center [821, 497] width 92 height 19
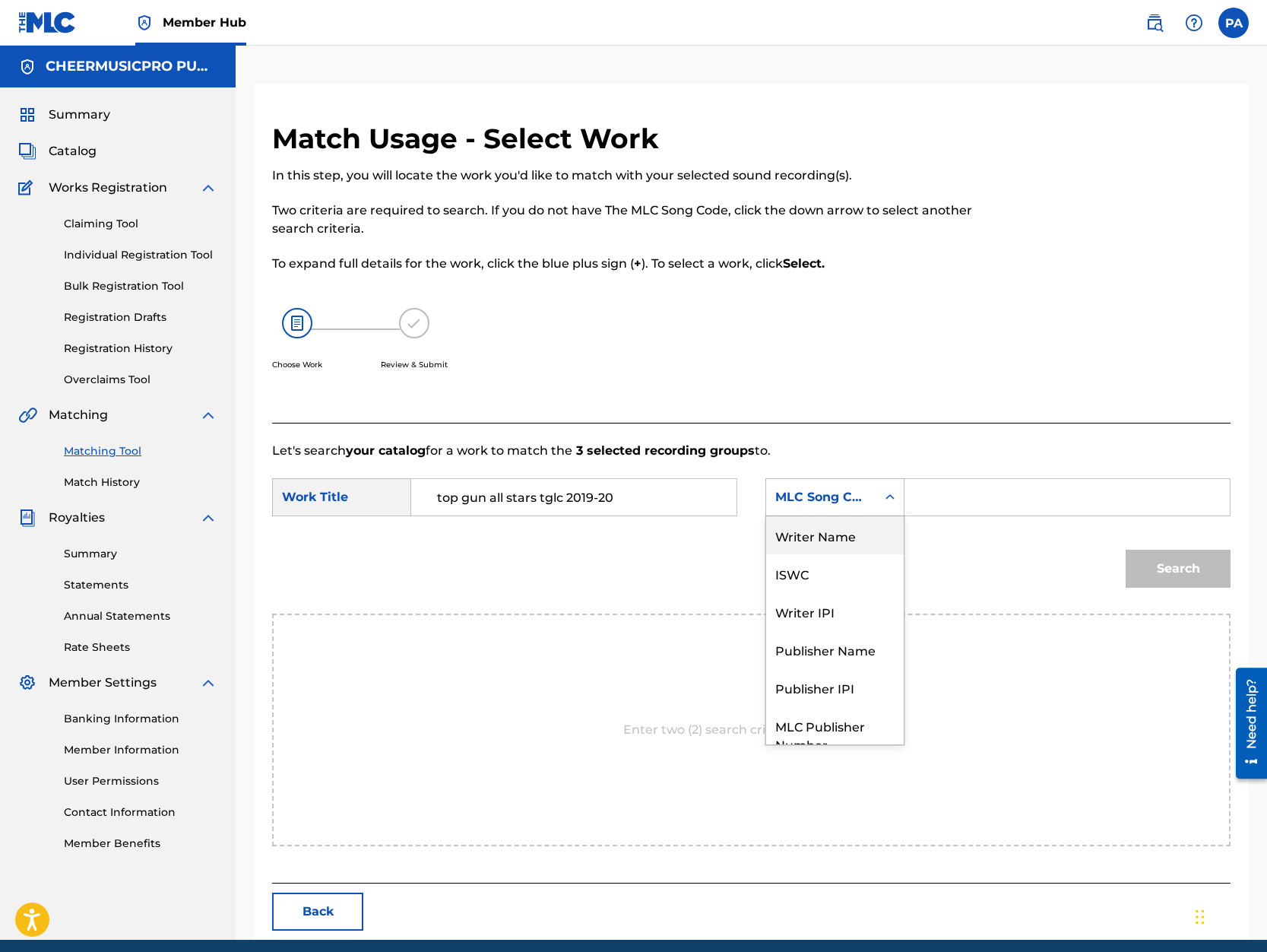
click at [831, 541] on div "Writer Name" at bounding box center [835, 535] width 137 height 38
click at [969, 492] on input "Search Form" at bounding box center [1067, 497] width 299 height 36
paste input "Patrick Avard"
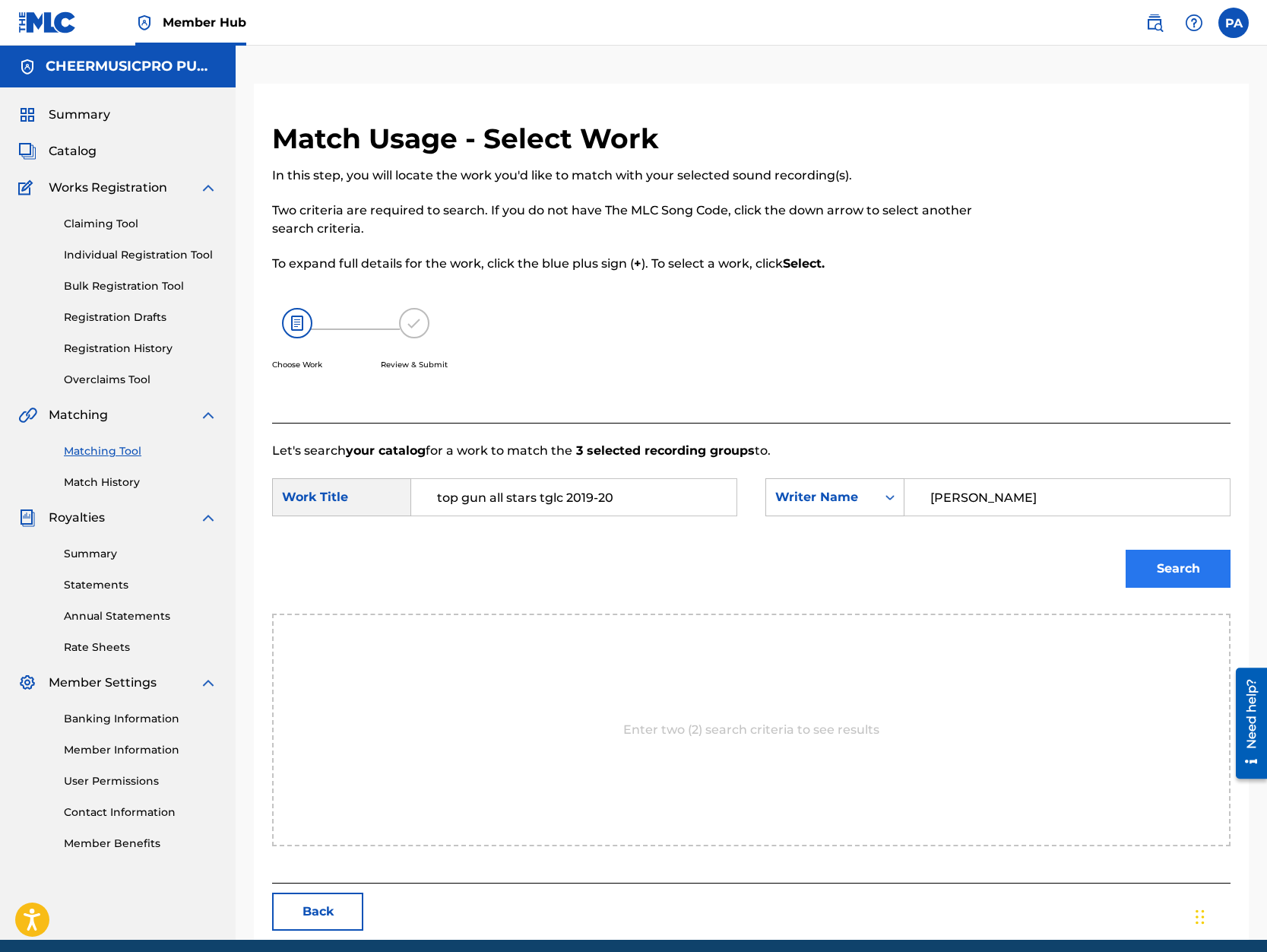
type input "Patrick Avard"
click at [1179, 562] on button "Search" at bounding box center [1178, 568] width 105 height 38
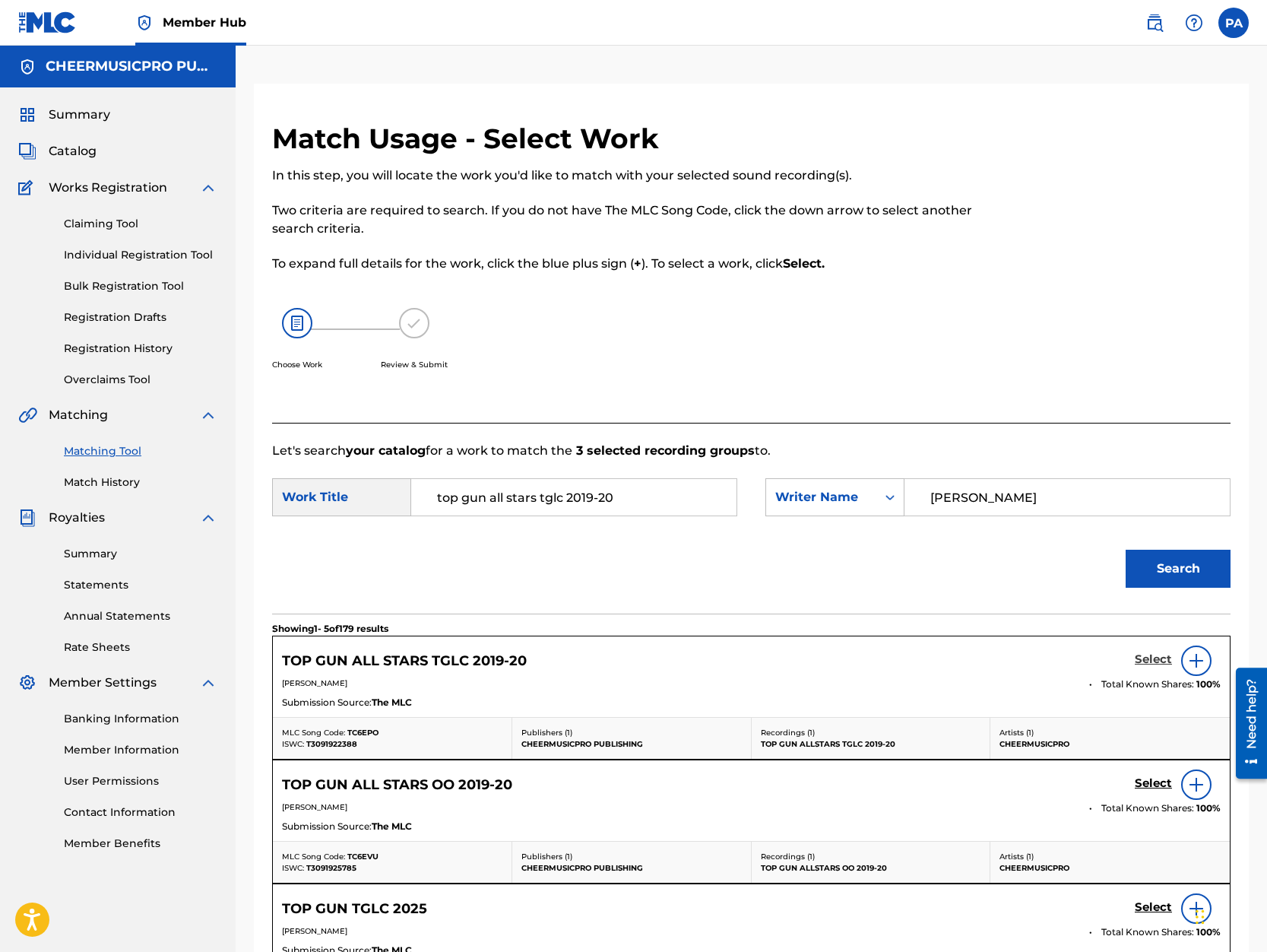
click at [1143, 660] on h5 "Select" at bounding box center [1154, 659] width 37 height 15
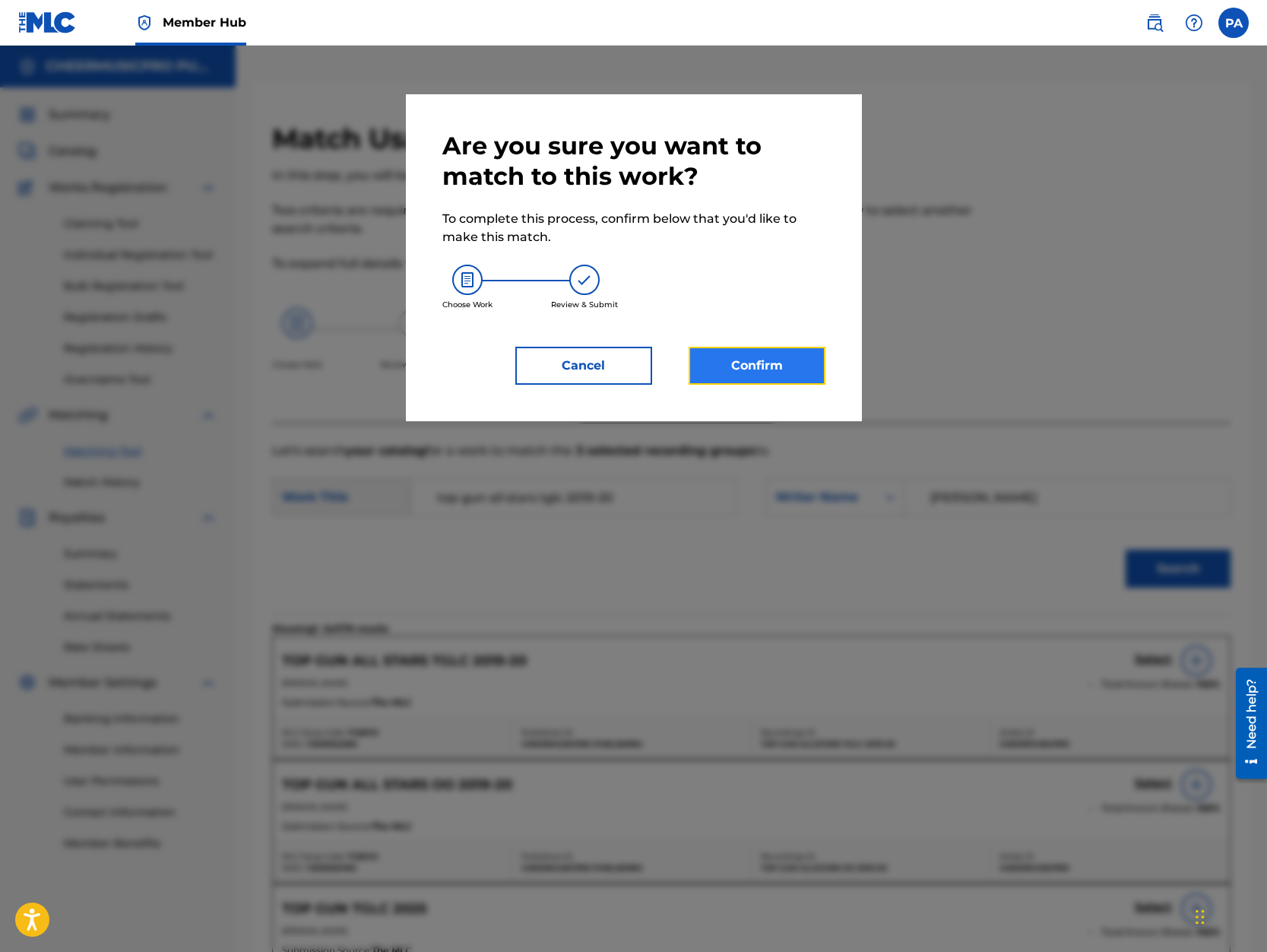
click at [734, 374] on button "Confirm" at bounding box center [756, 365] width 137 height 38
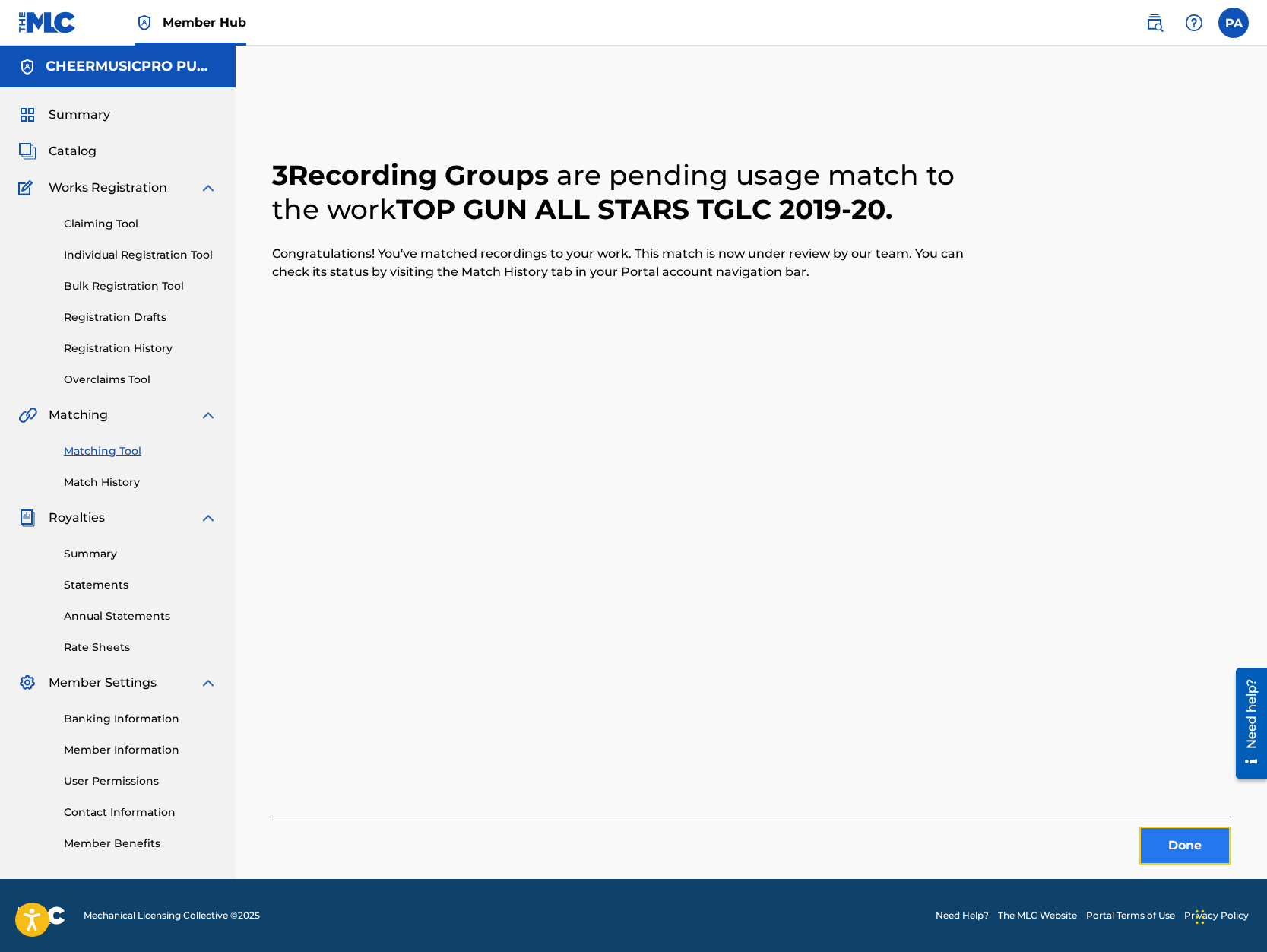
click at [1208, 843] on button "Done" at bounding box center [1185, 845] width 91 height 38
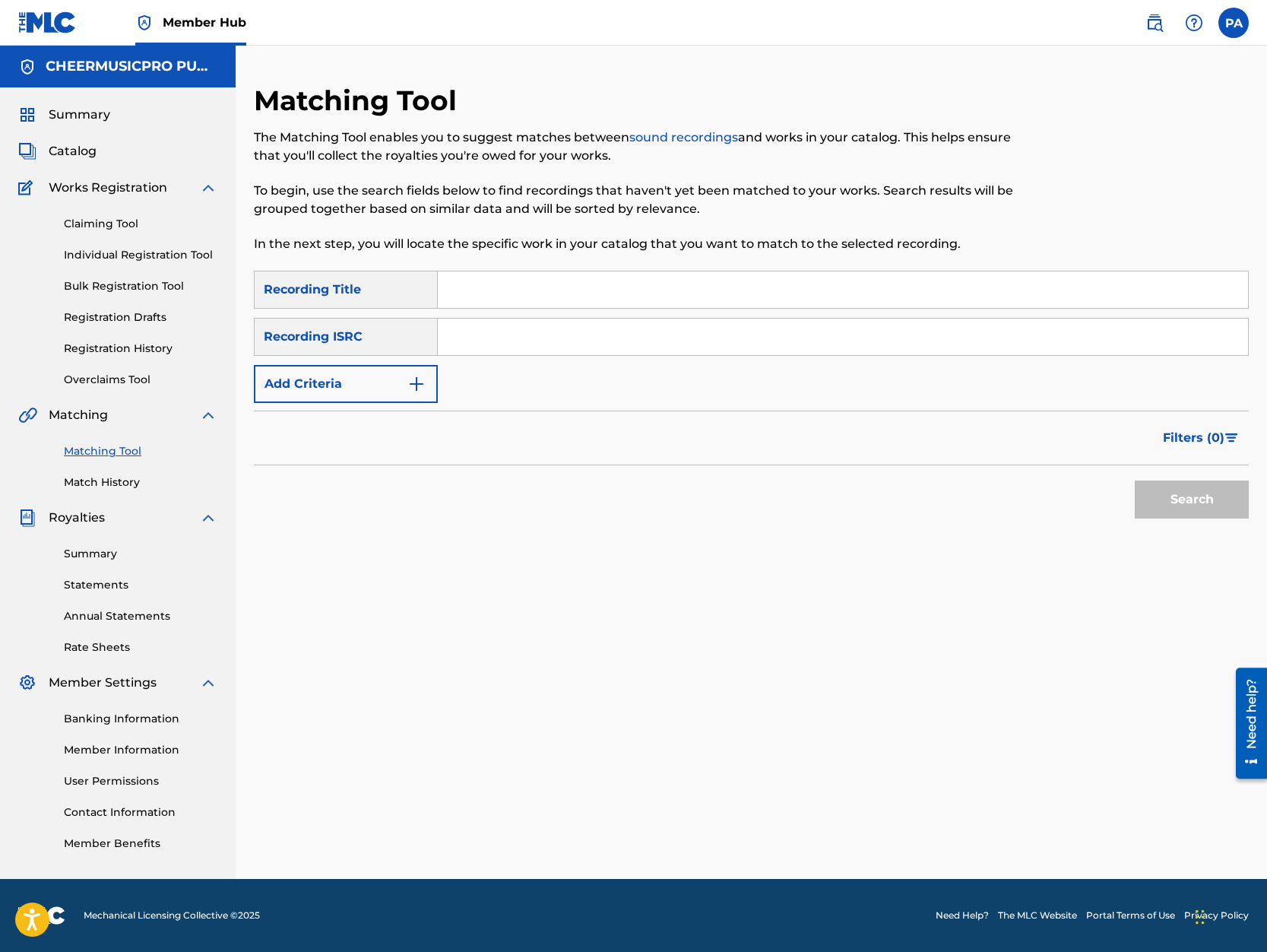
click at [517, 283] on input "Search Form" at bounding box center [842, 289] width 810 height 36
type input "[DEMOGRAPHIC_DATA] jags 2019-20"
click at [1135, 480] on button "Search" at bounding box center [1192, 499] width 114 height 38
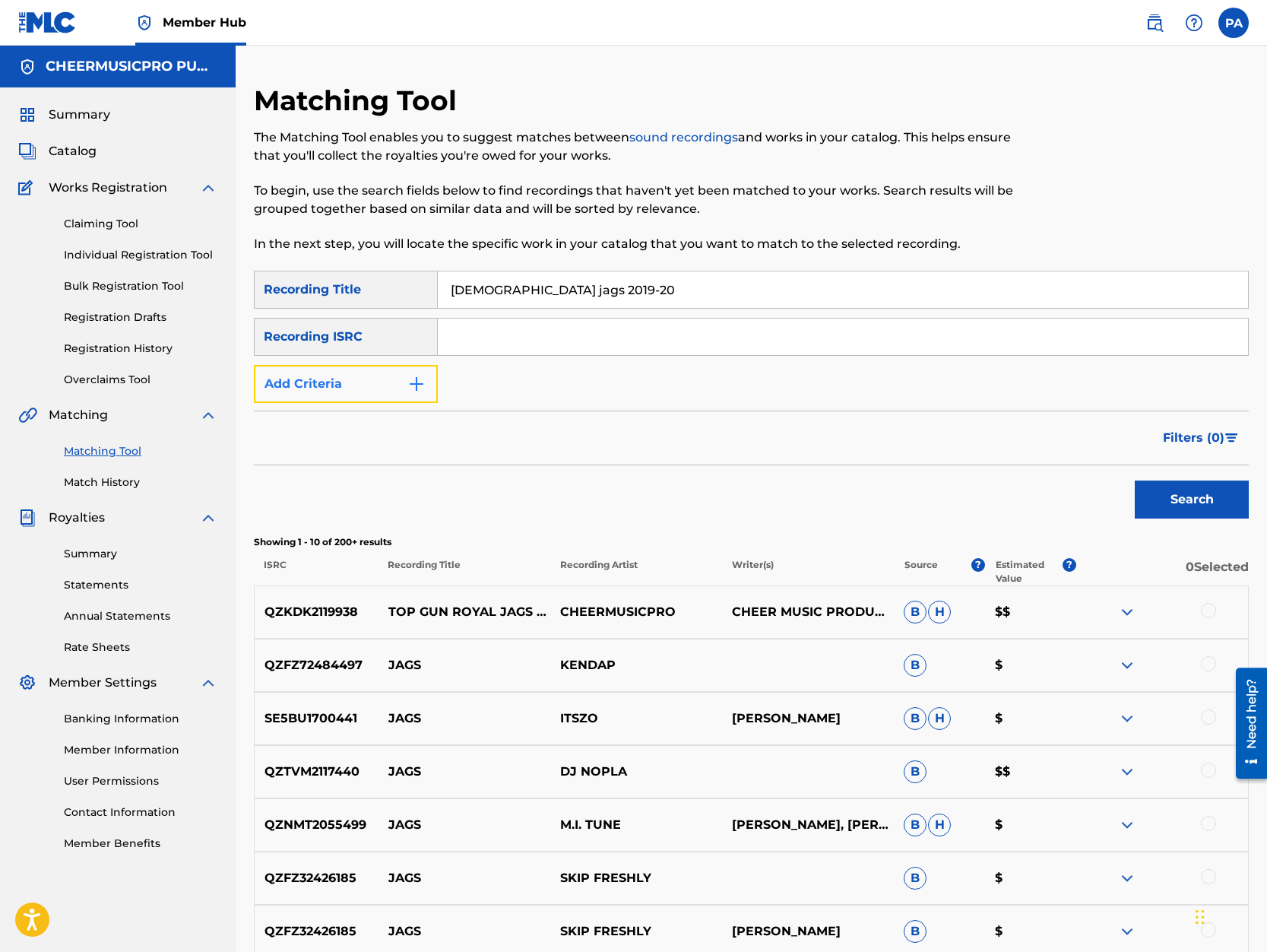
click at [333, 387] on button "Add Criteria" at bounding box center [346, 384] width 184 height 38
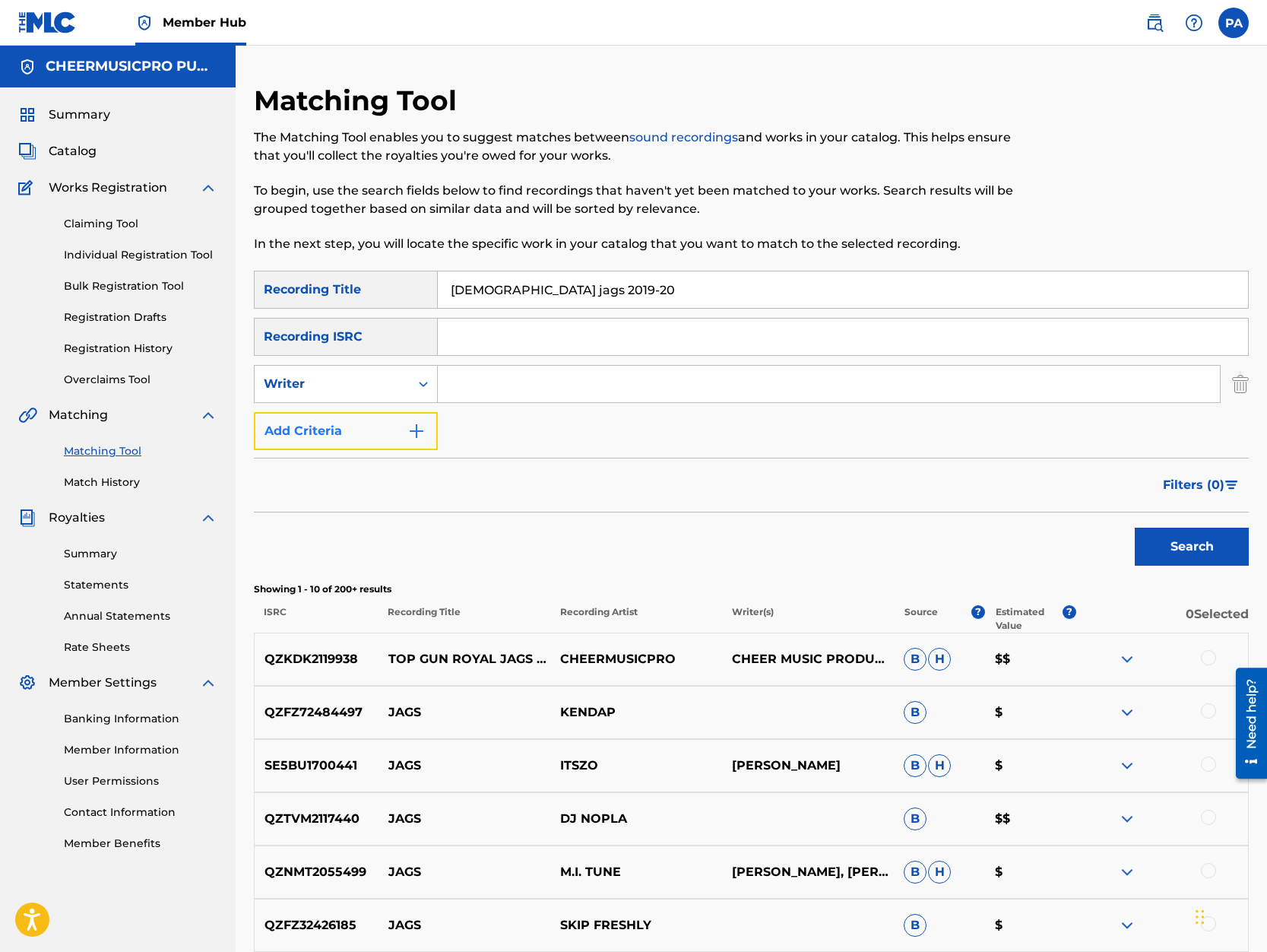
click at [337, 433] on button "Add Criteria" at bounding box center [346, 431] width 184 height 38
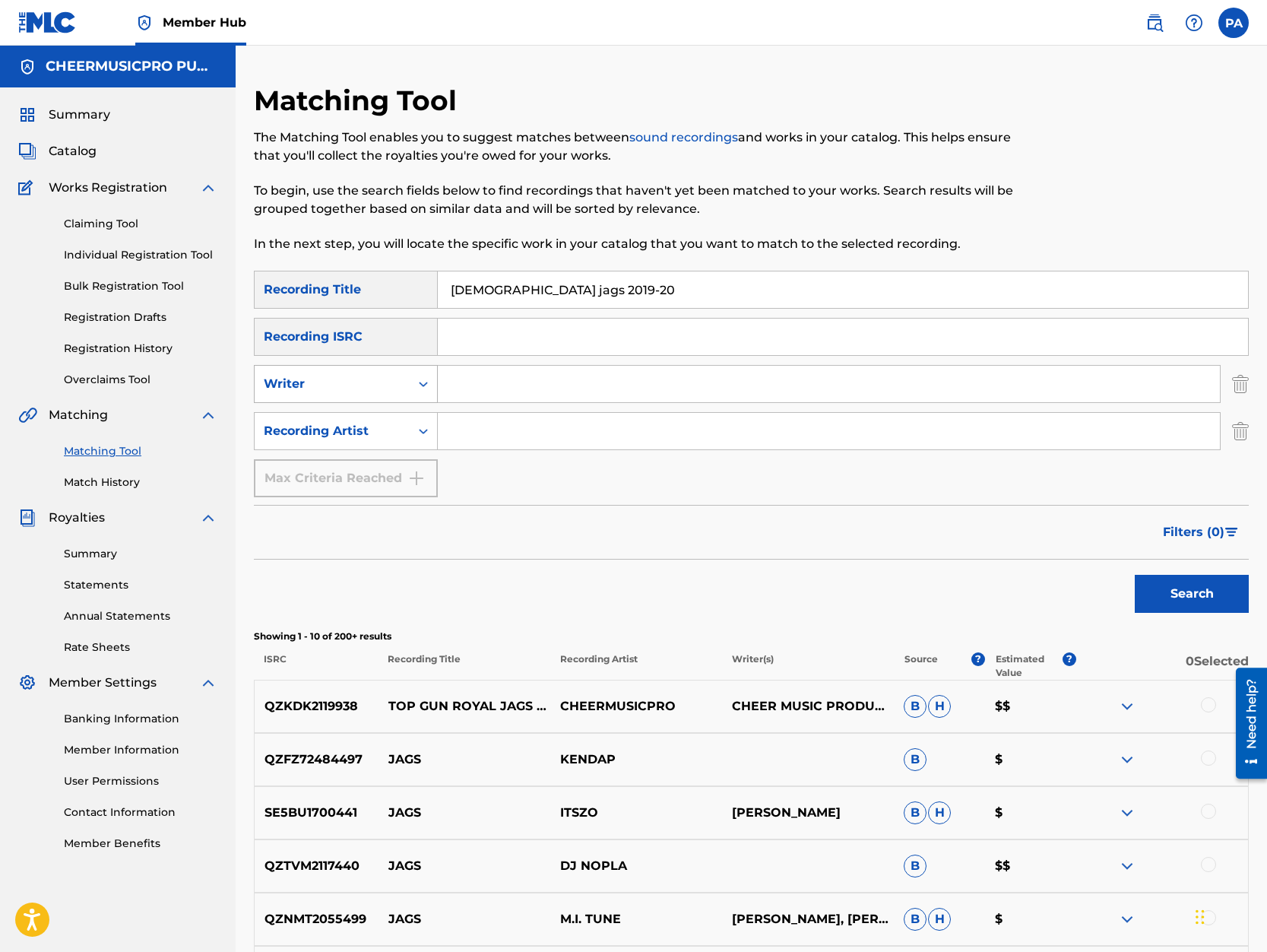
click at [344, 394] on div "Writer" at bounding box center [332, 384] width 155 height 29
click at [718, 391] on input "Search Form" at bounding box center [829, 384] width 782 height 36
click at [535, 418] on input "Search Form" at bounding box center [829, 430] width 782 height 36
type input "cheermusicpro"
click at [1176, 598] on button "Search" at bounding box center [1192, 593] width 114 height 38
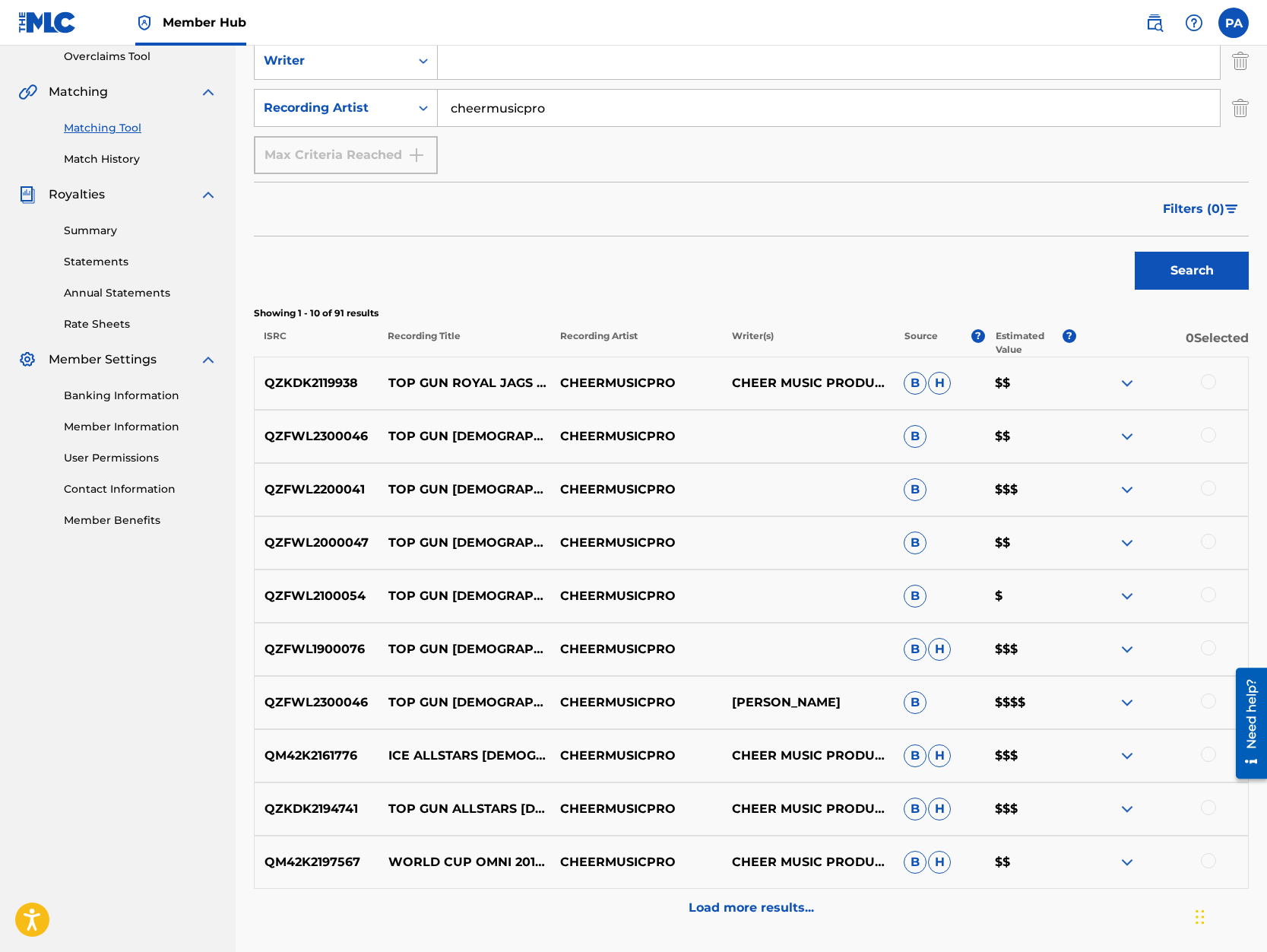
scroll to position [447, 0]
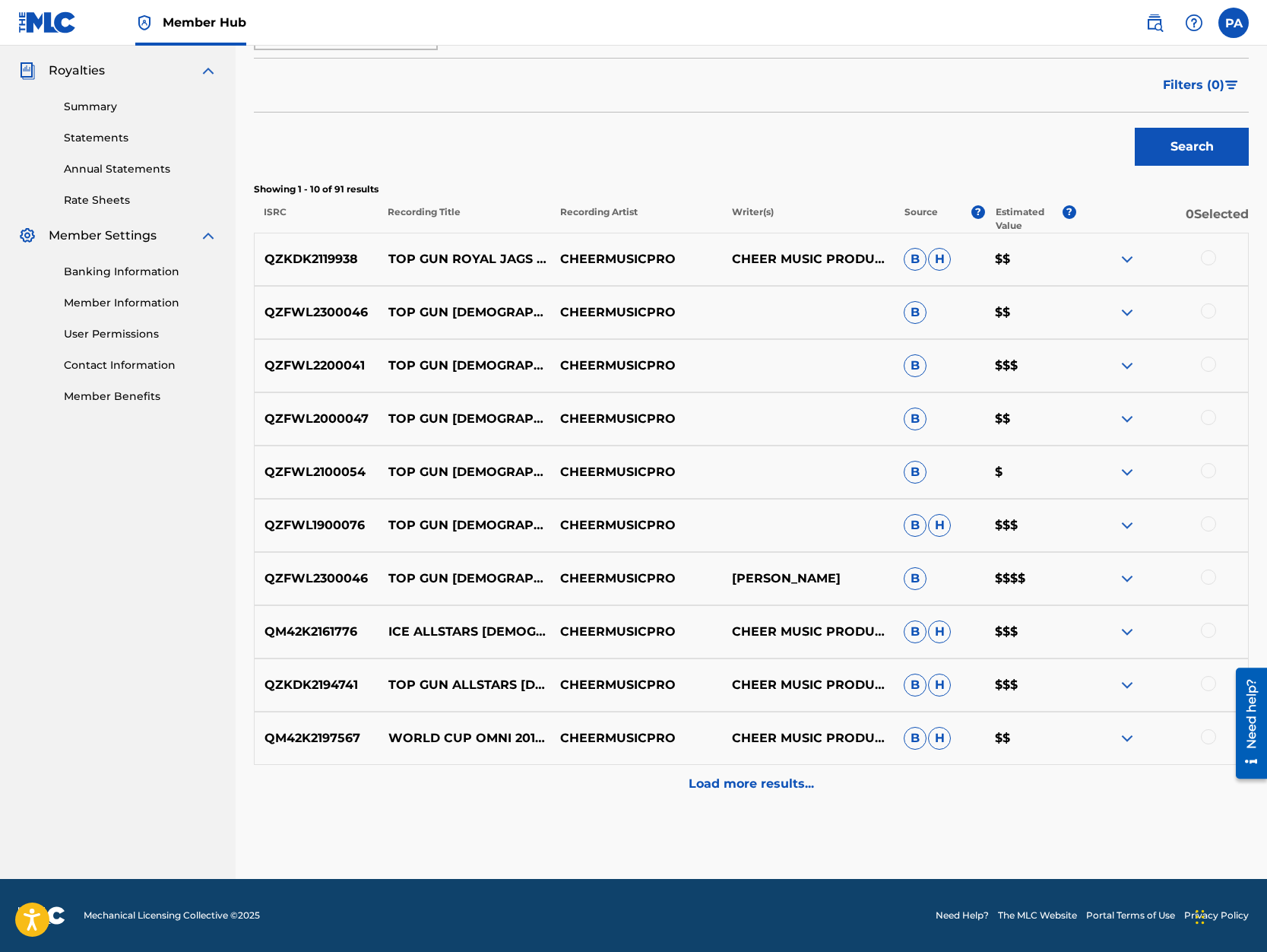
click at [1205, 261] on div at bounding box center [1208, 257] width 15 height 15
click at [1211, 526] on div at bounding box center [1208, 524] width 15 height 15
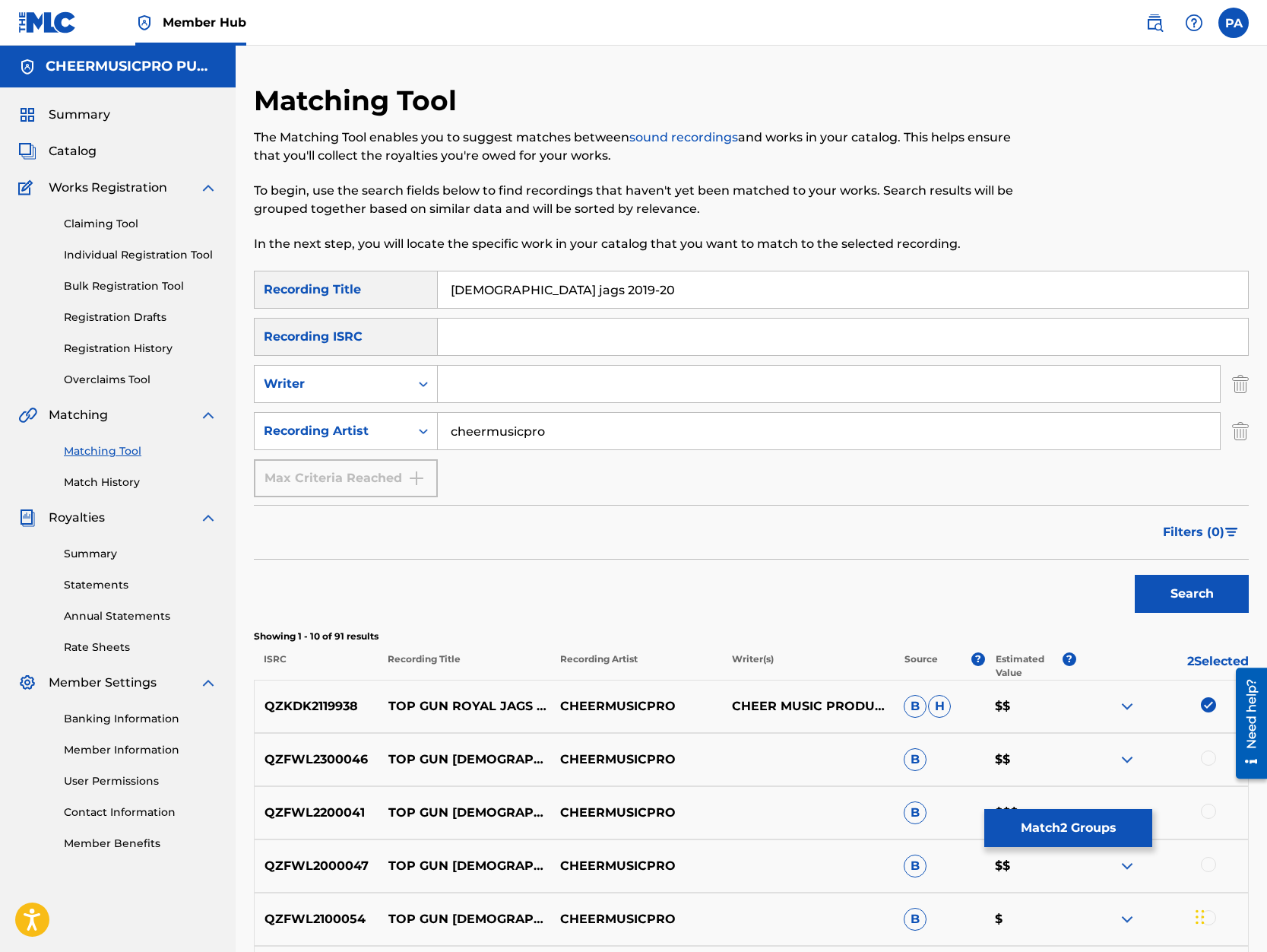
click at [539, 291] on input "[DEMOGRAPHIC_DATA] jags 2019-20" at bounding box center [842, 289] width 810 height 36
type input "lady jags 2020"
click at [1135, 575] on button "Search" at bounding box center [1192, 593] width 114 height 38
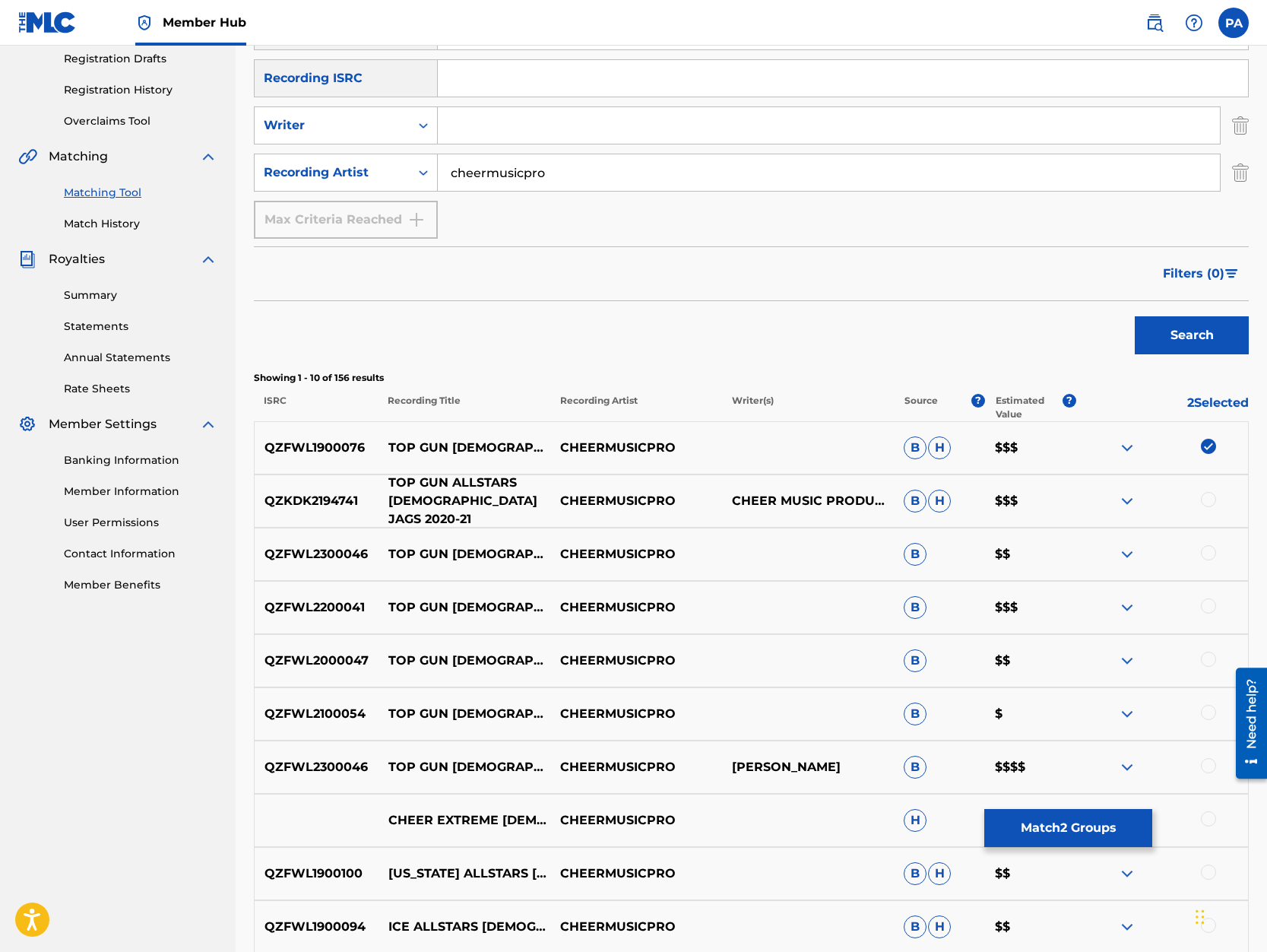
scroll to position [323, 0]
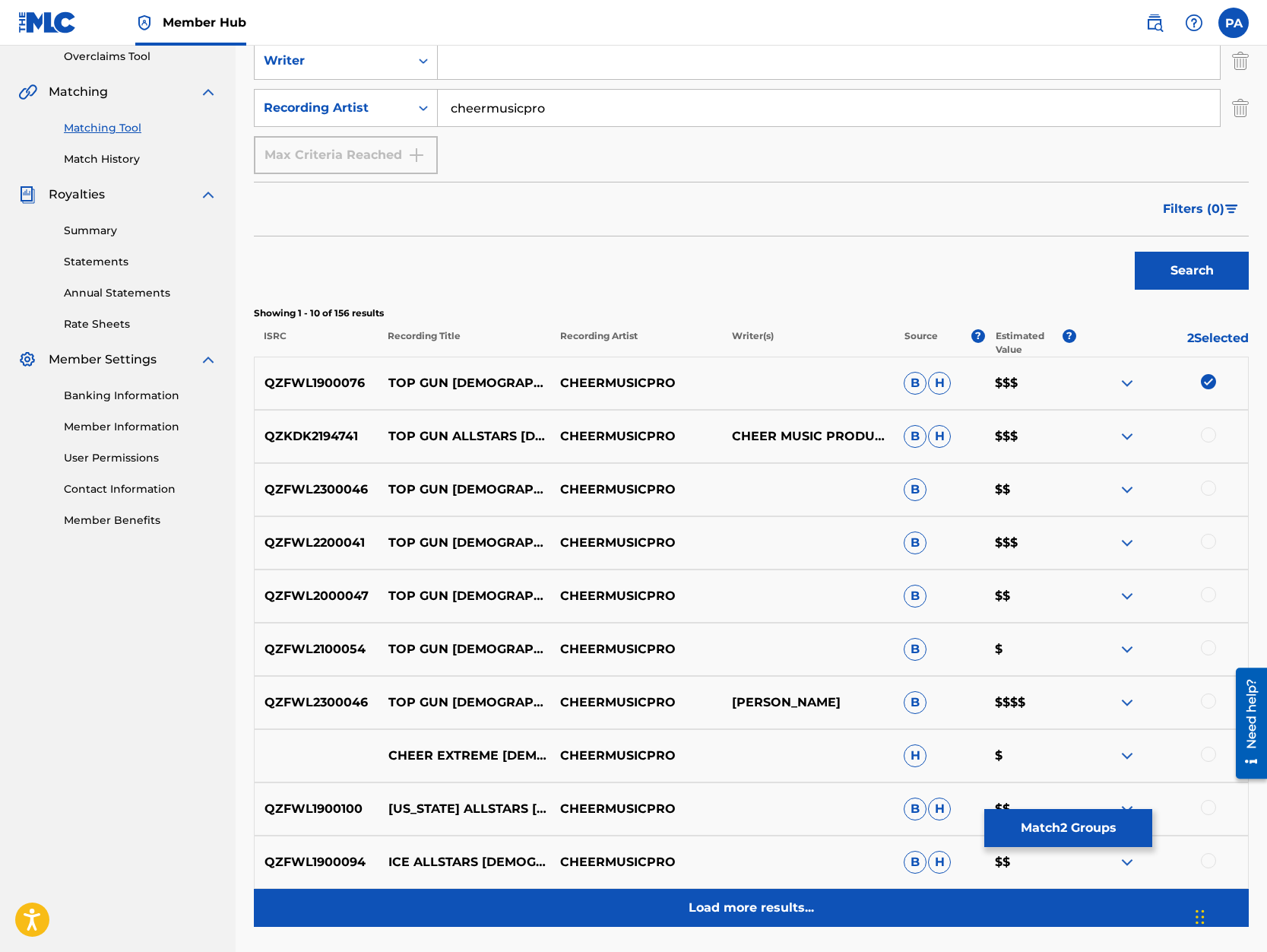
click at [733, 905] on p "Load more results..." at bounding box center [751, 907] width 125 height 19
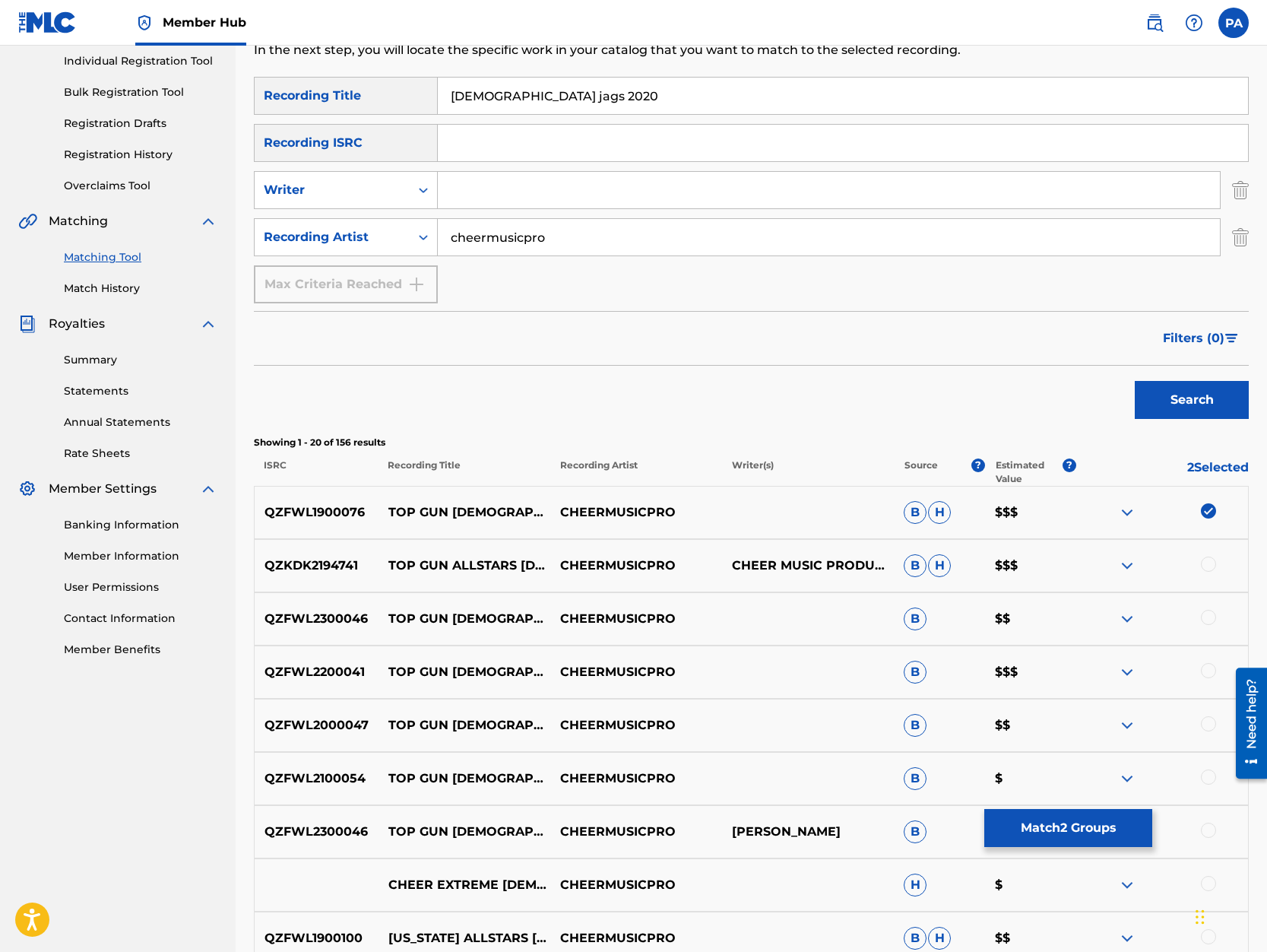
scroll to position [0, 0]
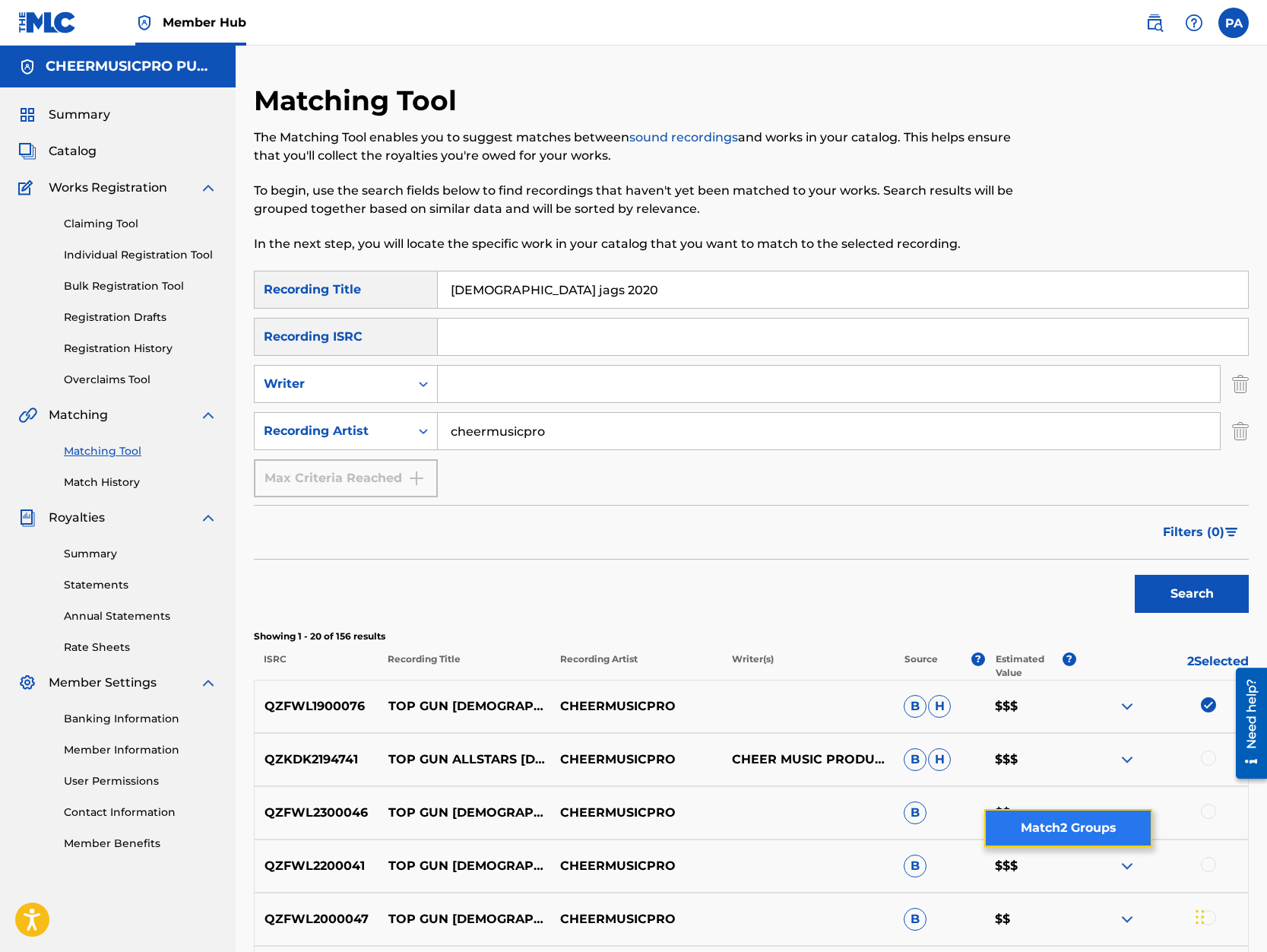
click at [1082, 827] on button "Match 2 Groups" at bounding box center [1068, 828] width 168 height 38
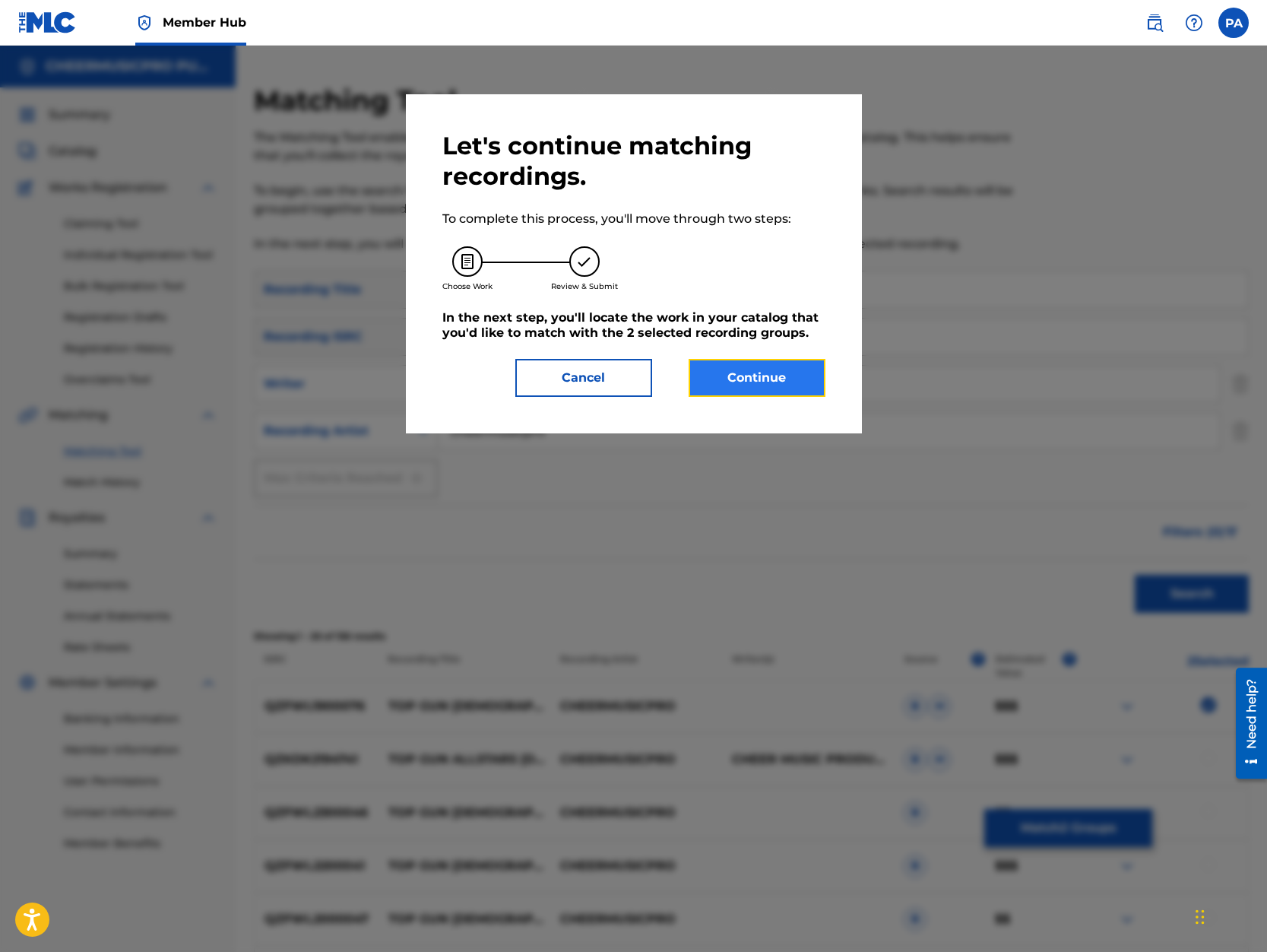
click at [758, 384] on button "Continue" at bounding box center [756, 377] width 137 height 38
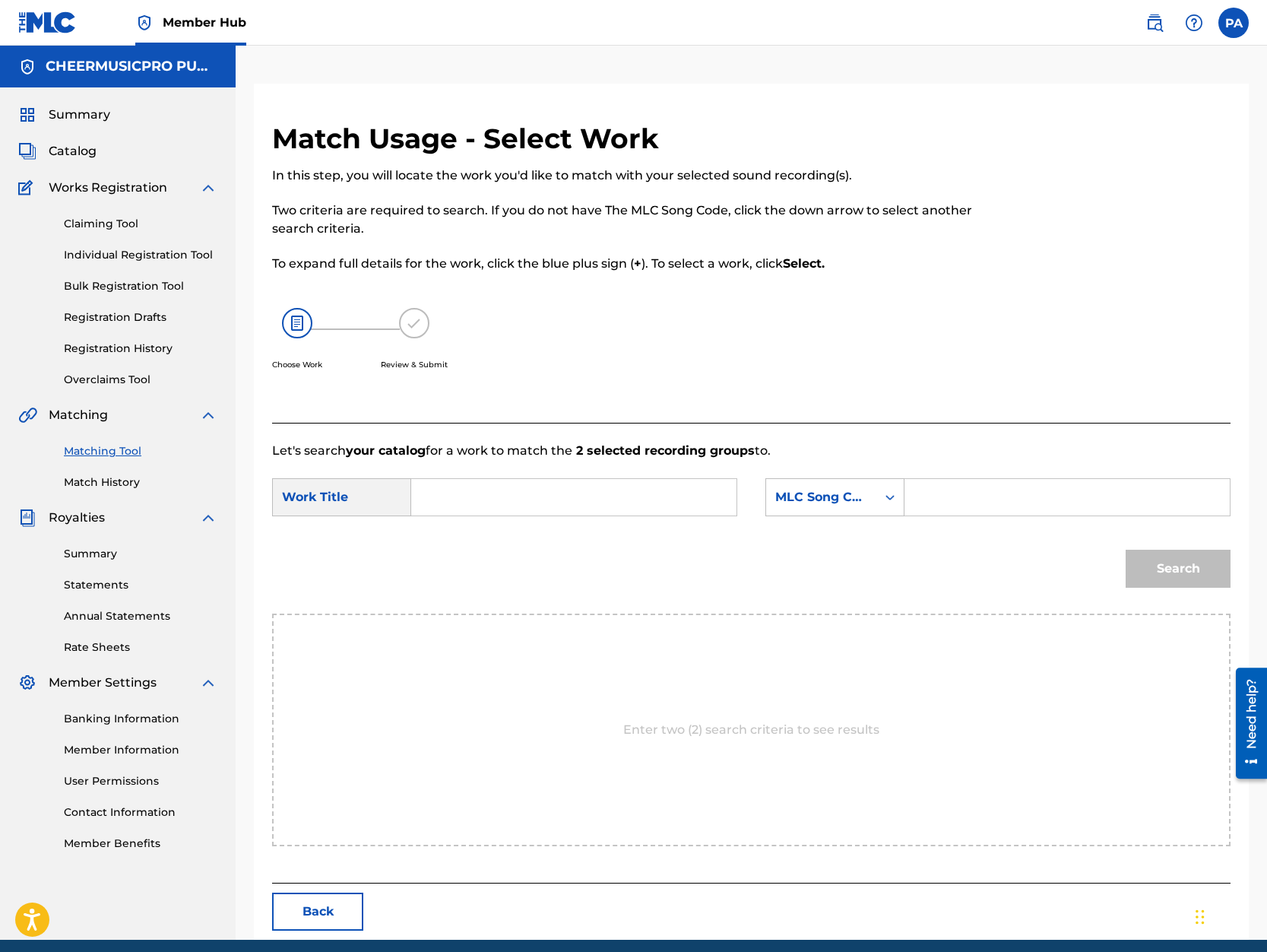
click at [513, 491] on input "Search Form" at bounding box center [574, 497] width 299 height 36
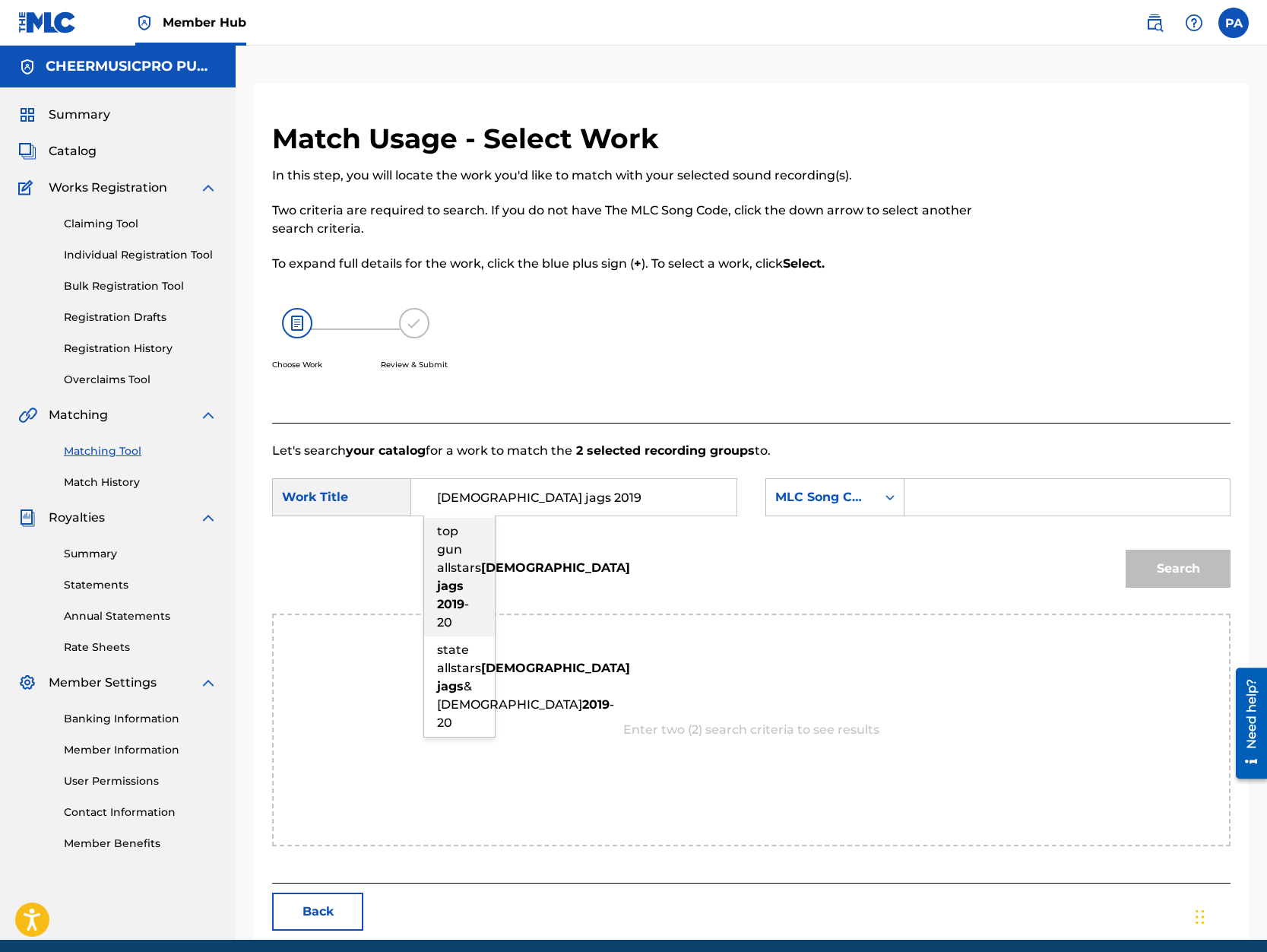
click at [454, 569] on span "top gun allstars" at bounding box center [459, 549] width 44 height 51
type input "top gun allstars lady jags 2019-20"
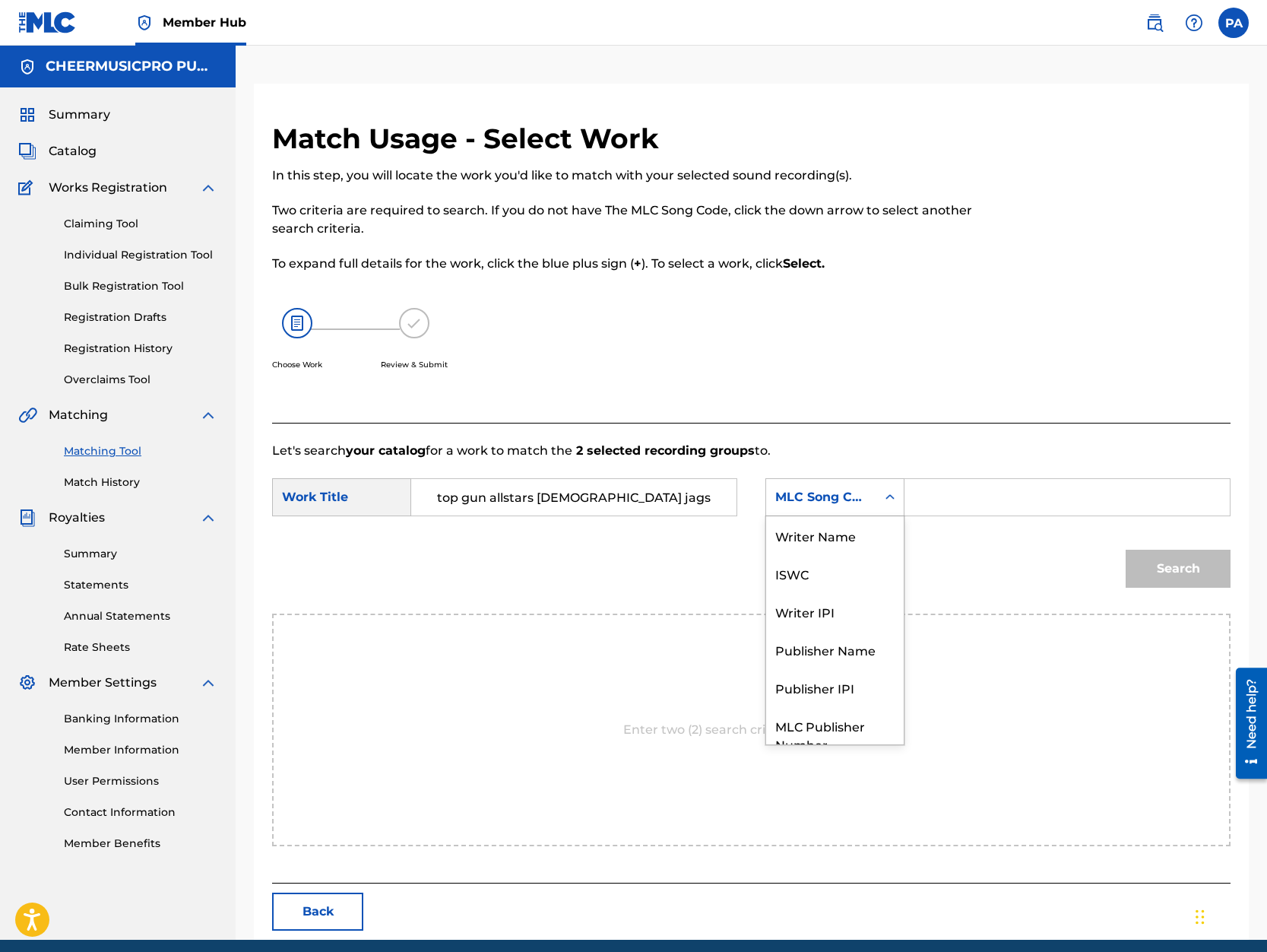
click at [823, 497] on div "MLC Song Code" at bounding box center [821, 497] width 92 height 19
click at [848, 539] on div "Writer Name" at bounding box center [835, 535] width 137 height 38
click at [953, 502] on input "Search Form" at bounding box center [1067, 497] width 299 height 36
type input "c"
paste input "Patrick Avard"
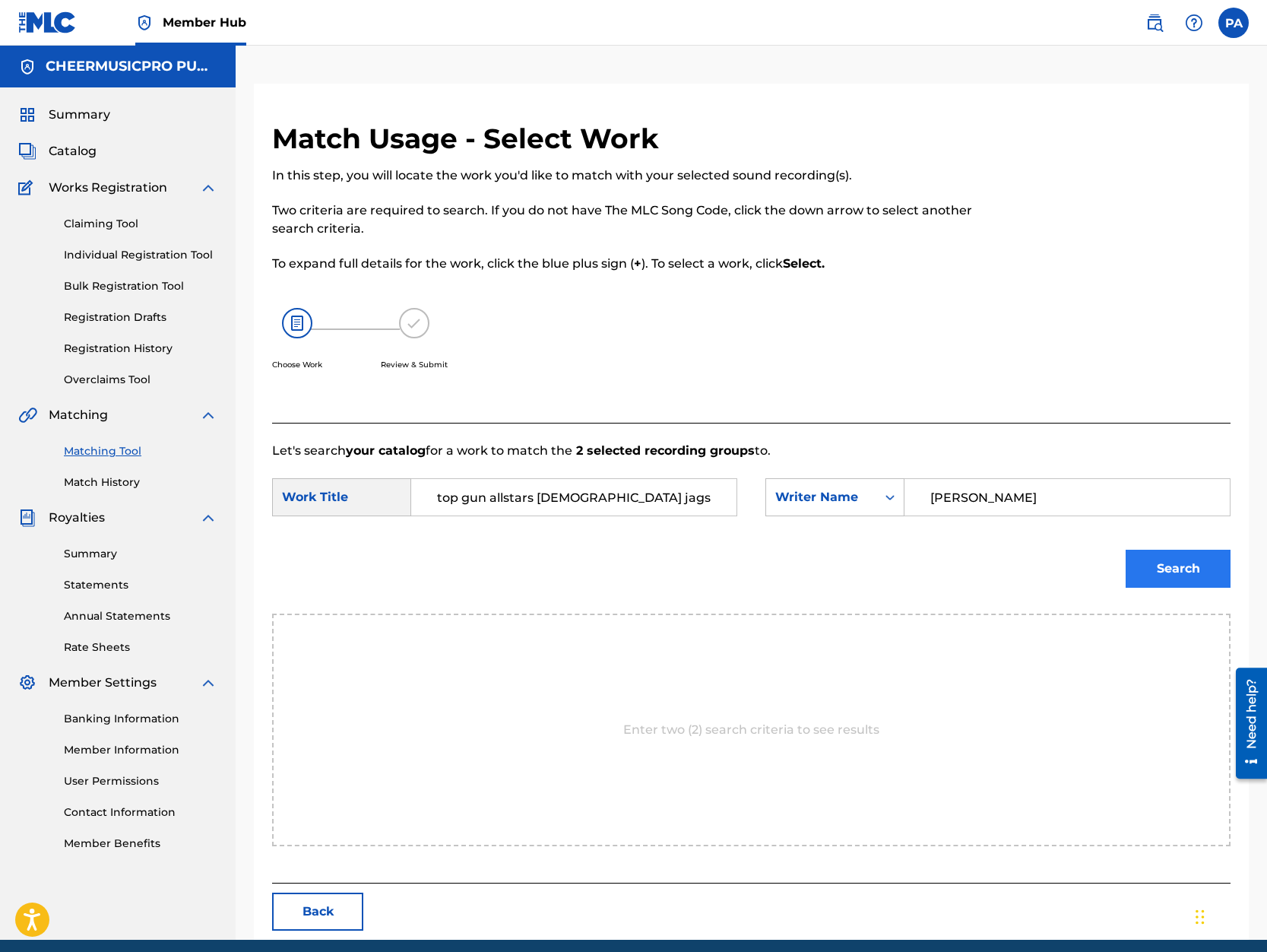
type input "Patrick Avard"
click at [1193, 567] on button "Search" at bounding box center [1178, 568] width 105 height 38
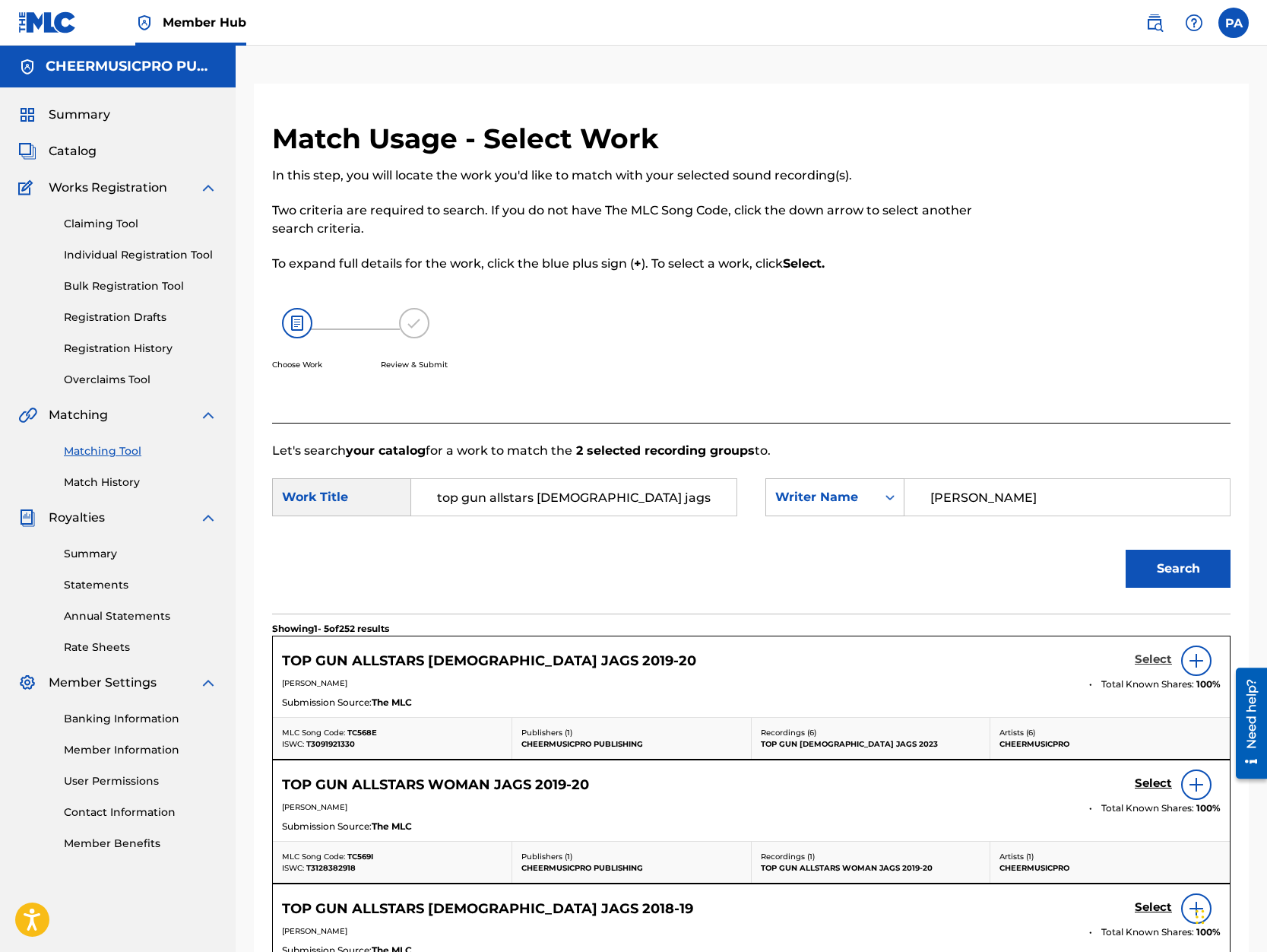
click at [1156, 656] on h5 "Select" at bounding box center [1154, 659] width 37 height 15
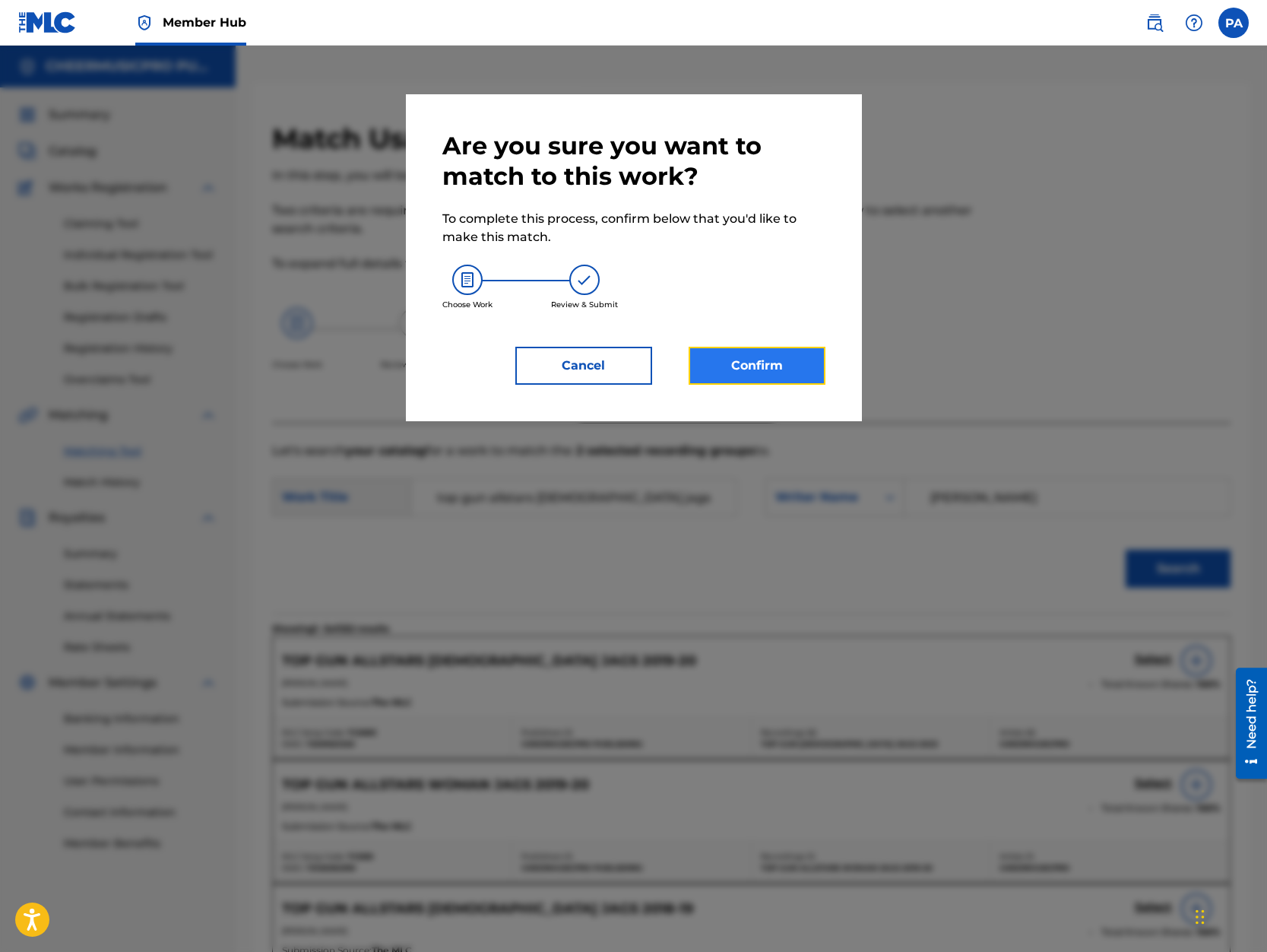
click at [749, 368] on button "Confirm" at bounding box center [756, 365] width 137 height 38
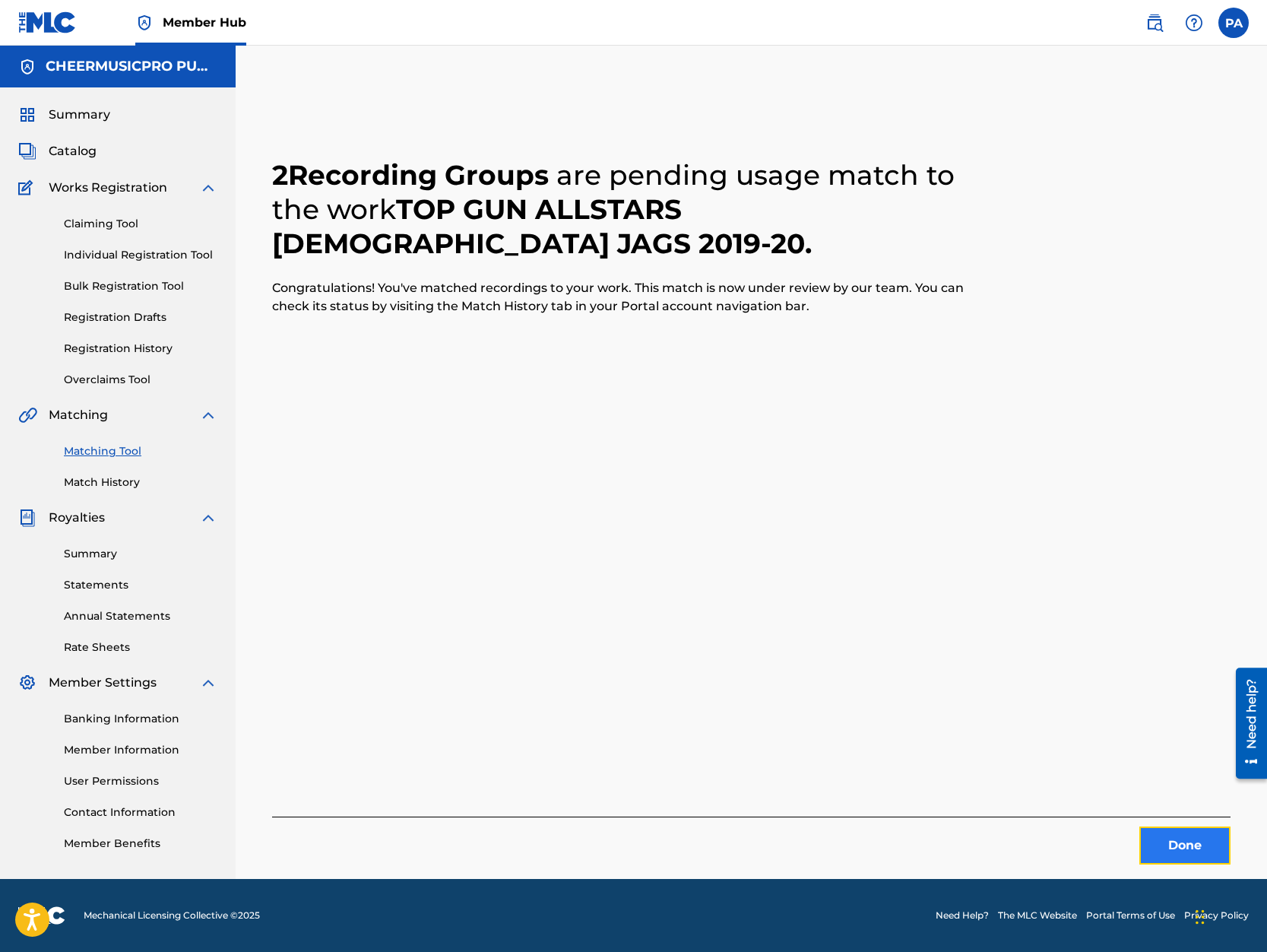
click at [1182, 852] on button "Done" at bounding box center [1185, 845] width 91 height 38
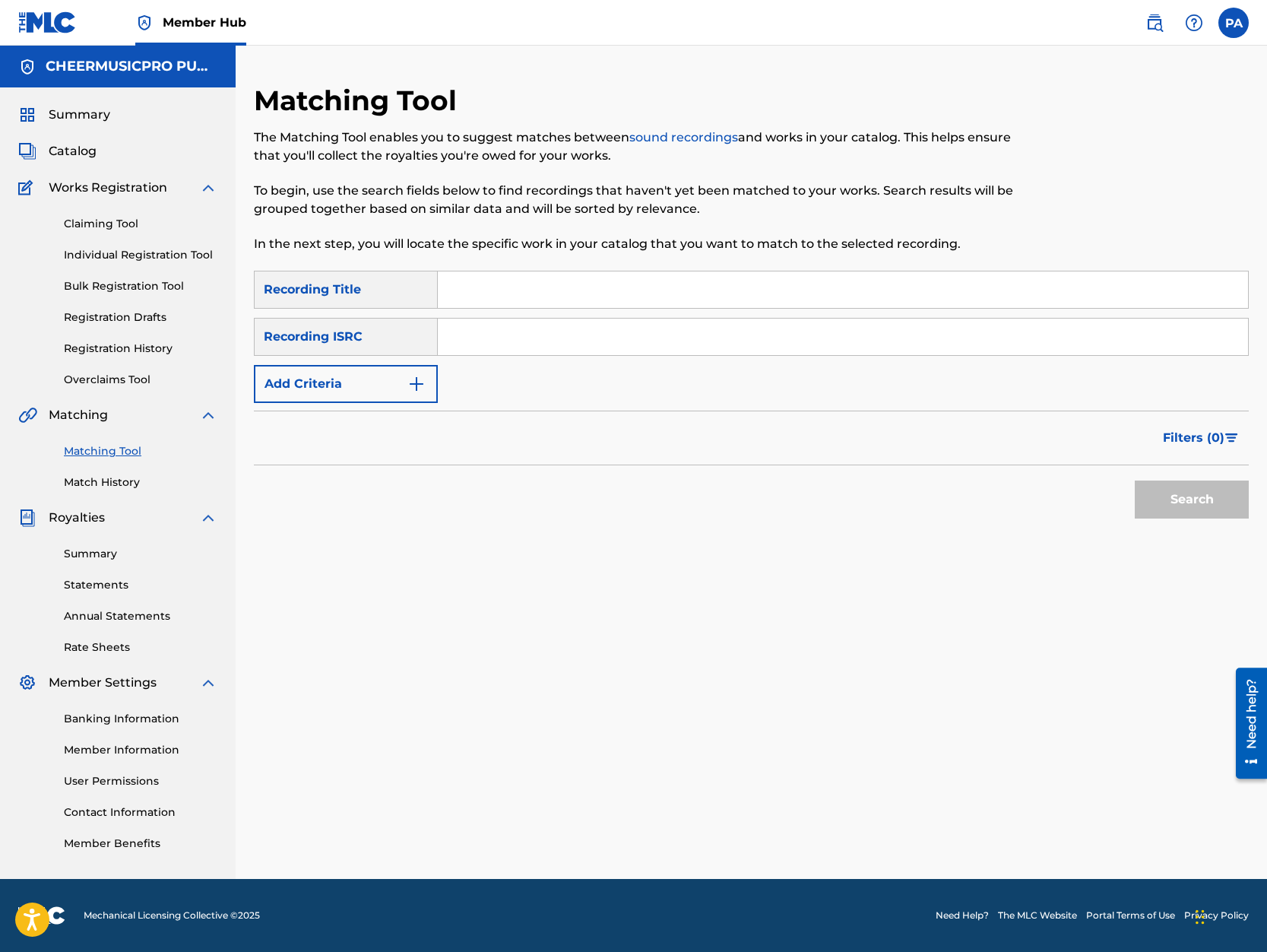
click at [490, 295] on input "Search Form" at bounding box center [842, 289] width 810 height 36
click at [1135, 480] on button "Search" at bounding box center [1192, 499] width 114 height 38
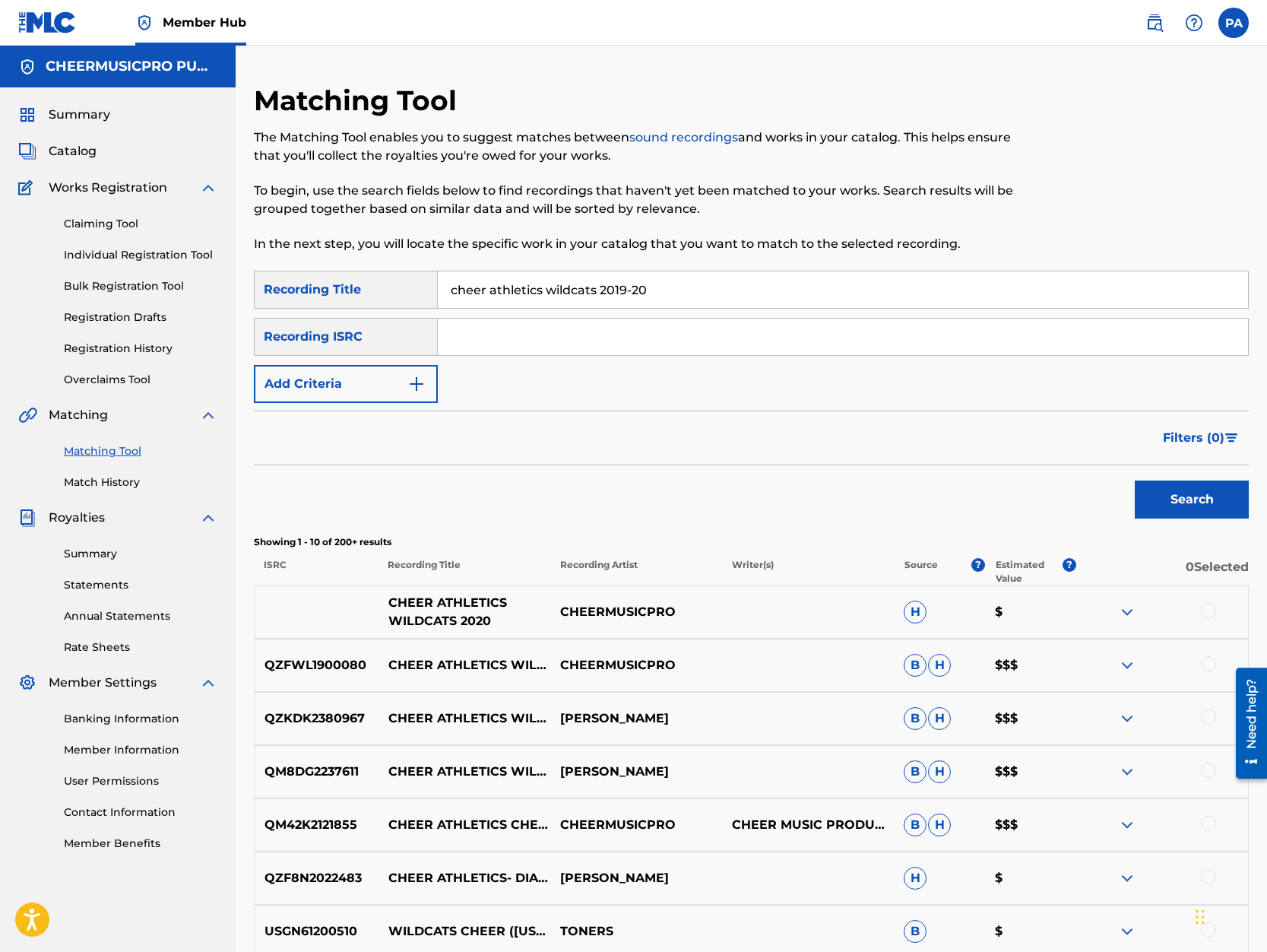
scroll to position [129, 0]
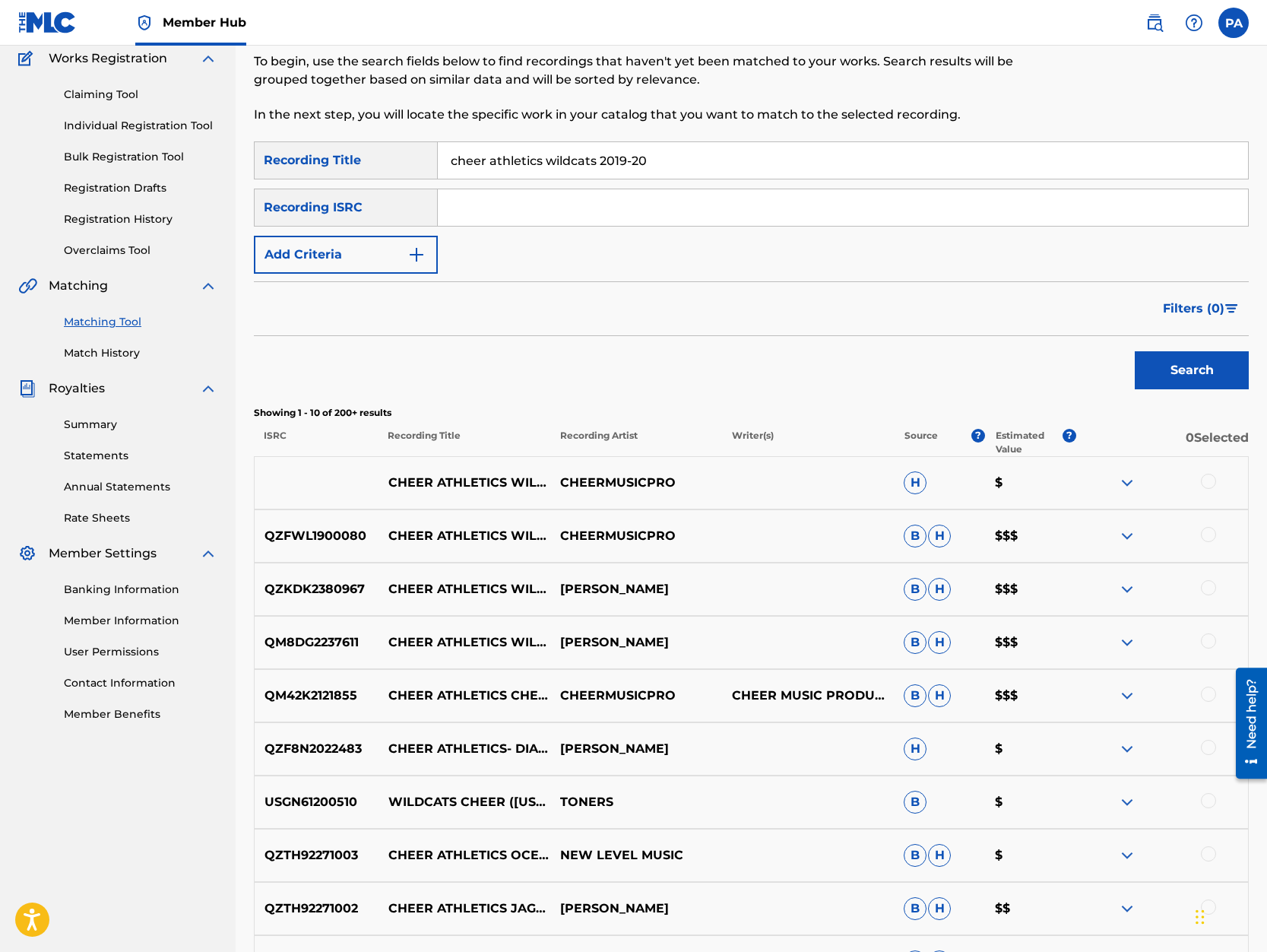
click at [1208, 483] on div at bounding box center [1208, 481] width 15 height 15
click at [1212, 534] on div at bounding box center [1208, 534] width 15 height 15
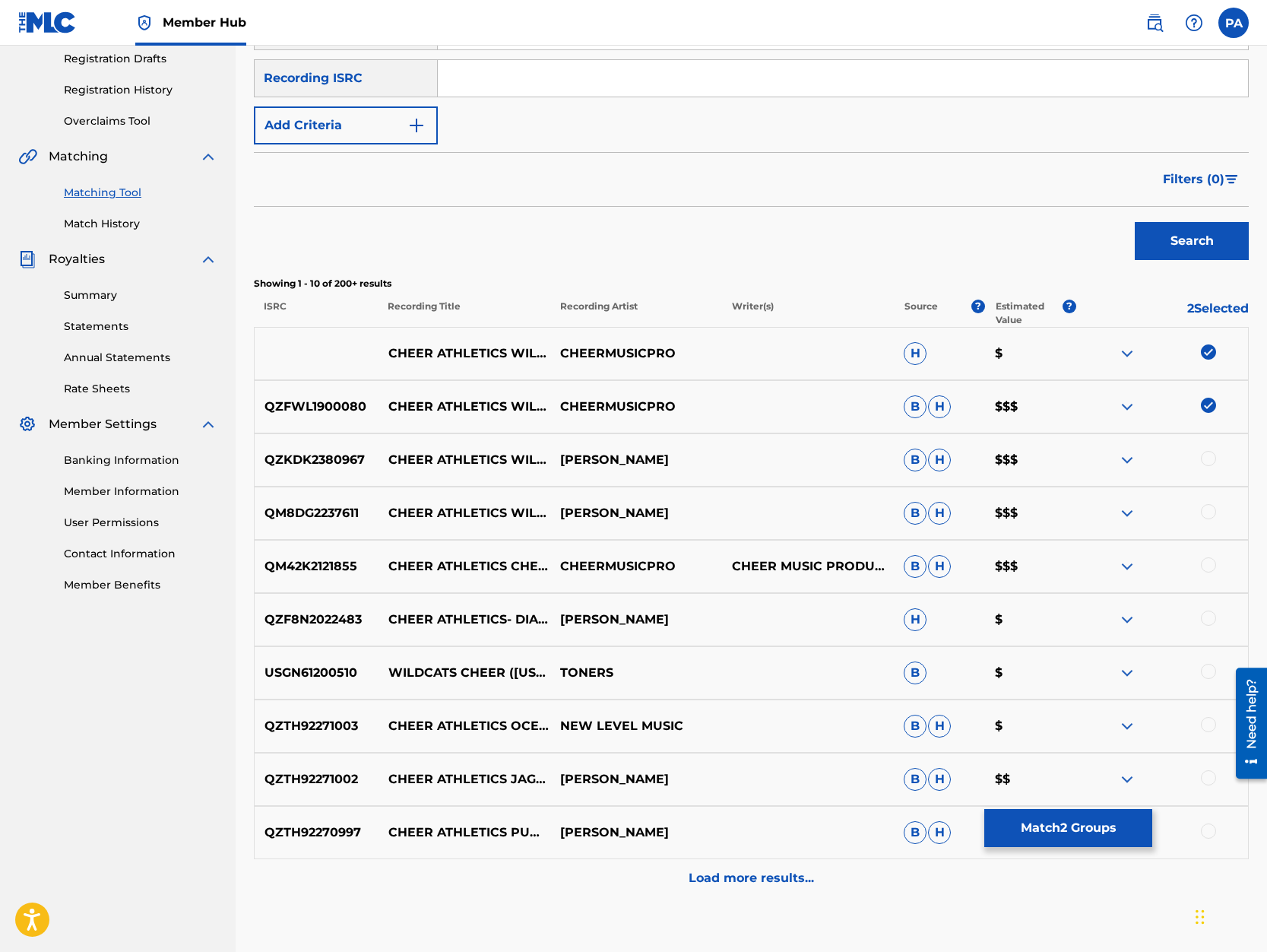
scroll to position [0, 0]
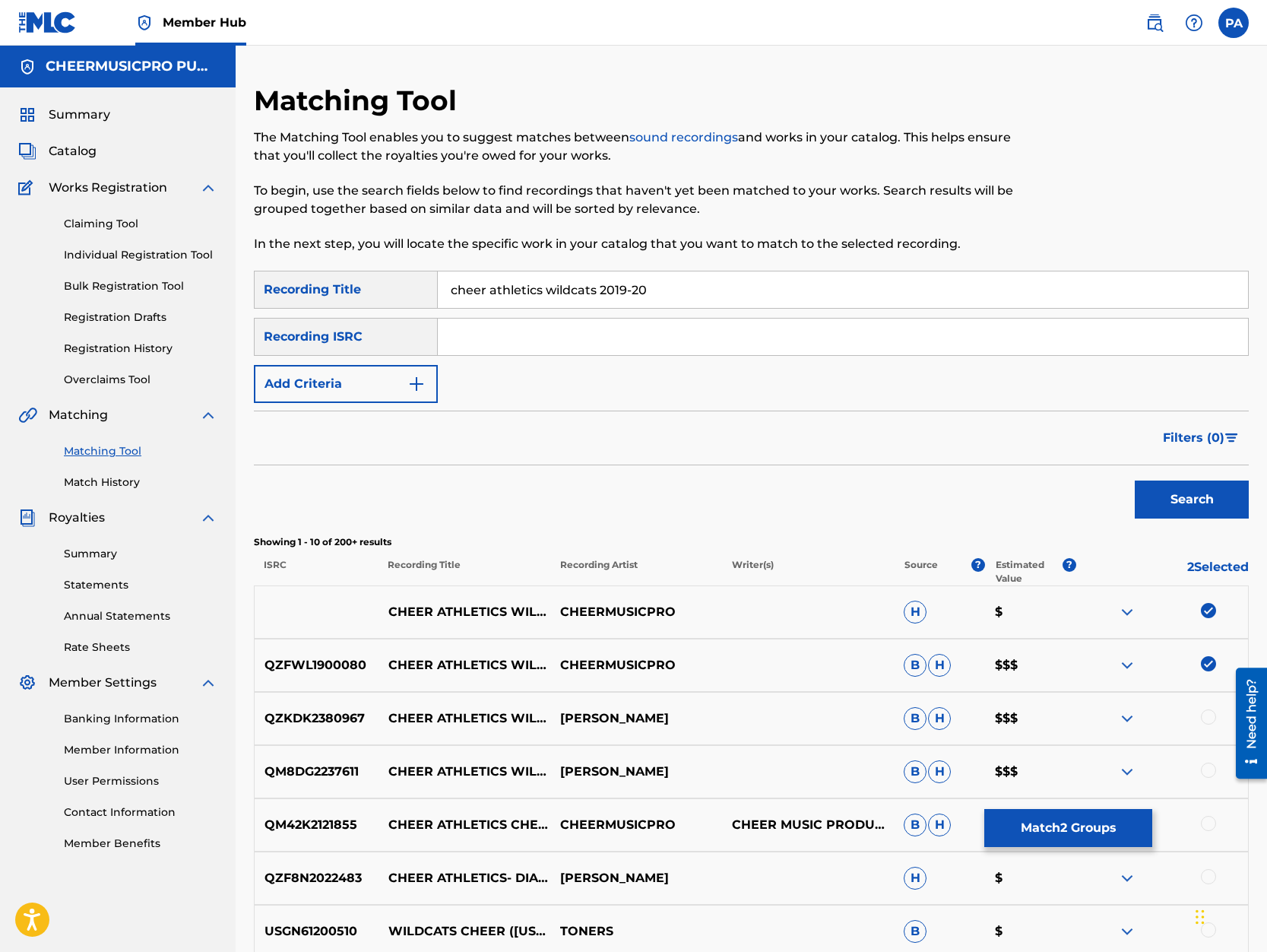
click at [632, 292] on input "cheer athletics wildcats 2019-20" at bounding box center [842, 289] width 810 height 36
type input "cheer athletics wildcats 2020"
click at [1135, 480] on button "Search" at bounding box center [1192, 499] width 114 height 38
click at [1173, 504] on button "Search" at bounding box center [1192, 499] width 114 height 38
click at [1066, 838] on button "Match 2 Groups" at bounding box center [1068, 828] width 168 height 38
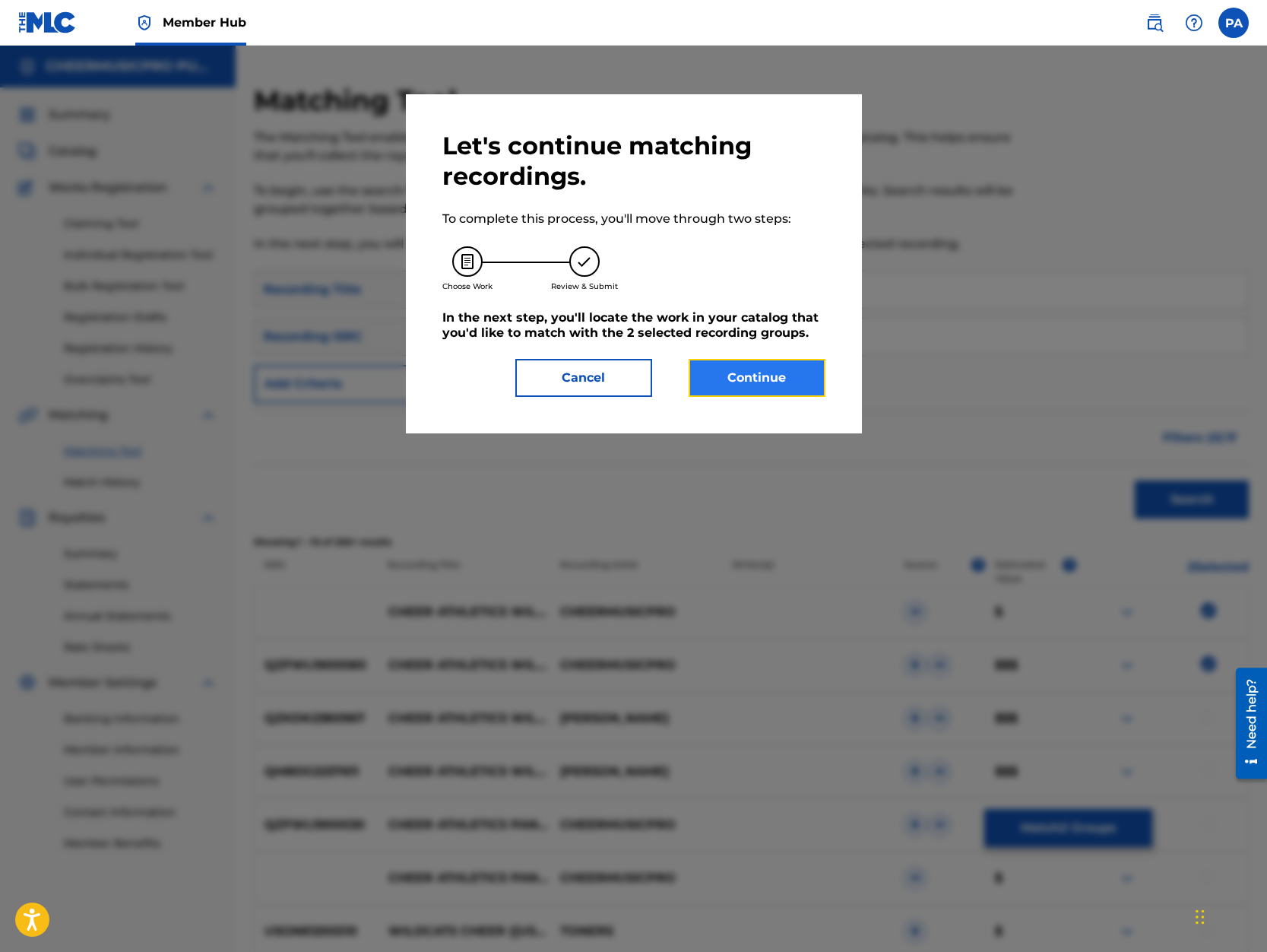
click at [779, 387] on button "Continue" at bounding box center [756, 377] width 137 height 38
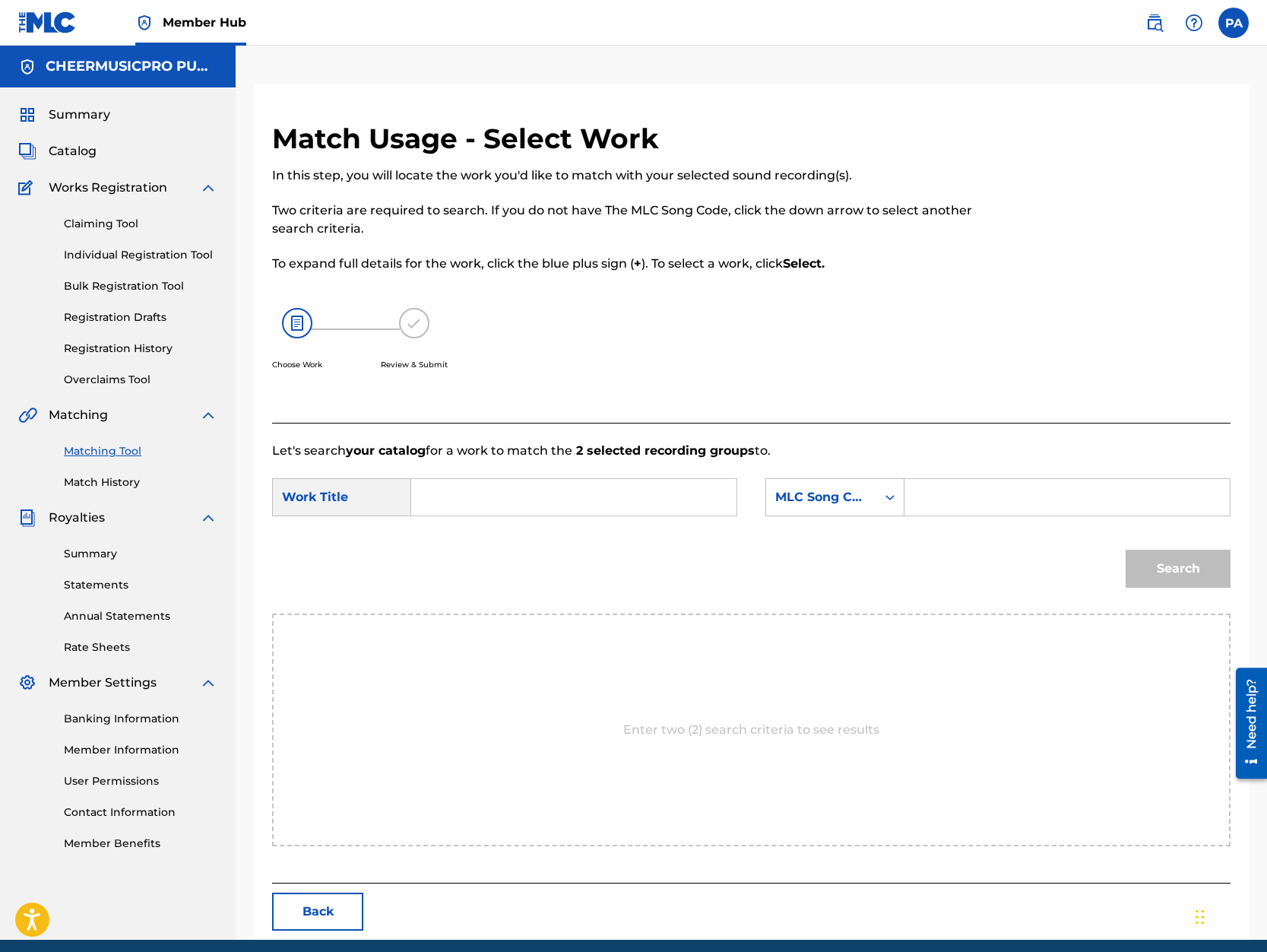
click at [492, 491] on input "Search Form" at bounding box center [574, 497] width 299 height 36
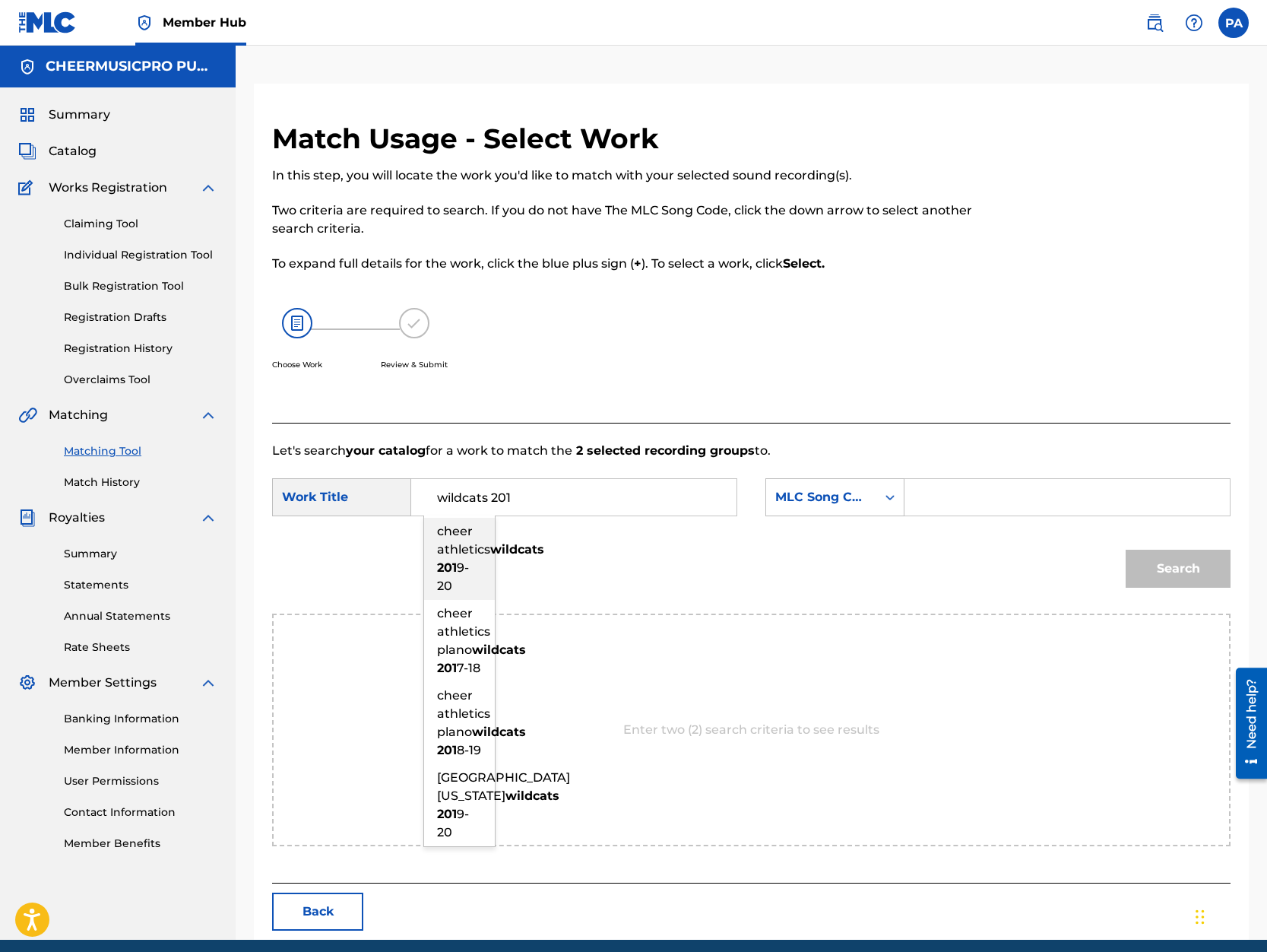
click at [466, 585] on span "9-20" at bounding box center [453, 576] width 32 height 33
type input "cheer athletics wildcats 2019-20"
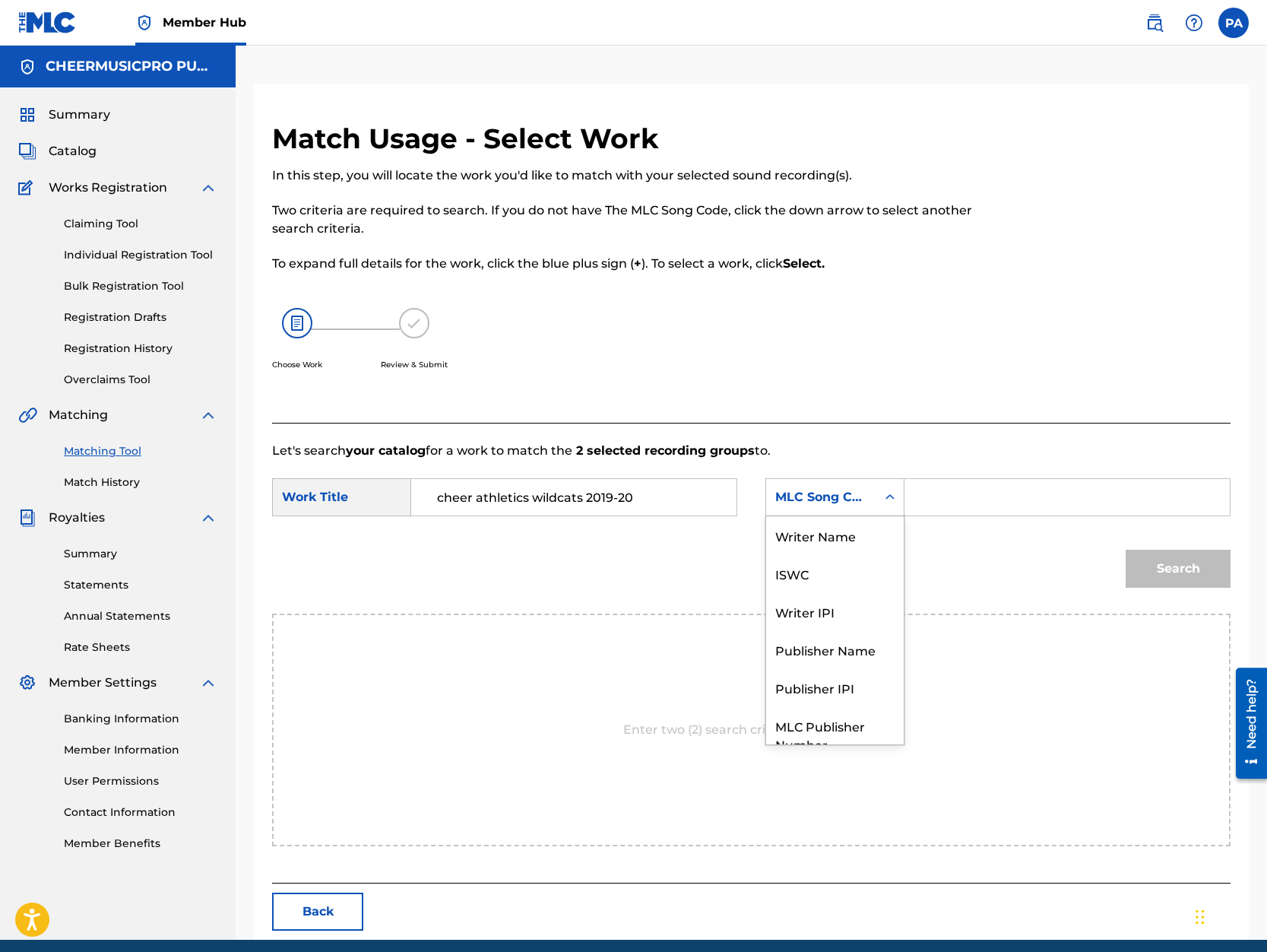
click at [858, 492] on div "MLC Song Code" at bounding box center [821, 497] width 92 height 19
click at [846, 521] on div "Writer Name" at bounding box center [835, 535] width 137 height 38
click at [957, 492] on input "Search Form" at bounding box center [1067, 497] width 299 height 36
paste input "Patrick Avard"
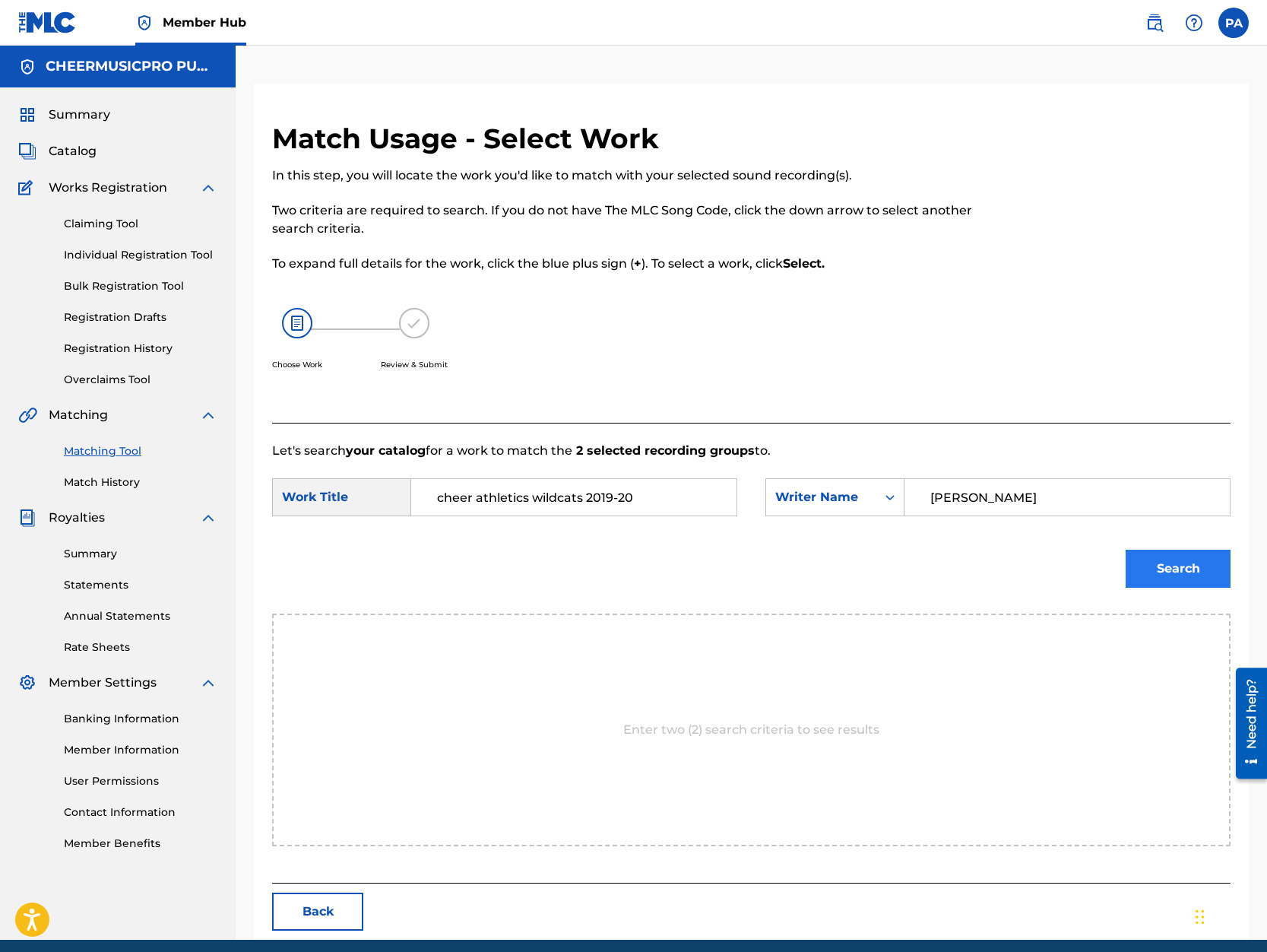
type input "Patrick Avard"
click at [1168, 564] on button "Search" at bounding box center [1178, 568] width 105 height 38
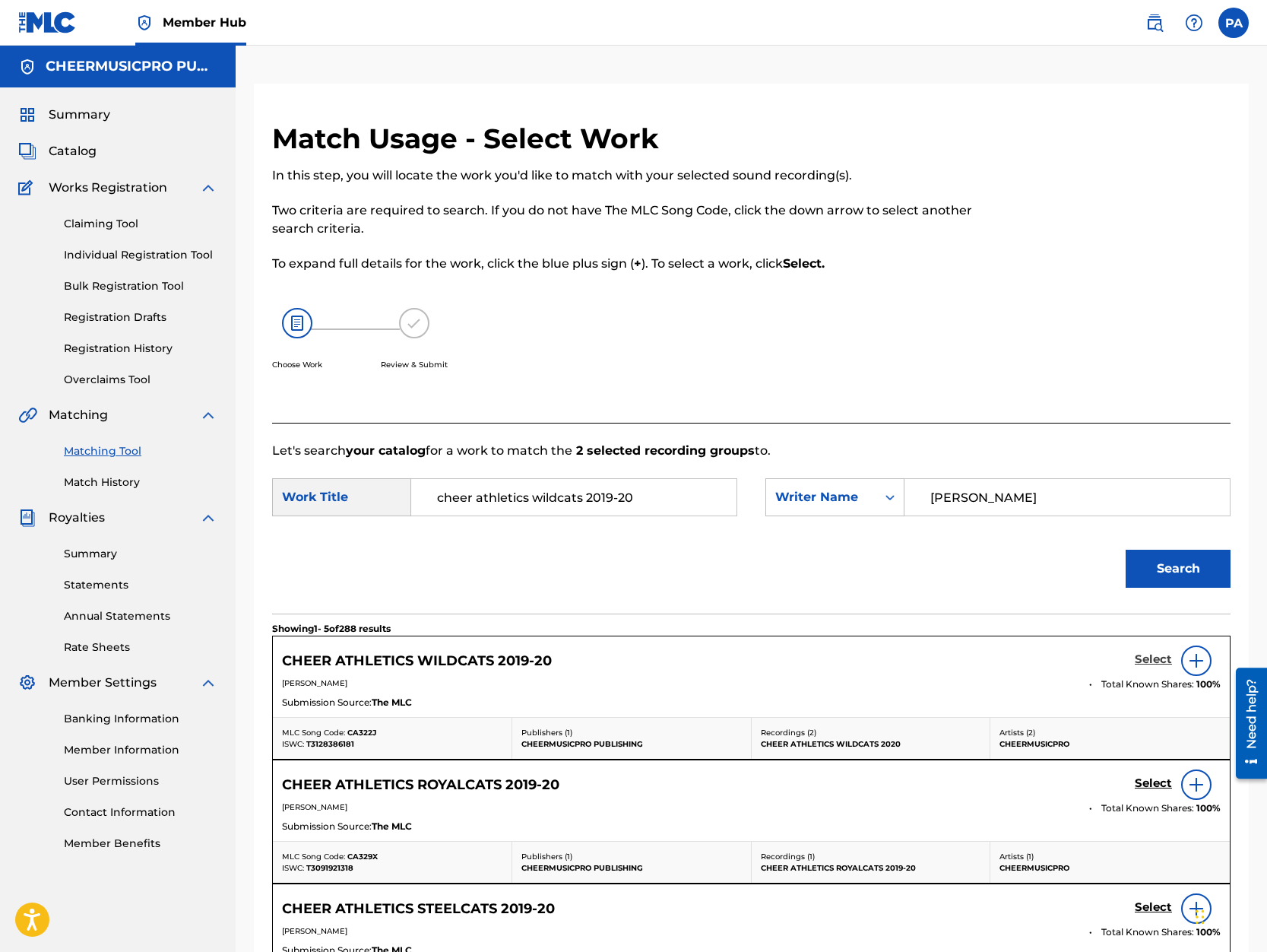
click at [1154, 659] on h5 "Select" at bounding box center [1154, 659] width 37 height 15
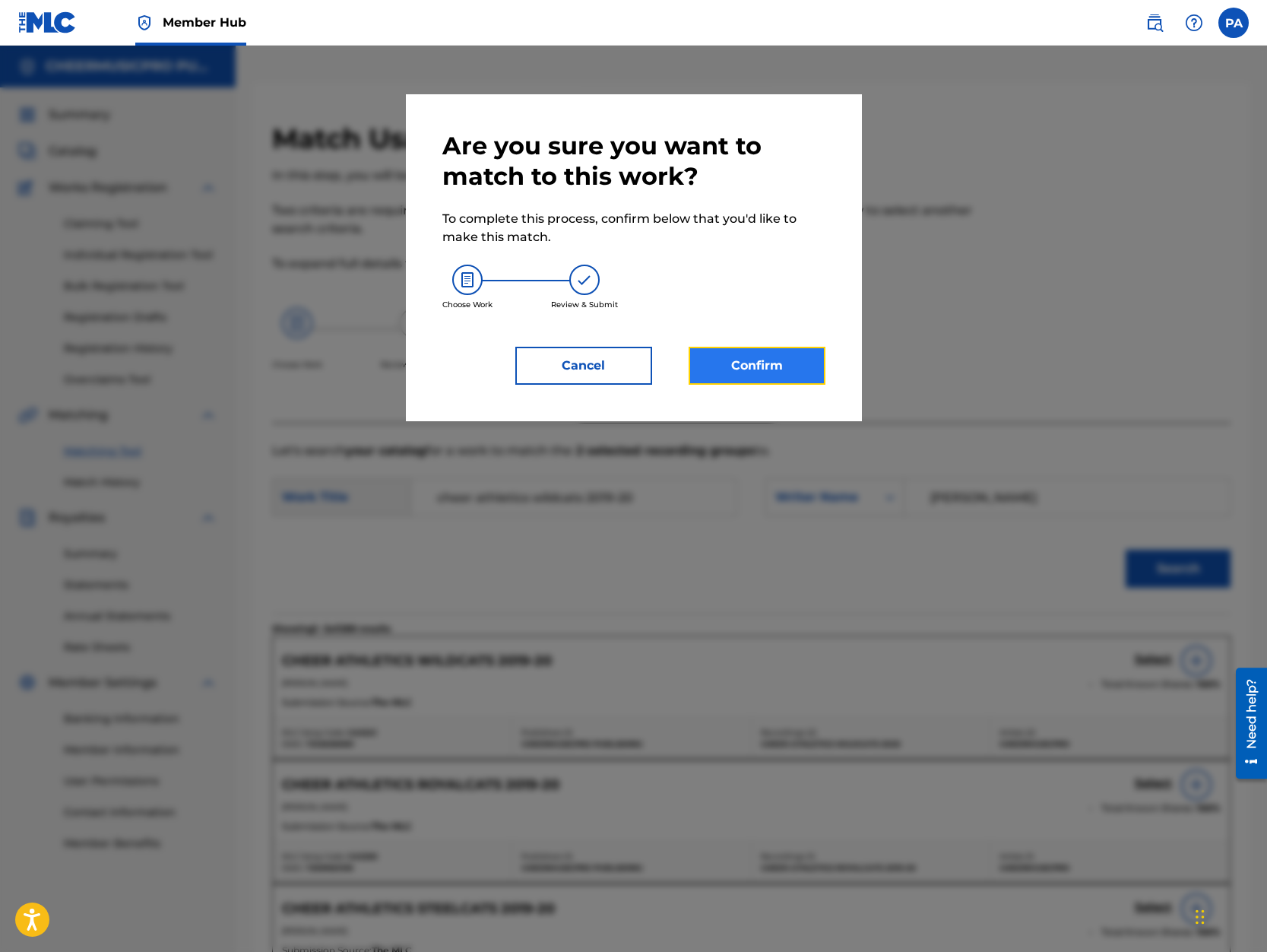
click at [760, 373] on button "Confirm" at bounding box center [756, 365] width 137 height 38
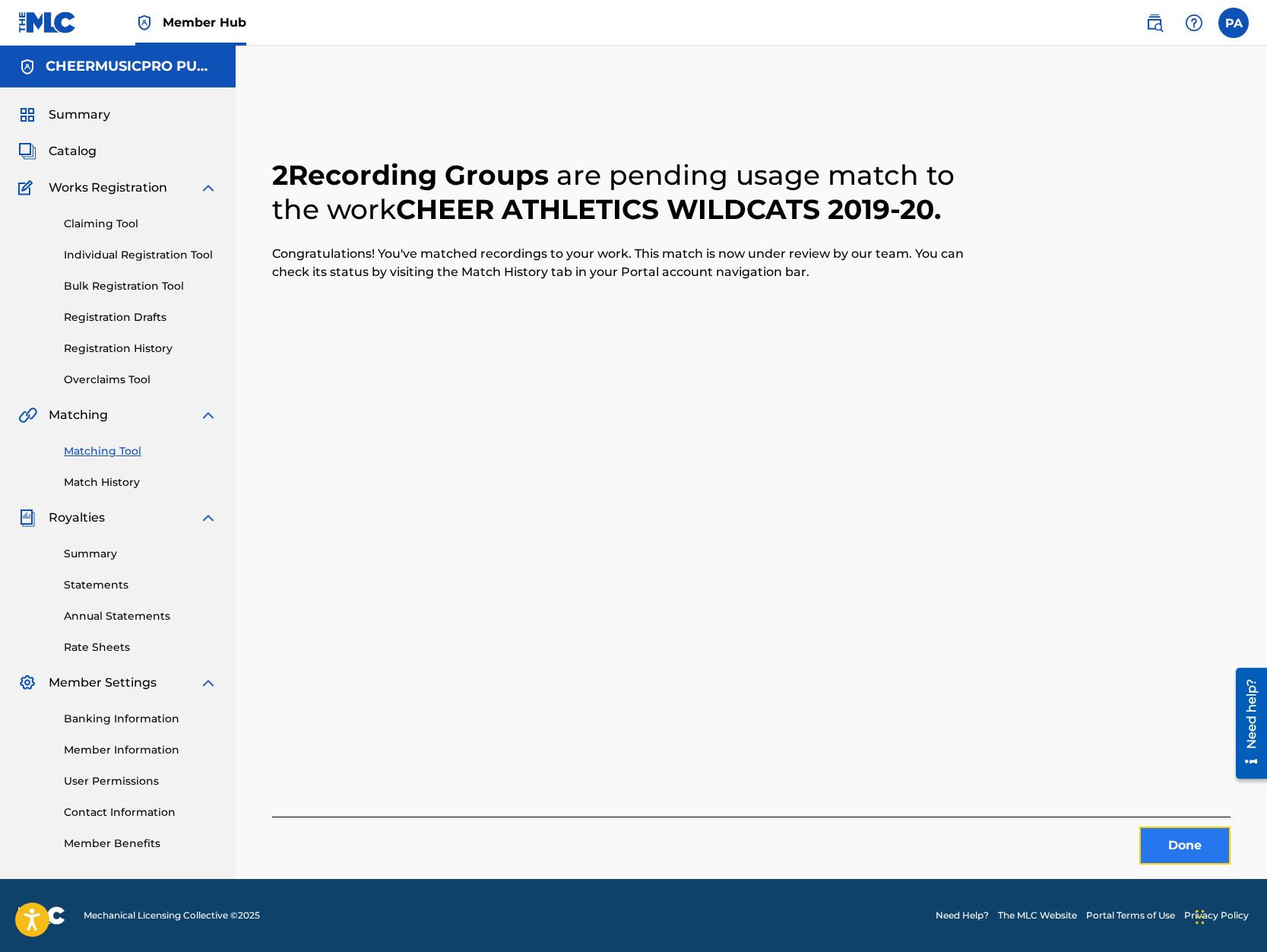
click at [1191, 827] on button "Done" at bounding box center [1185, 845] width 91 height 38
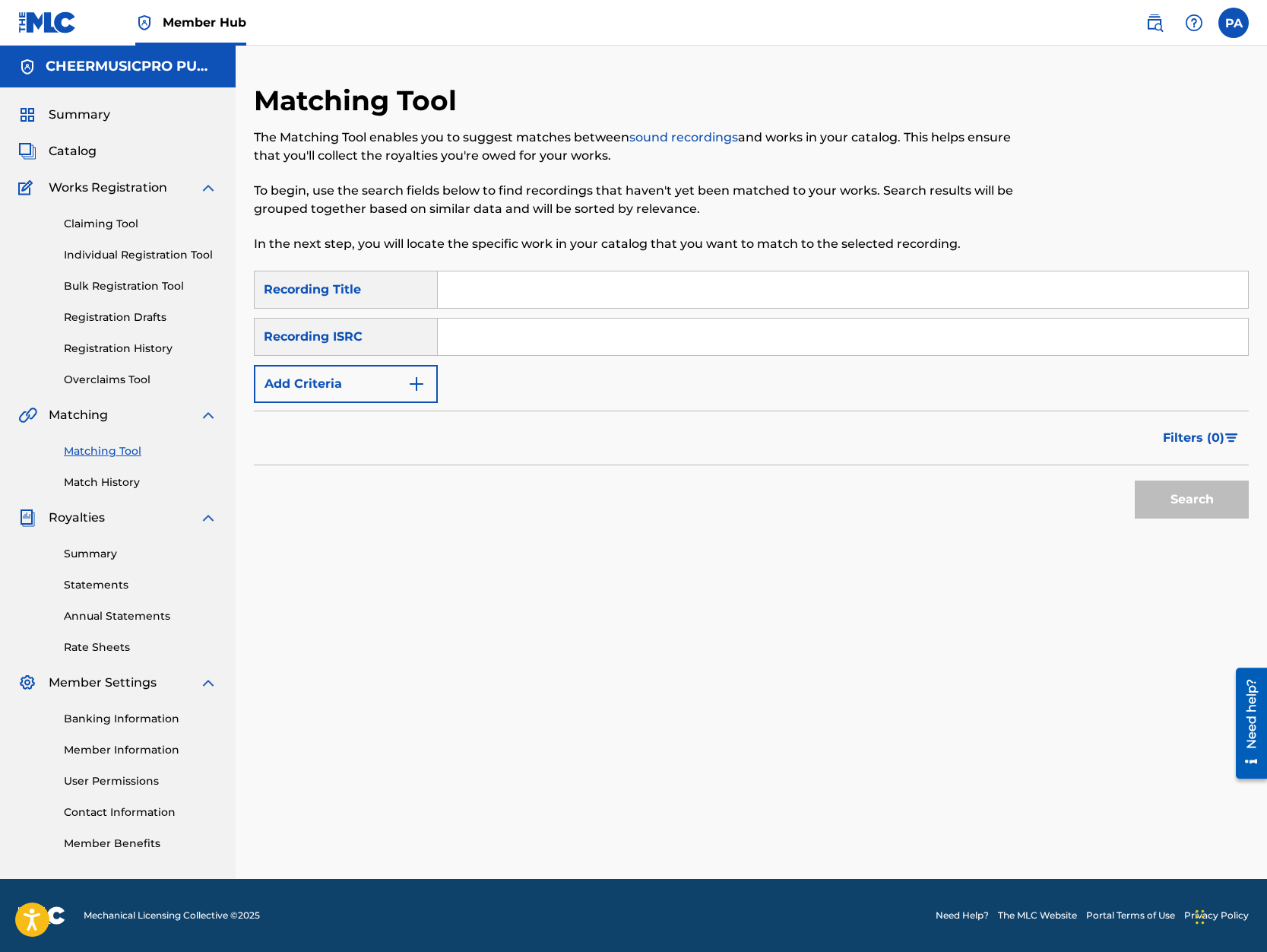
drag, startPoint x: 488, startPoint y: 310, endPoint x: 85, endPoint y: 334, distance: 403.7
click at [488, 309] on div "SearchWithCriteriab9152746-15d8-4bc5-a5d6-c5ecc40d3231 Recording Title SearchWi…" at bounding box center [751, 336] width 995 height 132
click at [516, 297] on input "Search Form" at bounding box center [842, 289] width 810 height 36
type input "smoed 2019-20"
click at [1135, 480] on button "Search" at bounding box center [1192, 499] width 114 height 38
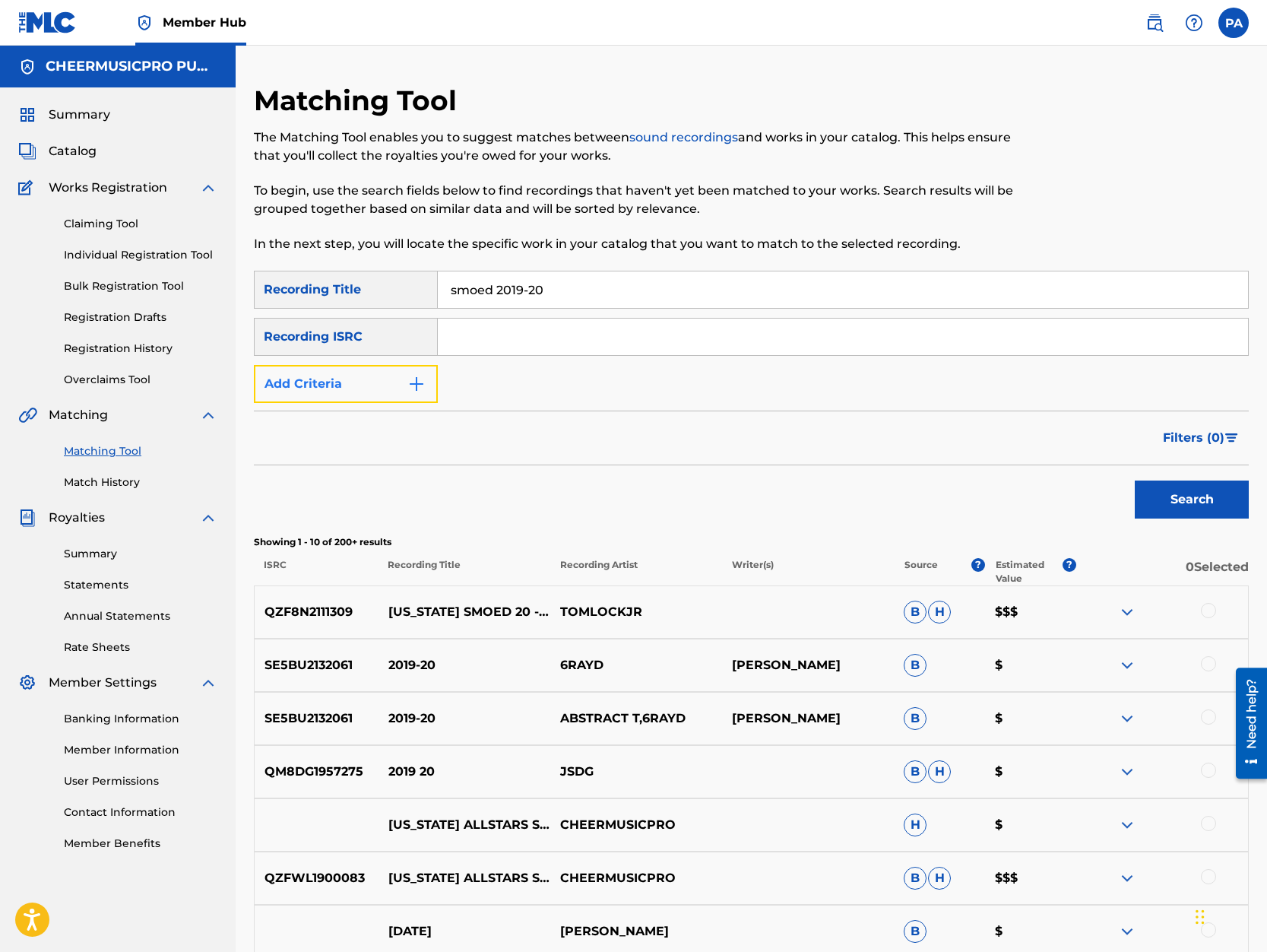
click at [350, 385] on button "Add Criteria" at bounding box center [346, 384] width 184 height 38
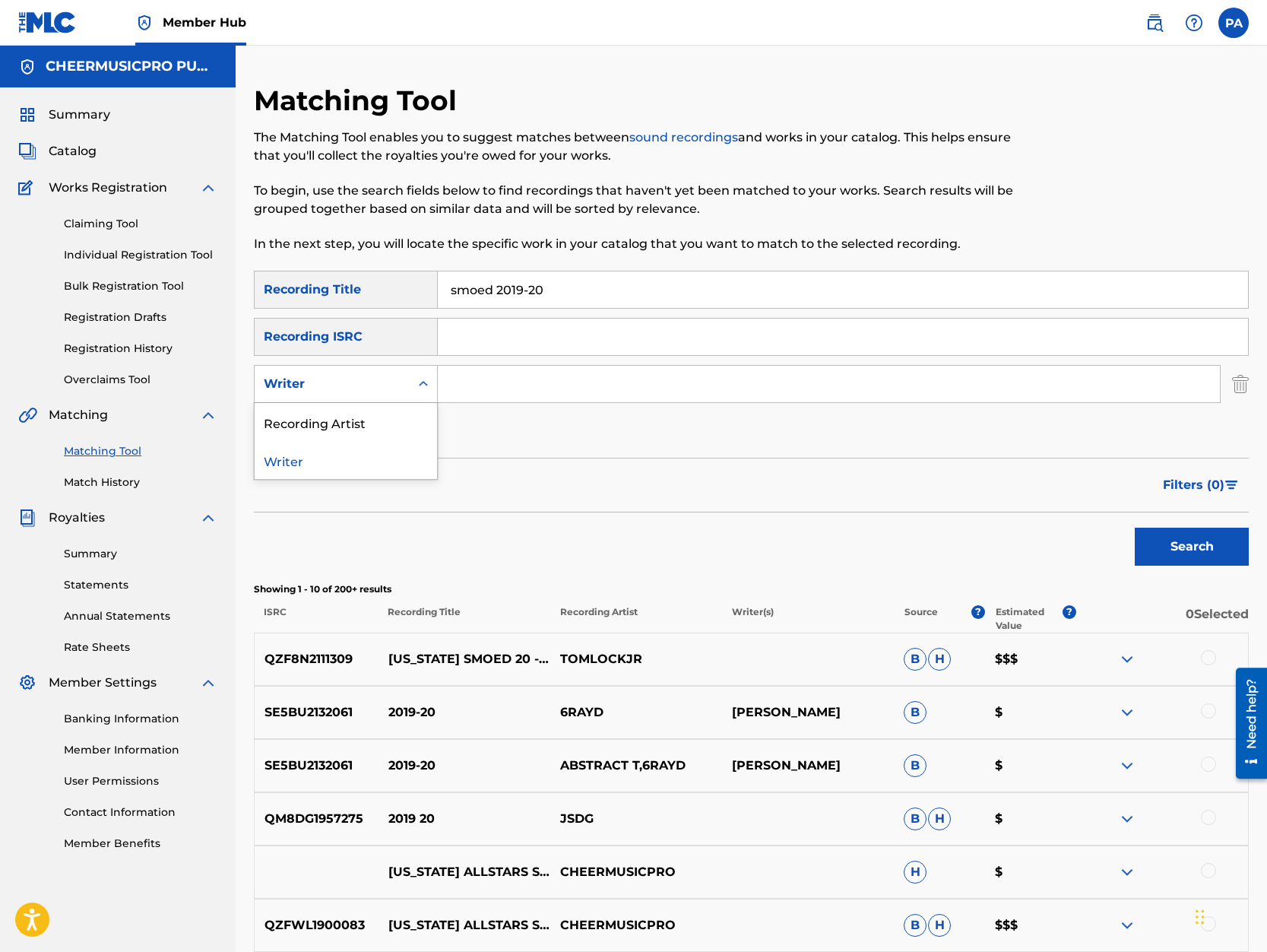
click at [339, 383] on div "Writer" at bounding box center [332, 384] width 137 height 19
click at [333, 424] on div "Recording Artist" at bounding box center [346, 422] width 182 height 38
drag, startPoint x: 412, startPoint y: 403, endPoint x: 503, endPoint y: 383, distance: 93.2
click at [503, 383] on input "Search Form" at bounding box center [829, 384] width 782 height 36
paste input "Patrick Avard"
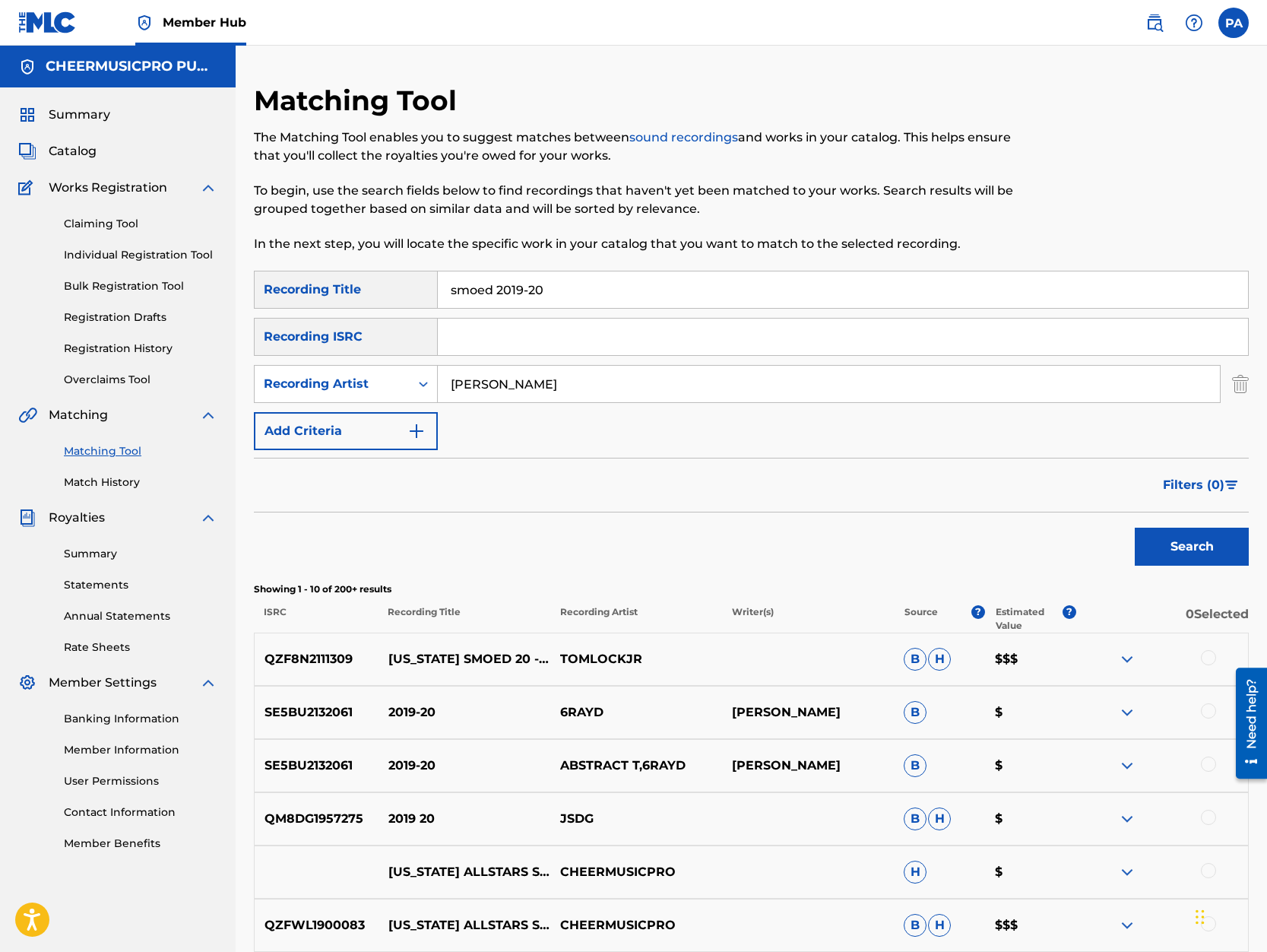
drag, startPoint x: 556, startPoint y: 373, endPoint x: 266, endPoint y: 389, distance: 290.4
click at [438, 389] on input "Patrick Avard" at bounding box center [829, 384] width 782 height 36
type input "cheermusicpro"
click at [1207, 553] on button "Search" at bounding box center [1192, 546] width 114 height 38
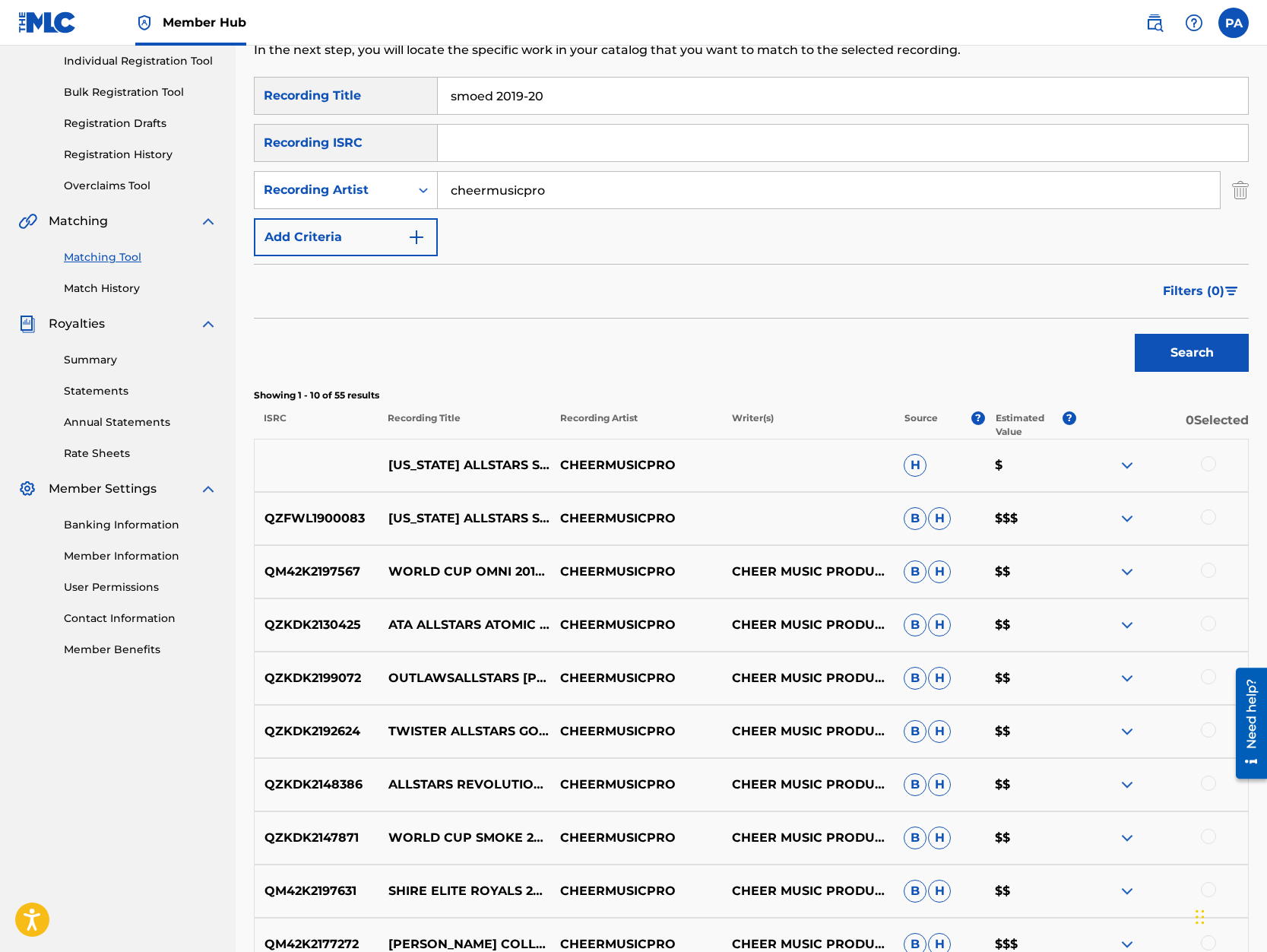
scroll to position [258, 0]
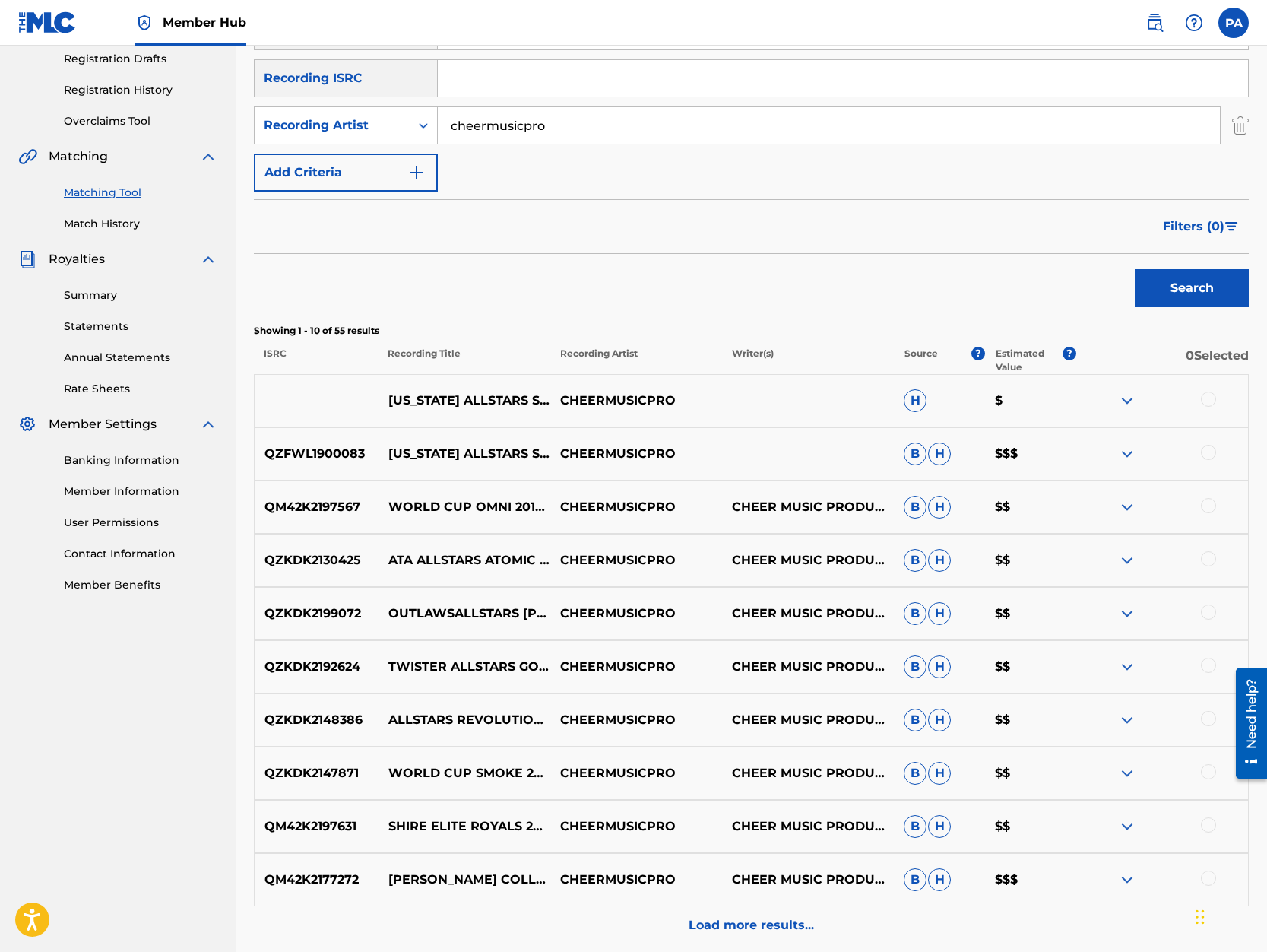
click at [1204, 401] on div at bounding box center [1208, 398] width 15 height 15
click at [1208, 446] on div at bounding box center [1208, 452] width 15 height 15
click at [1059, 823] on button "Match 2 Groups" at bounding box center [1068, 828] width 168 height 38
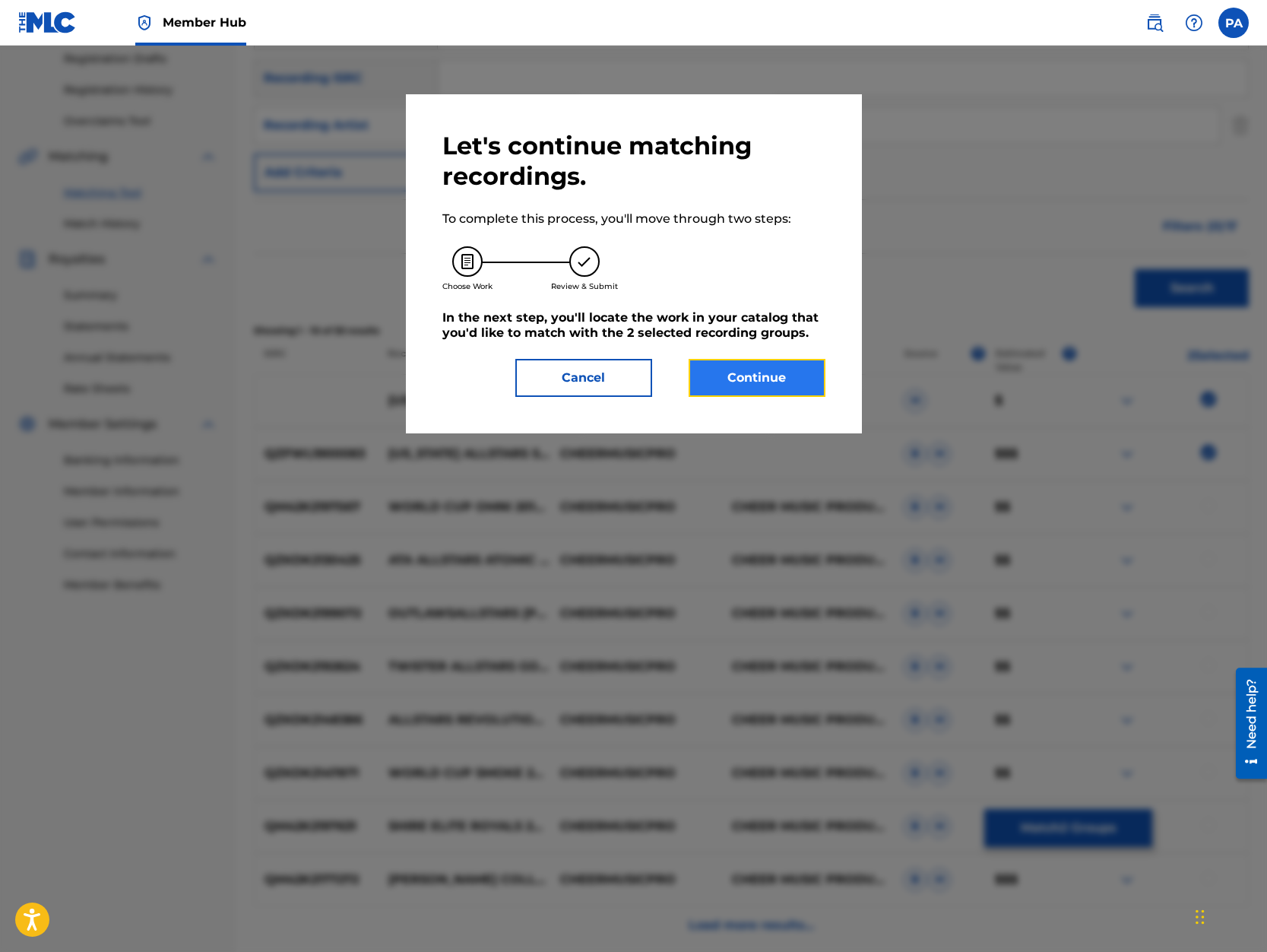
click at [769, 381] on button "Continue" at bounding box center [756, 377] width 137 height 38
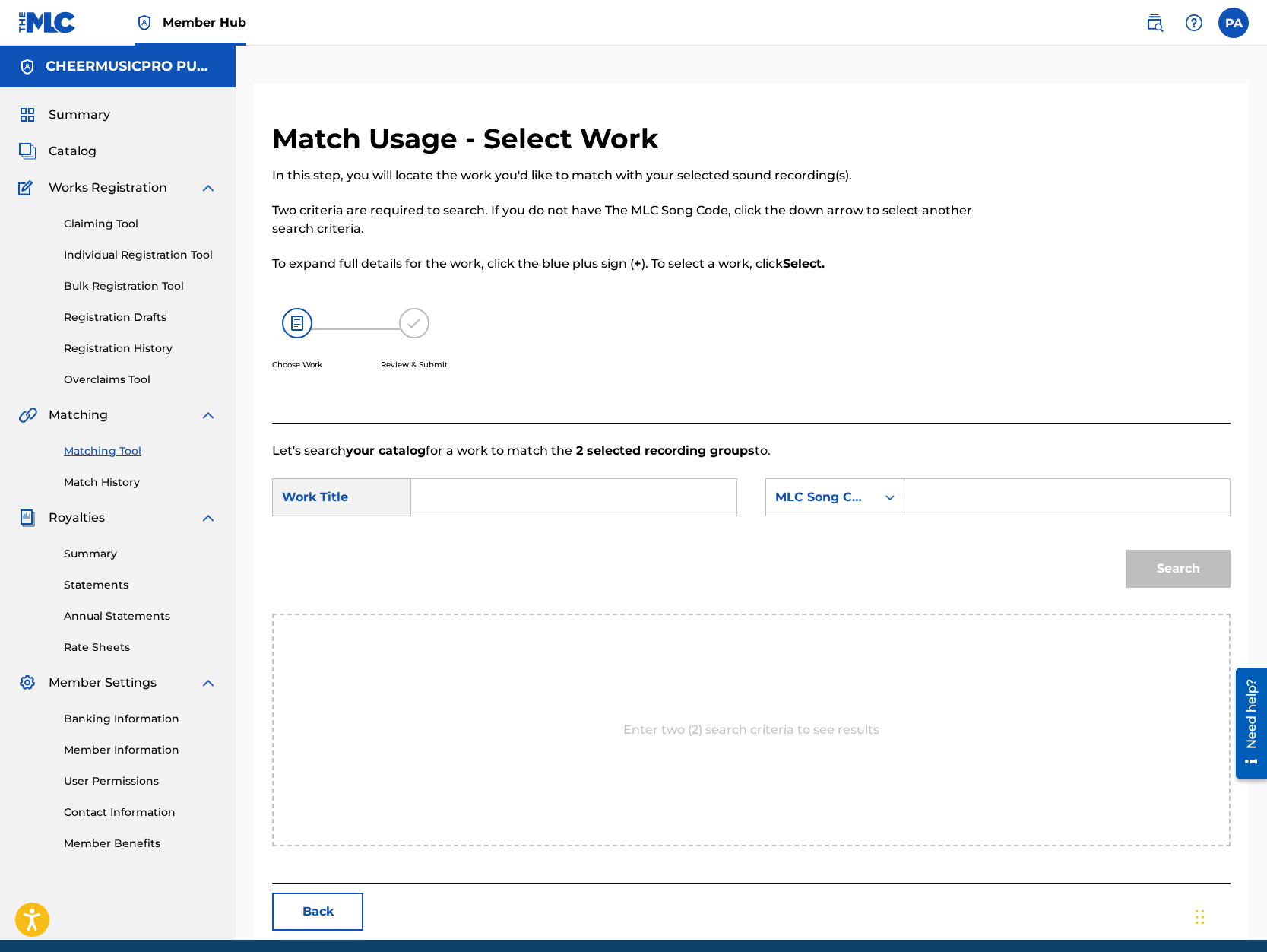
click at [473, 500] on input "Search Form" at bounding box center [574, 497] width 299 height 36
drag, startPoint x: 455, startPoint y: 548, endPoint x: 463, endPoint y: 549, distance: 8.1
click at [455, 549] on span "california allstars" at bounding box center [472, 540] width 69 height 33
type input "california allstars smoed 2019-20"
click at [811, 504] on div "MLC Song Code" at bounding box center [821, 497] width 92 height 19
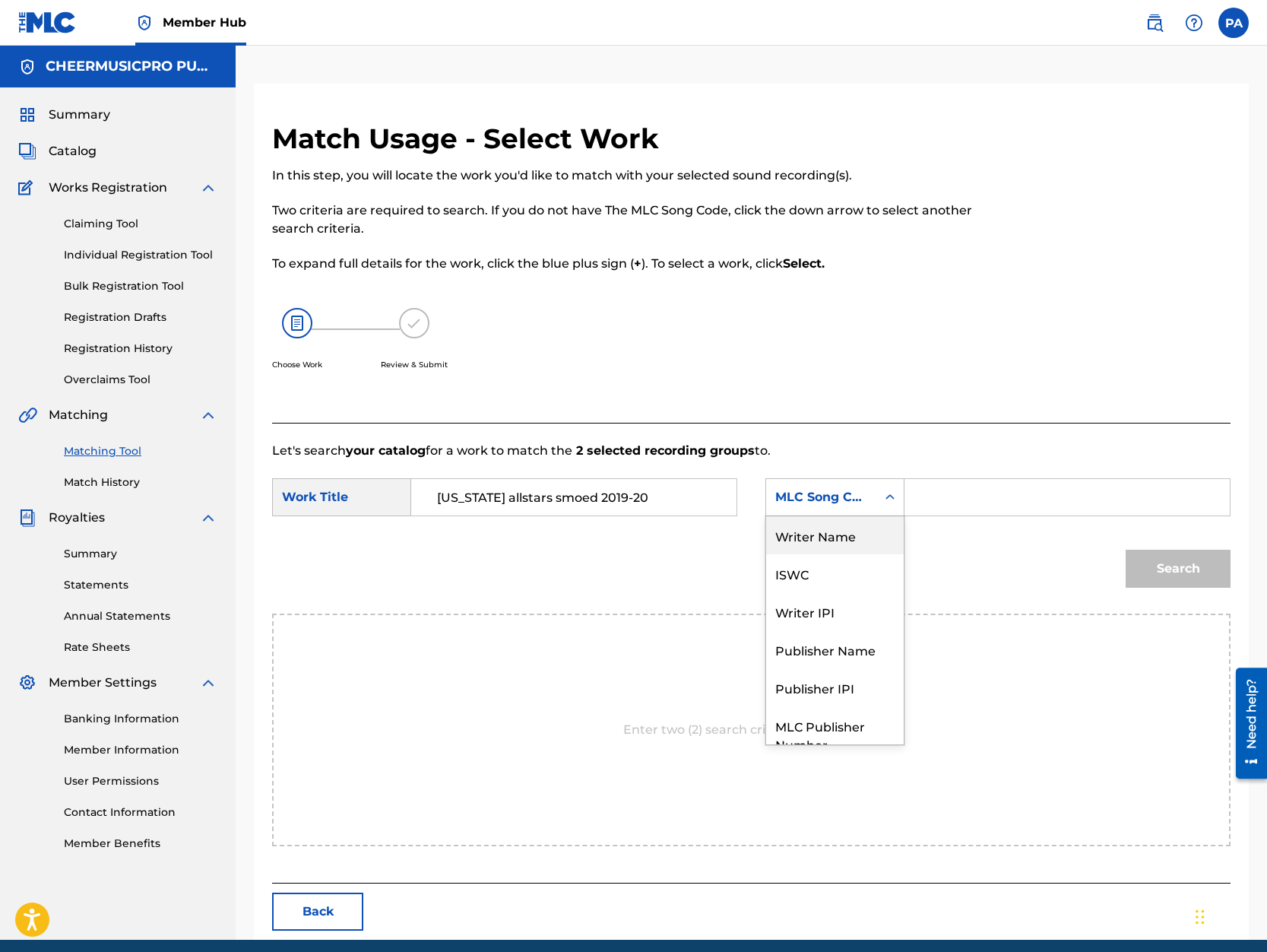
click at [835, 547] on div "Writer Name" at bounding box center [835, 535] width 137 height 38
click at [957, 501] on input "Search Form" at bounding box center [1067, 497] width 299 height 36
paste input "Patrick Avard"
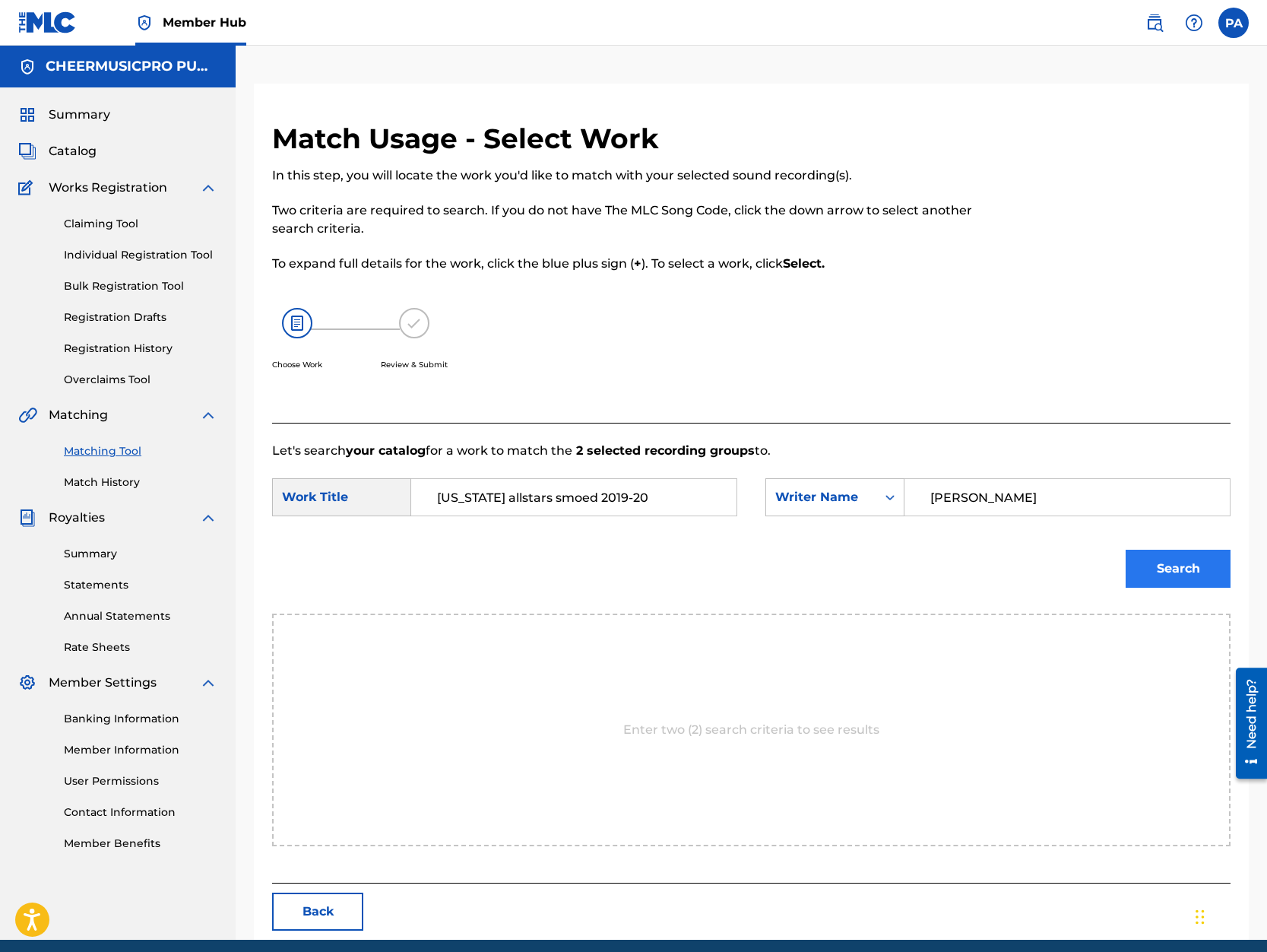
type input "Patrick Avard"
click at [1165, 563] on button "Search" at bounding box center [1178, 568] width 105 height 38
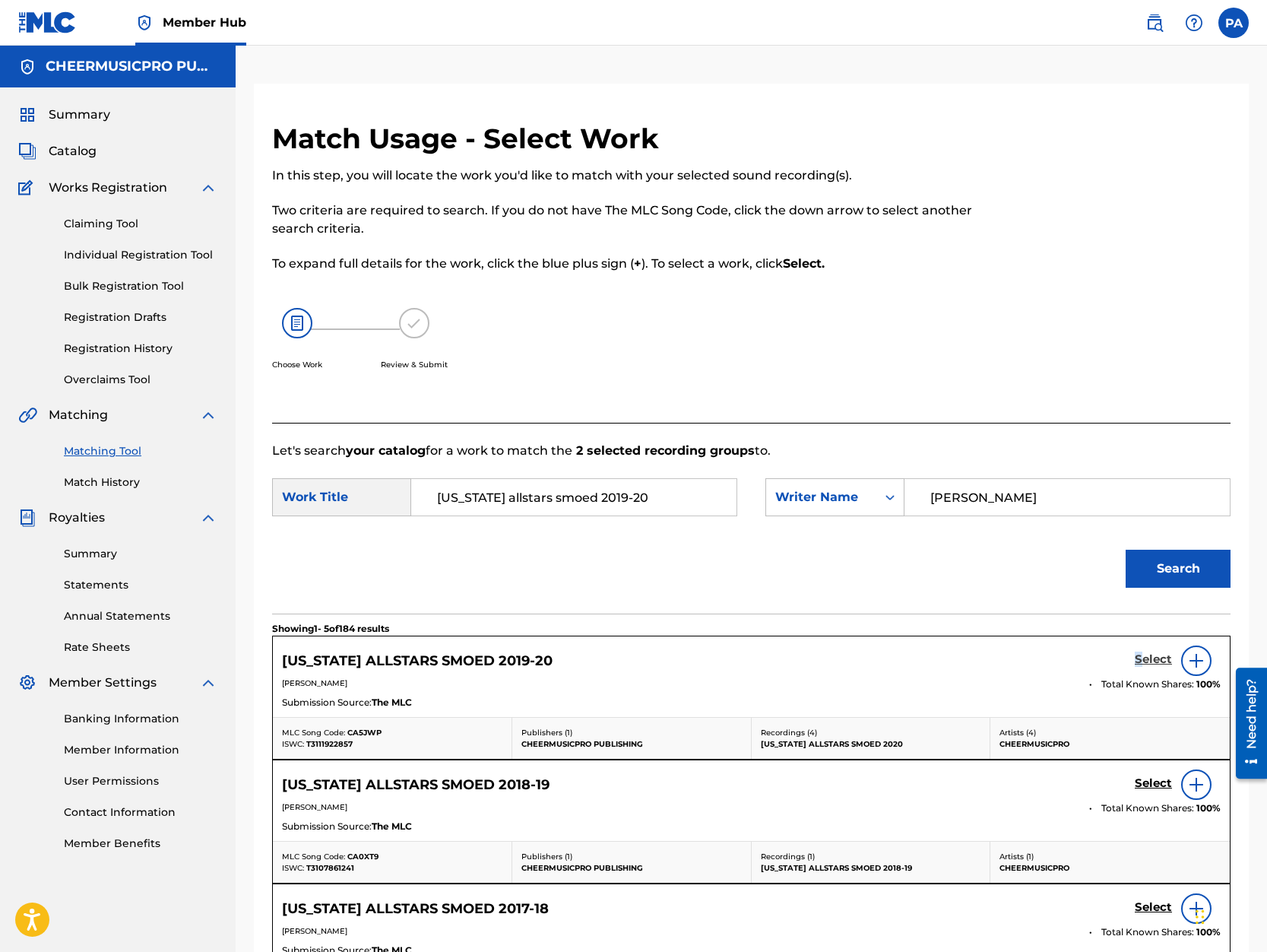
click at [1140, 659] on h5 "Select" at bounding box center [1154, 659] width 37 height 15
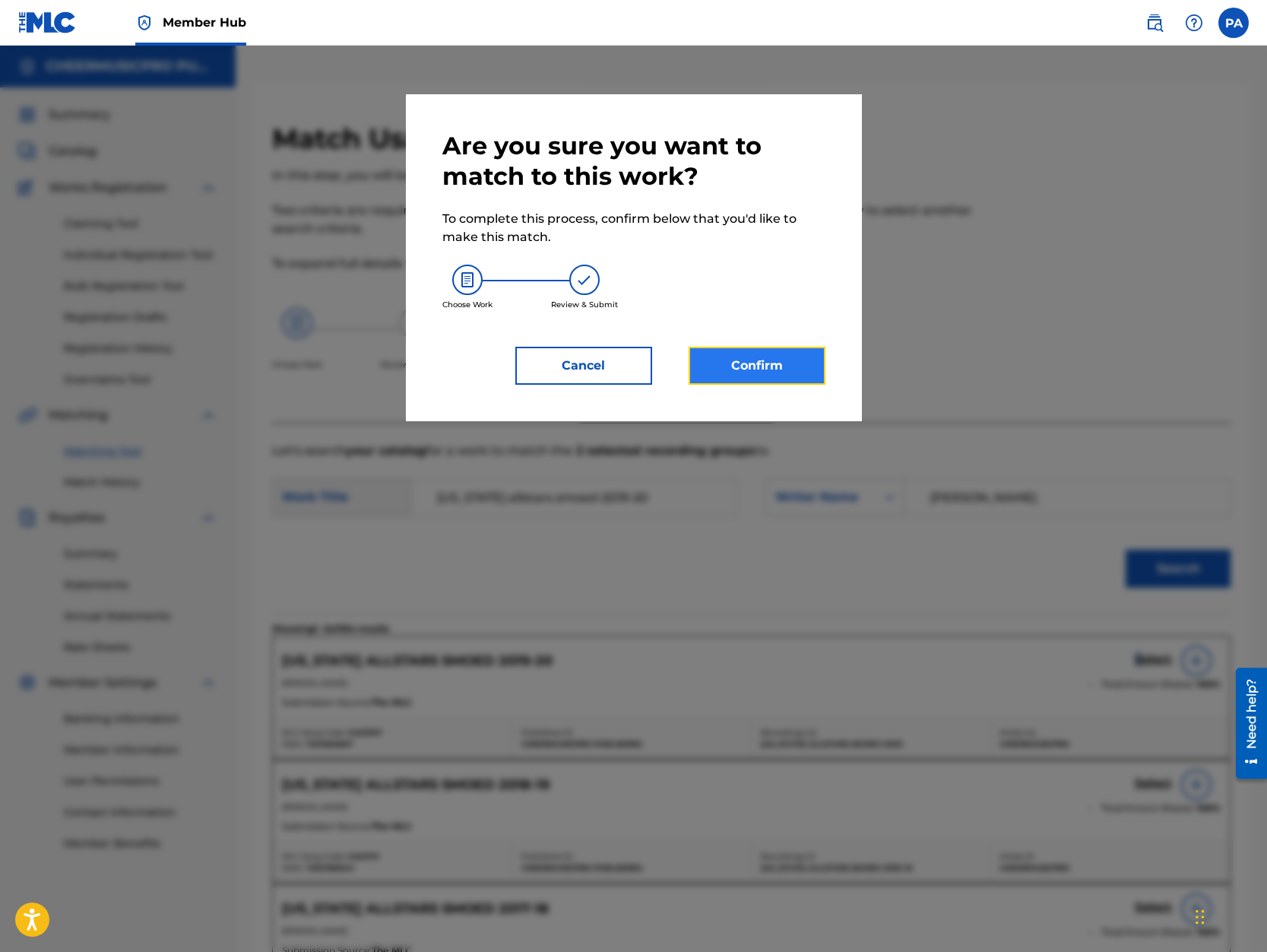
click at [740, 373] on button "Confirm" at bounding box center [756, 365] width 137 height 38
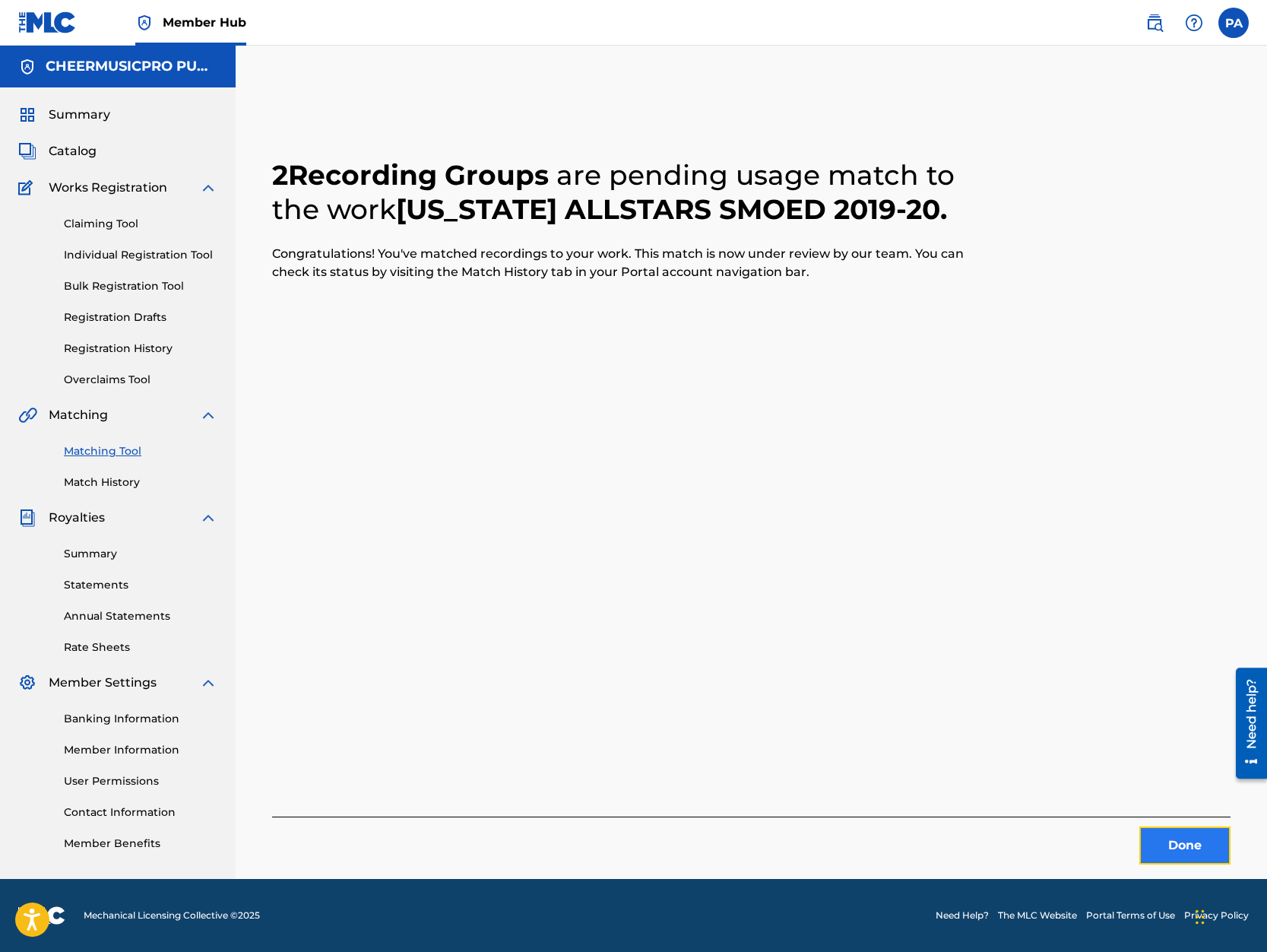
drag, startPoint x: 1182, startPoint y: 851, endPoint x: 18, endPoint y: 768, distance: 1167.0
click at [1182, 851] on button "Done" at bounding box center [1185, 845] width 91 height 38
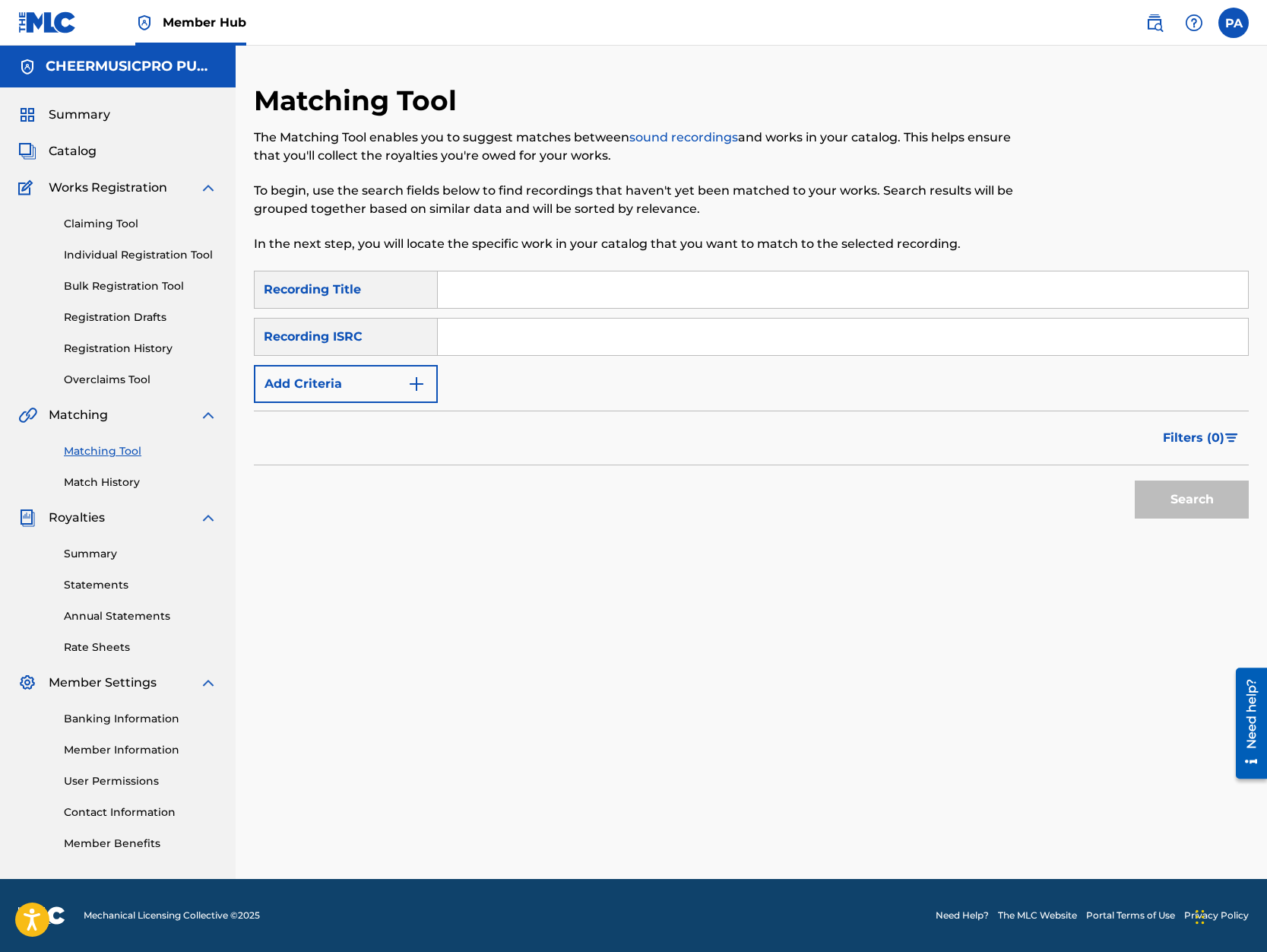
click at [501, 299] on input "Search Form" at bounding box center [842, 289] width 810 height 36
type input "aqua 2019-20"
click at [1135, 480] on button "Search" at bounding box center [1192, 499] width 114 height 38
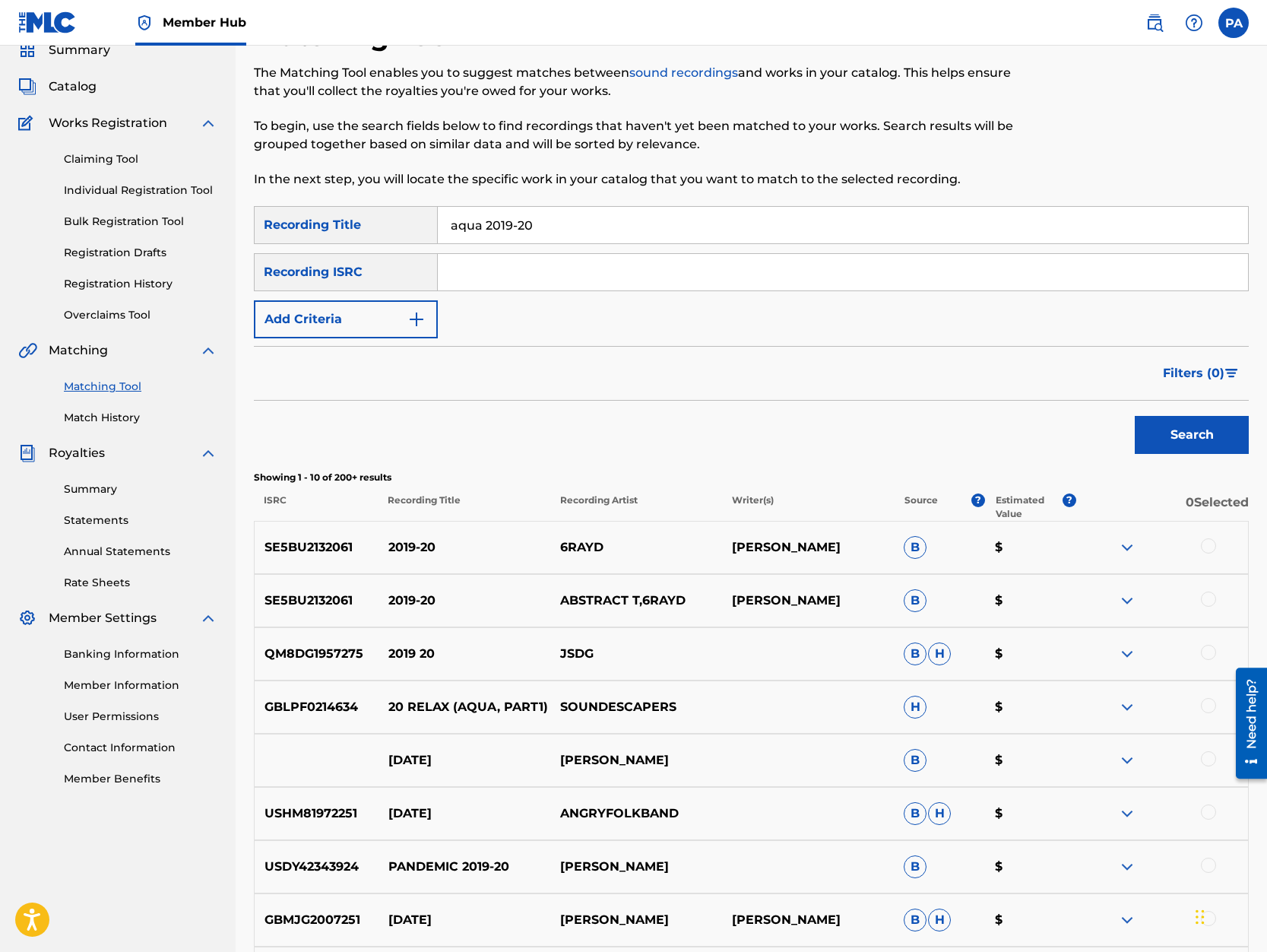
scroll to position [129, 0]
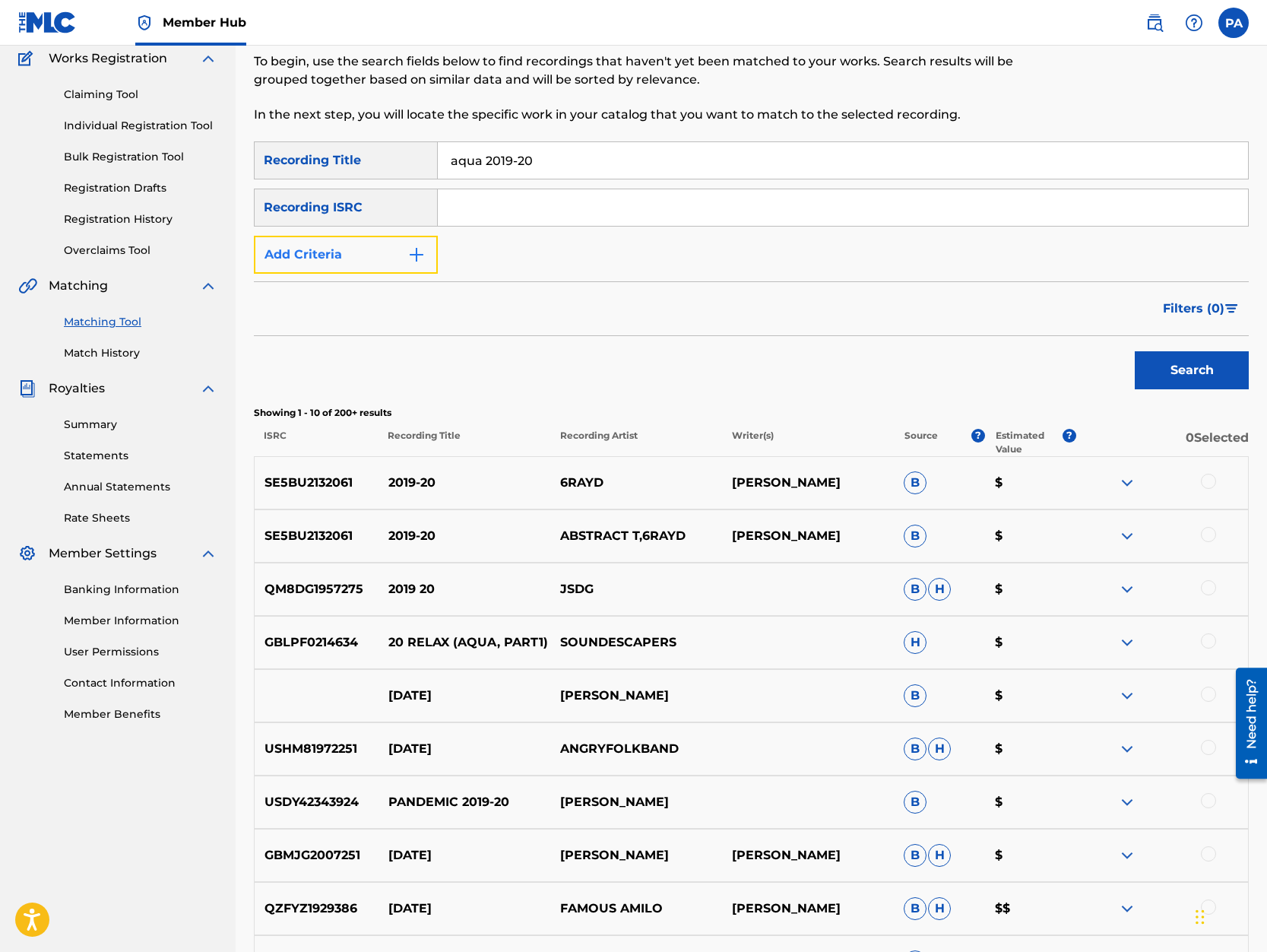
click at [380, 245] on button "Add Criteria" at bounding box center [346, 254] width 184 height 38
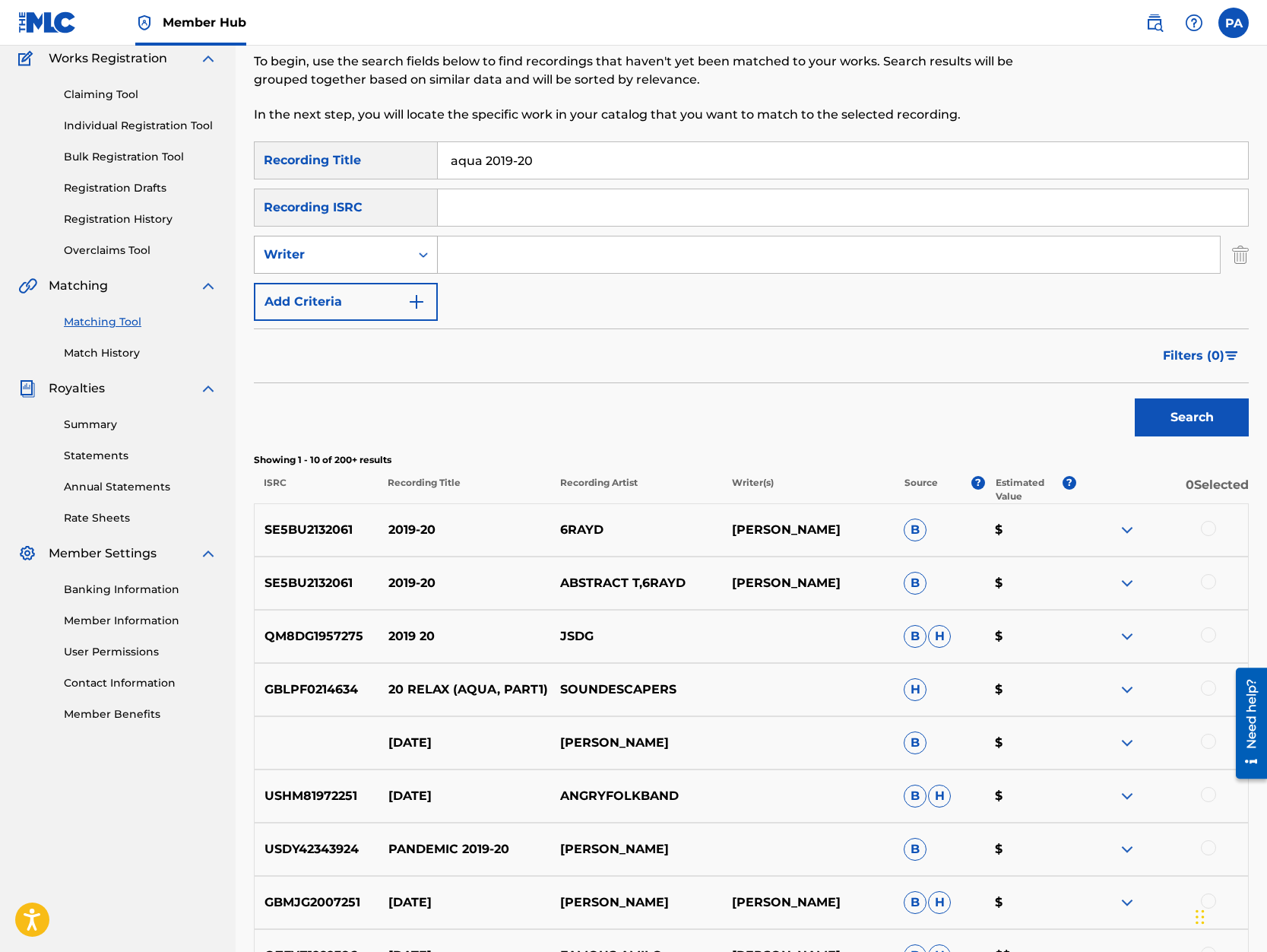
click at [334, 261] on div "Writer" at bounding box center [332, 254] width 137 height 19
click at [333, 300] on div "Recording Artist" at bounding box center [346, 293] width 182 height 38
click at [496, 260] on input "Search Form" at bounding box center [829, 254] width 782 height 36
type input "cheermusicpro"
drag, startPoint x: 1208, startPoint y: 406, endPoint x: 1161, endPoint y: 431, distance: 53.2
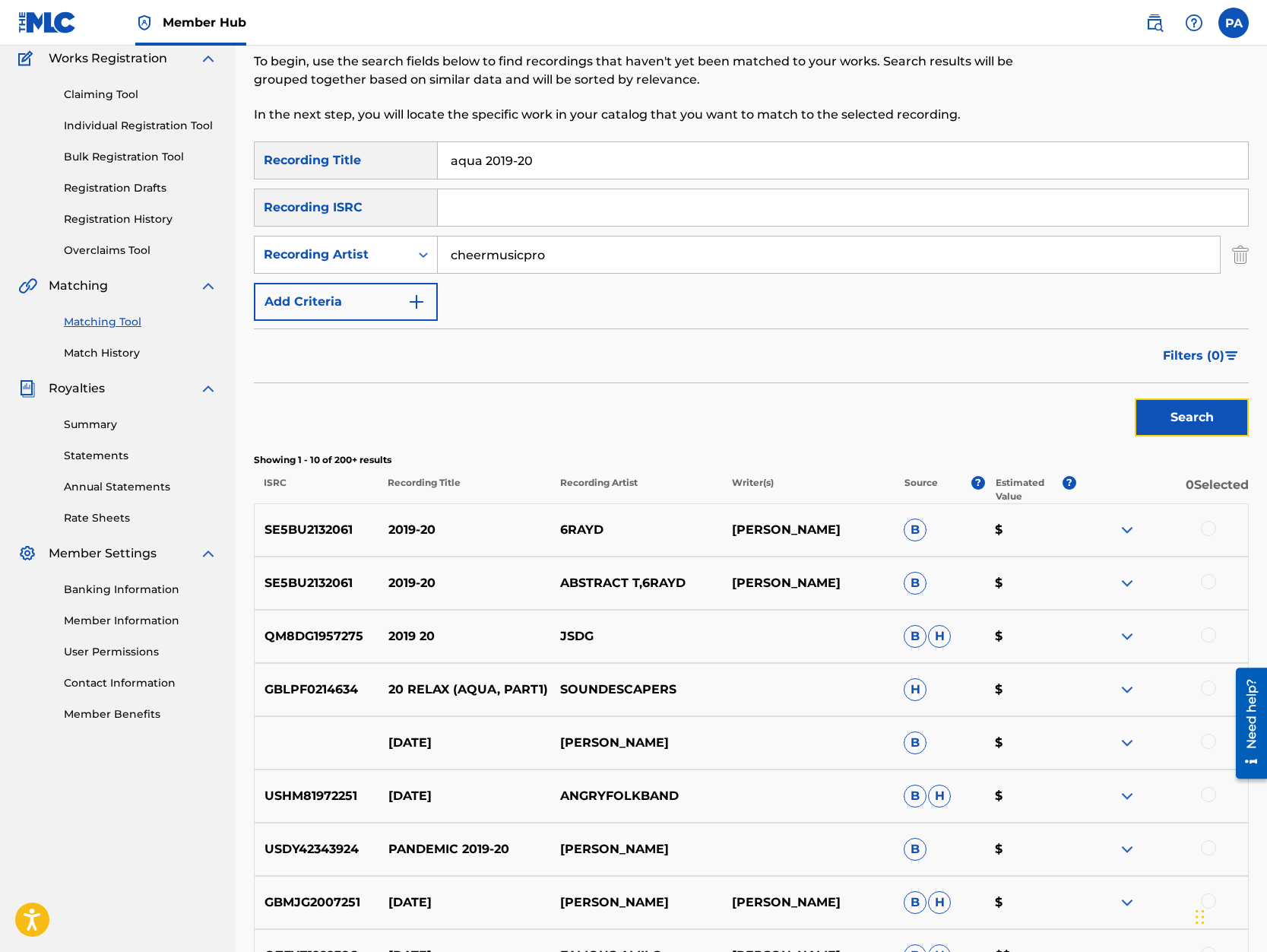
click at [1199, 411] on button "Search" at bounding box center [1192, 417] width 114 height 38
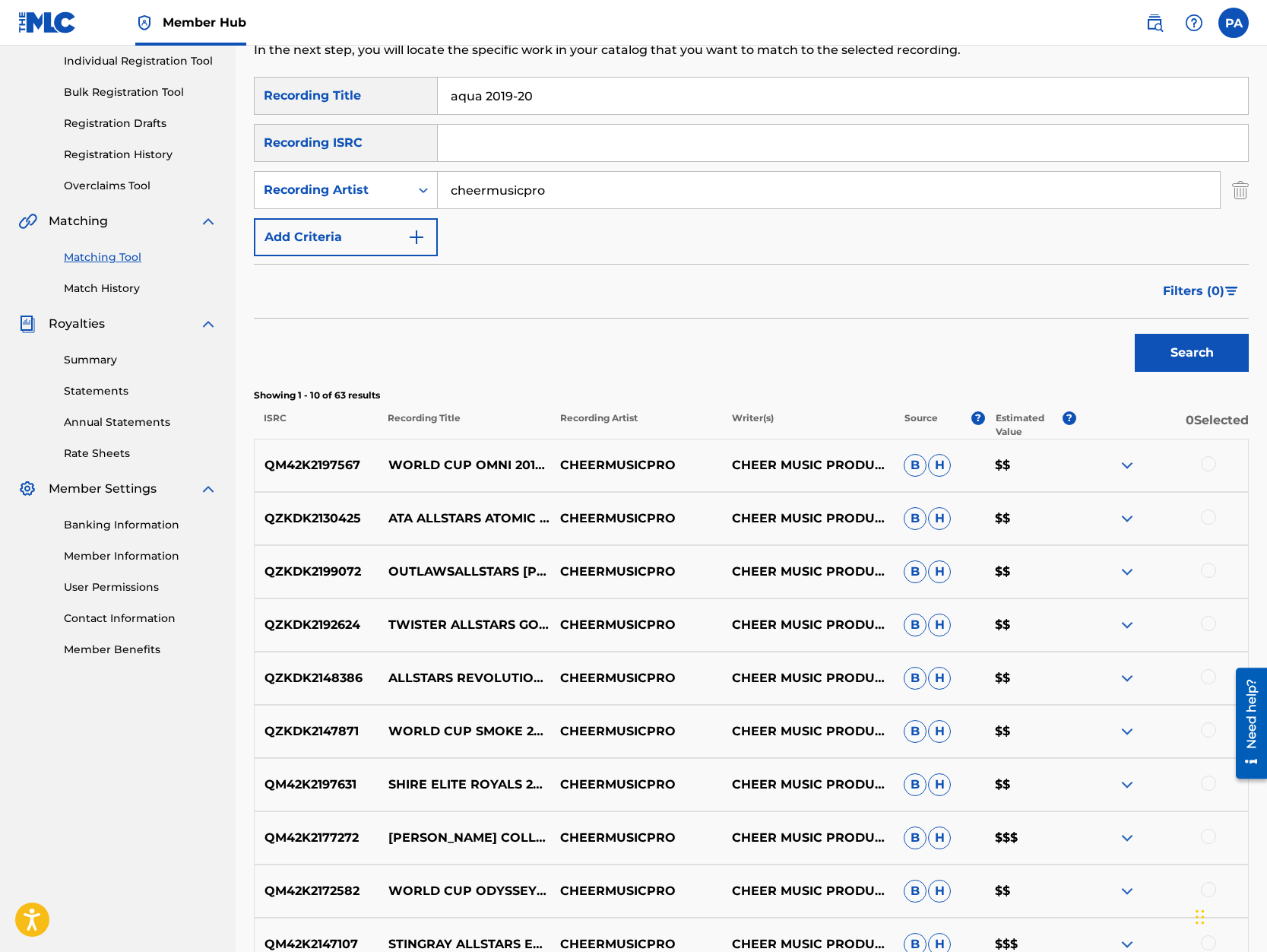
scroll to position [0, 0]
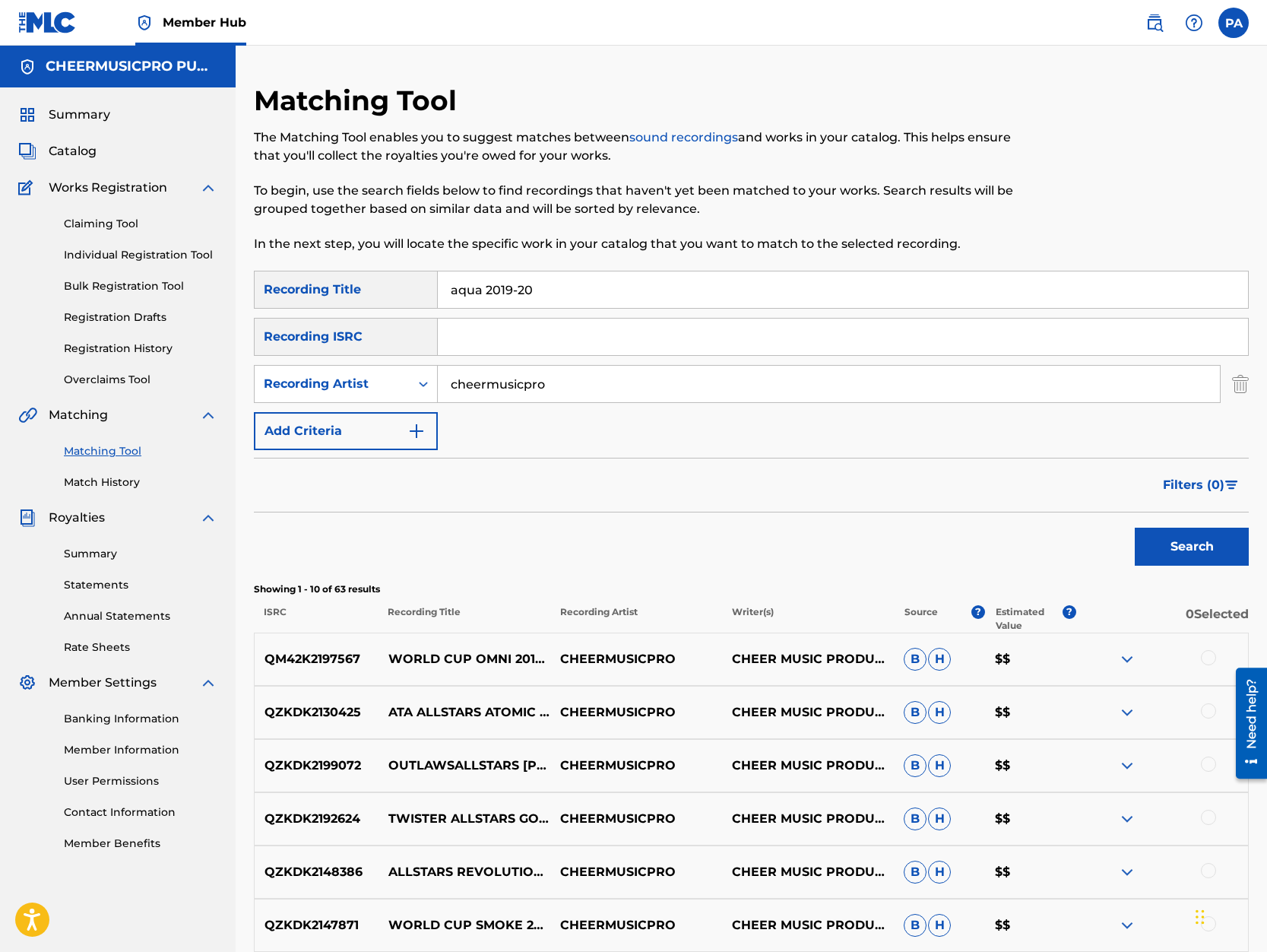
click at [450, 290] on input "aqua 2019-20" at bounding box center [842, 289] width 810 height 36
type input "rain aqua 2019-20"
click at [1135, 528] on button "Search" at bounding box center [1192, 546] width 114 height 38
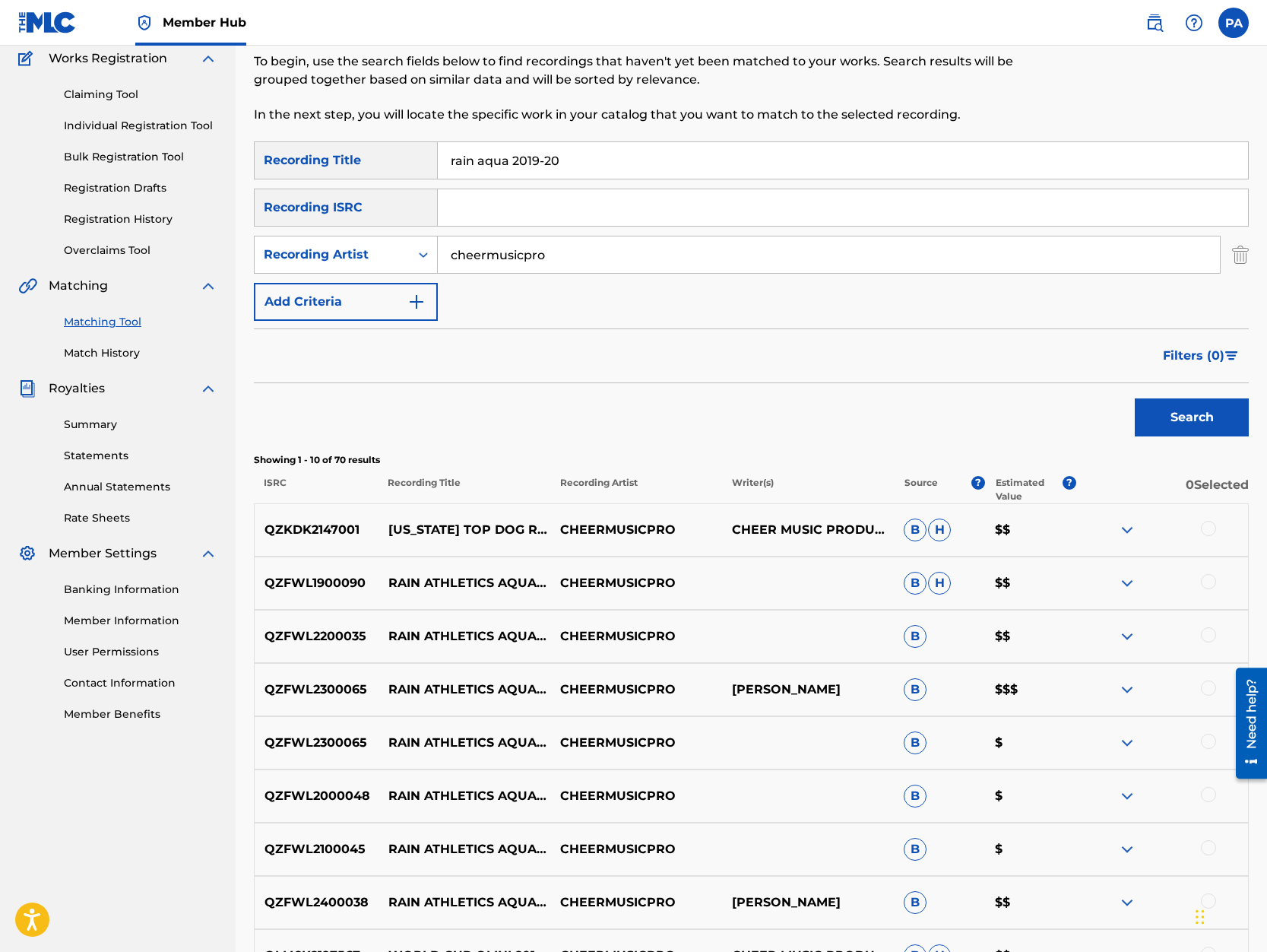
scroll to position [323, 0]
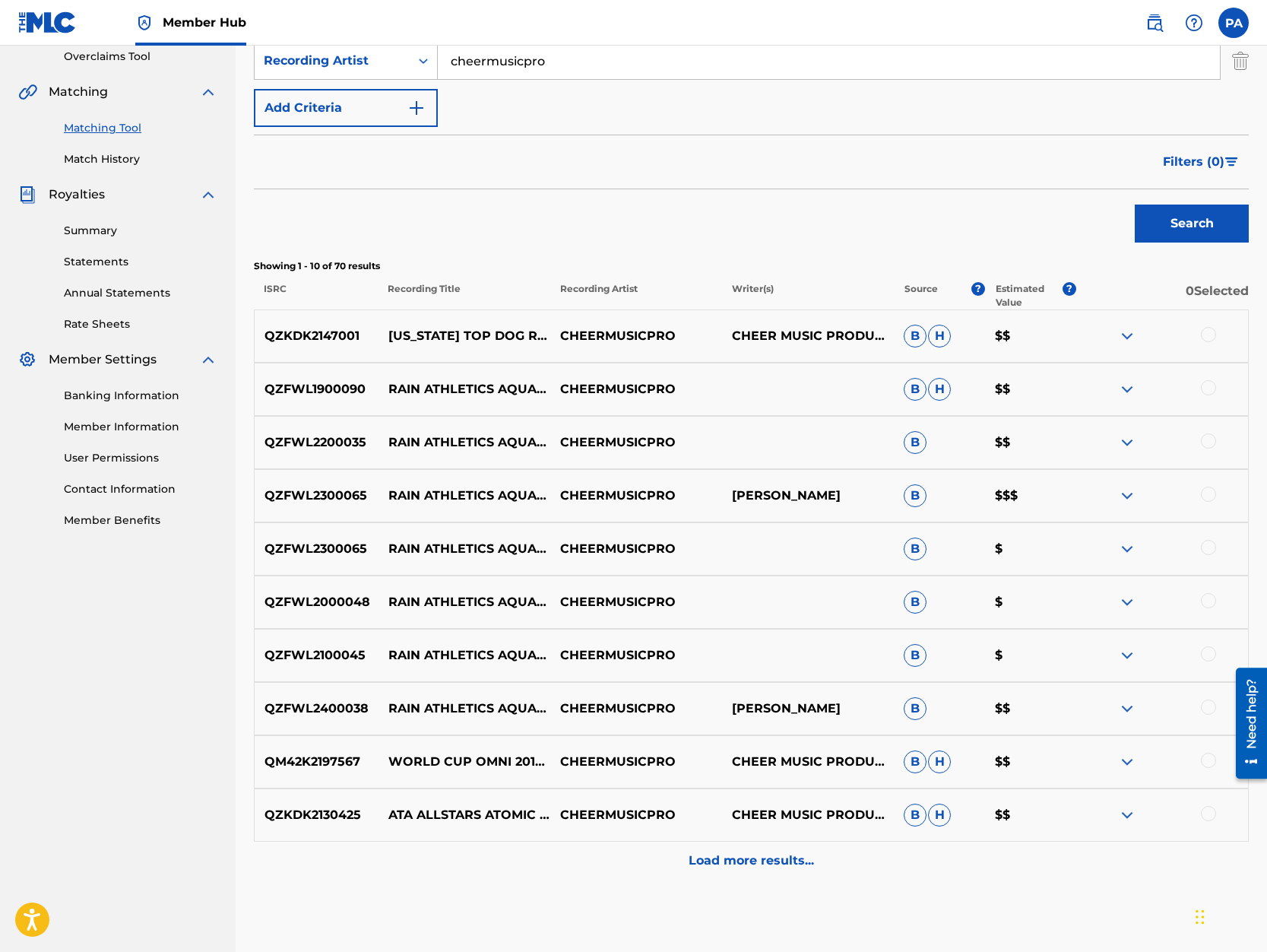
click at [1212, 385] on div at bounding box center [1208, 387] width 15 height 15
click at [1037, 838] on button "Match 1 Group" at bounding box center [1068, 828] width 168 height 38
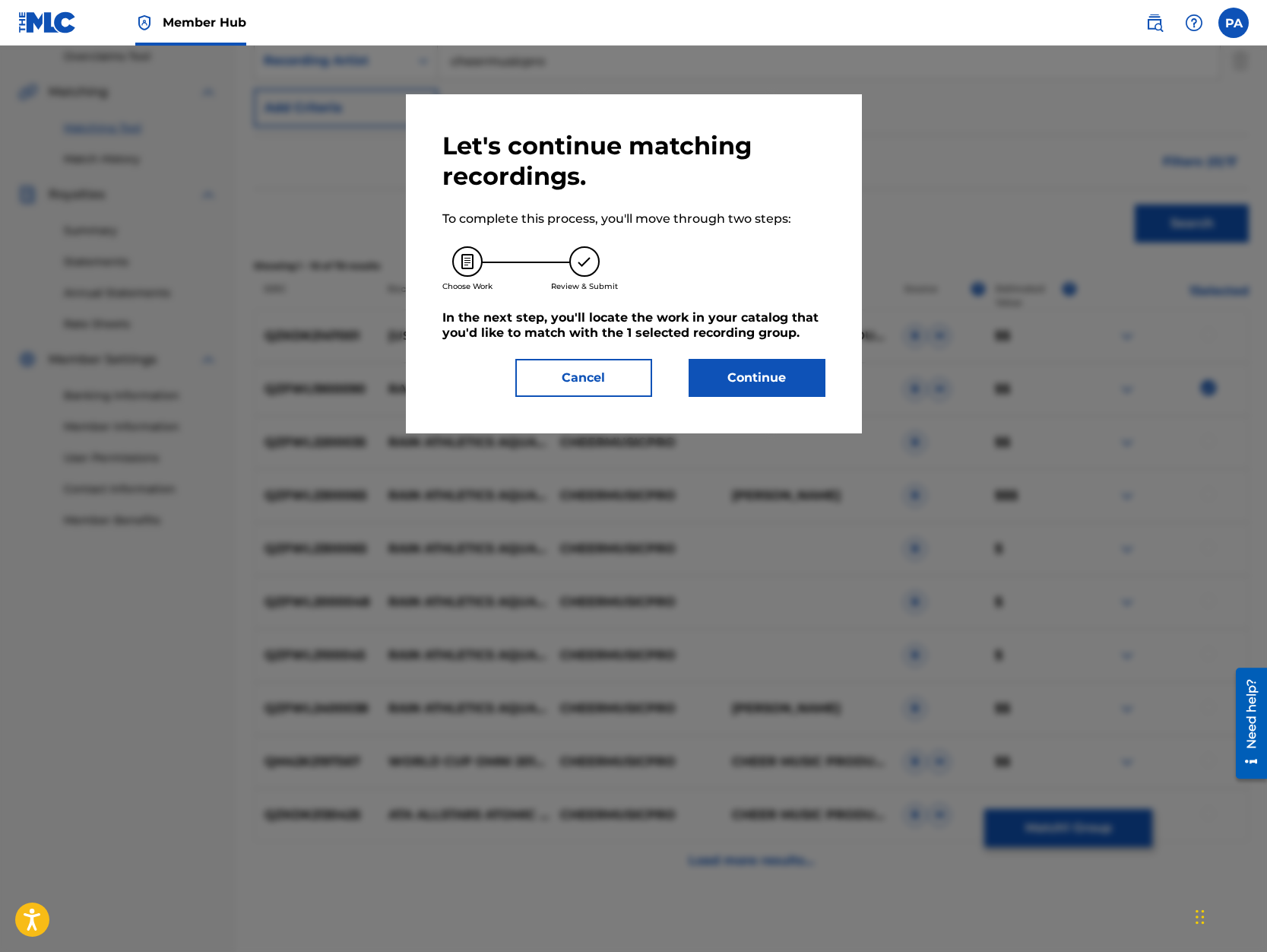
click at [774, 402] on div "Let's continue matching recordings. To complete this process, you'll move throu…" at bounding box center [634, 263] width 456 height 339
click at [754, 376] on button "Continue" at bounding box center [756, 377] width 137 height 38
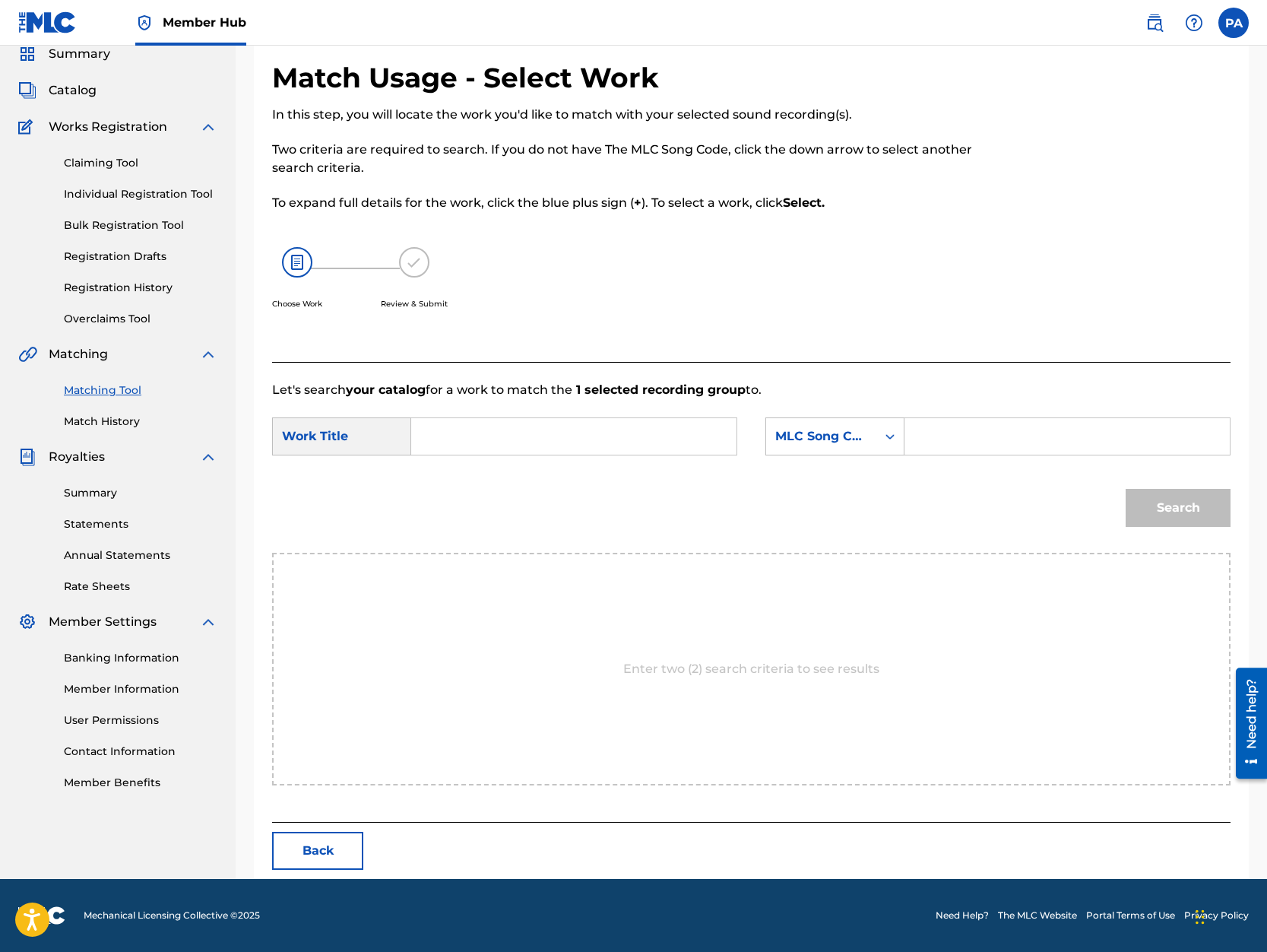
scroll to position [0, 0]
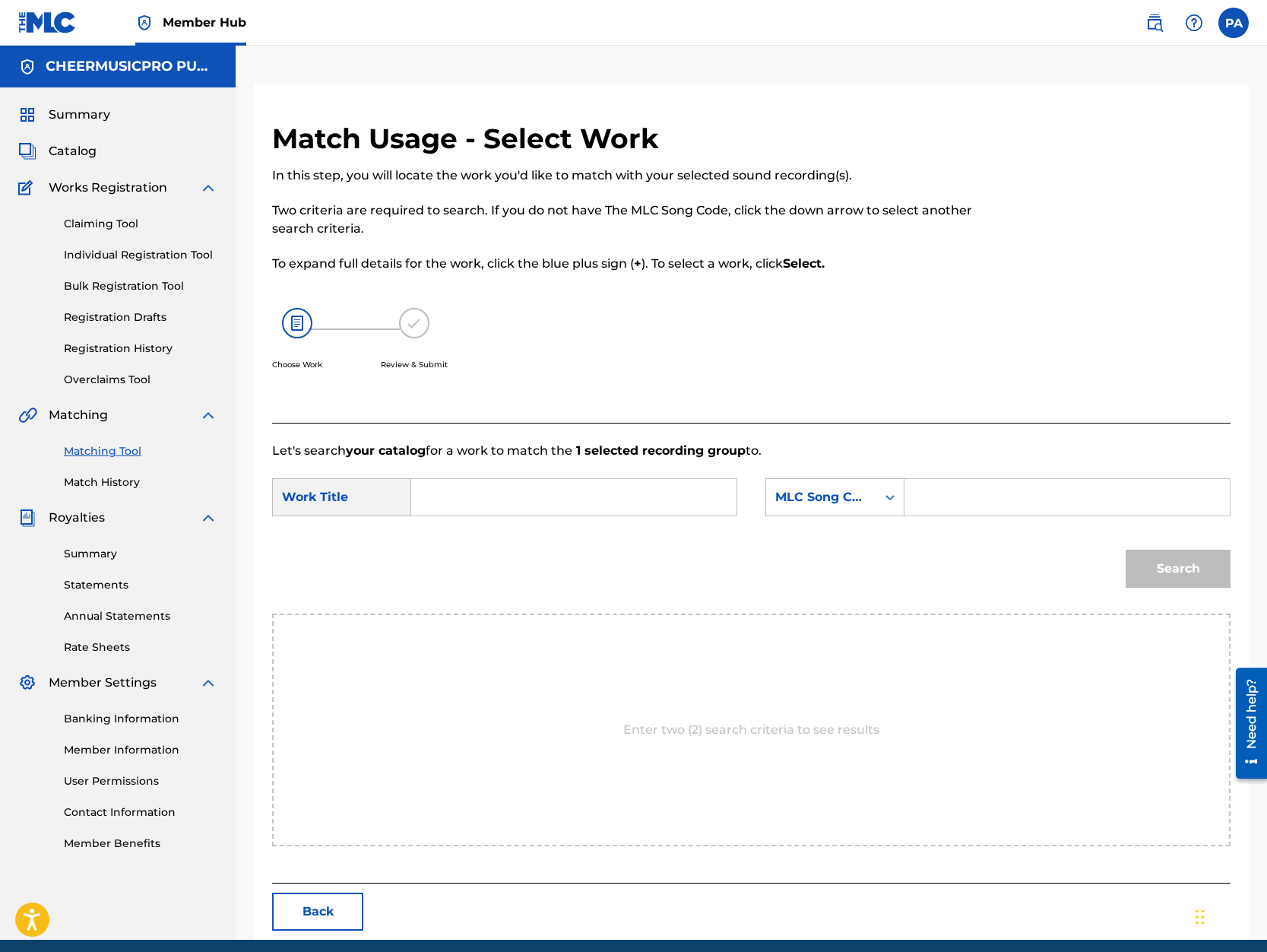
click at [501, 495] on input "Search Form" at bounding box center [574, 497] width 299 height 36
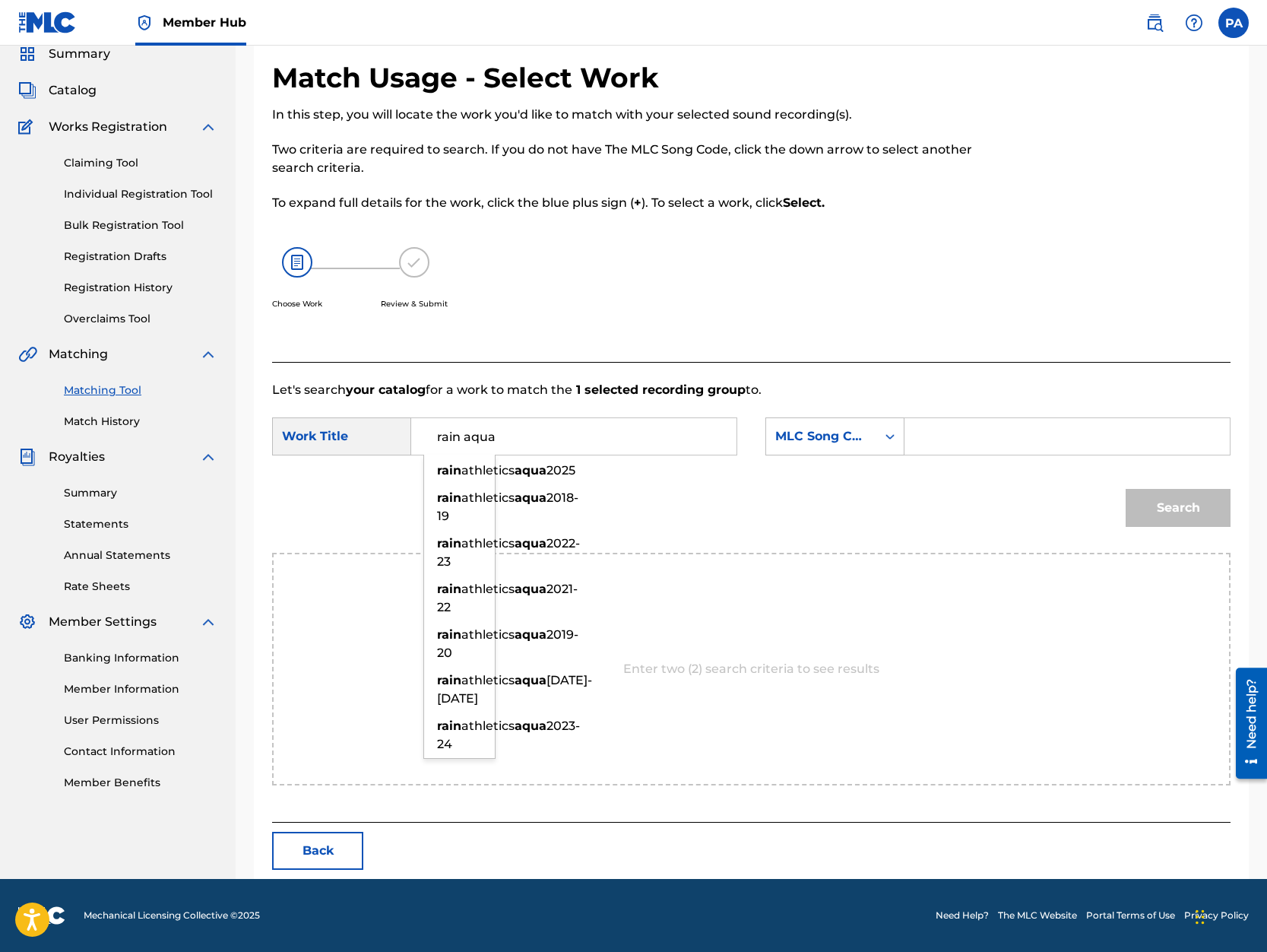
scroll to position [194, 0]
click at [515, 642] on strong "aqua" at bounding box center [530, 634] width 32 height 15
type input "rain athletics aqua 2019-20"
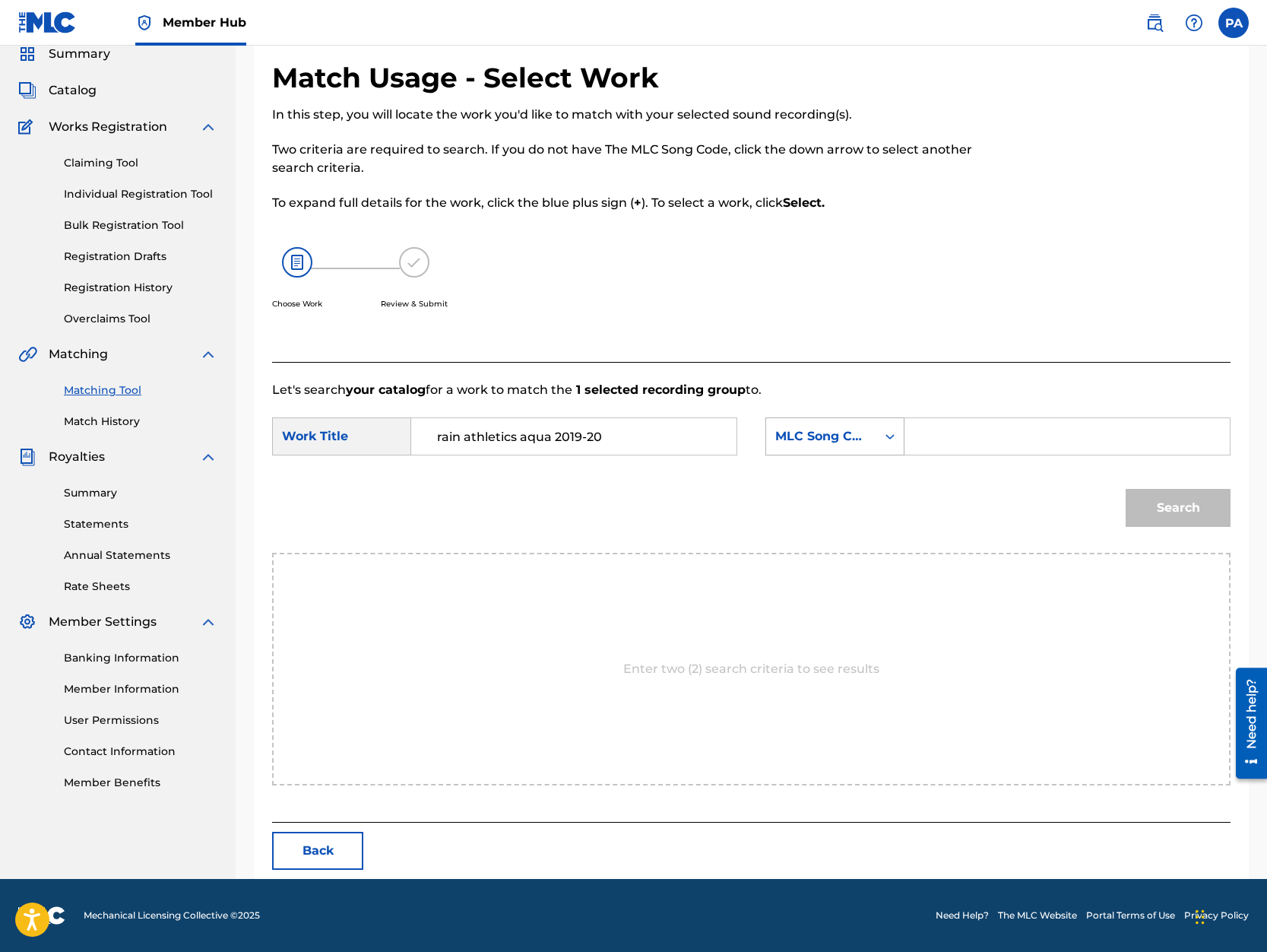
click at [815, 438] on div "MLC Song Code" at bounding box center [821, 437] width 92 height 19
click at [824, 481] on div "Writer Name" at bounding box center [835, 474] width 137 height 38
click at [930, 443] on input "Search Form" at bounding box center [1067, 436] width 299 height 36
paste input "Patrick Avard"
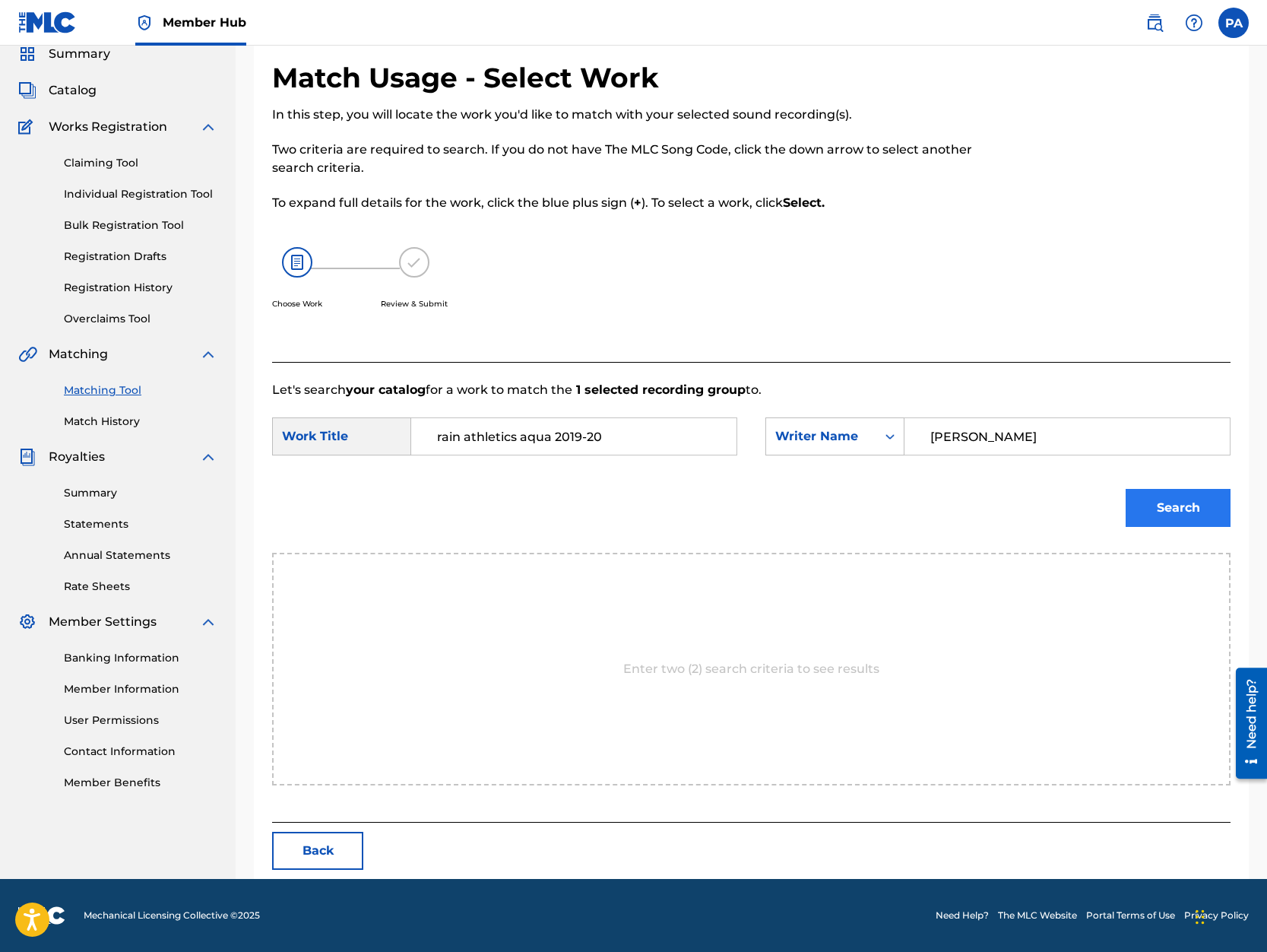
type input "Patrick Avard"
click at [1197, 516] on button "Search" at bounding box center [1178, 507] width 105 height 38
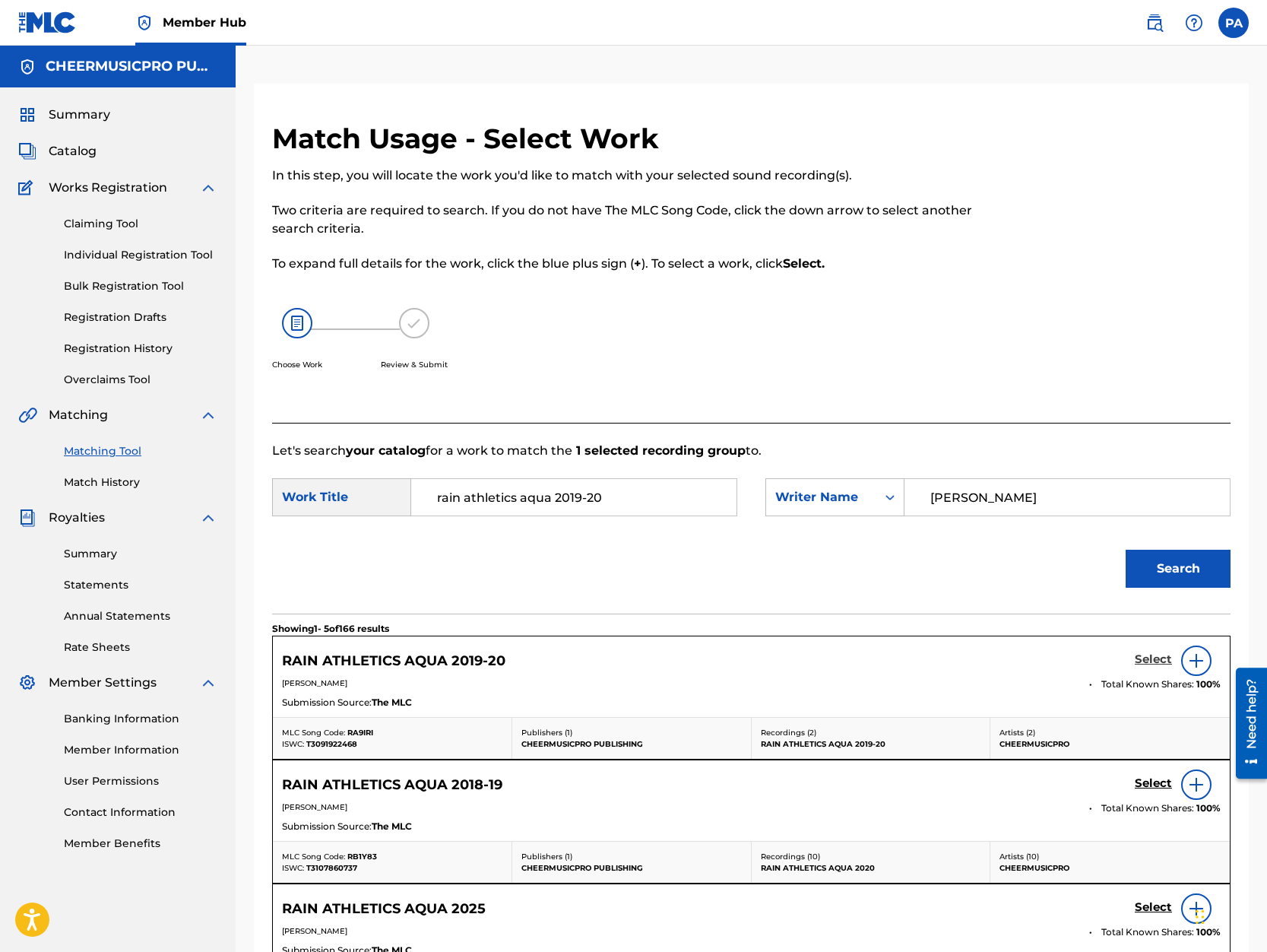
click at [1149, 654] on h5 "Select" at bounding box center [1154, 659] width 37 height 15
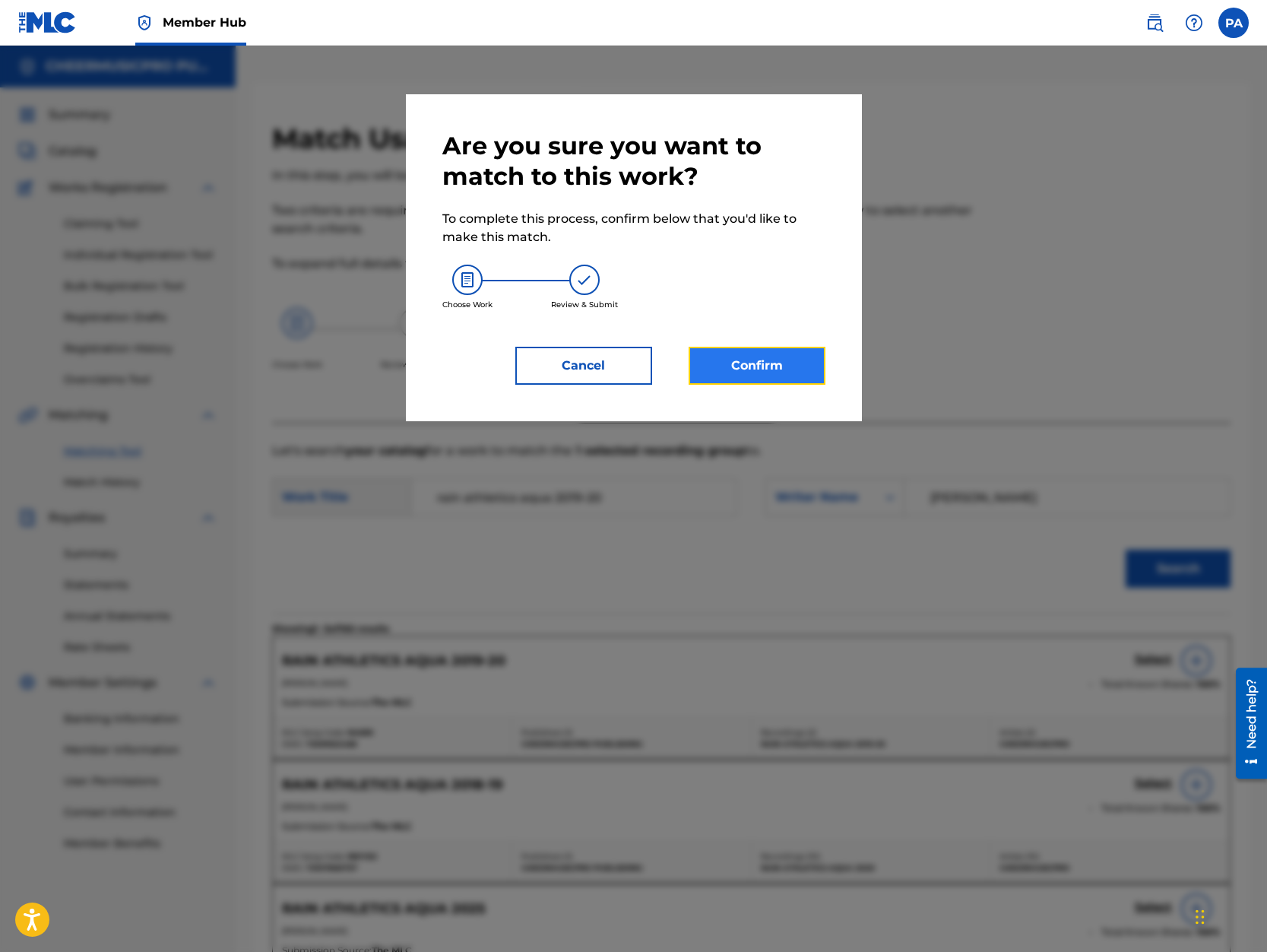
click at [764, 363] on button "Confirm" at bounding box center [756, 365] width 137 height 38
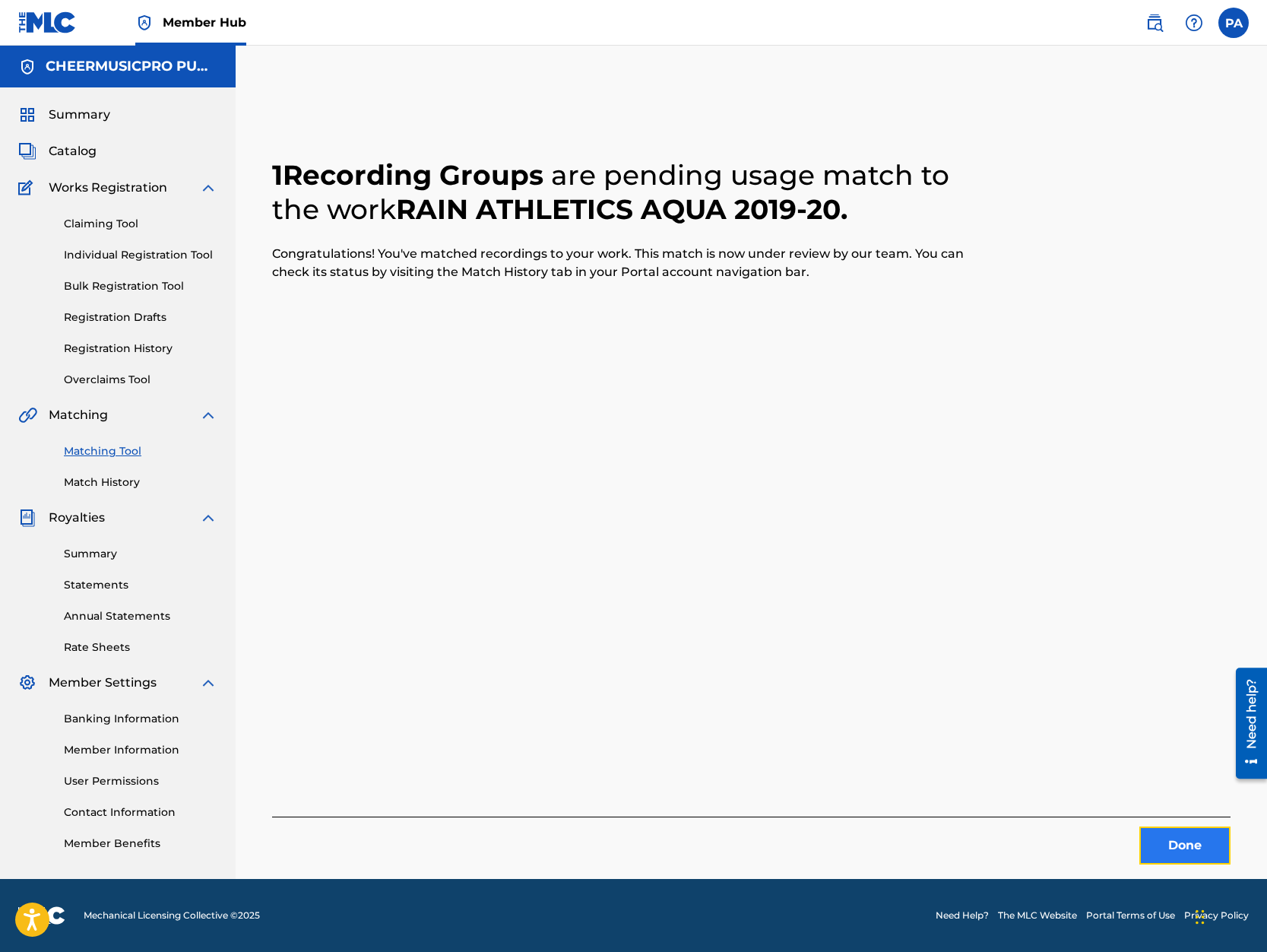
click at [1182, 842] on button "Done" at bounding box center [1185, 845] width 91 height 38
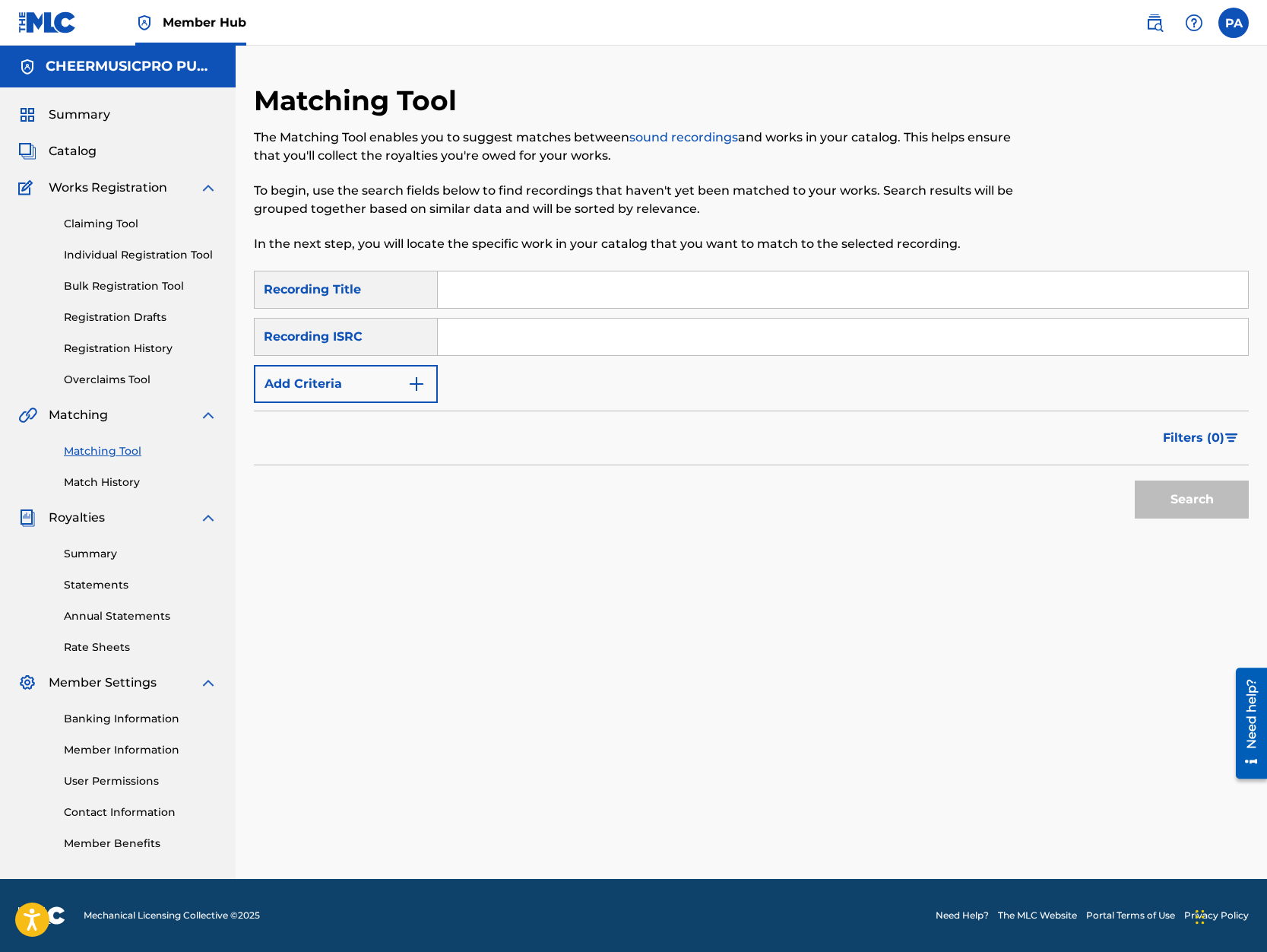
click at [479, 283] on input "Search Form" at bounding box center [842, 289] width 810 height 36
type input "bombshells 2019-20"
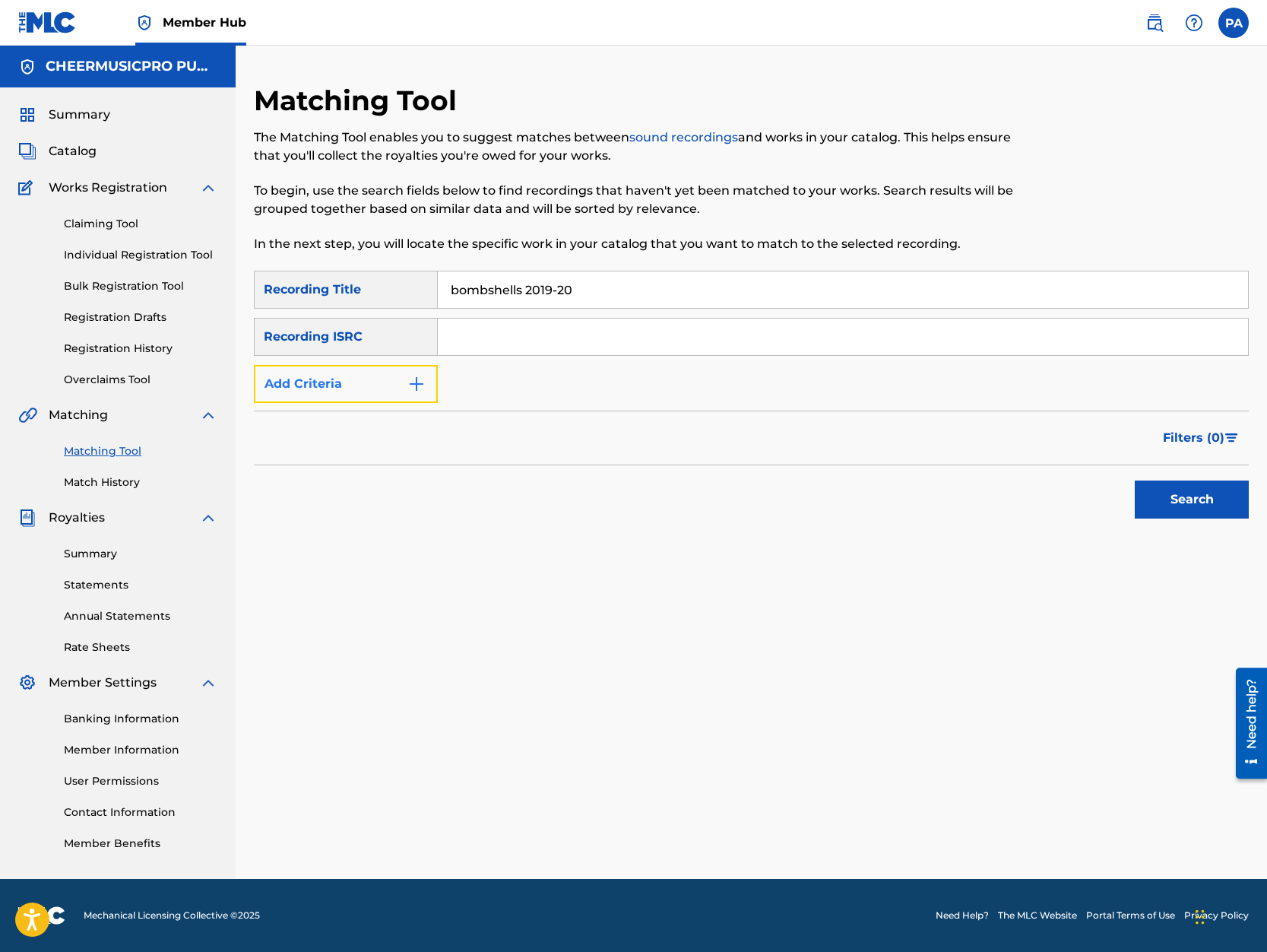
click at [343, 387] on button "Add Criteria" at bounding box center [346, 384] width 184 height 38
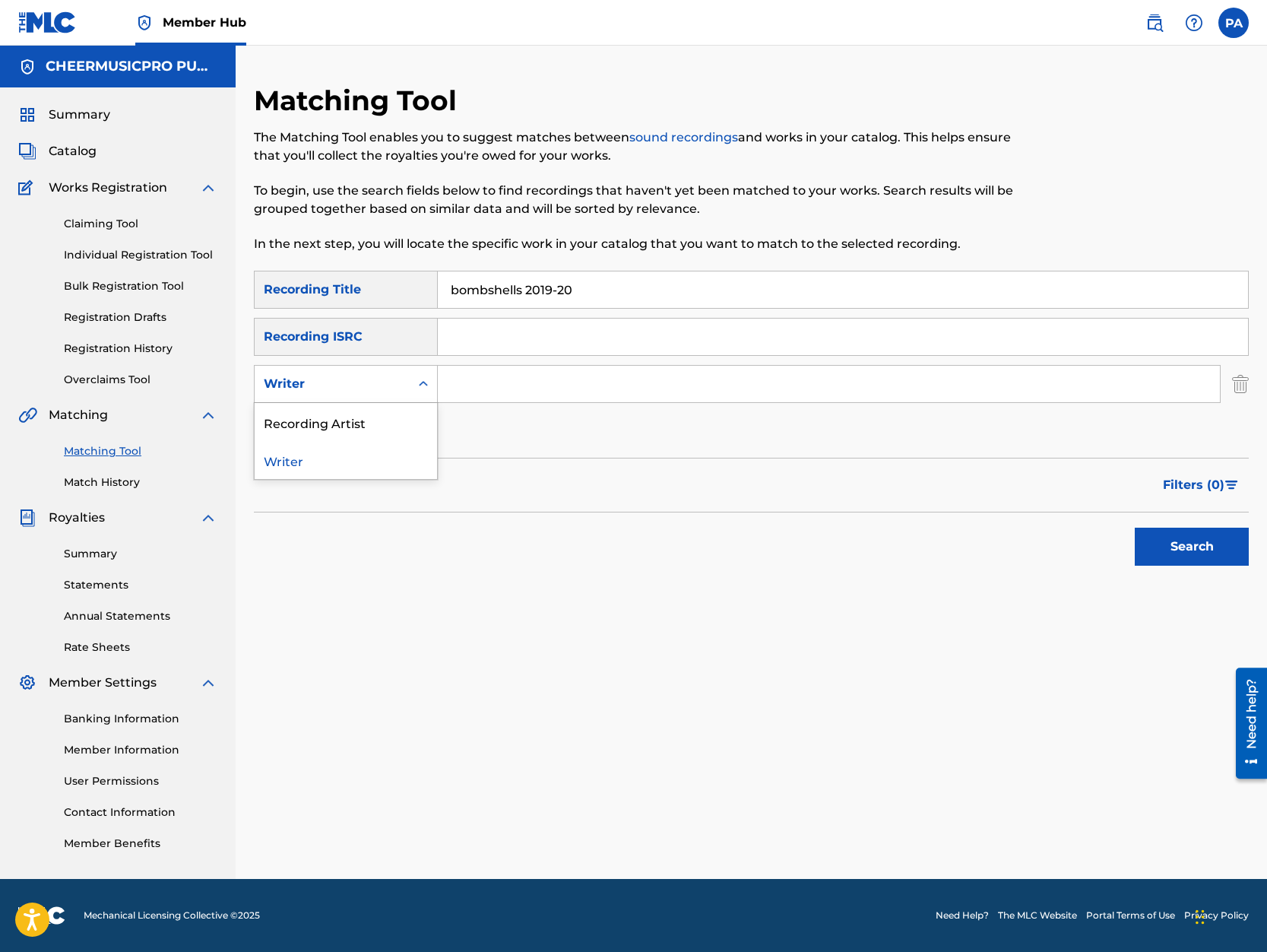
click at [347, 389] on div "Writer" at bounding box center [332, 384] width 137 height 19
click at [341, 416] on div "Recording Artist" at bounding box center [346, 422] width 182 height 38
click at [507, 408] on div "SearchWithCriteriab9152746-15d8-4bc5-a5d6-c5ecc40d3231 Recording Title bombshel…" at bounding box center [751, 359] width 995 height 179
click at [507, 394] on input "Search Form" at bounding box center [829, 384] width 782 height 36
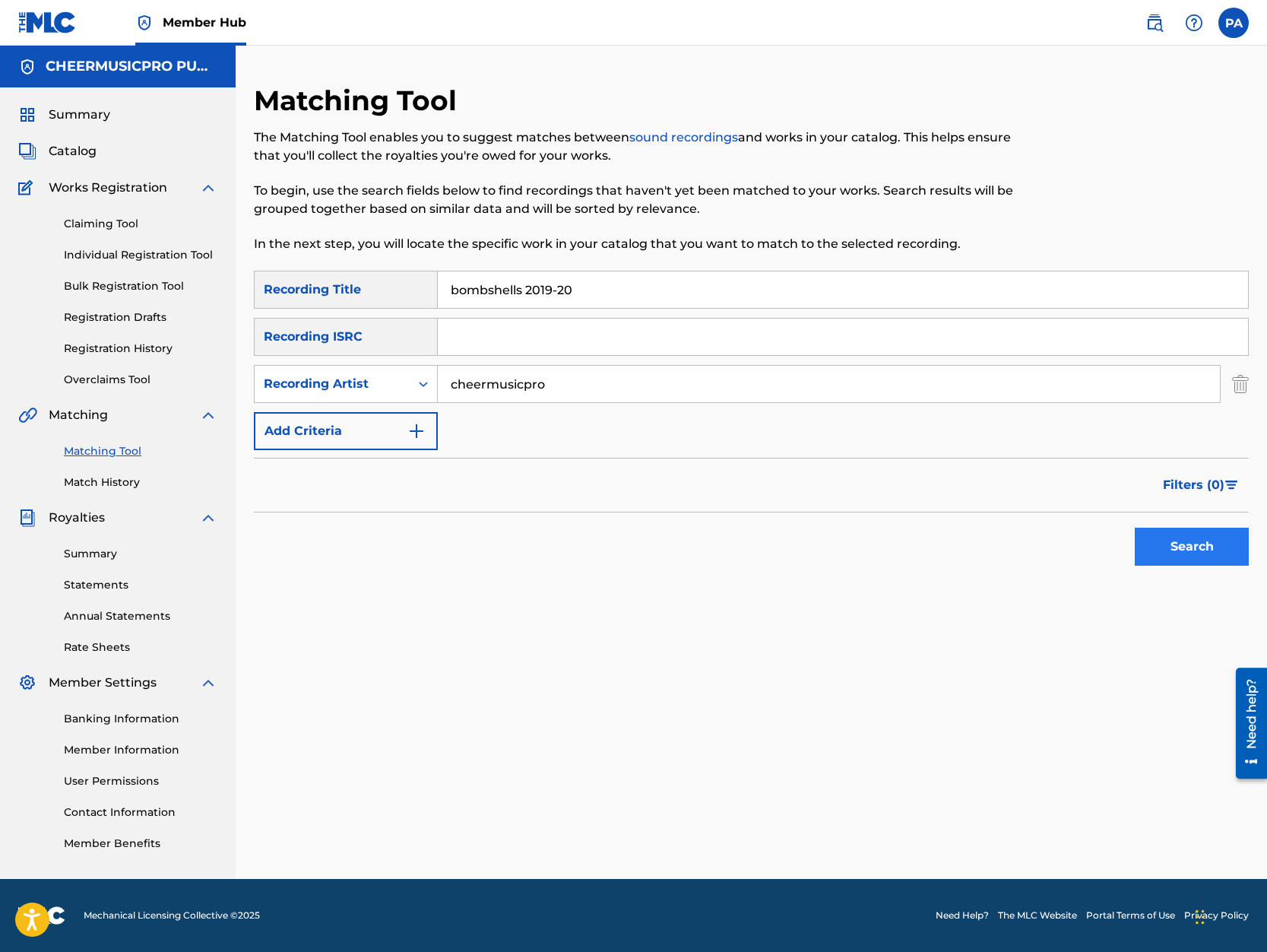
type input "cheermusicpro"
click at [1209, 552] on button "Search" at bounding box center [1192, 546] width 114 height 38
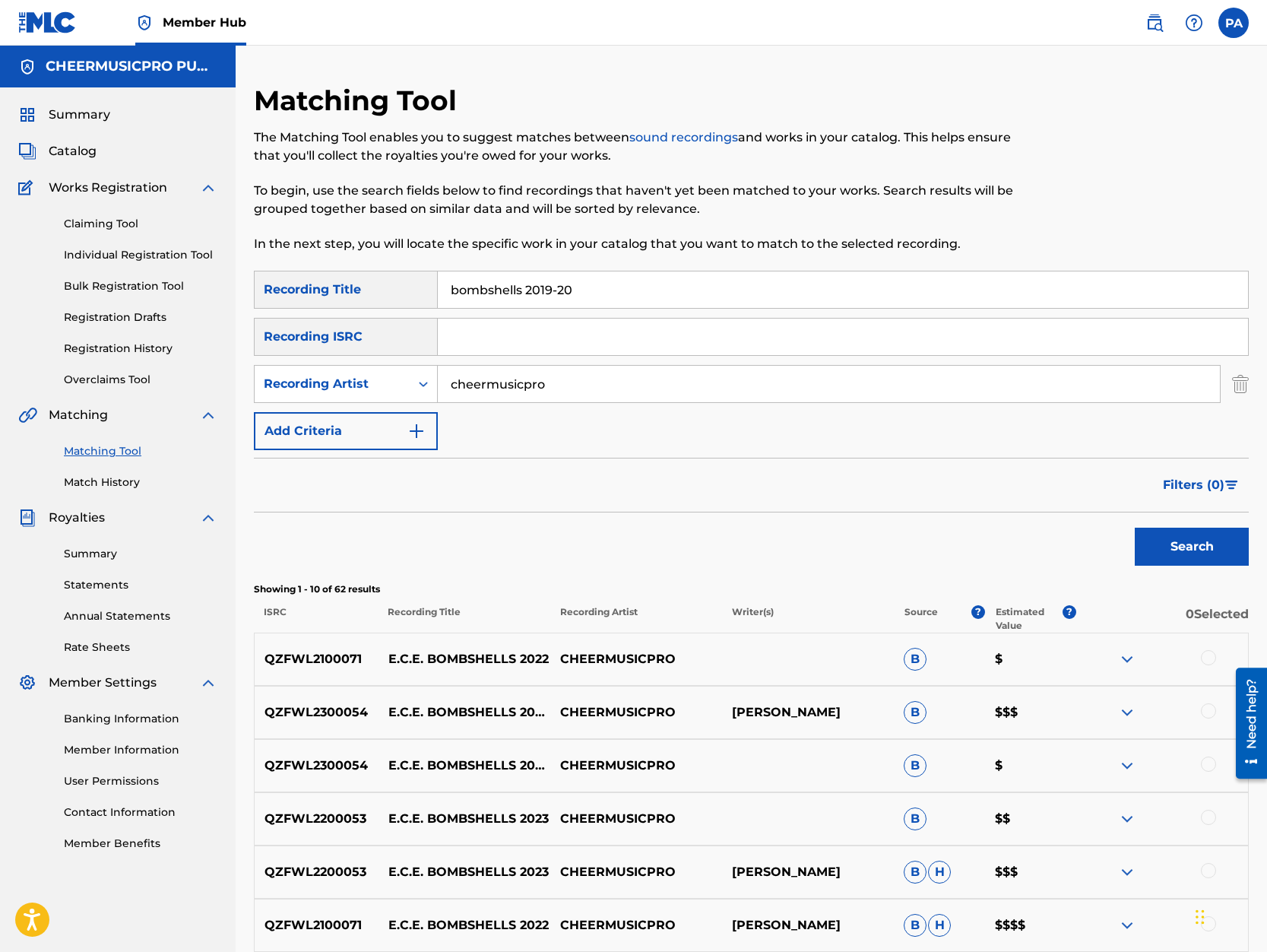
drag, startPoint x: 524, startPoint y: 287, endPoint x: 2, endPoint y: 324, distance: 523.3
click at [438, 307] on input "bombshells 2019-20" at bounding box center [842, 289] width 810 height 36
type input "e.c.e. 2019-20"
click at [1135, 528] on button "Search" at bounding box center [1192, 546] width 114 height 38
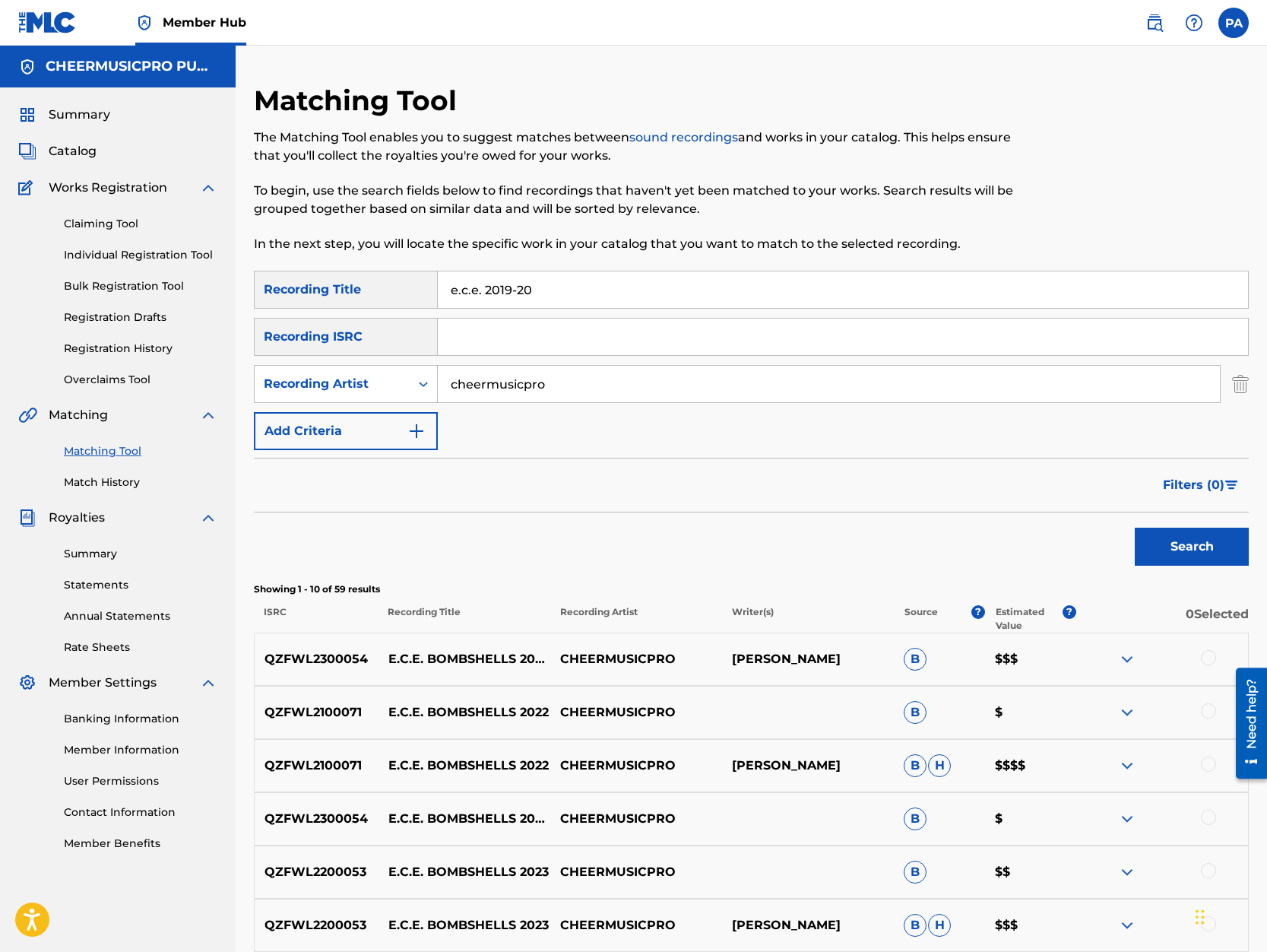
drag, startPoint x: 500, startPoint y: 287, endPoint x: 245, endPoint y: 286, distance: 255.0
click at [438, 286] on input "e.c.e. 2019-20" at bounding box center [842, 289] width 810 height 36
click at [500, 320] on input "Search Form" at bounding box center [842, 336] width 810 height 36
paste input "QZ-FWL-19-00093"
click at [525, 336] on input "QZ-FWL-19-00093" at bounding box center [842, 336] width 810 height 36
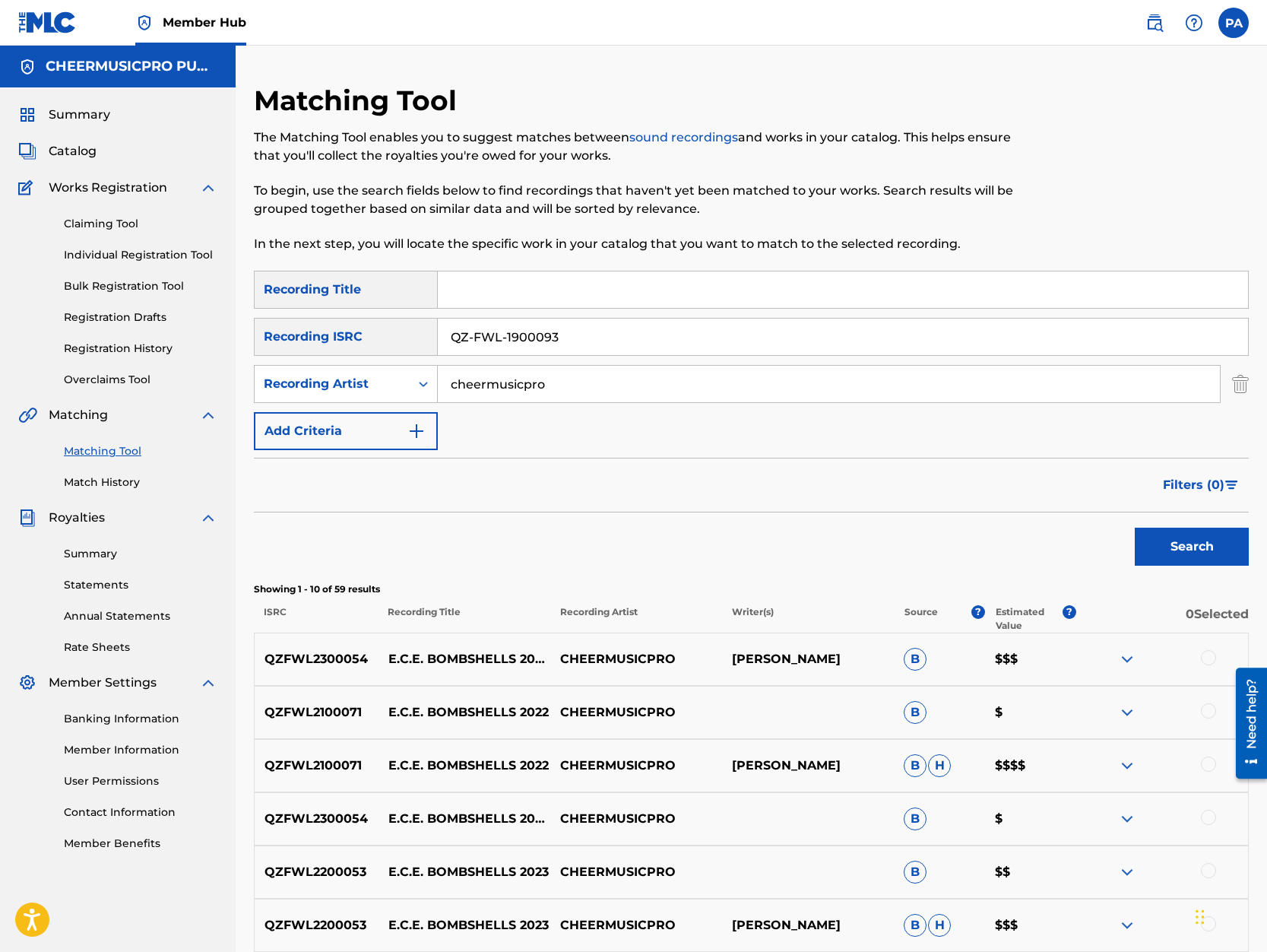
click at [503, 337] on input "QZ-FWL-1900093" at bounding box center [842, 336] width 810 height 36
click at [473, 339] on input "QZ-FWL1900093" at bounding box center [842, 336] width 810 height 36
type input "QZFWL1900093"
click at [1188, 537] on button "Search" at bounding box center [1192, 546] width 114 height 38
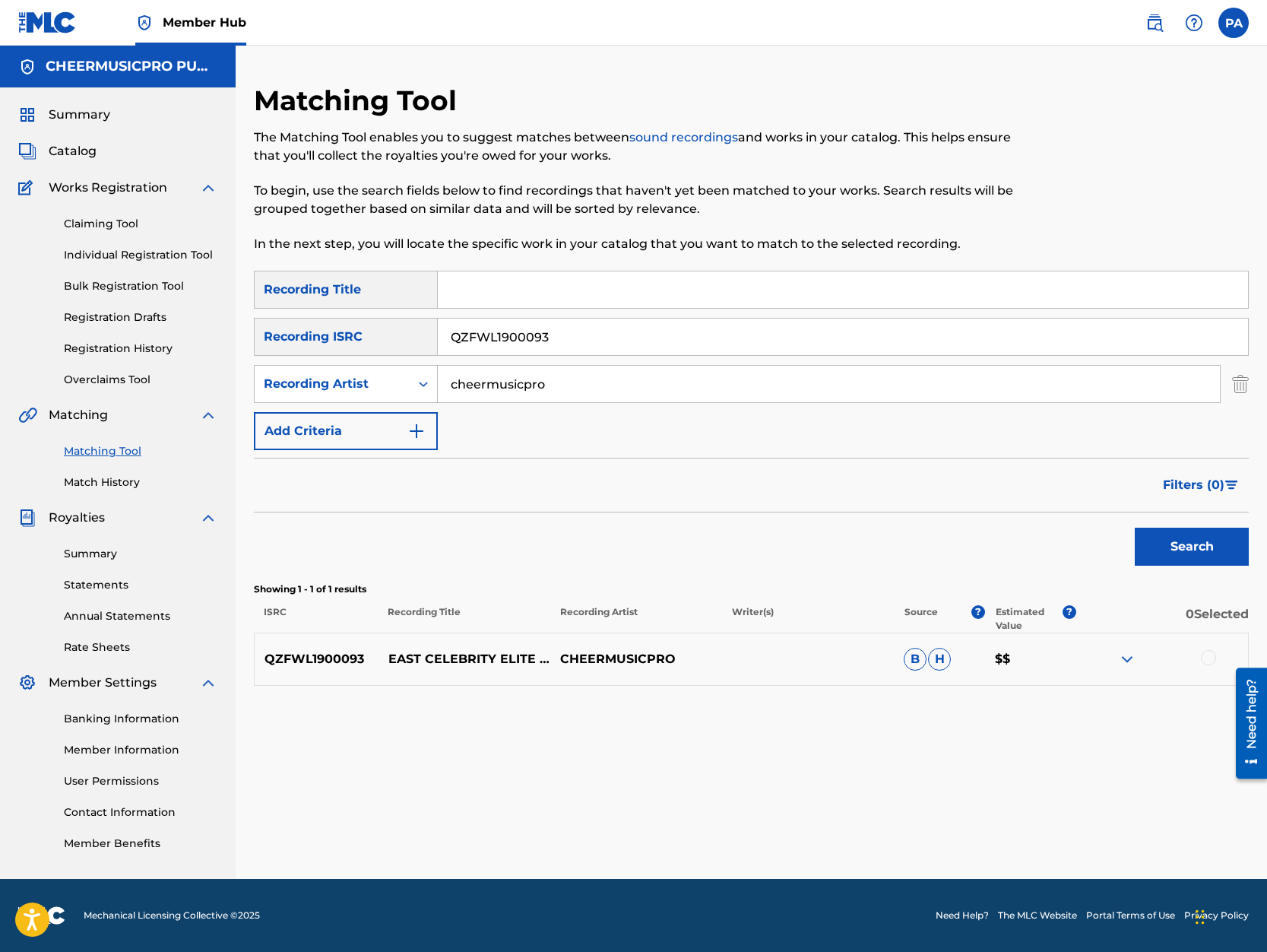
click at [1206, 657] on div at bounding box center [1208, 658] width 15 height 15
click at [1091, 823] on button "Match 1 Group" at bounding box center [1068, 828] width 168 height 38
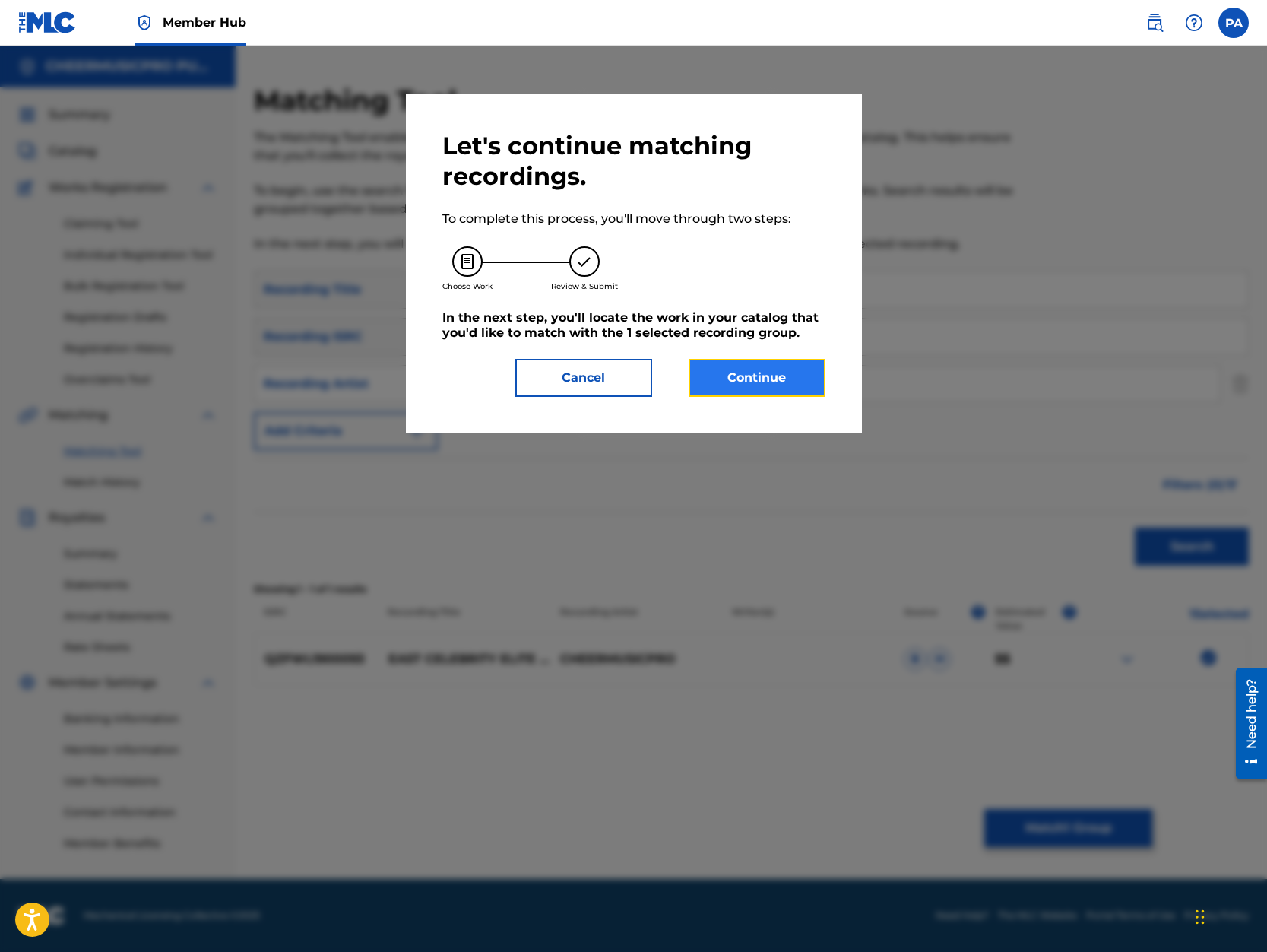
click at [752, 370] on button "Continue" at bounding box center [756, 377] width 137 height 38
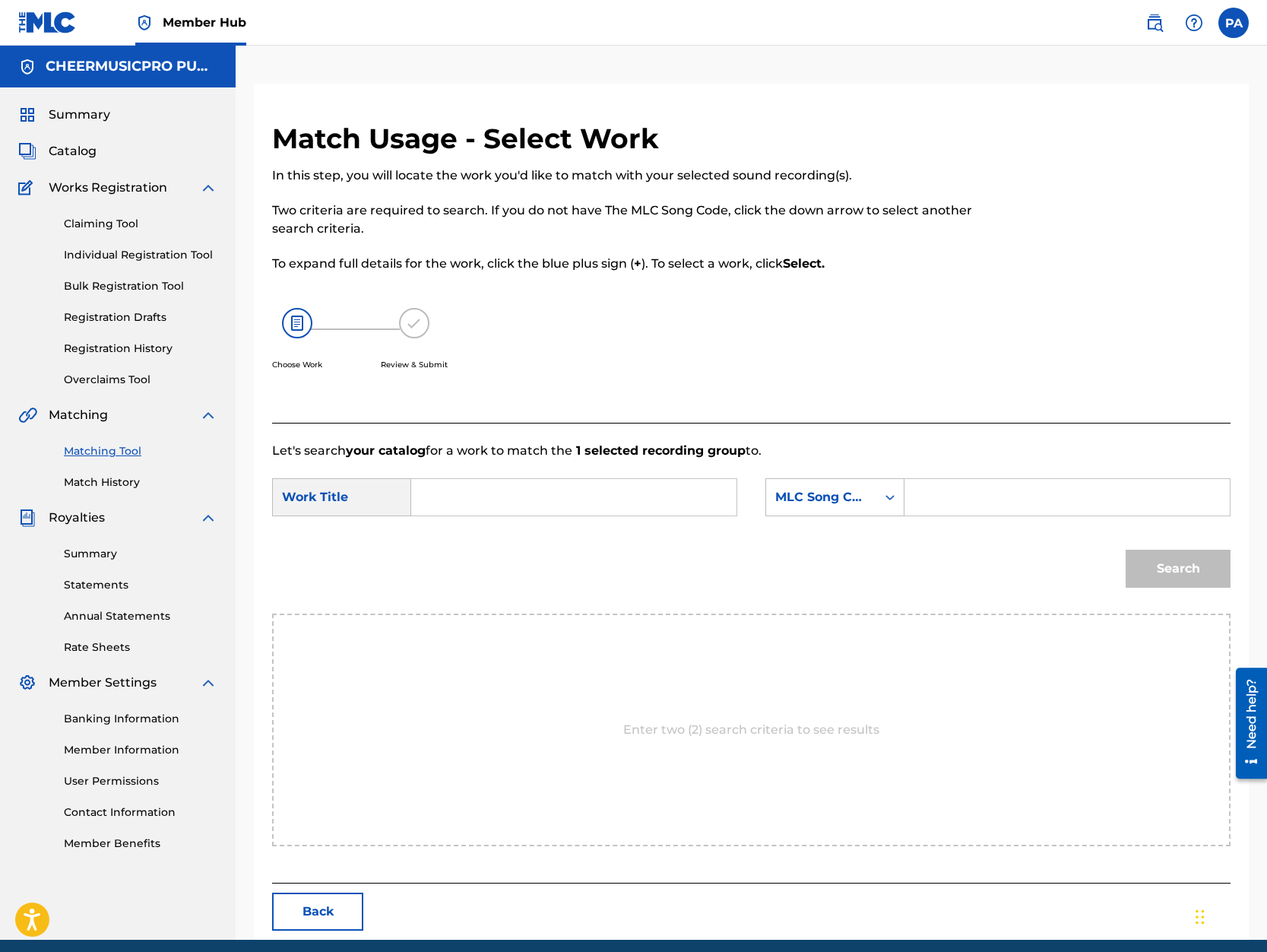
click at [463, 501] on input "Search Form" at bounding box center [574, 497] width 299 height 36
click at [450, 538] on span "east celebrity elite" at bounding box center [464, 549] width 53 height 51
type input "east celebrity elite bombshells 2019-20"
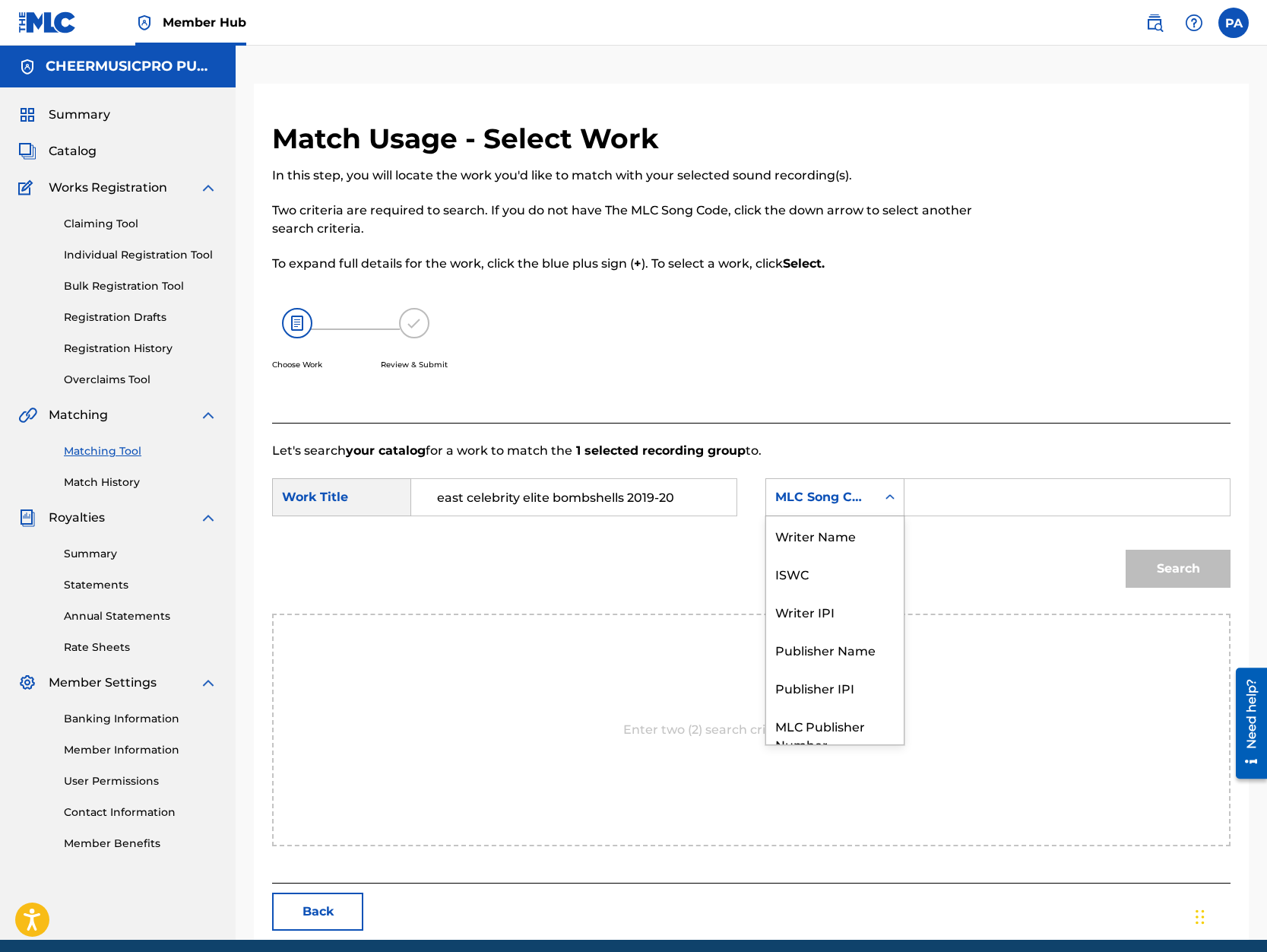
click at [824, 514] on div "MLC Song Code" at bounding box center [835, 497] width 139 height 38
drag, startPoint x: 815, startPoint y: 541, endPoint x: 898, endPoint y: 517, distance: 86.4
click at [816, 541] on div "Writer Name" at bounding box center [835, 535] width 137 height 38
click at [932, 504] on input "Search Form" at bounding box center [1067, 497] width 299 height 36
paste input "QZ-FWL-19-00093"
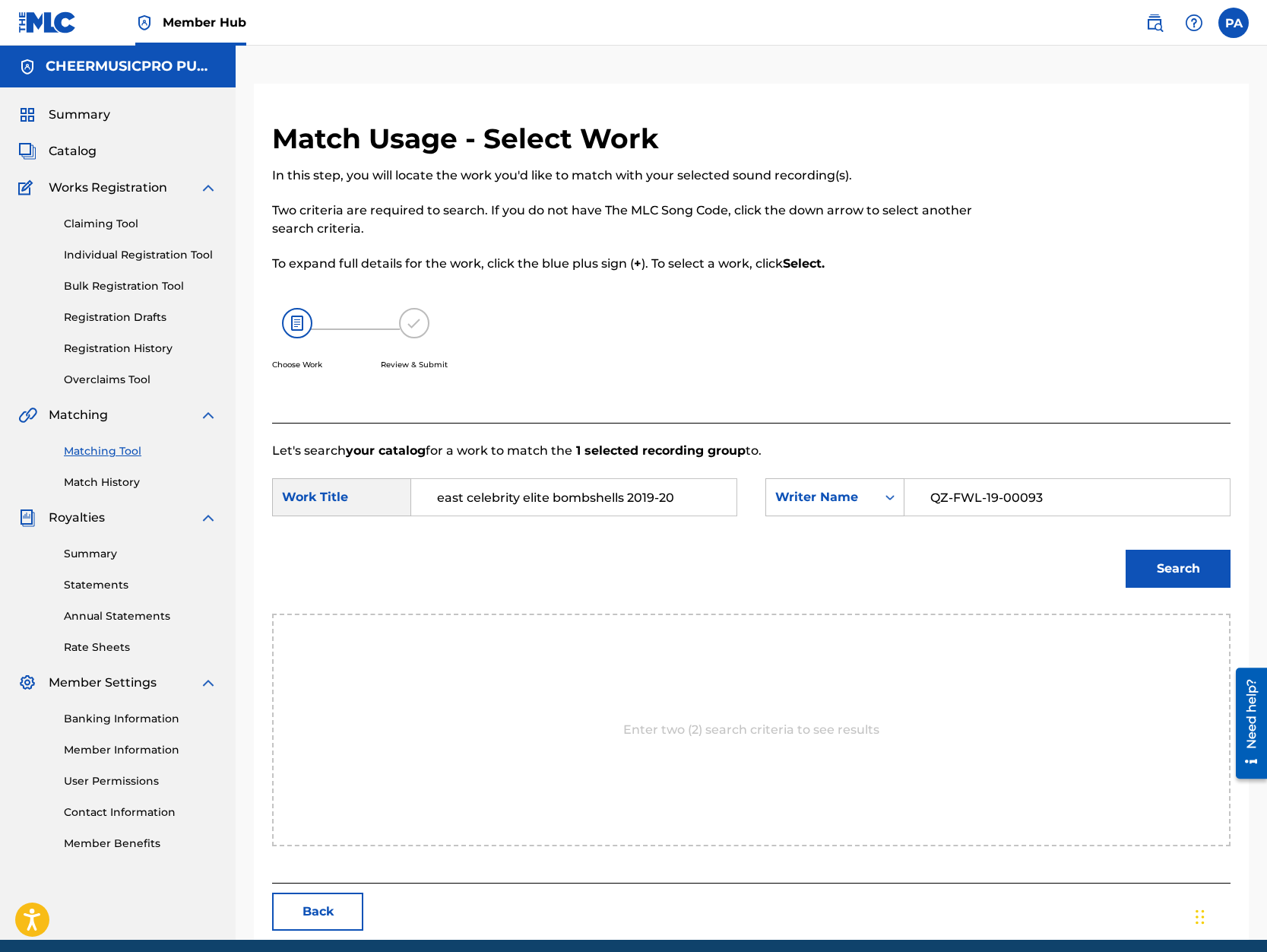
drag, startPoint x: 1051, startPoint y: 494, endPoint x: 482, endPoint y: 487, distance: 569.0
click at [918, 489] on input "QZ-FWL-19-00093" at bounding box center [1067, 497] width 299 height 36
type input "Patrick Avard"
click at [1200, 567] on button "Search" at bounding box center [1178, 568] width 105 height 38
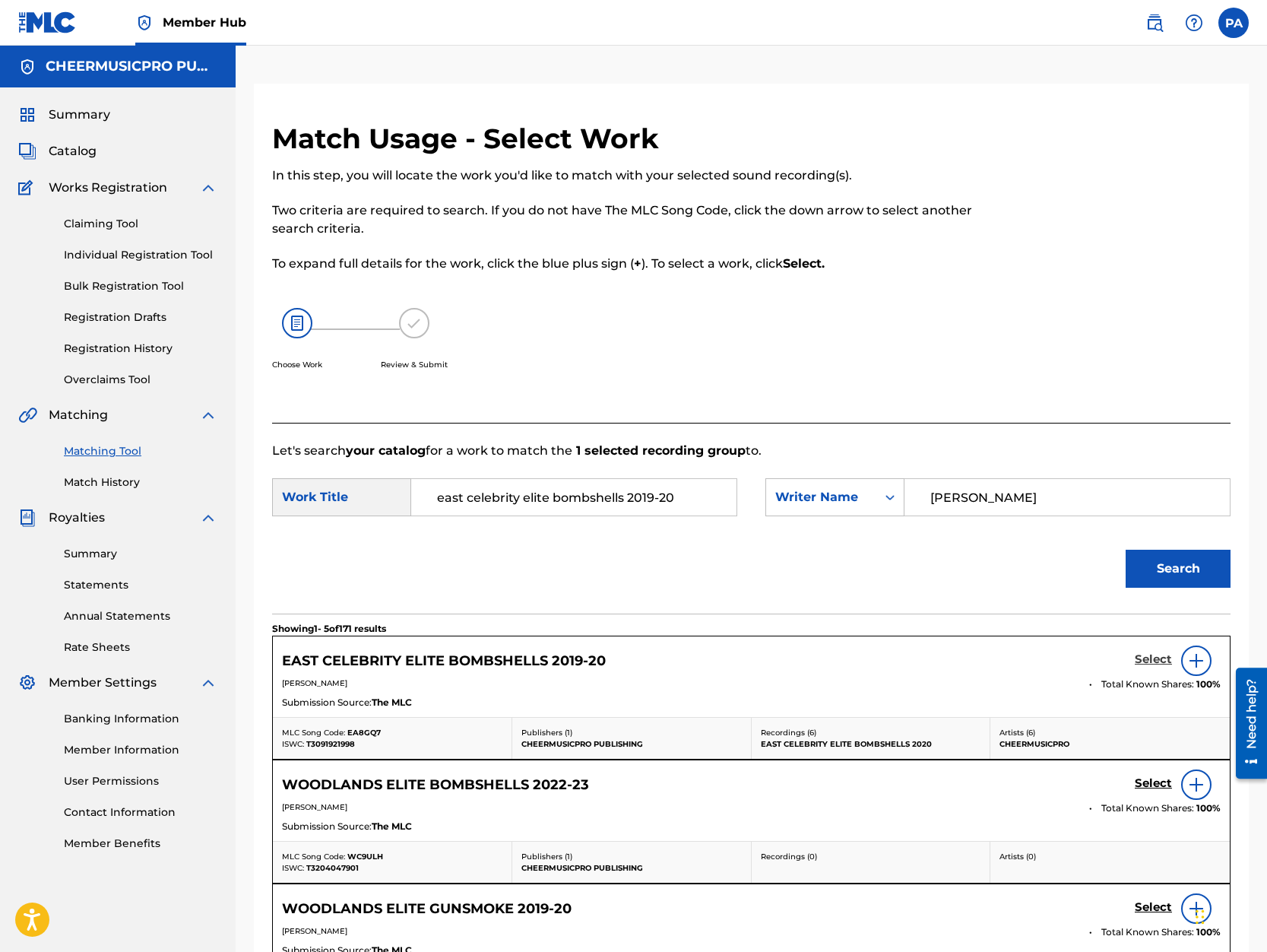
click at [1149, 659] on h5 "Select" at bounding box center [1154, 659] width 37 height 15
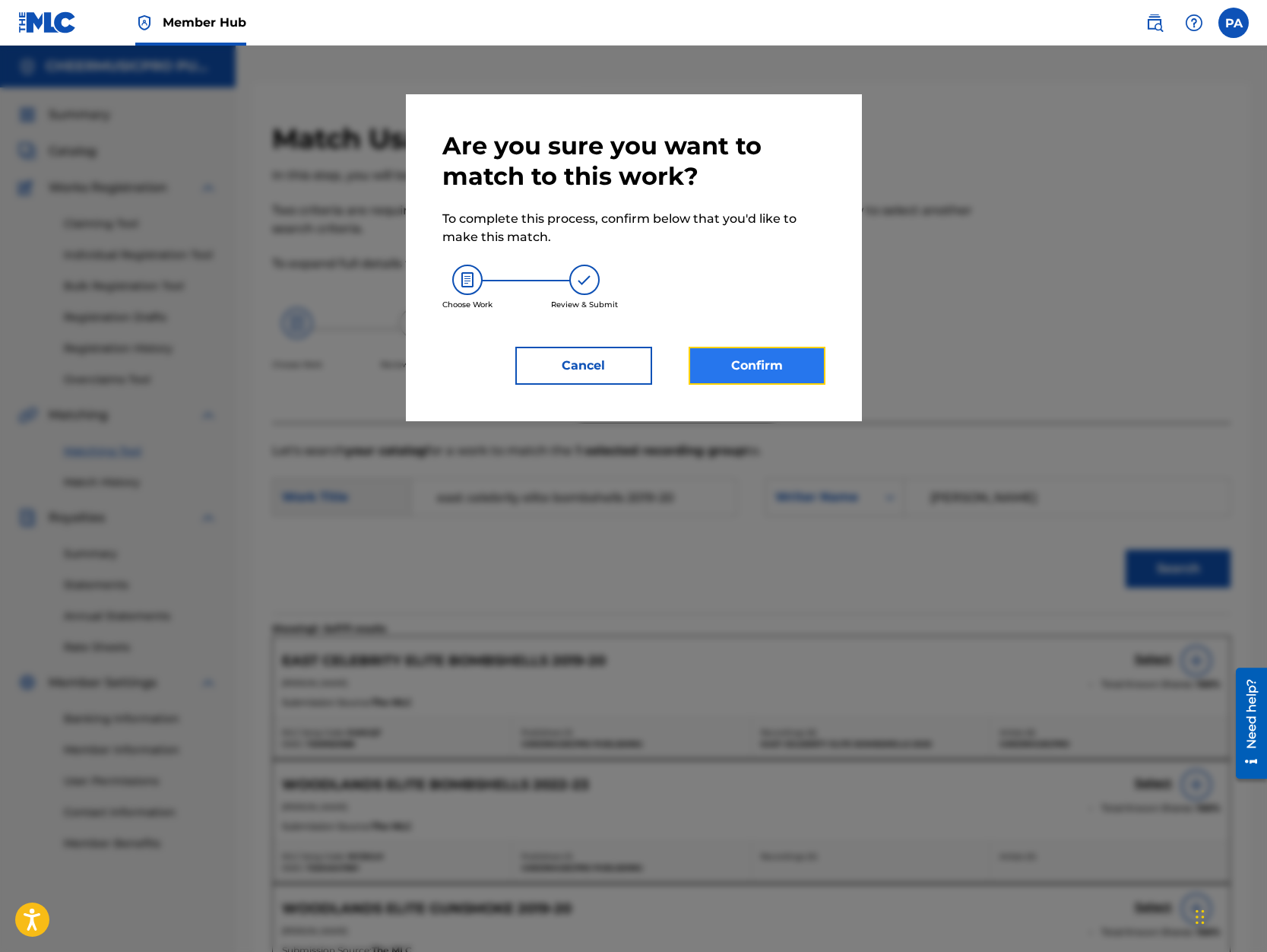
click at [767, 368] on button "Confirm" at bounding box center [756, 365] width 137 height 38
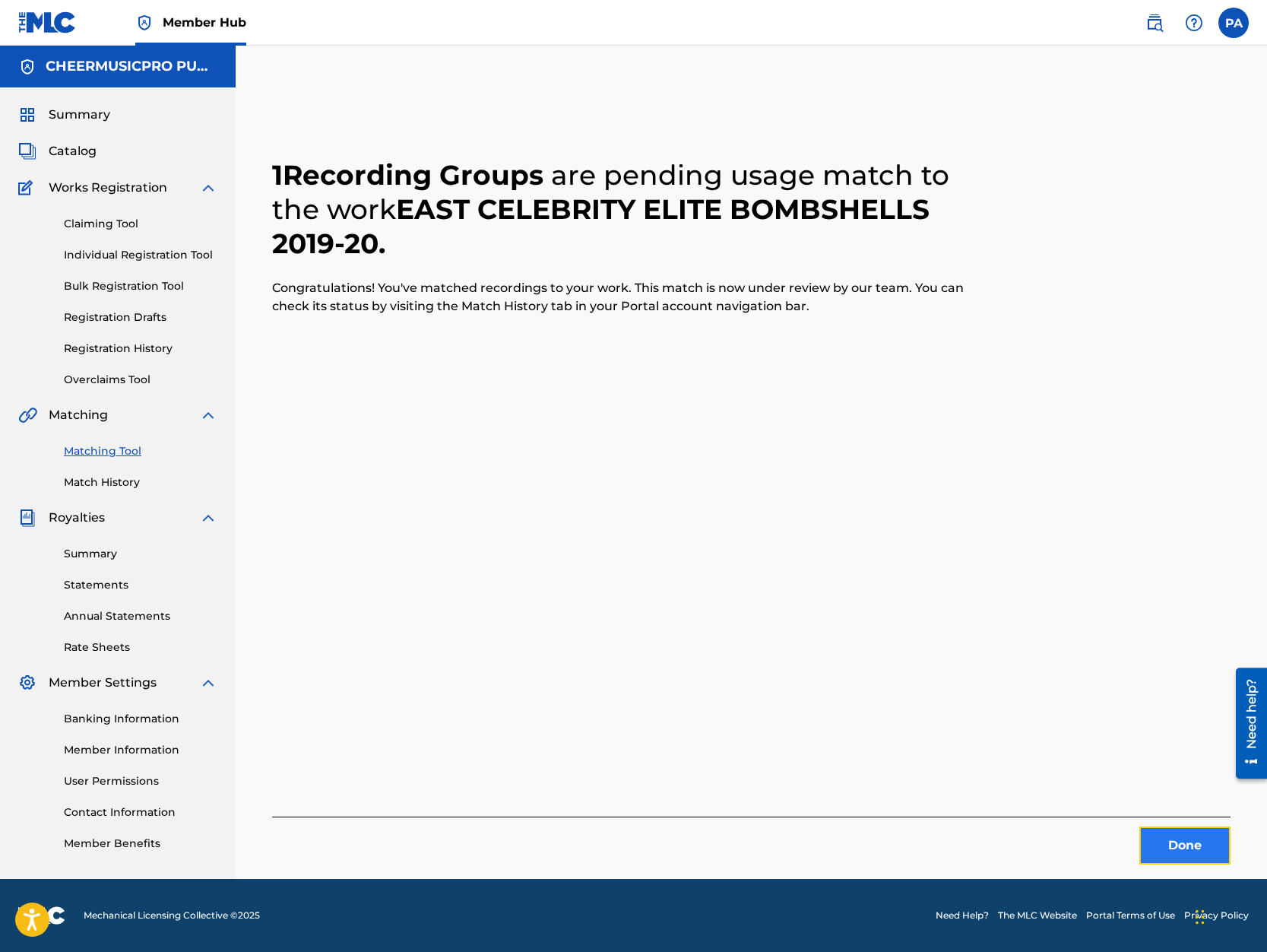
click at [1208, 843] on button "Done" at bounding box center [1185, 845] width 91 height 38
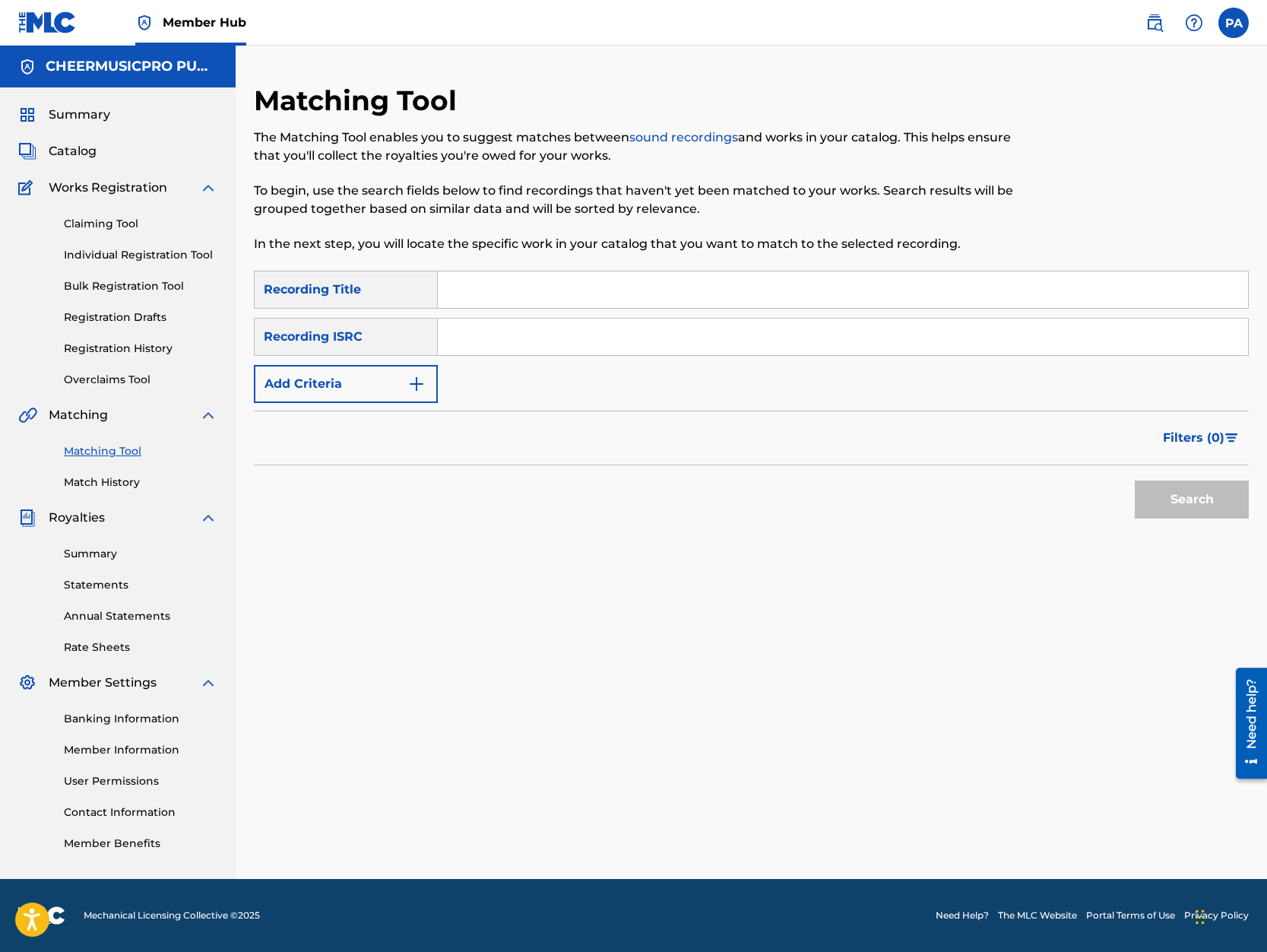
click at [473, 280] on input "Search Form" at bounding box center [842, 289] width 810 height 36
click at [1135, 480] on button "Search" at bounding box center [1192, 499] width 114 height 38
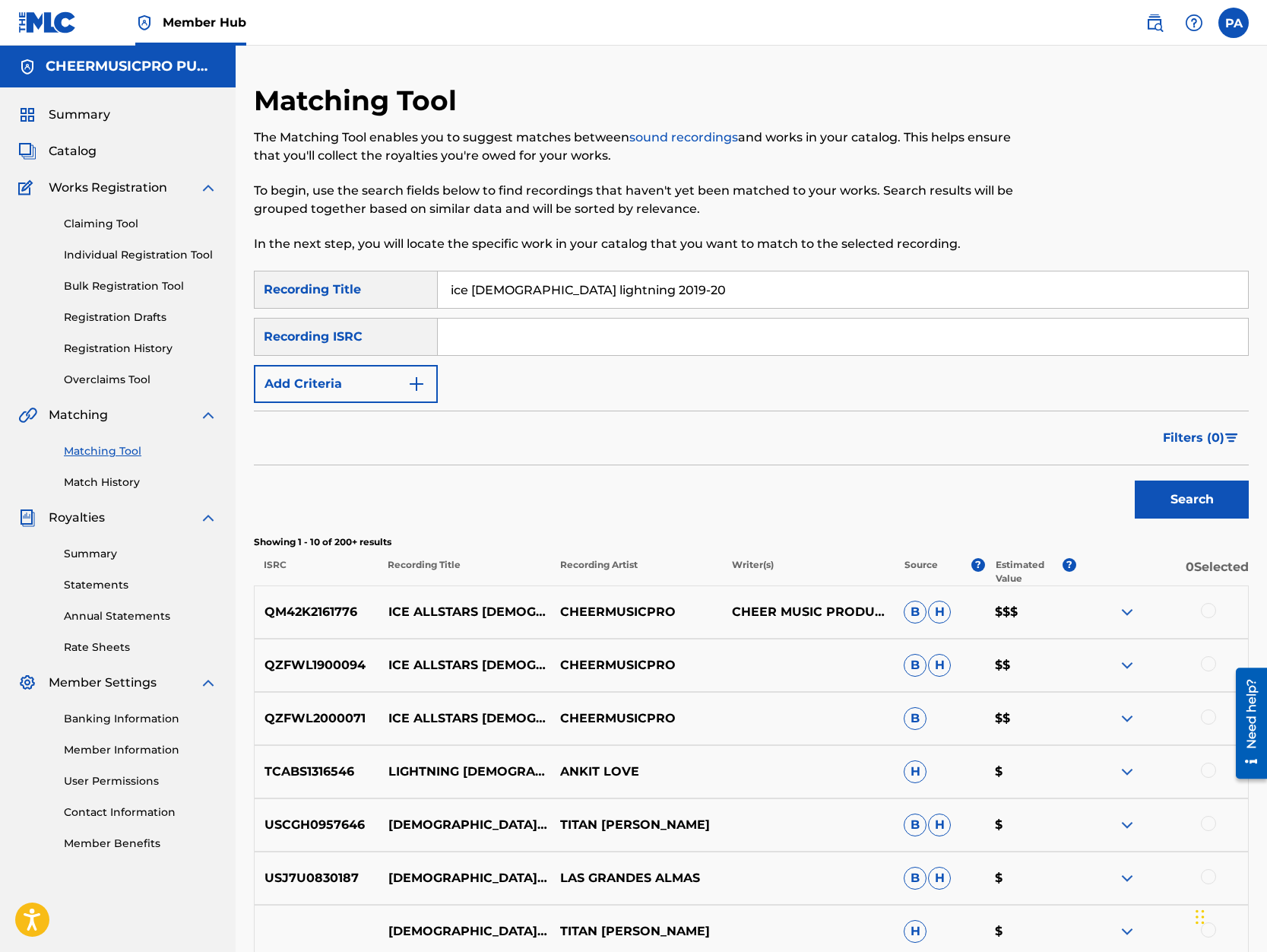
click at [1211, 610] on div at bounding box center [1208, 610] width 15 height 15
click at [593, 293] on input "ice lady lightning 2019-20" at bounding box center [842, 289] width 810 height 36
type input "ice lady lightning 2020"
click at [1135, 480] on button "Search" at bounding box center [1192, 499] width 114 height 38
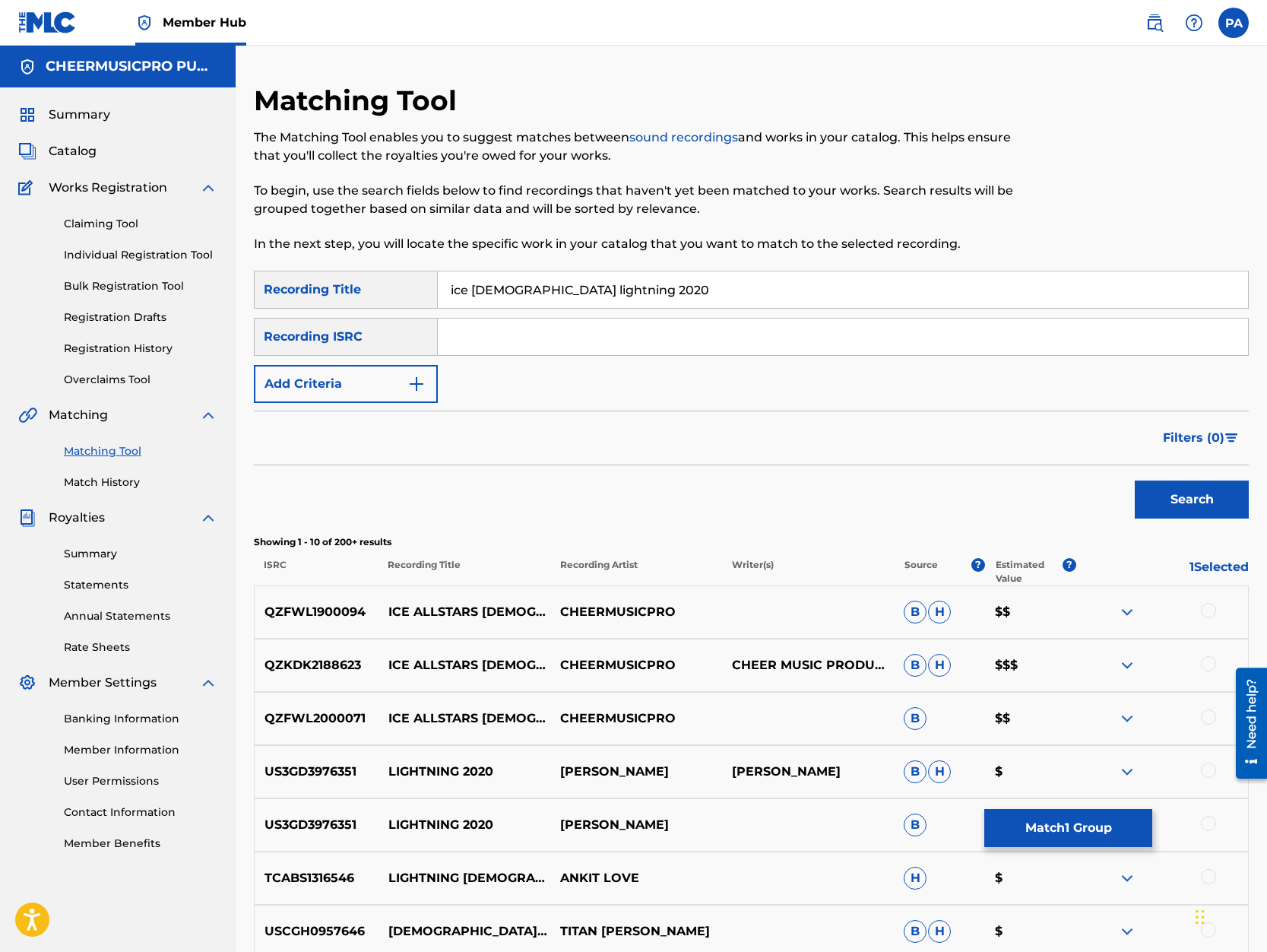
scroll to position [129, 0]
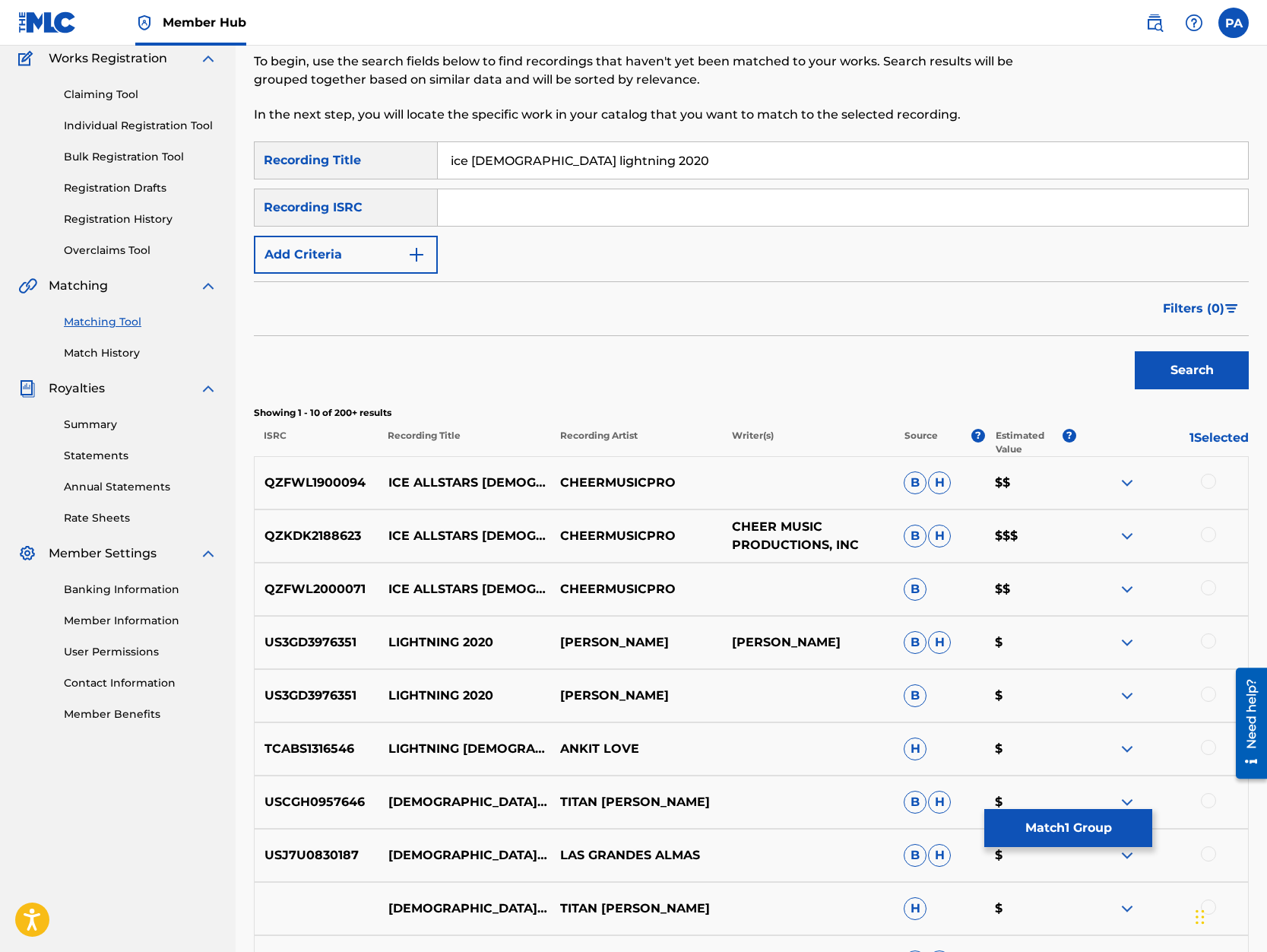
drag, startPoint x: 1211, startPoint y: 482, endPoint x: 743, endPoint y: 542, distance: 471.8
click at [1210, 482] on div at bounding box center [1208, 481] width 15 height 15
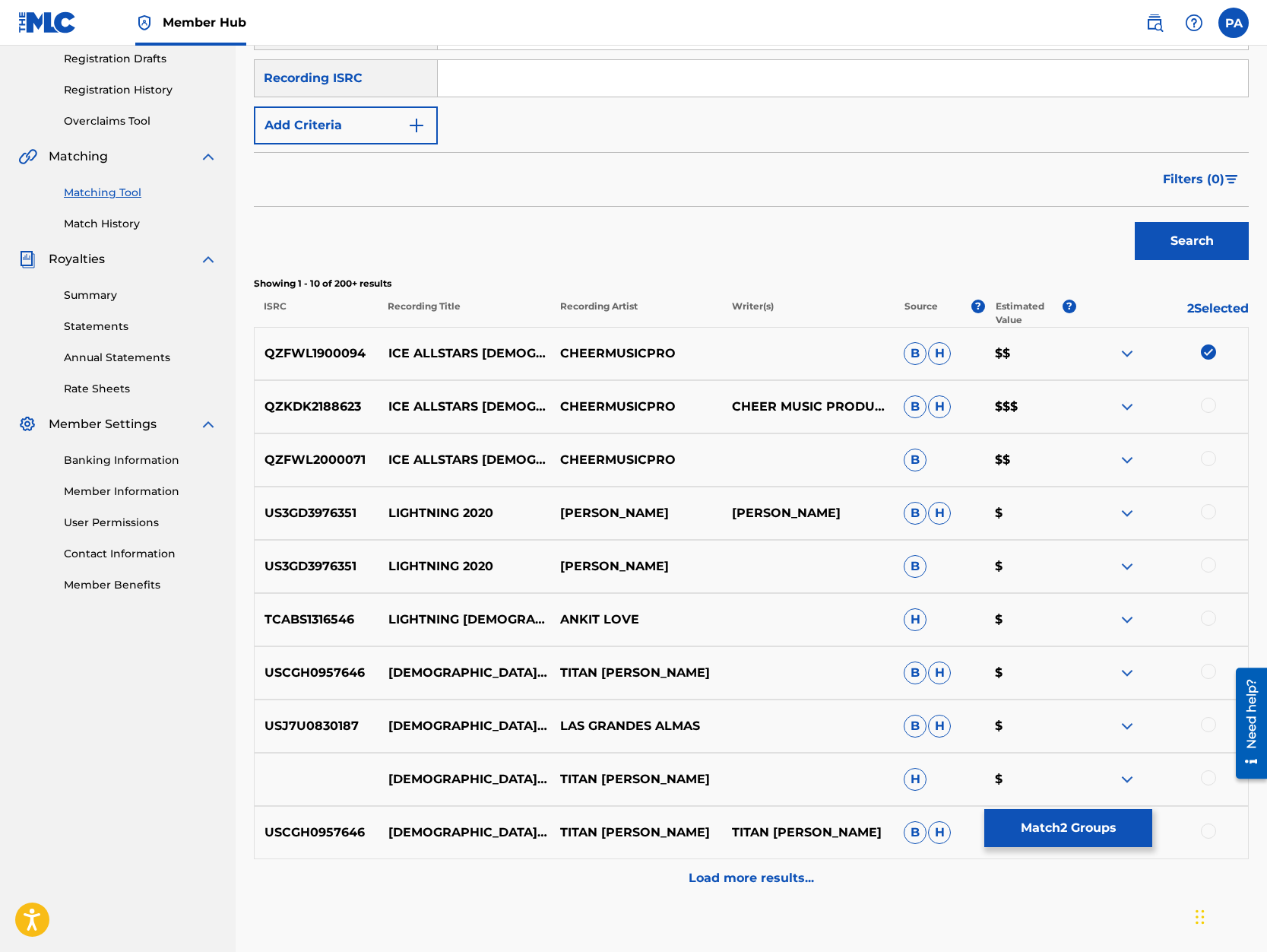
scroll to position [0, 0]
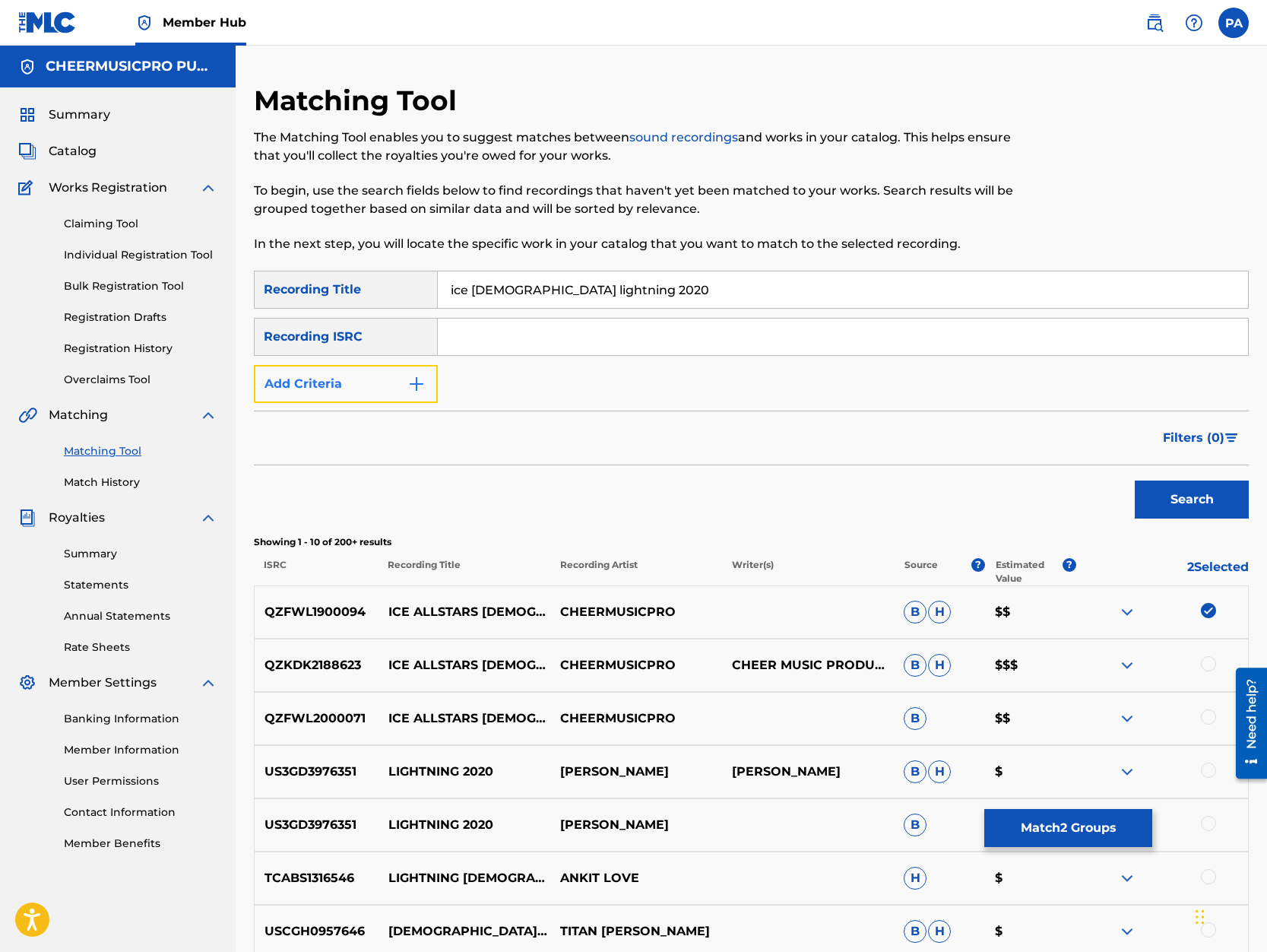
click at [343, 386] on button "Add Criteria" at bounding box center [346, 384] width 184 height 38
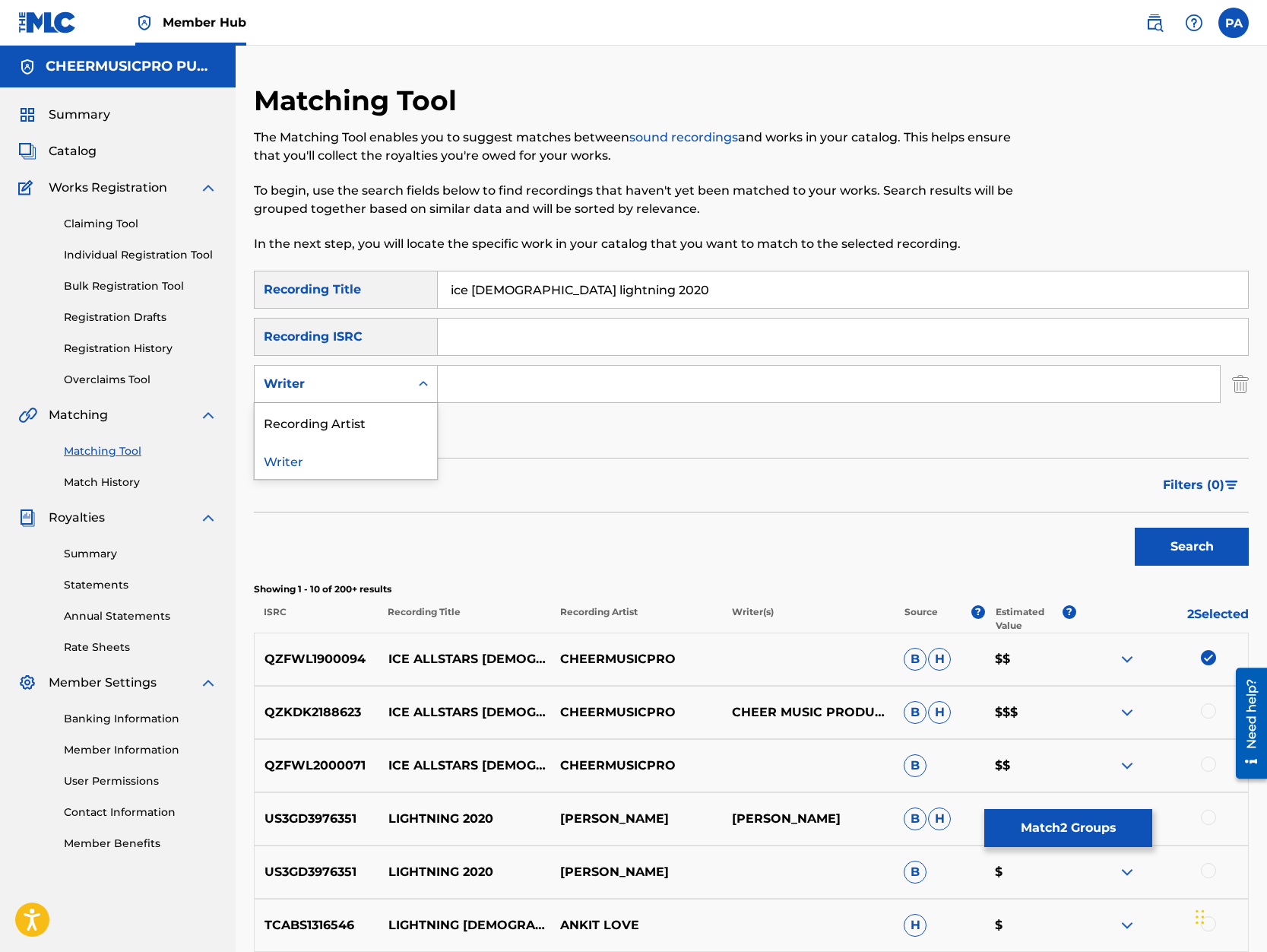
click at [331, 375] on div "Writer" at bounding box center [332, 384] width 137 height 19
click at [314, 416] on div "Recording Artist" at bounding box center [346, 422] width 182 height 38
click at [496, 380] on input "Search Form" at bounding box center [829, 384] width 782 height 36
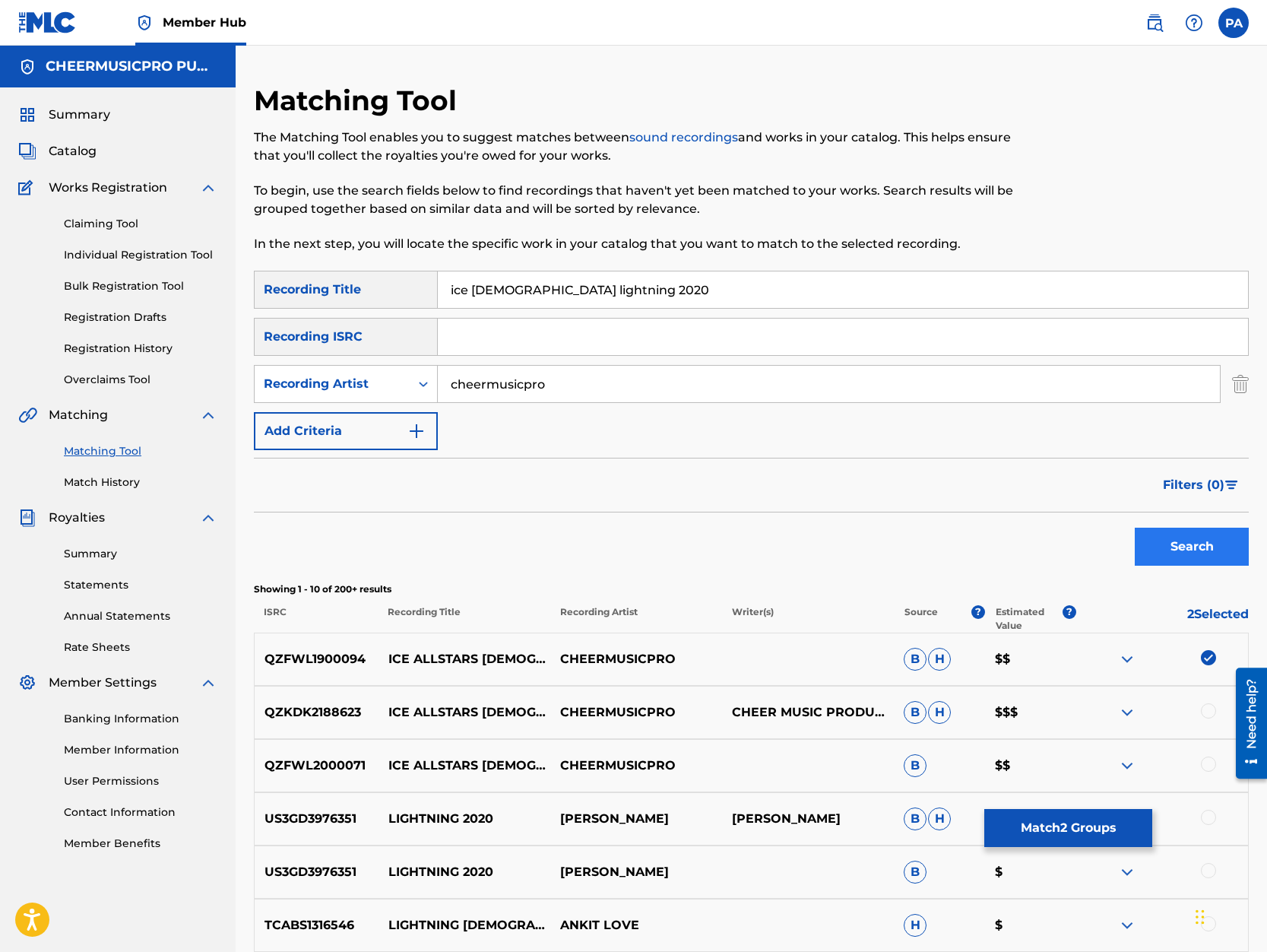
type input "cheermusicpro"
click at [1182, 557] on button "Search" at bounding box center [1192, 546] width 114 height 38
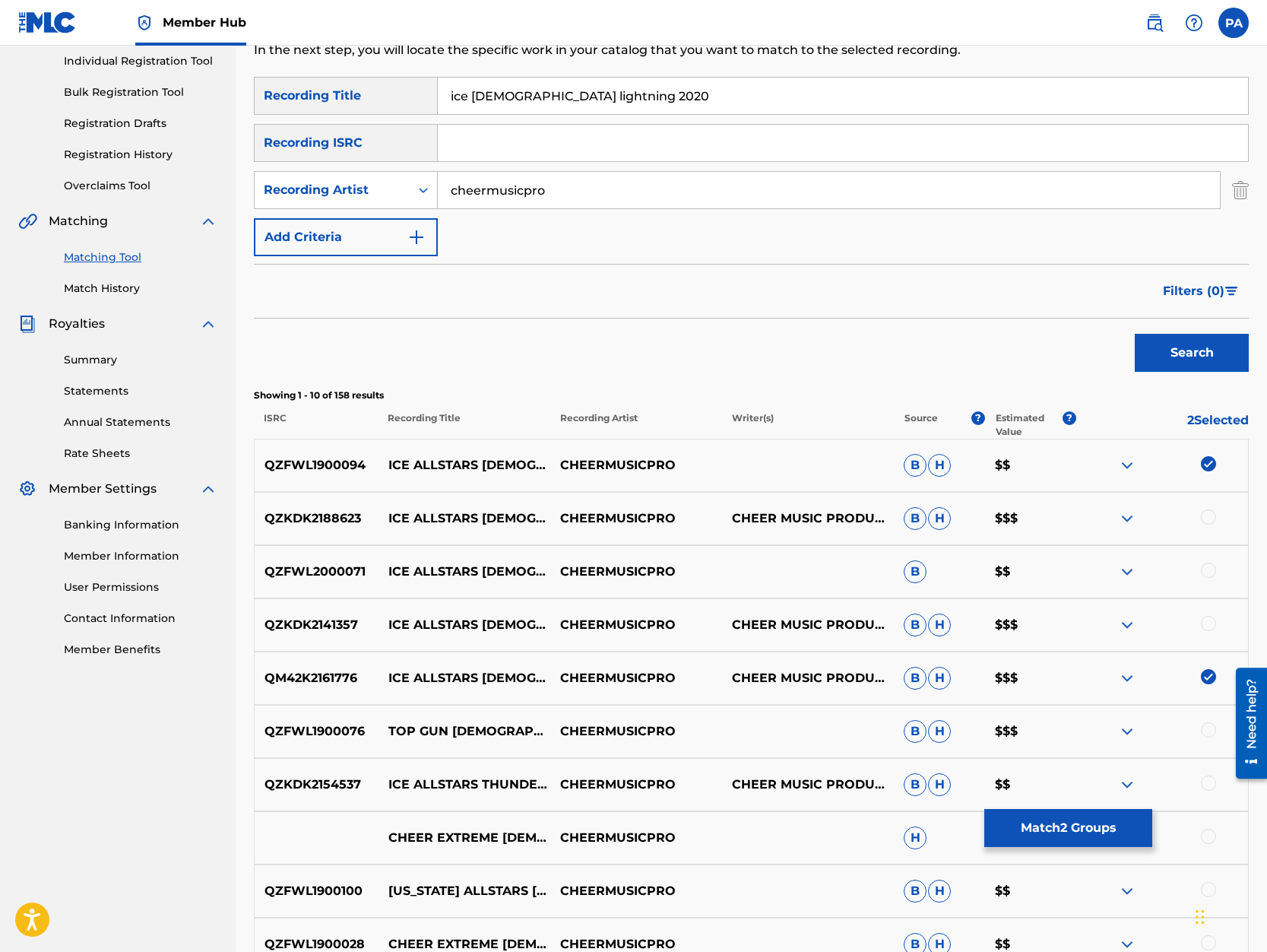
scroll to position [323, 0]
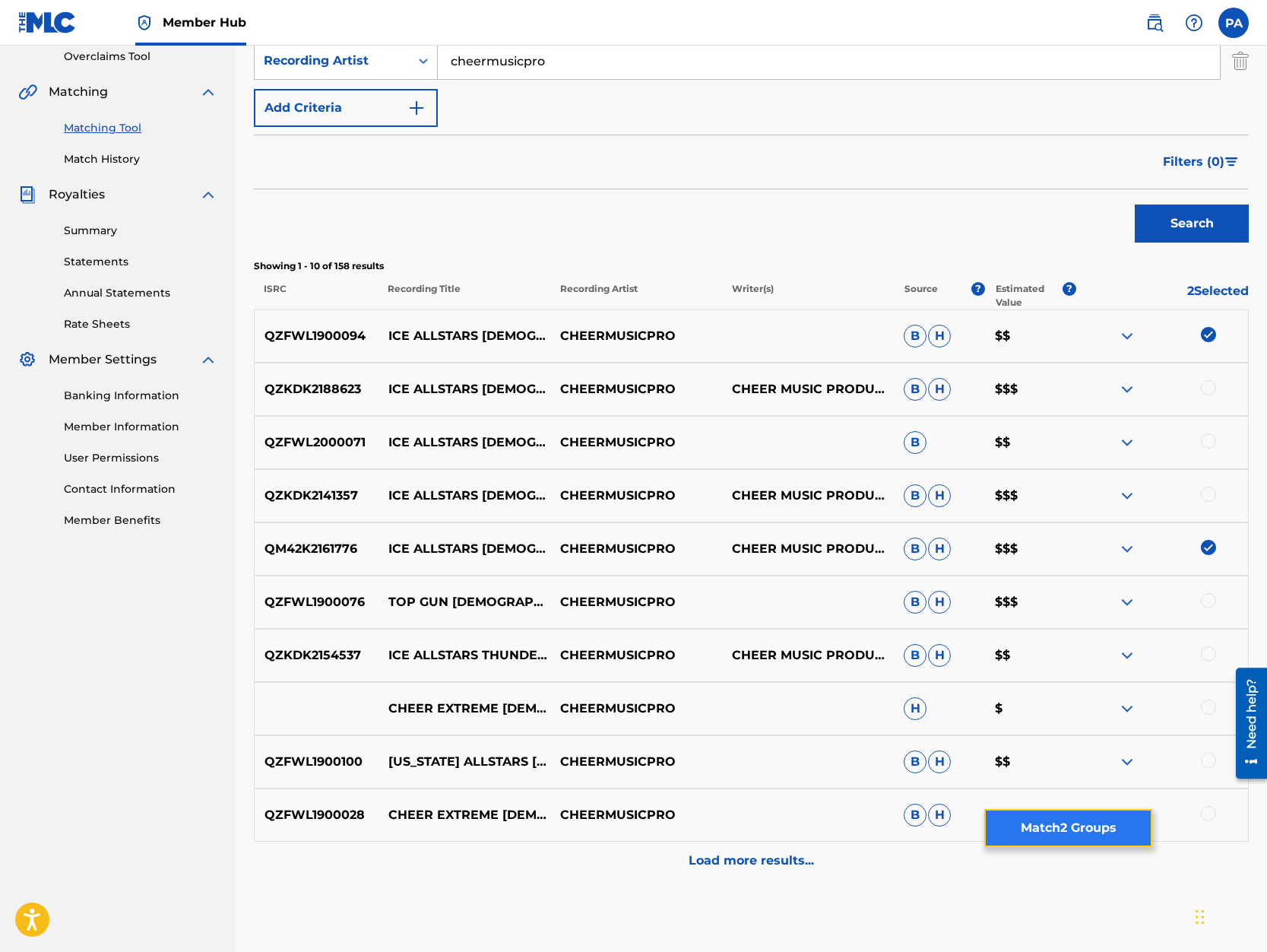
click at [1066, 836] on button "Match 2 Groups" at bounding box center [1068, 828] width 168 height 38
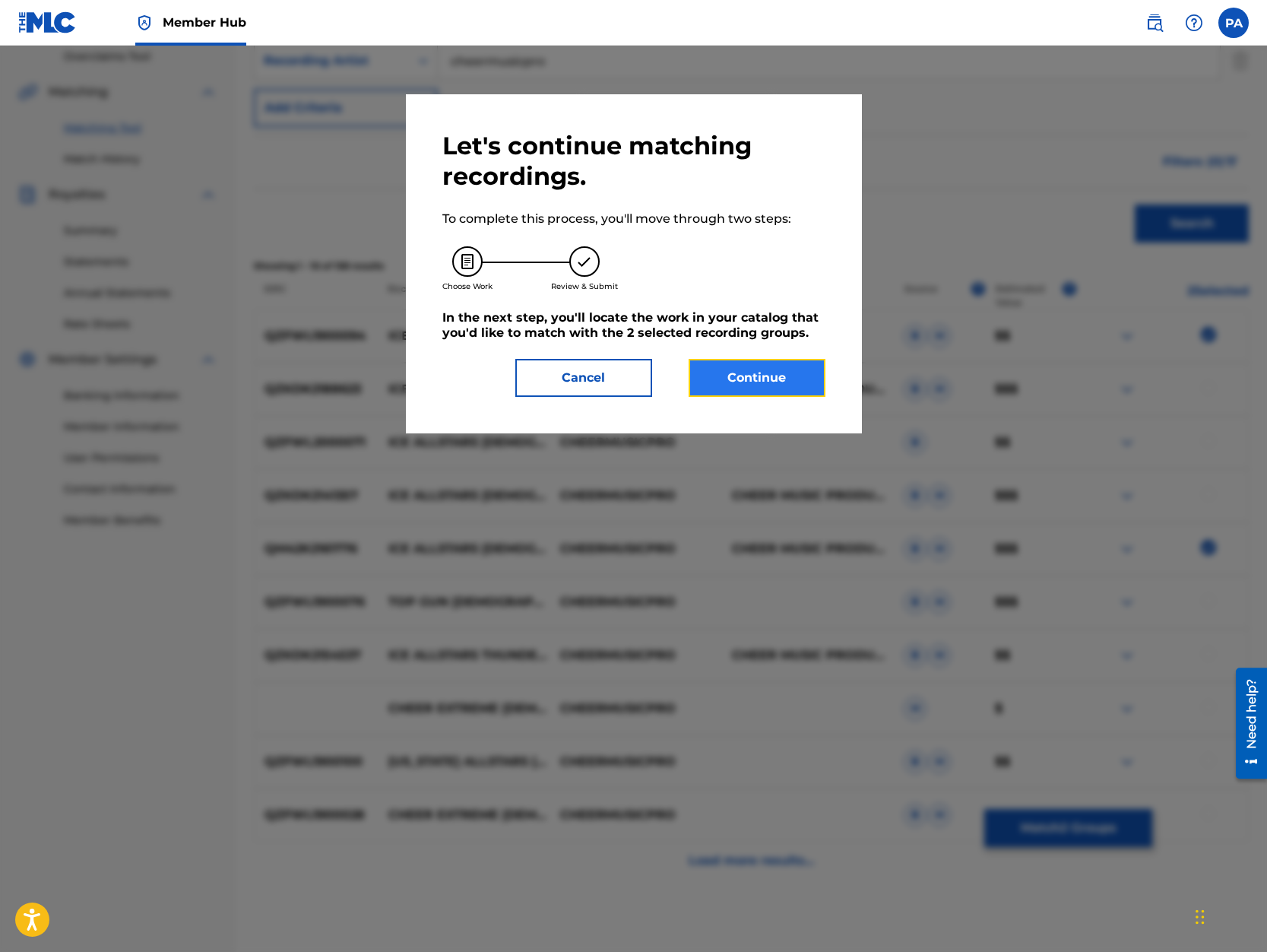
click at [735, 381] on button "Continue" at bounding box center [756, 377] width 137 height 38
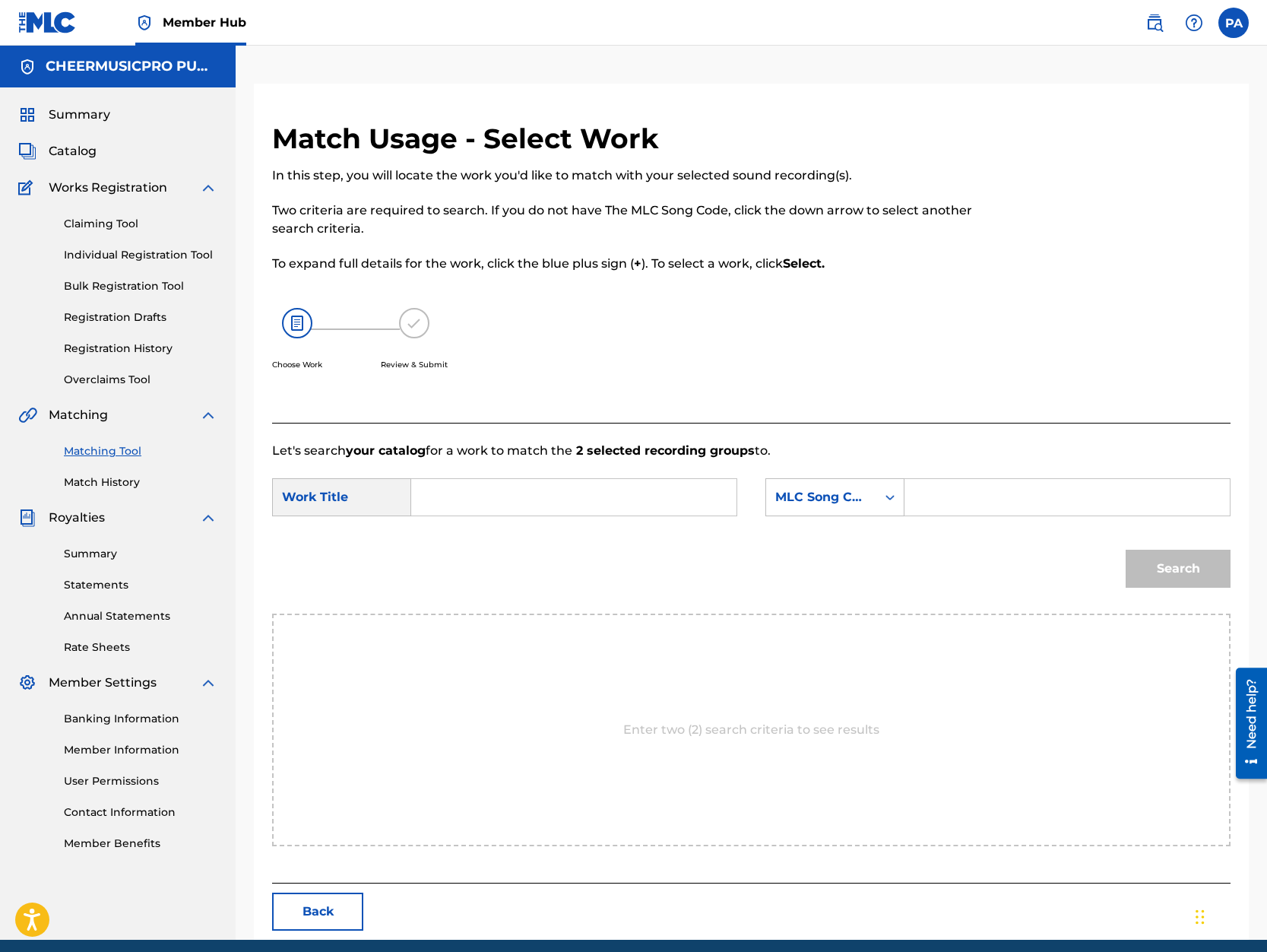
click at [488, 488] on input "Search Form" at bounding box center [574, 497] width 299 height 36
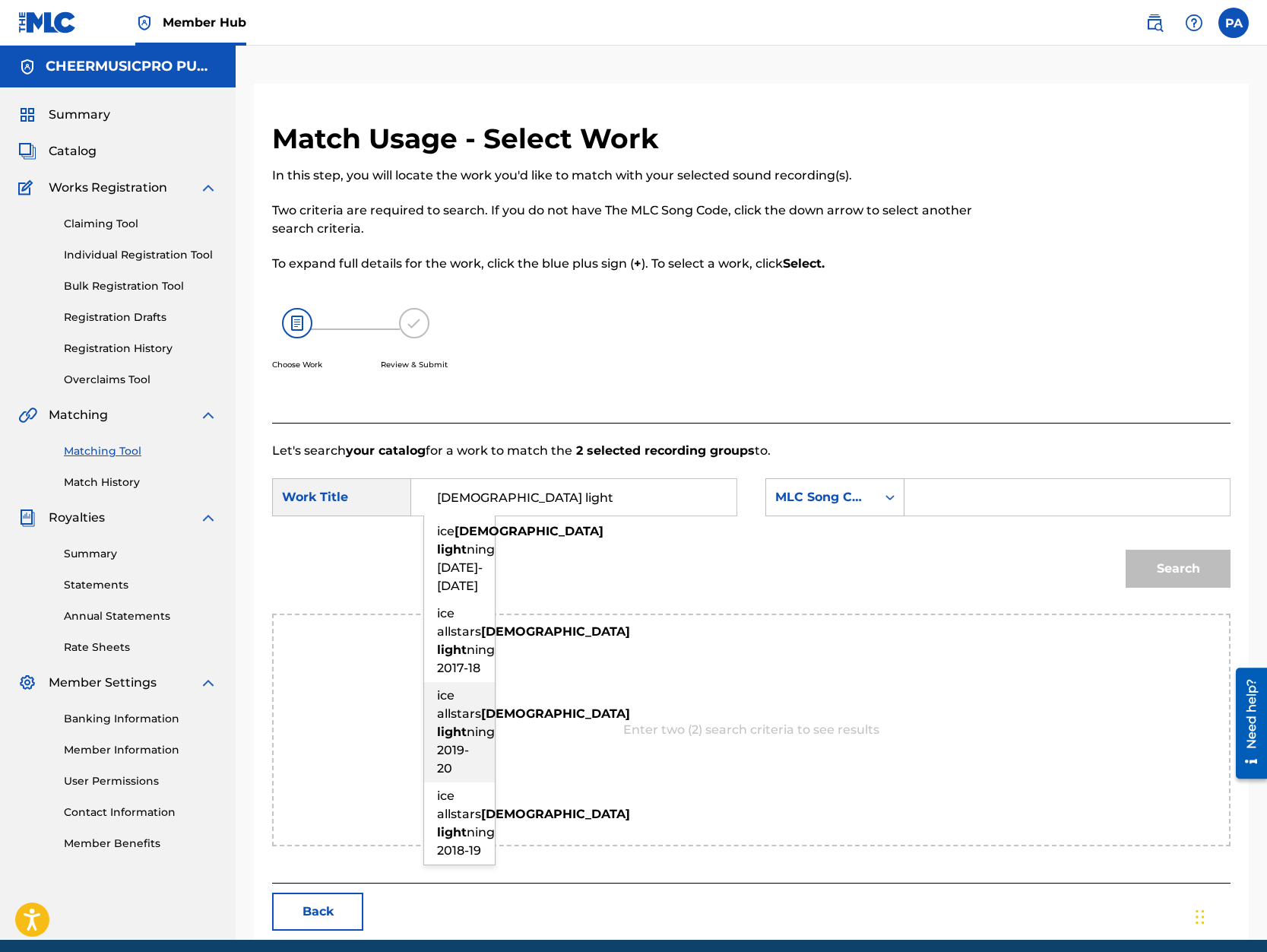
click at [460, 738] on strong "light" at bounding box center [452, 732] width 30 height 15
type input "ice allstars lady lightning 2019-20"
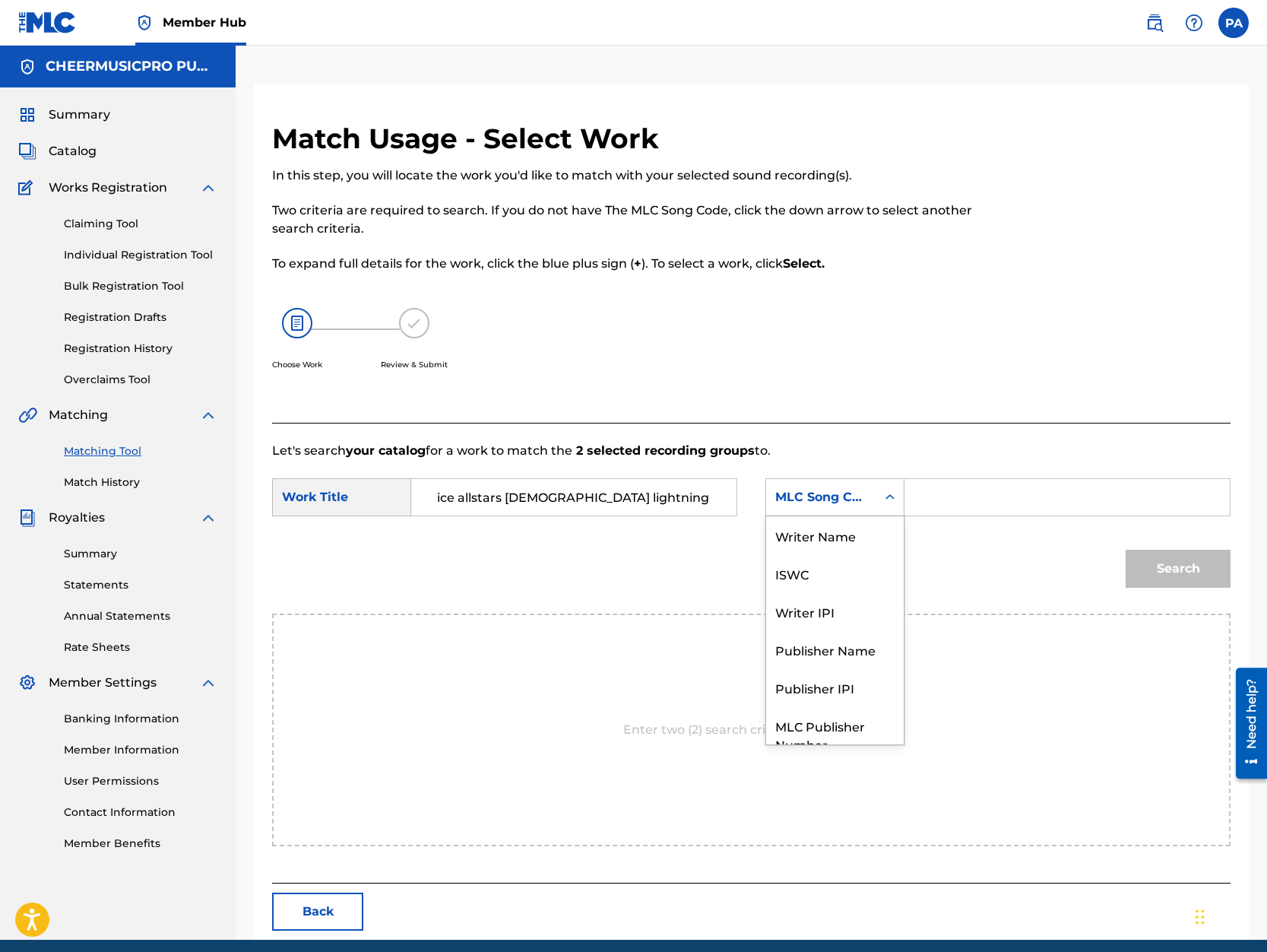
click at [833, 483] on div "MLC Song Code" at bounding box center [821, 497] width 111 height 29
click at [840, 536] on div "Writer Name" at bounding box center [835, 535] width 137 height 38
click at [962, 509] on input "Search Form" at bounding box center [1067, 497] width 299 height 36
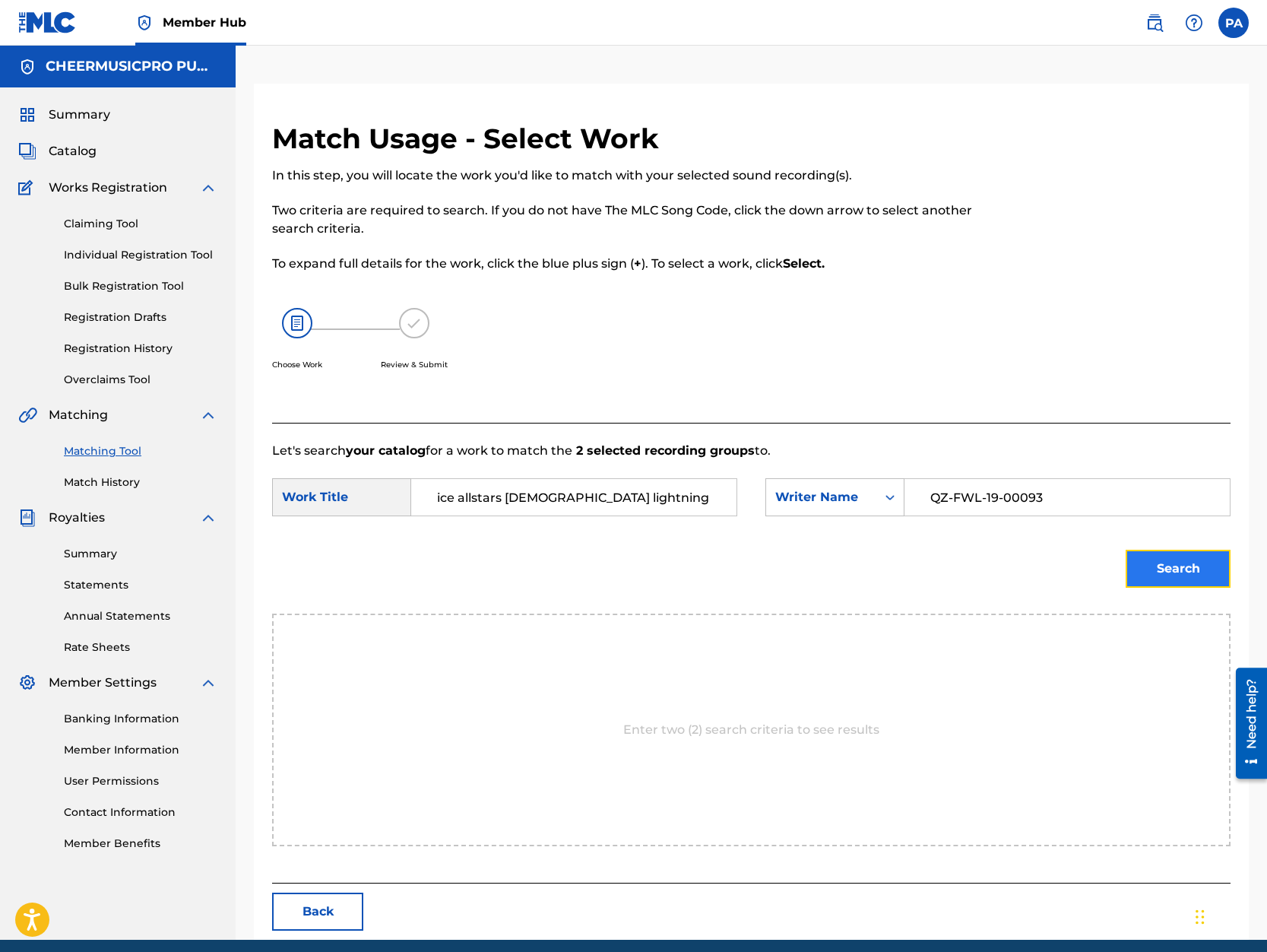
click at [1153, 571] on button "Search" at bounding box center [1178, 568] width 105 height 38
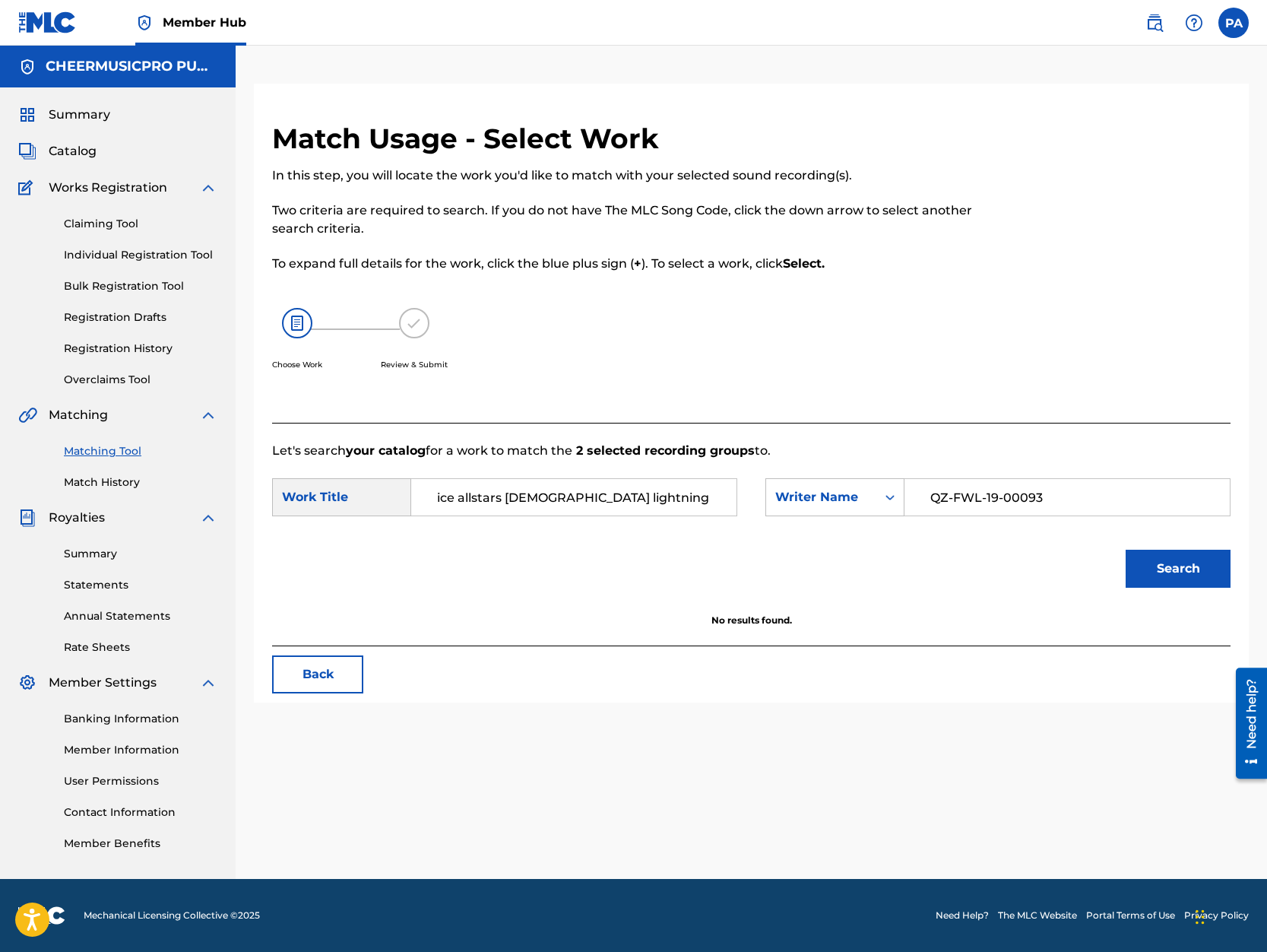
drag, startPoint x: 1078, startPoint y: 506, endPoint x: 680, endPoint y: 496, distance: 398.1
click at [918, 496] on input "QZ-FWL-19-00093" at bounding box center [1067, 497] width 299 height 36
type input "Patrick Avard"
click at [1188, 580] on button "Search" at bounding box center [1178, 568] width 105 height 38
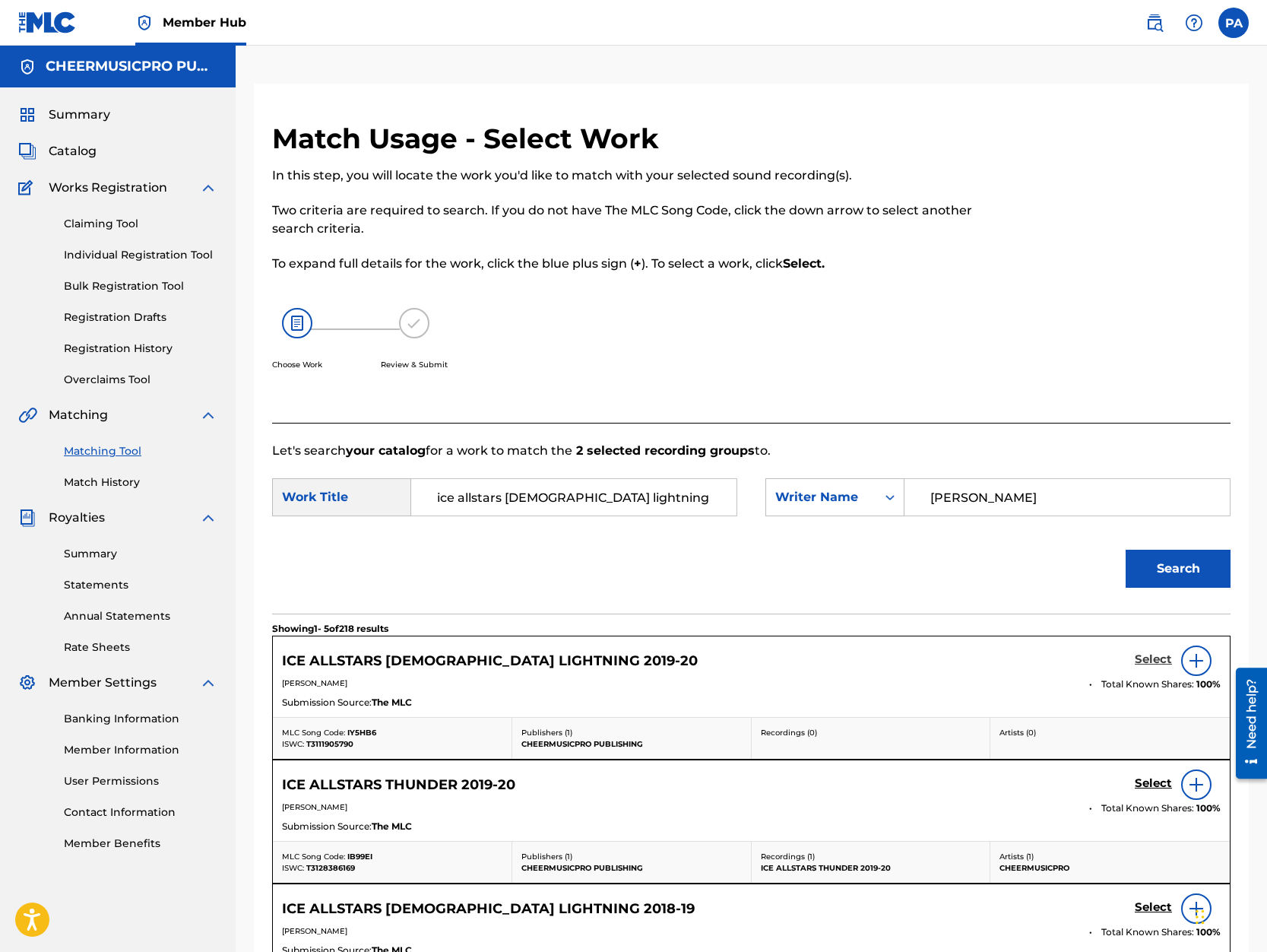
click at [1149, 663] on h5 "Select" at bounding box center [1154, 659] width 37 height 15
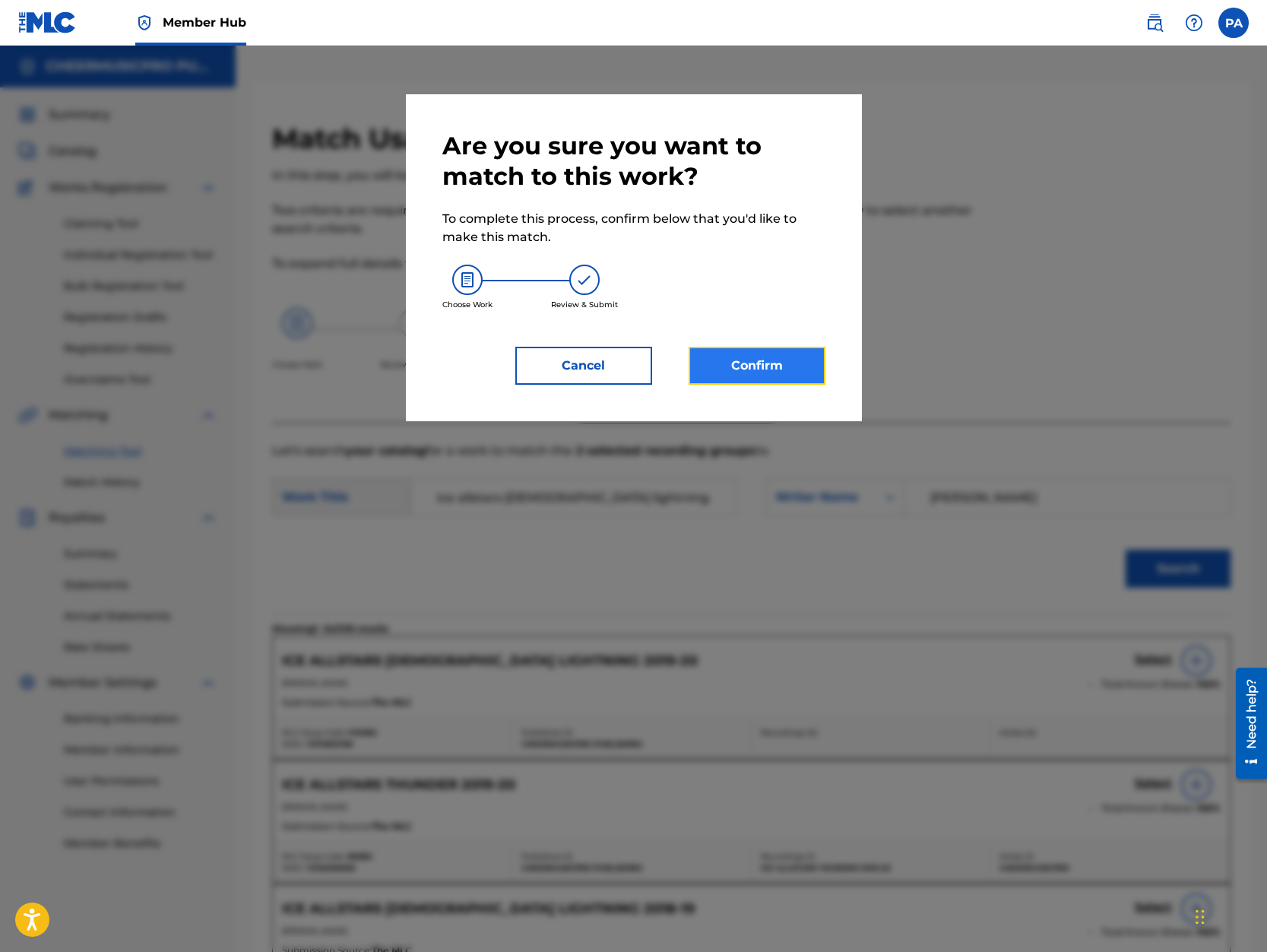
click at [778, 362] on button "Confirm" at bounding box center [756, 365] width 137 height 38
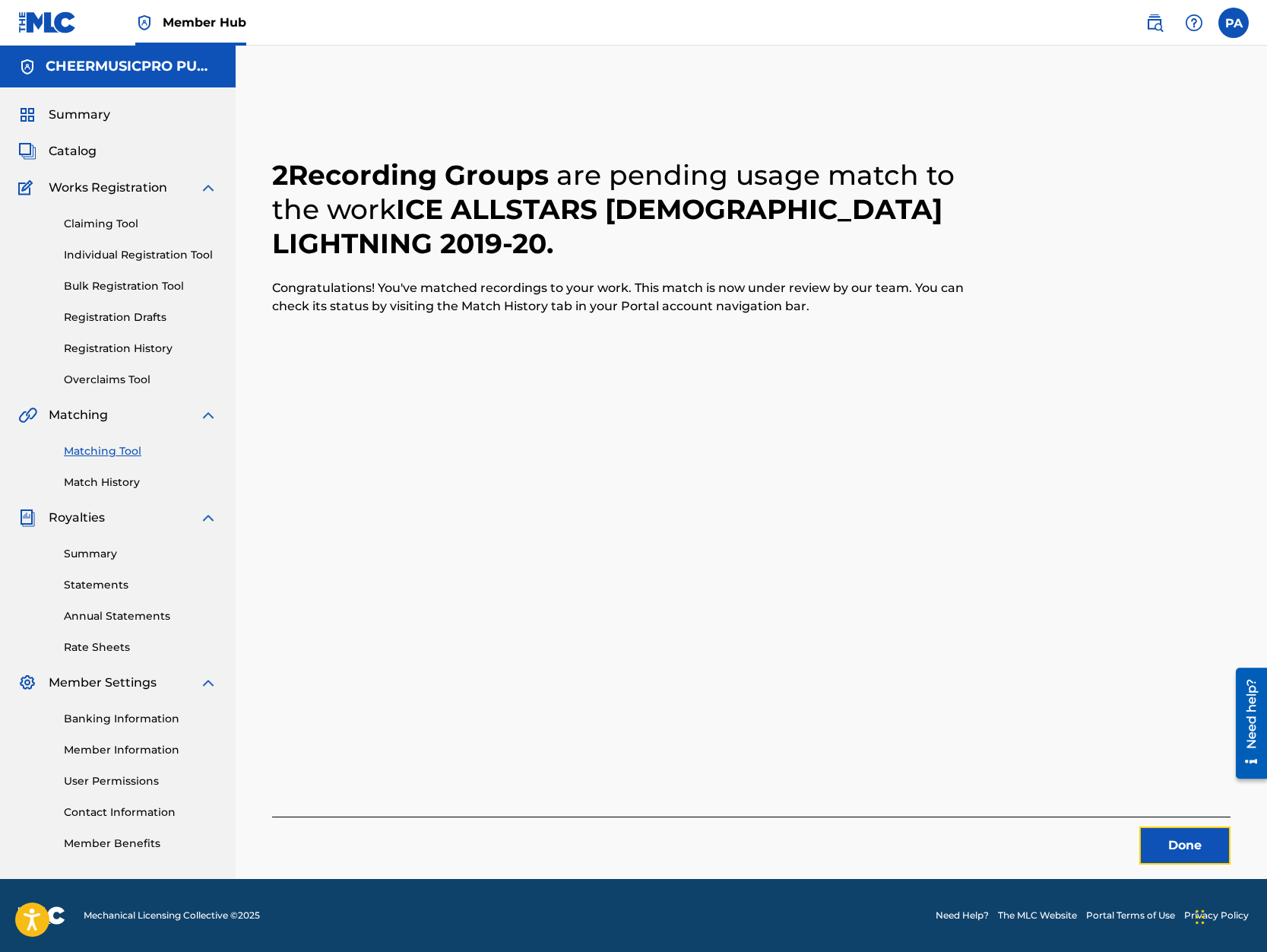
drag, startPoint x: 1195, startPoint y: 848, endPoint x: 95, endPoint y: 702, distance: 1109.6
click at [1185, 845] on button "Done" at bounding box center [1185, 845] width 91 height 38
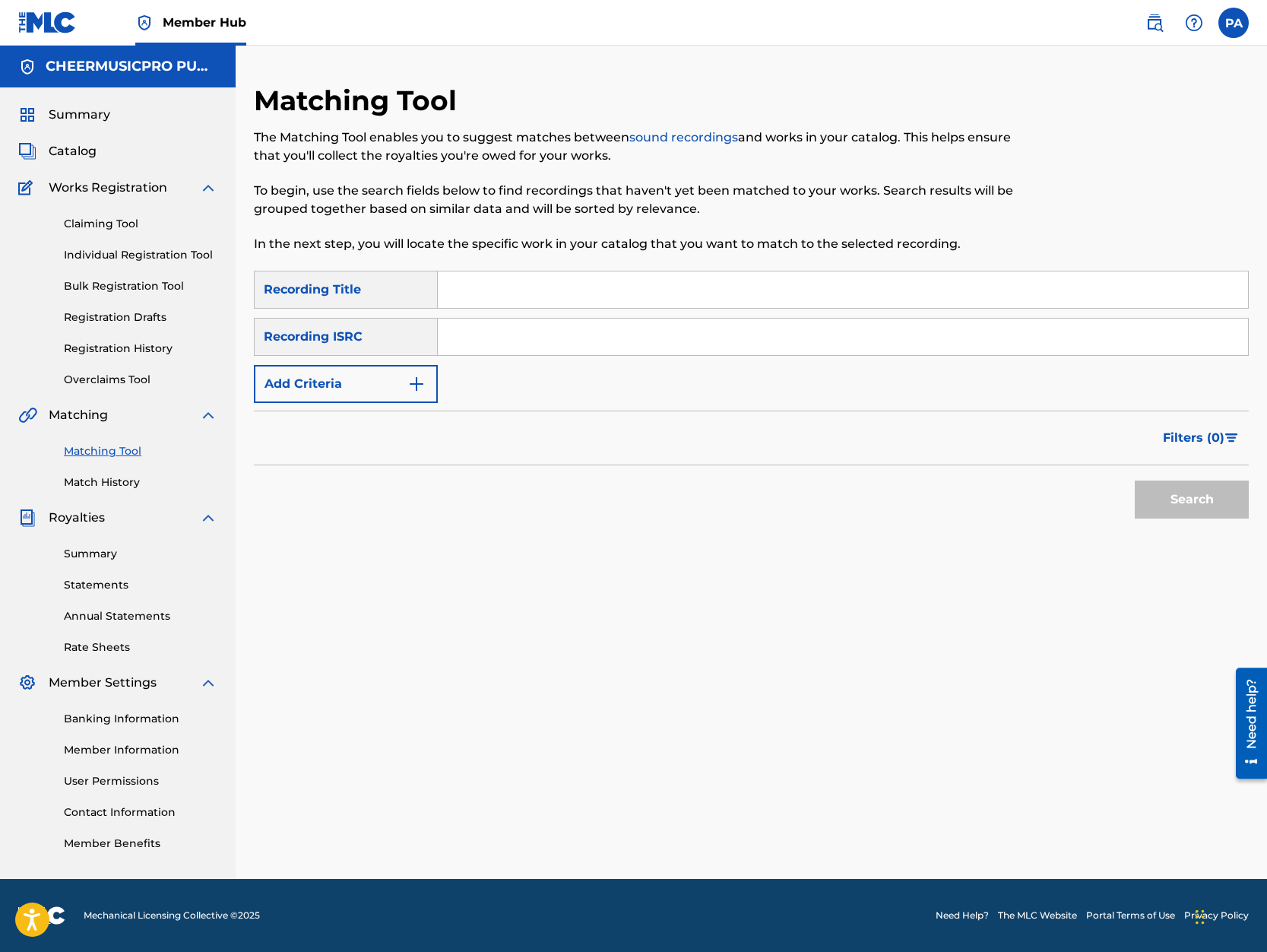
click at [509, 297] on input "Search Form" at bounding box center [842, 289] width 810 height 36
type input "cali coed 2019-20"
click at [1135, 480] on button "Search" at bounding box center [1192, 499] width 114 height 38
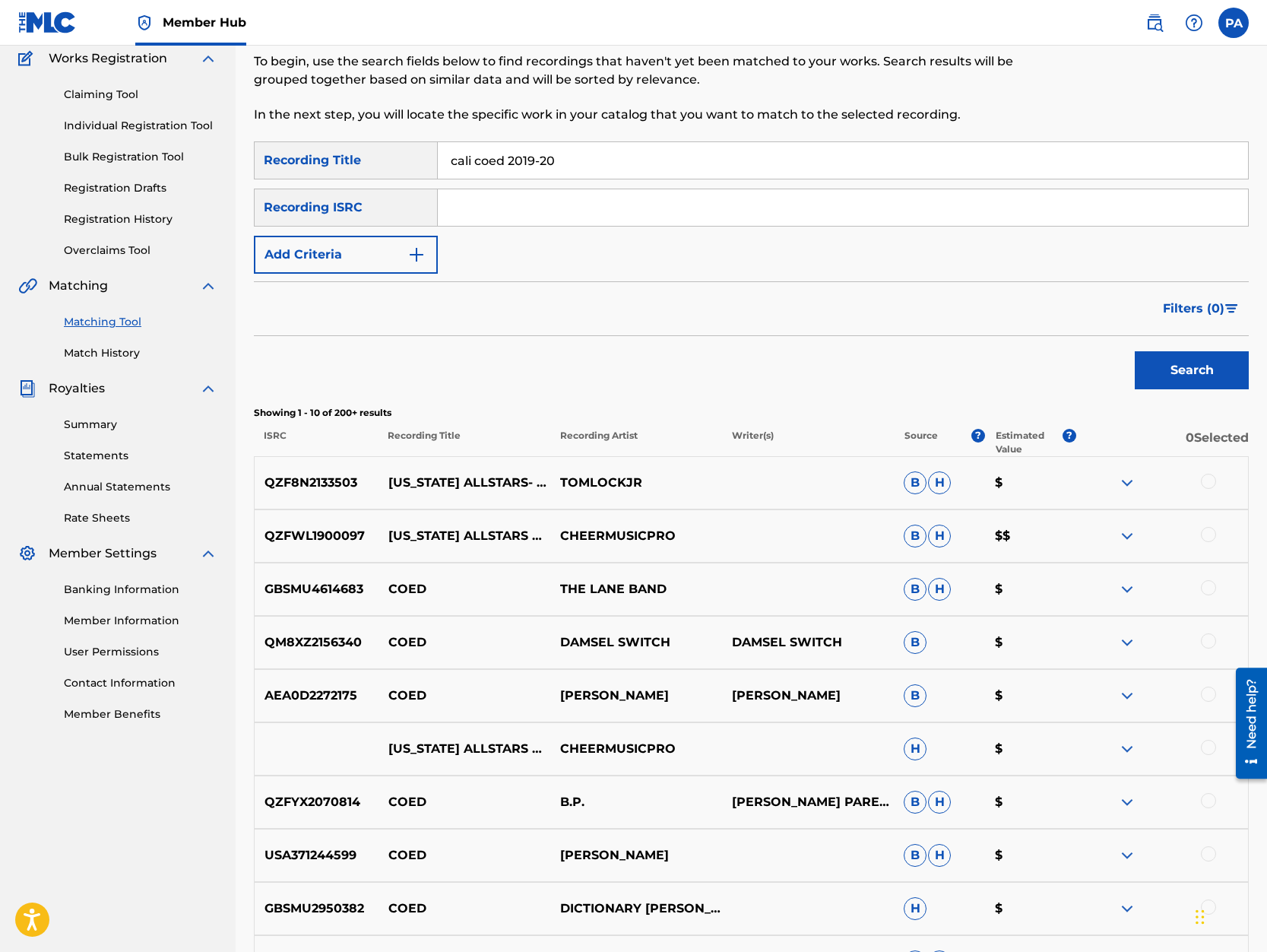
scroll to position [194, 0]
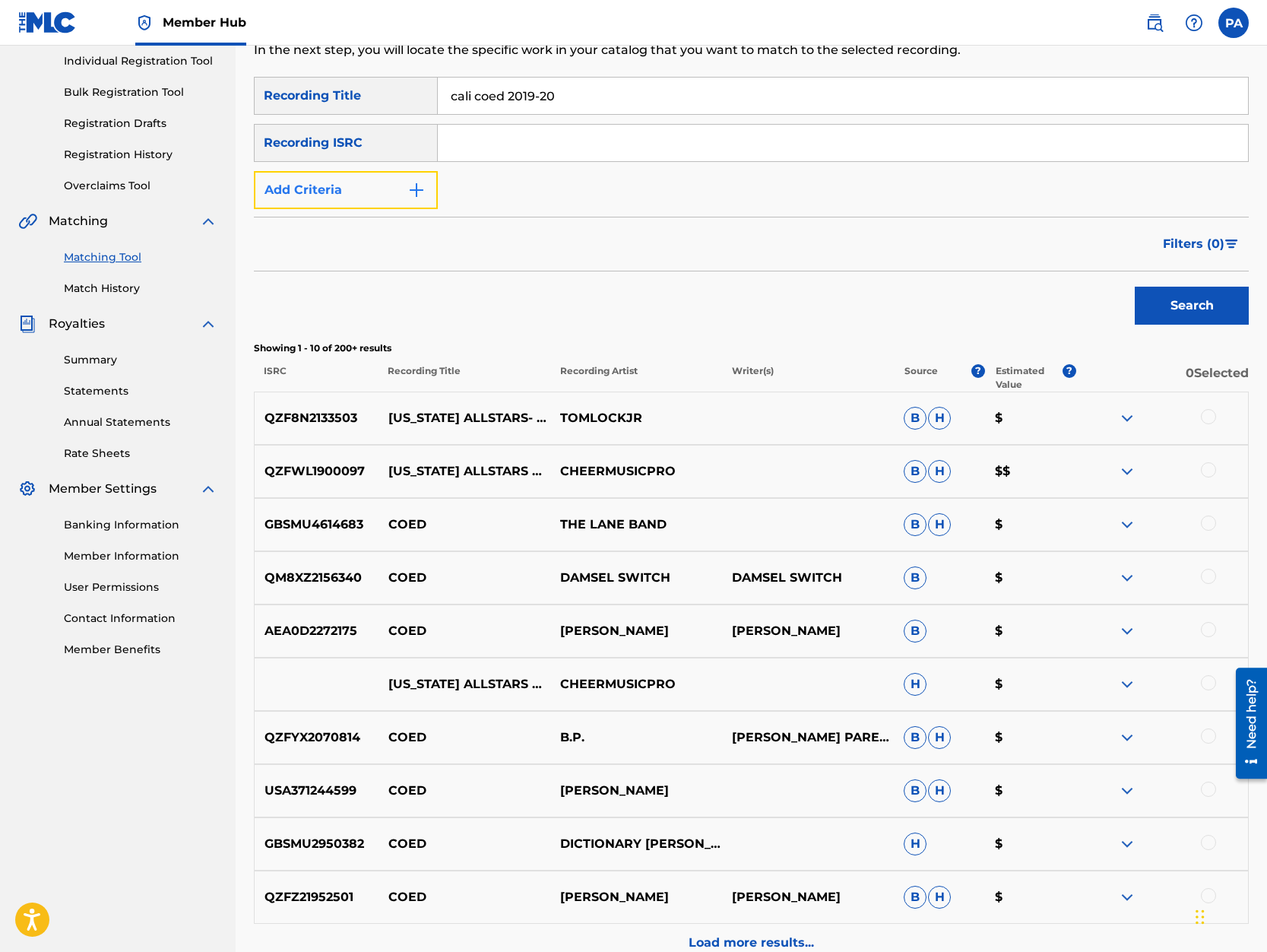
click at [340, 187] on button "Add Criteria" at bounding box center [346, 189] width 184 height 38
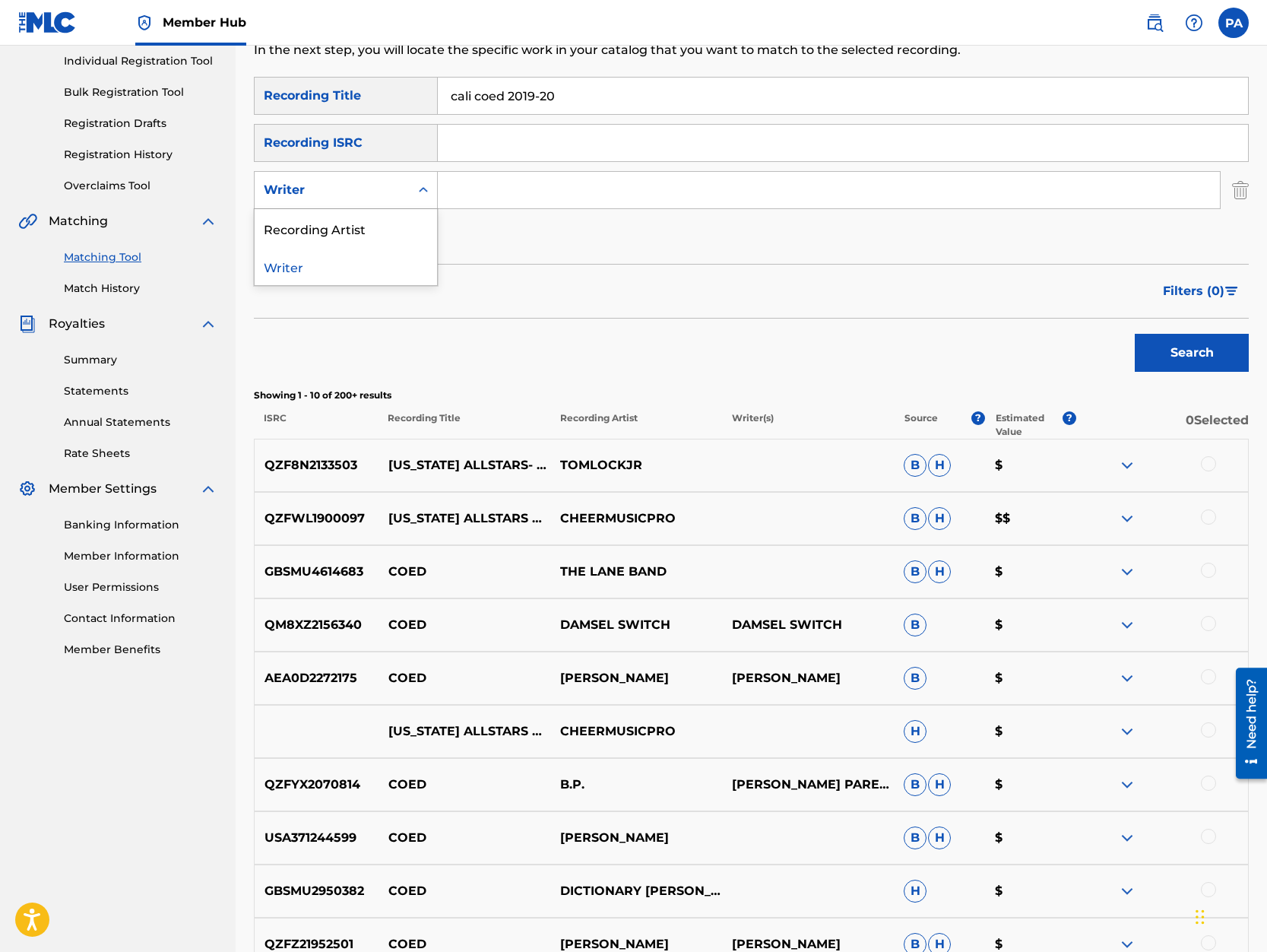
click at [333, 193] on div "Writer" at bounding box center [332, 190] width 137 height 19
click at [333, 231] on div "Recording Artist" at bounding box center [346, 228] width 182 height 38
click at [493, 189] on input "Search Form" at bounding box center [829, 189] width 782 height 36
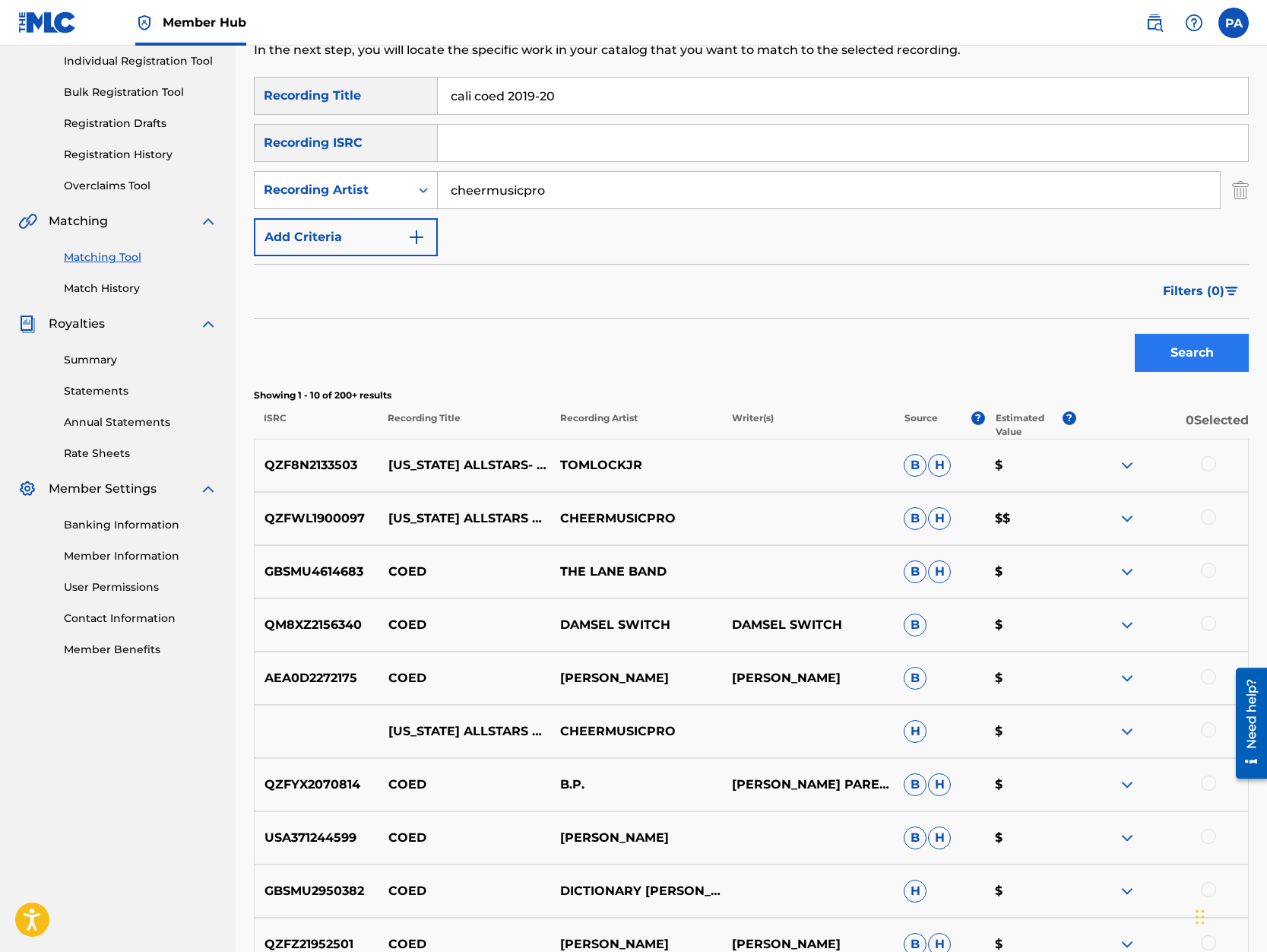
type input "cheermusicpro"
click at [1182, 351] on button "Search" at bounding box center [1192, 352] width 114 height 38
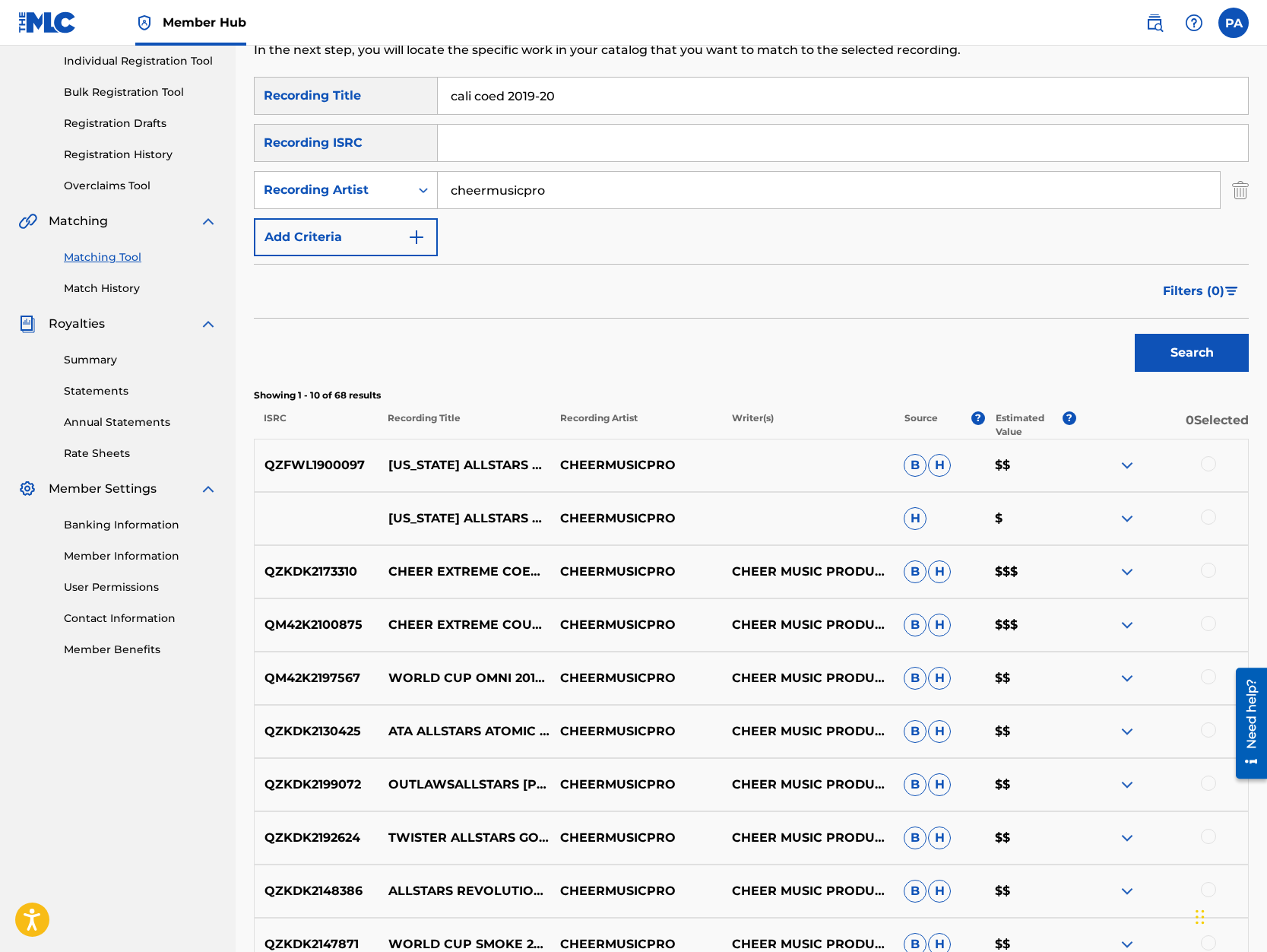
scroll to position [258, 0]
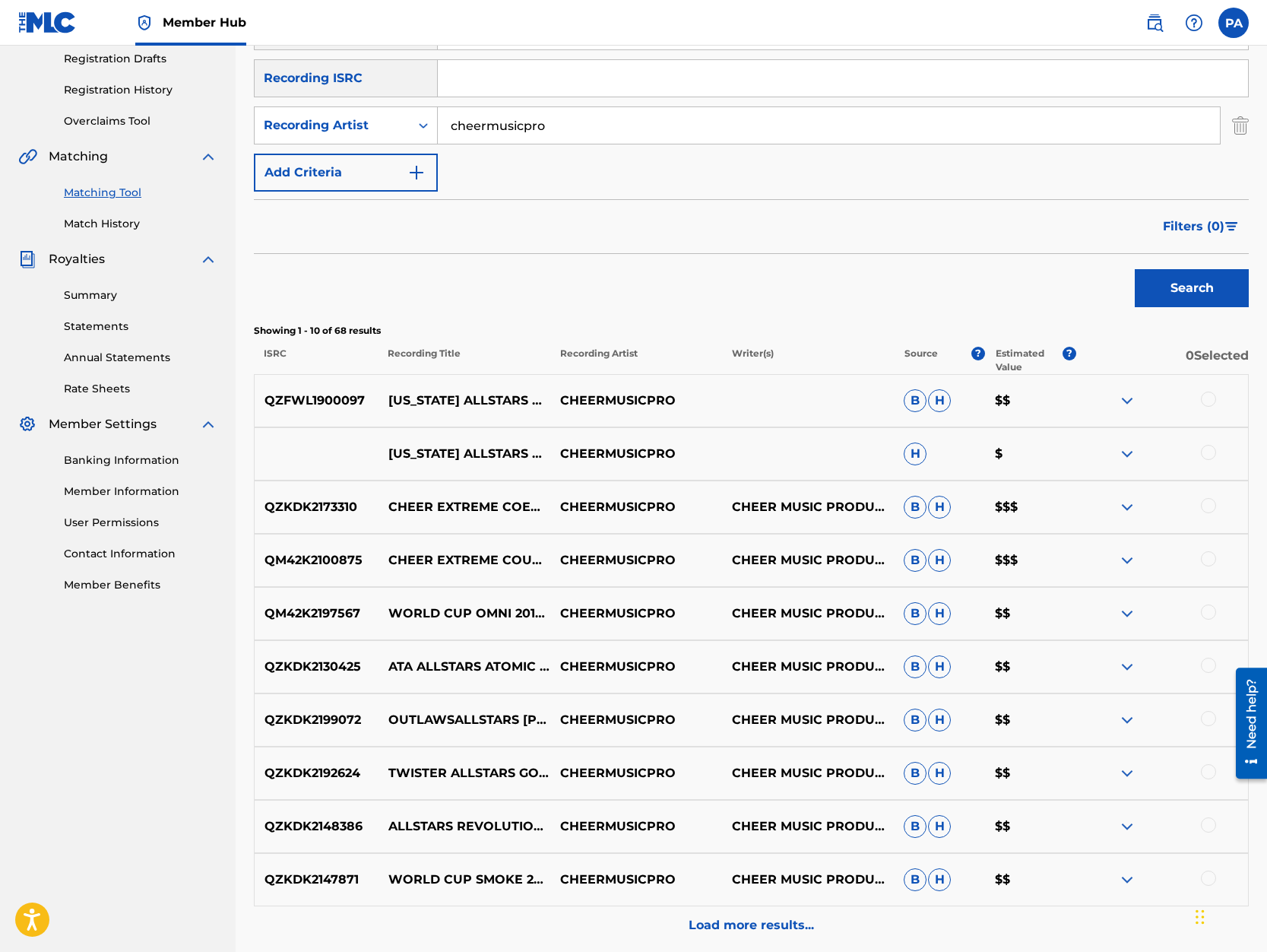
click at [1208, 399] on div at bounding box center [1208, 398] width 15 height 15
drag, startPoint x: 1213, startPoint y: 450, endPoint x: 655, endPoint y: 533, distance: 564.1
click at [1212, 450] on div at bounding box center [1208, 452] width 15 height 15
click at [1091, 843] on button "Match 2 Groups" at bounding box center [1068, 828] width 168 height 38
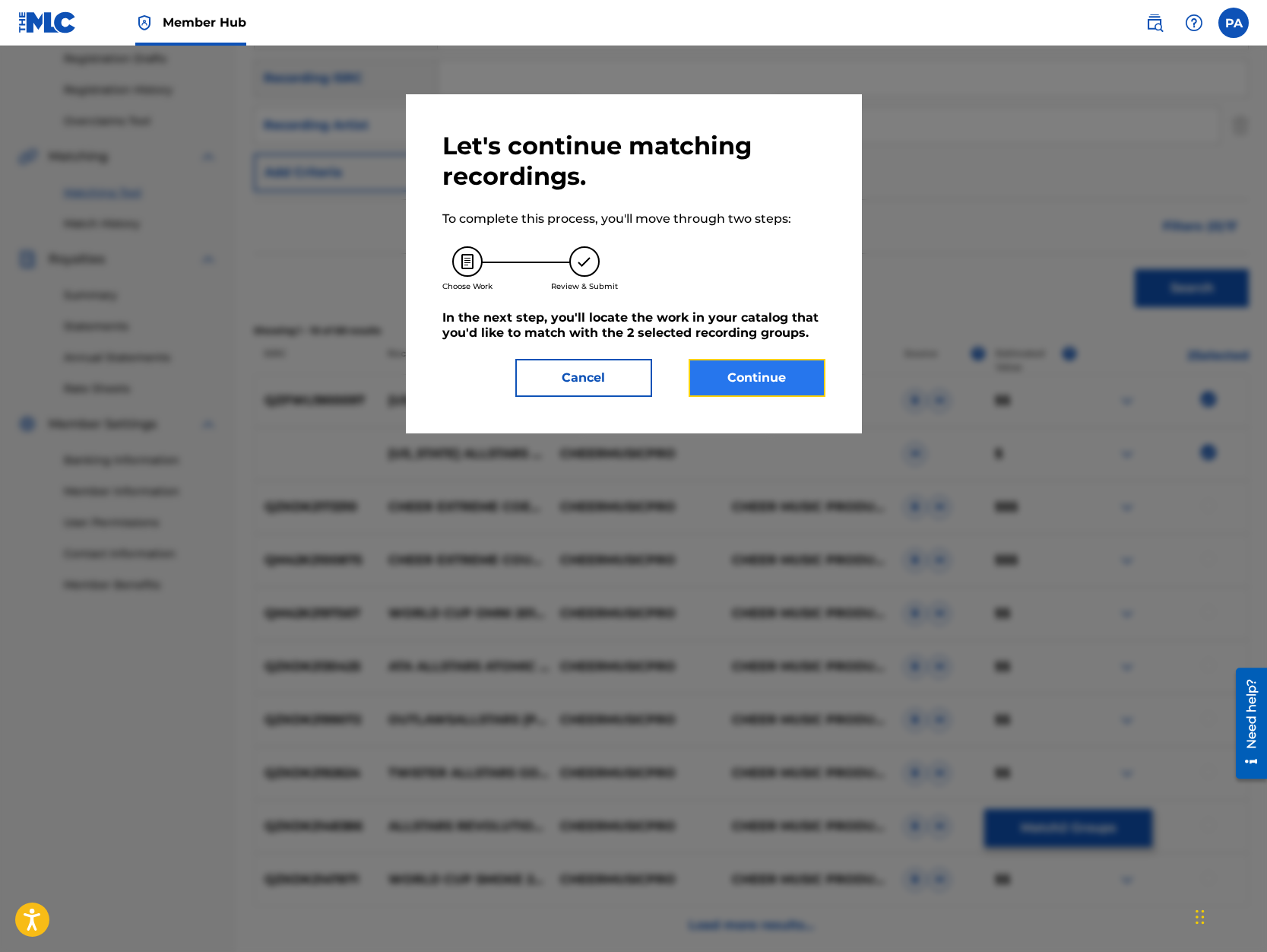
click at [762, 385] on button "Continue" at bounding box center [756, 377] width 137 height 38
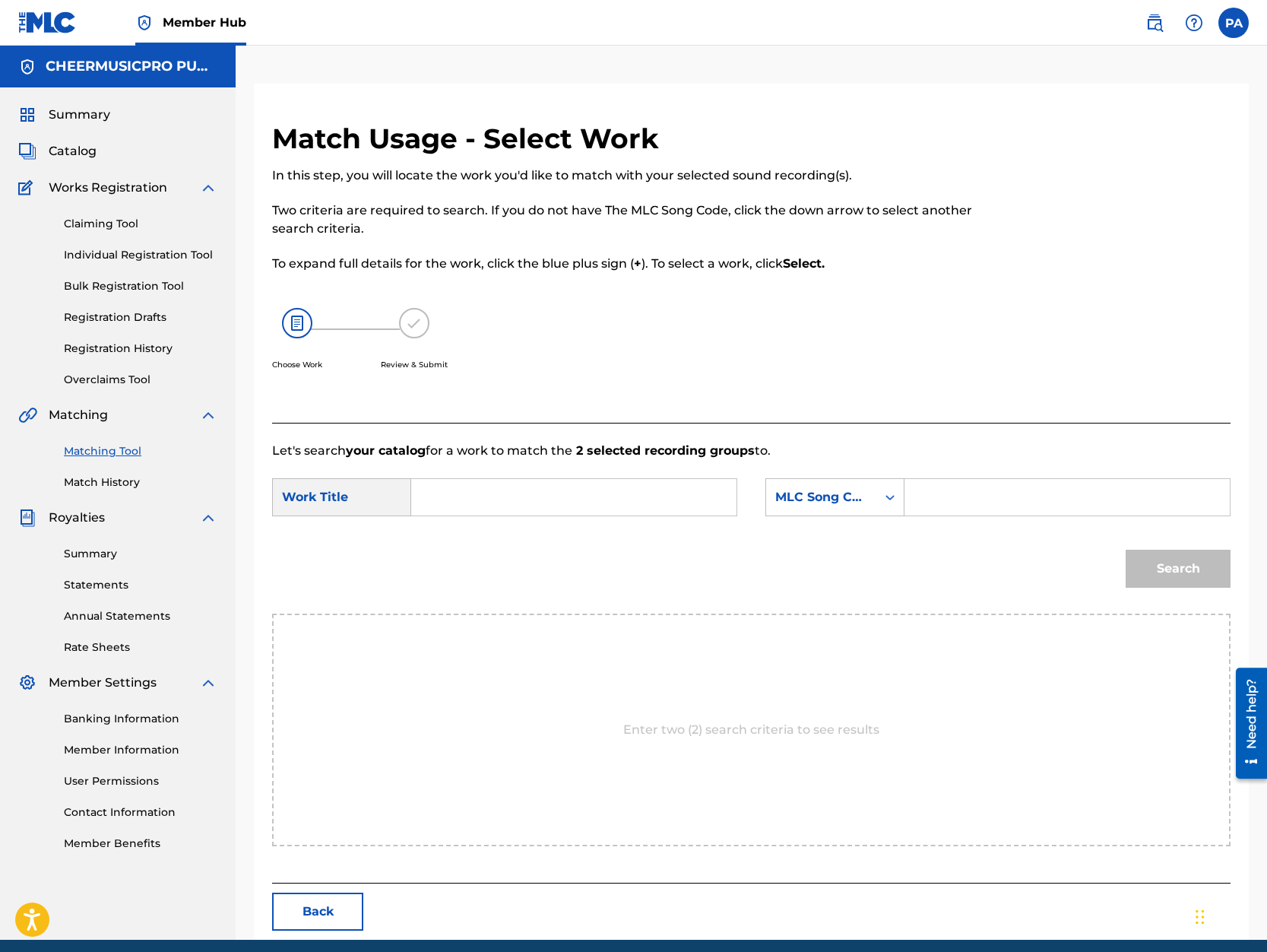
click at [473, 494] on input "Search Form" at bounding box center [574, 497] width 299 height 36
click at [458, 657] on strong "coed" at bounding box center [473, 650] width 31 height 15
type input "california allstars cali coed 2019-20"
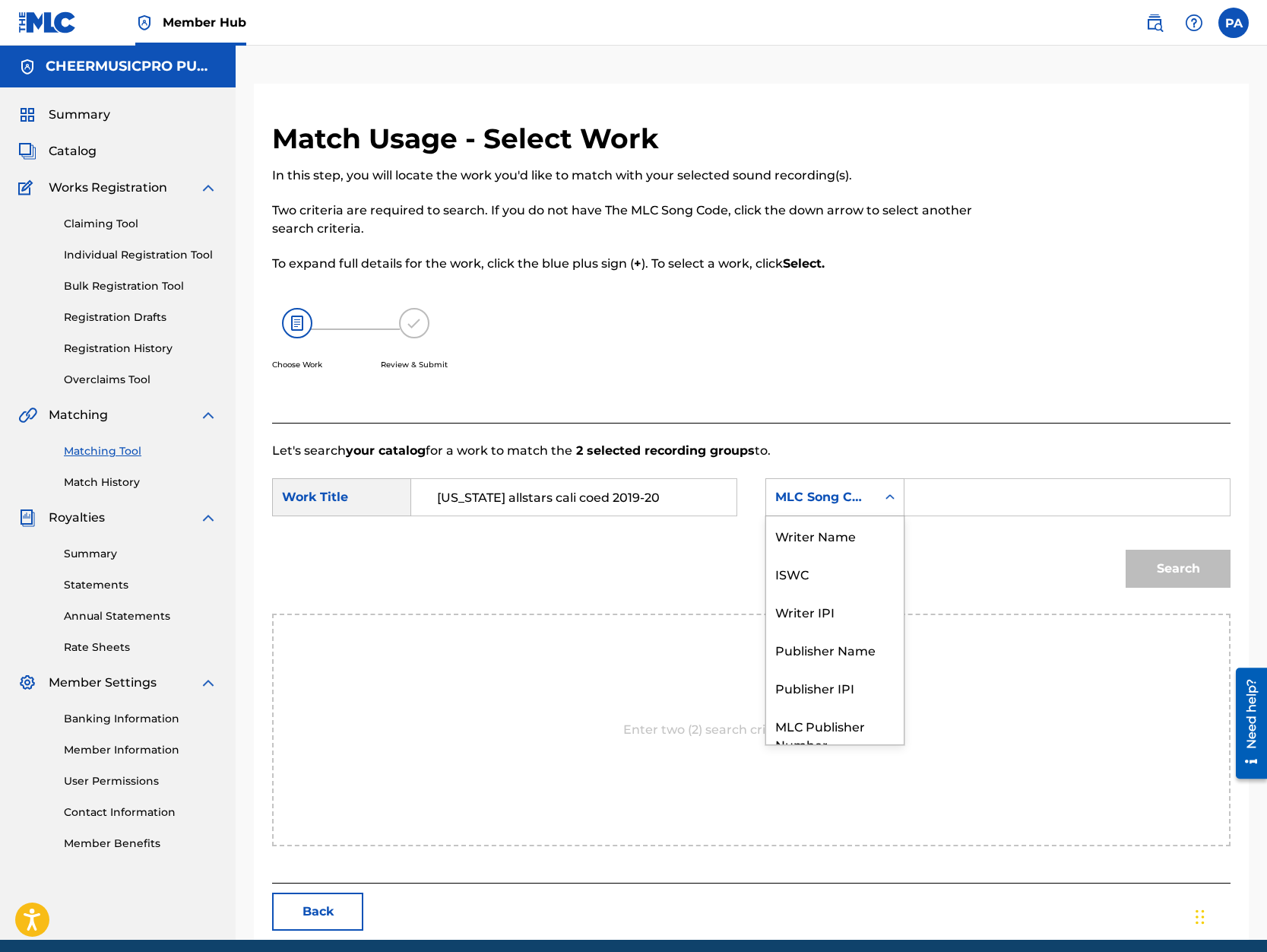
click at [818, 503] on div "MLC Song Code" at bounding box center [821, 497] width 92 height 19
click at [829, 517] on div "Writer Name" at bounding box center [835, 535] width 137 height 38
click at [957, 498] on input "Search Form" at bounding box center [1067, 497] width 299 height 36
paste input "QZ-FWL-19-00093"
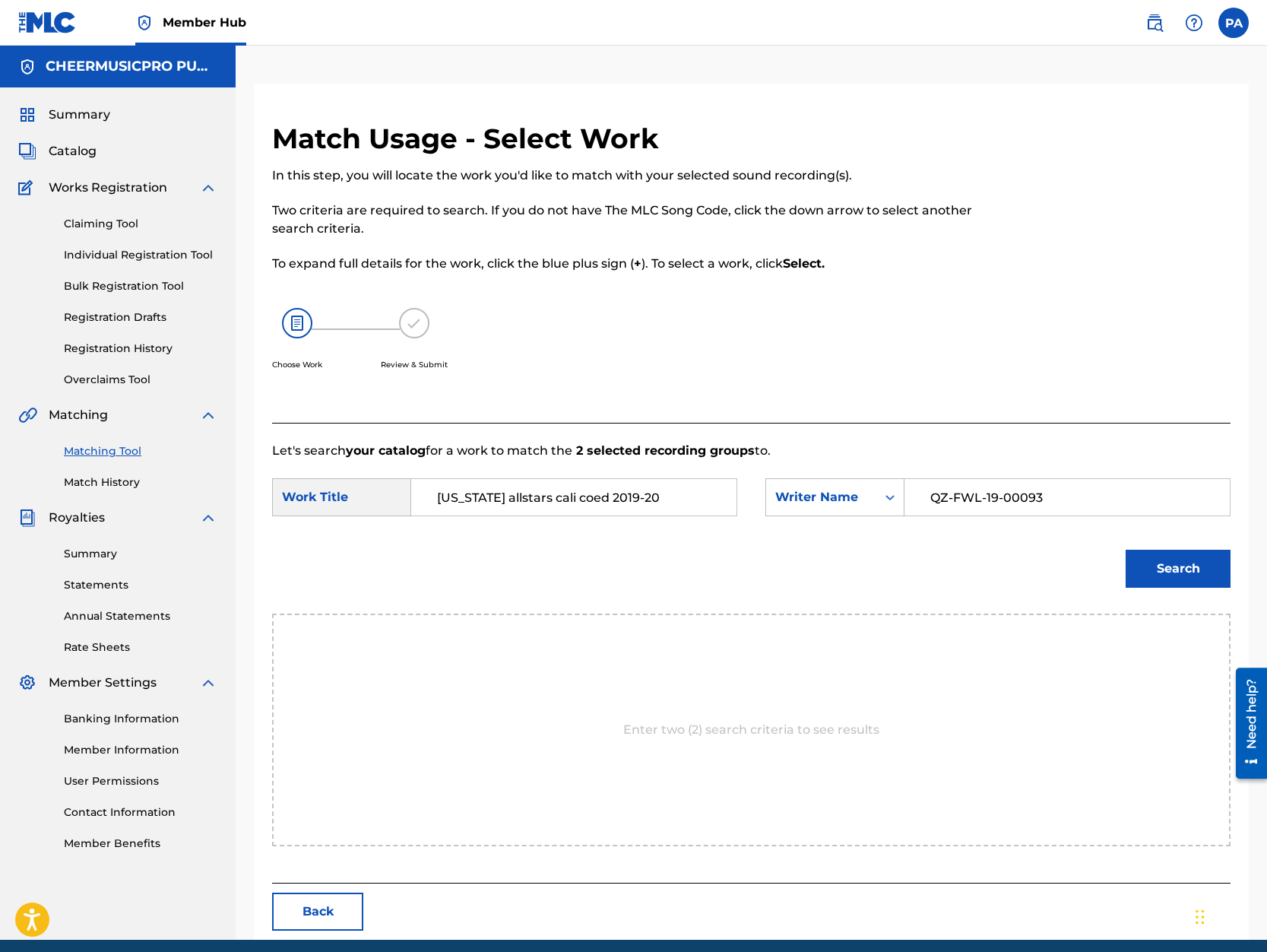
drag, startPoint x: 1073, startPoint y: 494, endPoint x: 536, endPoint y: 522, distance: 537.7
click at [918, 515] on input "QZ-FWL-19-00093" at bounding box center [1067, 497] width 299 height 36
type input "Patrick Avard"
click at [1215, 559] on button "Search" at bounding box center [1178, 568] width 105 height 38
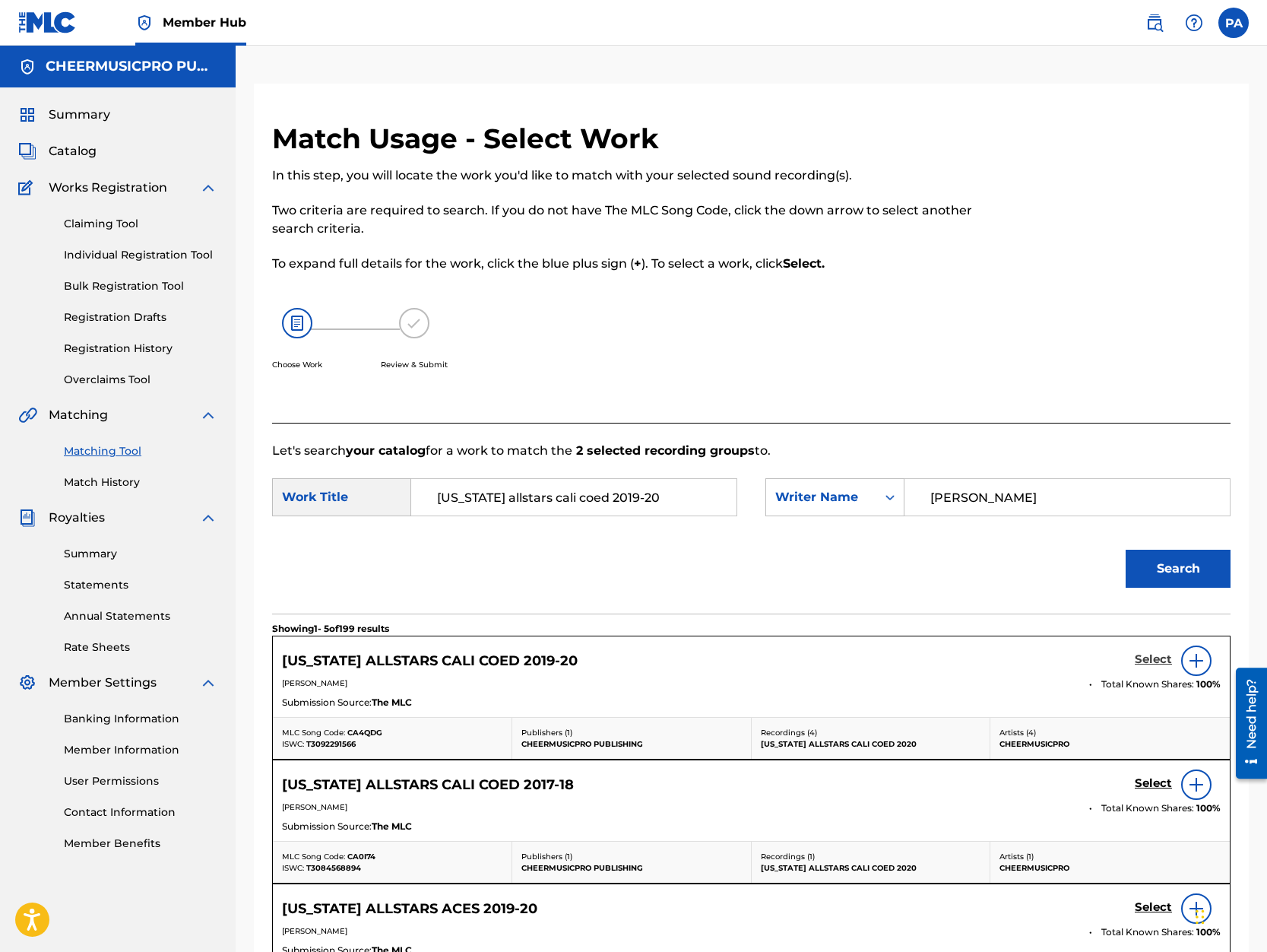
click at [1145, 665] on h5 "Select" at bounding box center [1154, 659] width 37 height 15
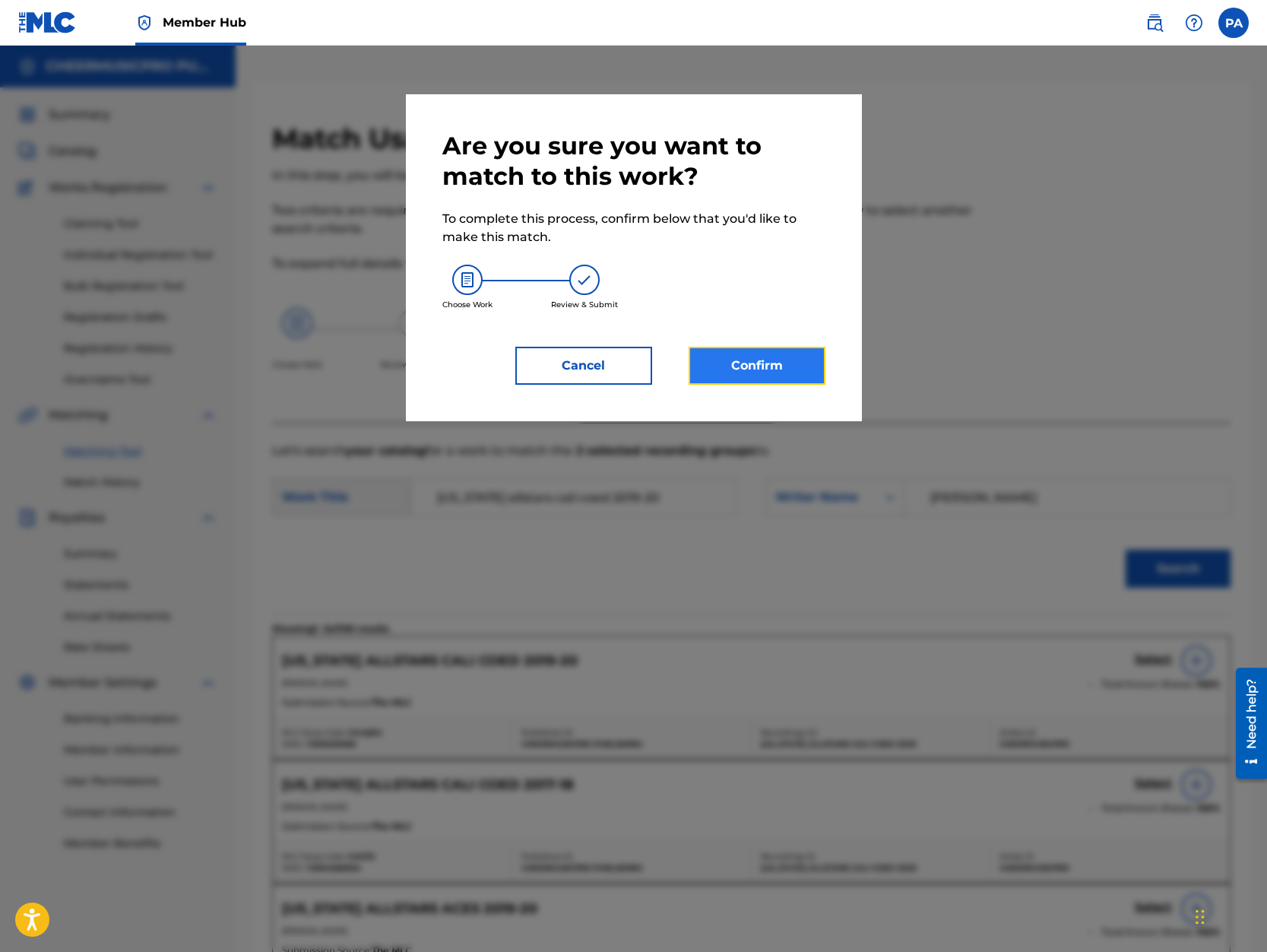
click at [755, 365] on button "Confirm" at bounding box center [756, 365] width 137 height 38
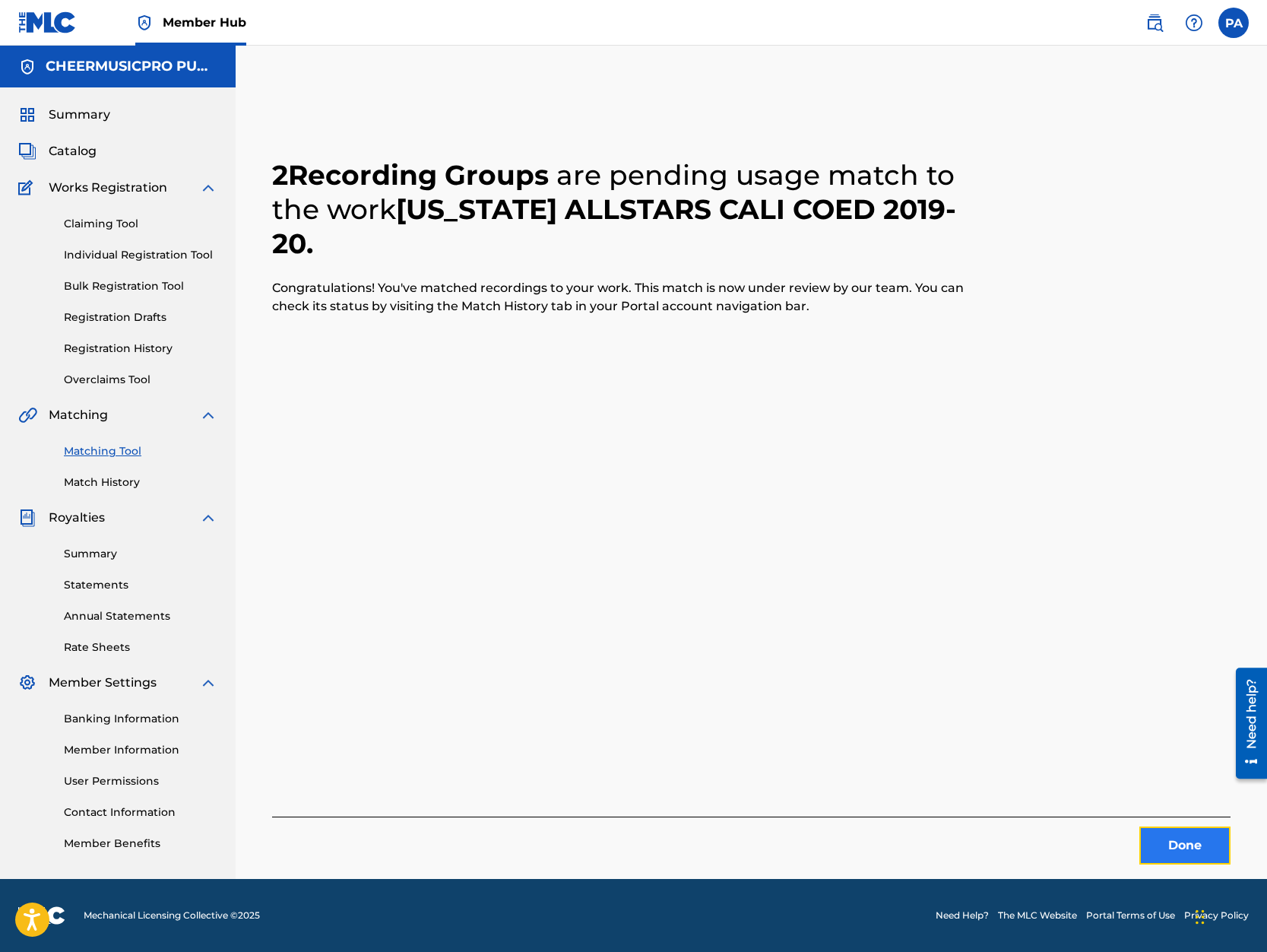
click at [1191, 852] on button "Done" at bounding box center [1185, 845] width 91 height 38
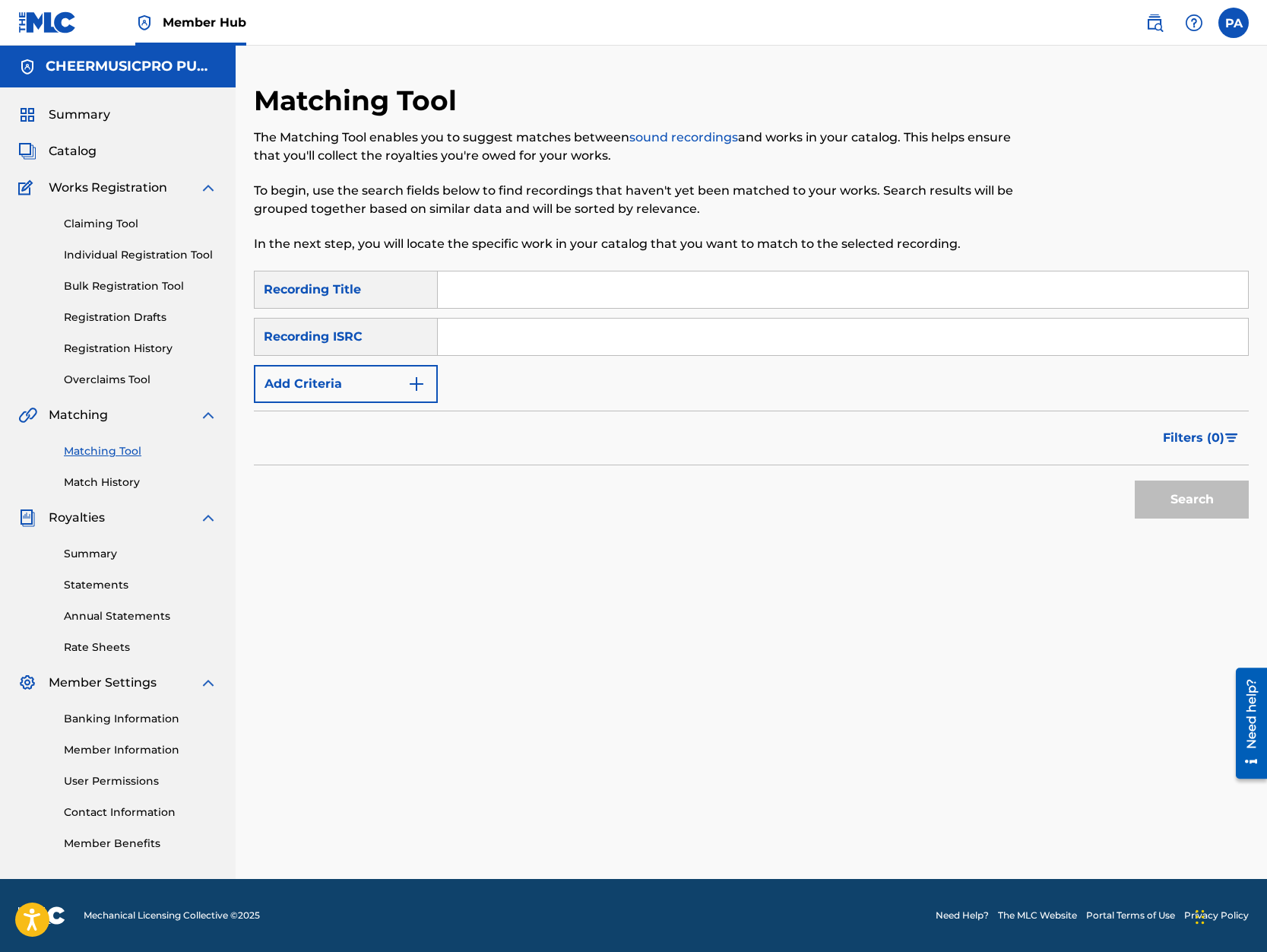
click at [526, 291] on input "Search Form" at bounding box center [842, 289] width 810 height 36
type input "[DEMOGRAPHIC_DATA] bullets 2019-20"
click at [1135, 480] on button "Search" at bounding box center [1192, 499] width 114 height 38
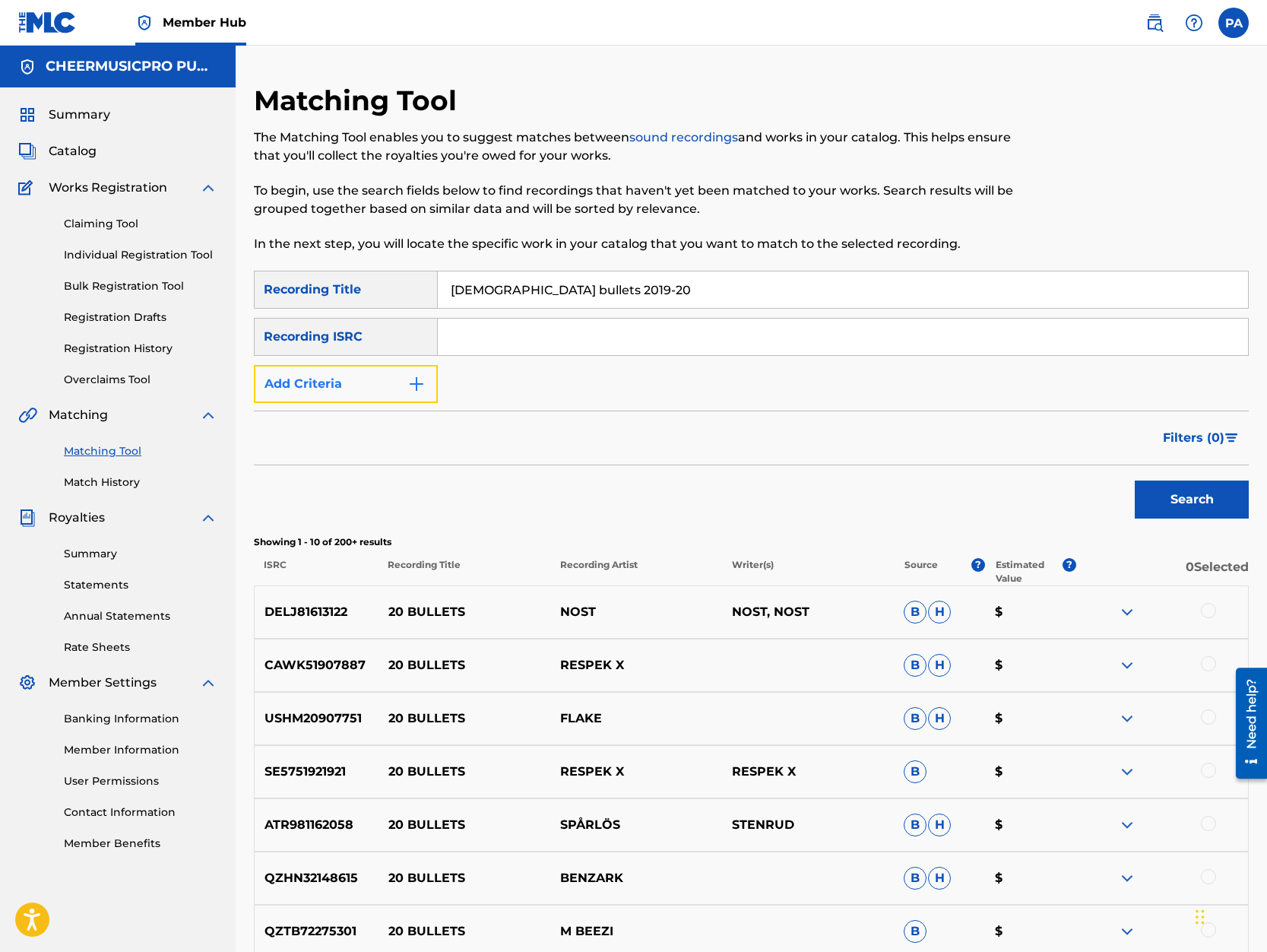
click at [356, 381] on button "Add Criteria" at bounding box center [346, 384] width 184 height 38
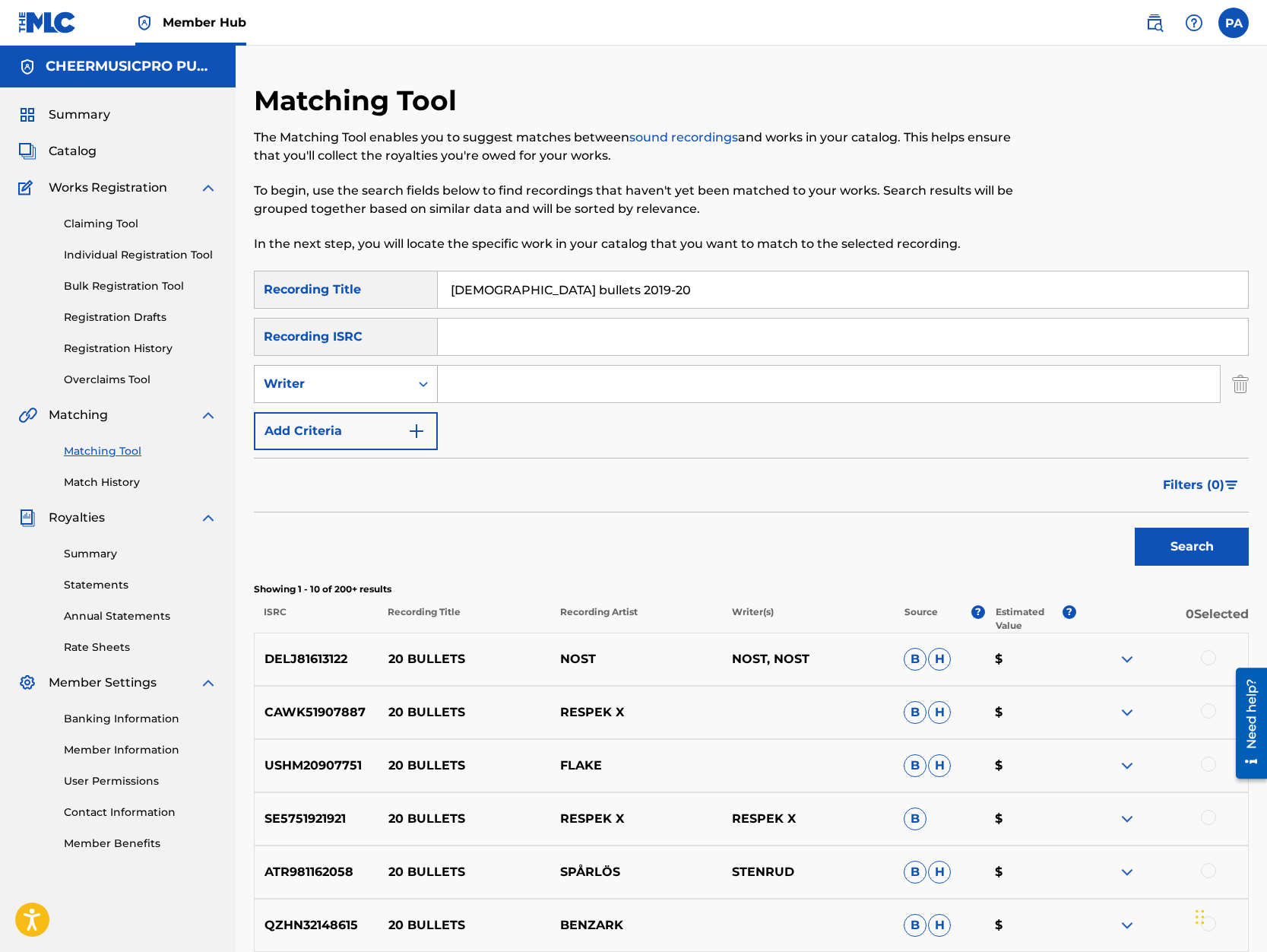
click at [335, 374] on div "Writer" at bounding box center [332, 384] width 155 height 29
click at [329, 416] on div "Recording Artist" at bounding box center [346, 422] width 182 height 38
click at [480, 388] on input "Search Form" at bounding box center [829, 384] width 782 height 36
type input "cheermusicpro"
click at [1179, 537] on button "Search" at bounding box center [1192, 546] width 114 height 38
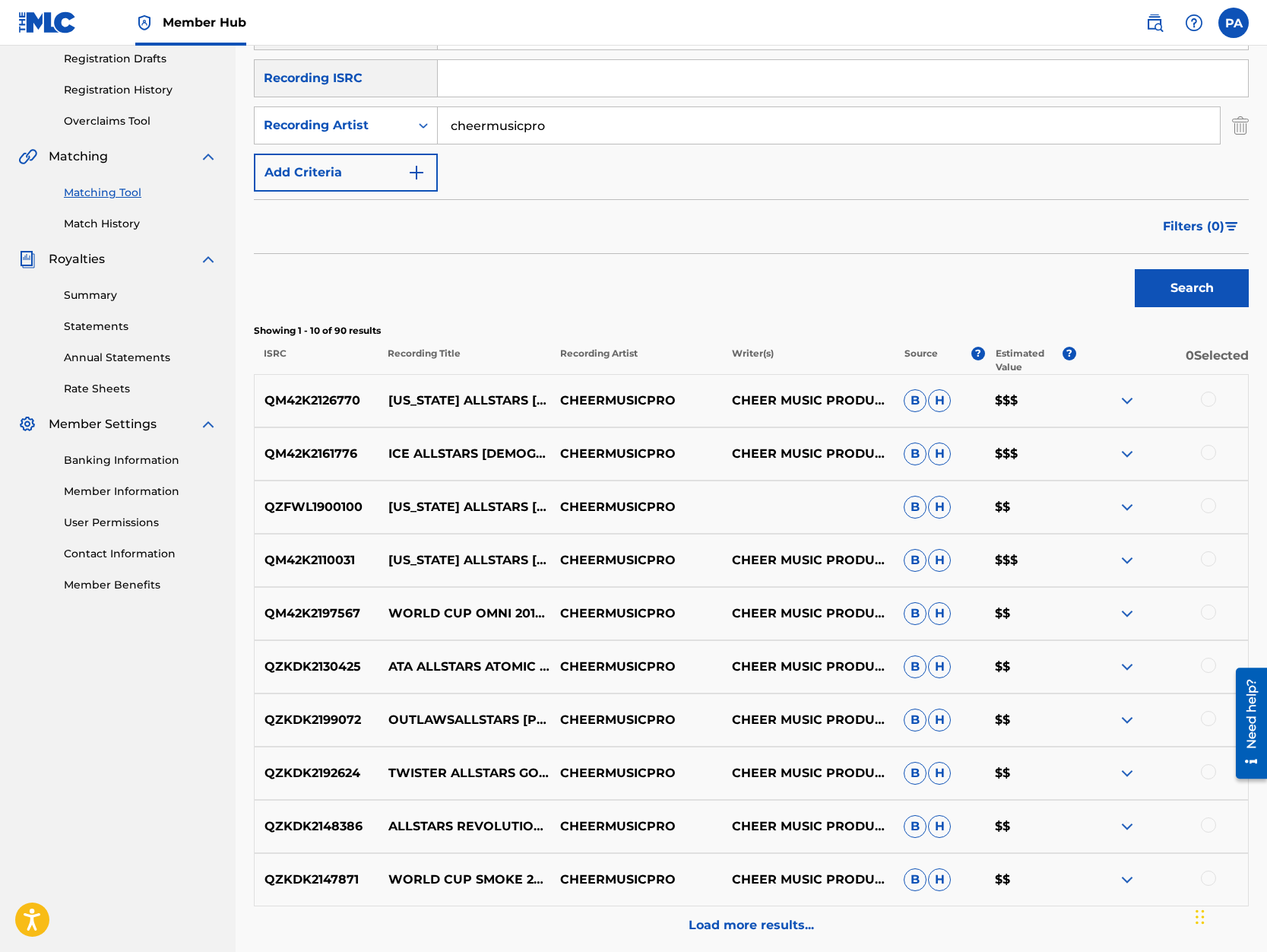
scroll to position [323, 0]
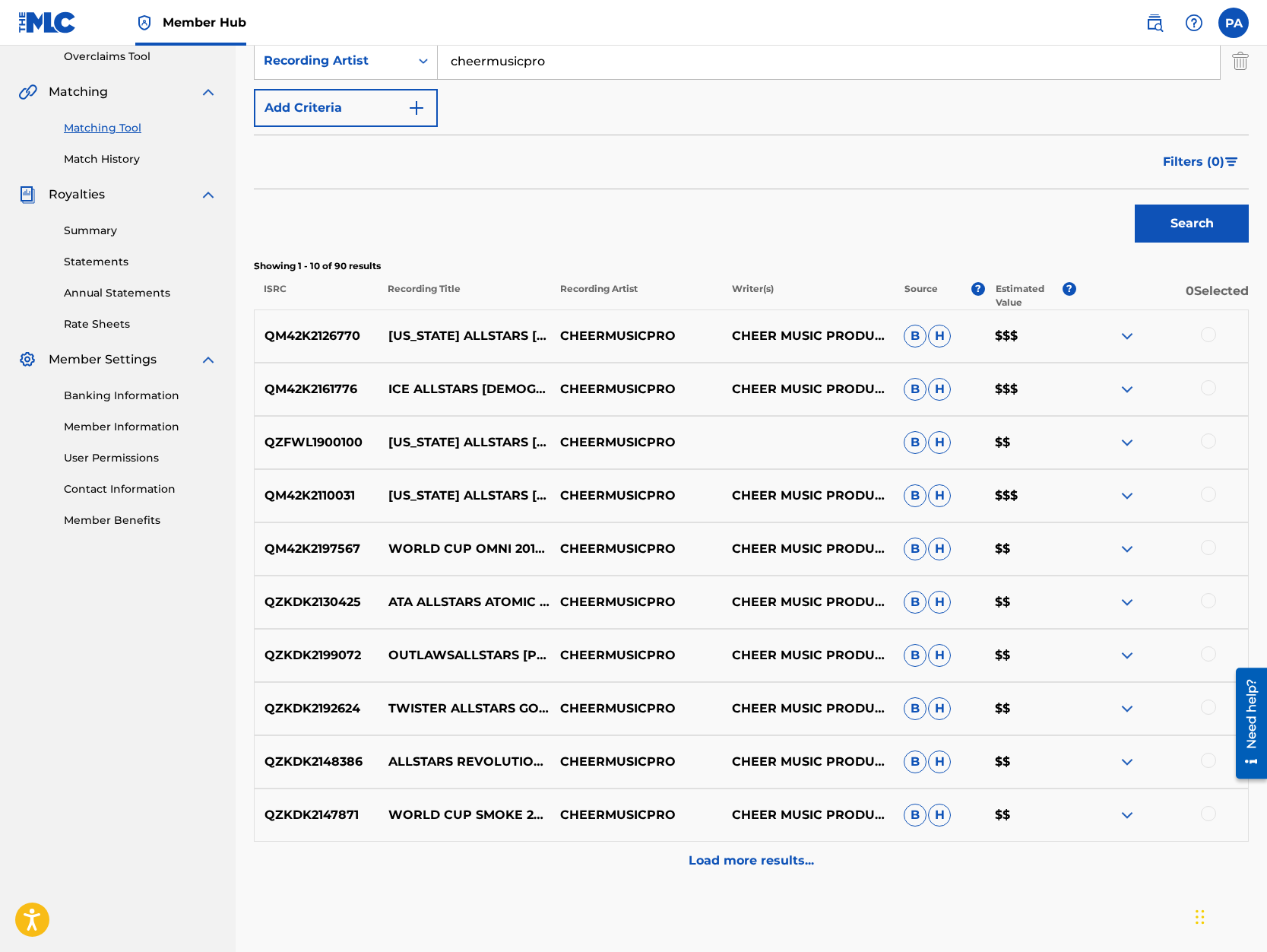
click at [1208, 436] on div at bounding box center [1208, 440] width 15 height 15
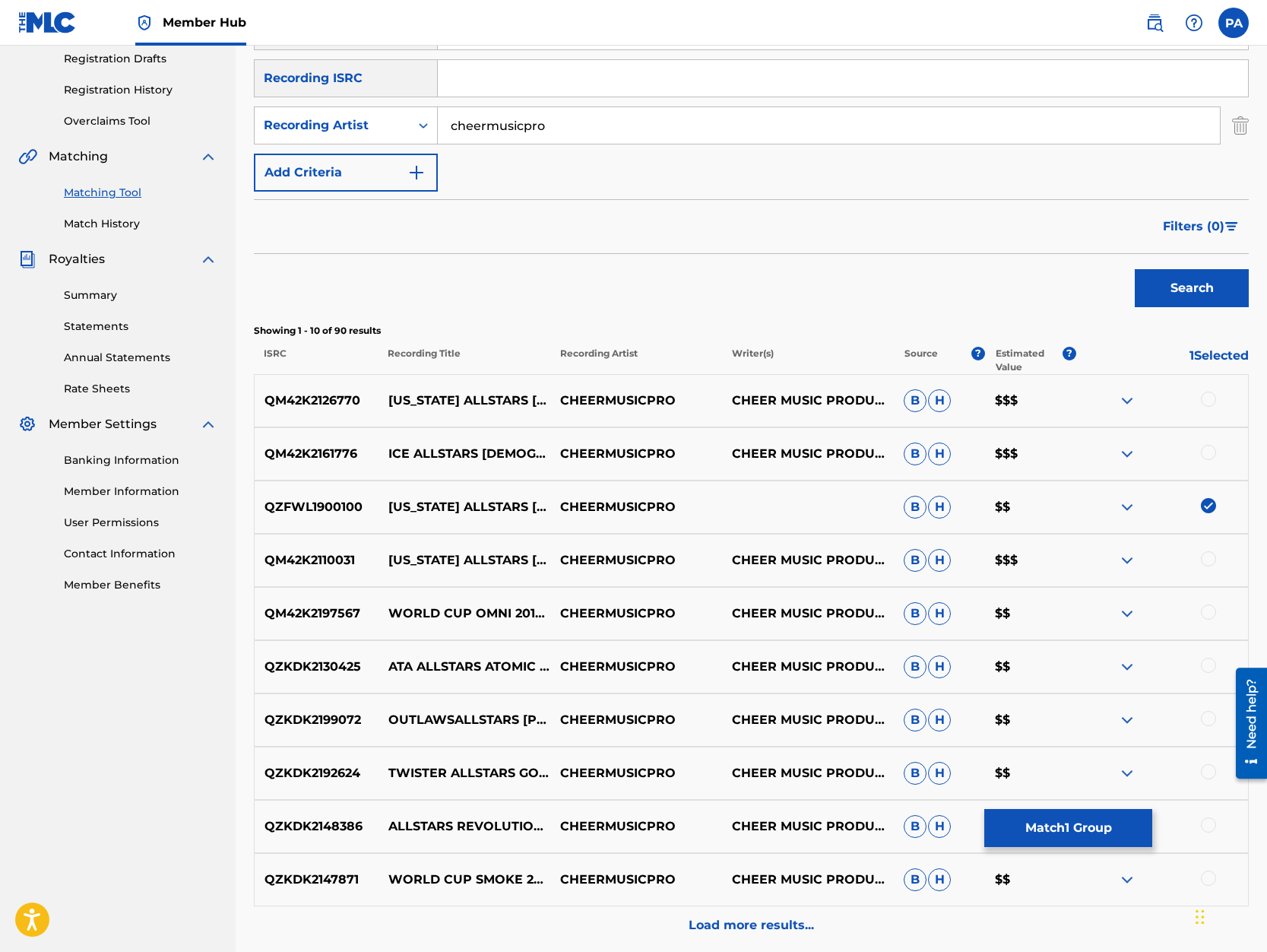
scroll to position [387, 0]
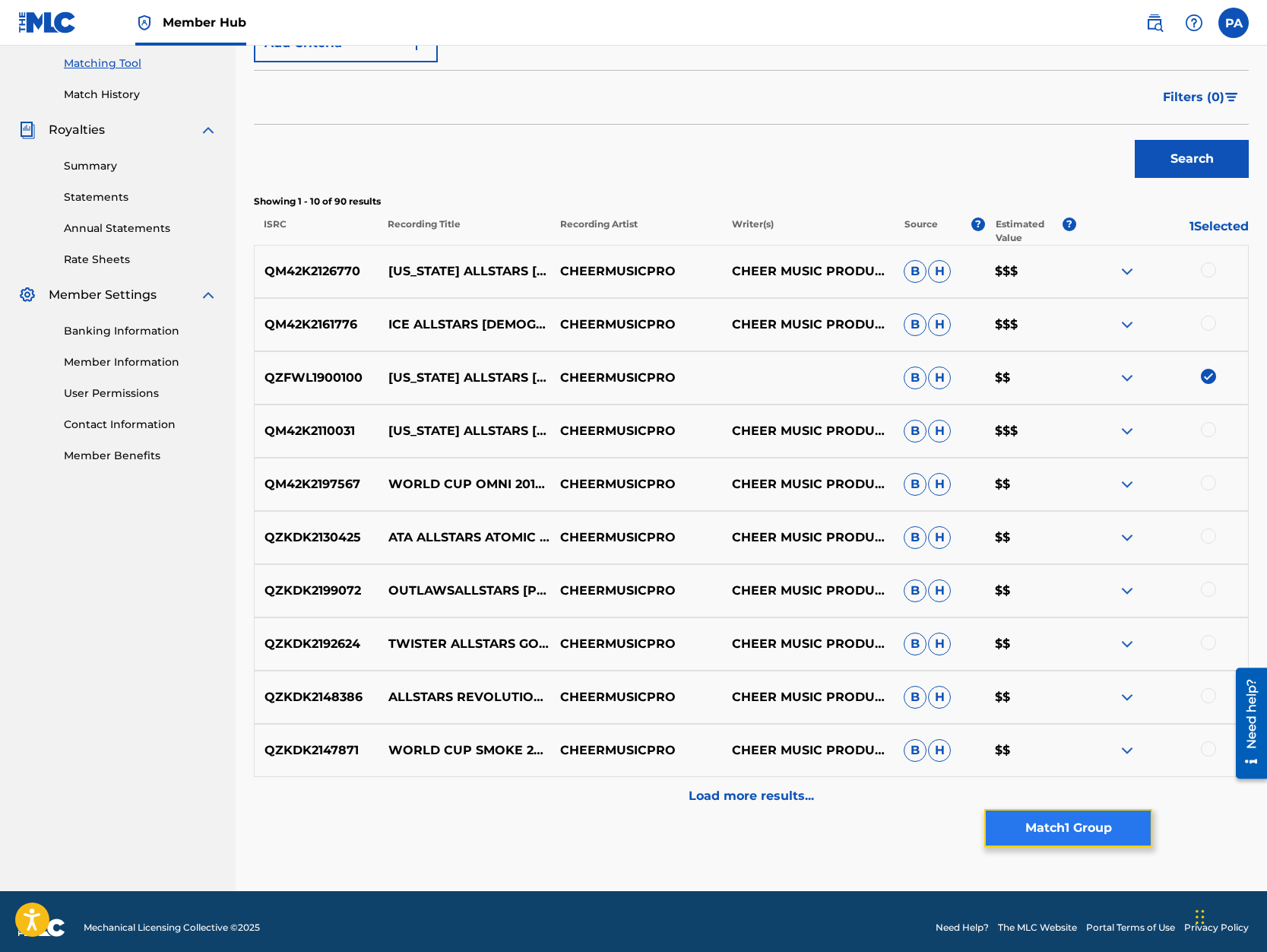
click at [1058, 827] on button "Match 1 Group" at bounding box center [1068, 828] width 168 height 38
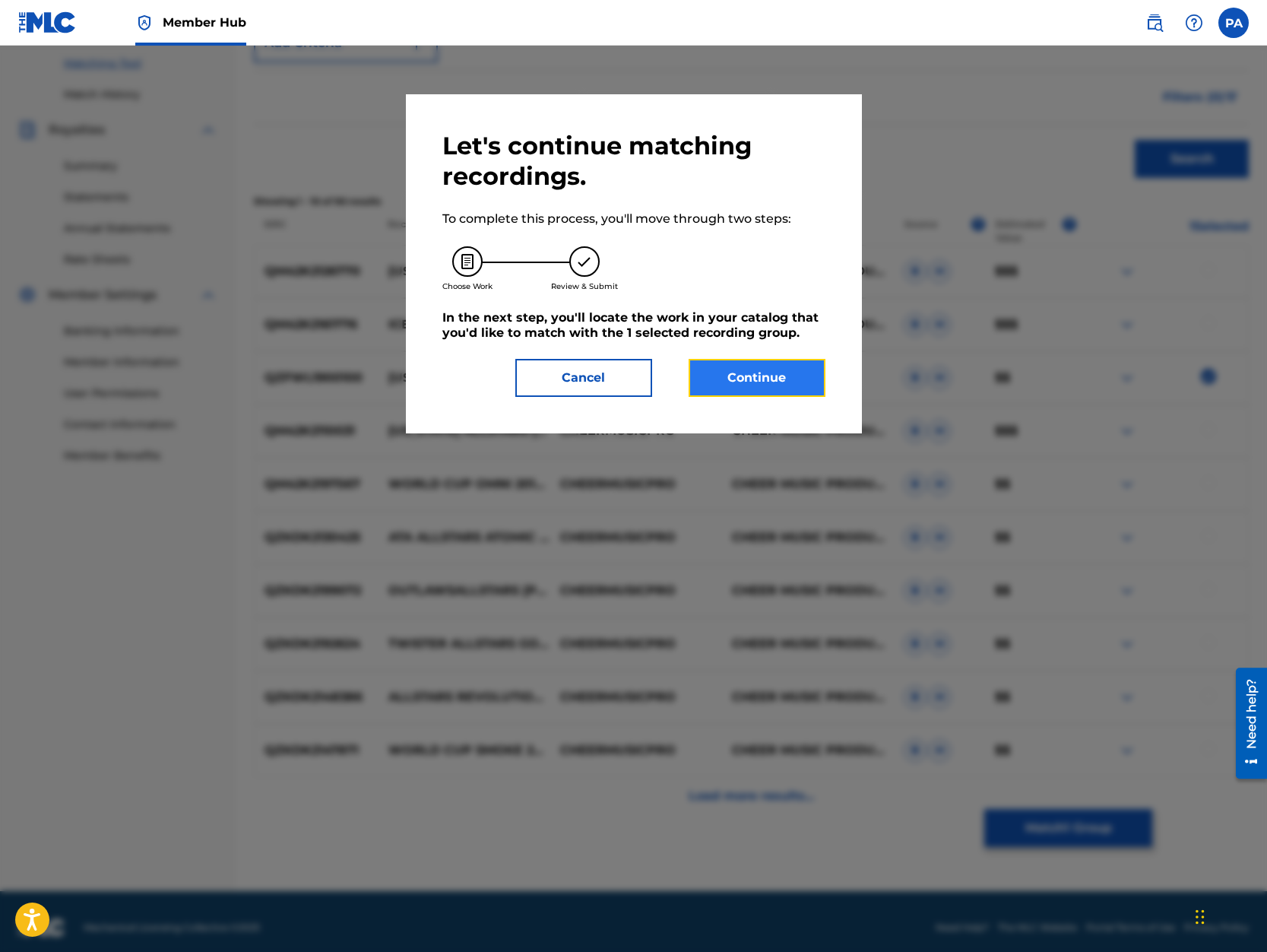
click at [752, 391] on button "Continue" at bounding box center [756, 377] width 137 height 38
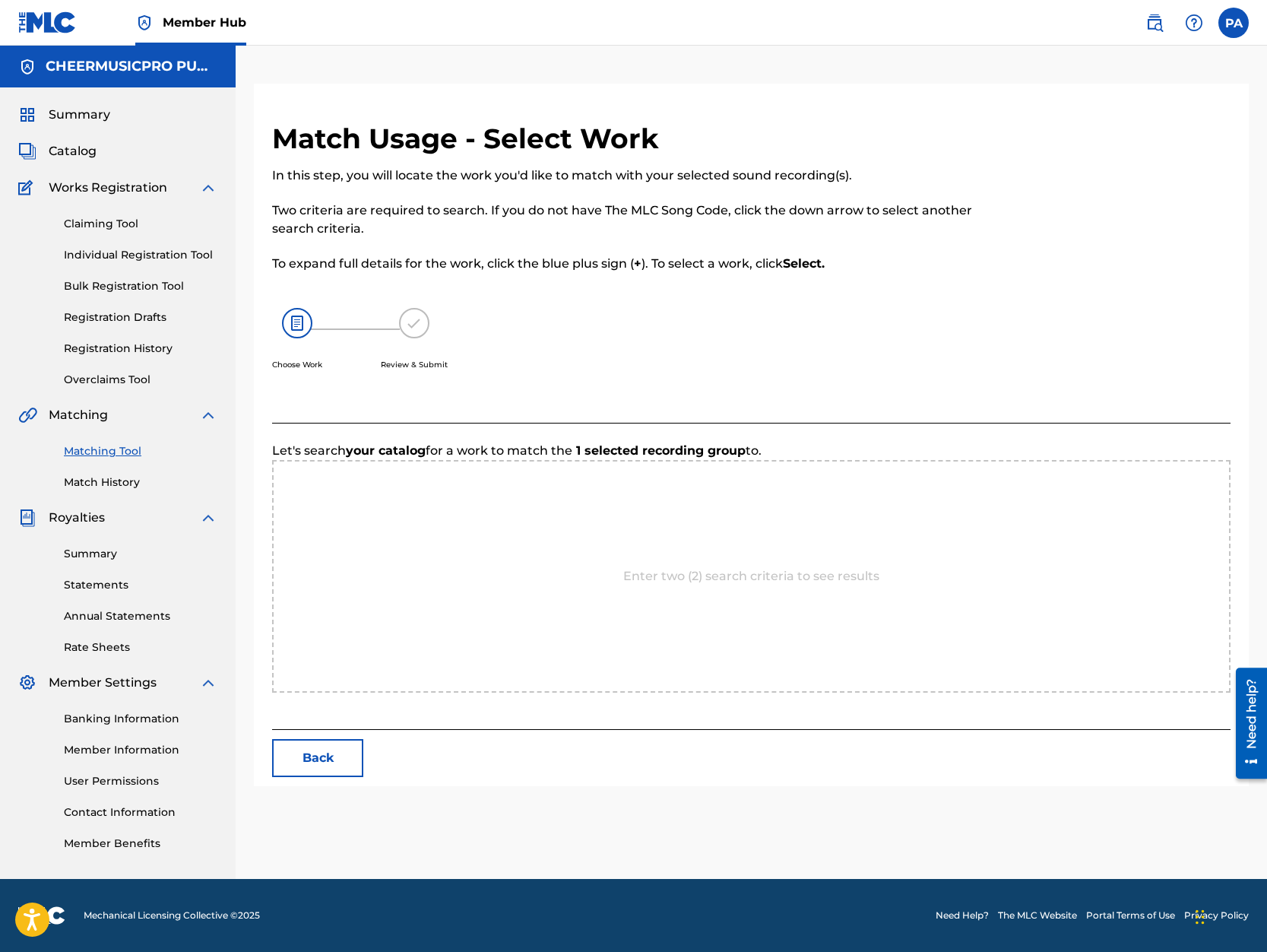
scroll to position [0, 0]
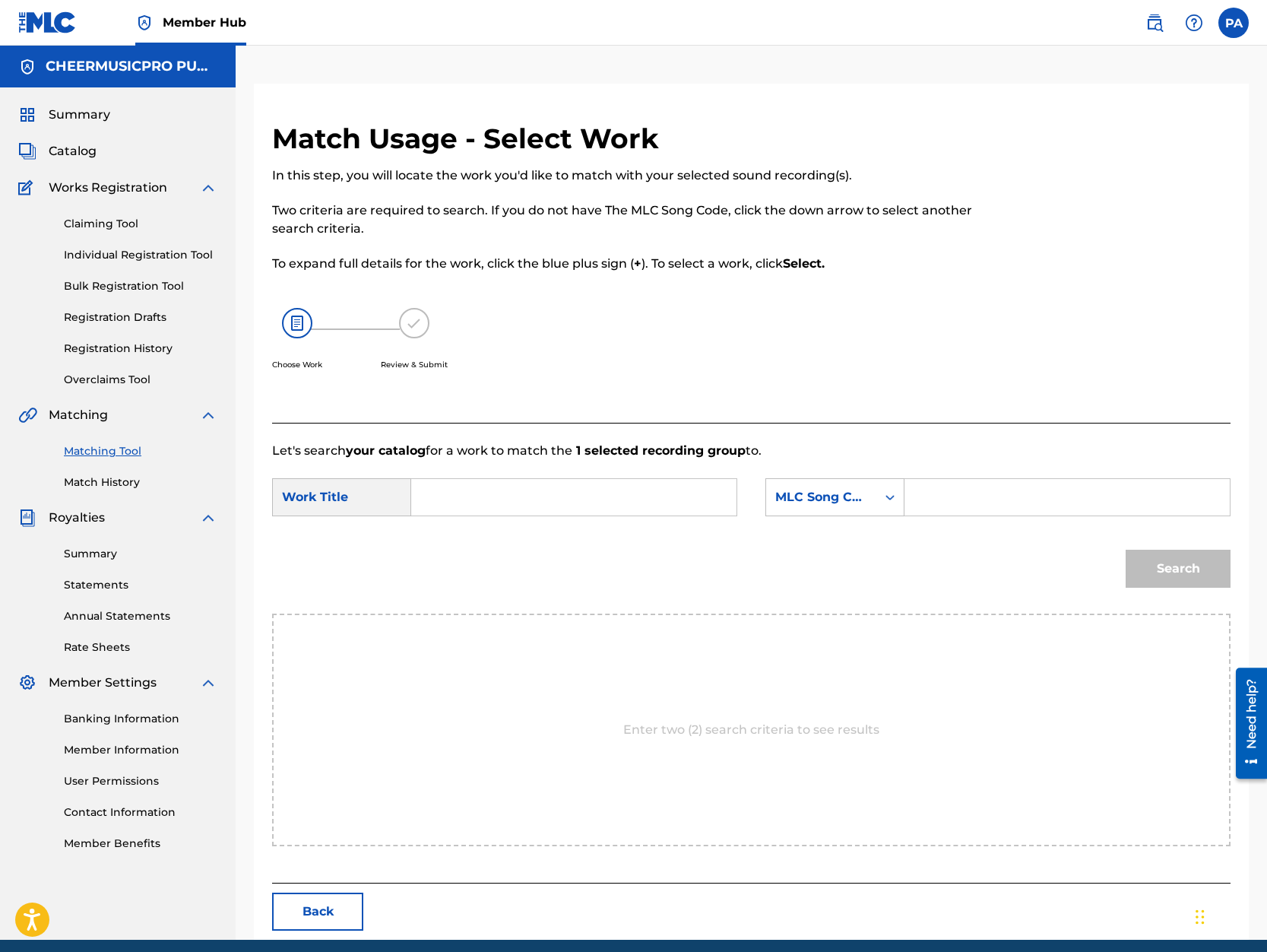
click at [456, 490] on input "Search Form" at bounding box center [574, 497] width 299 height 36
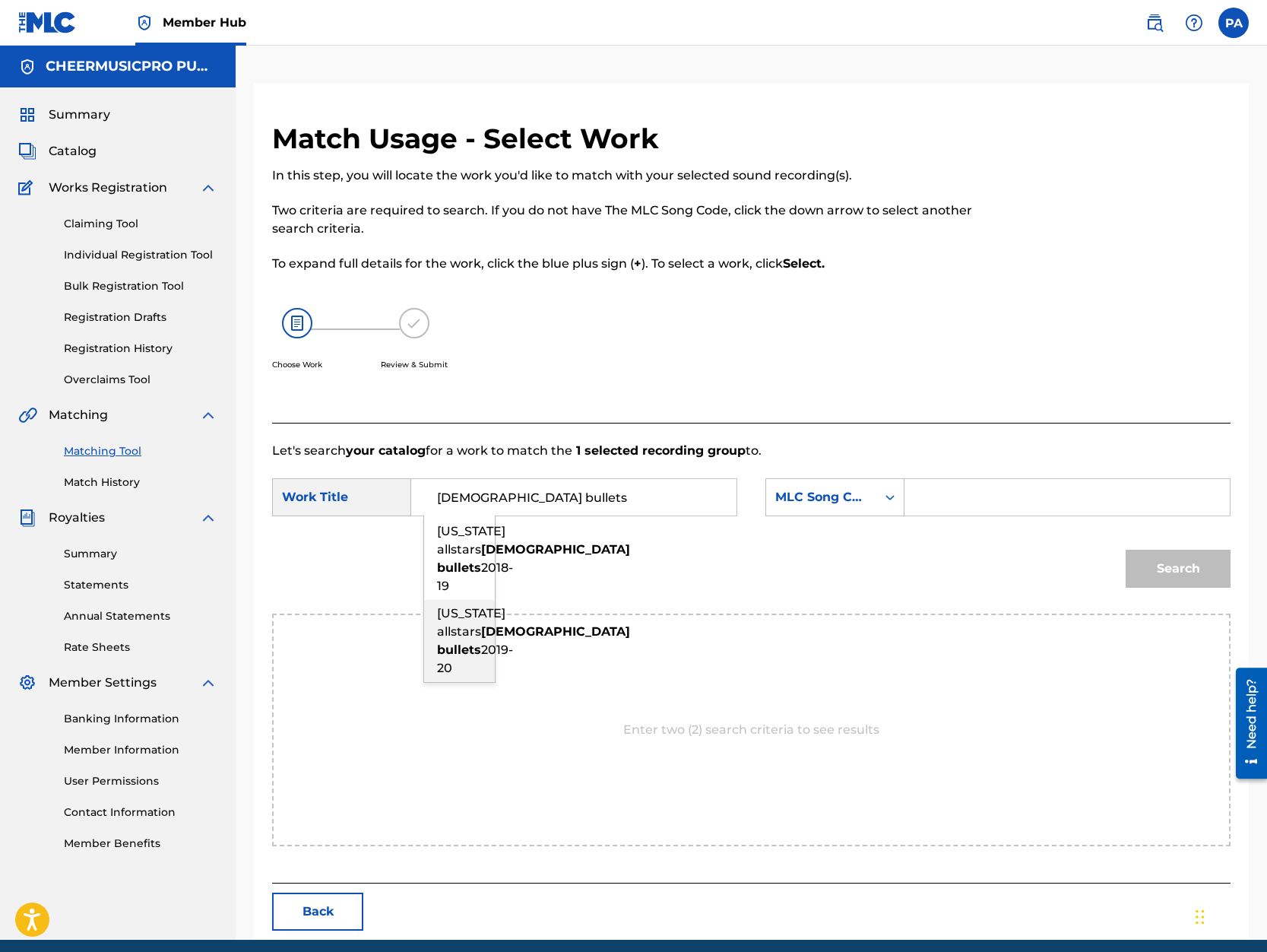
click at [465, 657] on strong "bullets" at bounding box center [459, 650] width 44 height 15
type input "california allstars lady bullets 2019-20"
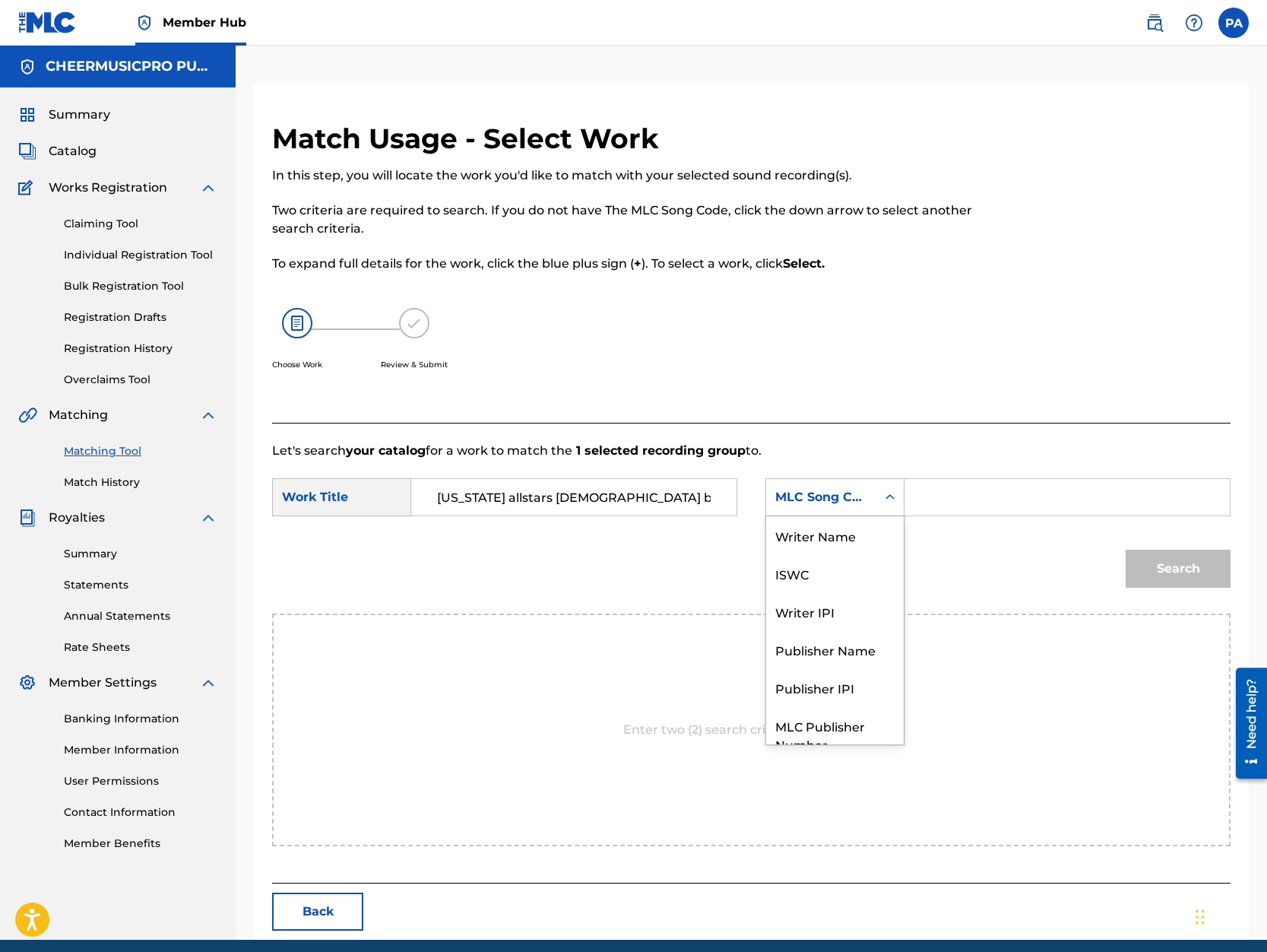
click at [840, 493] on div "MLC Song Code" at bounding box center [821, 497] width 92 height 19
click at [837, 551] on div "Writer Name" at bounding box center [835, 535] width 137 height 38
click at [955, 492] on input "Search Form" at bounding box center [1067, 497] width 299 height 36
paste input "Patrick Avard"
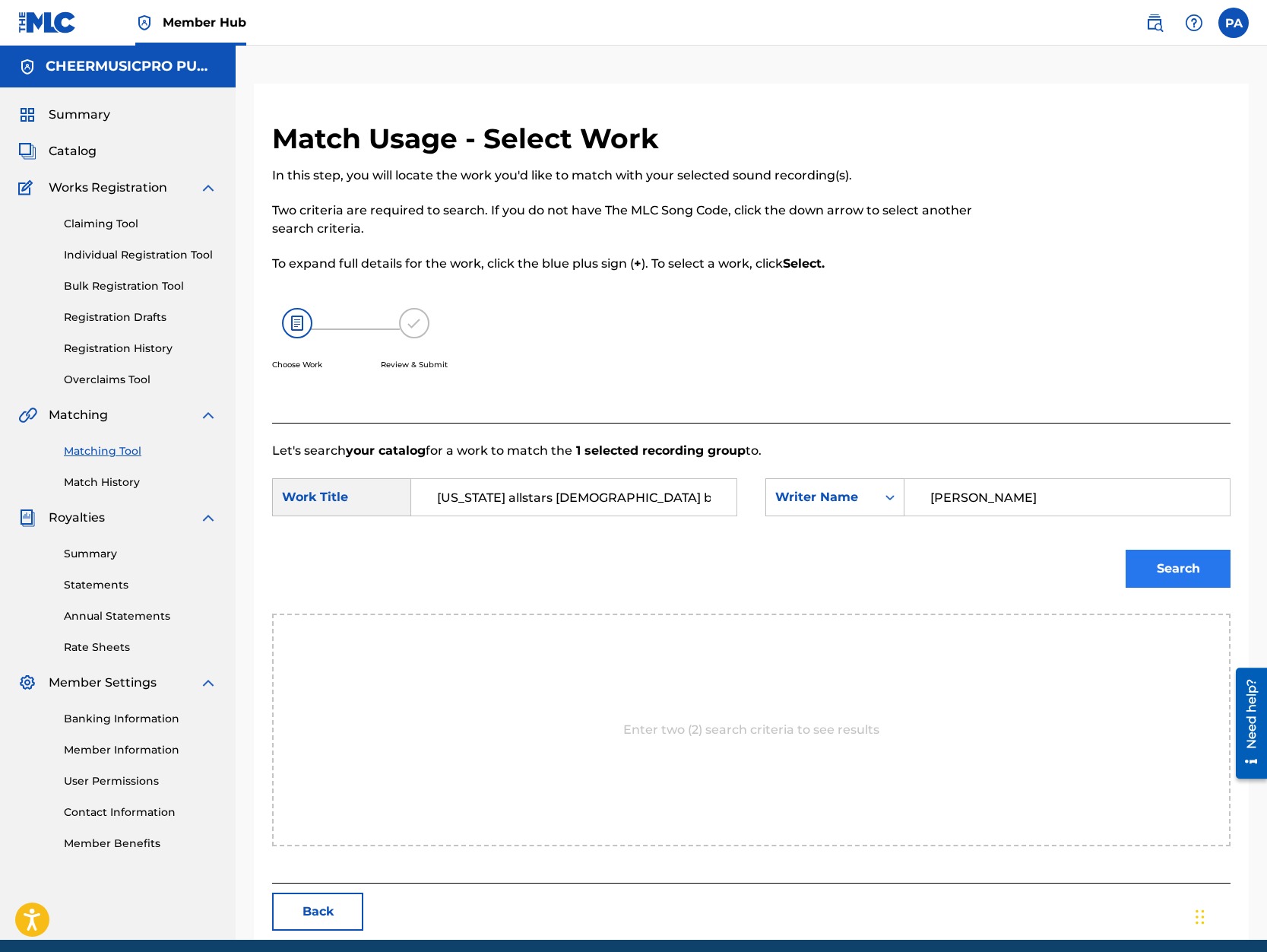
type input "Patrick Avard"
click at [1170, 561] on button "Search" at bounding box center [1178, 568] width 105 height 38
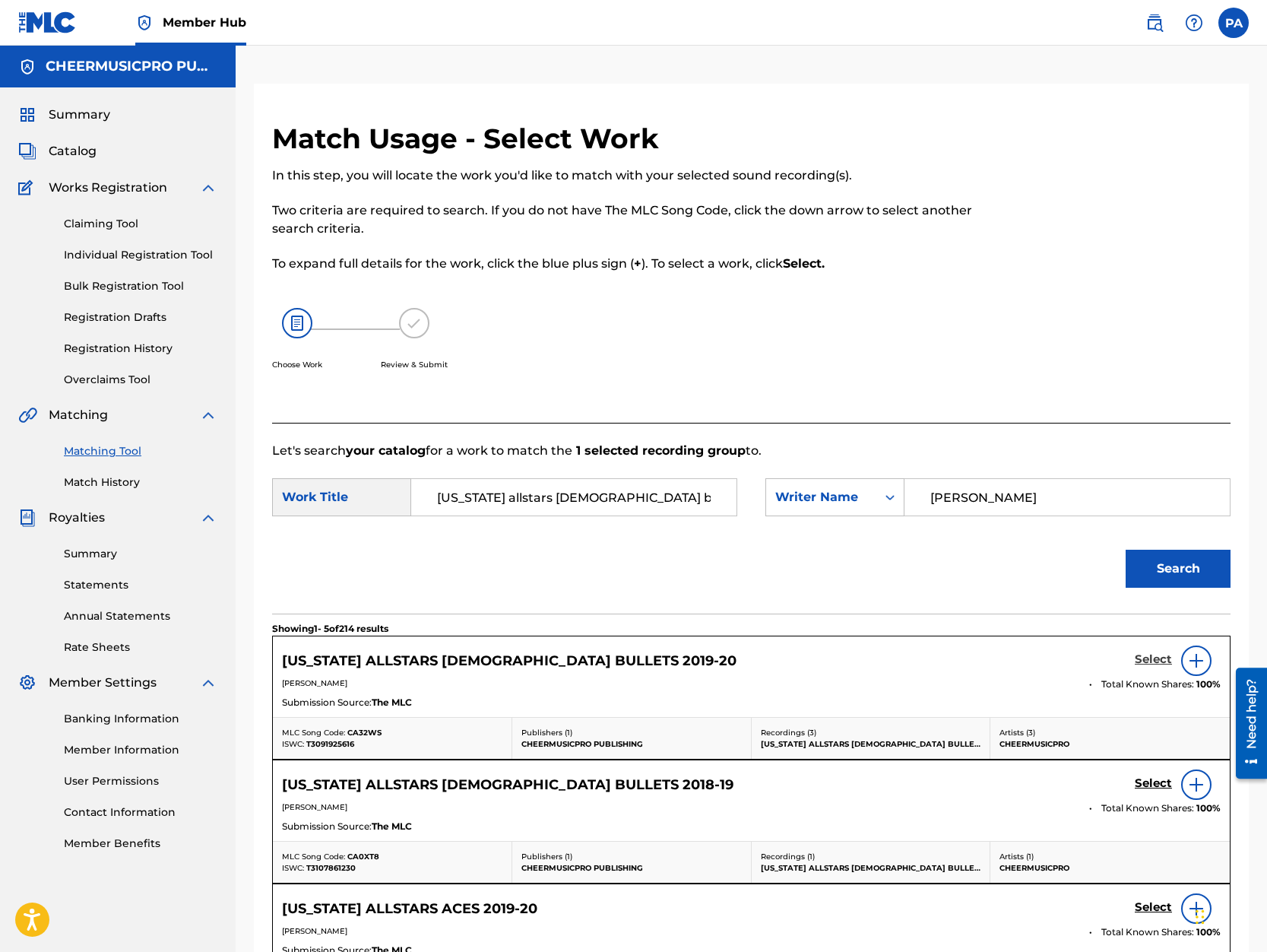
click at [1160, 660] on h5 "Select" at bounding box center [1154, 659] width 37 height 15
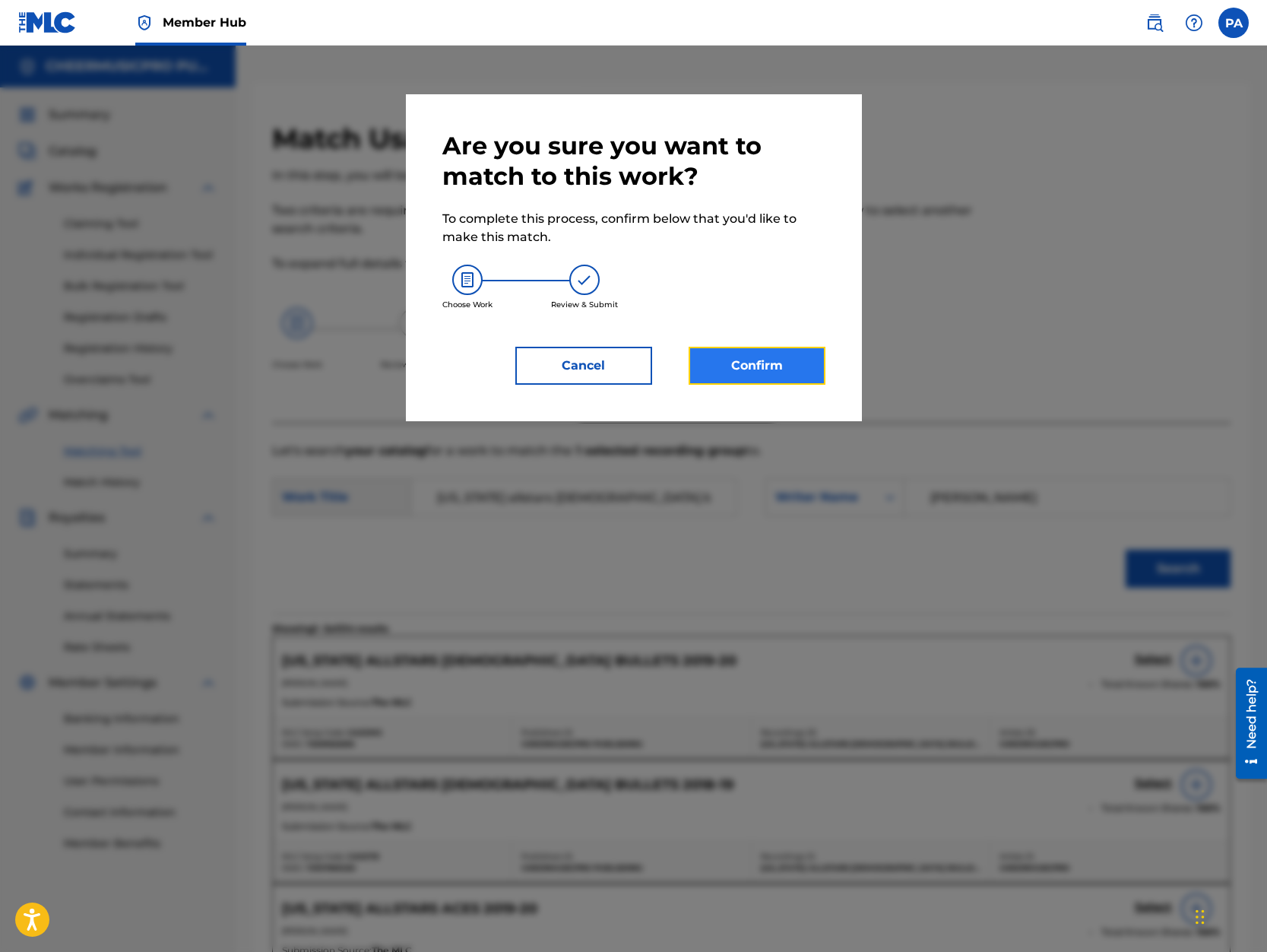
click at [732, 370] on button "Confirm" at bounding box center [756, 365] width 137 height 38
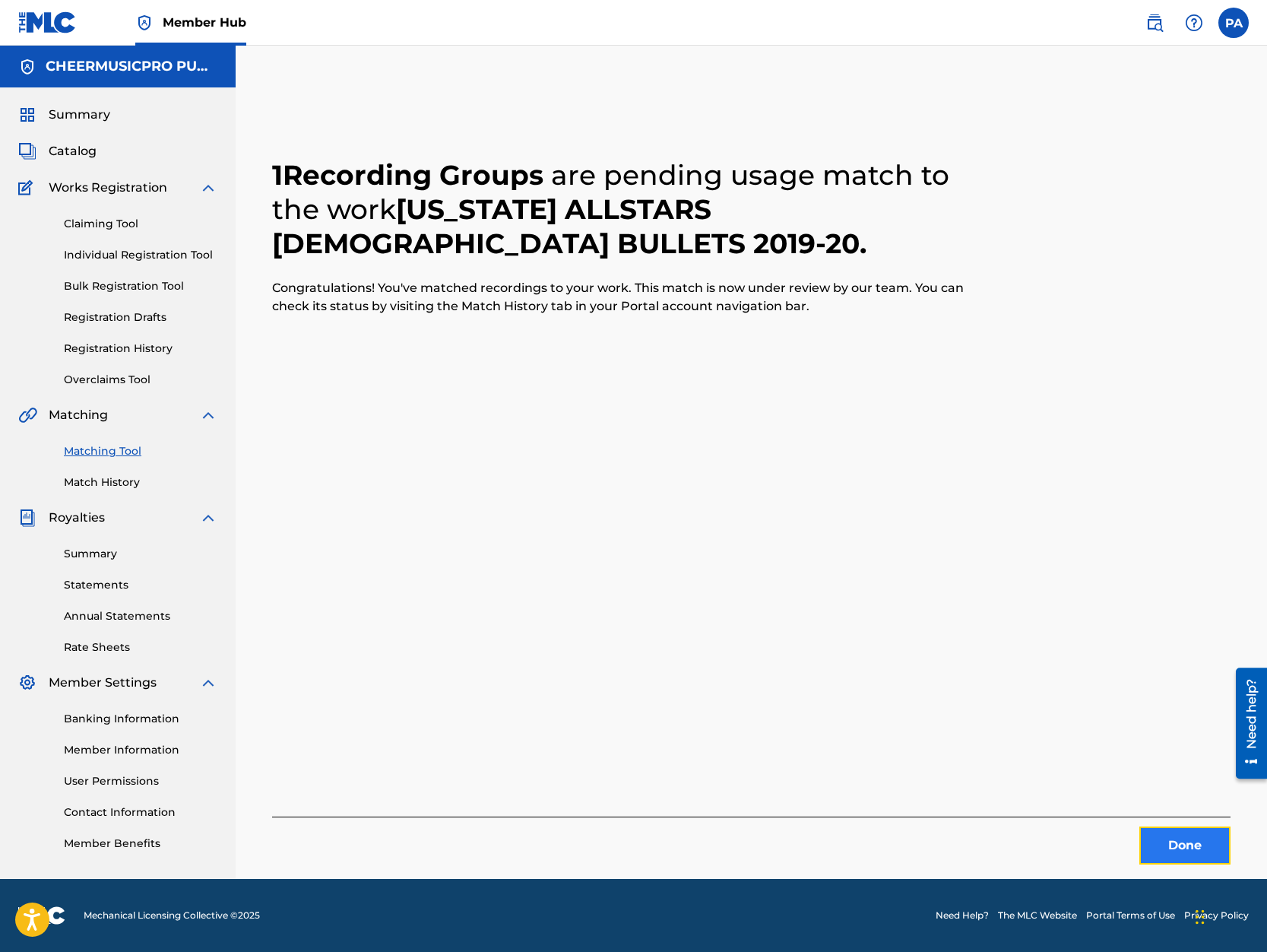
click at [1199, 840] on button "Done" at bounding box center [1185, 845] width 91 height 38
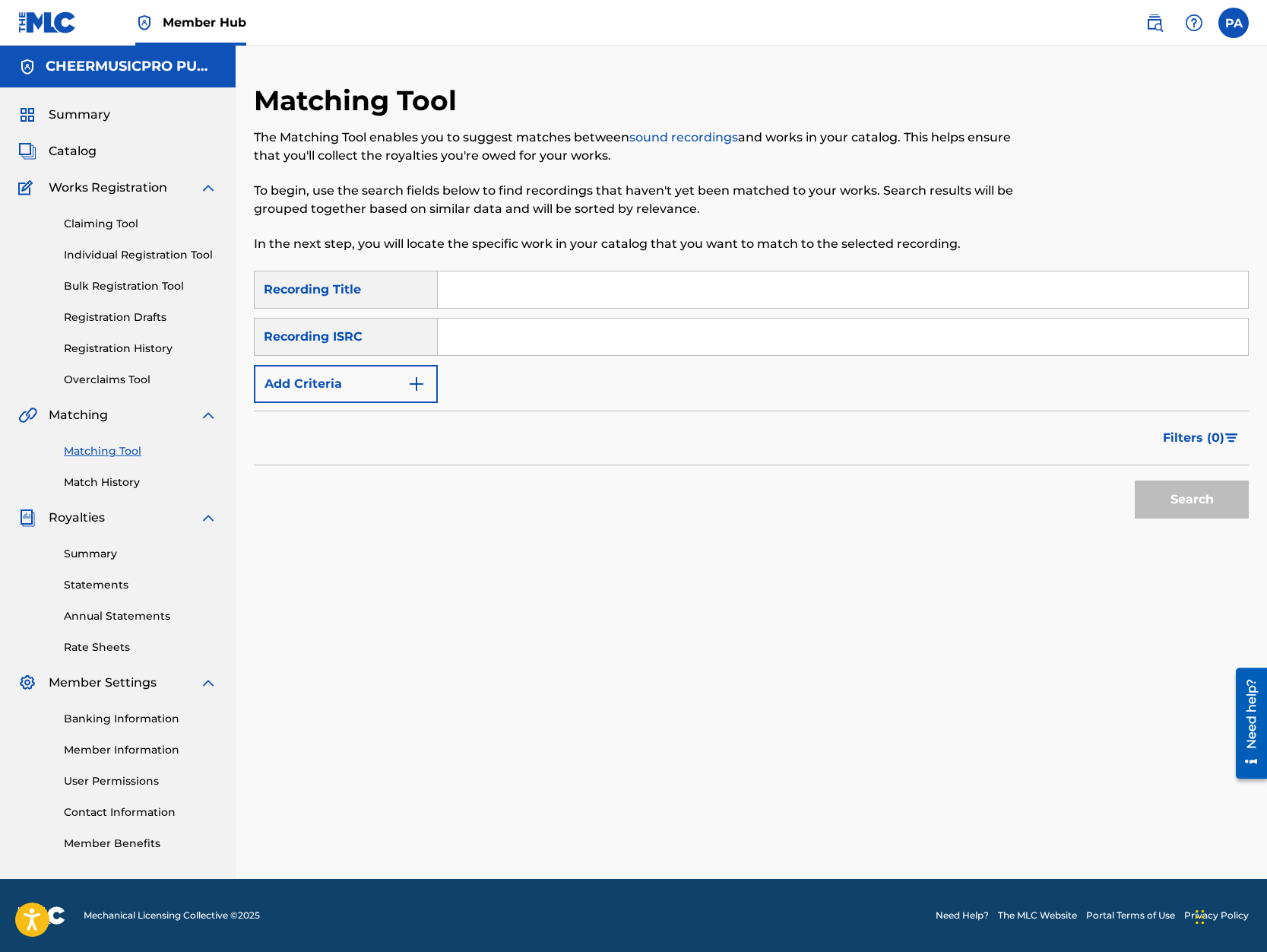
click at [495, 292] on input "Search Form" at bounding box center [842, 289] width 810 height 36
type input "double o 2019-20"
click at [1135, 480] on button "Search" at bounding box center [1192, 499] width 114 height 38
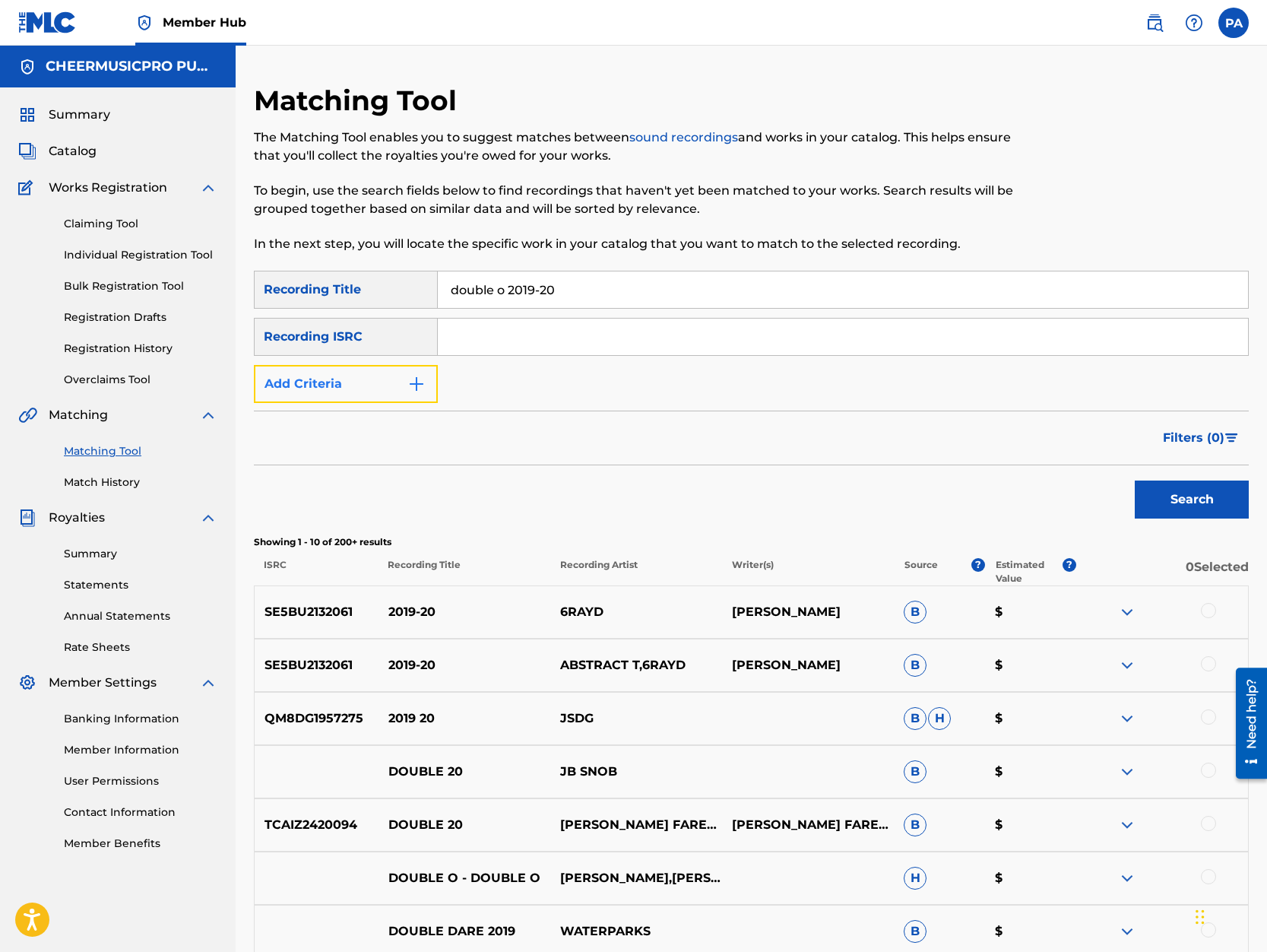
click at [341, 379] on button "Add Criteria" at bounding box center [346, 384] width 184 height 38
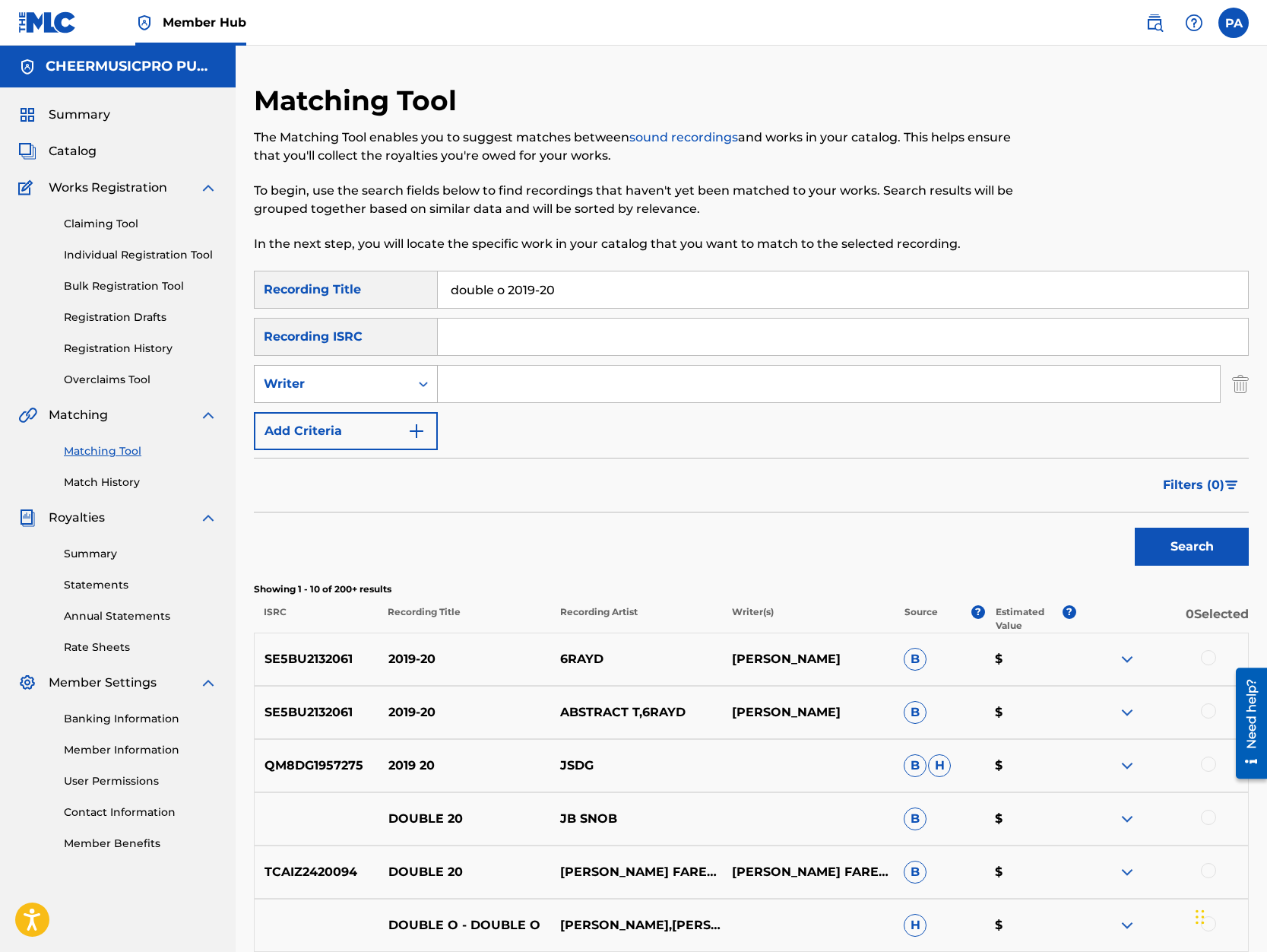
click at [338, 391] on div "Writer" at bounding box center [332, 384] width 137 height 19
click at [338, 425] on div "Recording Artist" at bounding box center [346, 422] width 182 height 38
click at [470, 371] on input "Search Form" at bounding box center [829, 384] width 782 height 36
type input "cheermusicpro"
drag, startPoint x: 1208, startPoint y: 502, endPoint x: 1194, endPoint y: 533, distance: 34.0
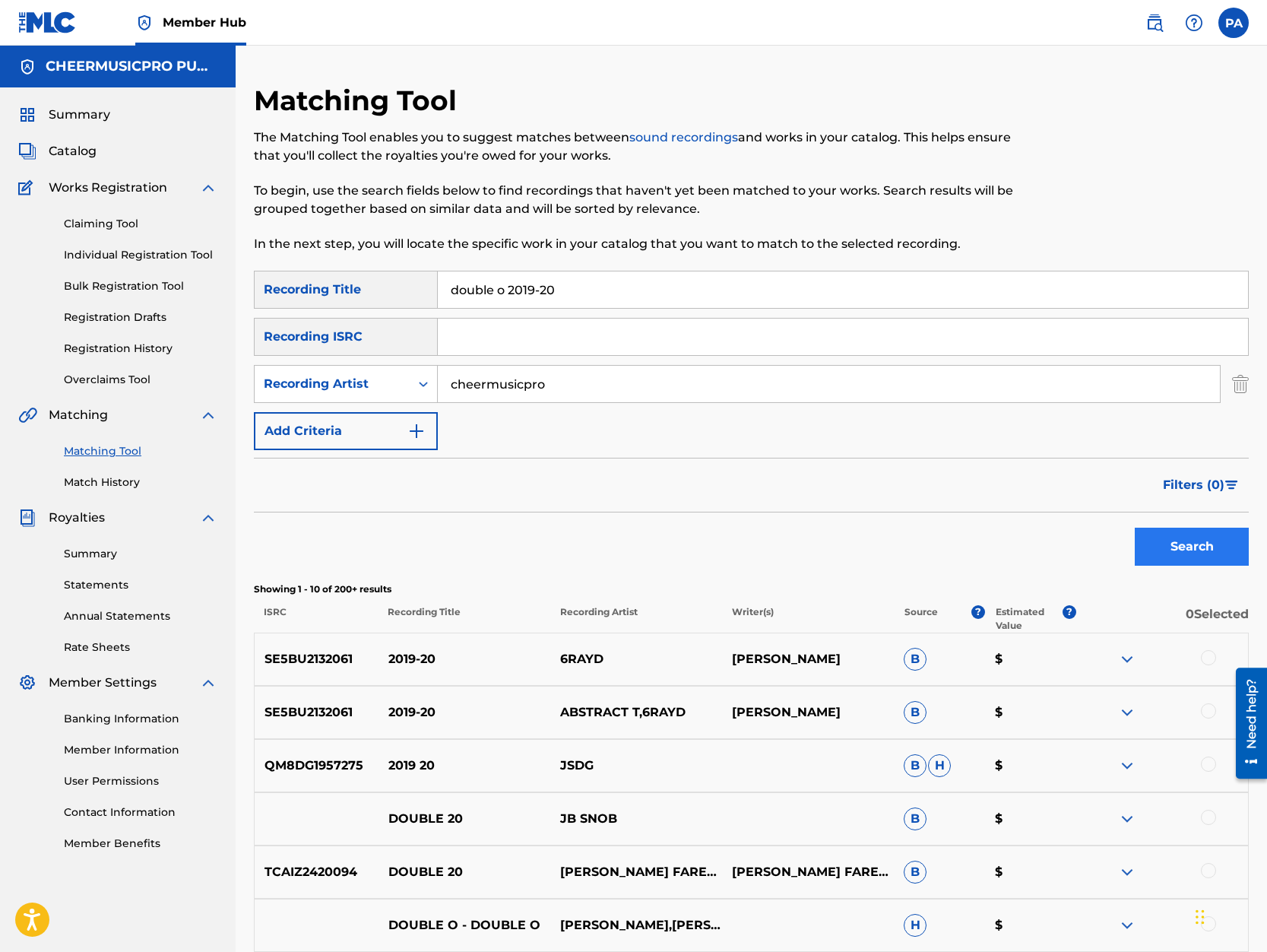
click at [1207, 504] on div "Filters ( 0 )" at bounding box center [751, 485] width 995 height 55
click at [1184, 554] on button "Search" at bounding box center [1192, 546] width 114 height 38
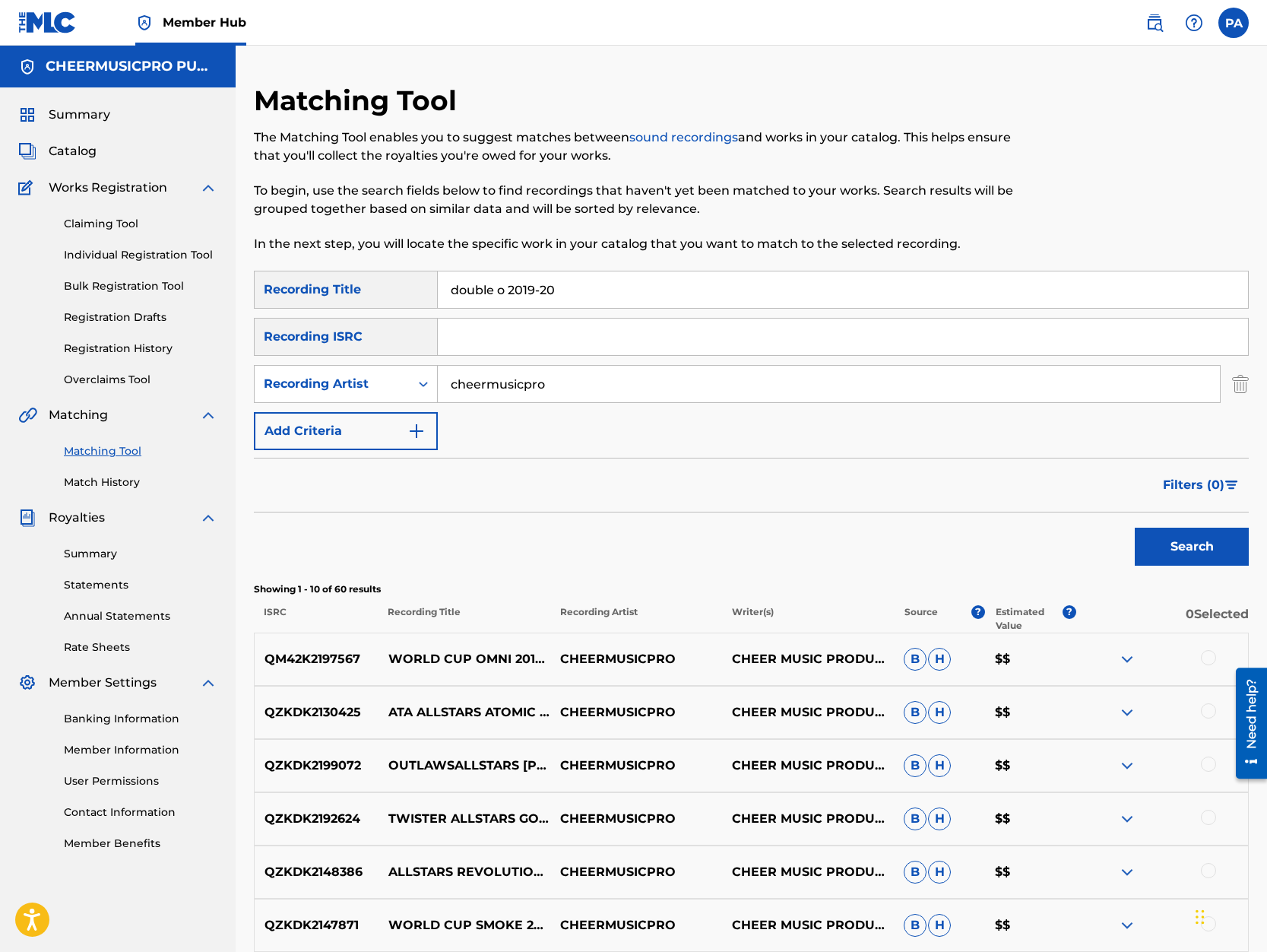
click at [449, 286] on input "double o 2019-20" at bounding box center [842, 289] width 810 height 36
click at [1135, 528] on button "Search" at bounding box center [1192, 546] width 114 height 38
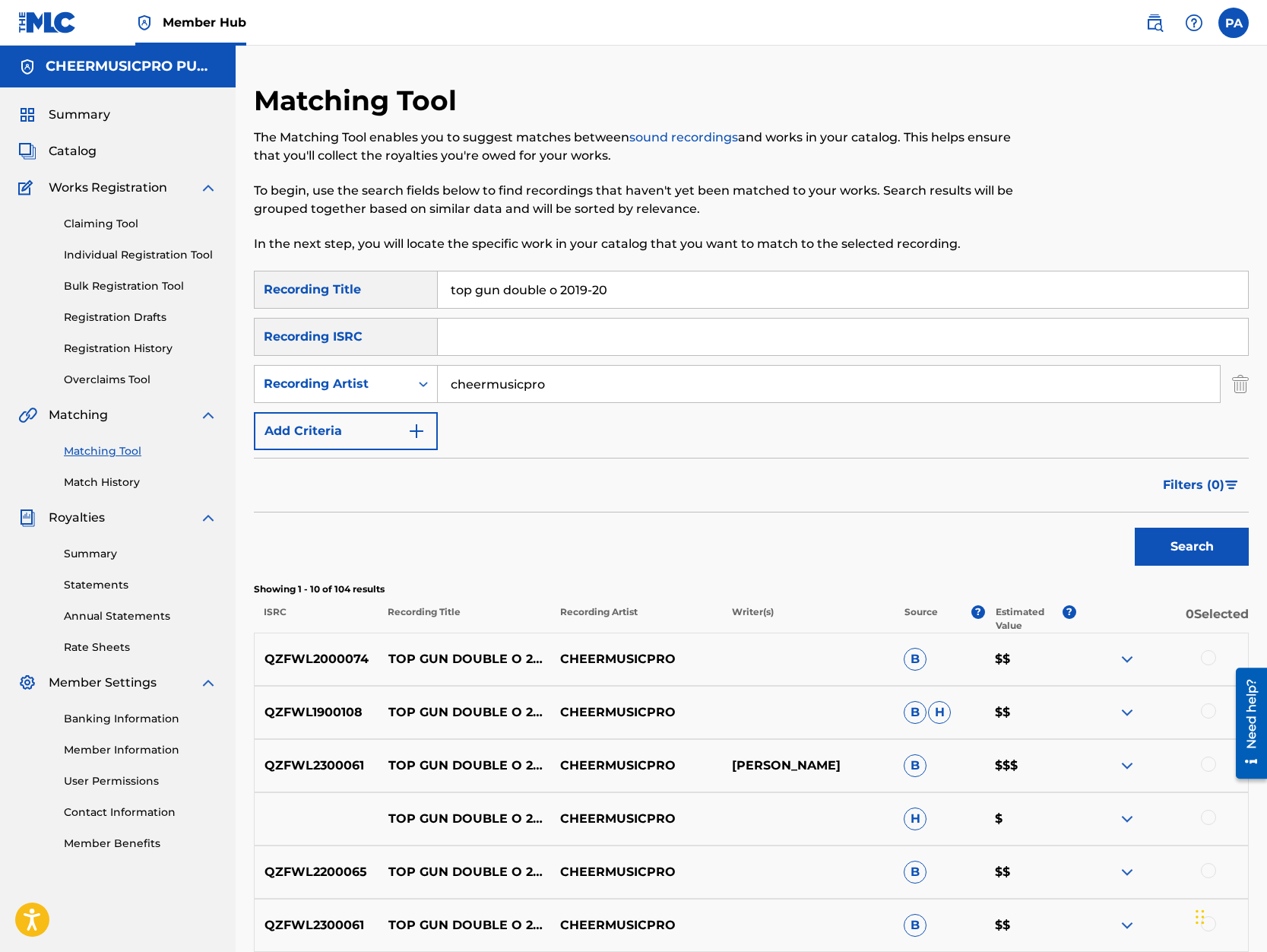
click at [1211, 712] on div at bounding box center [1208, 711] width 15 height 15
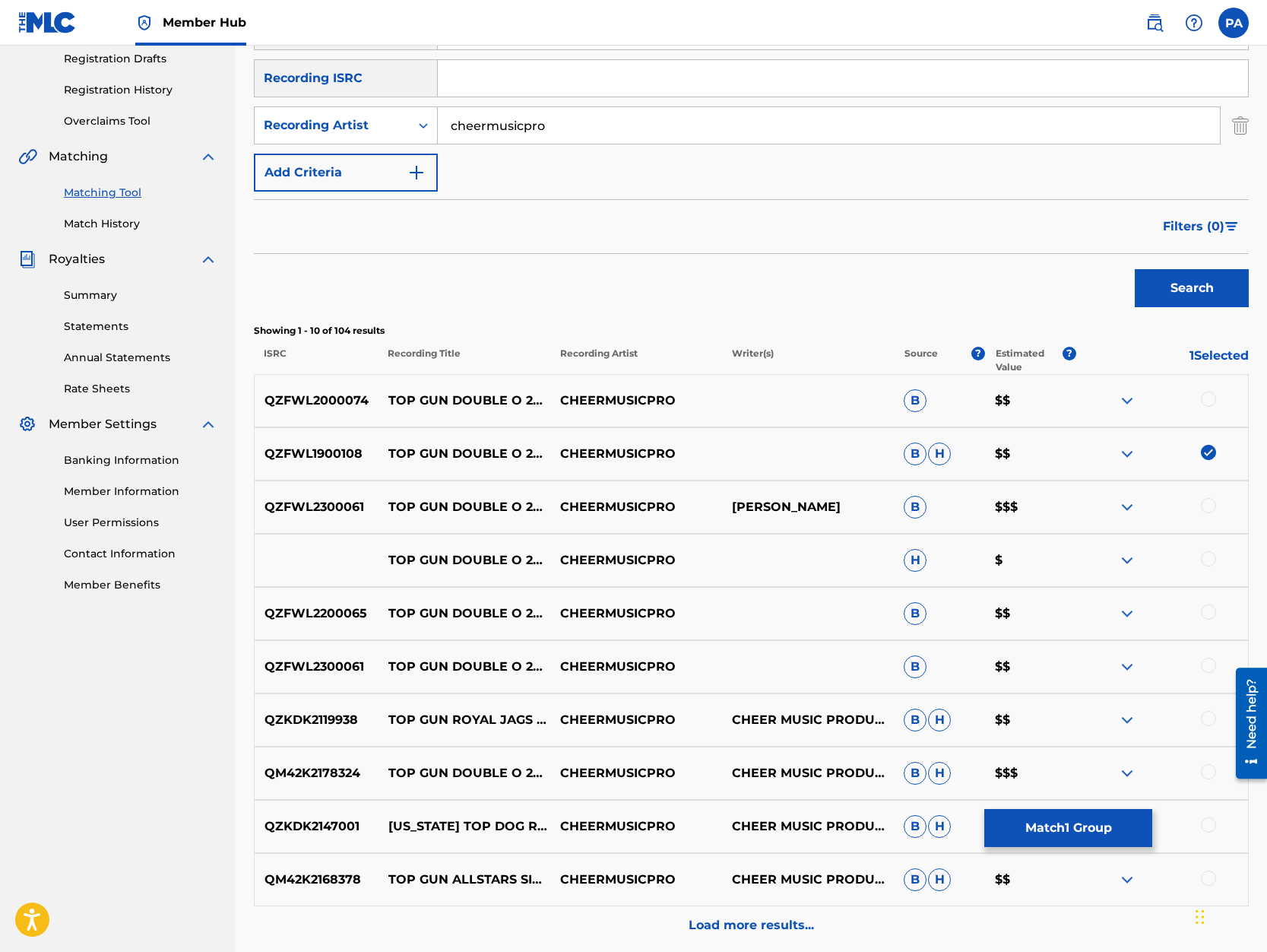
scroll to position [194, 0]
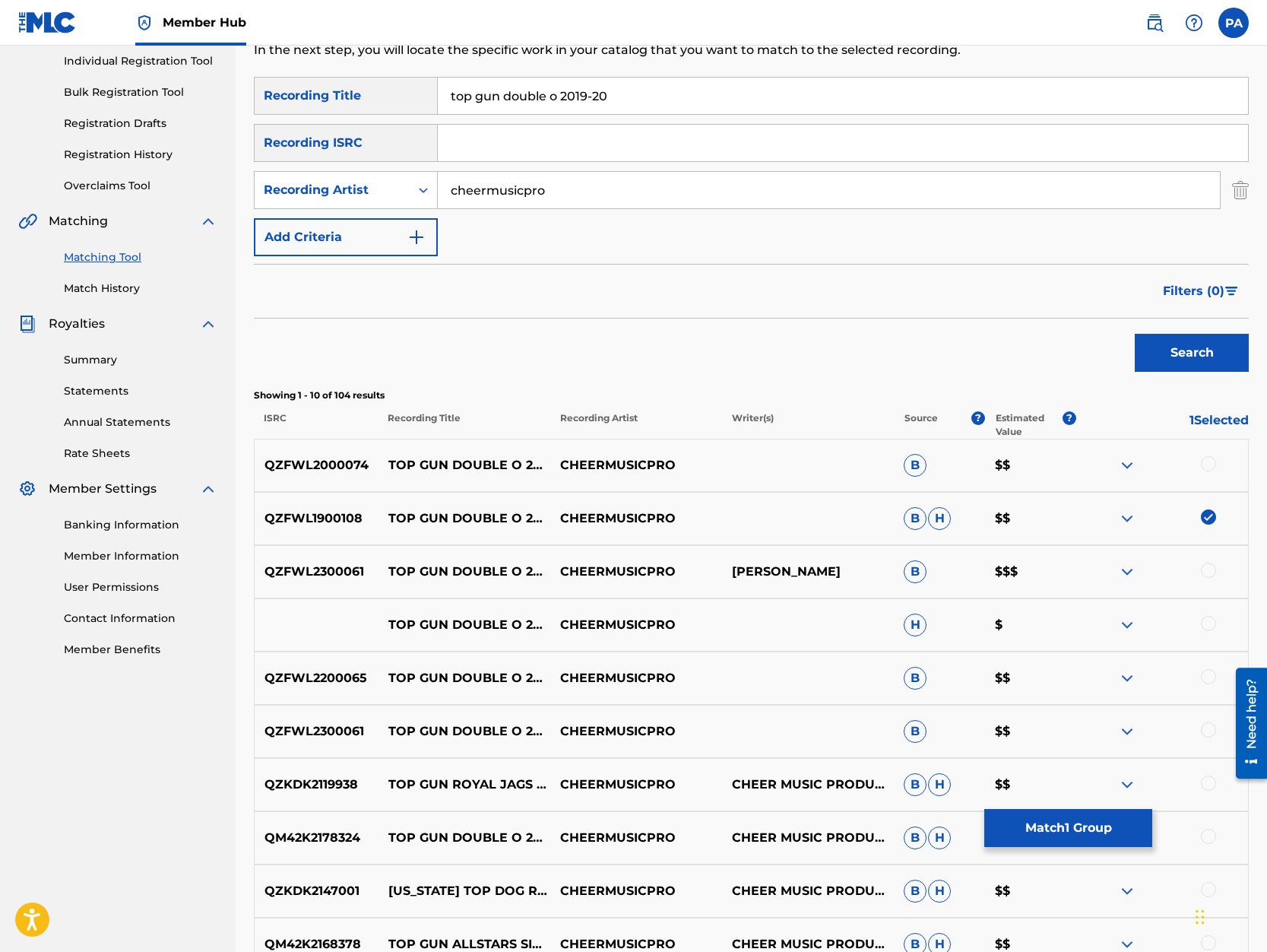
click at [592, 97] on input "top gun double o 2019-20" at bounding box center [842, 95] width 810 height 36
type input "top gun double o 2020"
click at [1135, 333] on button "Search" at bounding box center [1192, 352] width 114 height 38
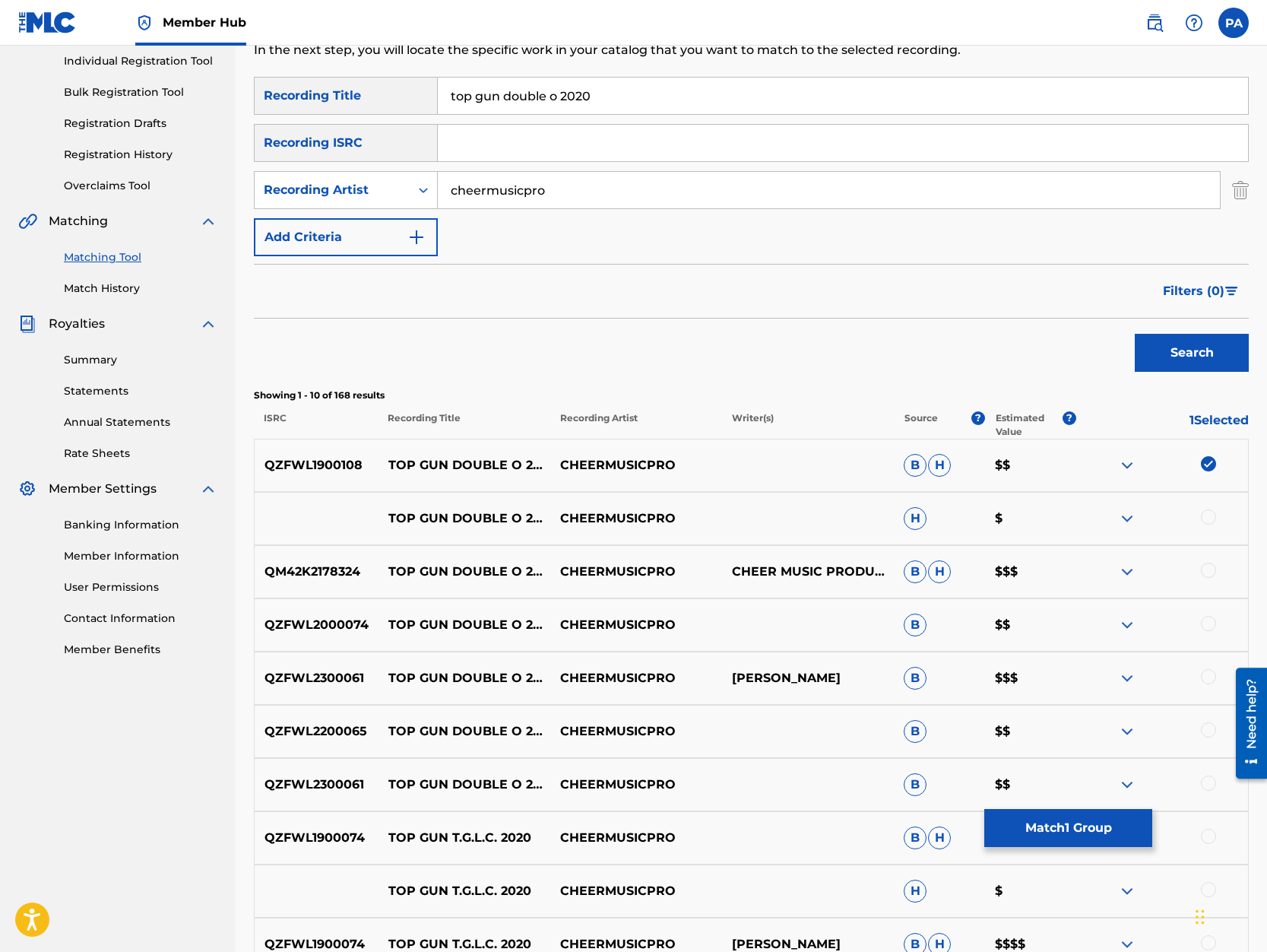
scroll to position [258, 0]
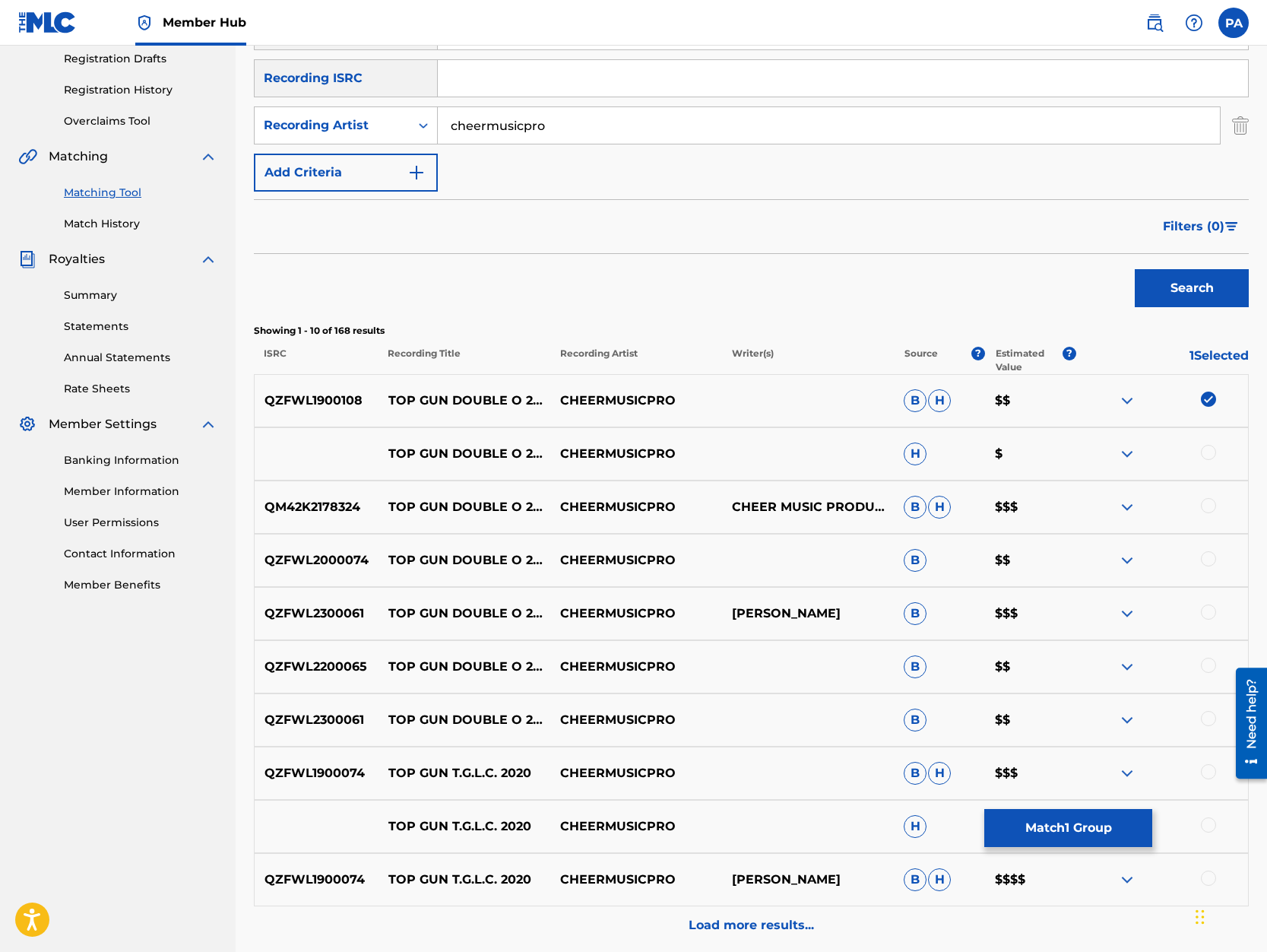
click at [1208, 452] on div at bounding box center [1208, 452] width 15 height 15
click at [1053, 840] on button "Match 2 Groups" at bounding box center [1068, 828] width 168 height 38
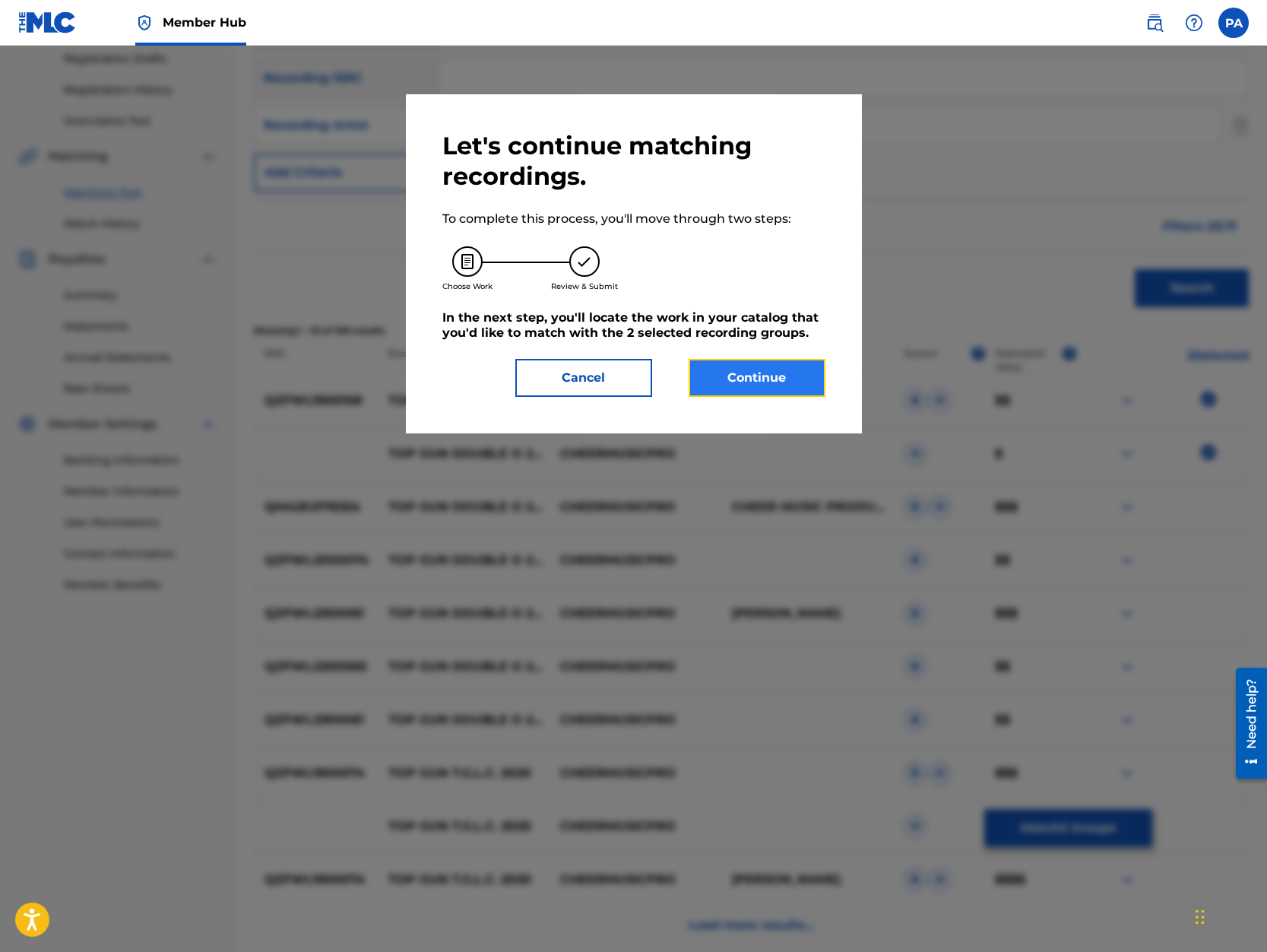
click at [767, 378] on button "Continue" at bounding box center [756, 377] width 137 height 38
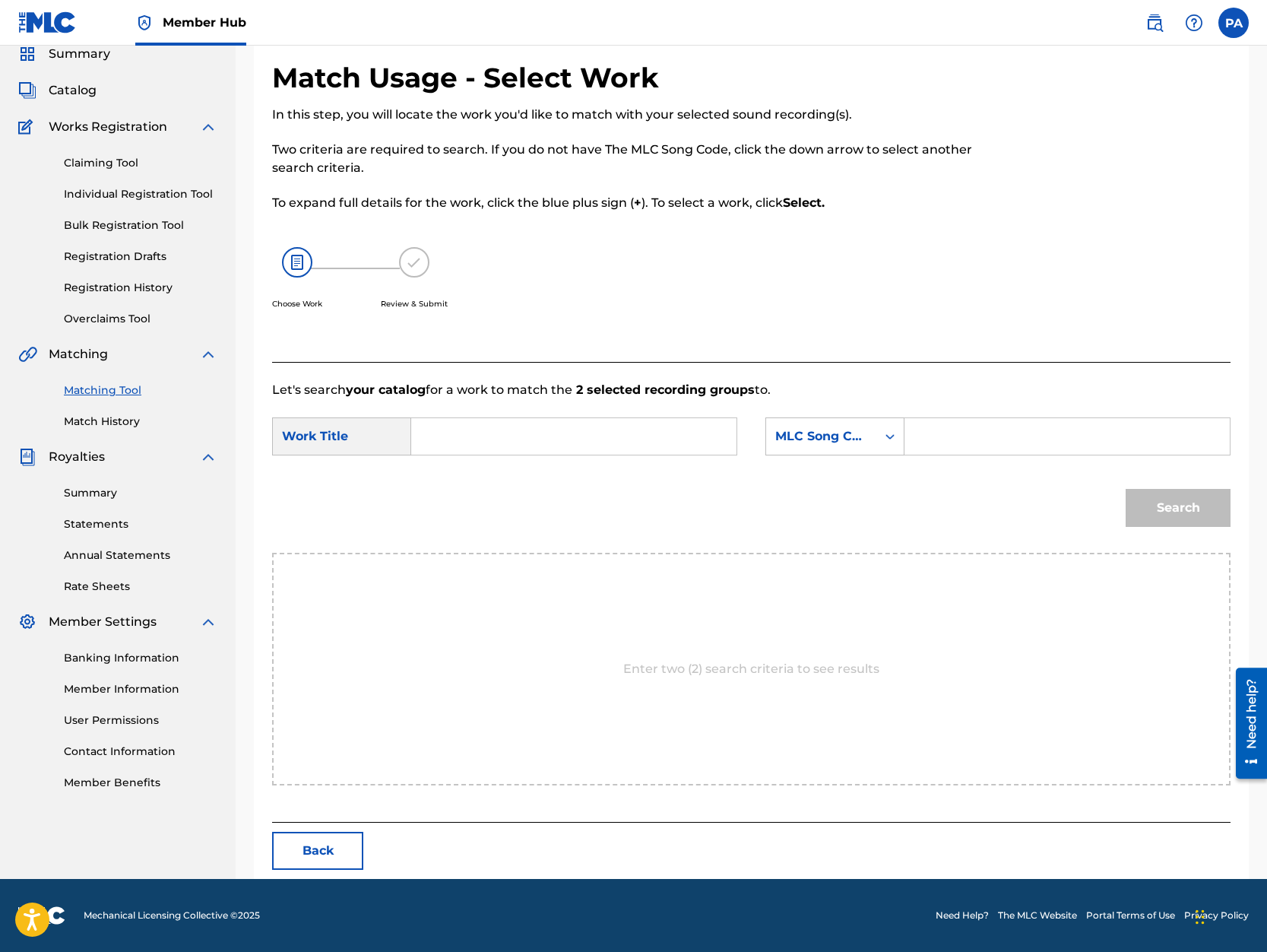
scroll to position [0, 0]
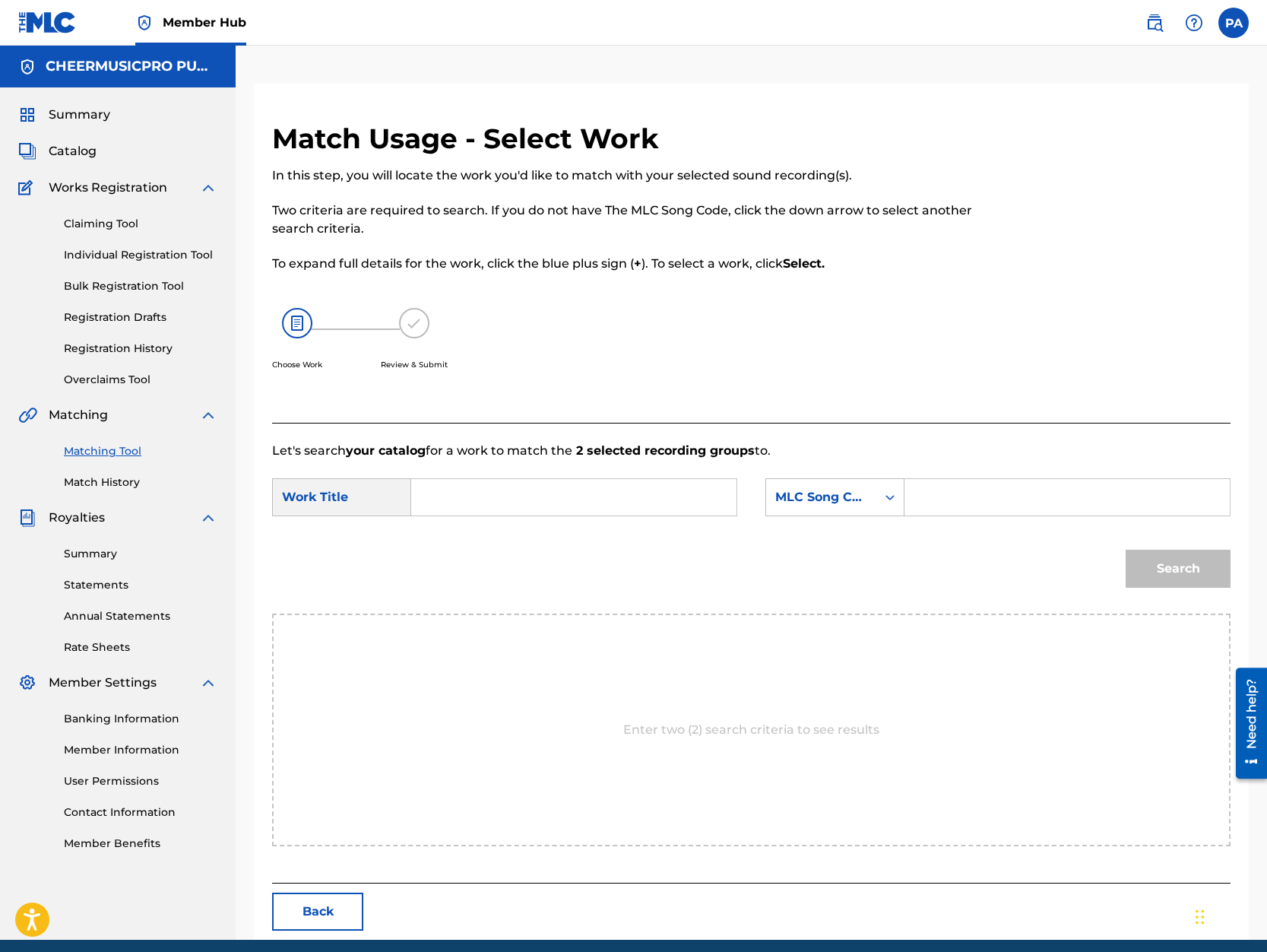
click at [471, 496] on input "Search Form" at bounding box center [574, 497] width 299 height 36
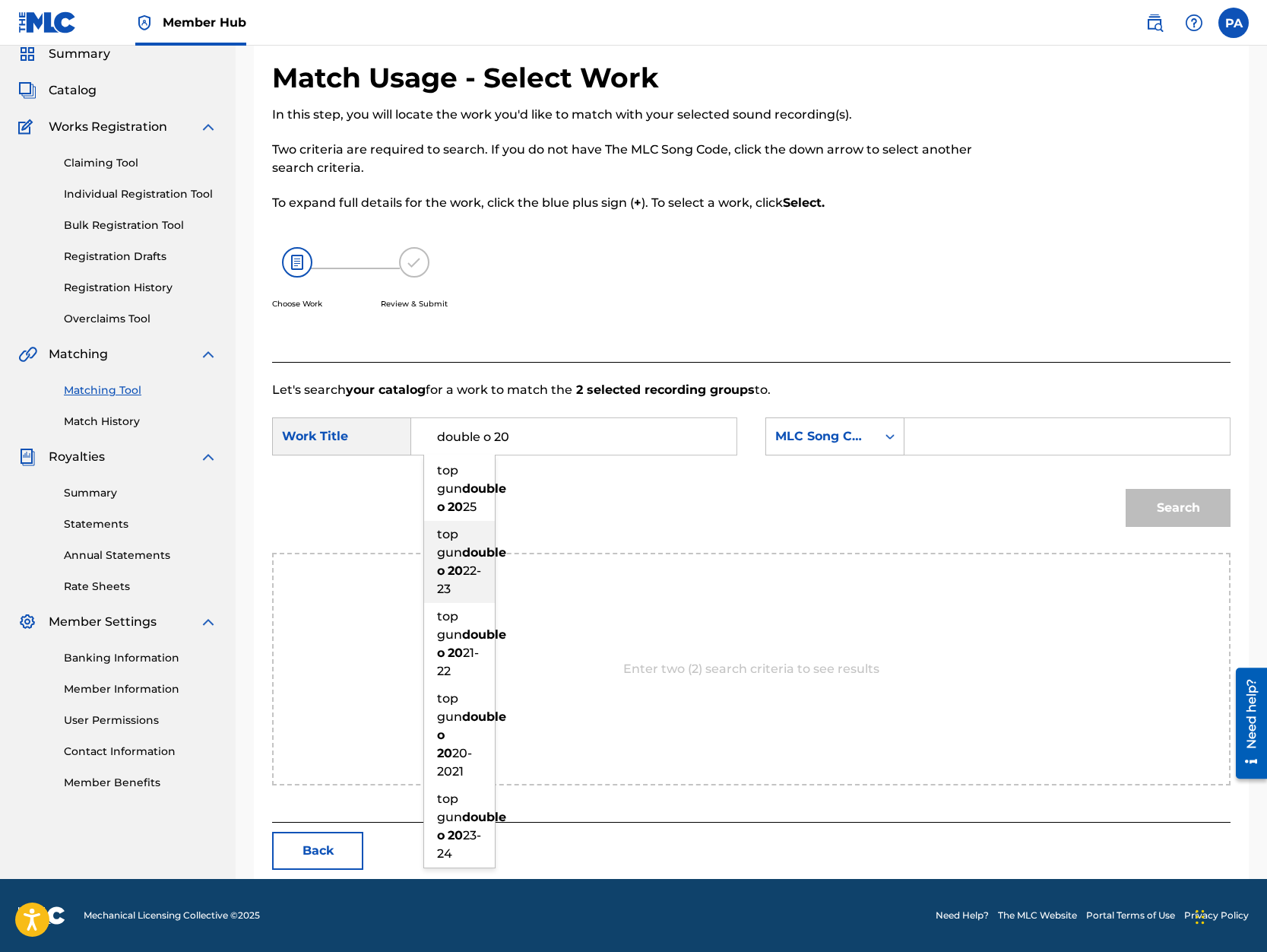
scroll to position [124, 0]
click at [462, 663] on div "top gun double o 20 21-22" at bounding box center [460, 644] width 71 height 82
type input "top gun double o 2021-22"
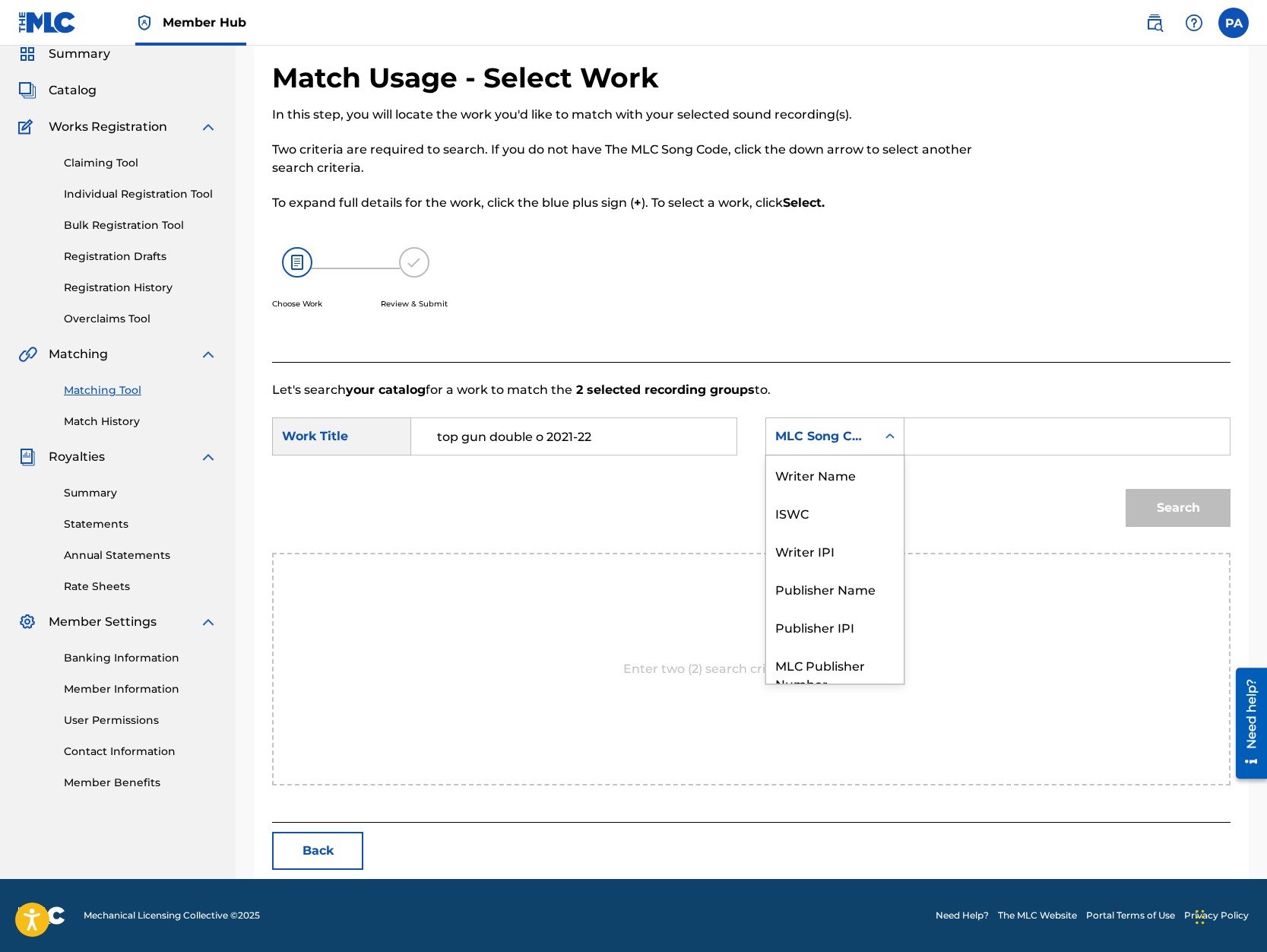
scroll to position [57, 0]
click at [830, 442] on div "MLC Song Code" at bounding box center [821, 437] width 92 height 19
click at [816, 475] on div "Writer Name" at bounding box center [835, 474] width 137 height 38
click at [955, 437] on input "Search Form" at bounding box center [1067, 436] width 299 height 36
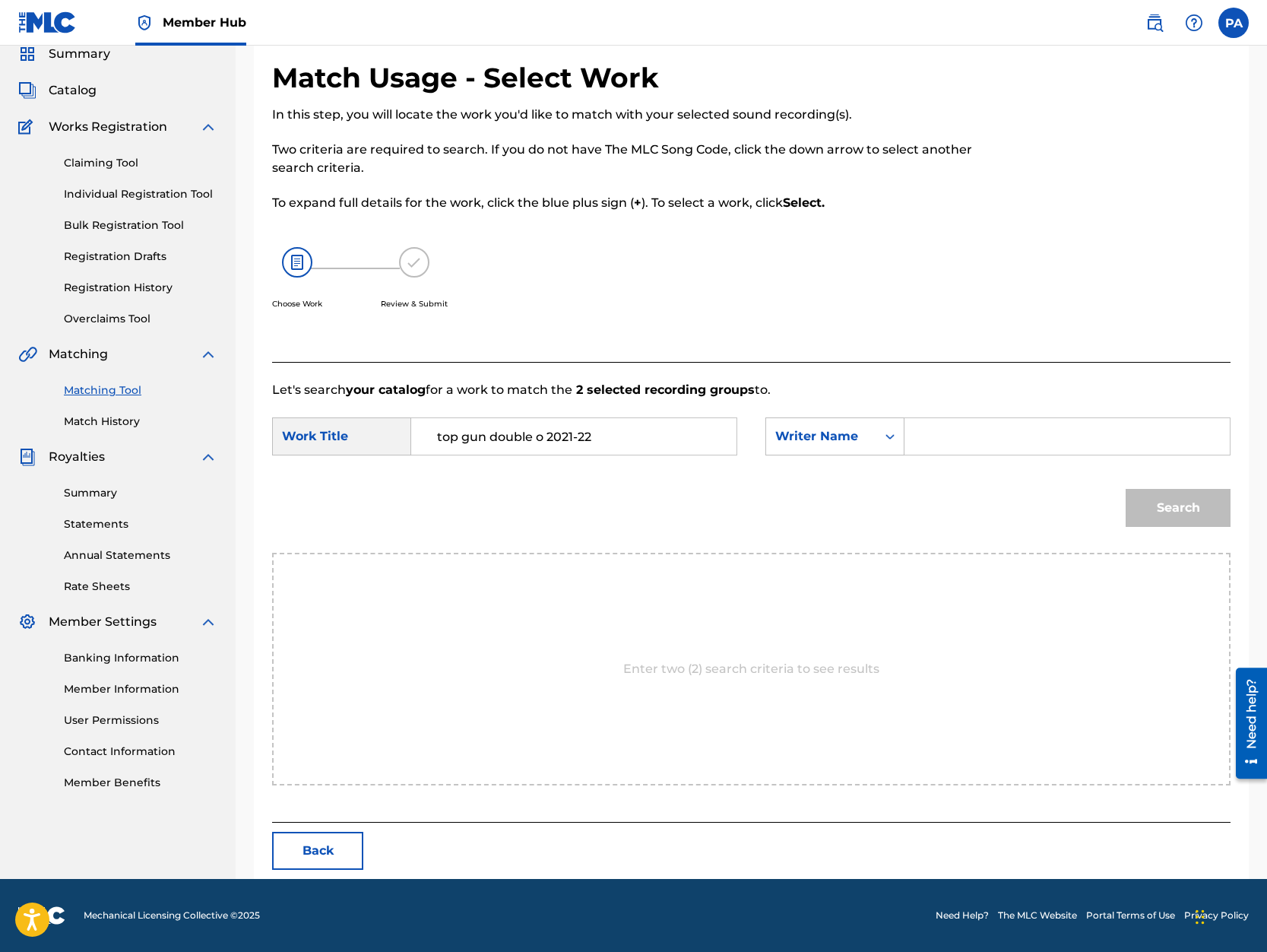
paste input "Patrick Avard"
type input "Patrick Avard"
click at [1183, 514] on button "Search" at bounding box center [1178, 507] width 105 height 38
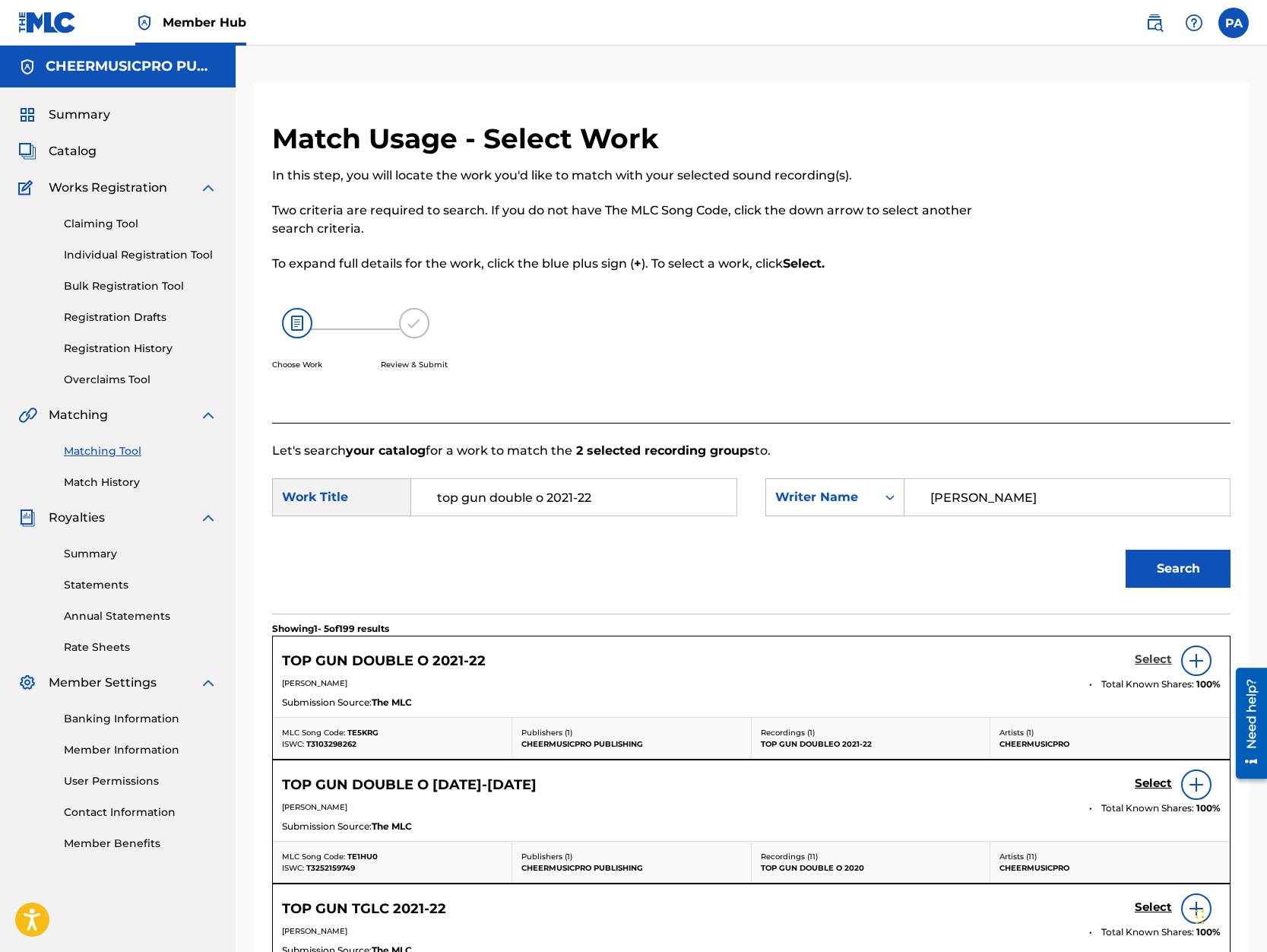
click at [1154, 655] on h5 "Select" at bounding box center [1154, 659] width 37 height 15
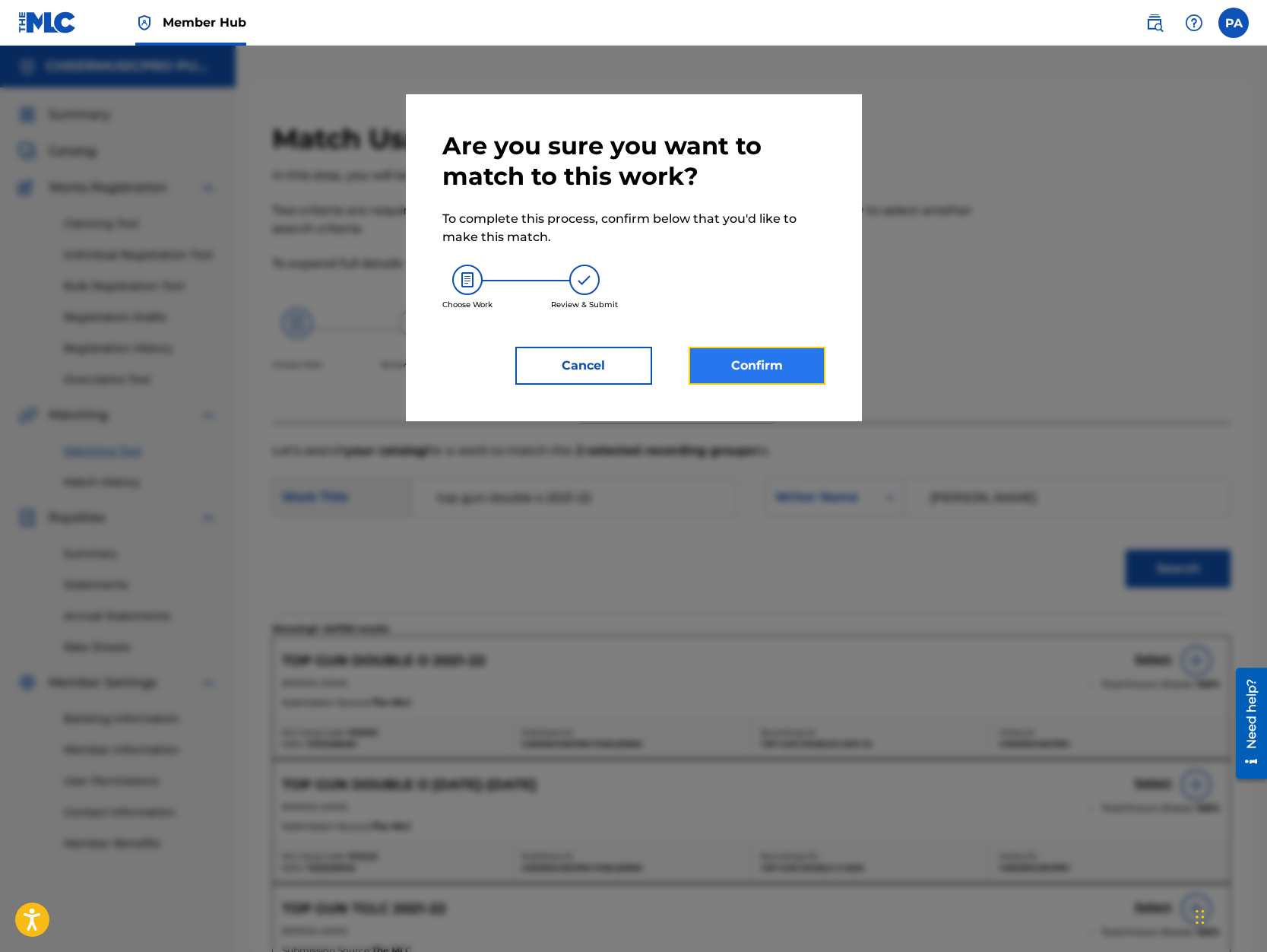
click at [782, 370] on button "Confirm" at bounding box center [756, 365] width 137 height 38
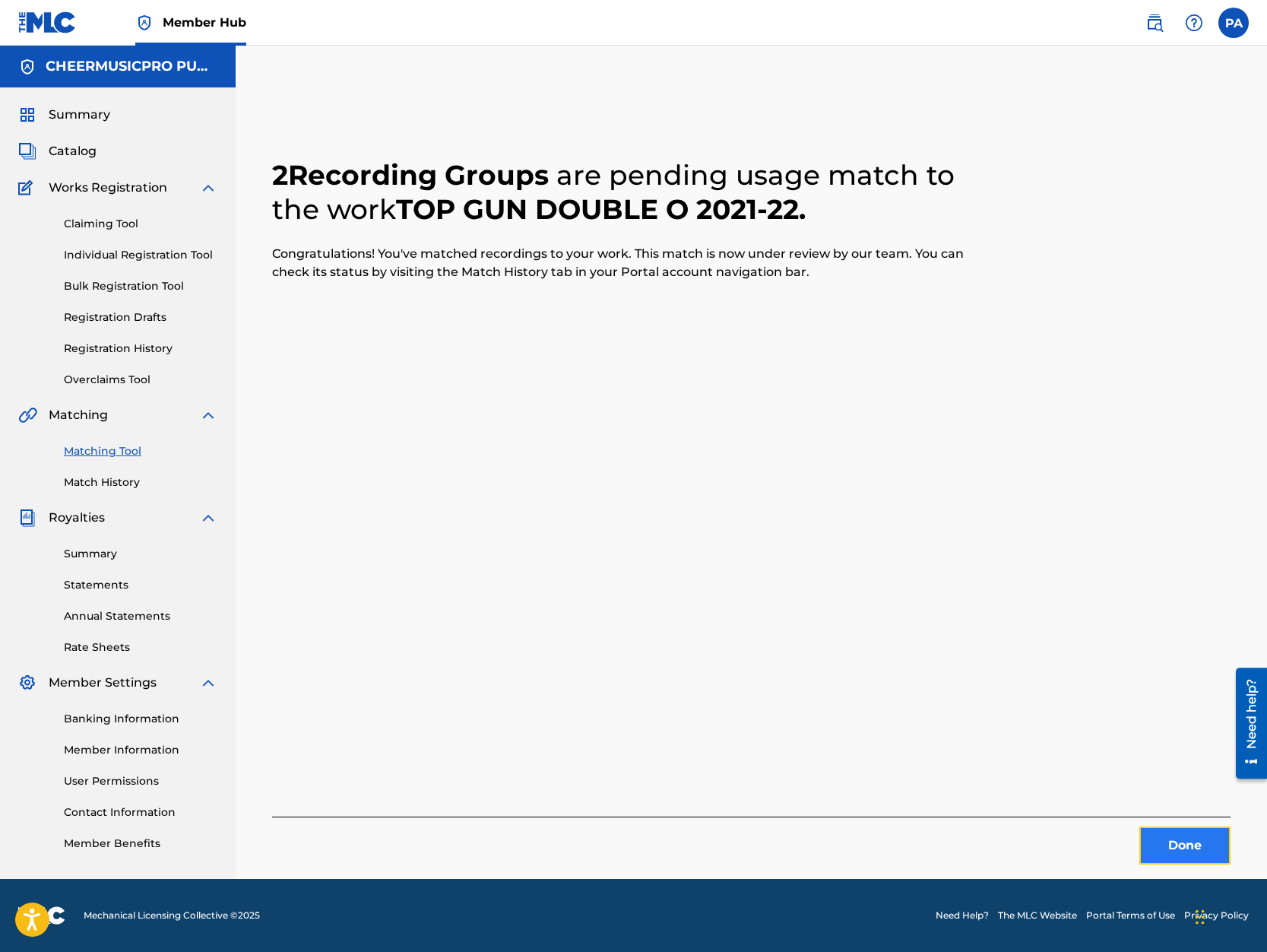
click at [1169, 836] on button "Done" at bounding box center [1185, 845] width 91 height 38
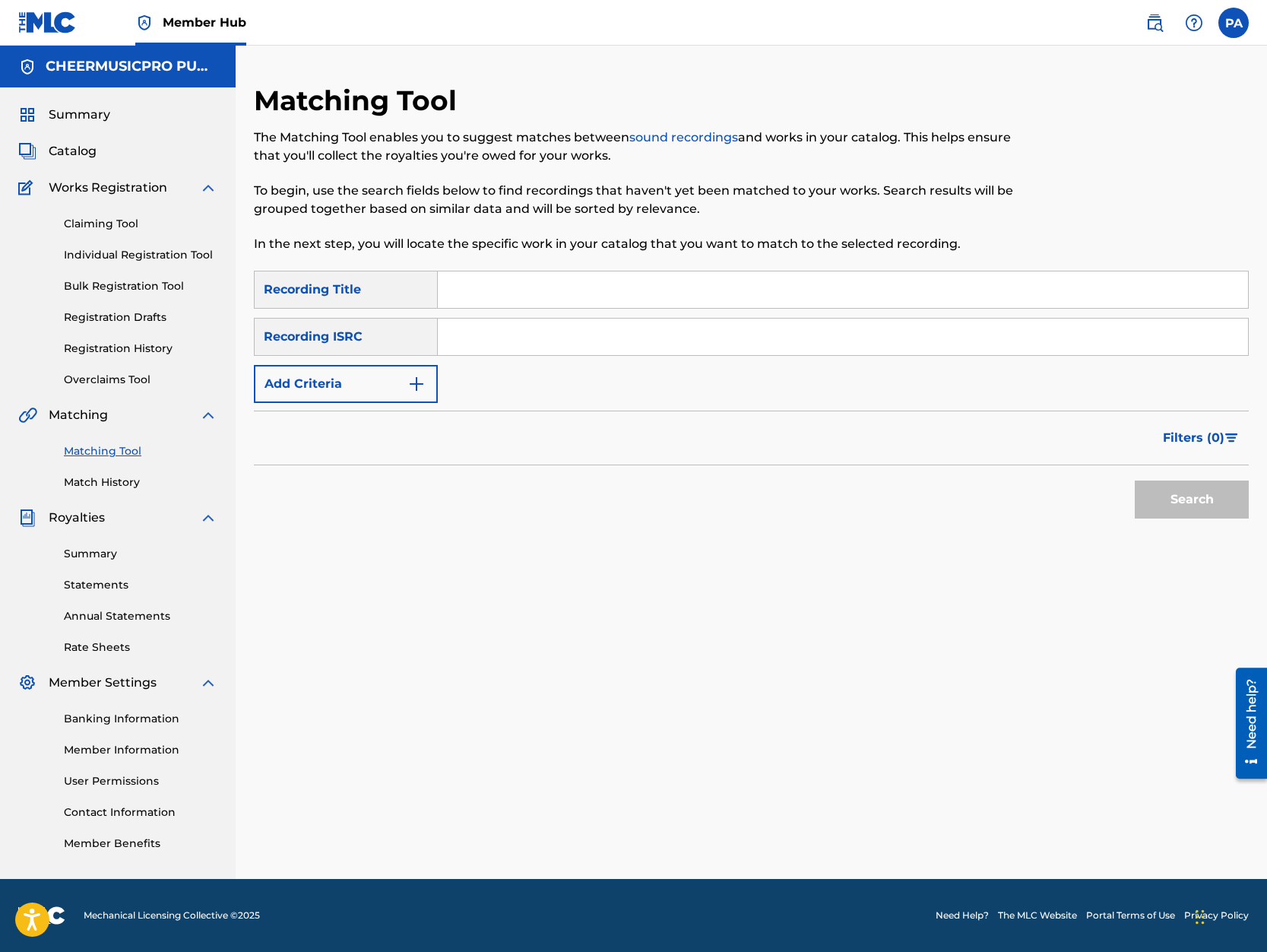
click at [509, 297] on input "Search Form" at bounding box center [842, 289] width 810 height 36
type input "reckless 2019-20"
click at [1135, 480] on button "Search" at bounding box center [1192, 499] width 114 height 38
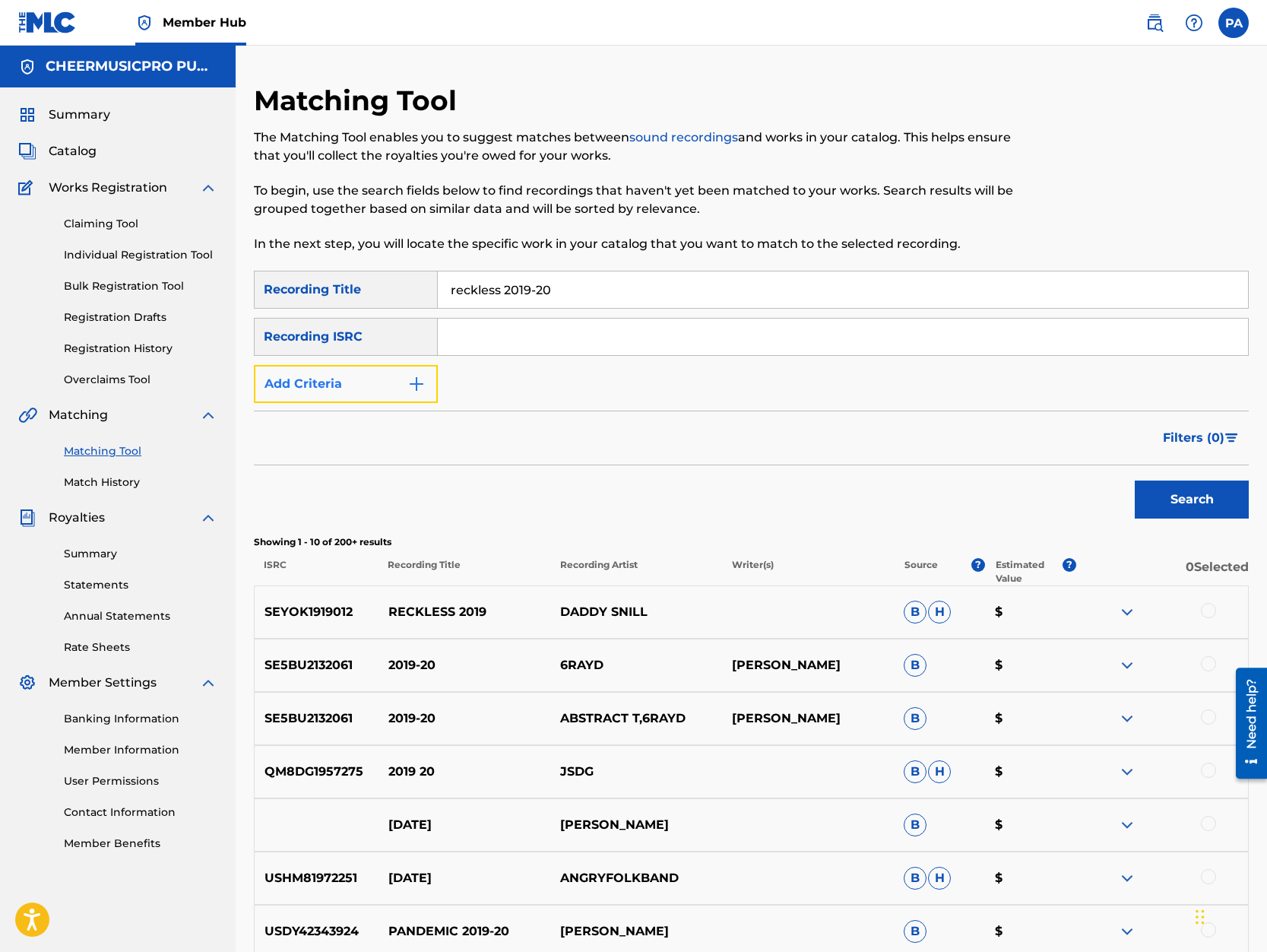
click at [367, 385] on button "Add Criteria" at bounding box center [346, 384] width 184 height 38
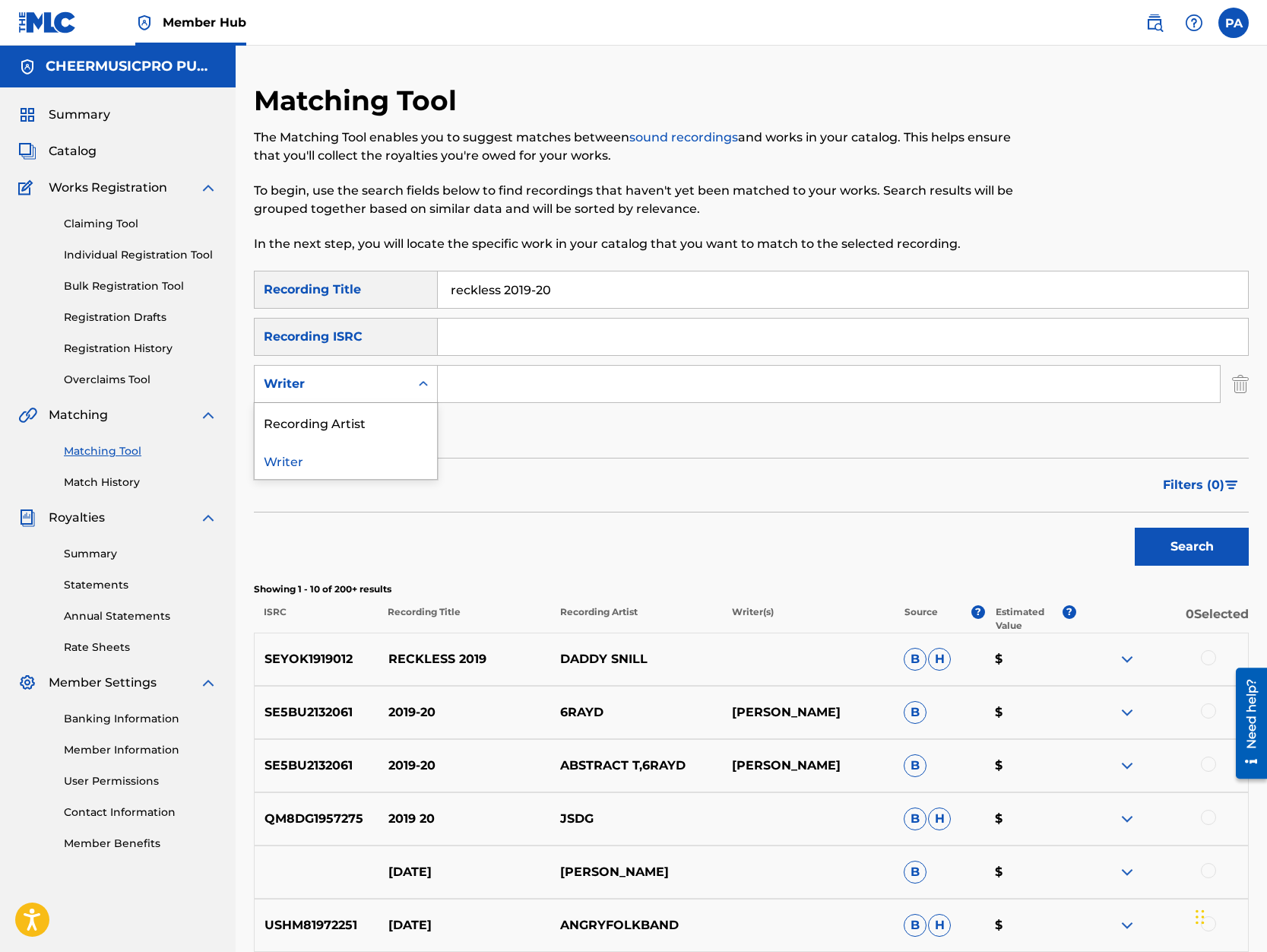
click at [338, 397] on div "Writer" at bounding box center [332, 384] width 155 height 29
click at [330, 421] on div "Recording Artist" at bounding box center [346, 422] width 182 height 38
click at [479, 391] on input "Search Form" at bounding box center [829, 384] width 782 height 36
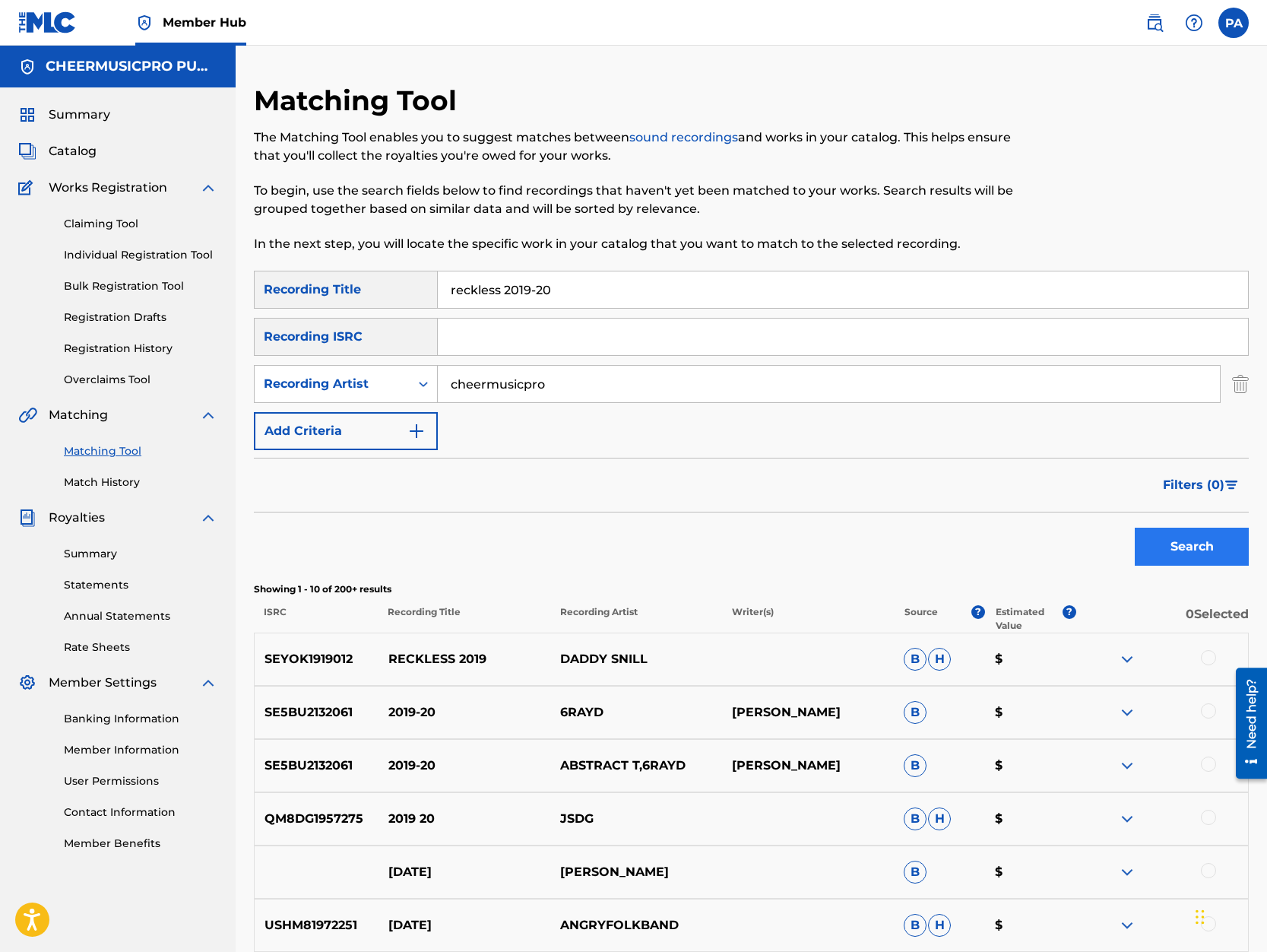
type input "cheermusicpro"
click at [1176, 542] on button "Search" at bounding box center [1192, 546] width 114 height 38
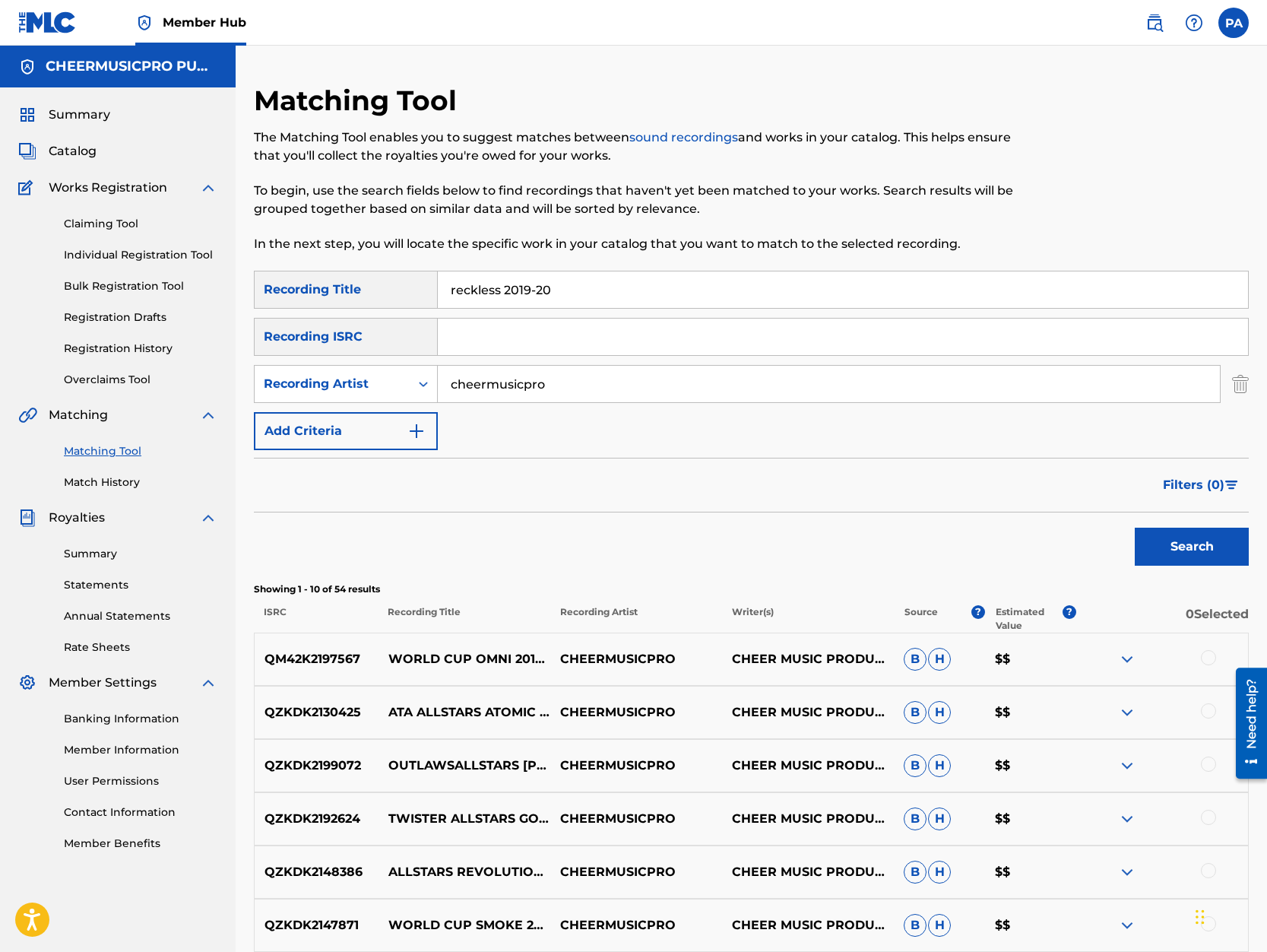
drag, startPoint x: 449, startPoint y: 292, endPoint x: 487, endPoint y: 277, distance: 40.9
click at [451, 291] on input "reckless 2019-20" at bounding box center [842, 289] width 810 height 36
type input "california reckless 2019-20"
click at [1135, 528] on button "Search" at bounding box center [1192, 546] width 114 height 38
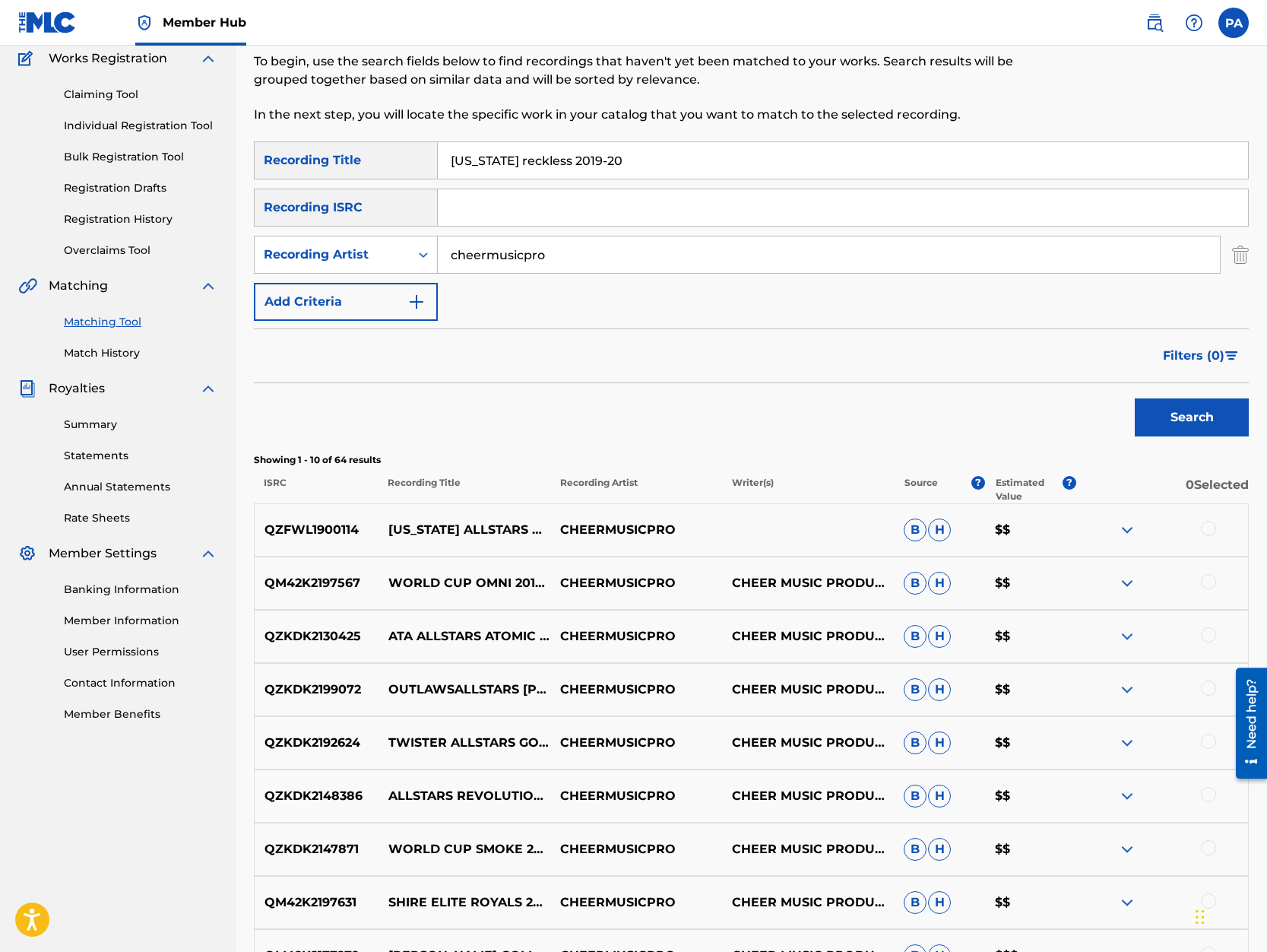
click at [1207, 534] on div at bounding box center [1208, 528] width 15 height 15
click at [1075, 828] on button "Match 1 Group" at bounding box center [1068, 828] width 168 height 38
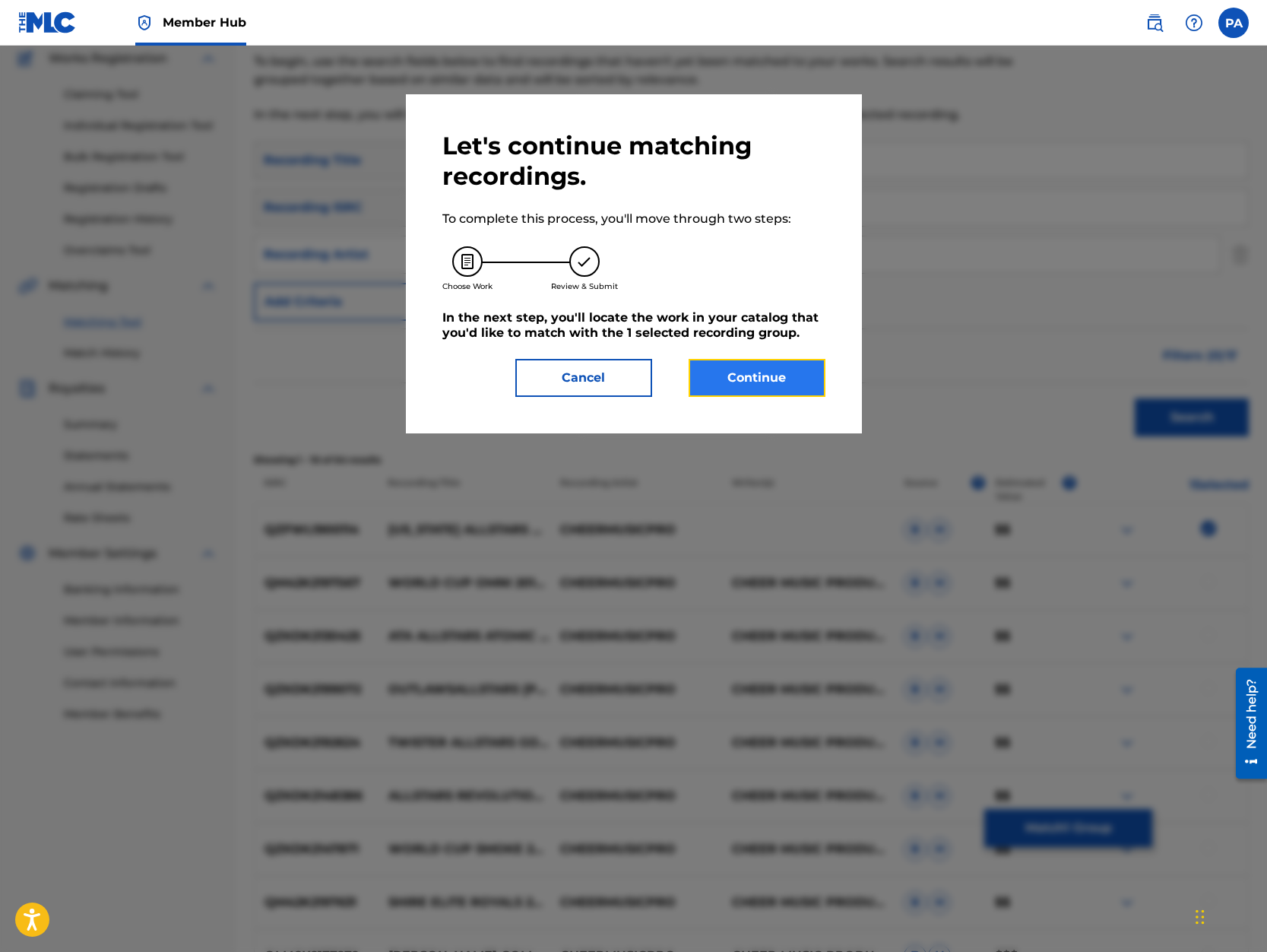
click at [788, 396] on button "Continue" at bounding box center [756, 377] width 137 height 38
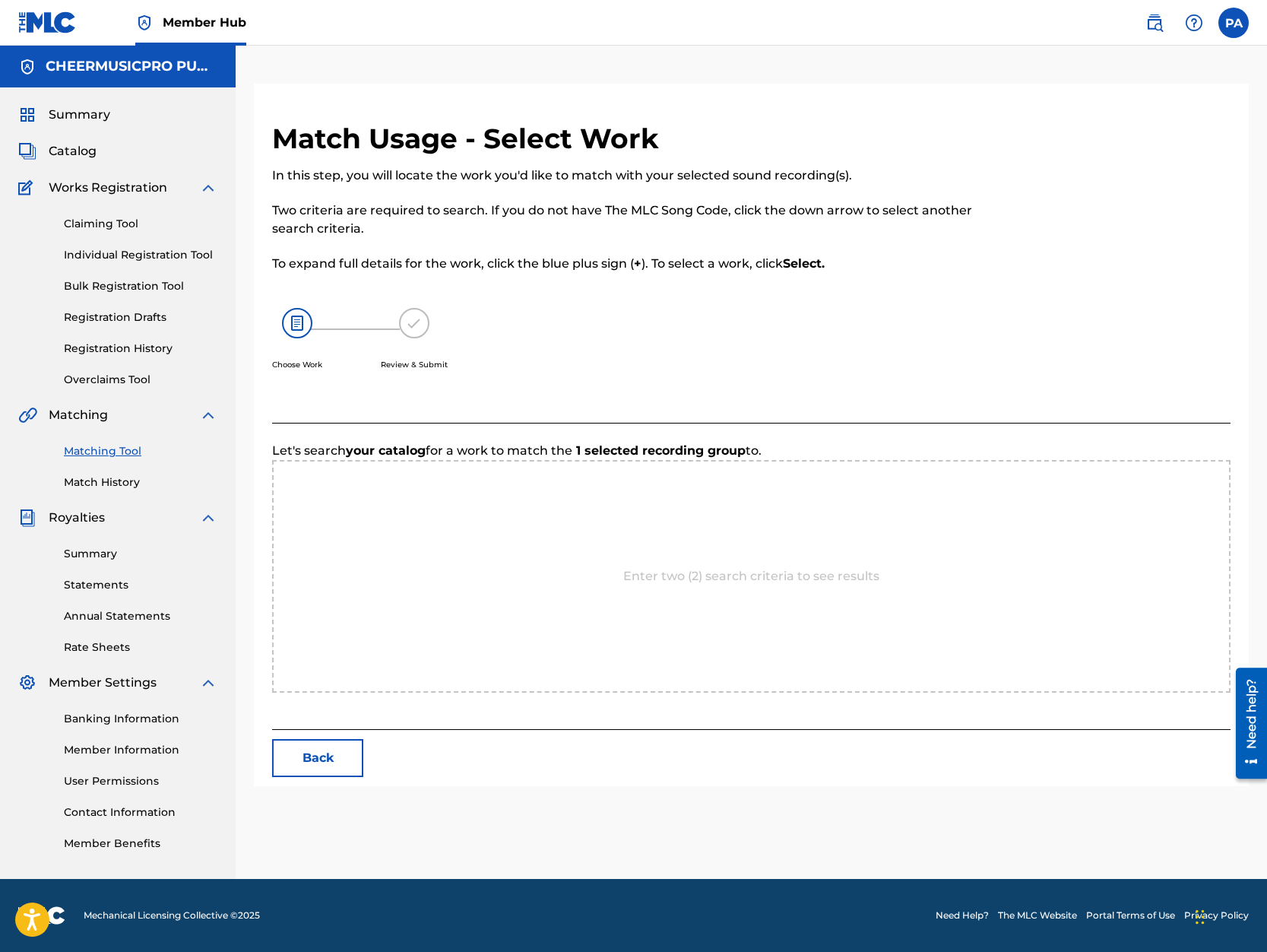
scroll to position [0, 0]
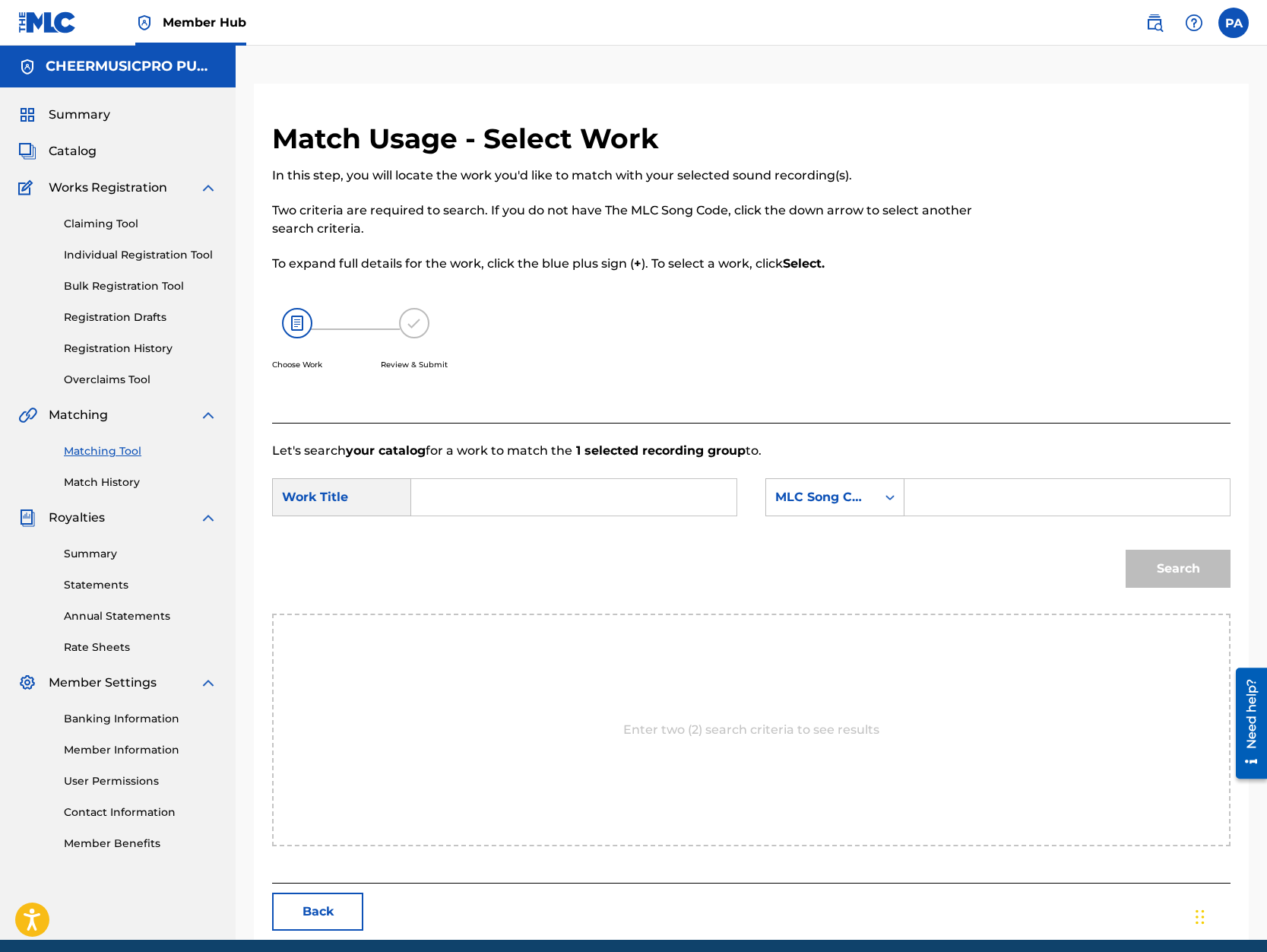
click at [468, 490] on input "Search Form" at bounding box center [574, 497] width 299 height 36
click at [444, 575] on span "2019-20" at bounding box center [502, 558] width 128 height 33
type input "california allstars reckless 2019-20"
click at [835, 505] on div "MLC Song Code" at bounding box center [821, 497] width 92 height 19
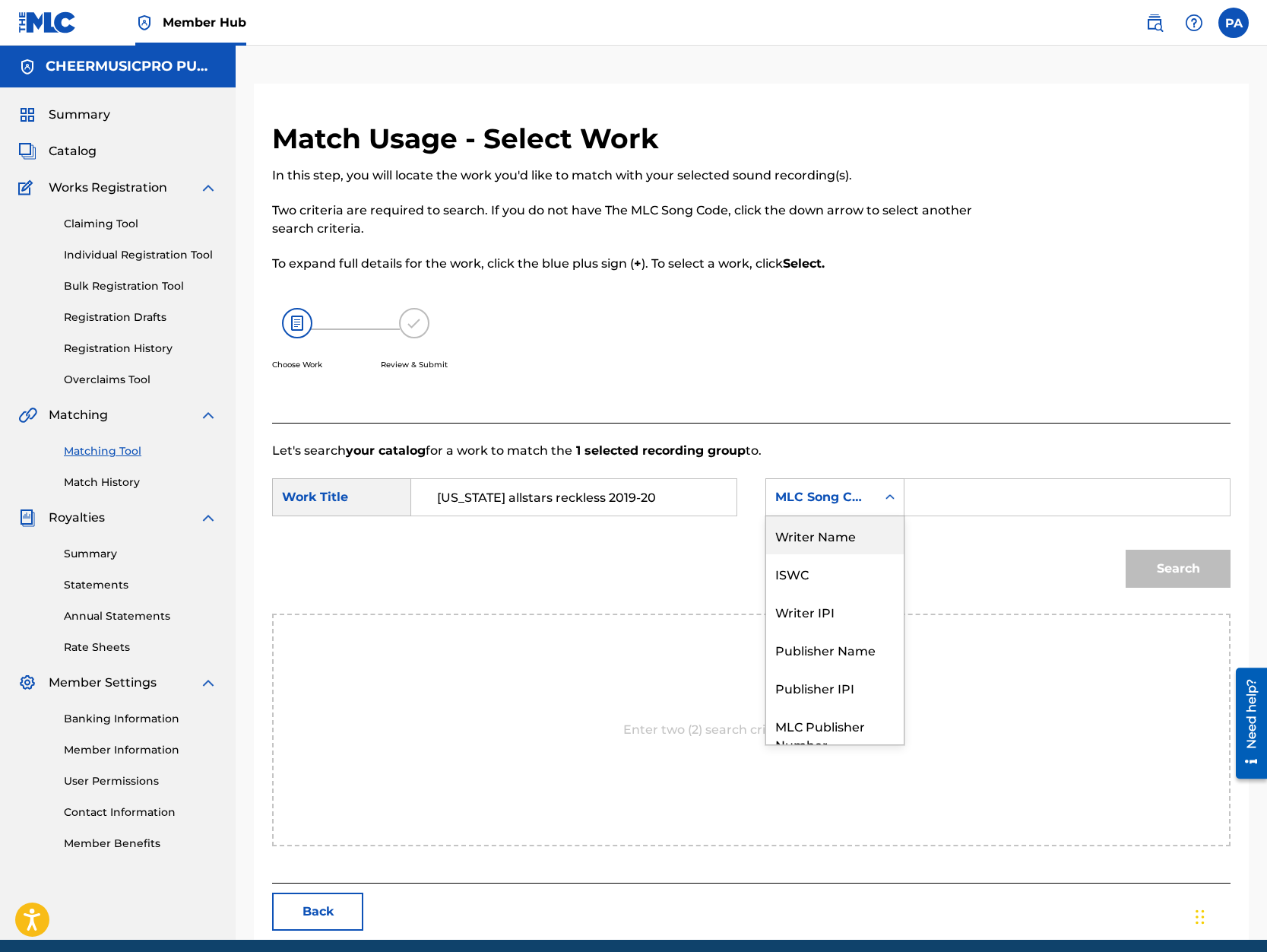
click at [829, 543] on div "Writer Name" at bounding box center [835, 535] width 137 height 38
click at [969, 512] on input "Search Form" at bounding box center [1067, 497] width 299 height 36
paste input "Patrick Avard"
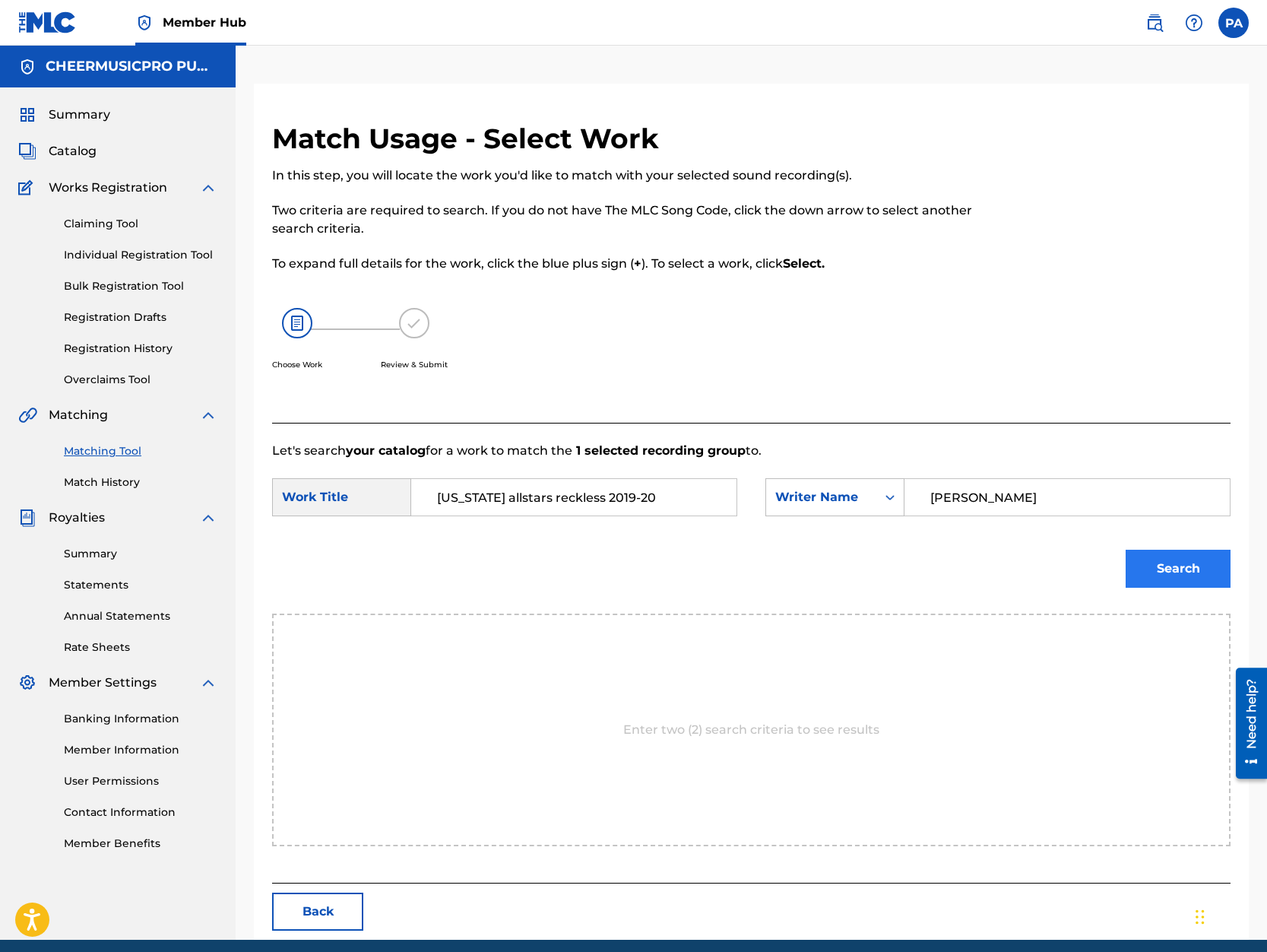
type input "Patrick Avard"
click at [1156, 555] on button "Search" at bounding box center [1178, 568] width 105 height 38
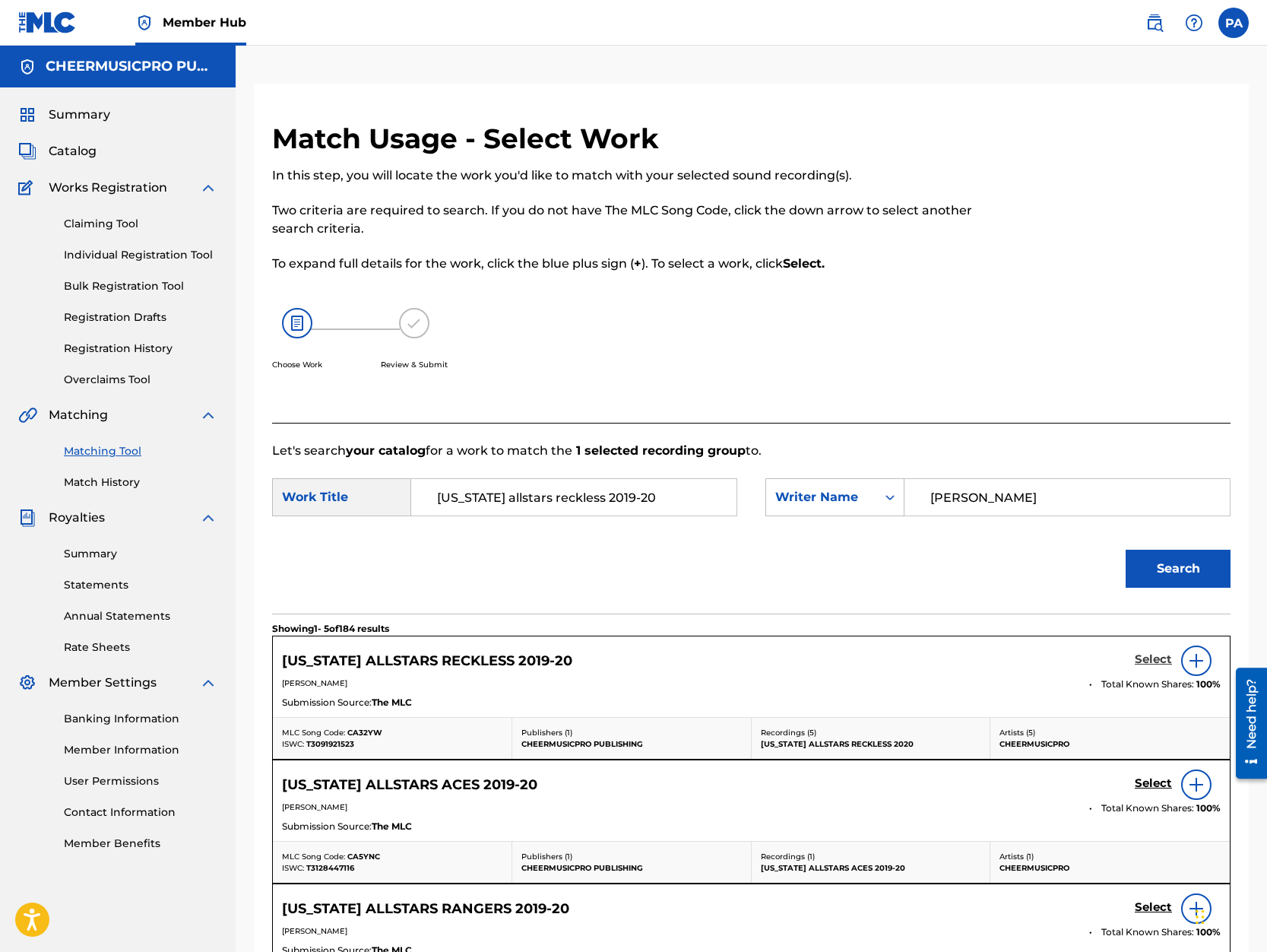
click at [1146, 660] on h5 "Select" at bounding box center [1154, 659] width 37 height 15
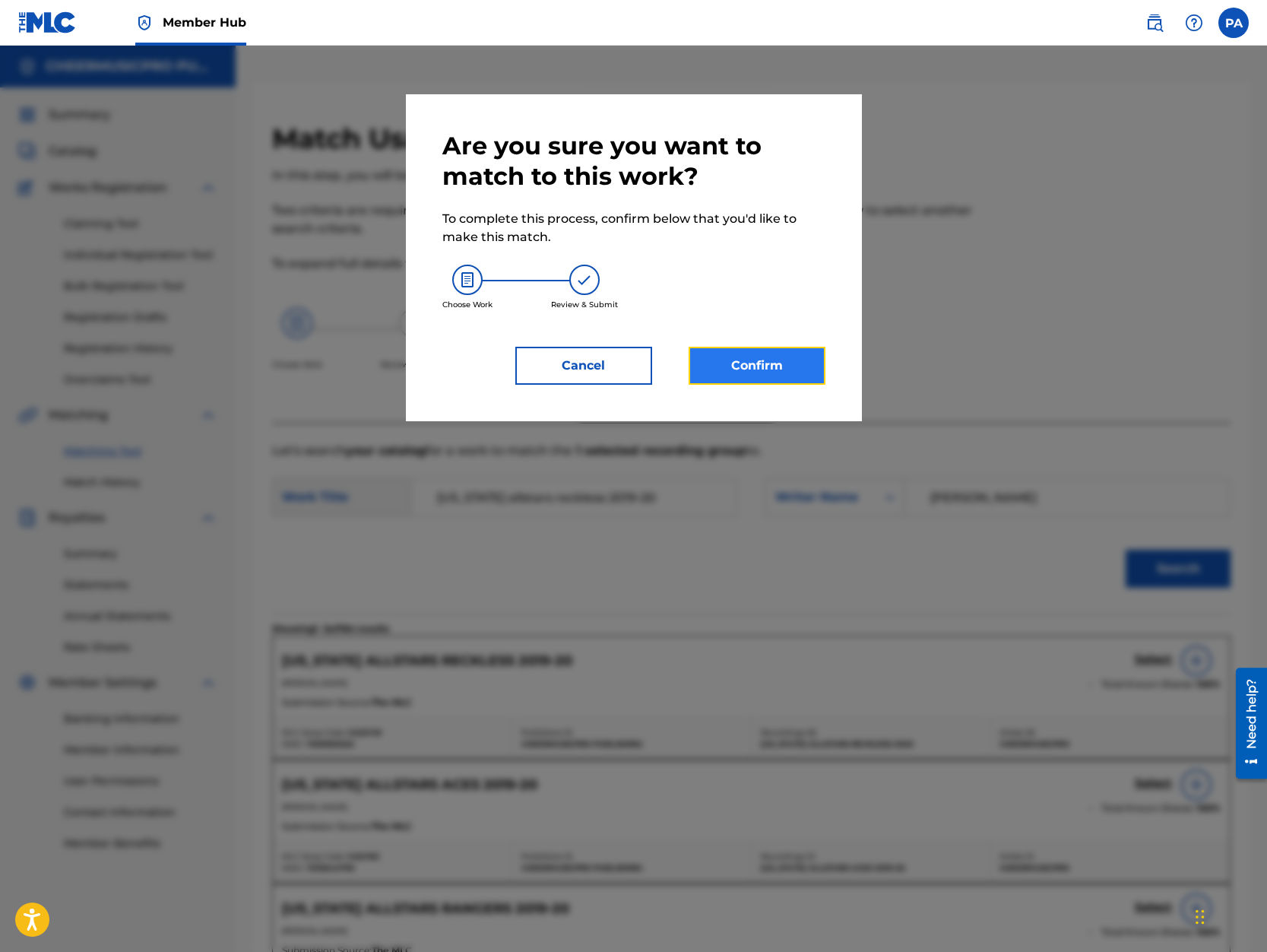
click at [750, 372] on button "Confirm" at bounding box center [756, 365] width 137 height 38
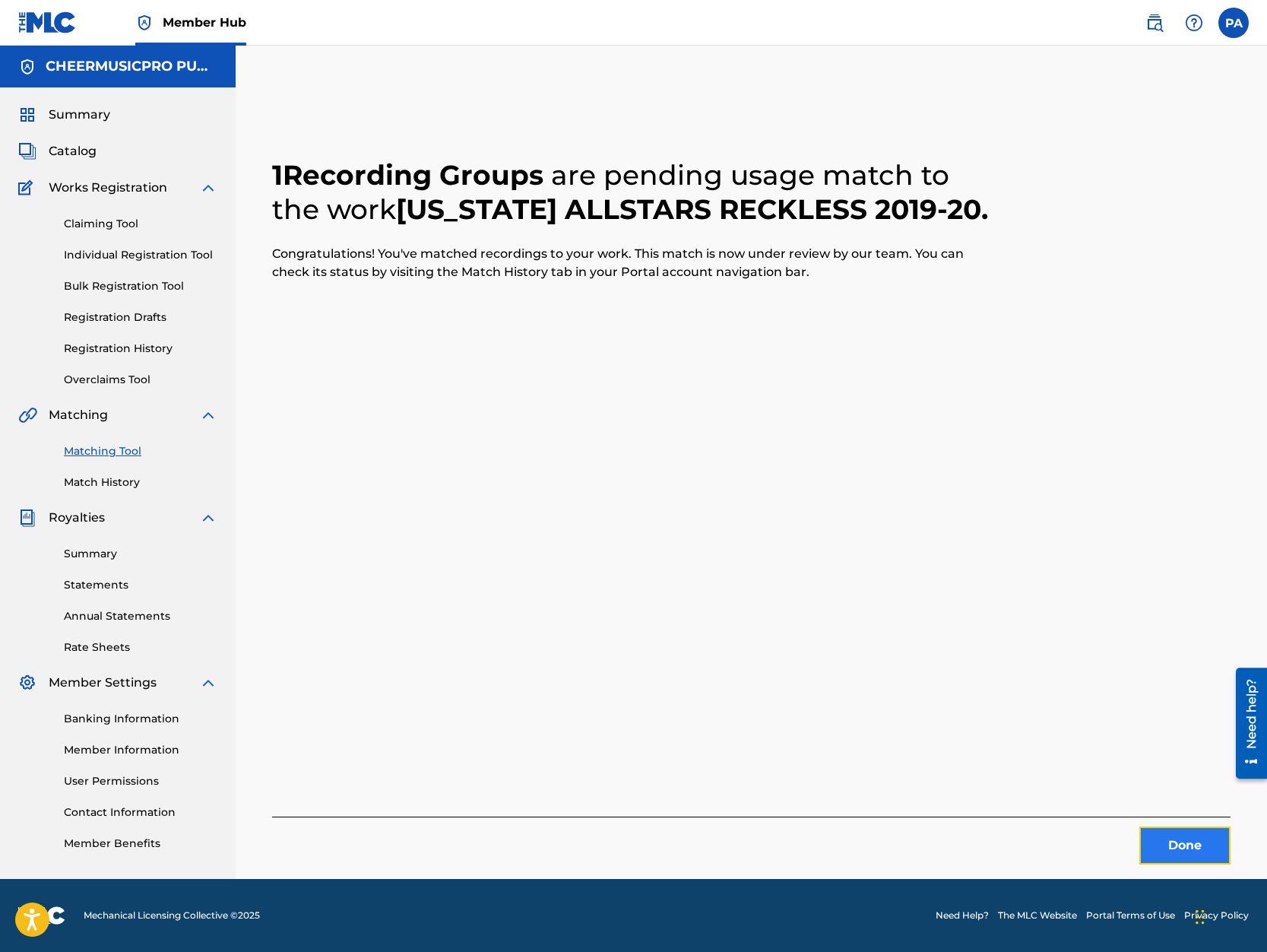
click at [1176, 843] on button "Done" at bounding box center [1185, 845] width 91 height 38
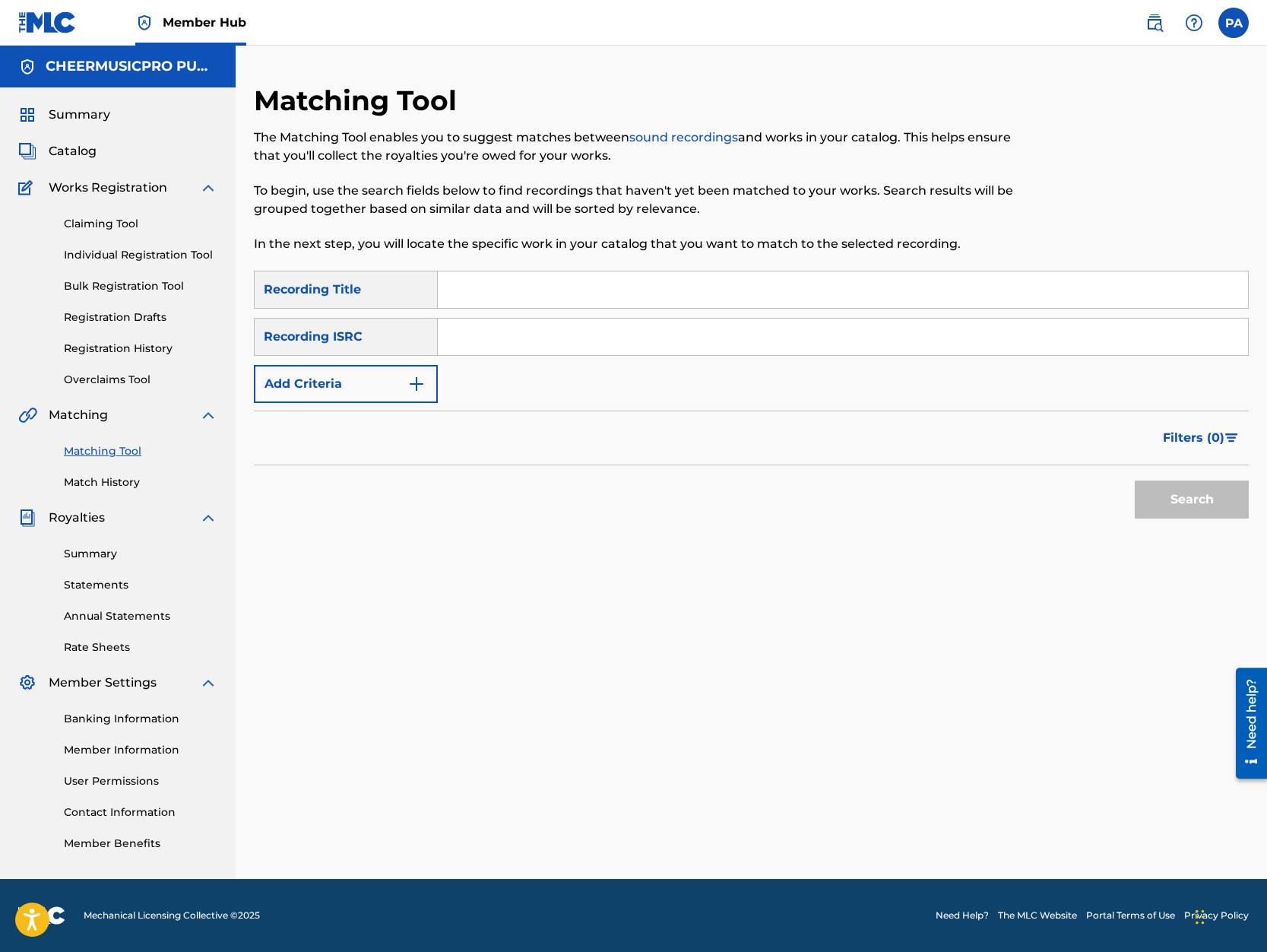
click at [504, 286] on input "Search Form" at bounding box center [842, 289] width 810 height 36
type input "w"
type input "woman jags 2019"
click at [1135, 480] on button "Search" at bounding box center [1192, 499] width 114 height 38
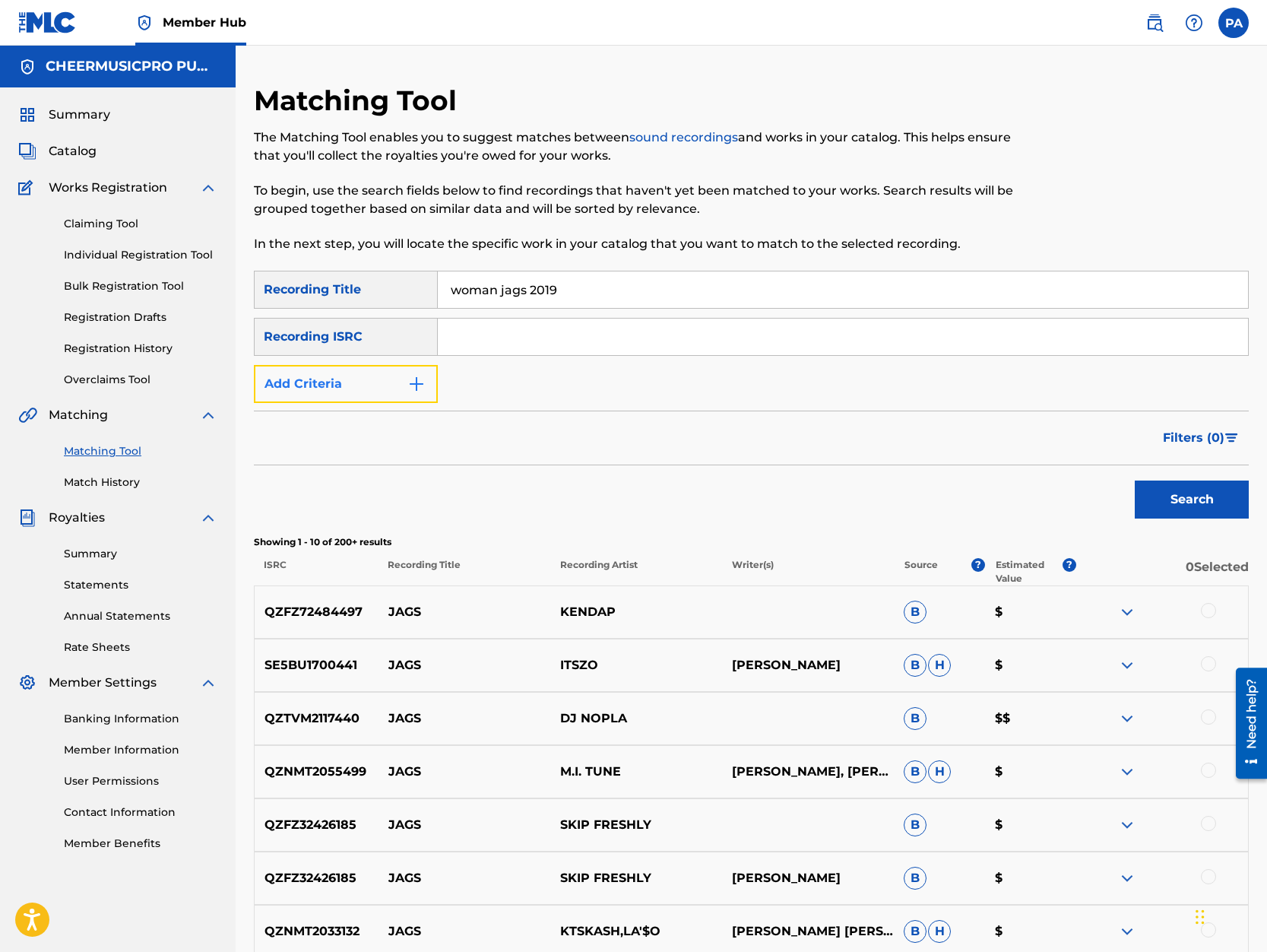
click at [329, 380] on button "Add Criteria" at bounding box center [346, 384] width 184 height 38
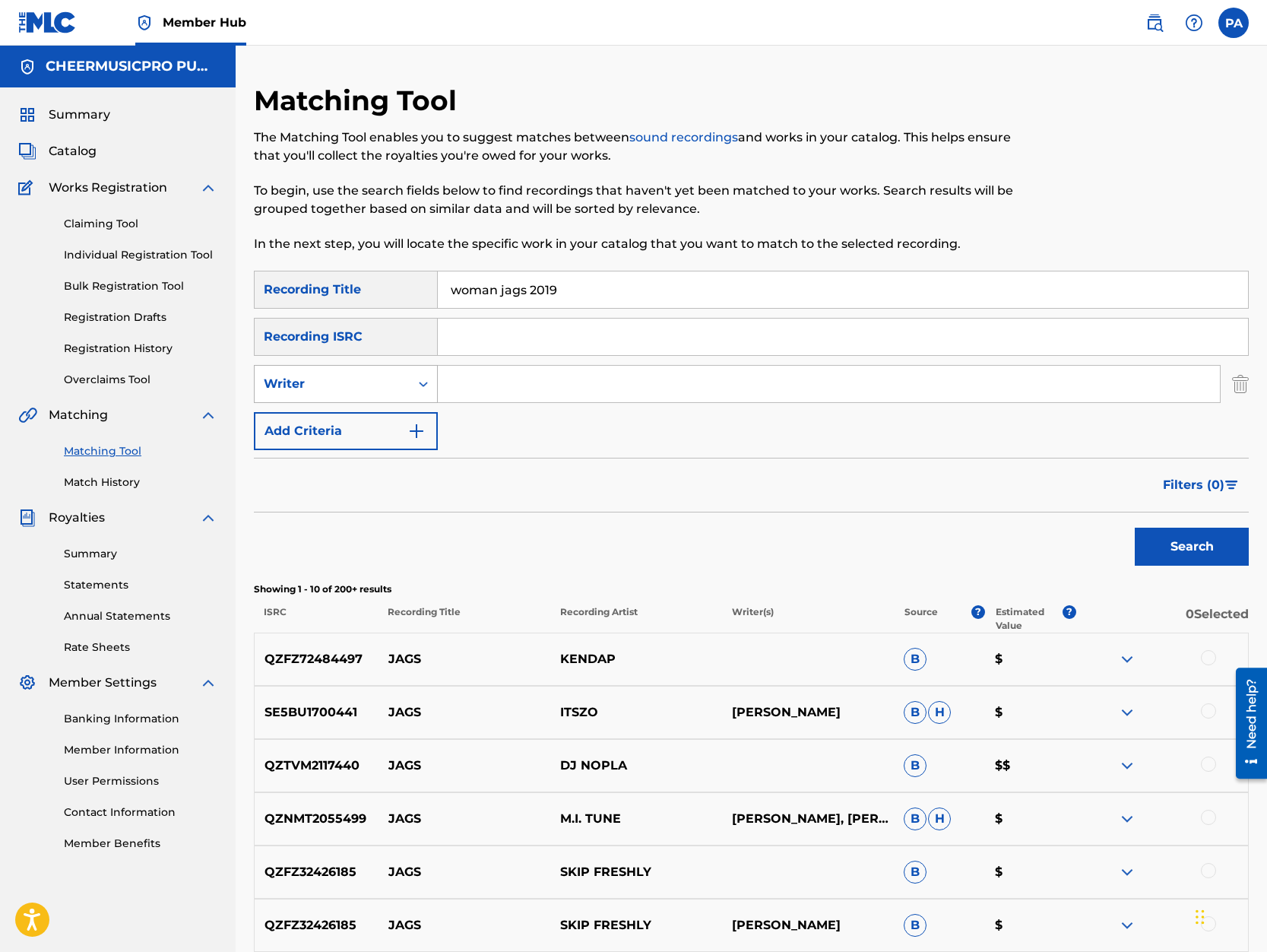
click at [329, 383] on div "Writer" at bounding box center [332, 384] width 137 height 19
click at [327, 416] on div "Recording Artist" at bounding box center [346, 422] width 182 height 38
click at [504, 389] on input "Search Form" at bounding box center [829, 384] width 782 height 36
type input "cheermusicpro"
click at [1192, 553] on button "Search" at bounding box center [1192, 546] width 114 height 38
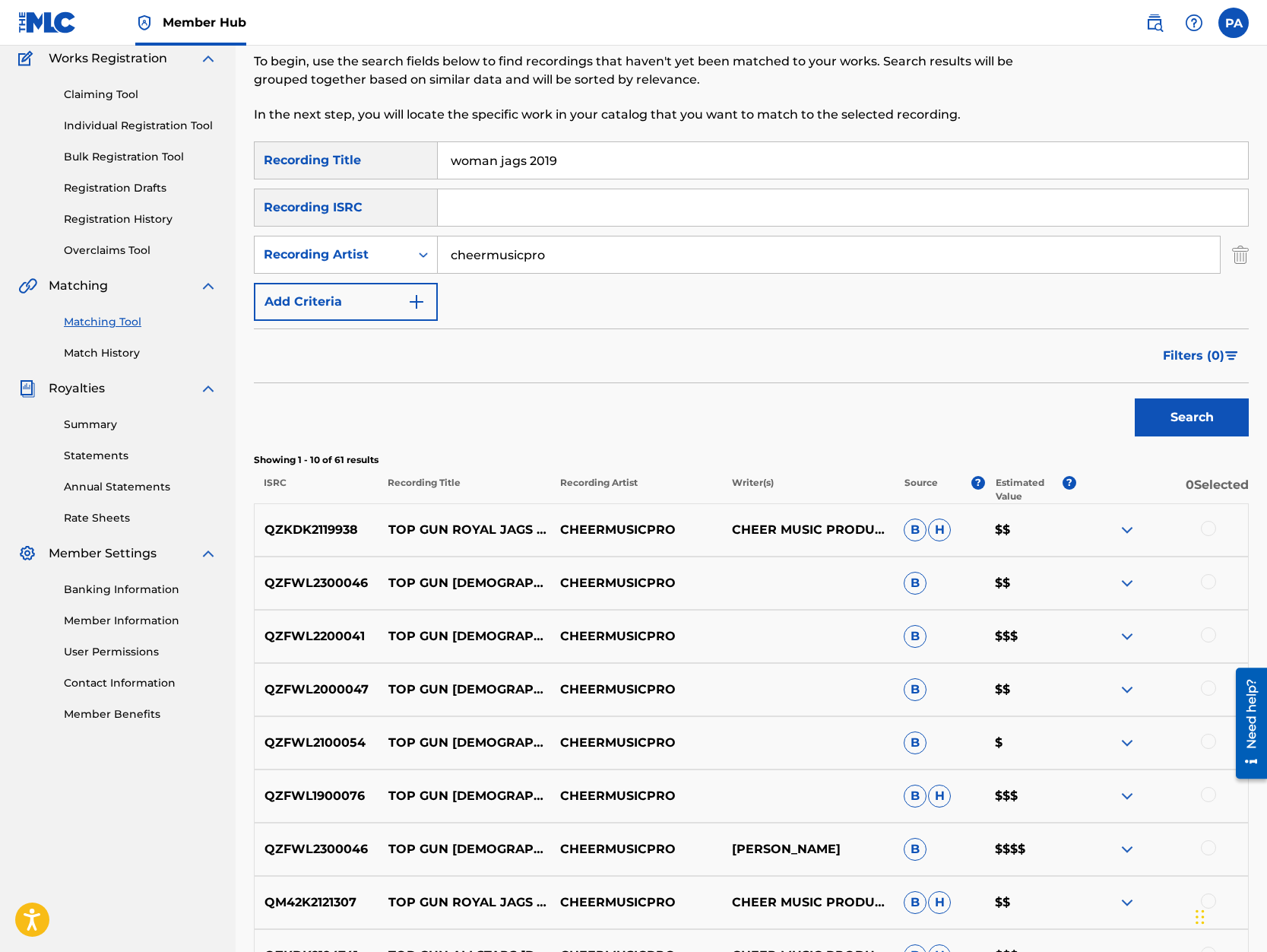
scroll to position [194, 0]
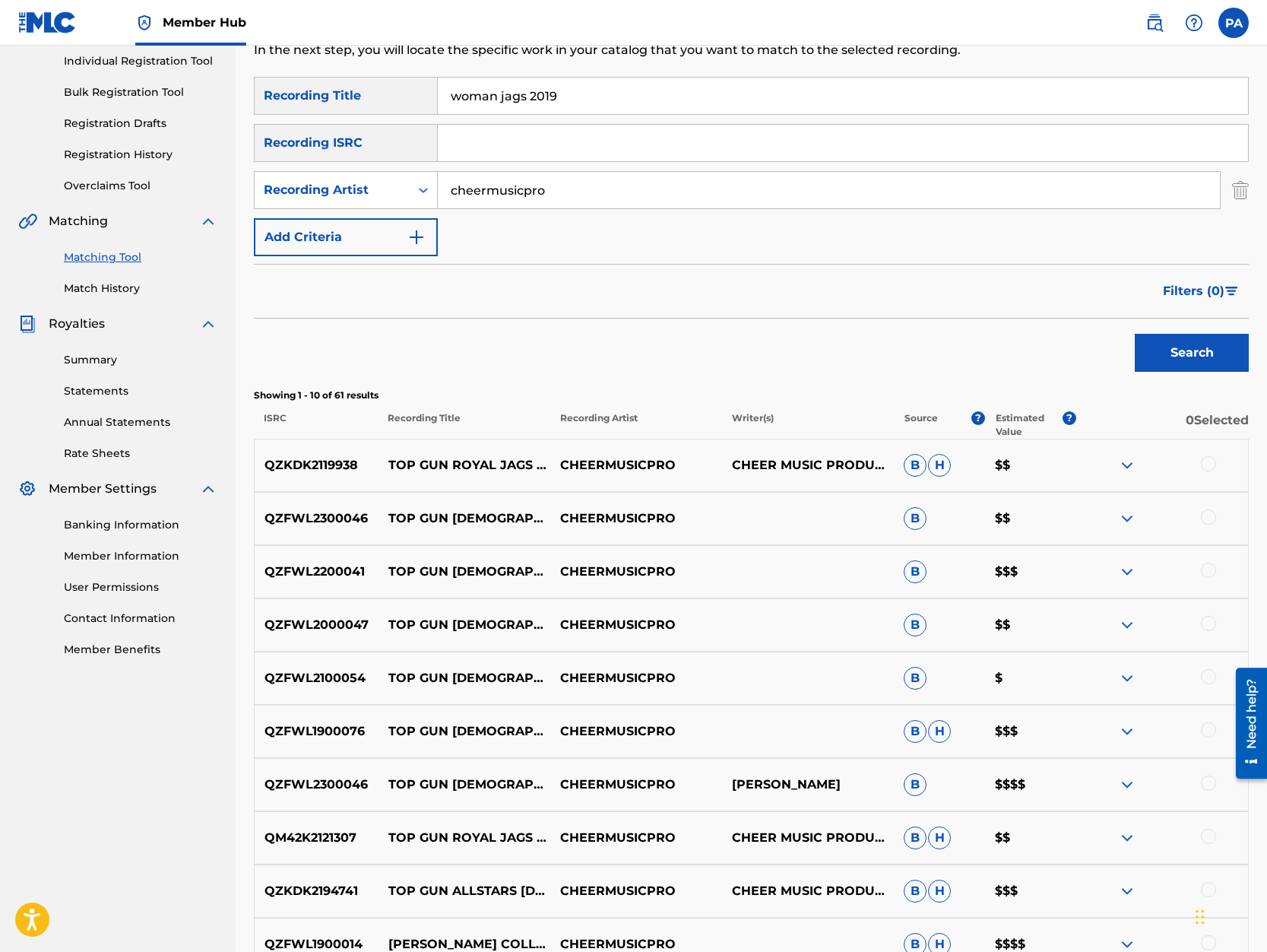
drag, startPoint x: 575, startPoint y: 89, endPoint x: 279, endPoint y: 112, distance: 296.9
click at [438, 112] on input "woman jags 2019" at bounding box center [842, 95] width 810 height 36
click at [600, 98] on input "woman jags 2019" at bounding box center [842, 95] width 810 height 36
click at [1135, 333] on button "Search" at bounding box center [1192, 352] width 114 height 38
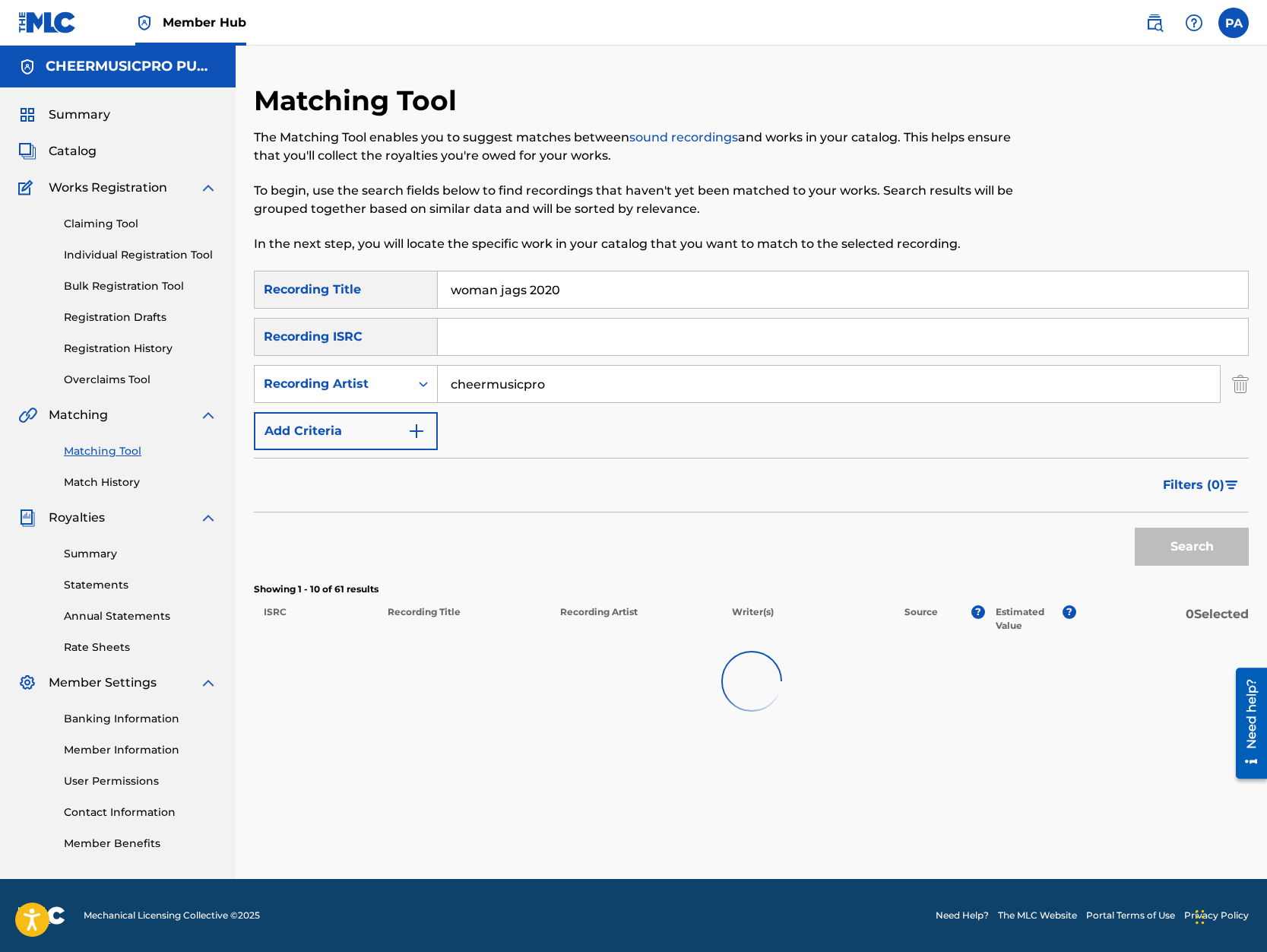
scroll to position [0, 0]
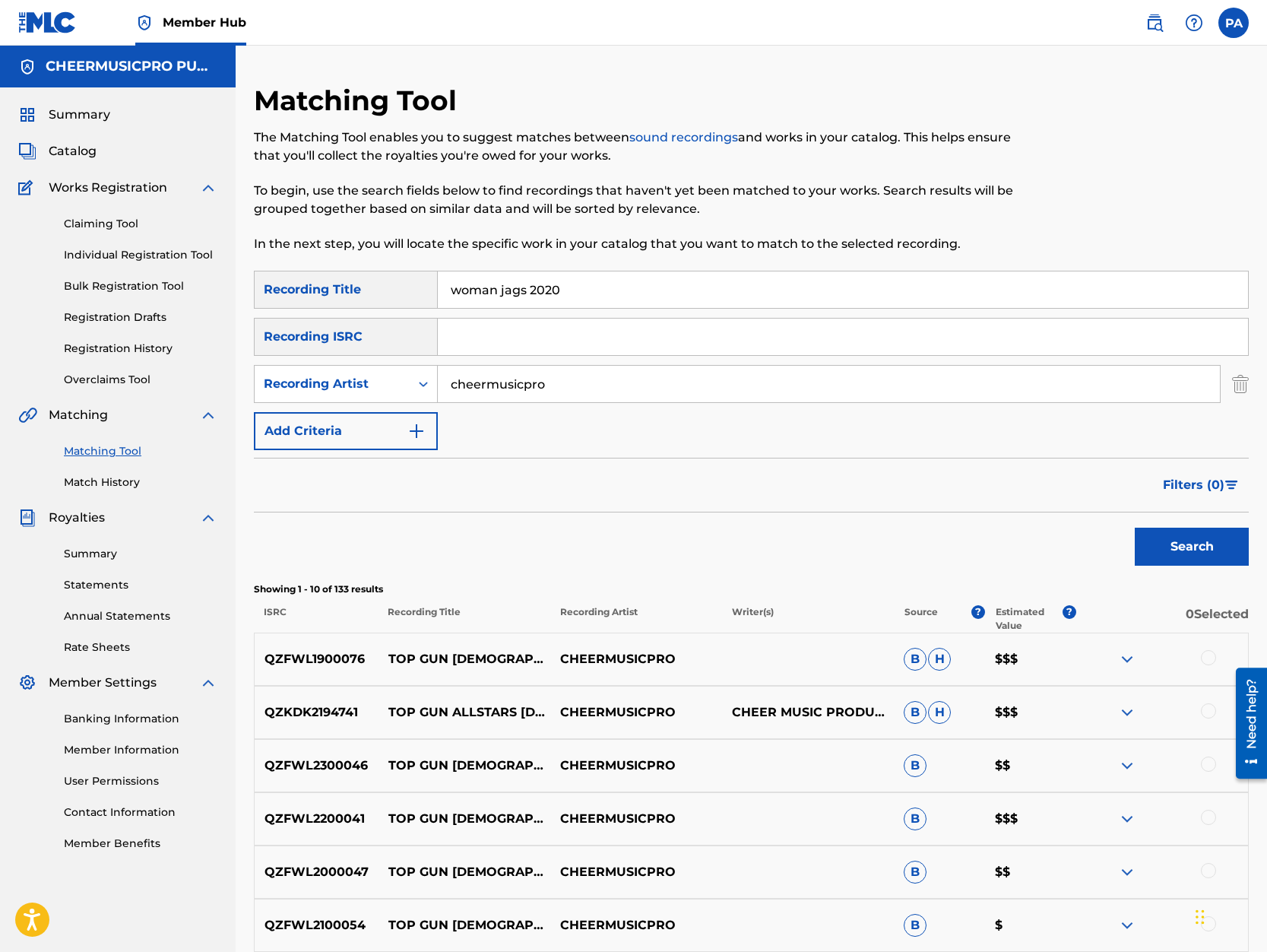
drag, startPoint x: 528, startPoint y: 294, endPoint x: 127, endPoint y: 308, distance: 401.2
click at [438, 307] on input "woman jags 2020" at bounding box center [842, 289] width 810 height 36
click at [1135, 528] on button "Search" at bounding box center [1192, 546] width 114 height 38
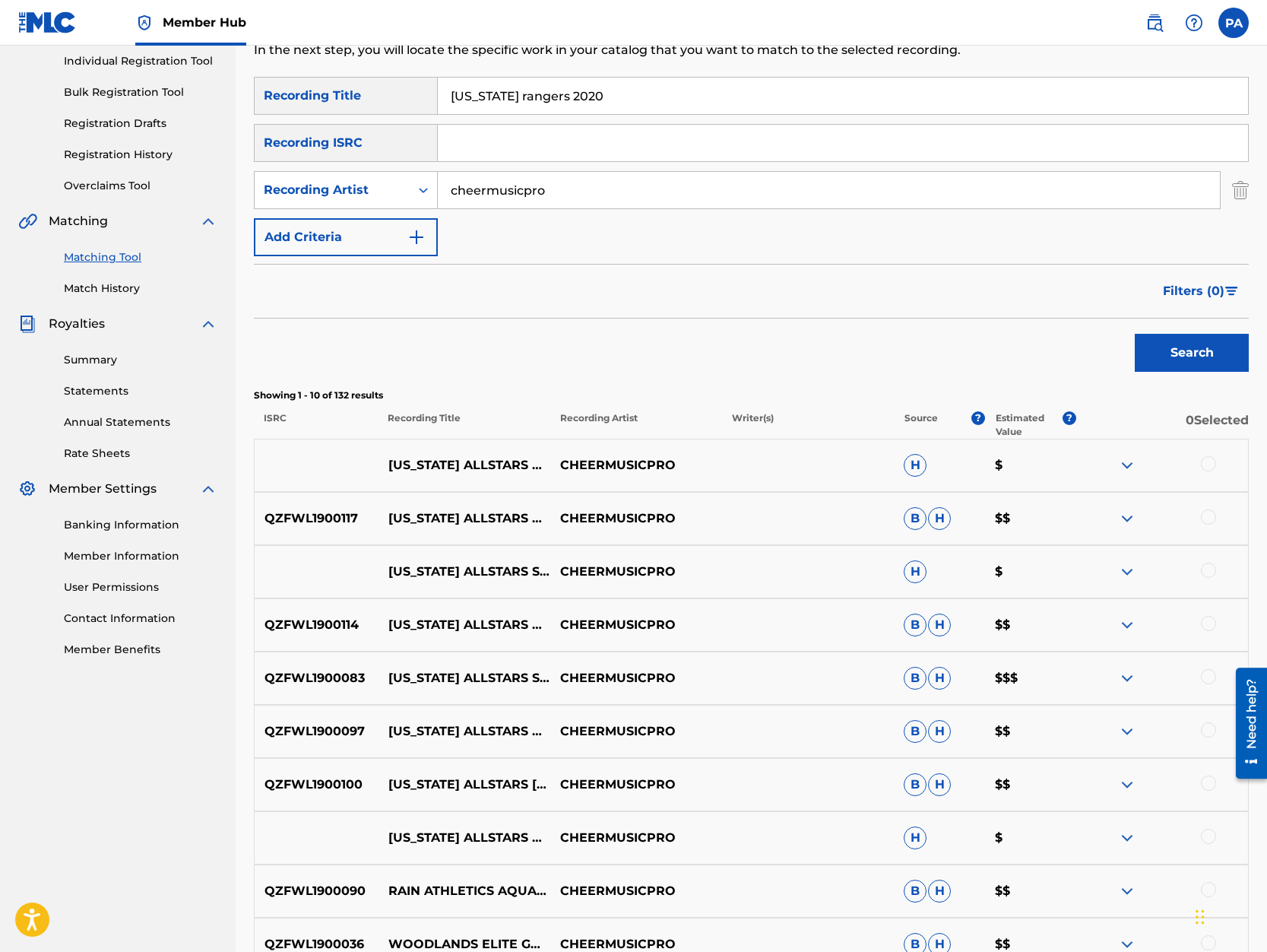
scroll to position [258, 0]
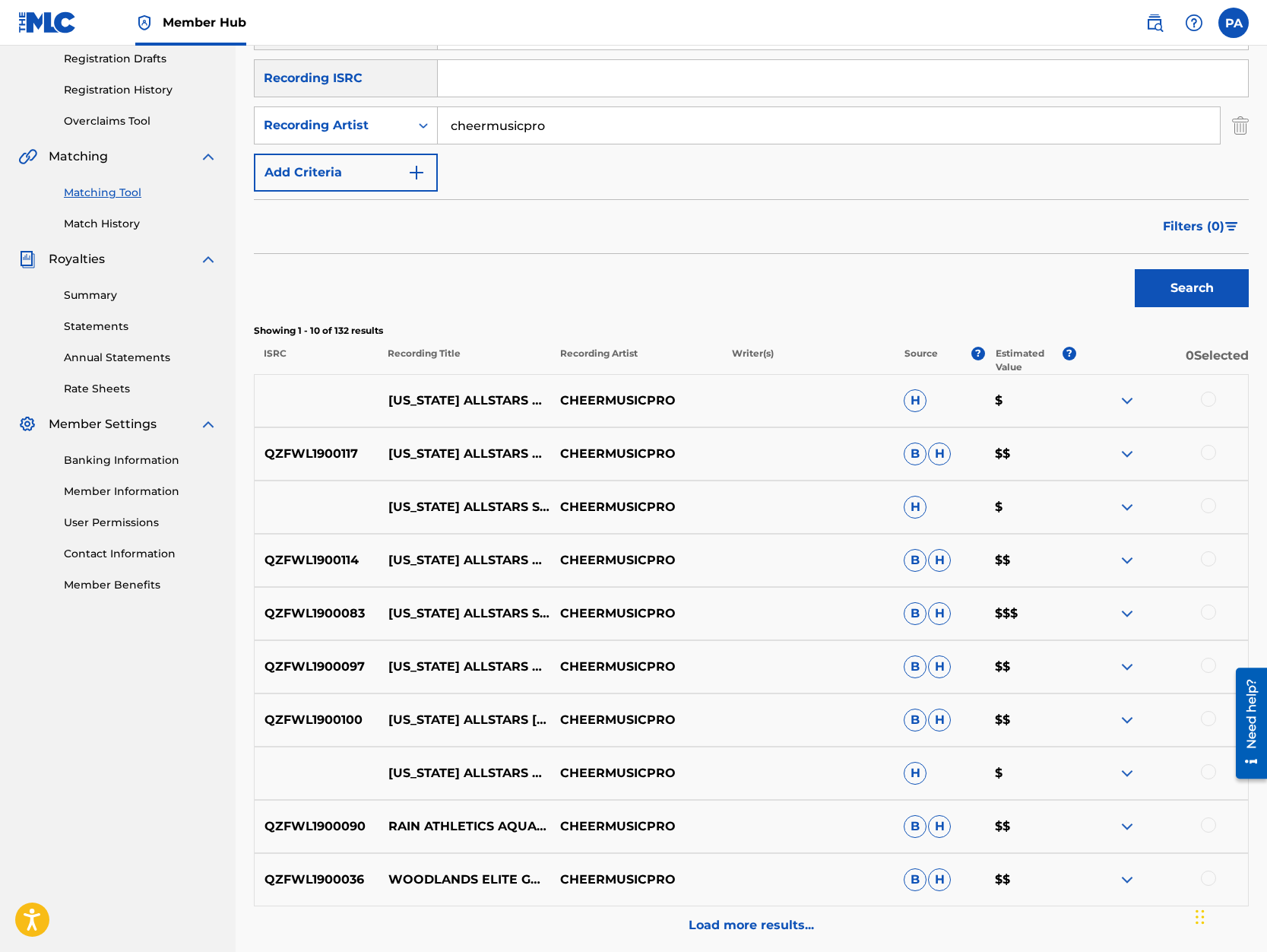
click at [1213, 399] on div at bounding box center [1208, 398] width 15 height 15
click at [1212, 450] on div at bounding box center [1208, 452] width 15 height 15
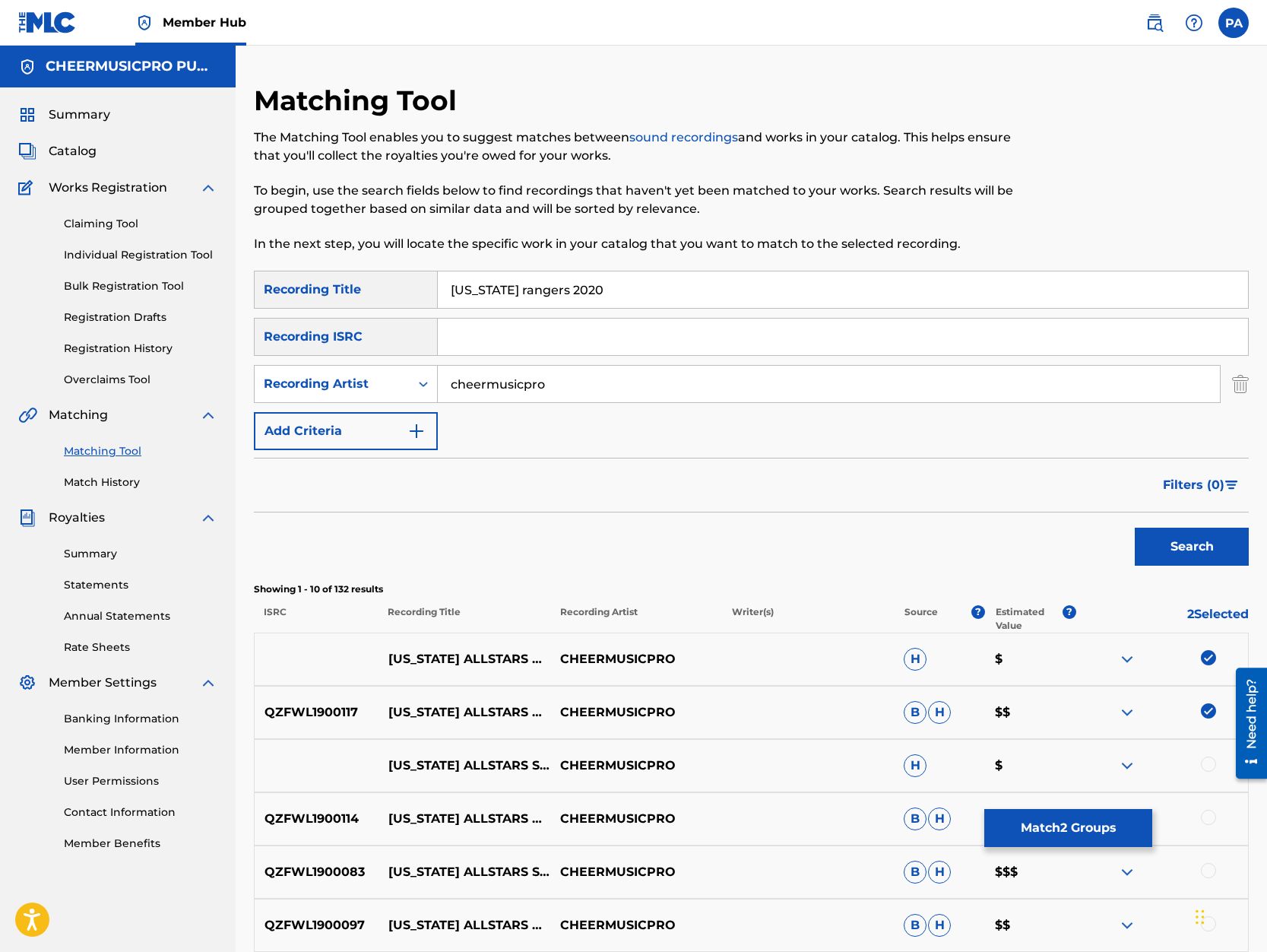
click at [579, 291] on input "California rangers 2020" at bounding box center [842, 289] width 810 height 36
type input "California rangers 2019-20"
click at [1135, 528] on button "Search" at bounding box center [1192, 546] width 114 height 38
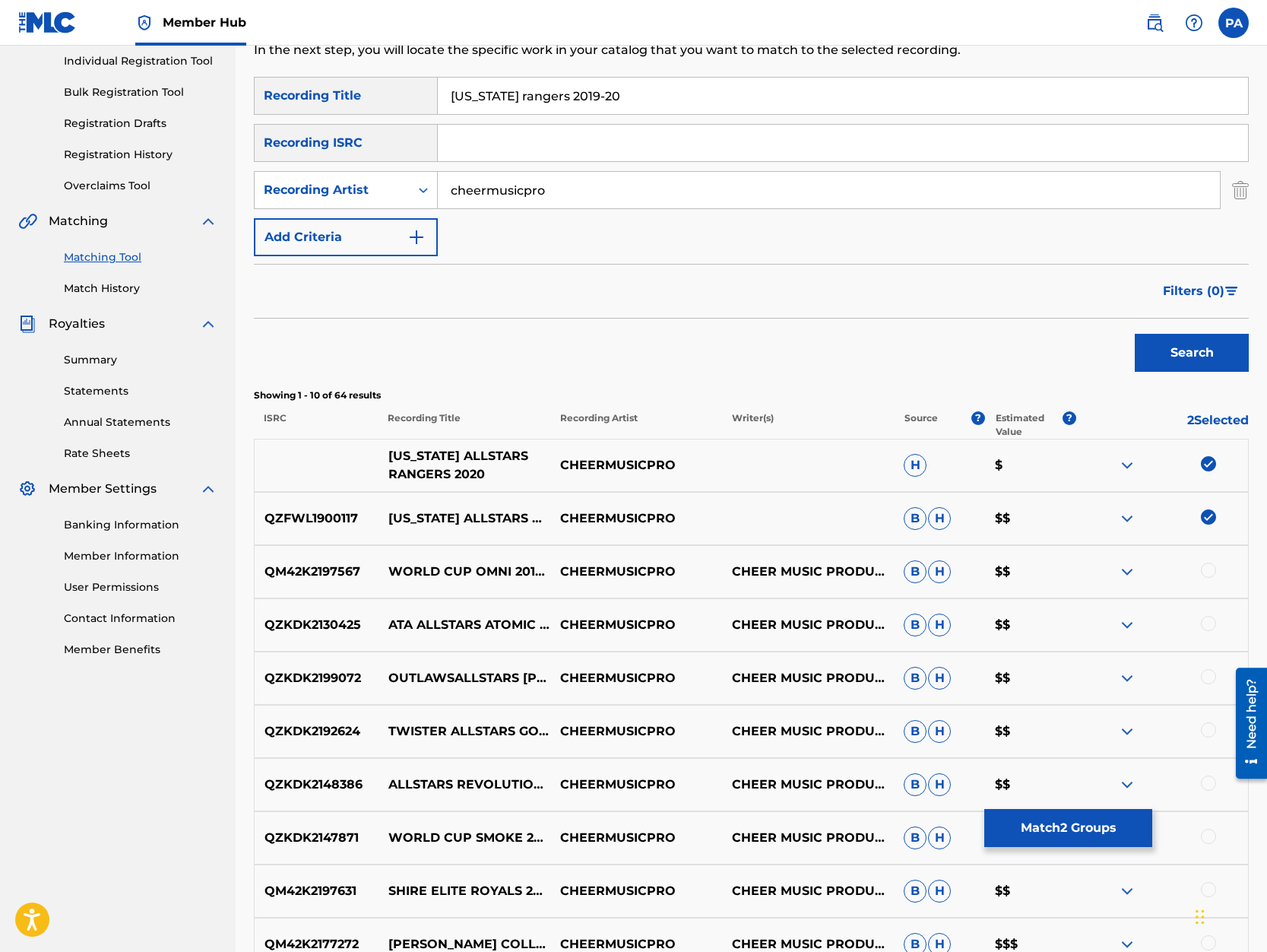
scroll to position [258, 0]
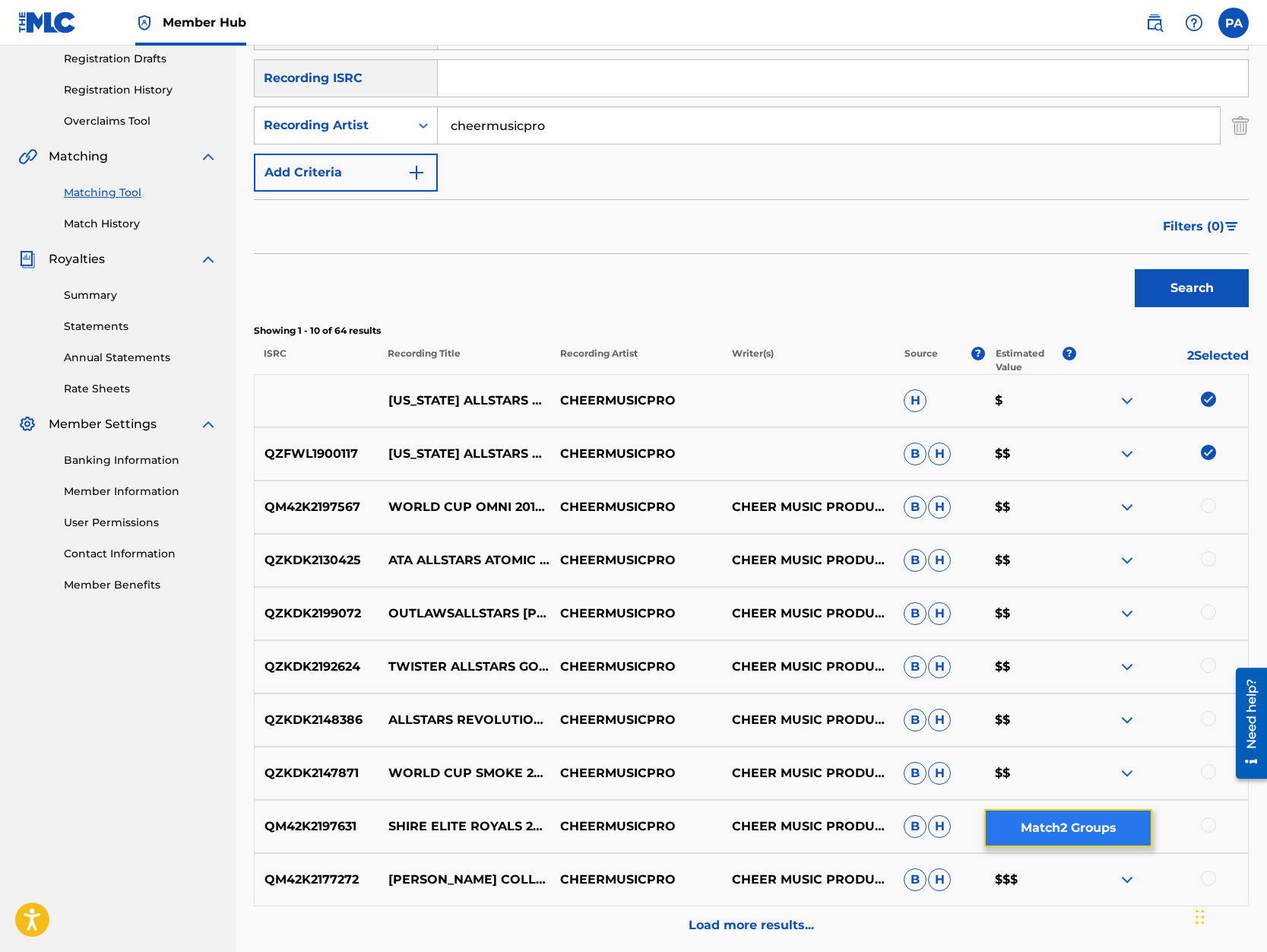
click at [1074, 824] on button "Match 2 Groups" at bounding box center [1068, 828] width 168 height 38
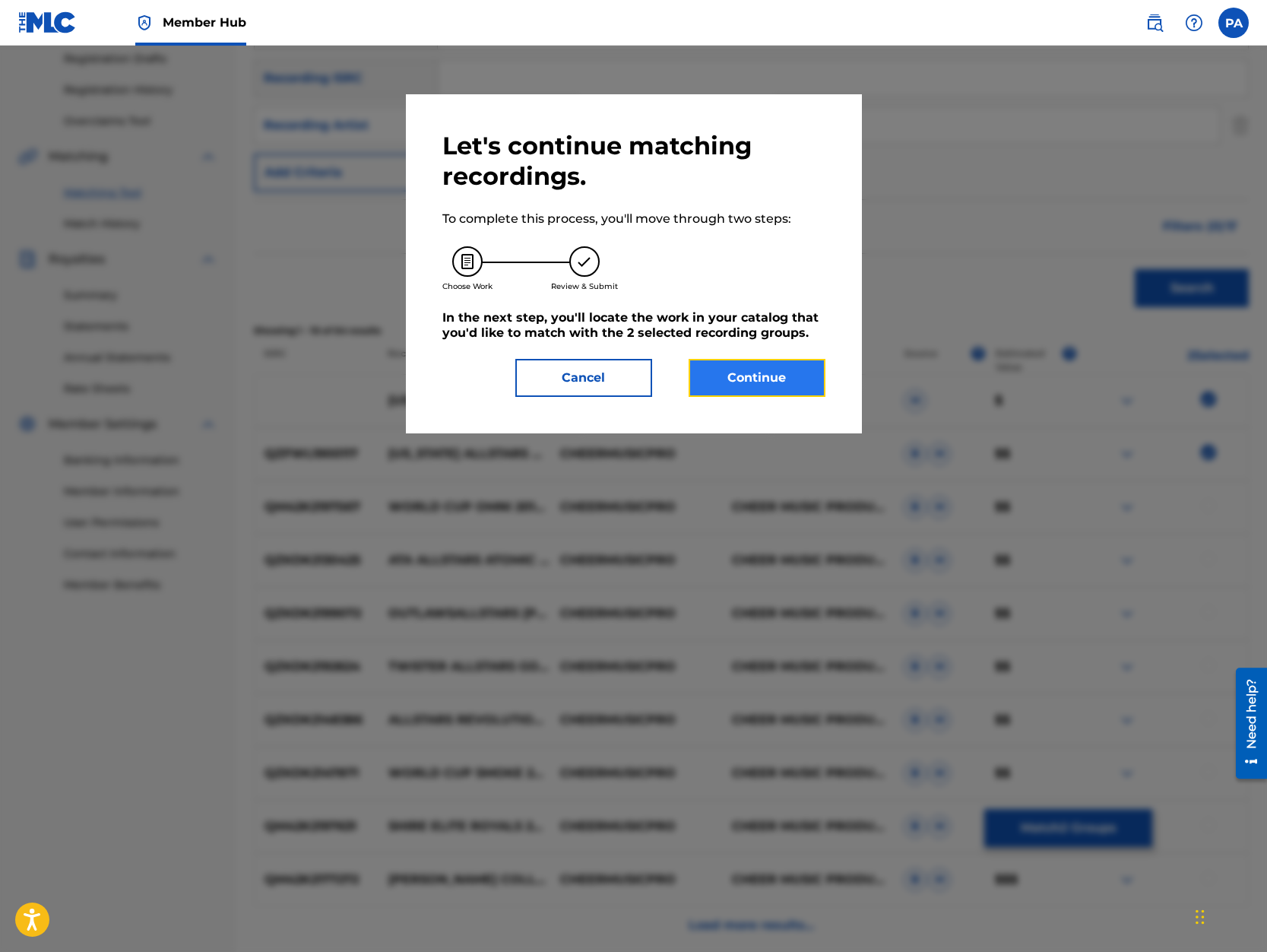
click at [744, 369] on button "Continue" at bounding box center [756, 377] width 137 height 38
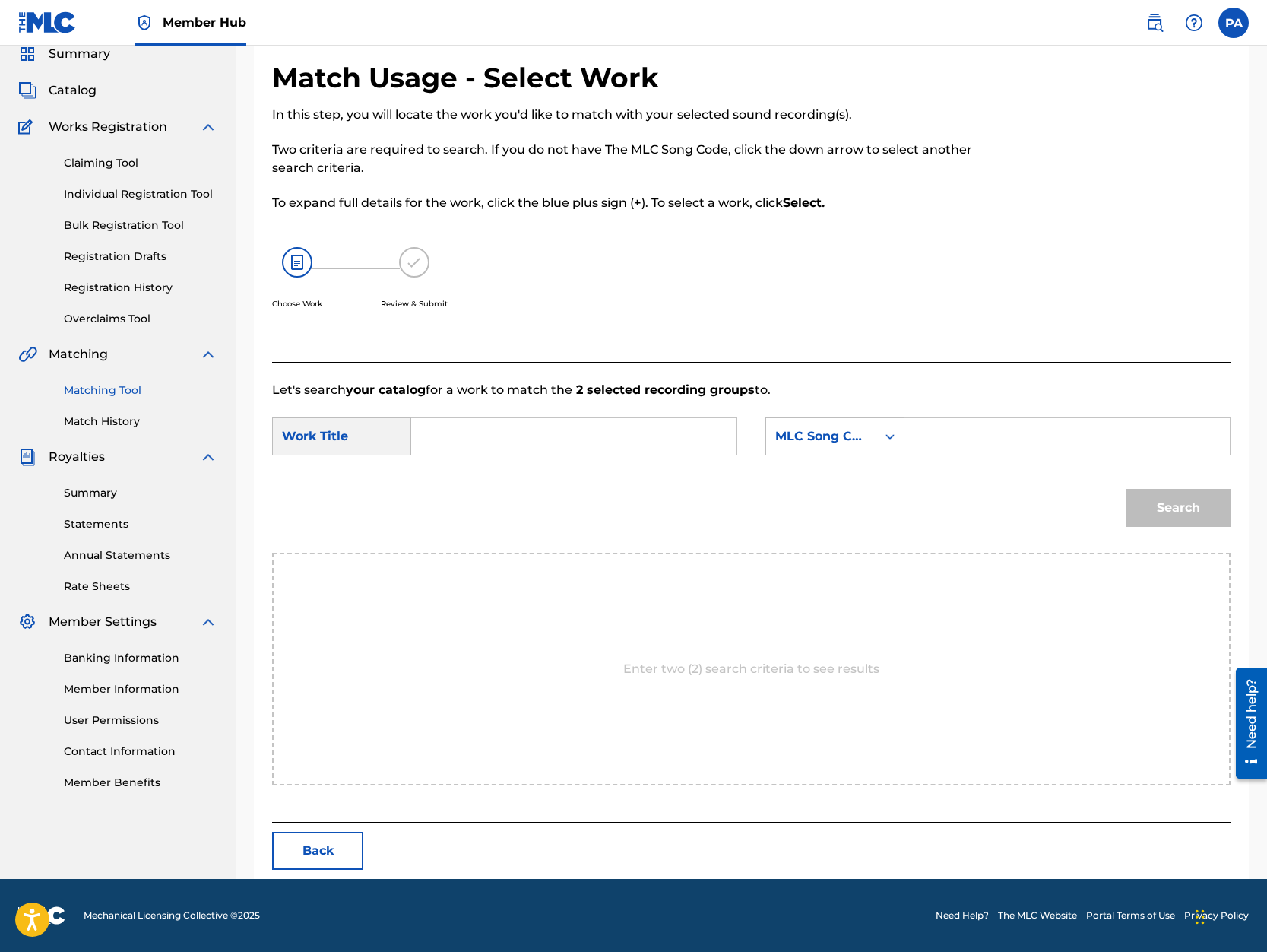
scroll to position [0, 0]
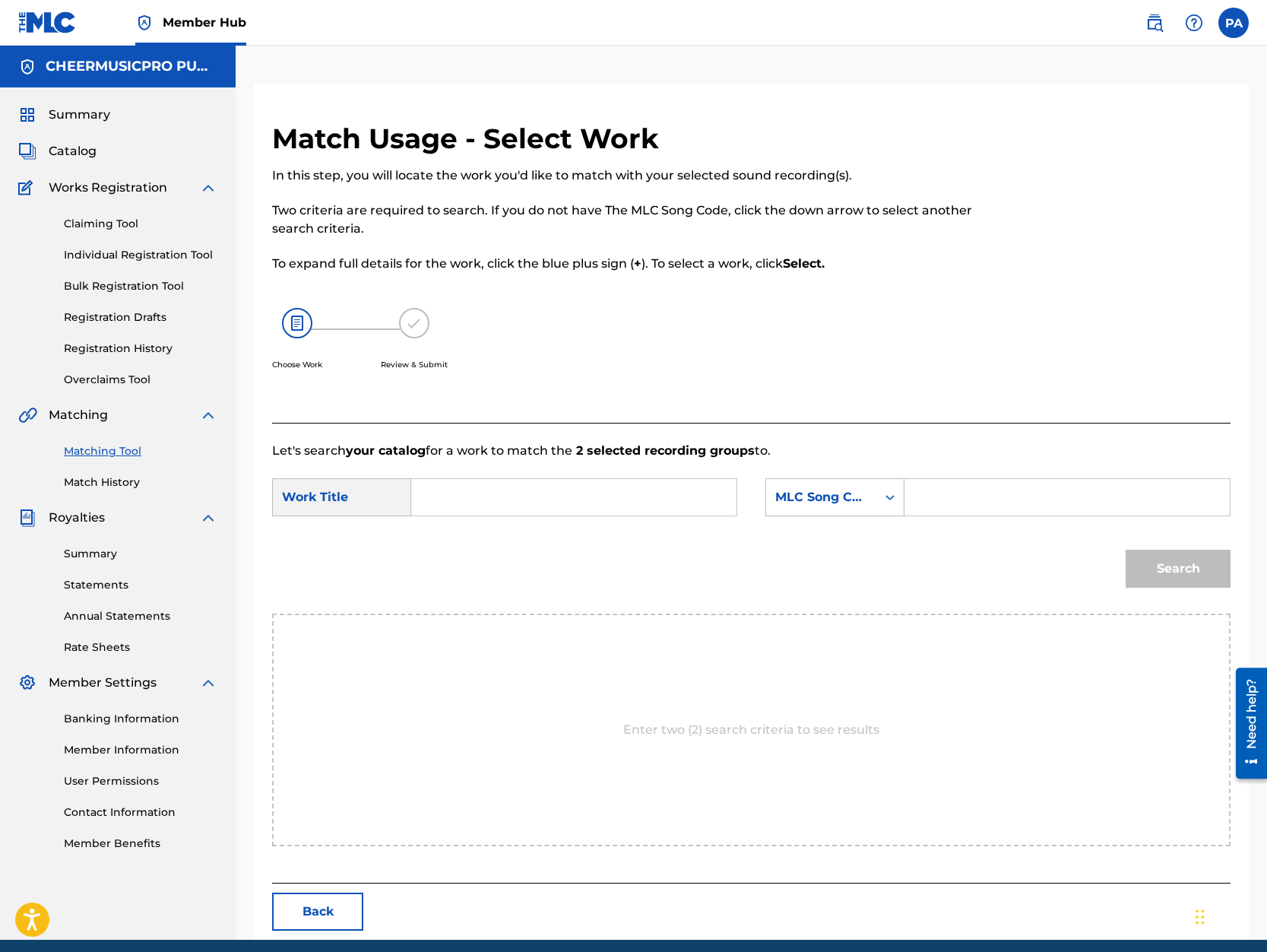
click at [474, 492] on input "Search Form" at bounding box center [574, 497] width 299 height 36
click at [481, 556] on strong "rangers" at bounding box center [505, 550] width 48 height 15
type input "california allstars rangers 2019-20"
click at [830, 504] on div "MLC Song Code" at bounding box center [821, 497] width 92 height 19
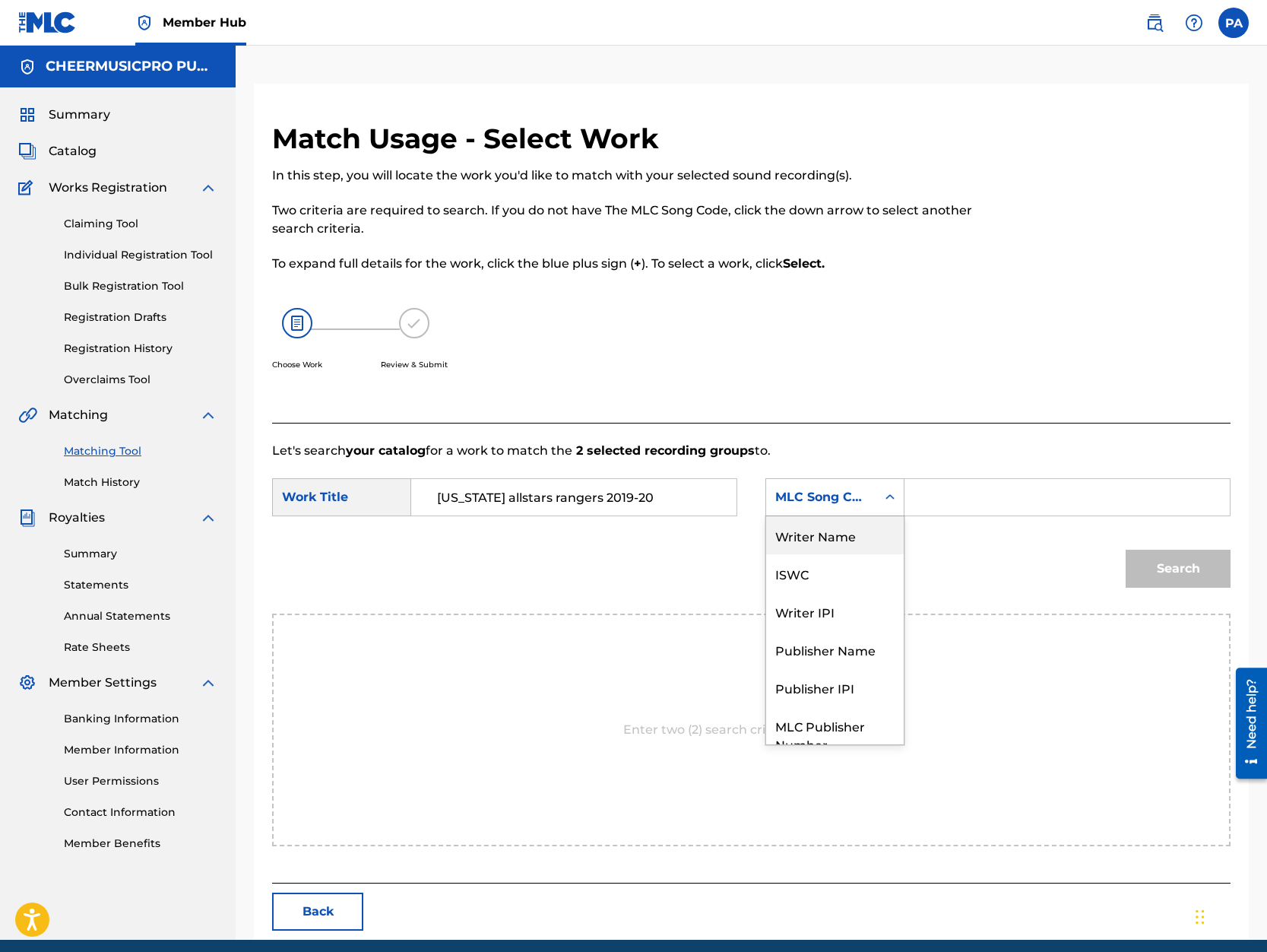
drag, startPoint x: 837, startPoint y: 534, endPoint x: 863, endPoint y: 524, distance: 27.9
click at [839, 534] on div "Writer Name" at bounding box center [835, 535] width 137 height 38
click at [950, 507] on input "Search Form" at bounding box center [1067, 497] width 299 height 36
paste input "Patrick Avard"
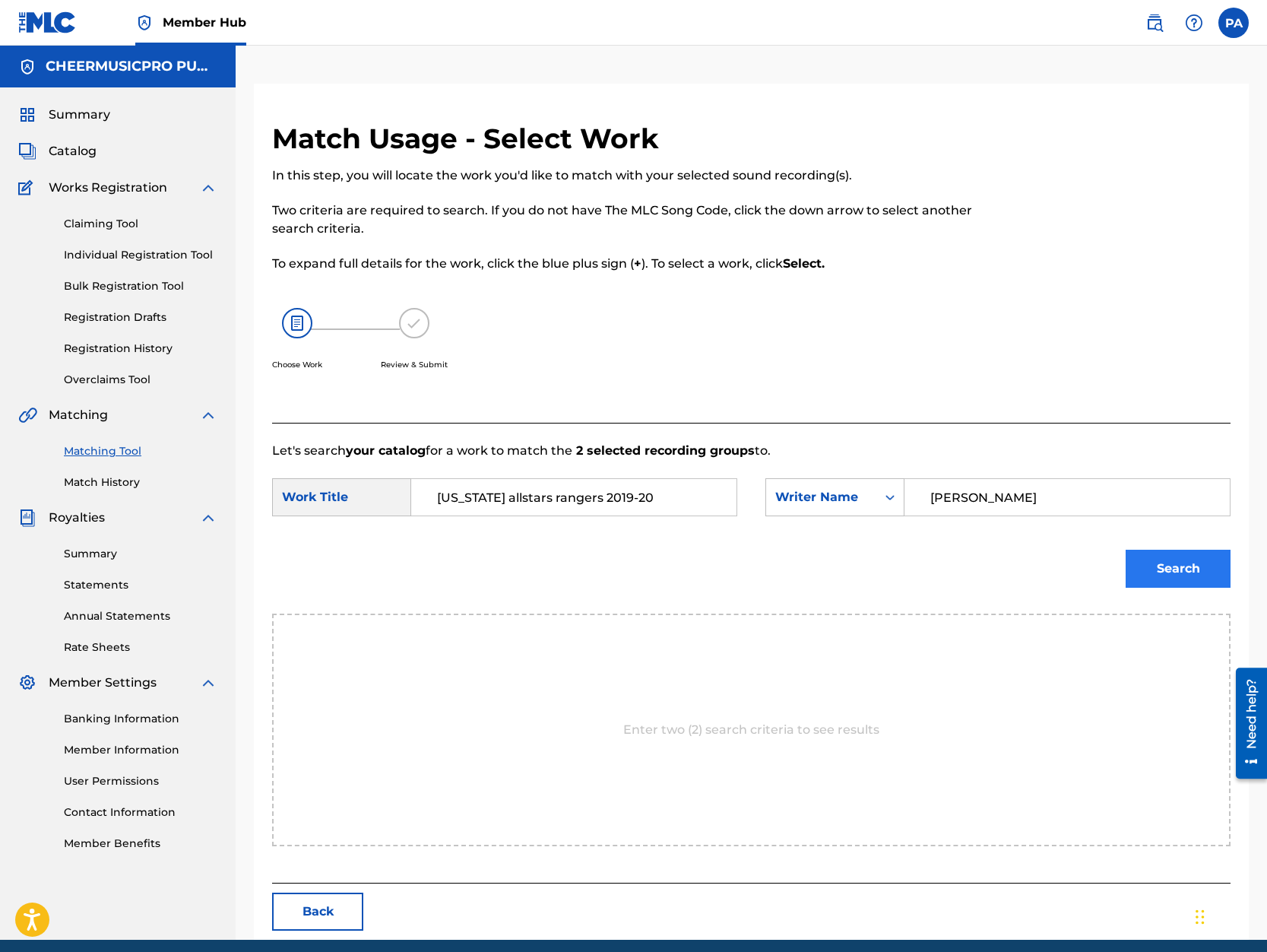
type input "Patrick Avard"
click at [1157, 566] on button "Search" at bounding box center [1178, 568] width 105 height 38
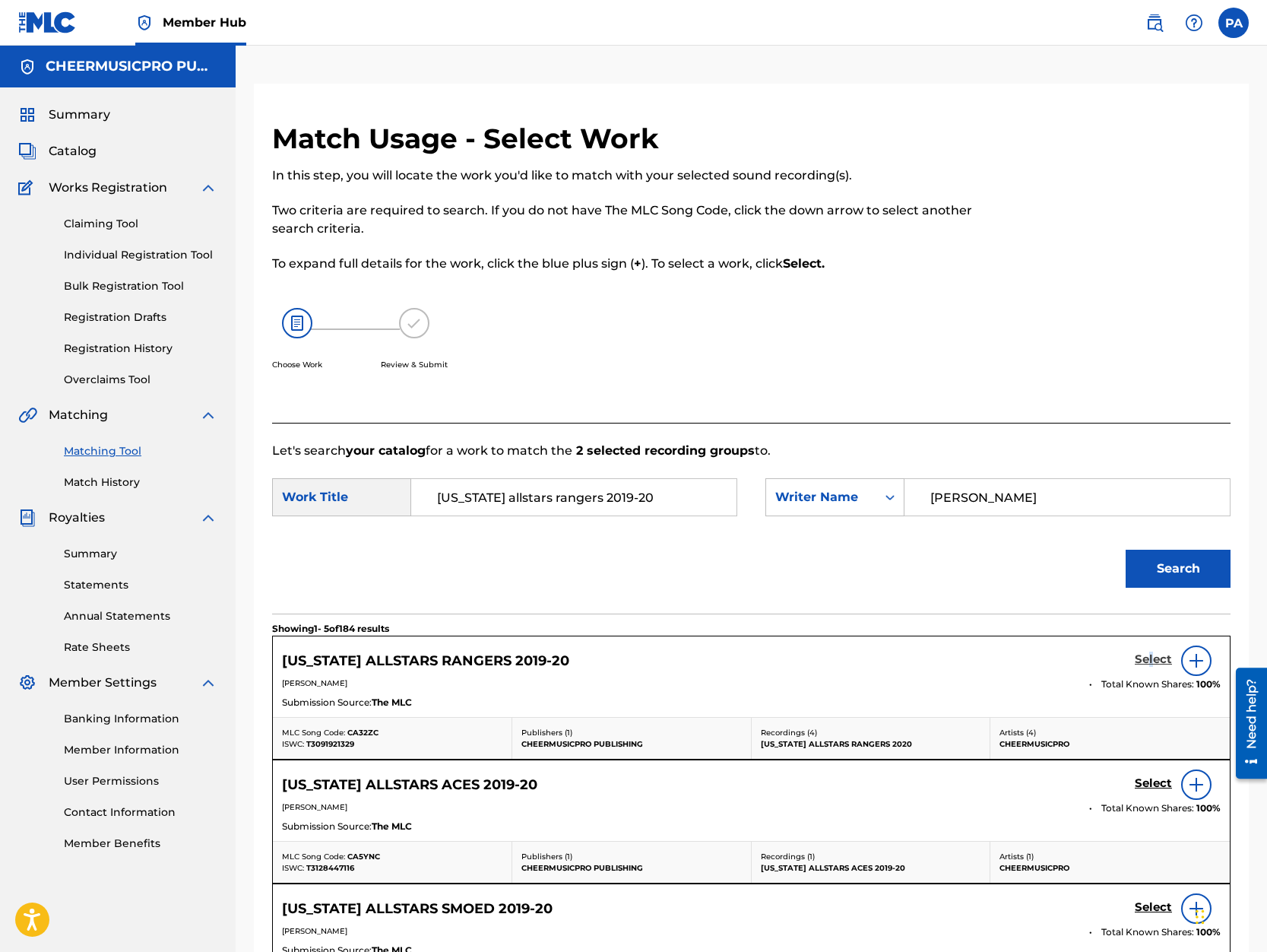
click at [1150, 655] on h5 "Select" at bounding box center [1154, 659] width 37 height 15
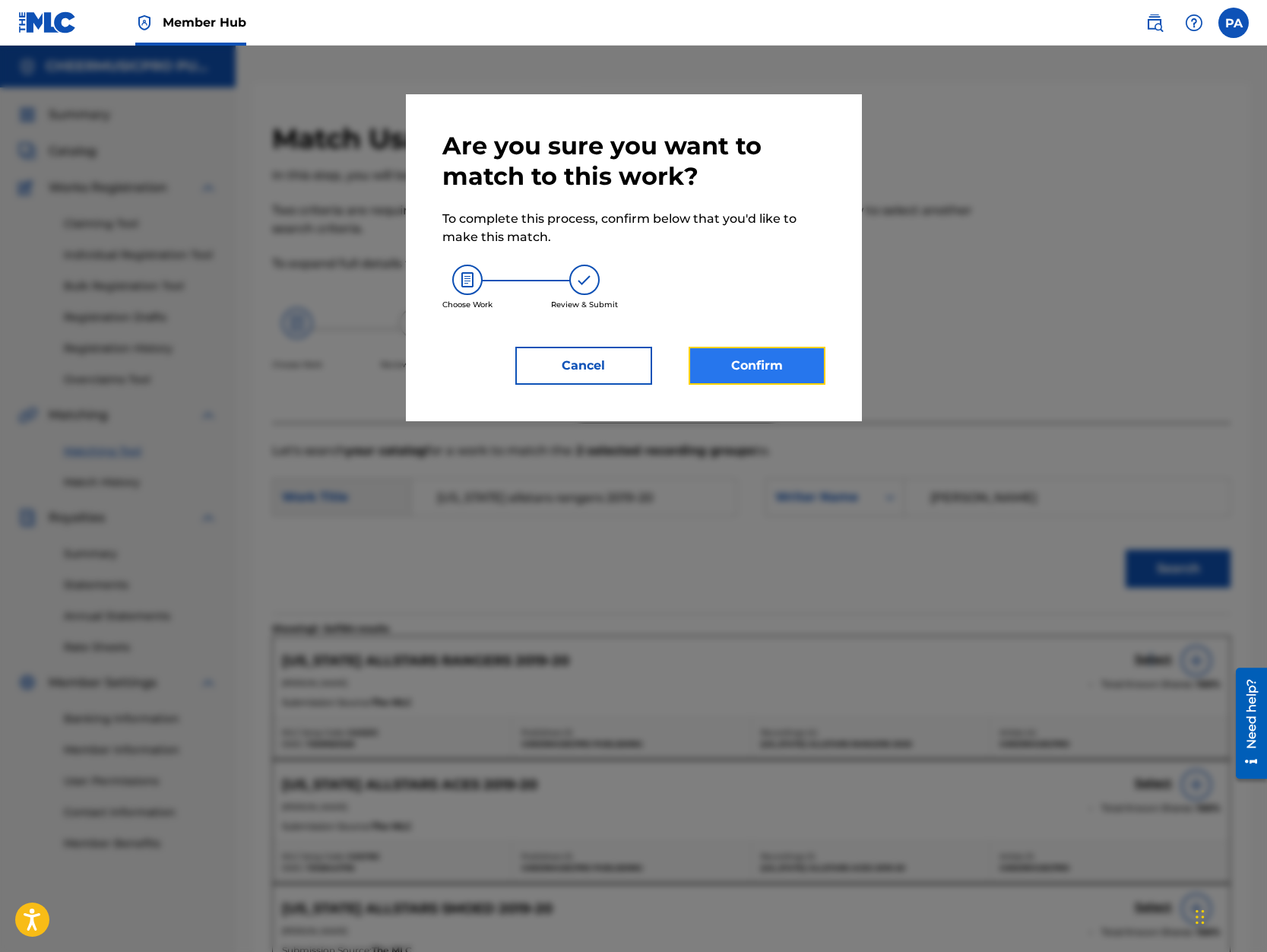
click at [756, 368] on button "Confirm" at bounding box center [756, 365] width 137 height 38
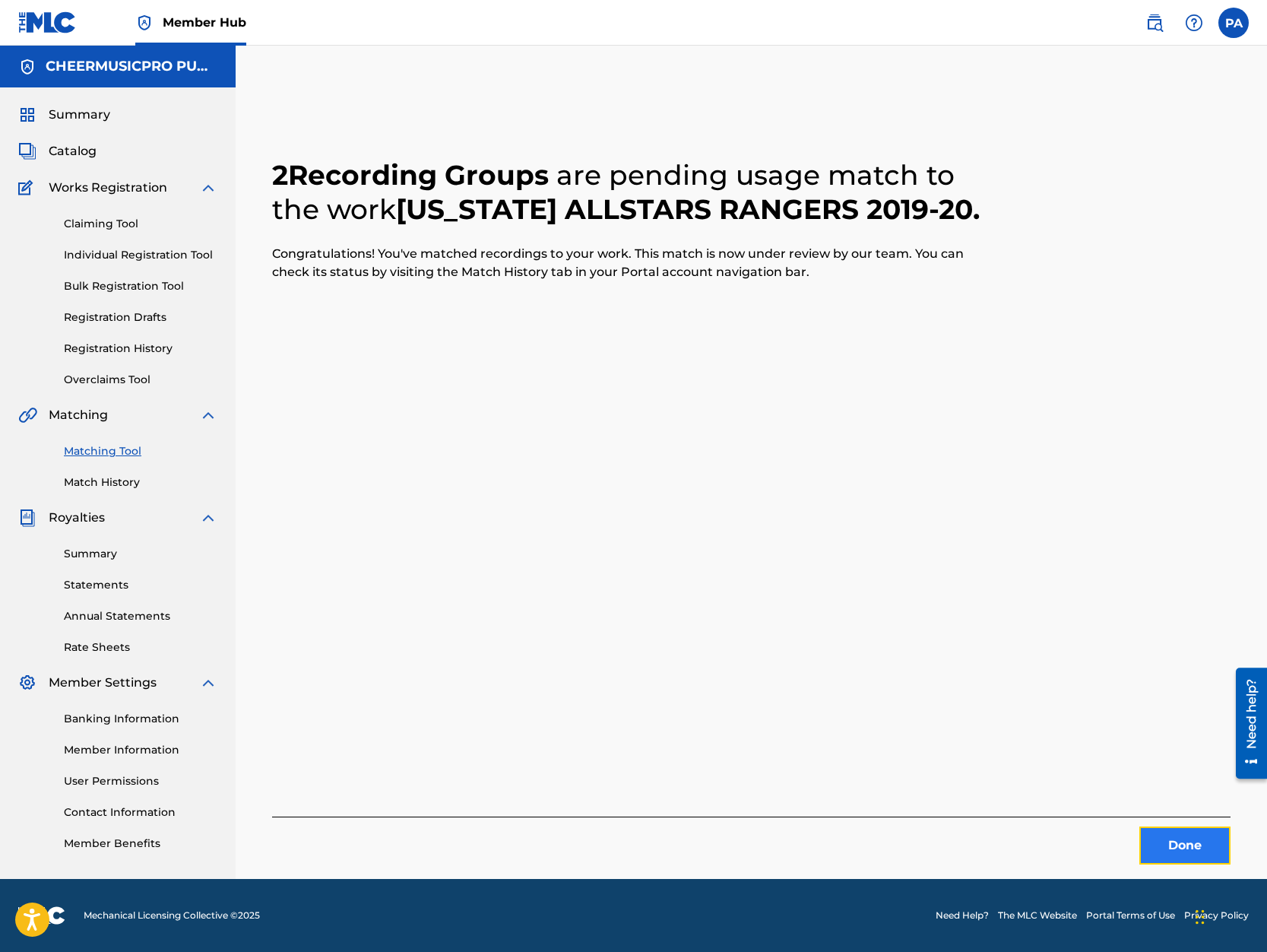
click at [1191, 854] on button "Done" at bounding box center [1185, 845] width 91 height 38
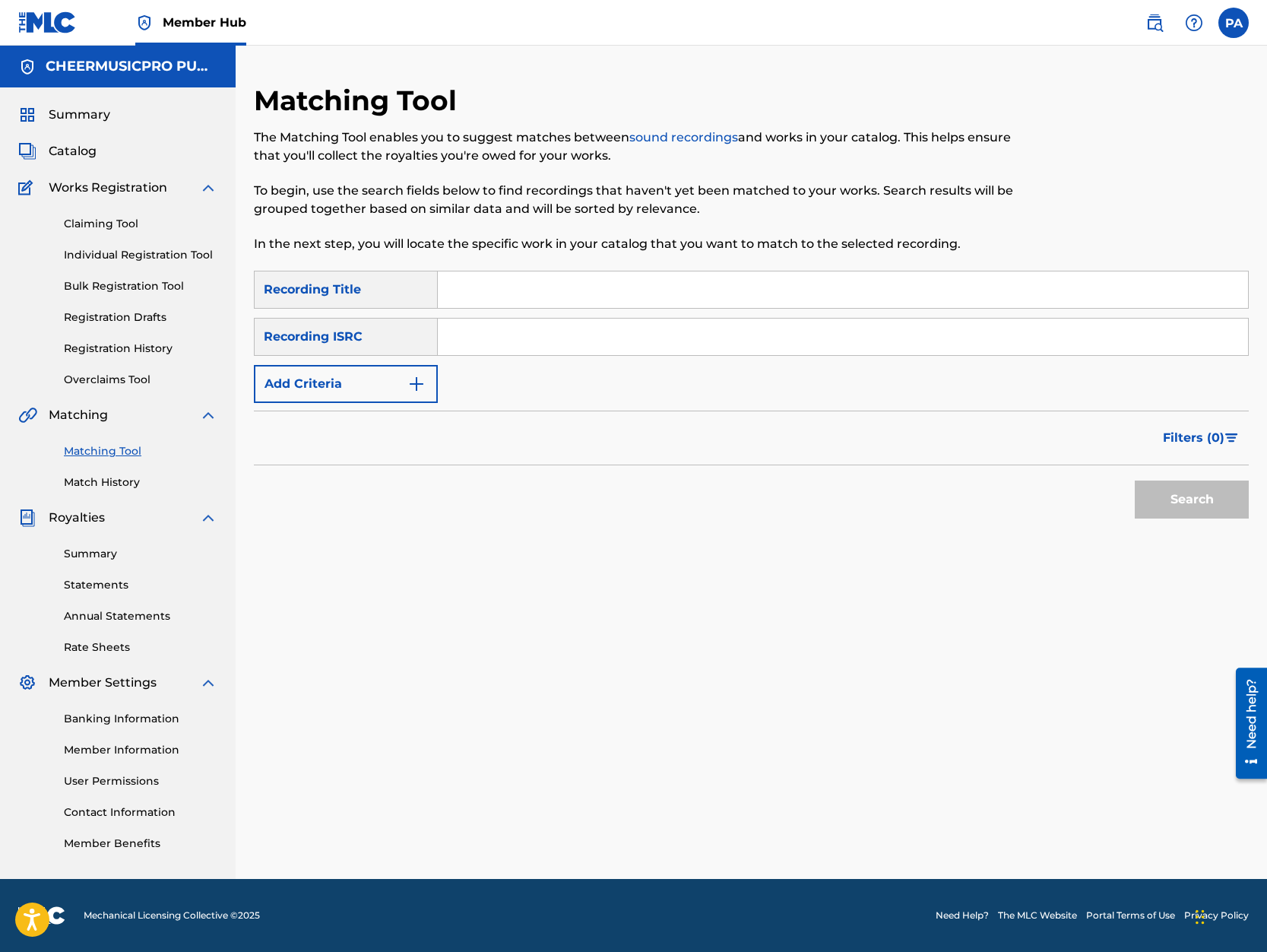
click at [468, 292] on input "Search Form" at bounding box center [842, 289] width 810 height 36
type input "cheetahs remix 2020"
click at [1135, 480] on button "Search" at bounding box center [1192, 499] width 114 height 38
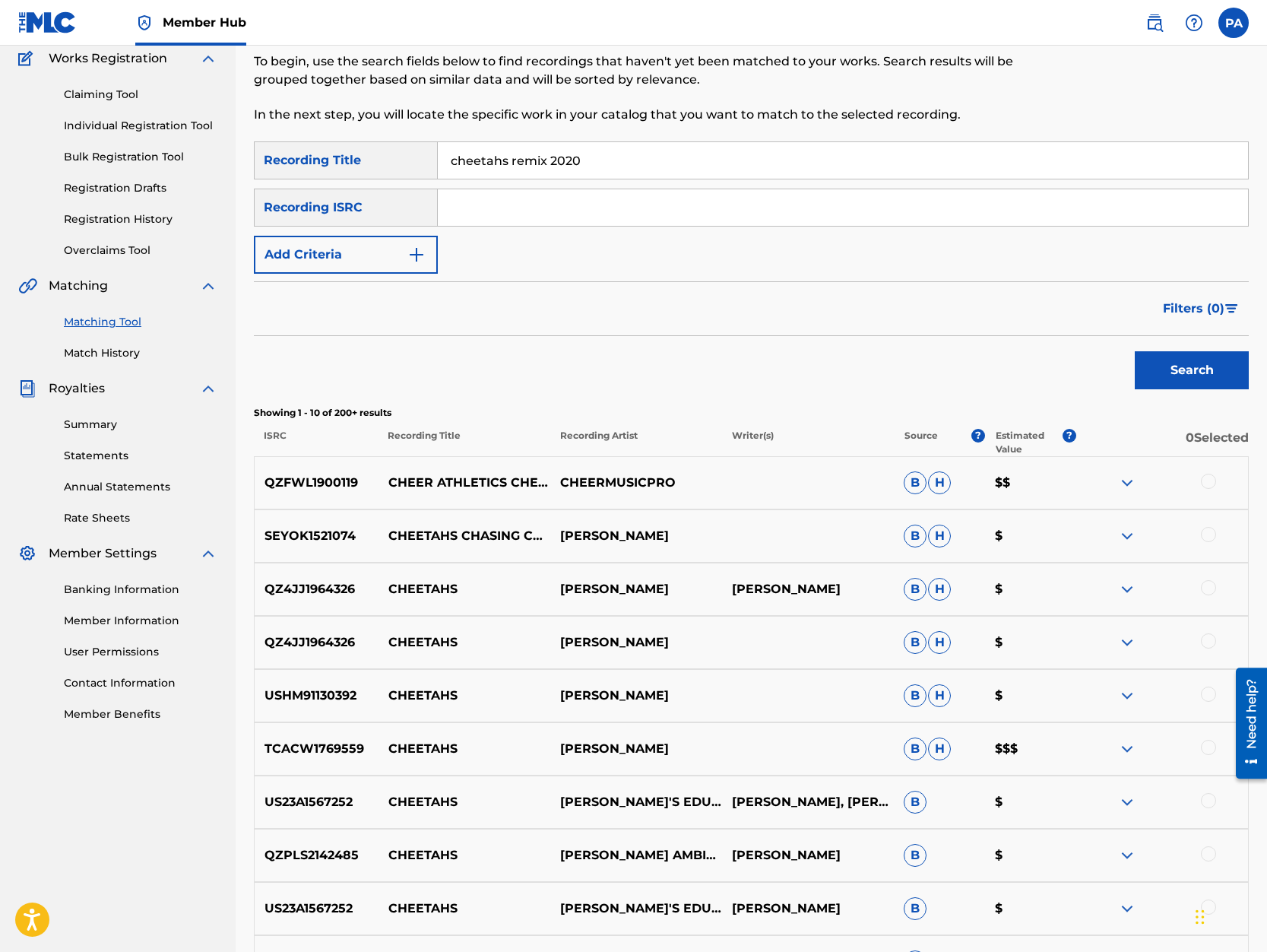
scroll to position [194, 0]
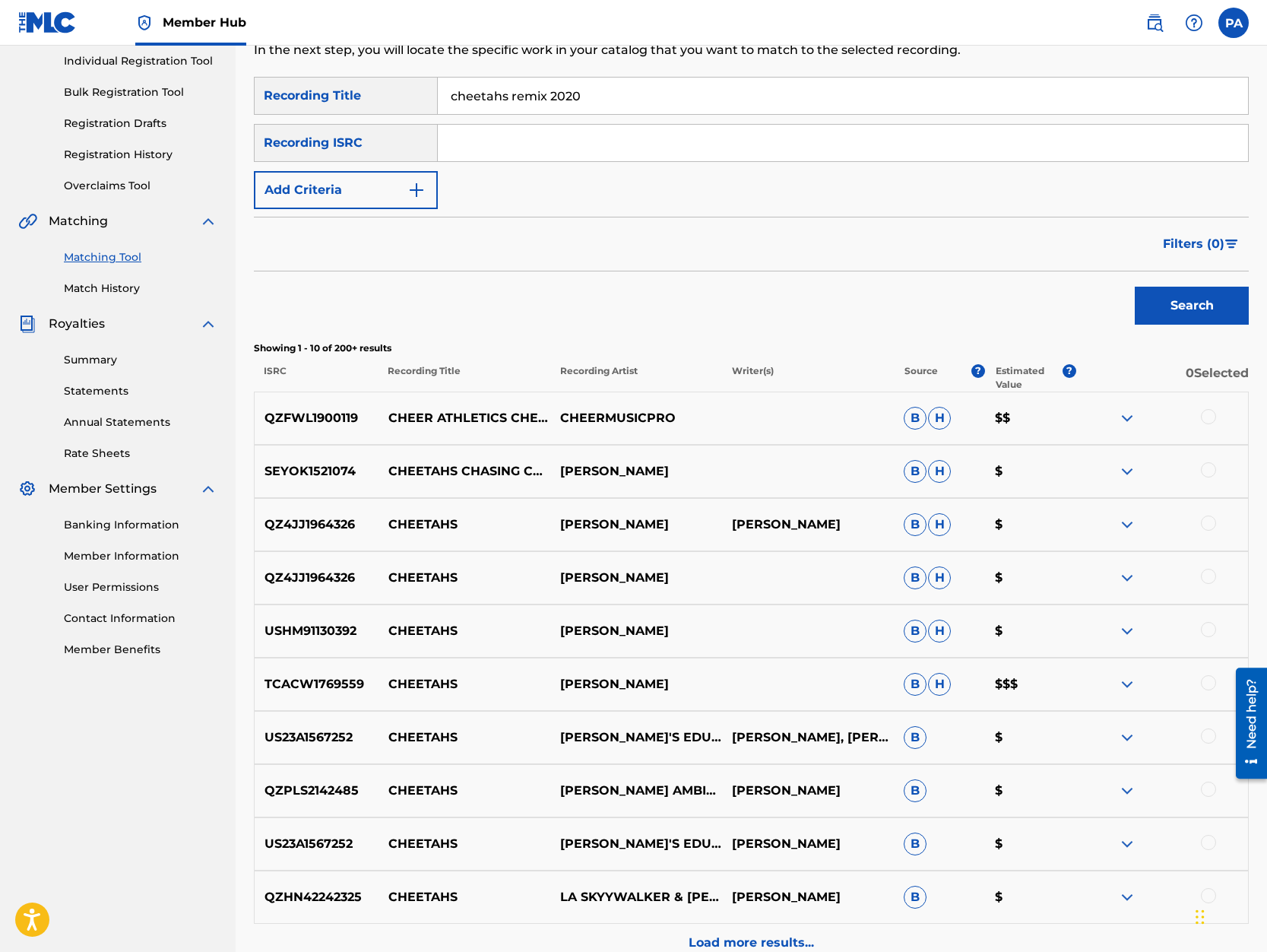
click at [1206, 416] on div at bounding box center [1208, 416] width 15 height 15
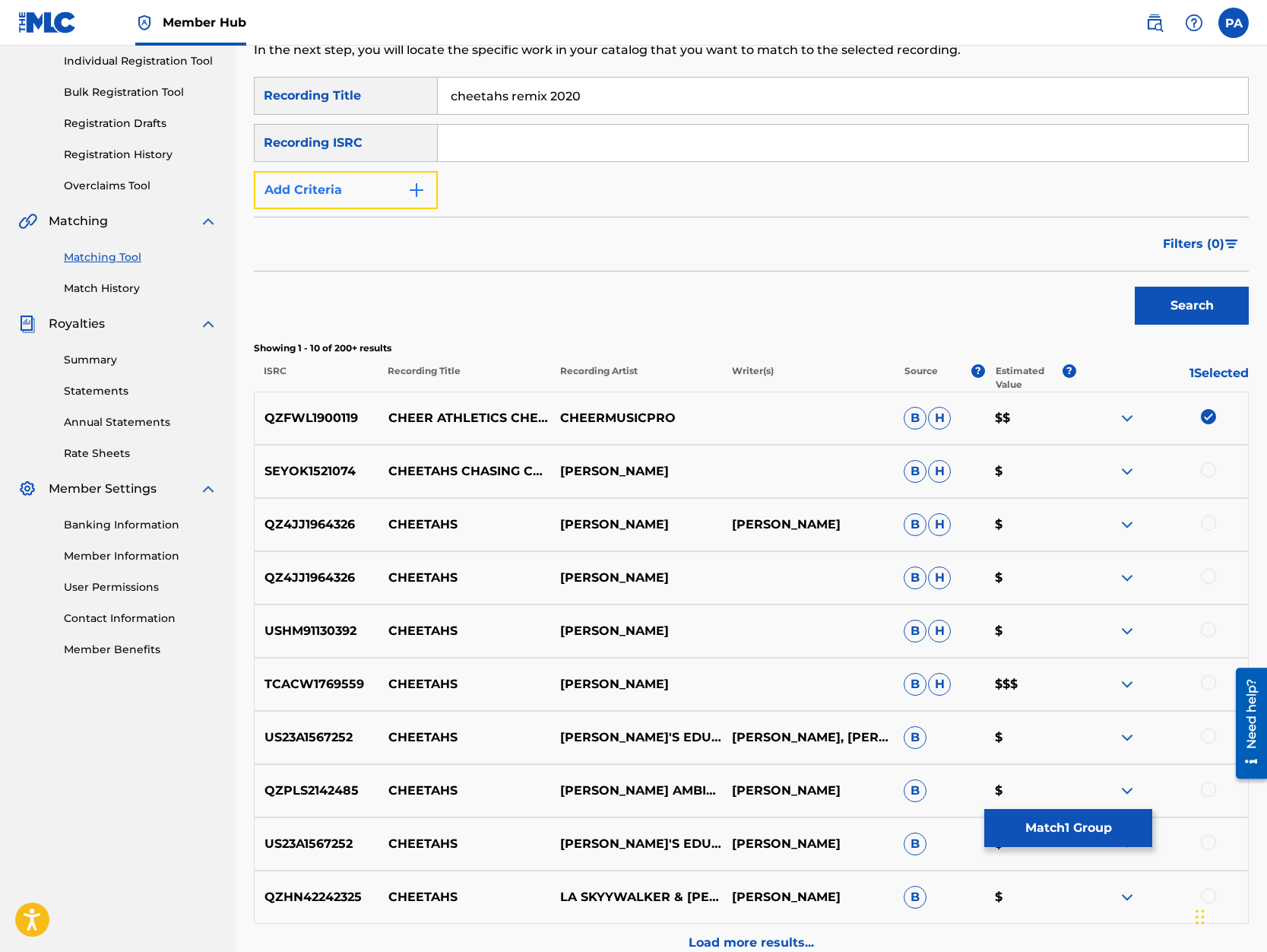
click at [337, 195] on button "Add Criteria" at bounding box center [346, 189] width 184 height 38
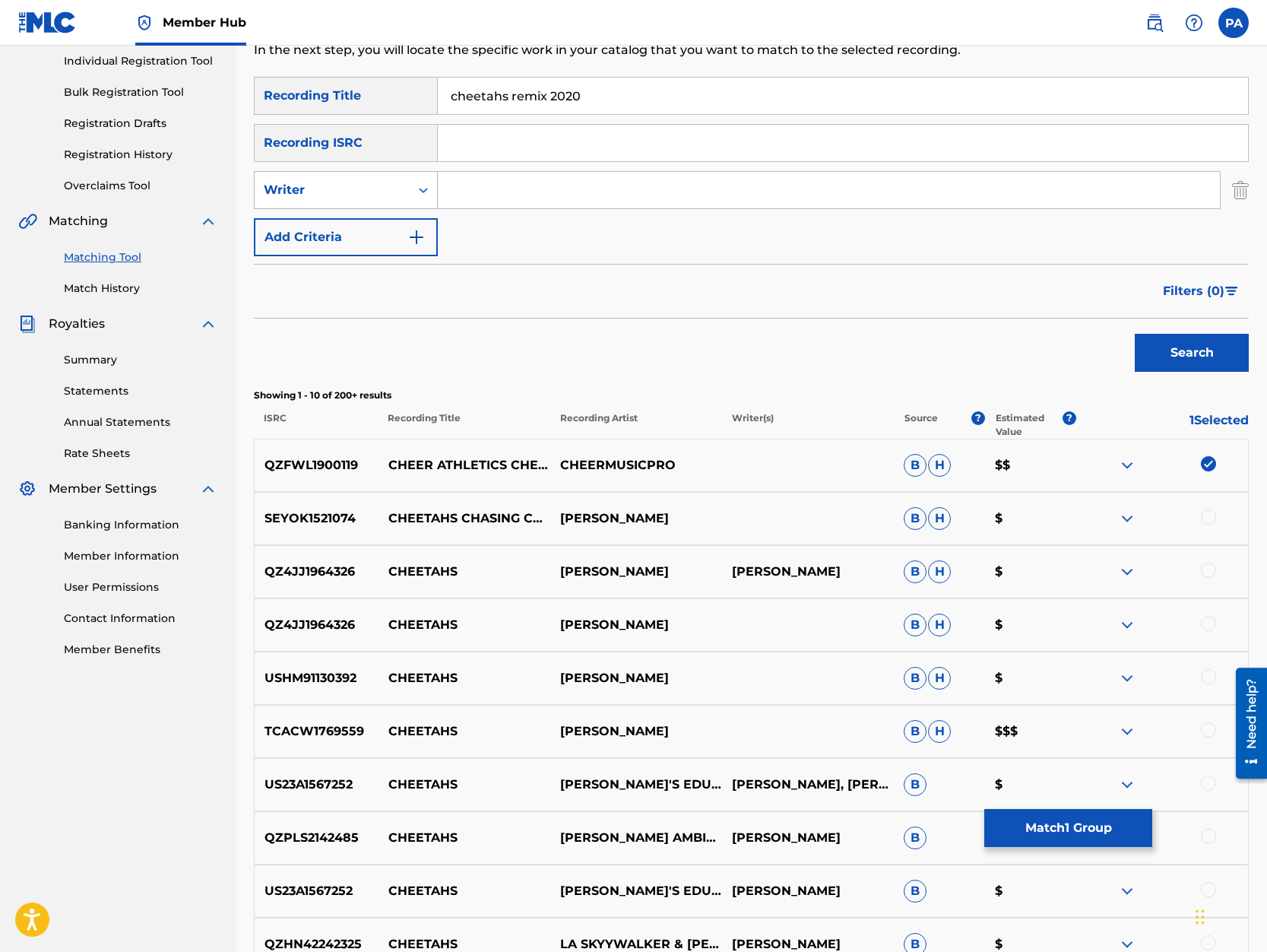
click at [331, 197] on div "Writer" at bounding box center [332, 190] width 137 height 19
click at [323, 220] on div "Recording Artist" at bounding box center [346, 228] width 182 height 38
click at [477, 187] on input "Search Form" at bounding box center [829, 189] width 782 height 36
type input "cheermusicpro"
click at [1200, 341] on button "Search" at bounding box center [1192, 352] width 114 height 38
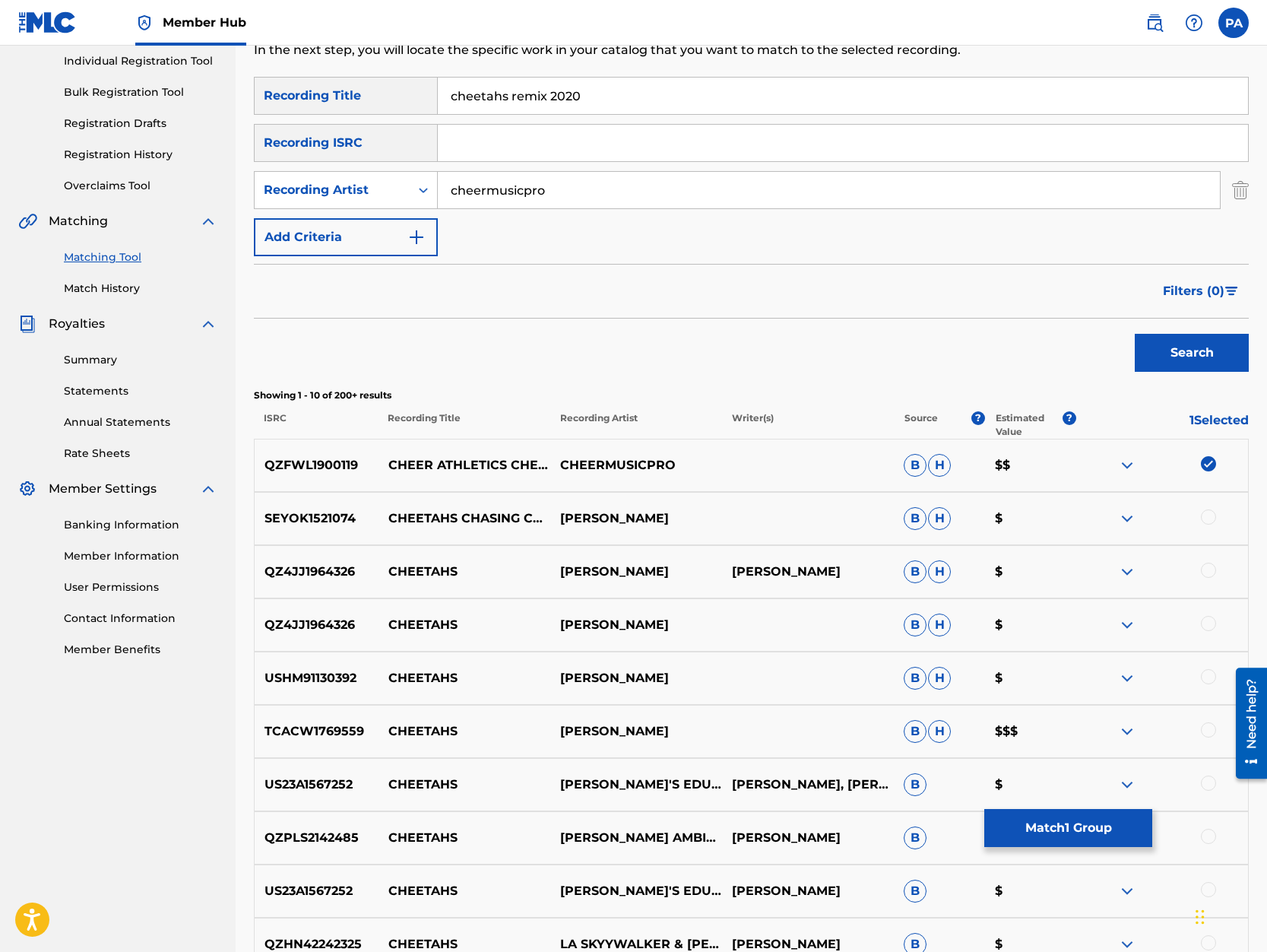
scroll to position [0, 0]
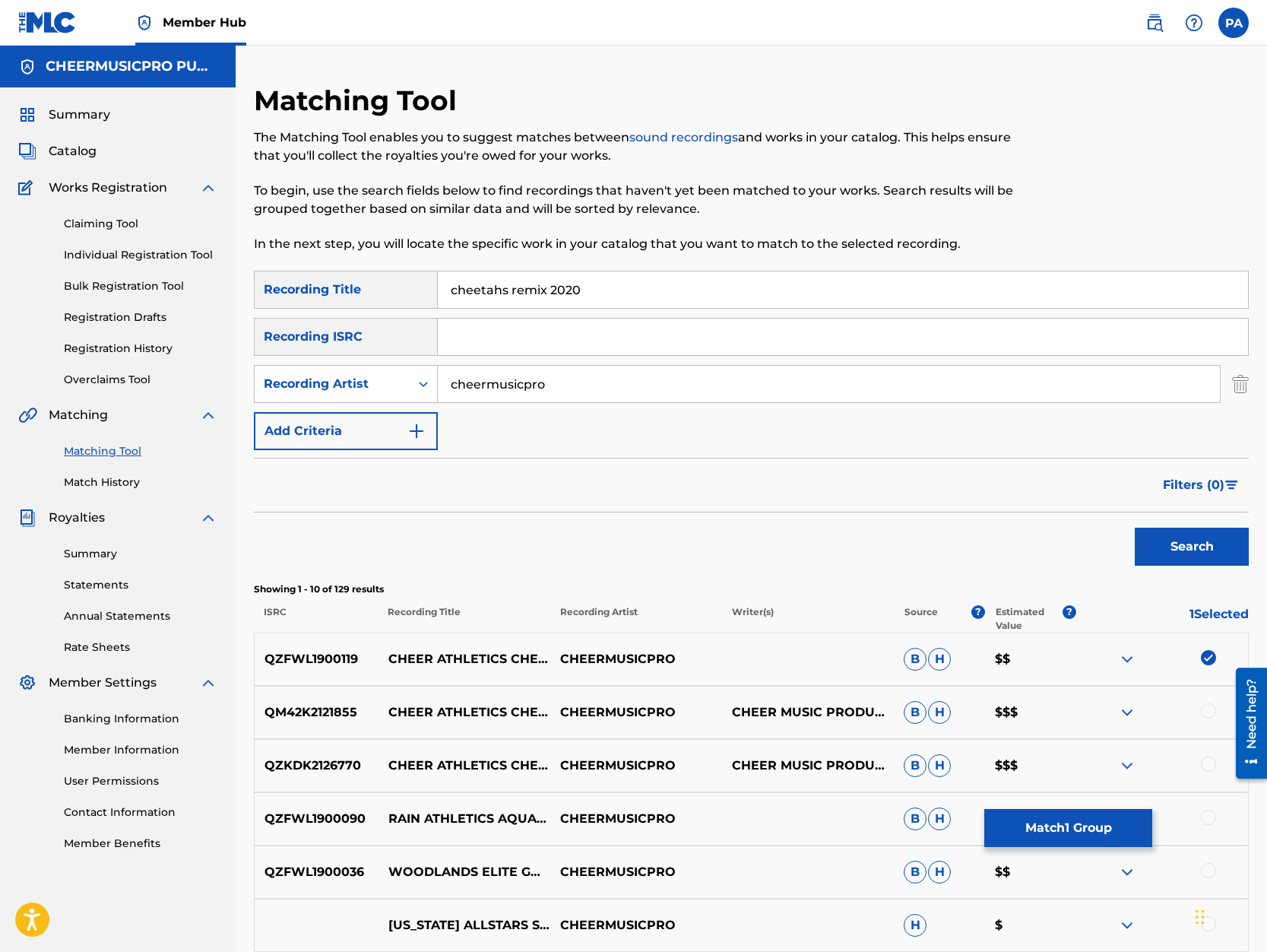
click at [1213, 711] on div at bounding box center [1208, 711] width 15 height 15
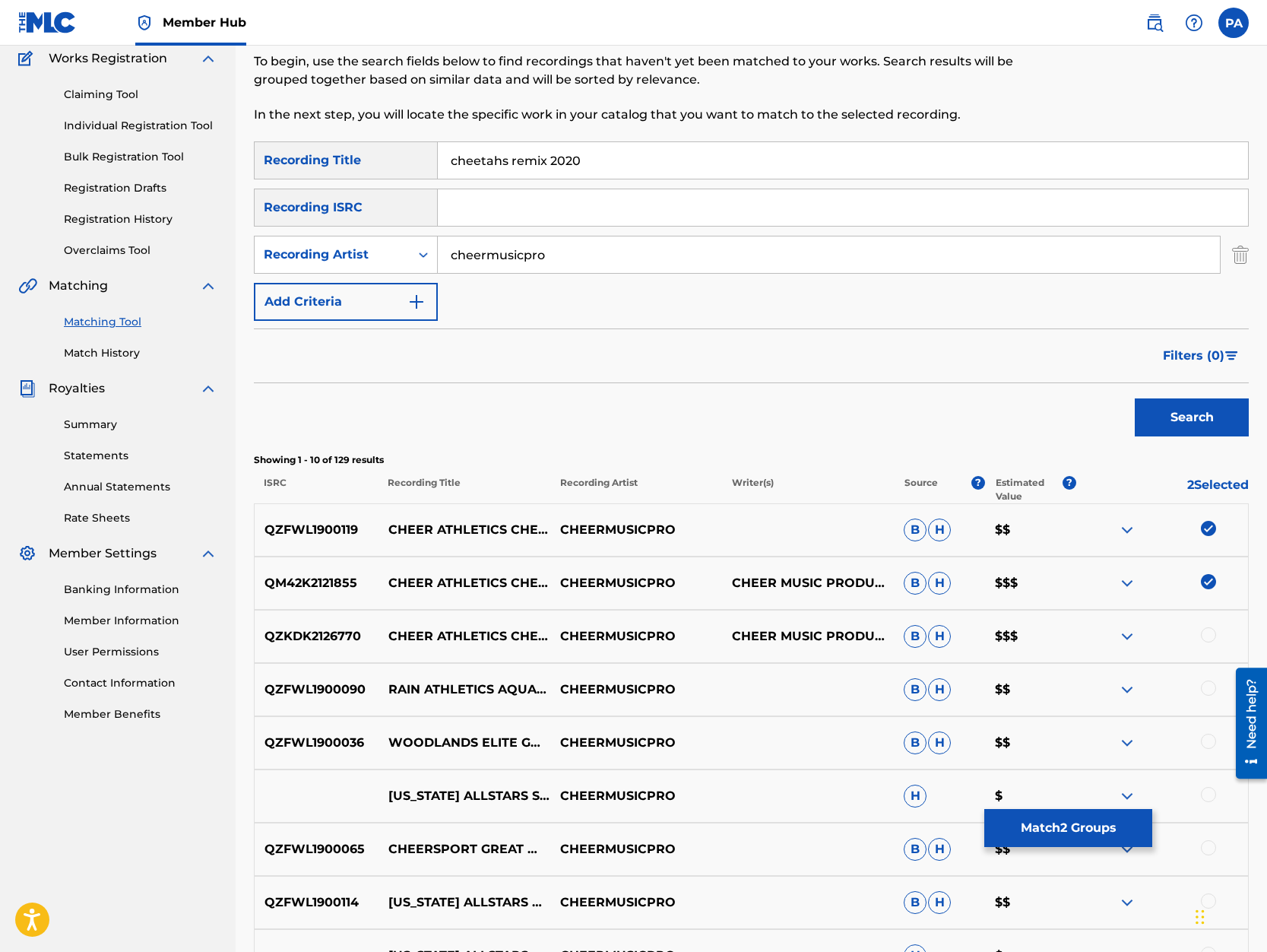
scroll to position [194, 0]
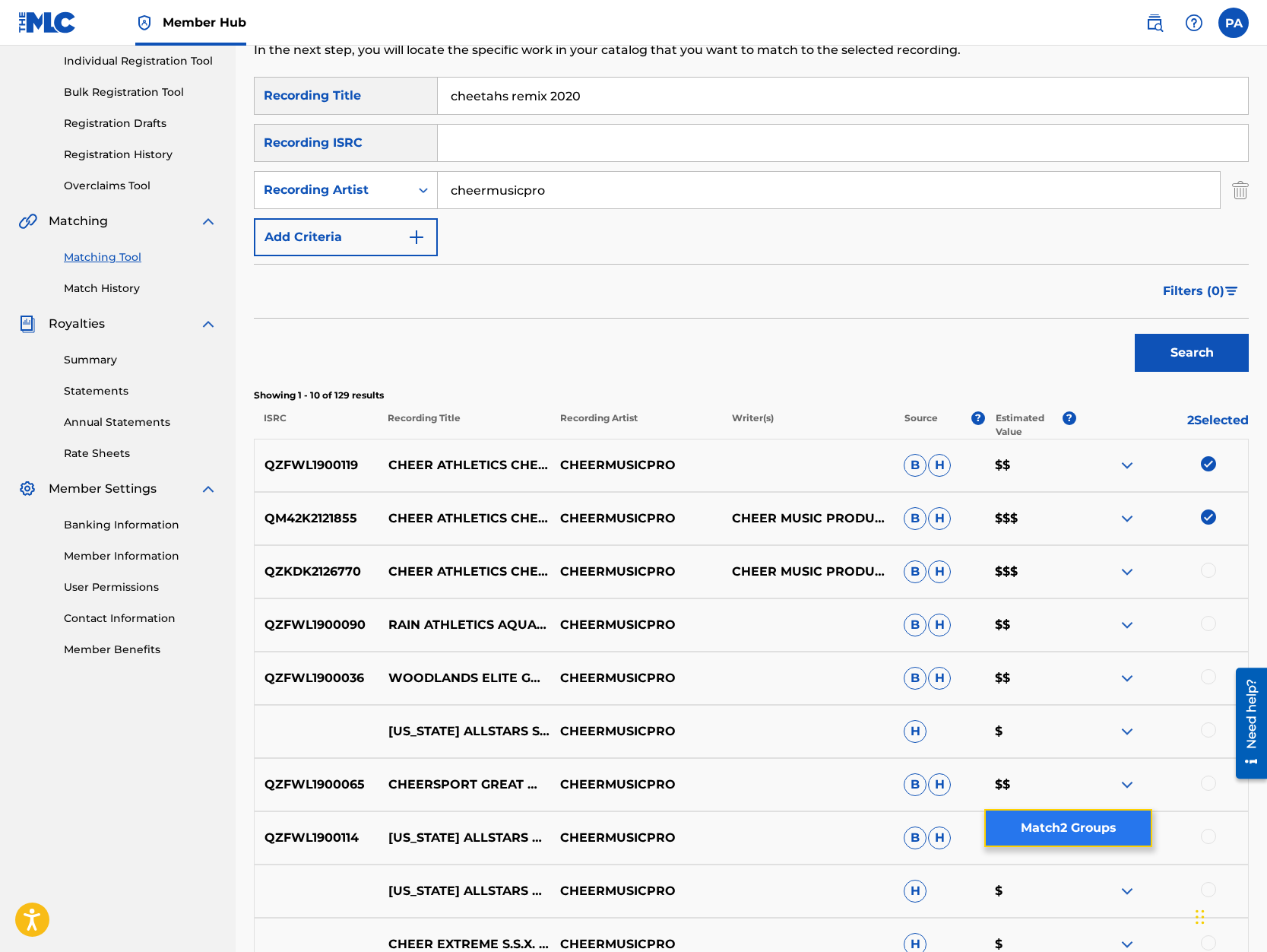
click at [1074, 827] on button "Match 2 Groups" at bounding box center [1068, 828] width 168 height 38
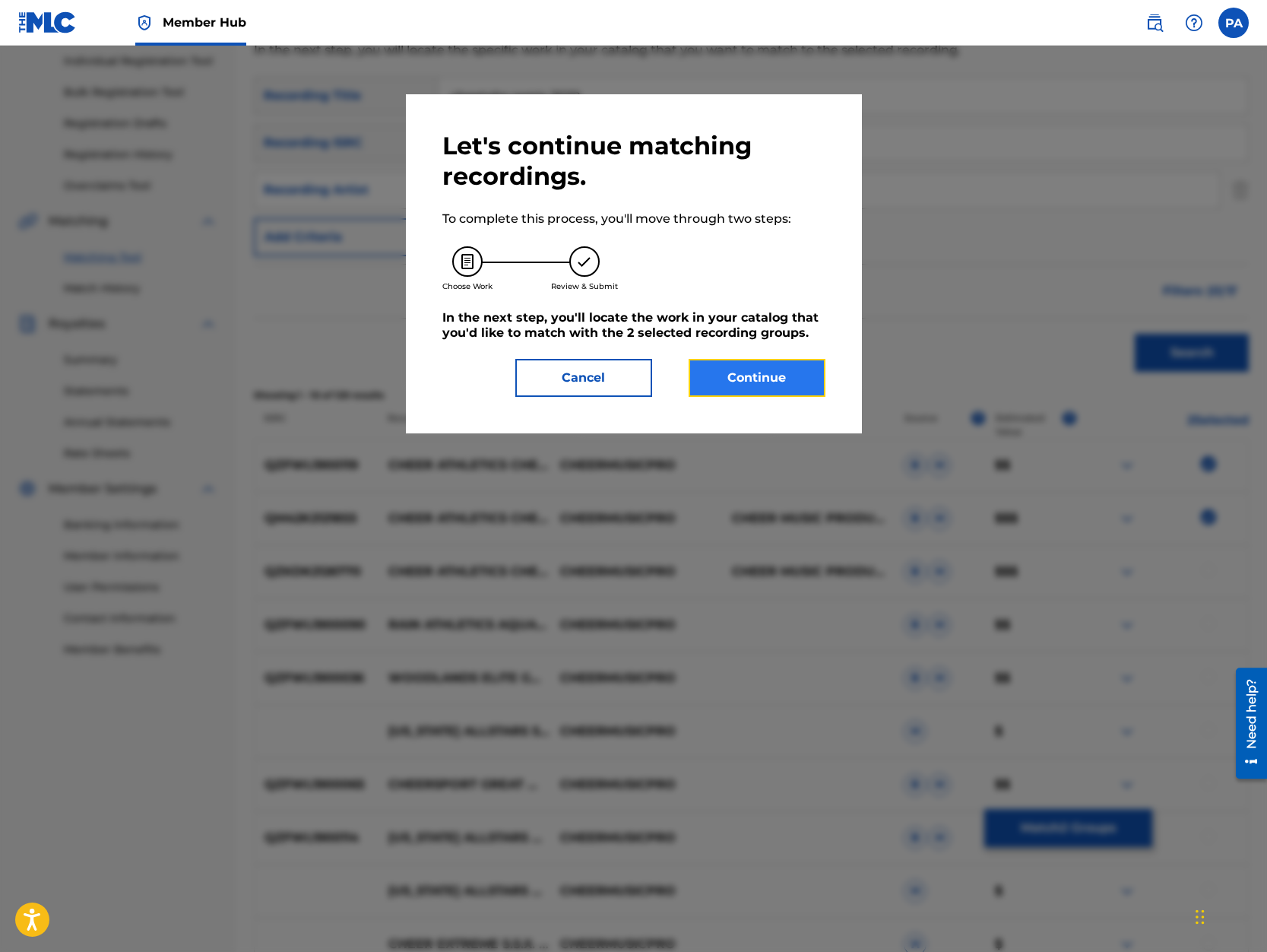
click at [789, 381] on button "Continue" at bounding box center [756, 377] width 137 height 38
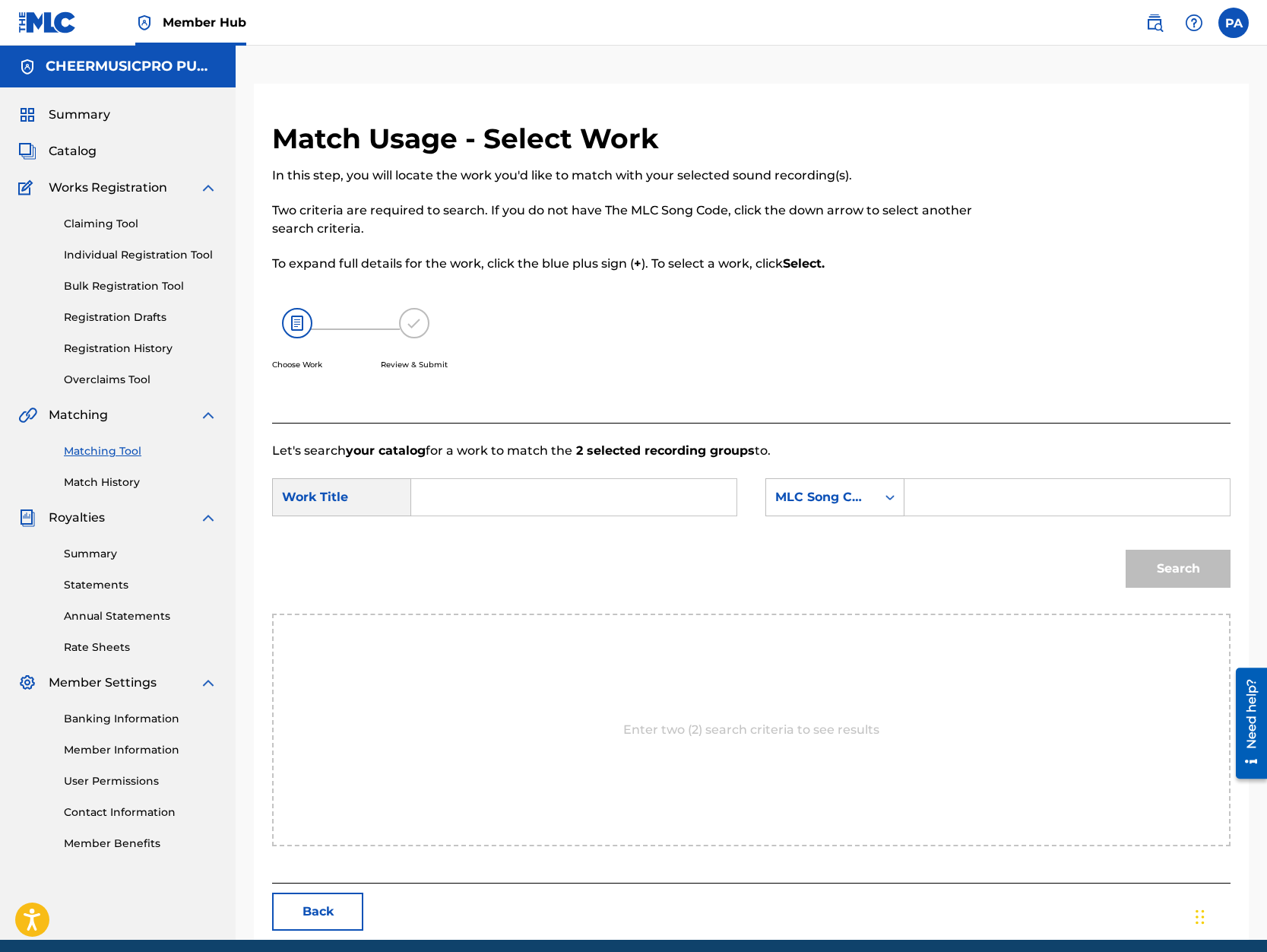
click at [477, 489] on input "Search Form" at bounding box center [574, 497] width 299 height 36
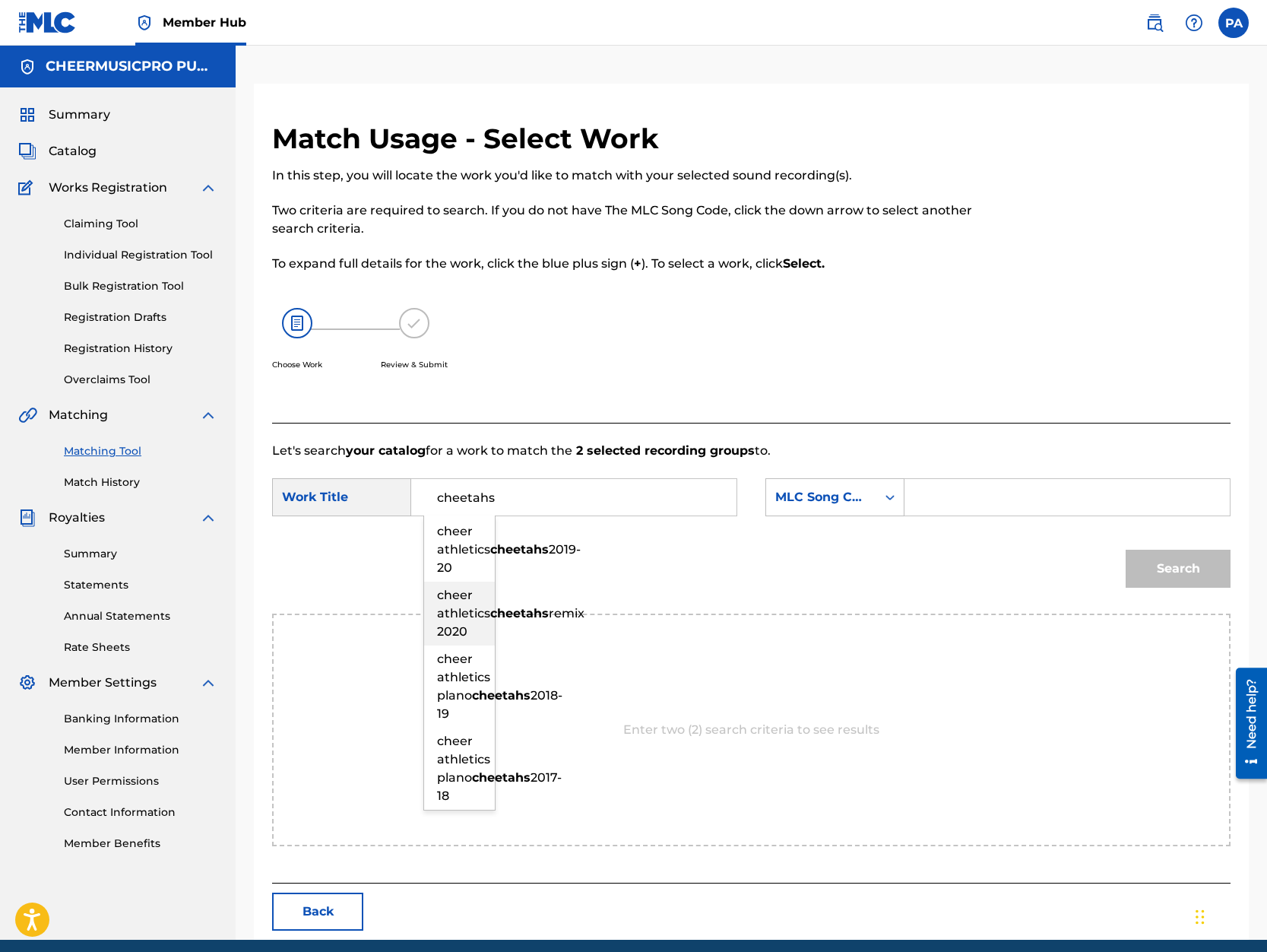
click at [466, 620] on span "cheer athletics" at bounding box center [464, 604] width 53 height 33
type input "cheer athletics cheetahs remix 2020"
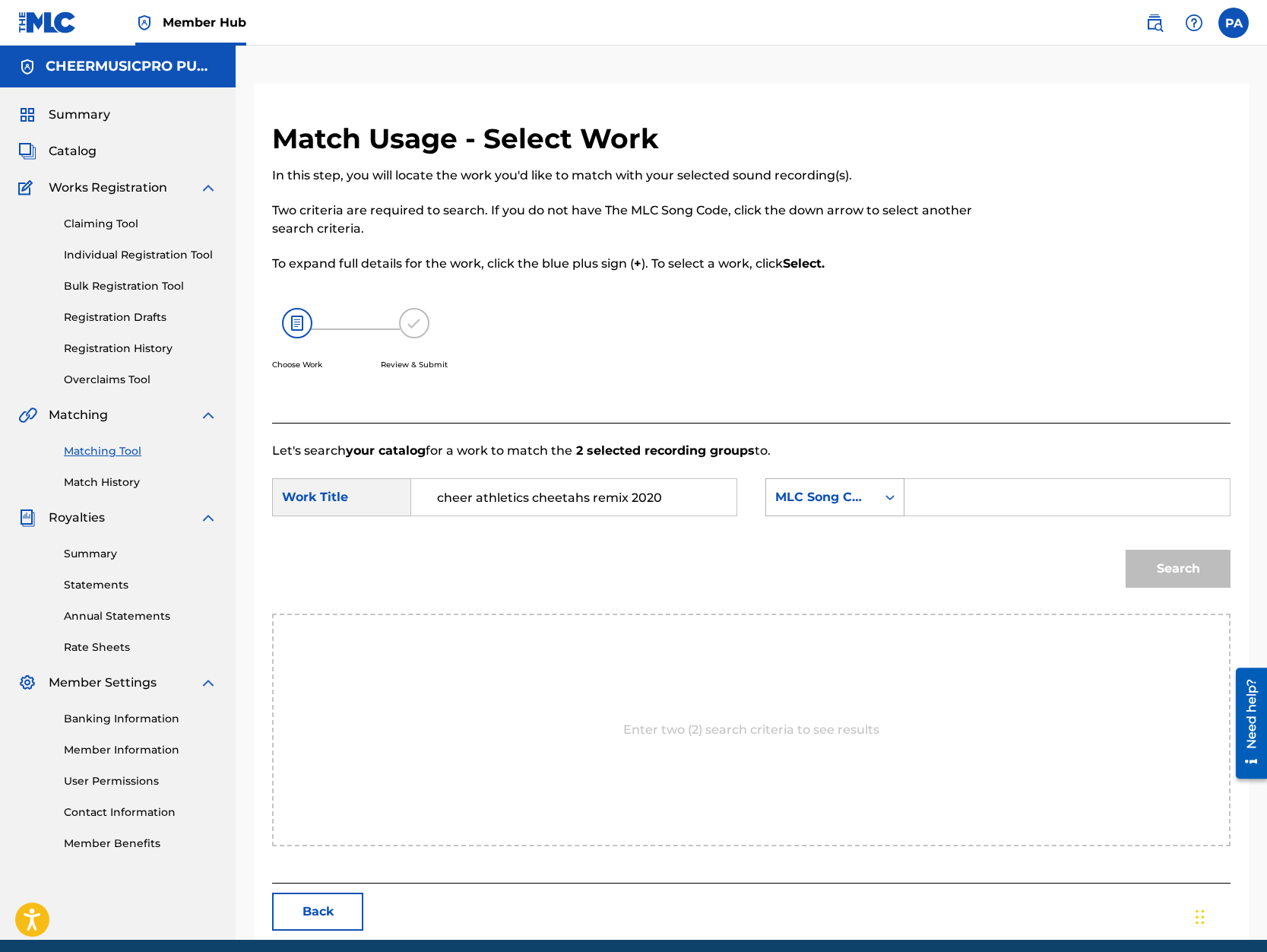
click at [856, 501] on div "MLC Song Code" at bounding box center [821, 497] width 92 height 19
click at [837, 538] on div "Writer Name" at bounding box center [835, 535] width 137 height 38
click at [955, 506] on input "Search Form" at bounding box center [1067, 497] width 299 height 36
paste input "Patrick Avard"
type input "Patrick Avard"
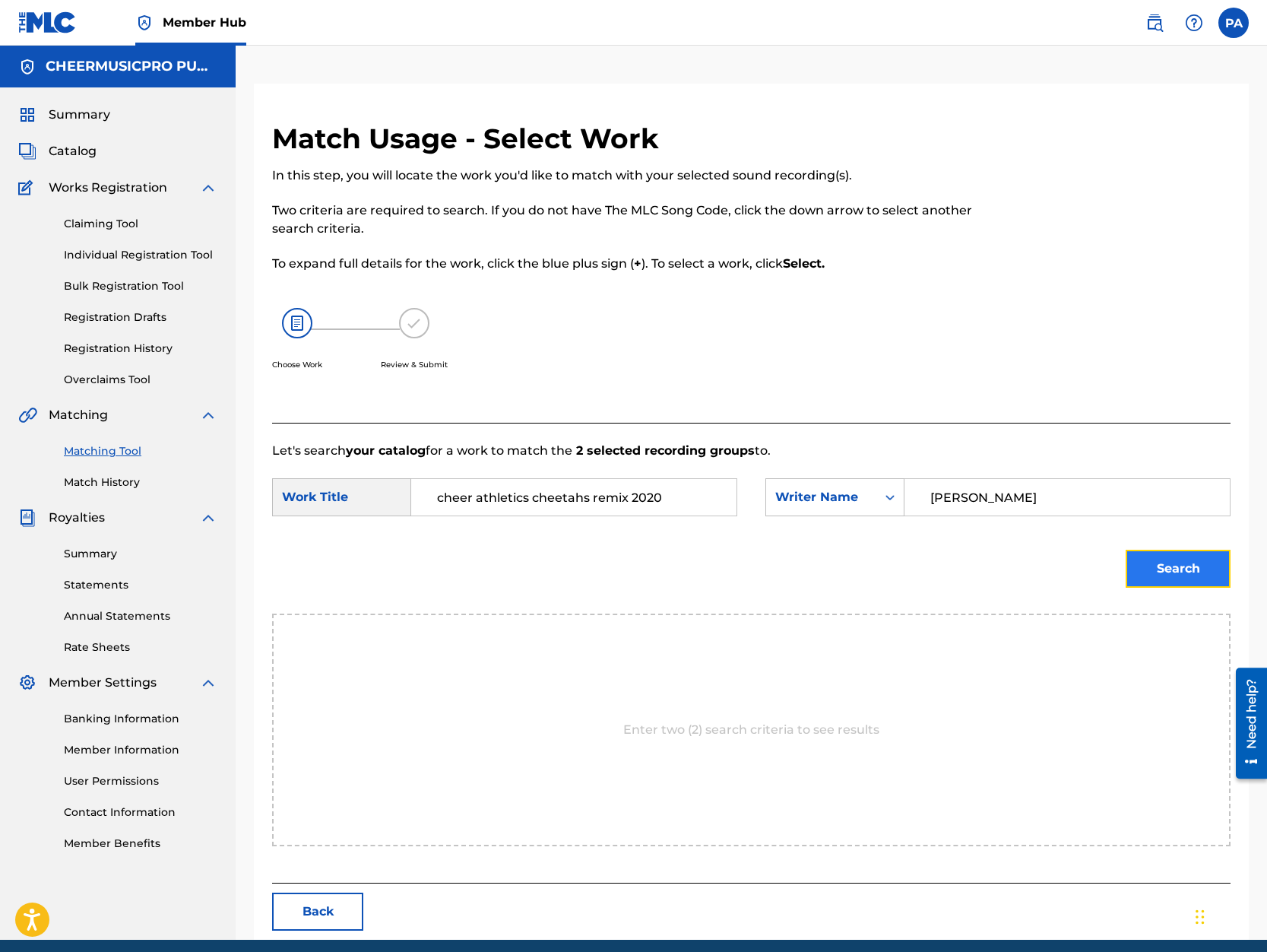
click at [1151, 565] on button "Search" at bounding box center [1178, 568] width 105 height 38
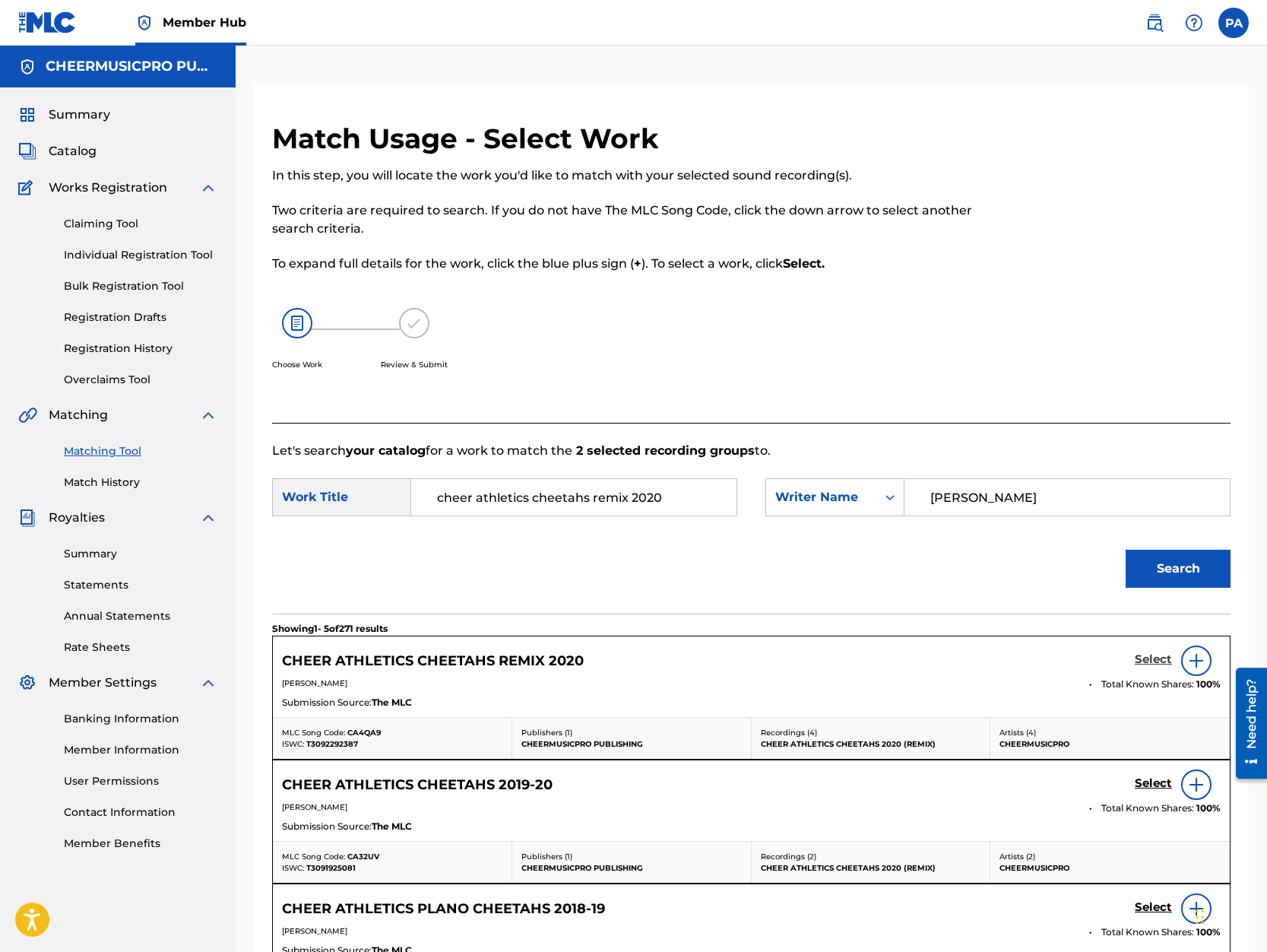
click at [1151, 657] on h5 "Select" at bounding box center [1154, 659] width 37 height 15
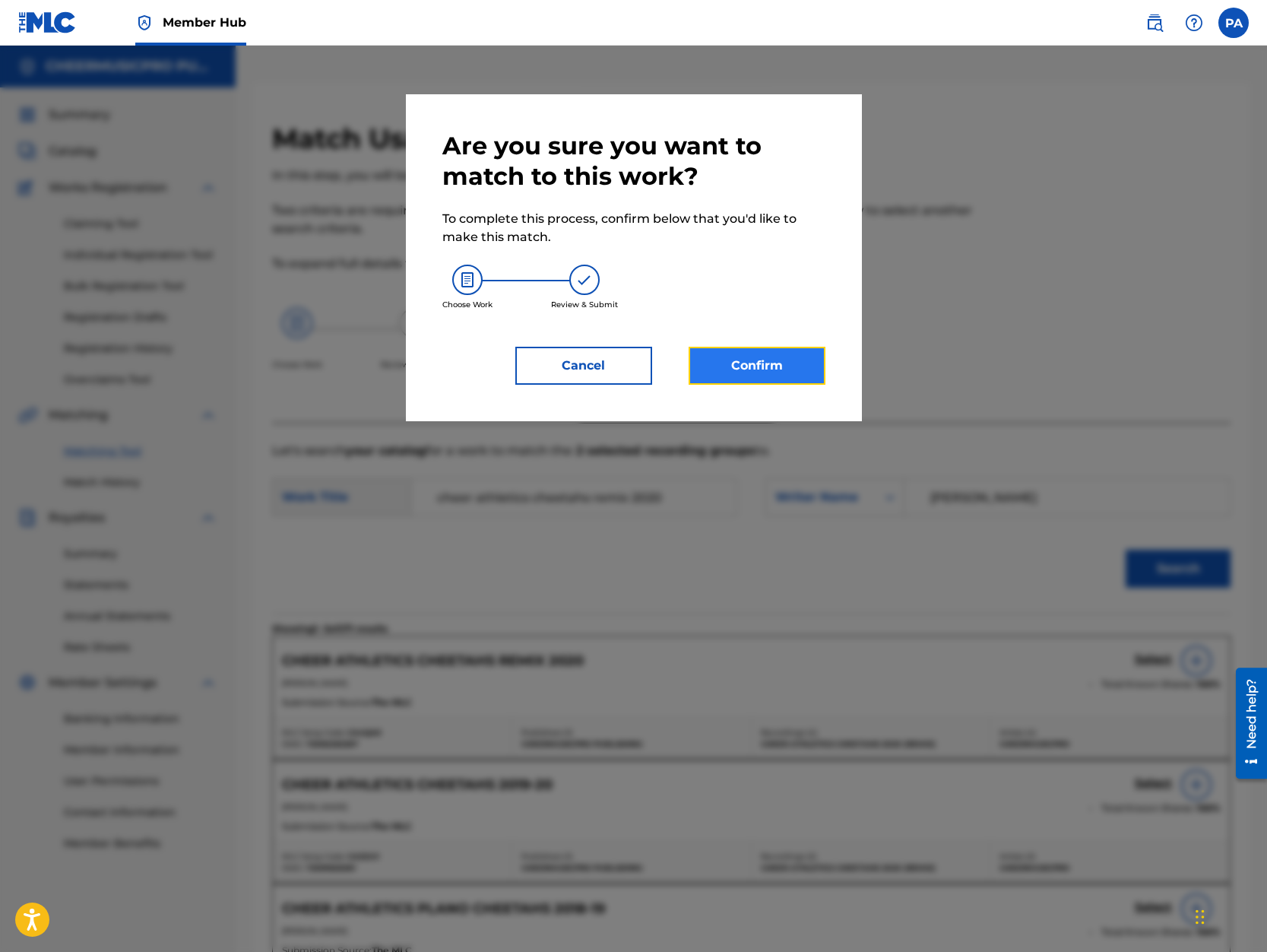
click at [751, 372] on button "Confirm" at bounding box center [756, 365] width 137 height 38
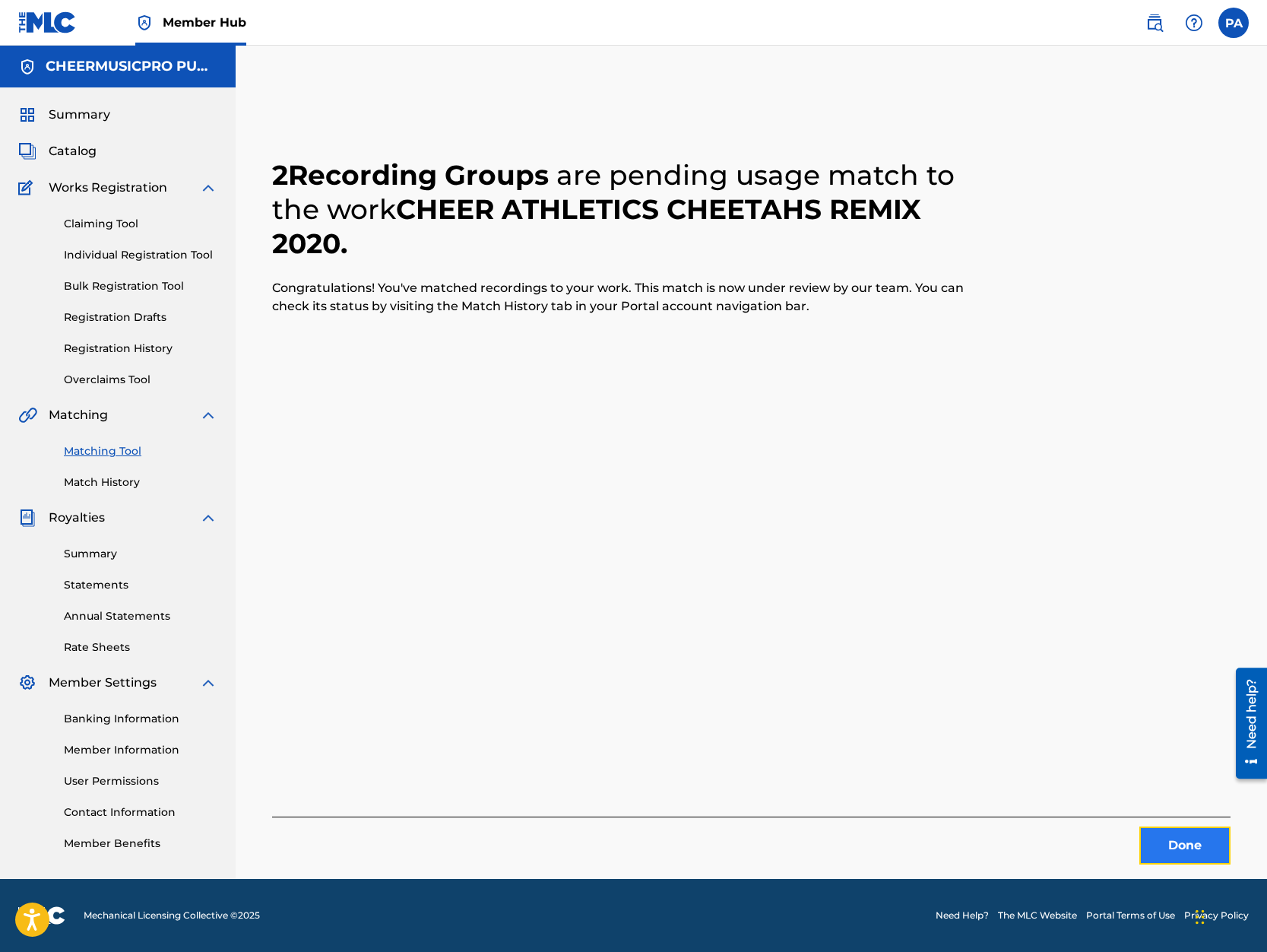
drag, startPoint x: 1204, startPoint y: 848, endPoint x: 1186, endPoint y: 844, distance: 18.4
click at [1186, 844] on button "Done" at bounding box center [1185, 845] width 91 height 38
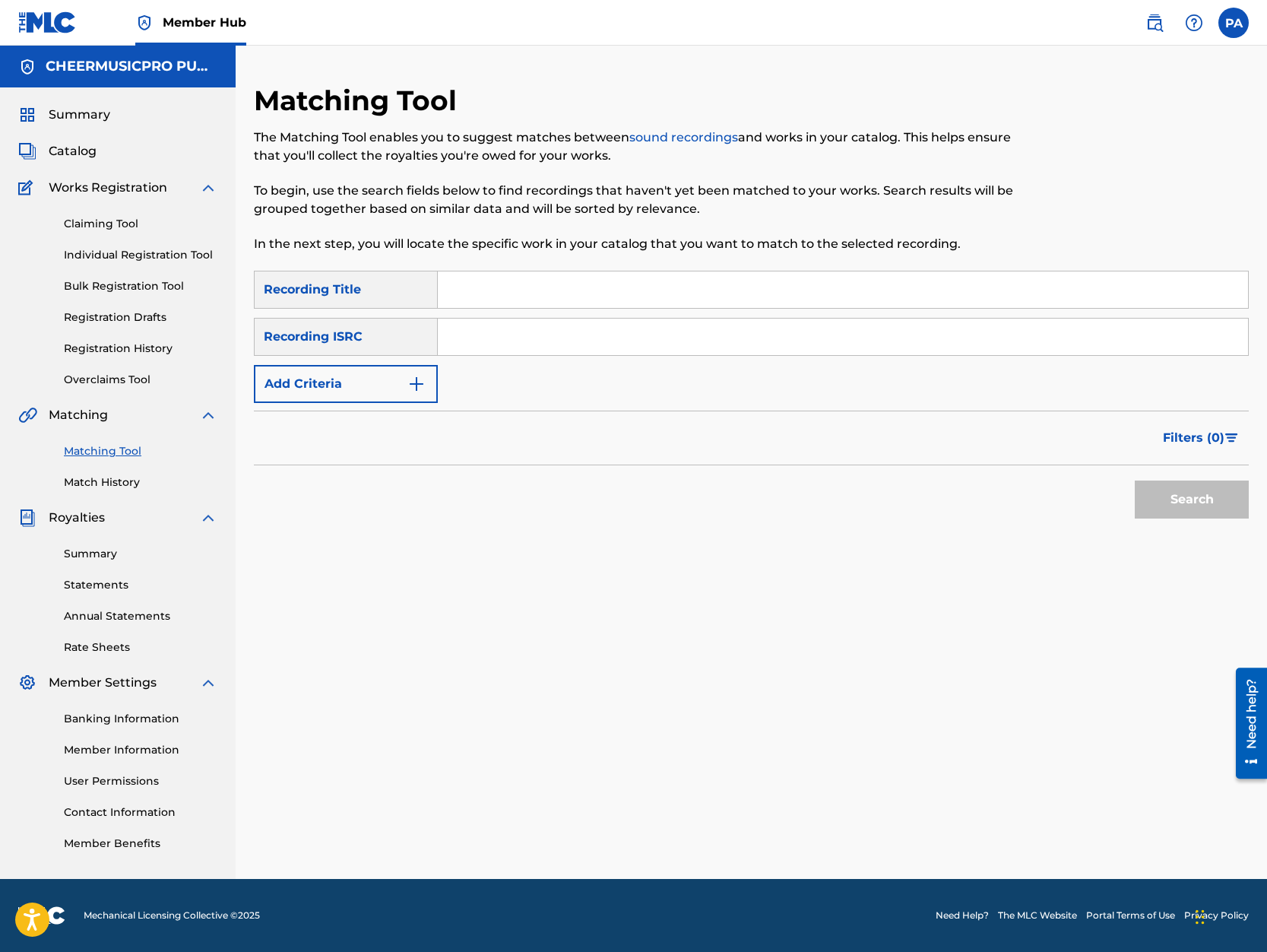
click at [483, 262] on div "Matching Tool The Matching Tool enables you to suggest matches between sound re…" at bounding box center [636, 176] width 766 height 187
click at [473, 282] on input "Search Form" at bounding box center [842, 289] width 810 height 36
click at [1135, 480] on button "Search" at bounding box center [1192, 499] width 114 height 38
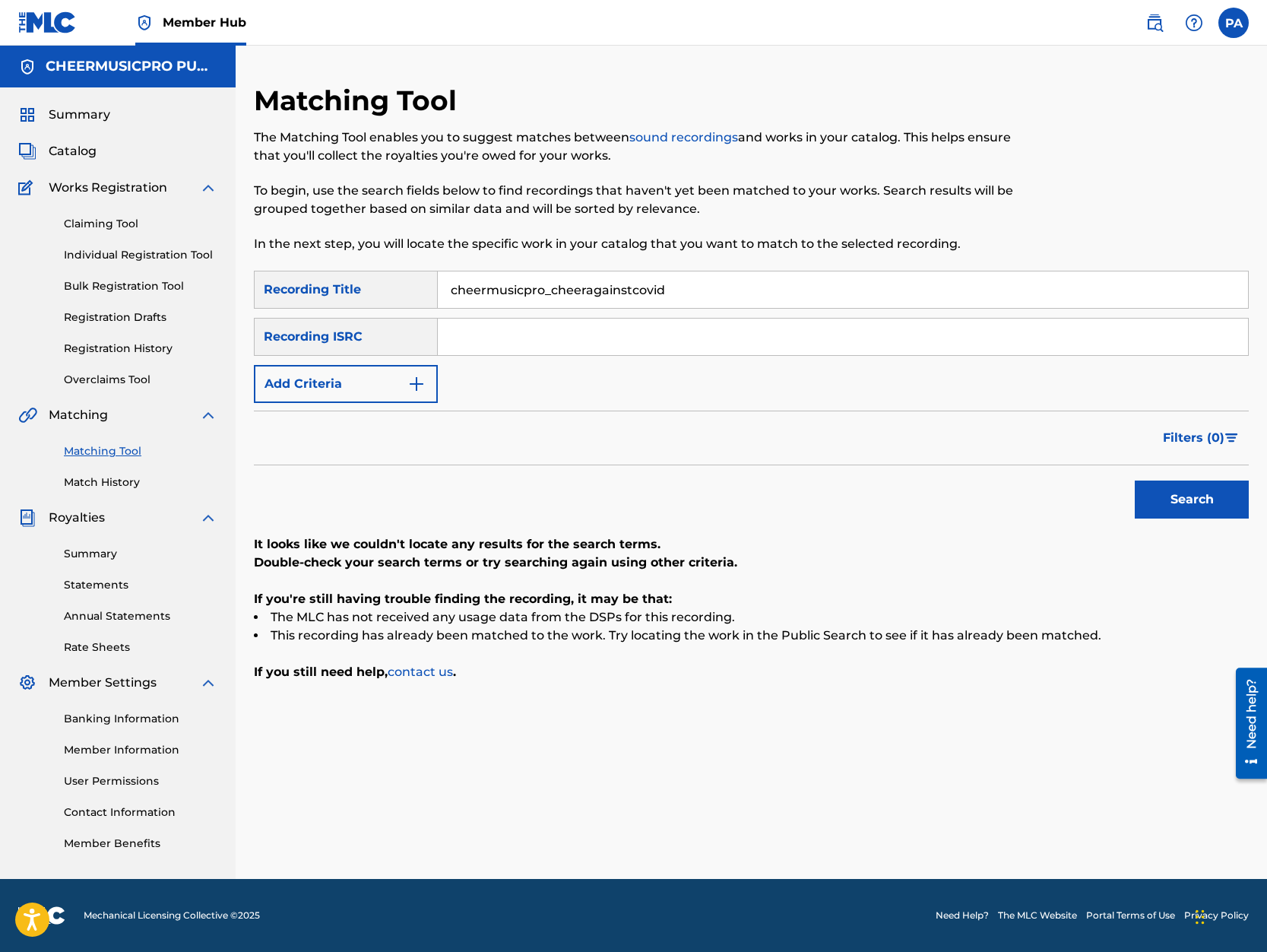
click at [553, 290] on input "cheermusicpro_cheeragainstcovid" at bounding box center [842, 289] width 810 height 36
type input "cheermusicpro cheeragainstcovid"
click at [1135, 480] on button "Search" at bounding box center [1192, 499] width 114 height 38
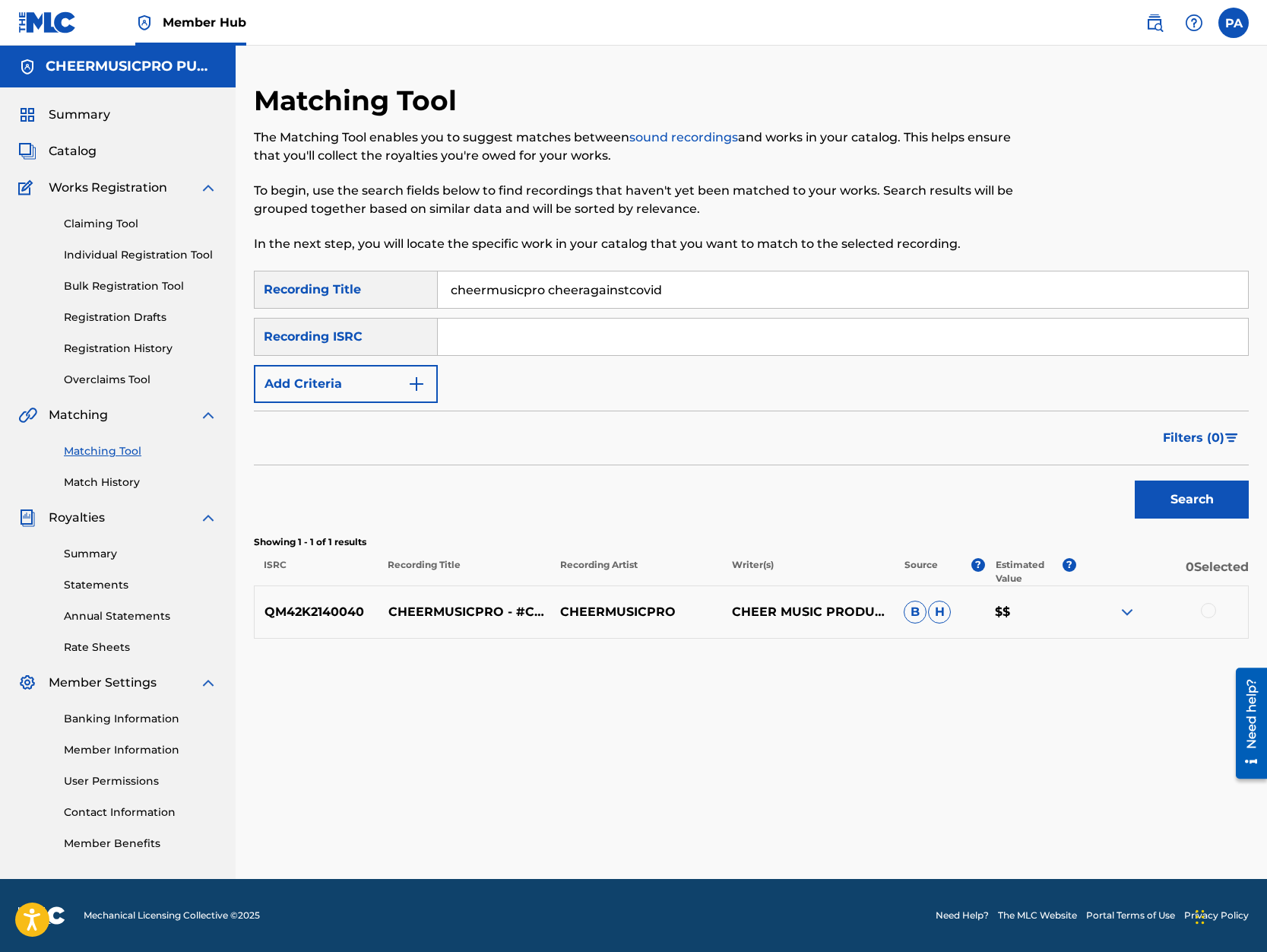
click at [1213, 613] on div at bounding box center [1208, 610] width 15 height 15
click at [1074, 818] on button "Match 1 Group" at bounding box center [1068, 828] width 168 height 38
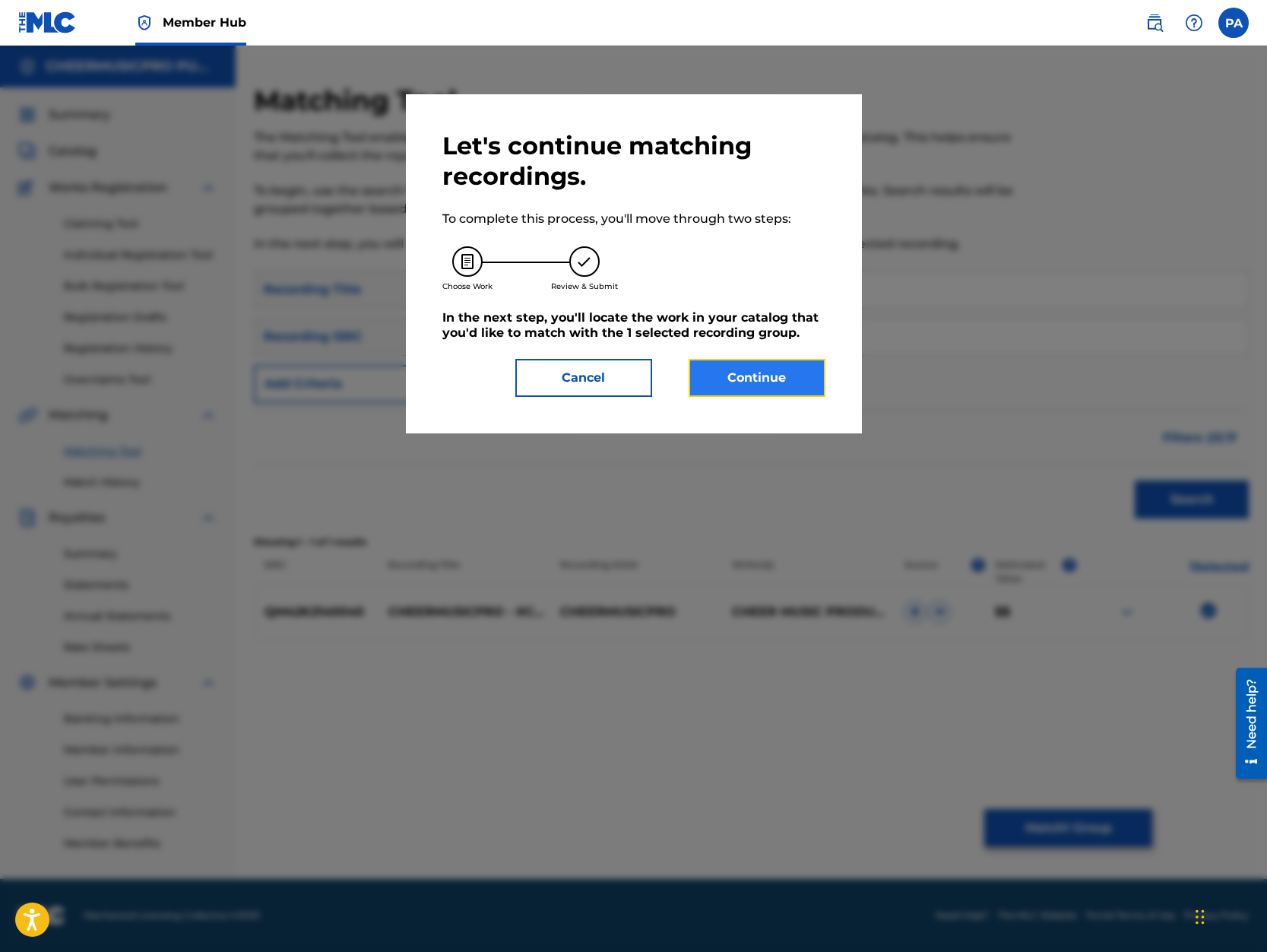
click at [744, 384] on button "Continue" at bounding box center [756, 377] width 137 height 38
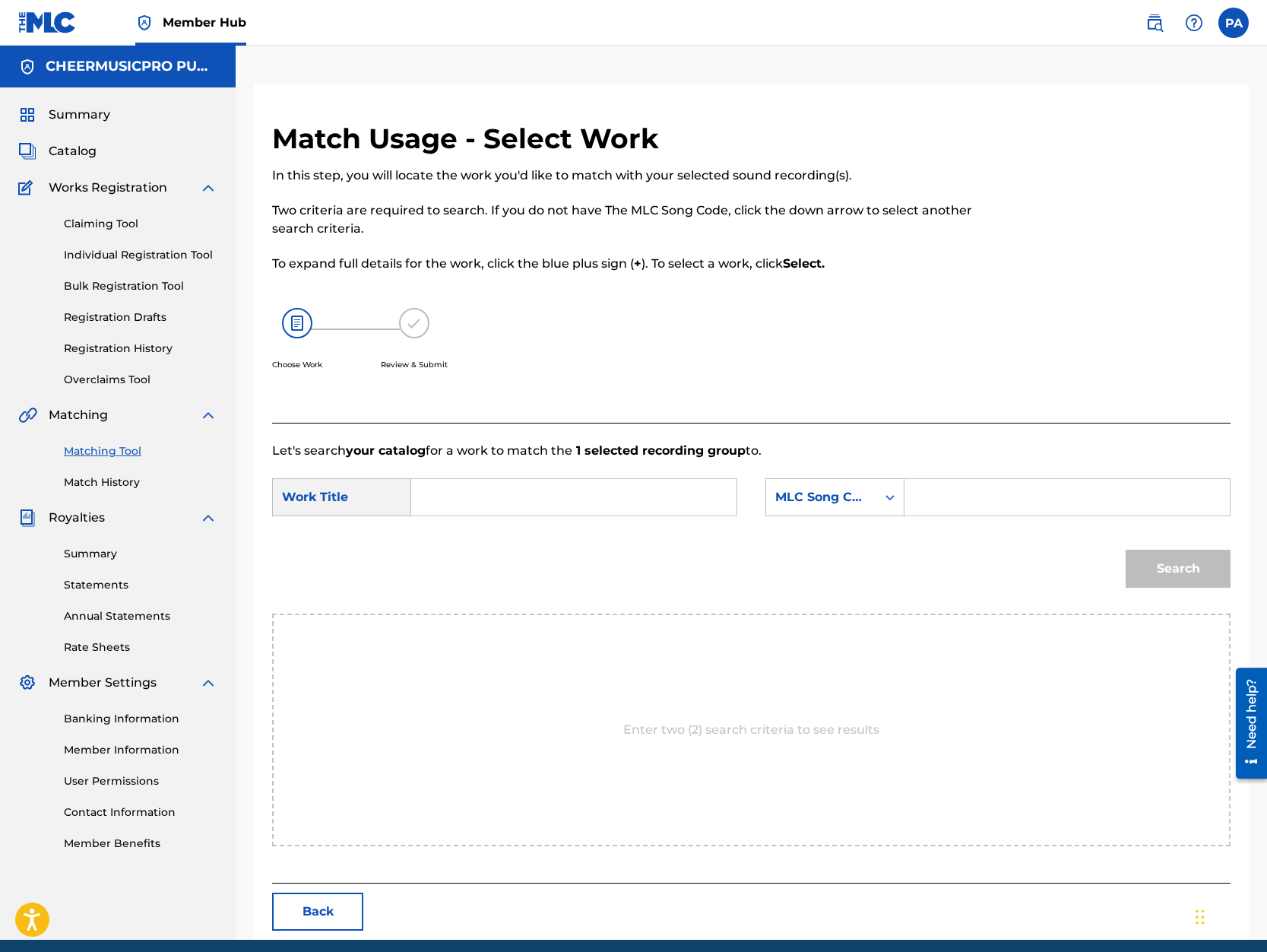
click at [458, 493] on input "Search Form" at bounding box center [574, 497] width 299 height 36
type input "covid"
click at [842, 504] on div "MLC Song Code" at bounding box center [821, 497] width 92 height 19
click at [829, 534] on div "Writer Name" at bounding box center [835, 535] width 137 height 38
click at [939, 504] on input "Search Form" at bounding box center [1067, 497] width 299 height 36
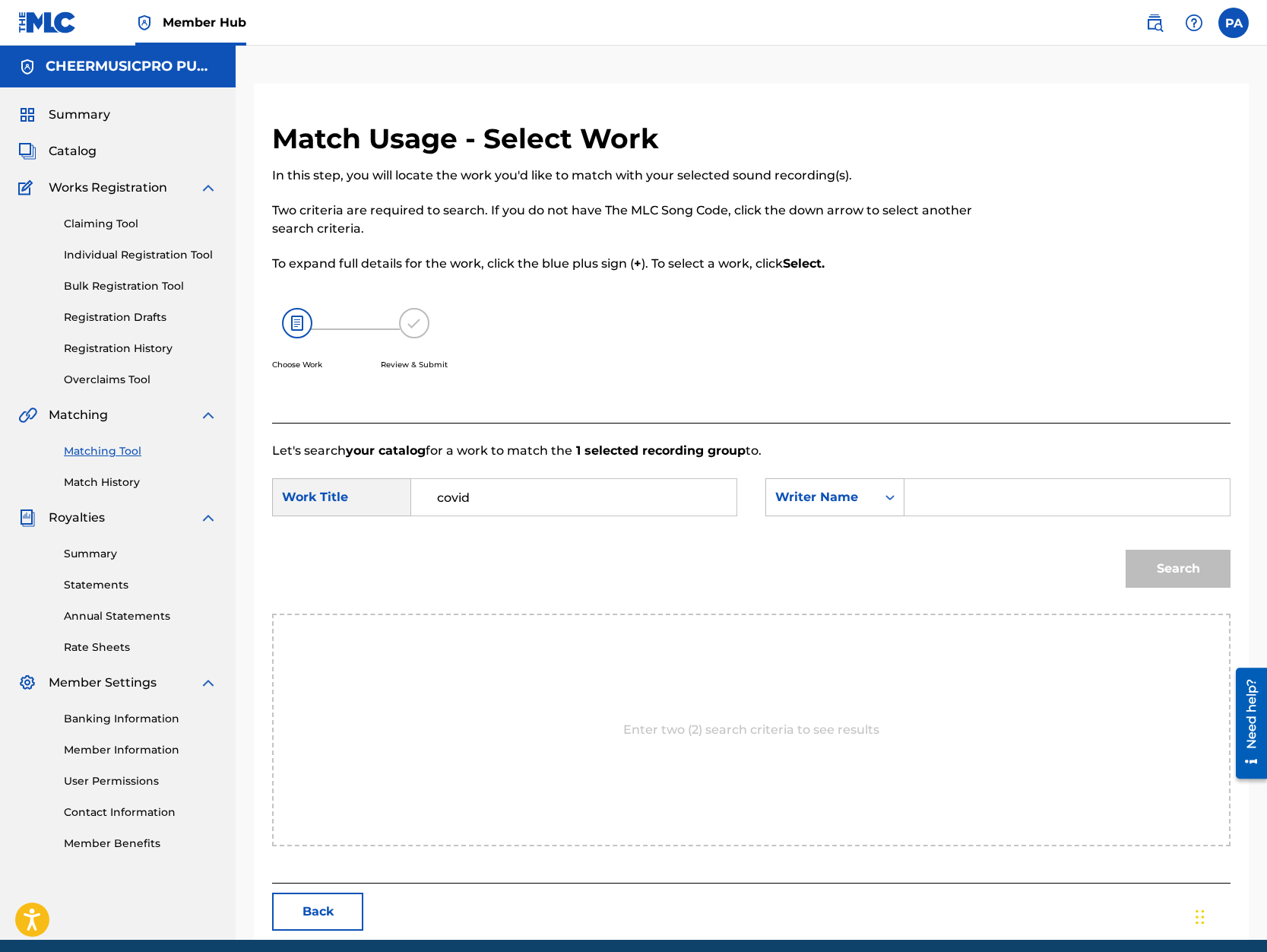
paste input "Patrick Avard"
type input "Patrick Avard"
click at [1162, 571] on button "Search" at bounding box center [1178, 568] width 105 height 38
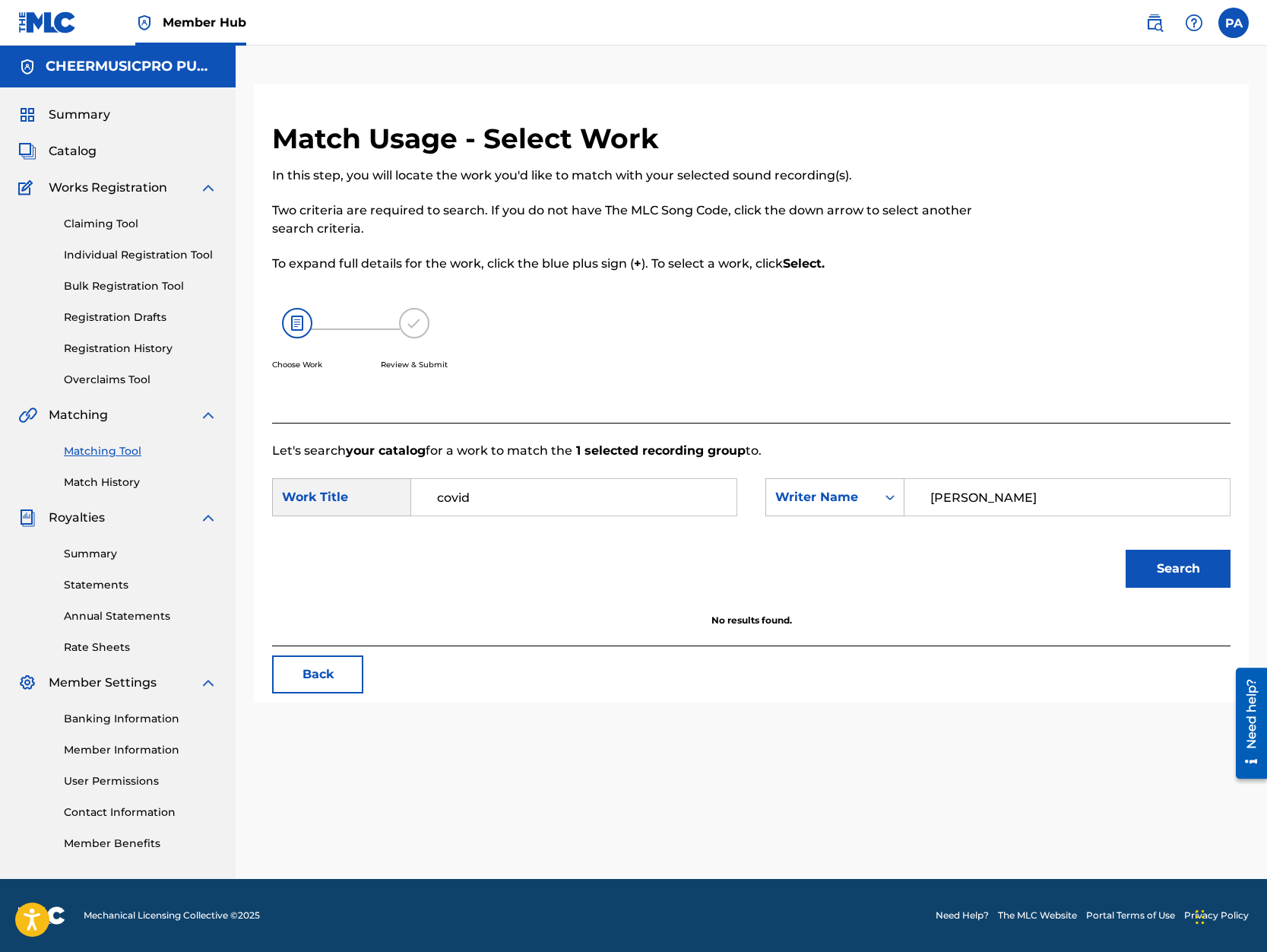
drag, startPoint x: 483, startPoint y: 497, endPoint x: -10, endPoint y: 564, distance: 497.5
click at [425, 515] on input "covid" at bounding box center [574, 497] width 299 height 36
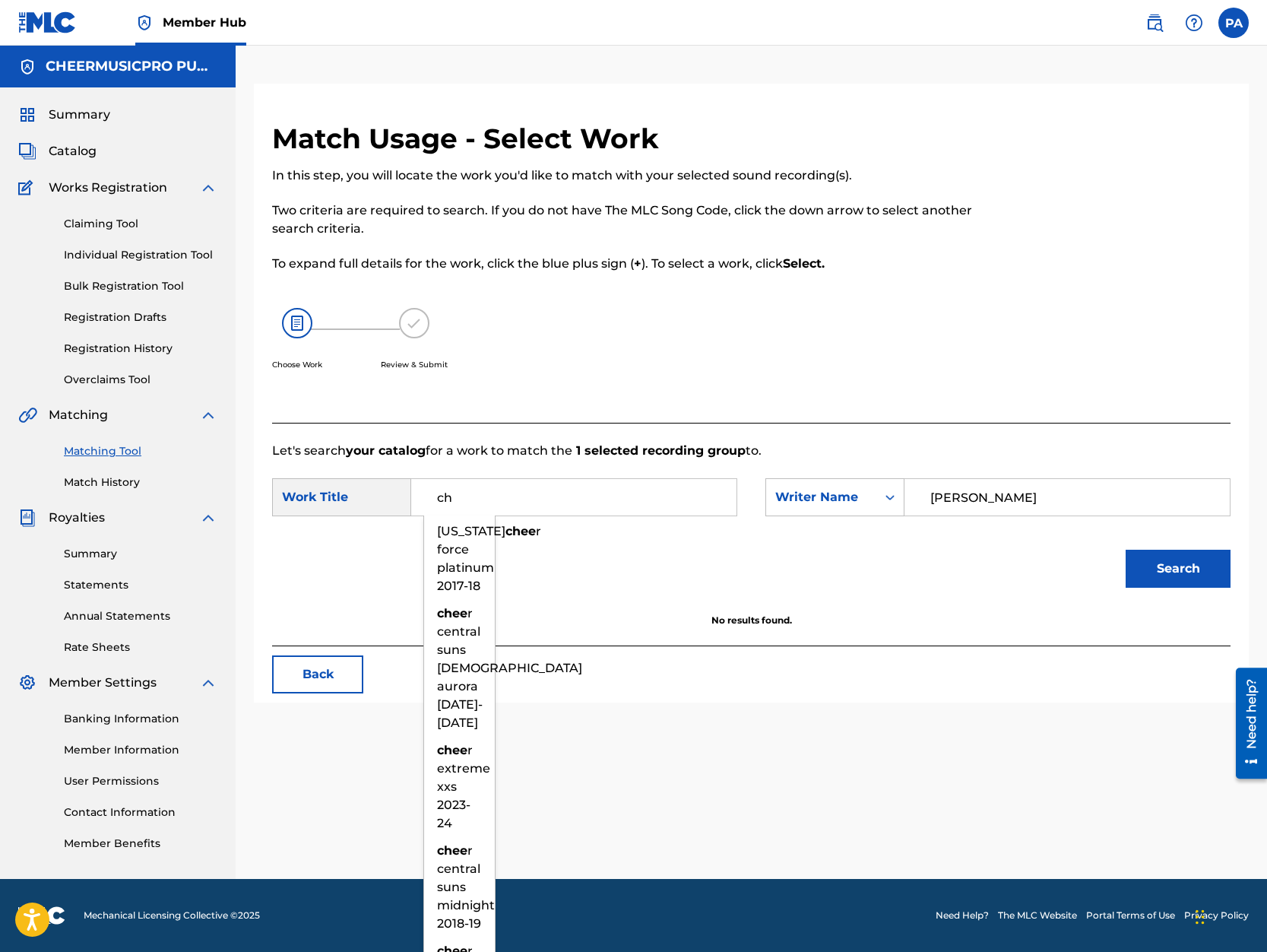
type input "c"
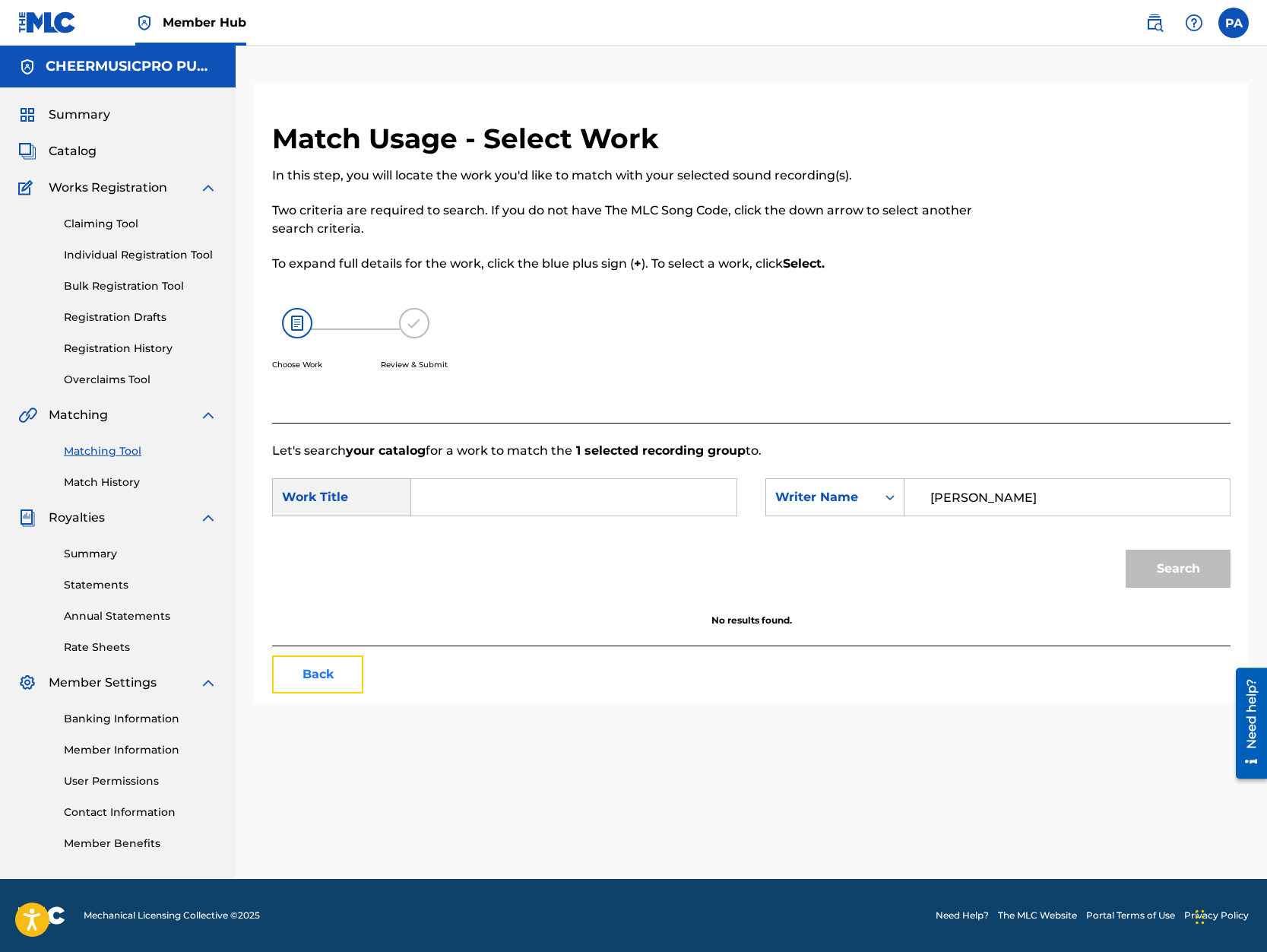
click at [320, 662] on button "Back" at bounding box center [318, 673] width 91 height 38
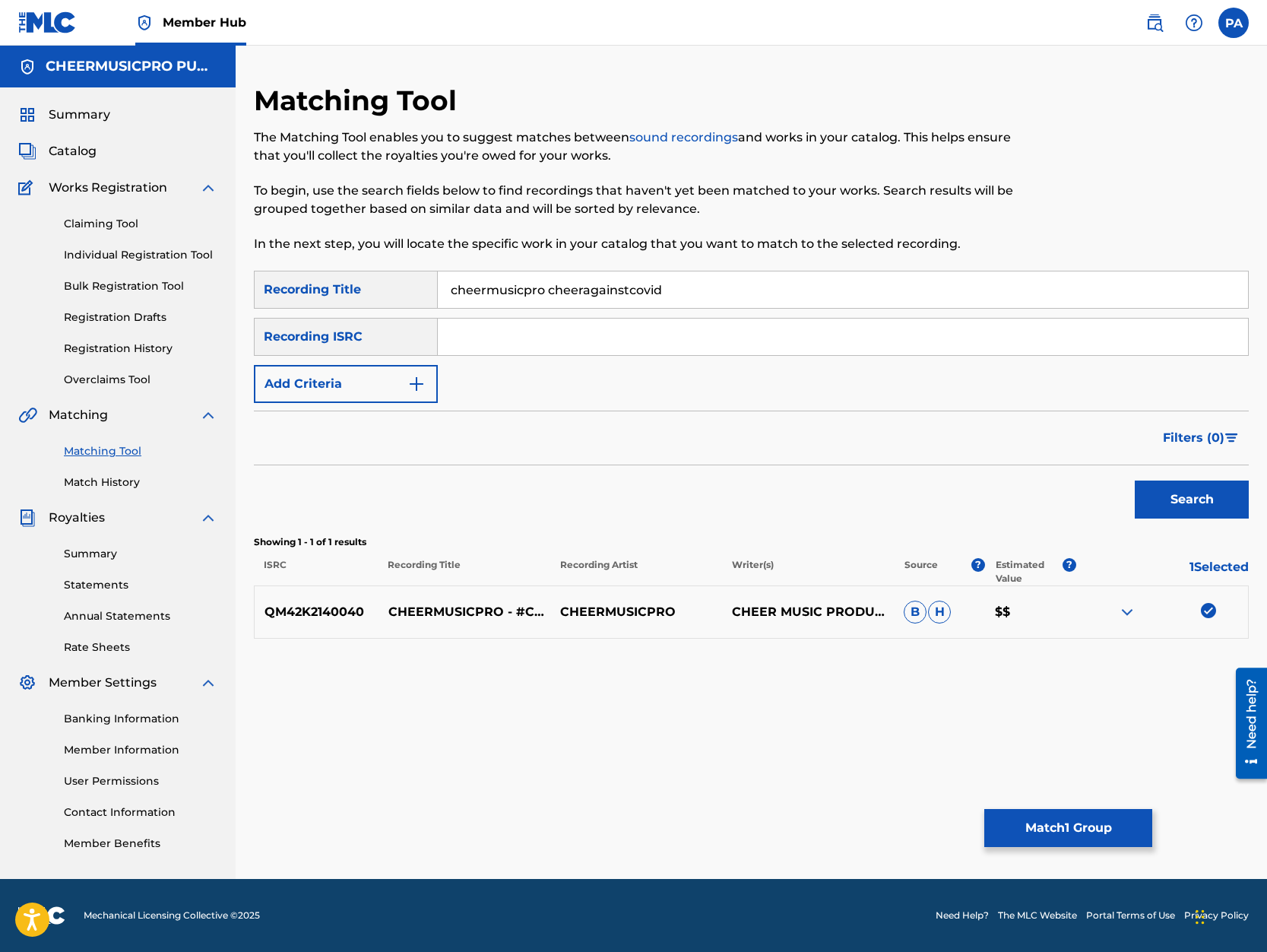
drag, startPoint x: 710, startPoint y: 288, endPoint x: 4, endPoint y: 310, distance: 706.3
click at [438, 307] on input "cheermusicpro cheeragainstcovid" at bounding box center [842, 289] width 810 height 36
type input "2bit 4bits"
click at [348, 379] on button "Add Criteria" at bounding box center [346, 384] width 184 height 38
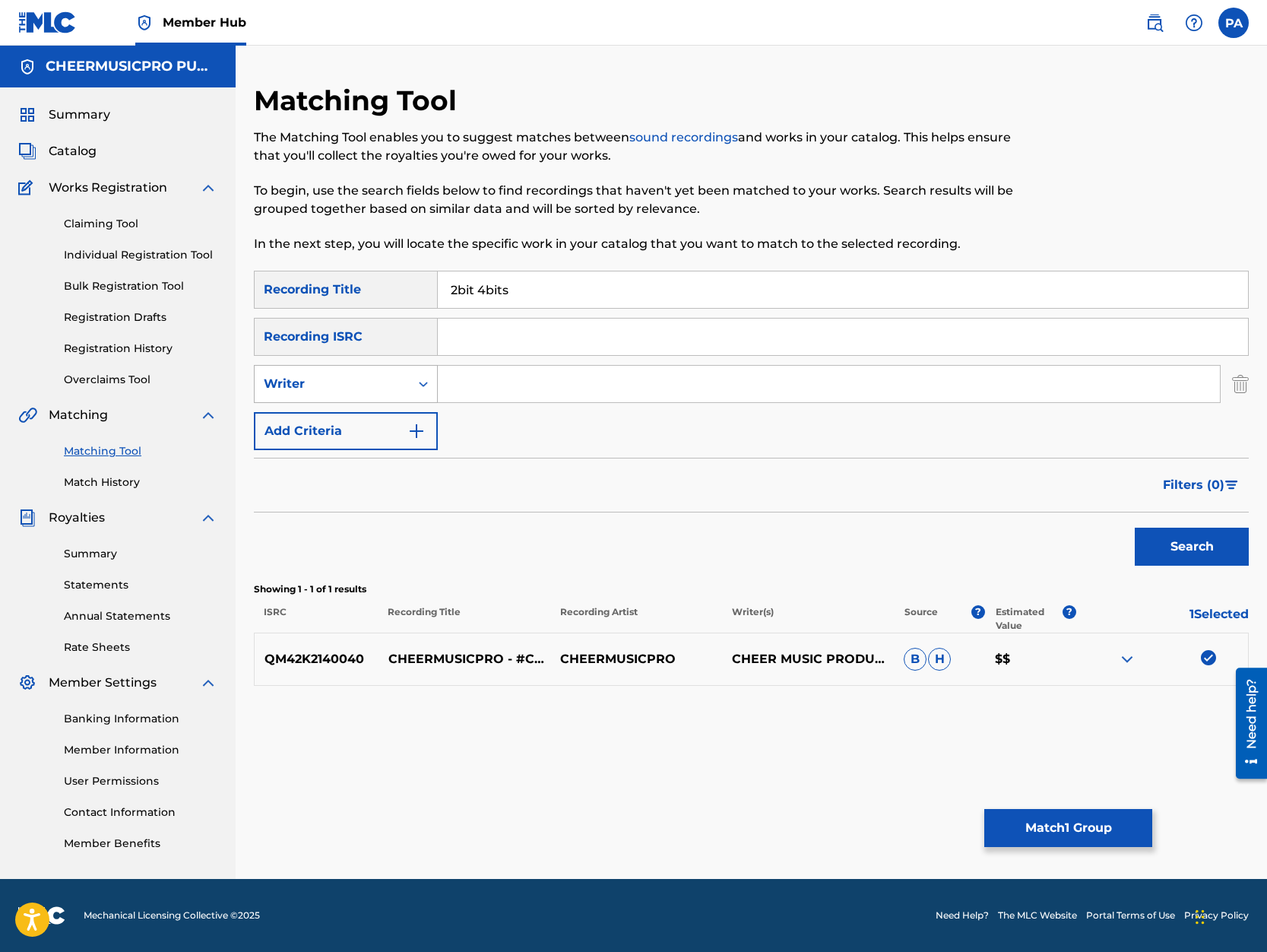
click at [335, 383] on div "Writer" at bounding box center [332, 384] width 137 height 19
click at [342, 422] on div "Recording Artist" at bounding box center [346, 422] width 182 height 38
click at [499, 393] on input "Search Form" at bounding box center [829, 384] width 782 height 36
type input "cheermusicpro"
click at [1185, 542] on button "Search" at bounding box center [1192, 546] width 114 height 38
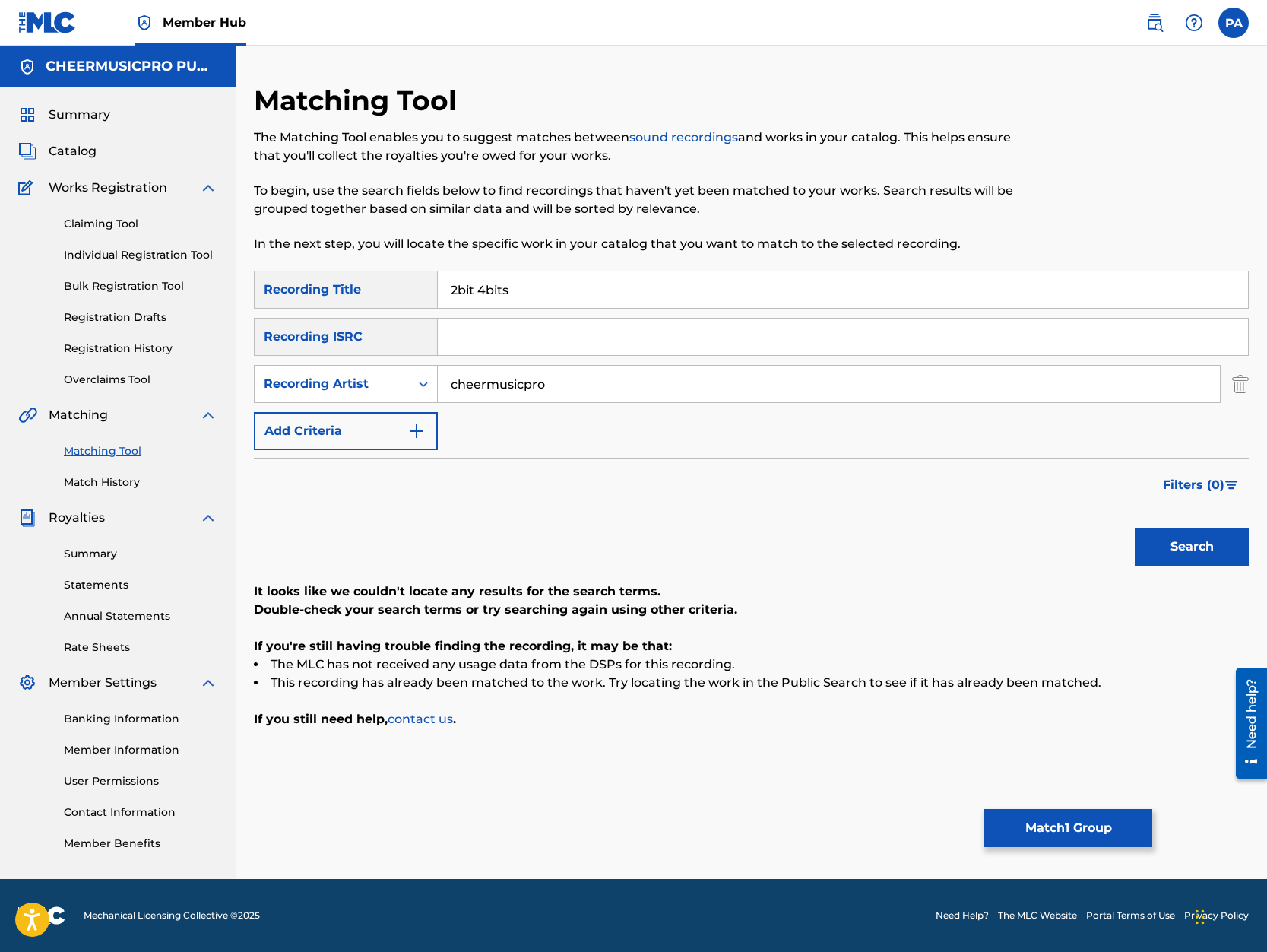
click at [474, 289] on input "2bit 4bits" at bounding box center [842, 289] width 810 height 36
type input "2bits, 4bits, Wildcats!"
click at [1135, 528] on button "Search" at bounding box center [1192, 546] width 114 height 38
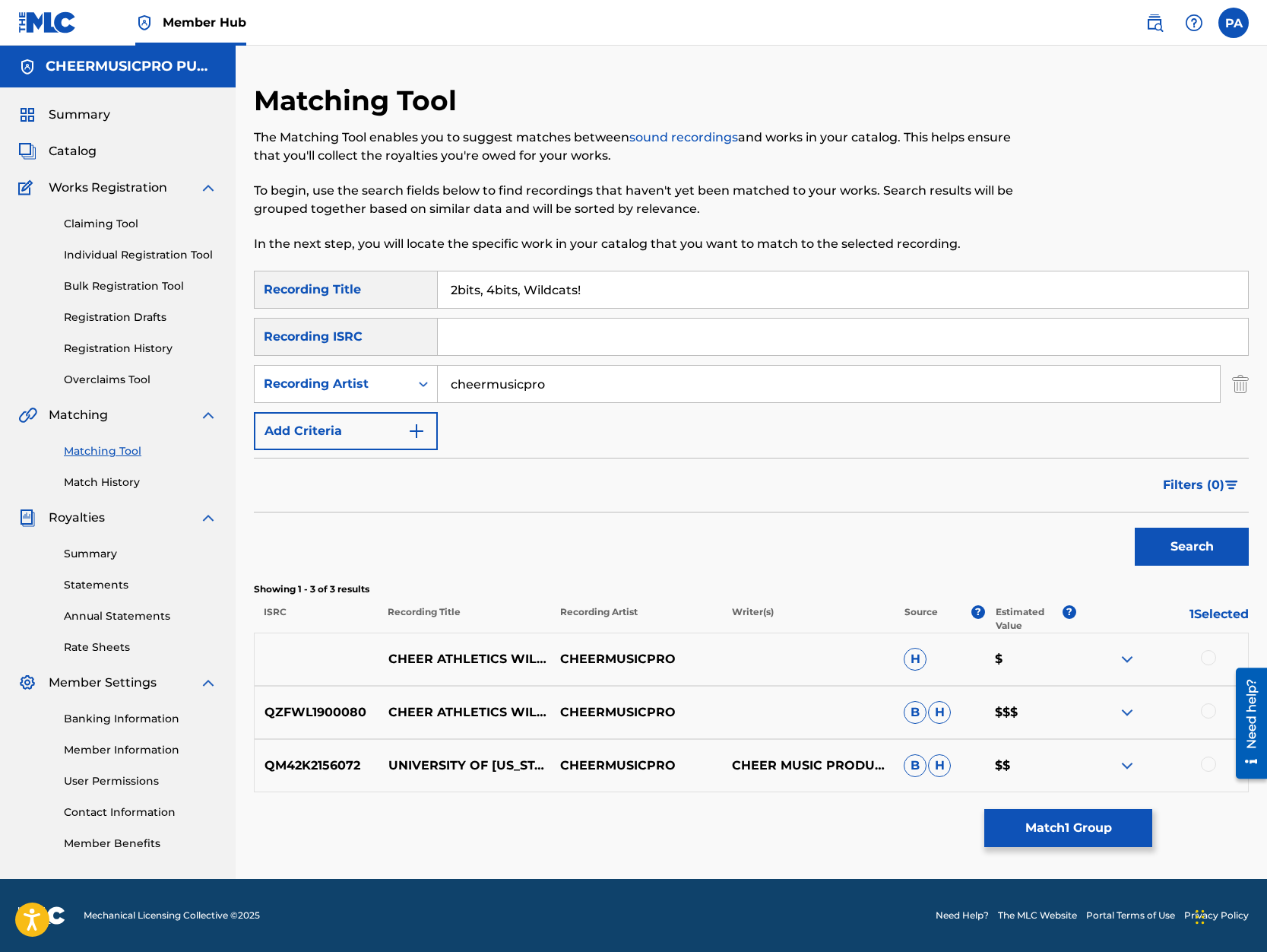
click at [1208, 763] on div at bounding box center [1208, 763] width 15 height 15
click at [1084, 828] on button "Match 2 Groups" at bounding box center [1068, 828] width 168 height 38
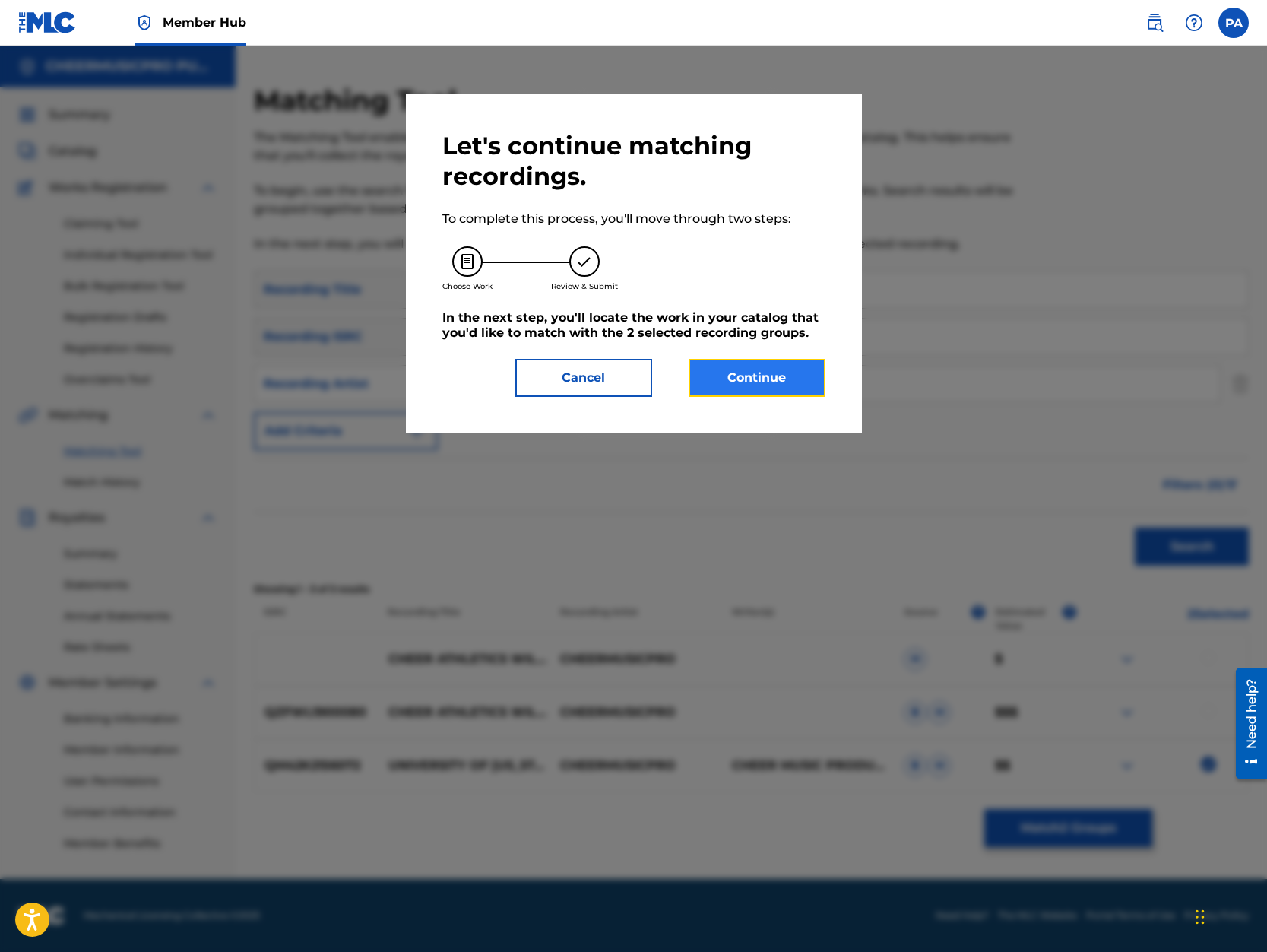
click at [735, 383] on button "Continue" at bounding box center [756, 377] width 137 height 38
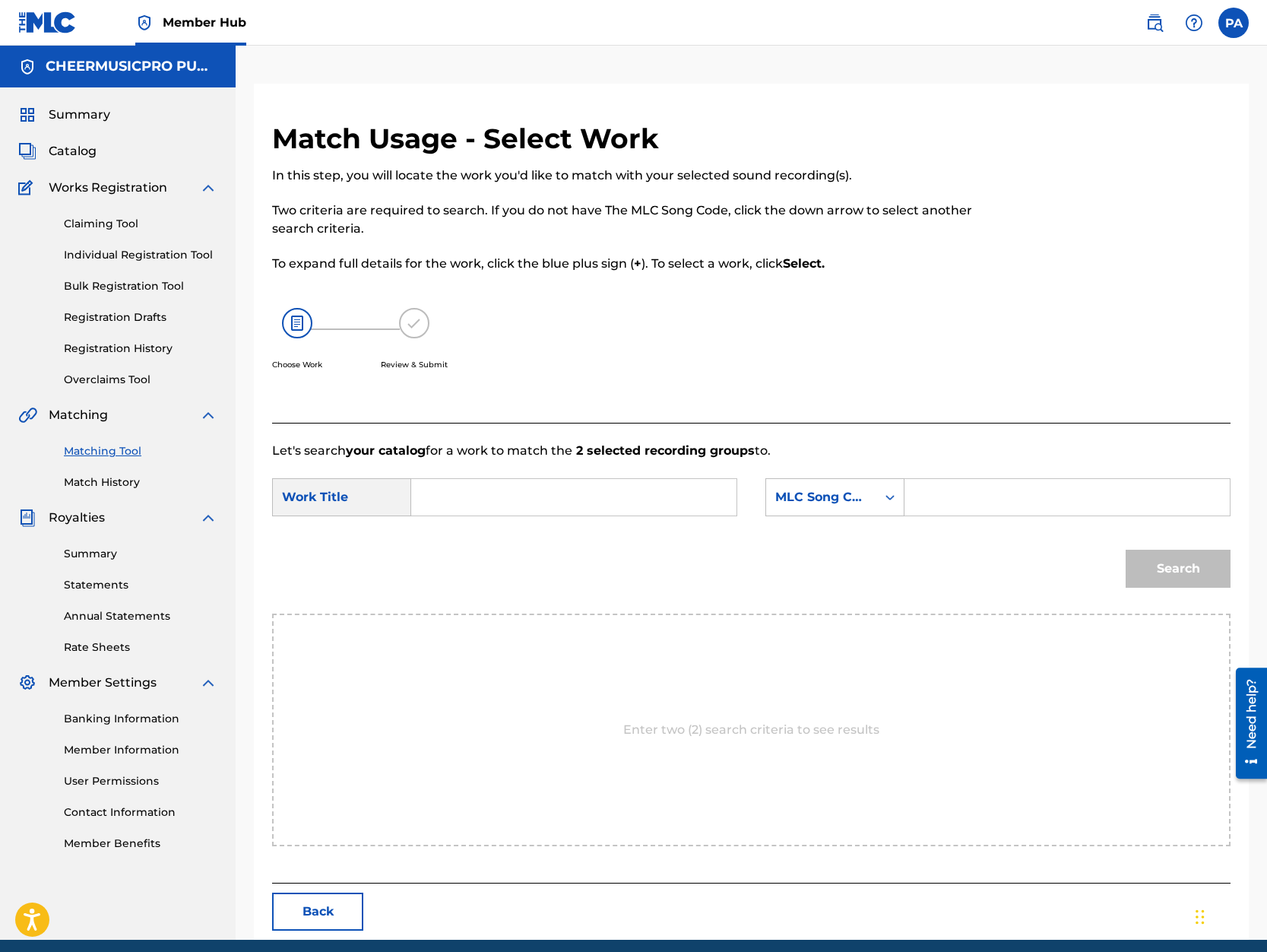
click at [495, 496] on input "Search Form" at bounding box center [574, 497] width 299 height 36
click at [446, 738] on span "ucky wildcats 2019-20" at bounding box center [473, 704] width 71 height 69
type input "university of kentucky wildcats 2019-20"
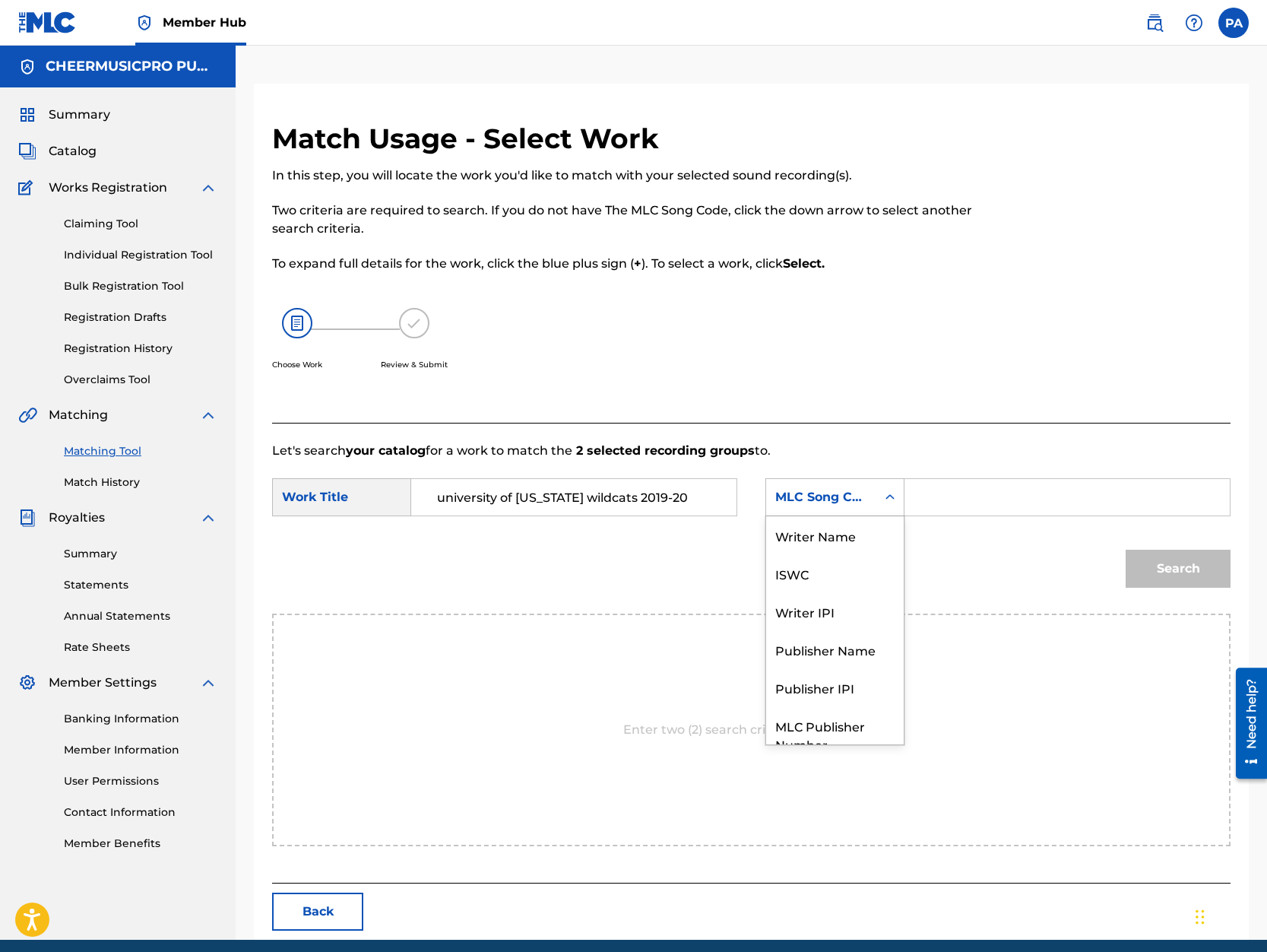
scroll to position [57, 0]
click at [847, 493] on div "MLC Song Code" at bounding box center [821, 497] width 92 height 19
click at [848, 532] on div "Writer Name" at bounding box center [835, 535] width 137 height 38
click at [943, 502] on input "Search Form" at bounding box center [1067, 497] width 299 height 36
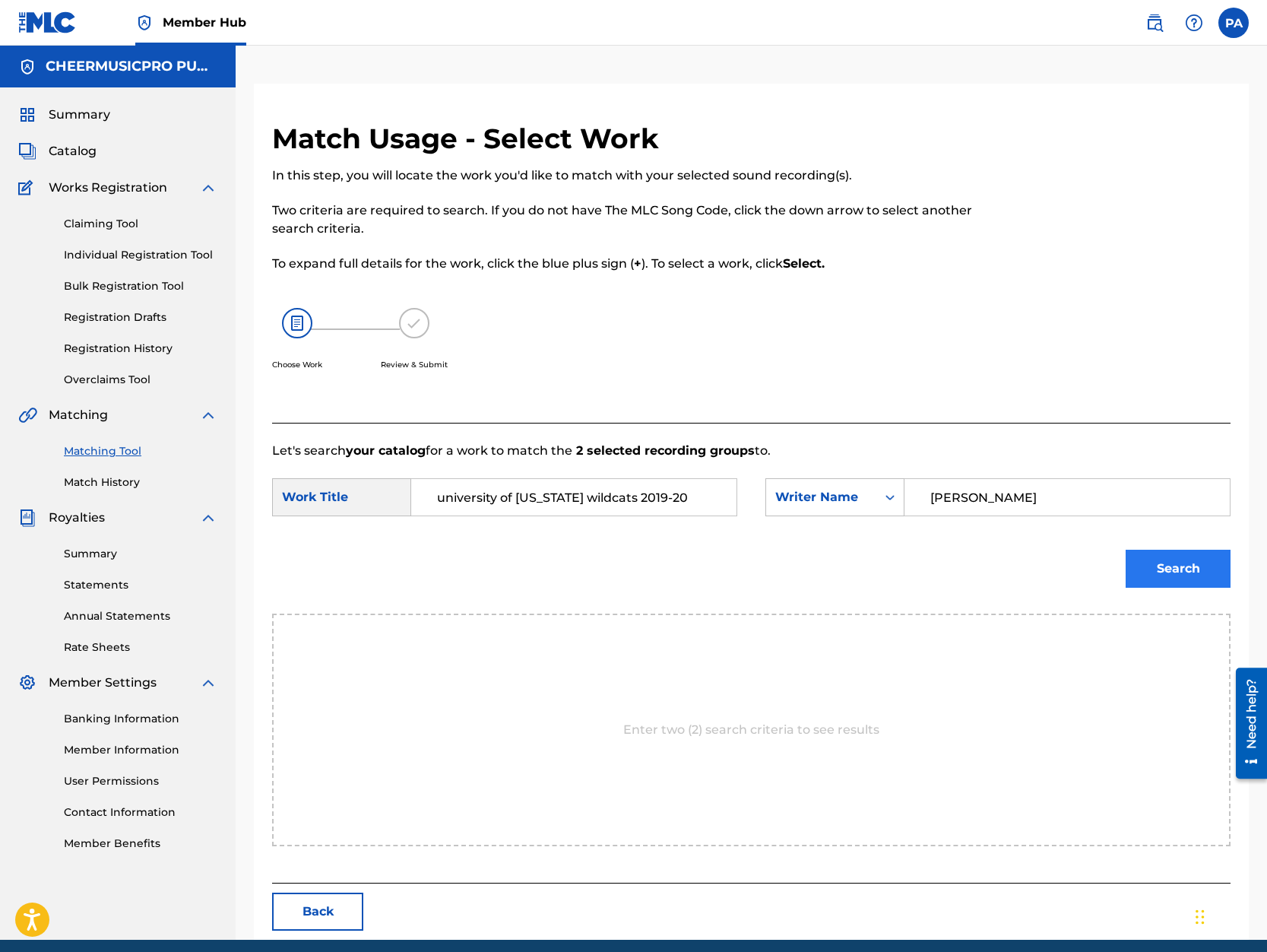
type input "Patrick Avard"
click at [1194, 571] on button "Search" at bounding box center [1178, 568] width 105 height 38
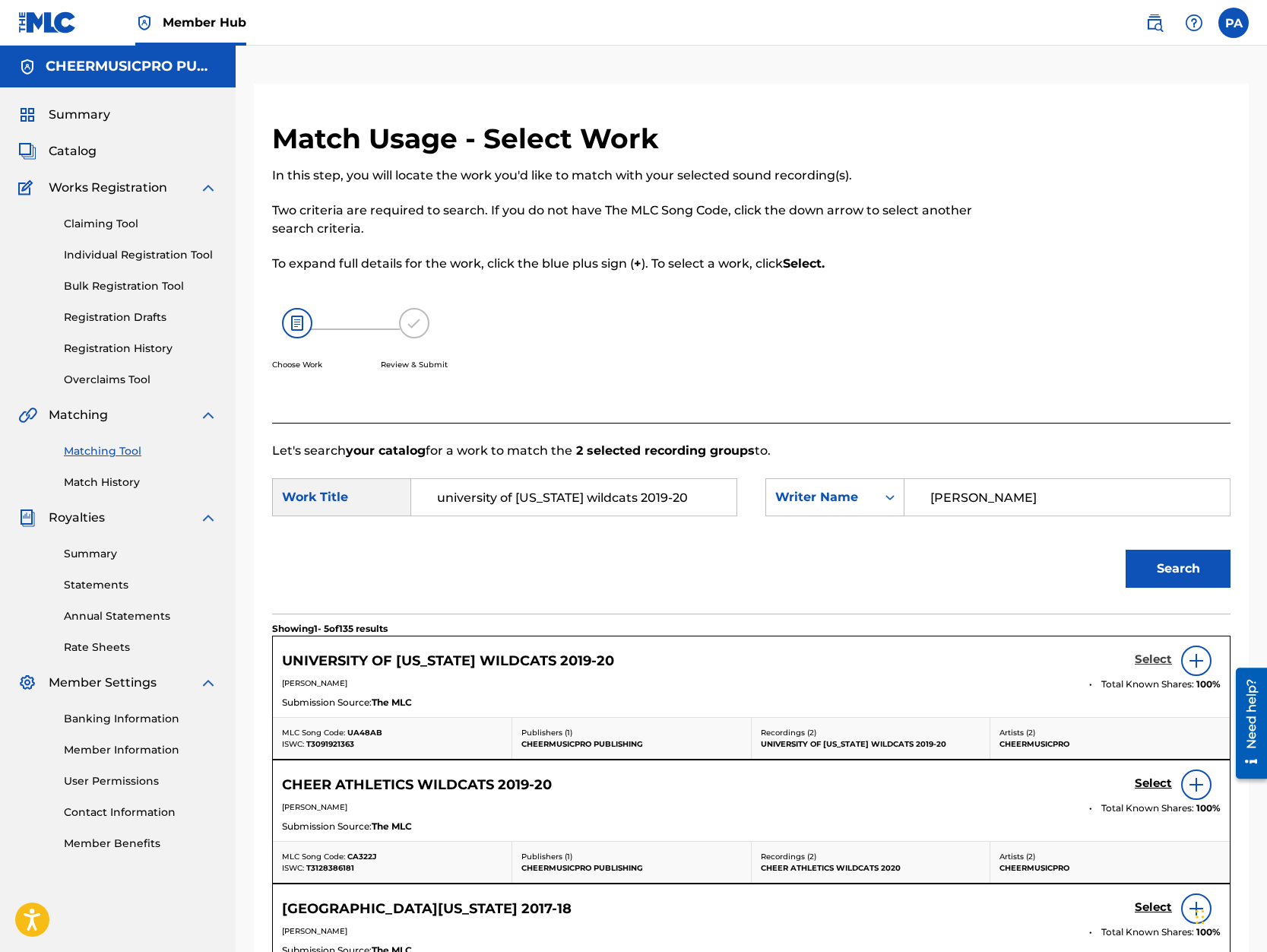
click at [1158, 655] on h5 "Select" at bounding box center [1154, 659] width 37 height 15
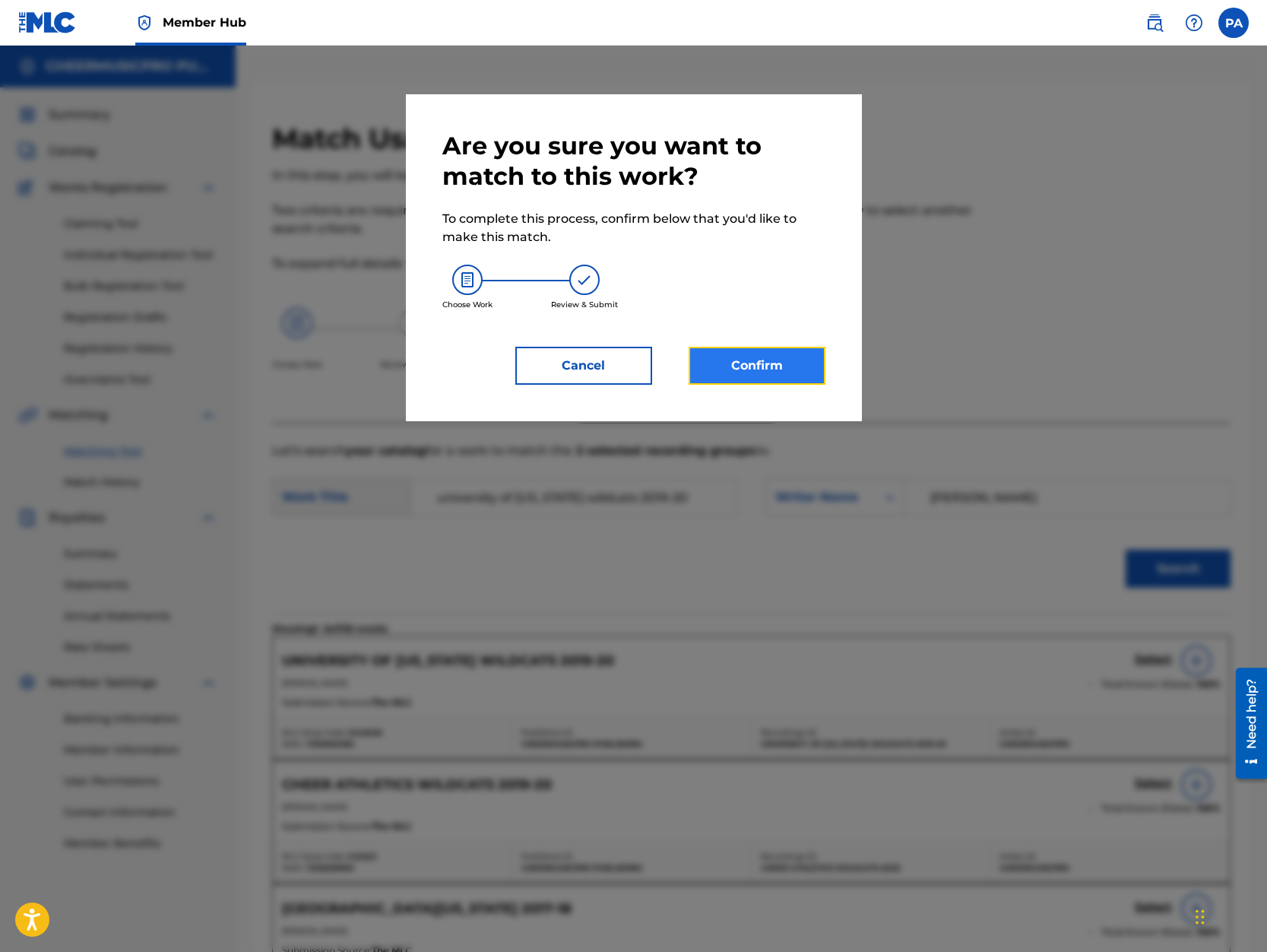
click at [734, 362] on button "Confirm" at bounding box center [756, 365] width 137 height 38
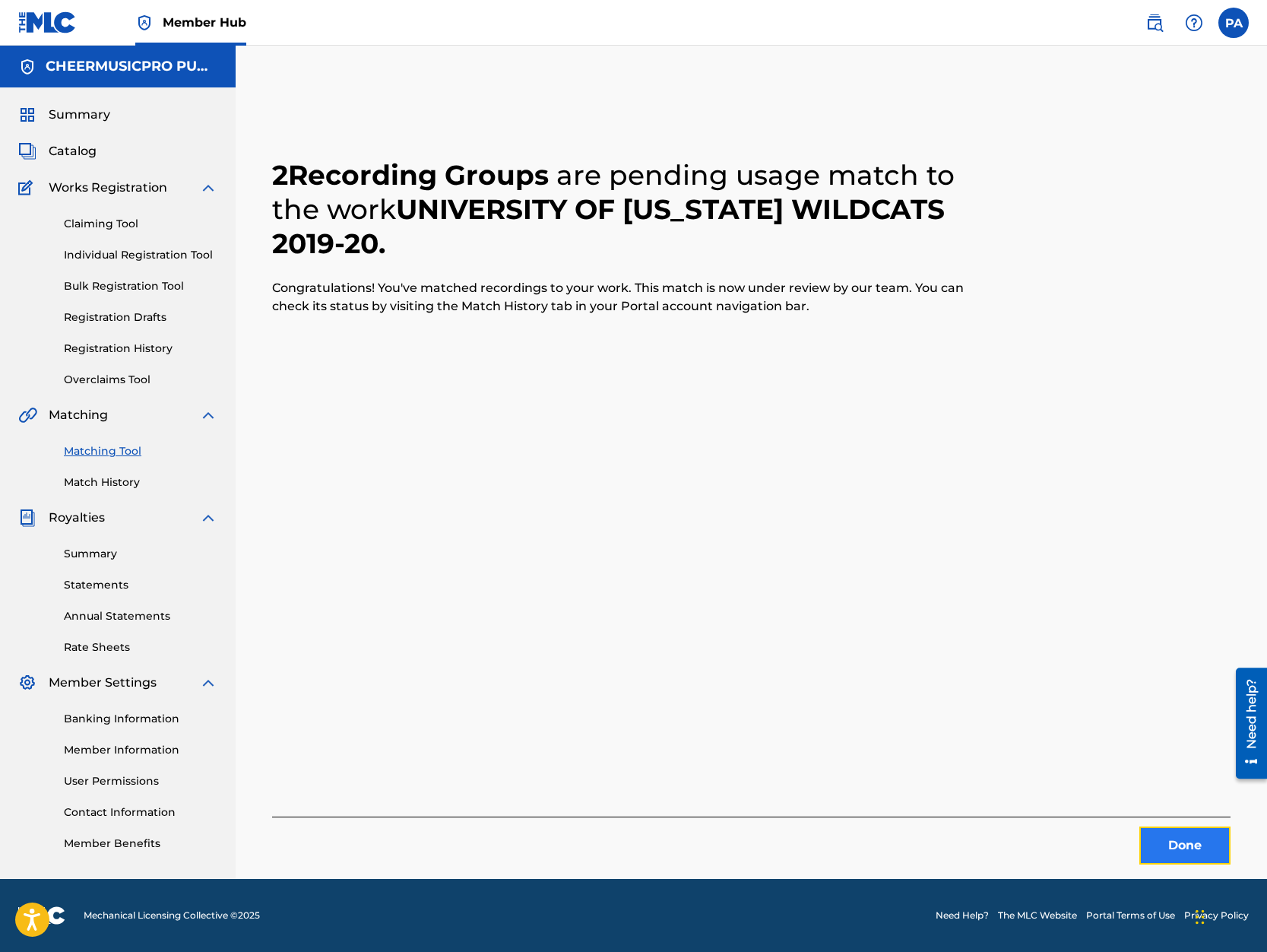
click at [1168, 835] on button "Done" at bounding box center [1185, 845] width 91 height 38
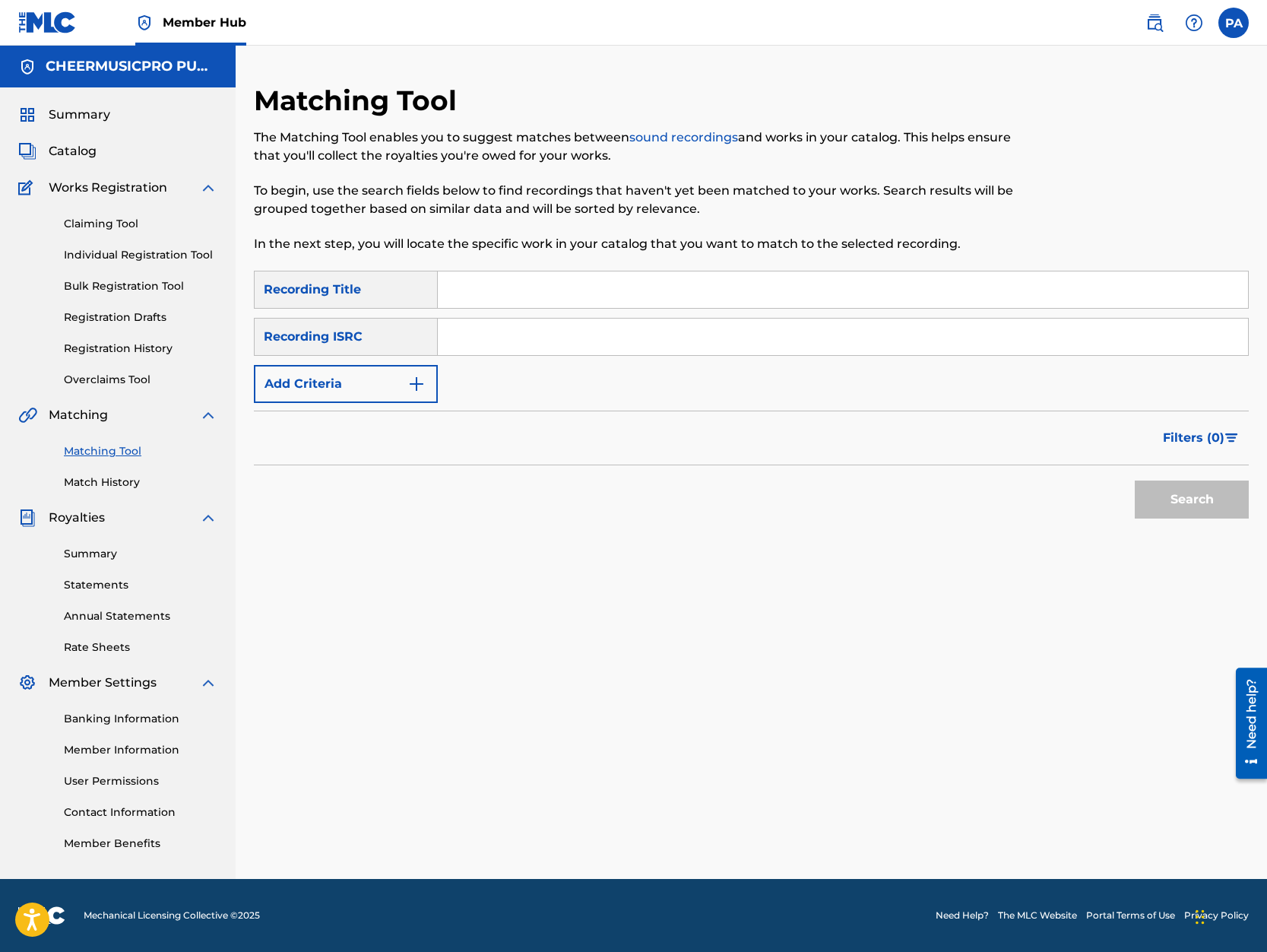
click at [505, 277] on input "Search Form" at bounding box center [842, 289] width 810 height 36
type input "navarro college 2019-20"
click at [1135, 480] on button "Search" at bounding box center [1192, 499] width 114 height 38
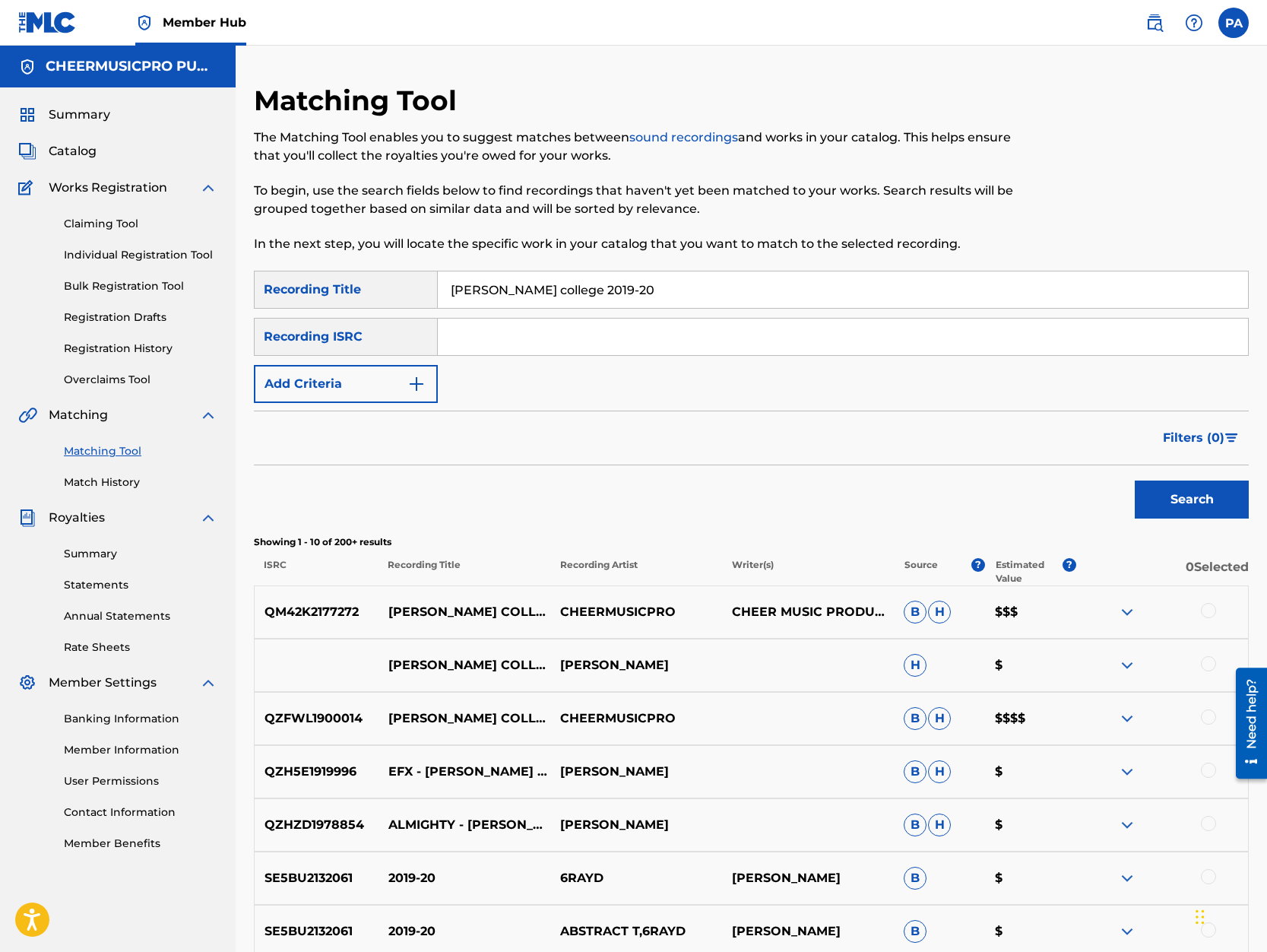
scroll to position [258, 0]
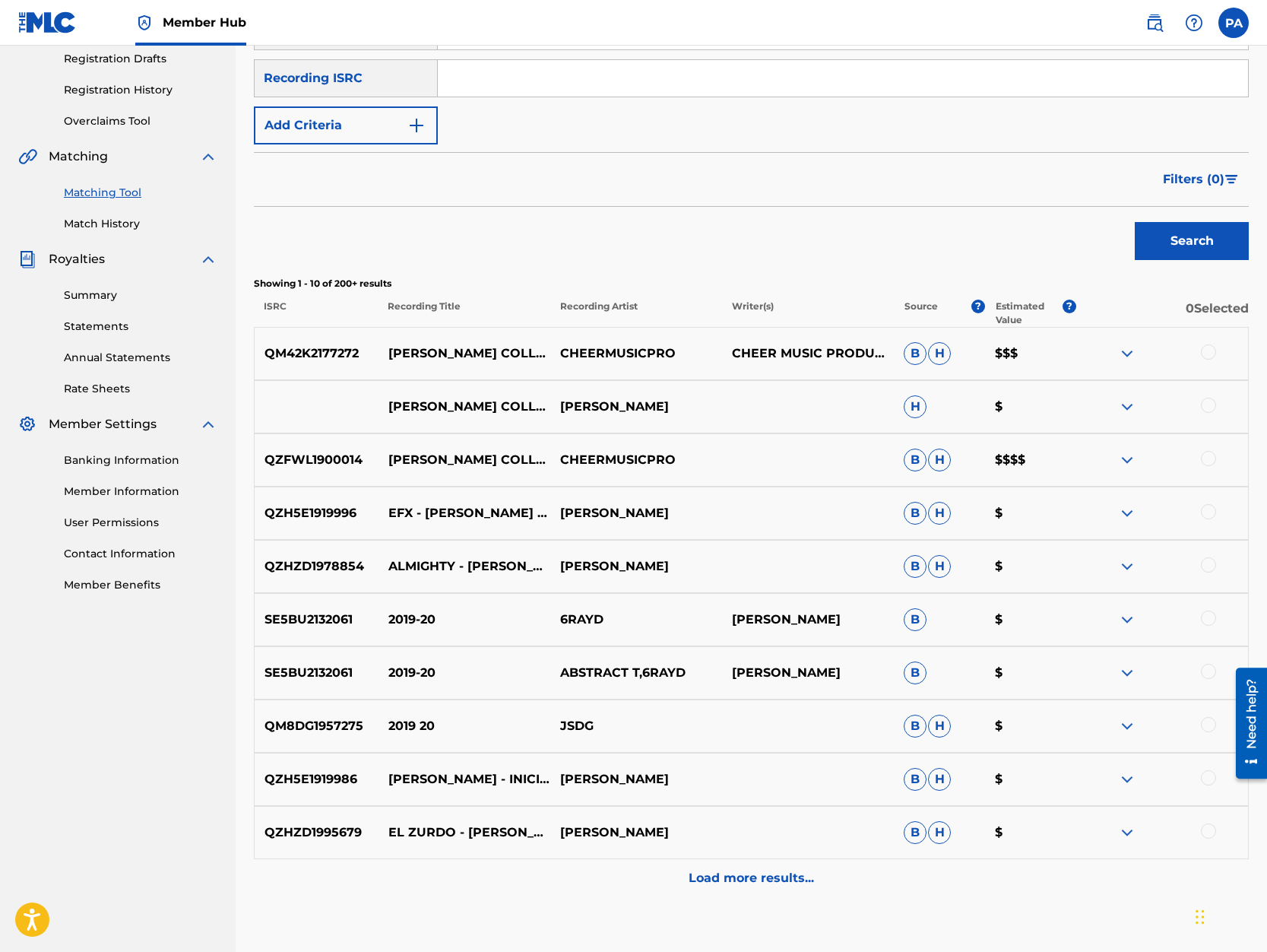
click at [1205, 355] on div at bounding box center [1208, 352] width 15 height 15
click at [1088, 831] on button "Match 1 Group" at bounding box center [1068, 828] width 168 height 38
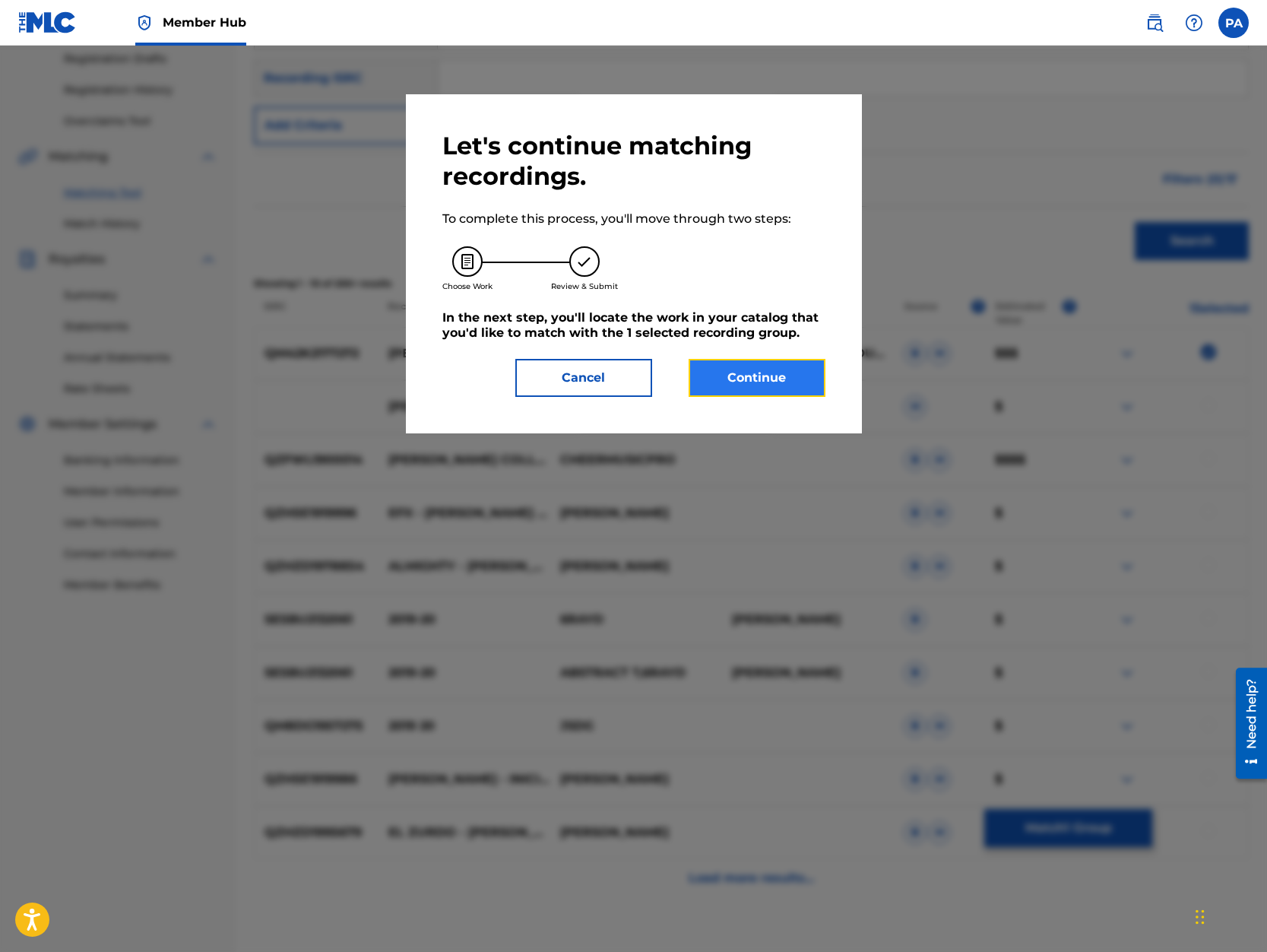
click at [760, 383] on button "Continue" at bounding box center [756, 377] width 137 height 38
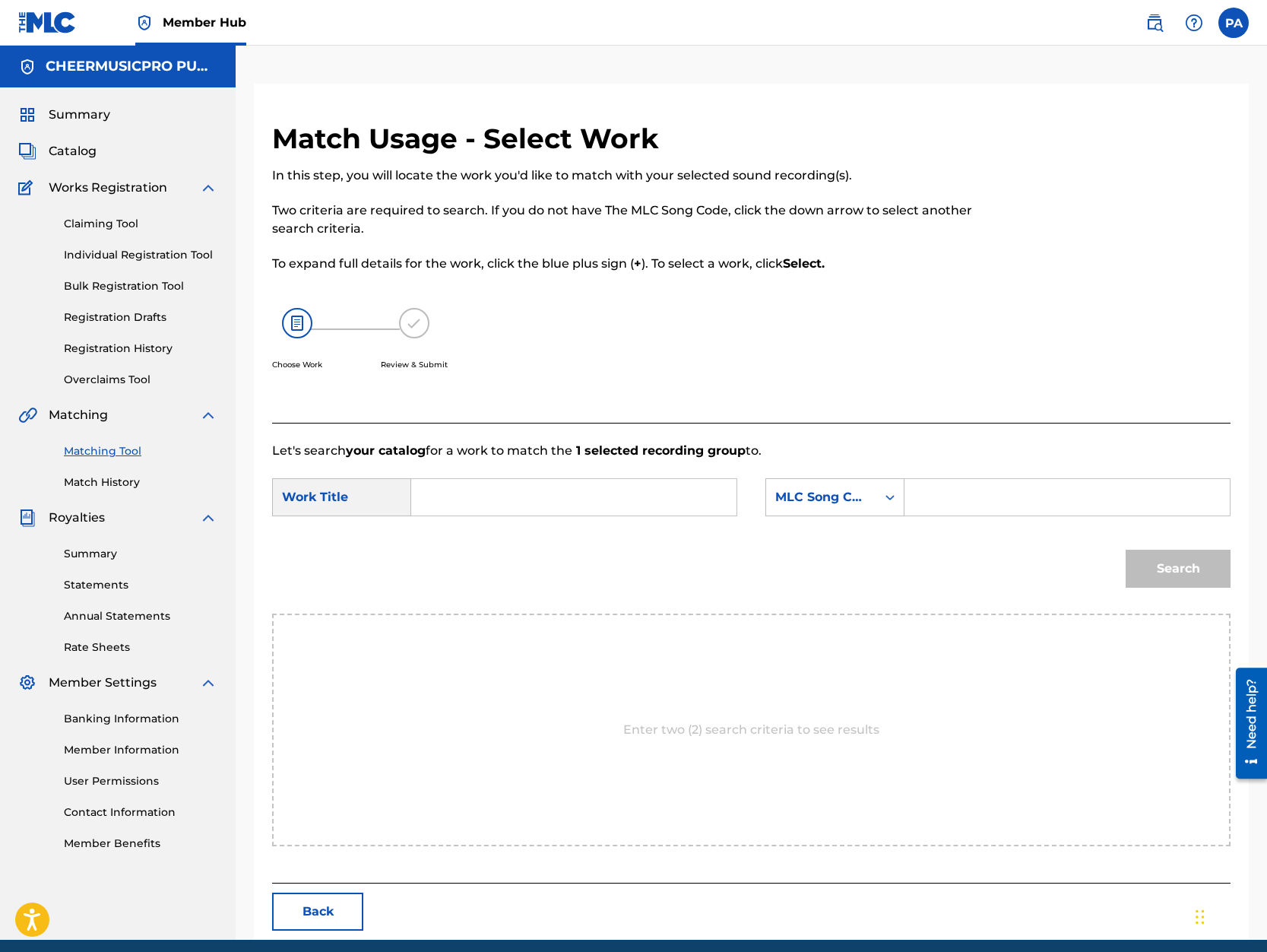
click at [462, 492] on input "Search Form" at bounding box center [574, 497] width 299 height 36
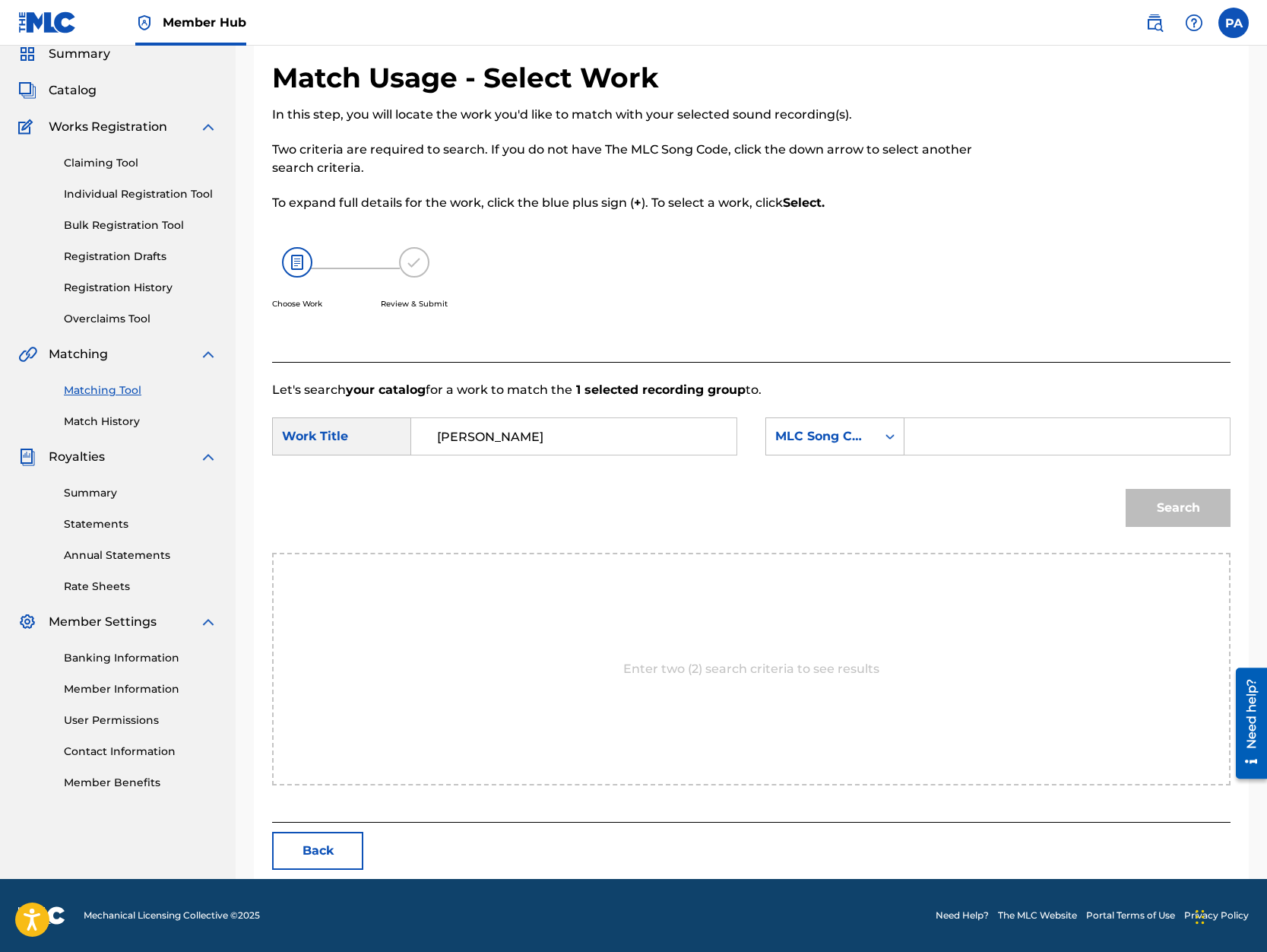
scroll to position [60, 0]
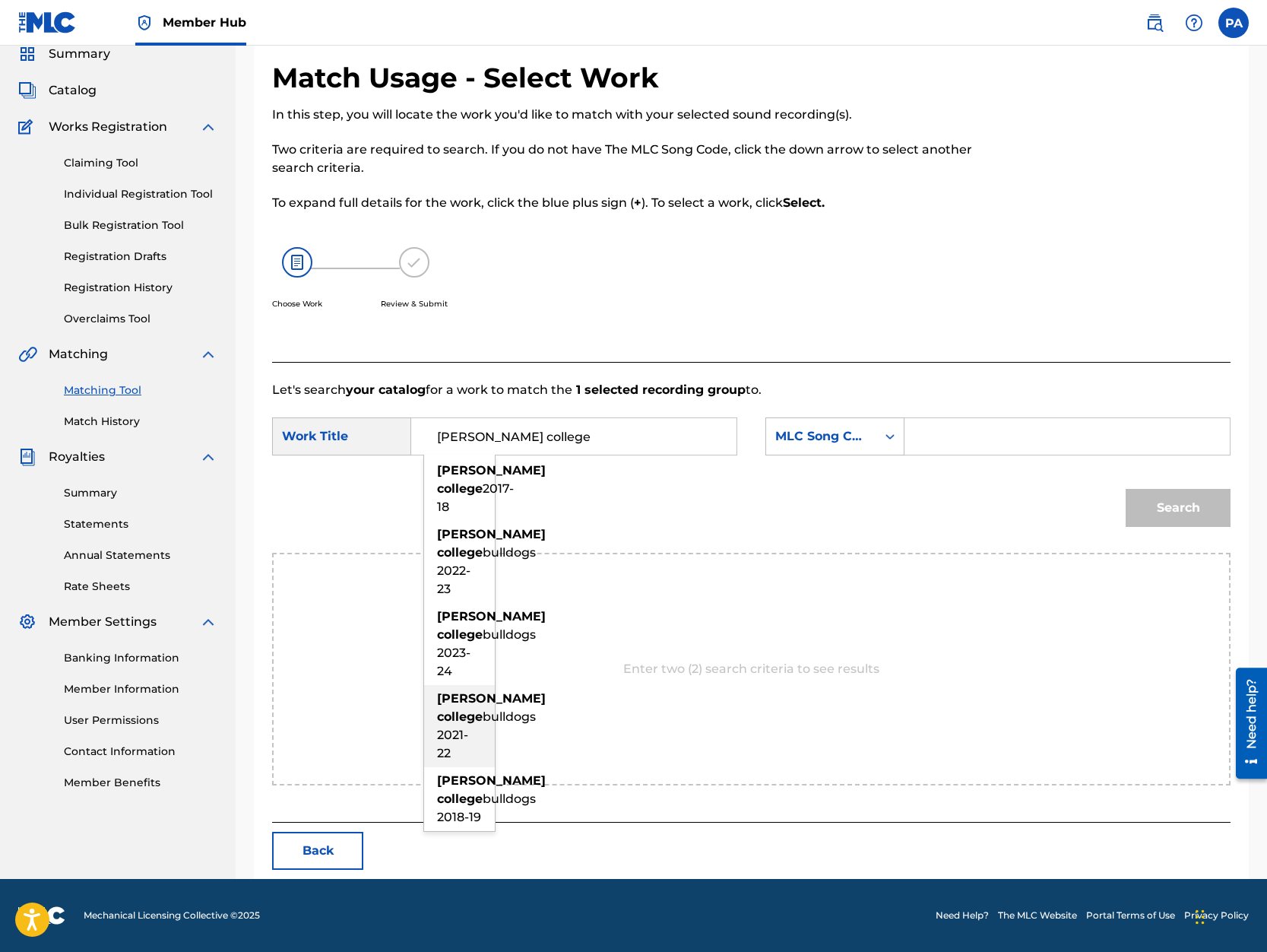
click at [454, 760] on span "bulldogs 2021-22" at bounding box center [487, 735] width 98 height 51
type input "navarro college bulldogs 2021-22"
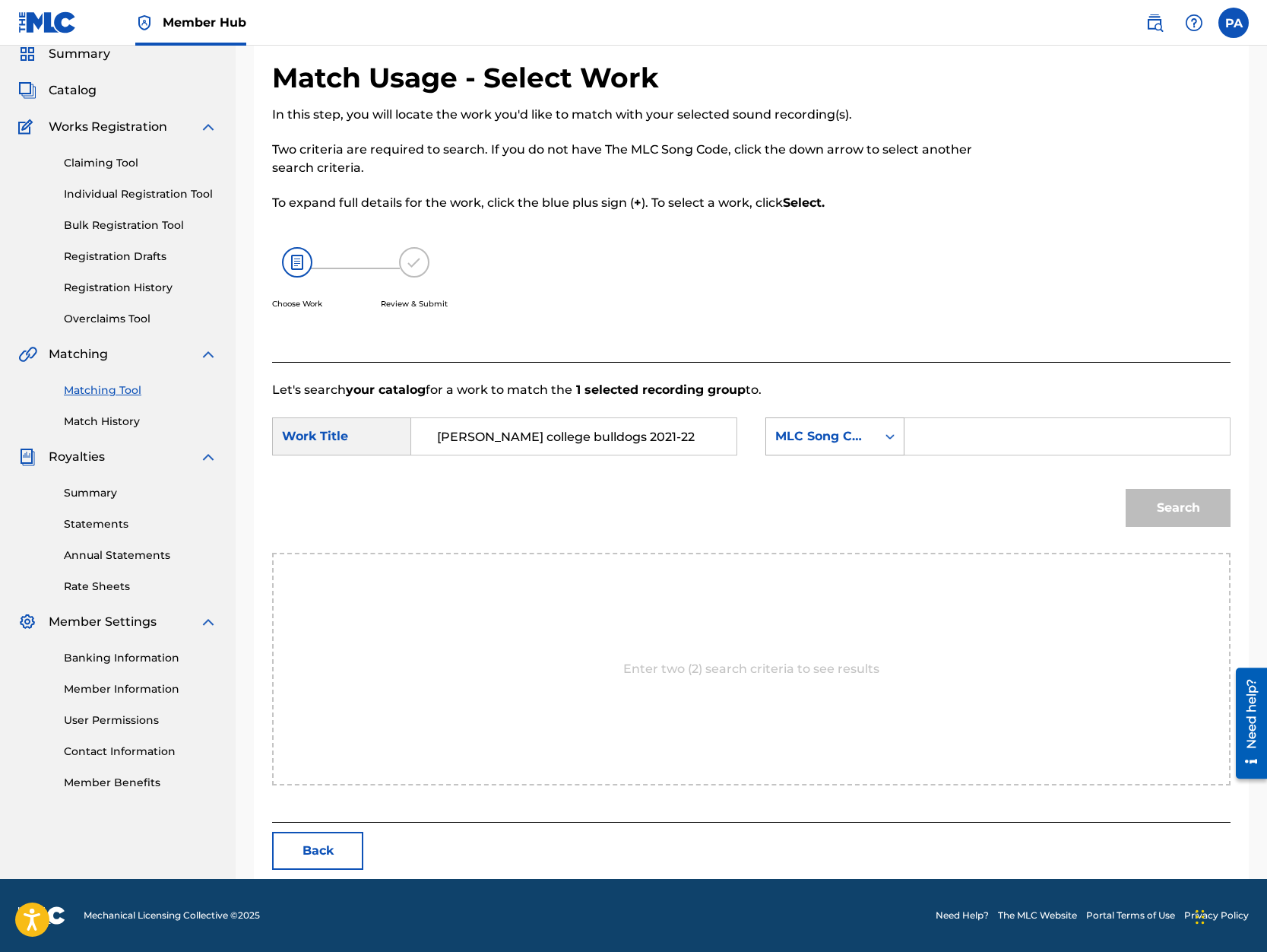
click at [856, 450] on div "MLC Song Code" at bounding box center [835, 436] width 139 height 38
click at [842, 469] on div "Writer Name" at bounding box center [835, 474] width 137 height 38
drag, startPoint x: 862, startPoint y: 458, endPoint x: 957, endPoint y: 425, distance: 100.6
click at [957, 425] on input "Search Form" at bounding box center [1067, 436] width 299 height 36
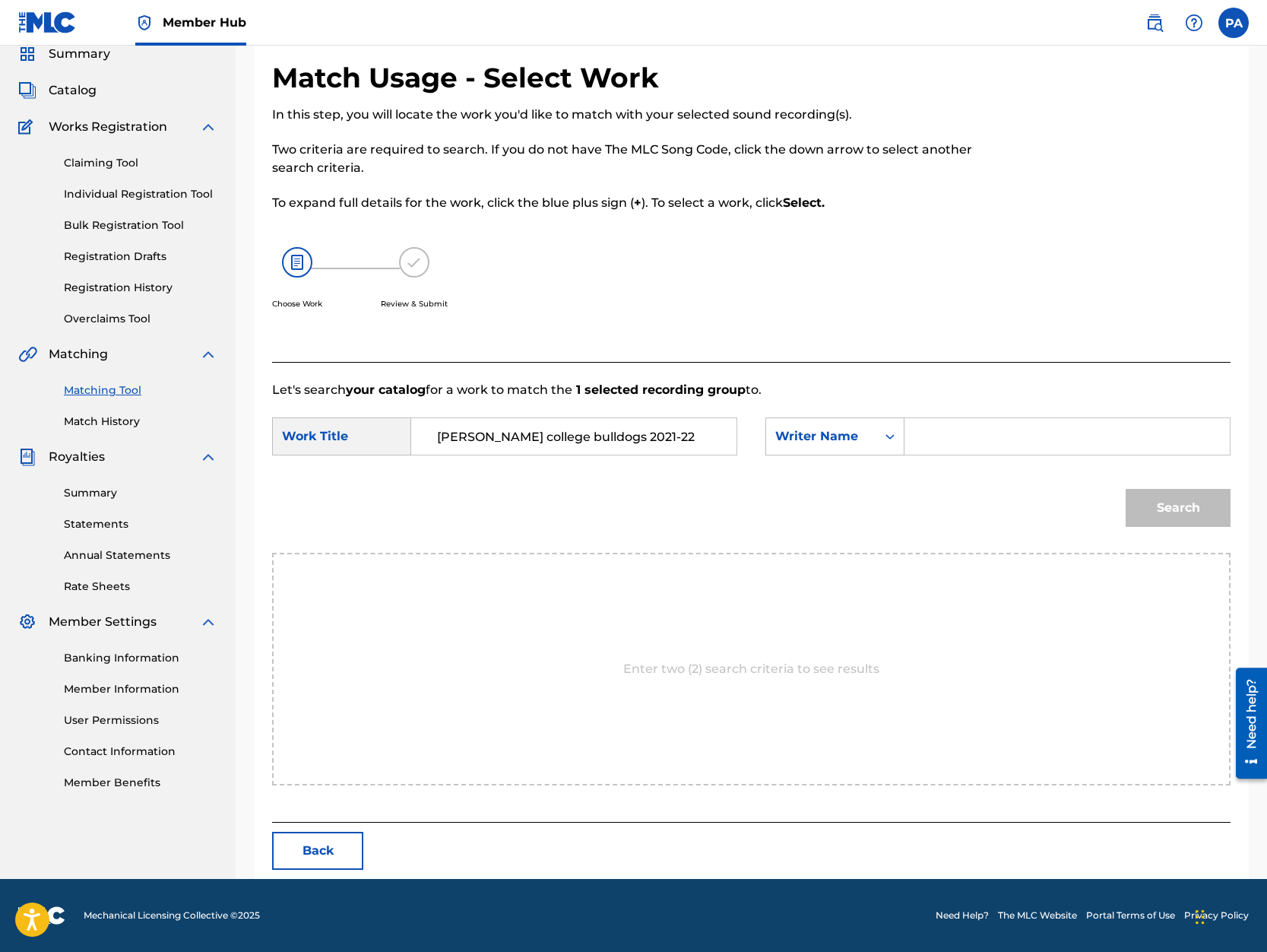
paste input "Patrick Avard"
type input "Patrick Avard"
click at [1172, 497] on button "Search" at bounding box center [1178, 507] width 105 height 38
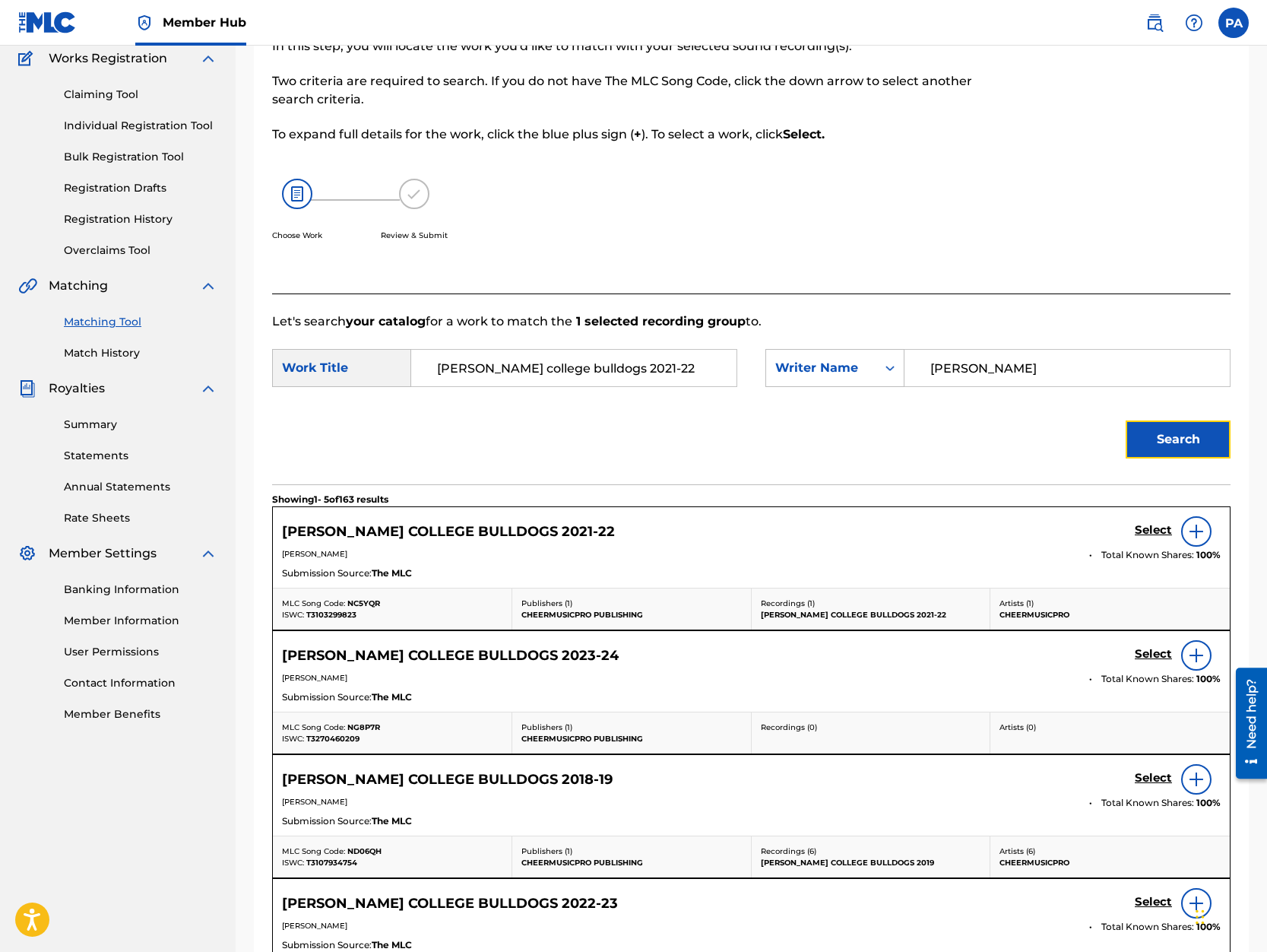
scroll to position [65, 0]
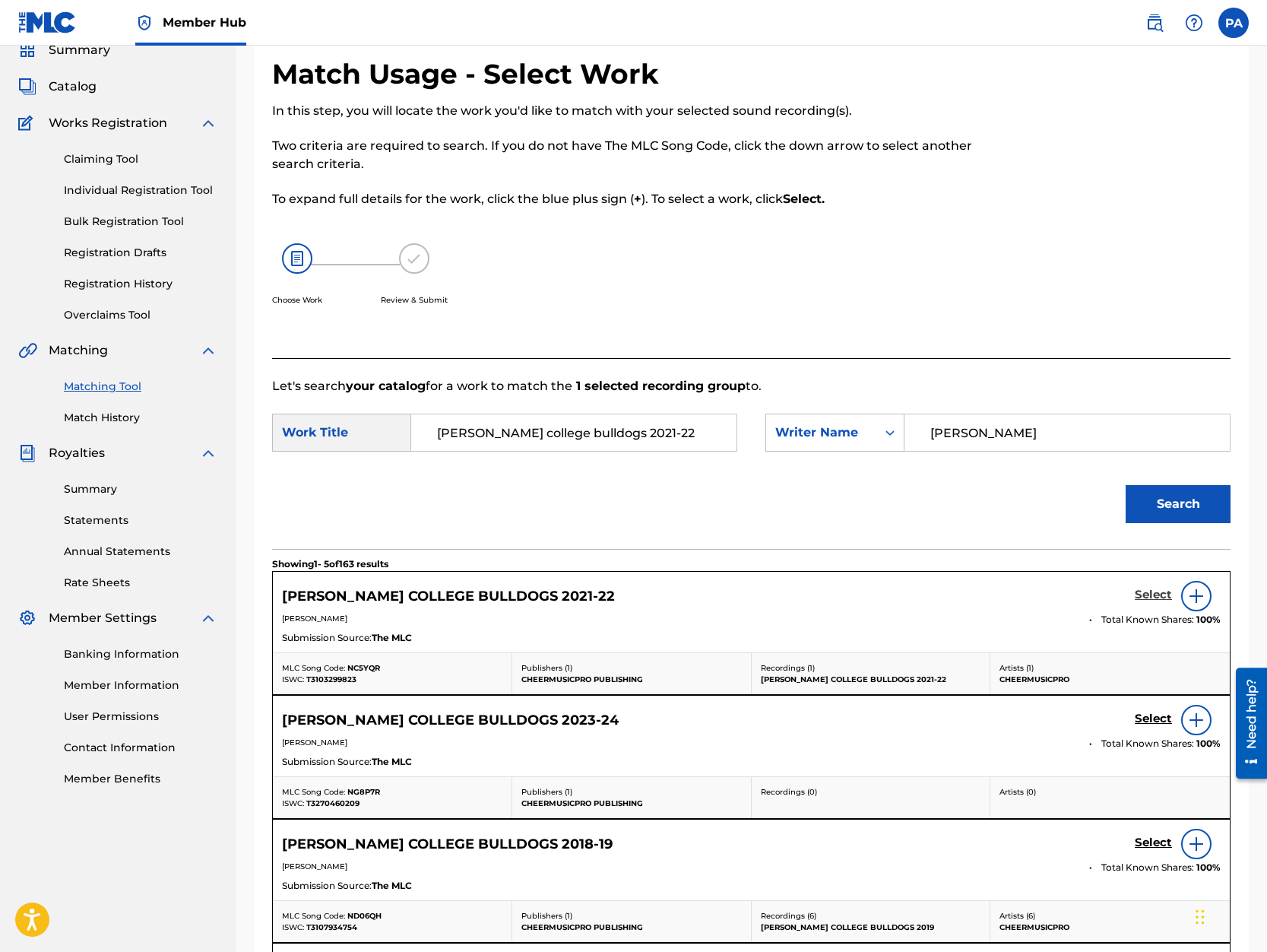
click at [1149, 588] on h5 "Select" at bounding box center [1154, 595] width 37 height 15
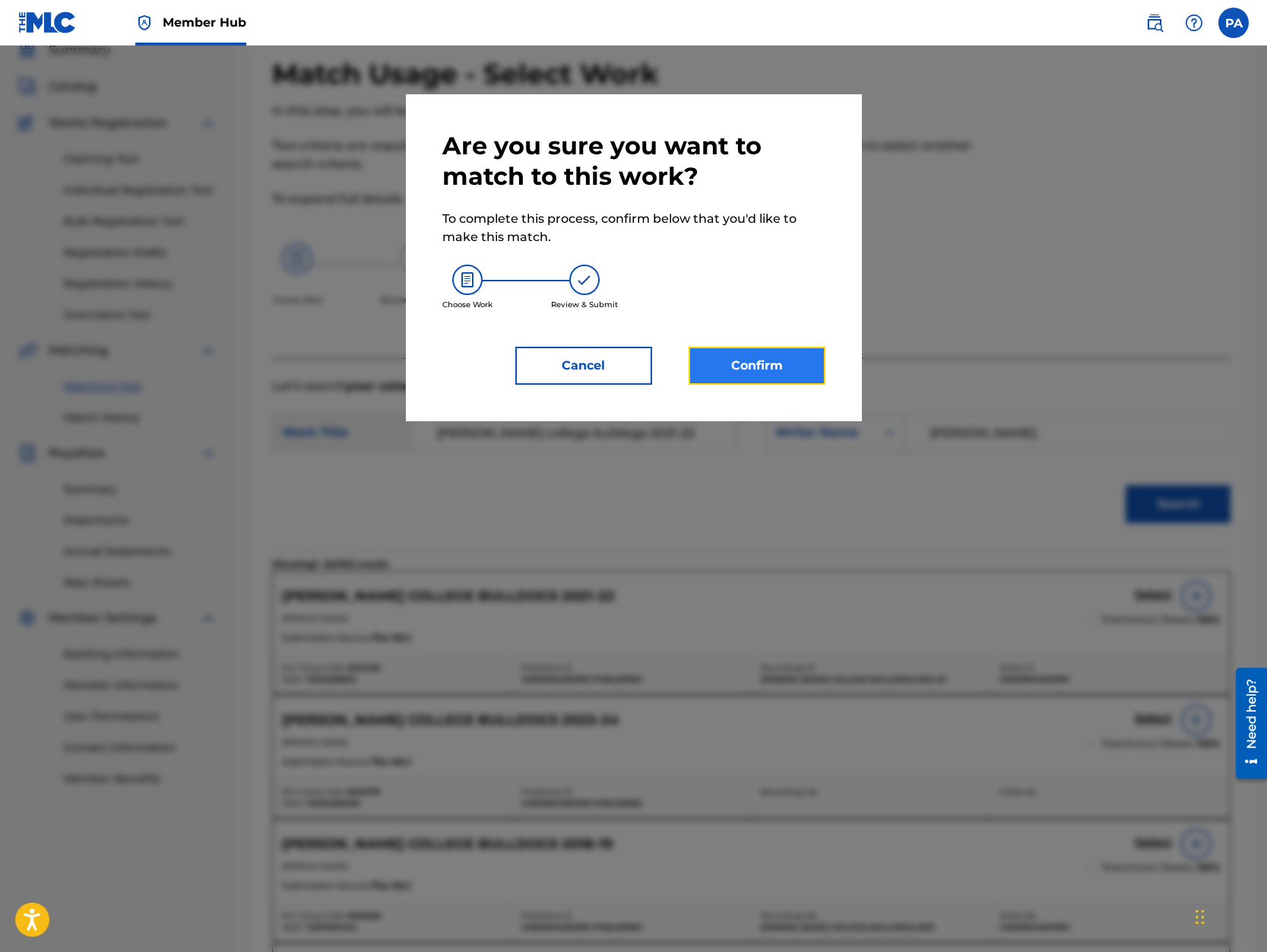
click at [789, 368] on button "Confirm" at bounding box center [756, 365] width 137 height 38
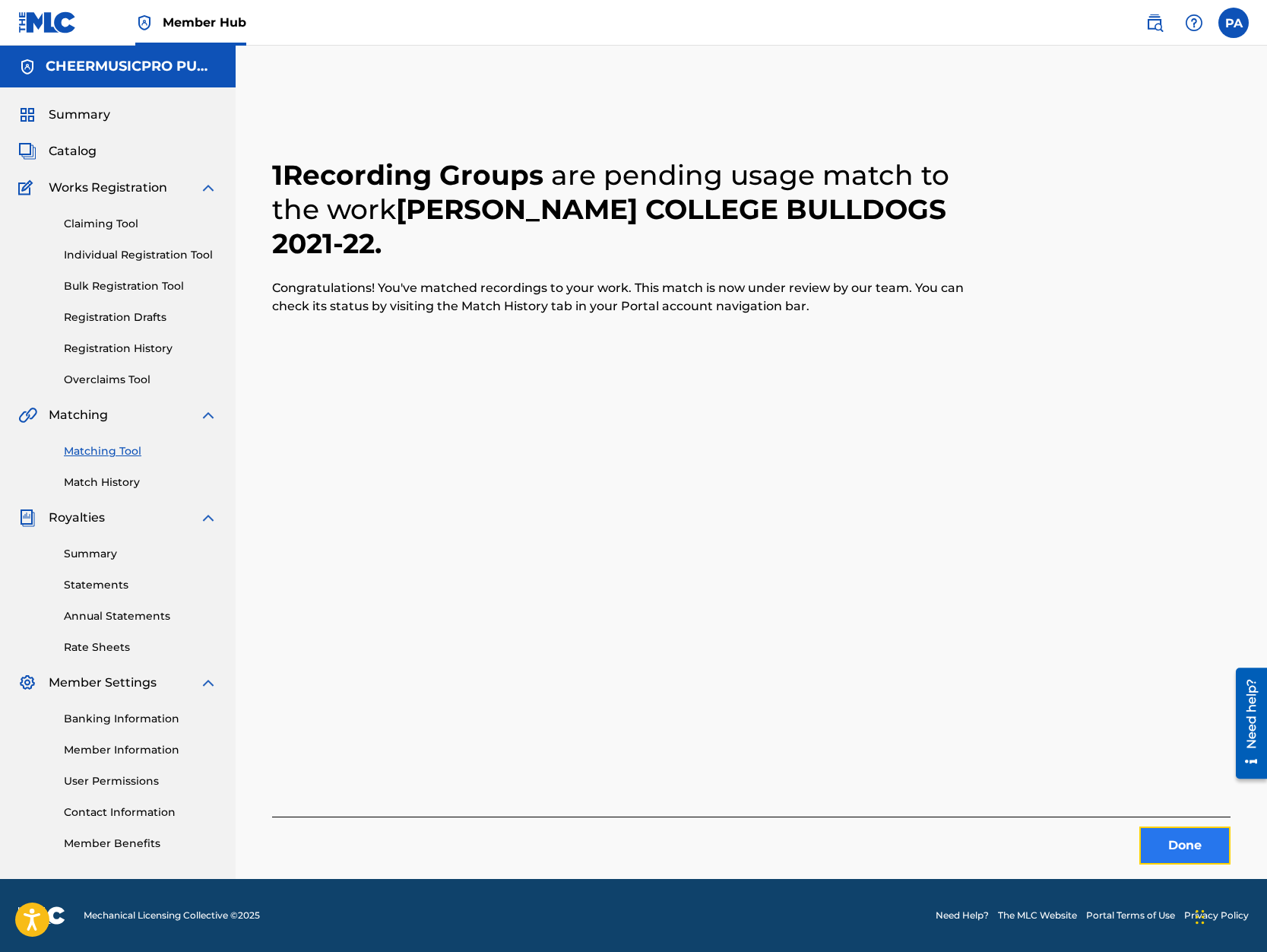
click at [1187, 835] on button "Done" at bounding box center [1185, 845] width 91 height 38
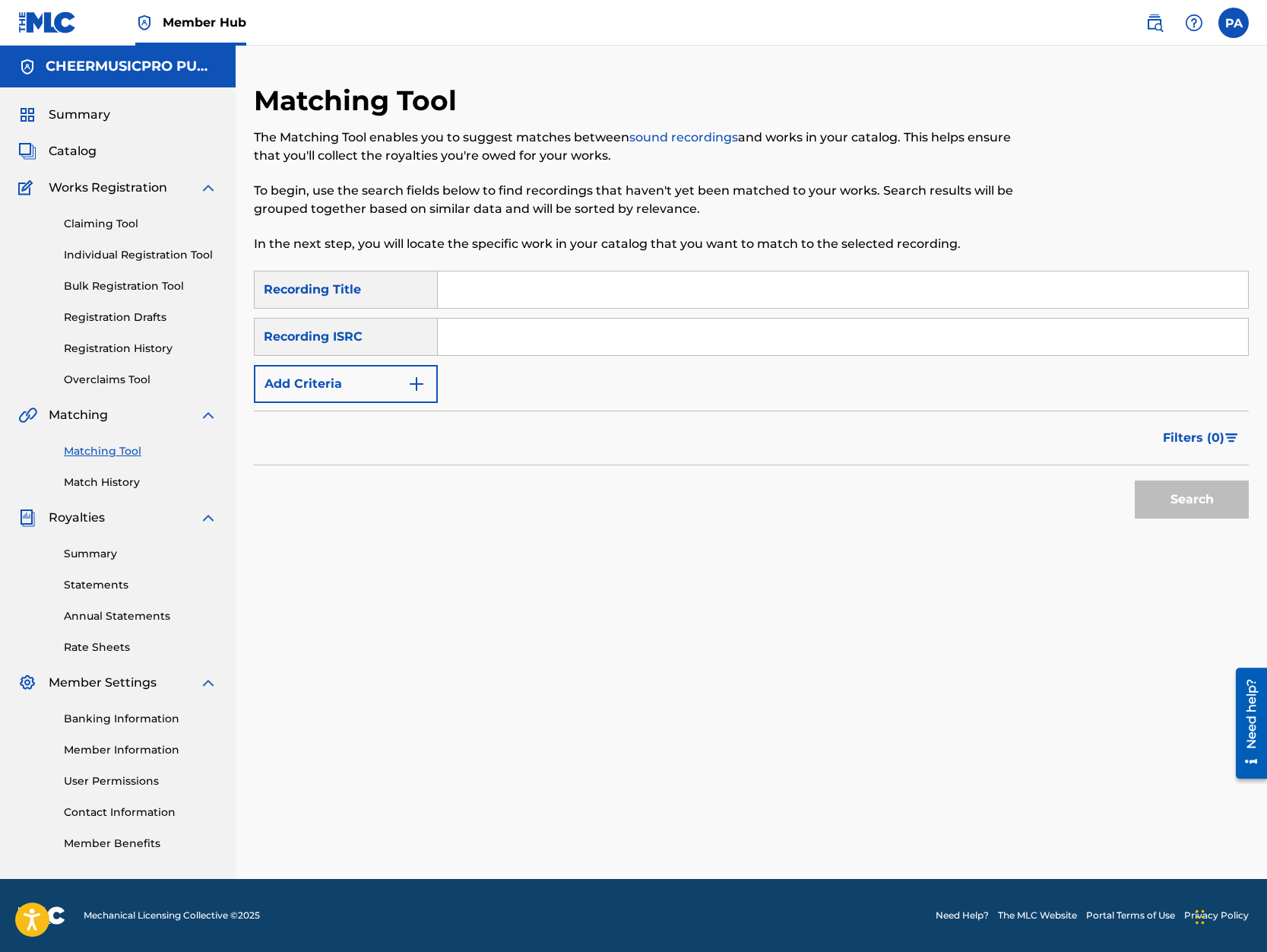
click at [490, 264] on div "Matching Tool The Matching Tool enables you to suggest matches between sound re…" at bounding box center [636, 176] width 766 height 187
click at [485, 272] on input "Search Form" at bounding box center [842, 289] width 810 height 36
type input "navarro college 2019"
click at [1135, 480] on button "Search" at bounding box center [1192, 499] width 114 height 38
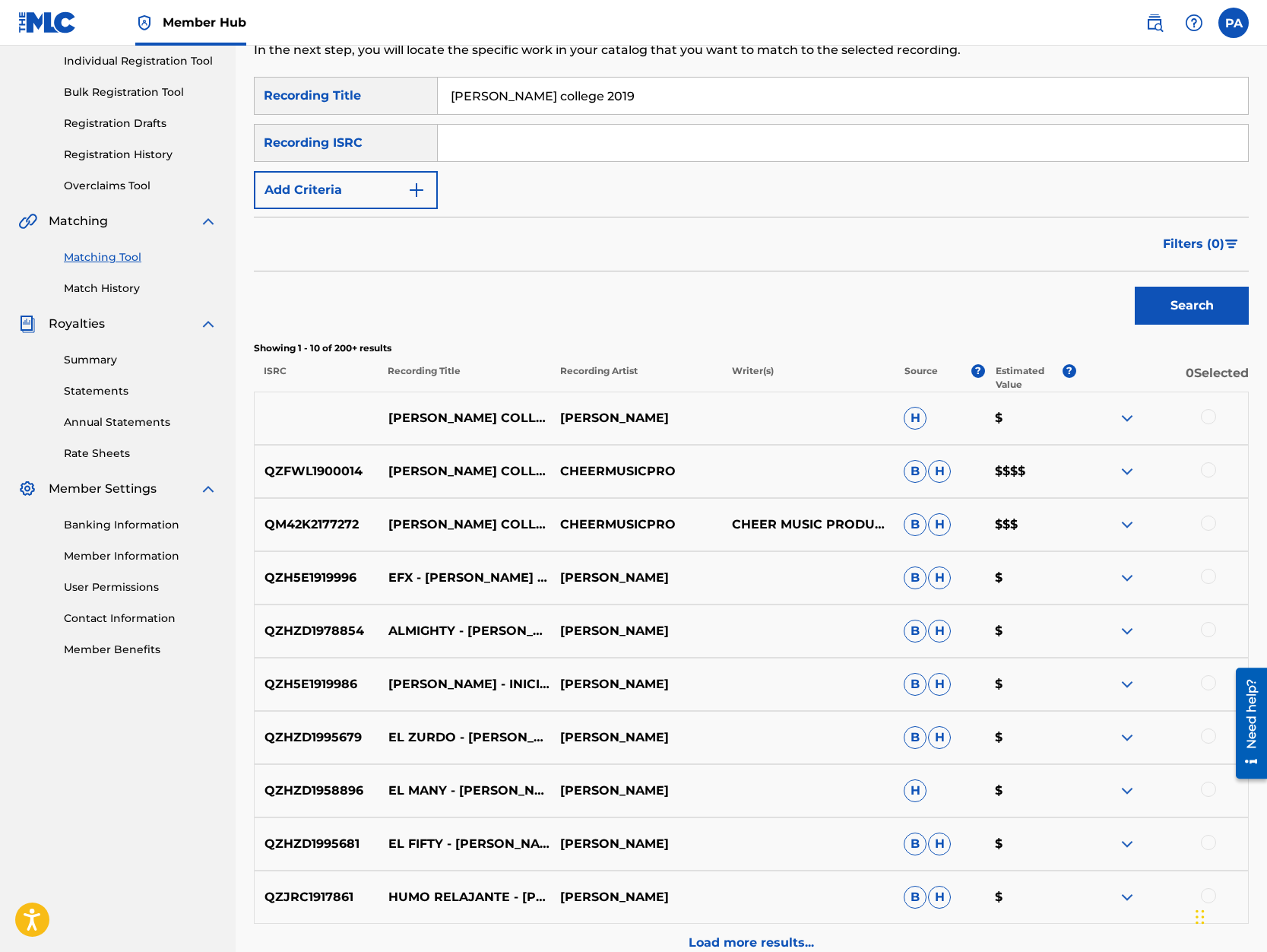
scroll to position [258, 0]
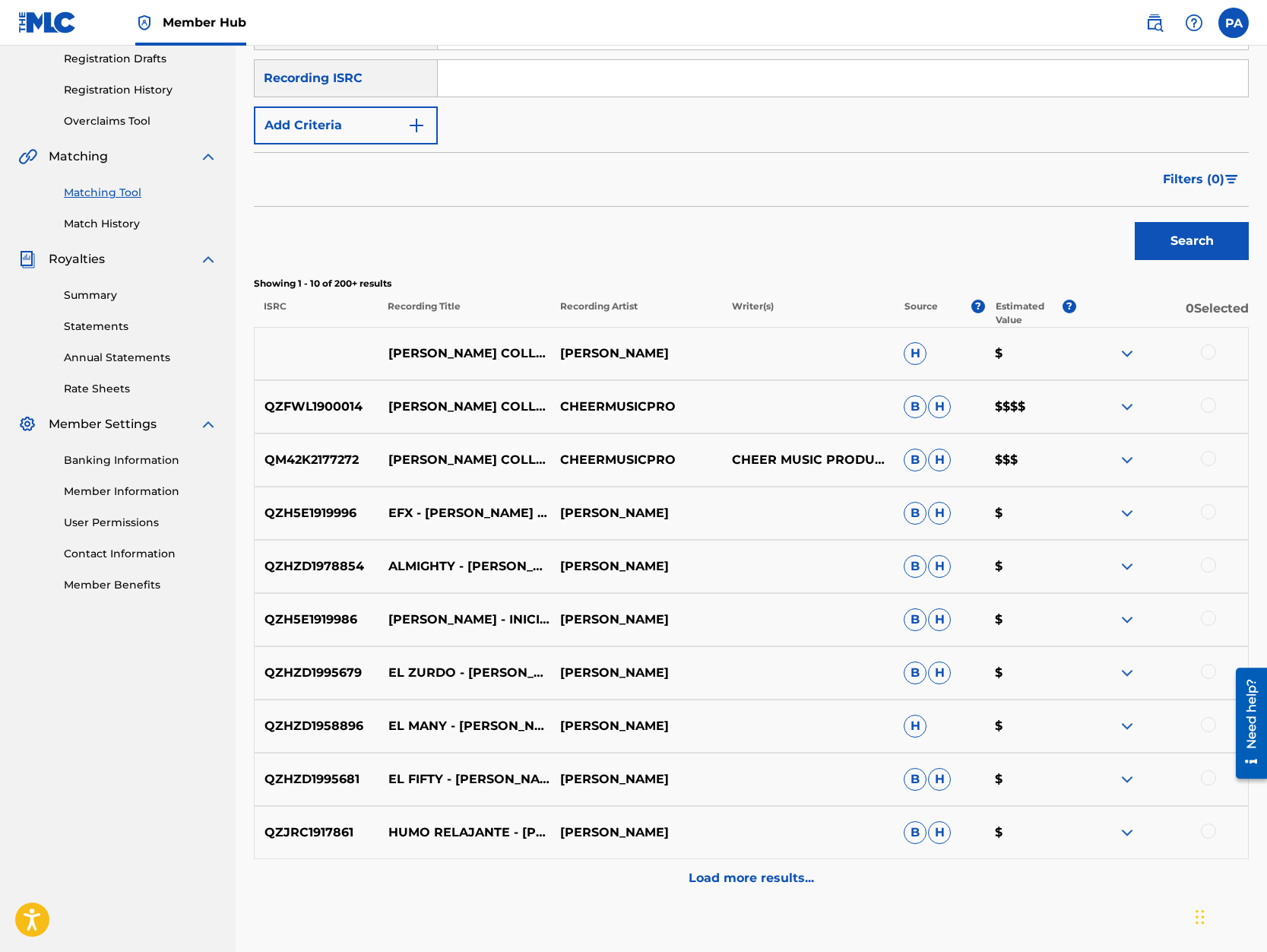
click at [1212, 410] on div at bounding box center [1208, 405] width 15 height 15
click at [1208, 352] on div at bounding box center [1208, 352] width 15 height 15
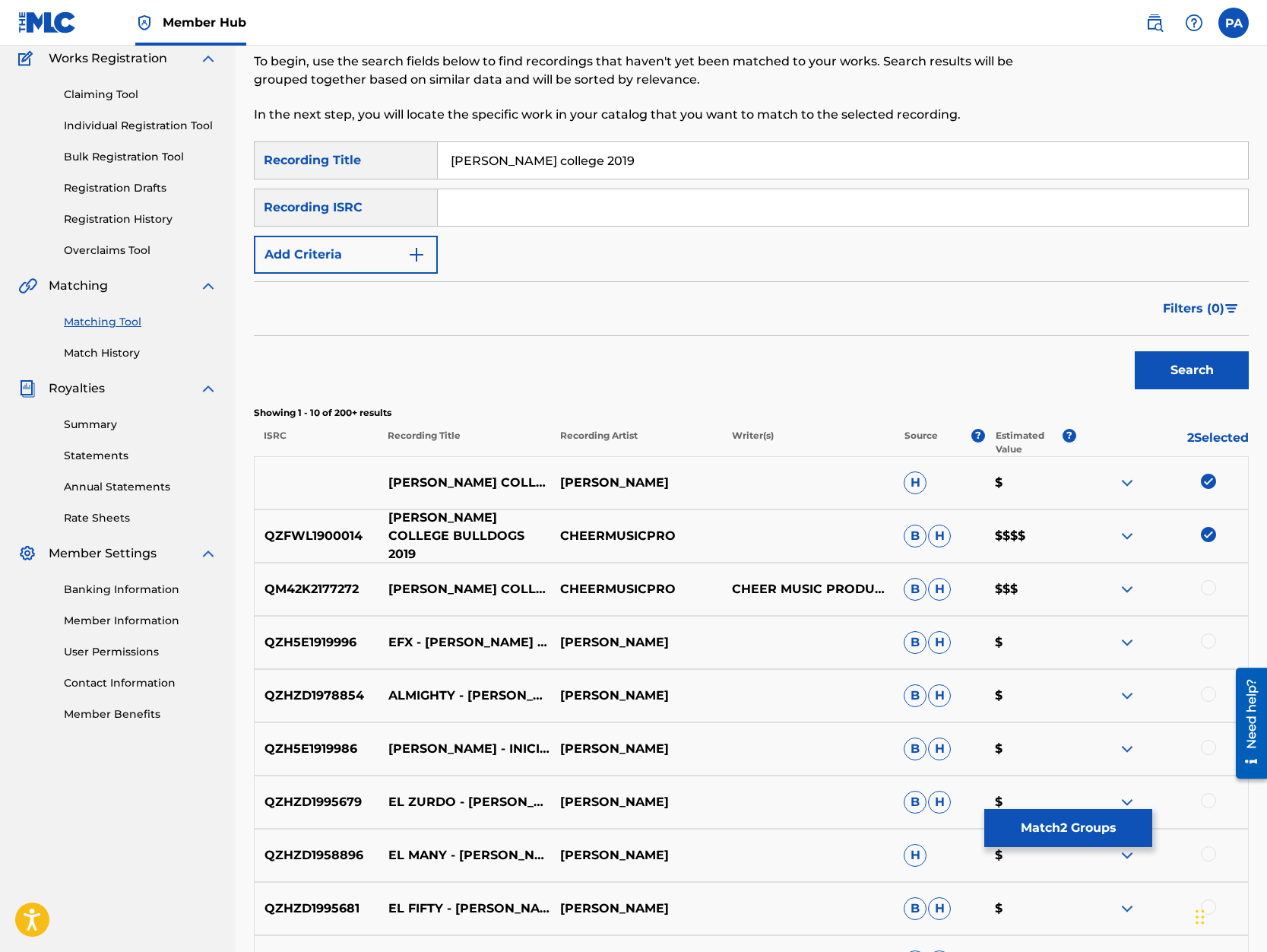
scroll to position [0, 0]
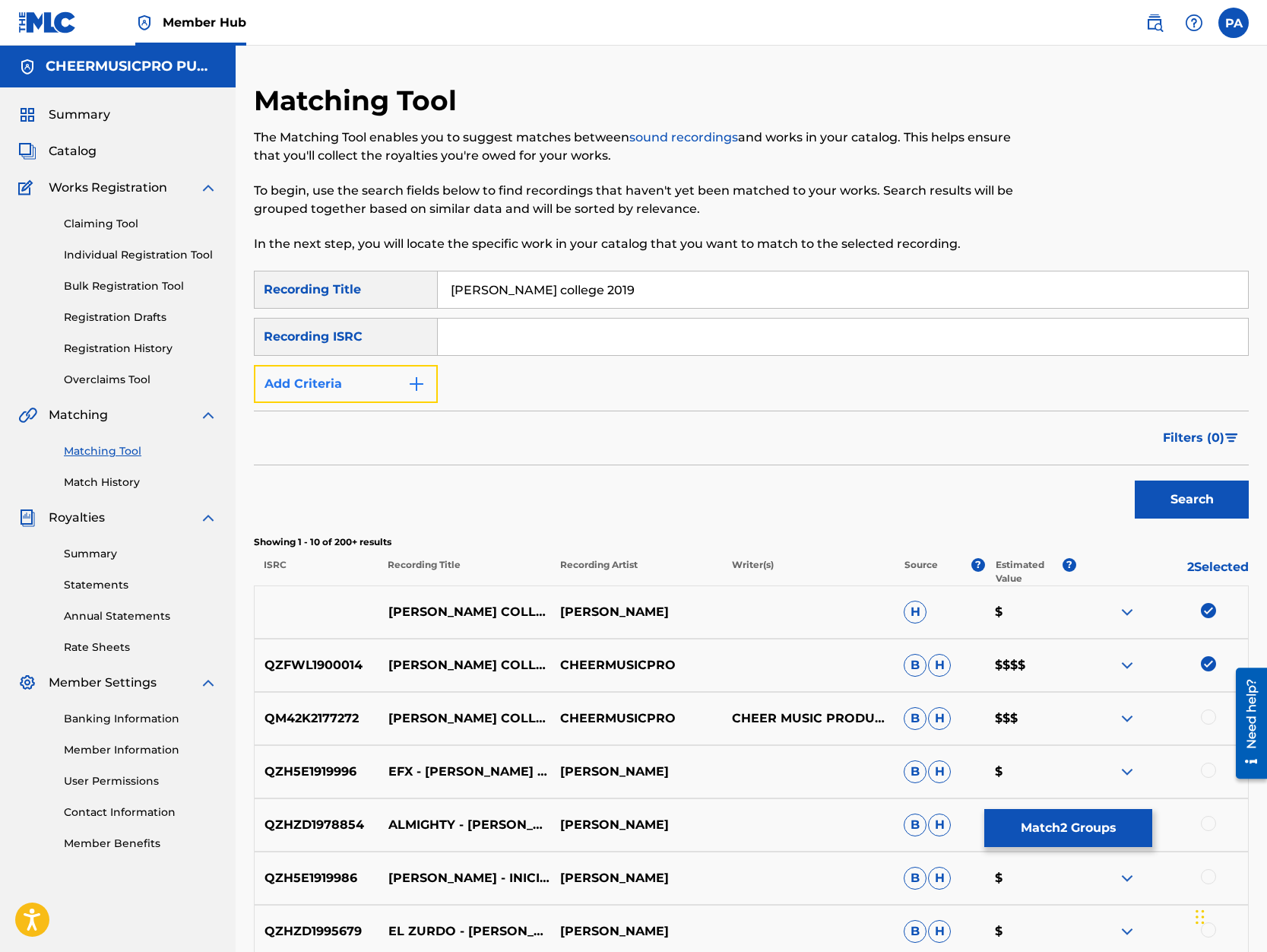
click at [316, 386] on button "Add Criteria" at bounding box center [346, 384] width 184 height 38
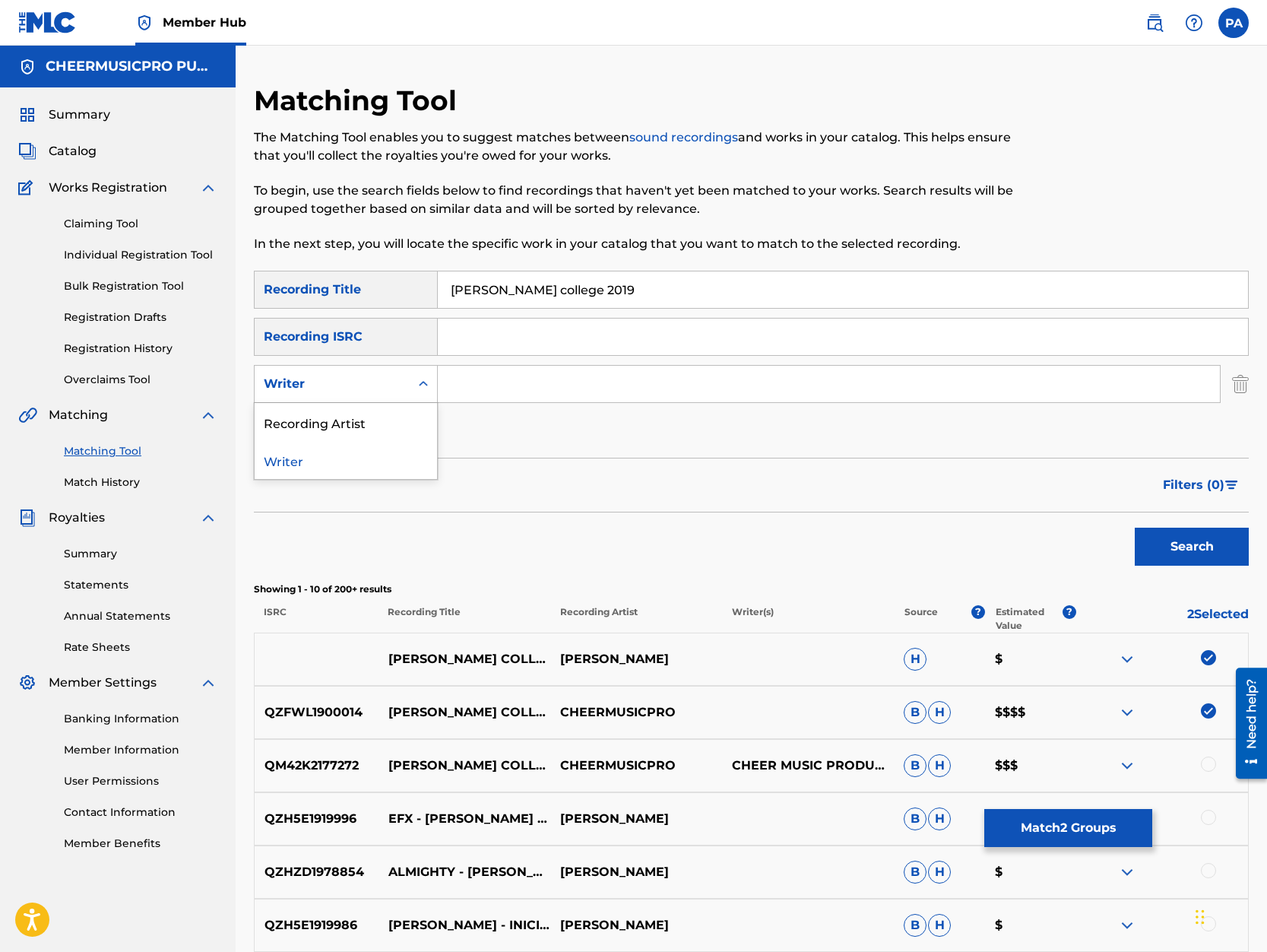
click at [323, 385] on div "Writer" at bounding box center [332, 384] width 137 height 19
click at [329, 421] on div "Recording Artist" at bounding box center [346, 422] width 182 height 38
drag, startPoint x: 392, startPoint y: 405, endPoint x: 497, endPoint y: 383, distance: 107.3
click at [497, 383] on input "Search Form" at bounding box center [829, 384] width 782 height 36
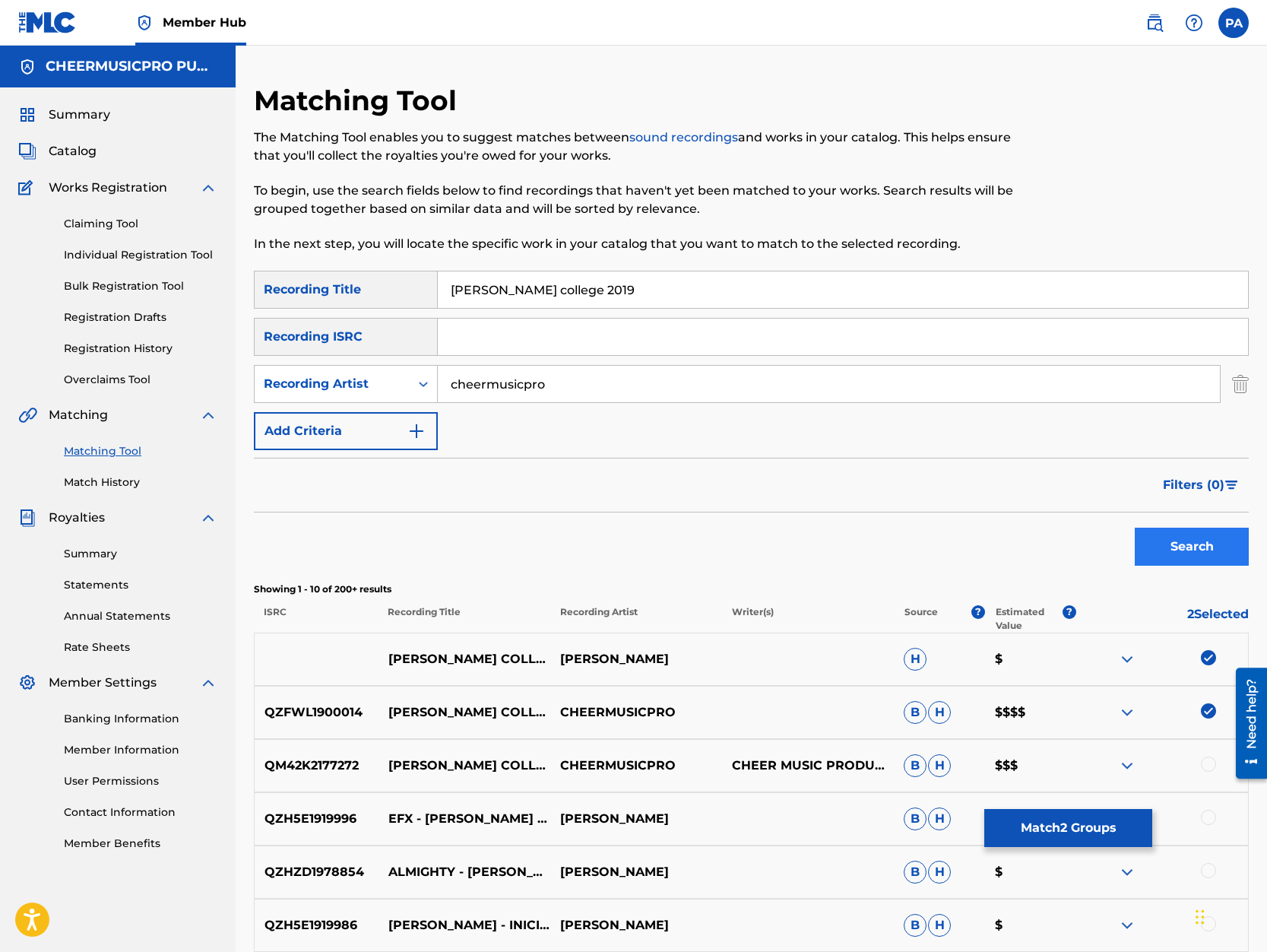
type input "cheermusicpro"
click at [1195, 541] on button "Search" at bounding box center [1192, 546] width 114 height 38
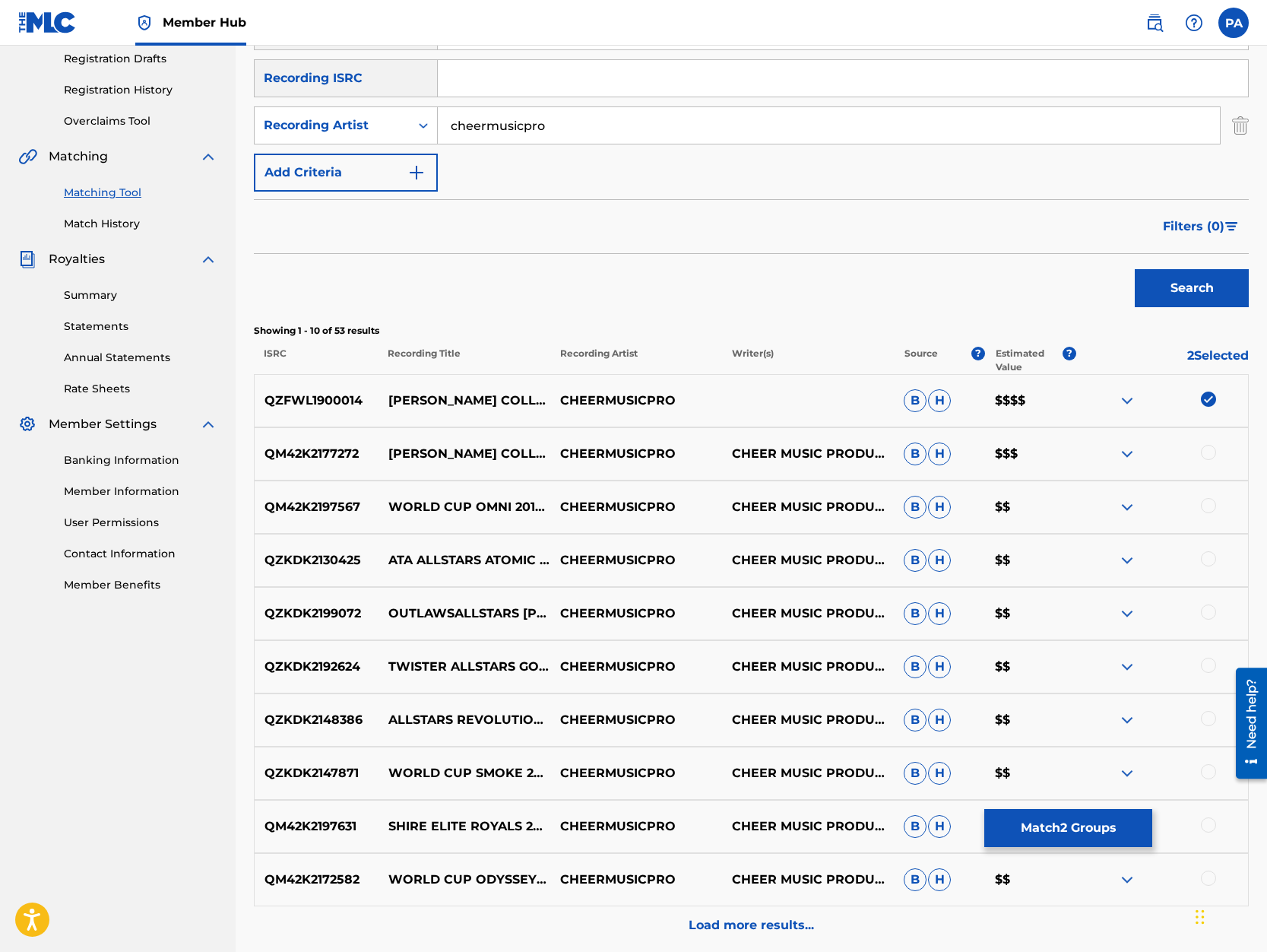
scroll to position [194, 0]
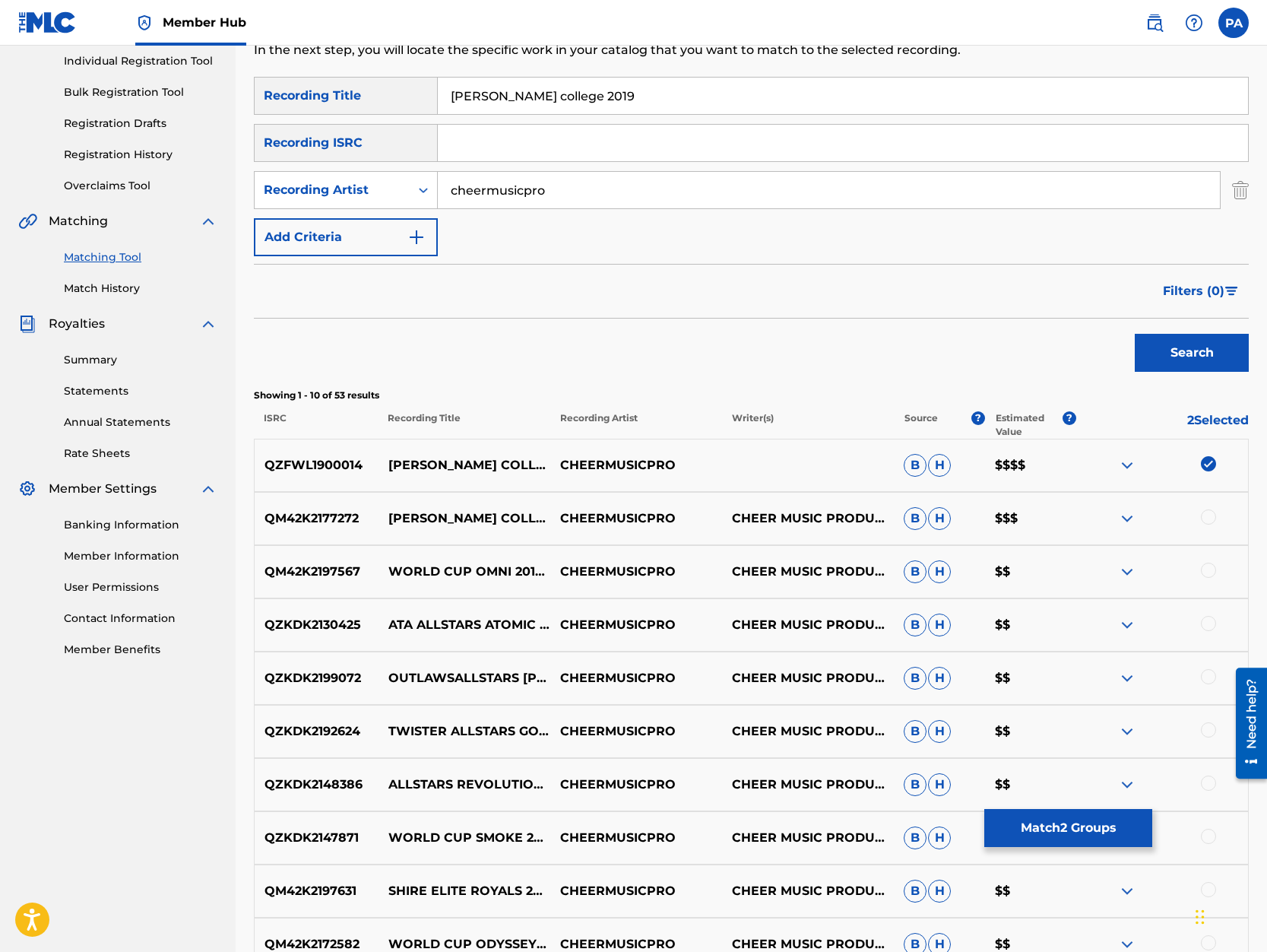
click at [1126, 462] on img at bounding box center [1128, 465] width 19 height 19
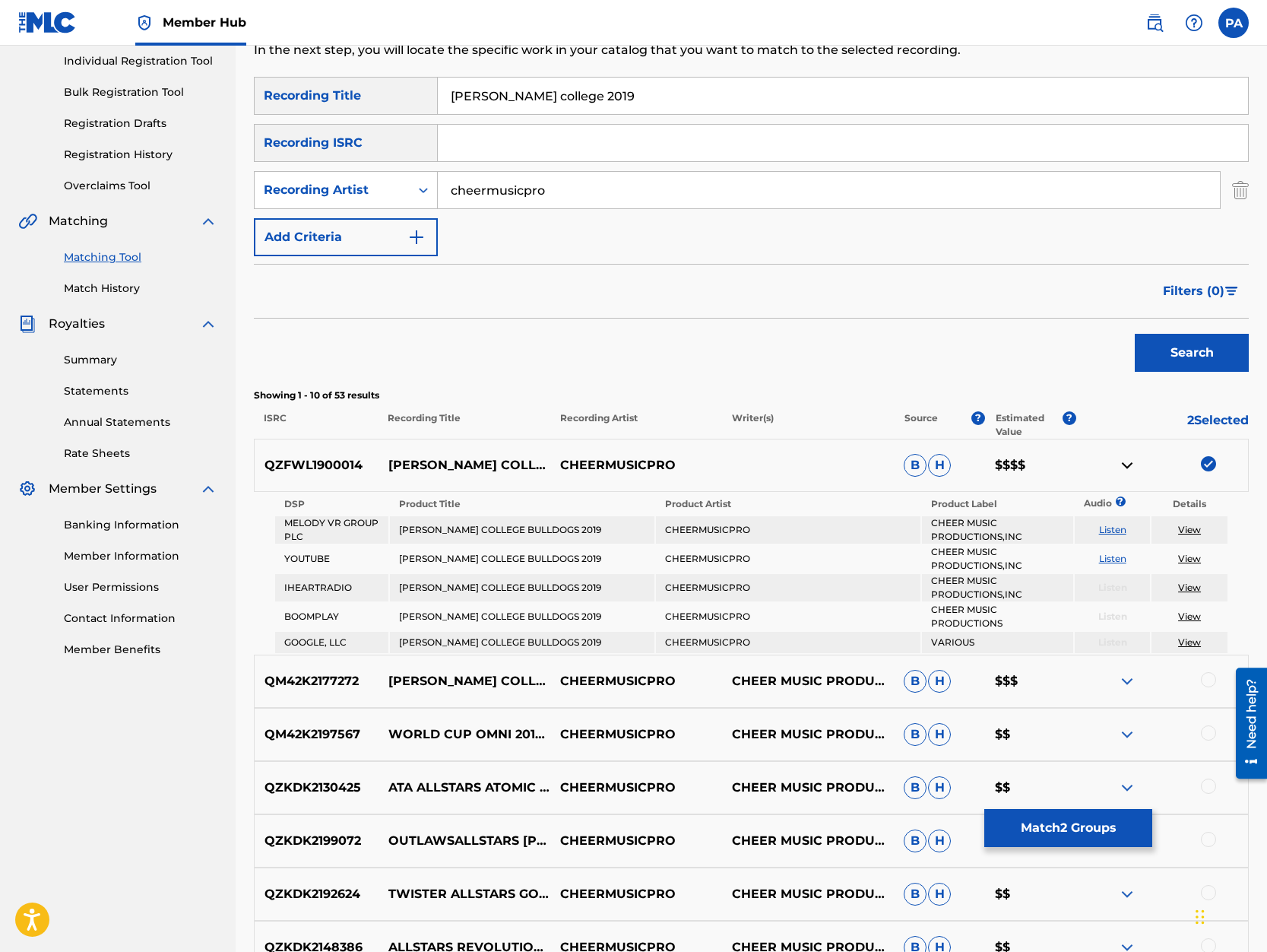
click at [1126, 462] on img at bounding box center [1128, 465] width 19 height 19
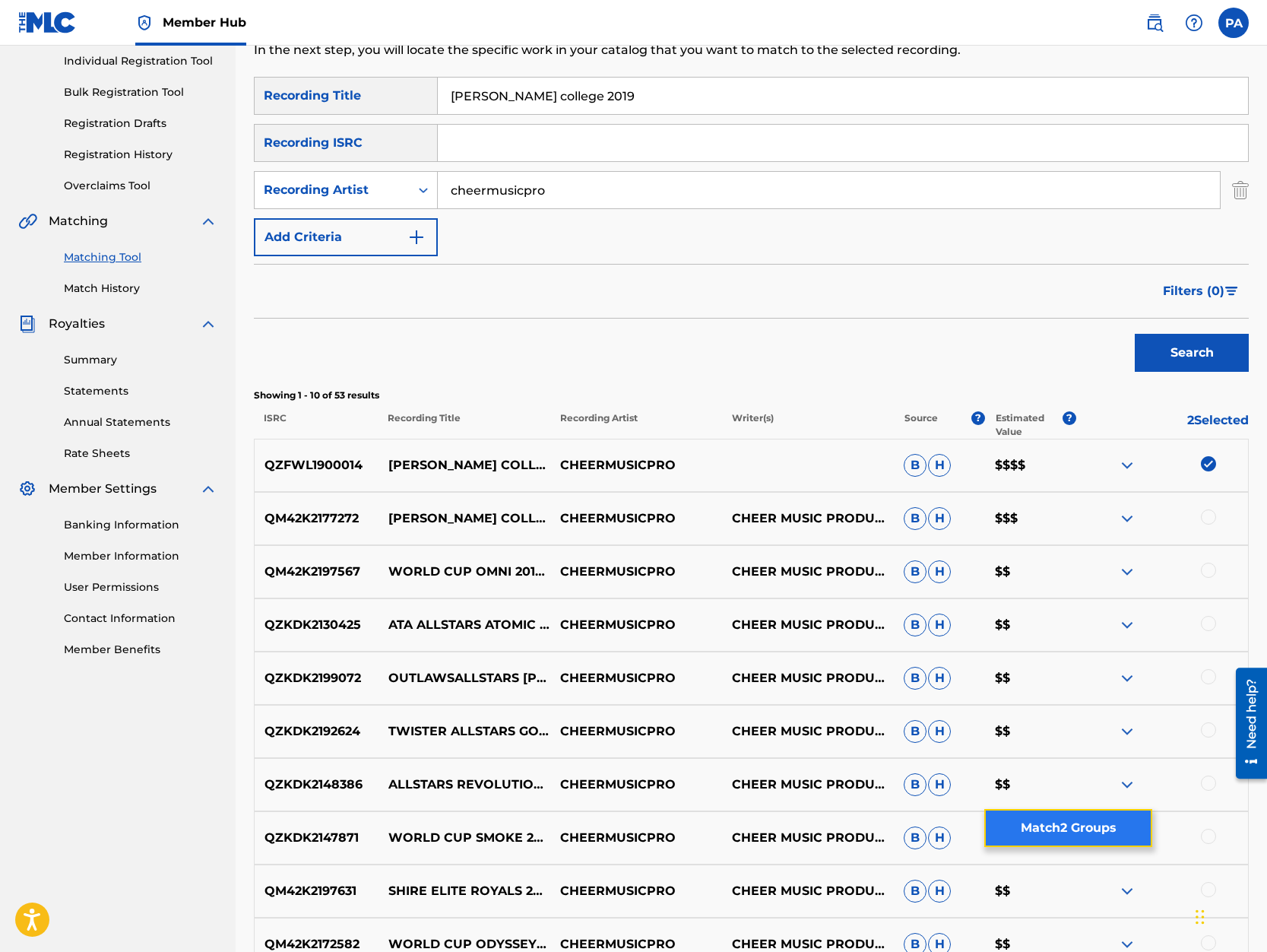
click at [1068, 835] on button "Match 2 Groups" at bounding box center [1068, 828] width 168 height 38
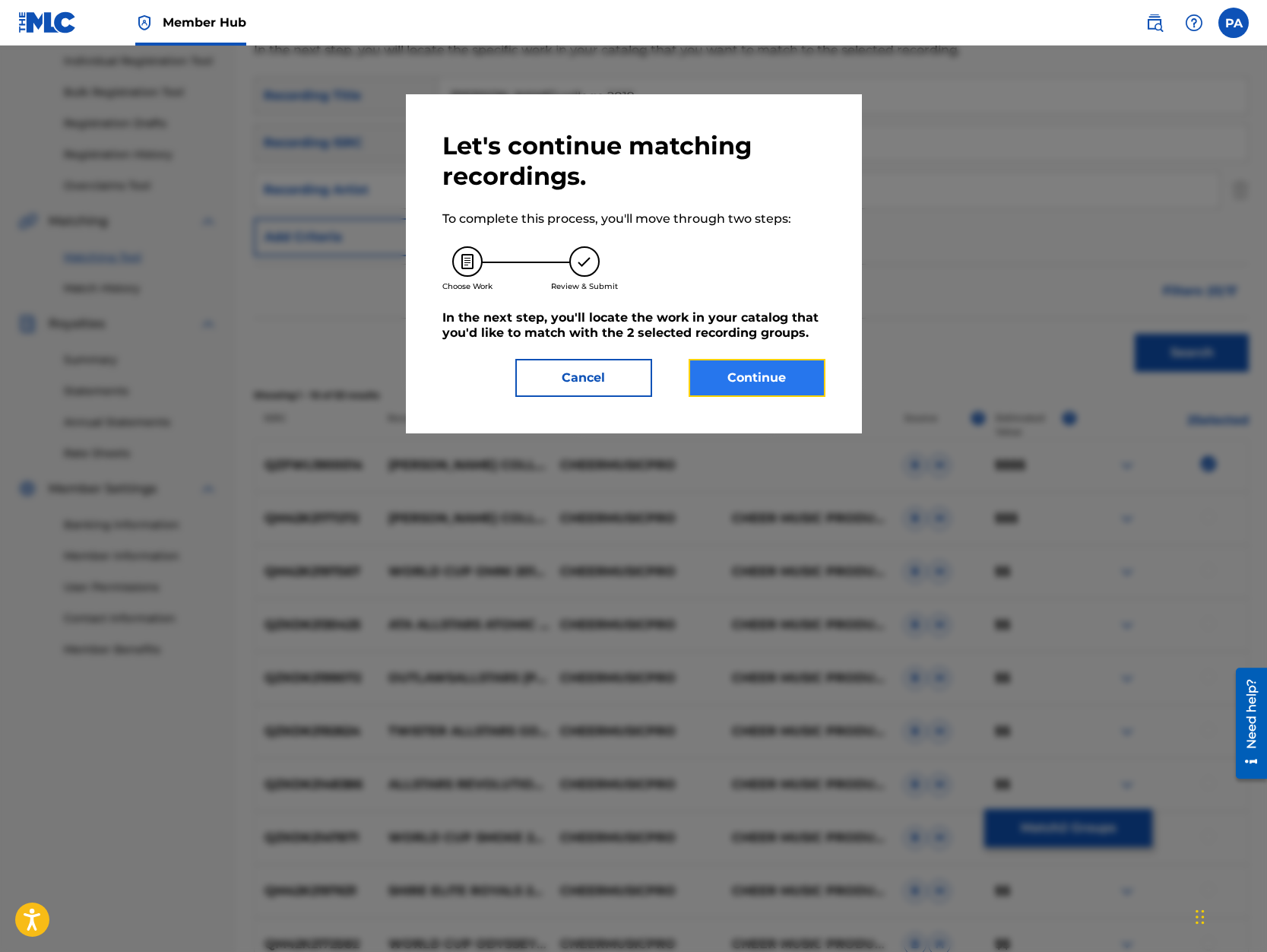
click at [742, 374] on button "Continue" at bounding box center [756, 377] width 137 height 38
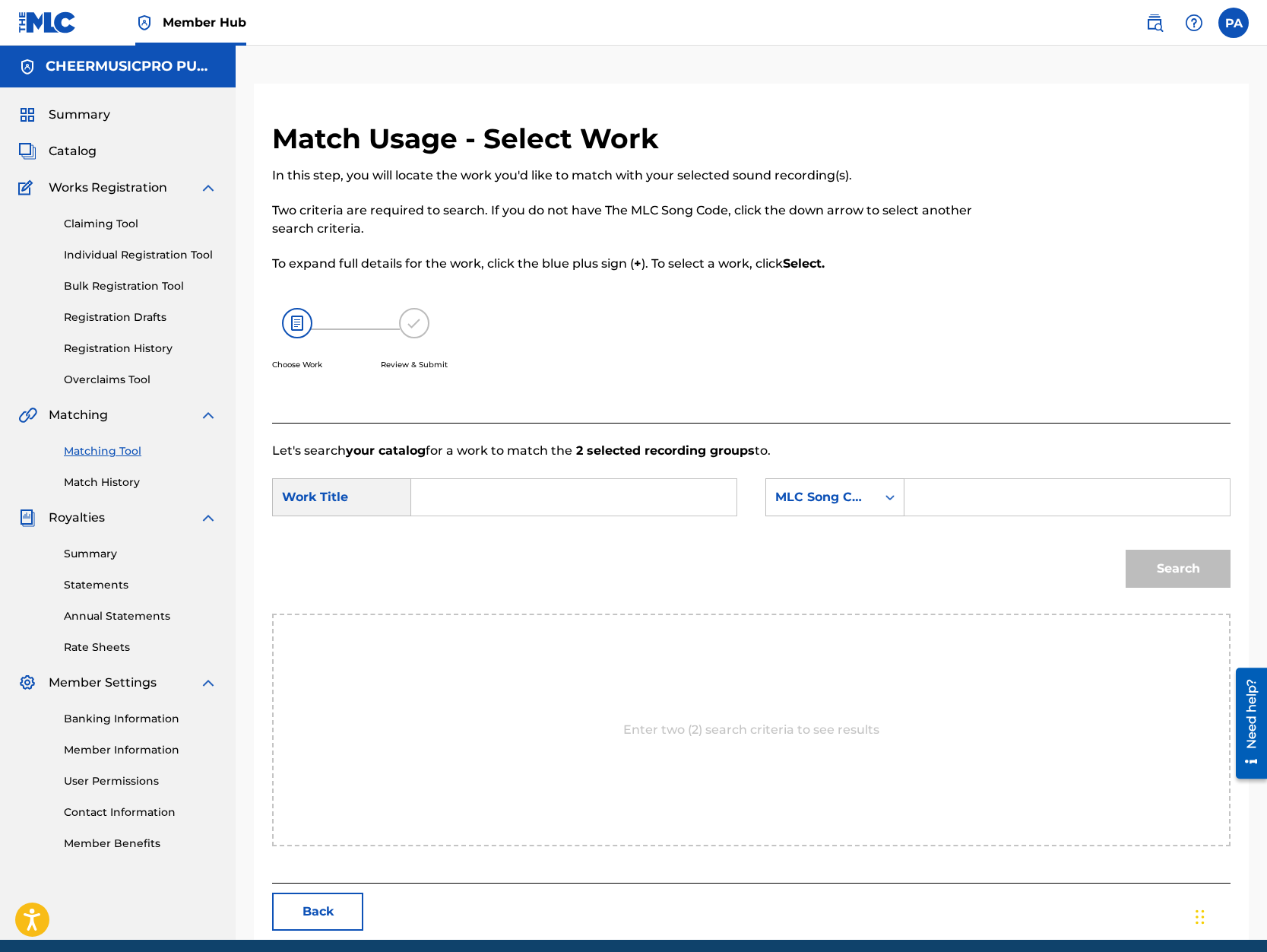
click at [471, 504] on input "Search Form" at bounding box center [574, 497] width 299 height 36
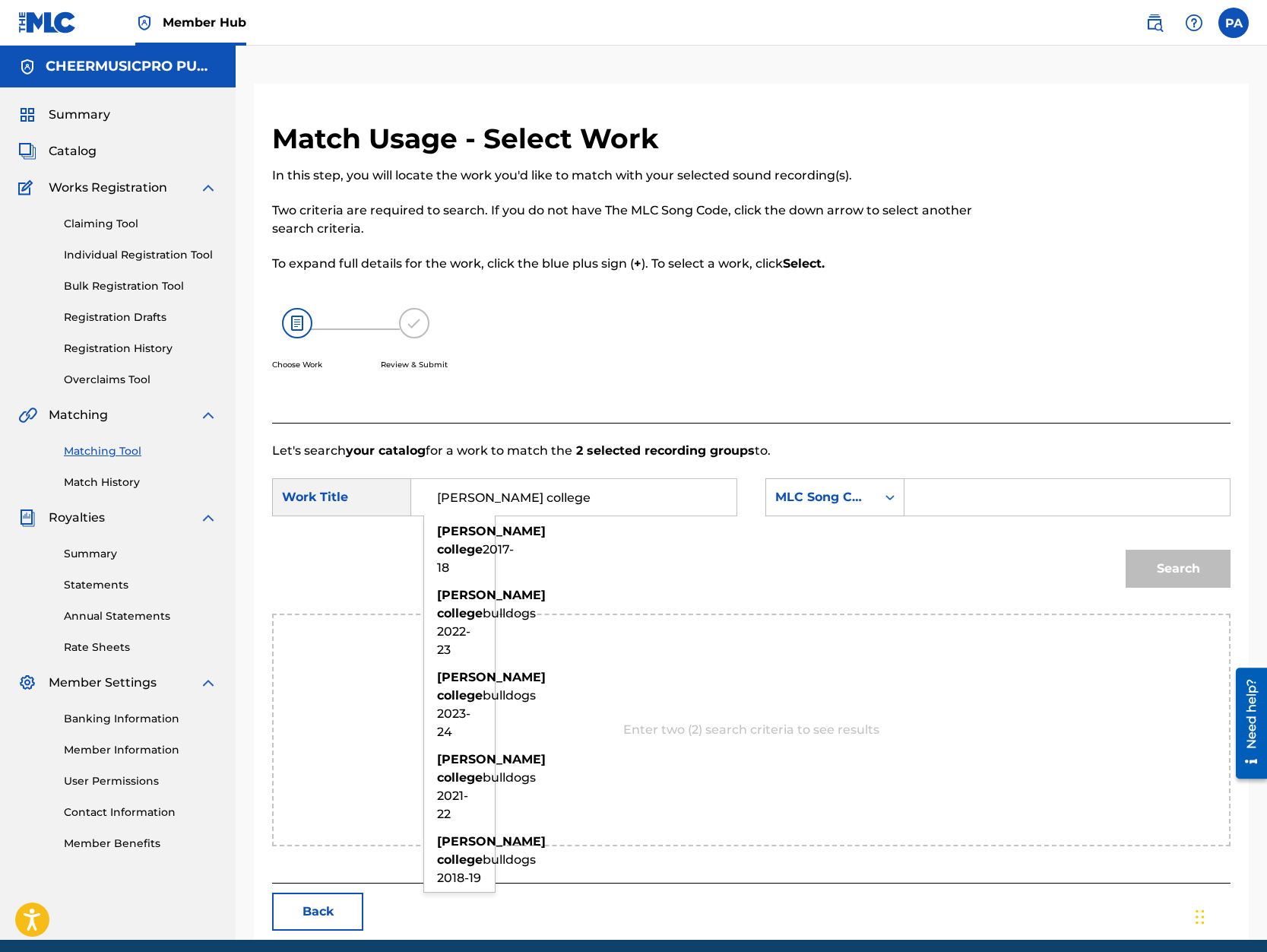
scroll to position [60, 0]
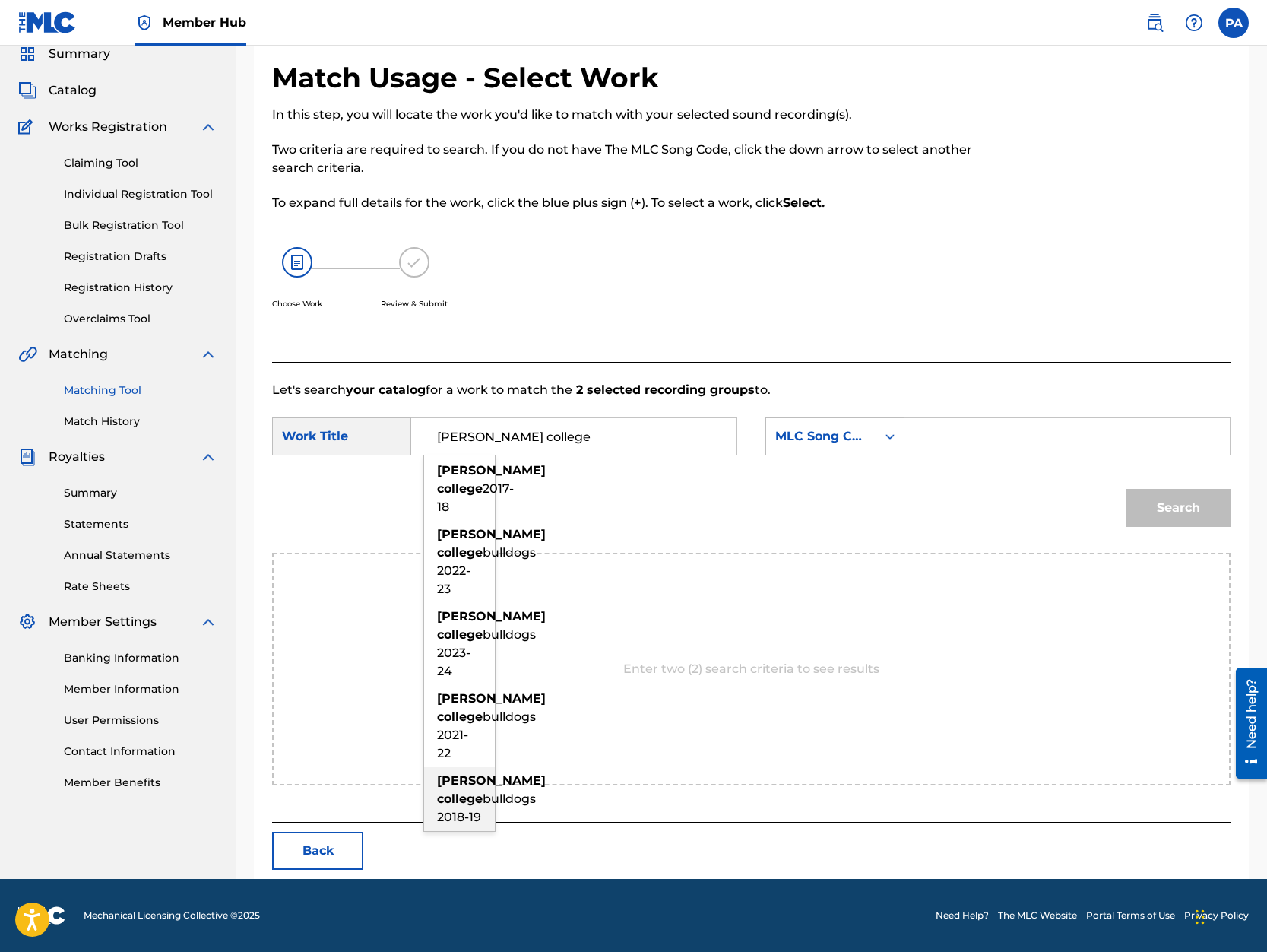
click at [457, 805] on strong "college" at bounding box center [460, 799] width 46 height 15
type input "navarro college bulldogs 2018-19"
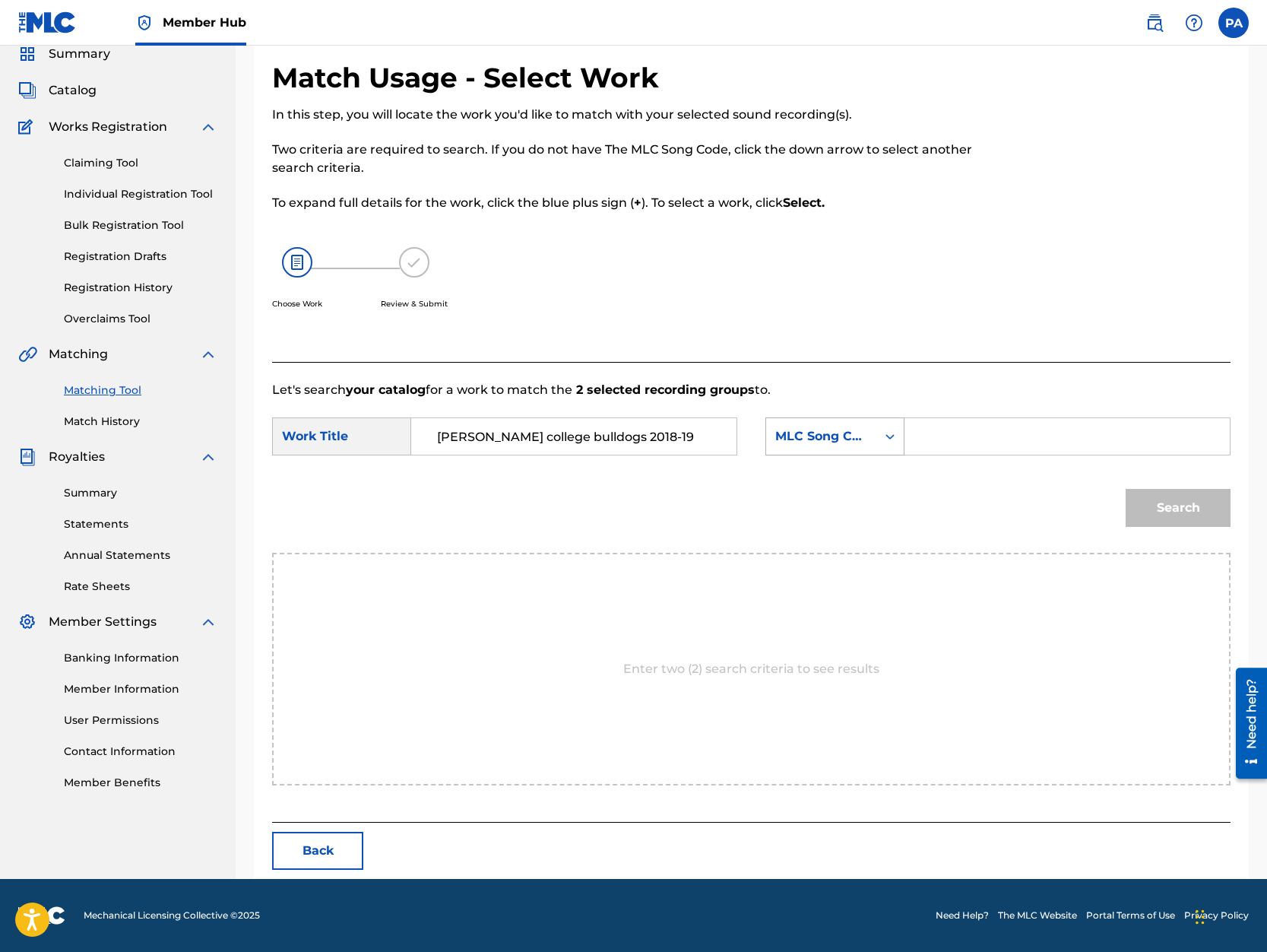
click at [855, 429] on div "MLC Song Code" at bounding box center [821, 437] width 92 height 19
click at [823, 475] on div "Writer Name" at bounding box center [835, 474] width 137 height 38
click at [960, 437] on input "Search Form" at bounding box center [1067, 436] width 299 height 36
paste input "Patrick Avard"
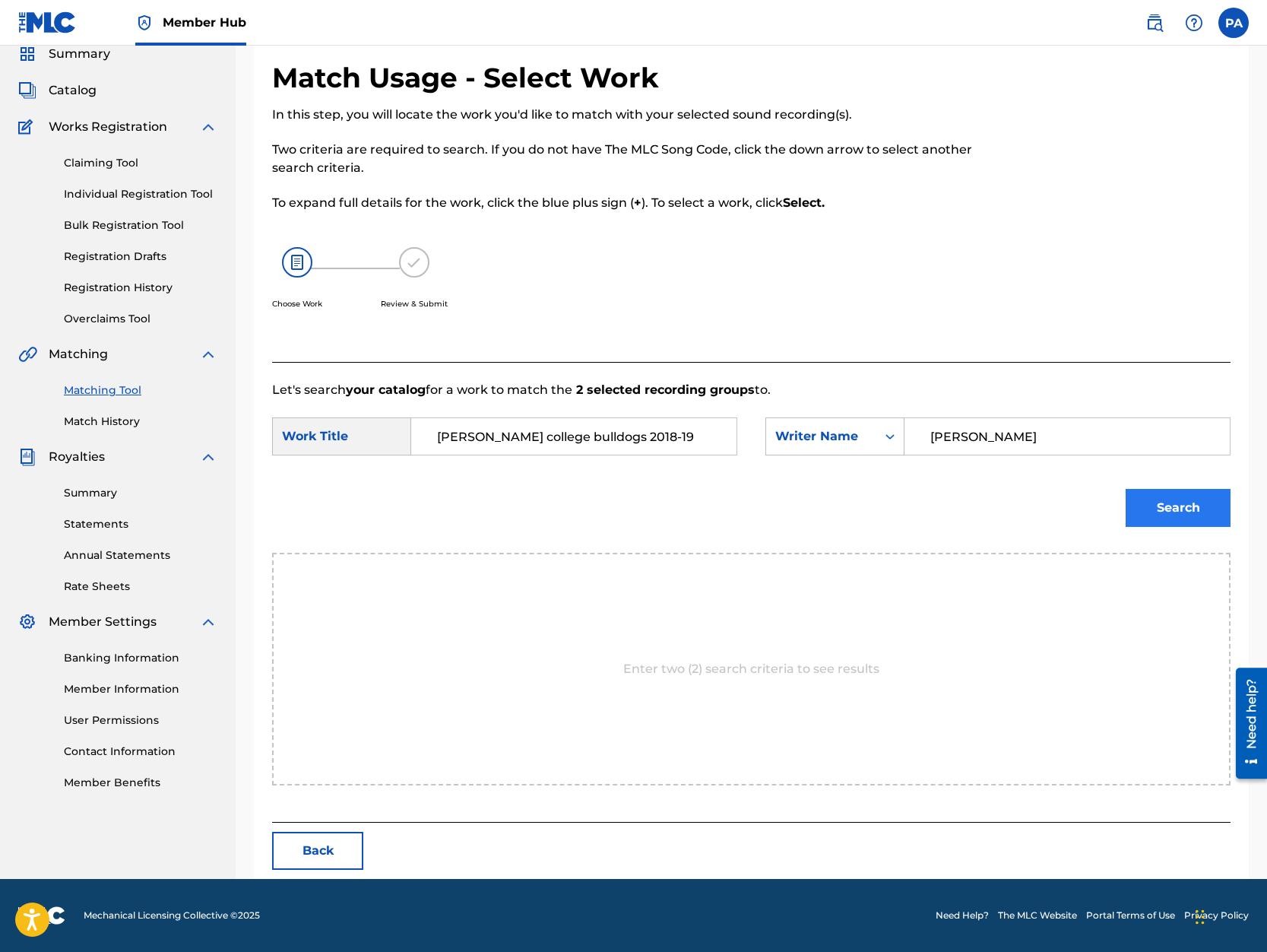
type input "Patrick Avard"
click at [1195, 505] on button "Search" at bounding box center [1178, 507] width 105 height 38
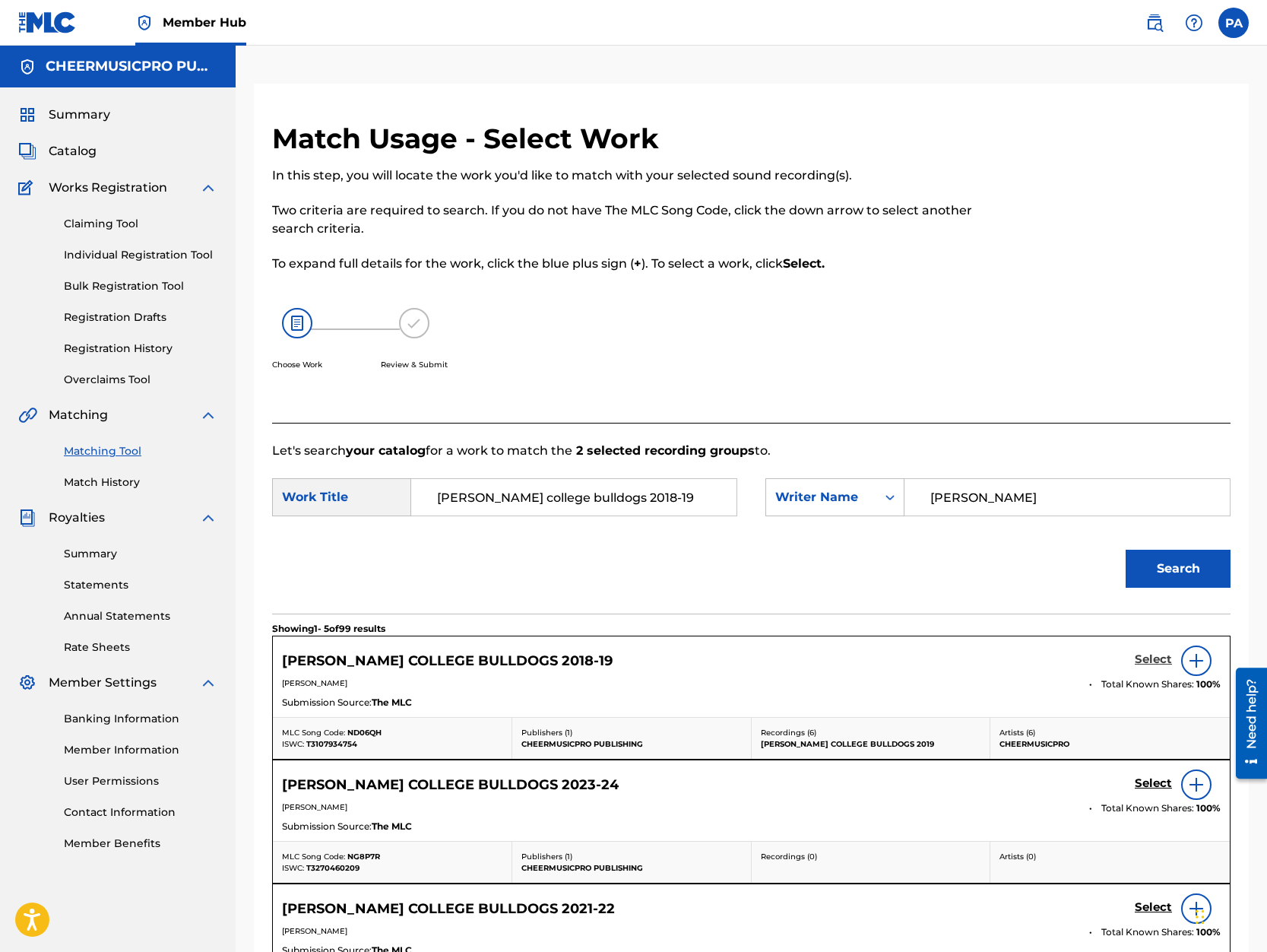
click at [1154, 655] on h5 "Select" at bounding box center [1154, 659] width 37 height 15
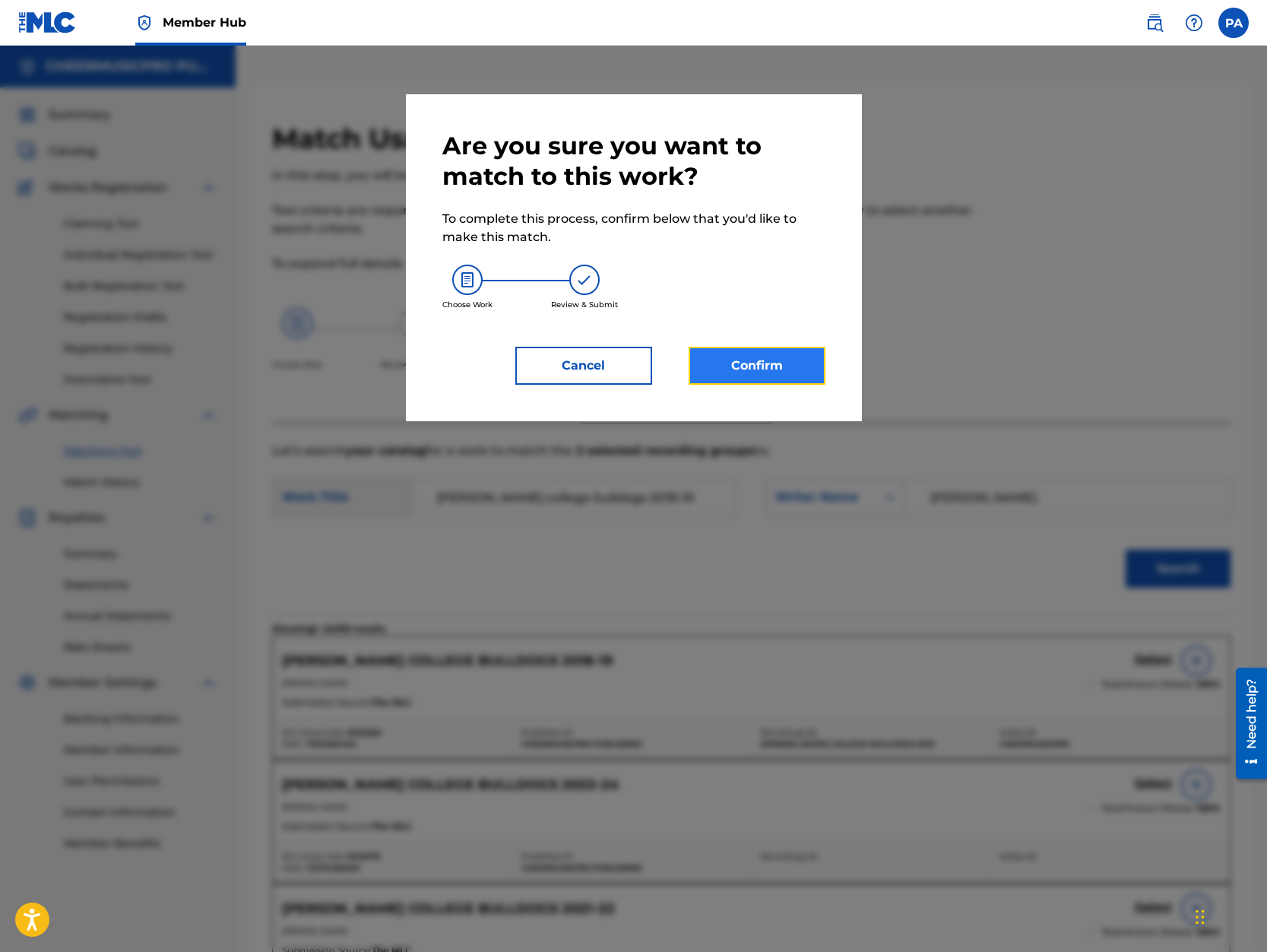
click at [742, 370] on button "Confirm" at bounding box center [756, 365] width 137 height 38
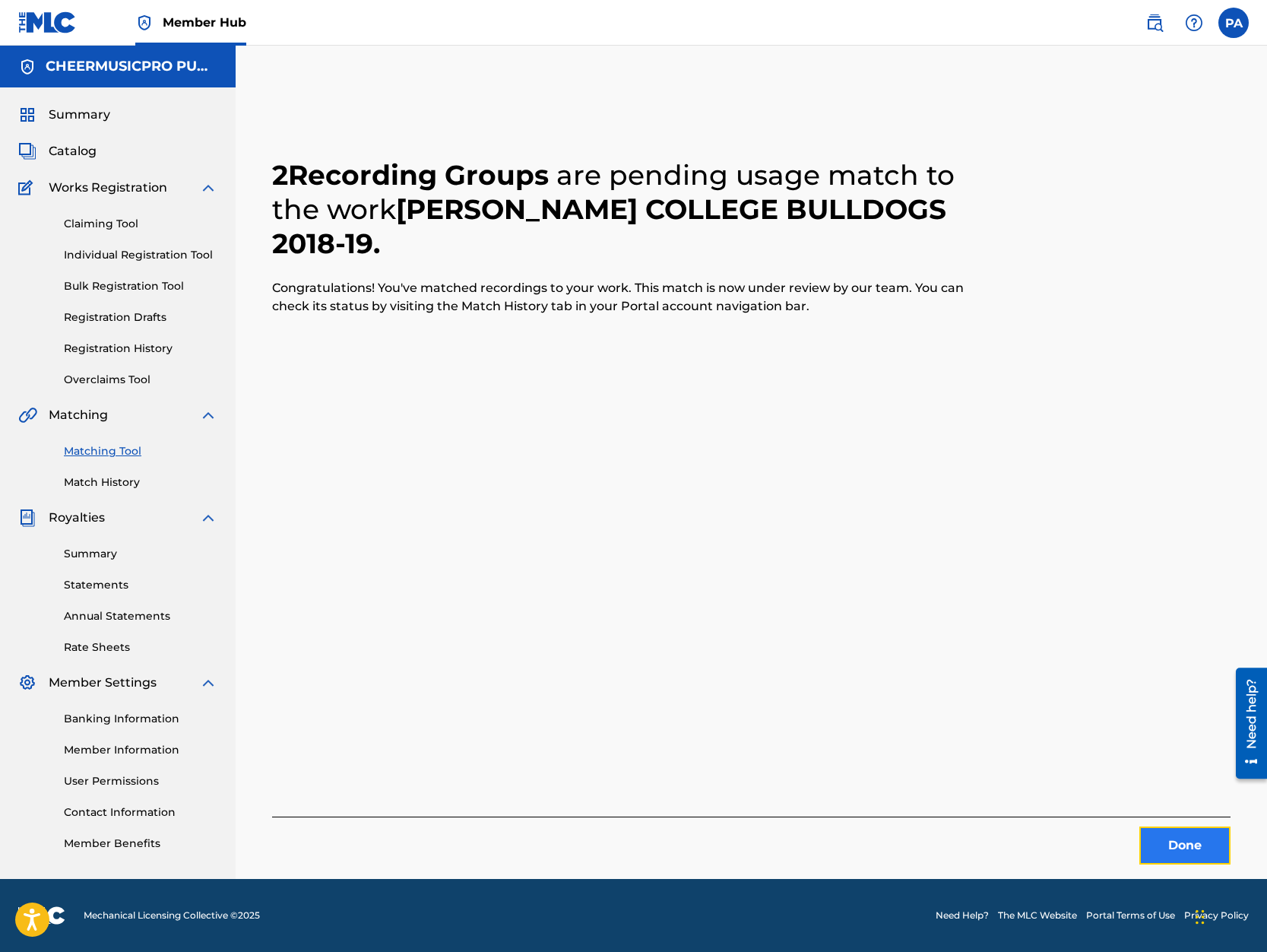
click at [1166, 844] on button "Done" at bounding box center [1185, 845] width 91 height 38
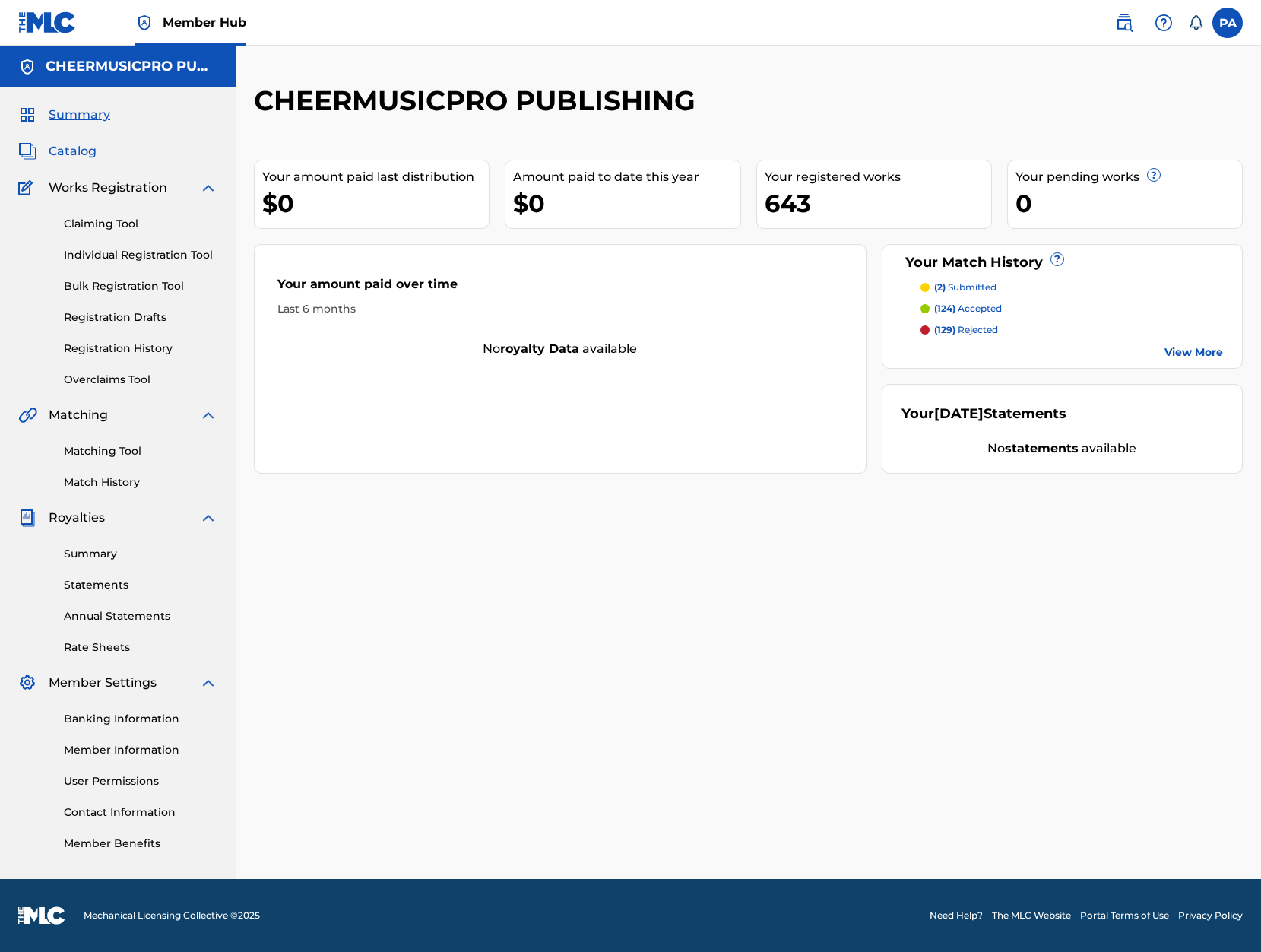
click at [67, 145] on span "Catalog" at bounding box center [72, 151] width 48 height 19
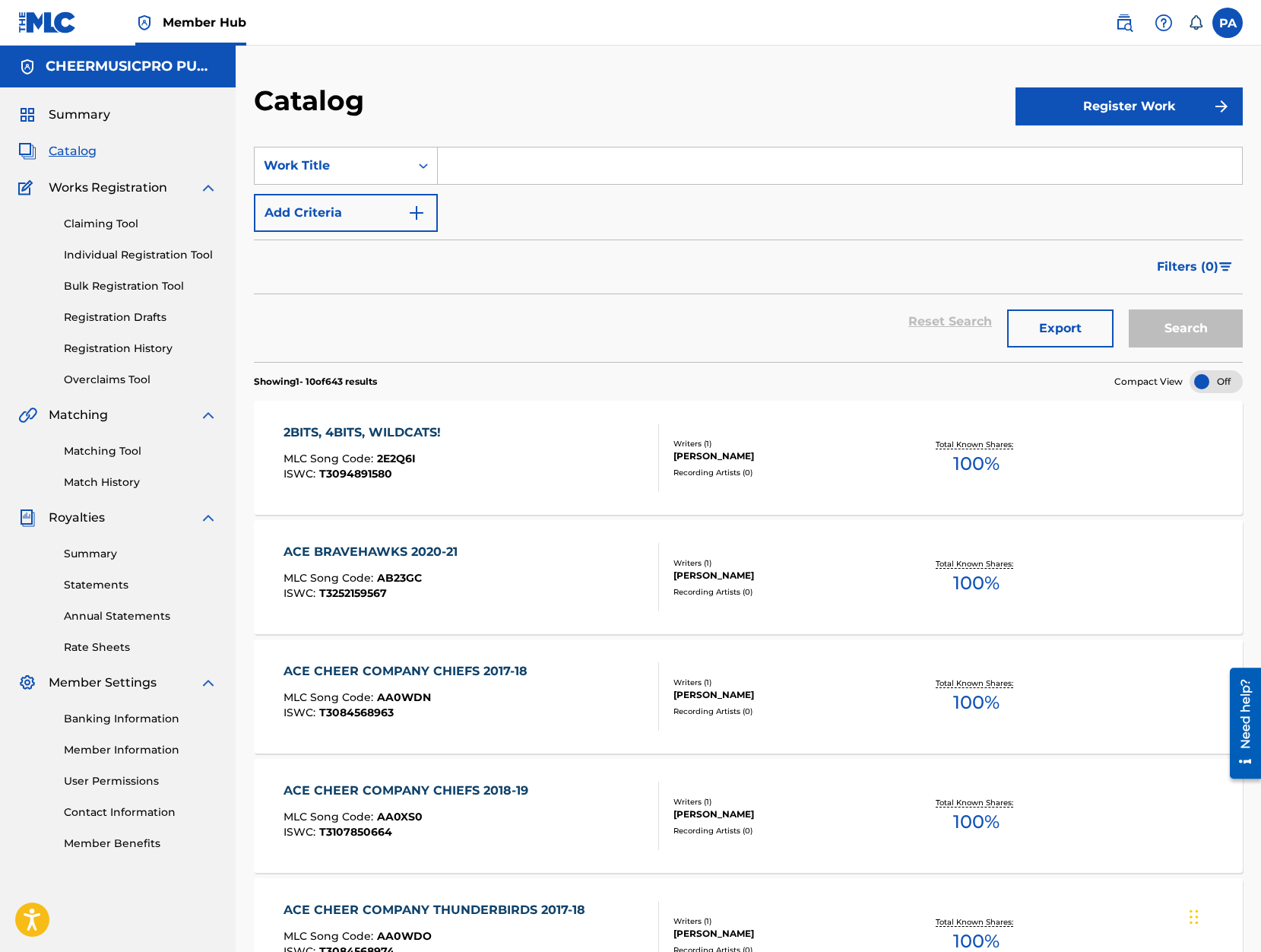
click at [496, 161] on input "Search Form" at bounding box center [839, 165] width 804 height 36
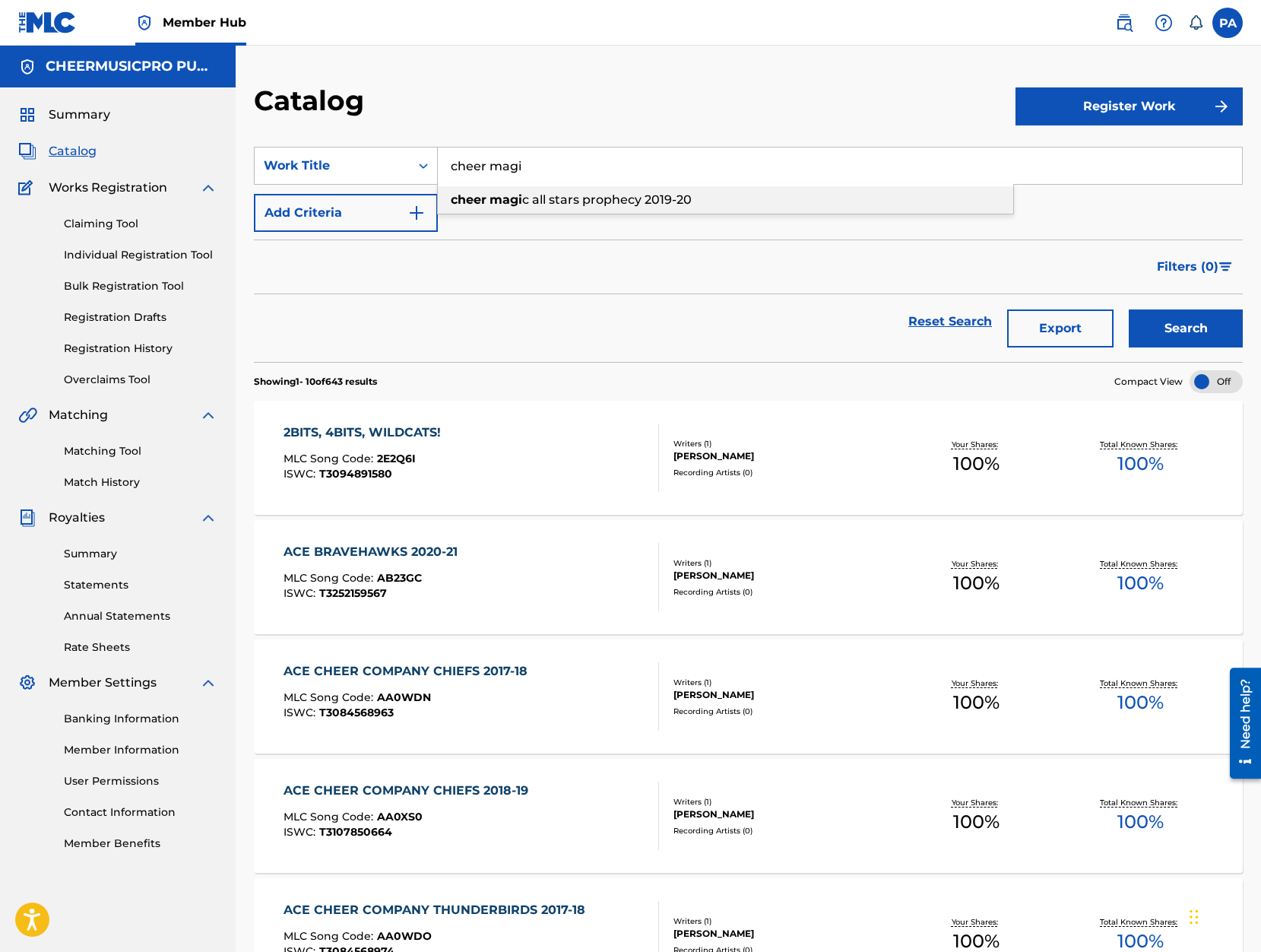
click at [517, 195] on strong "magi" at bounding box center [505, 200] width 32 height 15
type input "cheer magic all stars prophecy 2019-20"
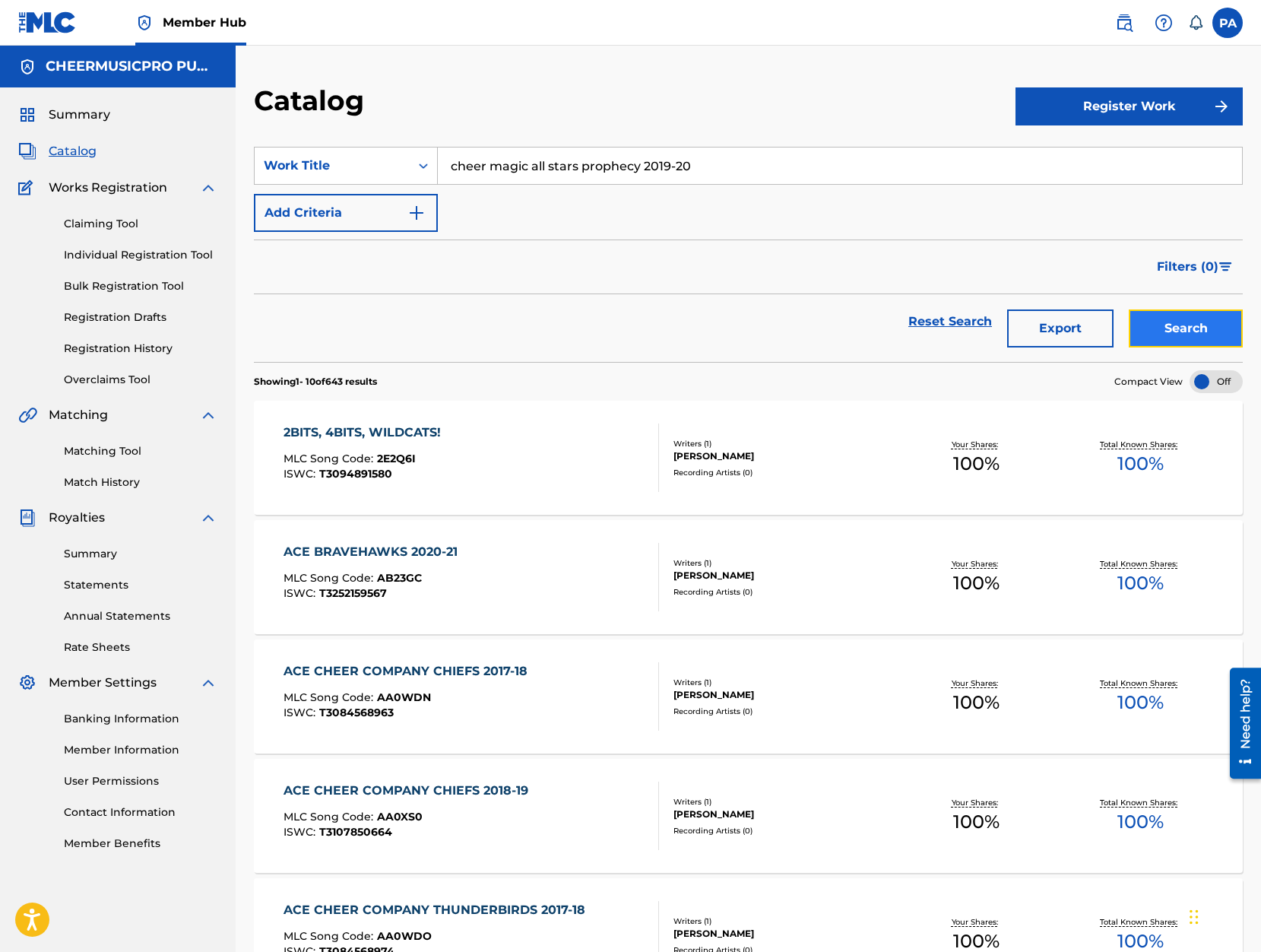
click at [1182, 331] on button "Search" at bounding box center [1185, 328] width 114 height 38
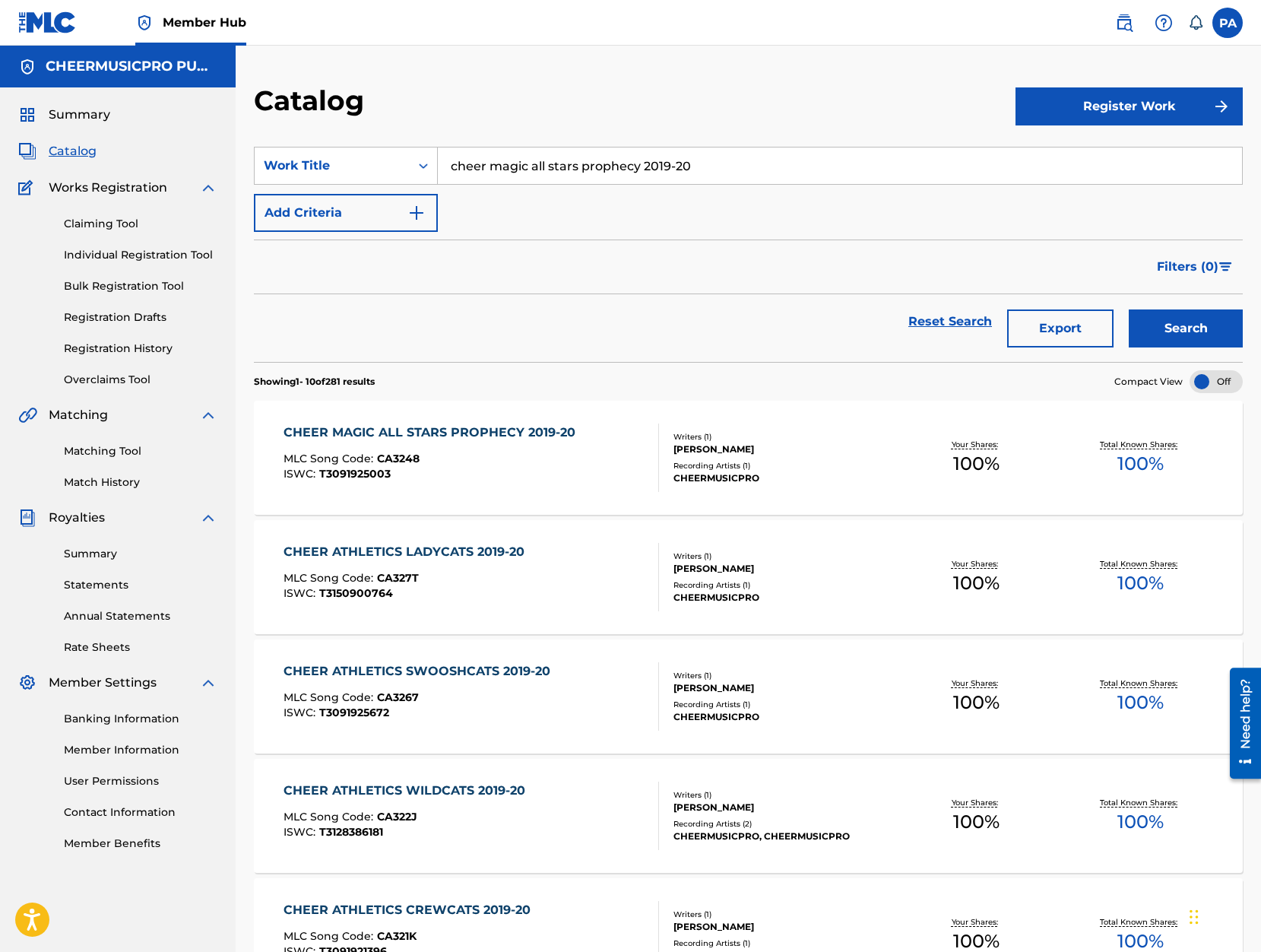
click at [454, 432] on div "CHEER MAGIC ALL STARS PROPHECY 2019-20" at bounding box center [433, 433] width 299 height 19
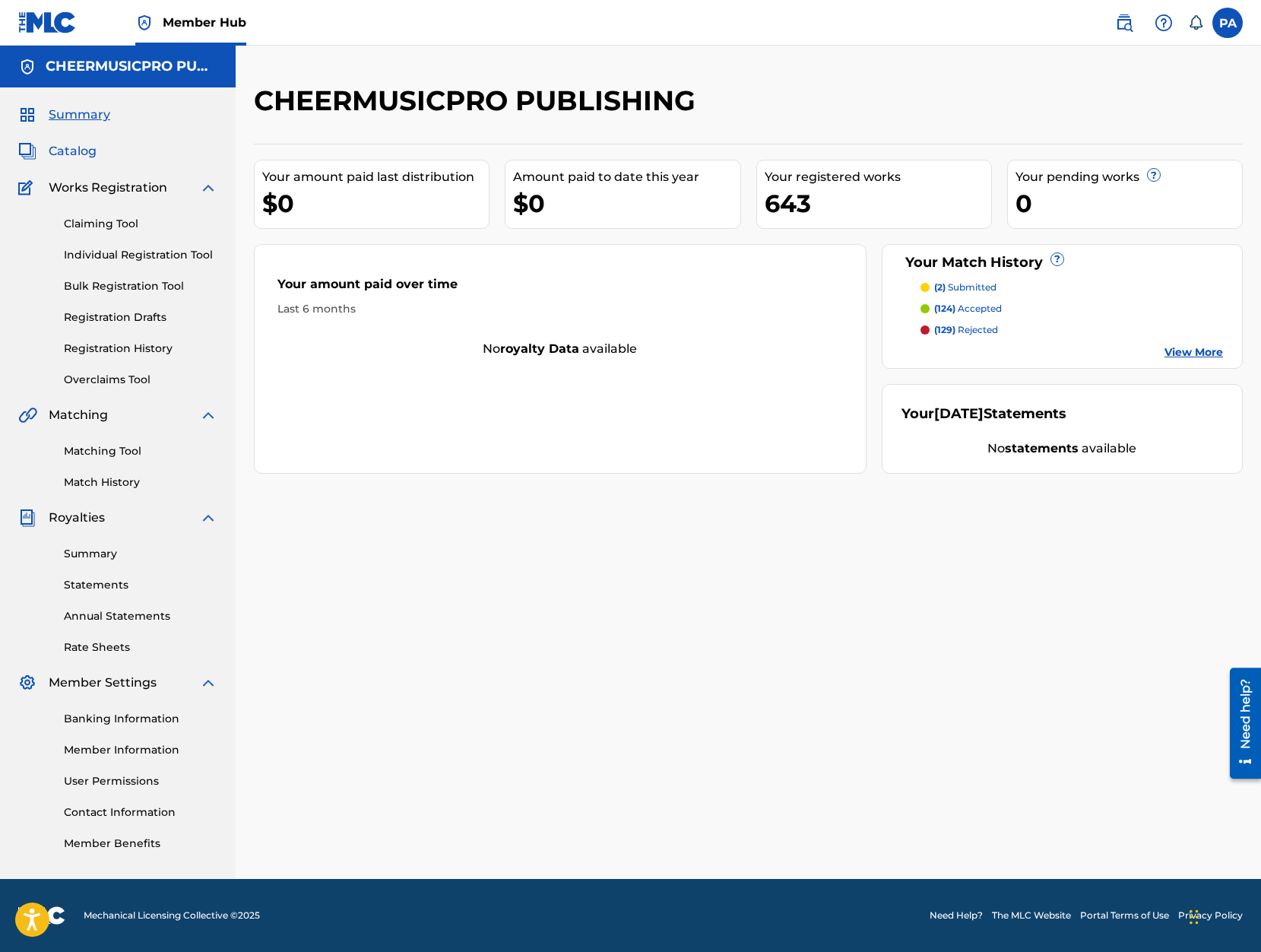
click at [65, 149] on span "Catalog" at bounding box center [72, 151] width 48 height 19
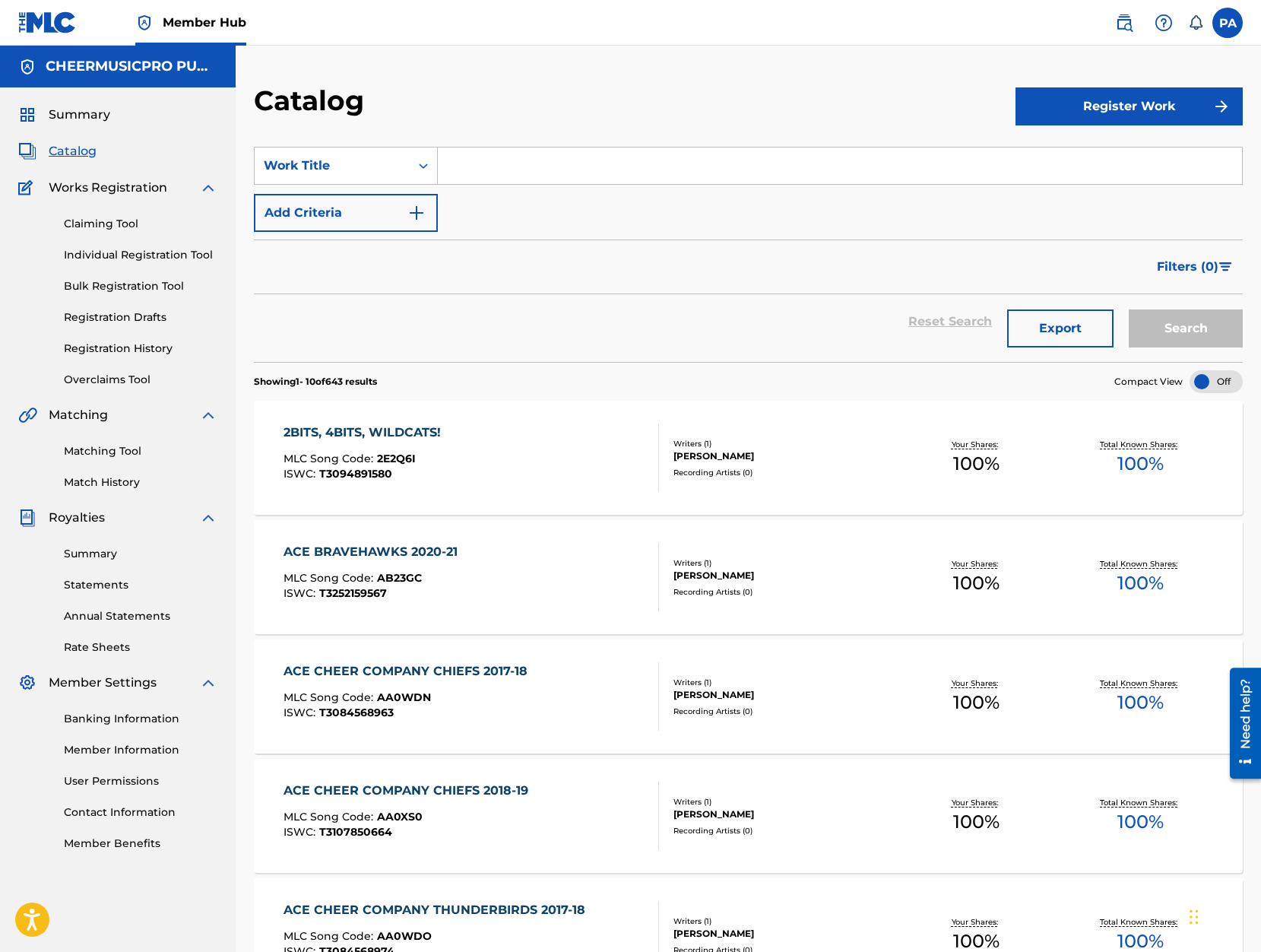
click at [498, 170] on input "Search Form" at bounding box center [839, 165] width 804 height 36
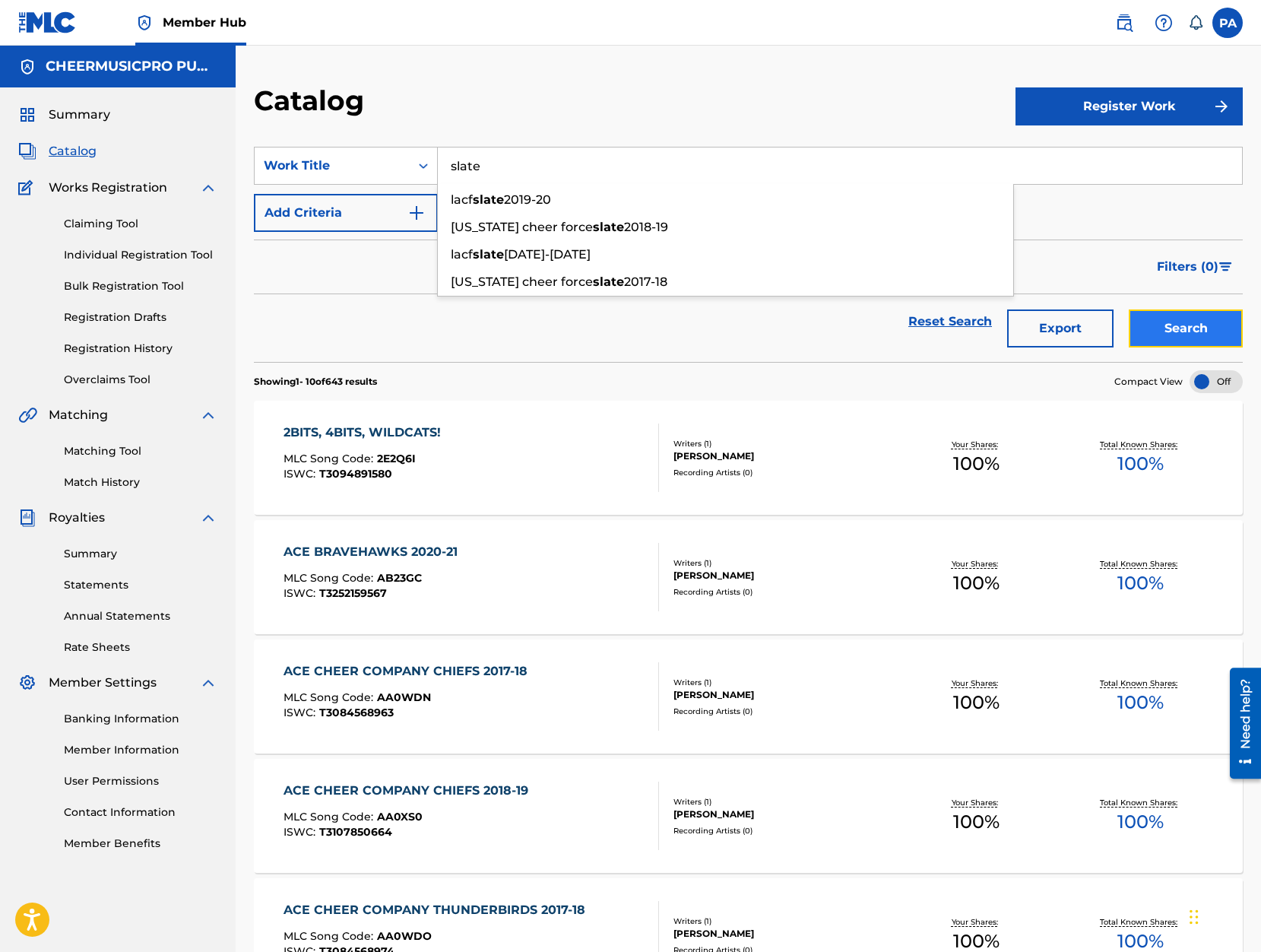
click at [1177, 334] on button "Search" at bounding box center [1185, 328] width 114 height 38
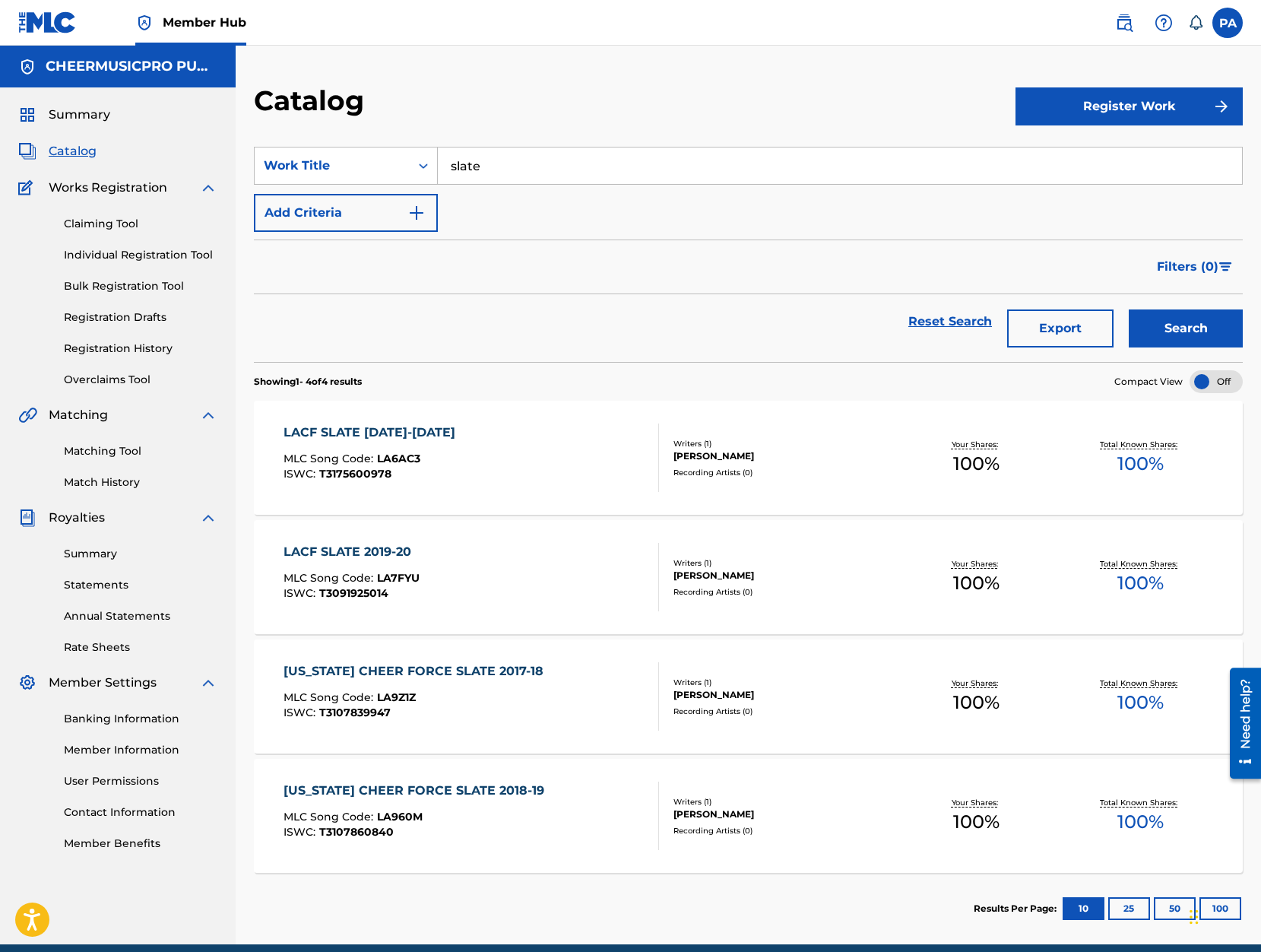
click at [514, 169] on input "slate" at bounding box center [839, 165] width 804 height 36
click at [1128, 309] on button "Search" at bounding box center [1185, 328] width 114 height 38
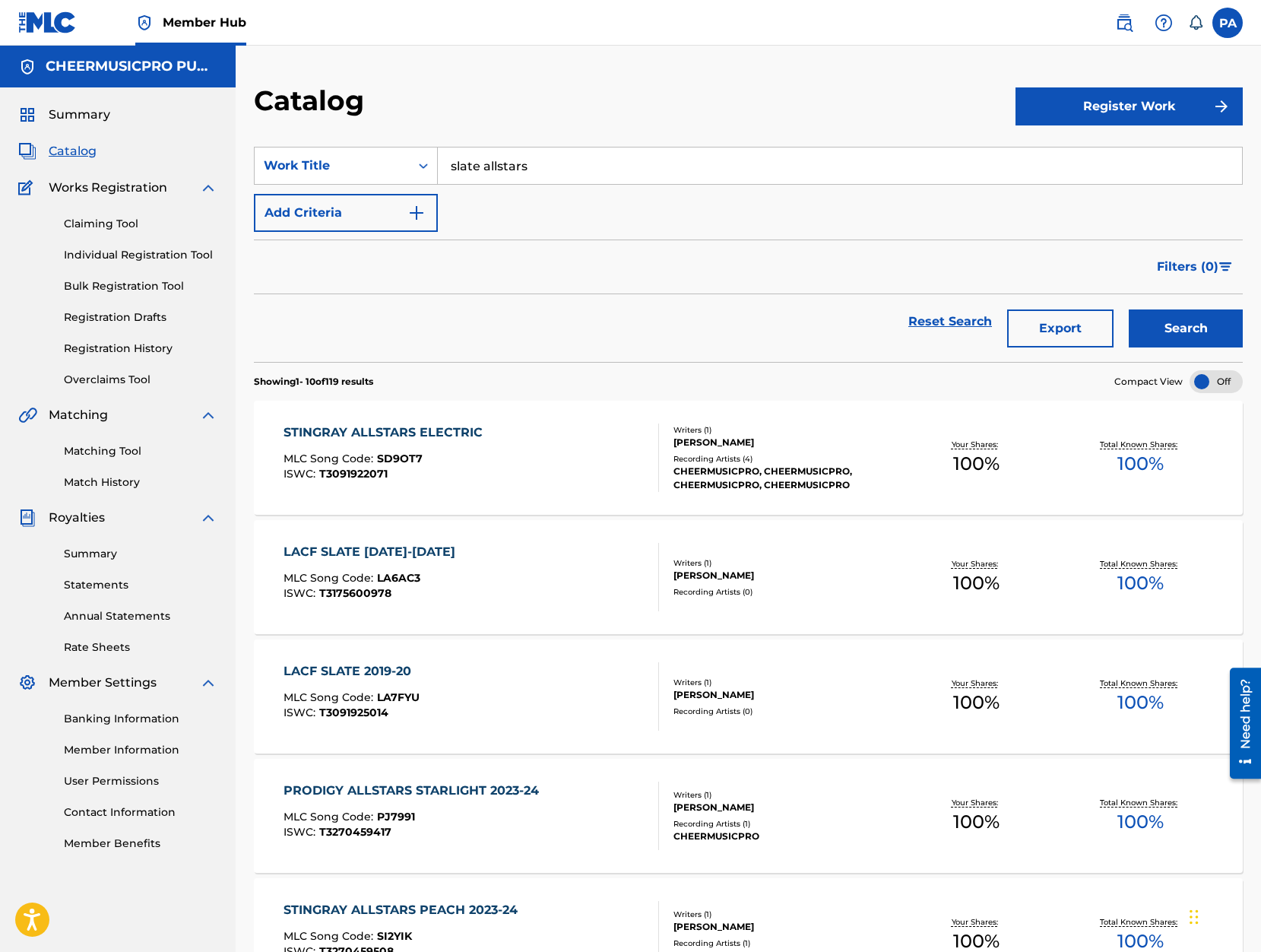
drag, startPoint x: 542, startPoint y: 167, endPoint x: 149, endPoint y: 174, distance: 393.1
click at [437, 174] on input "slate allstars" at bounding box center [839, 165] width 804 height 36
click at [601, 206] on span "hiss 2019-20" at bounding box center [595, 200] width 73 height 15
type input "stars vipers [PERSON_NAME] 2019-20"
click at [1170, 320] on button "Search" at bounding box center [1185, 328] width 114 height 38
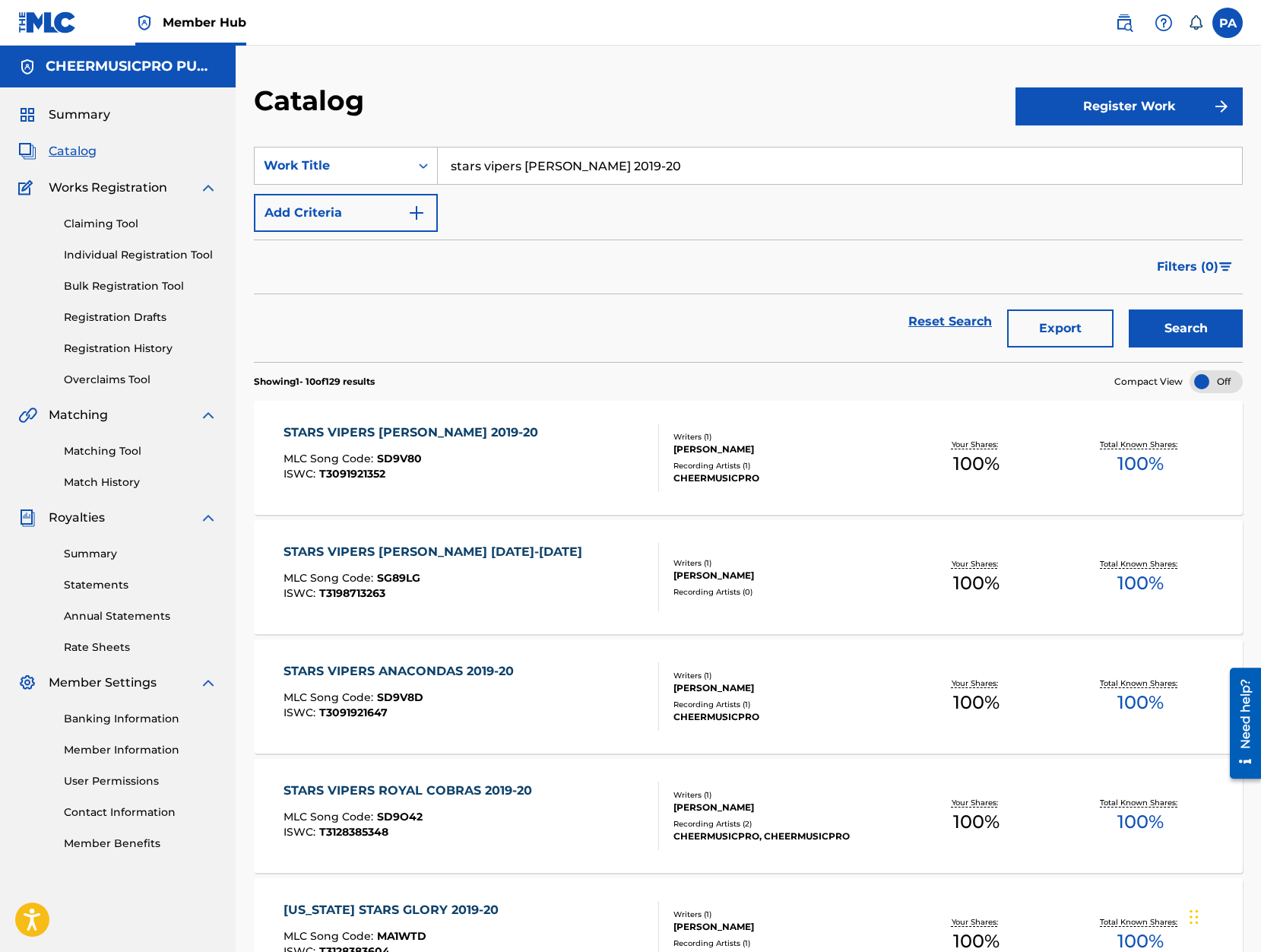
click at [546, 440] on div "STARS VIPERS [PERSON_NAME] 2019-20 MLC Song Code : SD9V80 ISWC : T3091921352" at bounding box center [471, 458] width 375 height 69
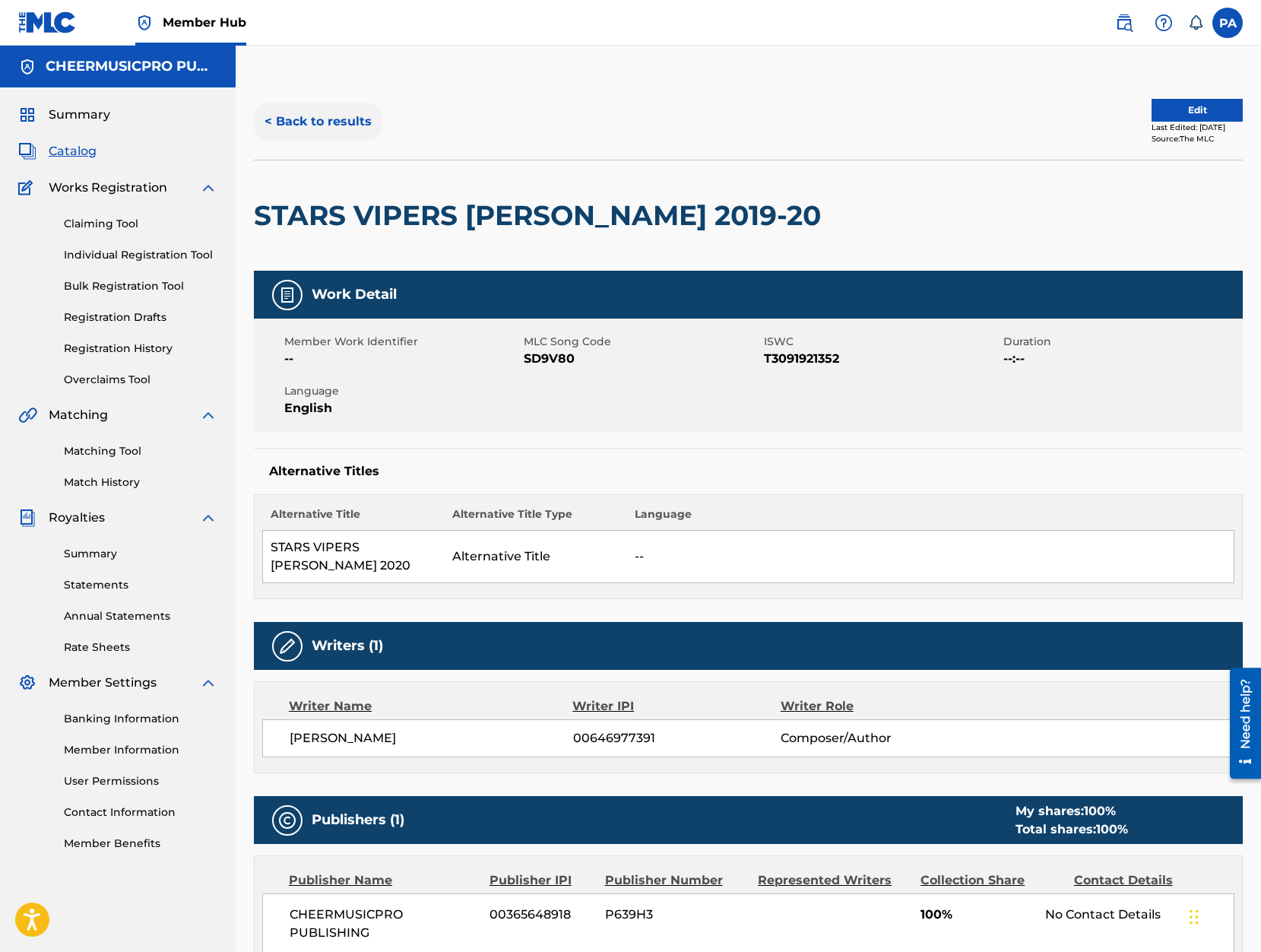
click at [343, 119] on button "< Back to results" at bounding box center [318, 121] width 128 height 38
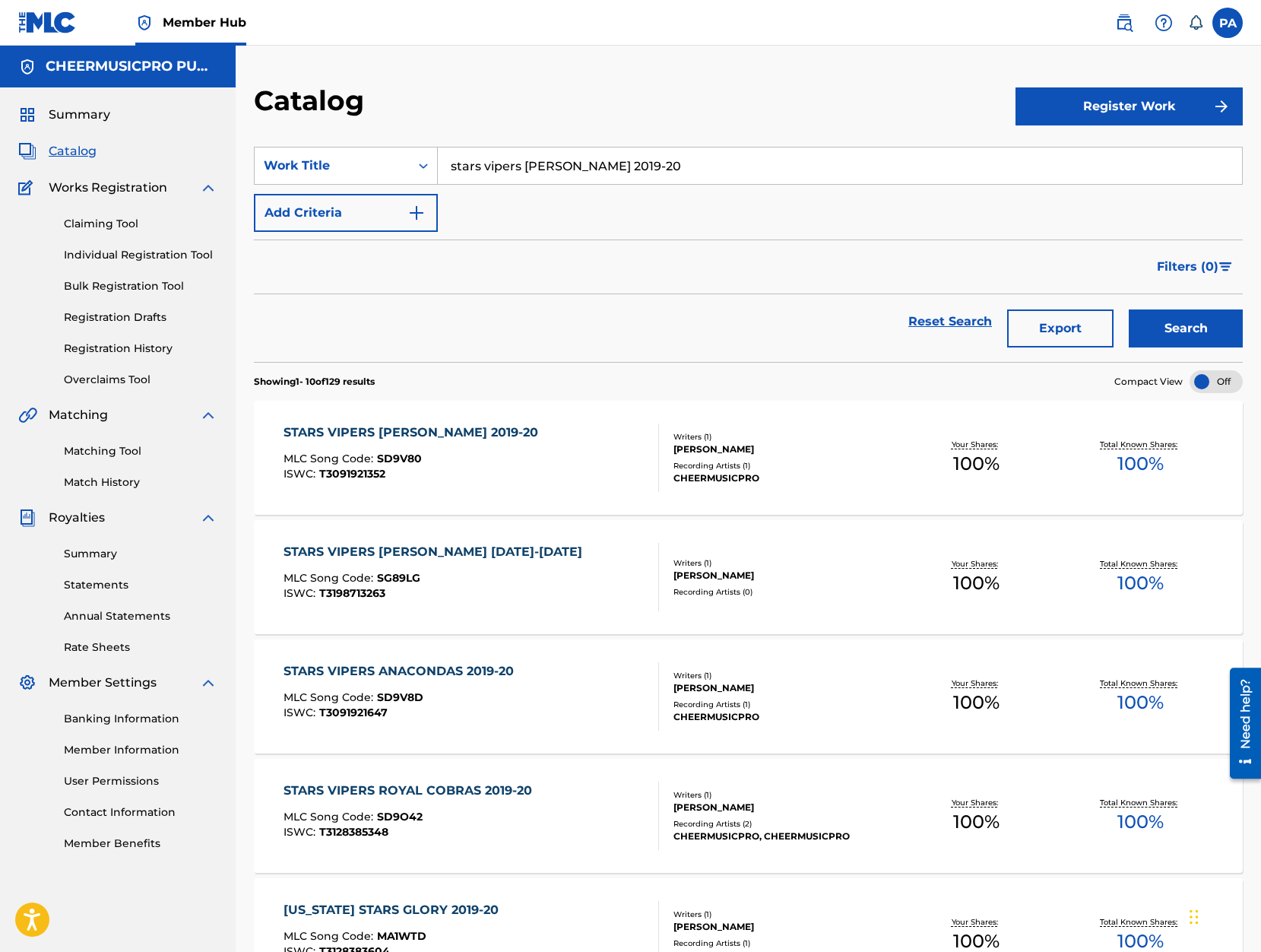
drag, startPoint x: 579, startPoint y: 165, endPoint x: 523, endPoint y: 167, distance: 56.0
click at [523, 167] on input "stars vipers [PERSON_NAME] 2019-20" at bounding box center [839, 165] width 804 height 36
type input "stars vipers 2019-20"
click at [1128, 309] on button "Search" at bounding box center [1185, 328] width 114 height 38
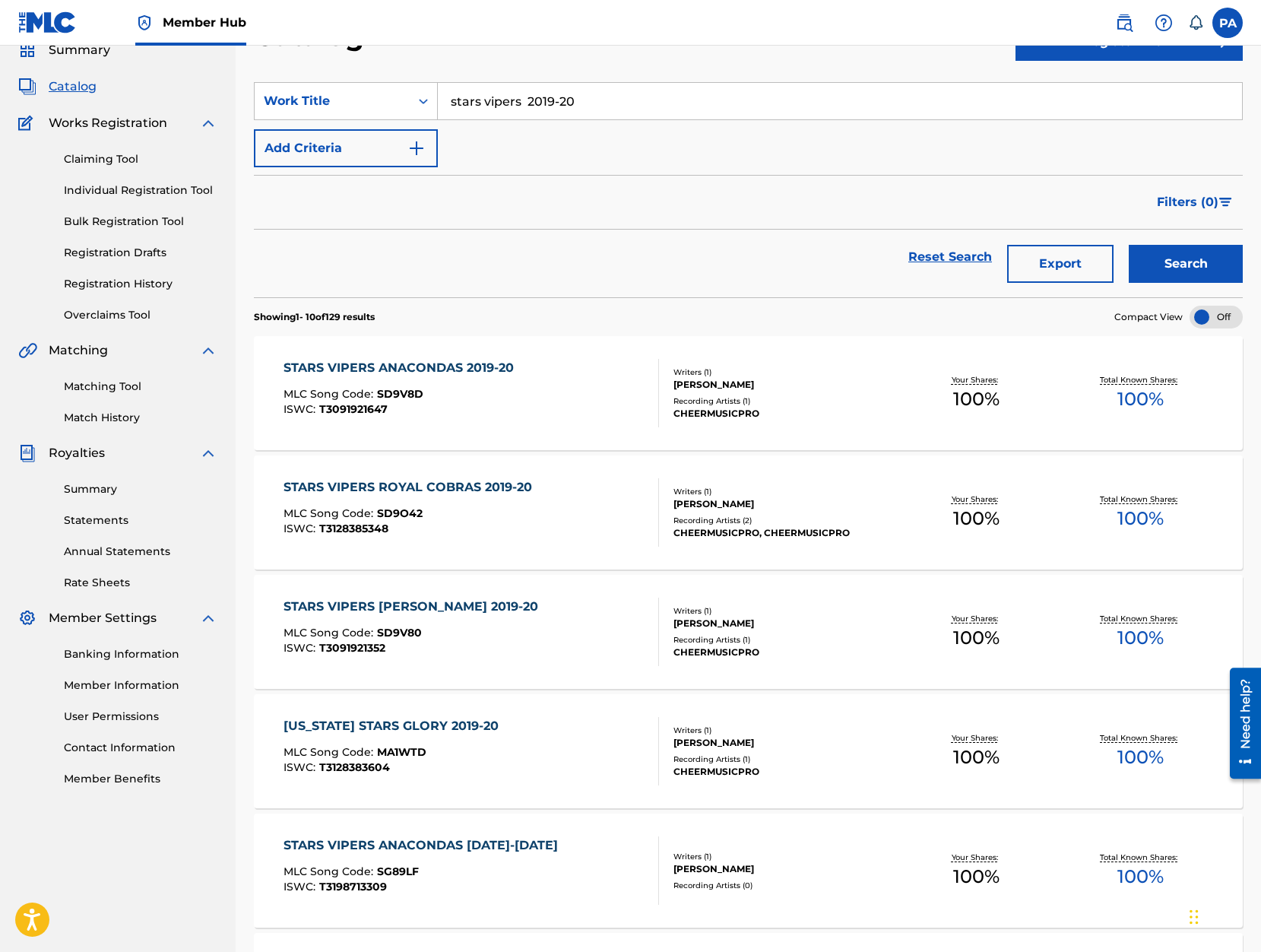
scroll to position [129, 0]
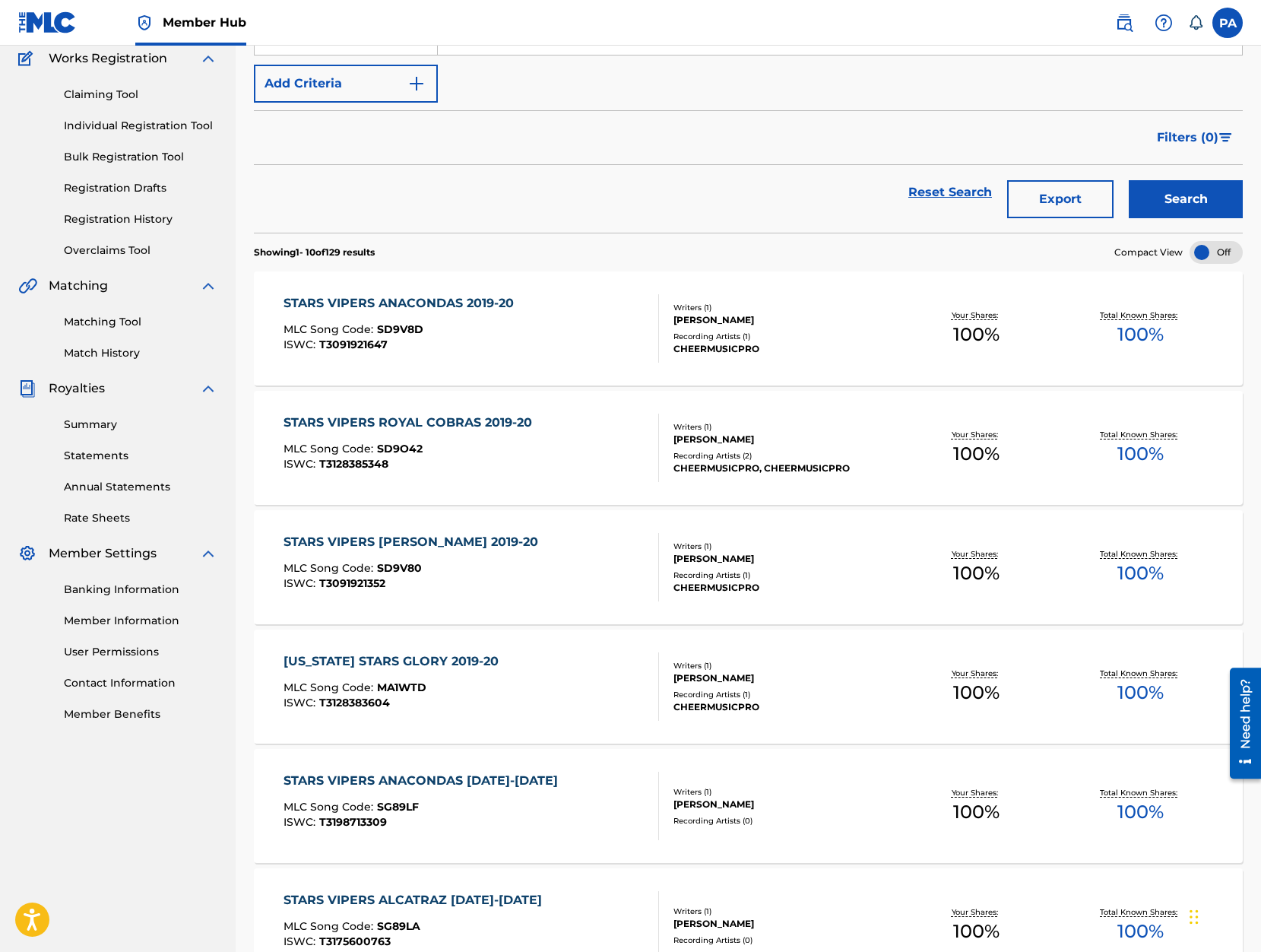
click at [503, 453] on div "MLC Song Code : SD9O42" at bounding box center [411, 450] width 256 height 15
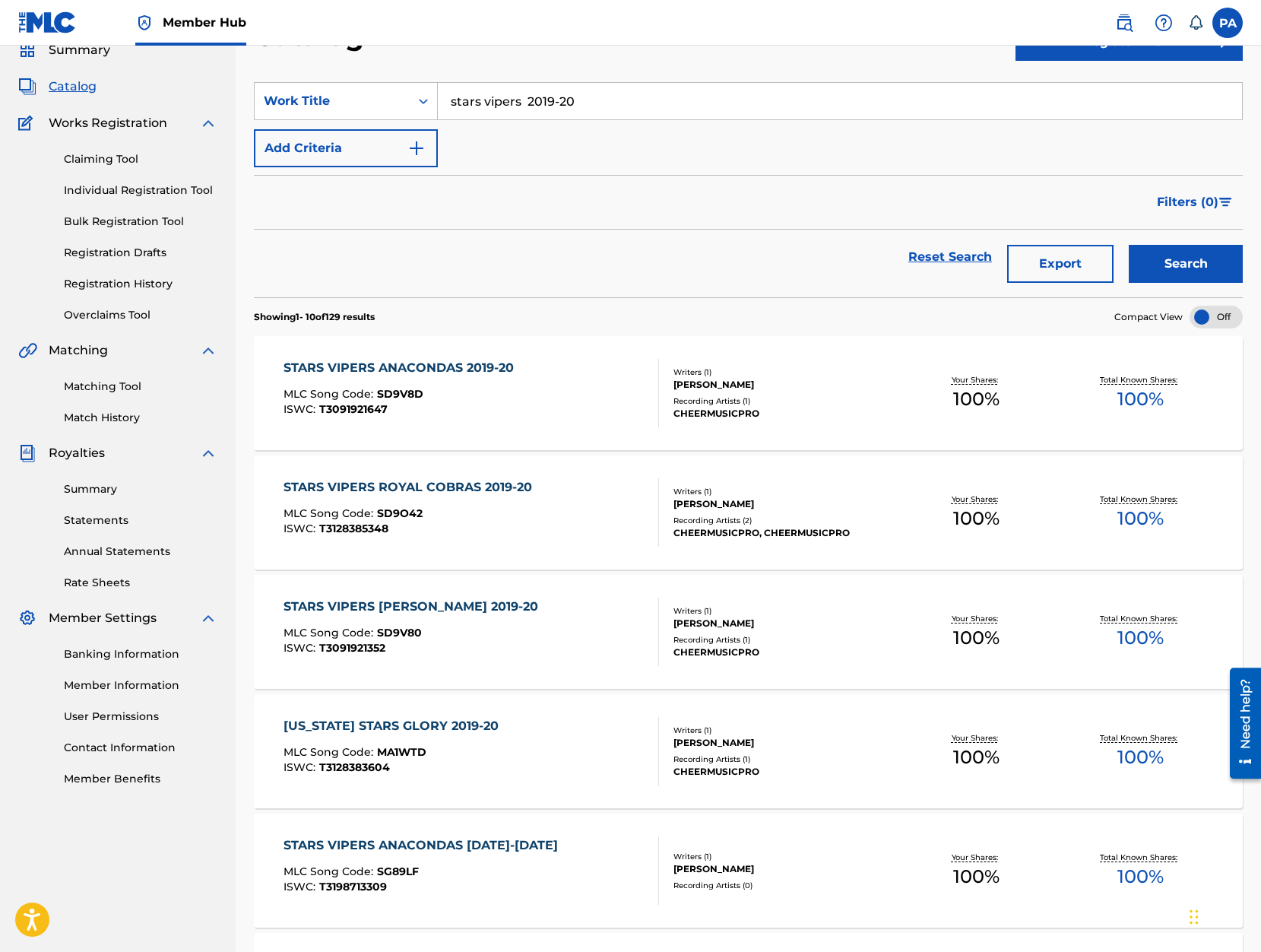
scroll to position [129, 0]
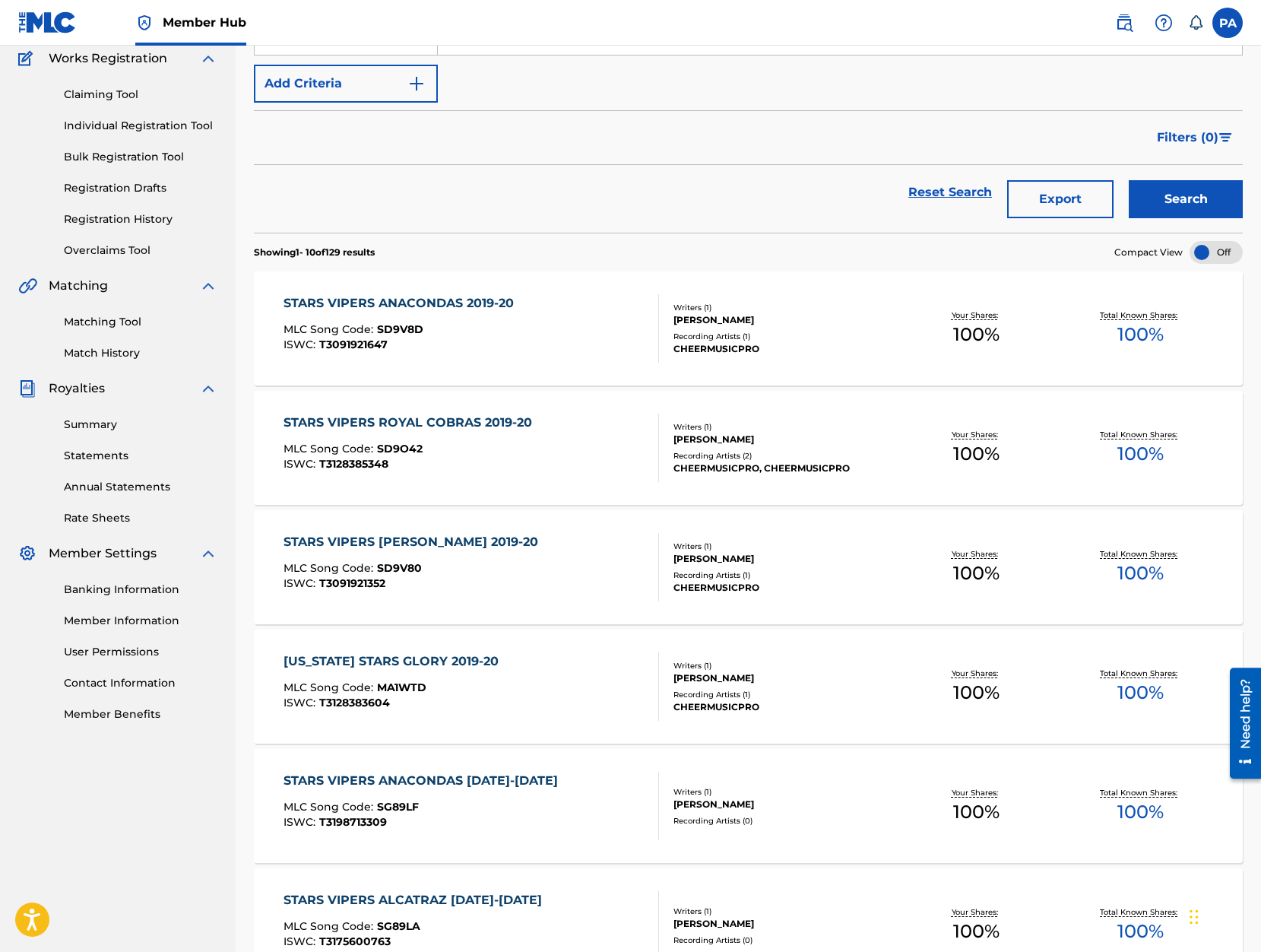
click at [513, 586] on div "STARS VIPERS [PERSON_NAME] 2019-20 MLC Song Code : SD9V80 ISWC : T3091921352" at bounding box center [471, 567] width 375 height 69
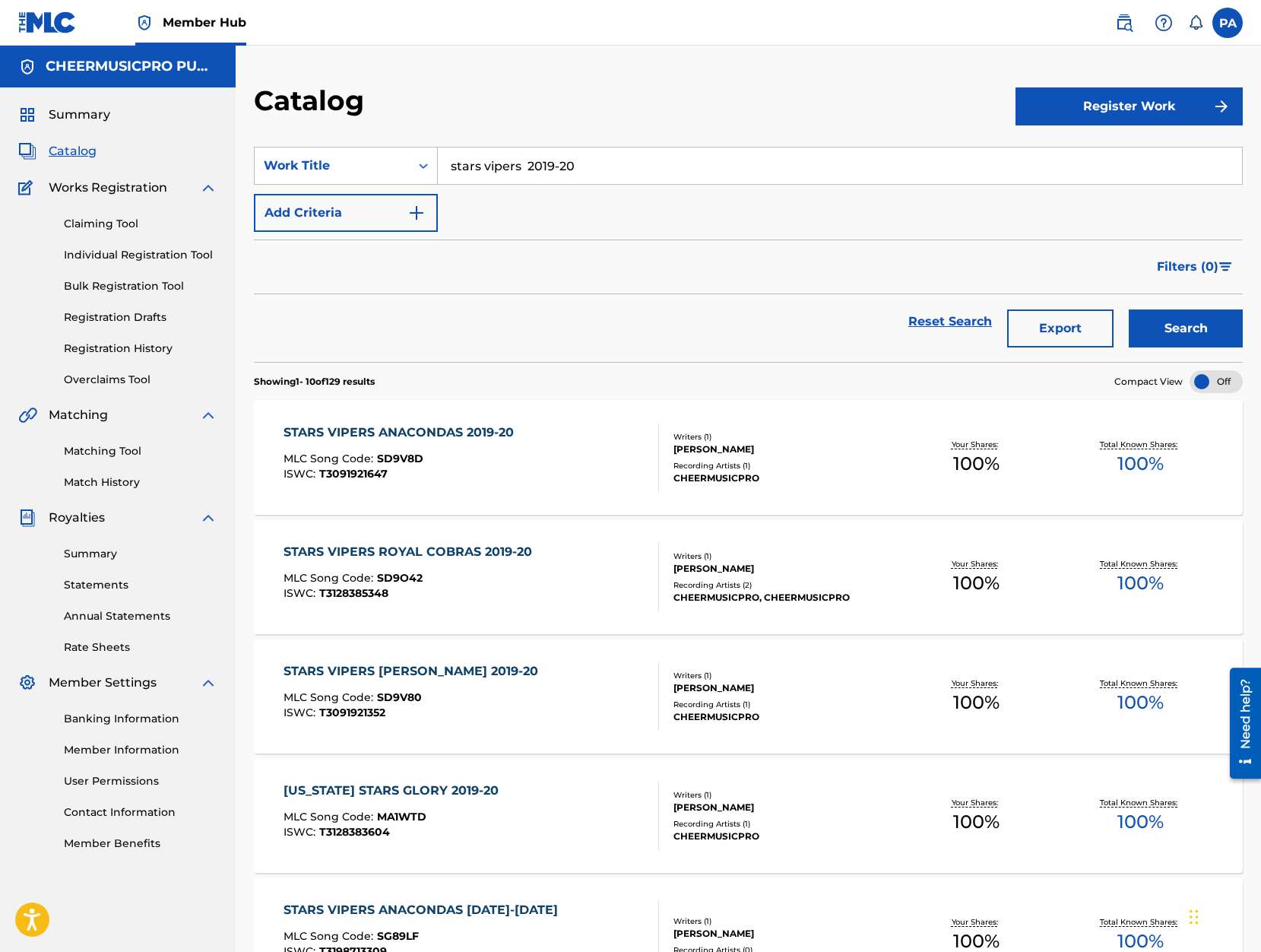
click at [572, 175] on input "stars vipers 2019-20" at bounding box center [839, 165] width 804 height 36
drag, startPoint x: 595, startPoint y: 164, endPoint x: 85, endPoint y: 175, distance: 510.1
click at [437, 175] on input "stars vipers 2019-20" at bounding box center [839, 165] width 804 height 36
click at [1128, 309] on button "Search" at bounding box center [1185, 328] width 114 height 38
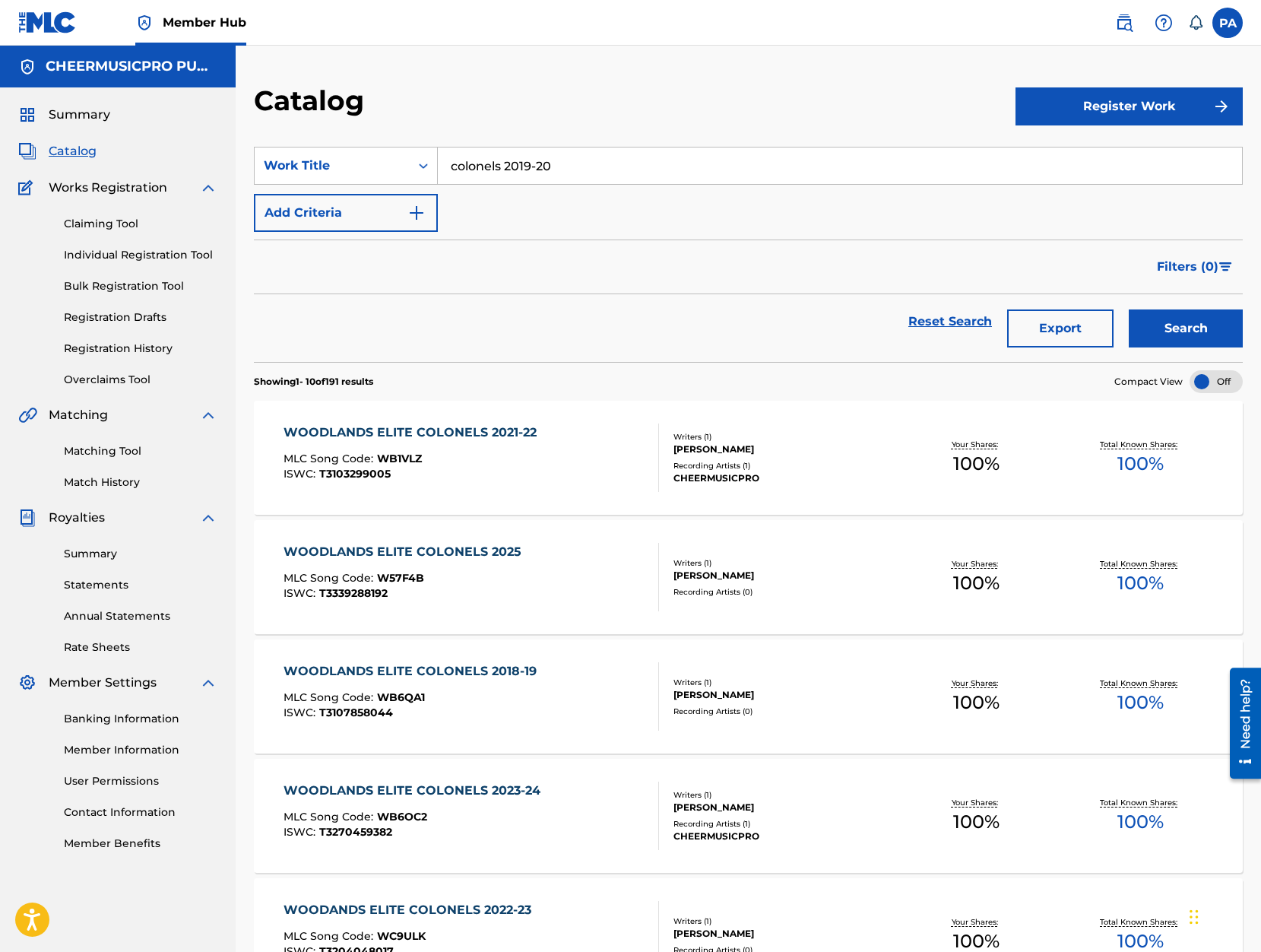
click at [1128, 309] on button "Search" at bounding box center [1185, 328] width 114 height 38
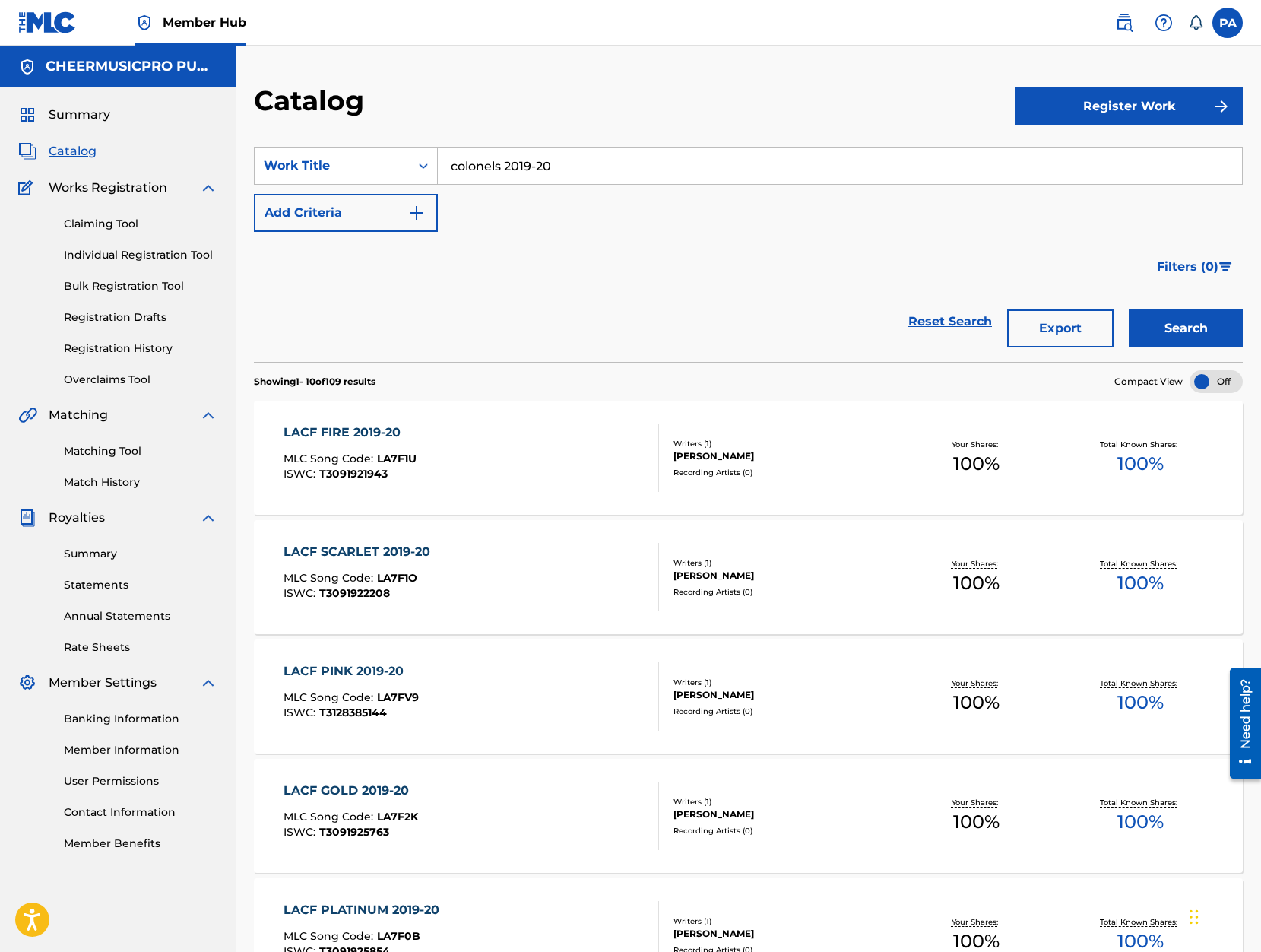
drag, startPoint x: 583, startPoint y: 163, endPoint x: 174, endPoint y: 213, distance: 412.0
click at [437, 184] on input "colonels 2019-20" at bounding box center [839, 165] width 804 height 36
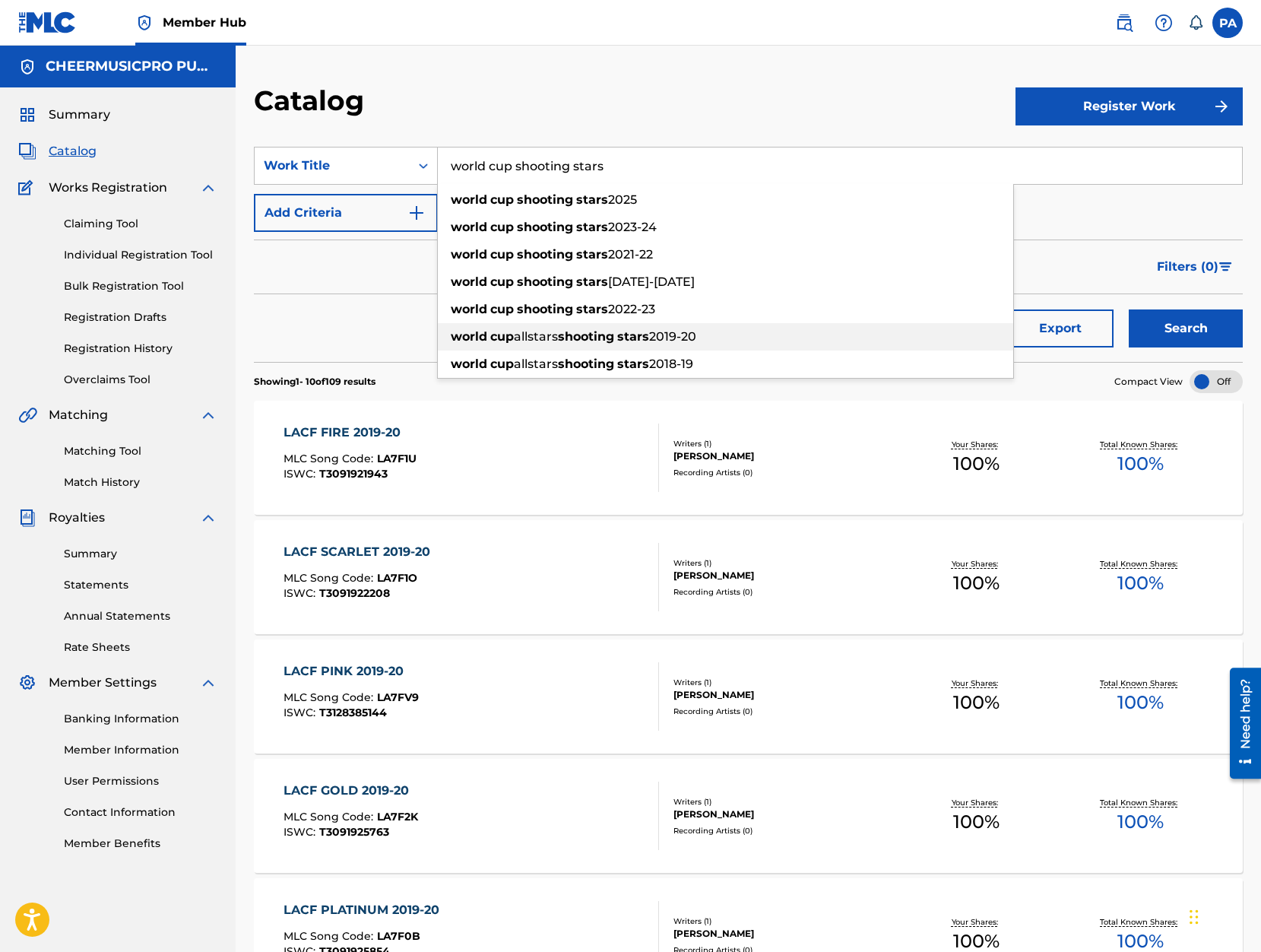
click at [605, 334] on strong "shooting" at bounding box center [586, 336] width 57 height 15
type input "world cup allstars shooting stars 2019-20"
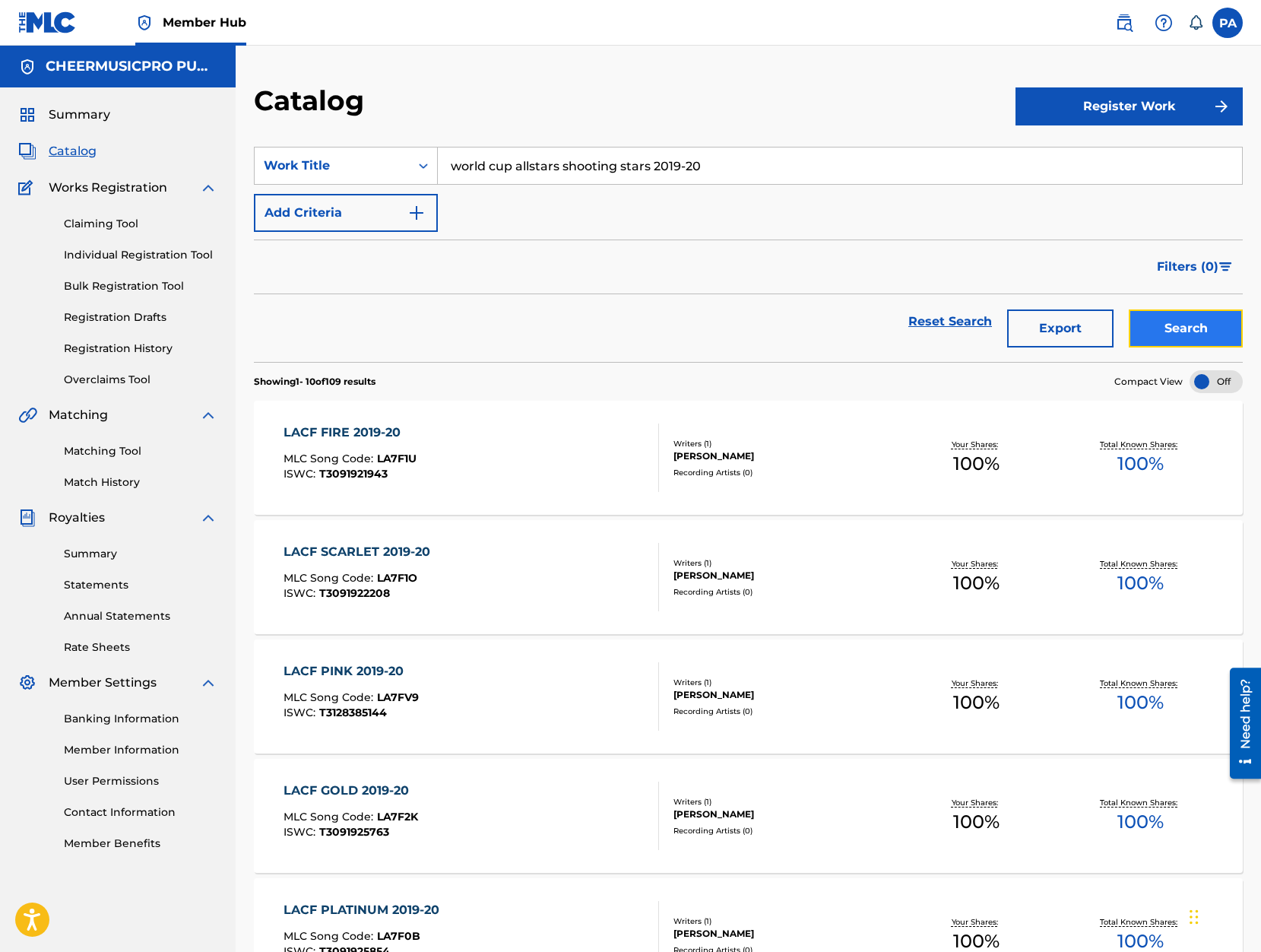
click at [1203, 309] on button "Search" at bounding box center [1185, 328] width 114 height 38
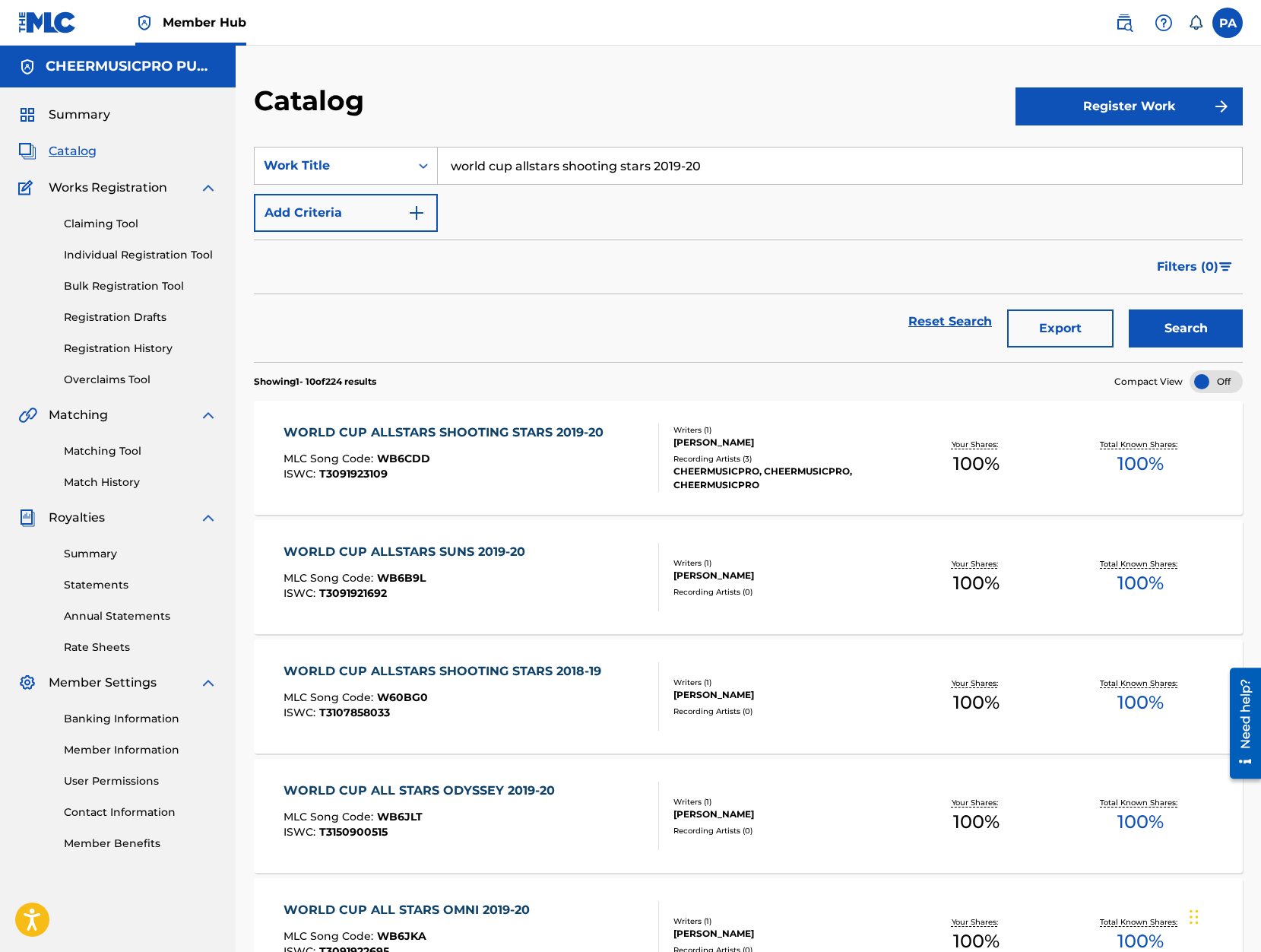
click at [565, 459] on div "MLC Song Code : WB6CDD" at bounding box center [447, 461] width 328 height 15
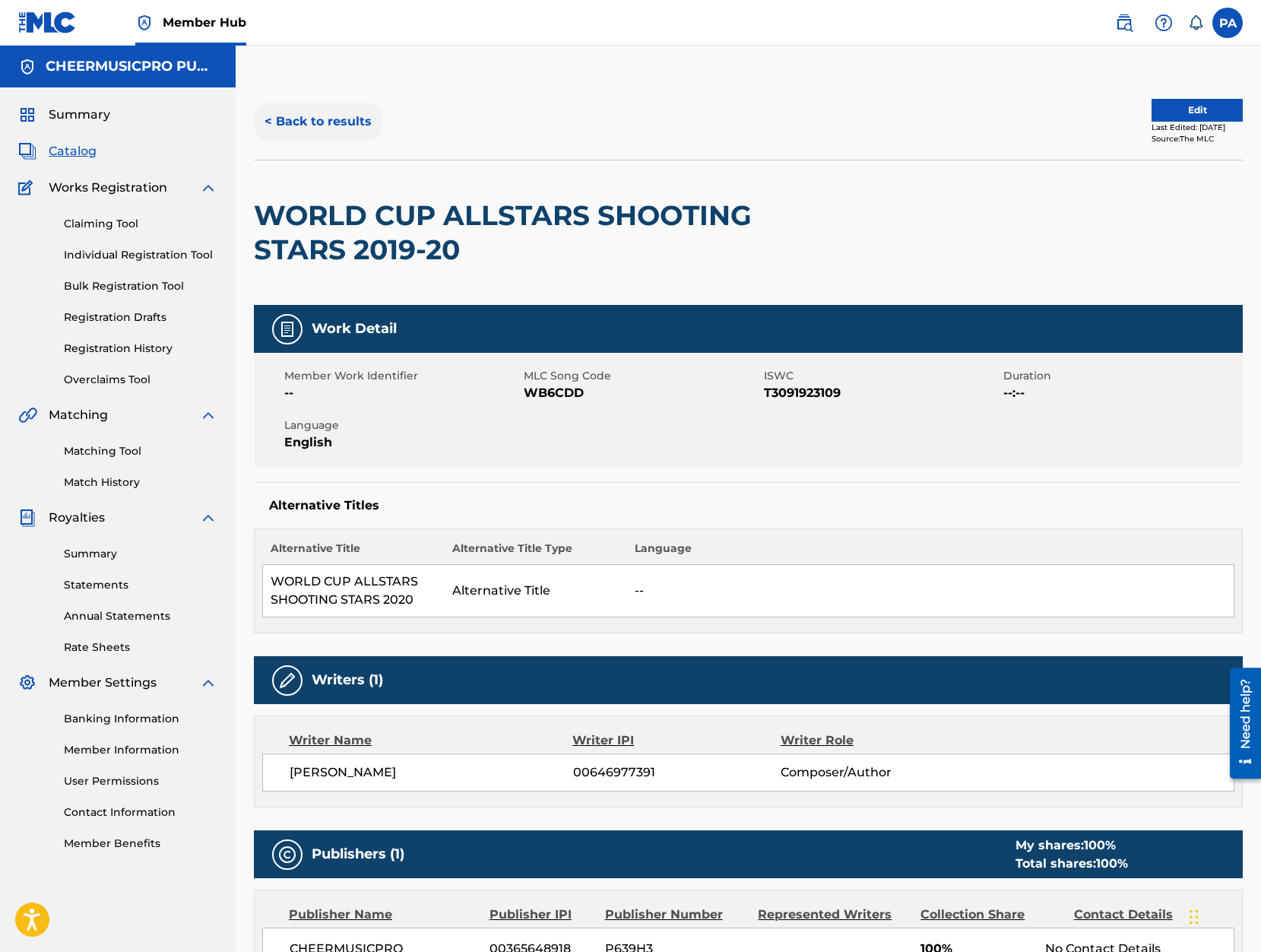
click at [329, 112] on button "< Back to results" at bounding box center [318, 121] width 128 height 38
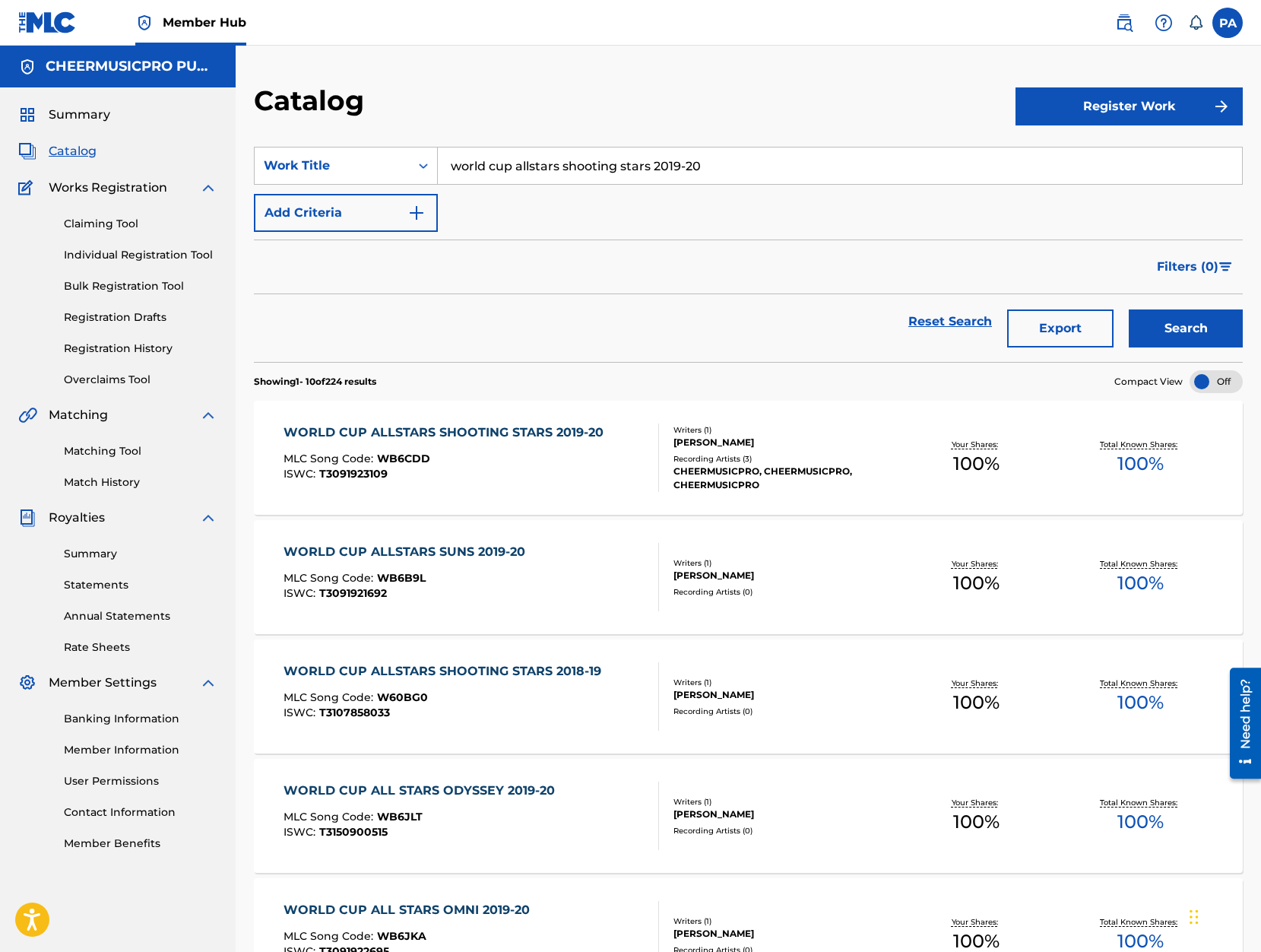
drag, startPoint x: 649, startPoint y: 165, endPoint x: 14, endPoint y: 176, distance: 635.1
click at [437, 176] on input "world cup allstars shooting stars 2019-20" at bounding box center [839, 165] width 804 height 36
type input "gunsmoke 2019-20"
click at [1128, 309] on button "Search" at bounding box center [1185, 328] width 114 height 38
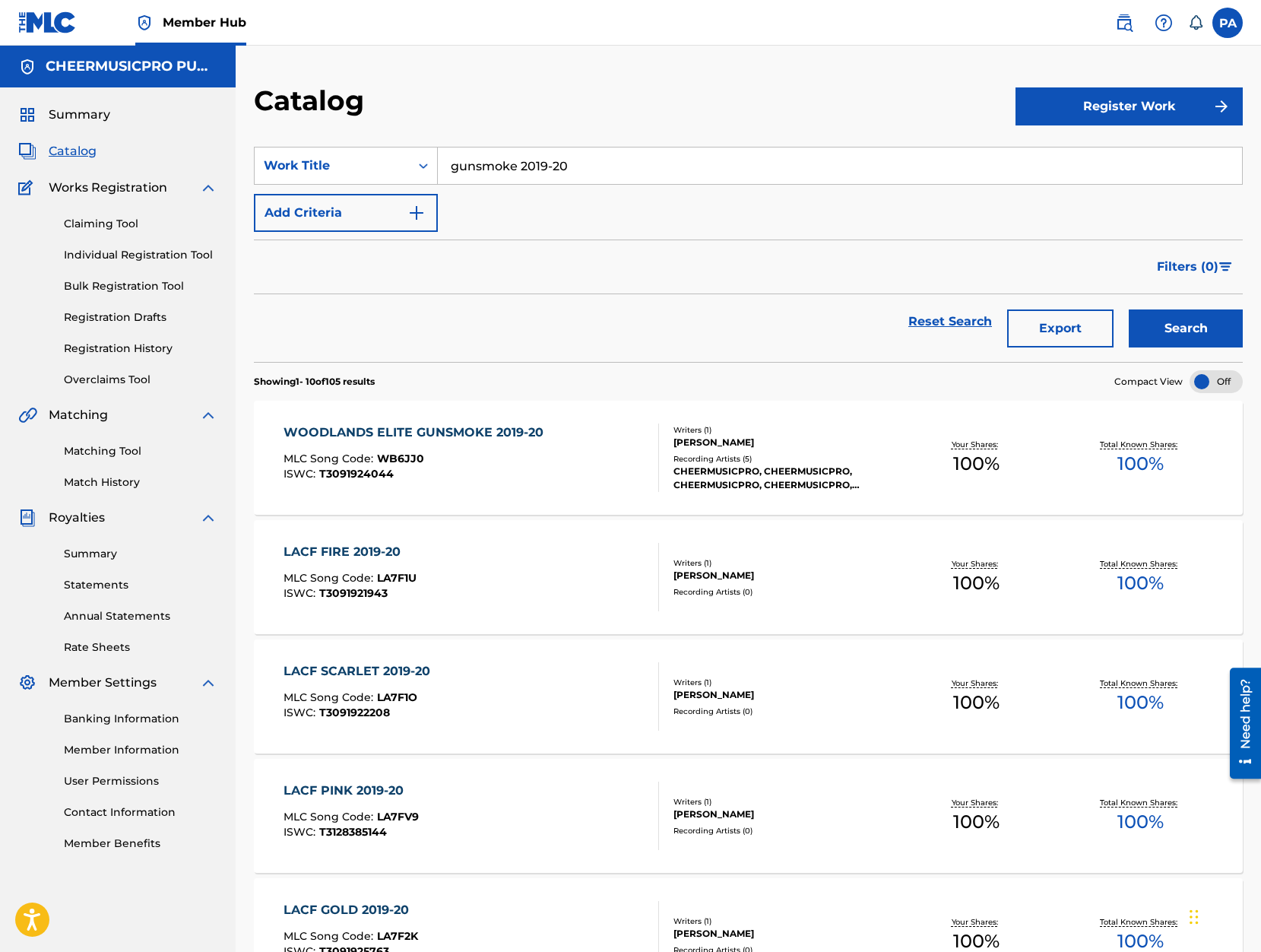
click at [703, 472] on div "CHEERMUSICPRO, CHEERMUSICPRO, CHEERMUSICPRO, CHEERMUSICPRO, CHEERMUSICPRO" at bounding box center [783, 477] width 220 height 27
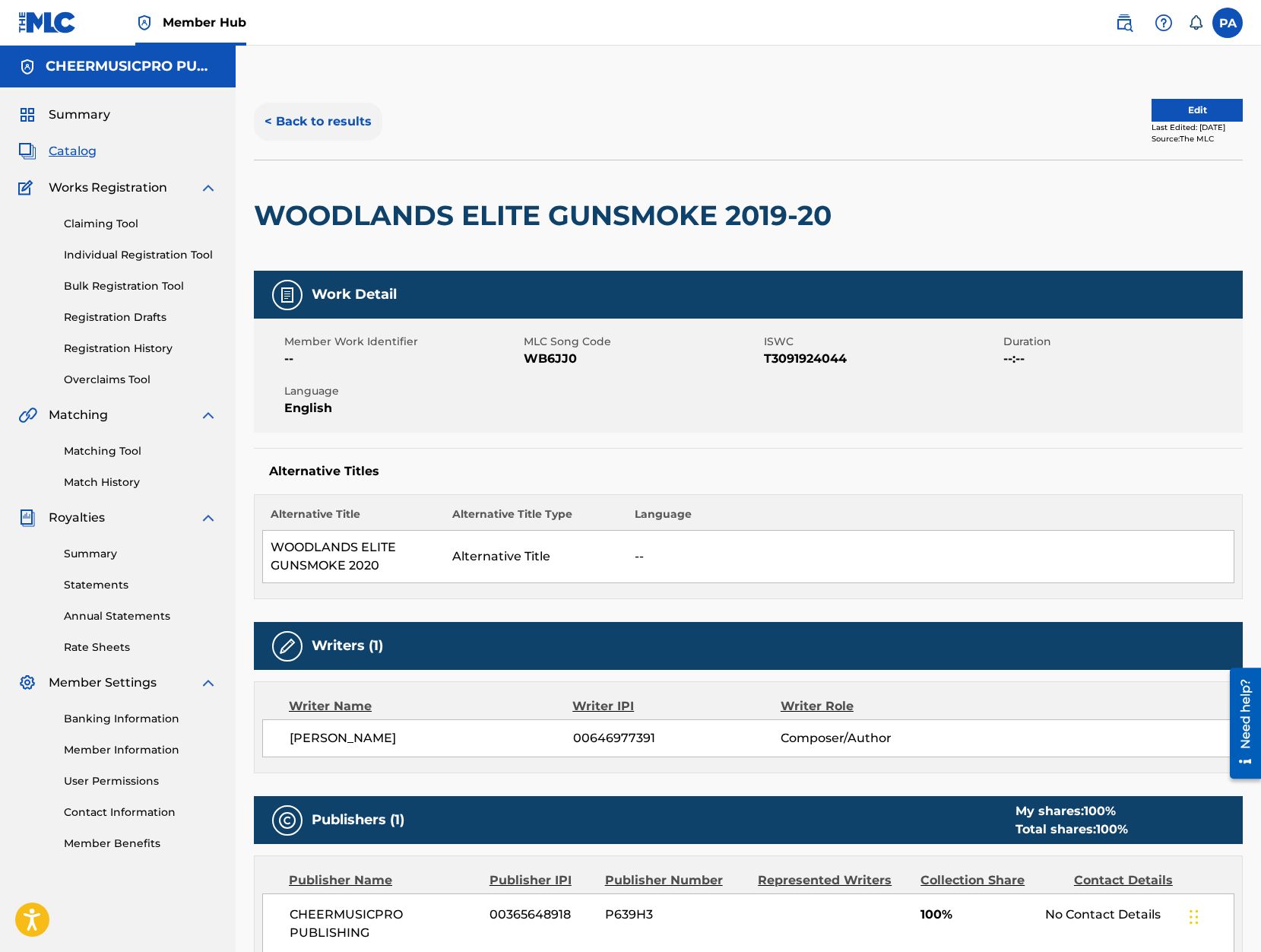
click at [322, 114] on button "< Back to results" at bounding box center [318, 121] width 128 height 38
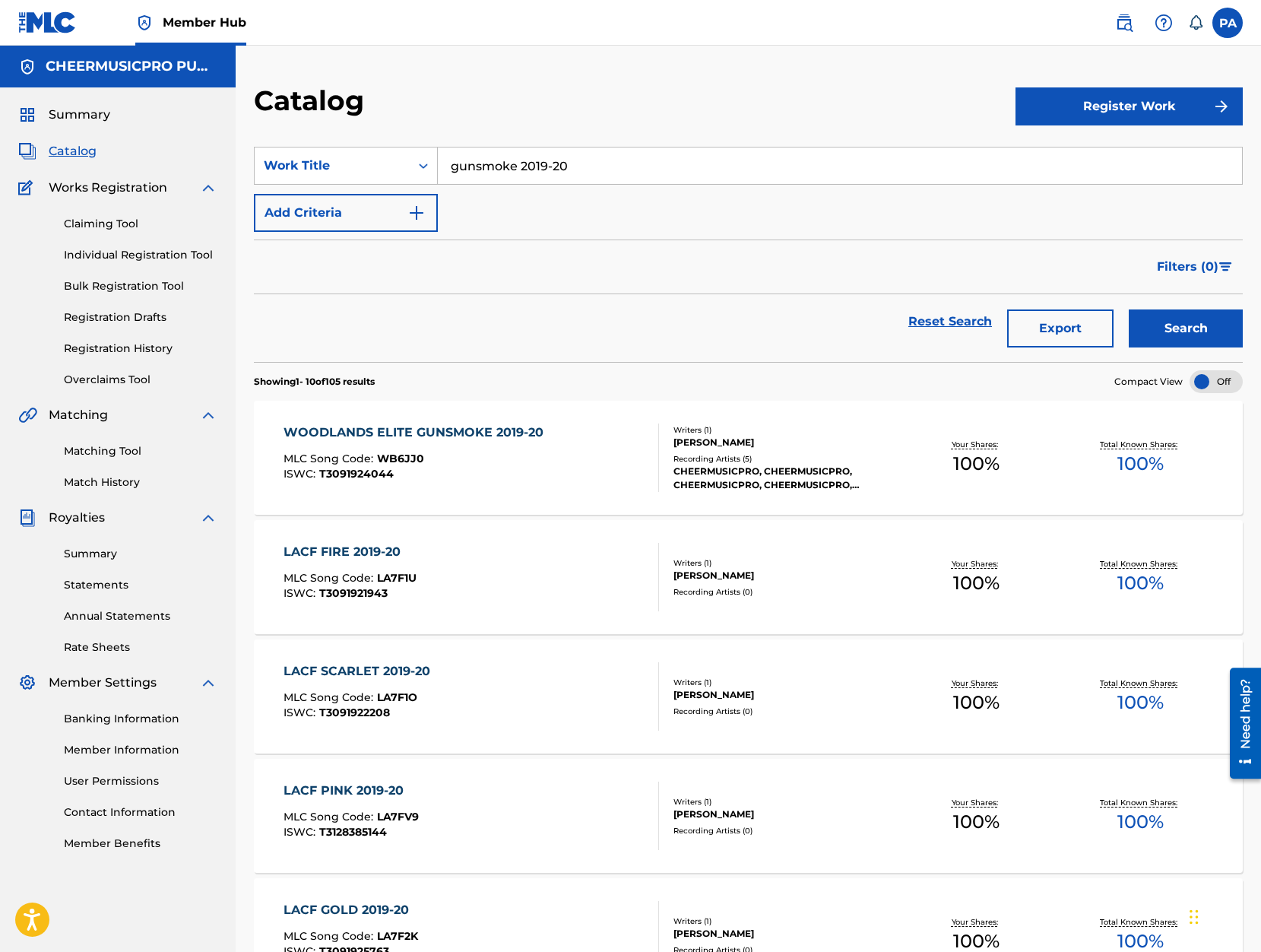
drag, startPoint x: 517, startPoint y: 169, endPoint x: 141, endPoint y: 181, distance: 376.2
click at [437, 181] on input "gunsmoke 2019-20" at bounding box center [839, 165] width 804 height 36
type input "royalcats 2019-20"
click at [1128, 309] on button "Search" at bounding box center [1185, 328] width 114 height 38
click at [883, 465] on div "Recording Artists ( 1 )" at bounding box center [783, 465] width 220 height 11
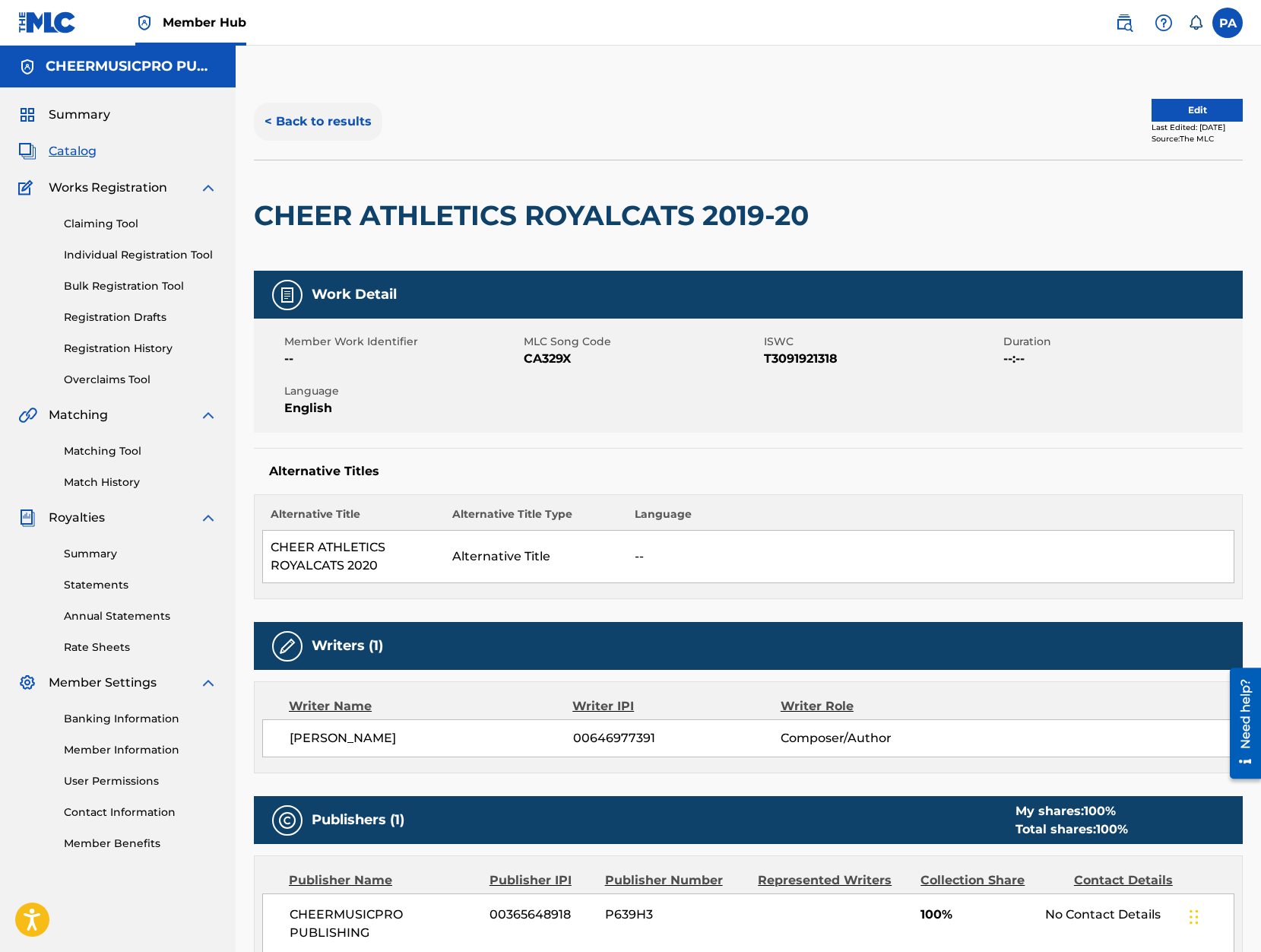
click at [344, 118] on button "< Back to results" at bounding box center [318, 121] width 128 height 38
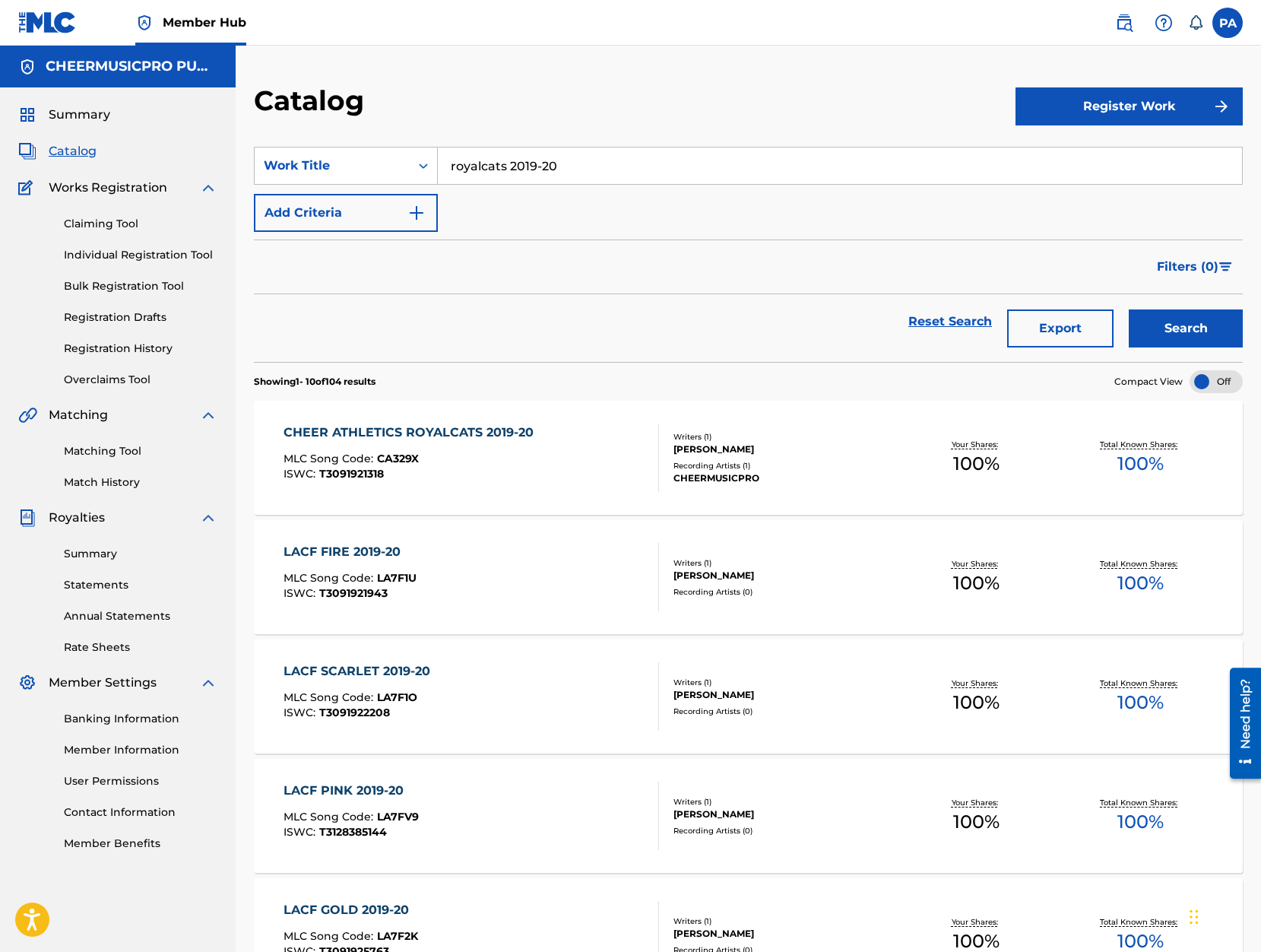
drag, startPoint x: 508, startPoint y: 170, endPoint x: 129, endPoint y: 195, distance: 379.8
click at [437, 184] on input "royalcats 2019-20" at bounding box center [839, 165] width 804 height 36
type input "senior elite 2019-20"
click at [1128, 309] on button "Search" at bounding box center [1185, 328] width 114 height 38
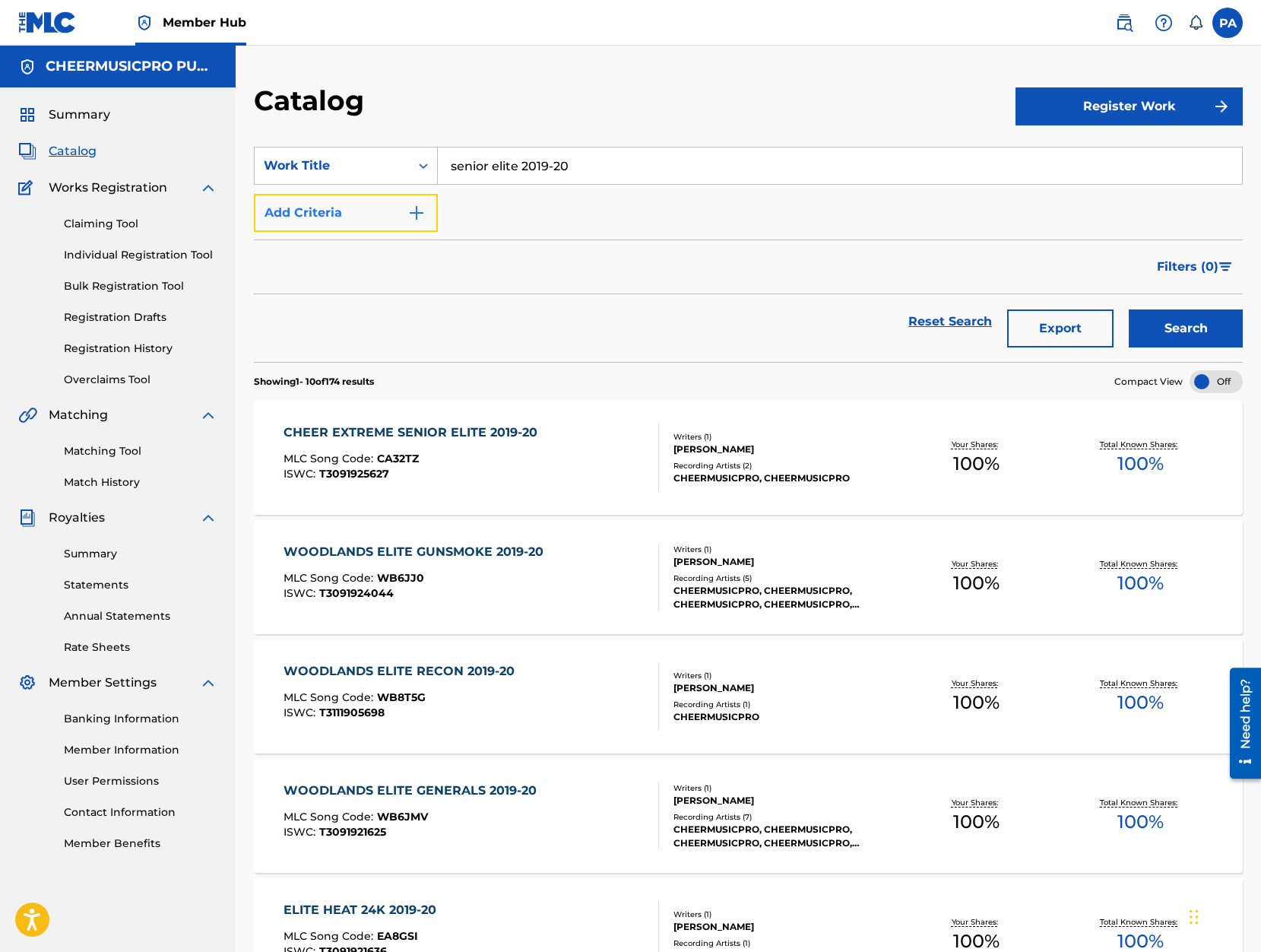
click at [352, 223] on button "Add Criteria" at bounding box center [345, 213] width 184 height 38
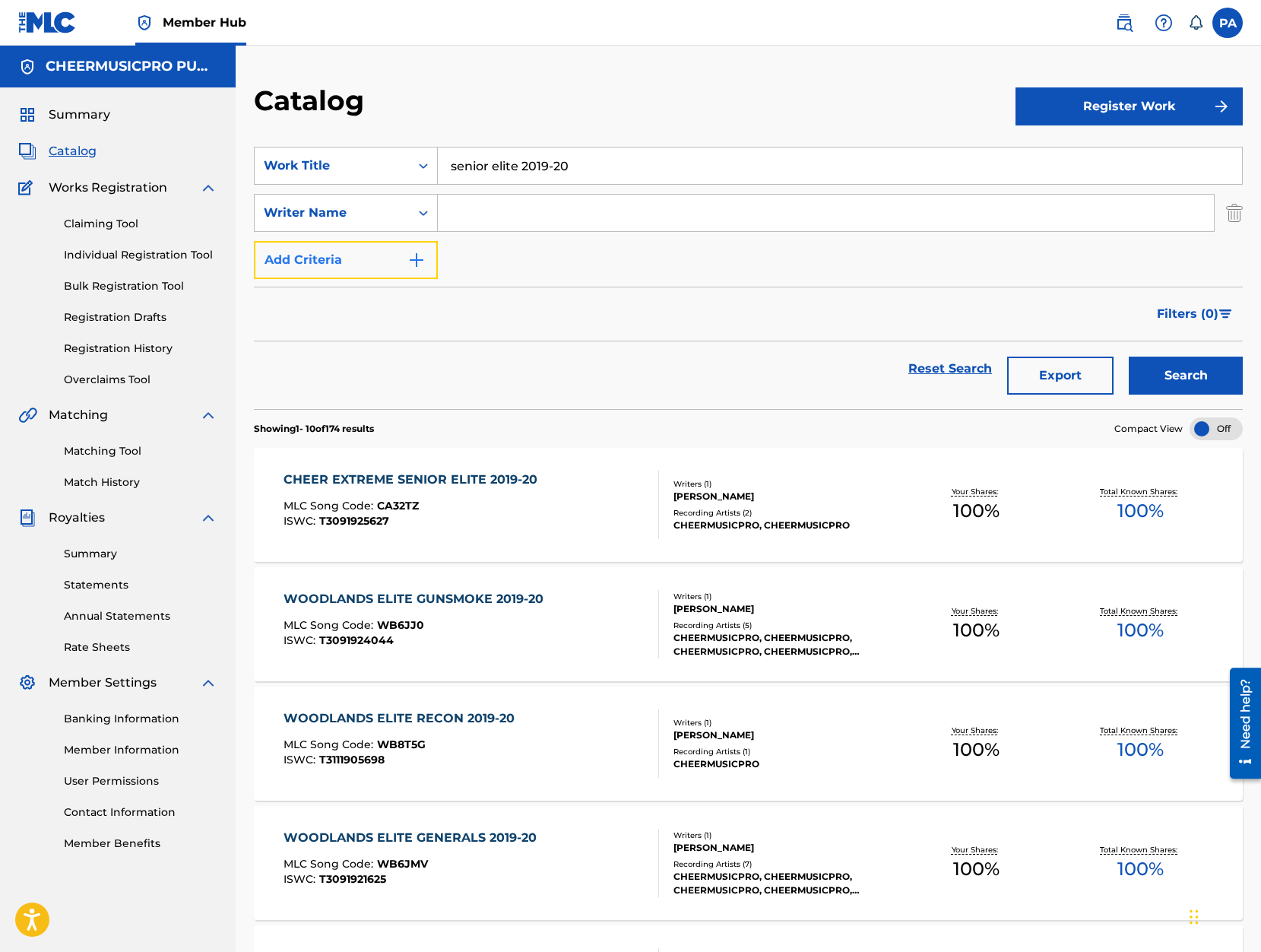
click at [342, 265] on button "Add Criteria" at bounding box center [345, 259] width 184 height 38
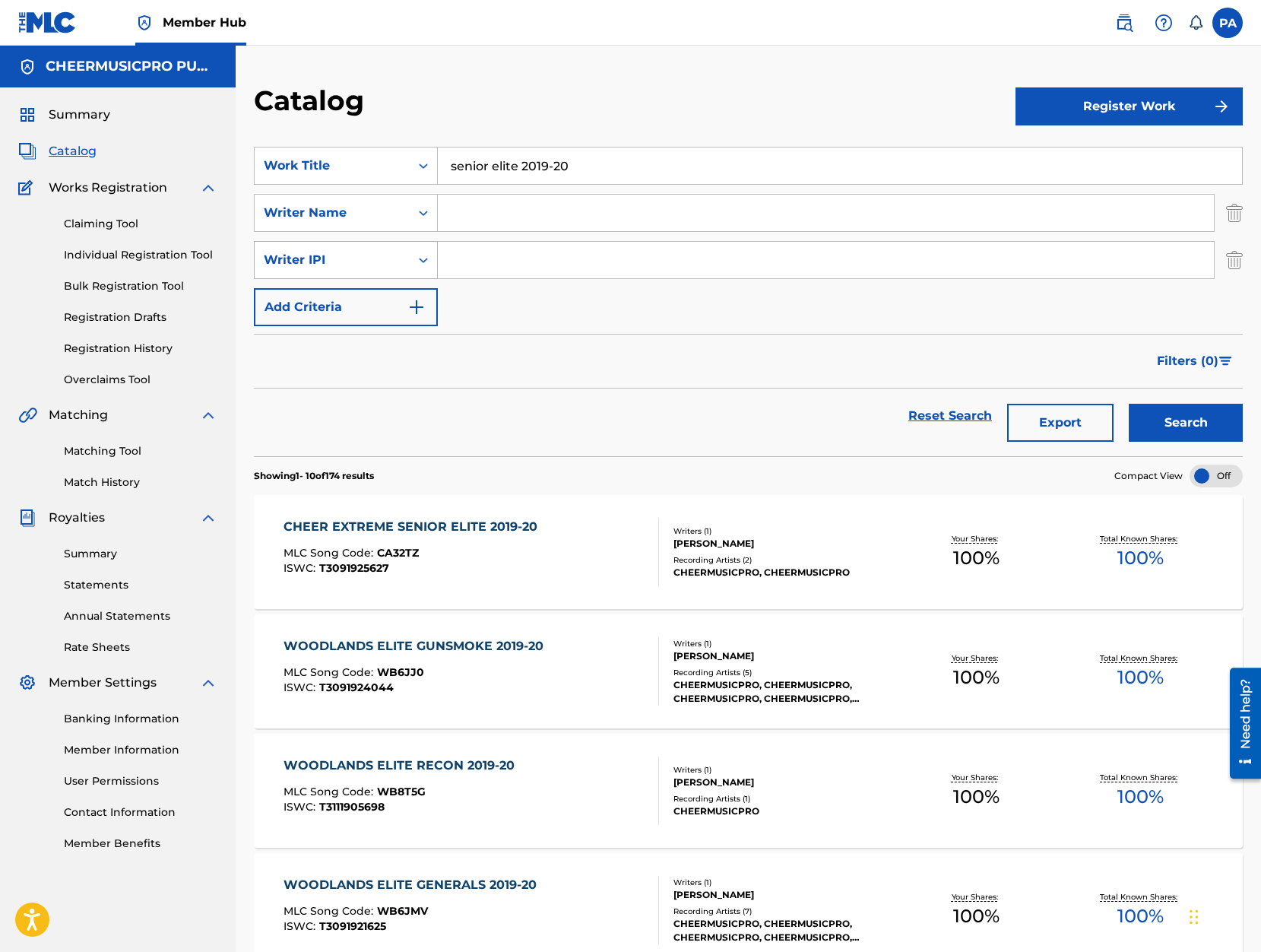
click at [341, 268] on div "Writer IPI" at bounding box center [332, 260] width 136 height 19
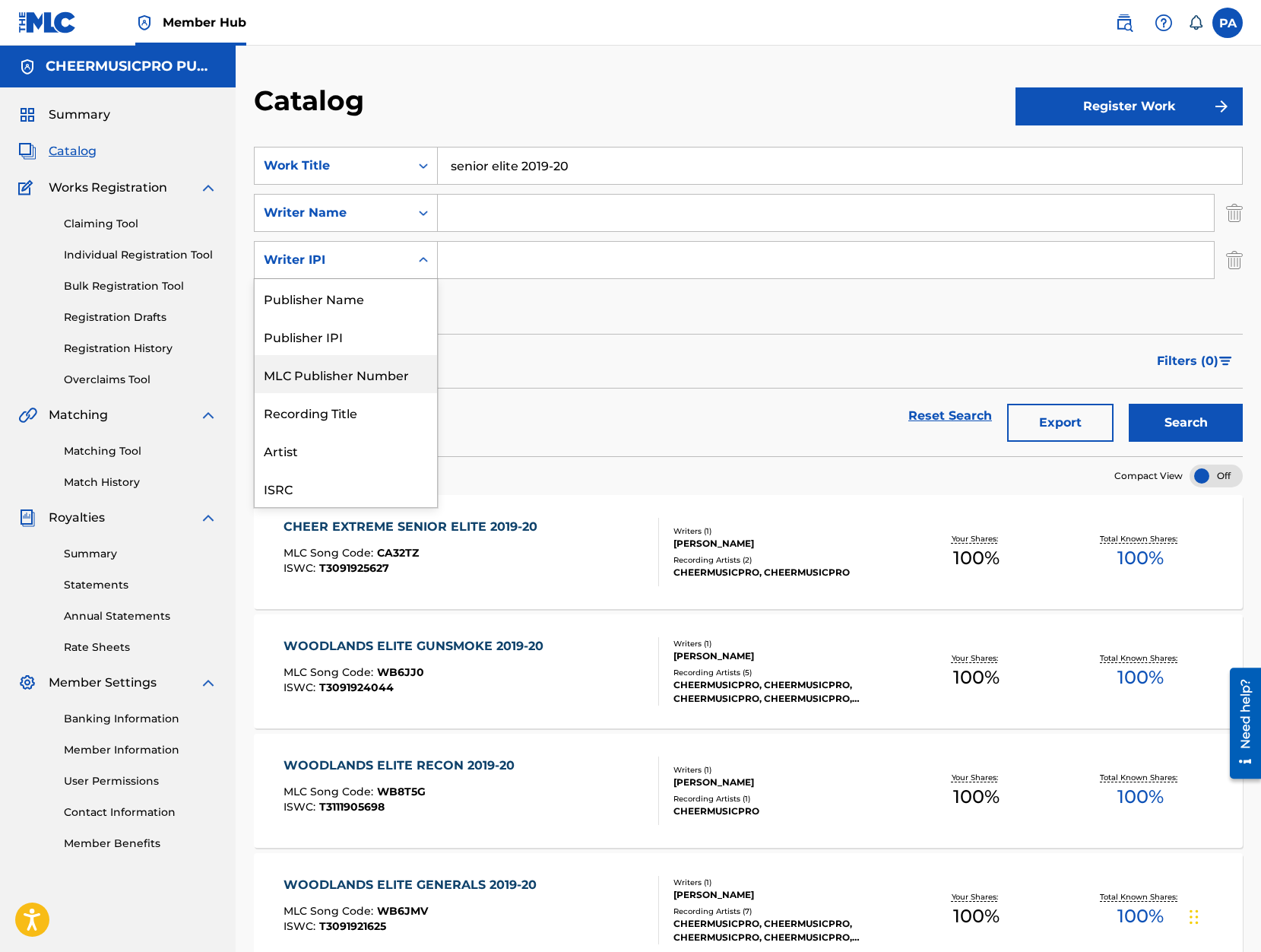
click at [566, 328] on form "SearchWithCriteriab21fc05c-003a-4b5f-a920-0287c5c23255 Work Title senior elite …" at bounding box center [748, 301] width 989 height 309
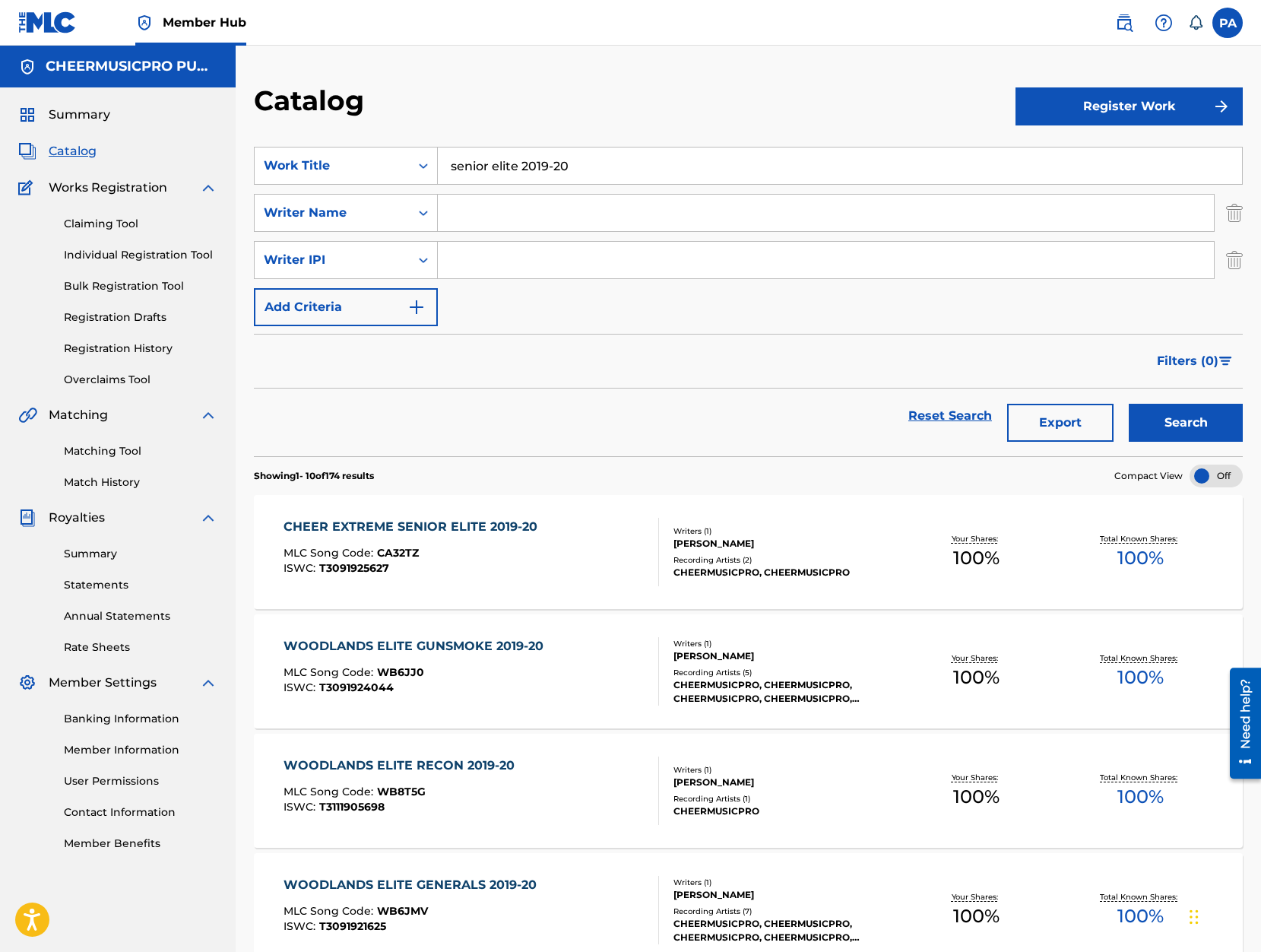
click at [566, 546] on div "CHEER EXTREME SENIOR ELITE 2019-20 MLC Song Code : CA32TZ ISWC : T3091925627" at bounding box center [471, 552] width 375 height 69
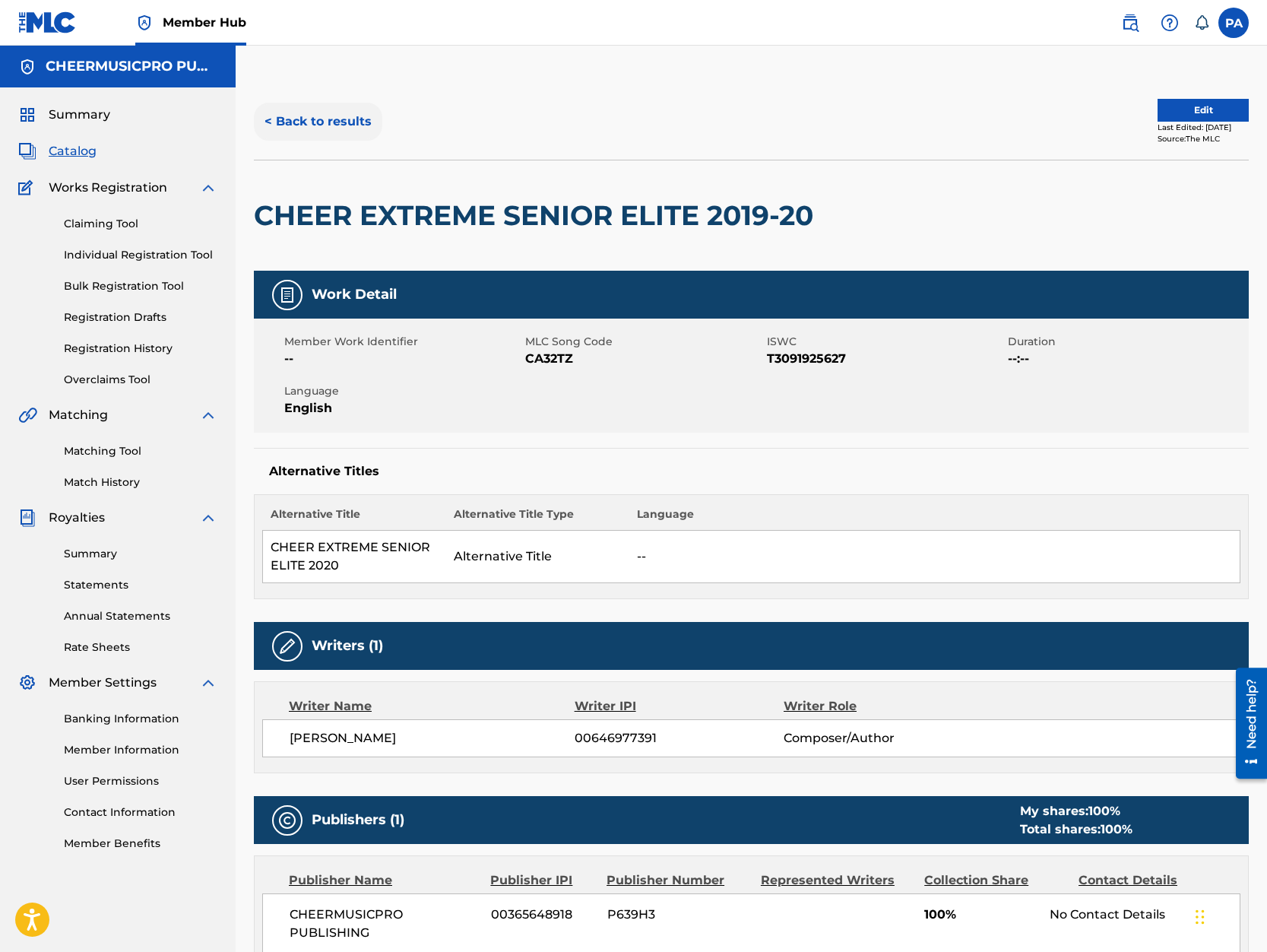
click at [352, 120] on button "< Back to results" at bounding box center [318, 121] width 128 height 38
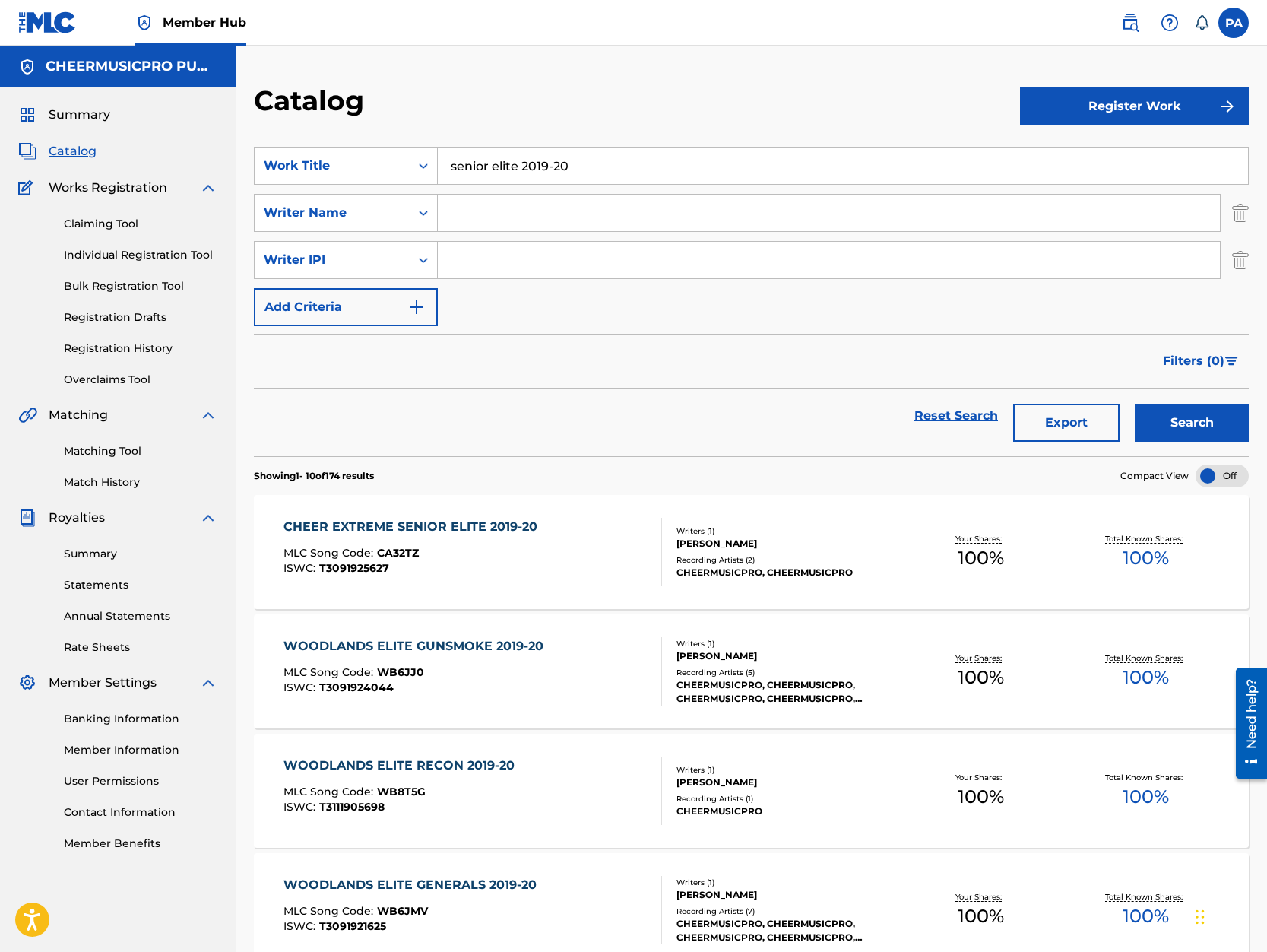
drag, startPoint x: 515, startPoint y: 165, endPoint x: 101, endPoint y: 198, distance: 415.3
click at [438, 184] on input "senior elite 2019-20" at bounding box center [842, 165] width 810 height 36
type input "code black 2019-20"
click at [1135, 404] on button "Search" at bounding box center [1192, 423] width 114 height 38
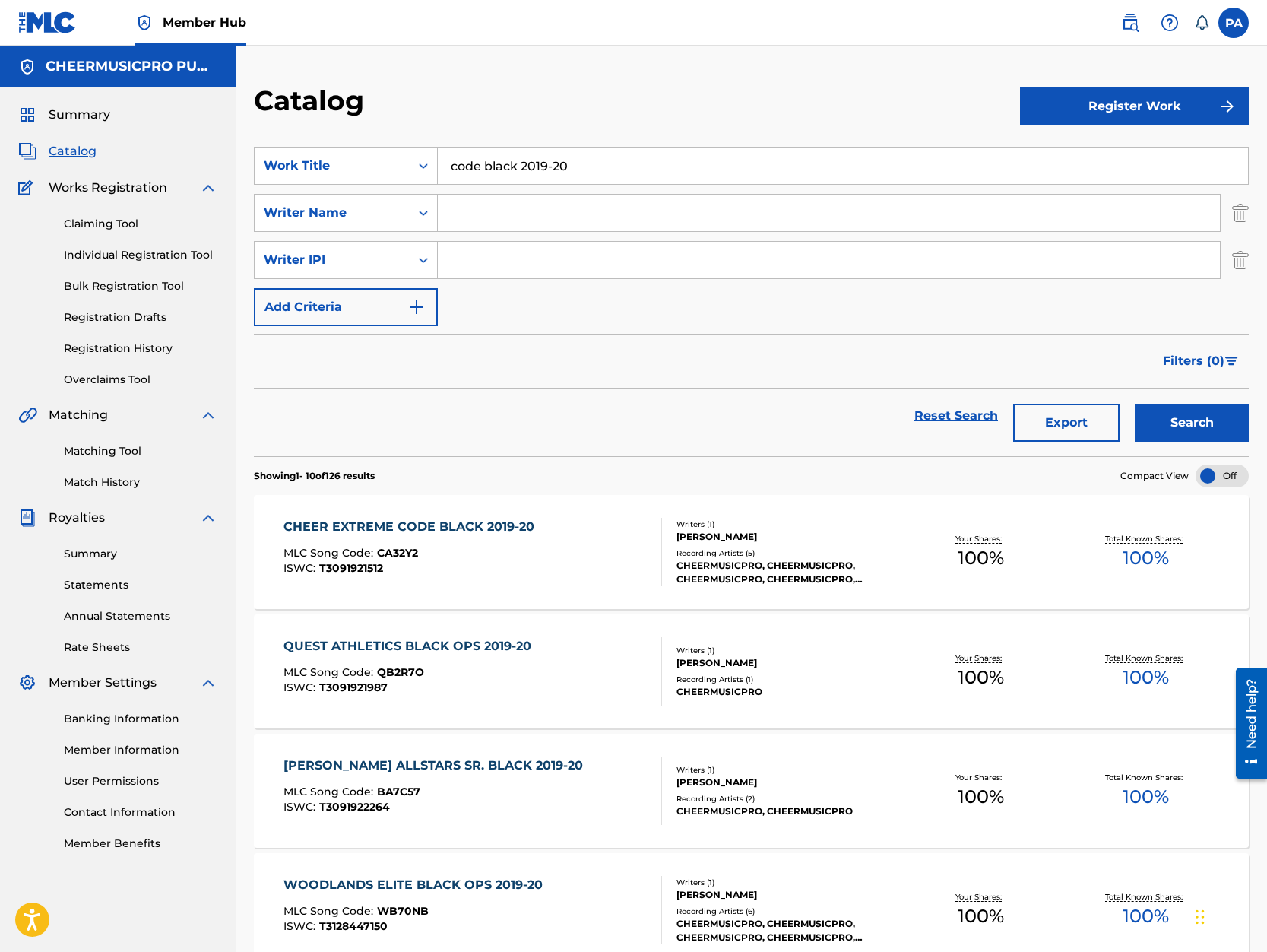
click at [528, 557] on div "MLC Song Code : CA32Y2" at bounding box center [412, 554] width 258 height 15
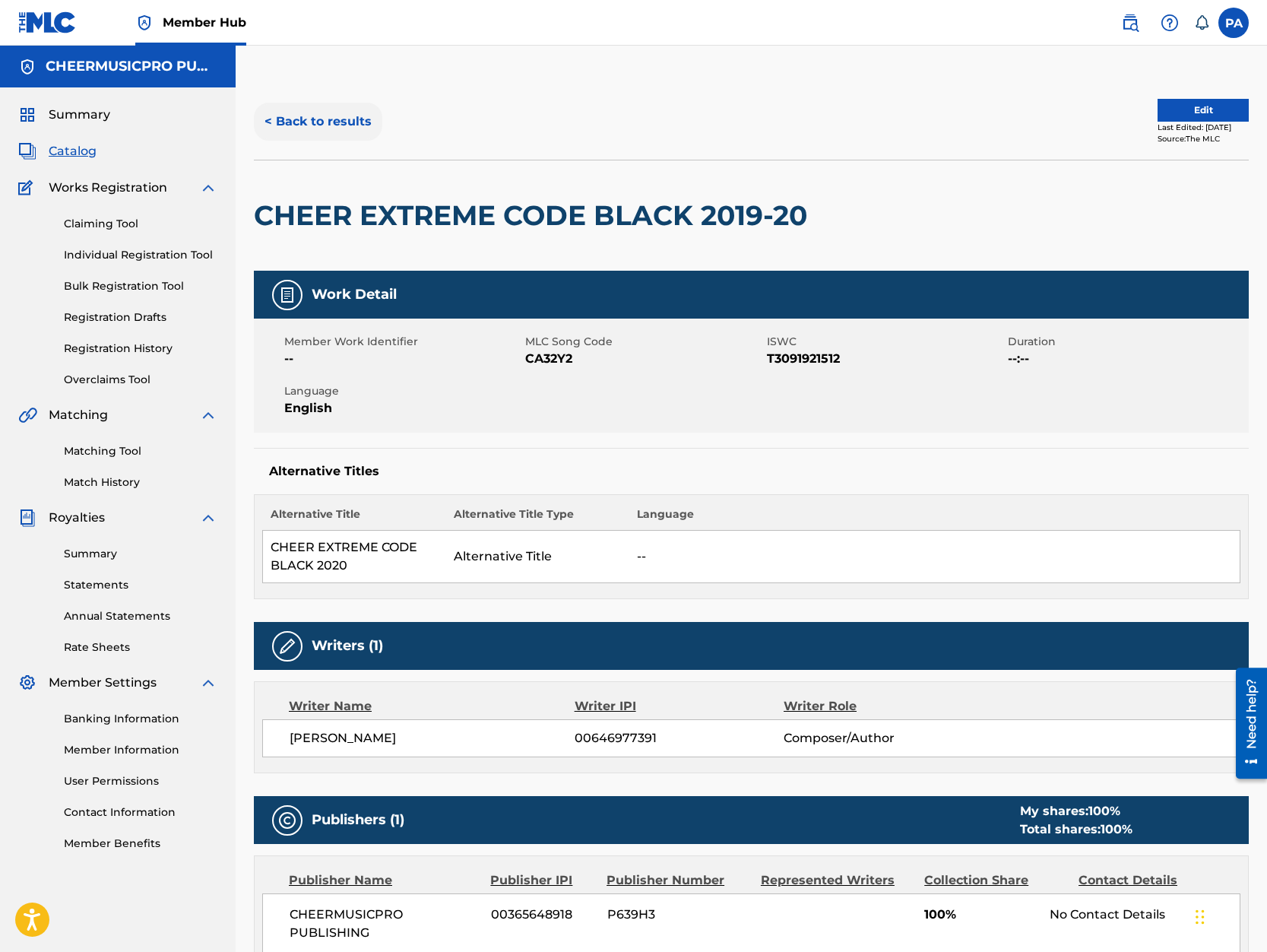
click at [310, 124] on button "< Back to results" at bounding box center [318, 121] width 128 height 38
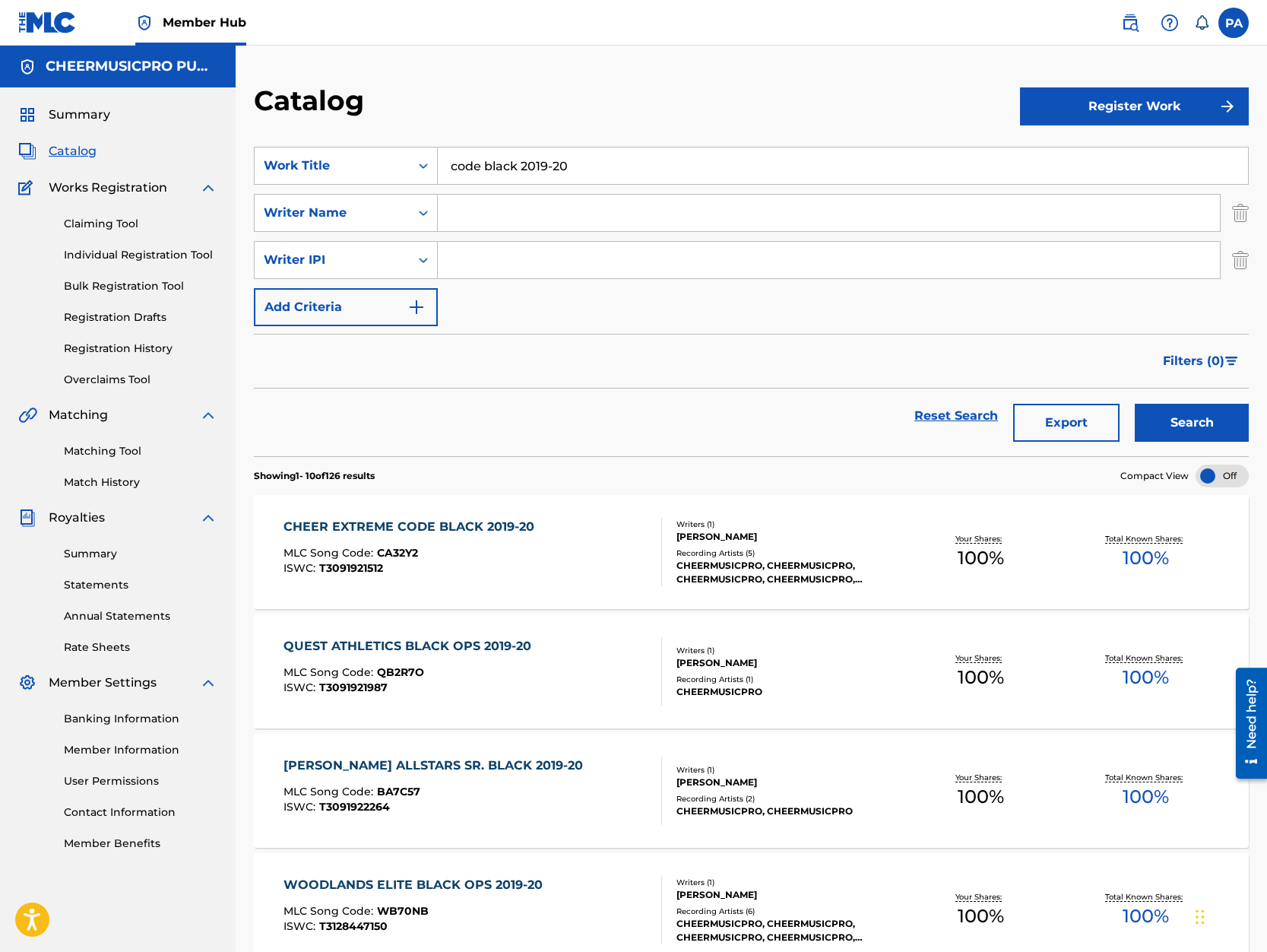
drag, startPoint x: 521, startPoint y: 165, endPoint x: 260, endPoint y: 166, distance: 261.0
click at [438, 166] on input "code black 2019-20" at bounding box center [842, 165] width 810 height 36
type input "ssx 2019-20"
click at [378, 257] on div "Writer IPI" at bounding box center [332, 260] width 137 height 19
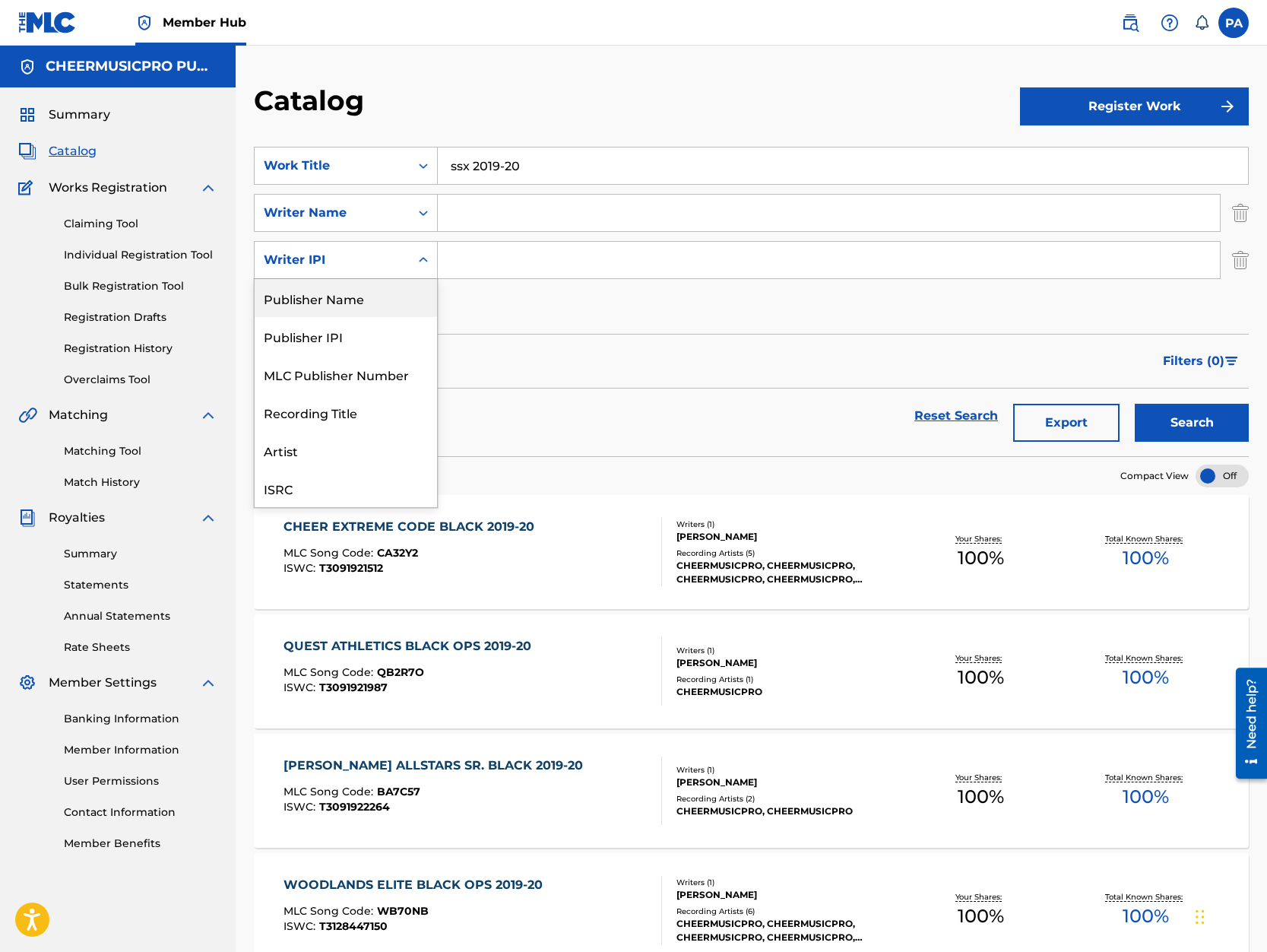
scroll to position [65, 0]
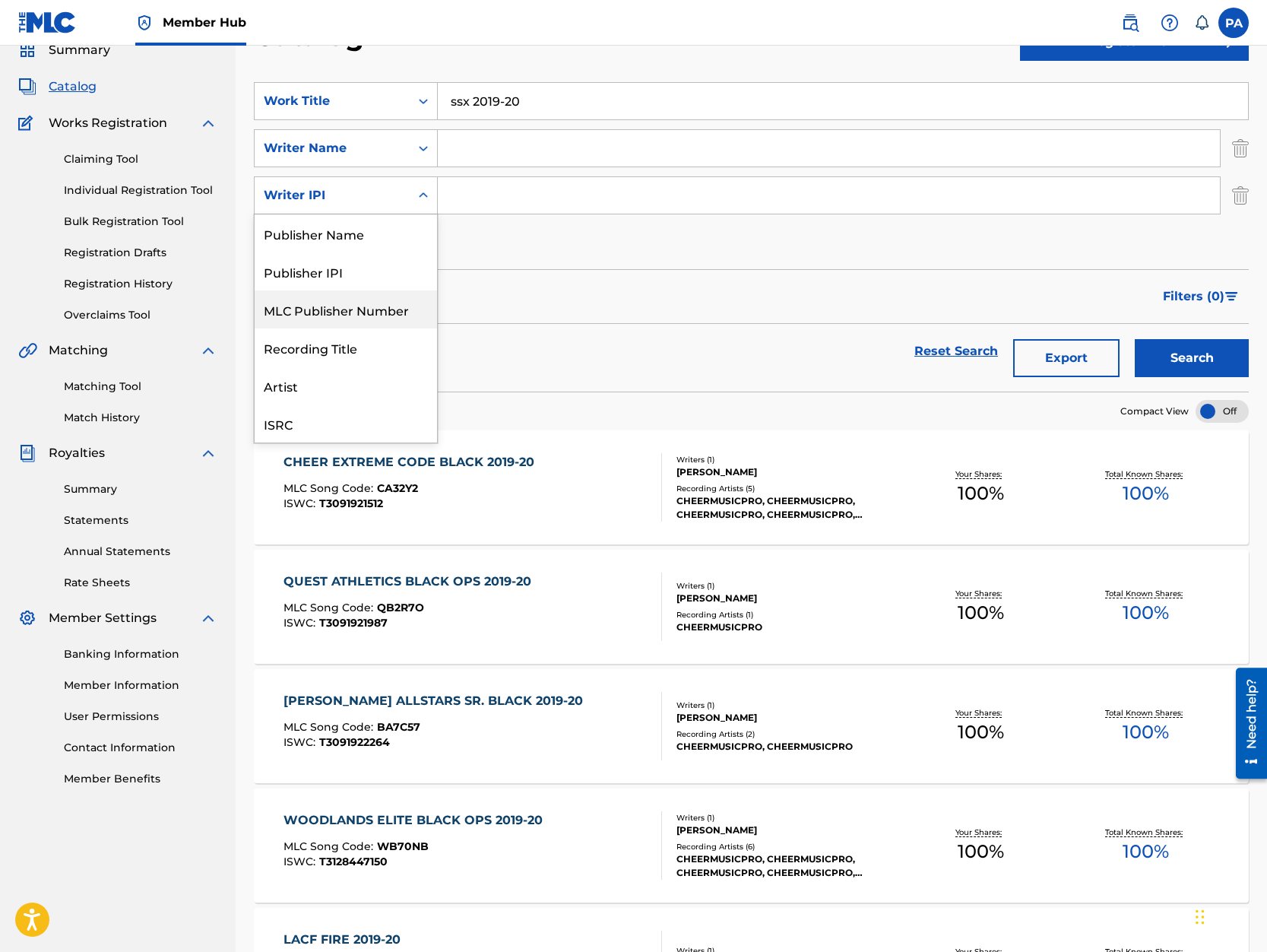
click at [492, 288] on div "Filters ( 0 )" at bounding box center [751, 296] width 995 height 55
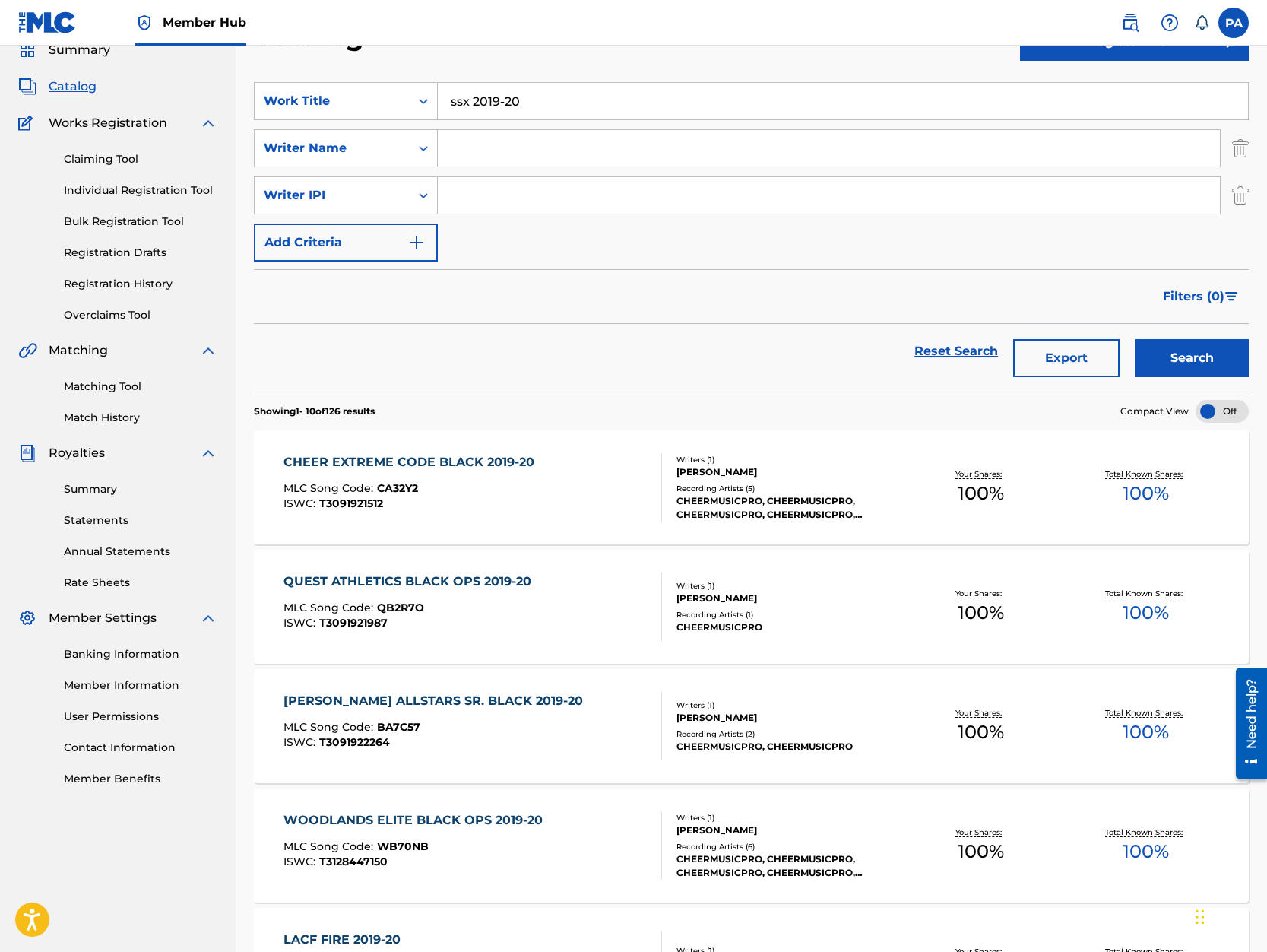
scroll to position [0, 0]
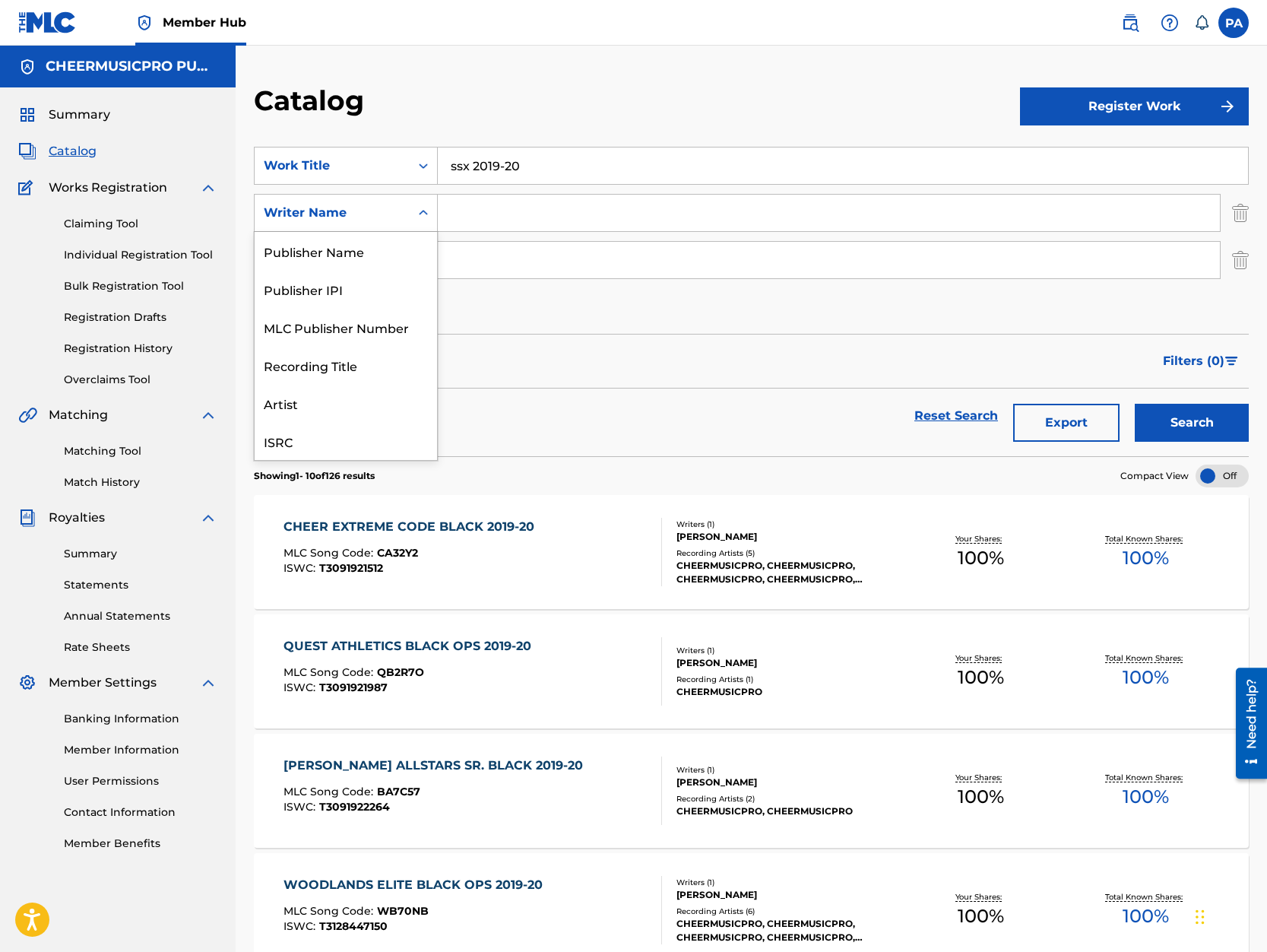
click at [374, 210] on div "Writer Name" at bounding box center [332, 213] width 137 height 19
click at [1187, 425] on button "Search" at bounding box center [1192, 423] width 114 height 38
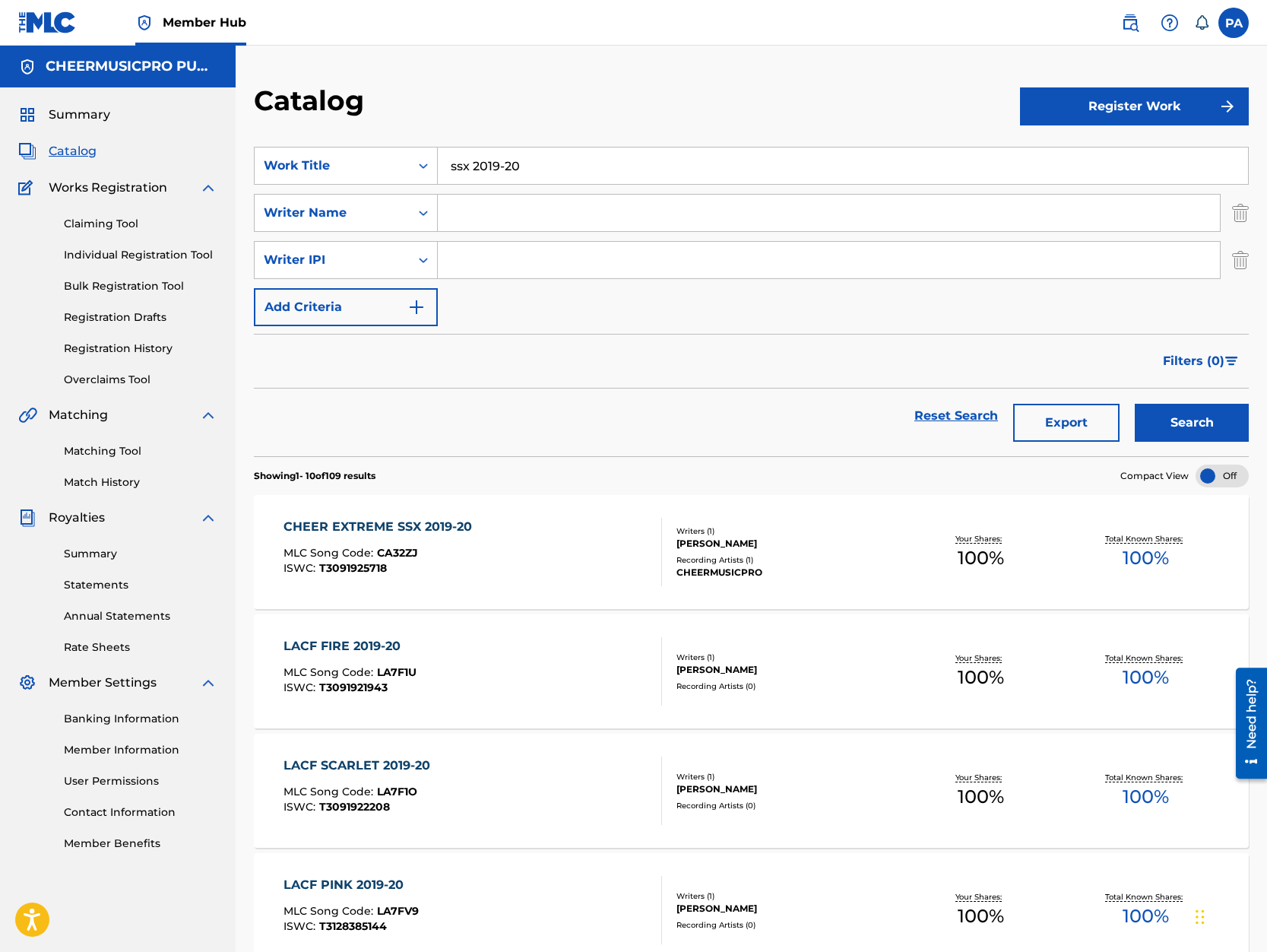
click at [555, 556] on div "CHEER EXTREME SSX 2019-20 MLC Song Code : CA32ZJ ISWC : T3091925718" at bounding box center [472, 552] width 378 height 69
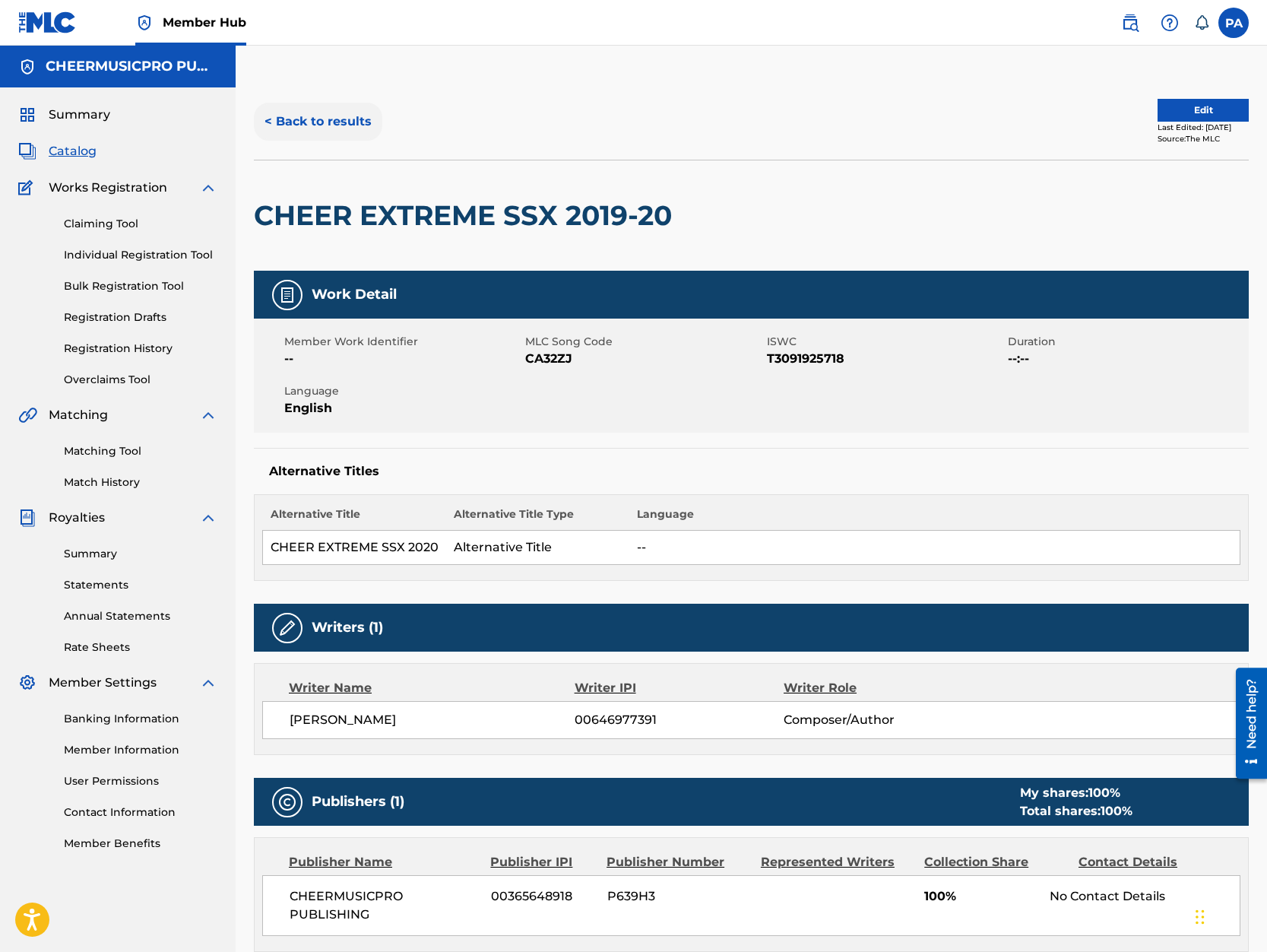
click at [324, 121] on button "< Back to results" at bounding box center [318, 121] width 128 height 38
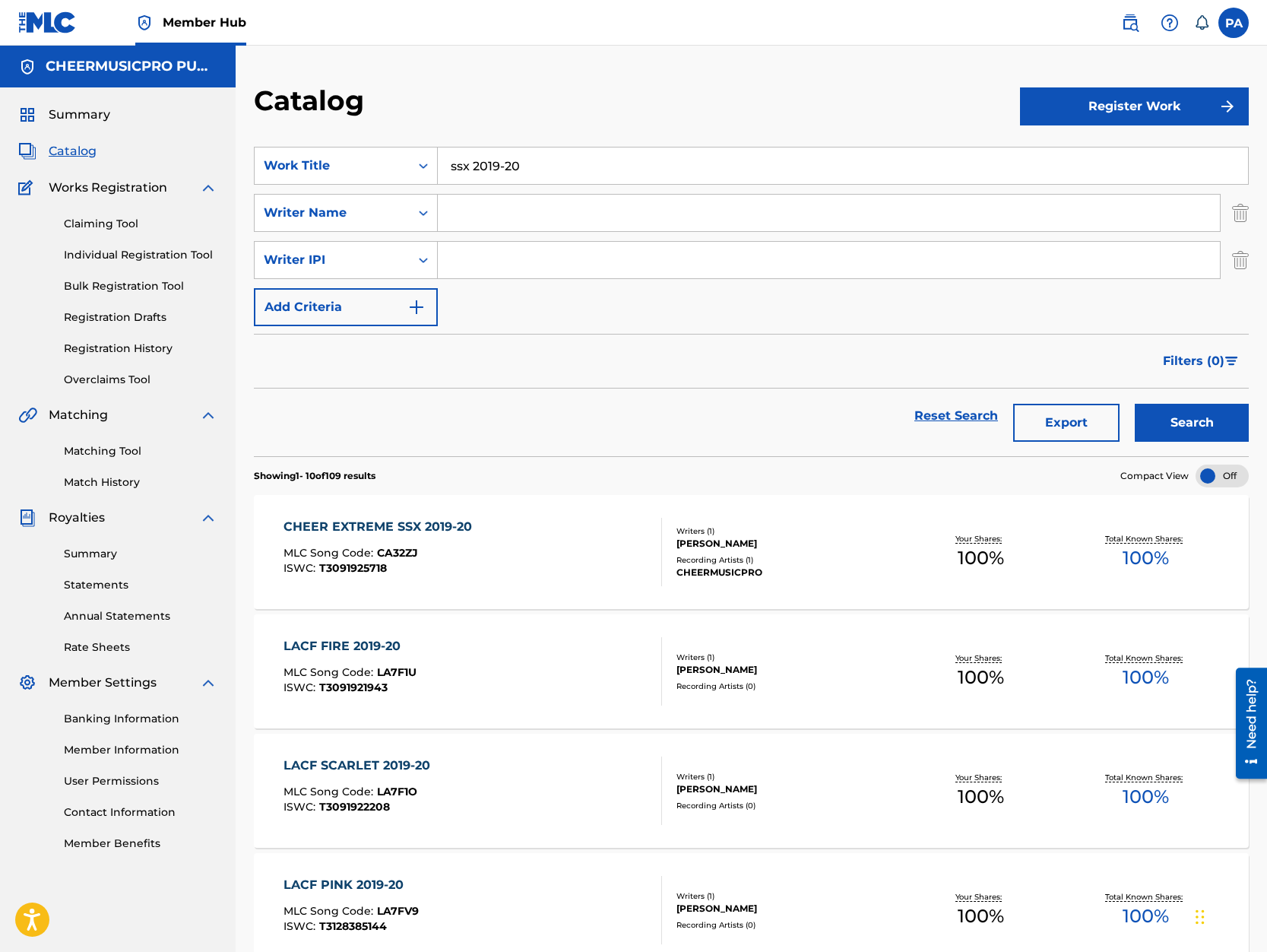
drag, startPoint x: 473, startPoint y: 167, endPoint x: 274, endPoint y: 189, distance: 200.2
click at [438, 184] on input "ssx 2019-20" at bounding box center [842, 165] width 810 height 36
type input "generals 2019-20"
click at [1135, 404] on button "Search" at bounding box center [1192, 423] width 114 height 38
click at [568, 563] on div "WOODLANDS ELITE GENERALS 2019-20 MLC Song Code : WB6JMV ISWC : T3091921625" at bounding box center [472, 552] width 378 height 69
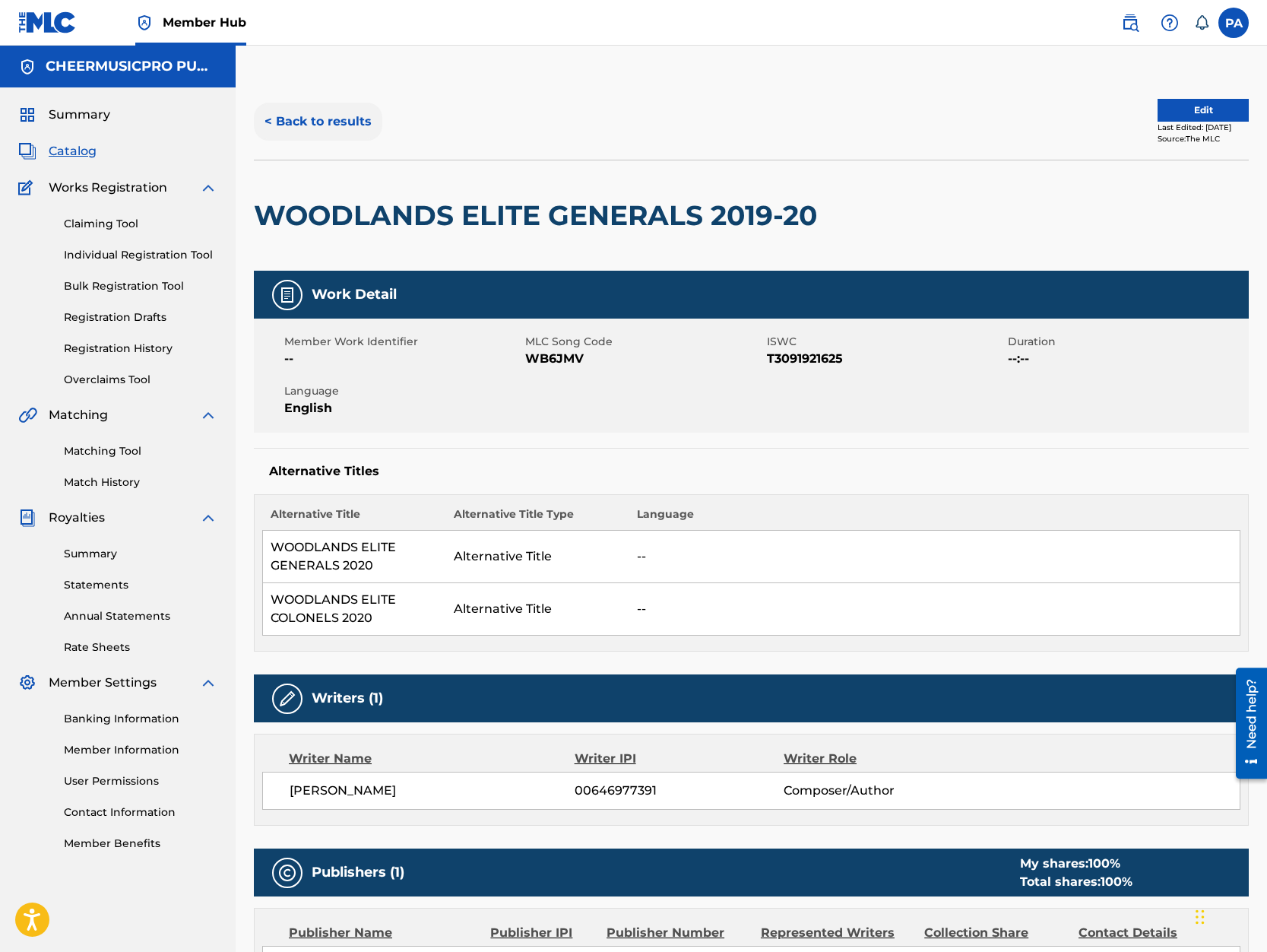
click at [322, 121] on button "< Back to results" at bounding box center [318, 121] width 128 height 38
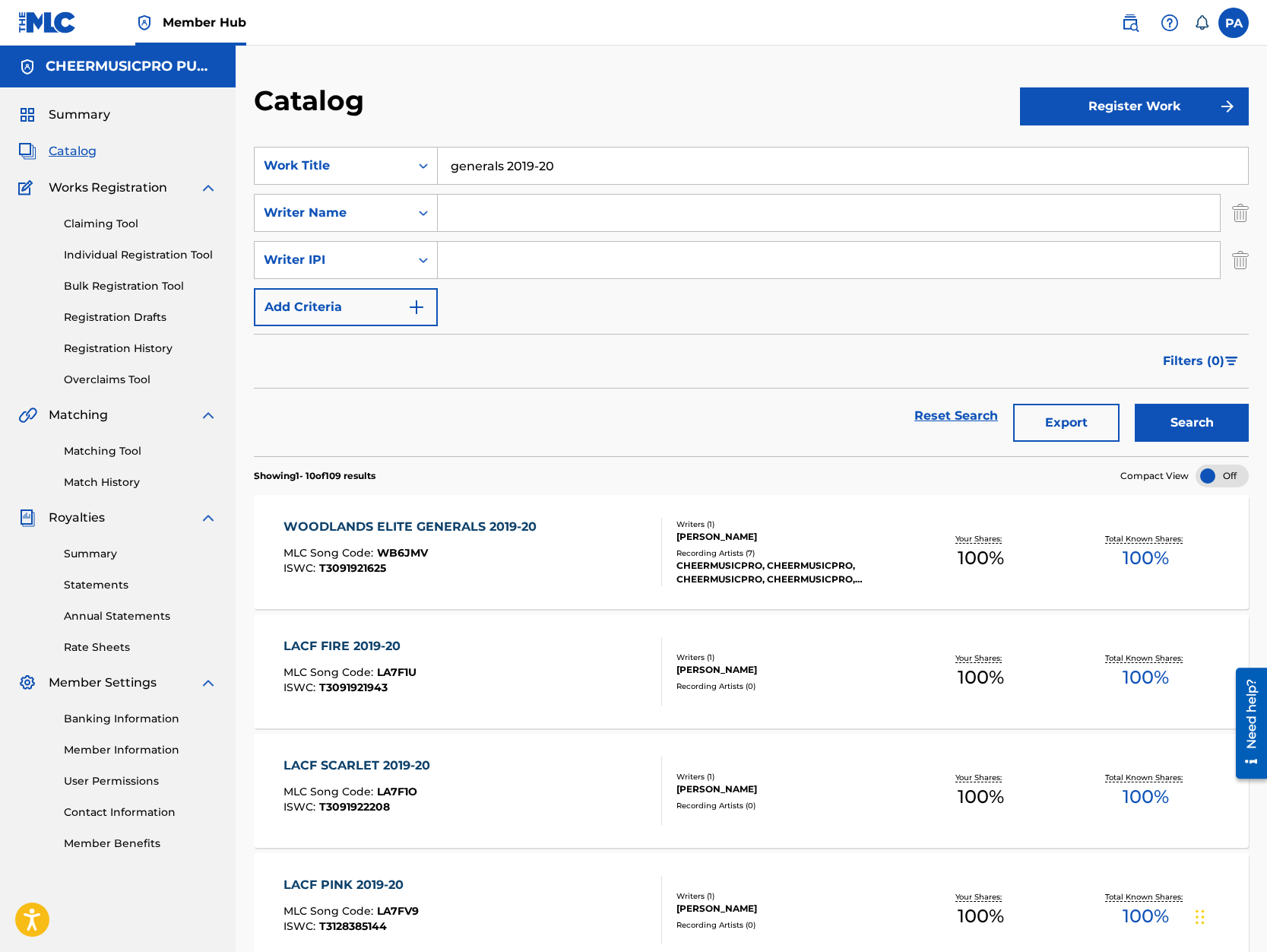
drag, startPoint x: 503, startPoint y: 165, endPoint x: 0, endPoint y: 179, distance: 503.2
click at [438, 179] on input "generals 2019-20" at bounding box center [842, 165] width 810 height 36
type input "blacklight 2019-20"
click at [1135, 404] on button "Search" at bounding box center [1192, 423] width 114 height 38
click at [544, 571] on div "ISWC : T3128385224" at bounding box center [420, 568] width 273 height 11
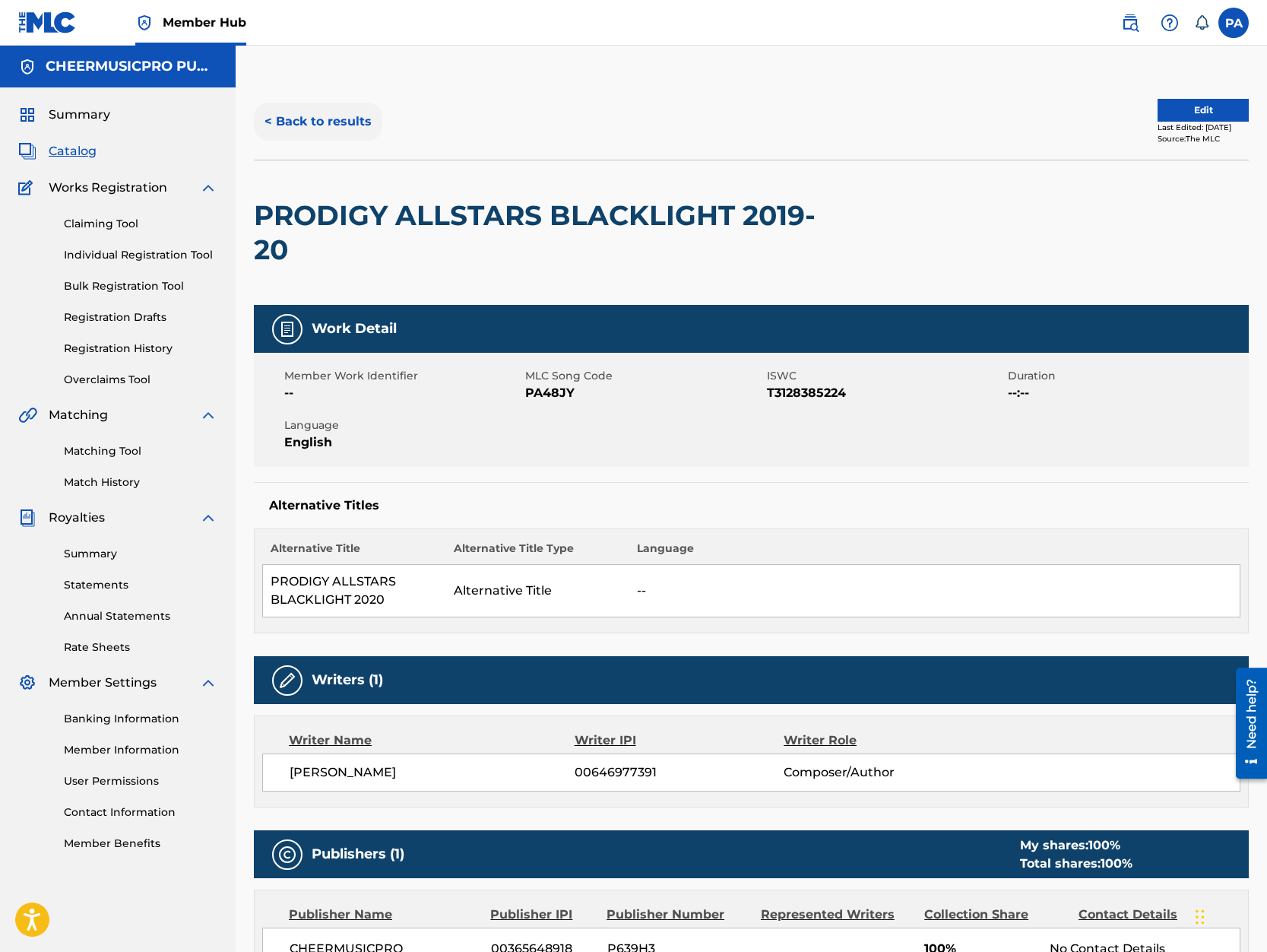
click at [300, 124] on button "< Back to results" at bounding box center [318, 121] width 128 height 38
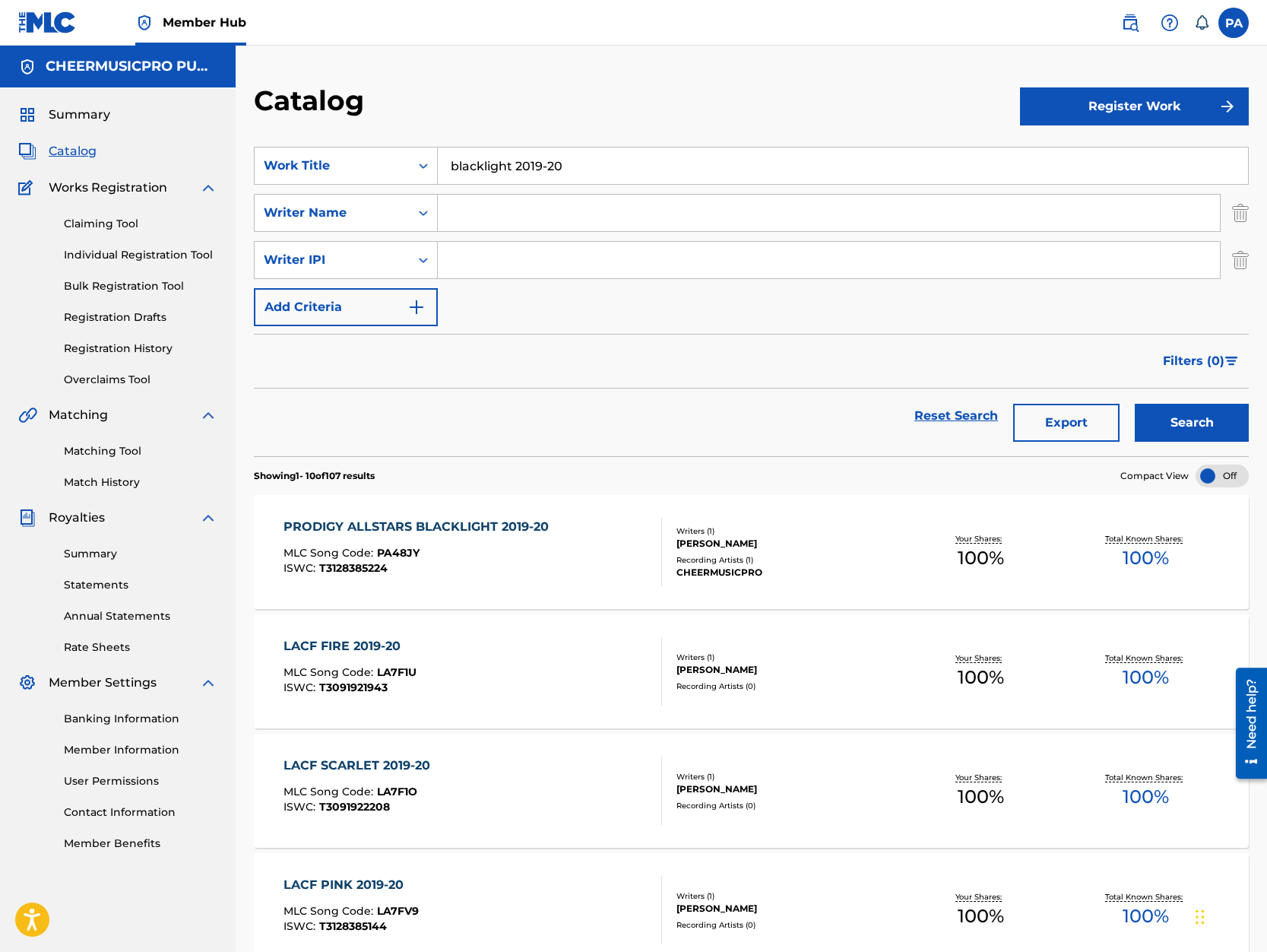
drag, startPoint x: 514, startPoint y: 164, endPoint x: 197, endPoint y: 186, distance: 317.8
click at [438, 184] on input "blacklight 2019-20" at bounding box center [842, 165] width 810 height 36
type input "stingray electric 2019-20"
click at [1135, 404] on button "Search" at bounding box center [1192, 423] width 114 height 38
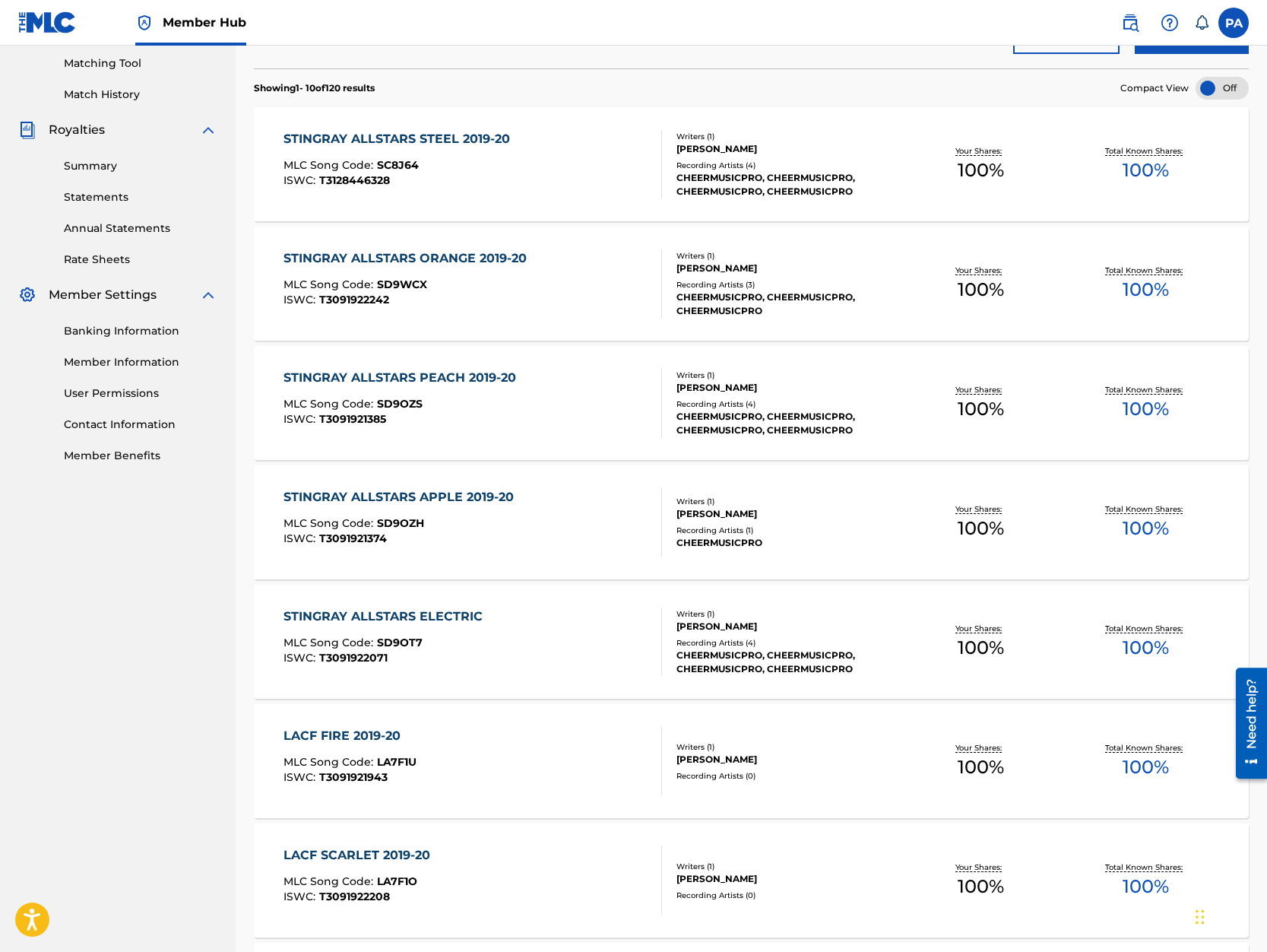
scroll to position [517, 0]
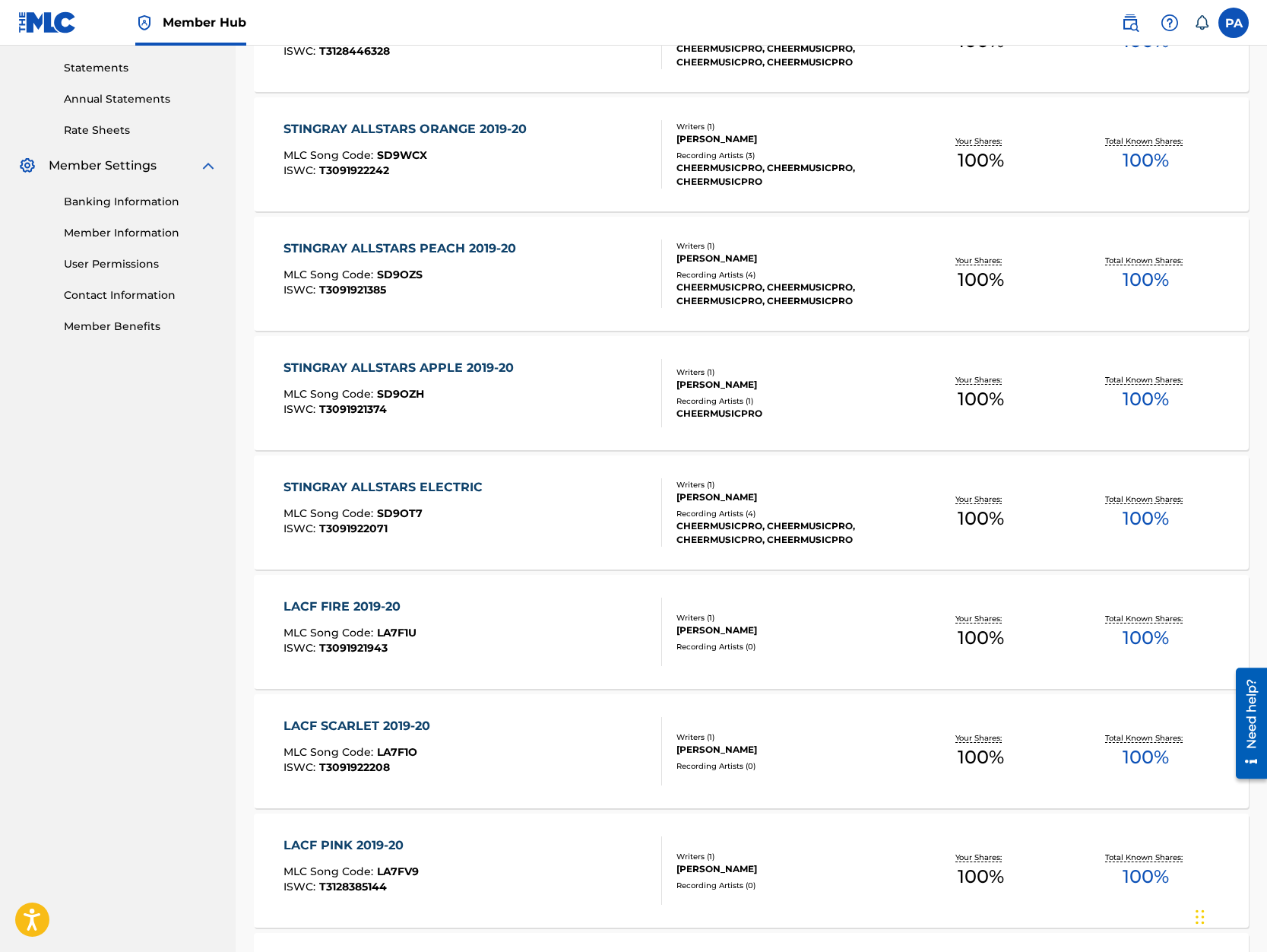
click at [551, 520] on div "STINGRAY ALLSTARS ELECTRIC MLC Song Code : SD9OT7 ISWC : T3091922071" at bounding box center [472, 513] width 378 height 69
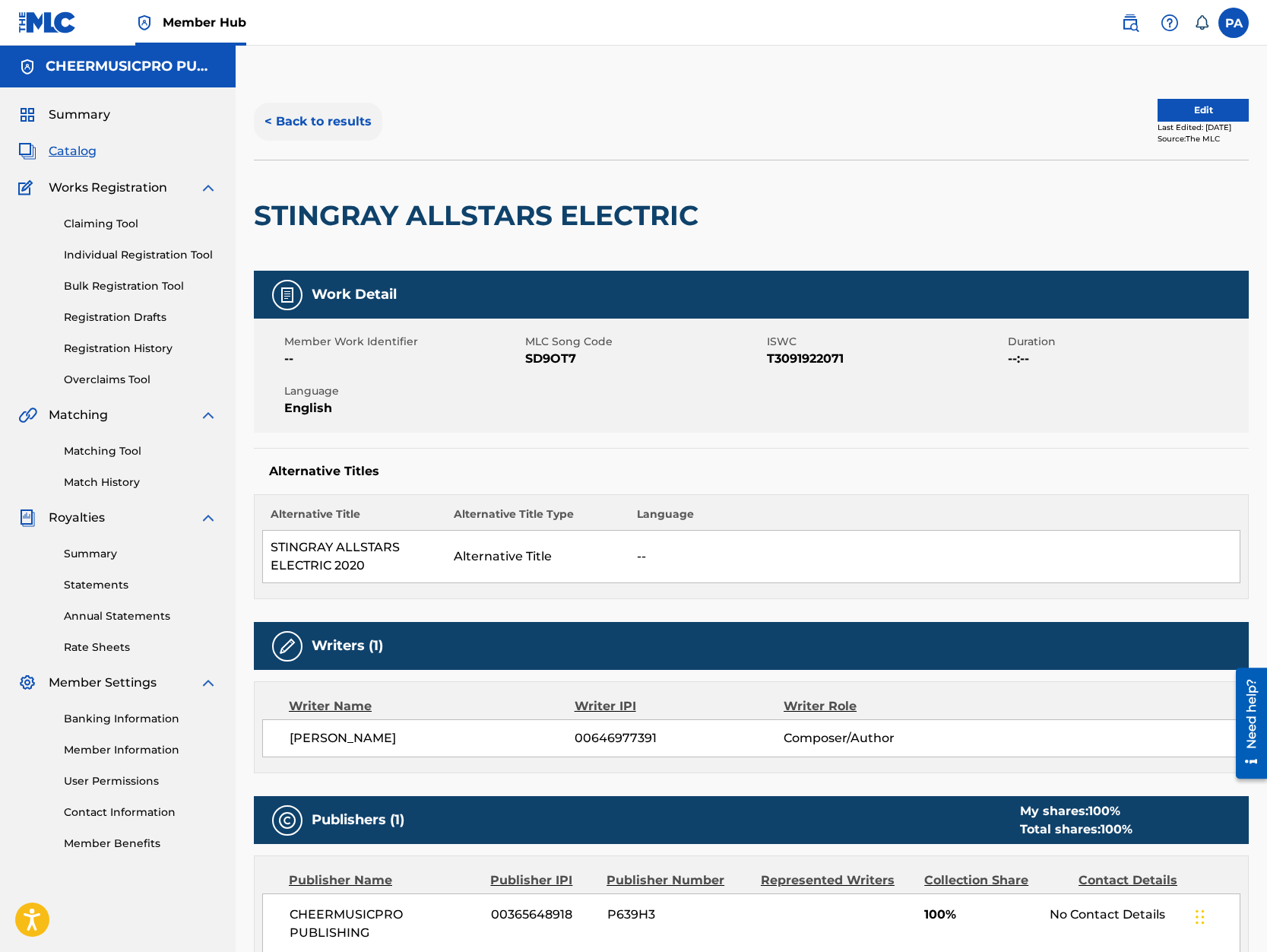
click at [322, 121] on button "< Back to results" at bounding box center [318, 121] width 128 height 38
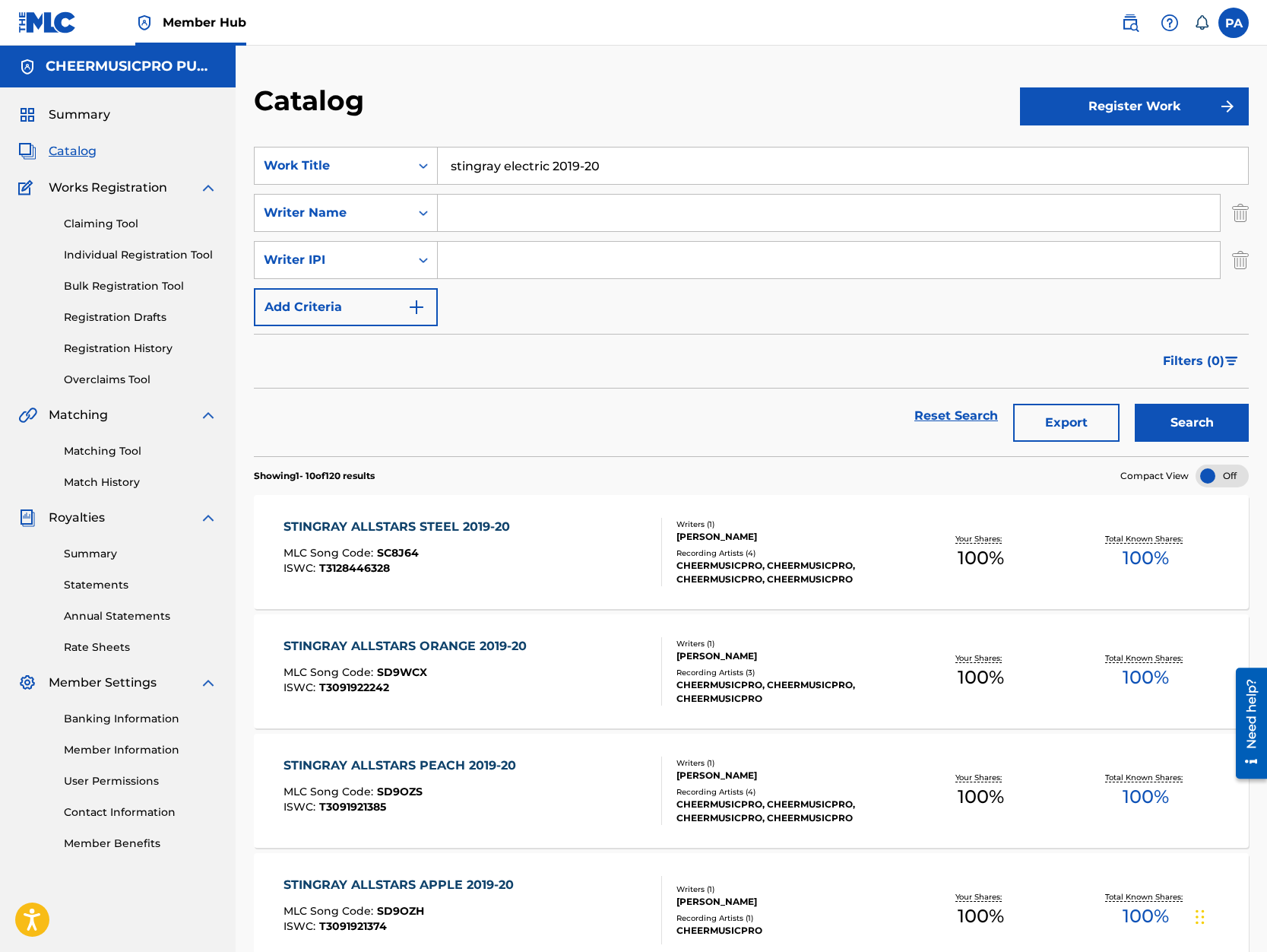
drag, startPoint x: 555, startPoint y: 172, endPoint x: 504, endPoint y: 178, distance: 51.4
click at [504, 178] on input "stingray electric 2019-20" at bounding box center [842, 165] width 810 height 36
type input "stingray peach 2019-20"
click at [1135, 404] on button "Search" at bounding box center [1192, 423] width 114 height 38
click at [546, 588] on div "STINGRAY ALLSTARS PEACH 2019-20 MLC Song Code : SD9OZS ISWC : T3091921385 Write…" at bounding box center [751, 552] width 995 height 114
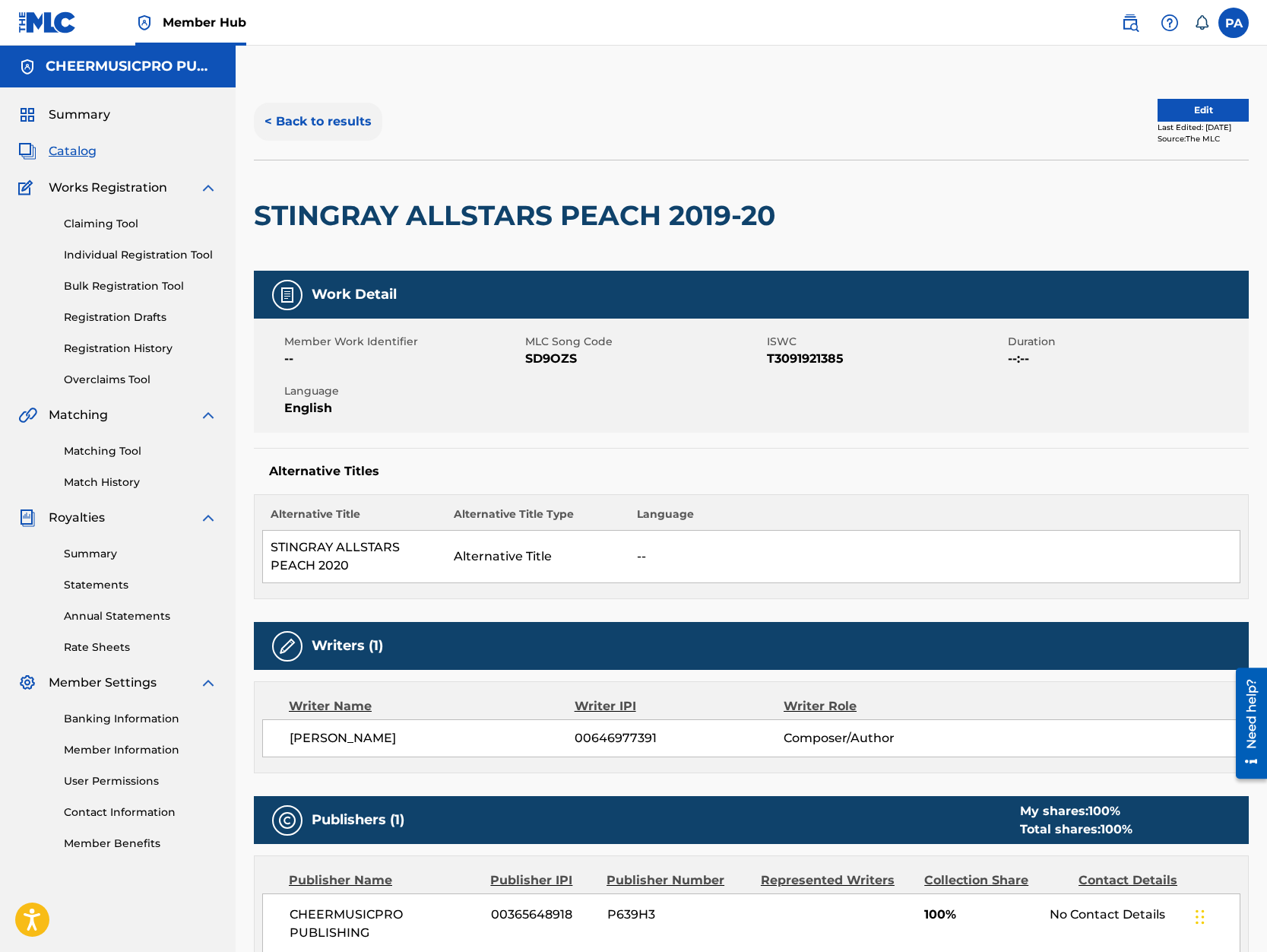
click at [321, 126] on button "< Back to results" at bounding box center [318, 121] width 128 height 38
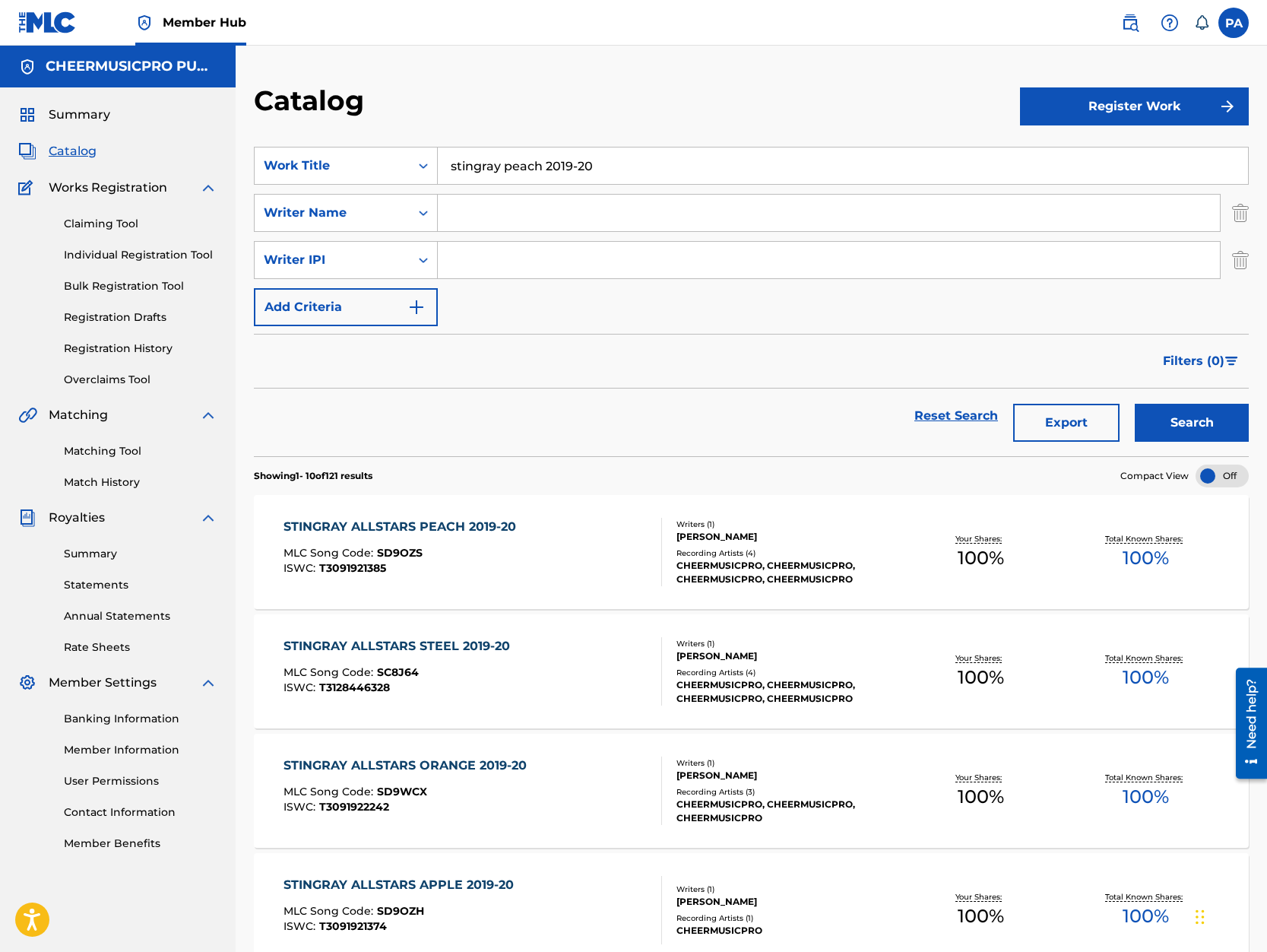
drag, startPoint x: 542, startPoint y: 174, endPoint x: 204, endPoint y: 190, distance: 338.4
click at [438, 184] on input "stingray peach 2019-20" at bounding box center [842, 165] width 810 height 36
type input "spirit of [US_STATE] a-team 2019-20"
click at [1135, 404] on button "Search" at bounding box center [1192, 423] width 114 height 38
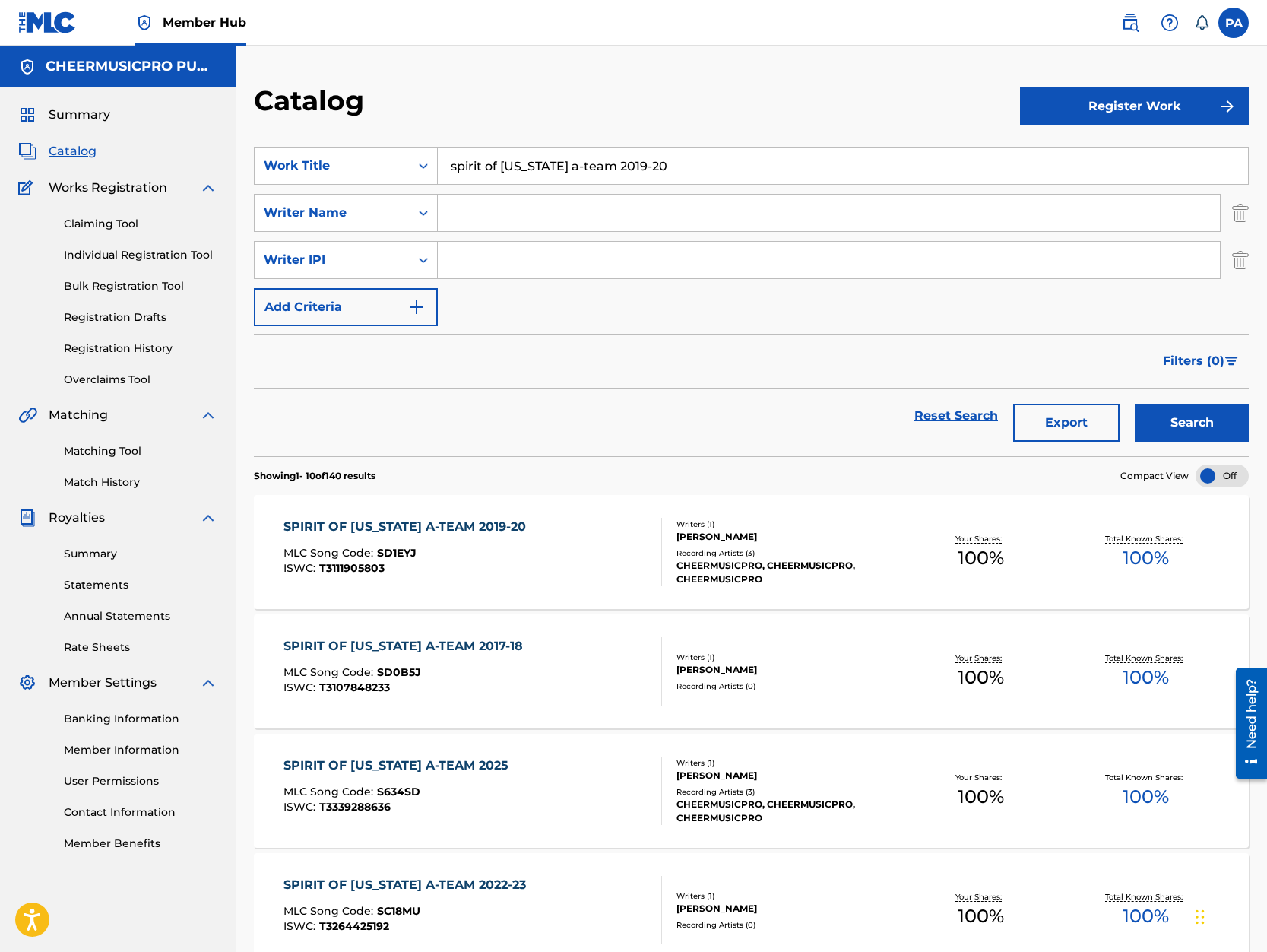
click at [527, 527] on div "SPIRIT OF [US_STATE] A-TEAM 2019-20 MLC Song Code : SD1EYJ ISWC : T3111905803" at bounding box center [472, 552] width 378 height 69
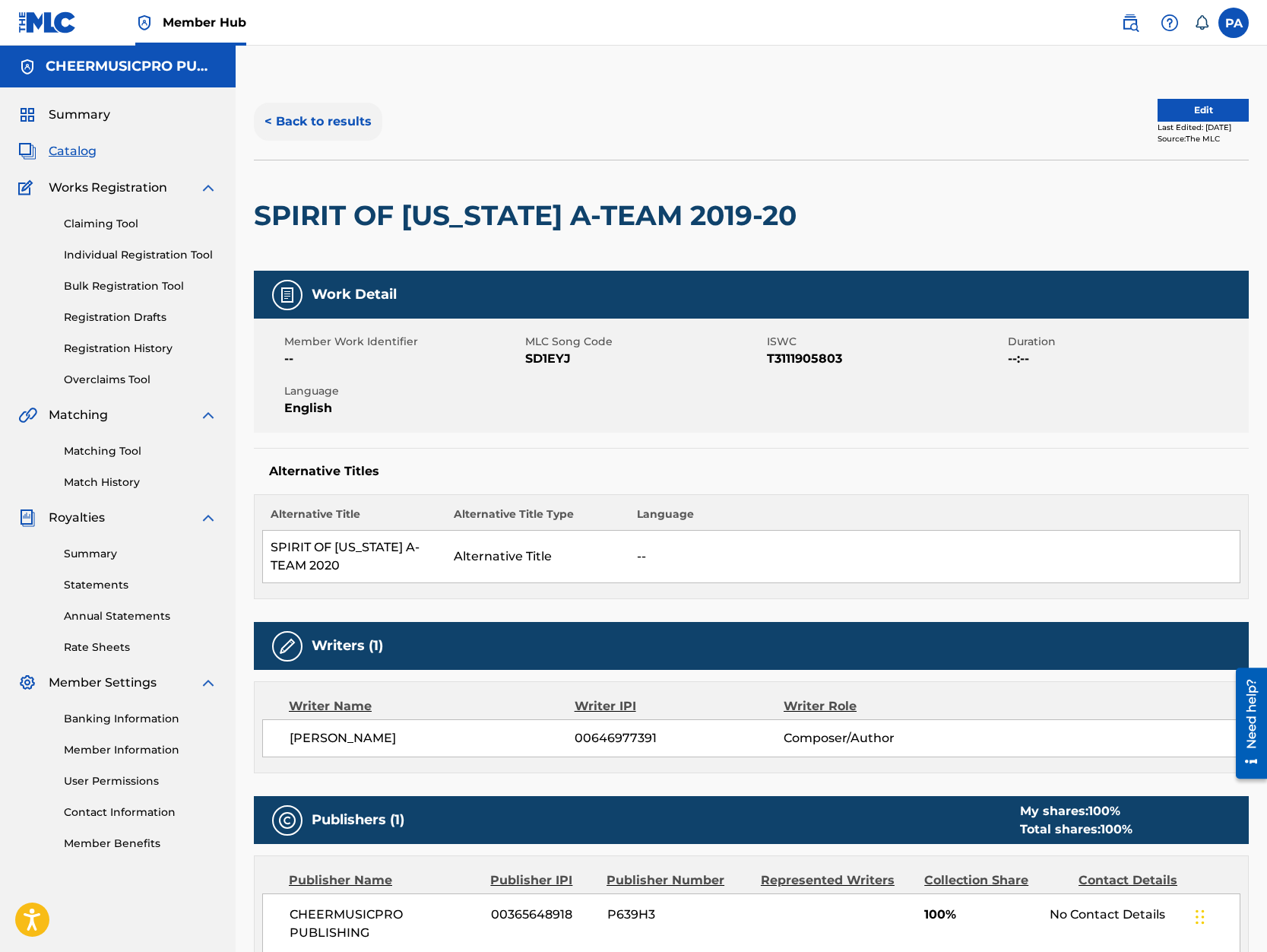
click at [307, 124] on button "< Back to results" at bounding box center [318, 121] width 128 height 38
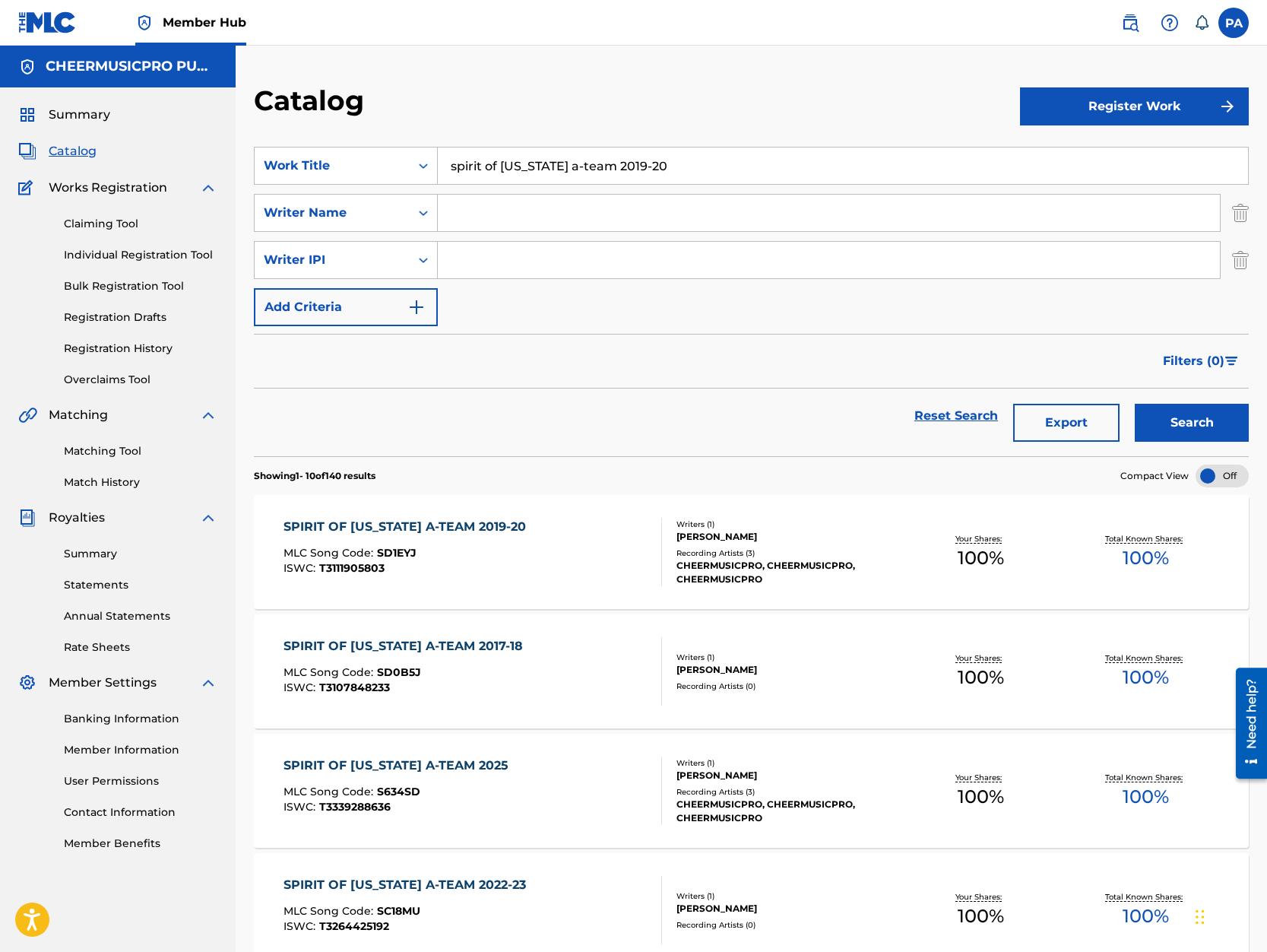
drag, startPoint x: 580, startPoint y: 166, endPoint x: 179, endPoint y: 160, distance: 401.0
click at [438, 160] on input "spirit of [US_STATE] a-team 2019-20" at bounding box center [842, 165] width 810 height 36
type input "apple 2019-20"
click at [1135, 404] on button "Search" at bounding box center [1192, 423] width 114 height 38
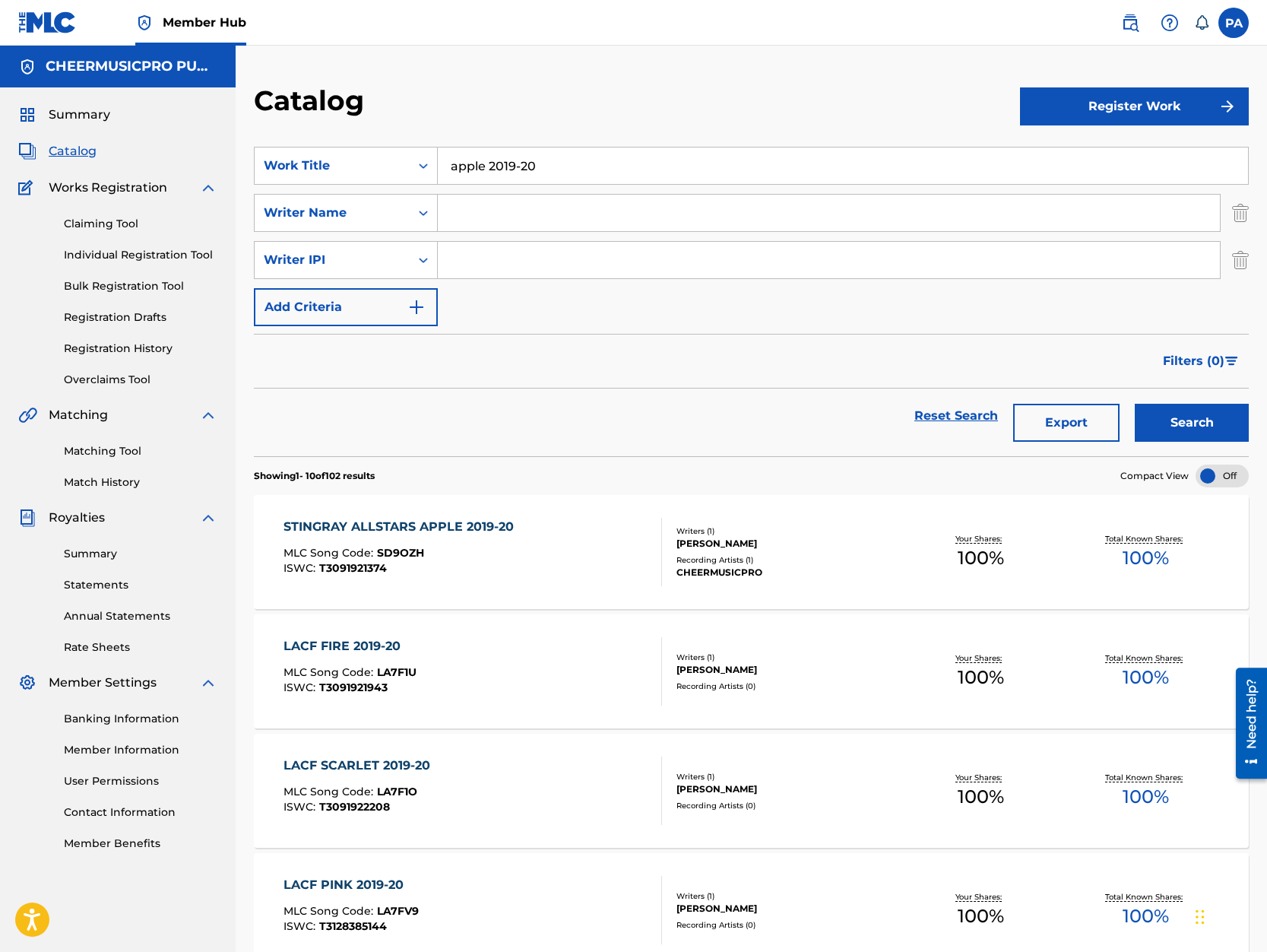
click at [545, 567] on div "STINGRAY ALLSTARS APPLE 2019-20 MLC Song Code : SD9OZH ISWC : T3091921374" at bounding box center [472, 552] width 378 height 69
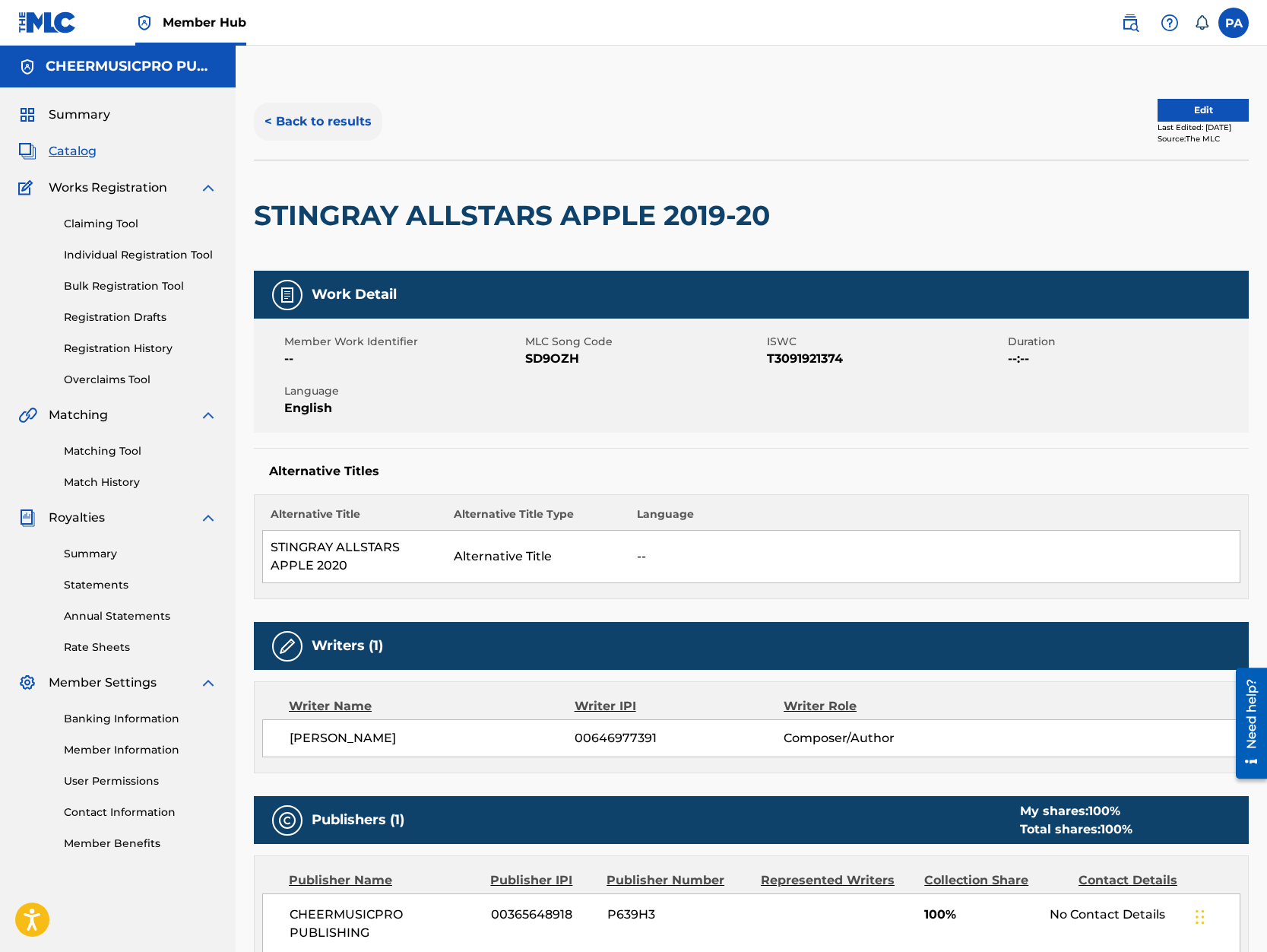
click at [344, 119] on button "< Back to results" at bounding box center [318, 121] width 128 height 38
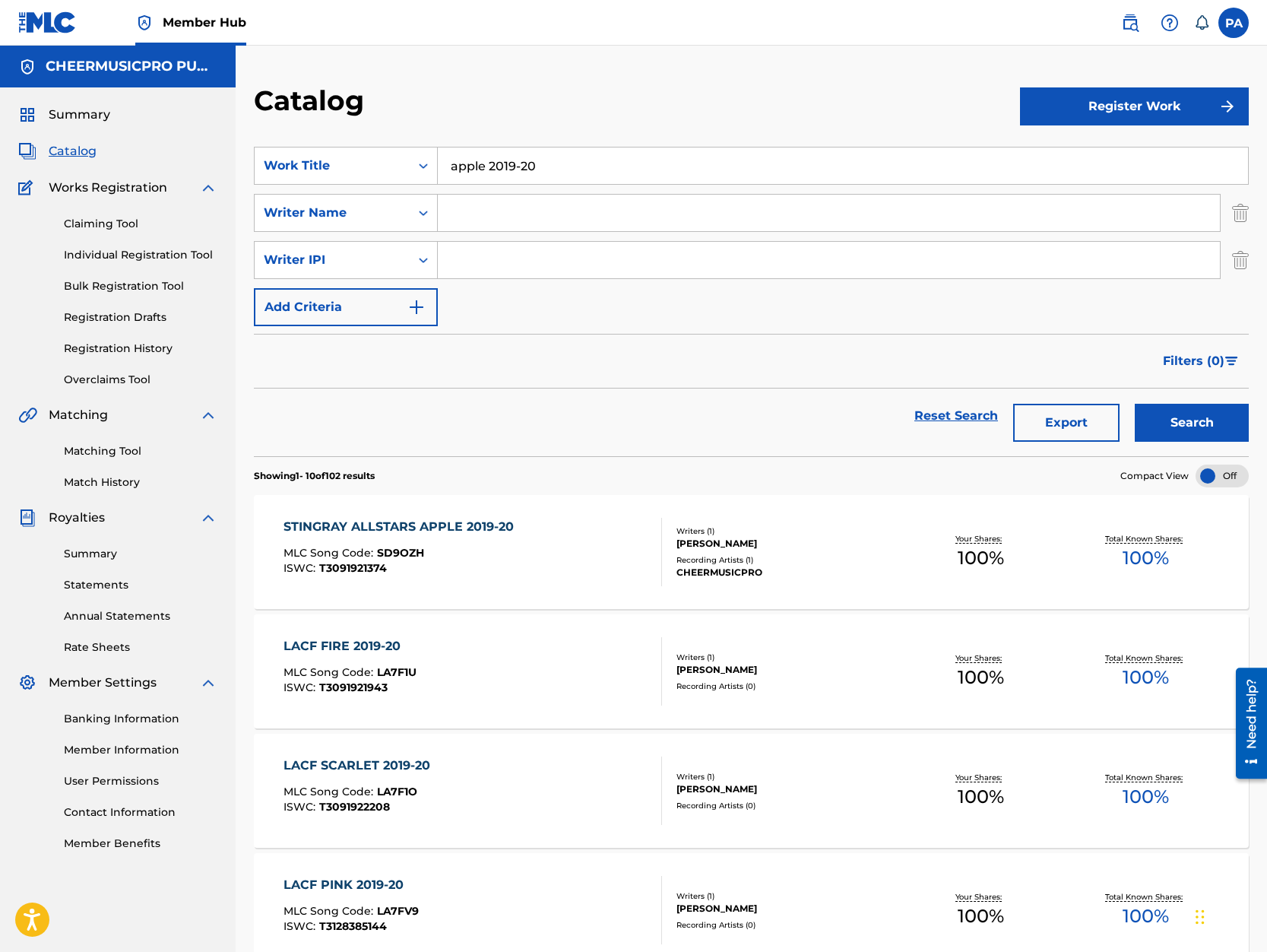
drag, startPoint x: 483, startPoint y: 165, endPoint x: 163, endPoint y: 203, distance: 322.2
click at [438, 184] on input "apple 2019-20" at bounding box center [842, 165] width 810 height 36
type input "orange 2019-20"
click at [1135, 404] on button "Search" at bounding box center [1192, 423] width 114 height 38
click at [822, 527] on div "Writers ( 1 )" at bounding box center [787, 524] width 222 height 11
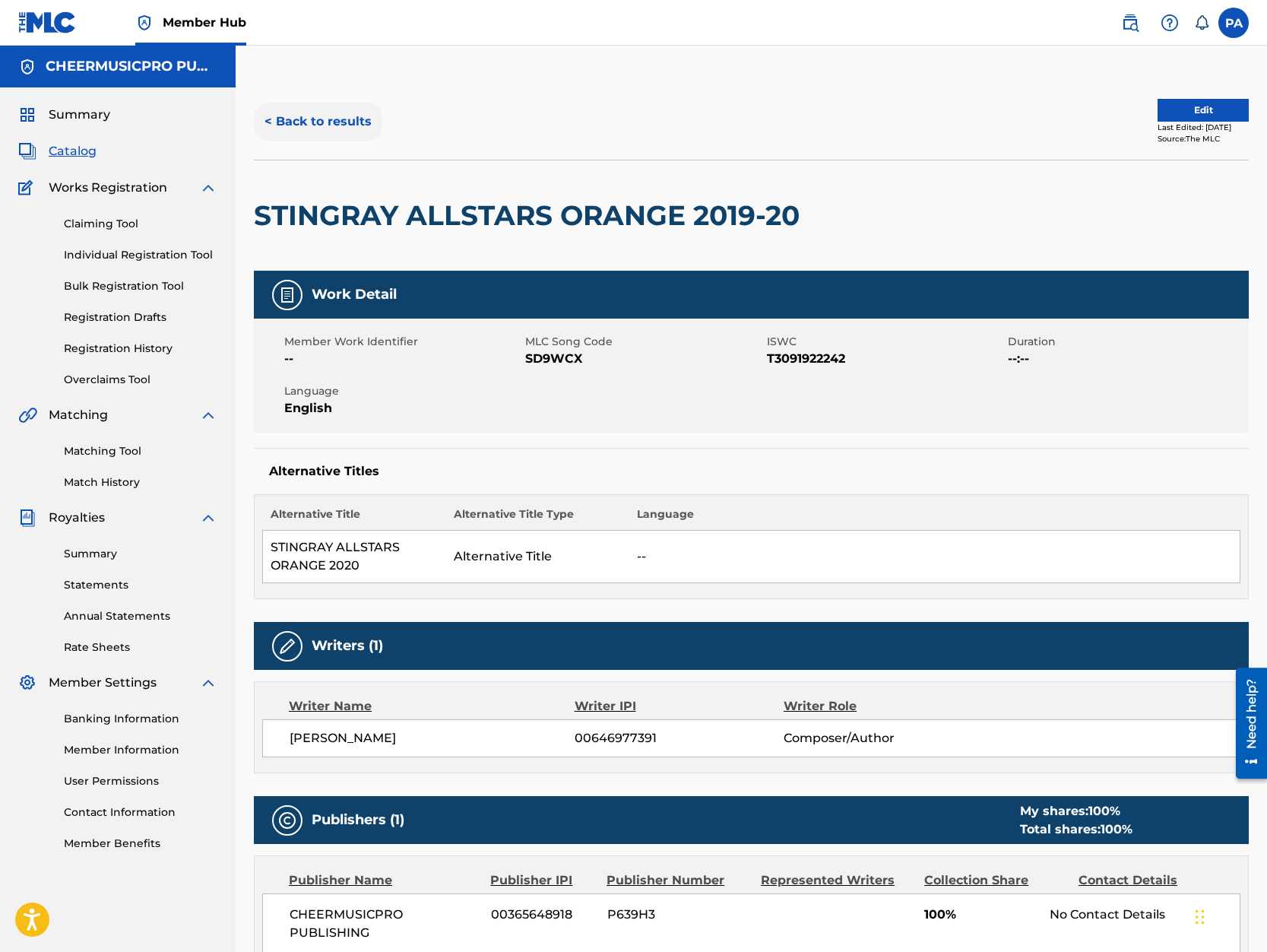
click at [313, 124] on button "< Back to results" at bounding box center [318, 121] width 128 height 38
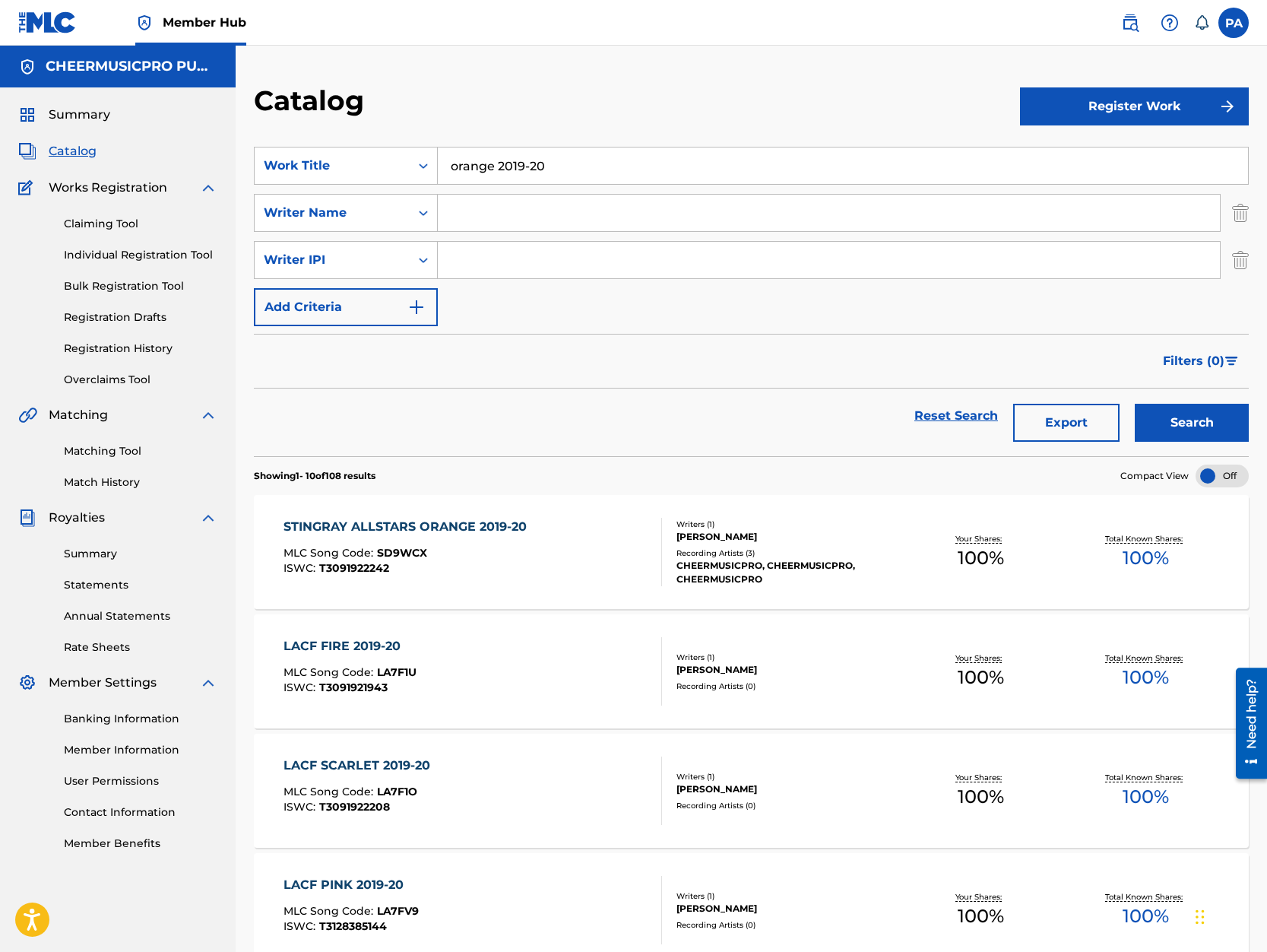
drag, startPoint x: 485, startPoint y: 174, endPoint x: 202, endPoint y: 205, distance: 284.7
click at [438, 184] on input "orange 2019-20" at bounding box center [842, 165] width 810 height 36
type input "TGLC 2019-20"
click at [1135, 404] on button "Search" at bounding box center [1192, 423] width 114 height 38
click at [548, 560] on div "TOP GUN ALL STARS TGLC 2019-20 MLC Song Code : TC6EPO ISWC : T3091922388" at bounding box center [472, 552] width 378 height 69
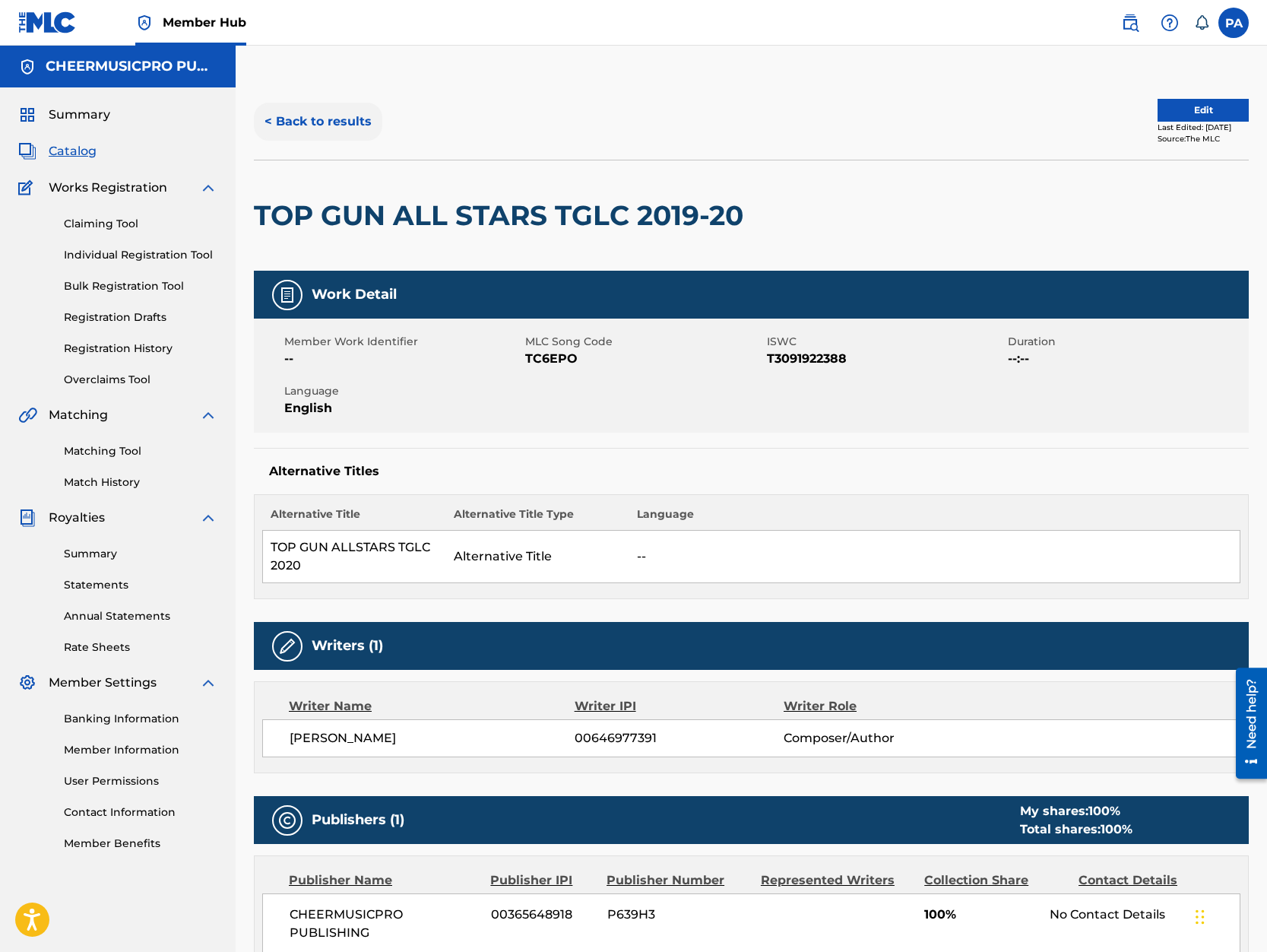
click at [317, 112] on button "< Back to results" at bounding box center [318, 121] width 128 height 38
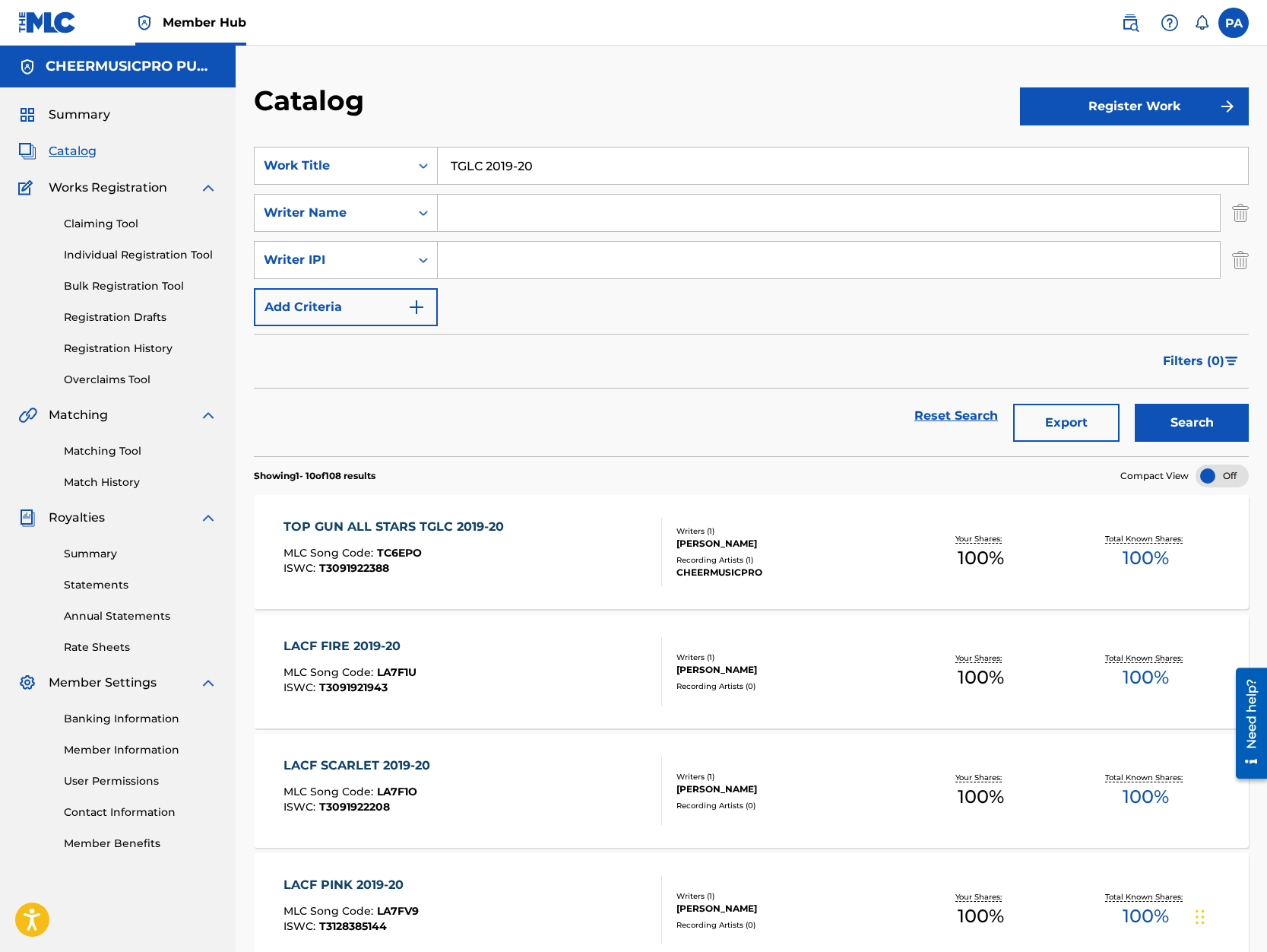
drag, startPoint x: 477, startPoint y: 170, endPoint x: 269, endPoint y: 174, distance: 208.0
click at [438, 174] on input "TGLC 2019-20" at bounding box center [842, 165] width 810 height 36
type input "[DEMOGRAPHIC_DATA] jags 2019-20"
click at [1135, 404] on button "Search" at bounding box center [1192, 423] width 114 height 38
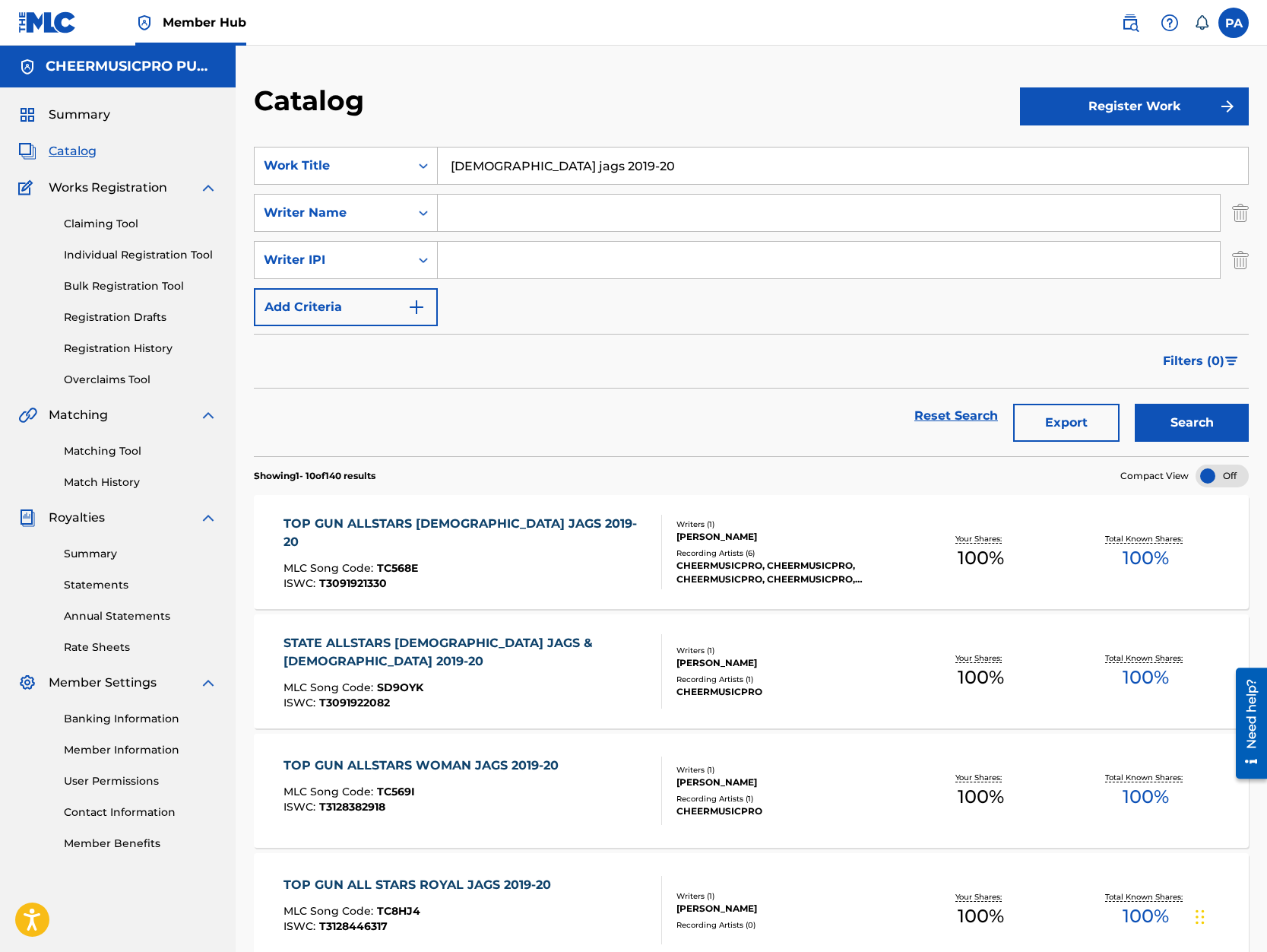
click at [598, 550] on div "TOP GUN ALLSTARS [DEMOGRAPHIC_DATA] JAGS 2019-20 MLC Song Code : TC568E ISWC : …" at bounding box center [472, 552] width 378 height 74
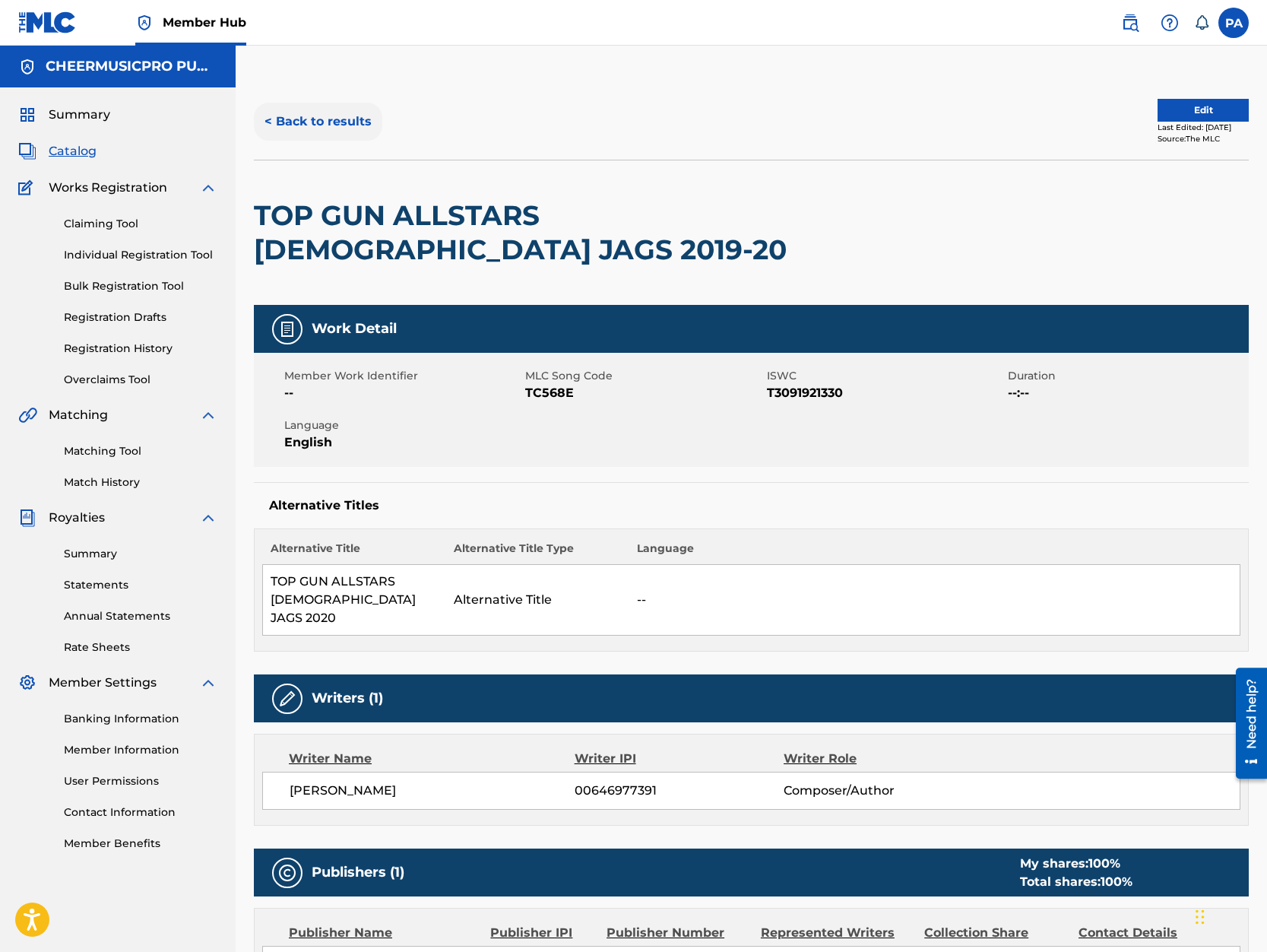
click at [288, 122] on button "< Back to results" at bounding box center [318, 121] width 128 height 38
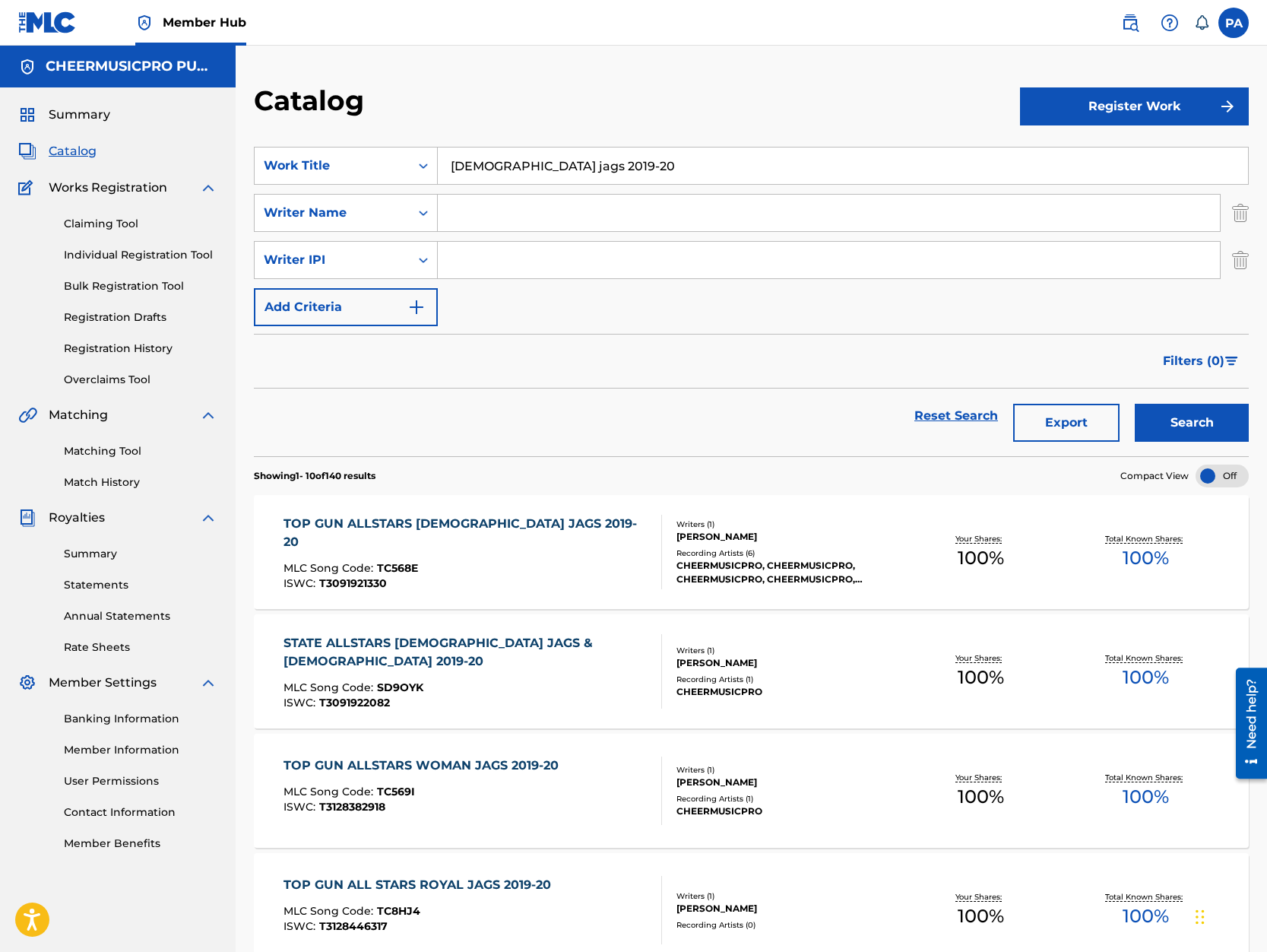
drag, startPoint x: 576, startPoint y: 170, endPoint x: 156, endPoint y: 193, distance: 420.6
click at [438, 184] on input "[DEMOGRAPHIC_DATA] jags 2019-20" at bounding box center [842, 165] width 810 height 36
click at [438, 178] on input "[DEMOGRAPHIC_DATA] jags 2019-20" at bounding box center [842, 165] width 810 height 36
drag, startPoint x: 504, startPoint y: 170, endPoint x: 184, endPoint y: 171, distance: 320.0
click at [438, 171] on input "[DEMOGRAPHIC_DATA] jags 2019-20" at bounding box center [842, 165] width 810 height 36
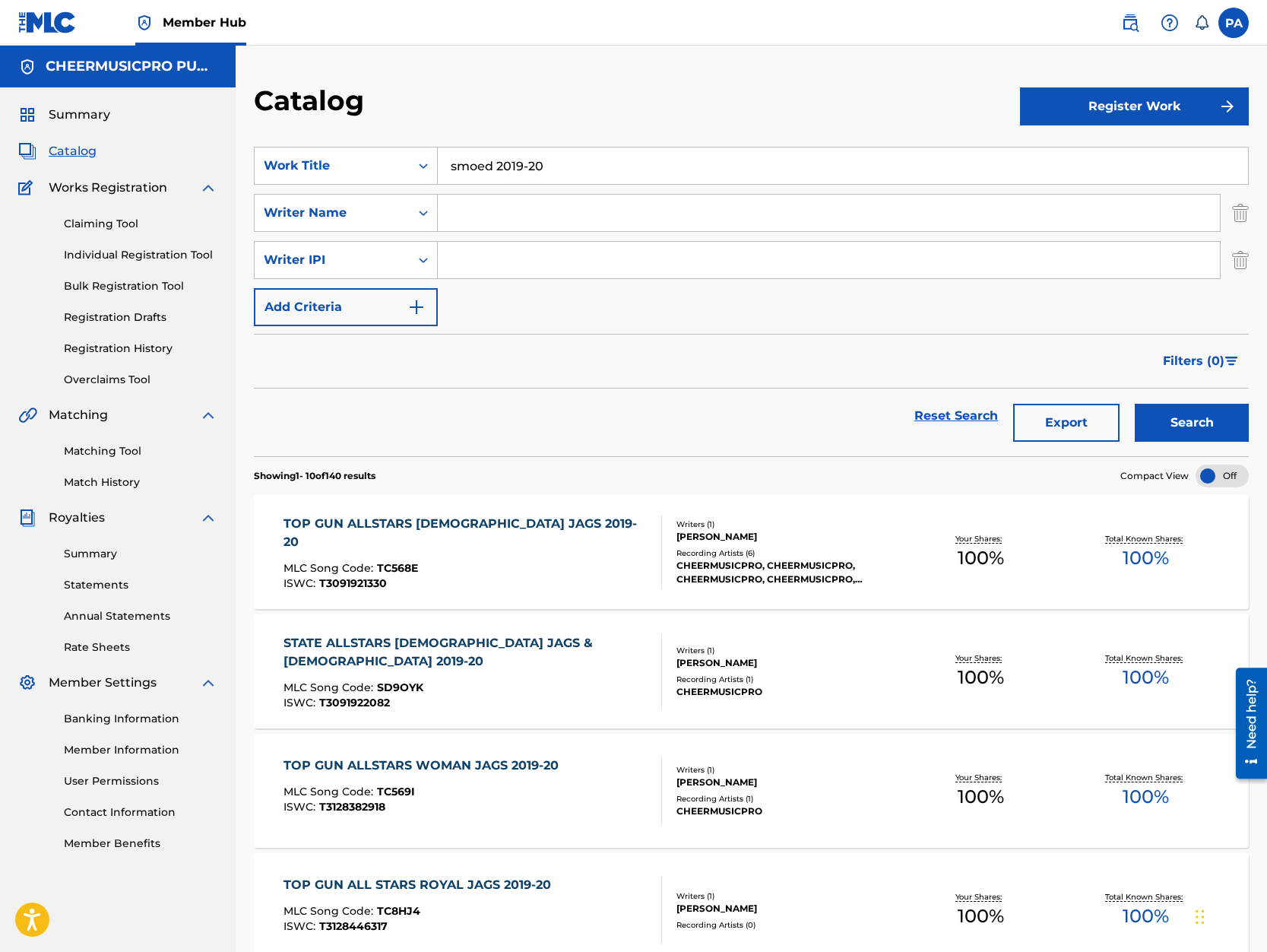
type input "smoed 2019-20"
click at [1135, 404] on button "Search" at bounding box center [1192, 423] width 114 height 38
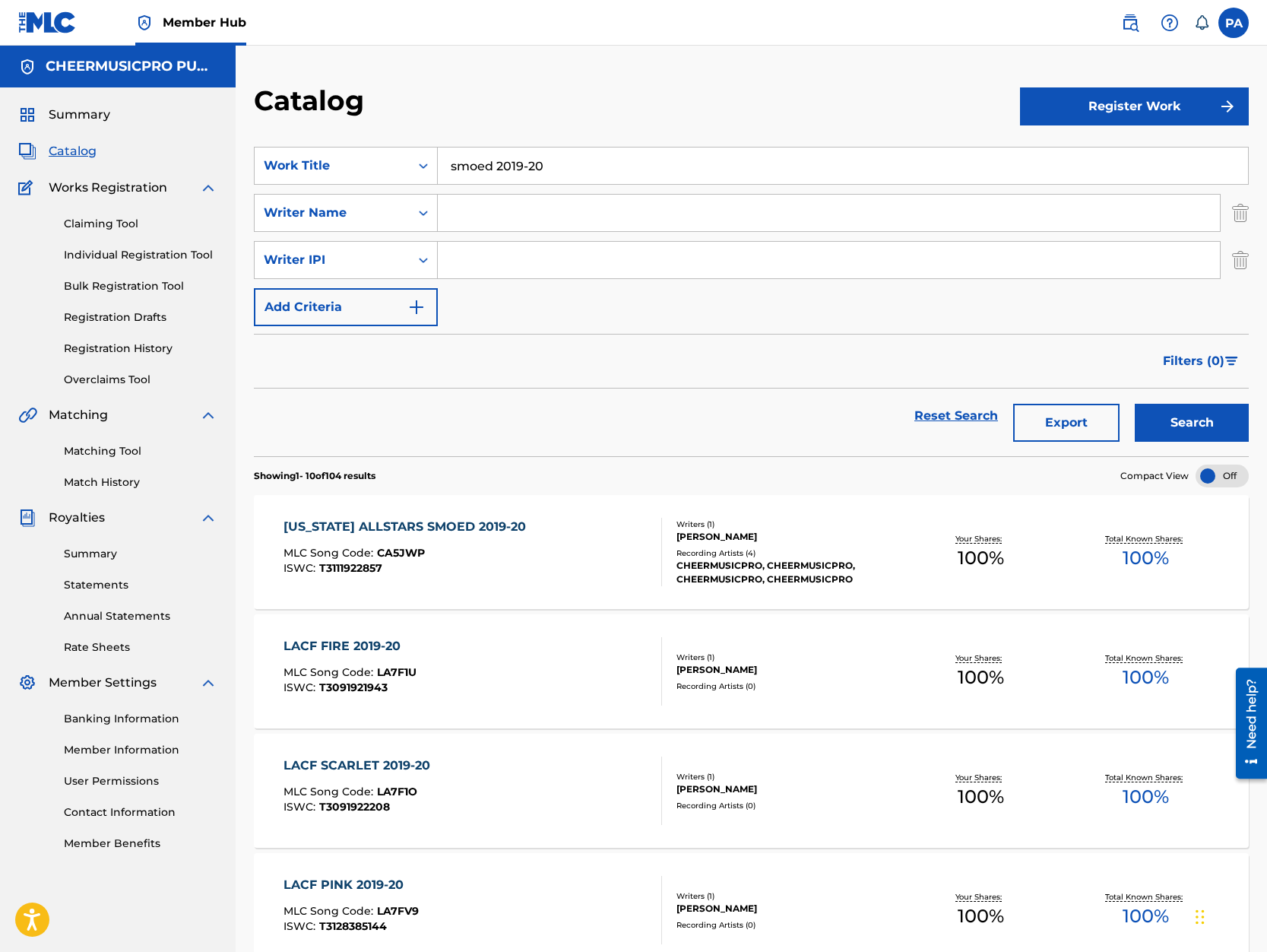
click at [534, 538] on div "[US_STATE] ALLSTARS SMOED 2019-20 MLC Song Code : CA5JWP ISWC : T3111922857" at bounding box center [408, 552] width 250 height 69
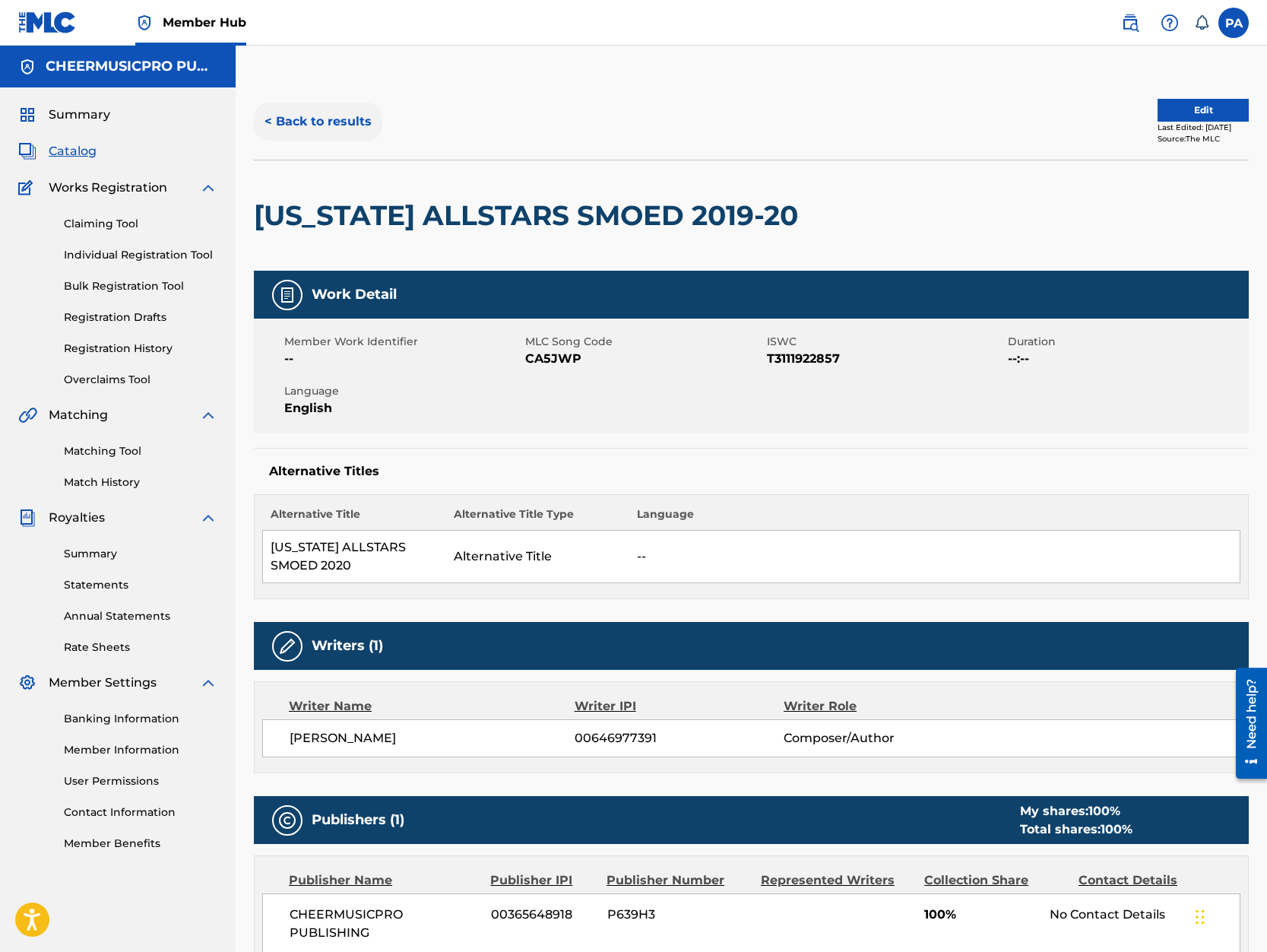
click at [335, 126] on button "< Back to results" at bounding box center [318, 121] width 128 height 38
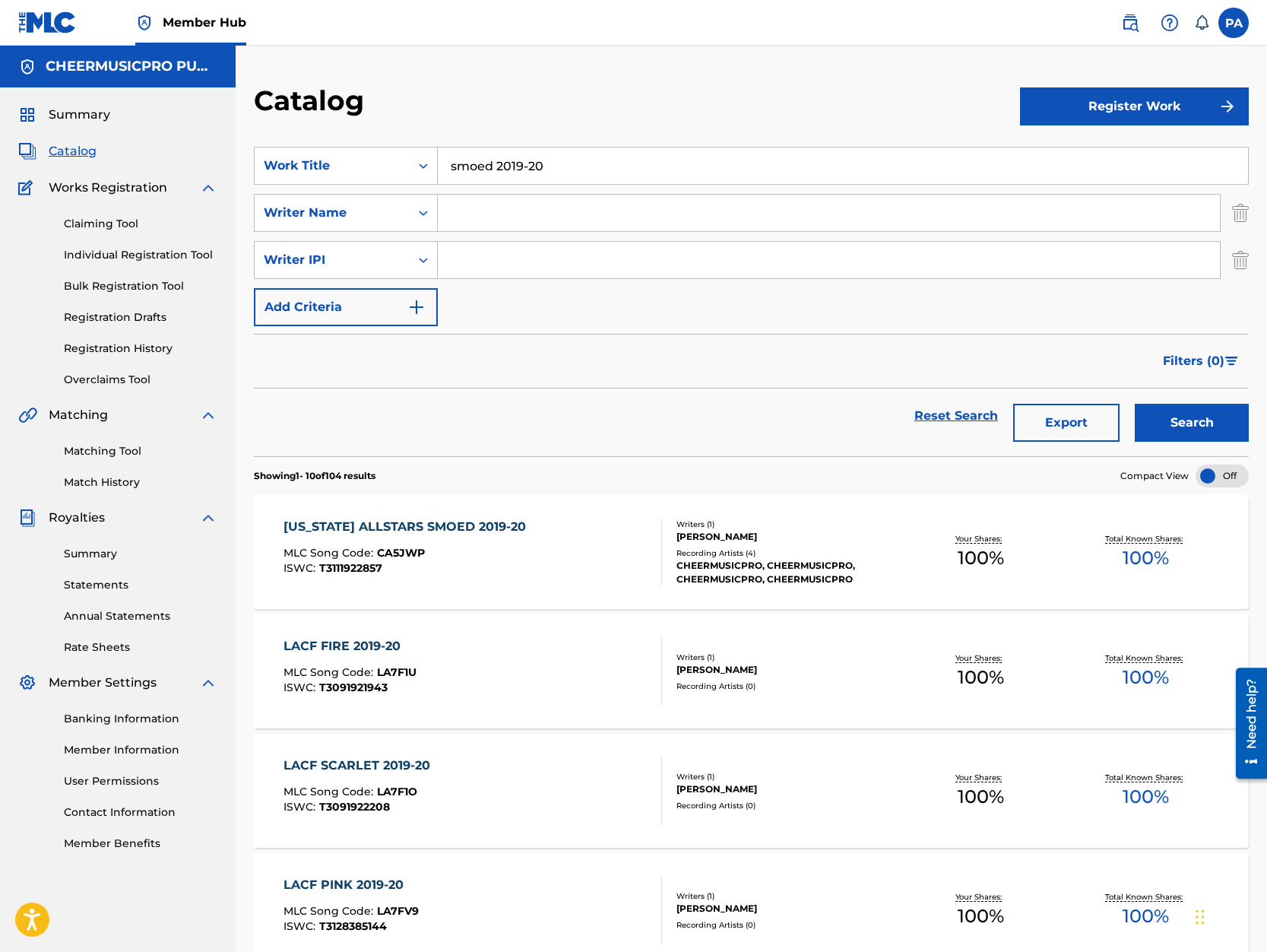
drag, startPoint x: 490, startPoint y: 173, endPoint x: 295, endPoint y: 176, distance: 195.0
click at [438, 176] on input "smoed 2019-20" at bounding box center [842, 165] width 810 height 36
click at [1135, 404] on button "Search" at bounding box center [1192, 423] width 114 height 38
drag, startPoint x: 521, startPoint y: 165, endPoint x: -82, endPoint y: 172, distance: 603.0
click at [438, 172] on input "bombshells 2019-20" at bounding box center [842, 165] width 810 height 36
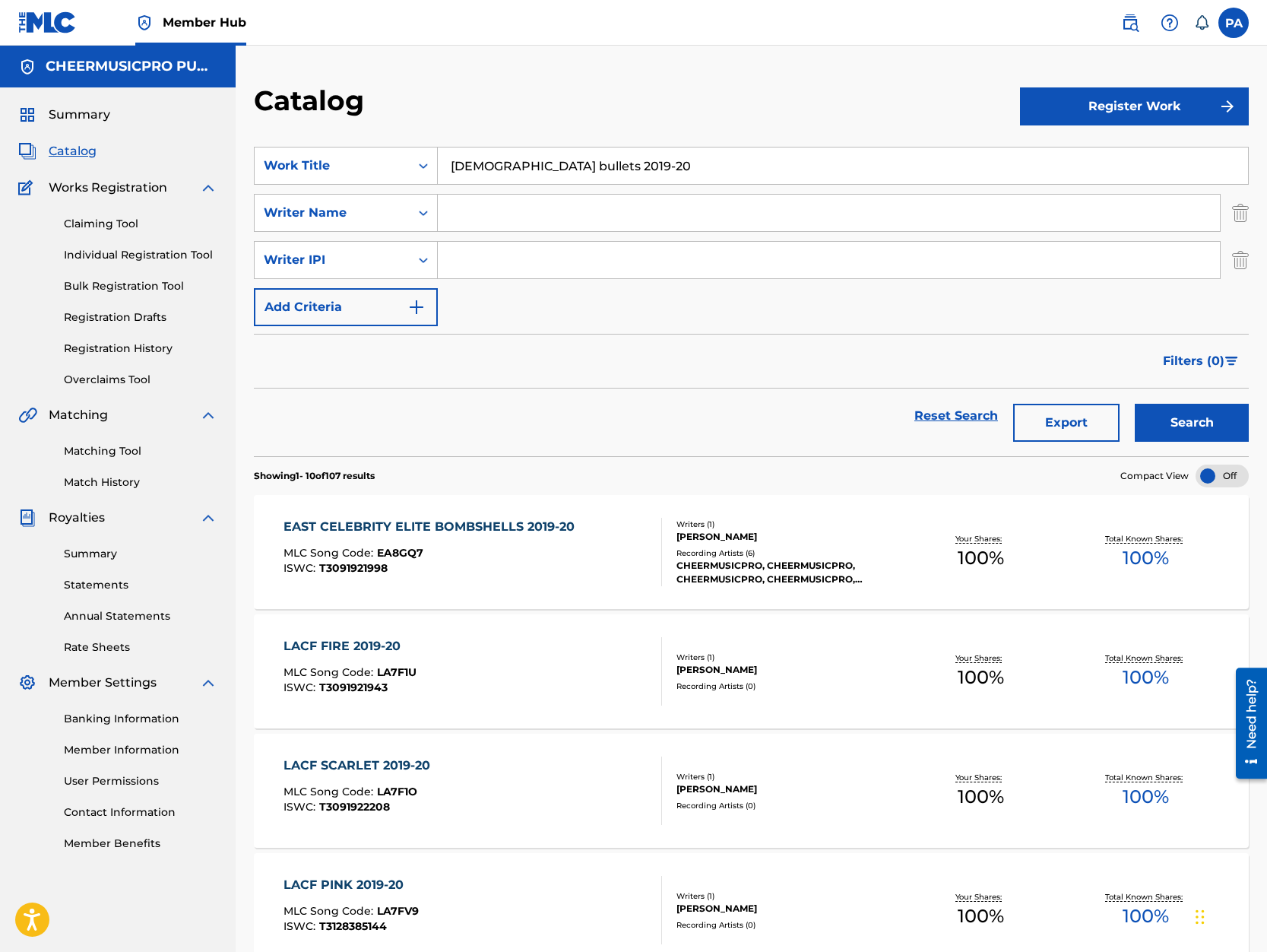
type input "[DEMOGRAPHIC_DATA] bullets 2019-20"
click at [1135, 404] on button "Search" at bounding box center [1192, 423] width 114 height 38
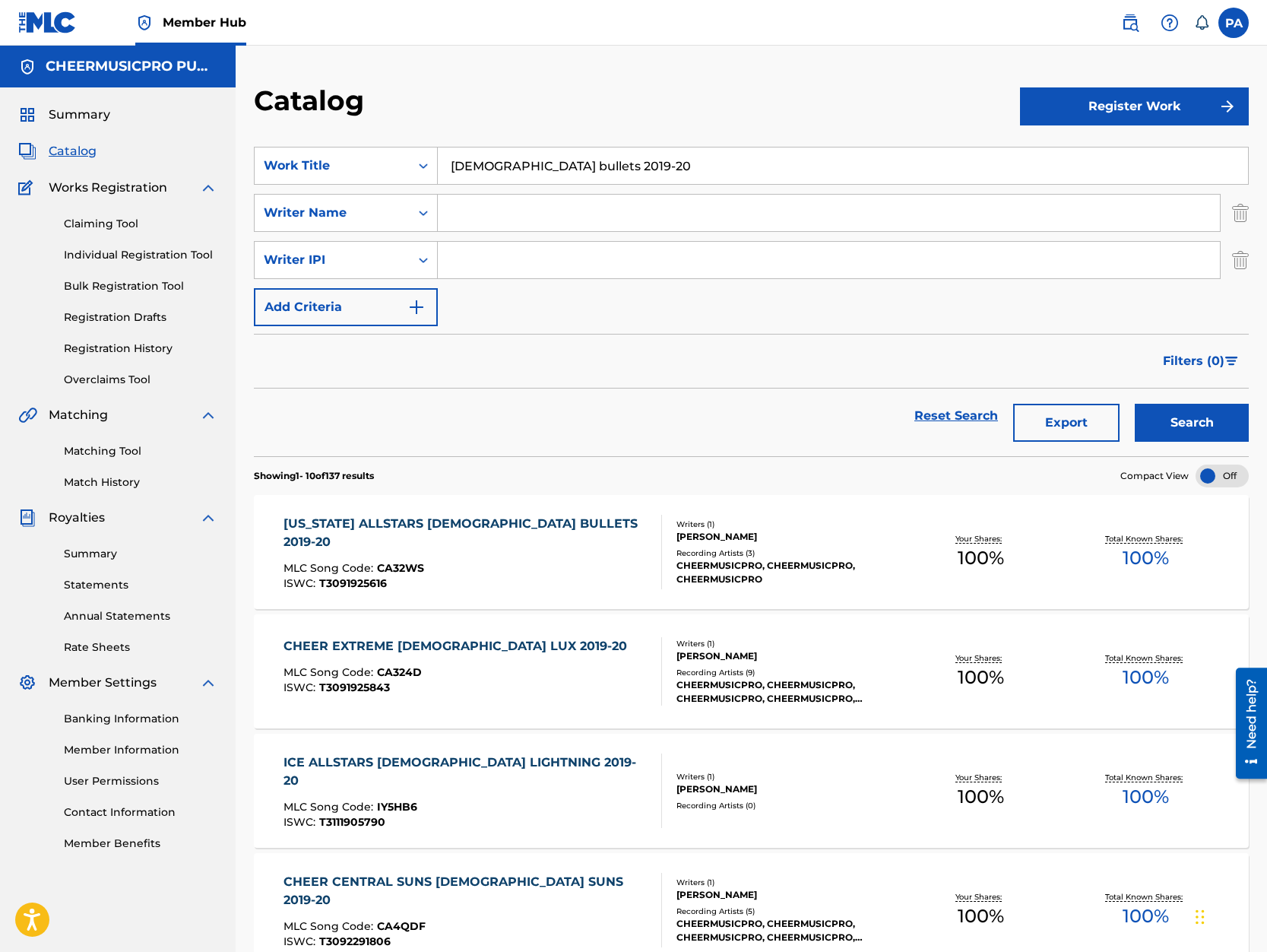
click at [611, 576] on div "[US_STATE] ALLSTARS [DEMOGRAPHIC_DATA] BULLETS 2019-20 MLC Song Code : CA32WS I…" at bounding box center [472, 552] width 378 height 74
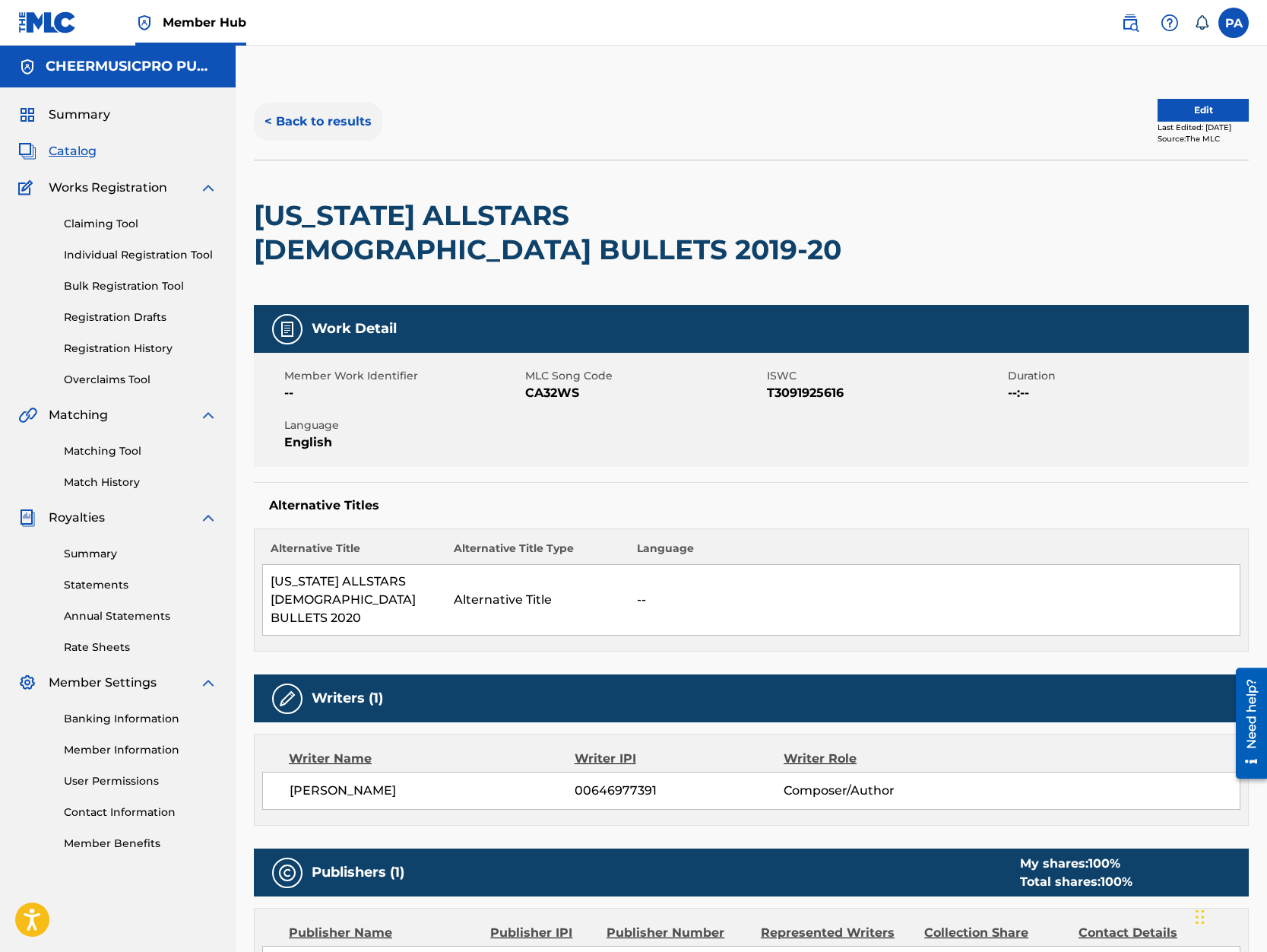
click at [284, 106] on button "< Back to results" at bounding box center [318, 121] width 128 height 38
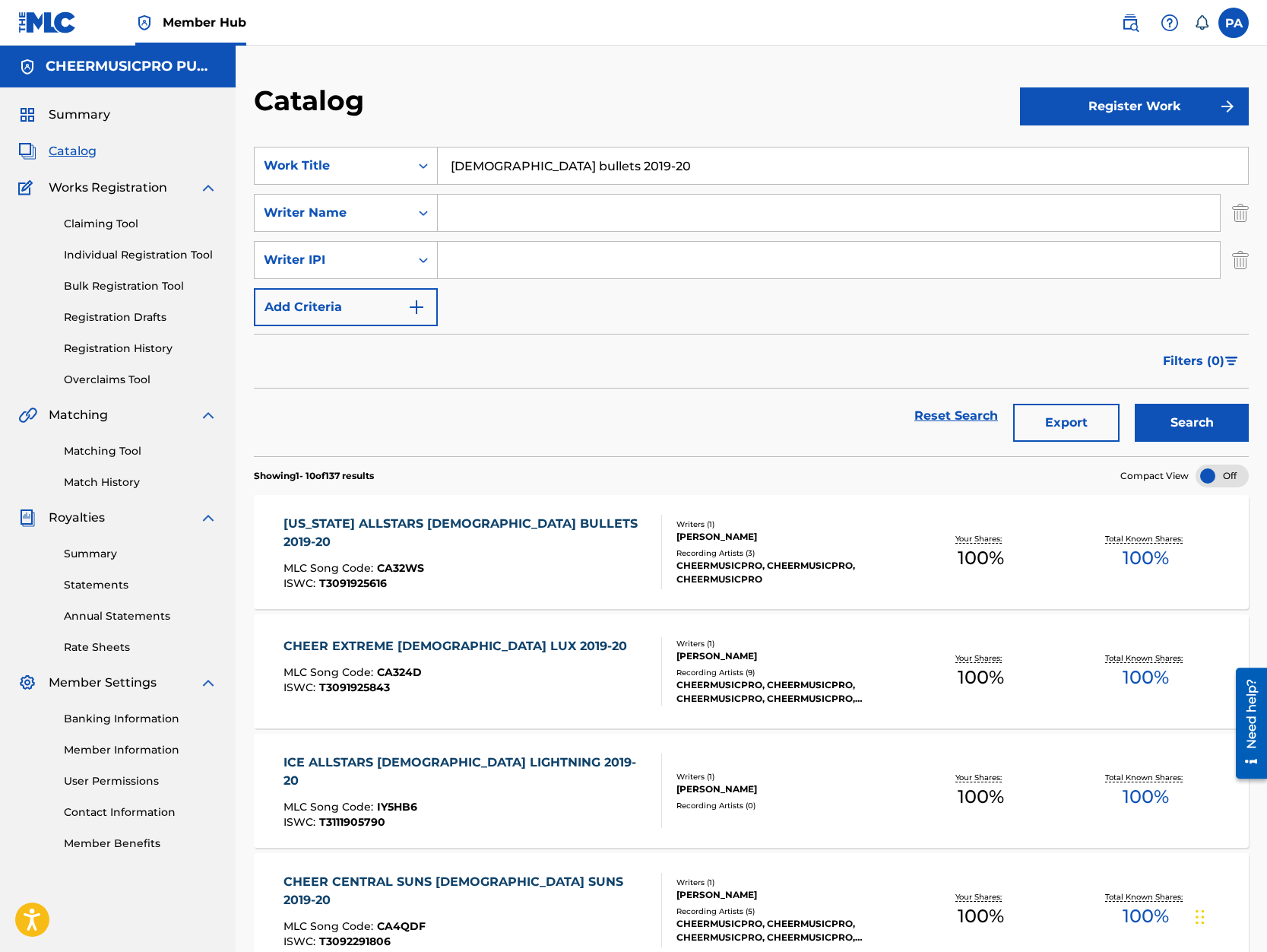
drag, startPoint x: 606, startPoint y: 169, endPoint x: 121, endPoint y: 212, distance: 486.9
click at [438, 184] on input "[DEMOGRAPHIC_DATA] bullets 2019-20" at bounding box center [842, 165] width 810 height 36
type input "m"
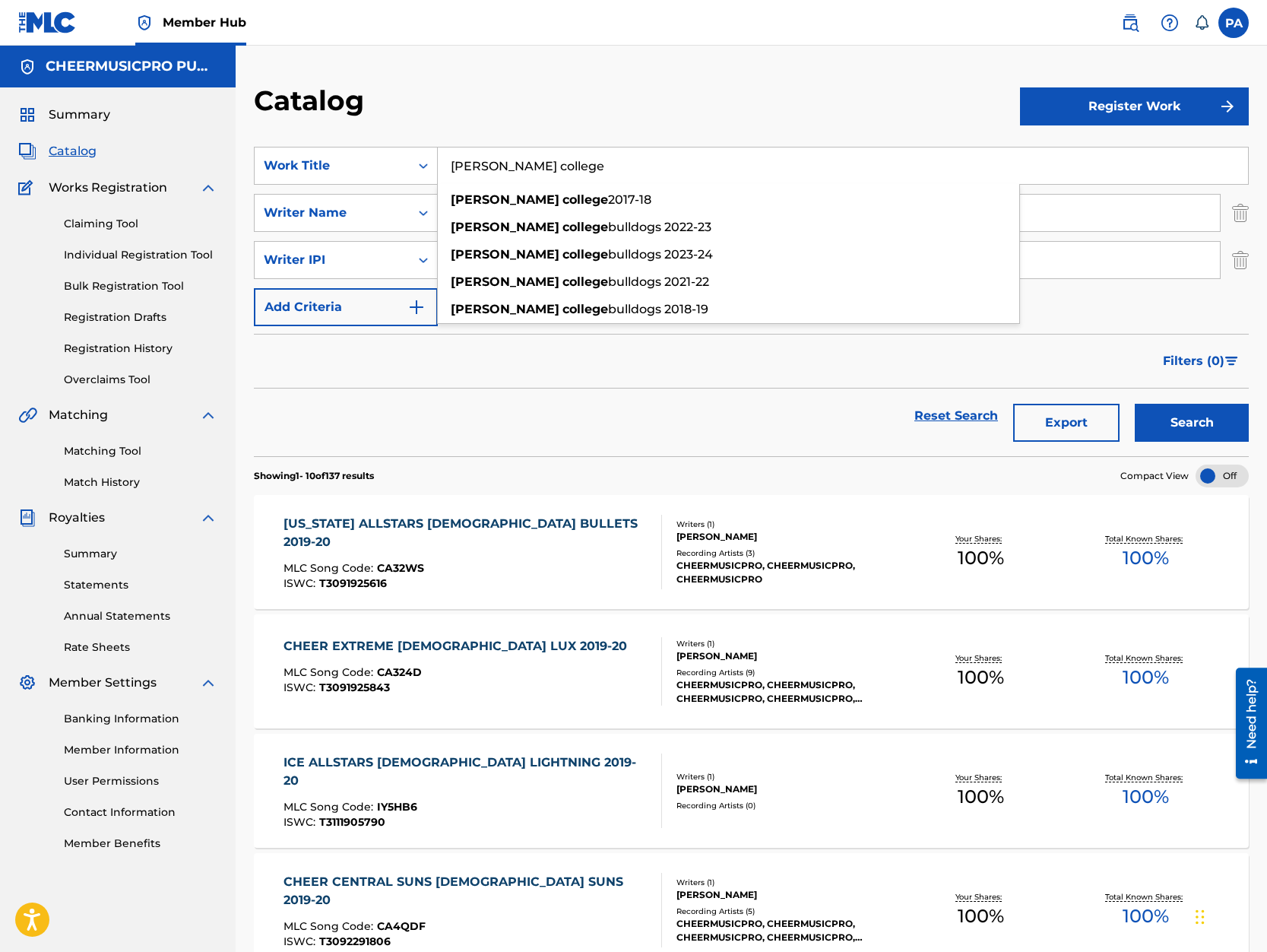
type input "[PERSON_NAME] college"
click at [1135, 404] on button "Search" at bounding box center [1192, 423] width 114 height 38
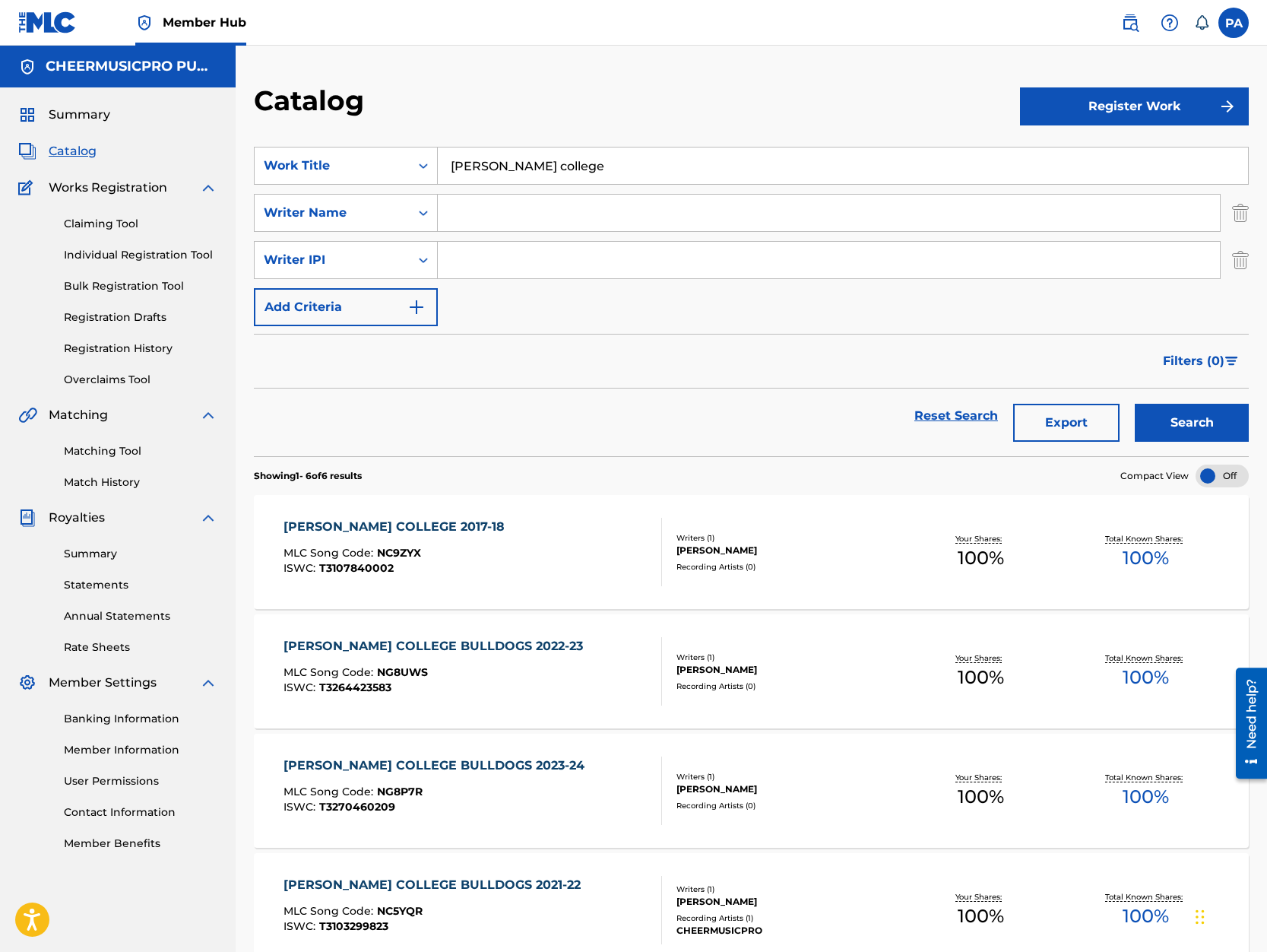
scroll to position [194, 0]
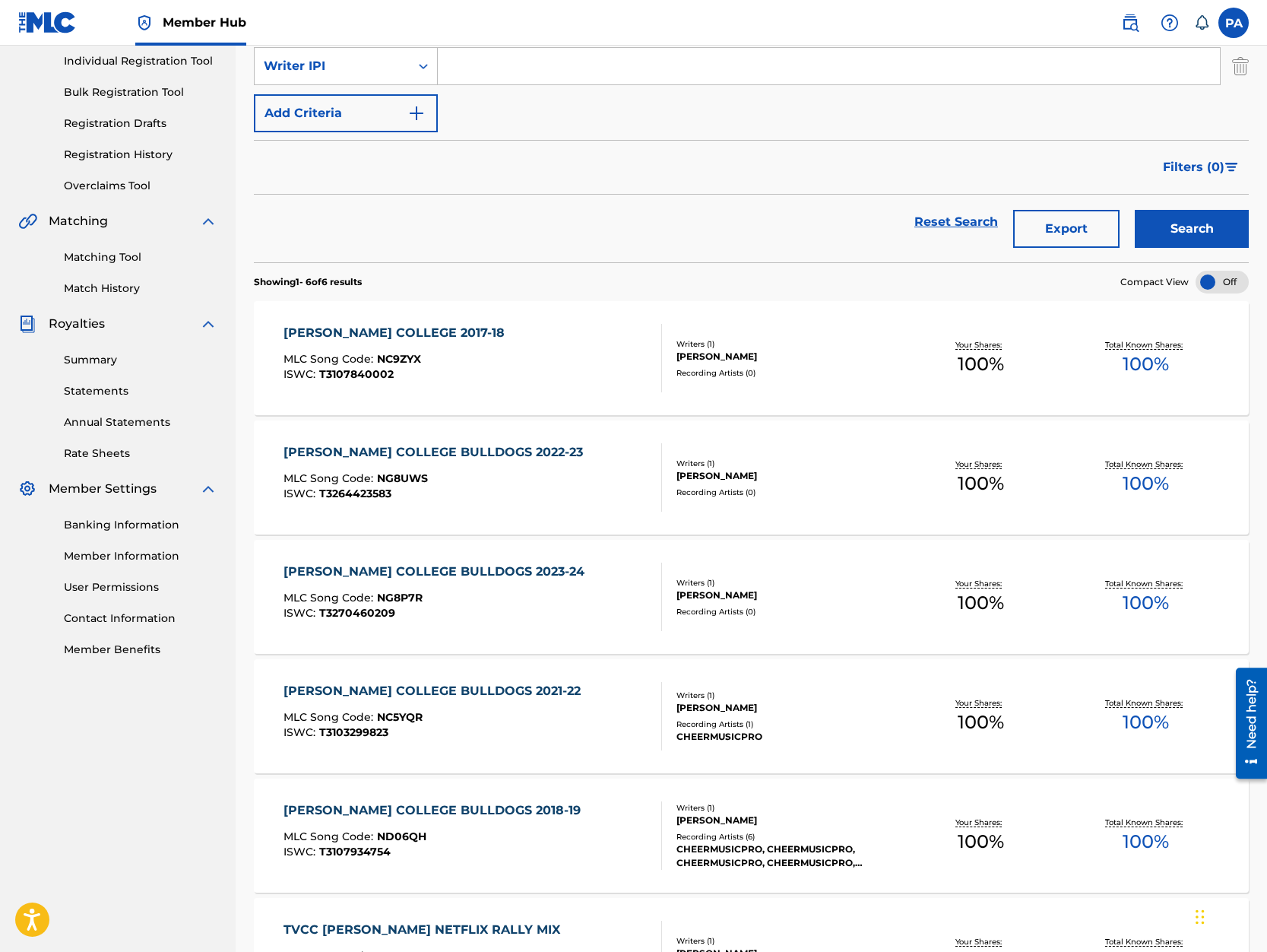
click at [705, 363] on div "Writers ( 1 ) [PERSON_NAME] Recording Artists ( 0 )" at bounding box center [780, 358] width 237 height 40
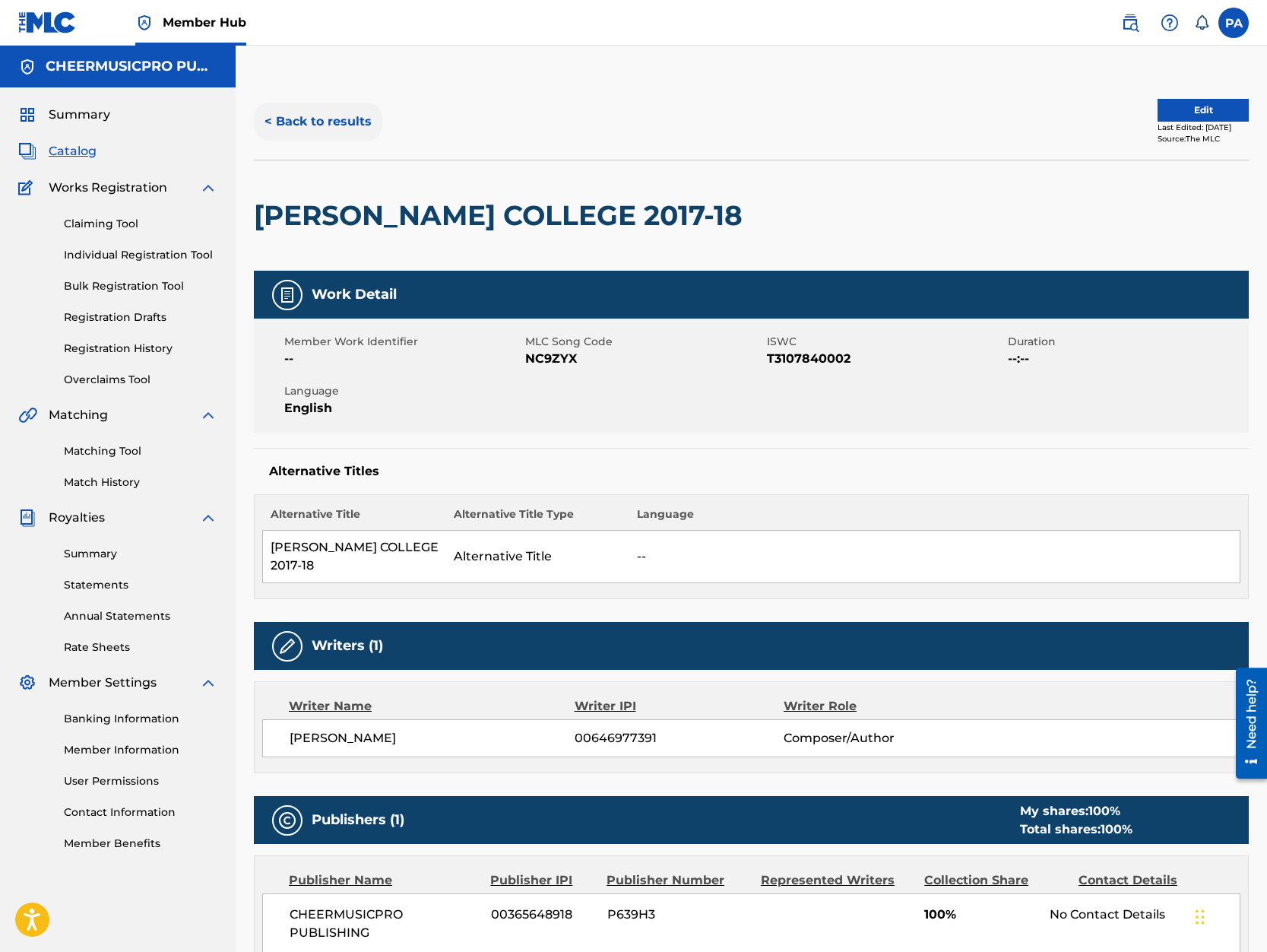
click at [319, 125] on button "< Back to results" at bounding box center [318, 121] width 128 height 38
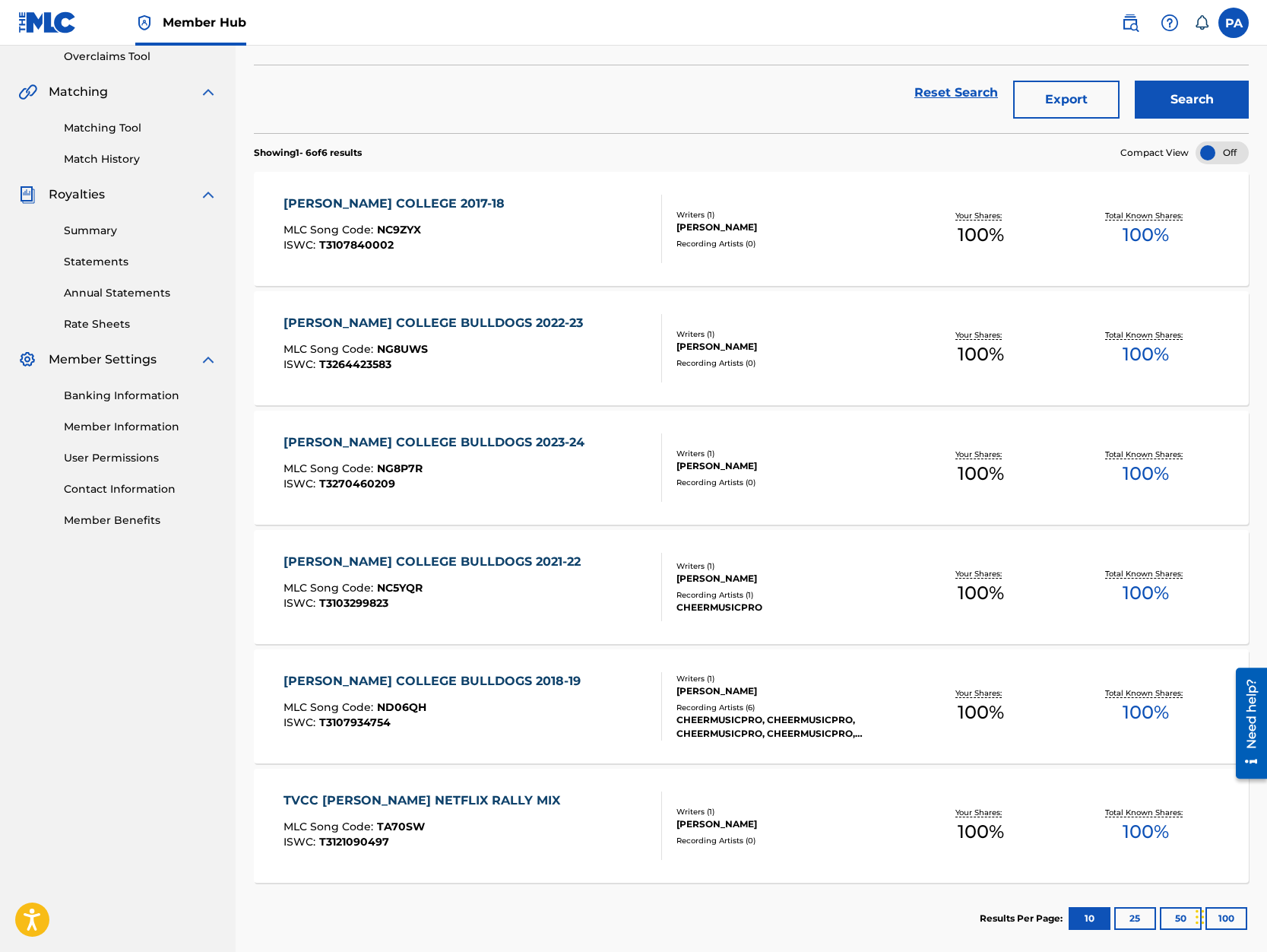
scroll to position [398, 0]
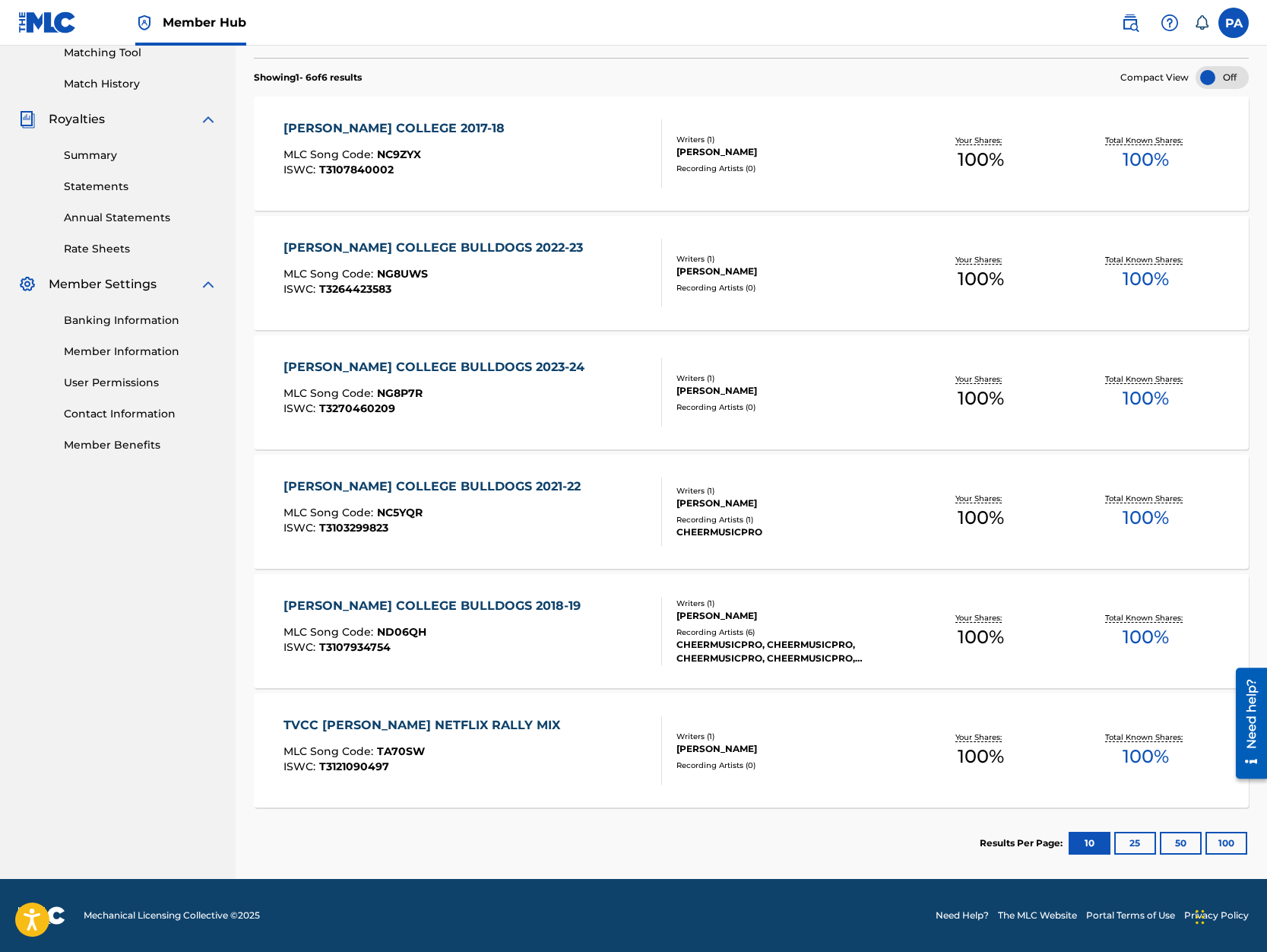
click at [568, 631] on div "[PERSON_NAME] COLLEGE BULLDOGS 2018-19 MLC Song Code : ND06QH ISWC : T3107934754" at bounding box center [472, 631] width 378 height 69
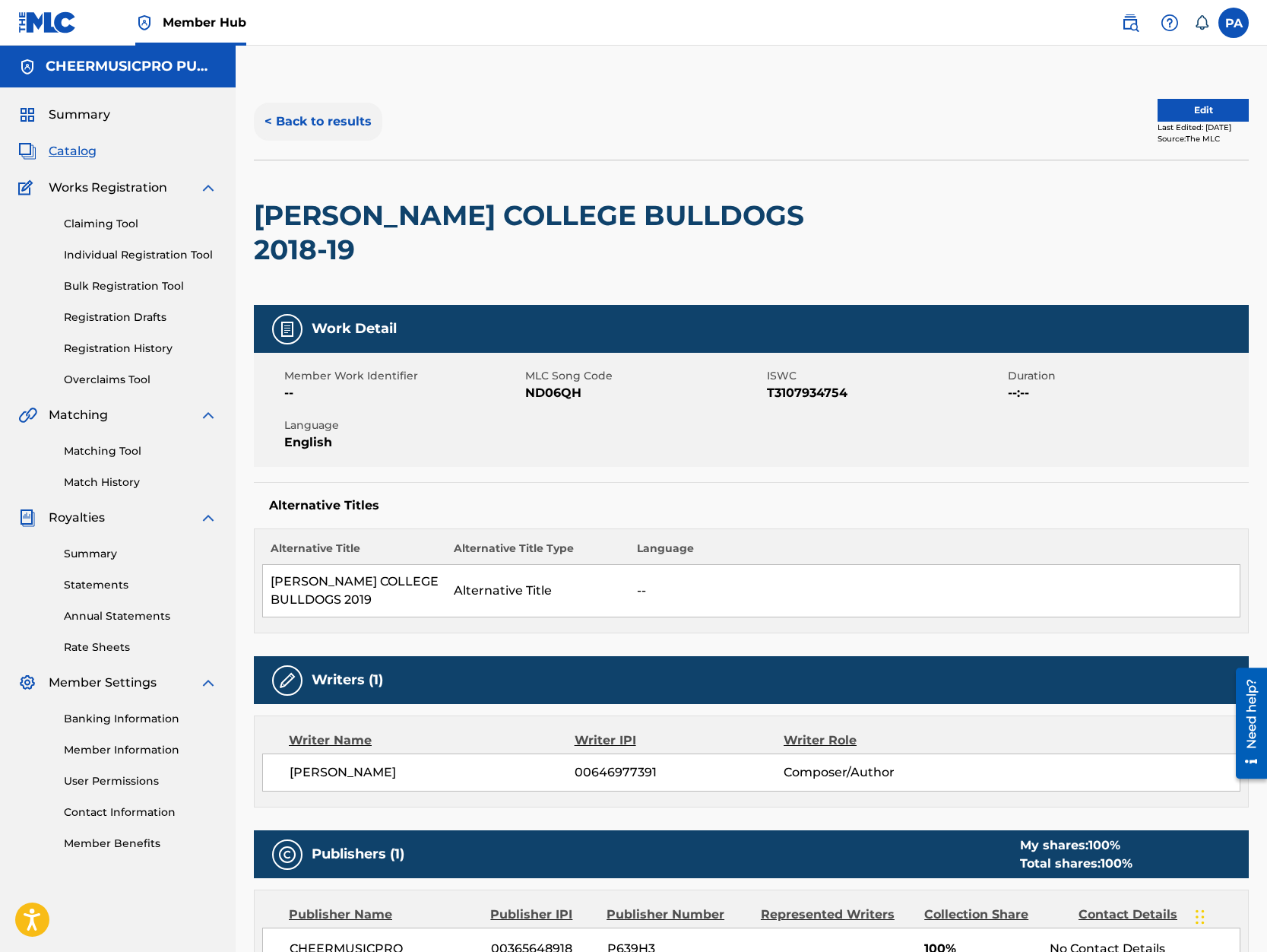
click at [337, 119] on button "< Back to results" at bounding box center [318, 121] width 128 height 38
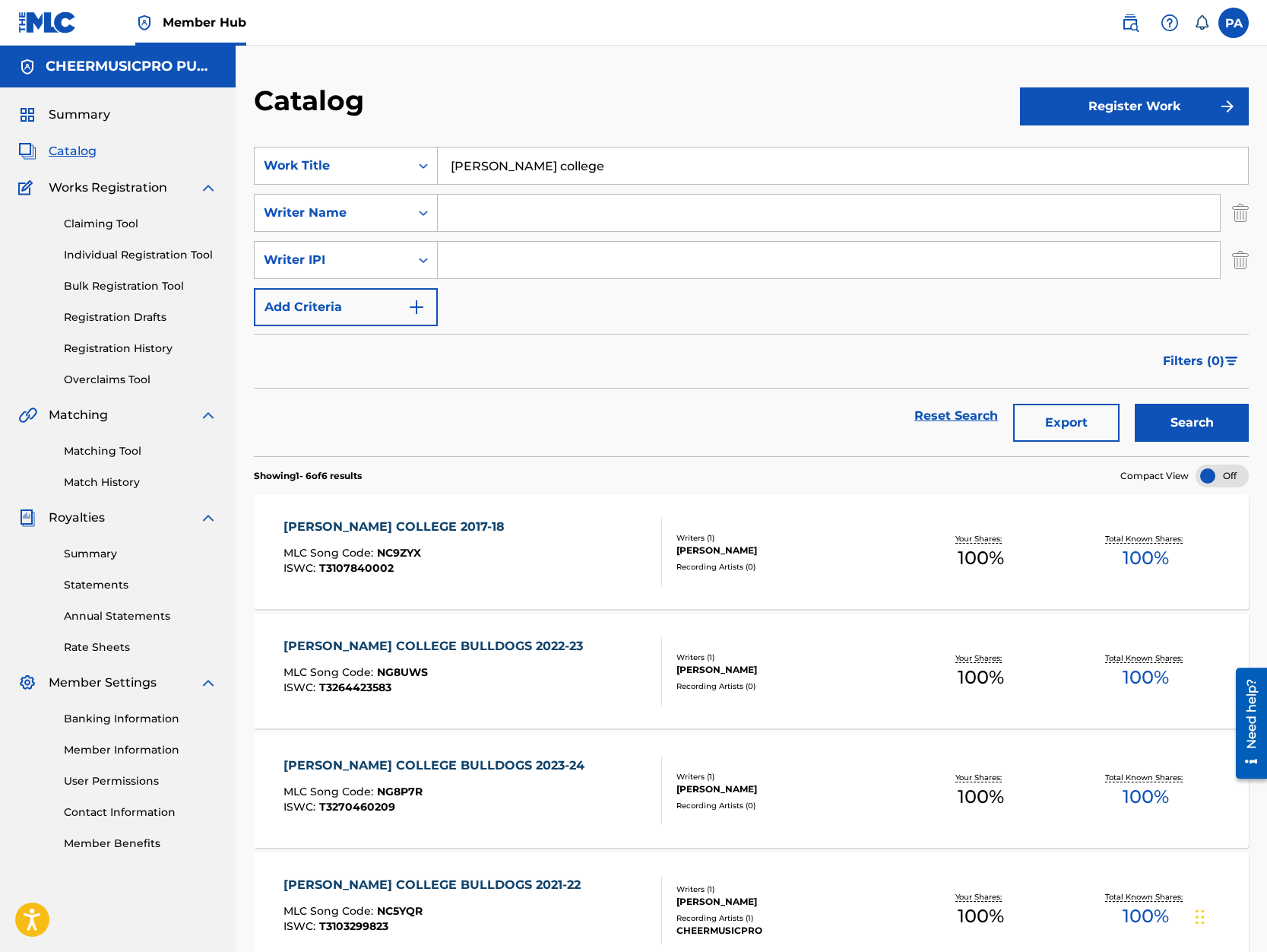
scroll to position [398, 0]
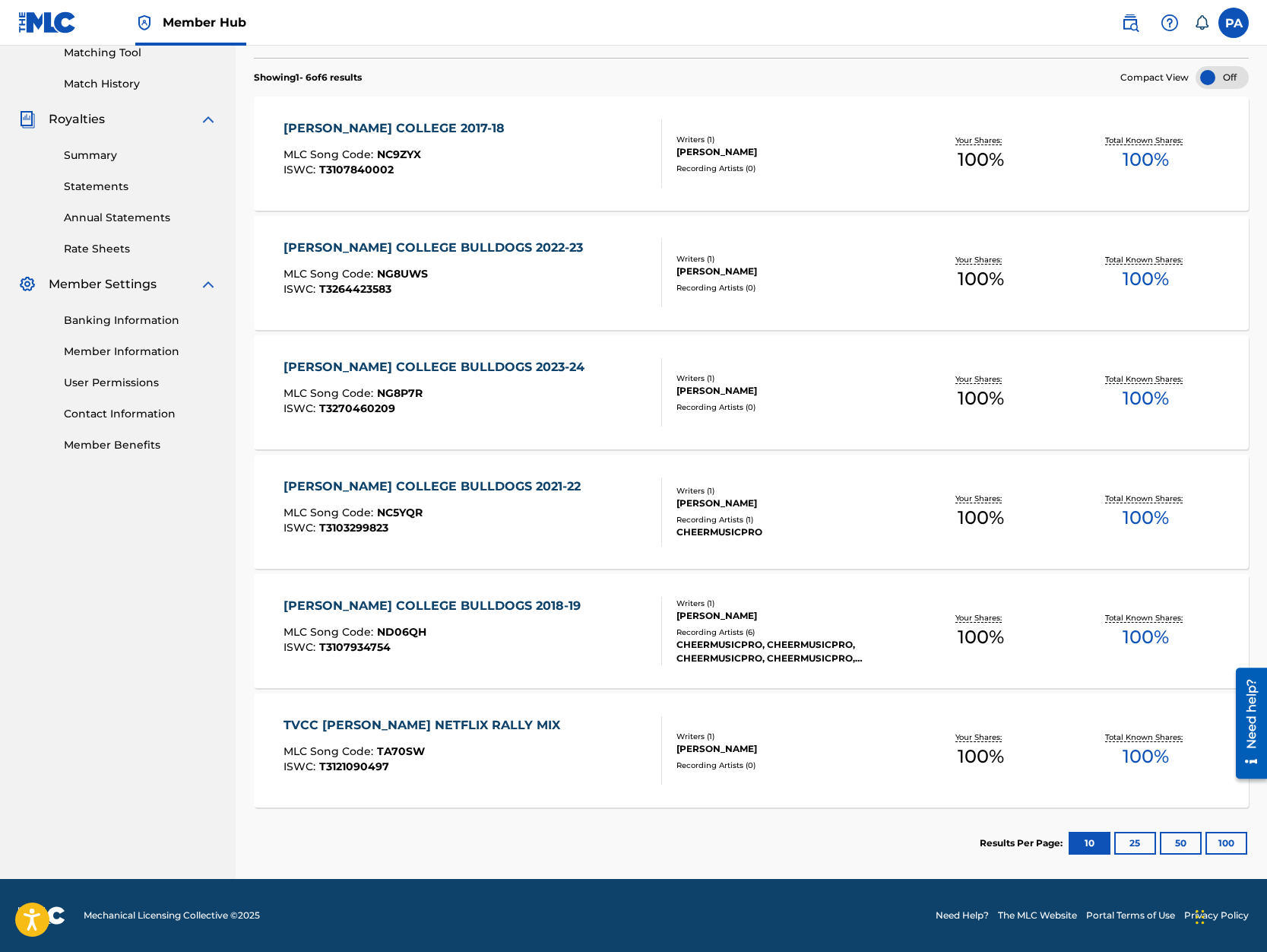
click at [526, 735] on div "TVCC [PERSON_NAME] NETFLIX RALLY MIX MLC Song Code : TA70SW ISWC : T3121090497" at bounding box center [472, 750] width 378 height 69
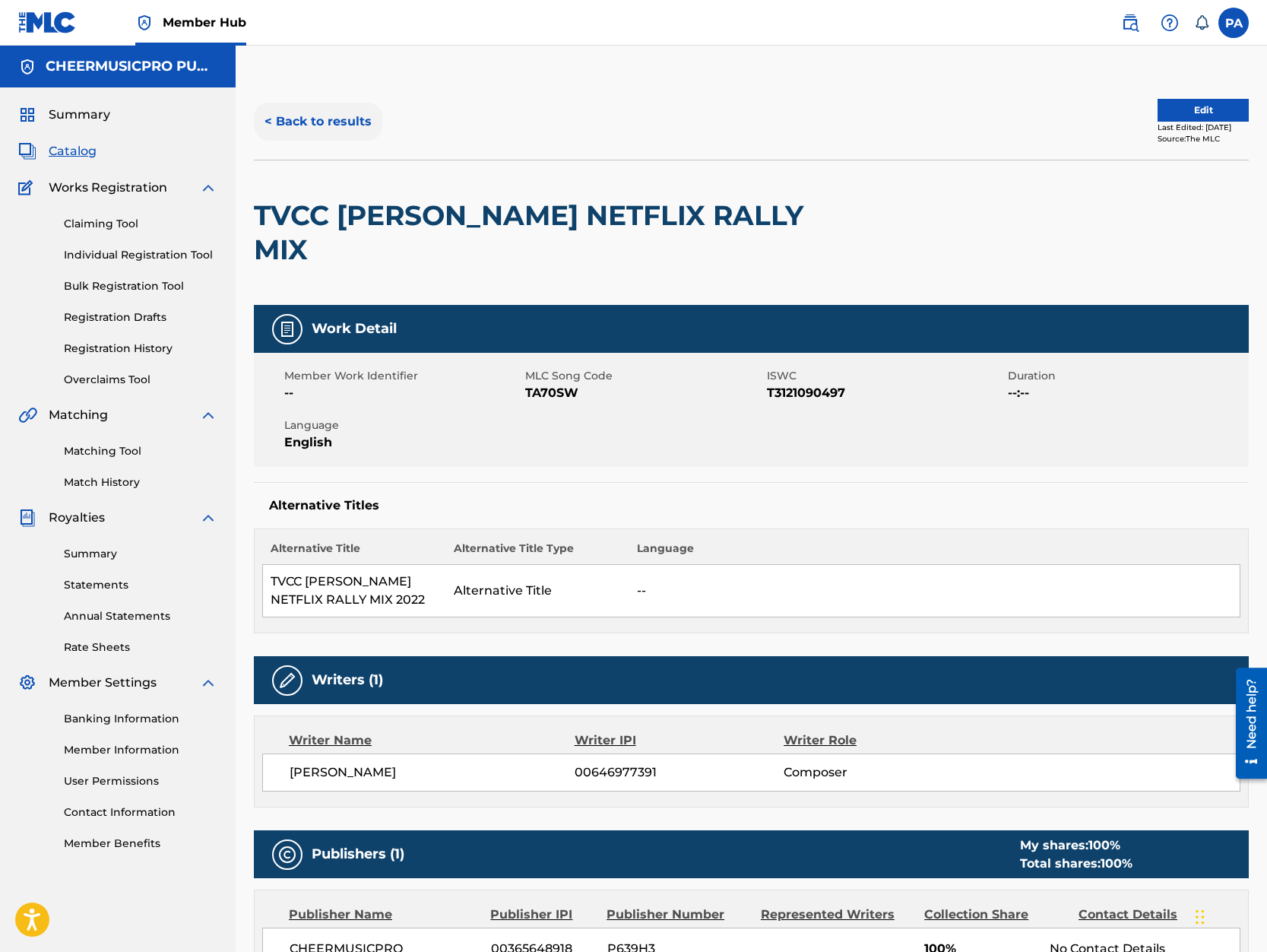
click at [328, 114] on button "< Back to results" at bounding box center [318, 121] width 128 height 38
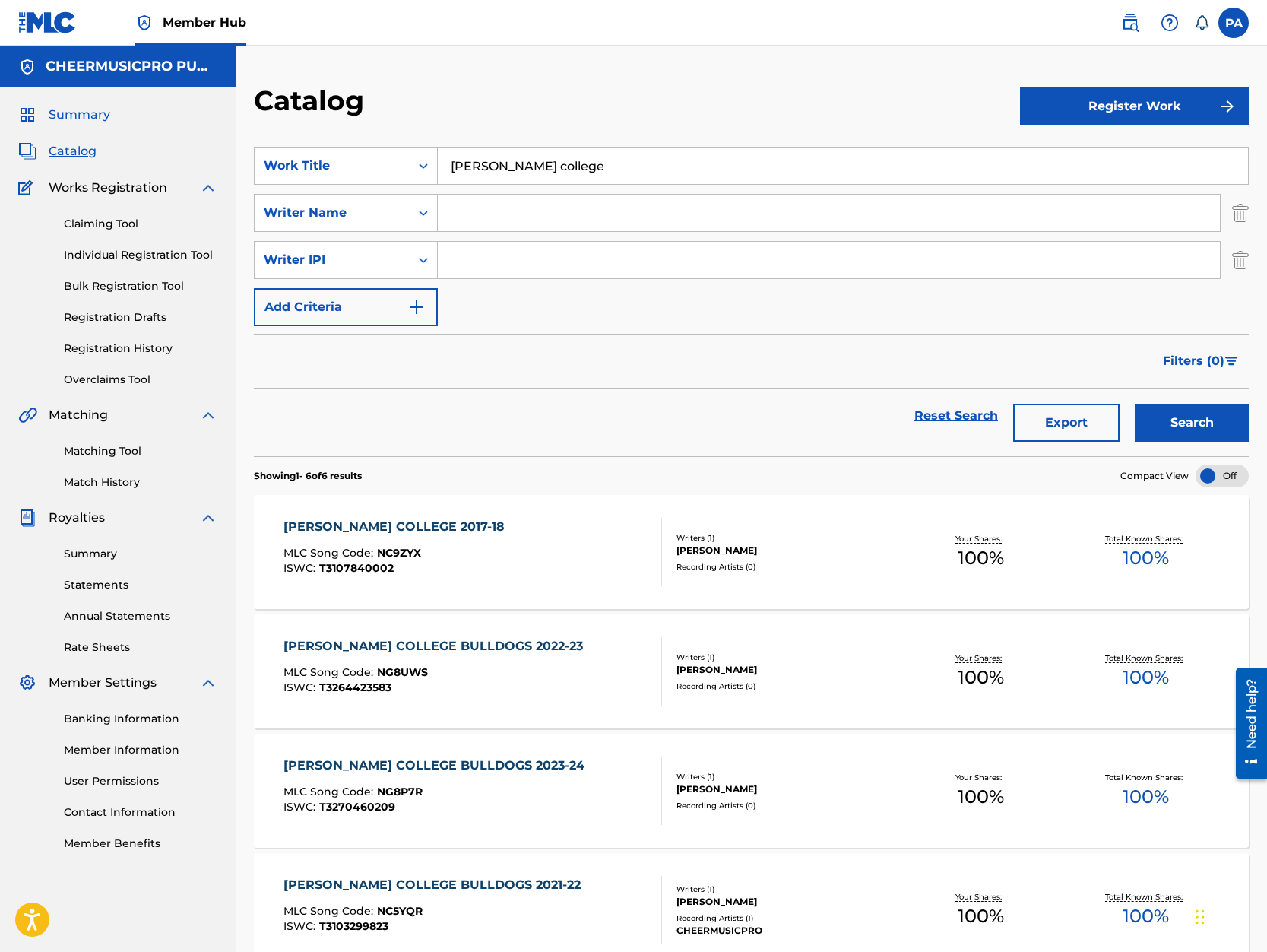
click at [69, 111] on span "Summary" at bounding box center [79, 115] width 61 height 19
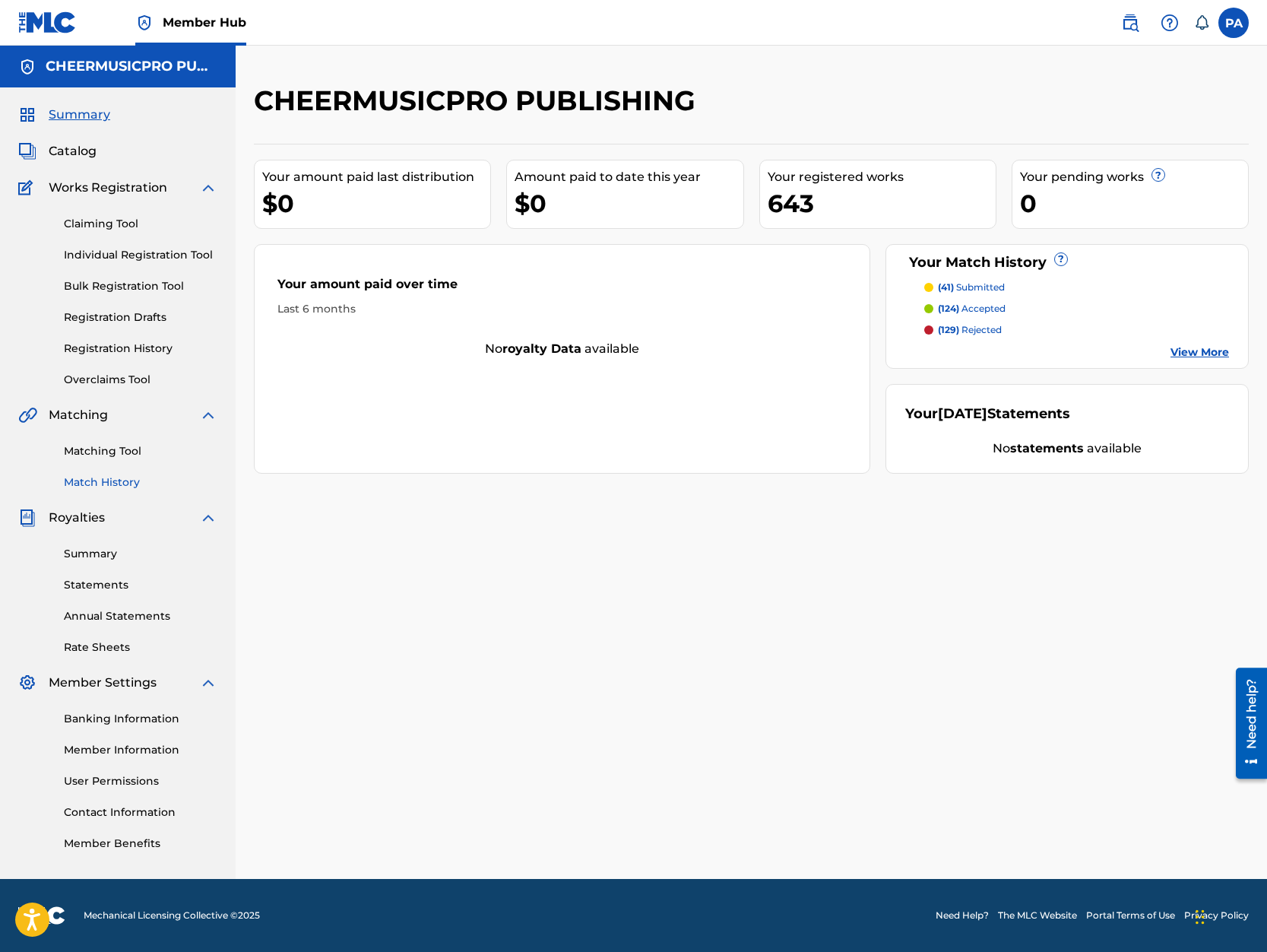
click at [100, 483] on link "Match History" at bounding box center [140, 482] width 153 height 16
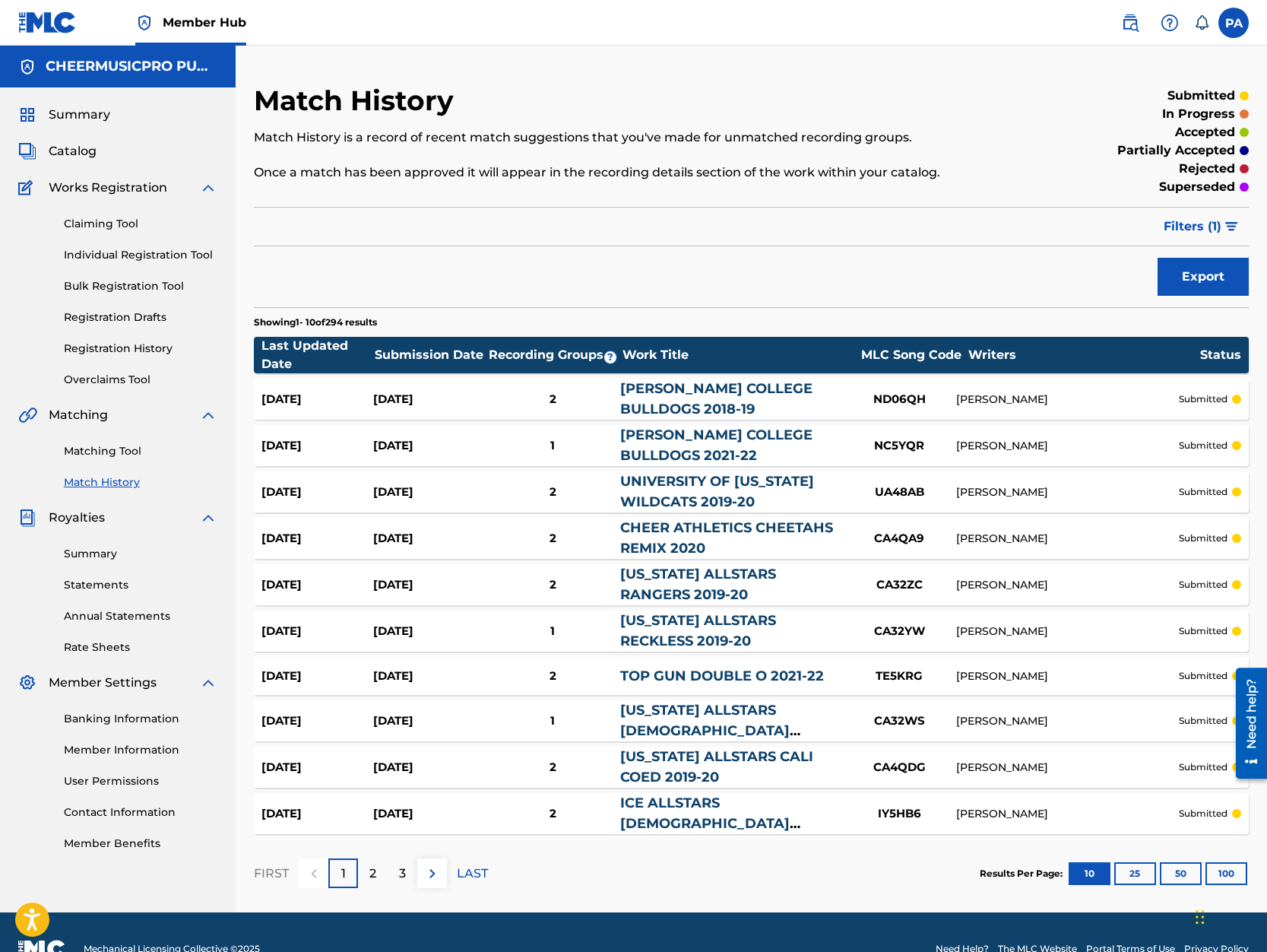
click at [90, 488] on link "Match History" at bounding box center [140, 482] width 153 height 16
click at [111, 474] on div "Matching Tool Match History" at bounding box center [118, 457] width 199 height 66
click at [110, 483] on link "Match History" at bounding box center [140, 482] width 153 height 16
click at [126, 449] on link "Matching Tool" at bounding box center [140, 450] width 153 height 16
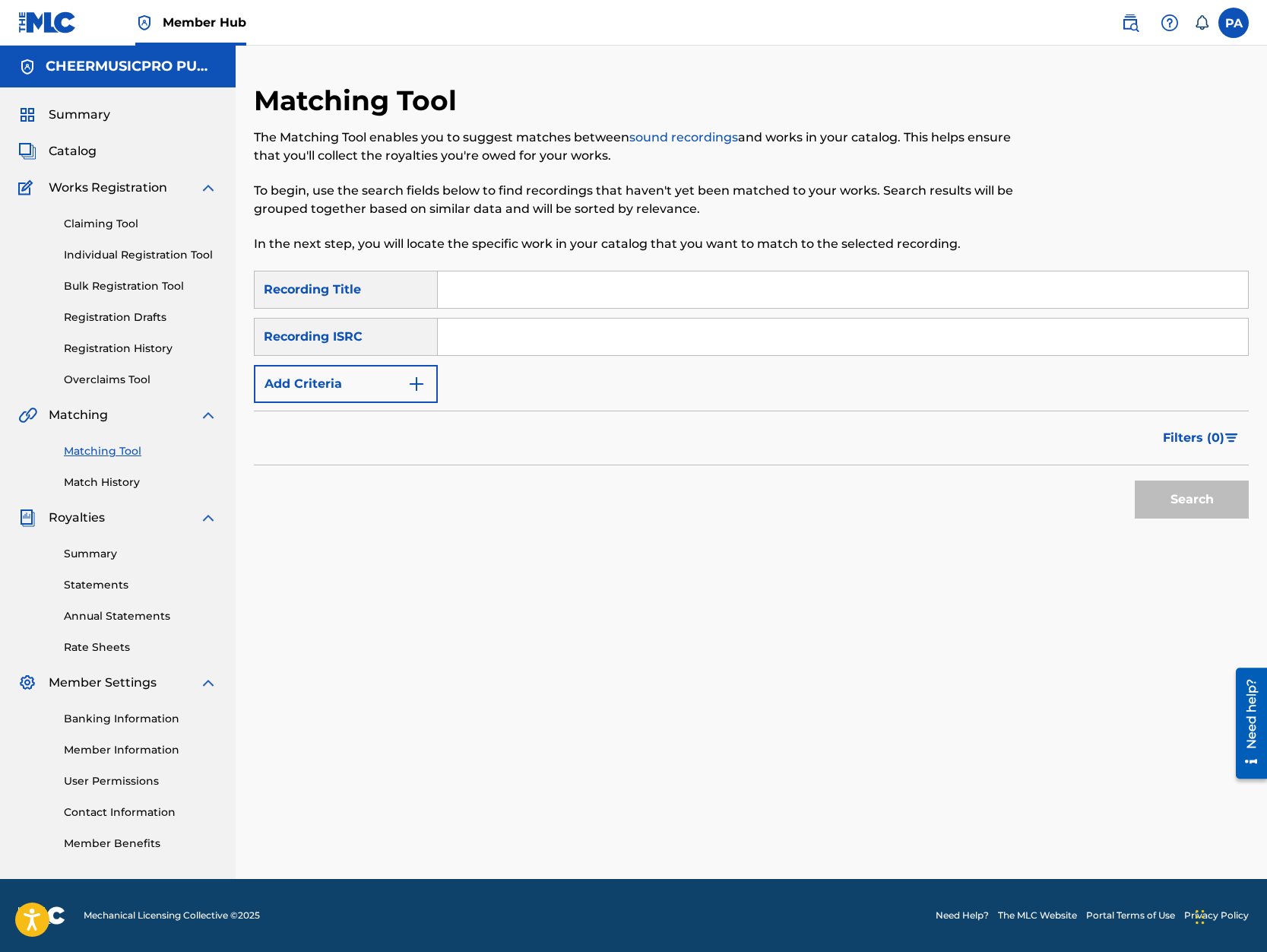
click at [466, 281] on input "Search Form" at bounding box center [842, 289] width 810 height 36
type input "new level music soundtrack"
click at [1135, 480] on button "Search" at bounding box center [1192, 499] width 114 height 38
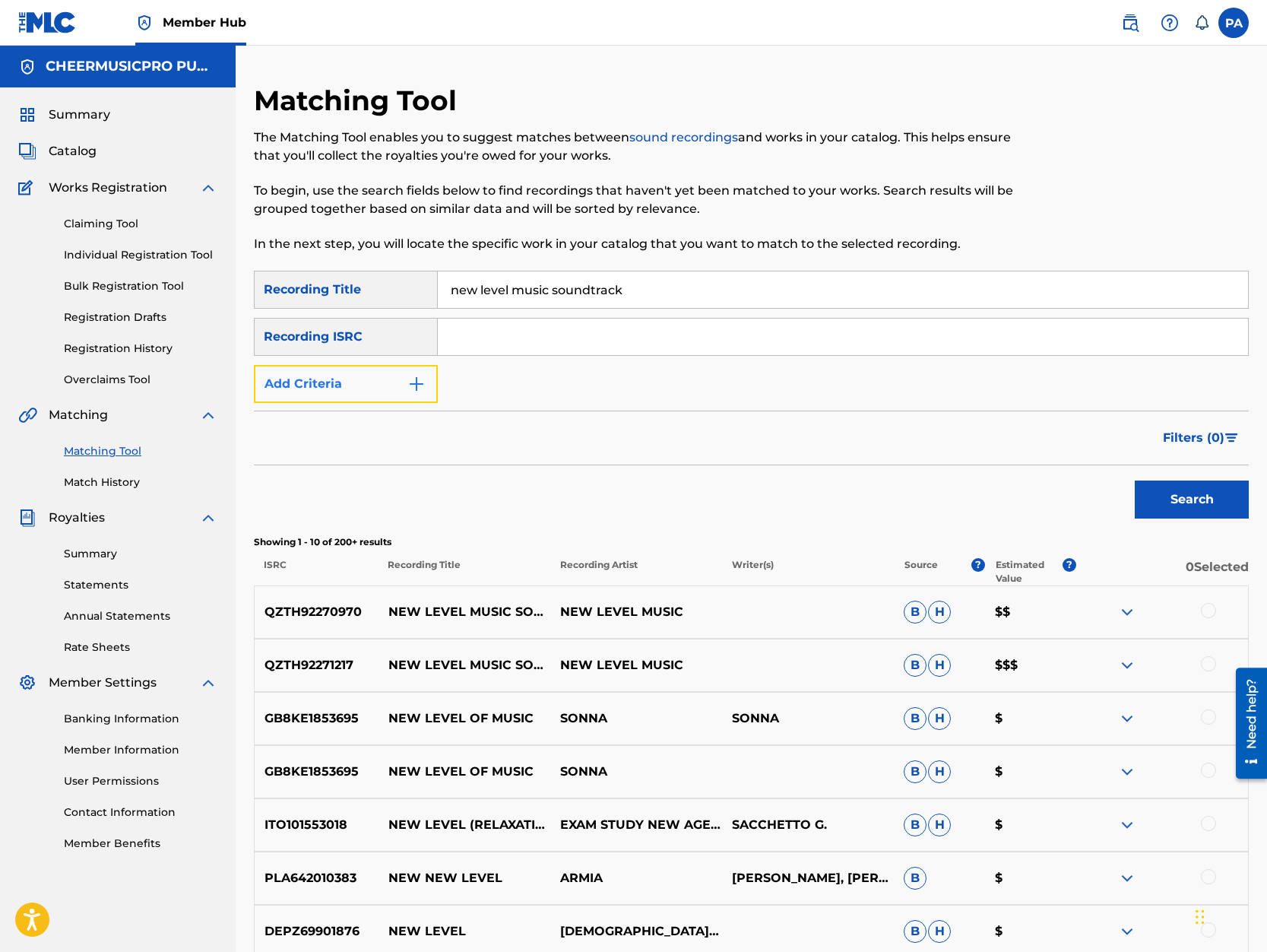
drag, startPoint x: 344, startPoint y: 379, endPoint x: 318, endPoint y: 420, distance: 48.5
click at [342, 379] on button "Add Criteria" at bounding box center [346, 384] width 184 height 38
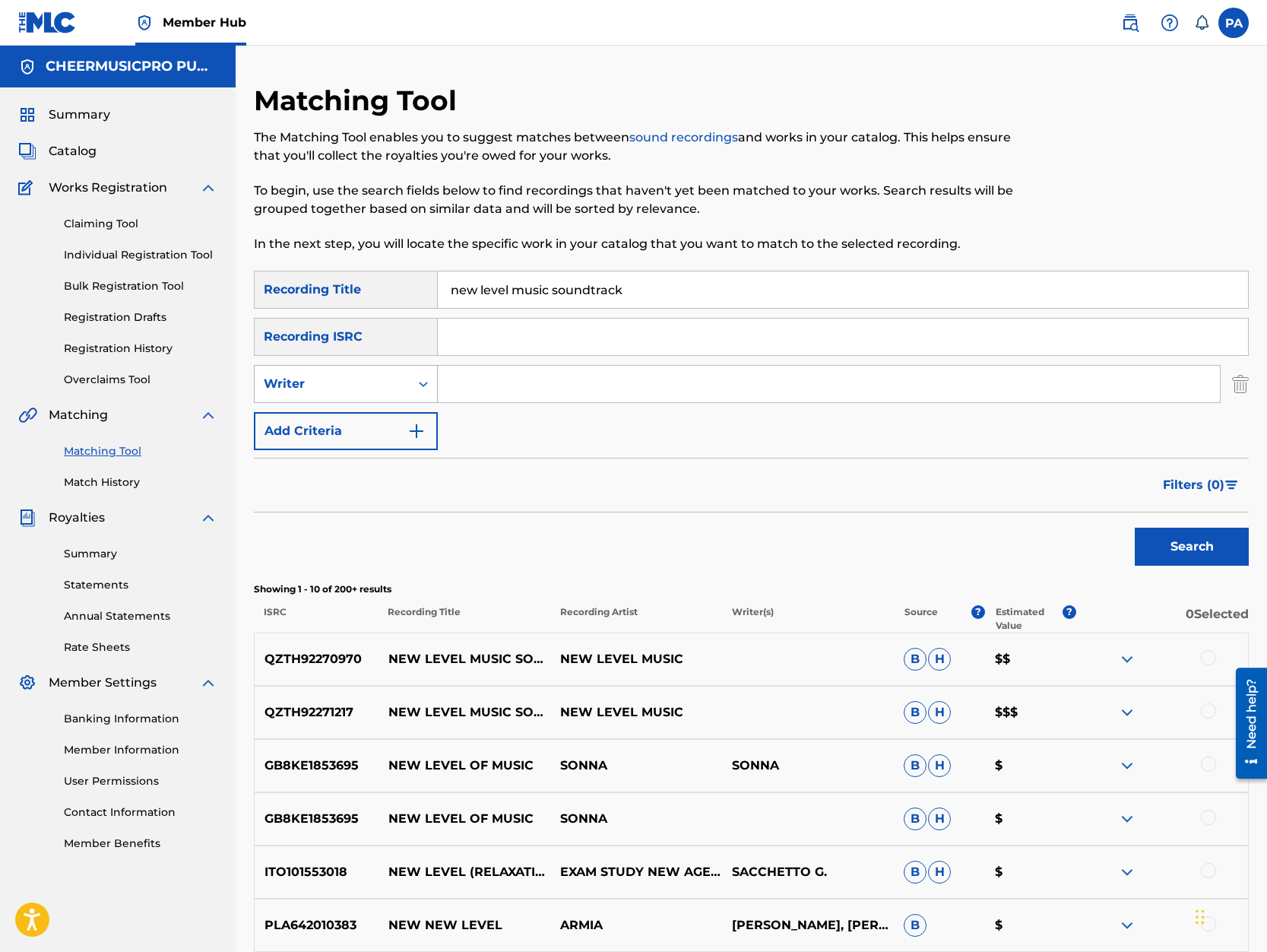
click at [329, 380] on div "Writer" at bounding box center [332, 384] width 137 height 19
click at [324, 416] on div "Recording Artist" at bounding box center [346, 422] width 182 height 38
drag, startPoint x: 381, startPoint y: 404, endPoint x: 479, endPoint y: 384, distance: 100.0
click at [479, 384] on input "Search Form" at bounding box center [829, 384] width 782 height 36
type input "cheermusicpro"
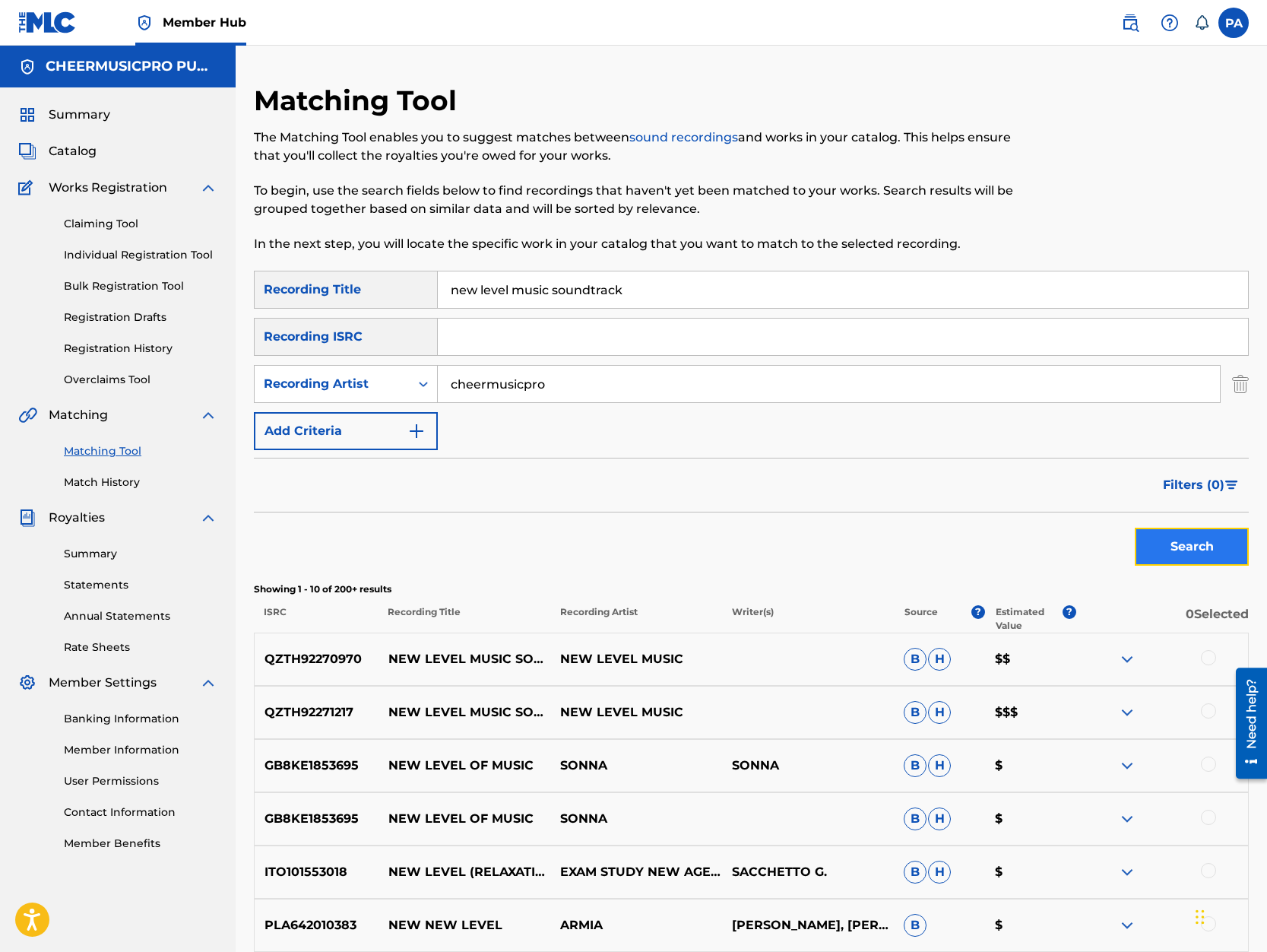
click at [1186, 546] on button "Search" at bounding box center [1192, 546] width 114 height 38
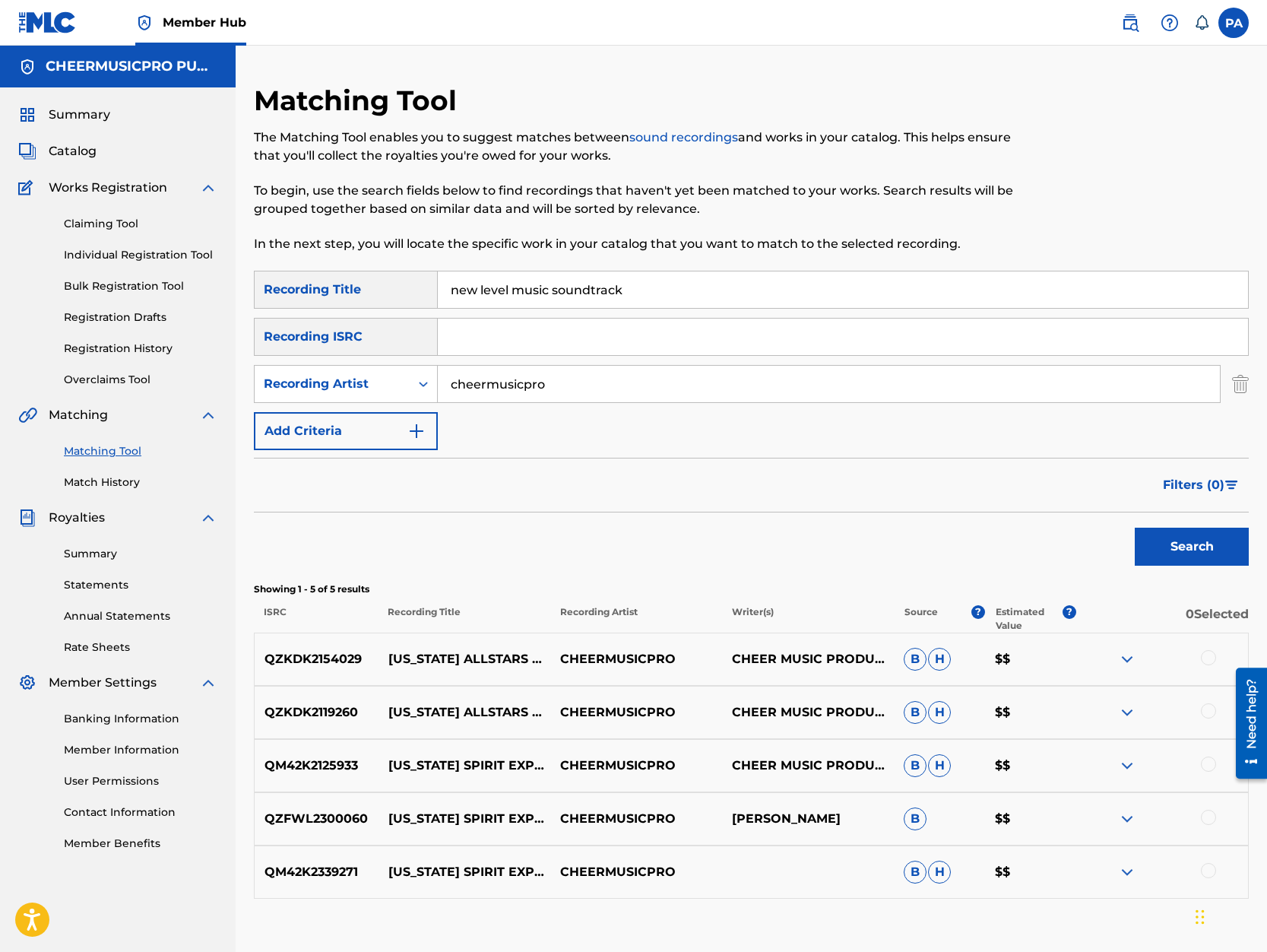
scroll to position [96, 0]
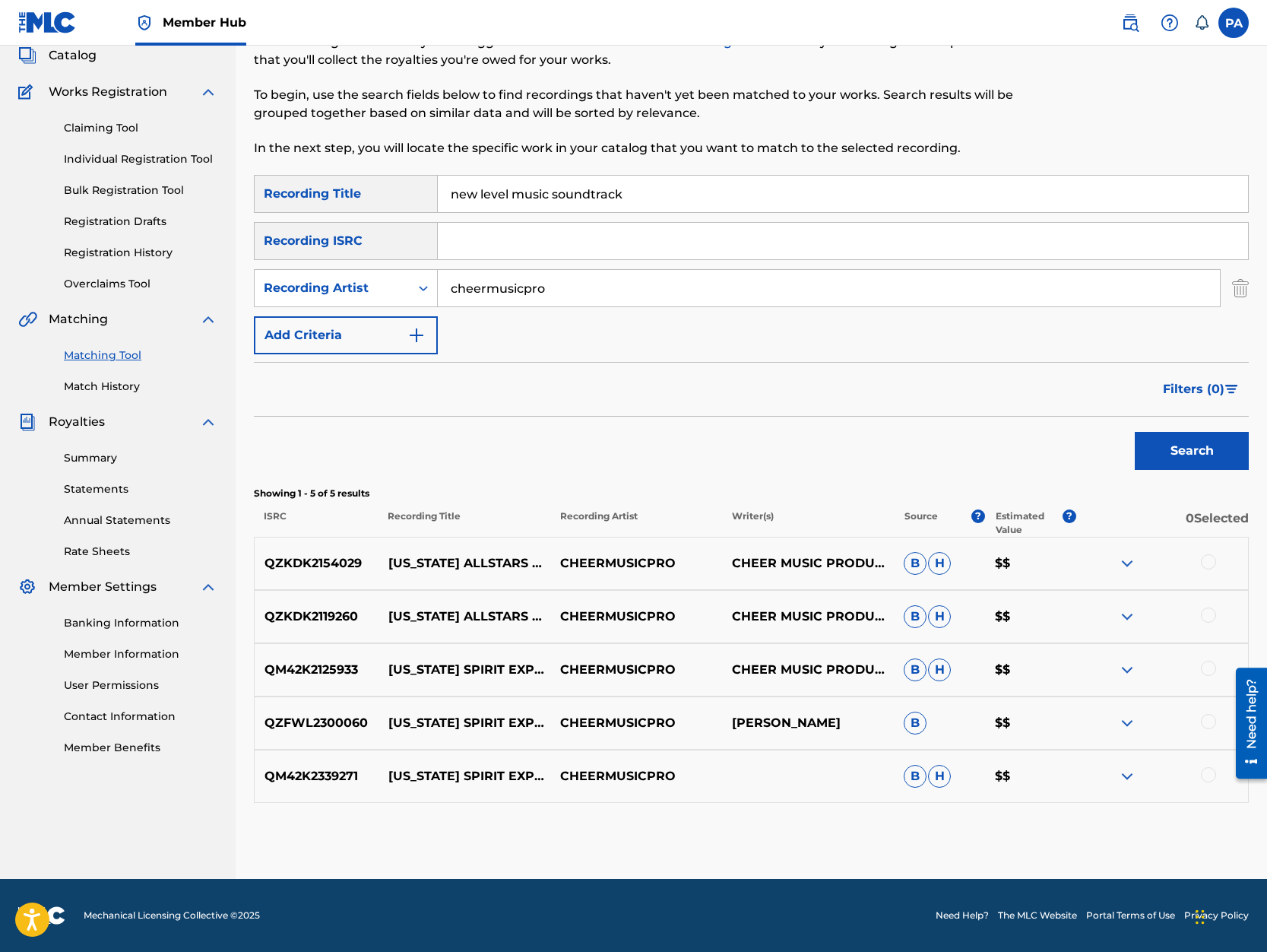
drag, startPoint x: 551, startPoint y: 190, endPoint x: 932, endPoint y: 199, distance: 381.1
click at [941, 195] on input "new level music soundtrack" at bounding box center [842, 193] width 810 height 36
click at [1135, 432] on button "Search" at bounding box center [1192, 450] width 114 height 38
drag, startPoint x: 515, startPoint y: 189, endPoint x: 762, endPoint y: 195, distance: 247.1
click at [762, 195] on input "new level music" at bounding box center [842, 193] width 810 height 36
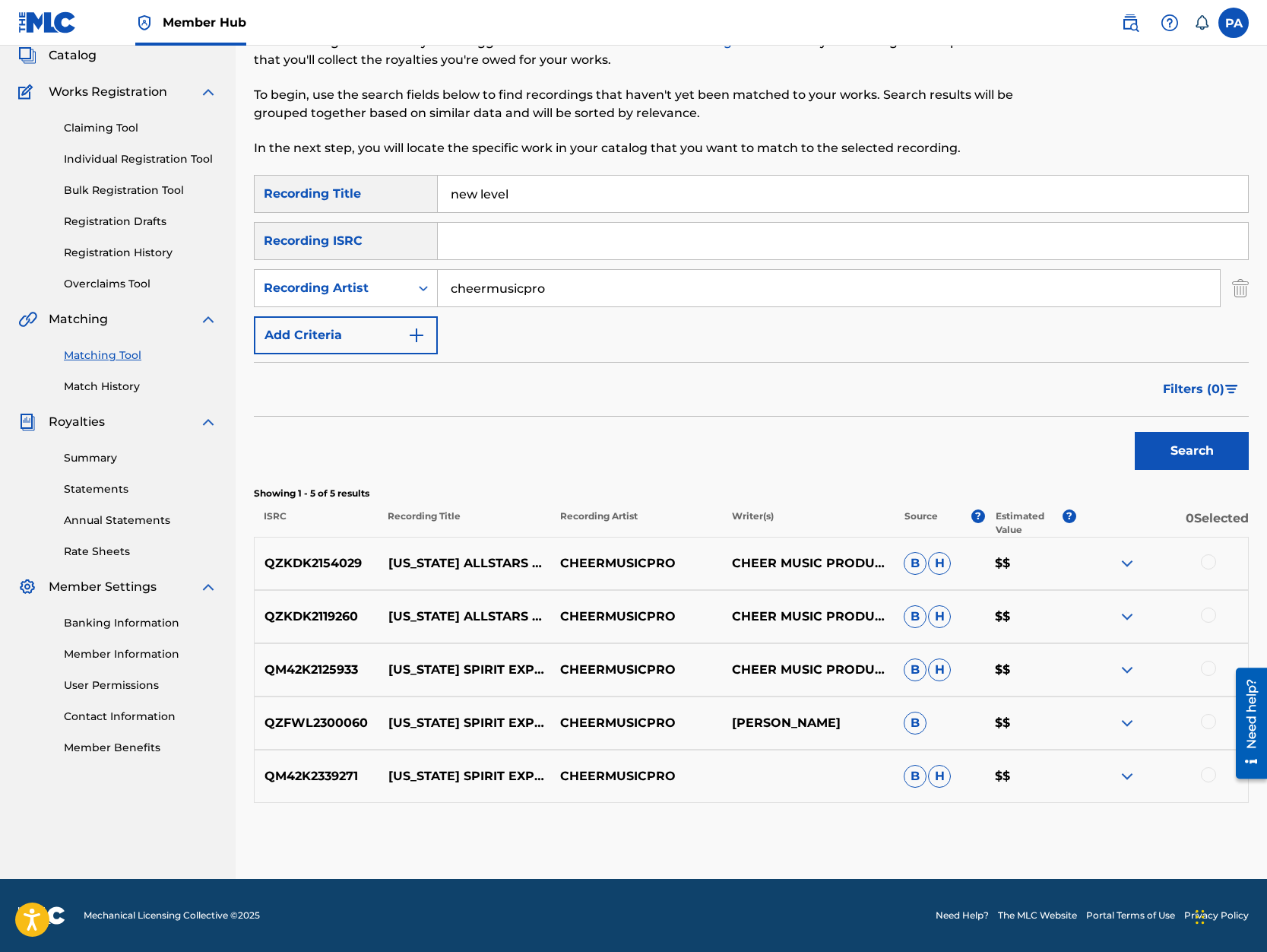
click at [1135, 432] on button "Search" at bounding box center [1192, 450] width 114 height 38
type input "n"
drag, startPoint x: 566, startPoint y: 292, endPoint x: 256, endPoint y: 306, distance: 310.3
click at [438, 306] on input "cheermusicpro" at bounding box center [829, 288] width 782 height 36
click at [483, 192] on input "Search Form" at bounding box center [842, 193] width 810 height 36
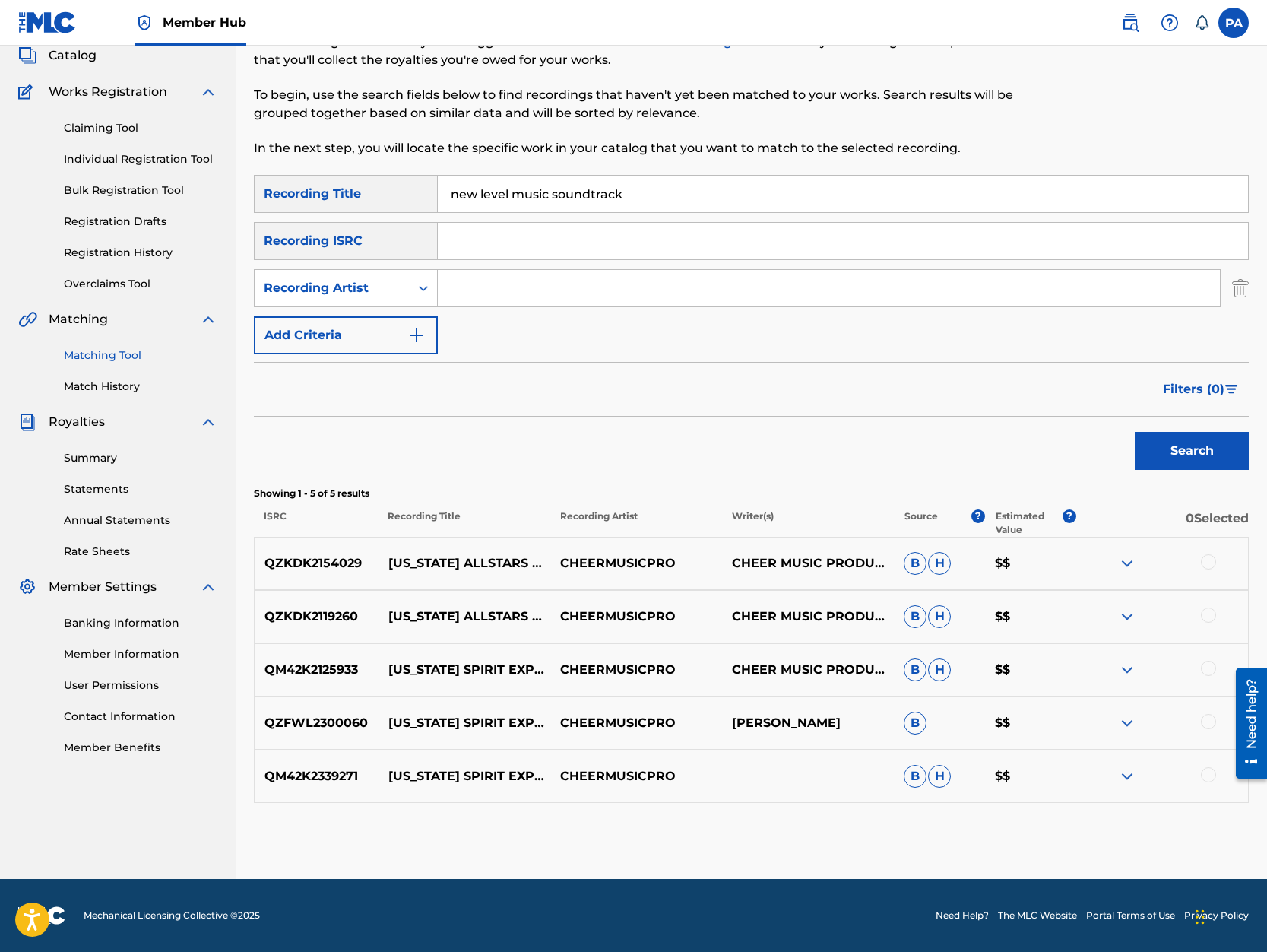
type input "new level music soundtrack"
click at [1135, 432] on button "Search" at bounding box center [1192, 450] width 114 height 38
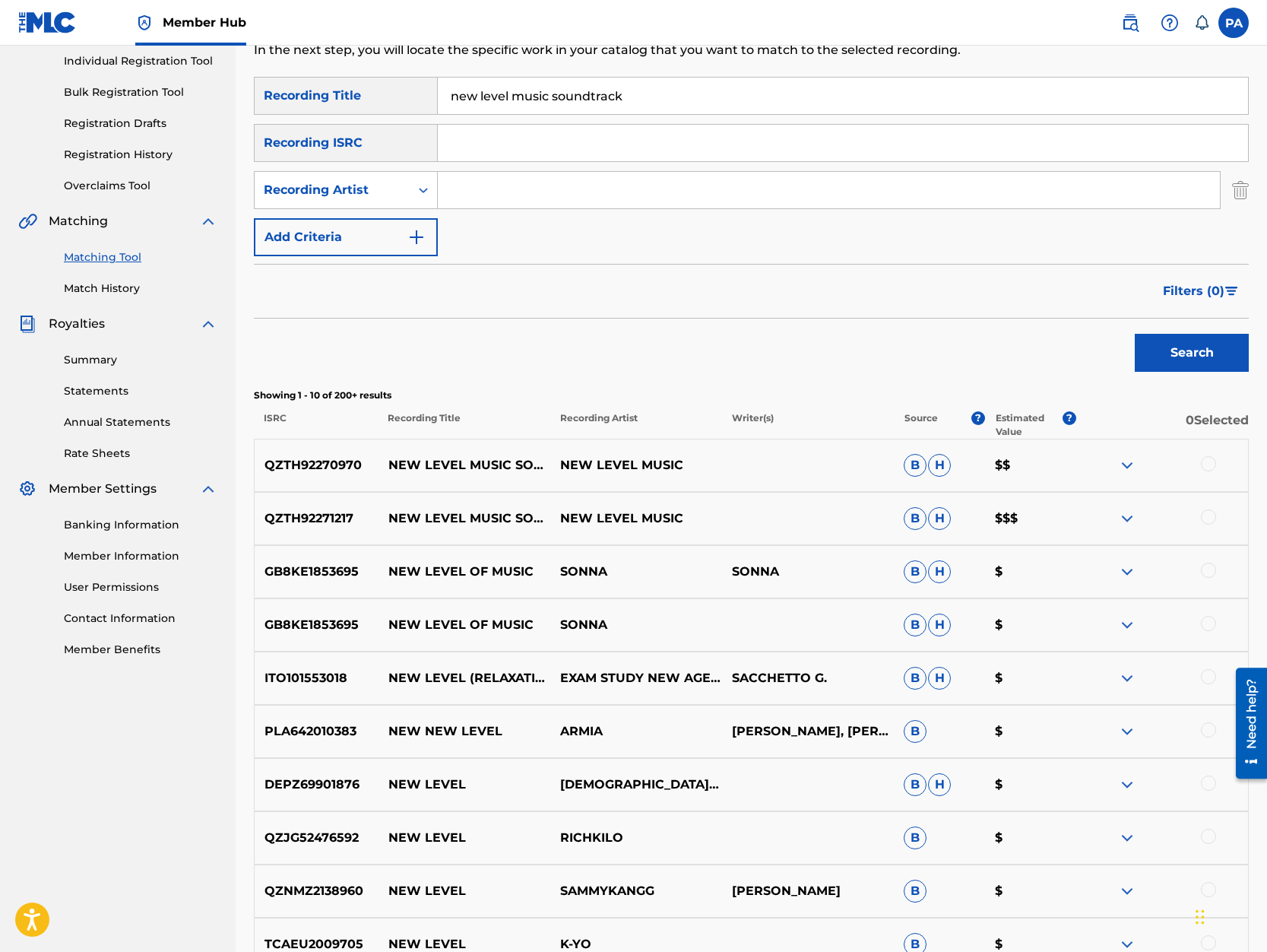
scroll to position [323, 0]
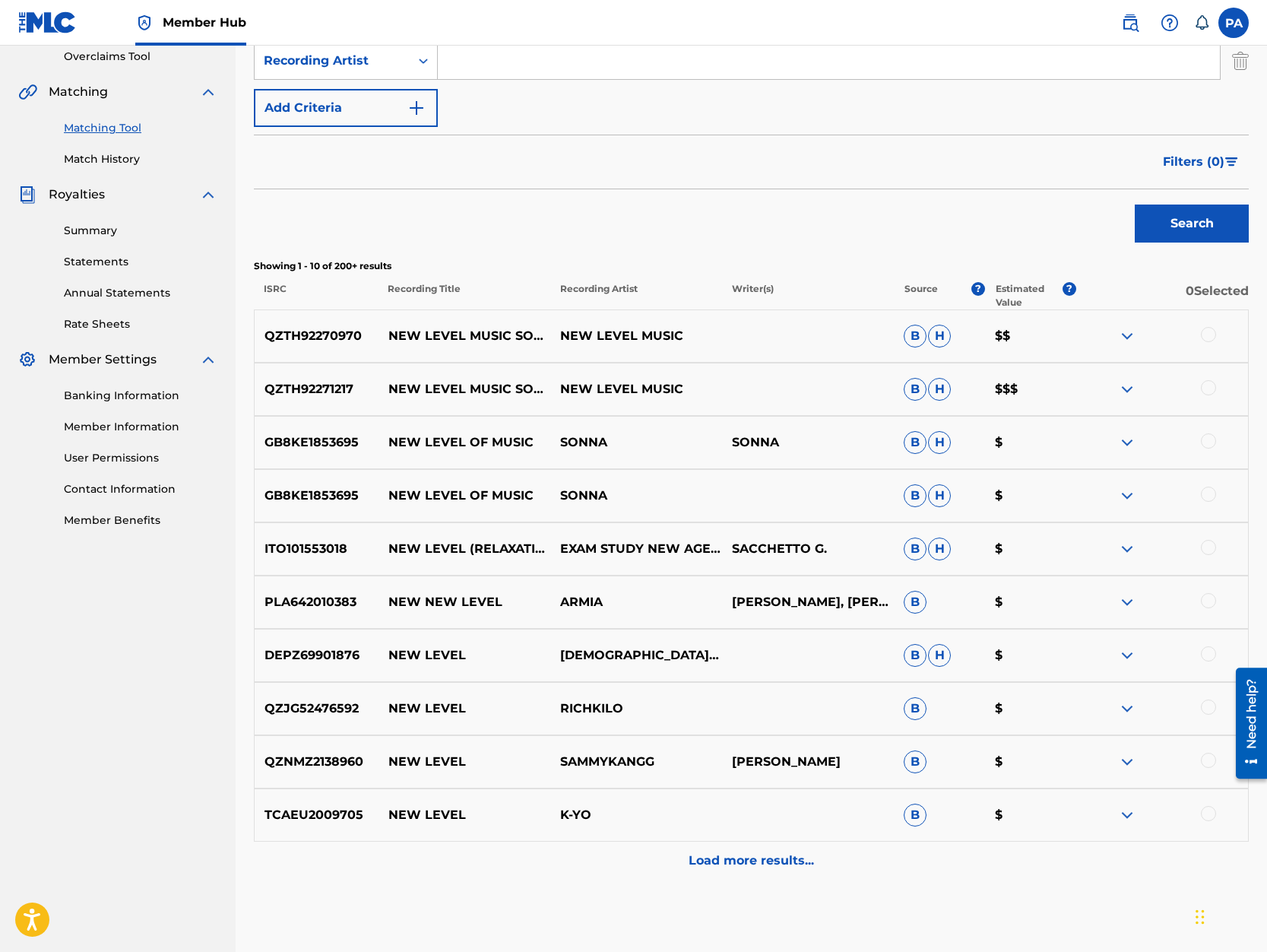
click at [1130, 393] on img at bounding box center [1128, 389] width 19 height 19
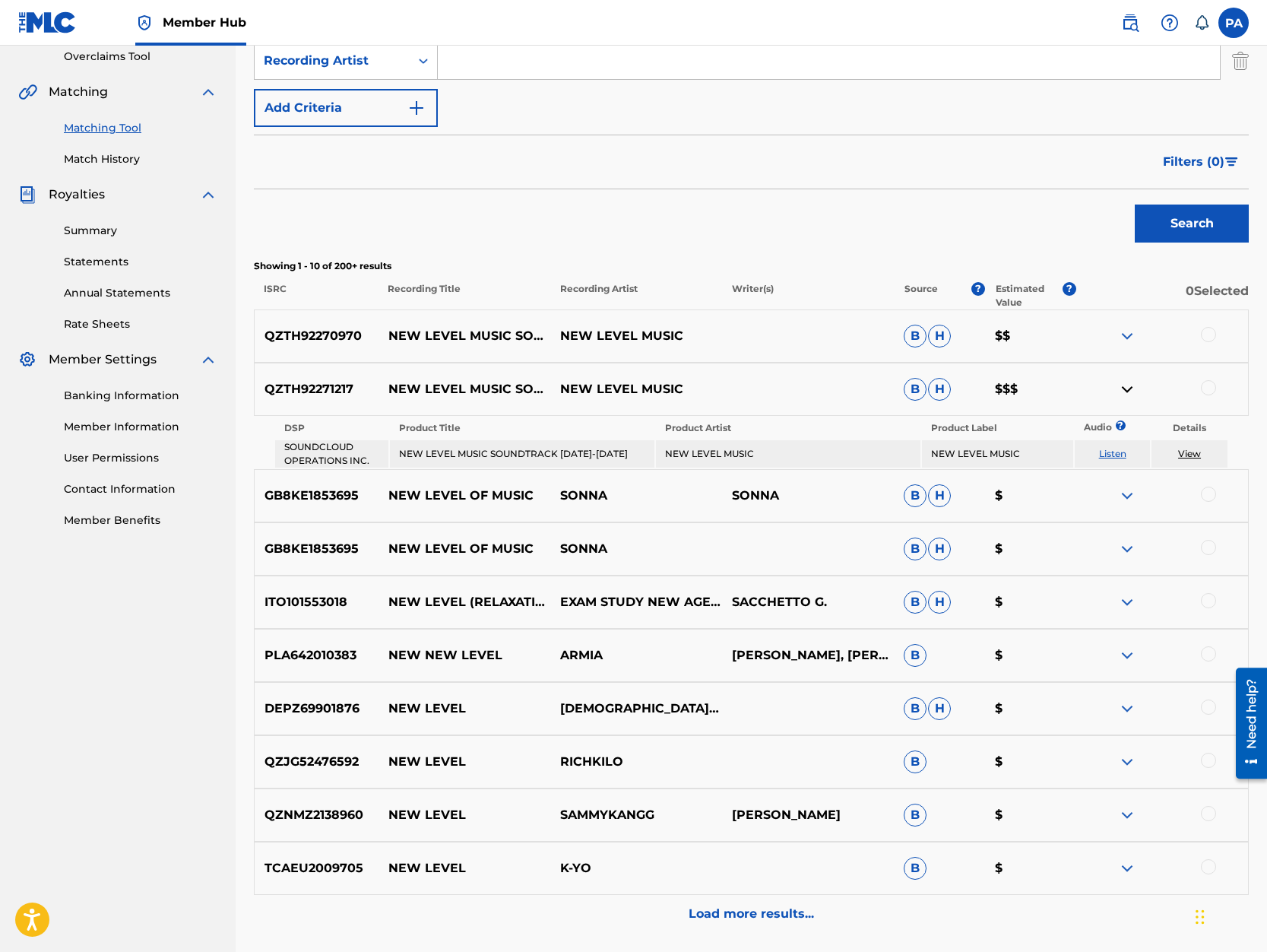
click at [1126, 393] on img at bounding box center [1128, 389] width 19 height 19
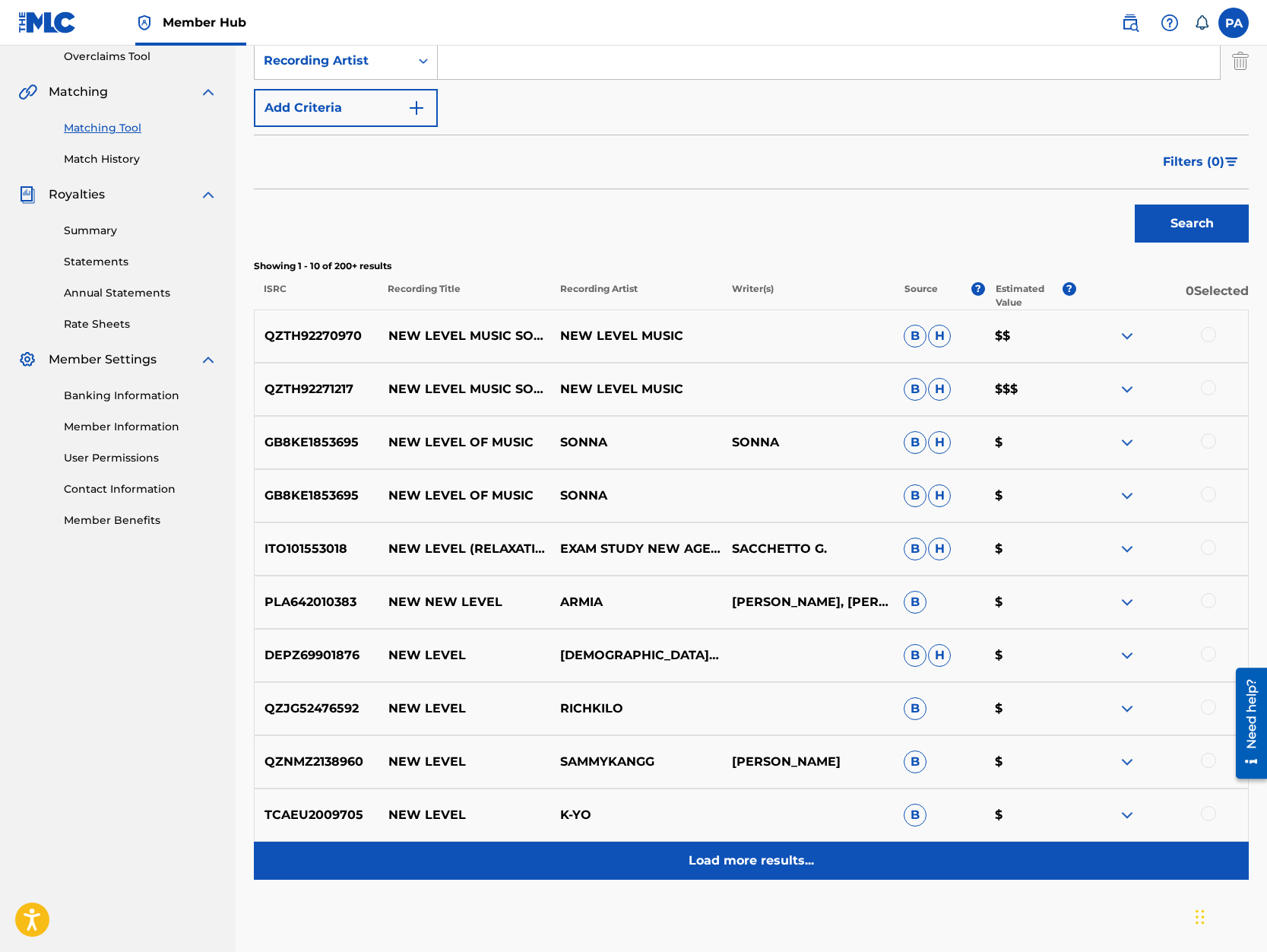
click at [718, 856] on p "Load more results..." at bounding box center [751, 861] width 125 height 19
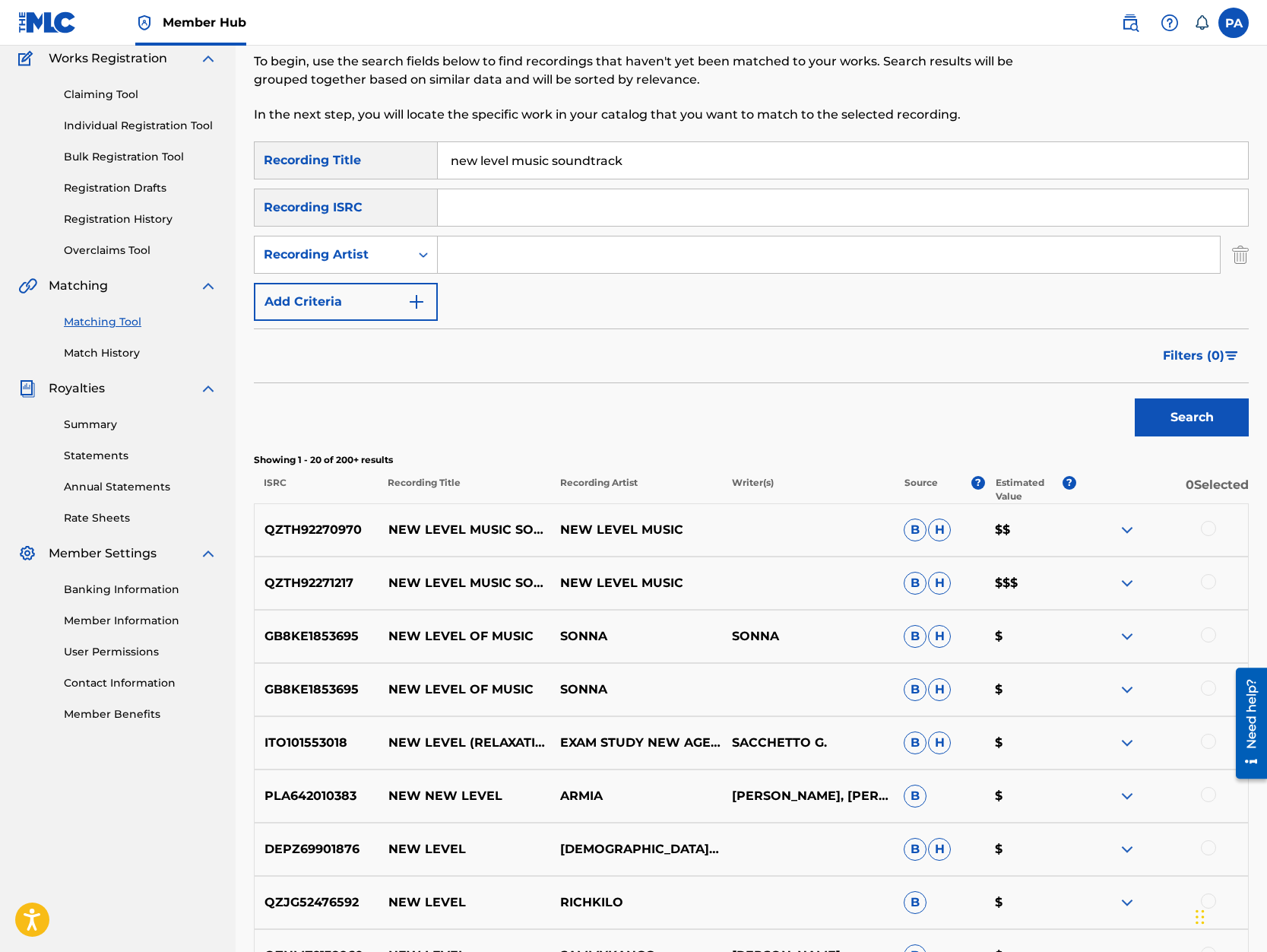
scroll to position [0, 0]
